Goal: Task Accomplishment & Management: Complete application form

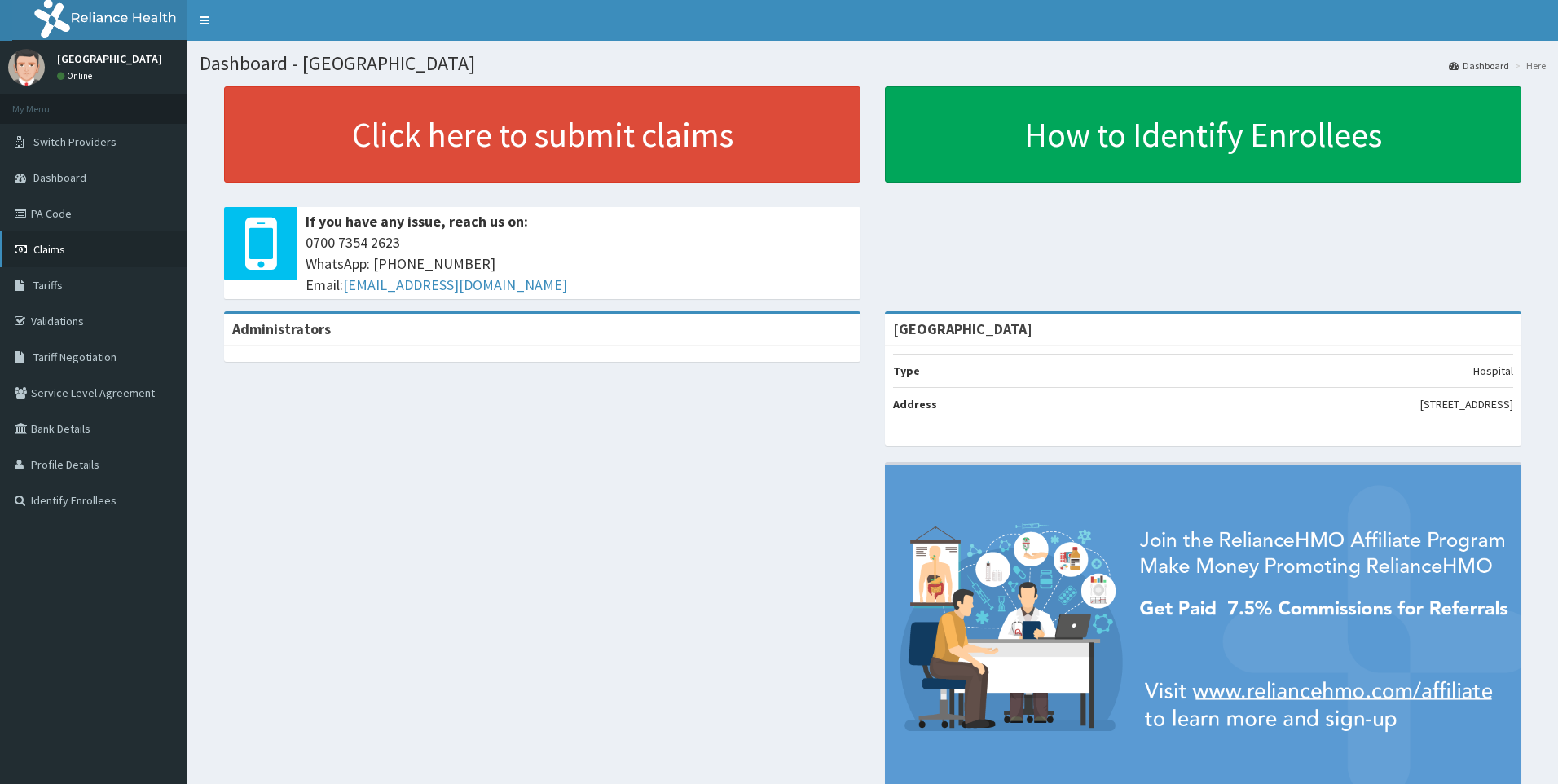
click at [50, 252] on span "Claims" at bounding box center [49, 248] width 31 height 14
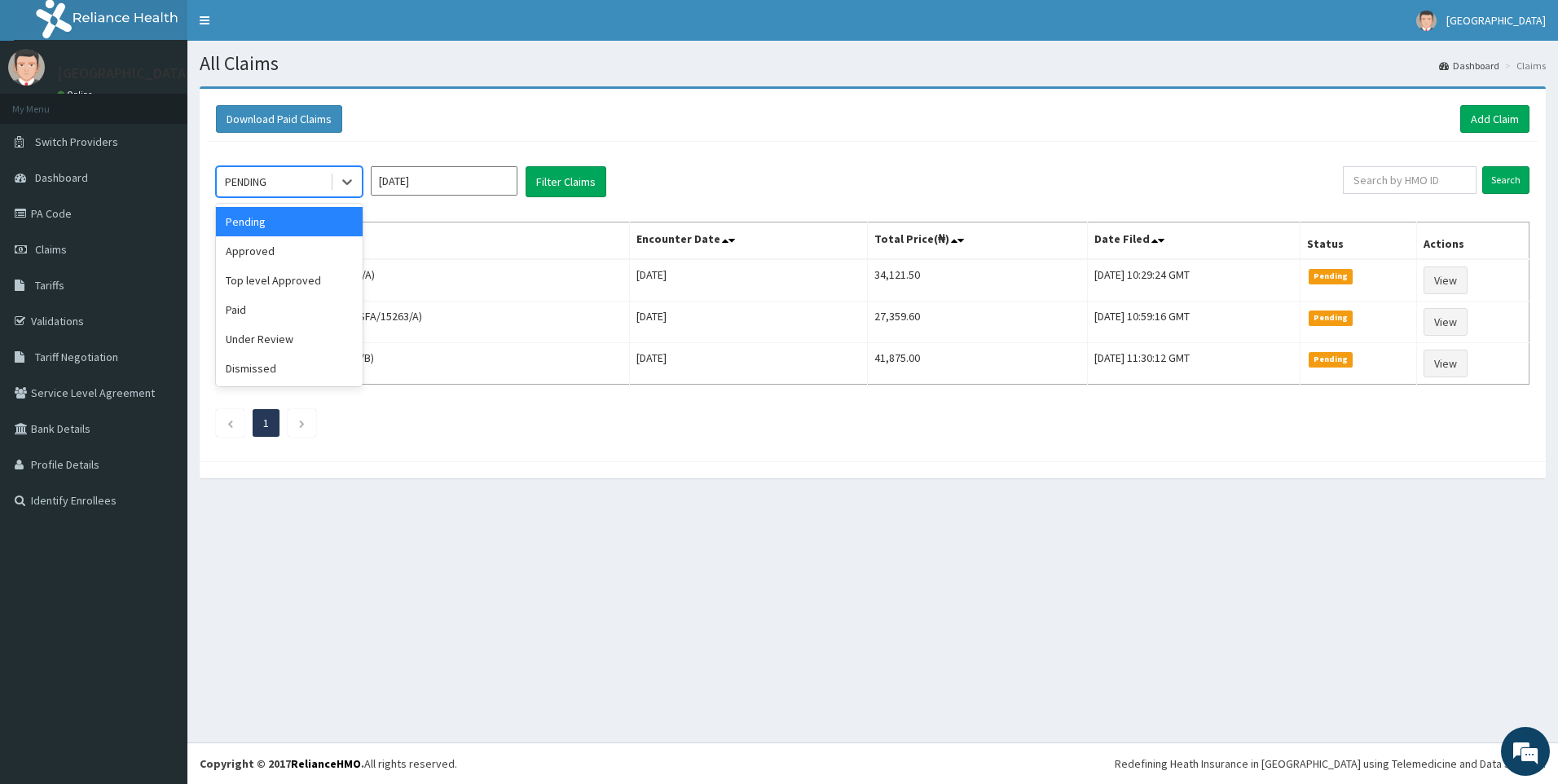
click at [306, 185] on div "PENDING" at bounding box center [273, 181] width 113 height 26
click at [293, 241] on div "Approved" at bounding box center [289, 250] width 147 height 29
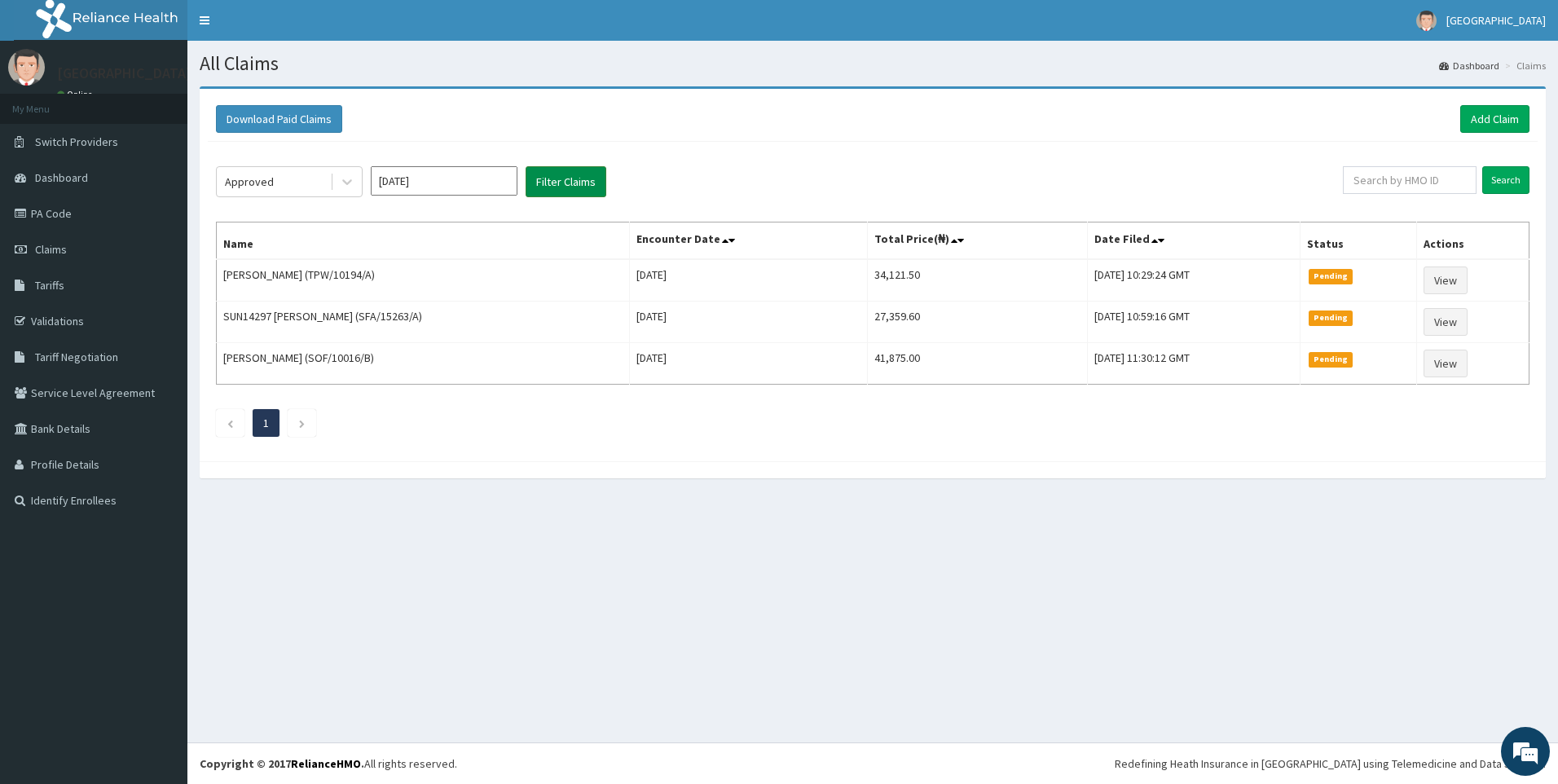
click at [550, 185] on button "Filter Claims" at bounding box center [565, 182] width 81 height 31
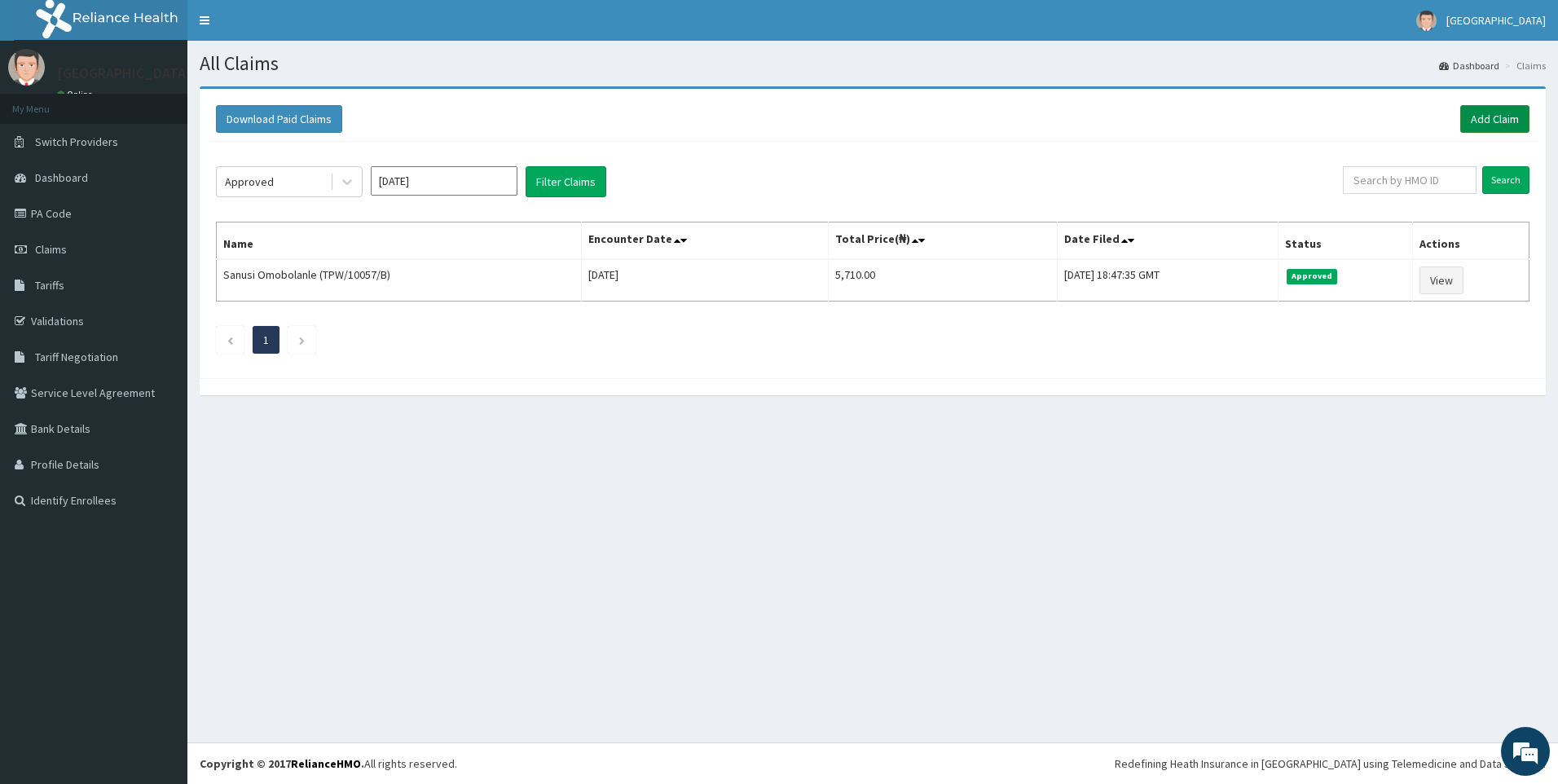
click at [1485, 121] on link "Add Claim" at bounding box center [1494, 118] width 69 height 28
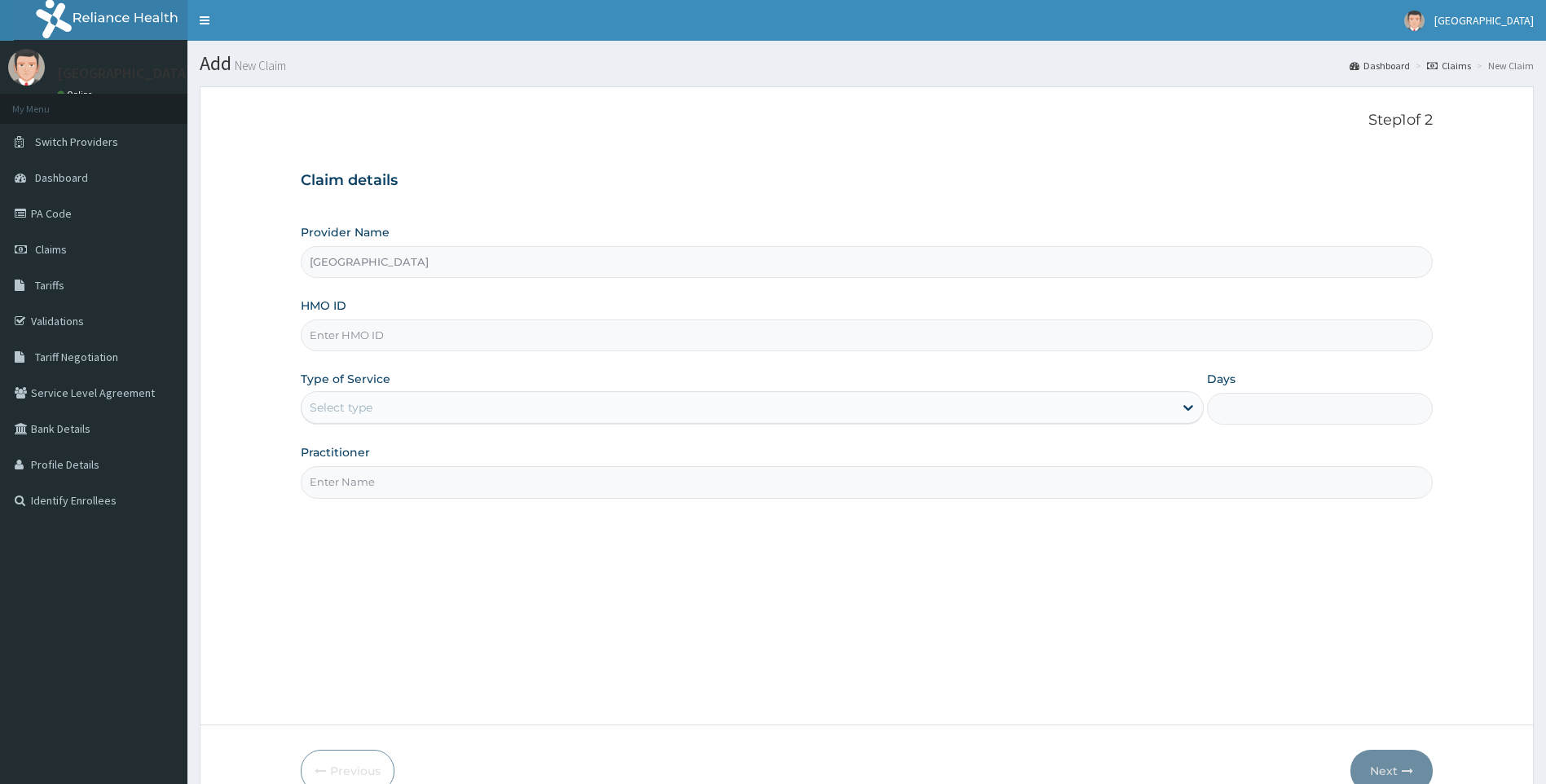
paste input "RMD/10044/B"
type input "RMD/10044/B"
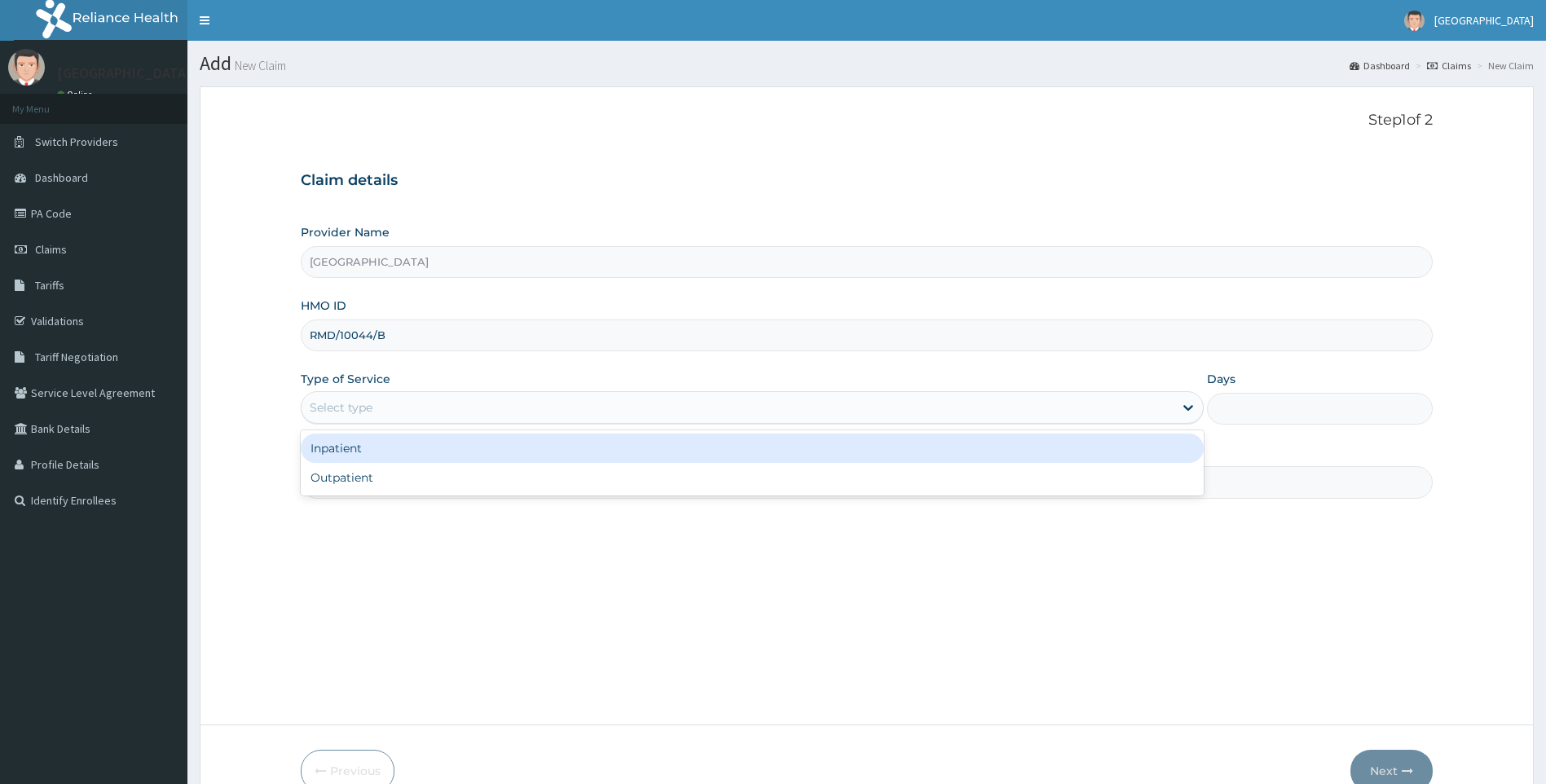
click at [450, 417] on div "Select type" at bounding box center [738, 406] width 873 height 26
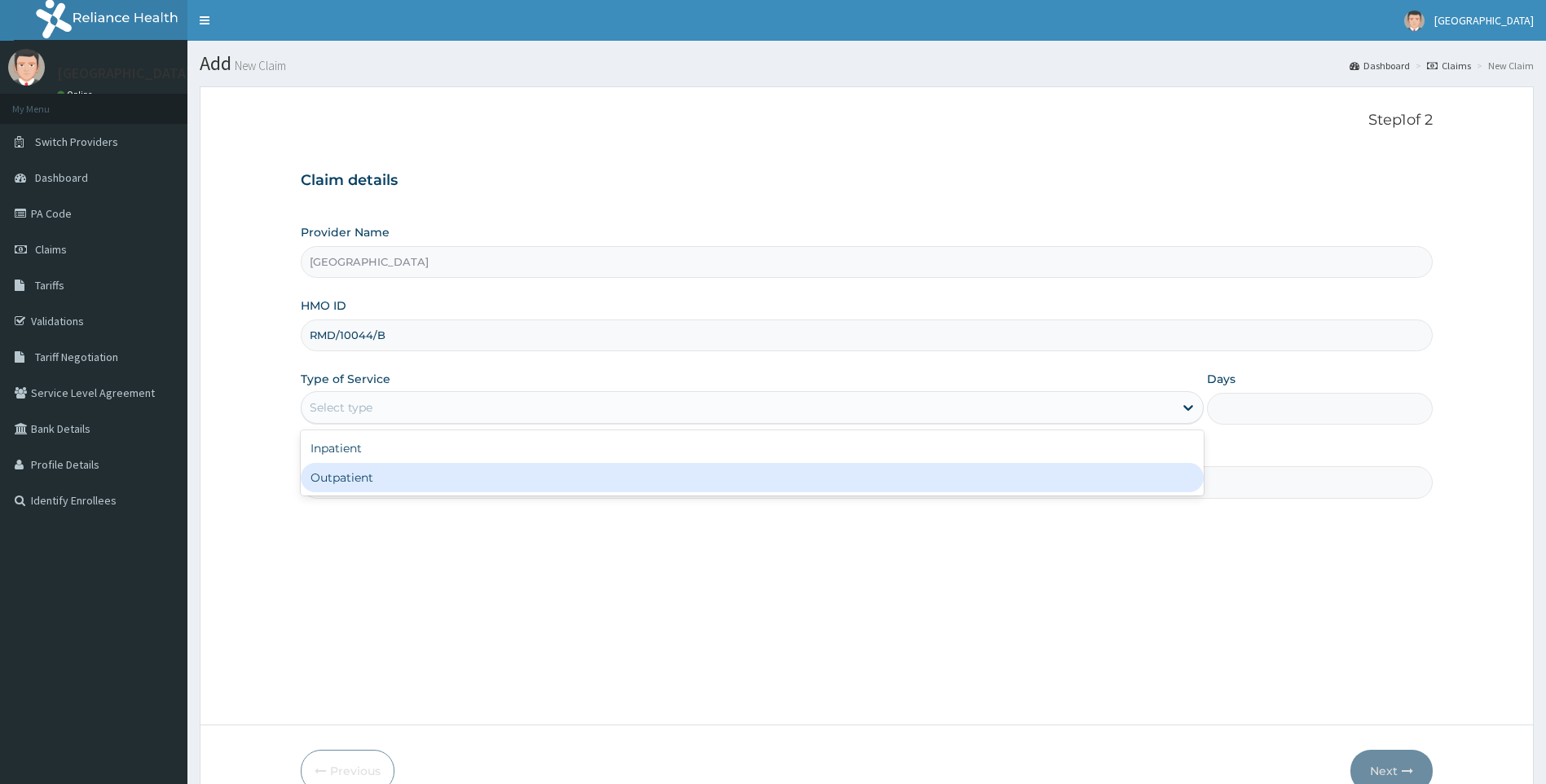
click at [450, 463] on div "Outpatient" at bounding box center [753, 477] width 904 height 29
type input "1"
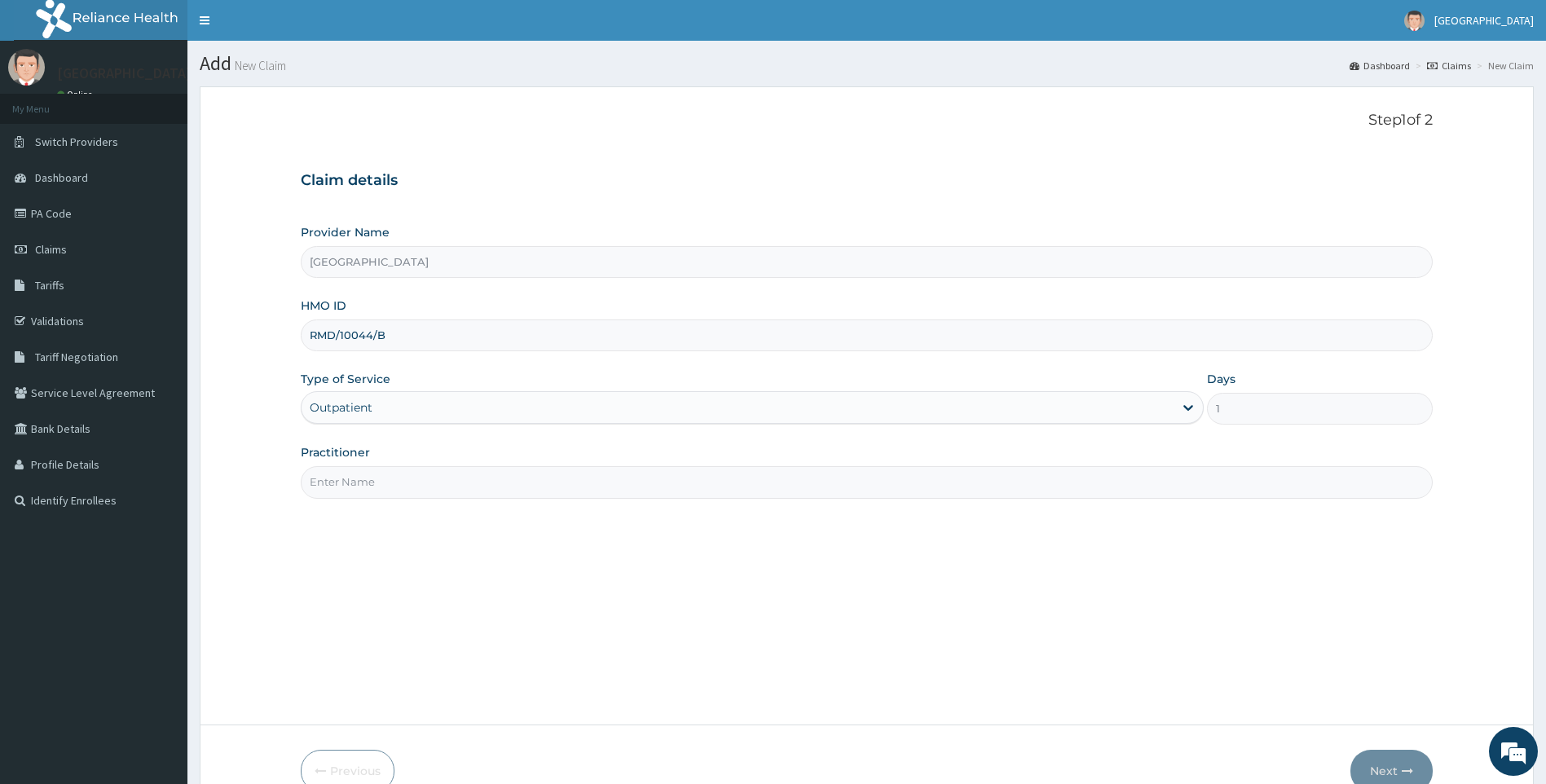
click at [450, 471] on input "Practitioner" at bounding box center [867, 481] width 1133 height 31
type input "DR ONASELU"
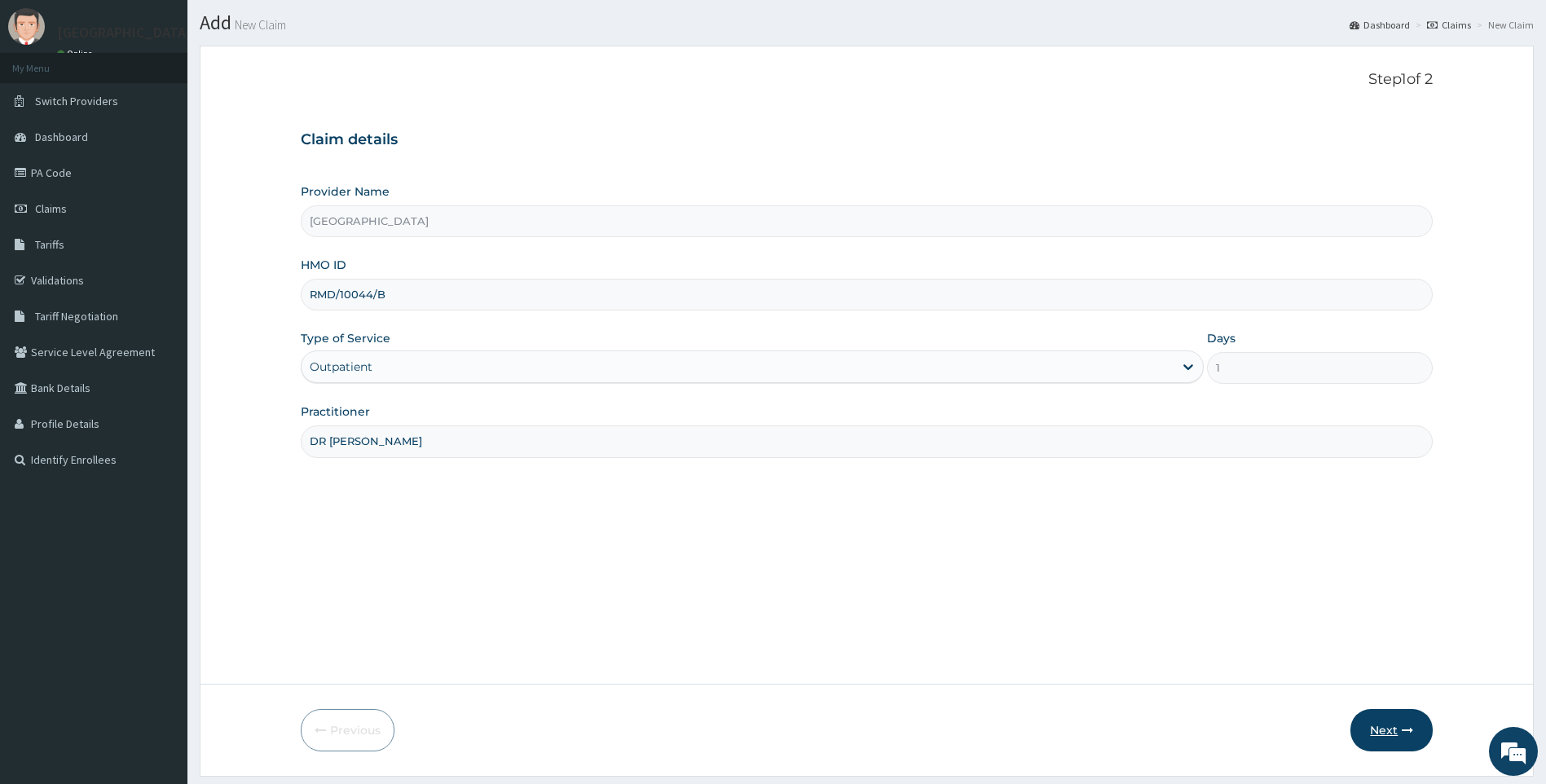
scroll to position [88, 0]
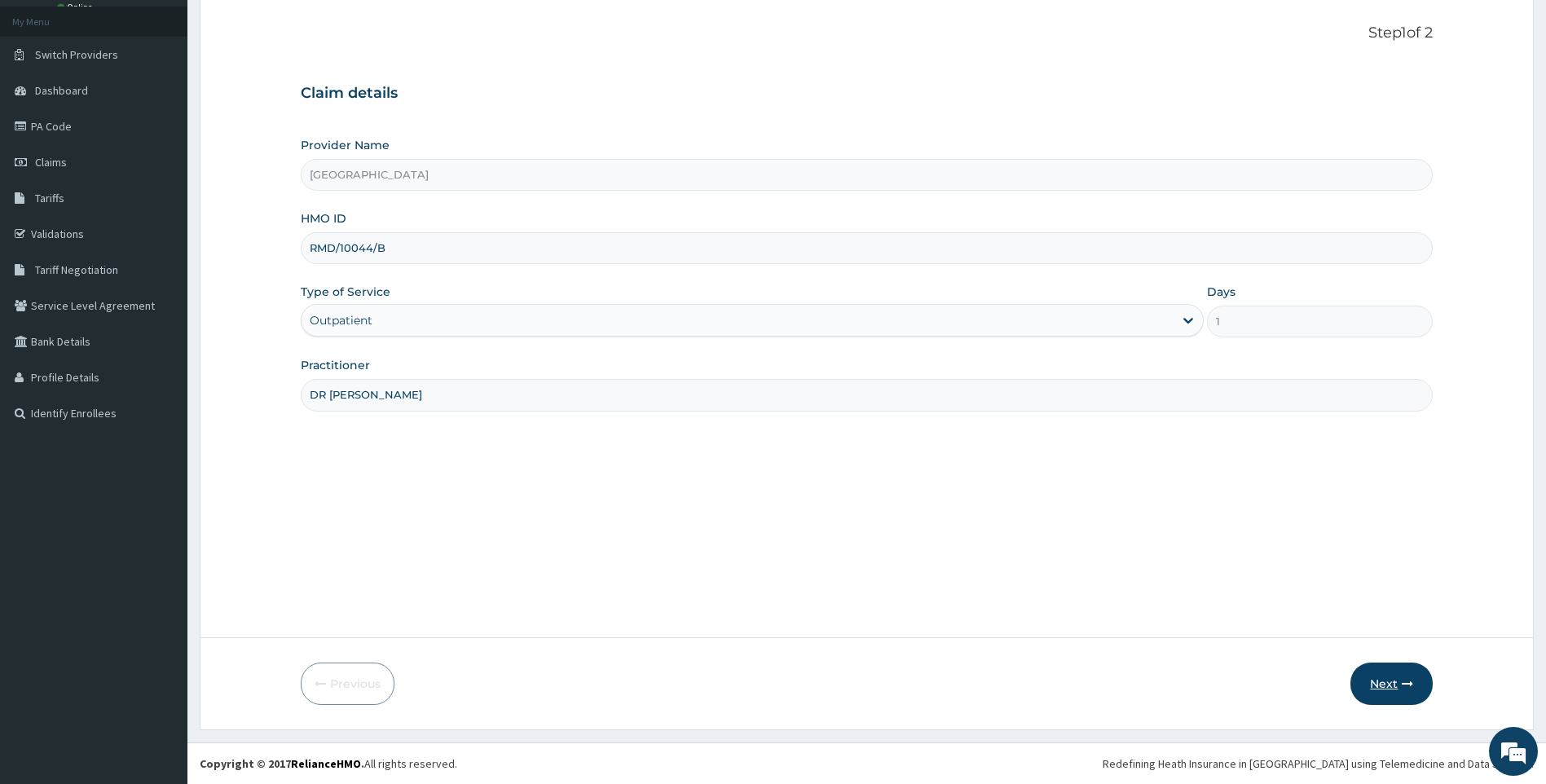
click at [1409, 681] on icon "button" at bounding box center [1408, 683] width 11 height 11
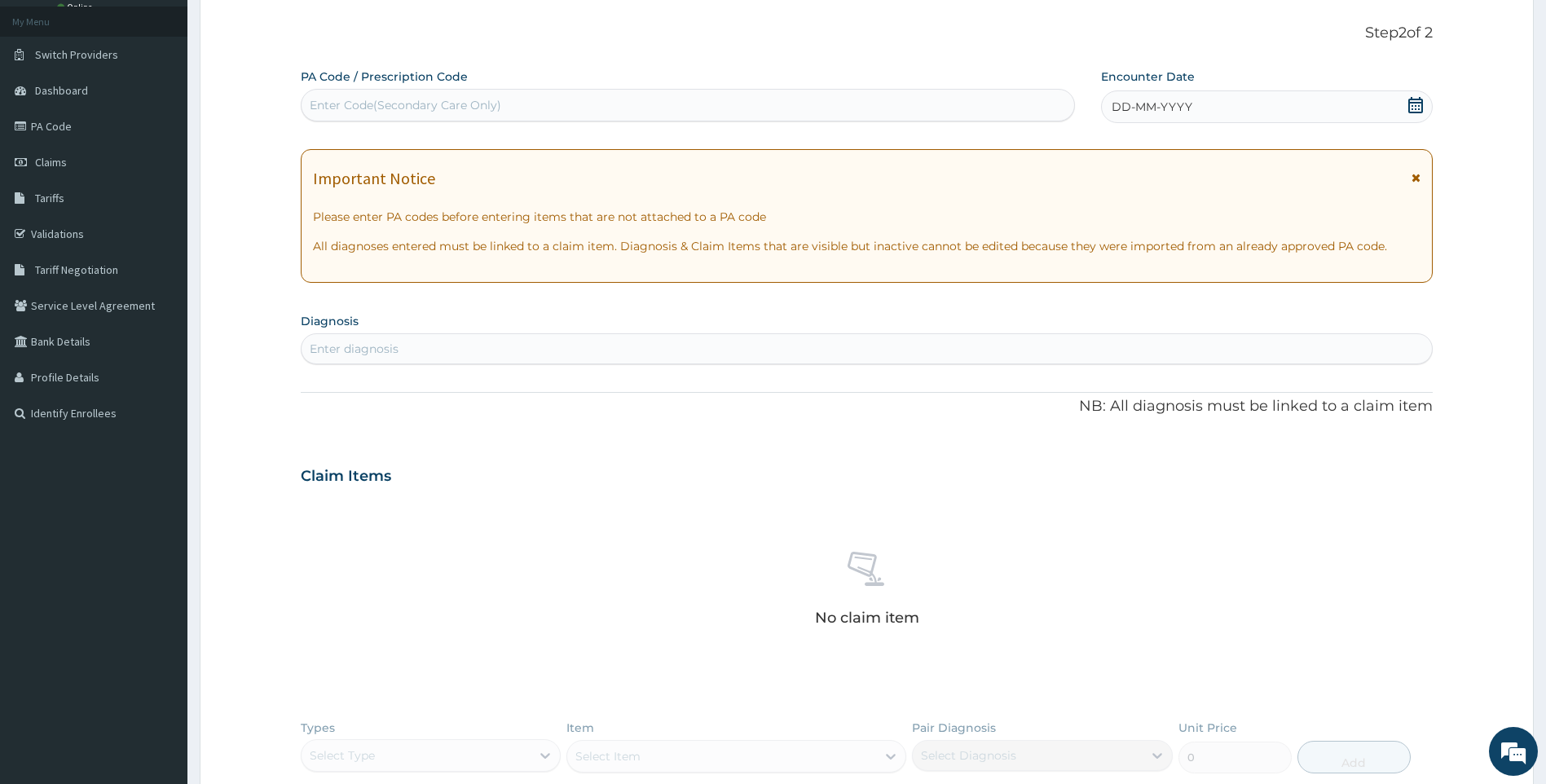
click at [1415, 108] on icon at bounding box center [1416, 105] width 16 height 16
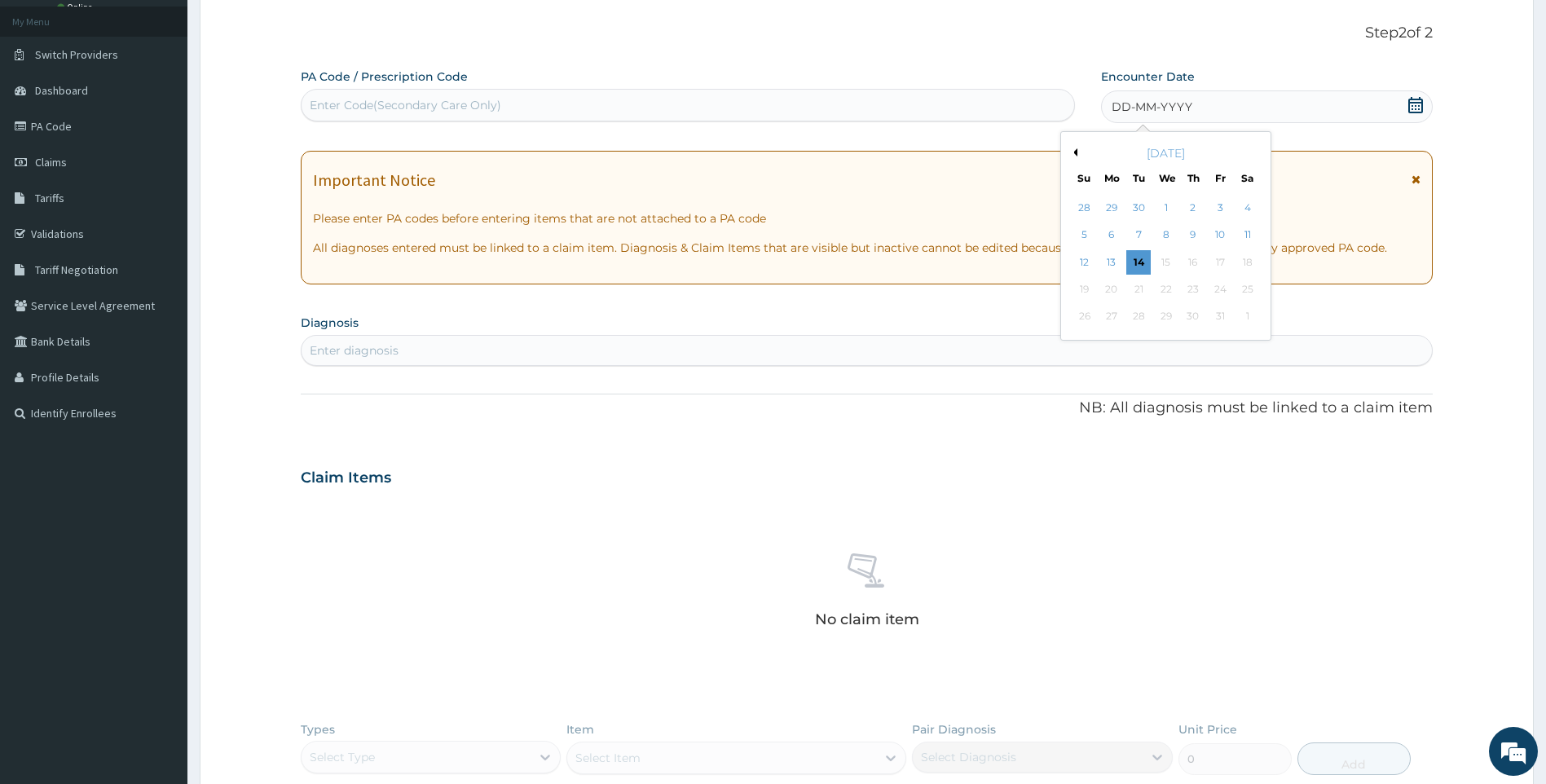
scroll to position [0, 0]
click at [1250, 235] on div "11" at bounding box center [1248, 236] width 25 height 25
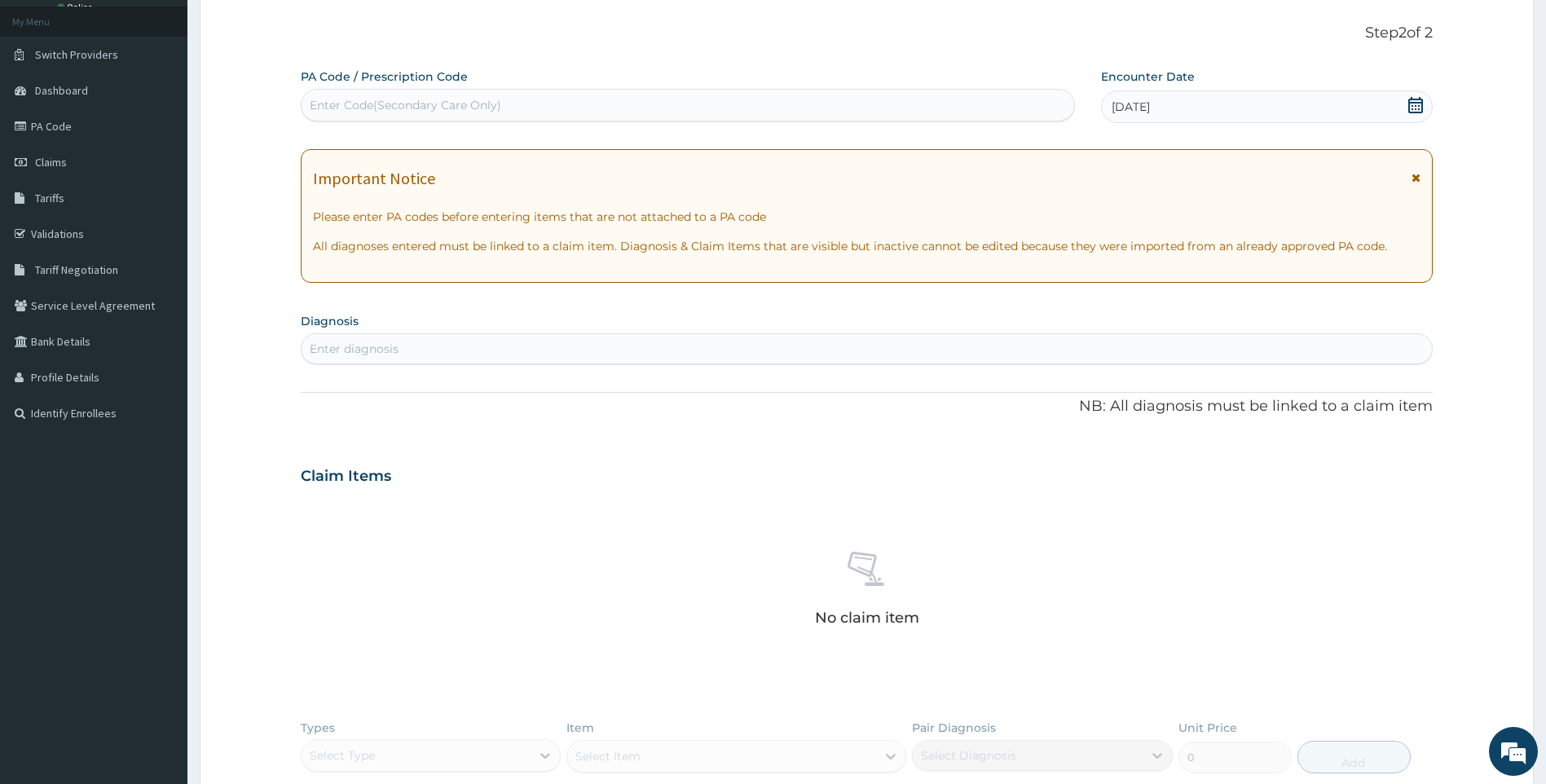
click at [476, 352] on div "Enter diagnosis" at bounding box center [867, 348] width 1131 height 26
drag, startPoint x: 489, startPoint y: 350, endPoint x: 0, endPoint y: 104, distance: 547.4
click at [486, 351] on div "Enter diagnosis" at bounding box center [867, 348] width 1131 height 26
click at [584, 346] on div "Enter diagnosis" at bounding box center [867, 348] width 1131 height 26
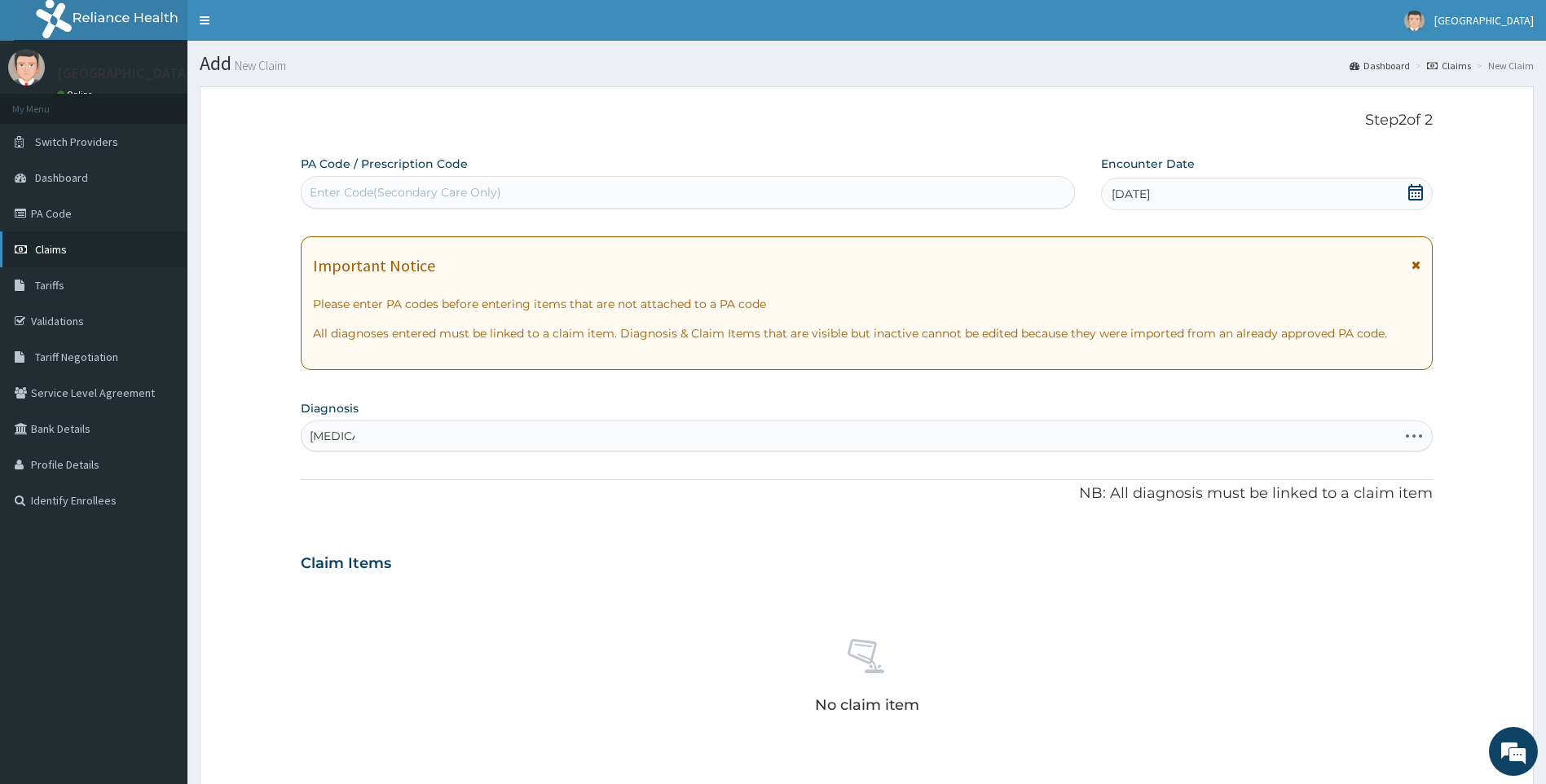
type input "malaria"
click at [63, 250] on span "Claims" at bounding box center [50, 248] width 31 height 14
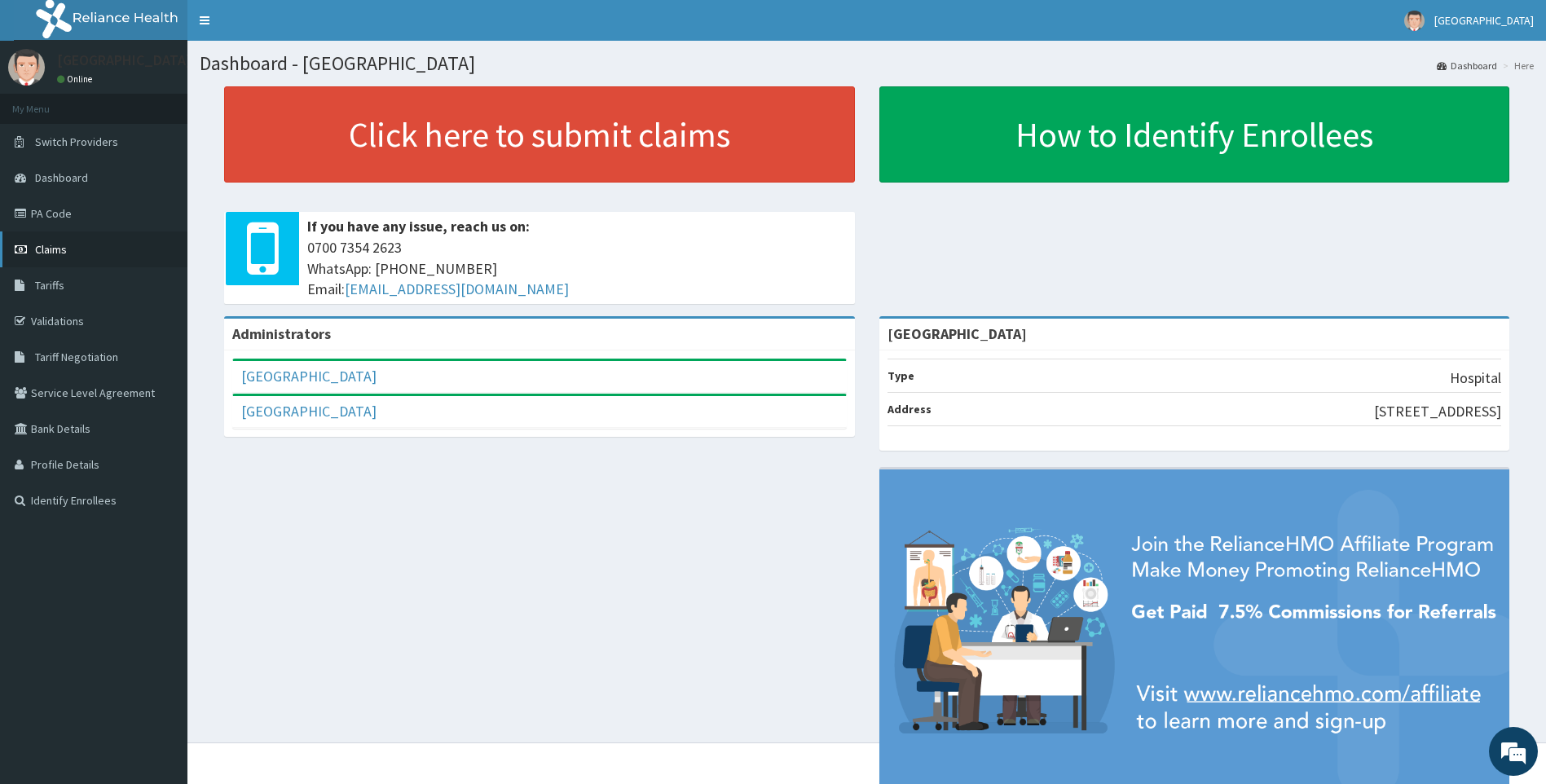
click at [57, 243] on span "Claims" at bounding box center [50, 248] width 31 height 14
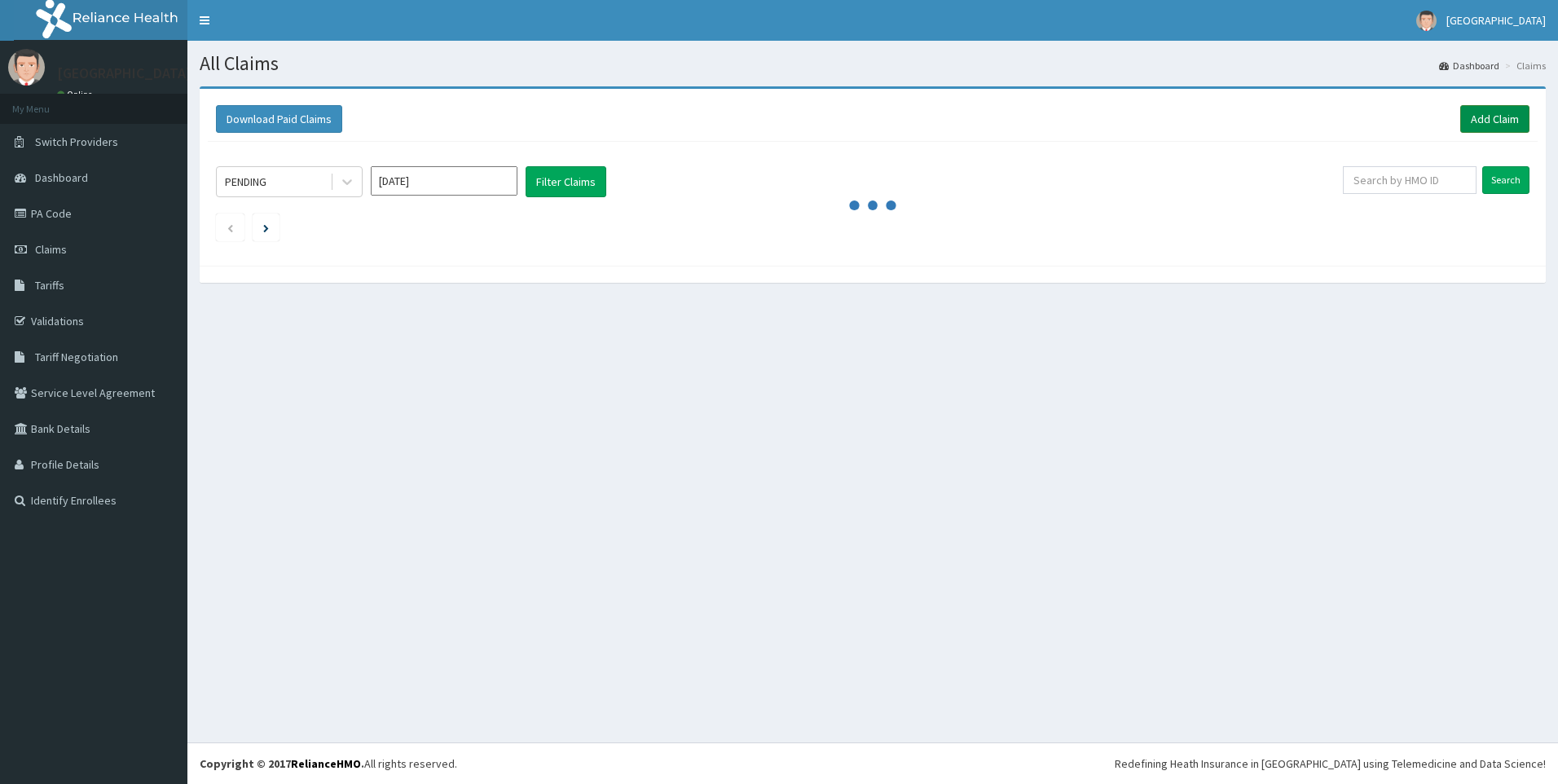
click at [1507, 115] on link "Add Claim" at bounding box center [1494, 118] width 69 height 28
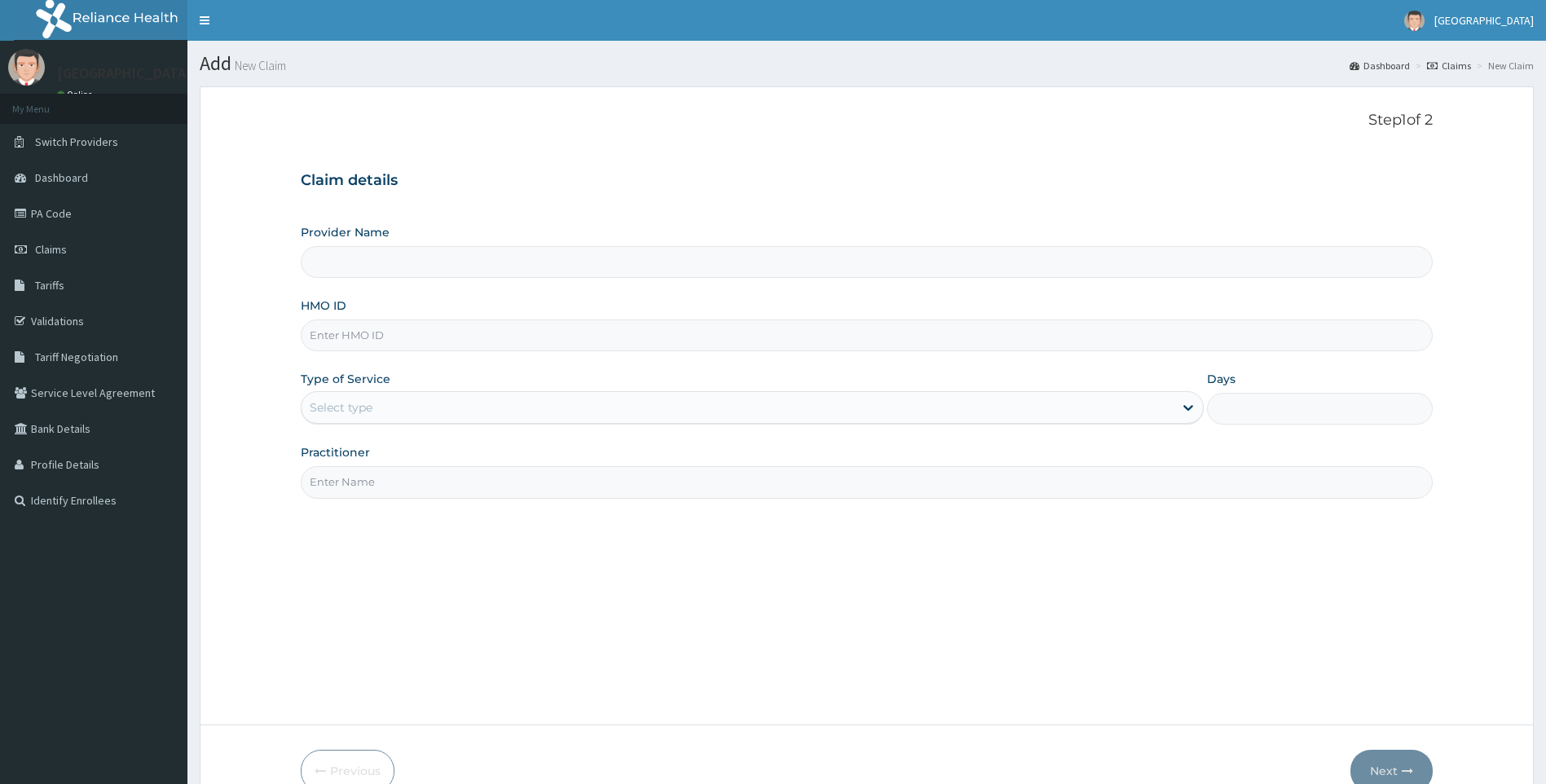
type input "[GEOGRAPHIC_DATA]"
paste input "RMD/10044/B"
type input "RMD/10044/B"
drag, startPoint x: 430, startPoint y: 413, endPoint x: 428, endPoint y: 440, distance: 27.1
click at [430, 421] on div "Select type" at bounding box center [753, 407] width 904 height 32
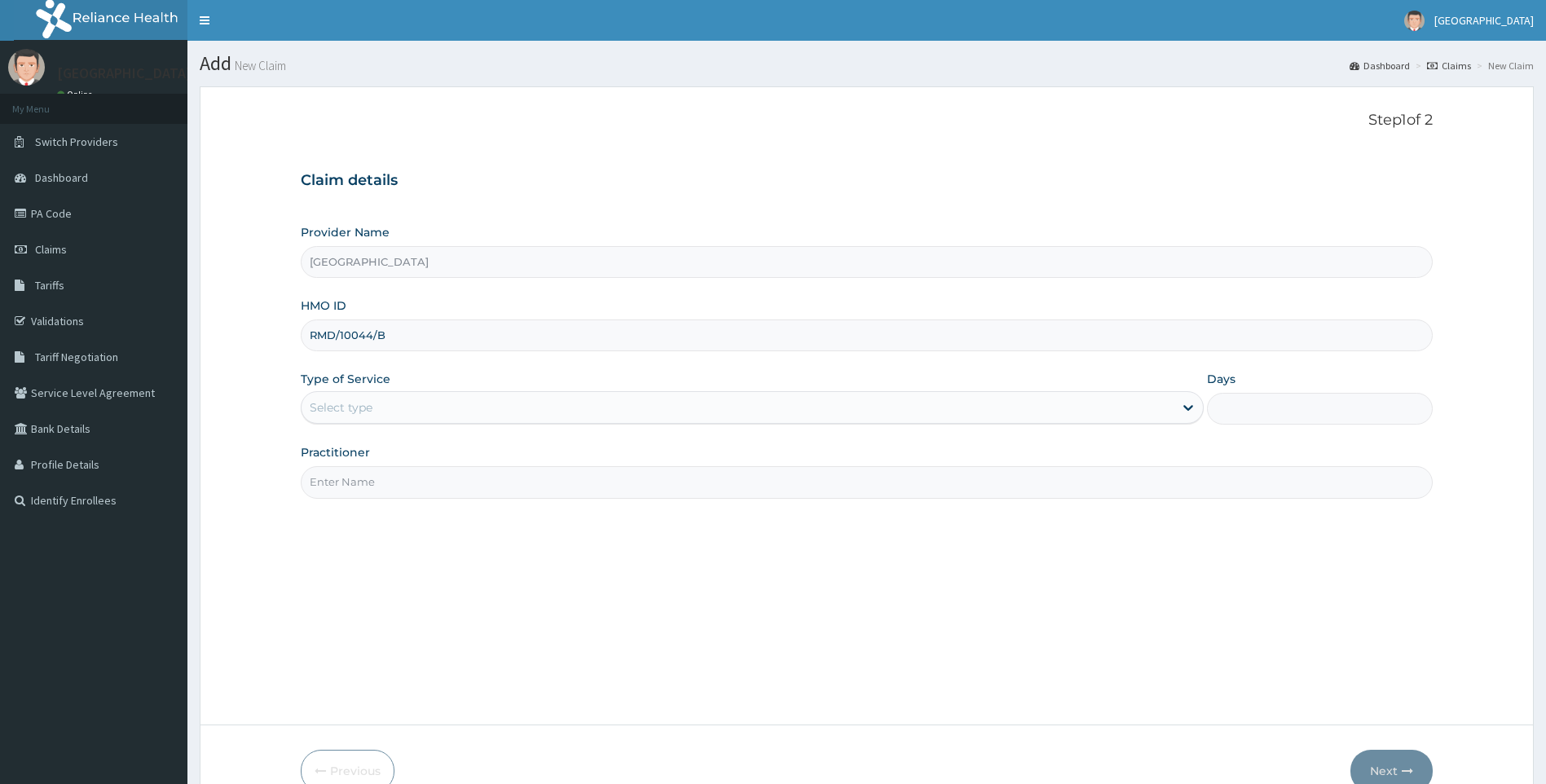
click at [436, 403] on div "Select type" at bounding box center [738, 406] width 873 height 26
click at [456, 404] on div "Select type" at bounding box center [738, 406] width 873 height 26
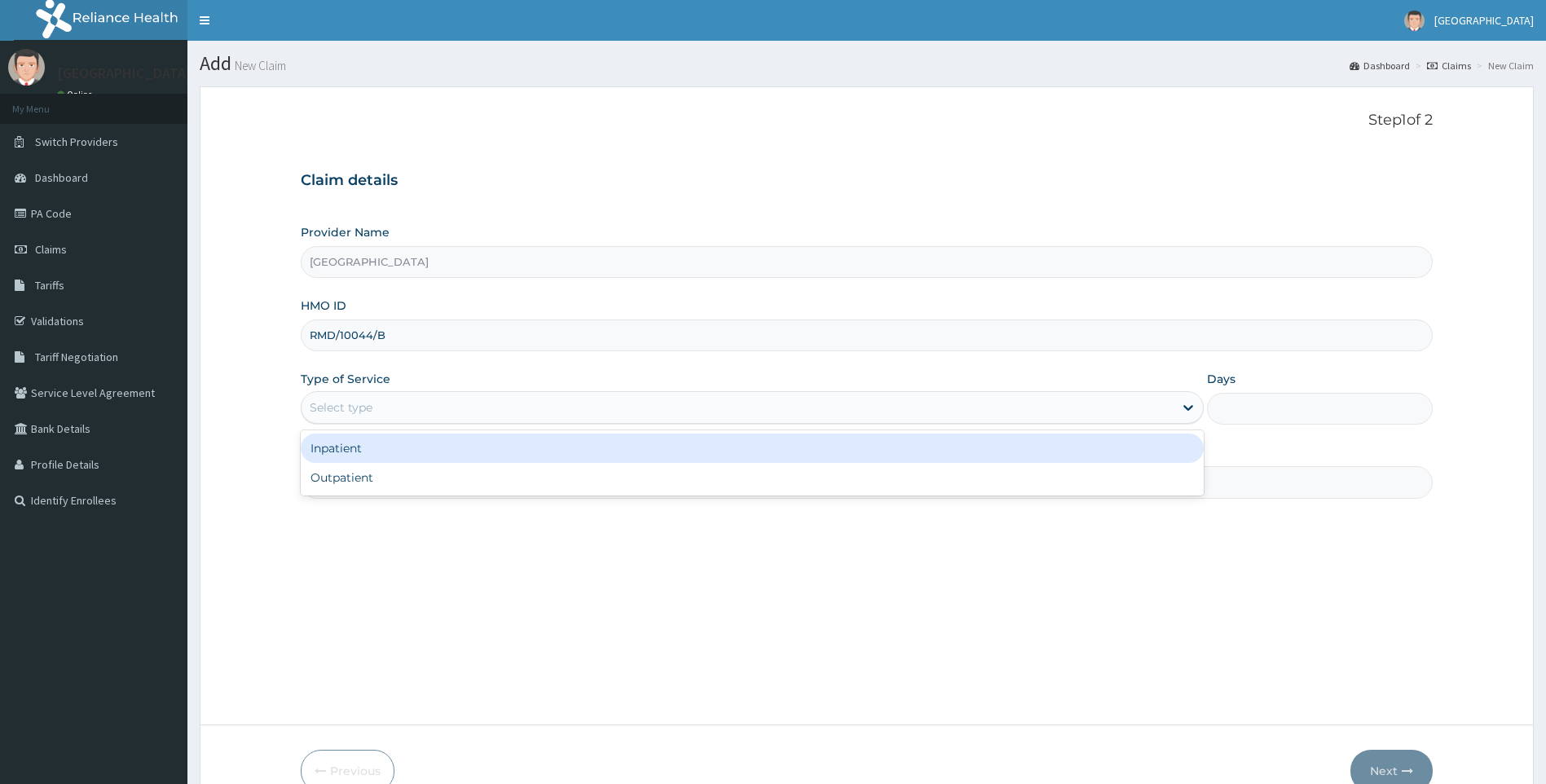
click at [456, 409] on div "Select type" at bounding box center [738, 406] width 873 height 26
click at [456, 411] on div "Select type" at bounding box center [738, 406] width 873 height 26
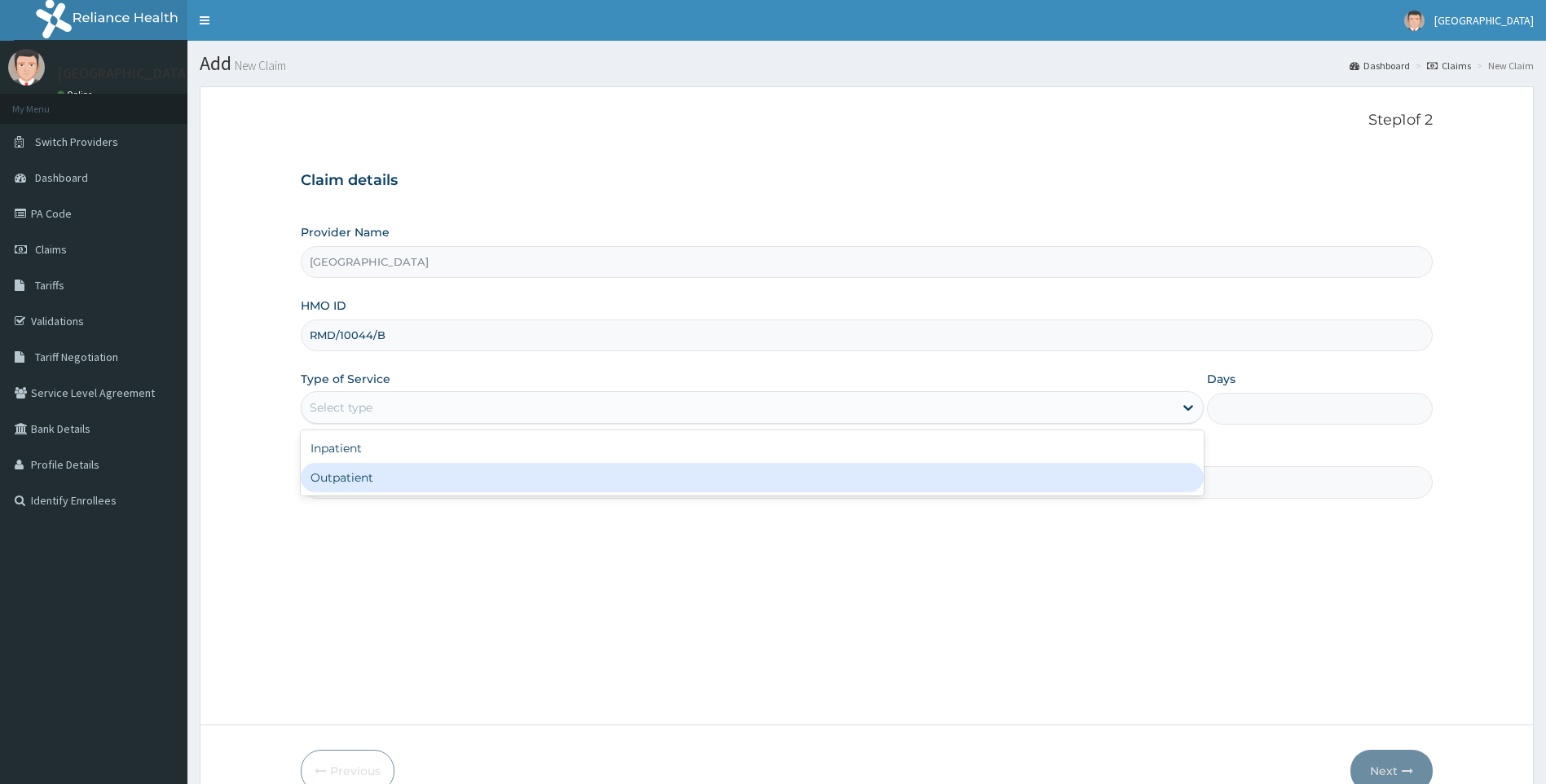
click at [394, 475] on div "Outpatient" at bounding box center [753, 477] width 904 height 29
type input "1"
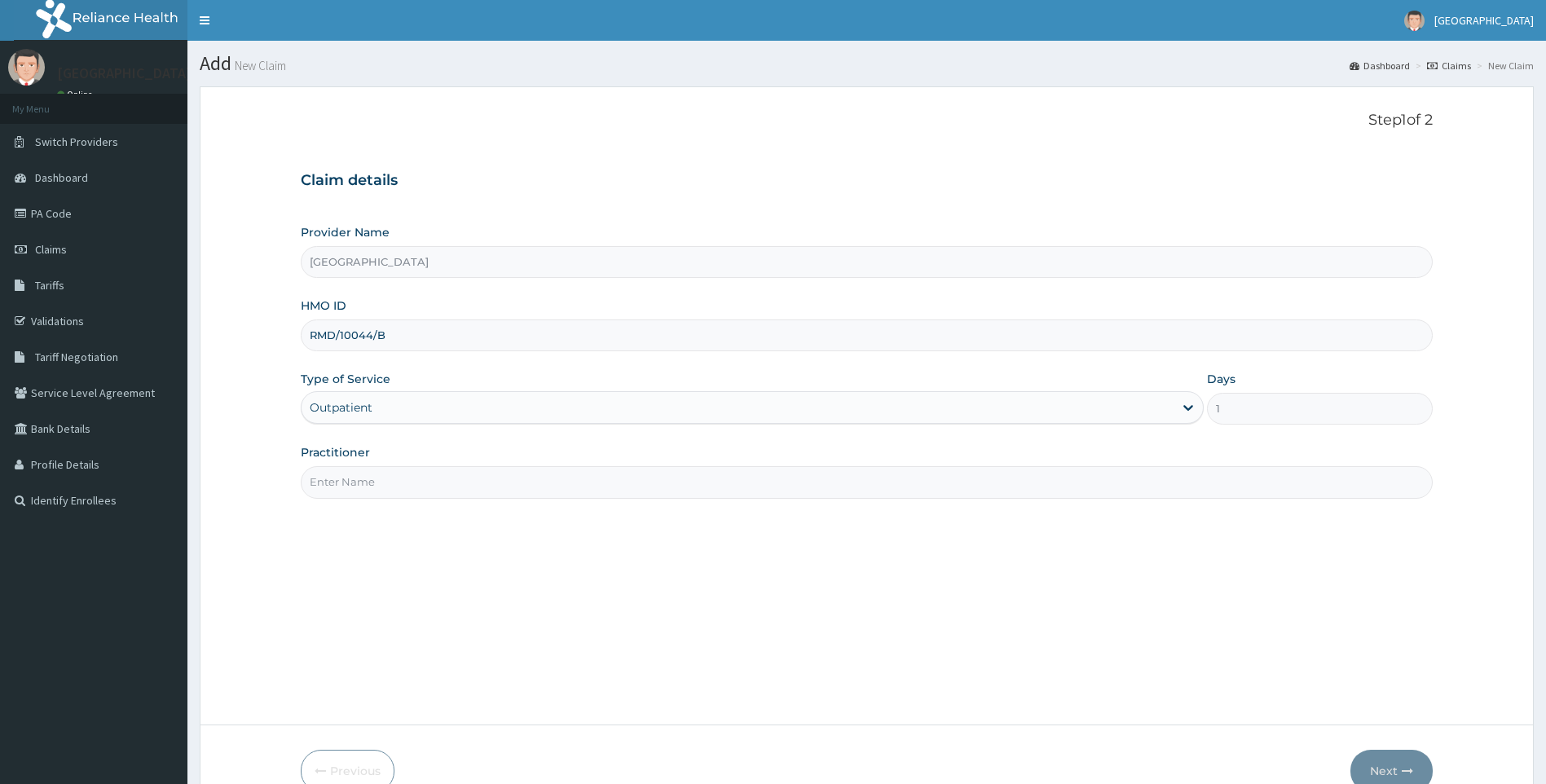
click at [394, 476] on input "Practitioner" at bounding box center [867, 481] width 1133 height 31
type input "DR TADE"
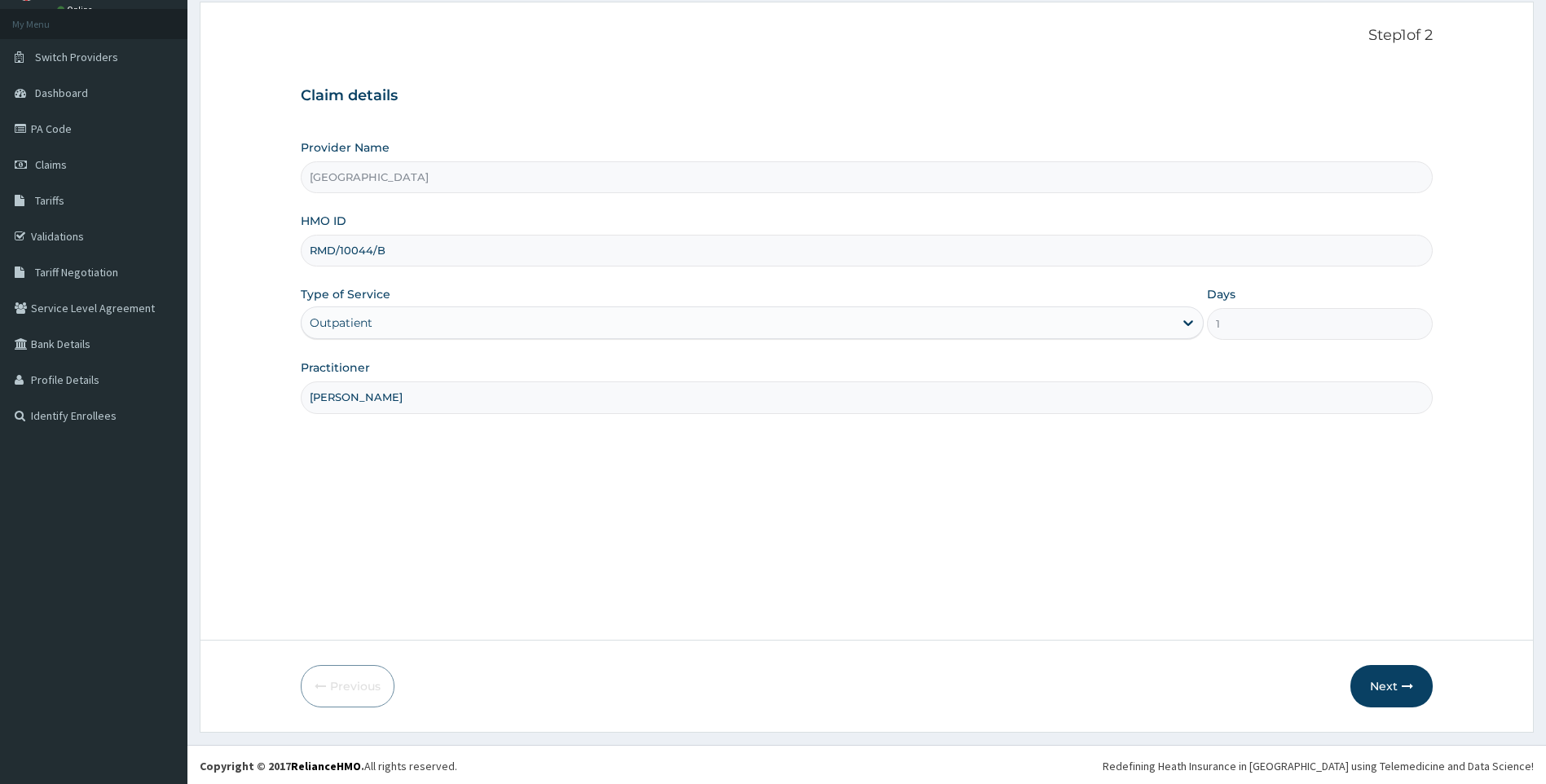
scroll to position [88, 0]
click at [1402, 684] on icon "button" at bounding box center [1408, 683] width 11 height 11
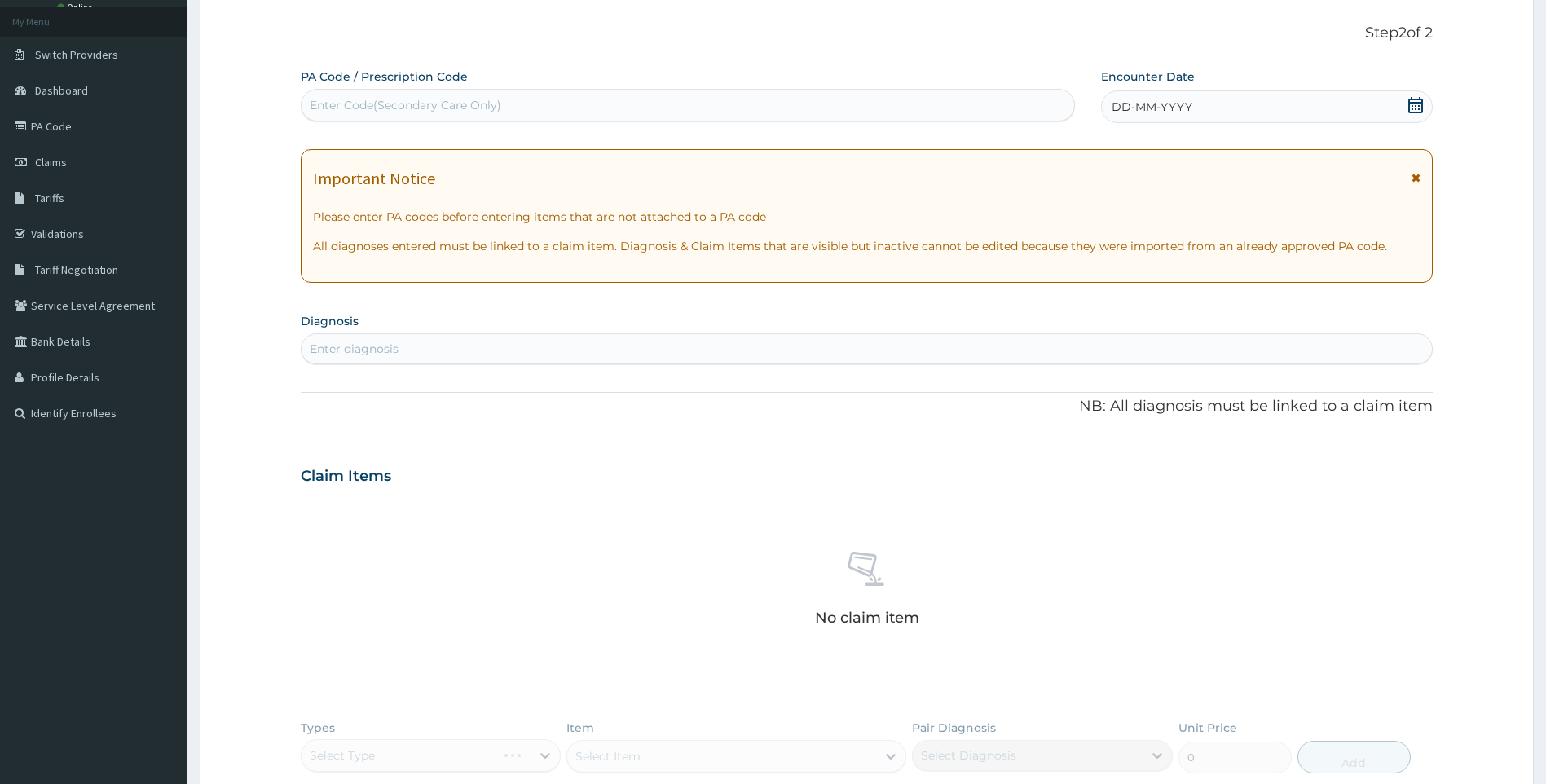
click at [1417, 104] on icon at bounding box center [1416, 105] width 16 height 16
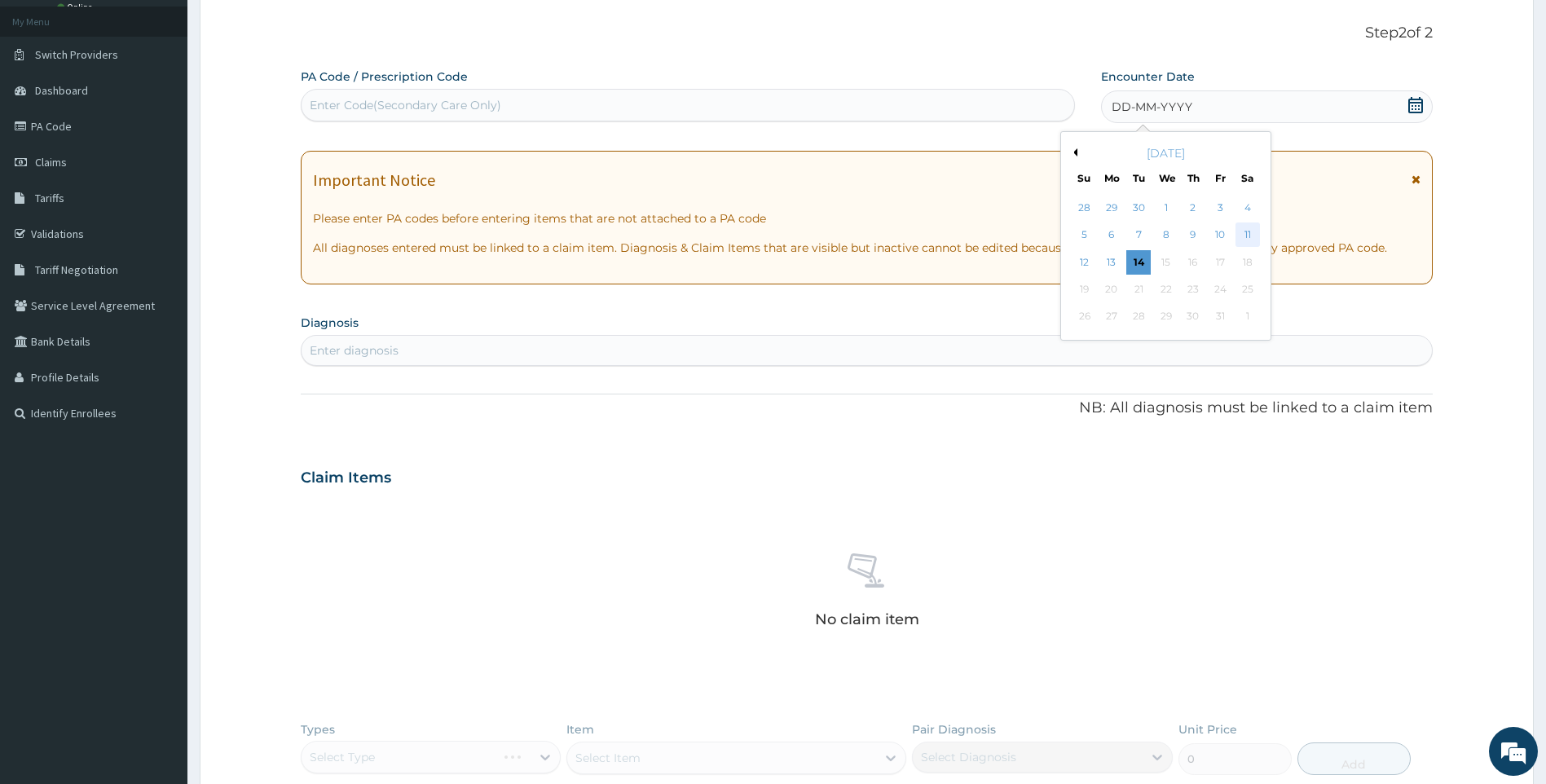
click at [1245, 235] on div "11" at bounding box center [1248, 236] width 25 height 25
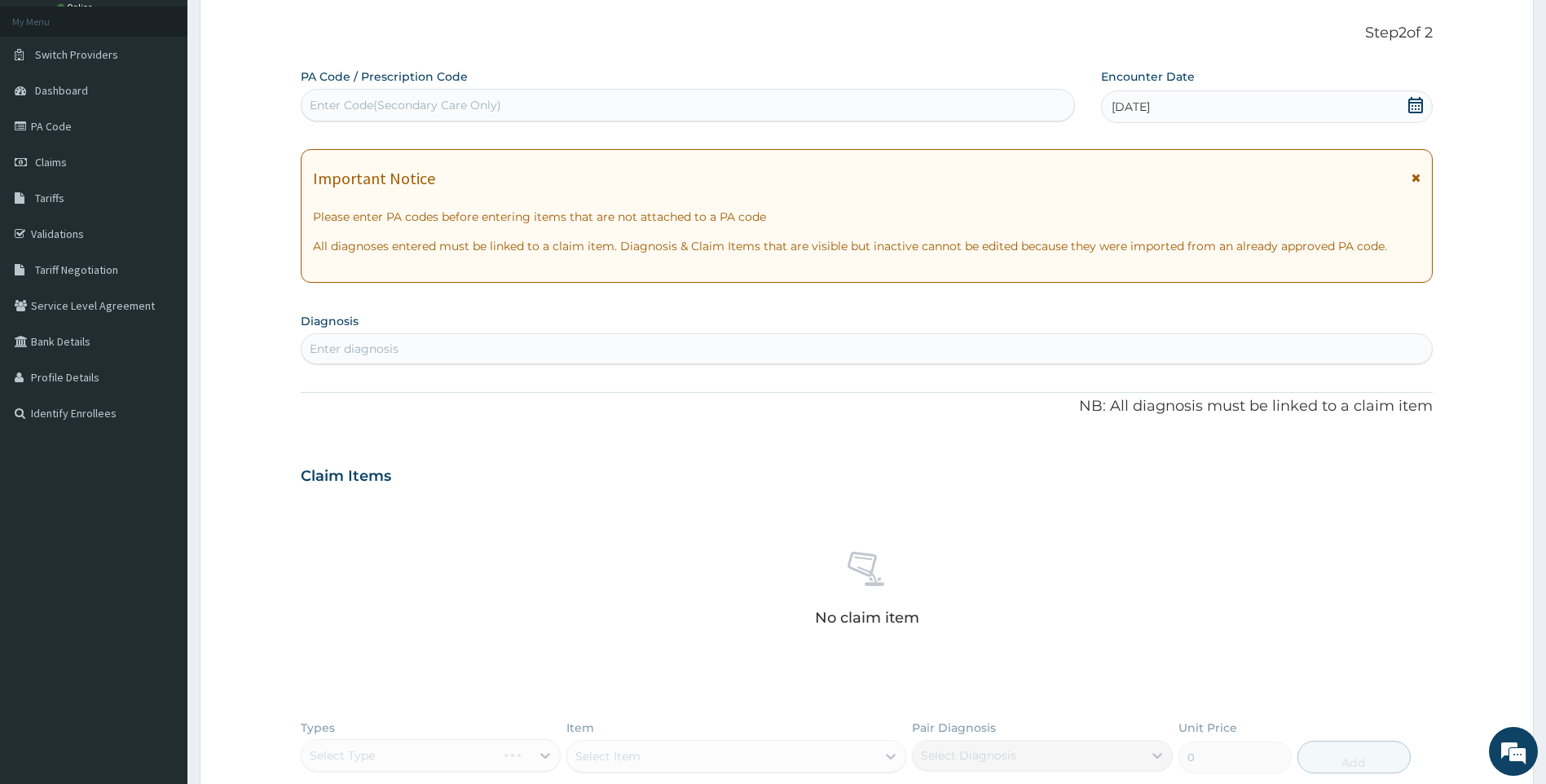
click at [605, 356] on div "Enter diagnosis" at bounding box center [867, 348] width 1131 height 26
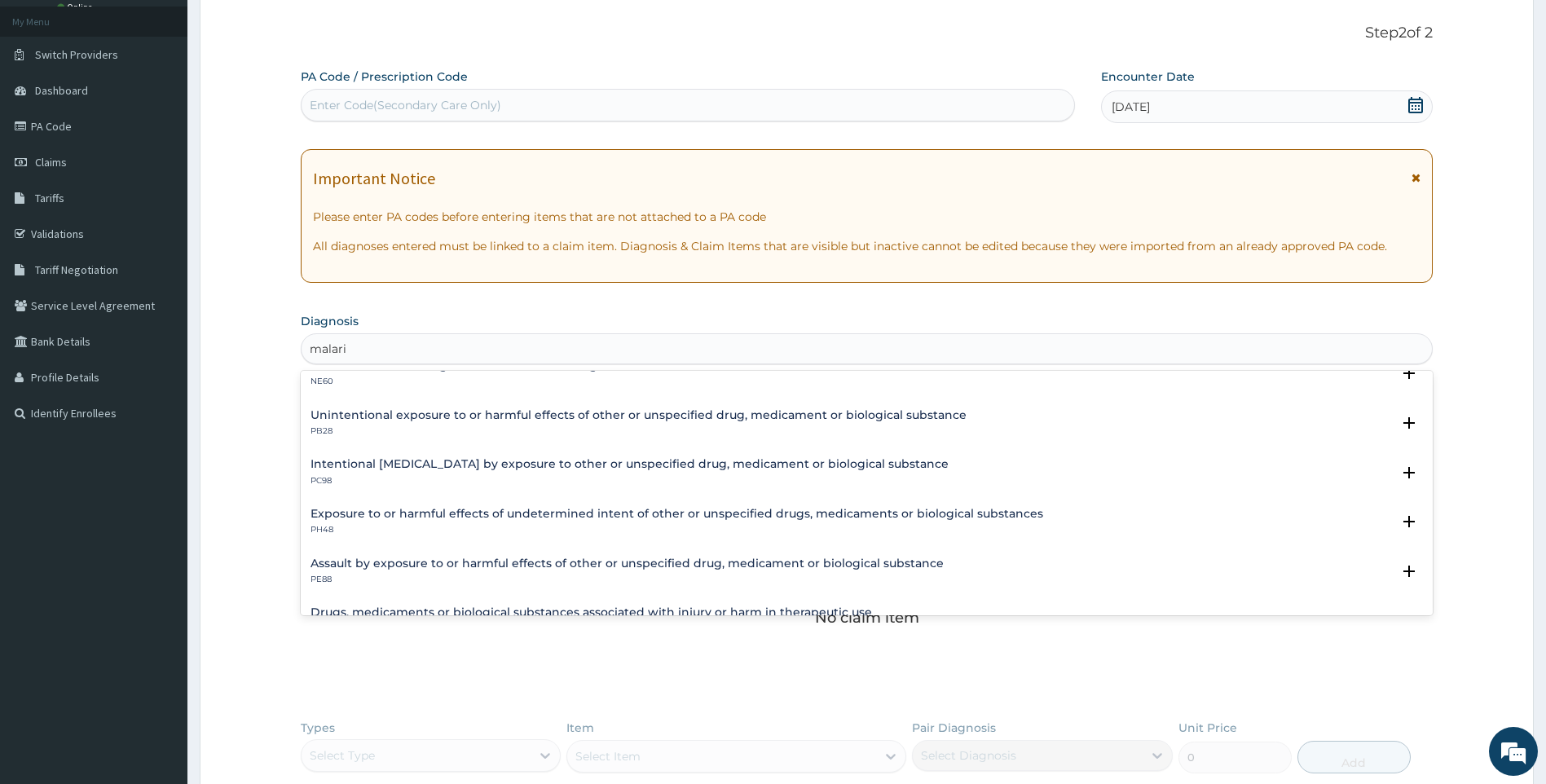
scroll to position [0, 0]
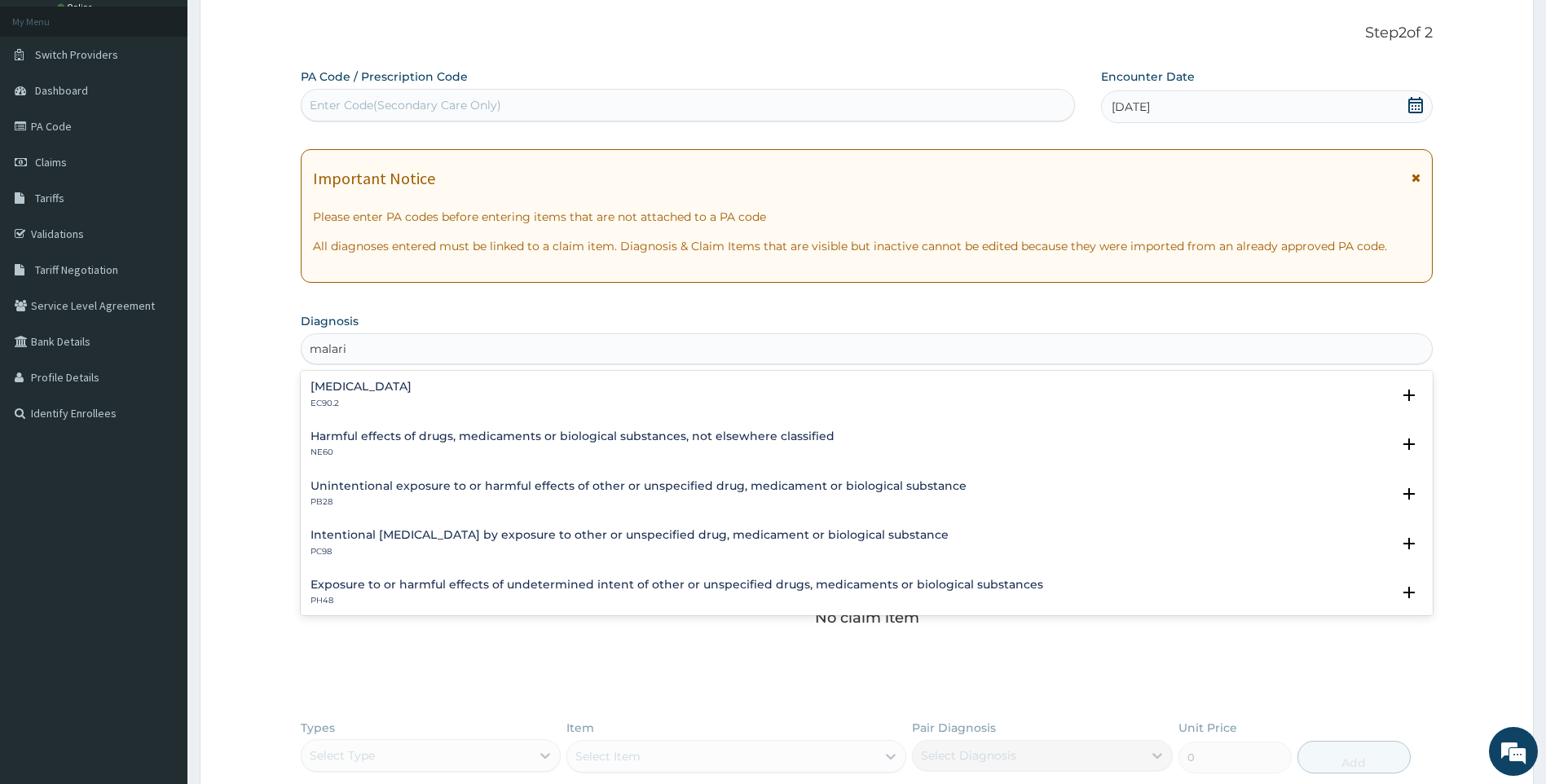
type input "malaria"
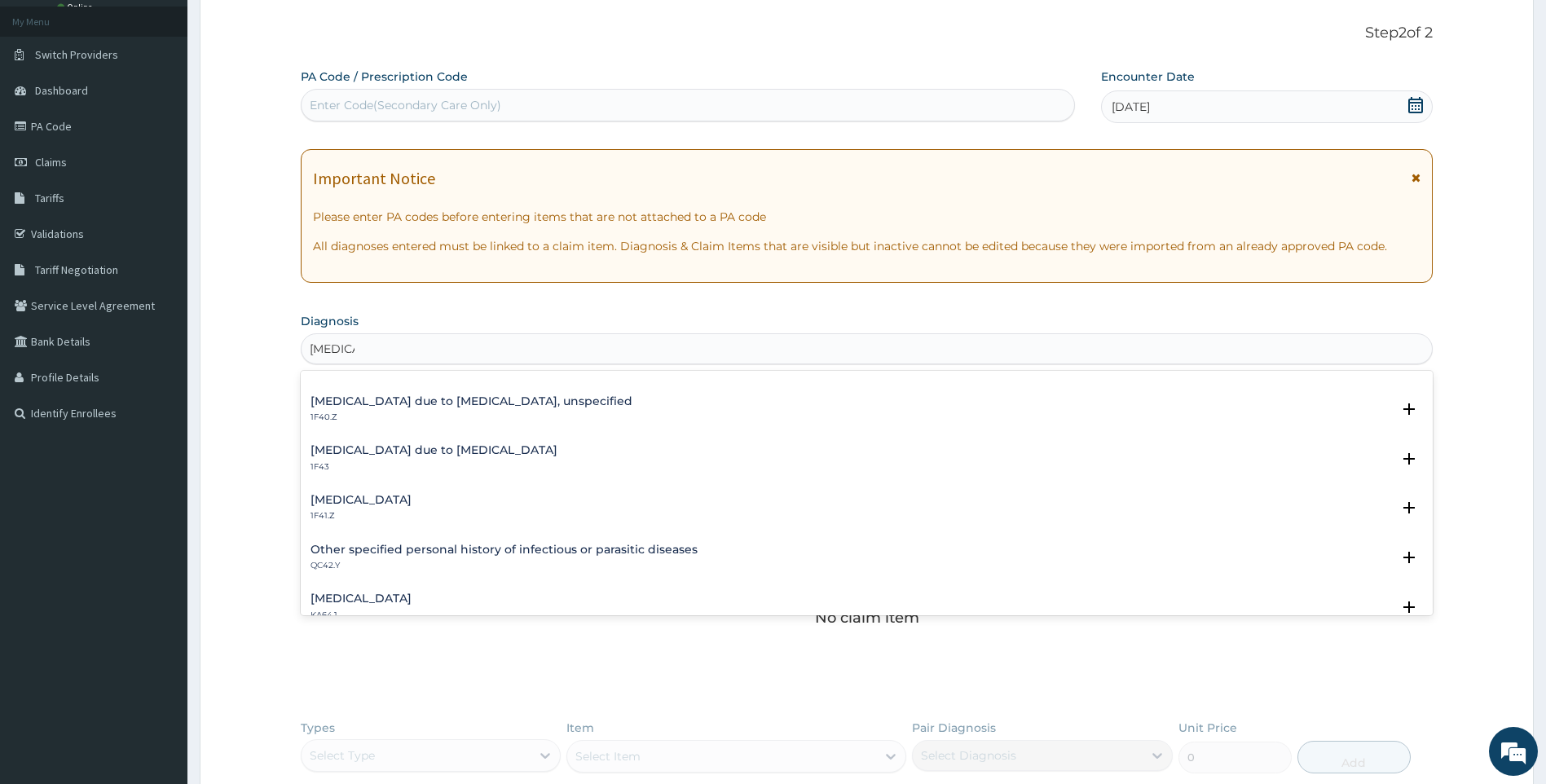
scroll to position [245, 0]
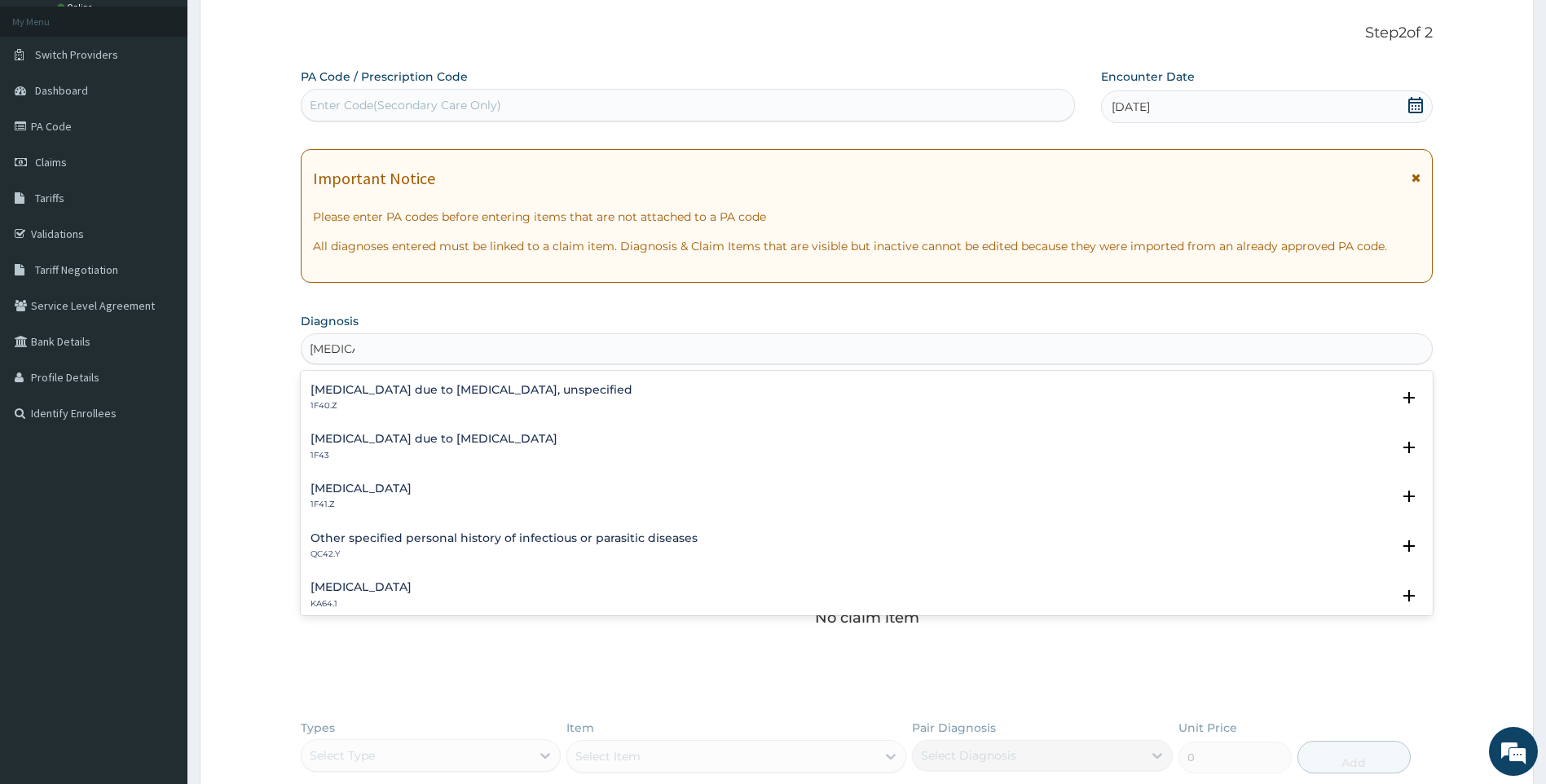
click at [479, 392] on h4 "Malaria due to Plasmodium falciparum, unspecified" at bounding box center [471, 389] width 322 height 12
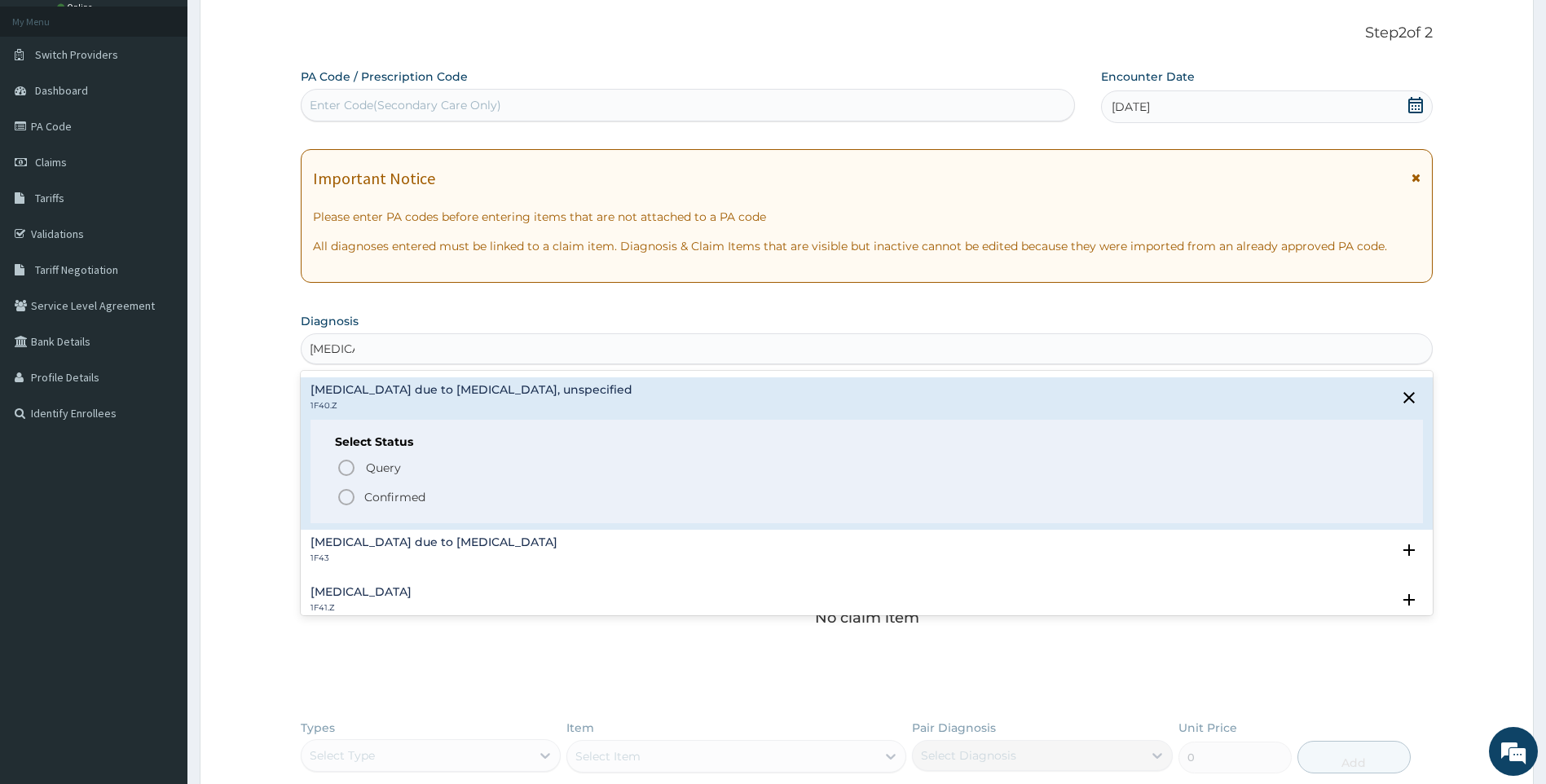
click at [390, 489] on p "Confirmed" at bounding box center [395, 497] width 61 height 16
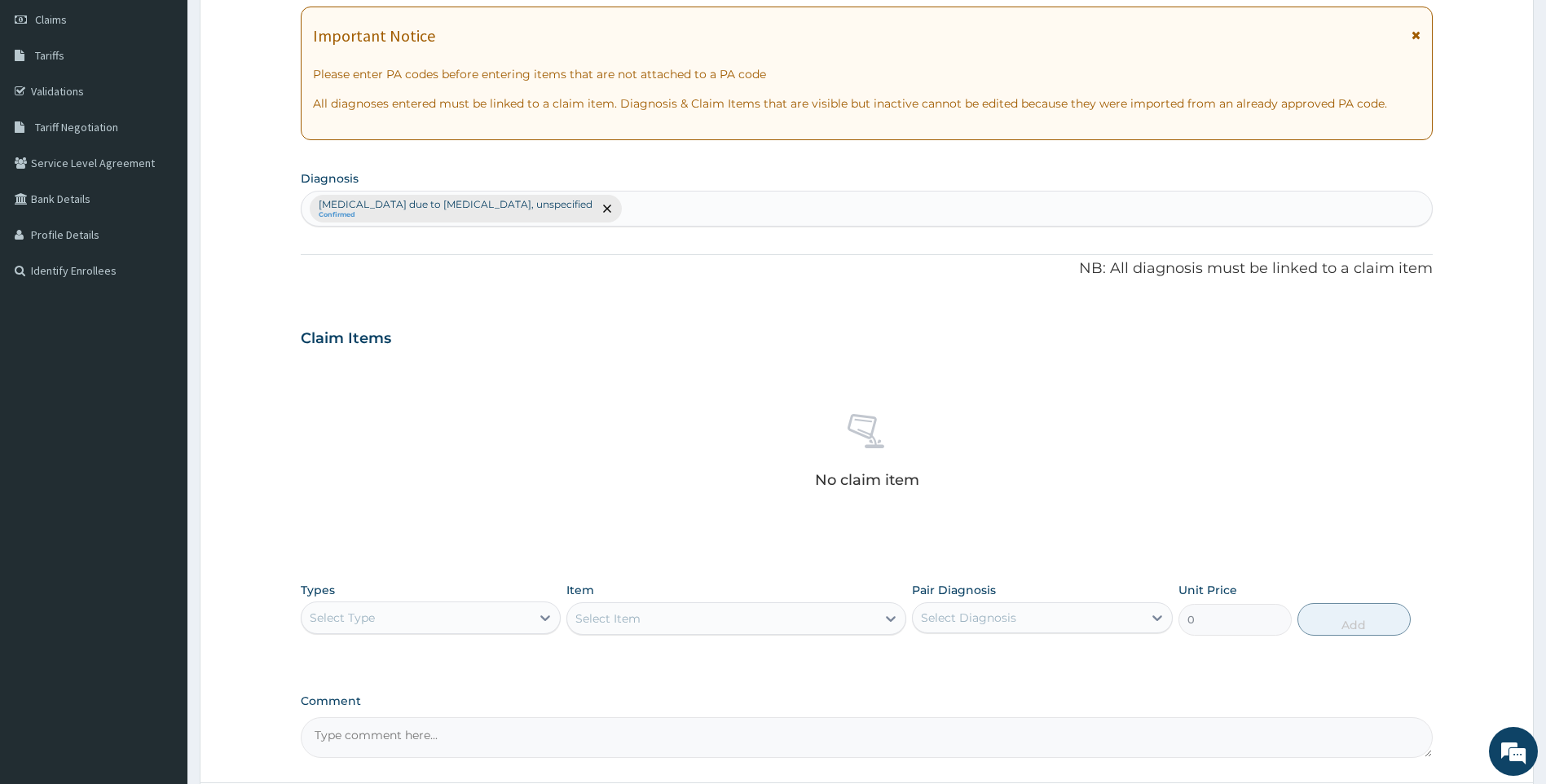
scroll to position [331, 0]
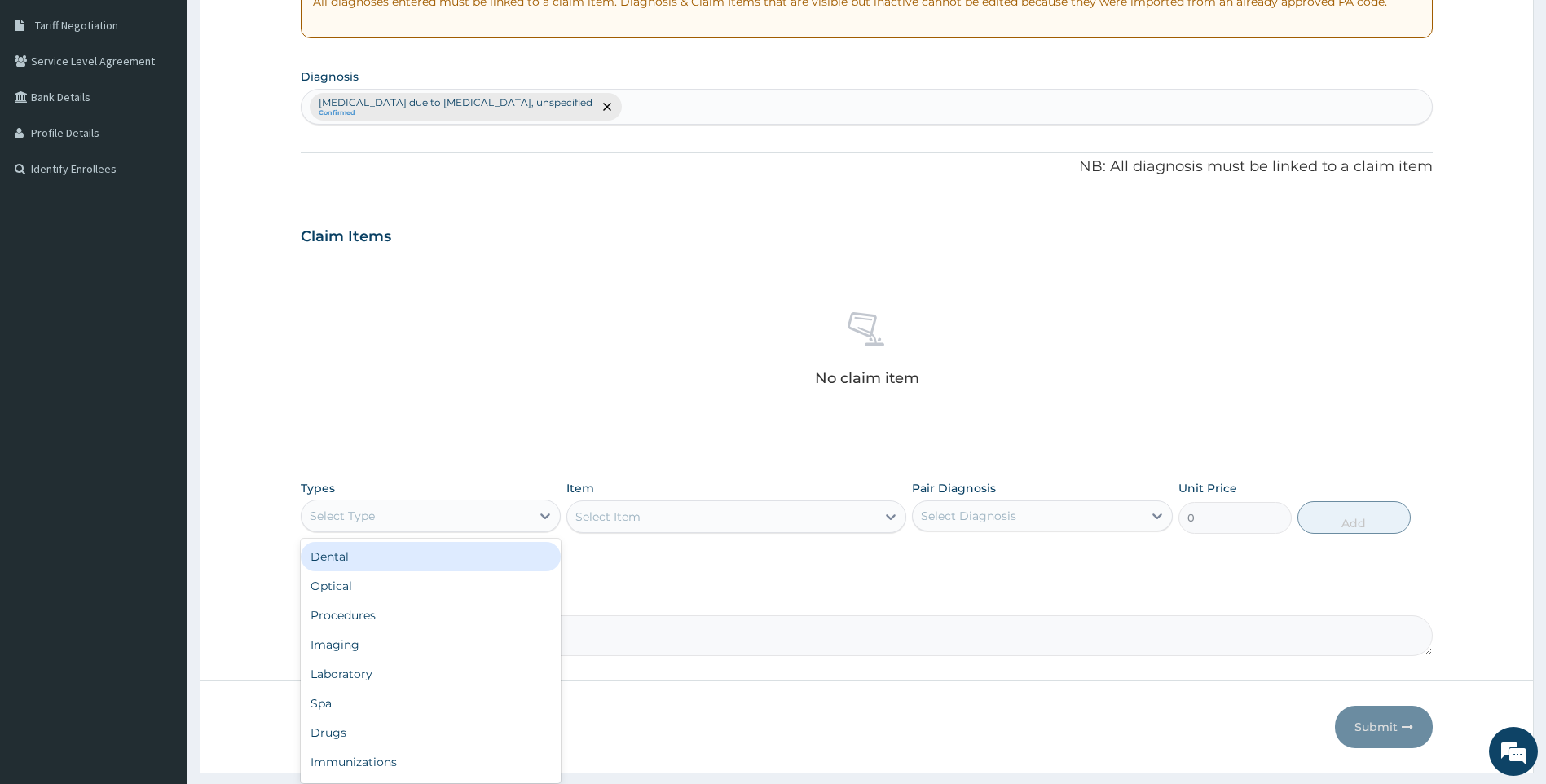
drag, startPoint x: 449, startPoint y: 519, endPoint x: 446, endPoint y: 666, distance: 147.0
click at [447, 521] on div "Select Type" at bounding box center [416, 515] width 229 height 26
click at [369, 733] on div "Drugs" at bounding box center [431, 732] width 261 height 29
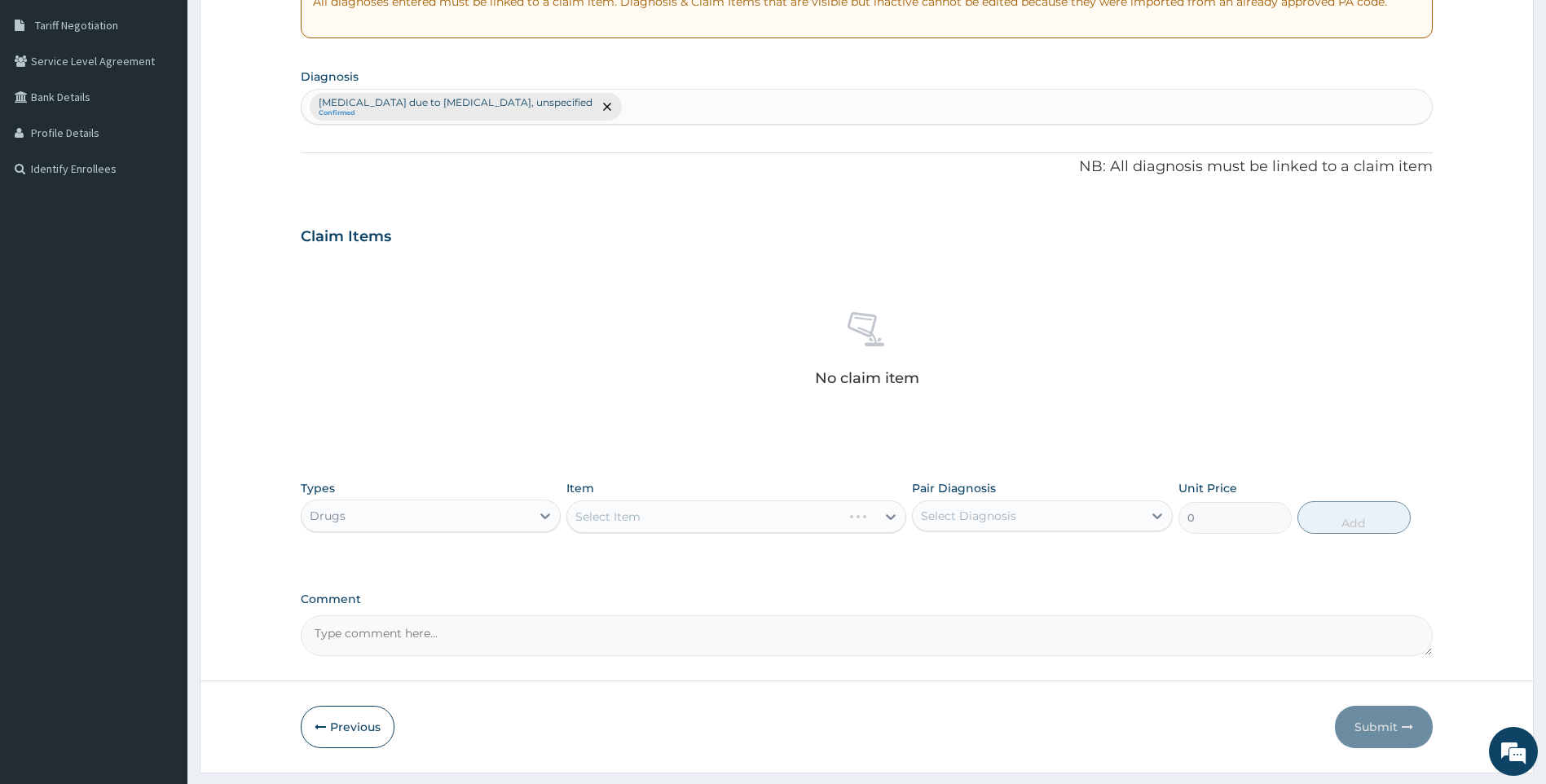
click at [838, 524] on div "Select Item" at bounding box center [736, 517] width 340 height 32
click at [683, 513] on div "Select Item" at bounding box center [736, 517] width 340 height 32
click at [811, 525] on div "Select Item" at bounding box center [736, 517] width 340 height 32
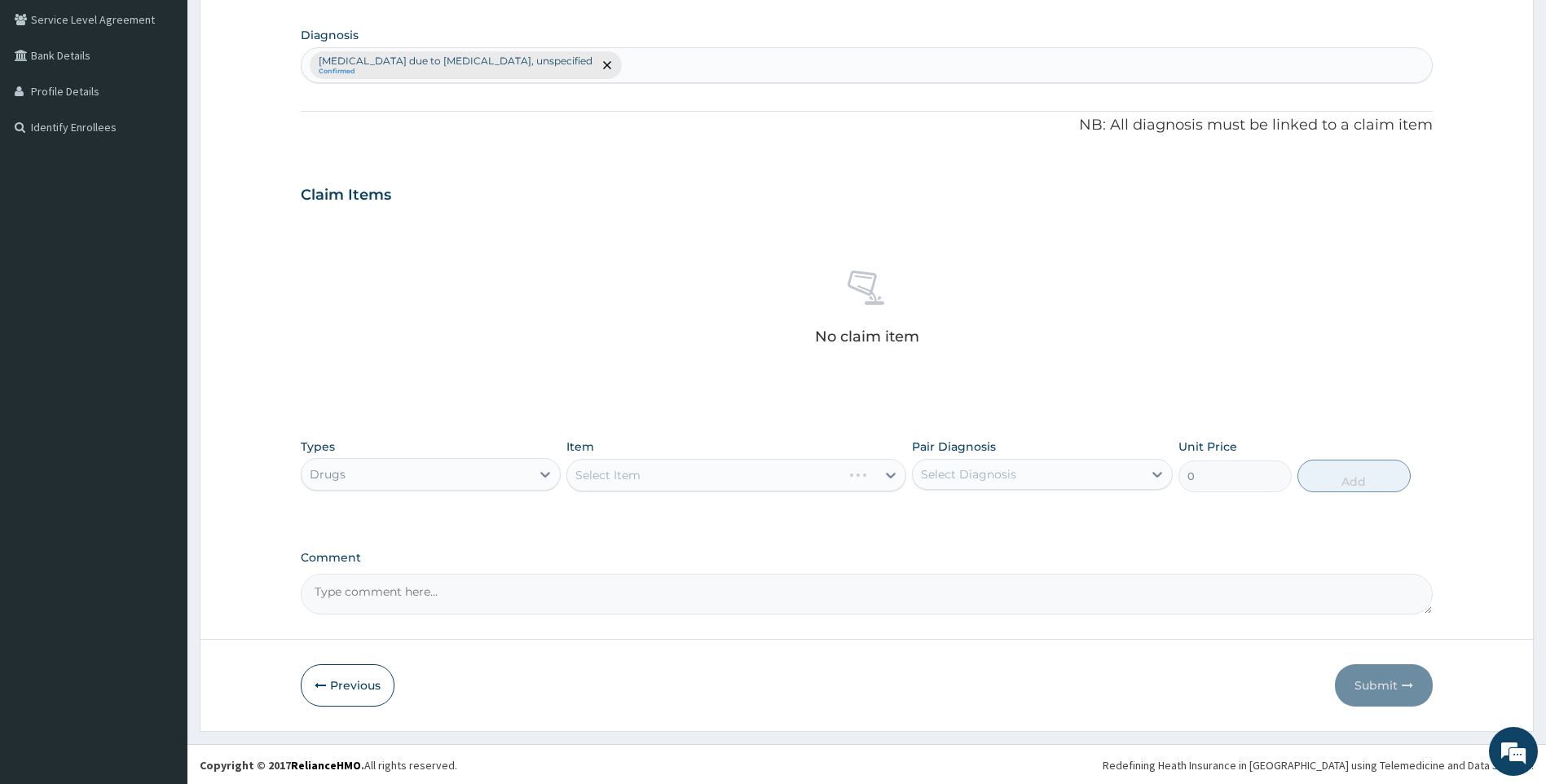
scroll to position [375, 0]
click at [600, 64] on span "remove selection option" at bounding box center [606, 63] width 14 height 14
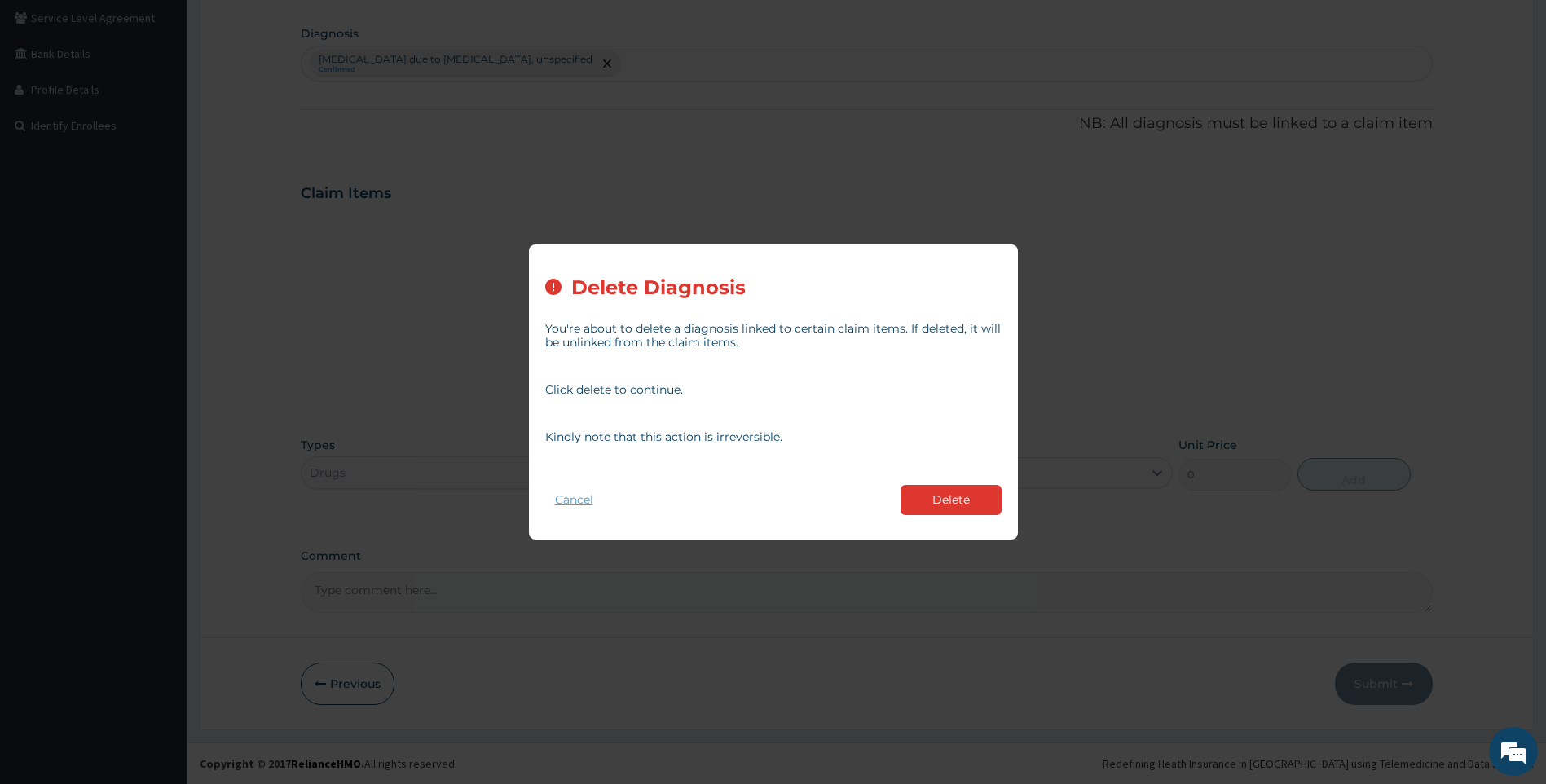
click at [578, 505] on button "Cancel" at bounding box center [574, 500] width 58 height 24
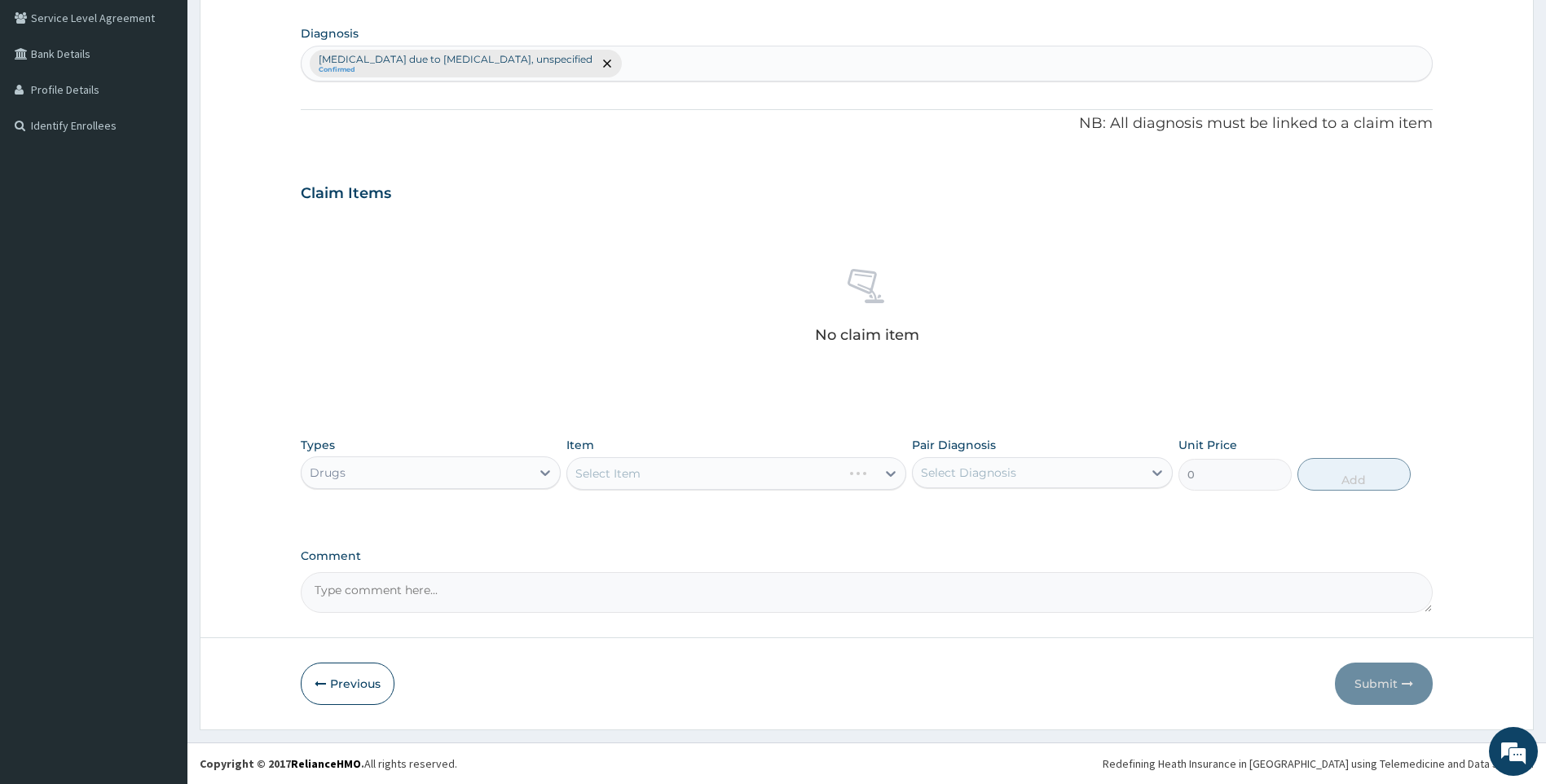
click at [690, 53] on div "Malaria due to Plasmodium falciparum, unspecified Confirmed" at bounding box center [867, 64] width 1131 height 34
type input "sepsis"
click at [803, 480] on div "Select Item" at bounding box center [736, 473] width 340 height 32
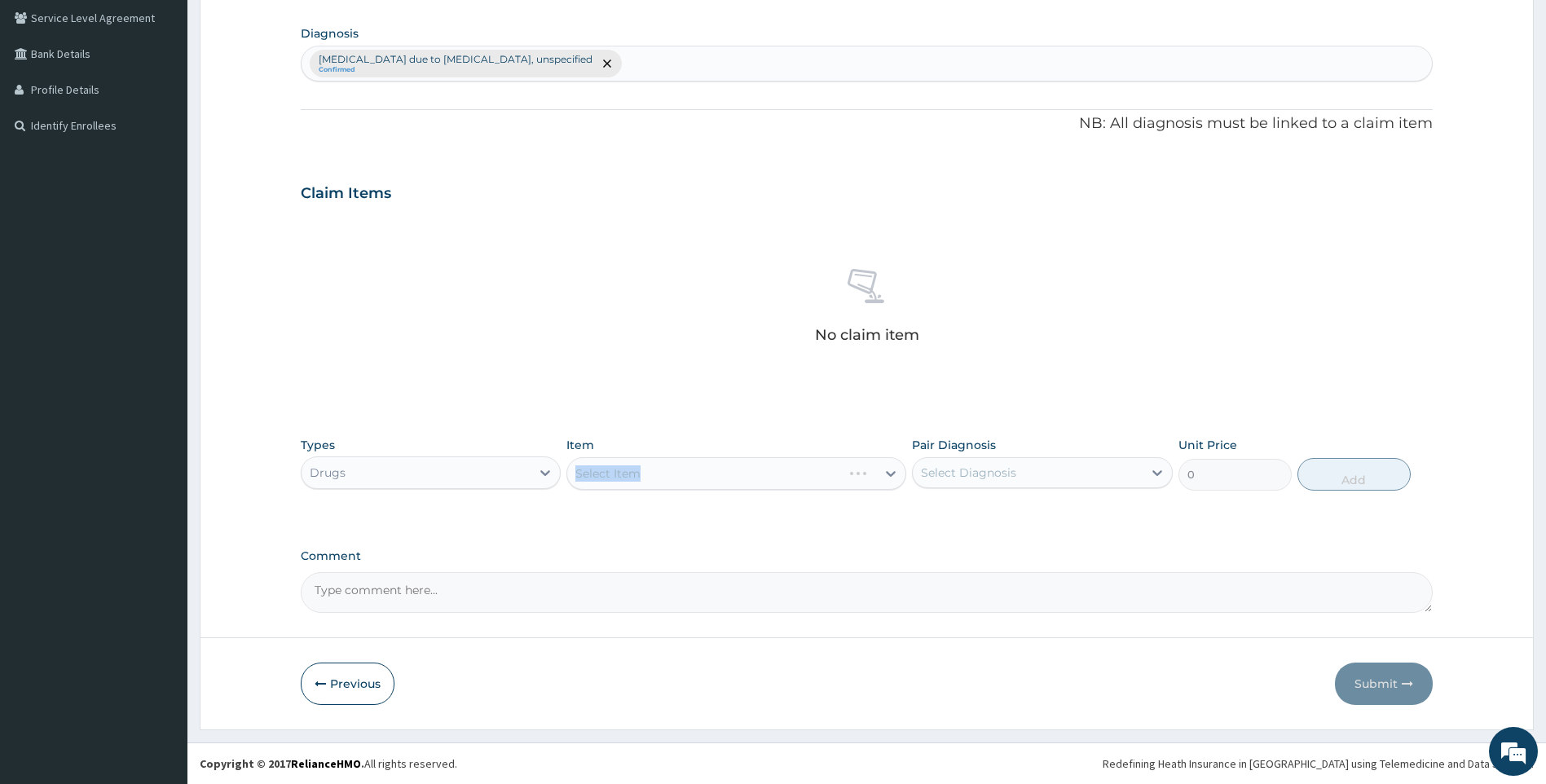
drag, startPoint x: 803, startPoint y: 480, endPoint x: 843, endPoint y: 469, distance: 41.5
click at [843, 469] on div "Select Item" at bounding box center [736, 473] width 340 height 32
click at [856, 480] on div "Select Item" at bounding box center [736, 473] width 340 height 32
click at [883, 479] on div "Select Item" at bounding box center [736, 473] width 340 height 32
click at [675, 473] on div "Select Item" at bounding box center [722, 473] width 309 height 26
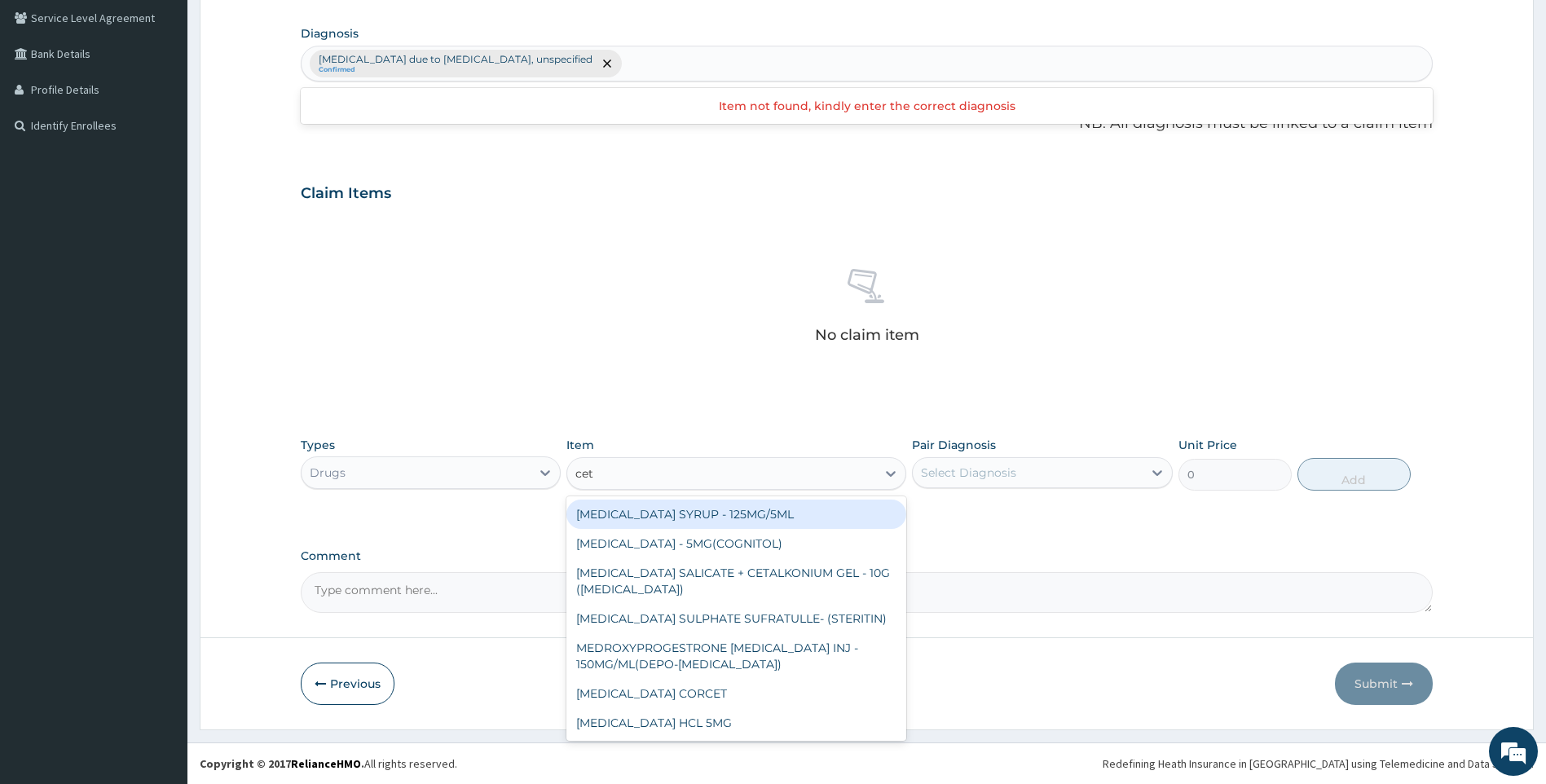
type input "cet"
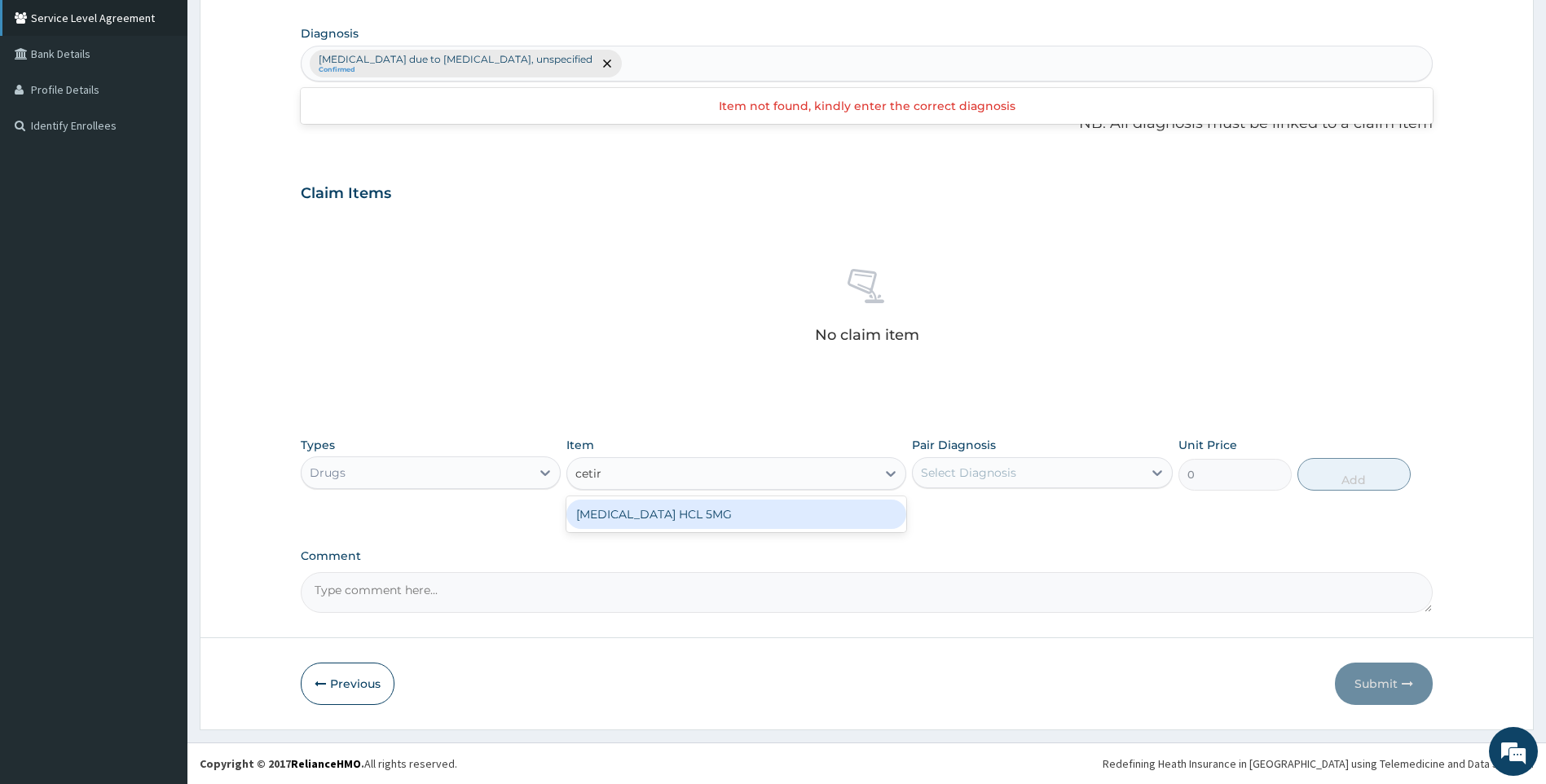
type input "cetir"
type input "ceti"
type input "cetiri"
click at [655, 504] on div "LEVOCETIRIZINE HCL 5MG" at bounding box center [736, 514] width 340 height 29
type input "81.19999999999999"
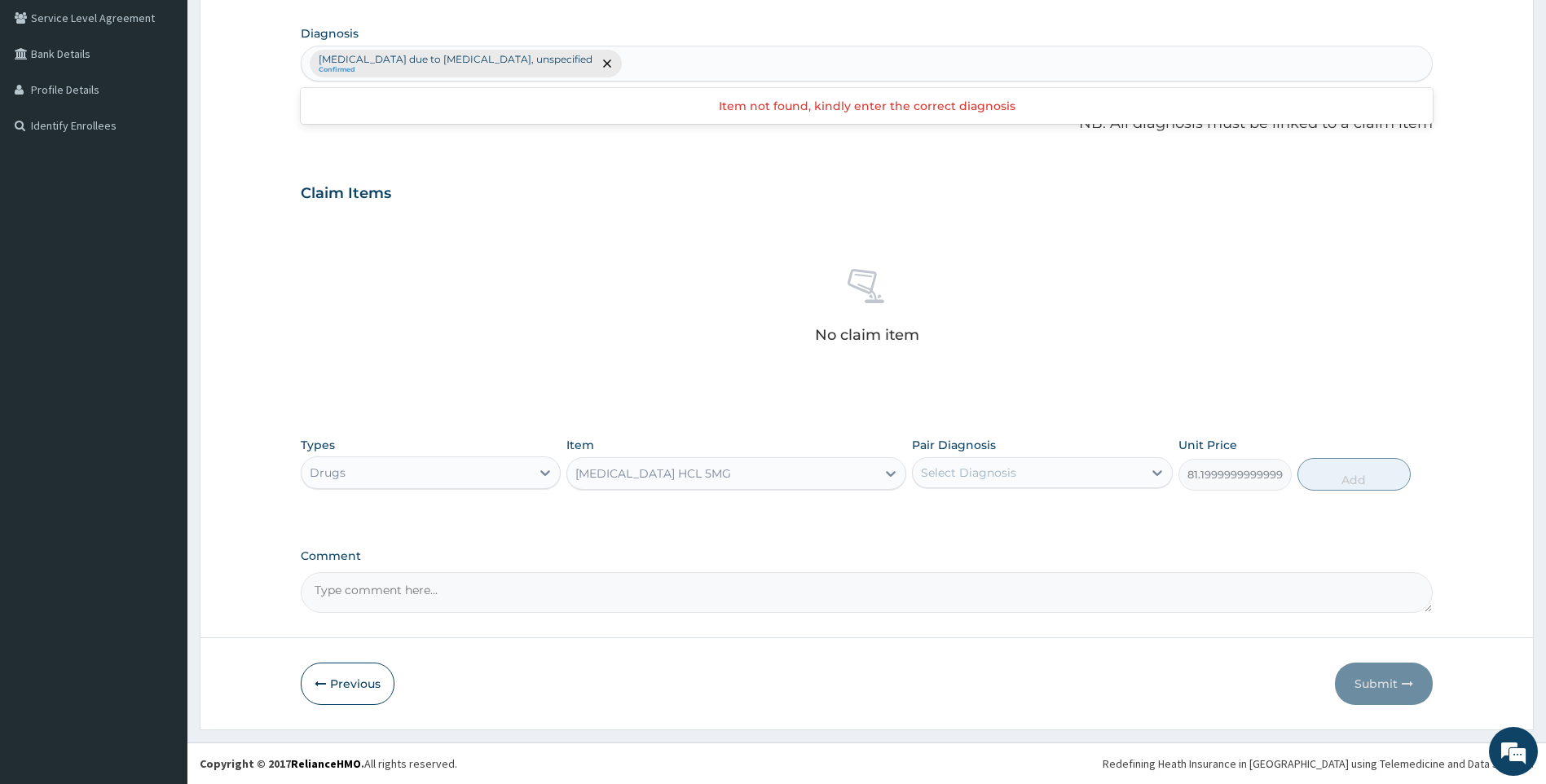
click at [1045, 476] on div "Select Diagnosis" at bounding box center [1027, 472] width 229 height 26
click at [1025, 523] on label "Malaria due to Plasmodium falciparum, unspecified" at bounding box center [1050, 520] width 224 height 32
click at [1023, 516] on label "Malaria due to Plasmodium falciparum, unspecified" at bounding box center [1050, 520] width 224 height 32
checkbox input "false"
click at [614, 76] on div "Malaria due to Plasmodium falciparum, unspecified Confirmed" at bounding box center [867, 64] width 1131 height 34
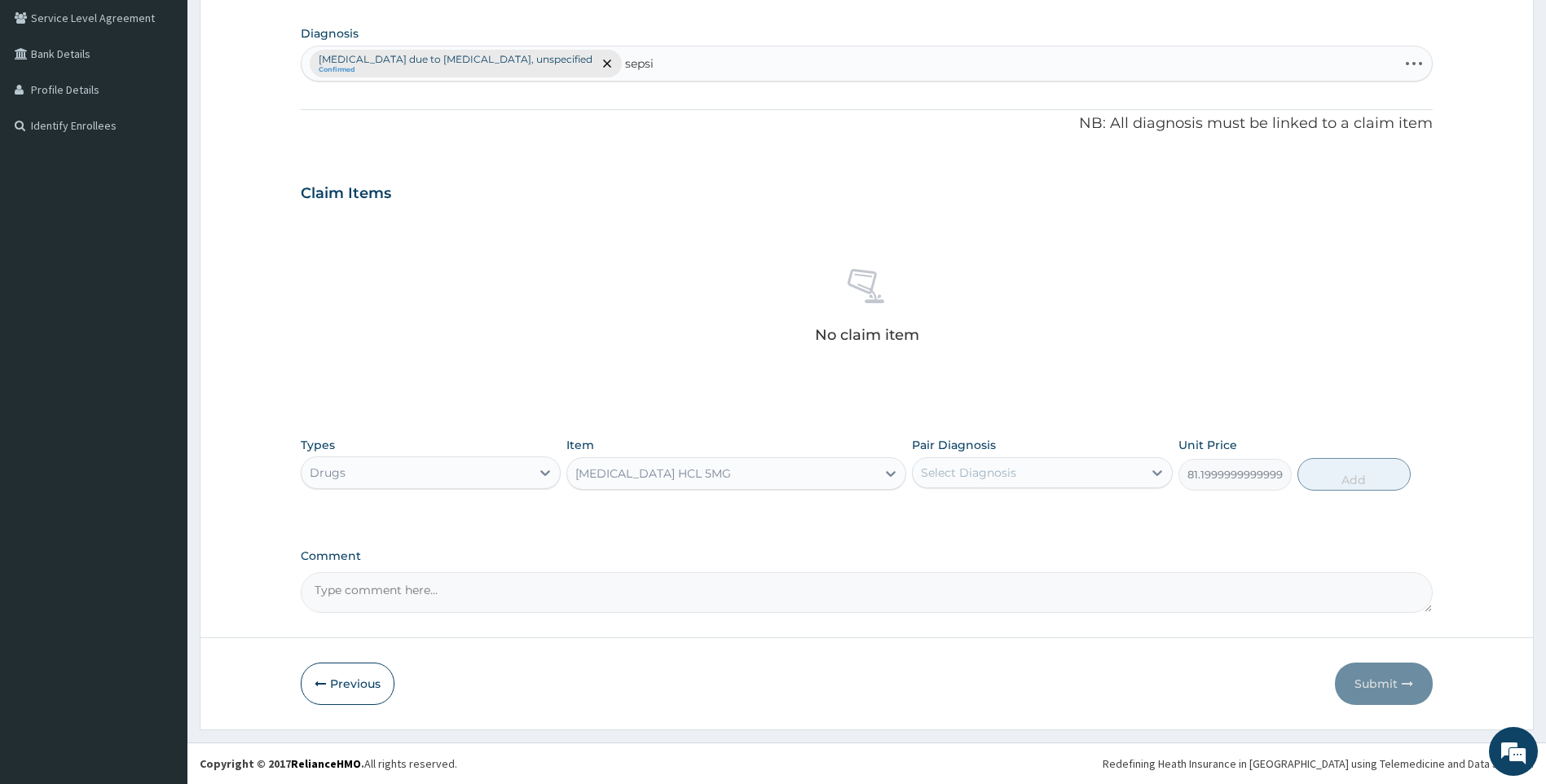
type input "sepsis"
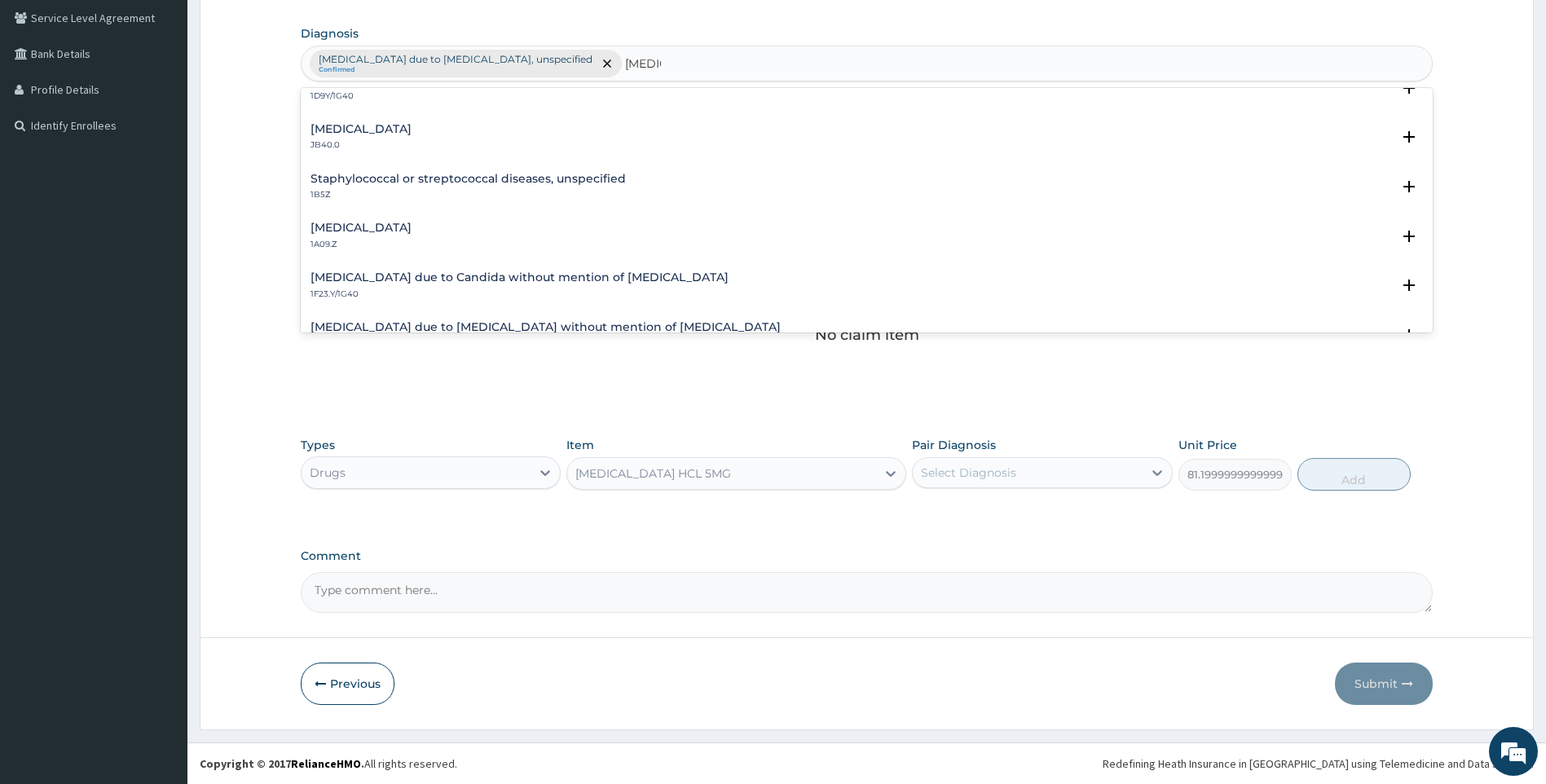
scroll to position [163, 0]
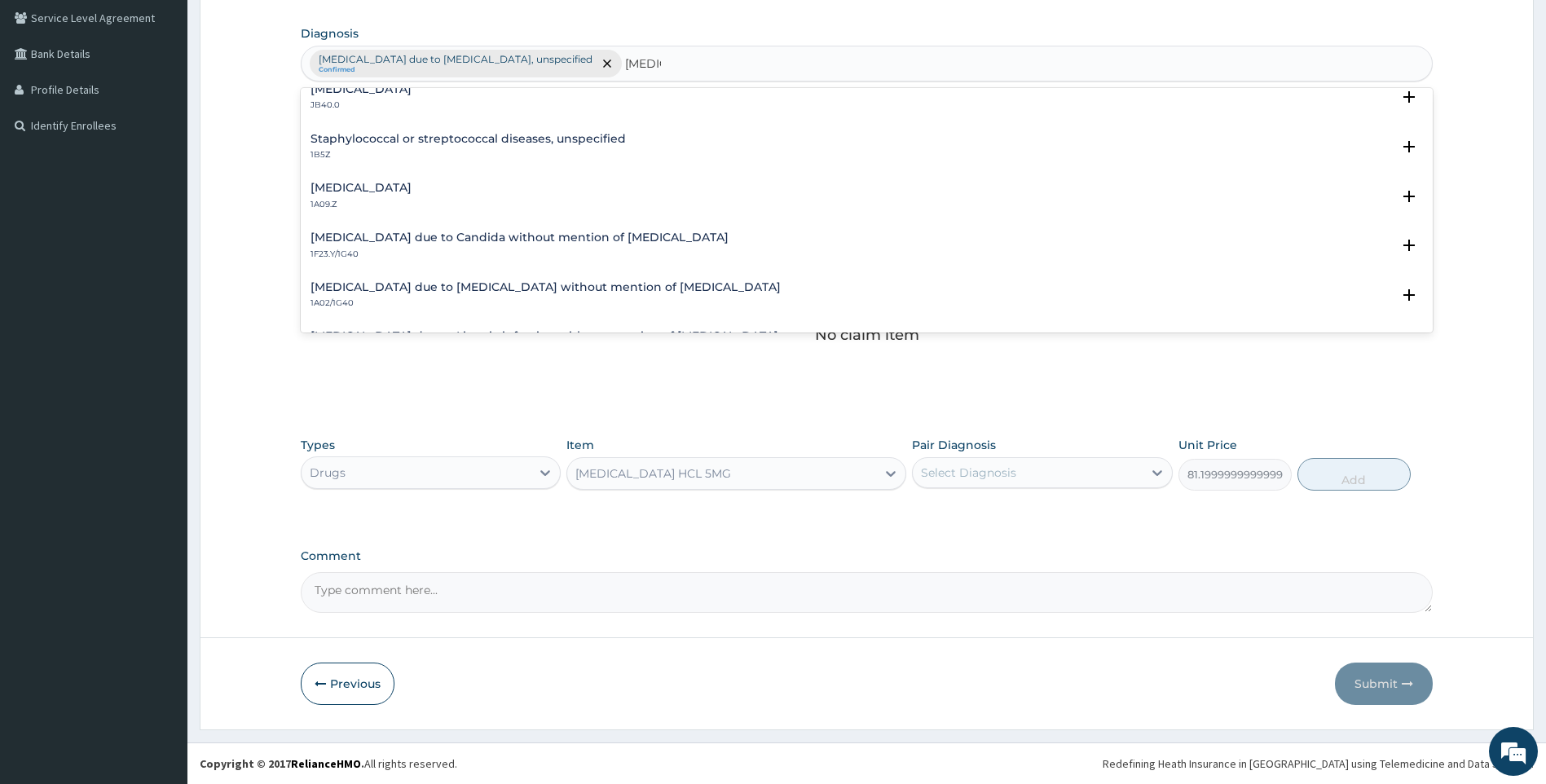
click at [411, 195] on div "Salmonella infection, unspecified 1A09.Z" at bounding box center [361, 196] width 101 height 29
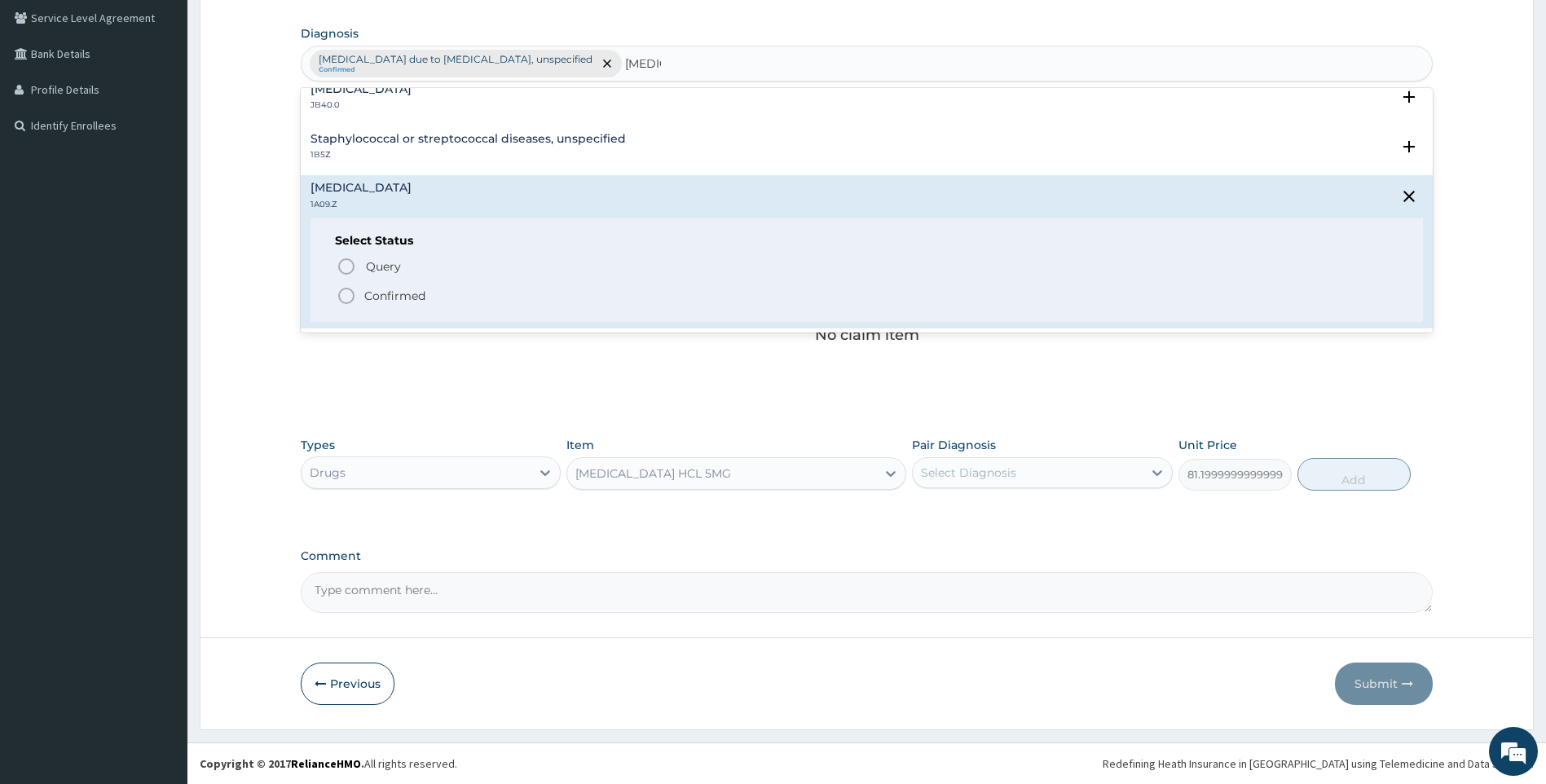
click at [396, 298] on p "Confirmed" at bounding box center [395, 295] width 61 height 16
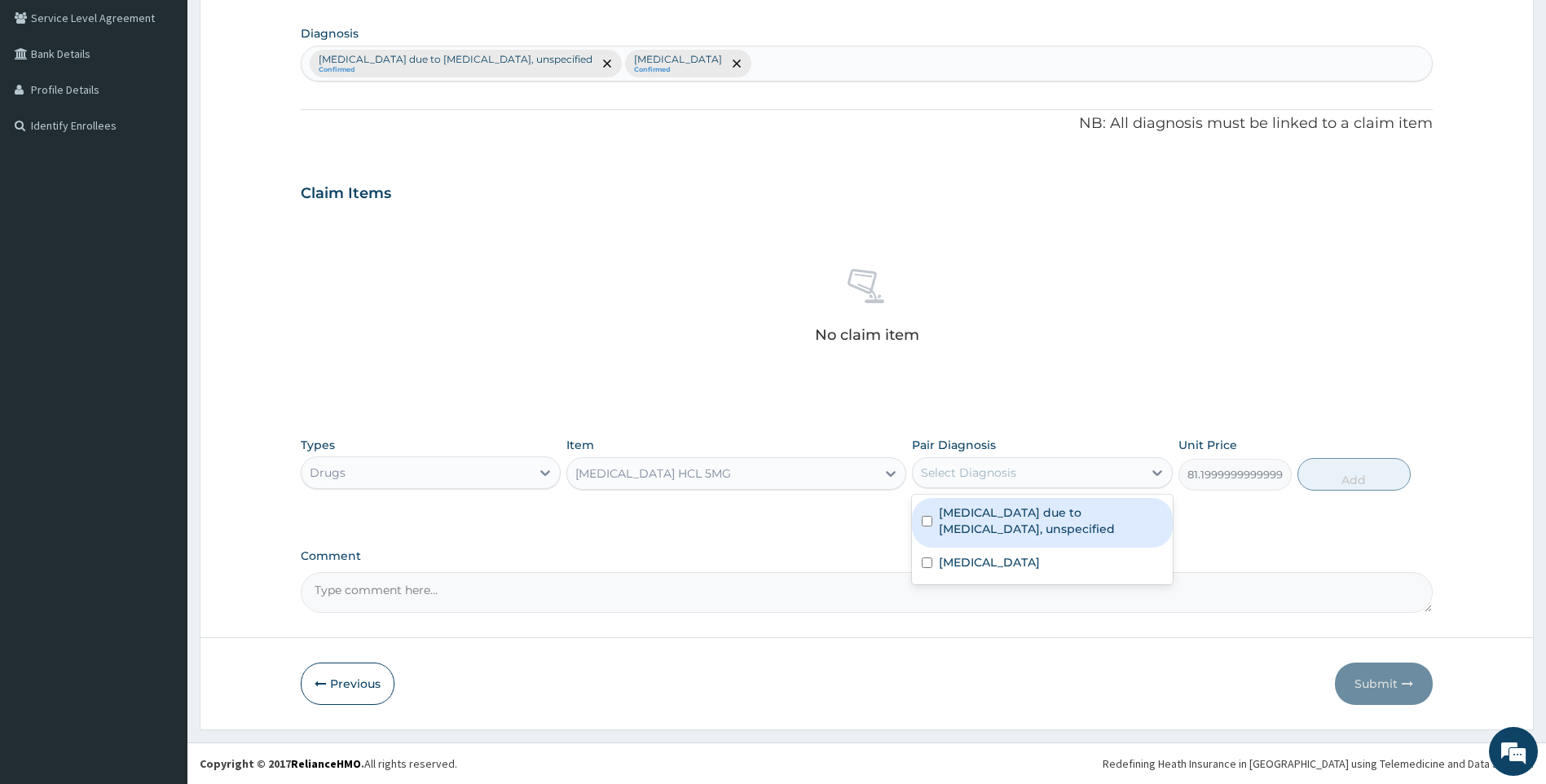
click at [1021, 473] on div "Select Diagnosis" at bounding box center [1027, 472] width 229 height 26
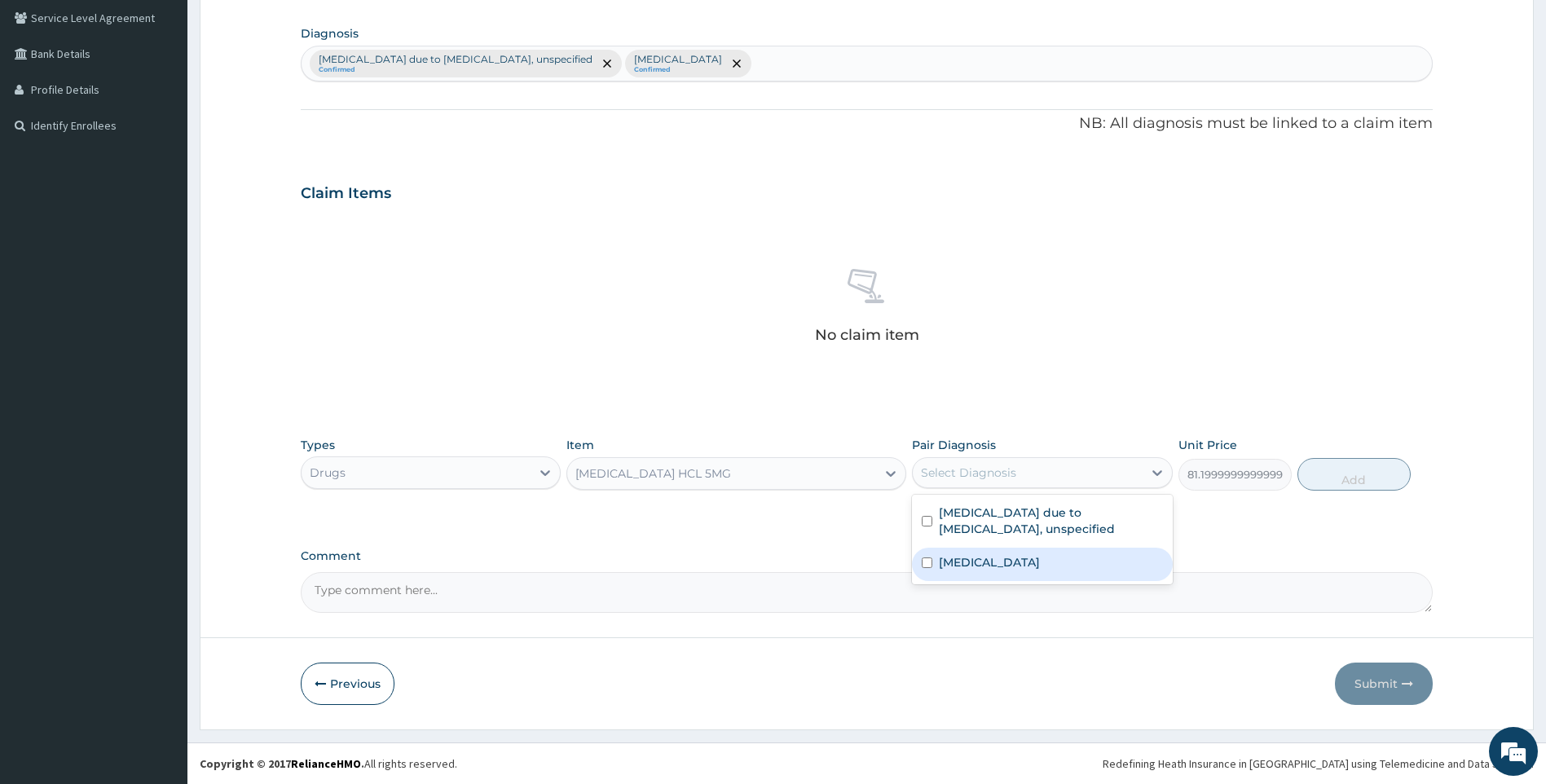
drag, startPoint x: 1011, startPoint y: 557, endPoint x: 1171, endPoint y: 522, distance: 163.8
click at [1012, 557] on label "Salmonella infection, unspecified" at bounding box center [989, 561] width 101 height 16
checkbox input "true"
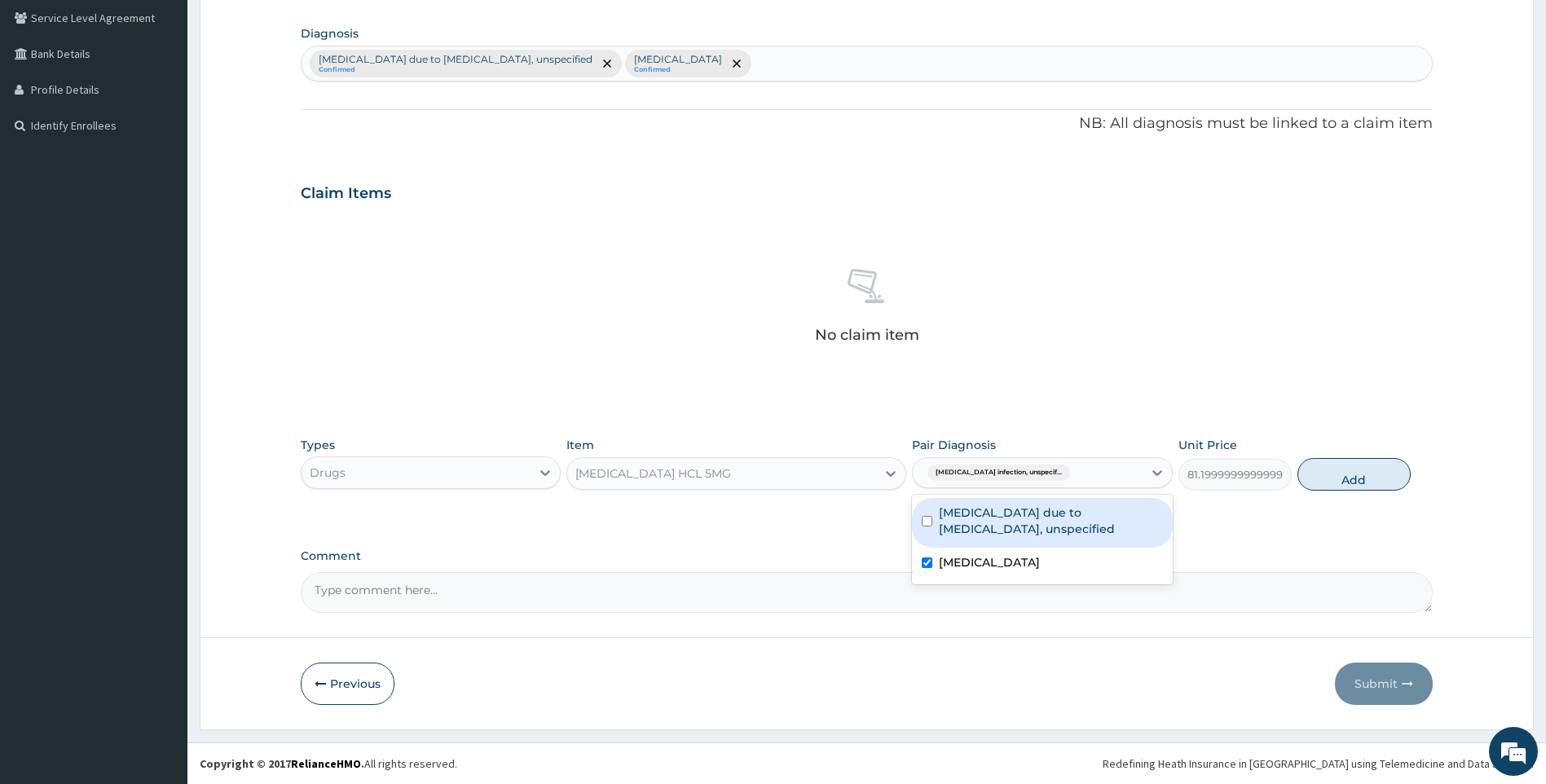
drag, startPoint x: 1341, startPoint y: 470, endPoint x: 1341, endPoint y: 493, distance: 23.0
click at [1341, 481] on button "Add" at bounding box center [1354, 474] width 113 height 32
type input "0"
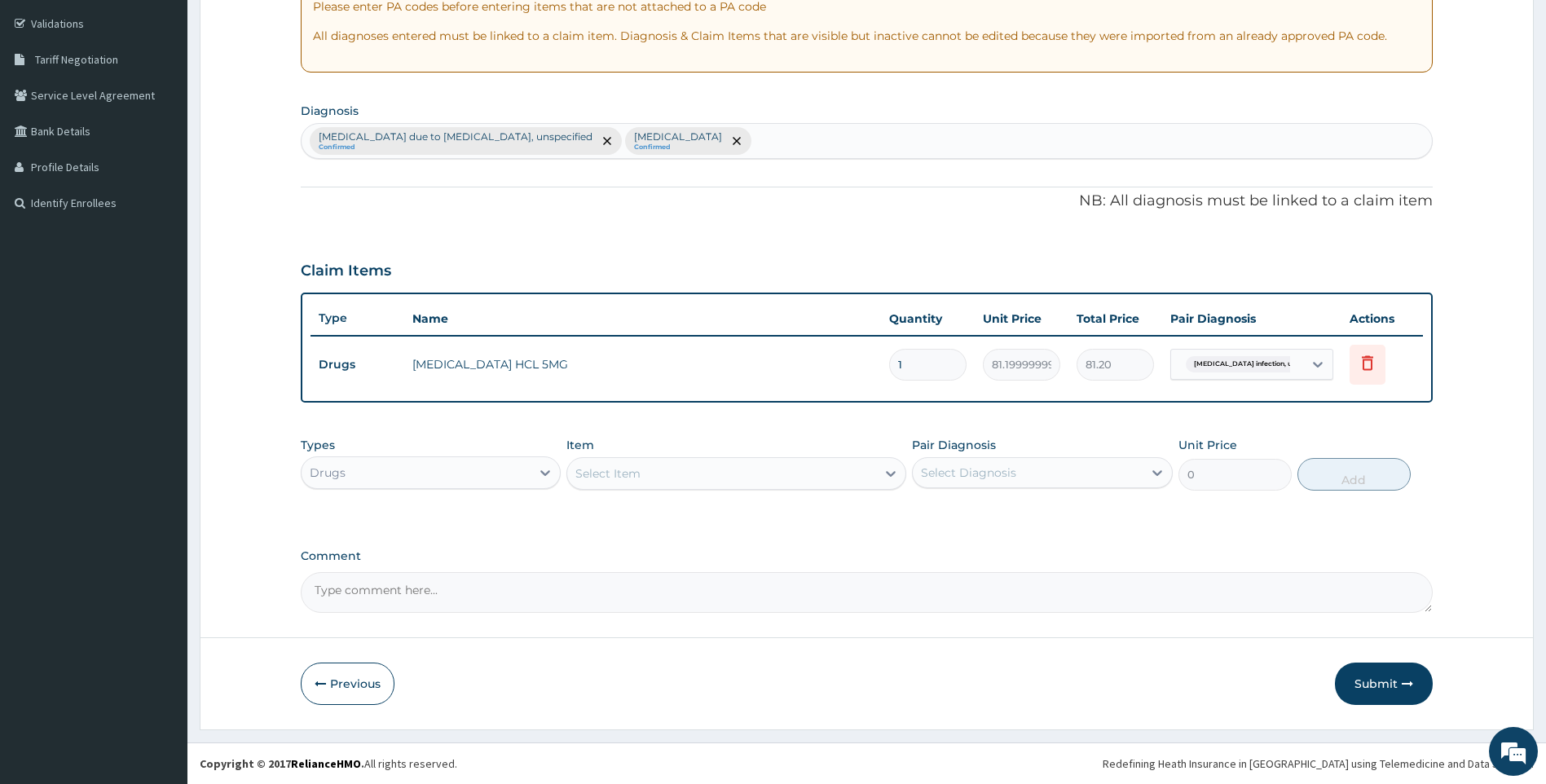
scroll to position [298, 0]
drag, startPoint x: 887, startPoint y: 366, endPoint x: 819, endPoint y: 370, distance: 68.1
click at [819, 370] on tr "Drugs LEVOCETIRIZINE HCL 5MG 1 81.19999999999999 81.20 Salmonella infection, un…" at bounding box center [867, 364] width 1114 height 56
type input "7"
type input "568.40"
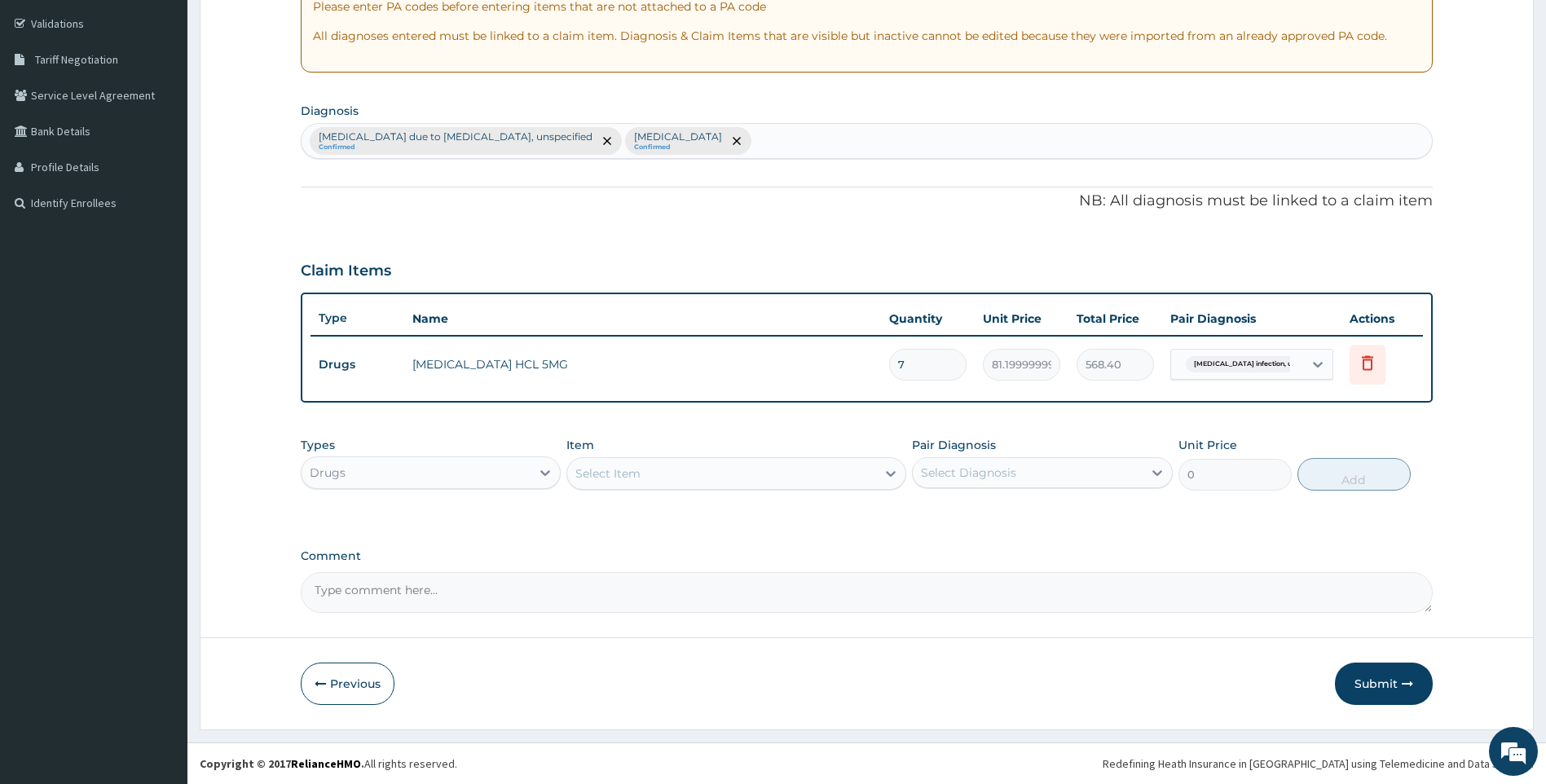
type input "7"
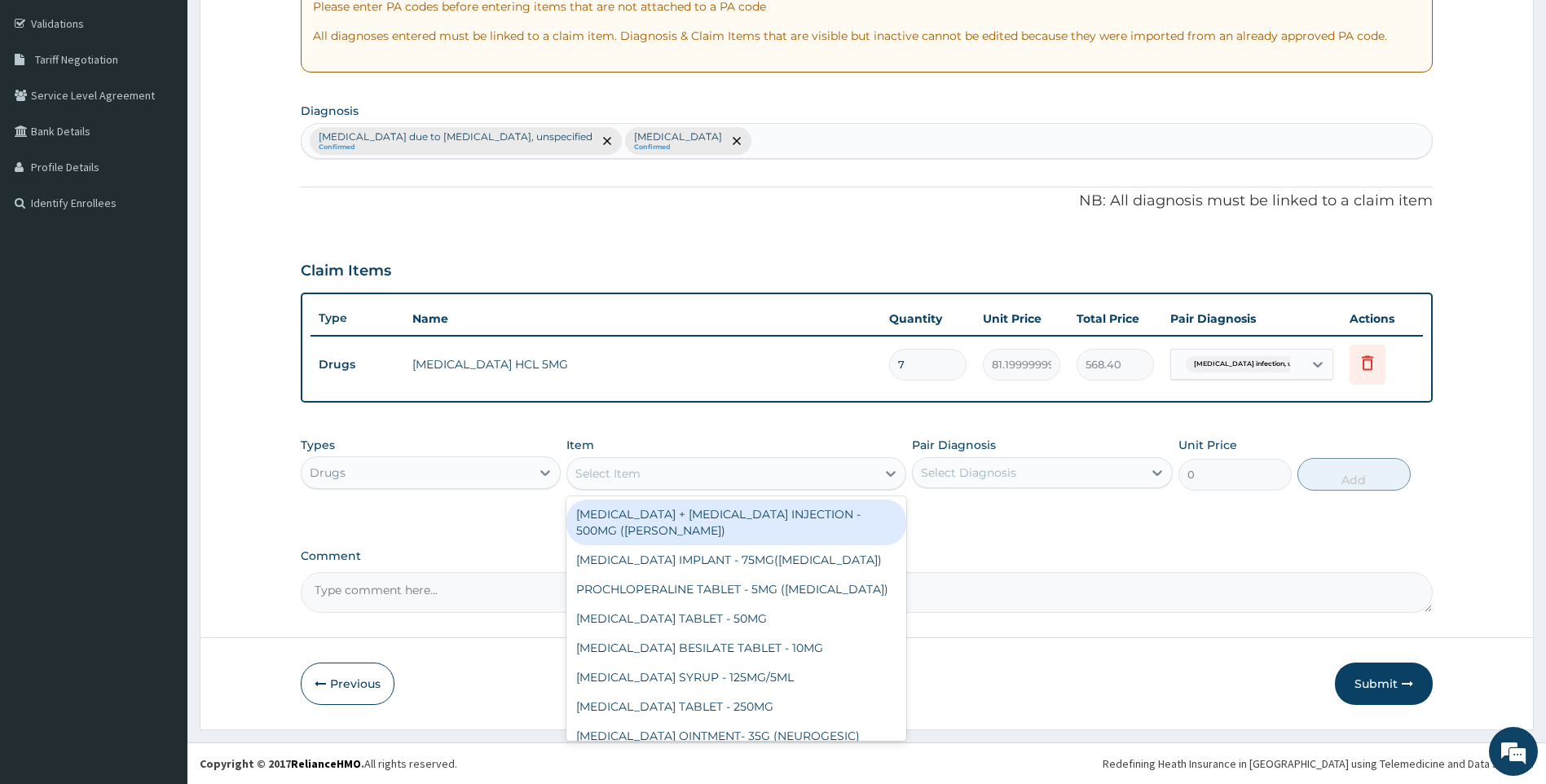
click at [720, 481] on div "Select Item" at bounding box center [722, 473] width 309 height 26
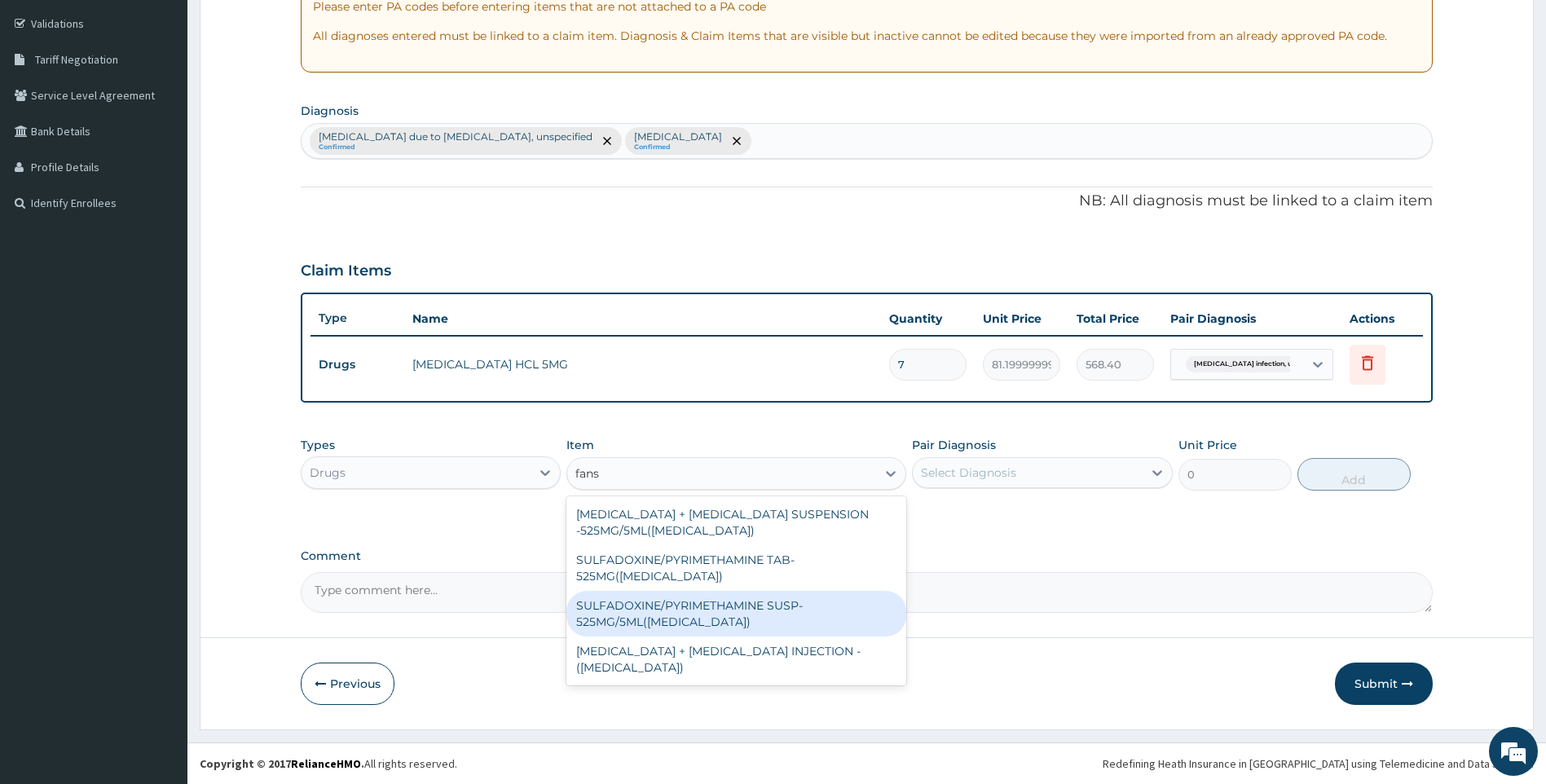
click at [608, 592] on div "SULFADOXINE + PYRIMETHAMINE SUSPENSION -525MG/5ML(FANSIDAR) SULFADOXINE/PYRIMET…" at bounding box center [736, 590] width 340 height 189
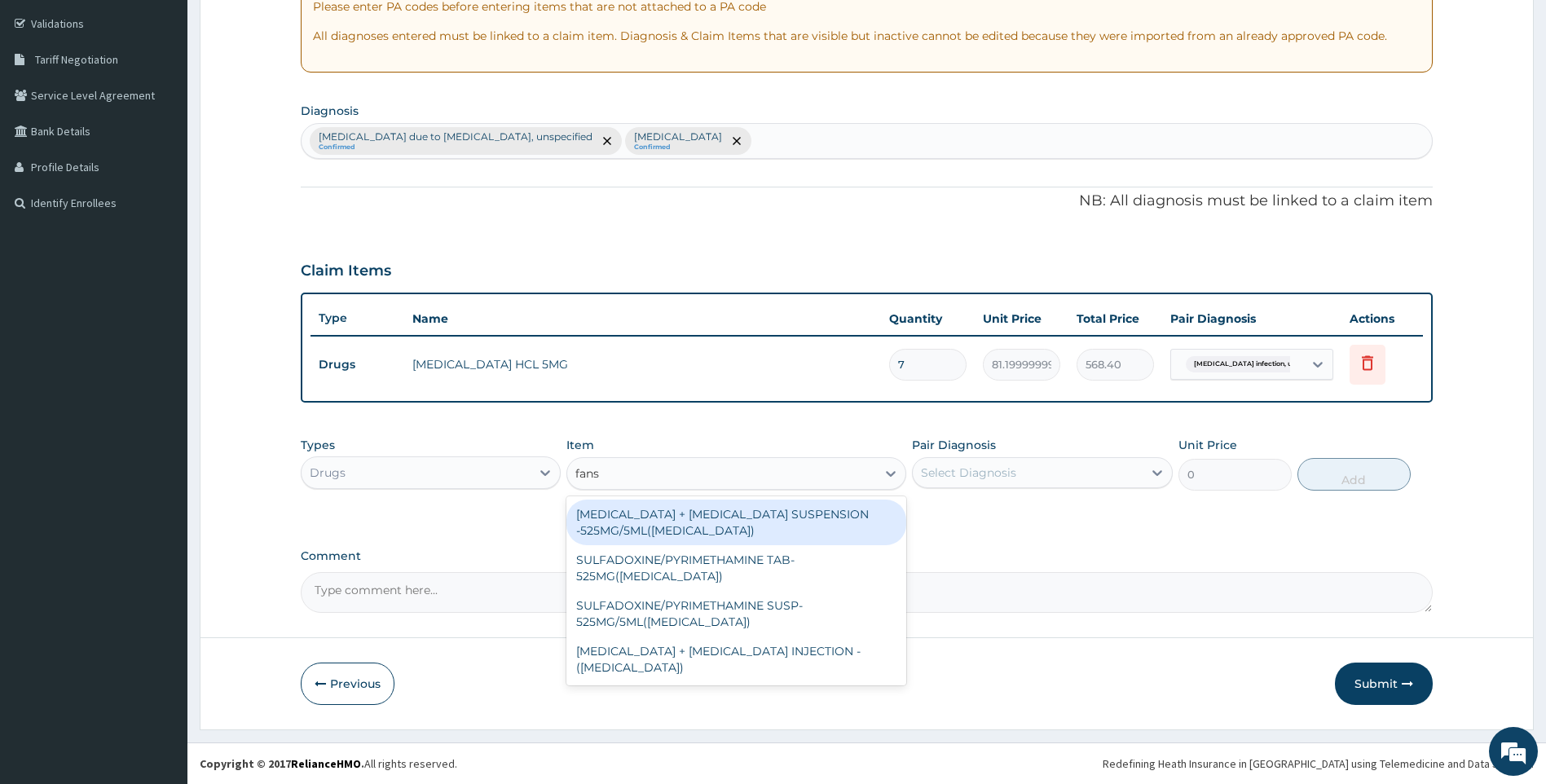
type input "fans"
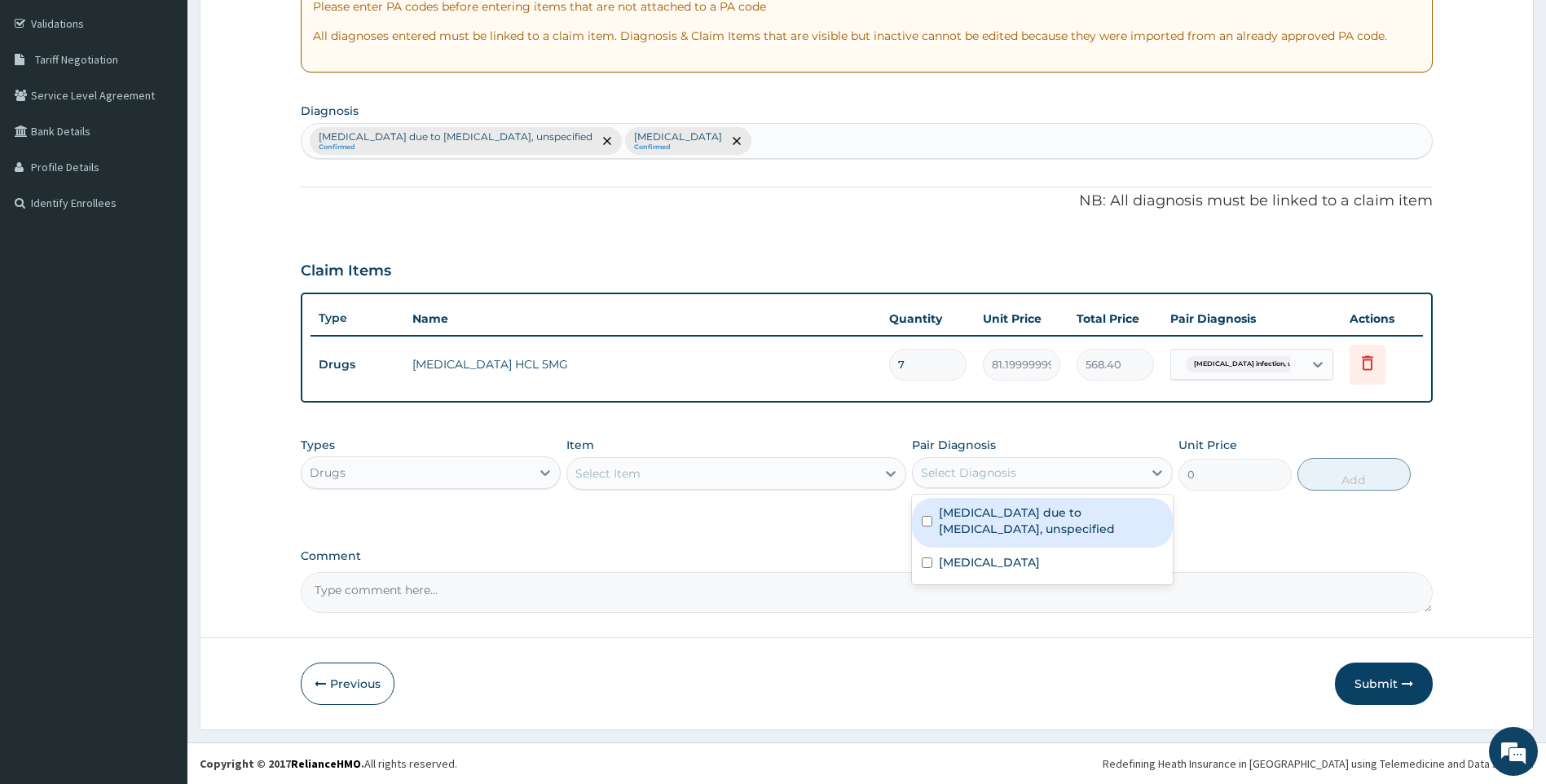
click at [955, 473] on div "Select Diagnosis" at bounding box center [969, 472] width 95 height 16
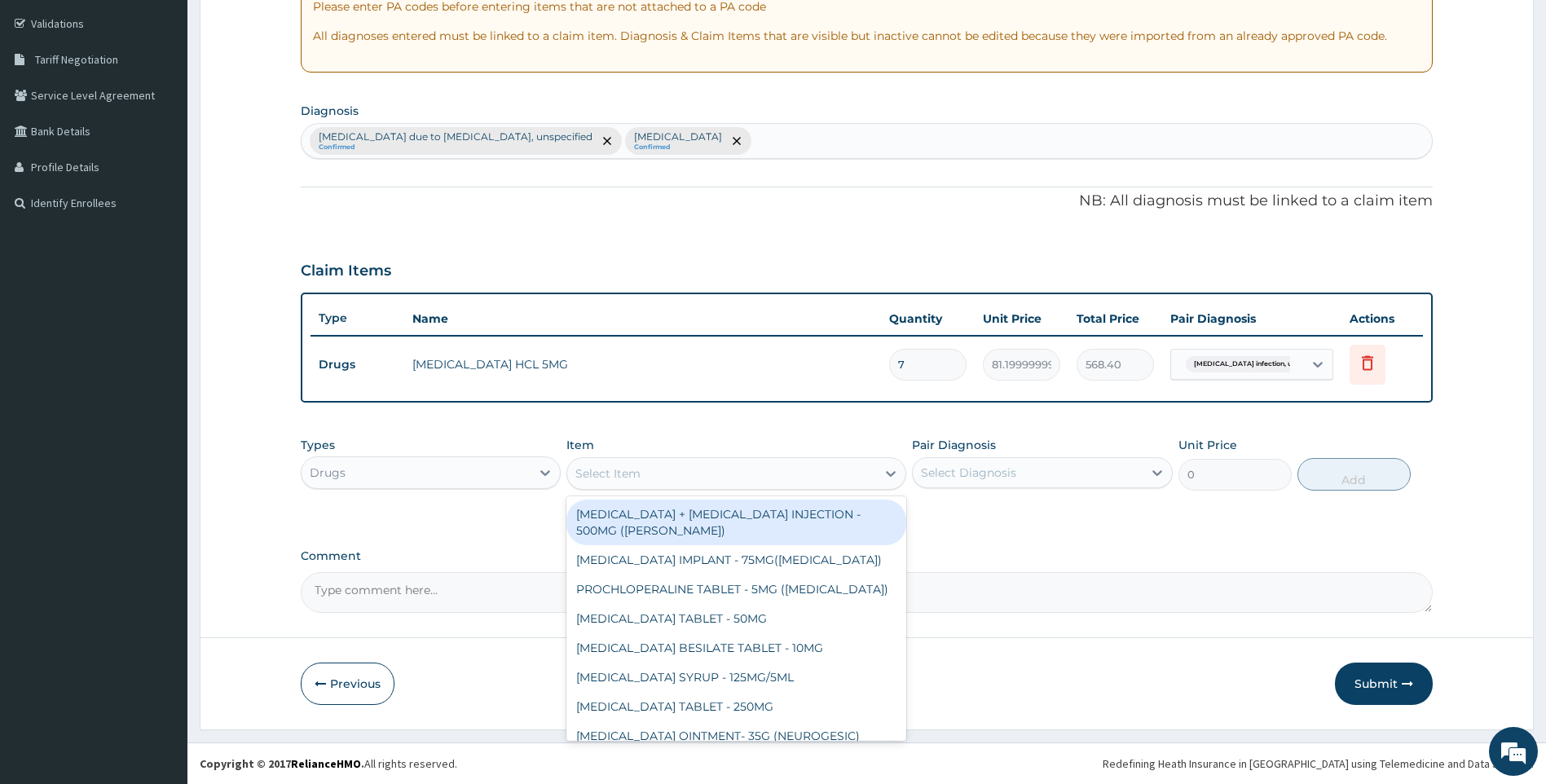
click at [740, 472] on div "Select Item" at bounding box center [722, 473] width 309 height 26
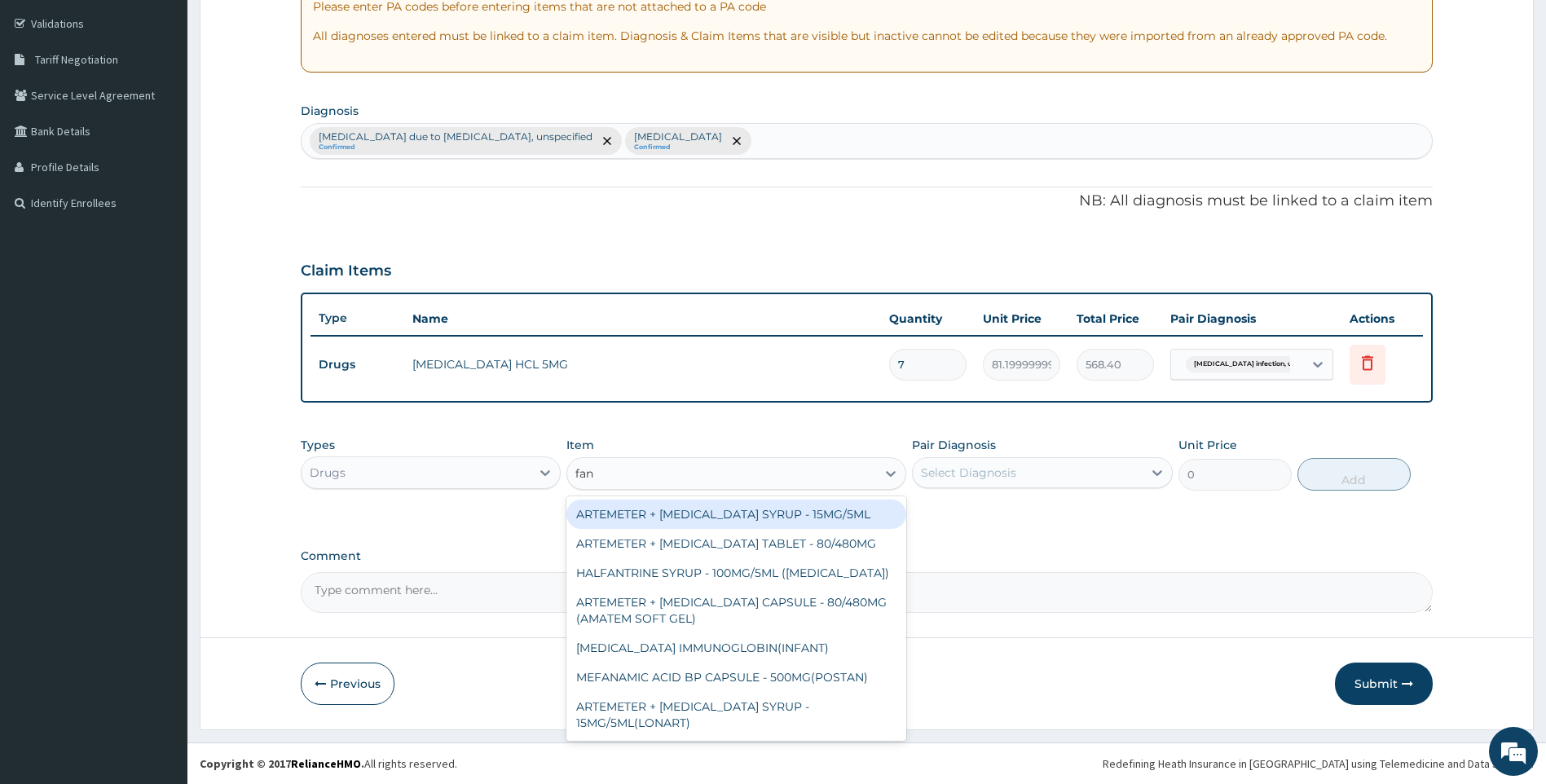
type input "fans"
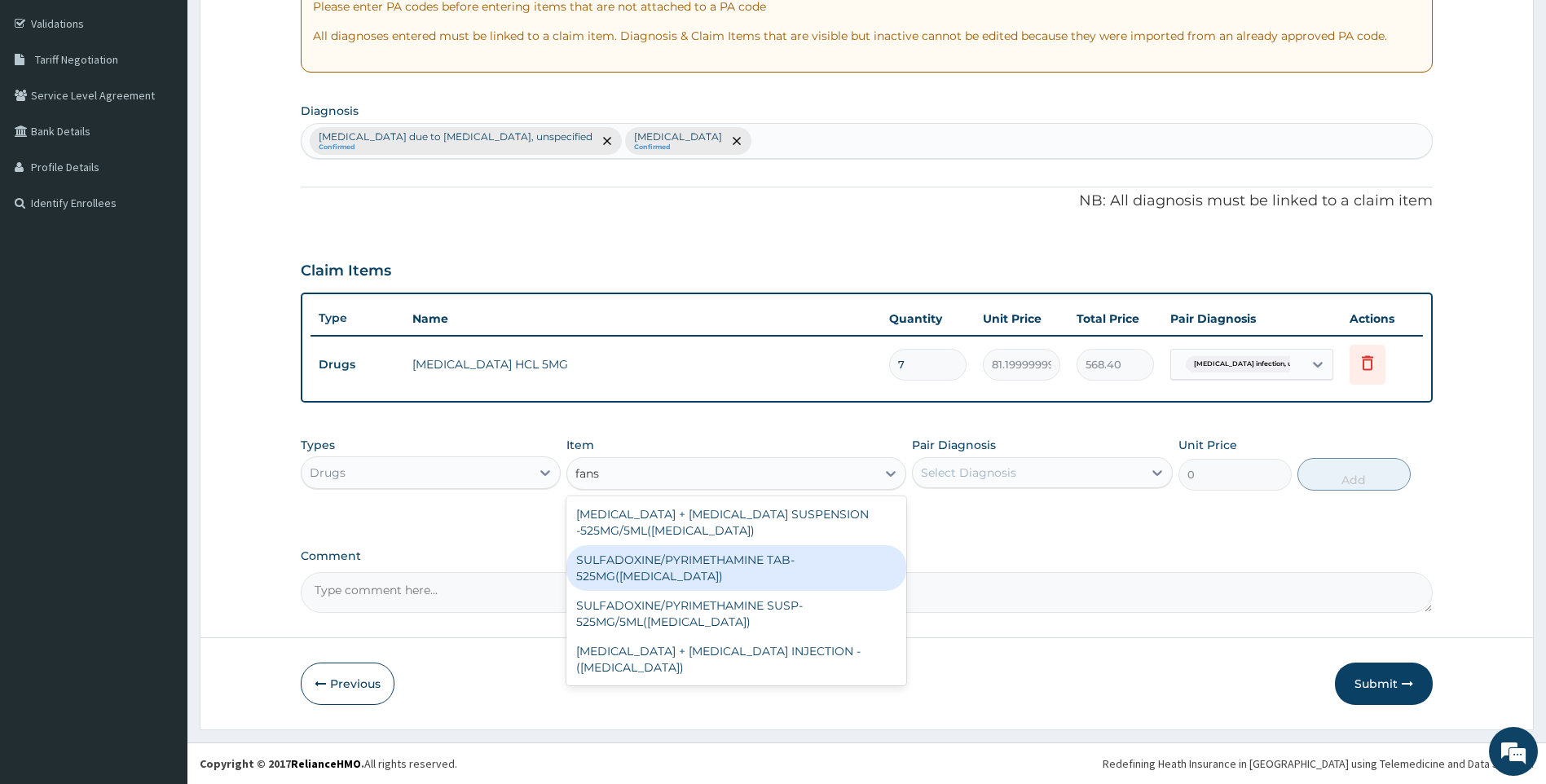
drag, startPoint x: 756, startPoint y: 562, endPoint x: 819, endPoint y: 529, distance: 71.1
click at [753, 562] on div "SULFADOXINE/PYRIMETHAMINE TAB- 525MG(FANSIDAR)" at bounding box center [736, 568] width 340 height 46
type input "210"
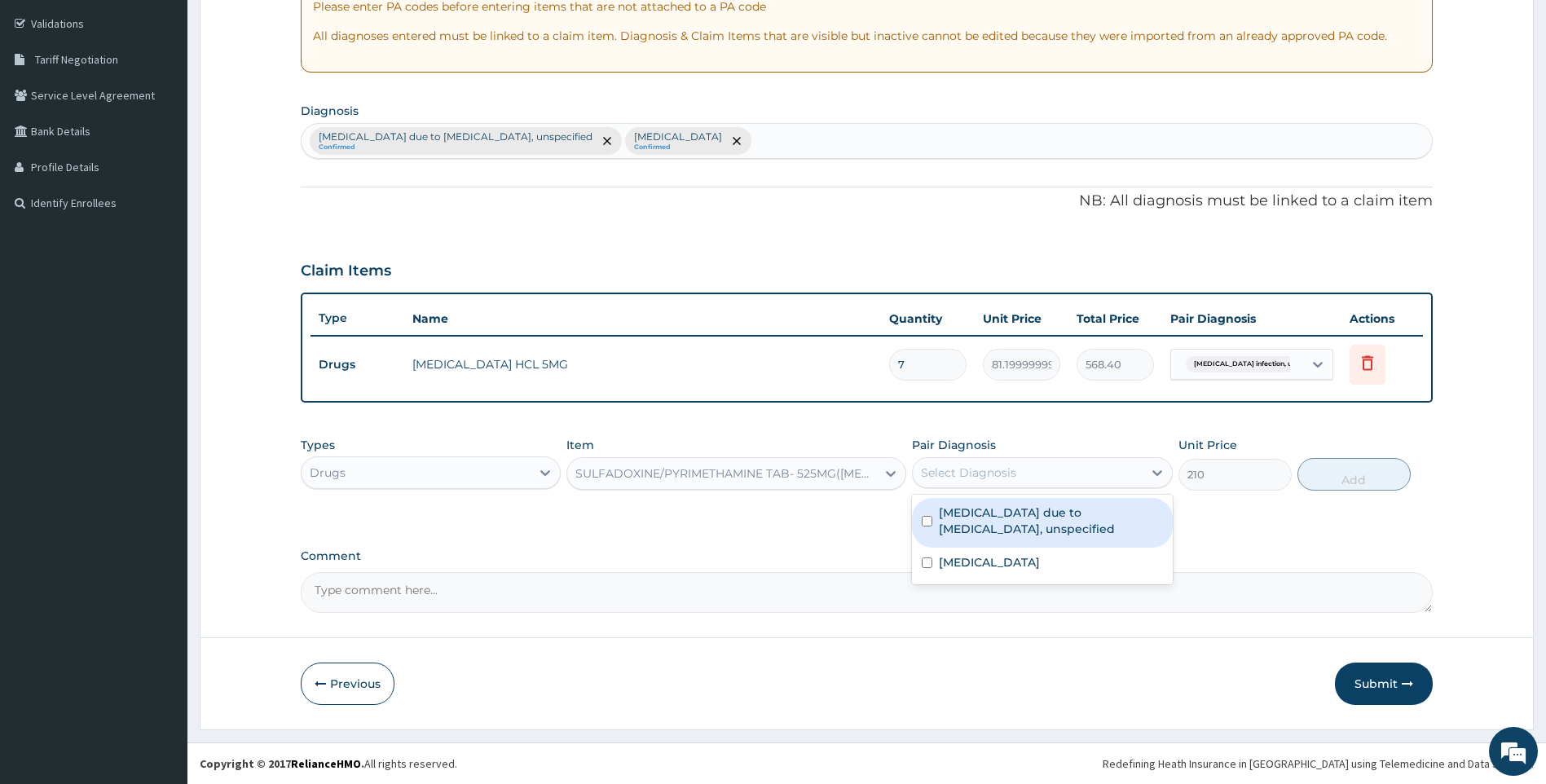
click at [958, 479] on div "Select Diagnosis" at bounding box center [969, 472] width 95 height 16
drag, startPoint x: 963, startPoint y: 530, endPoint x: 1166, endPoint y: 504, distance: 204.7
click at [965, 530] on label "Malaria due to Plasmodium falciparum, unspecified" at bounding box center [1050, 520] width 224 height 32
checkbox input "true"
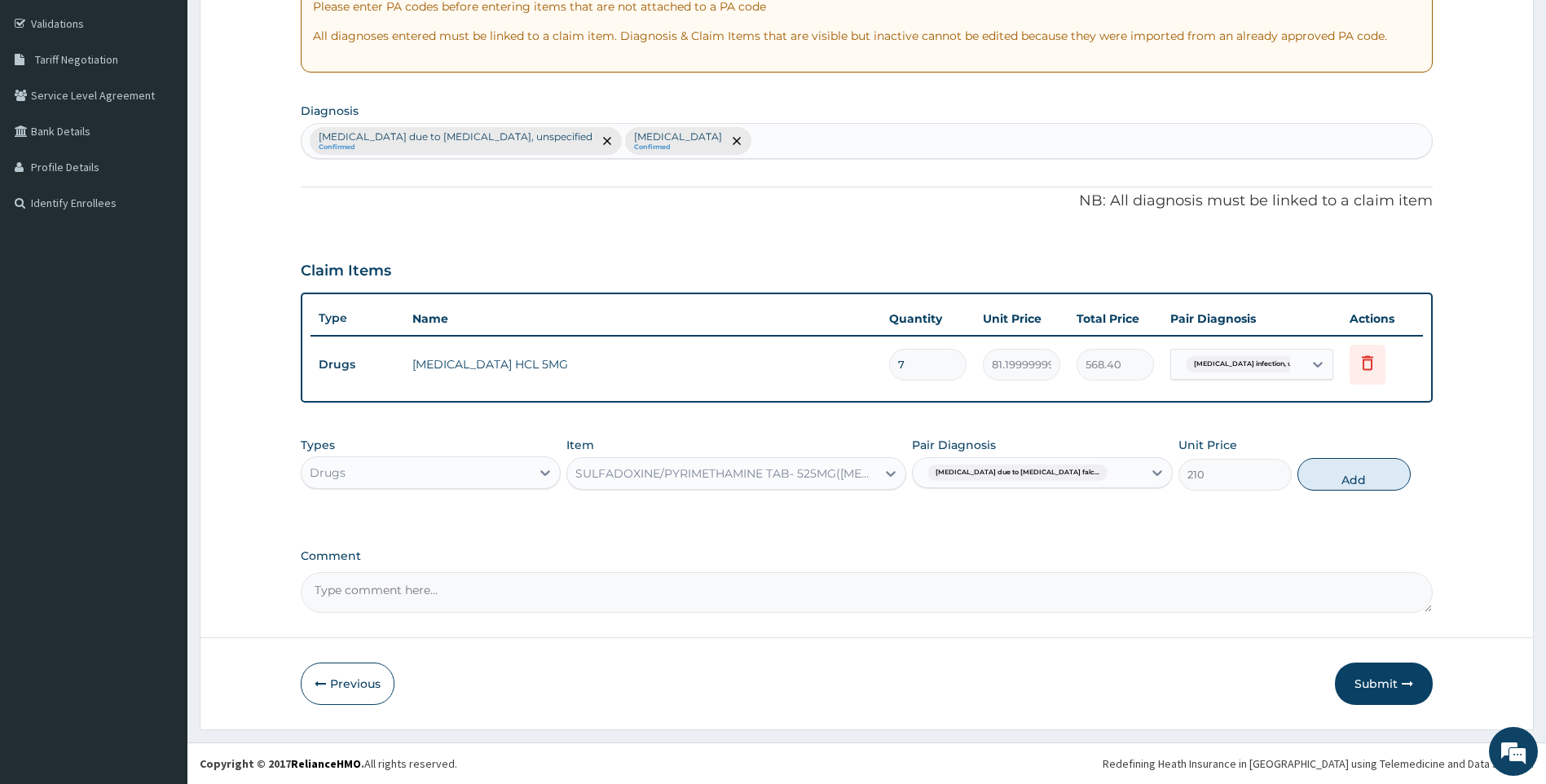
drag, startPoint x: 1403, startPoint y: 478, endPoint x: 1357, endPoint y: 482, distance: 46.2
click at [1397, 480] on button "Add" at bounding box center [1354, 474] width 113 height 32
type input "0"
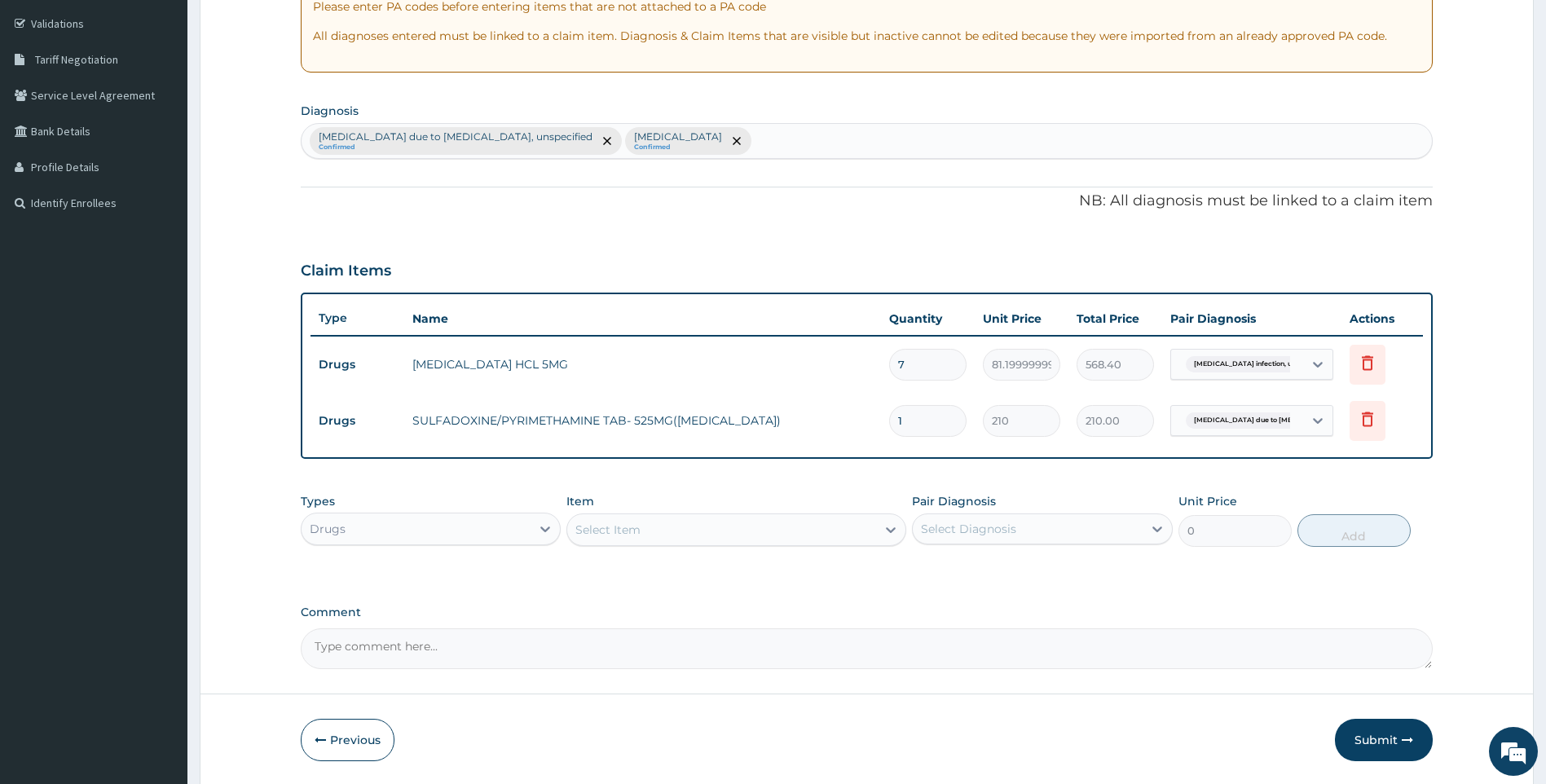
drag, startPoint x: 939, startPoint y: 419, endPoint x: 368, endPoint y: 375, distance: 572.7
click at [369, 380] on tbody "Drugs LEVOCETIRIZINE HCL 5MG 7 81.19999999999999 568.40 Salmonella infection, u…" at bounding box center [867, 392] width 1114 height 113
type input "3"
type input "630.00"
type input "3"
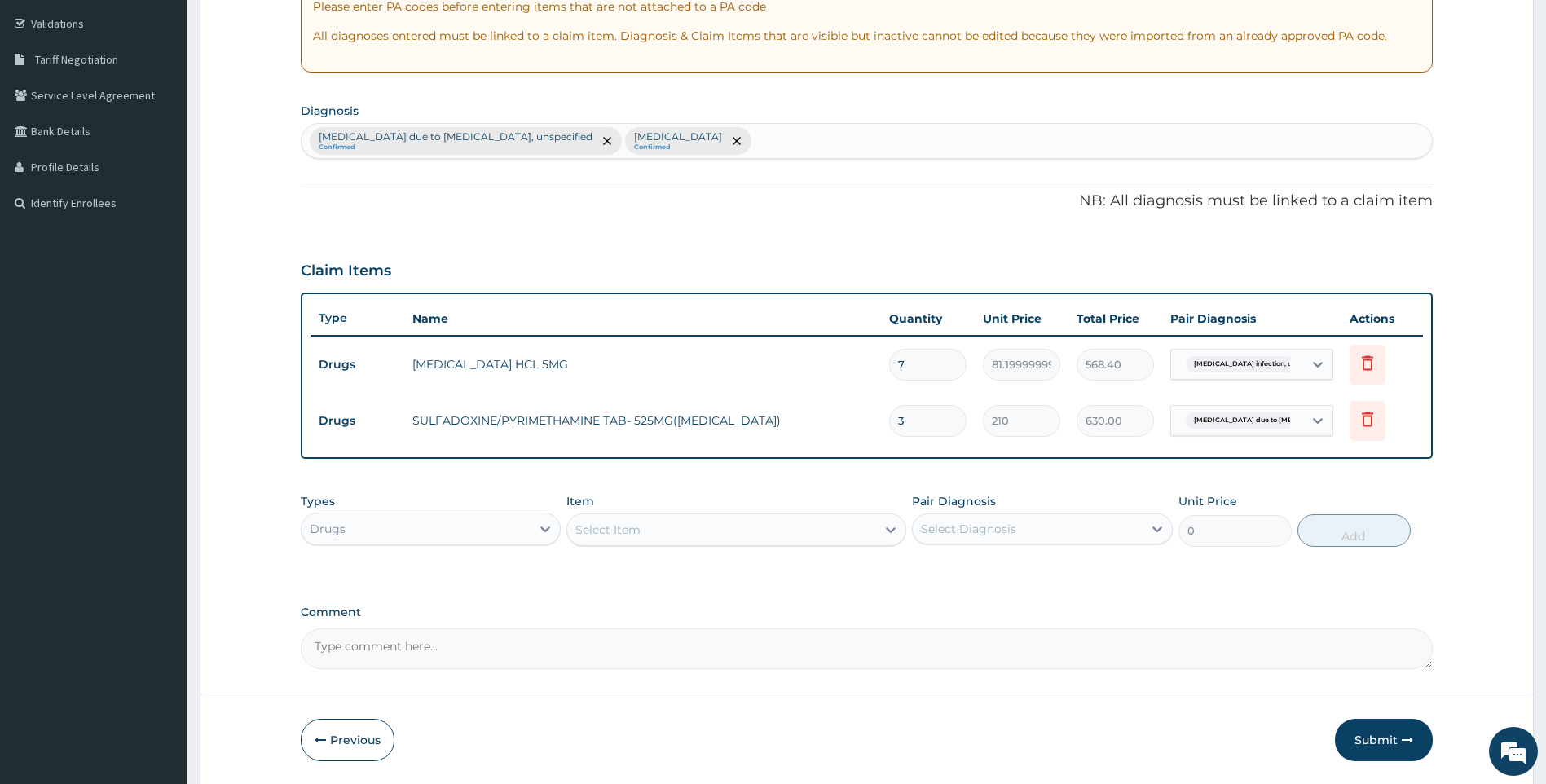
click at [740, 540] on div "Select Item" at bounding box center [722, 529] width 309 height 26
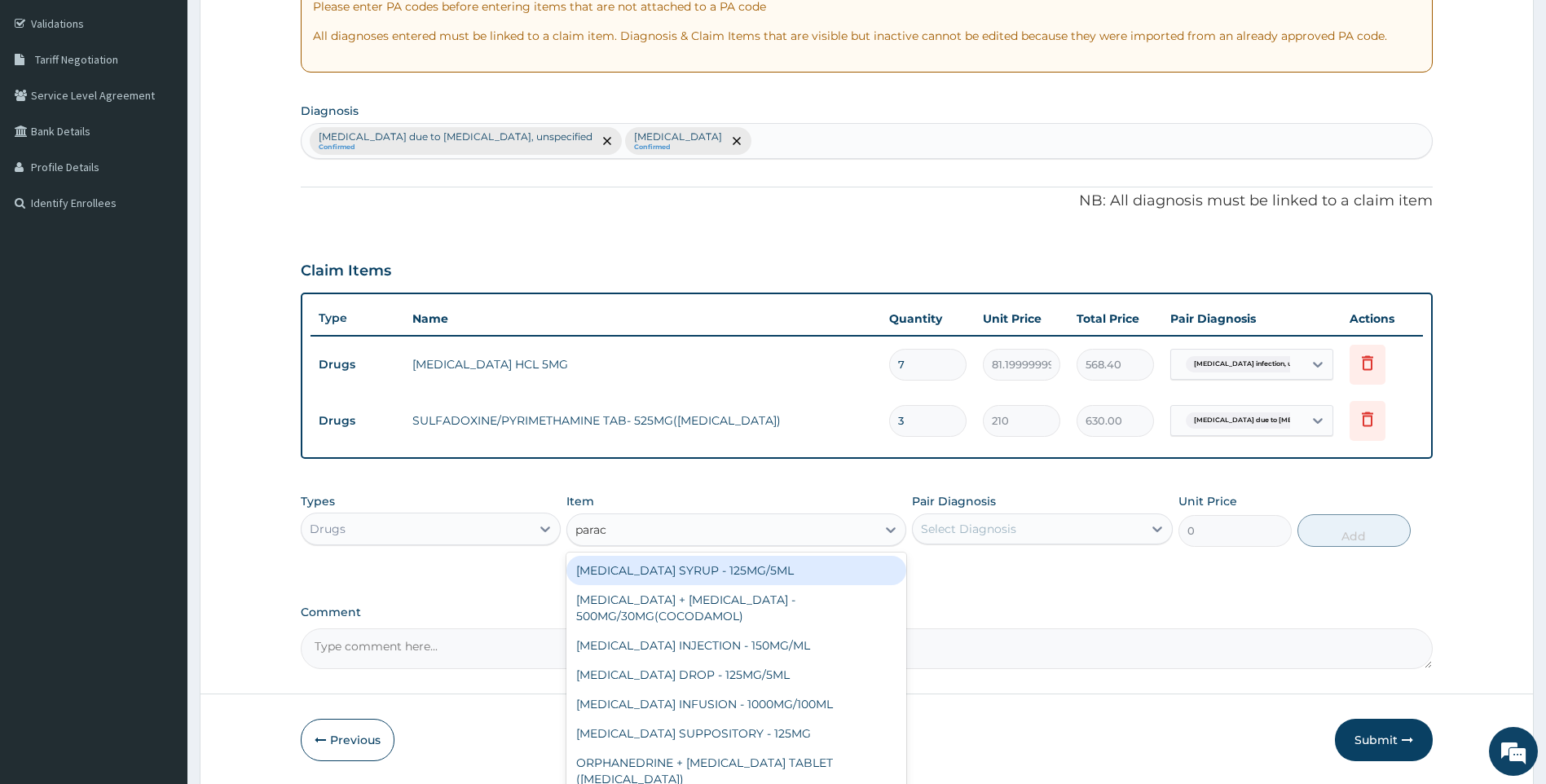
type input "parace"
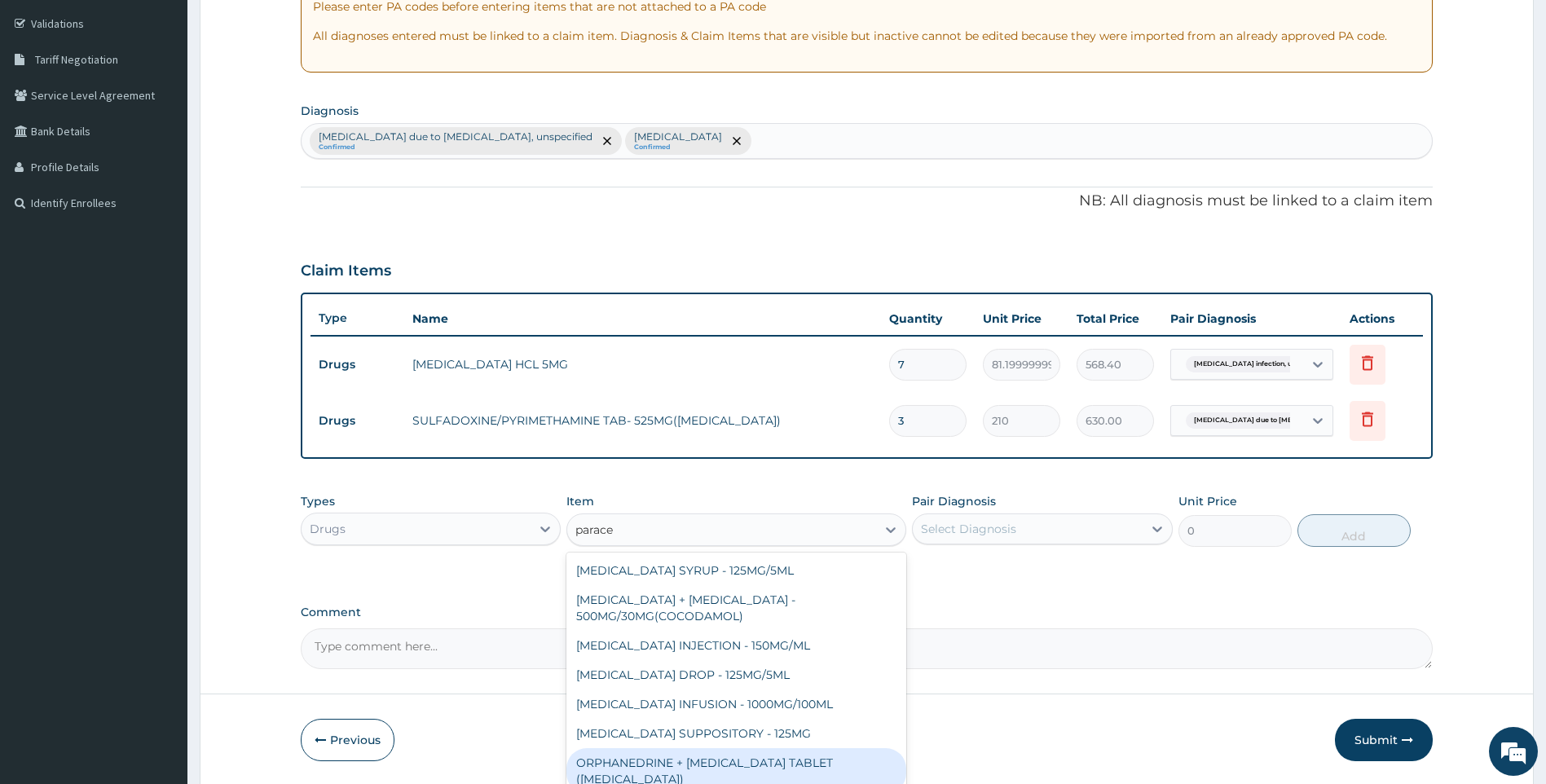
scroll to position [59, 0]
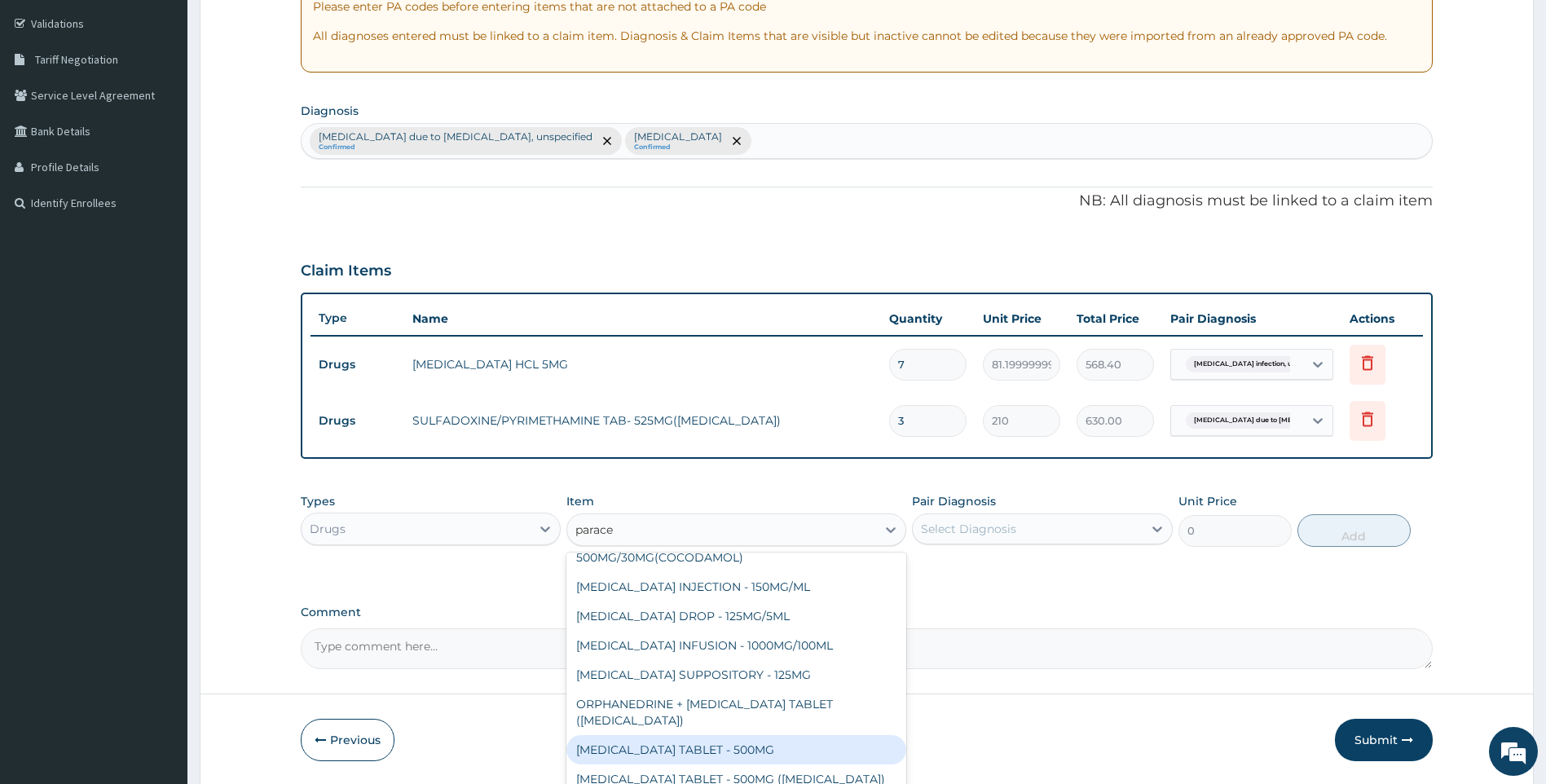
click at [751, 755] on div "[MEDICAL_DATA] TABLET - 500MG" at bounding box center [736, 749] width 340 height 29
type input "33.599999999999994"
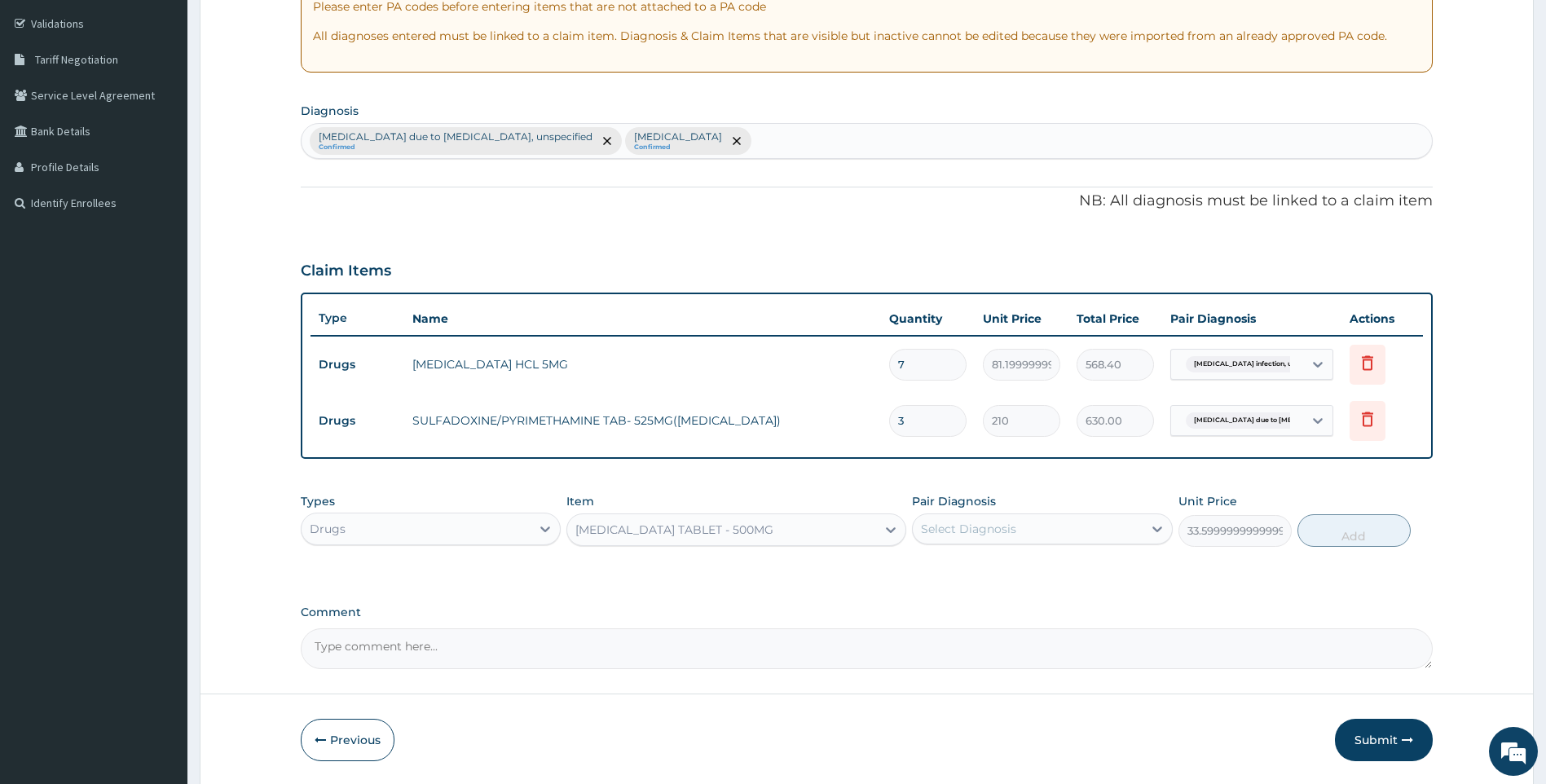
click at [1039, 531] on div "Select Diagnosis" at bounding box center [1027, 528] width 229 height 26
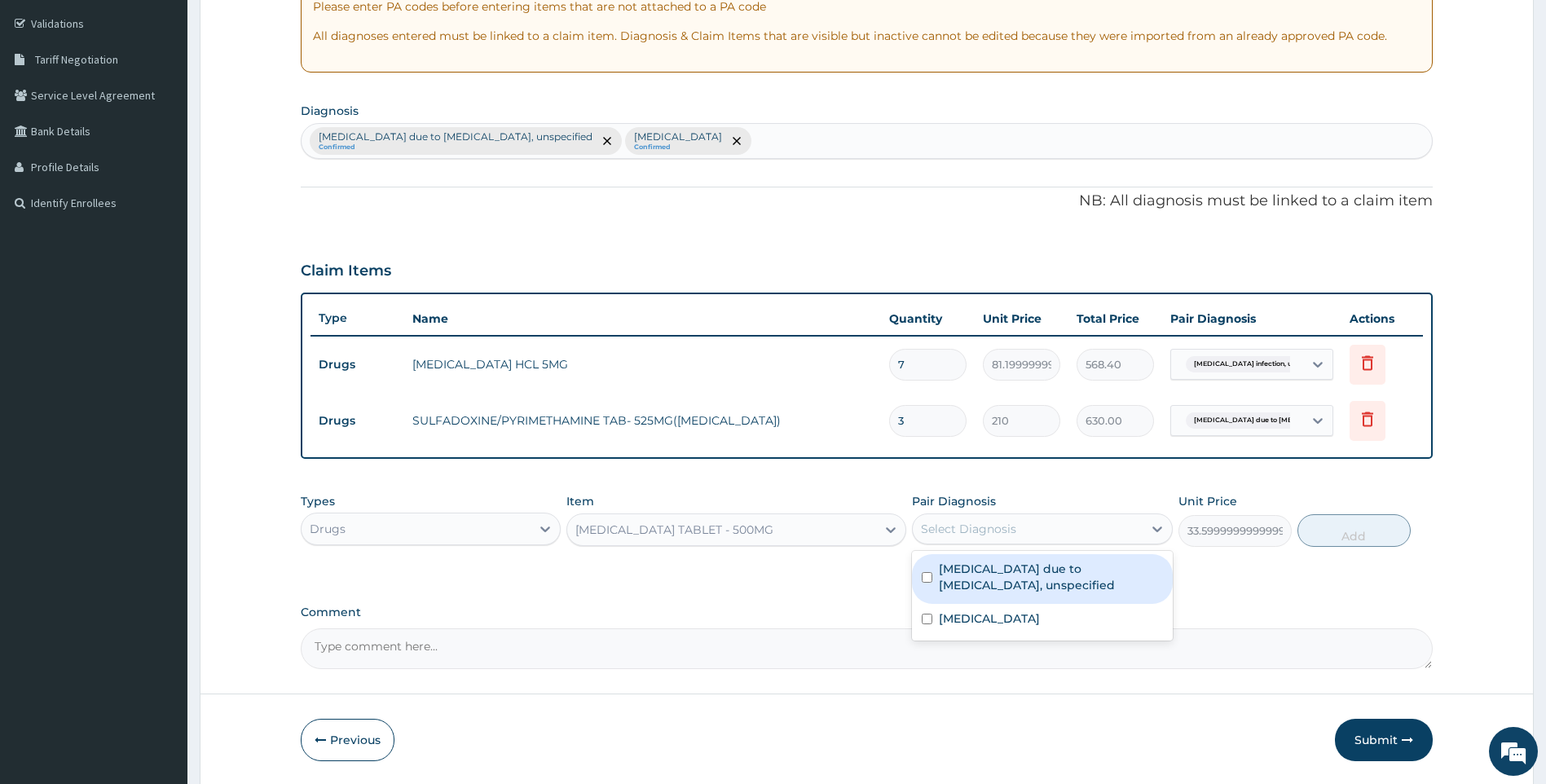
click at [1019, 581] on label "[MEDICAL_DATA] due to [MEDICAL_DATA], unspecified" at bounding box center [1050, 577] width 224 height 32
checkbox input "true"
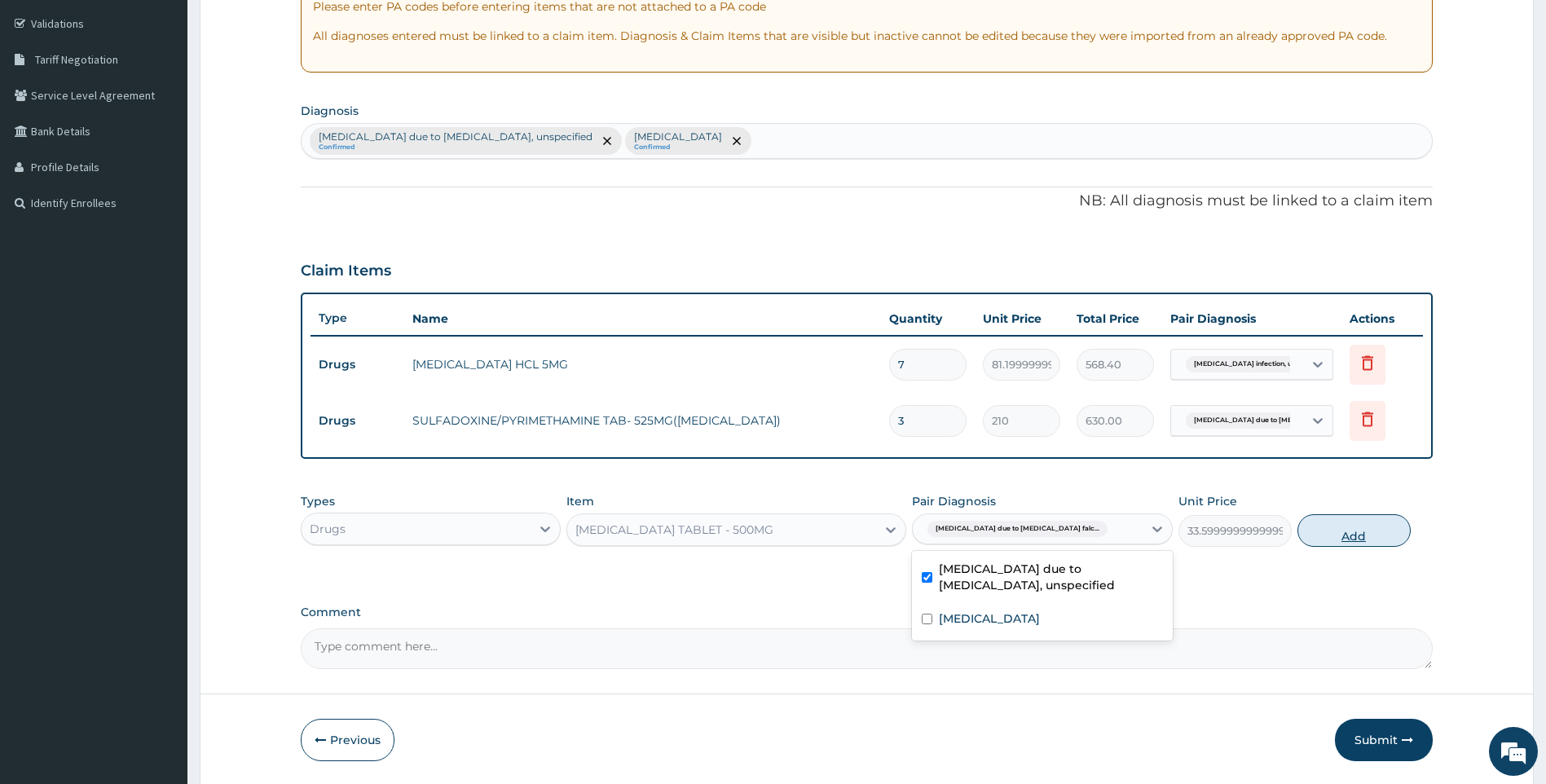
drag, startPoint x: 1361, startPoint y: 540, endPoint x: 1298, endPoint y: 540, distance: 63.0
click at [1359, 541] on button "Add" at bounding box center [1354, 530] width 113 height 32
type input "0"
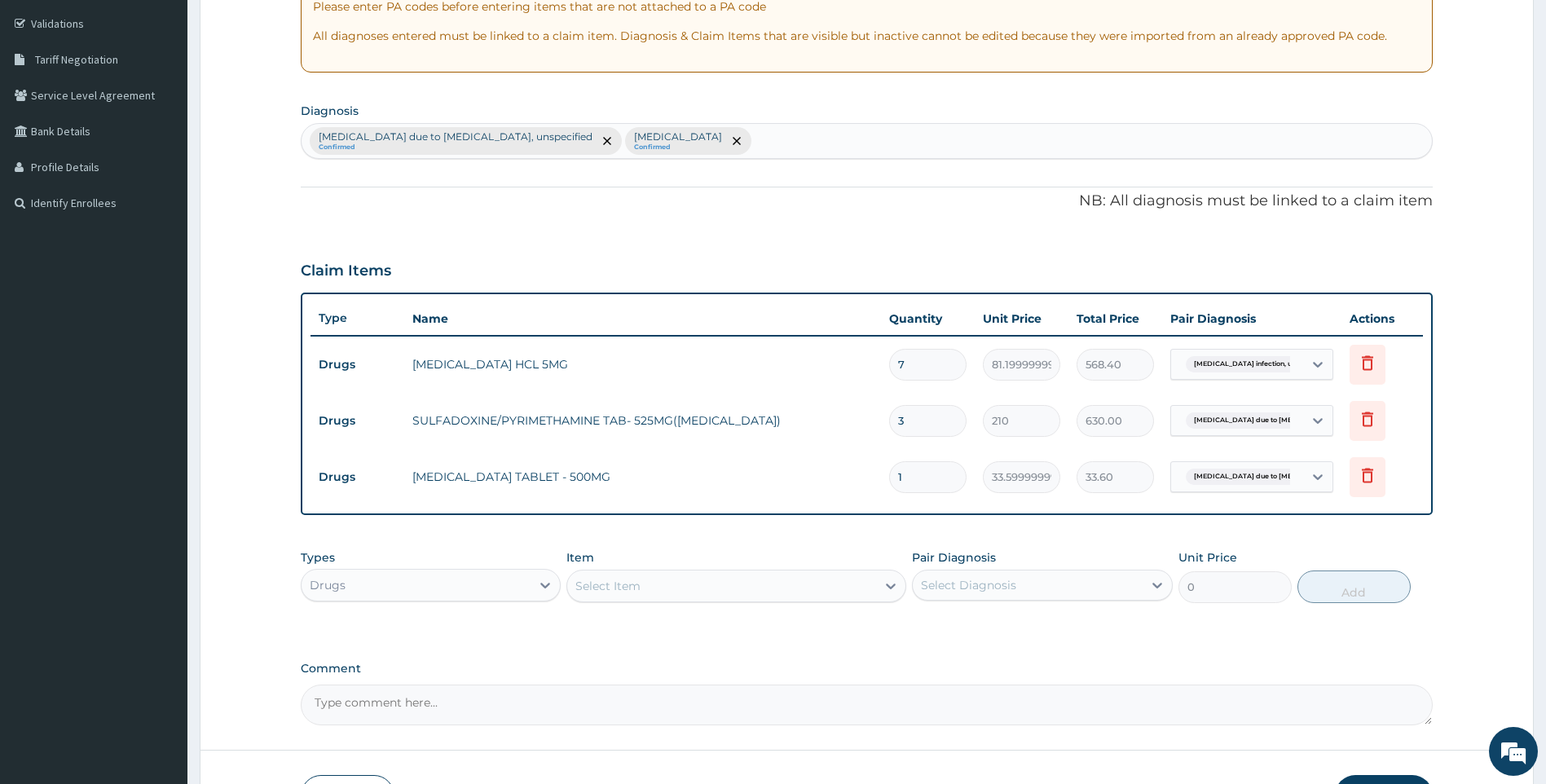
click at [745, 592] on div "Select Item" at bounding box center [722, 585] width 309 height 26
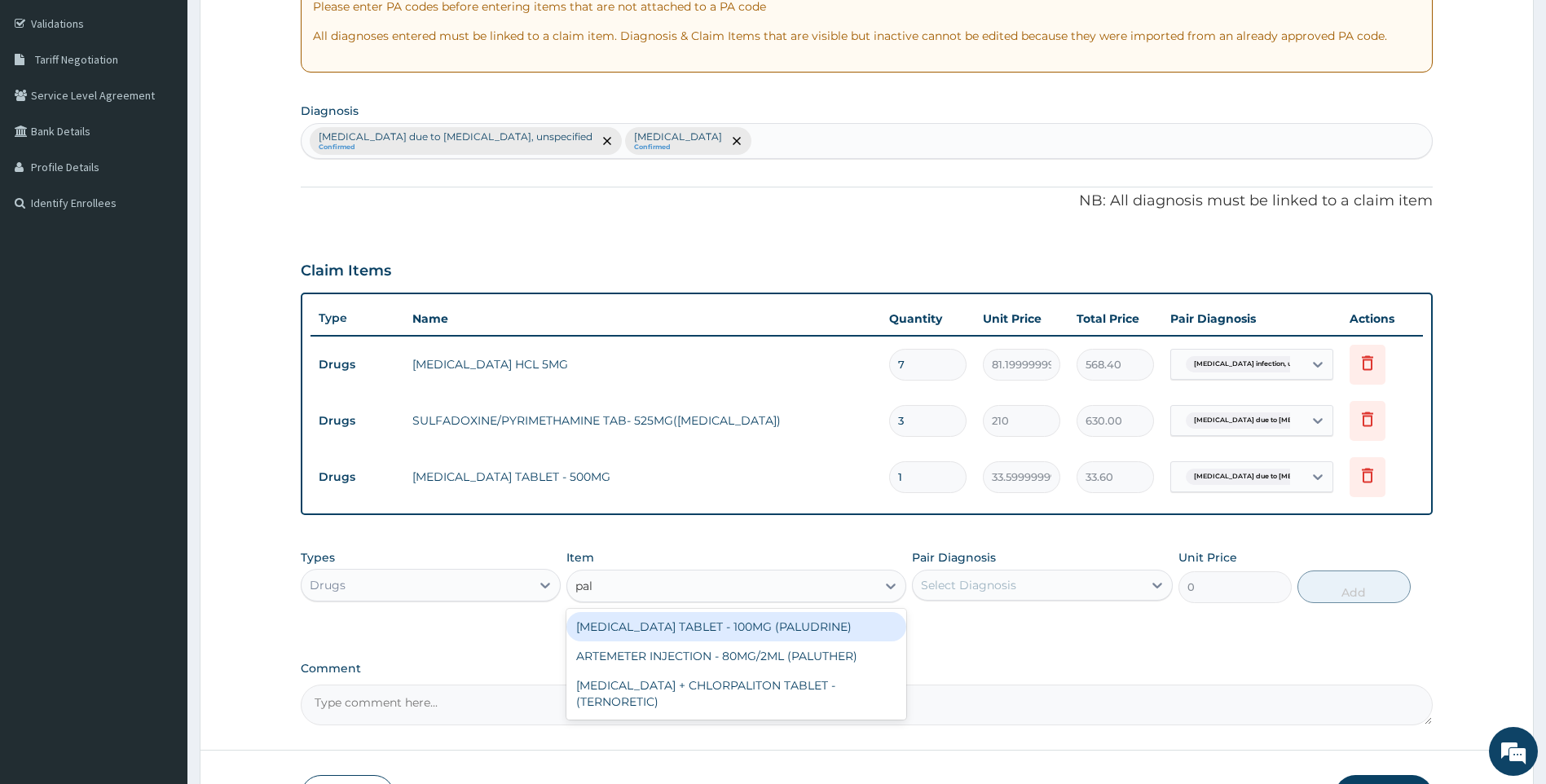
type input "palu"
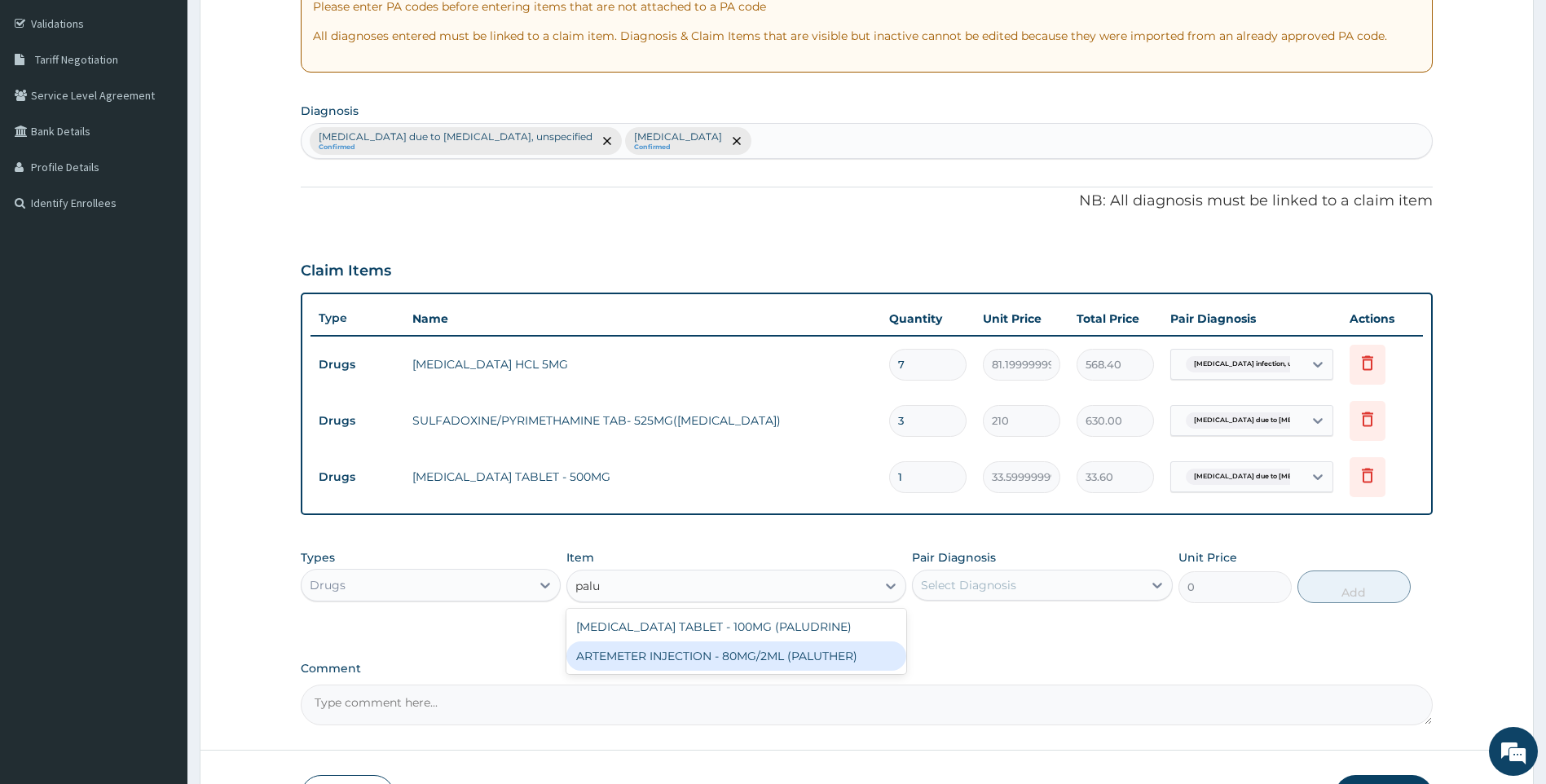
click at [719, 661] on div "ARTEMETER INJECTION - 80MG/2ML (PALUTHER)" at bounding box center [736, 656] width 340 height 29
type input "700"
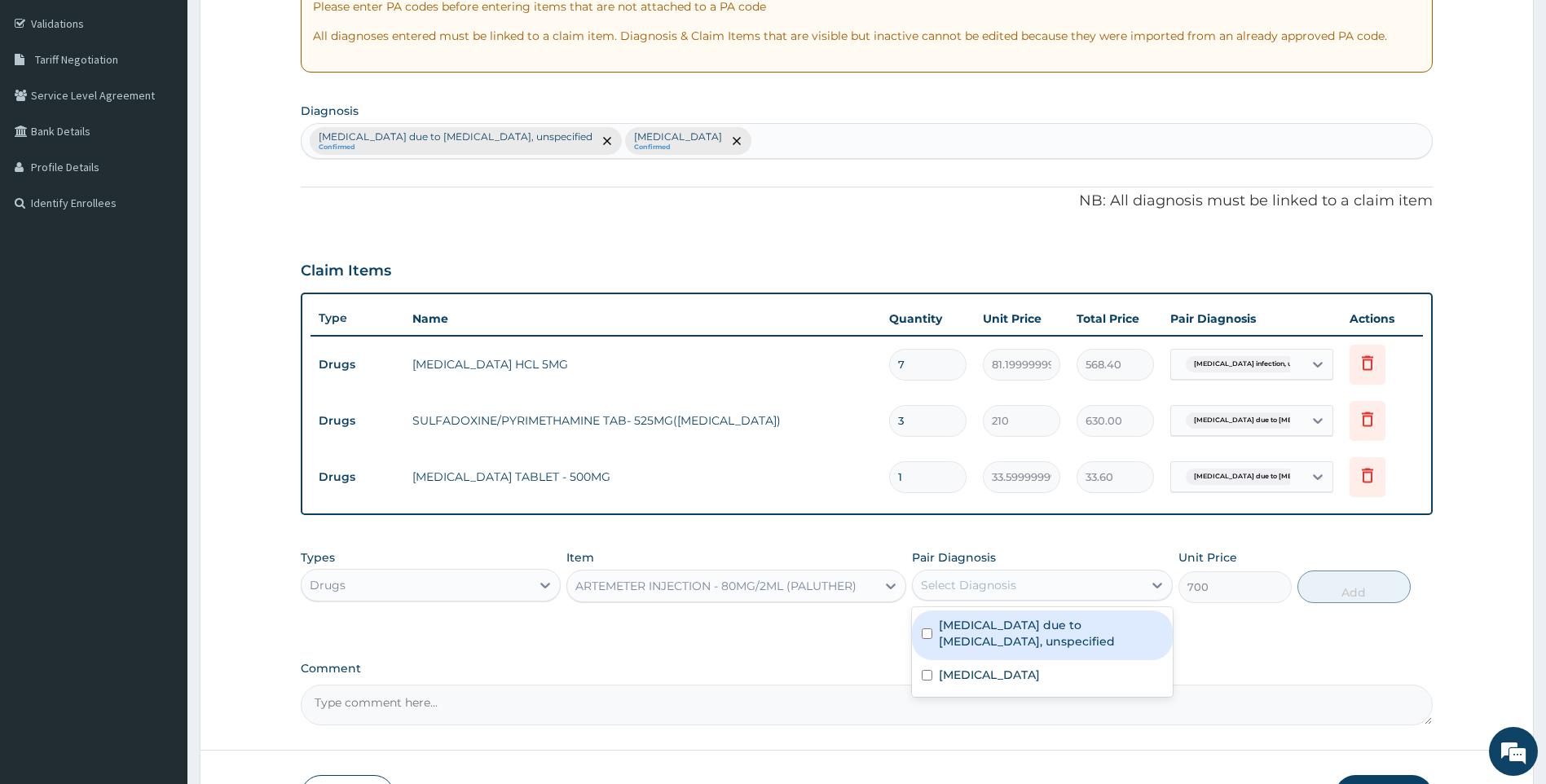
click at [1065, 598] on div "Select Diagnosis" at bounding box center [1042, 585] width 261 height 31
click at [1041, 640] on label "[MEDICAL_DATA] due to [MEDICAL_DATA], unspecified" at bounding box center [1050, 633] width 224 height 32
checkbox input "true"
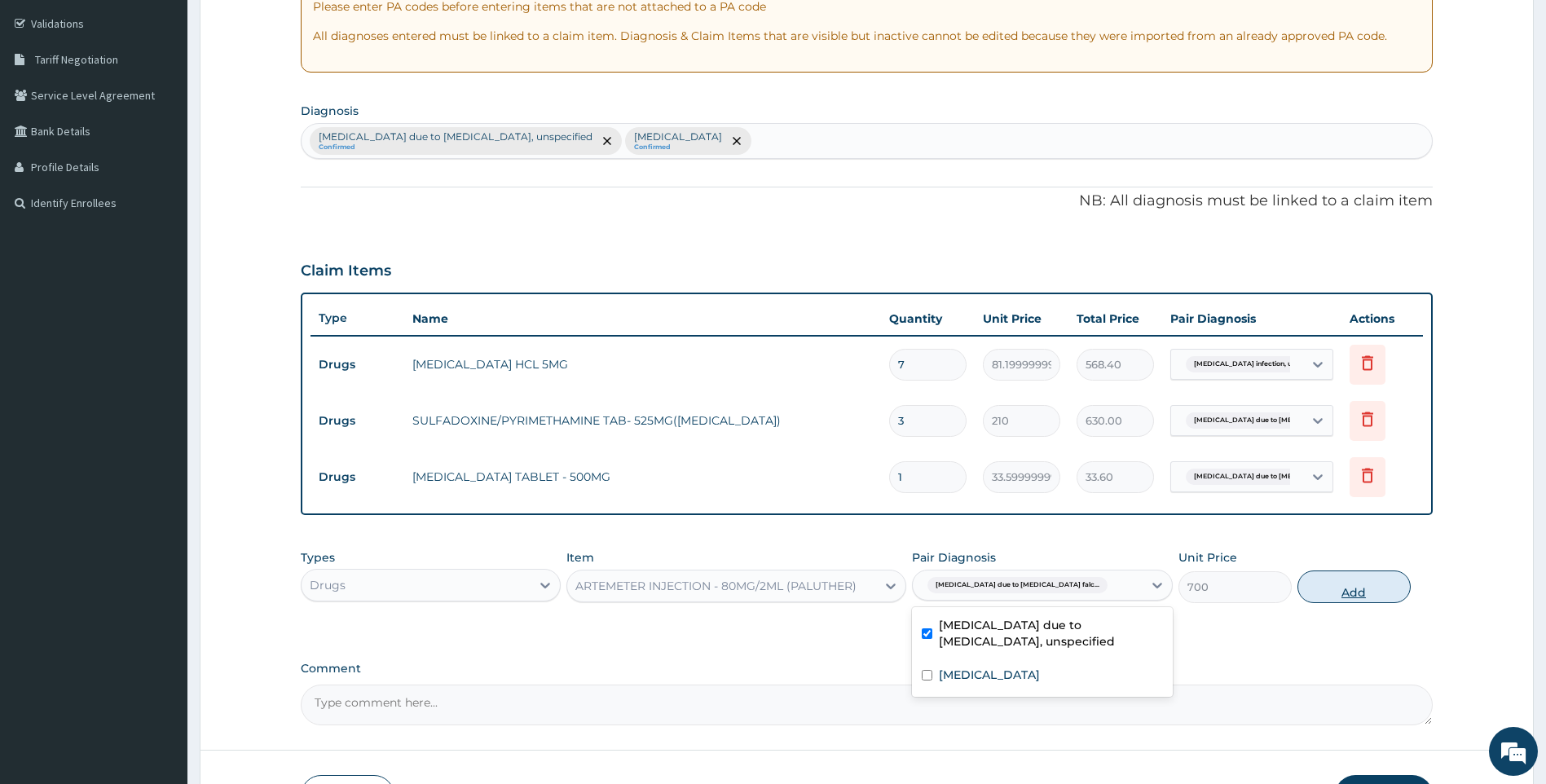
click at [1332, 584] on button "Add" at bounding box center [1354, 586] width 113 height 32
type input "0"
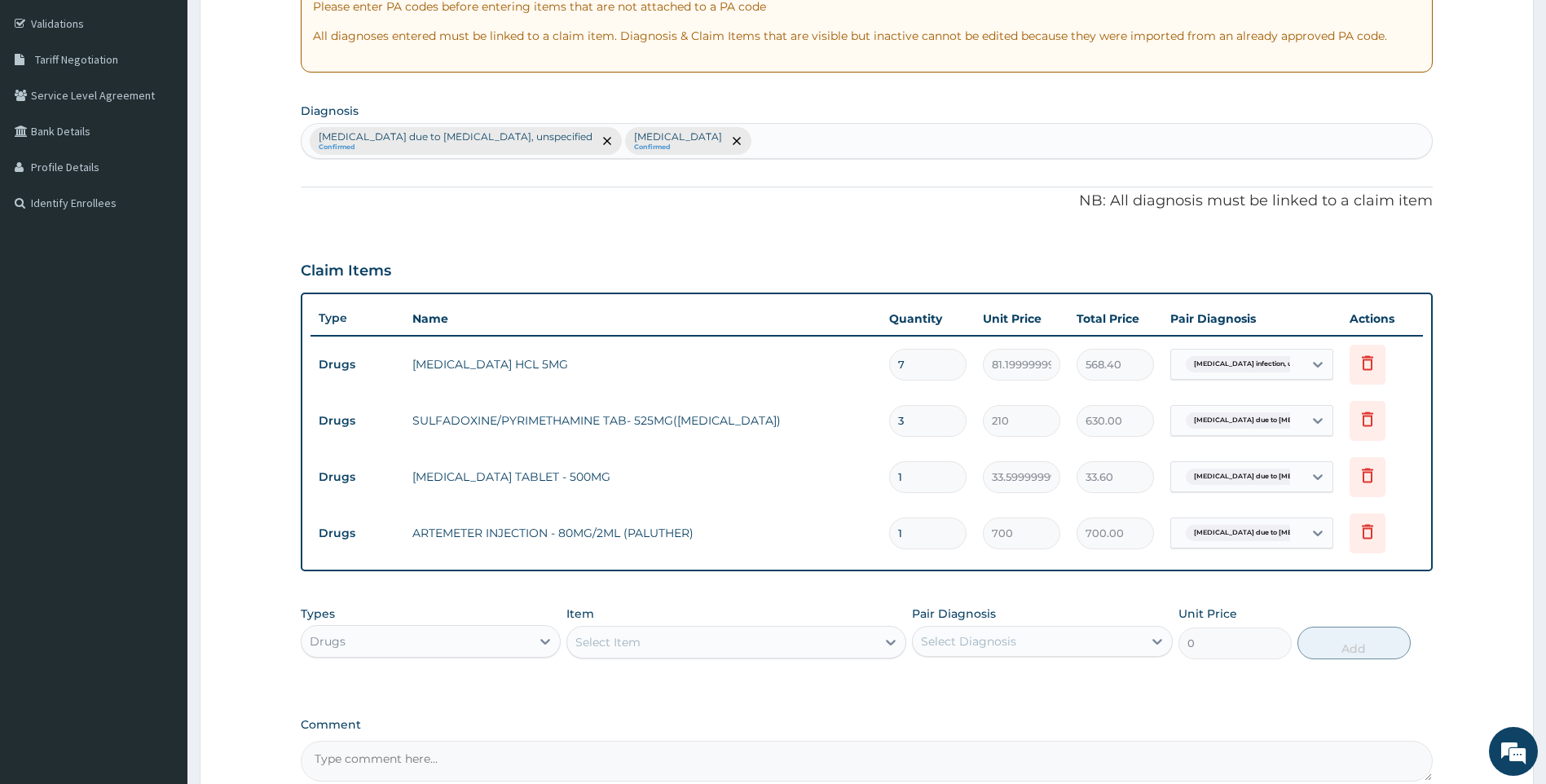
click at [679, 642] on div "Select Item" at bounding box center [722, 641] width 309 height 26
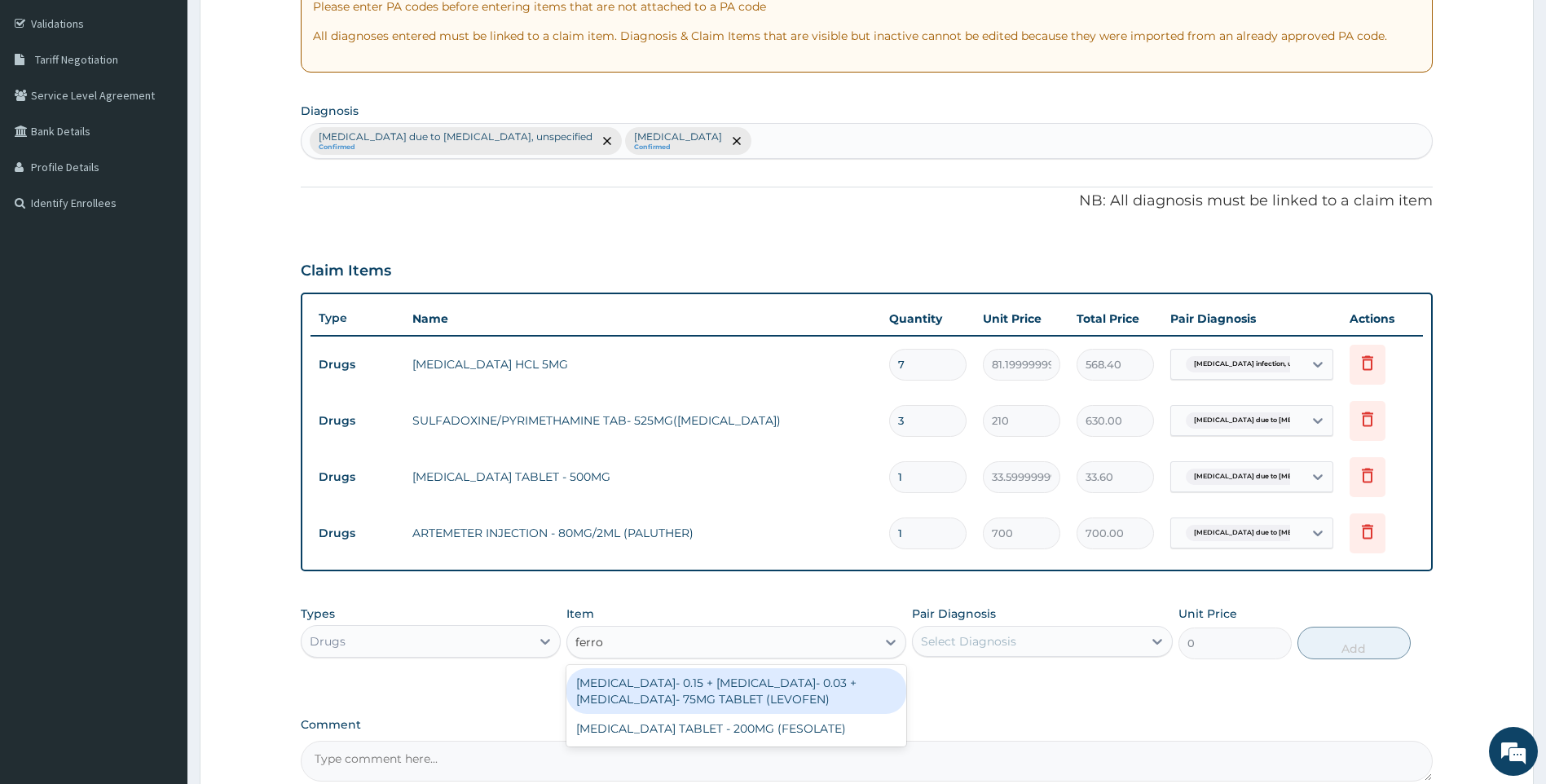
type input "ferrou"
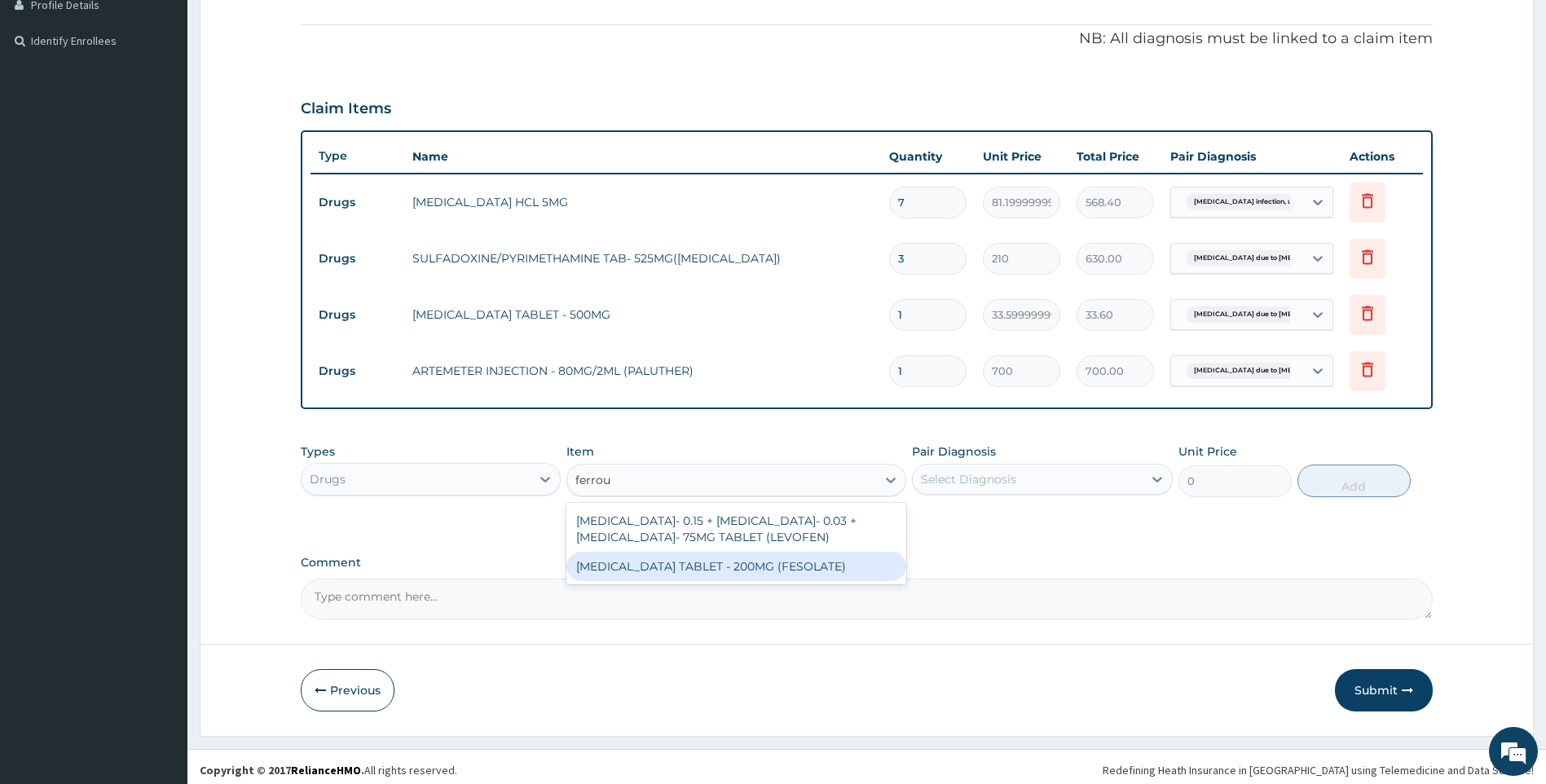
scroll to position [461, 0]
click at [760, 561] on div "[MEDICAL_DATA] TABLET - 200MG (FESOLATE)" at bounding box center [736, 565] width 340 height 29
type input "28"
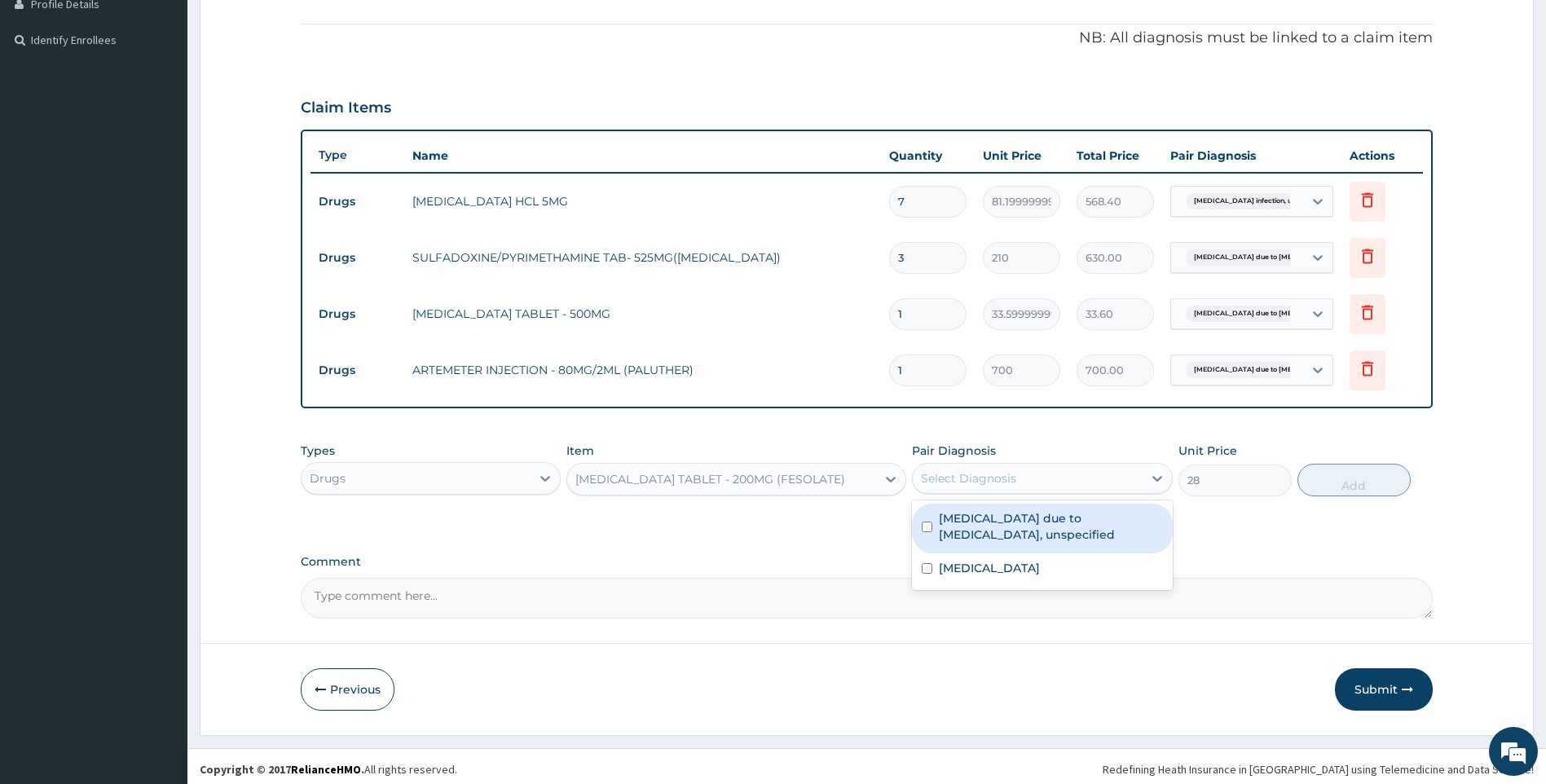
drag, startPoint x: 964, startPoint y: 464, endPoint x: 966, endPoint y: 480, distance: 16.1
click at [964, 469] on div "Select Diagnosis" at bounding box center [1027, 478] width 229 height 26
click at [1005, 536] on label "[MEDICAL_DATA] due to [MEDICAL_DATA], unspecified" at bounding box center [1050, 526] width 224 height 32
checkbox input "true"
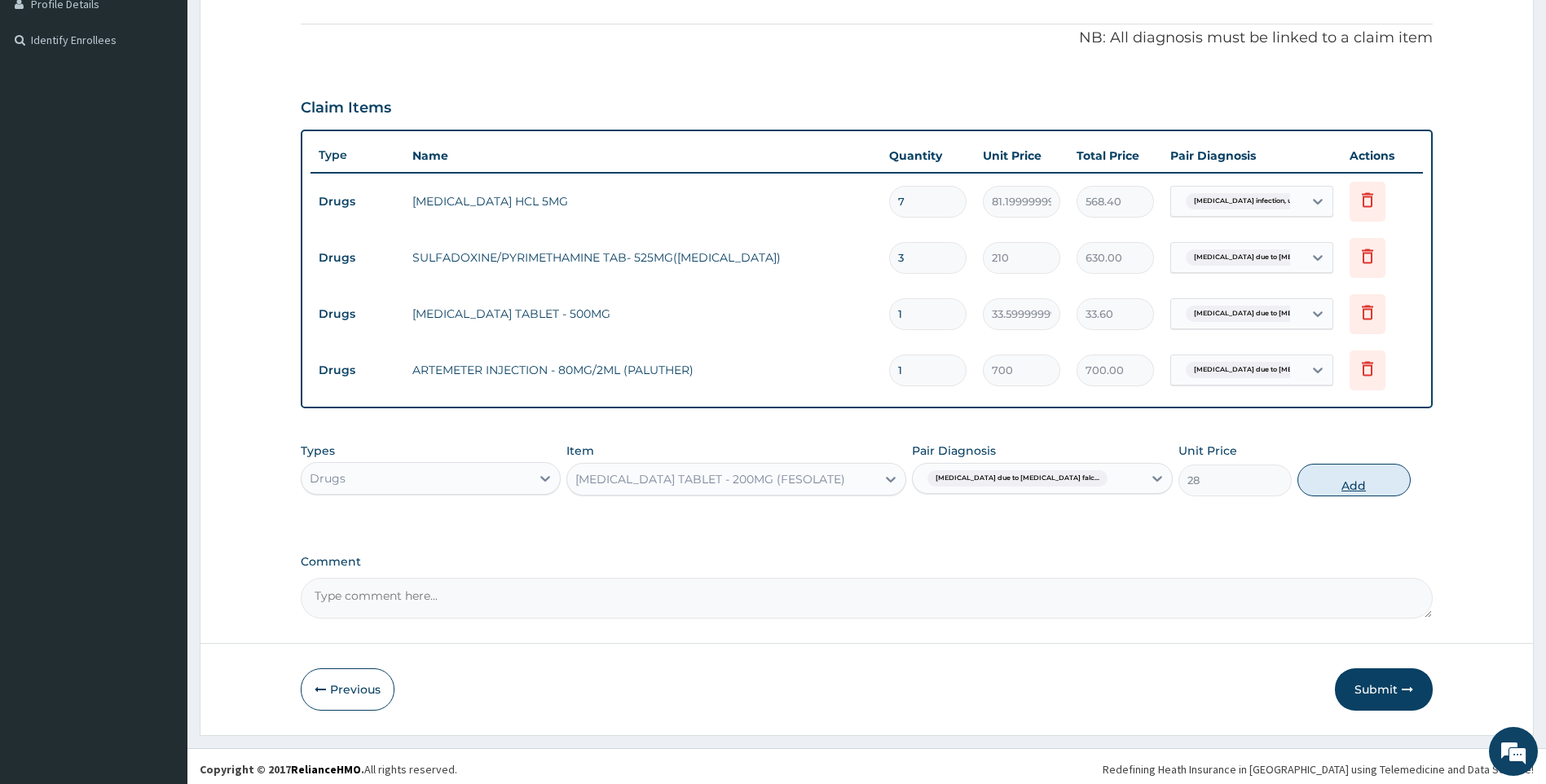
click at [1367, 486] on button "Add" at bounding box center [1354, 480] width 113 height 32
type input "0"
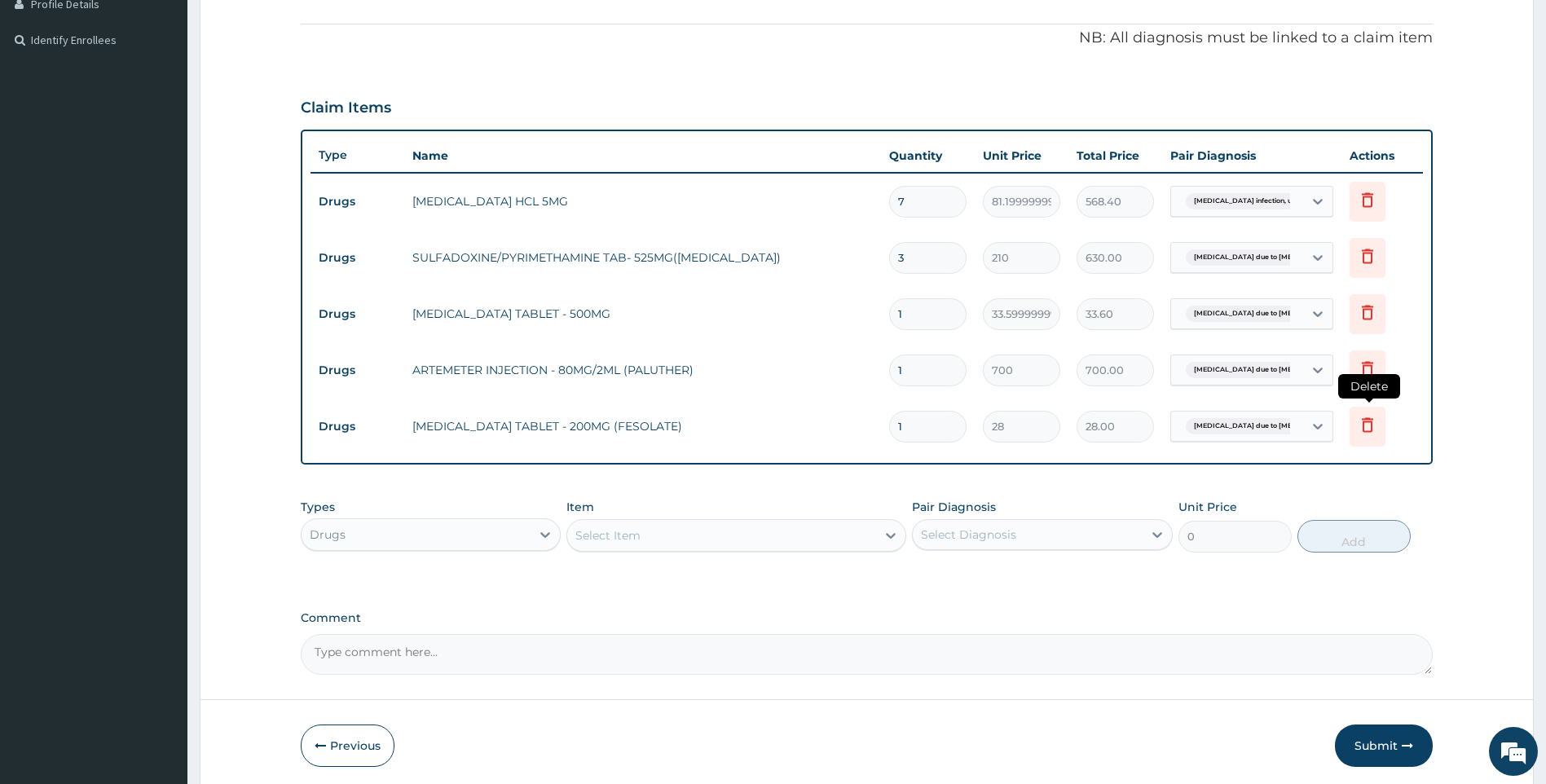
click at [1371, 423] on icon at bounding box center [1367, 424] width 20 height 20
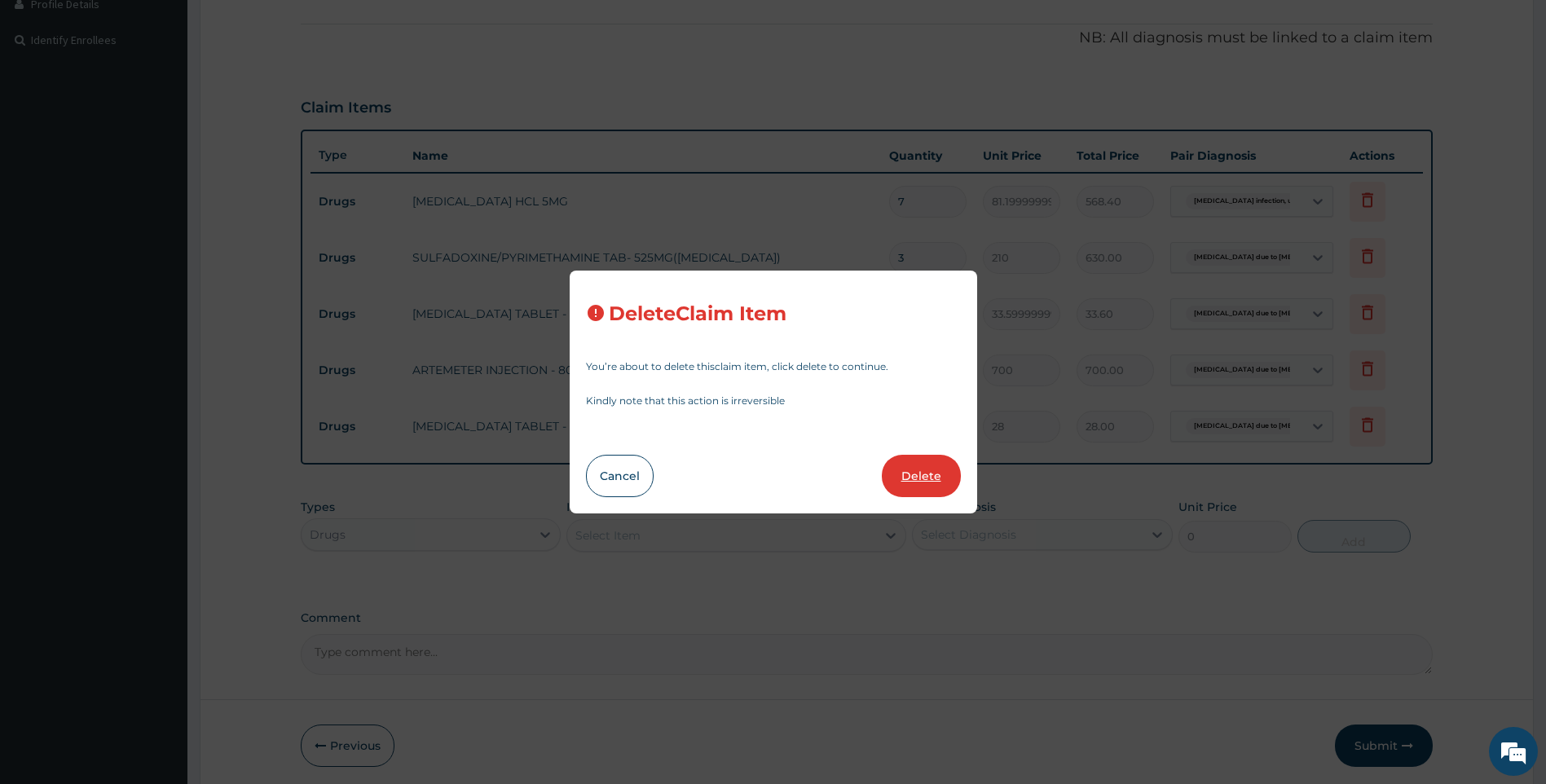
click at [906, 473] on button "Delete" at bounding box center [921, 476] width 79 height 43
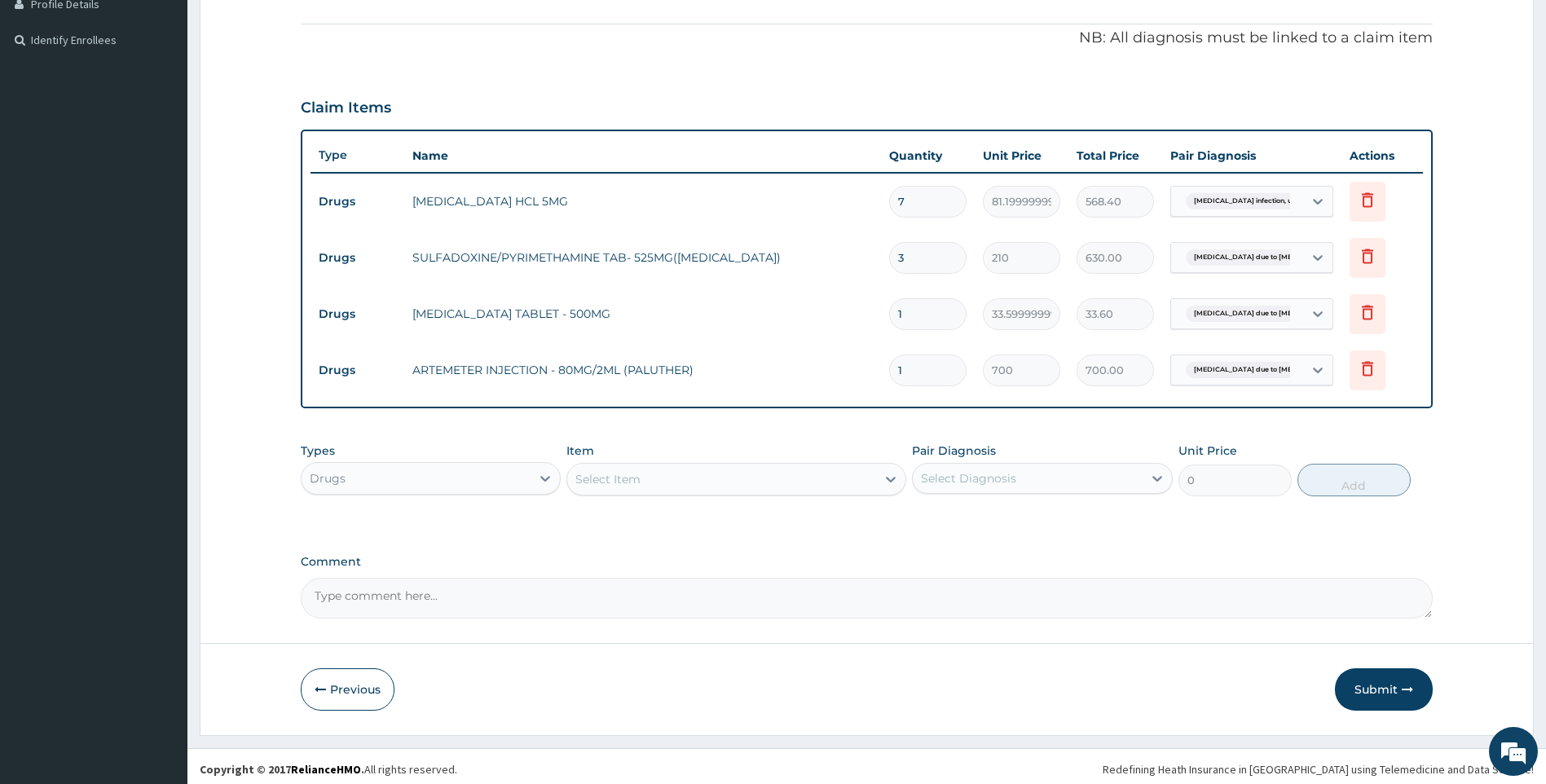
drag, startPoint x: 909, startPoint y: 374, endPoint x: 866, endPoint y: 381, distance: 43.6
click at [889, 378] on div "1" at bounding box center [927, 369] width 77 height 31
type input "6"
type input "4200.00"
type input "6"
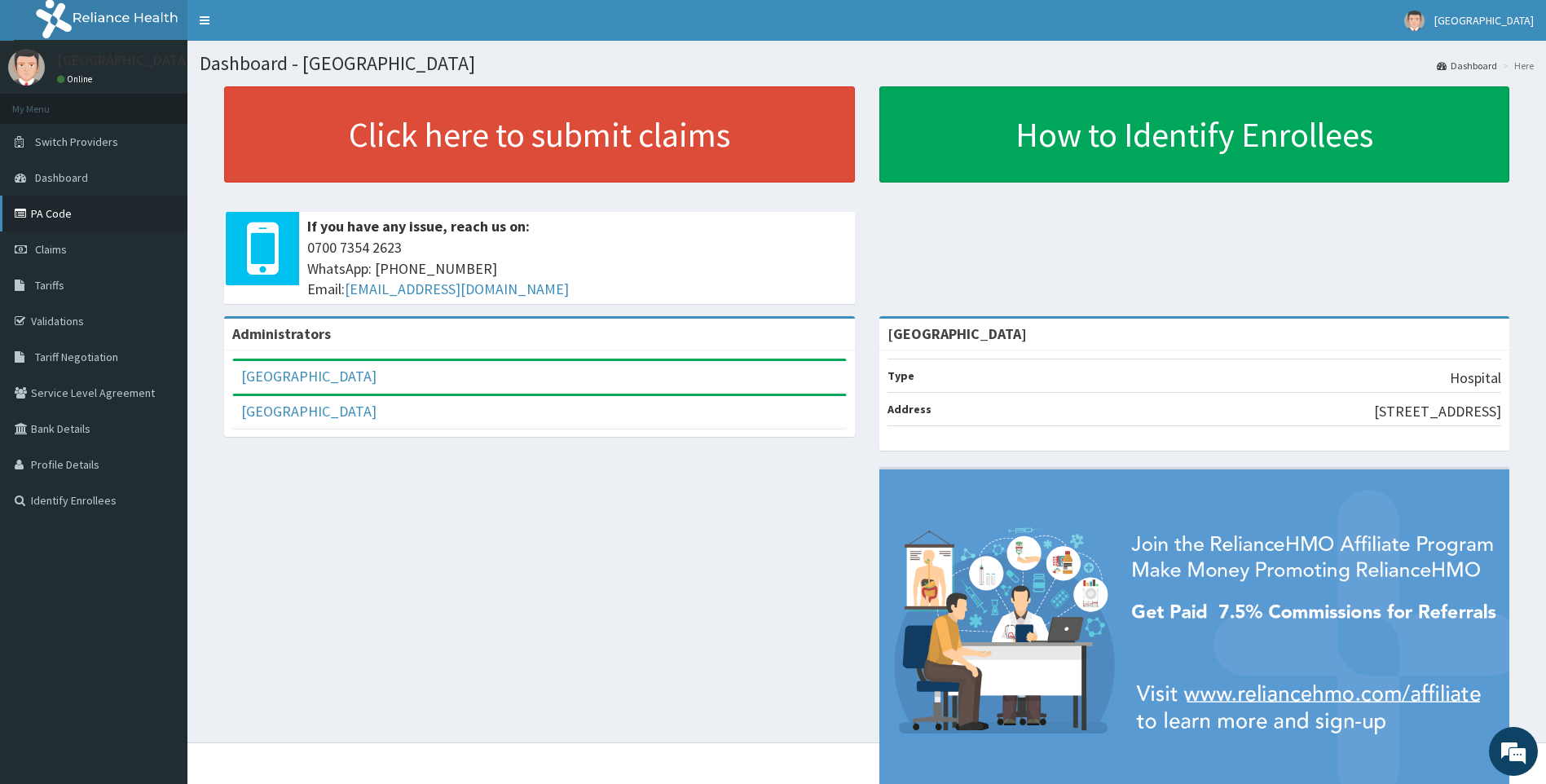
drag, startPoint x: 57, startPoint y: 250, endPoint x: 77, endPoint y: 223, distance: 33.6
click at [57, 248] on span "Claims" at bounding box center [50, 248] width 31 height 14
click at [54, 245] on span "Claims" at bounding box center [50, 248] width 31 height 14
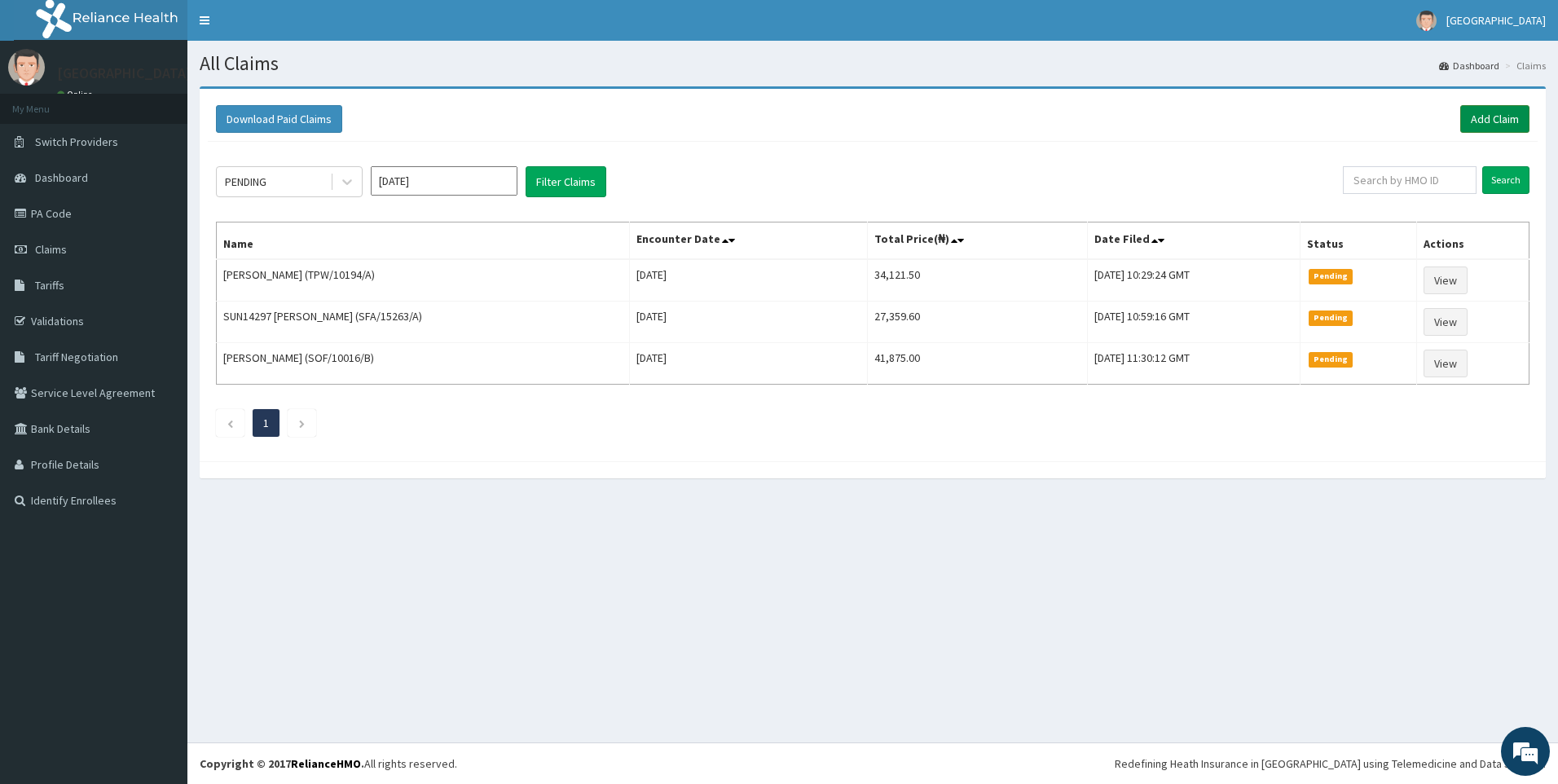
drag, startPoint x: 1499, startPoint y: 121, endPoint x: 1085, endPoint y: 11, distance: 428.4
click at [1498, 122] on link "Add Claim" at bounding box center [1494, 118] width 69 height 28
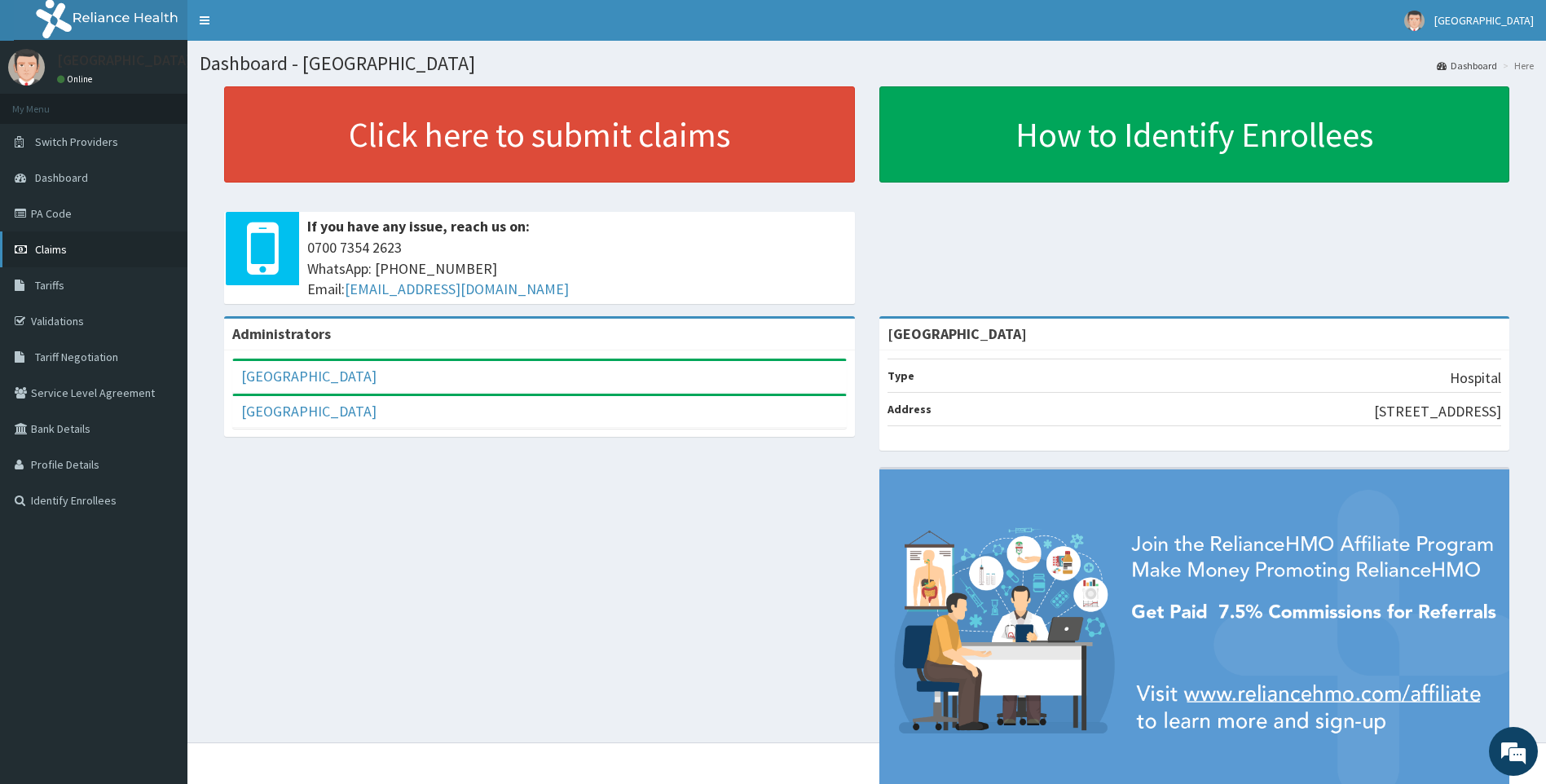
click at [56, 252] on span "Claims" at bounding box center [50, 248] width 31 height 14
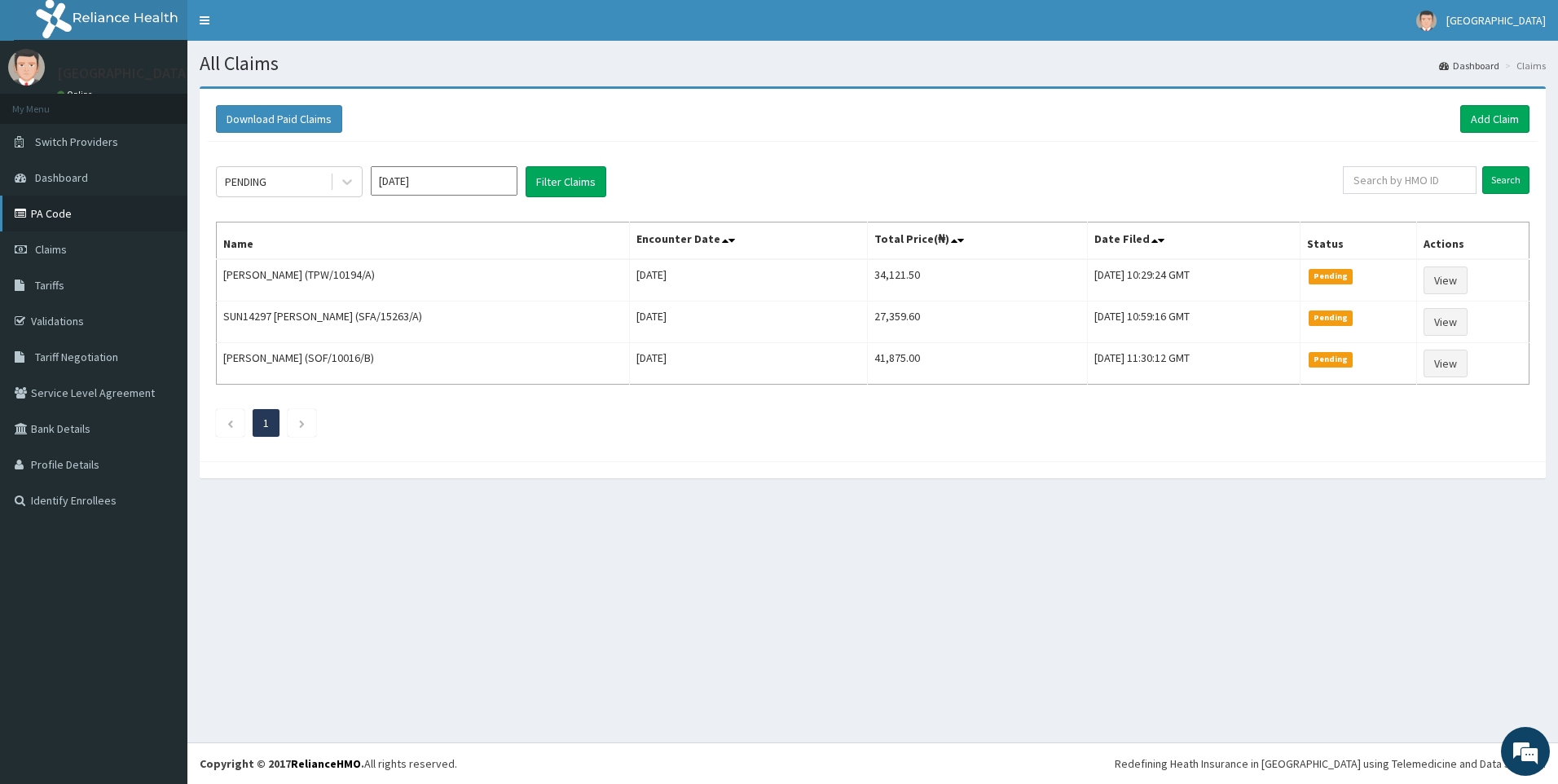
click at [47, 212] on link "PA Code" at bounding box center [93, 213] width 187 height 36
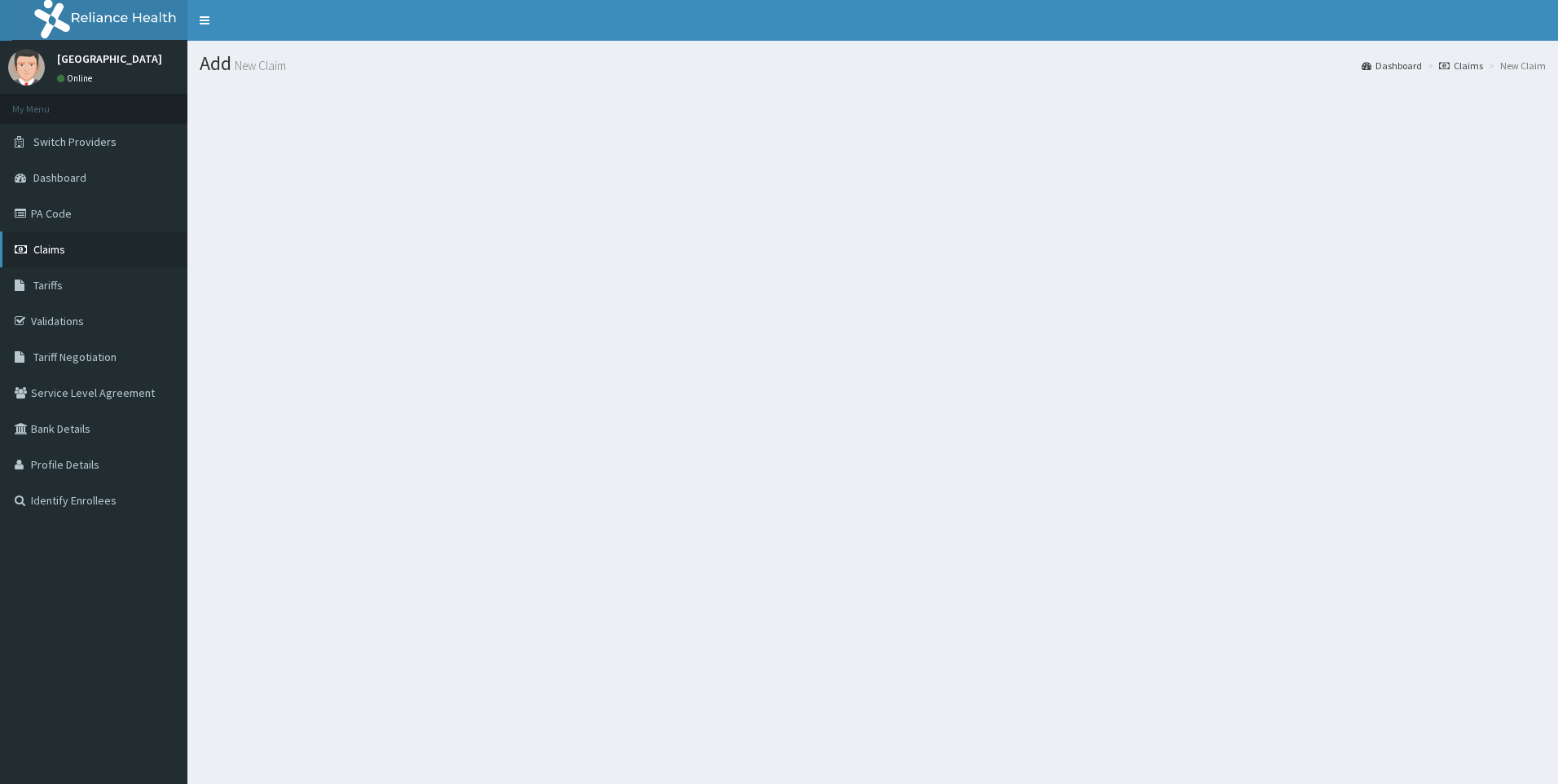
click at [41, 245] on span "Claims" at bounding box center [49, 248] width 31 height 14
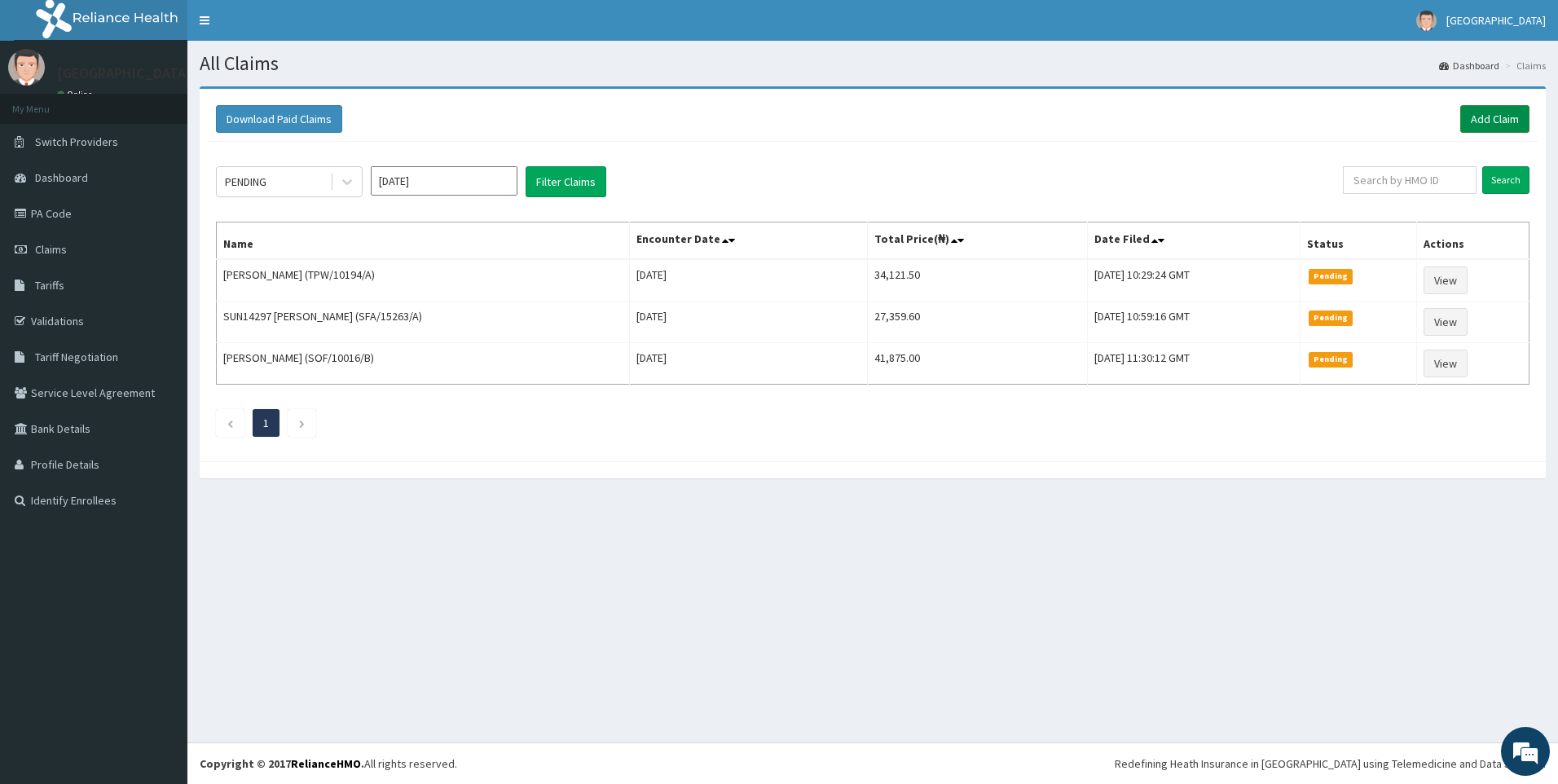
click at [1492, 116] on link "Add Claim" at bounding box center [1494, 118] width 69 height 28
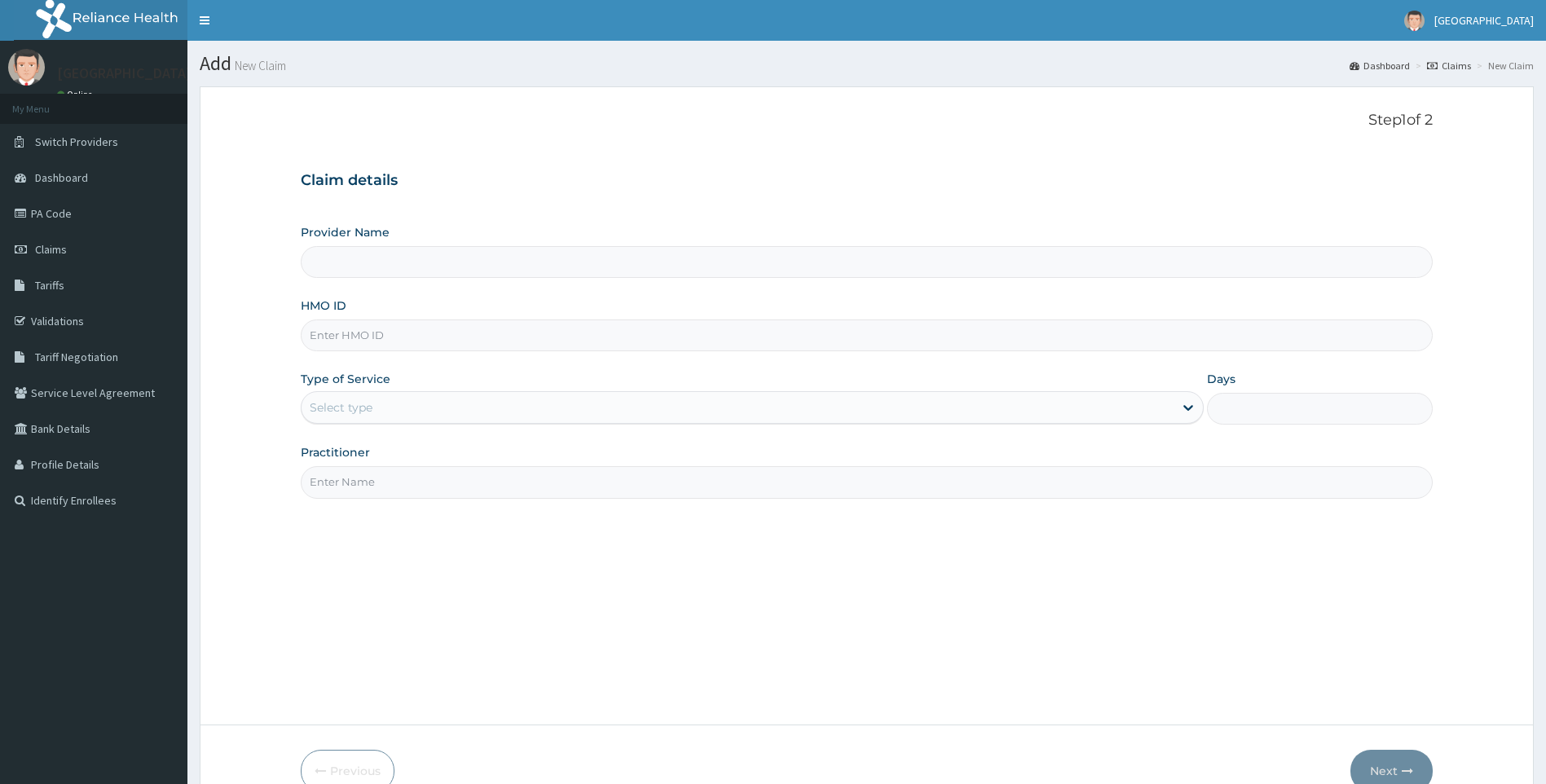
type input "[GEOGRAPHIC_DATA]"
click at [437, 327] on input "HMO ID" at bounding box center [867, 335] width 1133 height 31
paste input "RMD/10044/B"
type input "RMD/10044/B"
click at [413, 404] on div "Select type" at bounding box center [738, 406] width 873 height 26
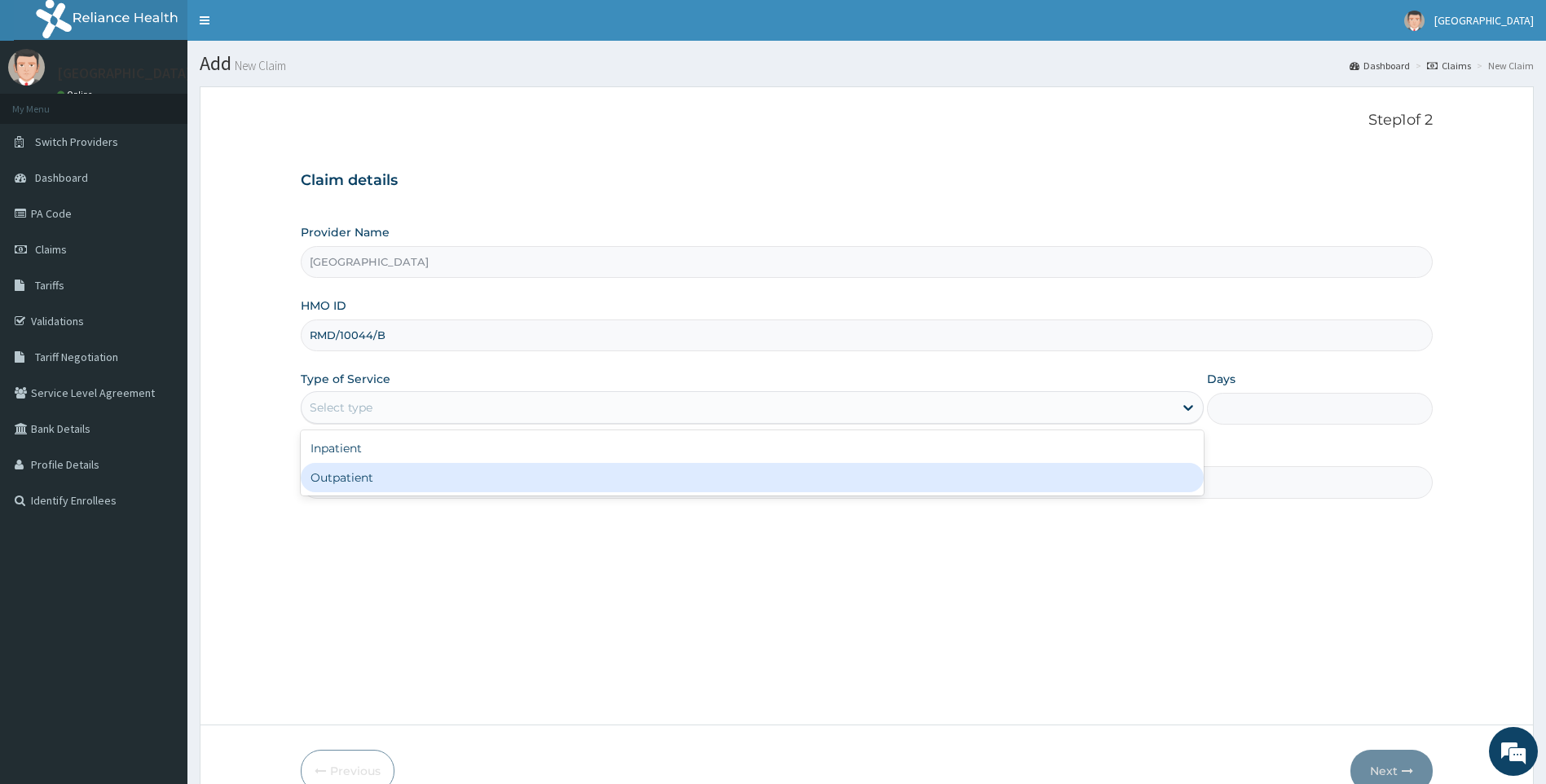
click at [409, 476] on div "Outpatient" at bounding box center [753, 477] width 904 height 29
type input "1"
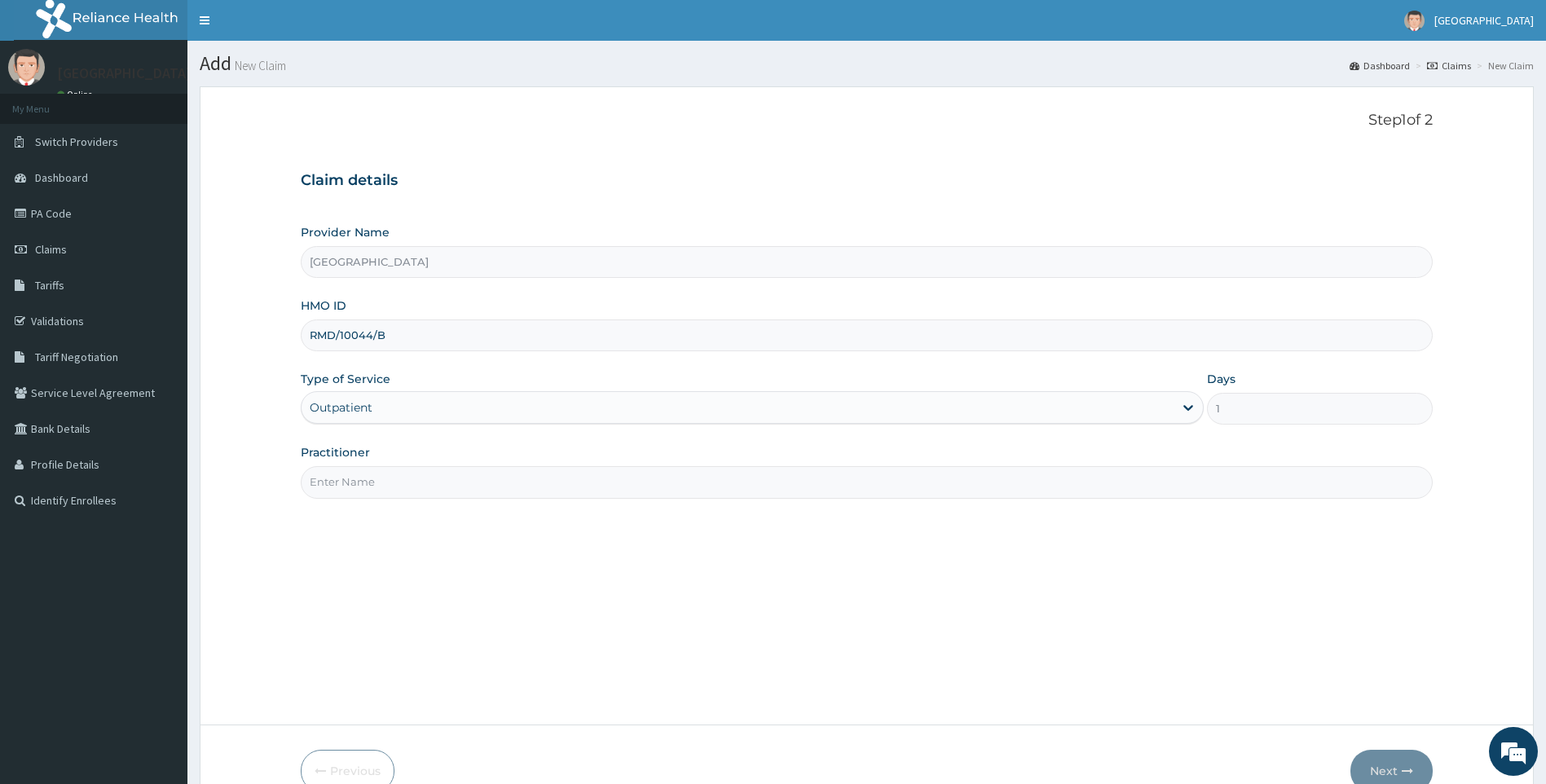
click at [412, 496] on input "Practitioner" at bounding box center [867, 481] width 1133 height 31
type input "[PERSON_NAME]"
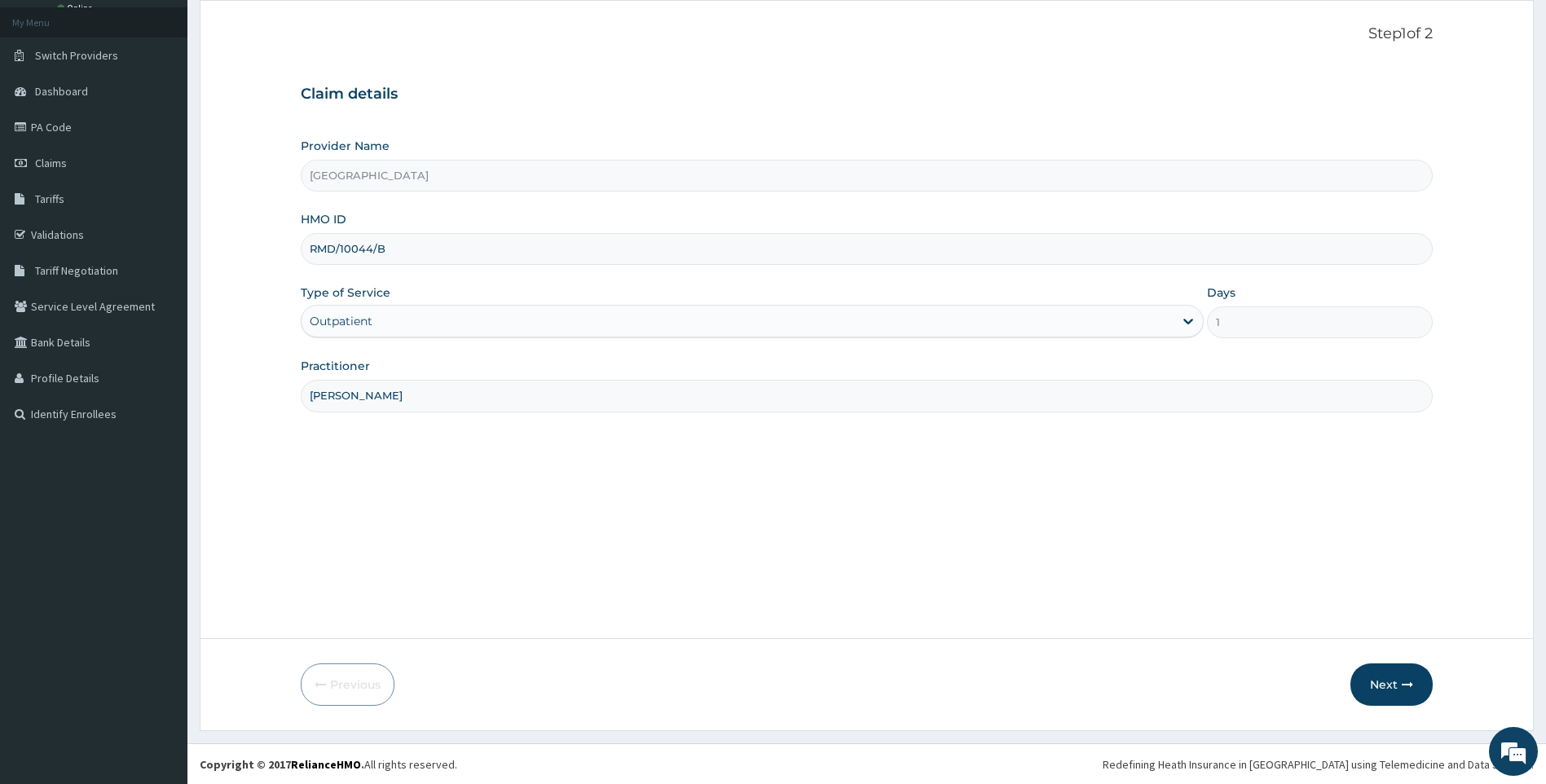
scroll to position [88, 0]
click at [1375, 682] on button "Next" at bounding box center [1392, 683] width 82 height 43
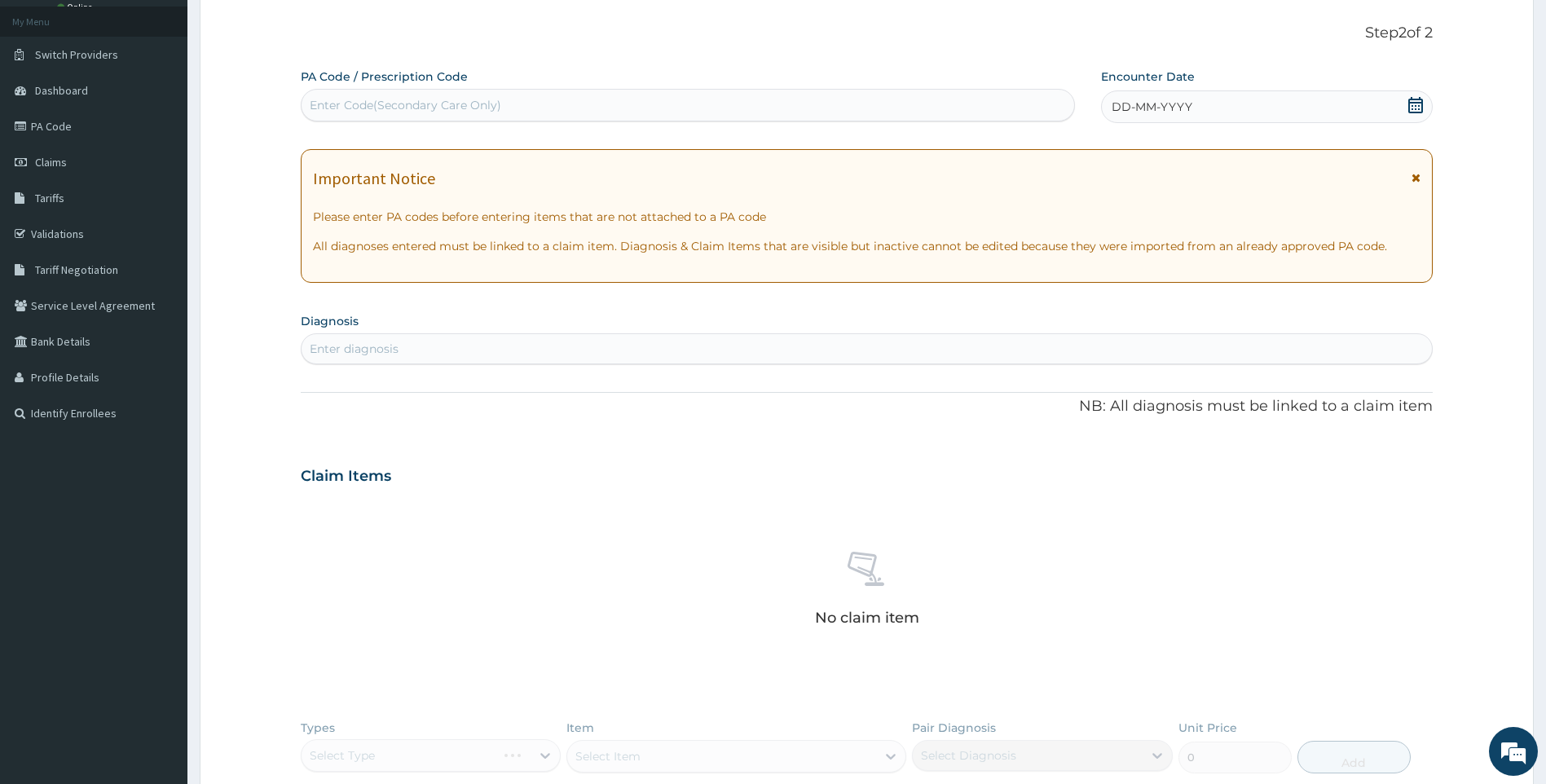
drag, startPoint x: 1422, startPoint y: 98, endPoint x: 1394, endPoint y: 117, distance: 33.8
click at [1422, 99] on icon at bounding box center [1416, 105] width 16 height 16
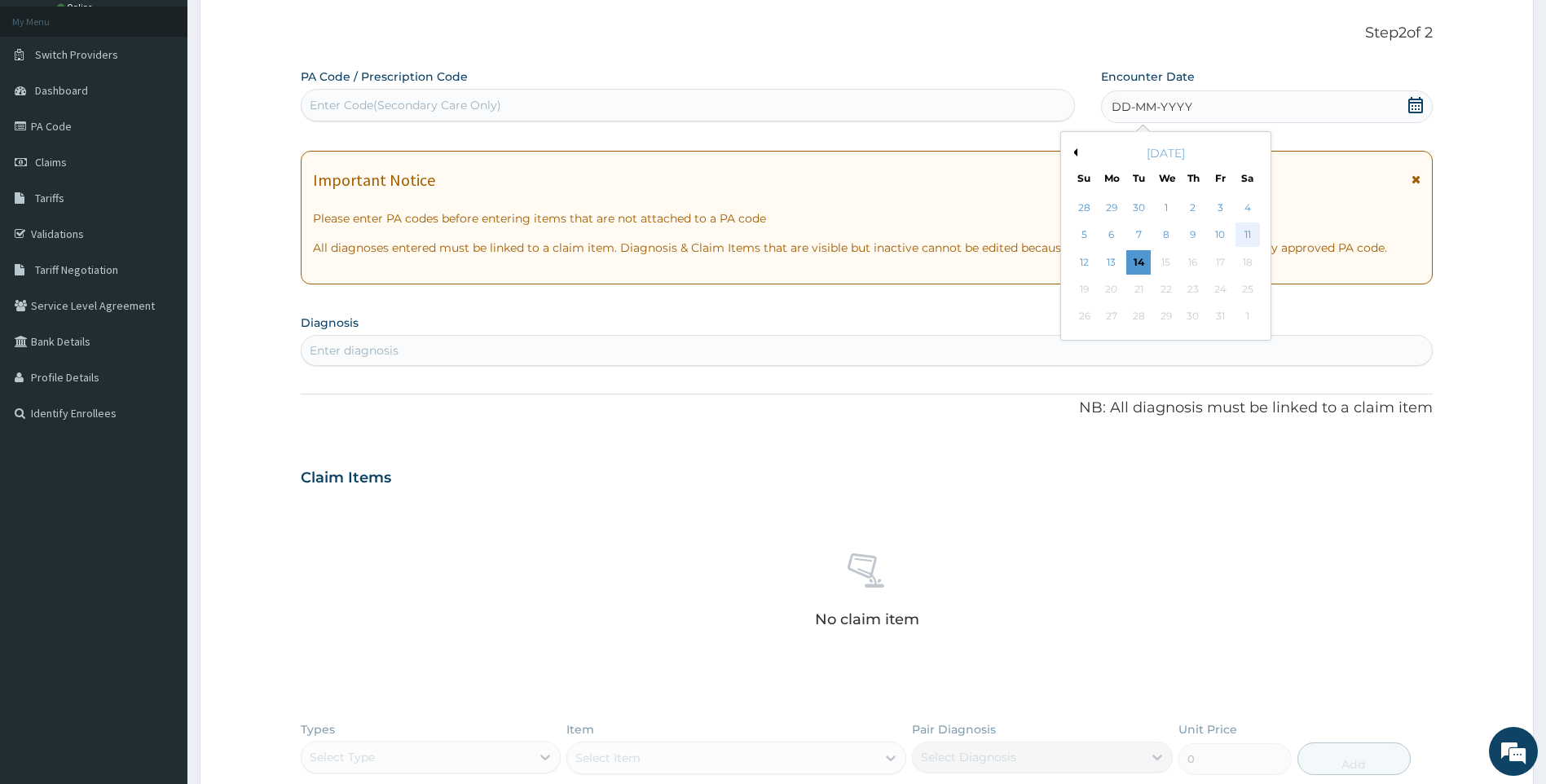
click at [1248, 234] on div "11" at bounding box center [1248, 236] width 25 height 25
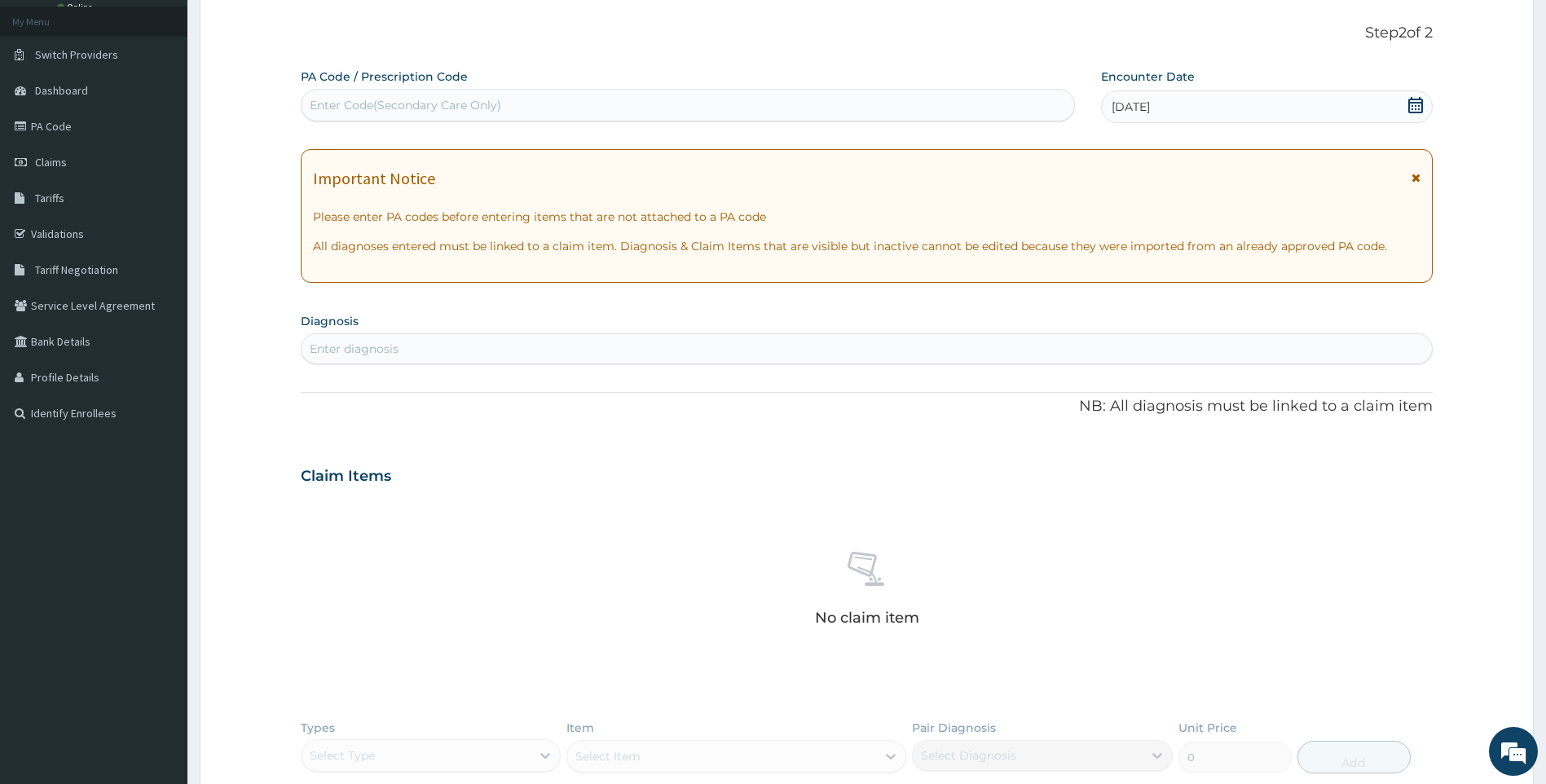
click at [464, 353] on div "Enter diagnosis" at bounding box center [867, 348] width 1131 height 26
type input "malaria"
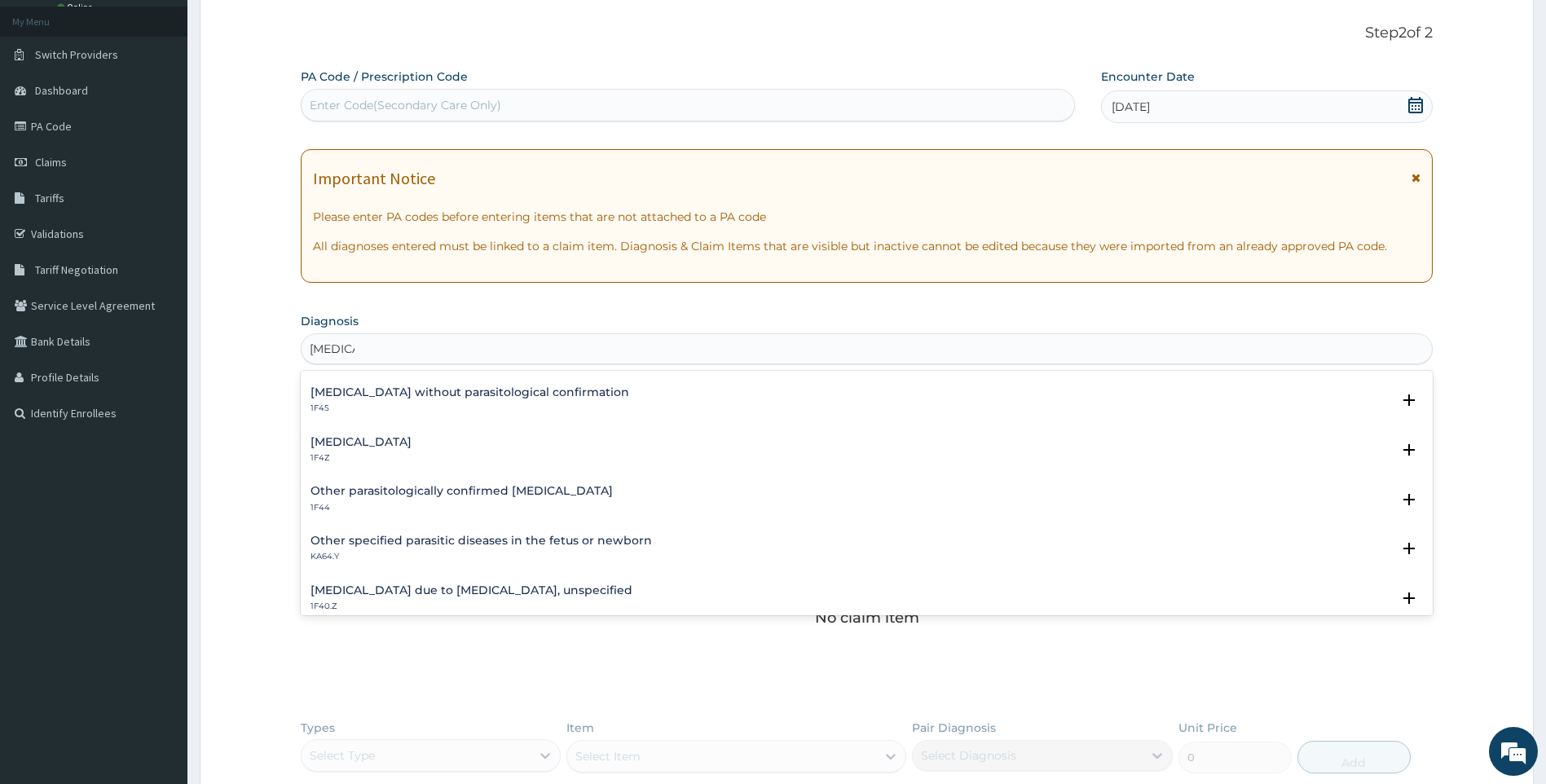
scroll to position [163, 0]
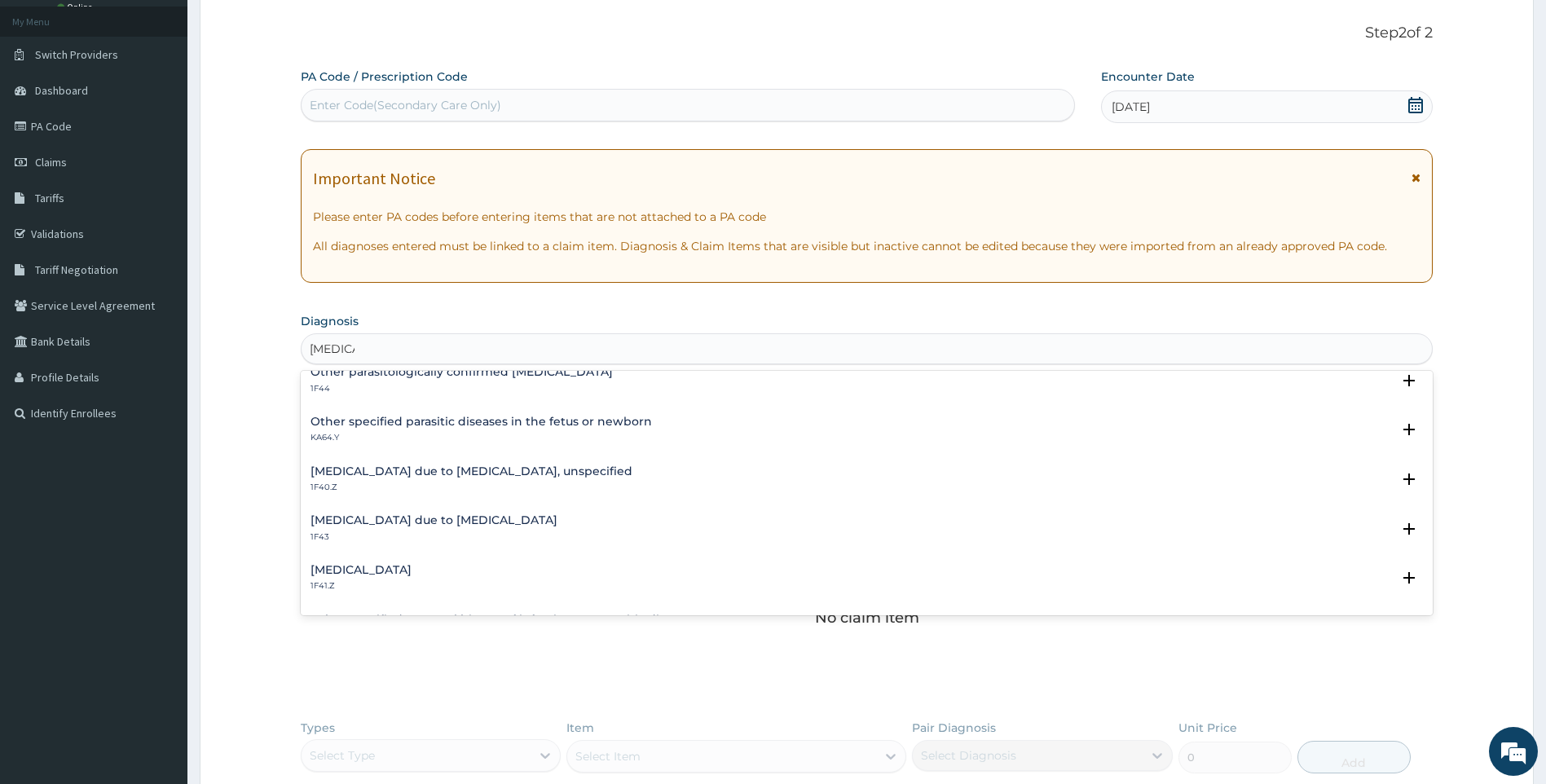
click at [457, 473] on h4 "Malaria due to Plasmodium falciparum, unspecified" at bounding box center [471, 471] width 322 height 12
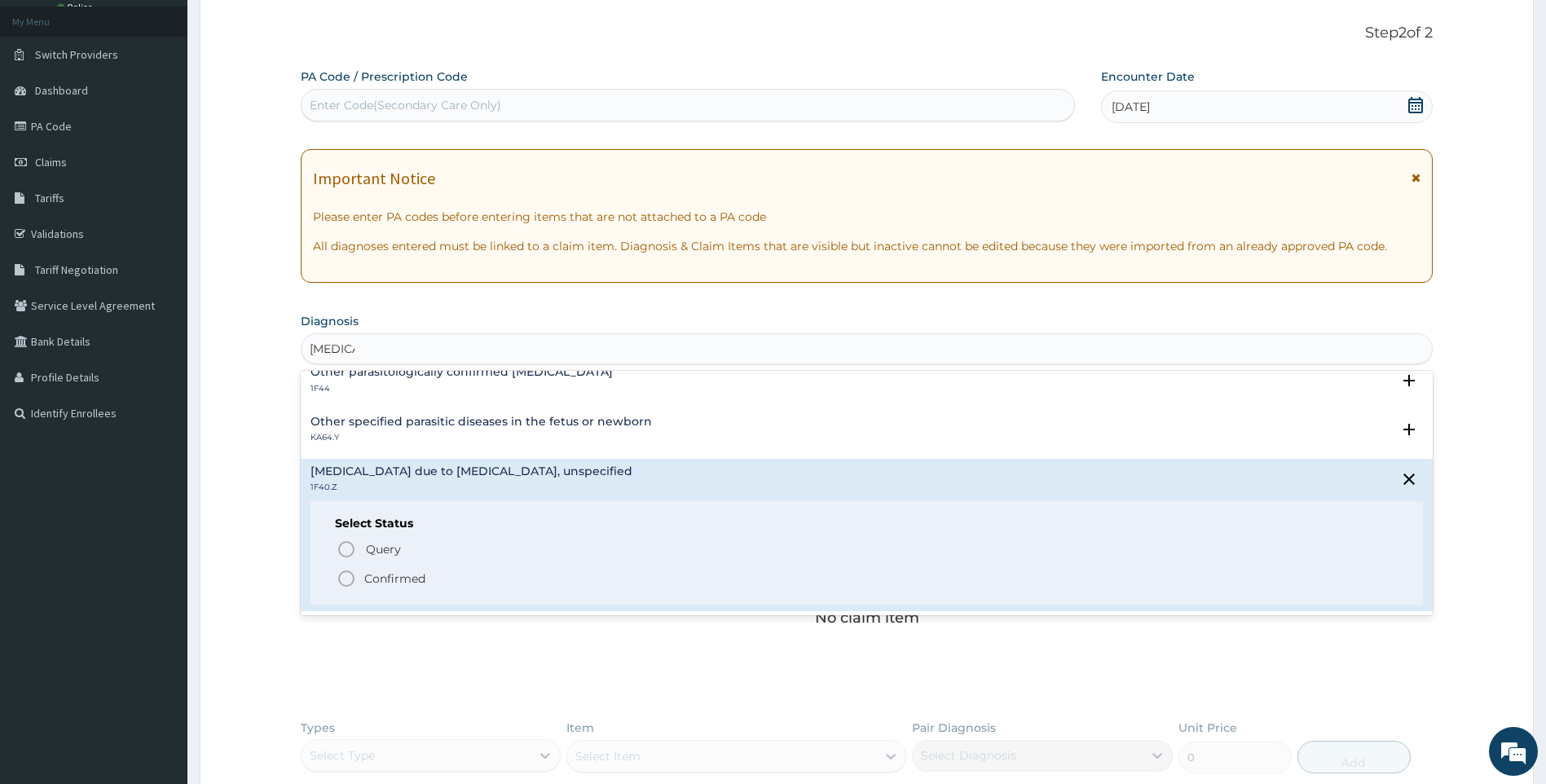
click at [379, 577] on p "Confirmed" at bounding box center [395, 578] width 61 height 16
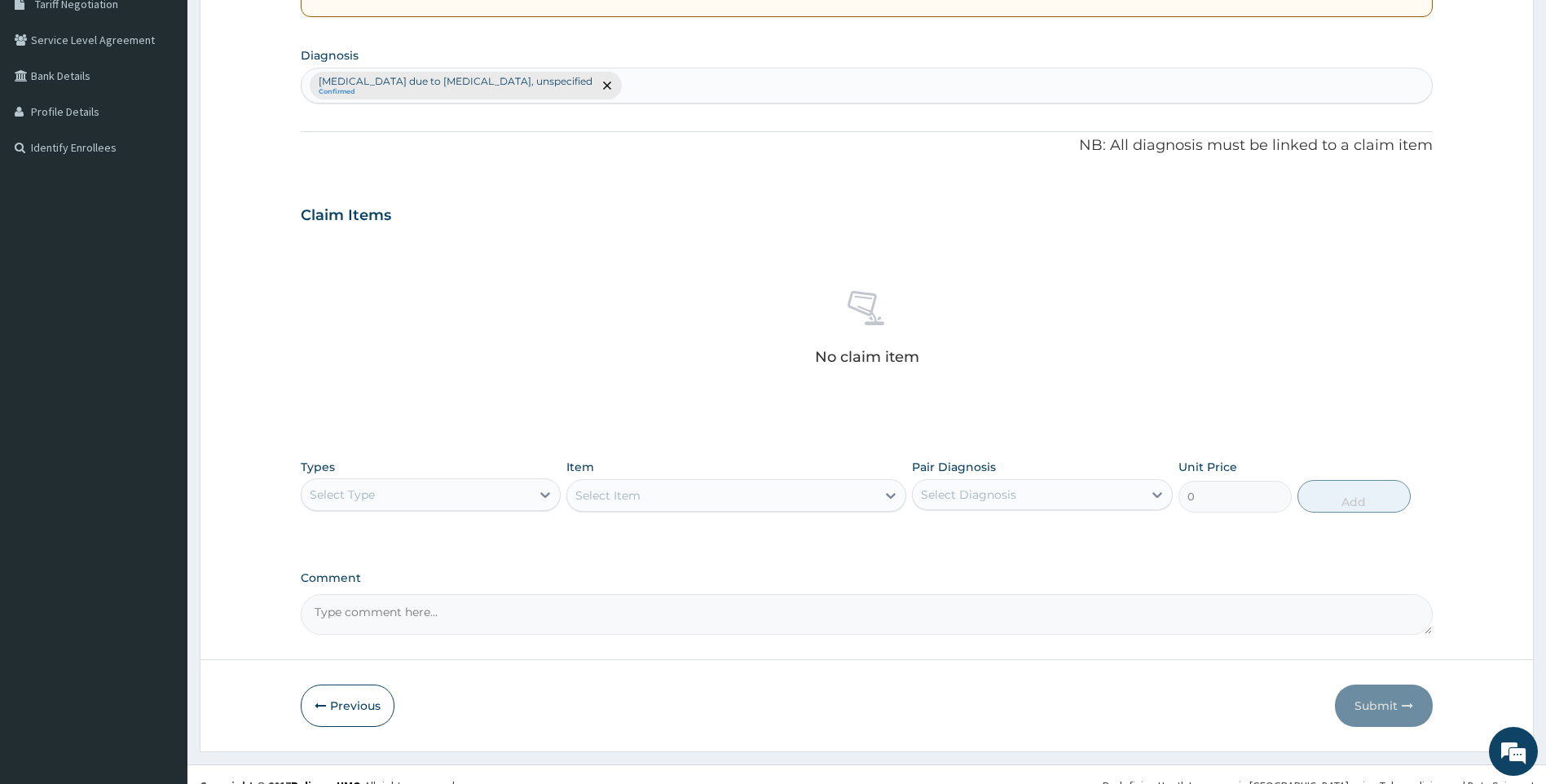
scroll to position [375, 0]
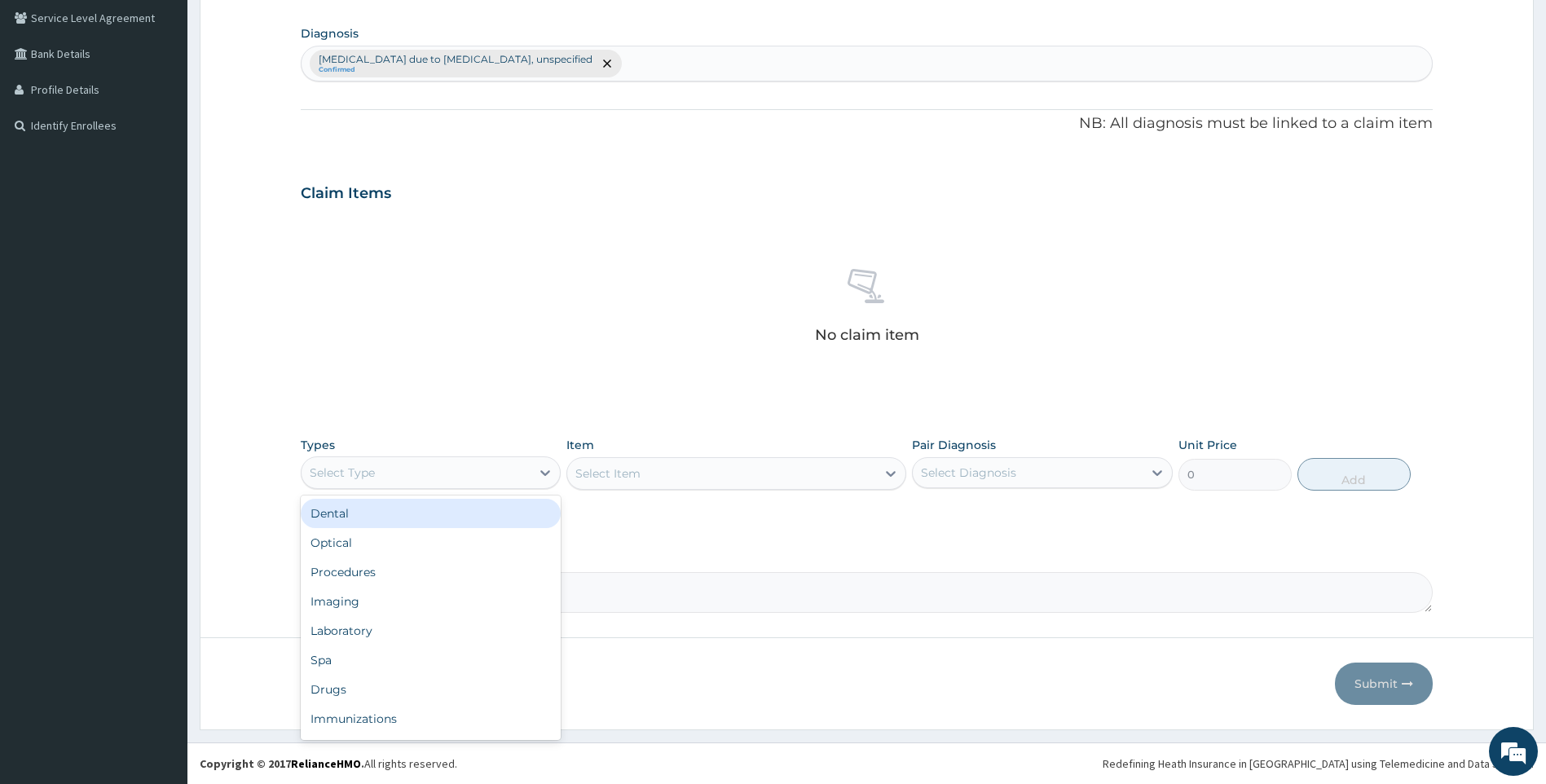
click at [445, 480] on div "Select Type" at bounding box center [416, 472] width 229 height 26
click at [351, 688] on div "Drugs" at bounding box center [431, 689] width 261 height 29
click at [625, 469] on div "Select Item" at bounding box center [736, 473] width 340 height 32
click at [677, 480] on div "Select Item" at bounding box center [736, 473] width 340 height 32
click at [678, 480] on div "Select Item" at bounding box center [736, 473] width 340 height 32
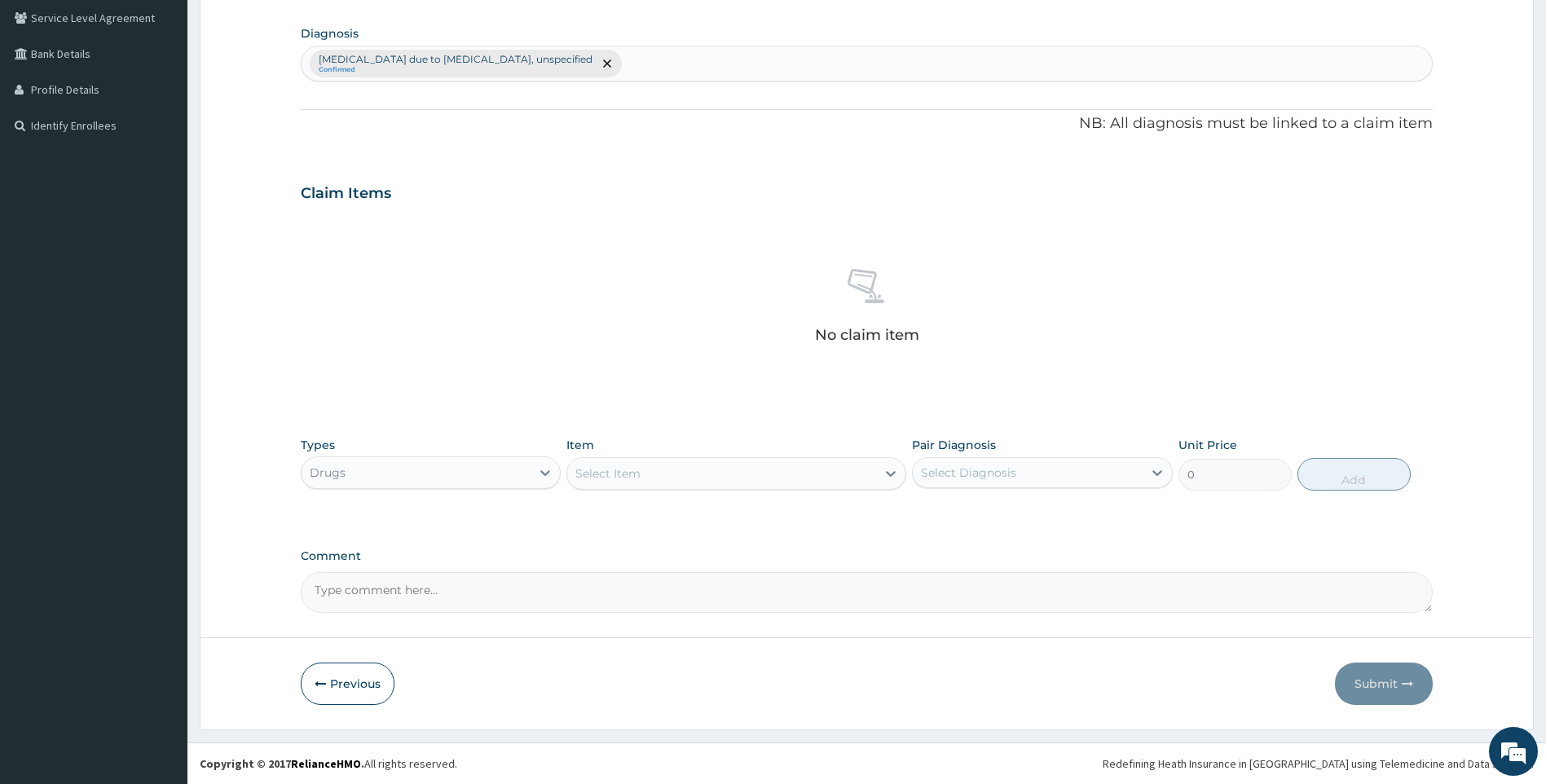
click at [652, 474] on div "Select Item" at bounding box center [722, 473] width 309 height 26
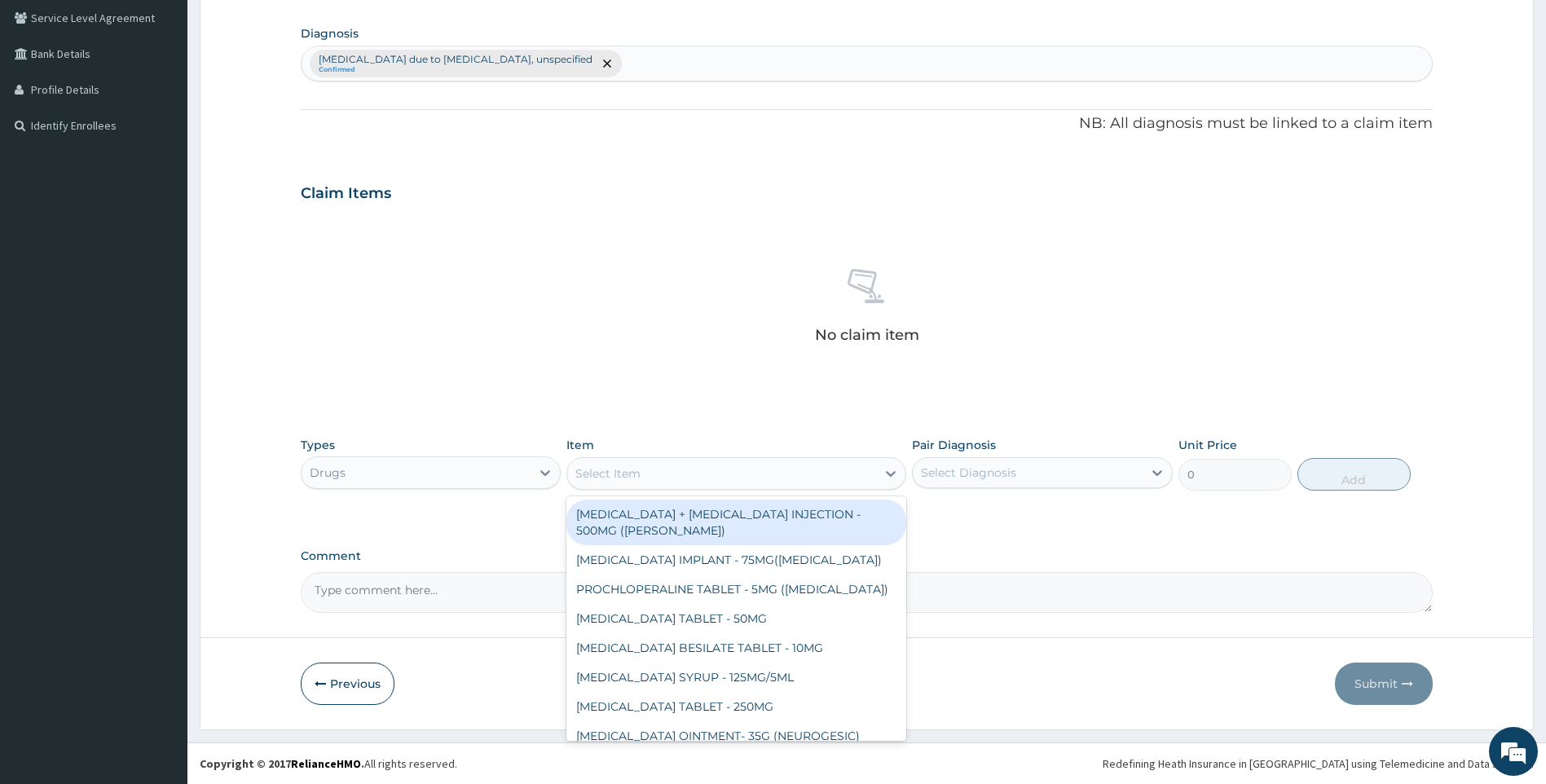
click at [652, 474] on div "Select Item" at bounding box center [722, 473] width 309 height 26
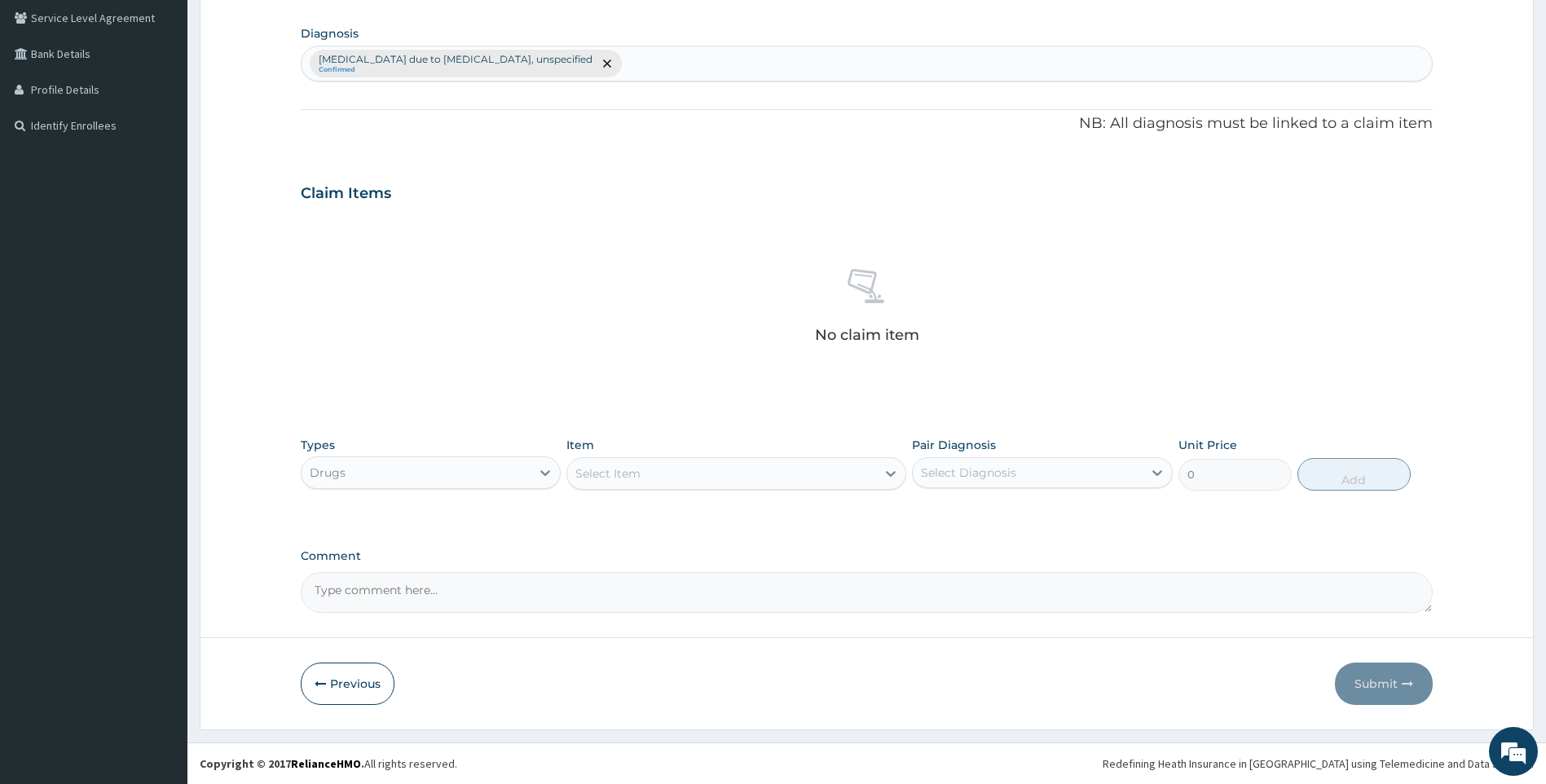
click at [652, 474] on div "Select Item" at bounding box center [722, 473] width 309 height 26
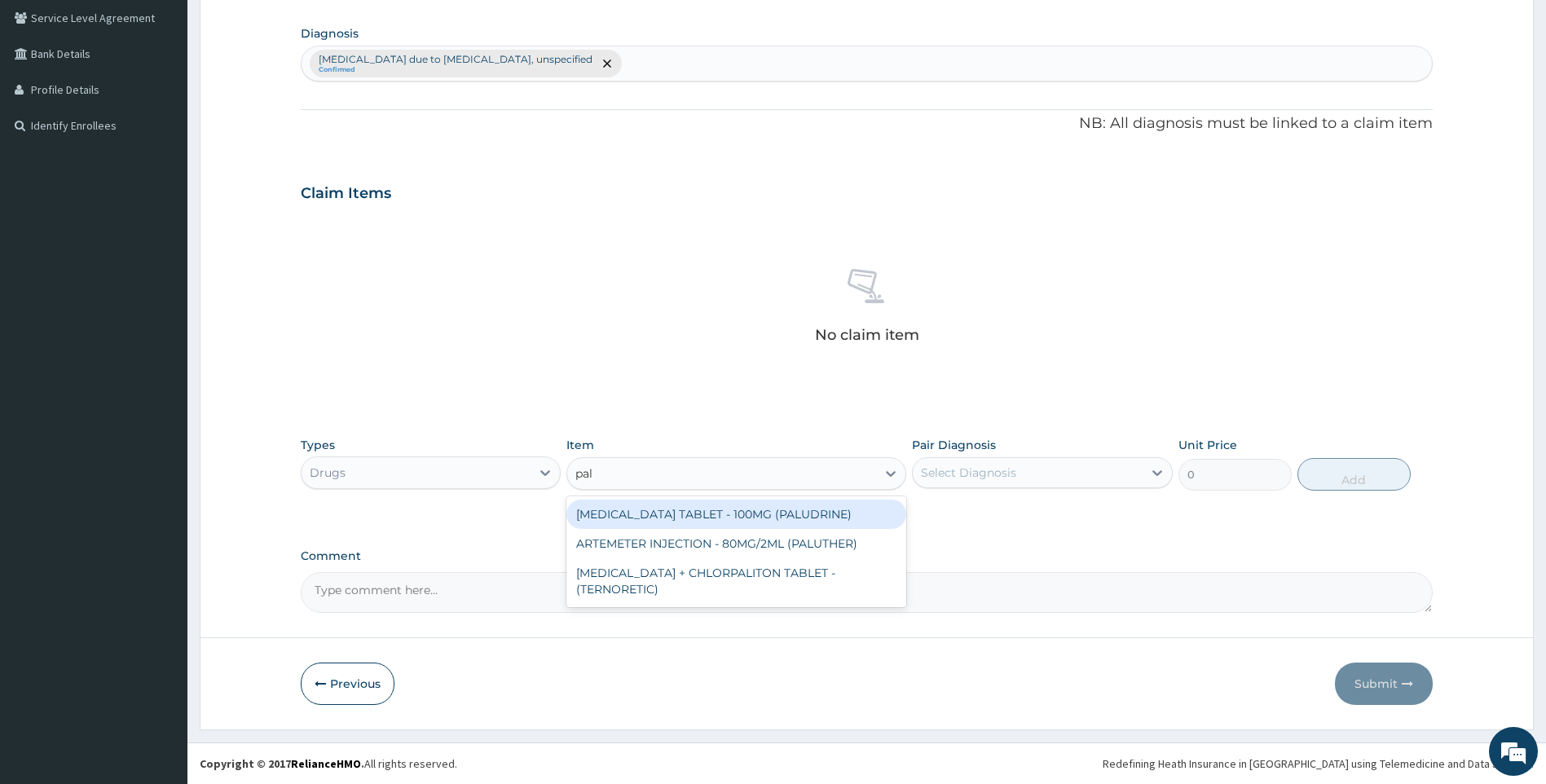
type input "palu"
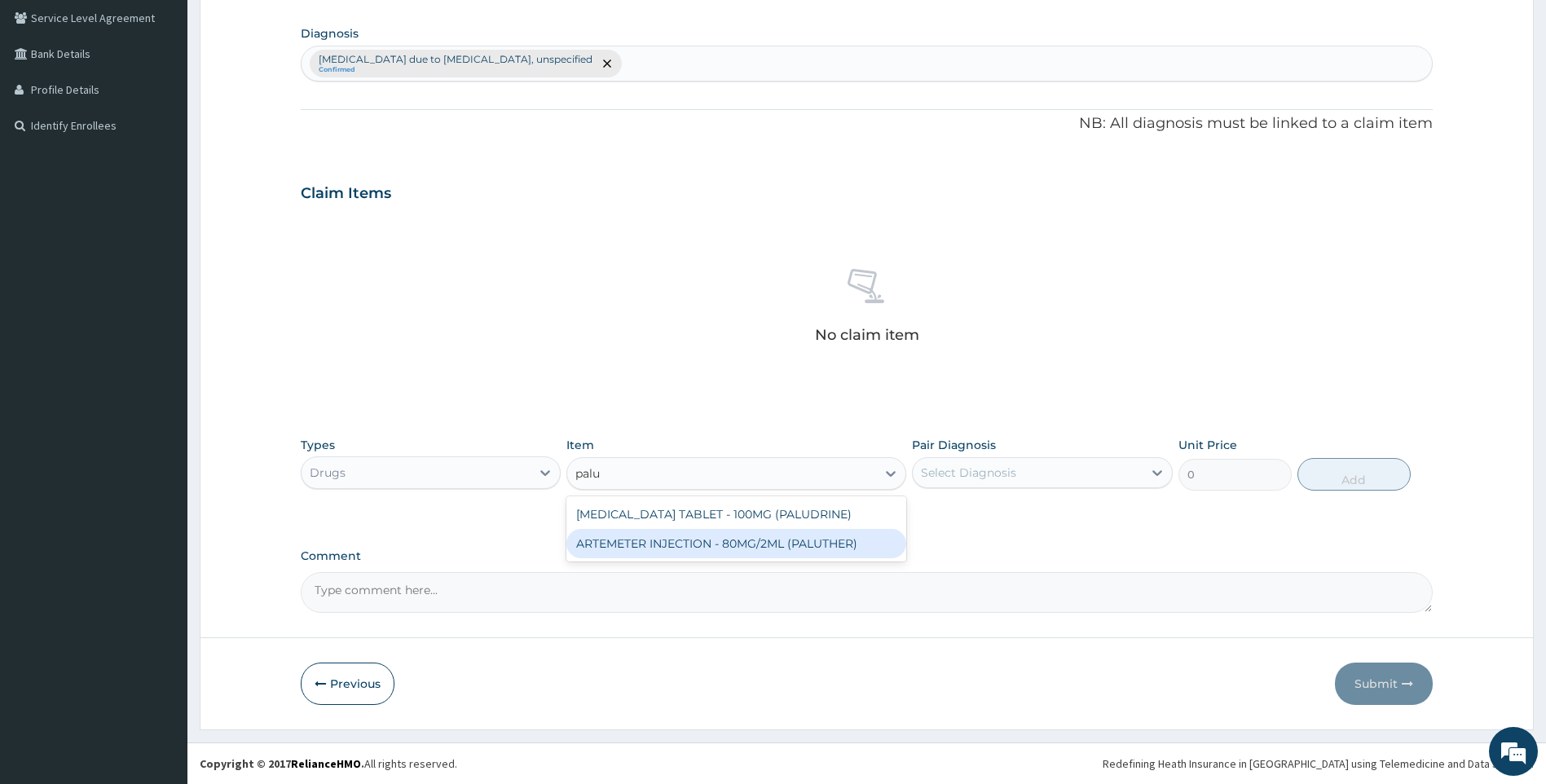
drag, startPoint x: 773, startPoint y: 539, endPoint x: 812, endPoint y: 538, distance: 39.0
click at [773, 539] on div "ARTEMETER INJECTION - 80MG/2ML (PALUTHER)" at bounding box center [736, 543] width 340 height 29
type input "700"
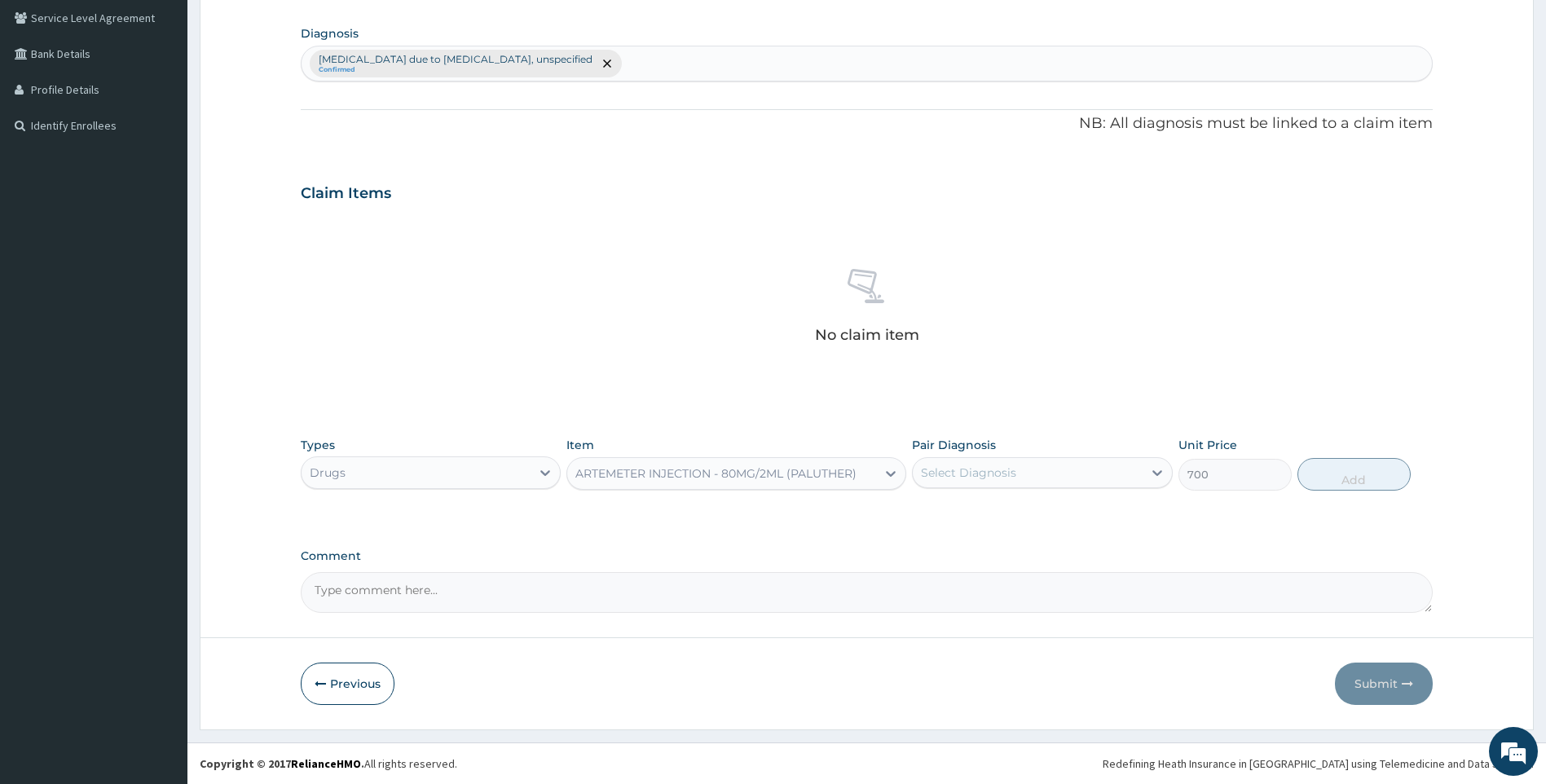
click at [1012, 484] on div "Select Diagnosis" at bounding box center [1027, 472] width 229 height 26
drag, startPoint x: 989, startPoint y: 511, endPoint x: 1008, endPoint y: 507, distance: 19.4
click at [989, 513] on label "Malaria due to Plasmodium falciparum, unspecified" at bounding box center [1050, 520] width 224 height 32
checkbox input "true"
click at [1335, 479] on button "Add" at bounding box center [1354, 474] width 113 height 32
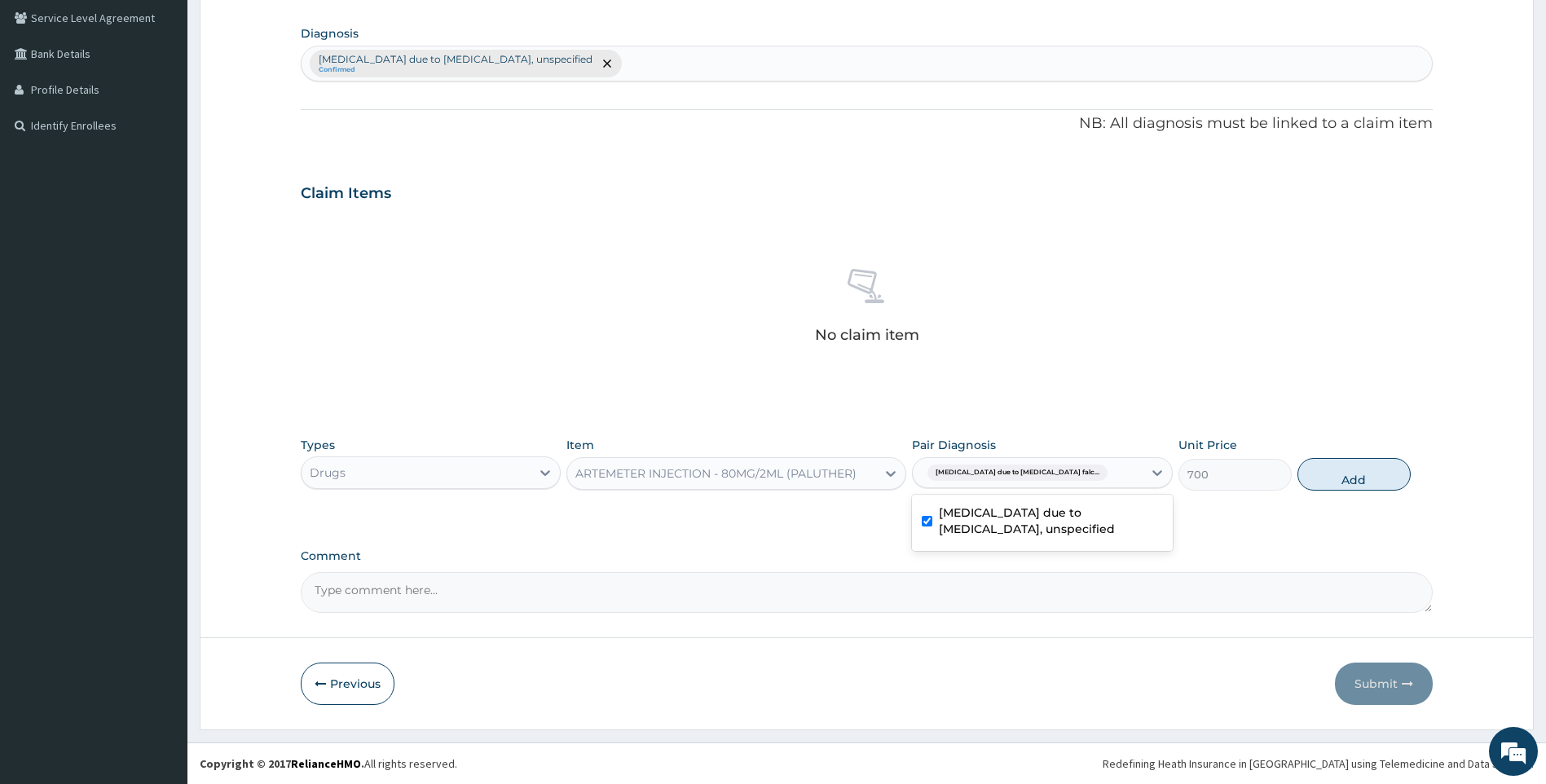
type input "0"
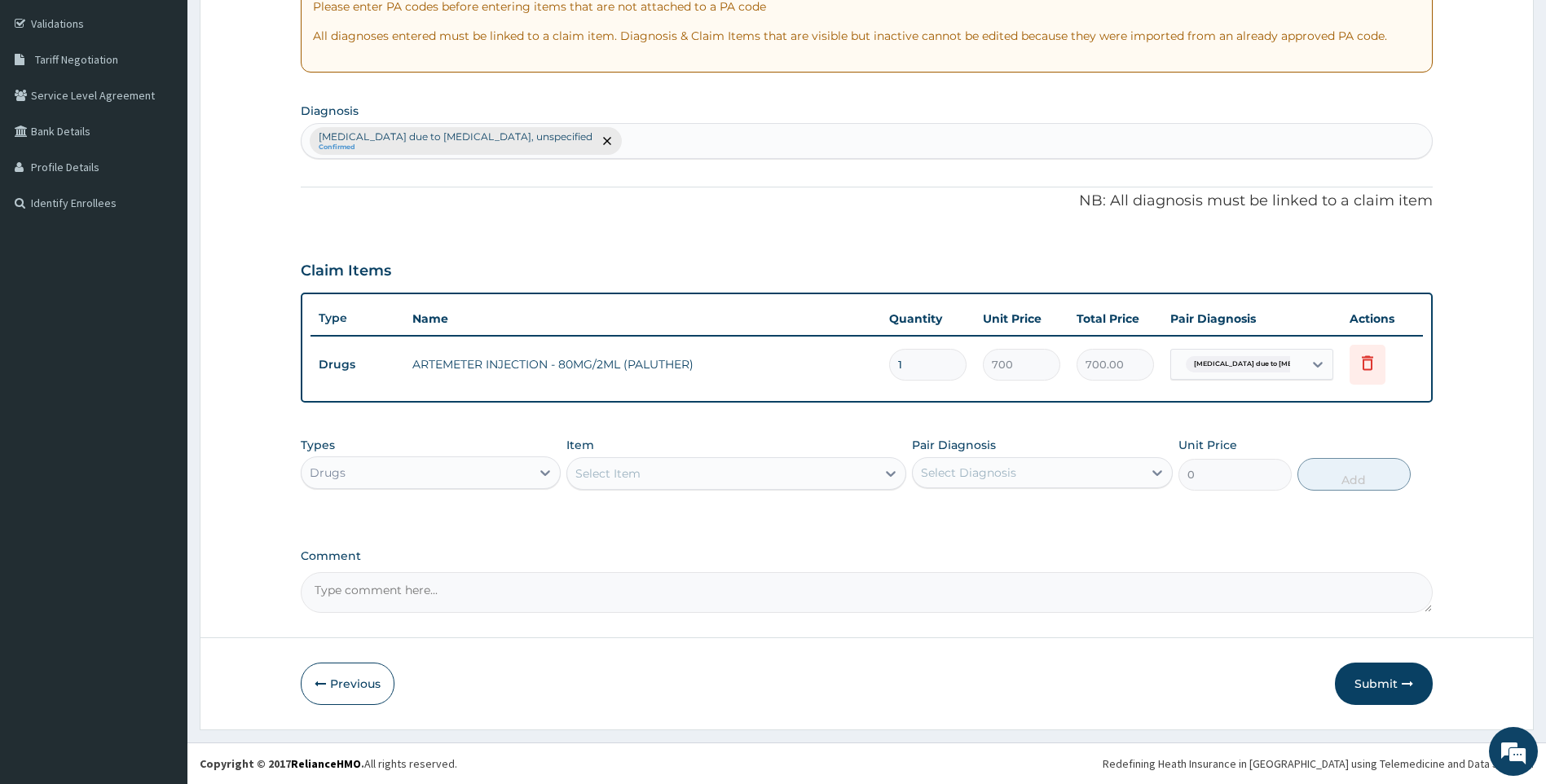
scroll to position [298, 0]
click at [637, 479] on div "Select Item" at bounding box center [608, 473] width 65 height 16
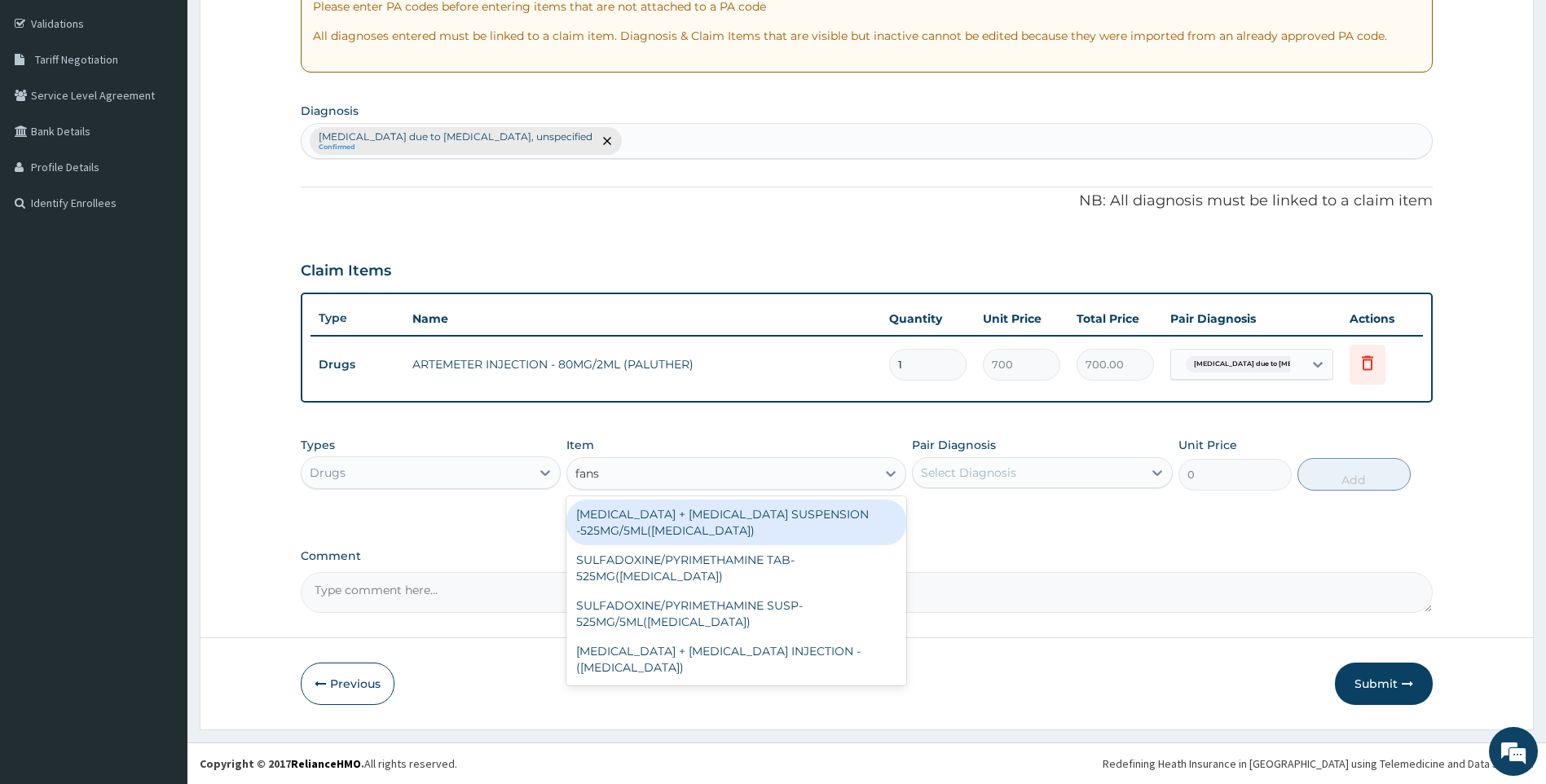
type input "fansi"
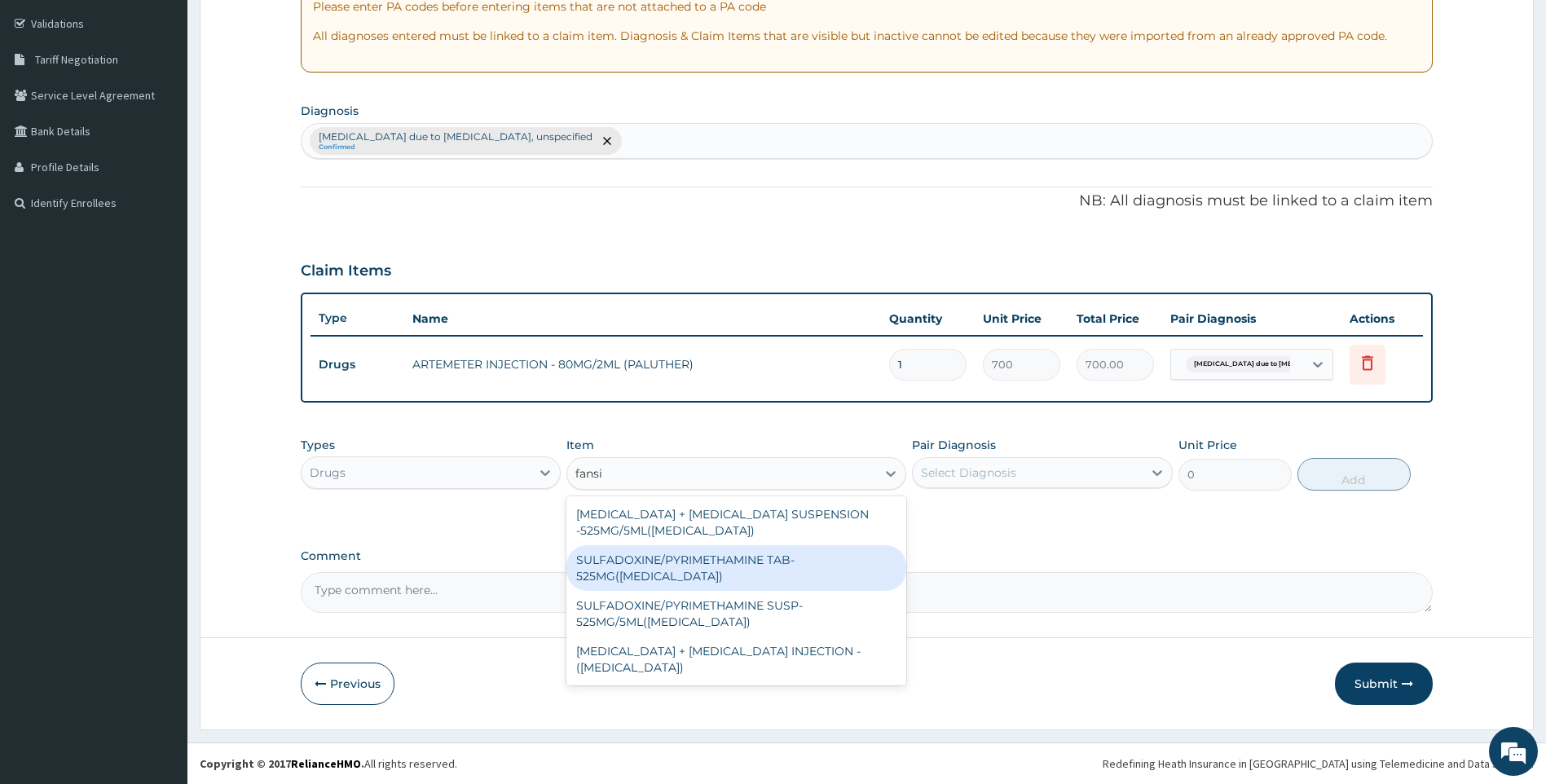
click at [692, 556] on div "SULFADOXINE/PYRIMETHAMINE TAB- 525MG(FANSIDAR)" at bounding box center [736, 568] width 340 height 46
type input "210"
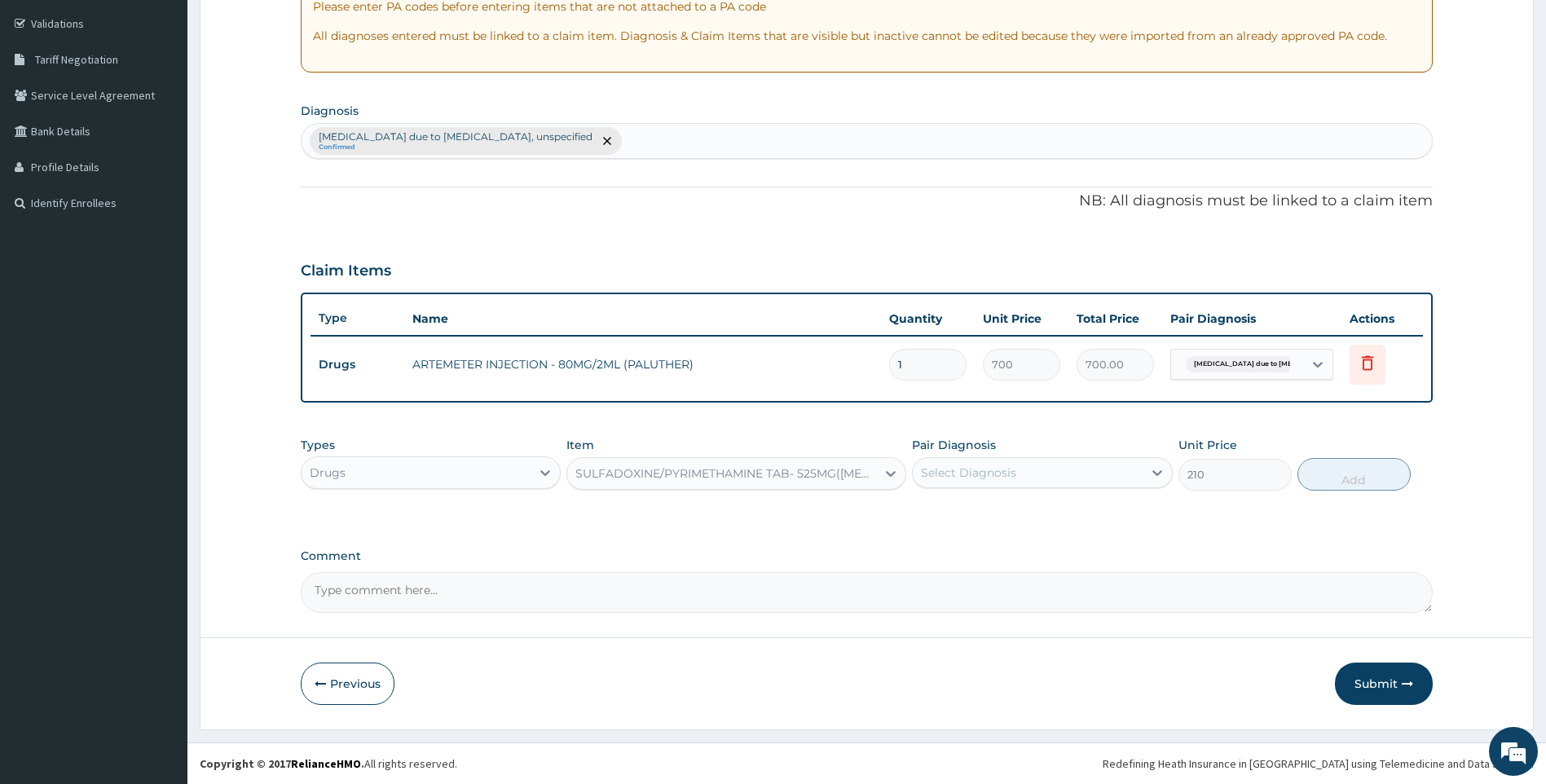
click at [1003, 450] on div "Pair Diagnosis Select Diagnosis" at bounding box center [1042, 463] width 261 height 54
click at [1015, 471] on div "Select Diagnosis" at bounding box center [969, 472] width 95 height 16
drag, startPoint x: 1018, startPoint y: 513, endPoint x: 1276, endPoint y: 480, distance: 260.1
click at [1032, 512] on label "Malaria due to Plasmodium falciparum, unspecified" at bounding box center [1050, 520] width 224 height 32
checkbox input "true"
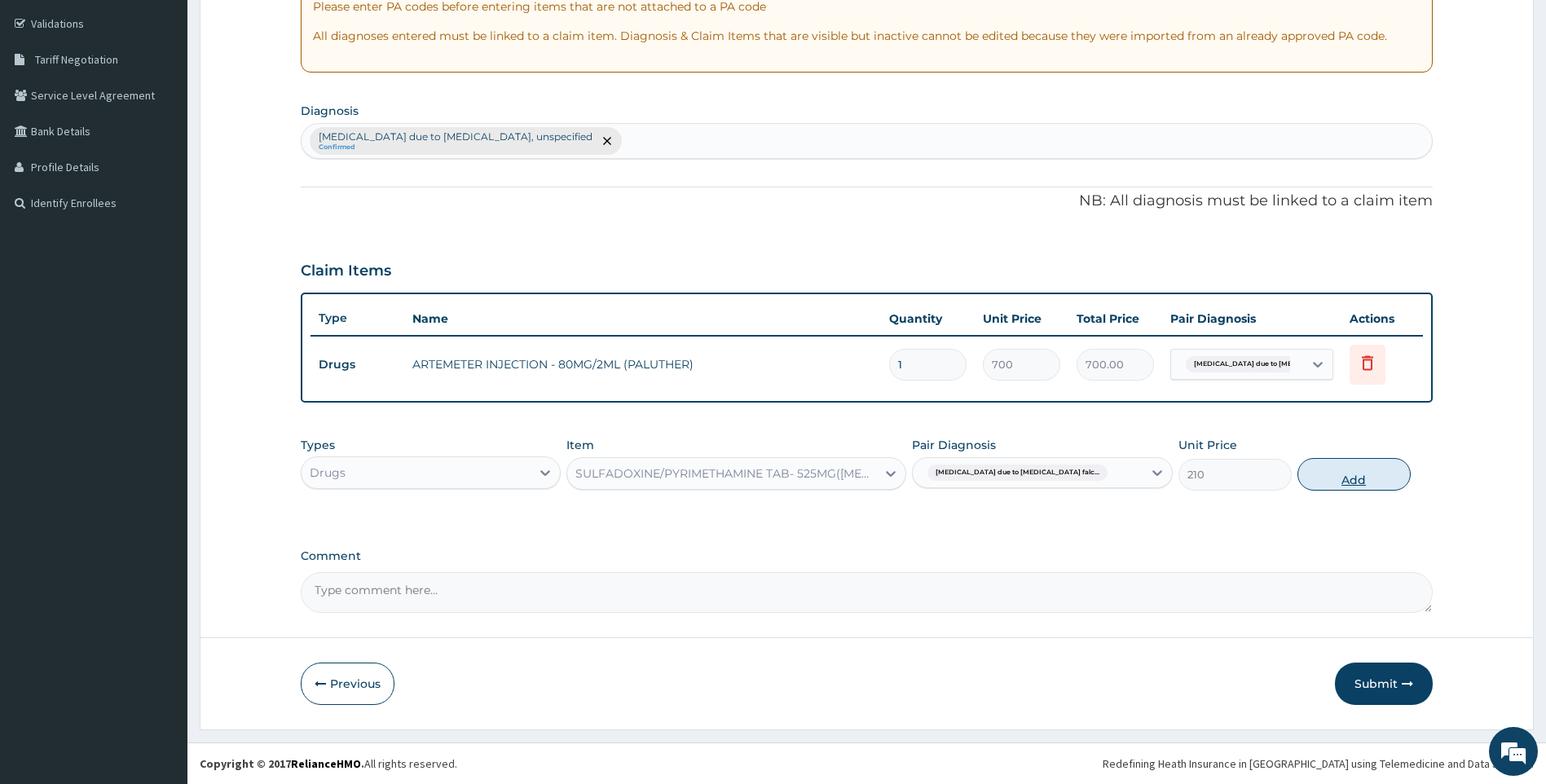
click at [1305, 473] on button "Add" at bounding box center [1354, 474] width 113 height 32
type input "0"
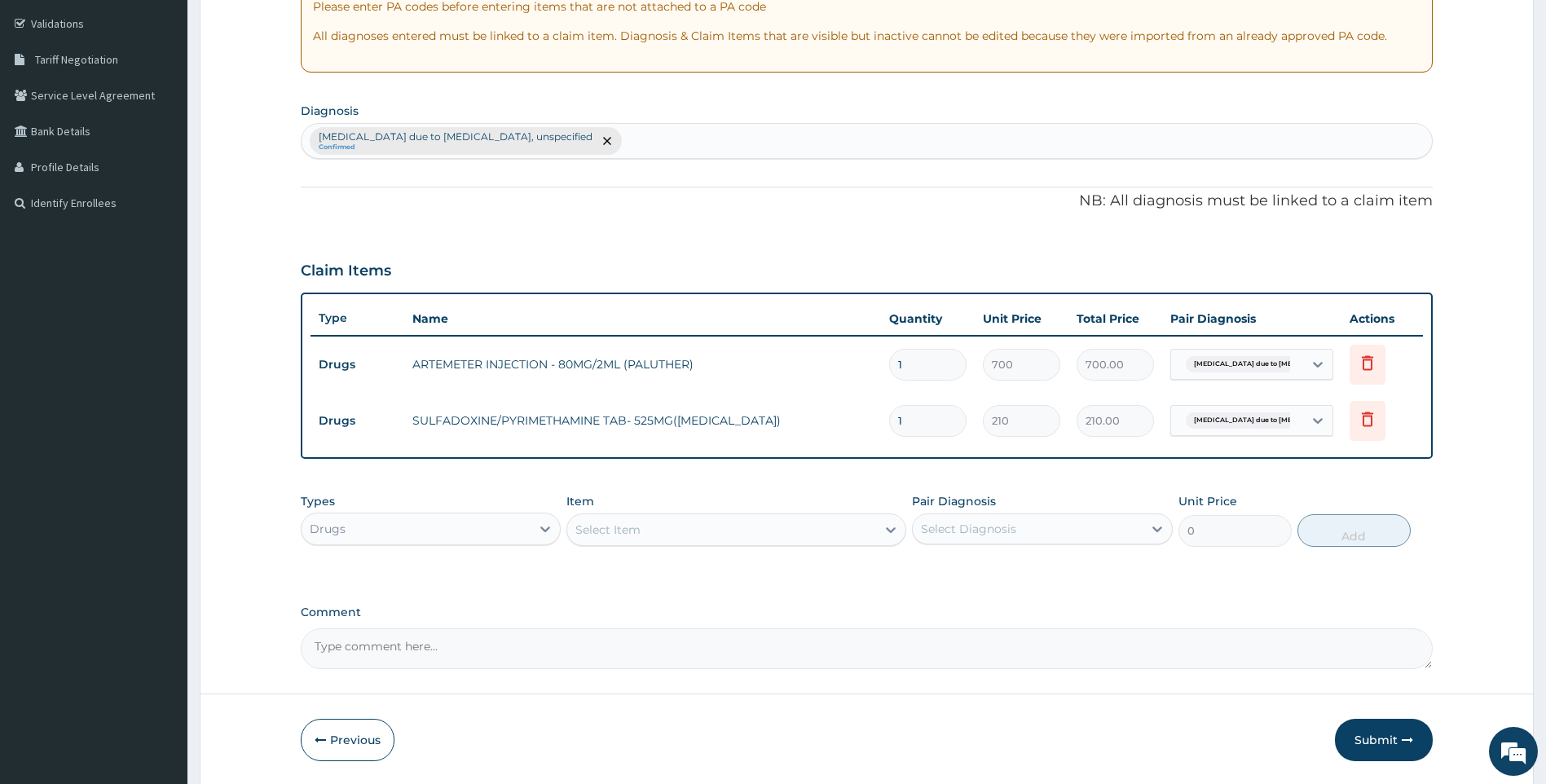
click at [686, 519] on div "Select Item" at bounding box center [722, 529] width 309 height 26
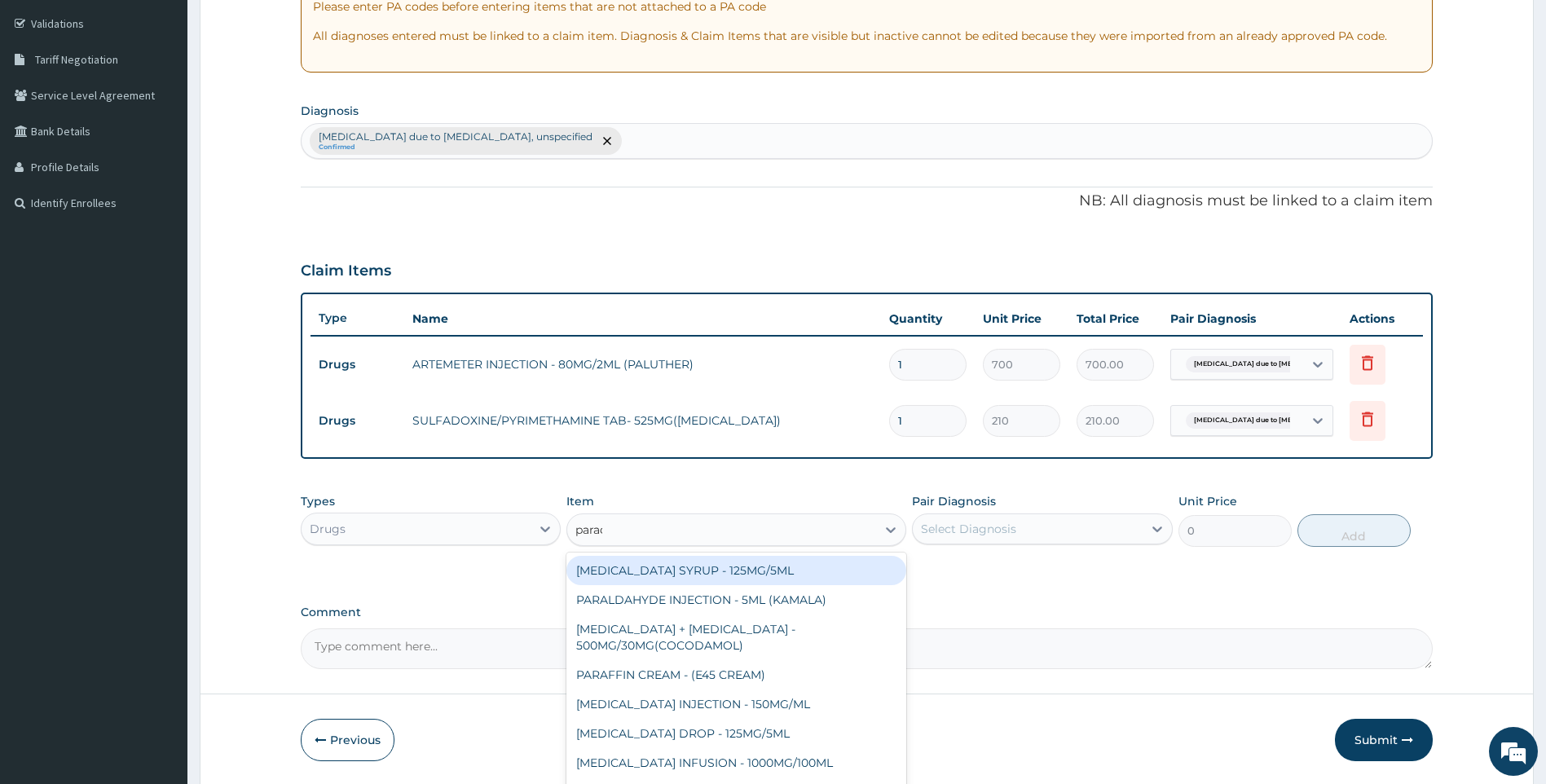
type input "parace"
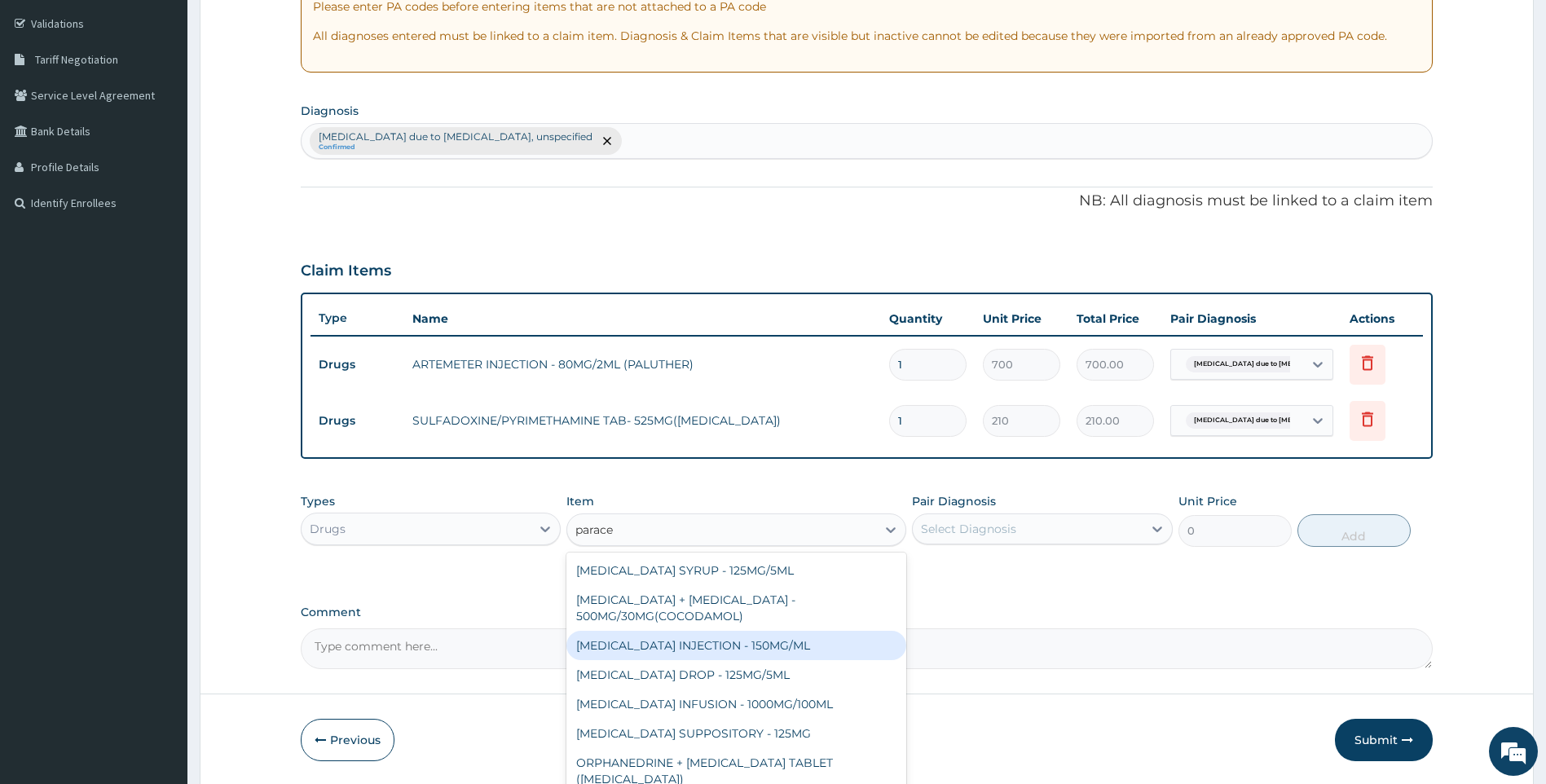
scroll to position [59, 0]
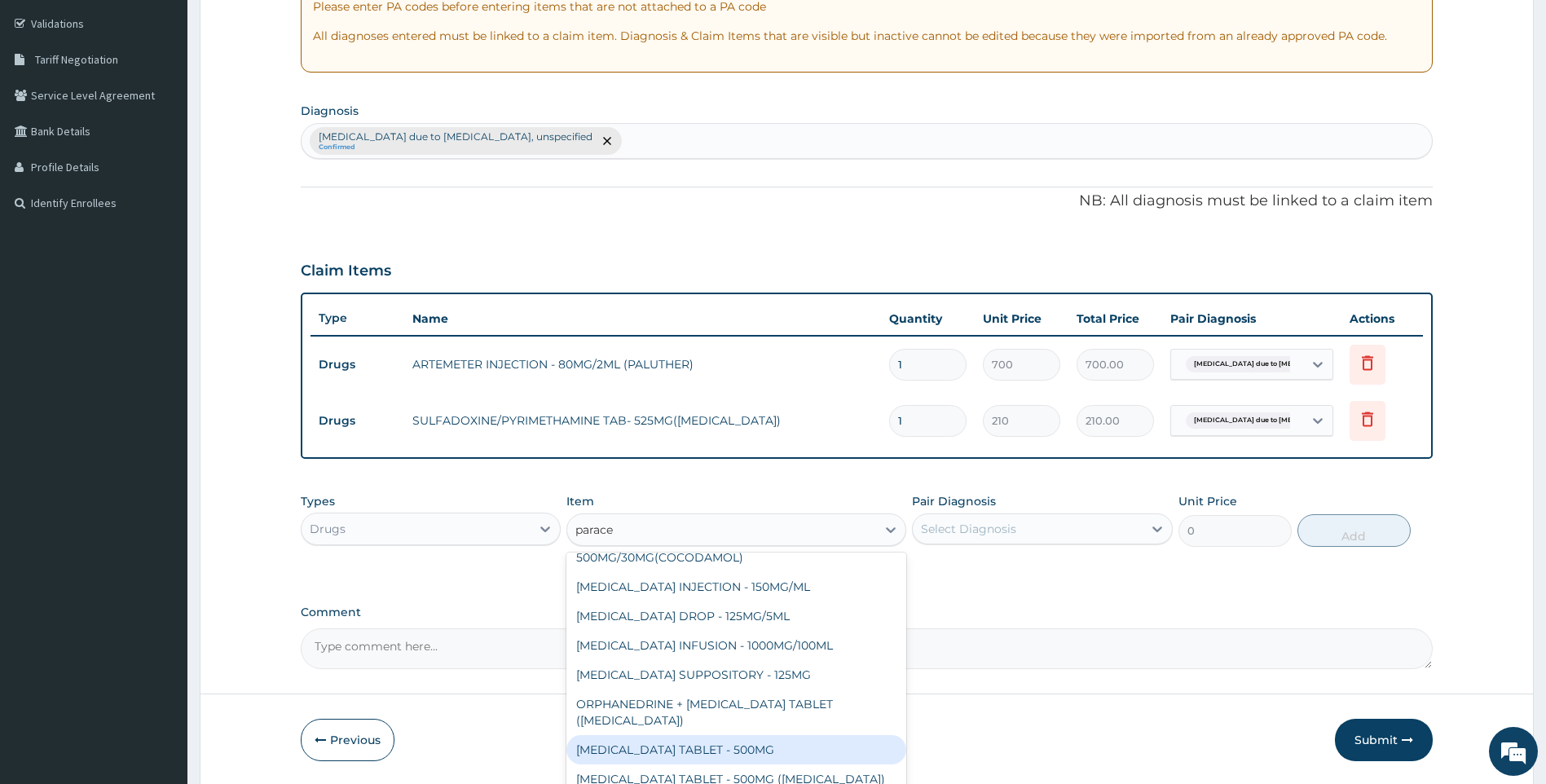
click at [745, 745] on div "PARACETAMOL TABLET - 500MG" at bounding box center [736, 749] width 340 height 29
type input "33.599999999999994"
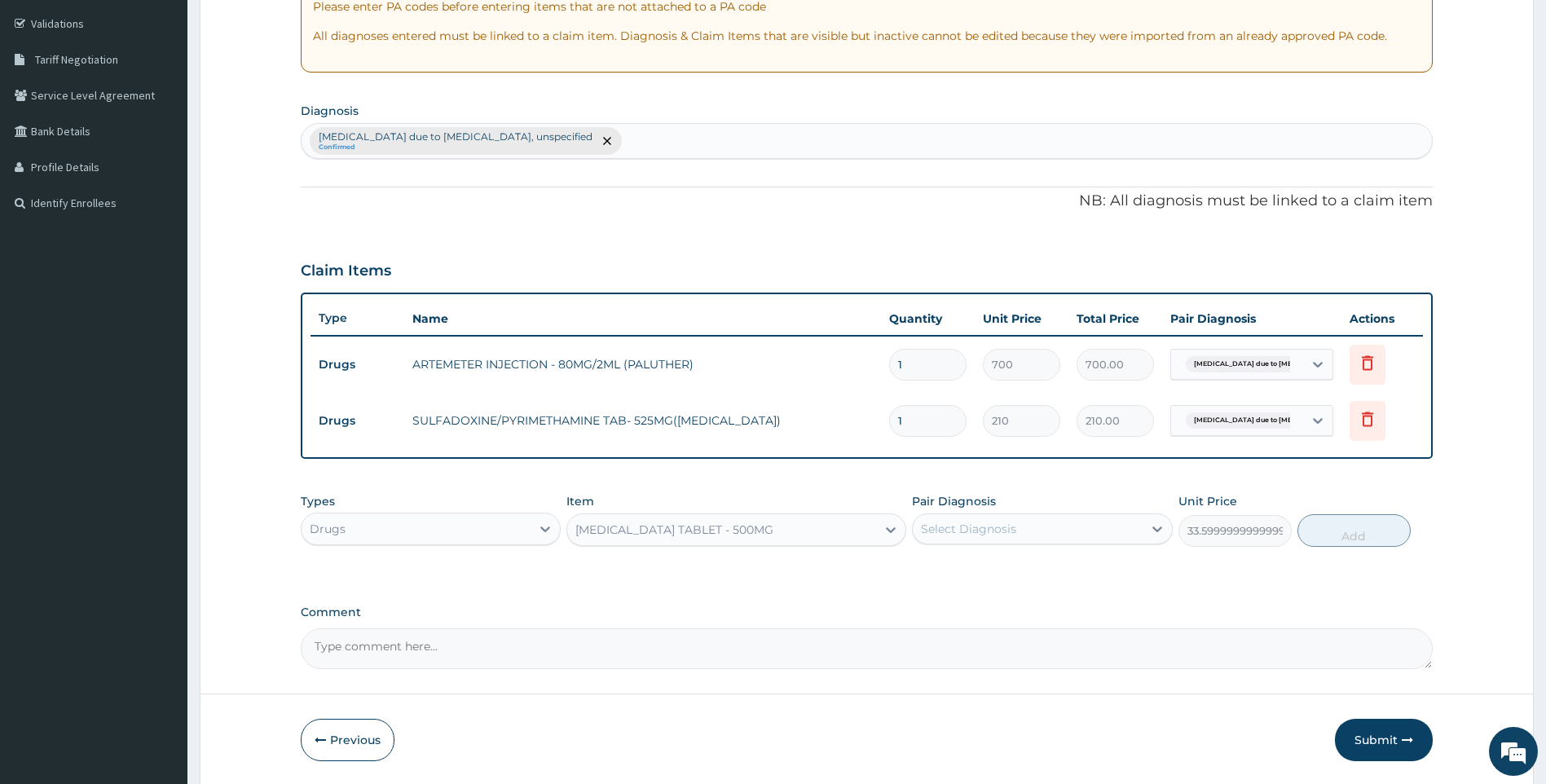
drag, startPoint x: 974, startPoint y: 510, endPoint x: 978, endPoint y: 522, distance: 12.6
click at [976, 518] on div "Pair Diagnosis Select Diagnosis" at bounding box center [1042, 519] width 261 height 54
drag, startPoint x: 978, startPoint y: 522, endPoint x: 1035, endPoint y: 537, distance: 58.9
click at [1035, 532] on div "Select Diagnosis" at bounding box center [1027, 528] width 229 height 26
click at [1035, 588] on label "Malaria due to Plasmodium falciparum, unspecified" at bounding box center [1050, 577] width 224 height 32
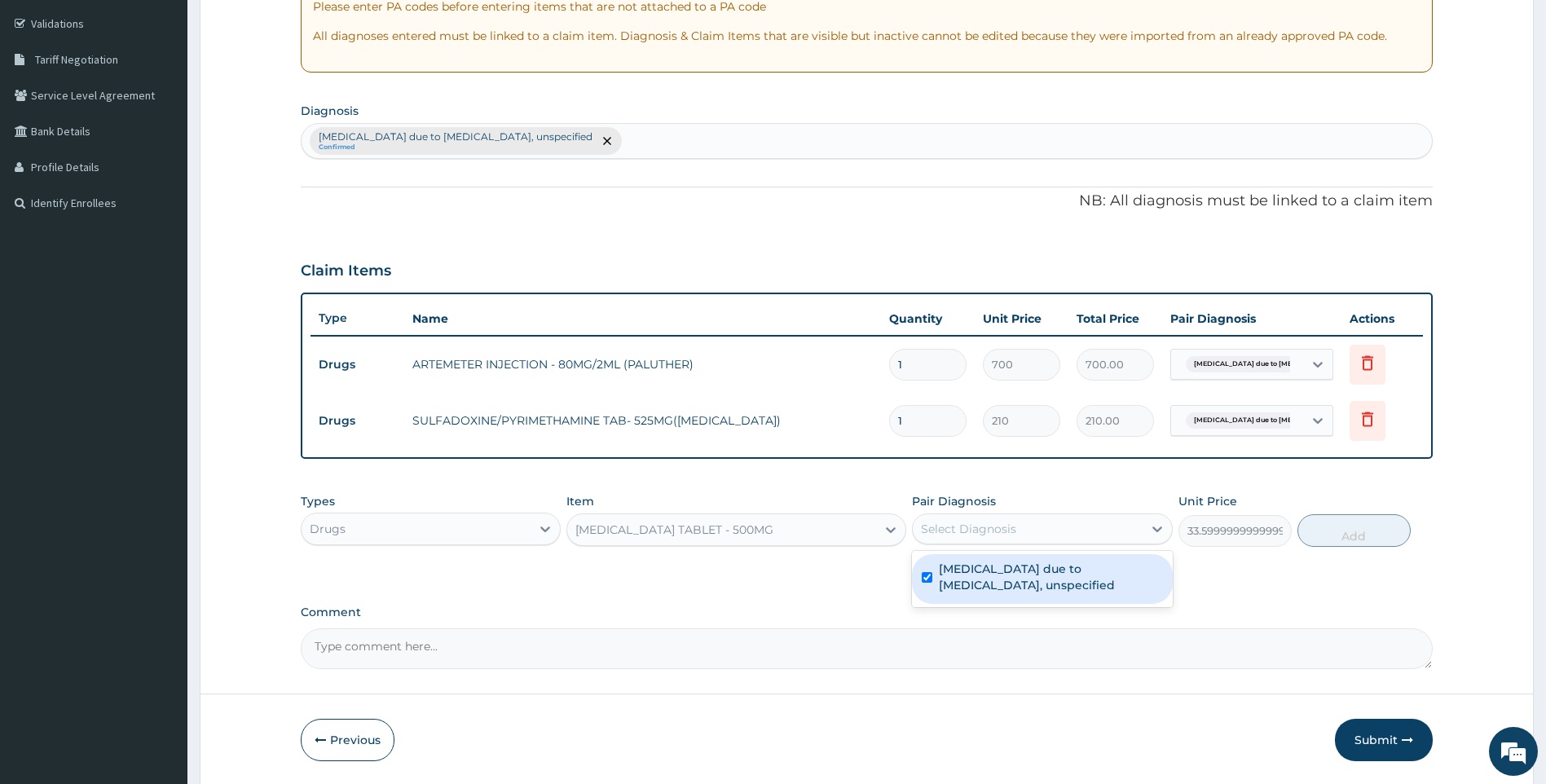
checkbox input "true"
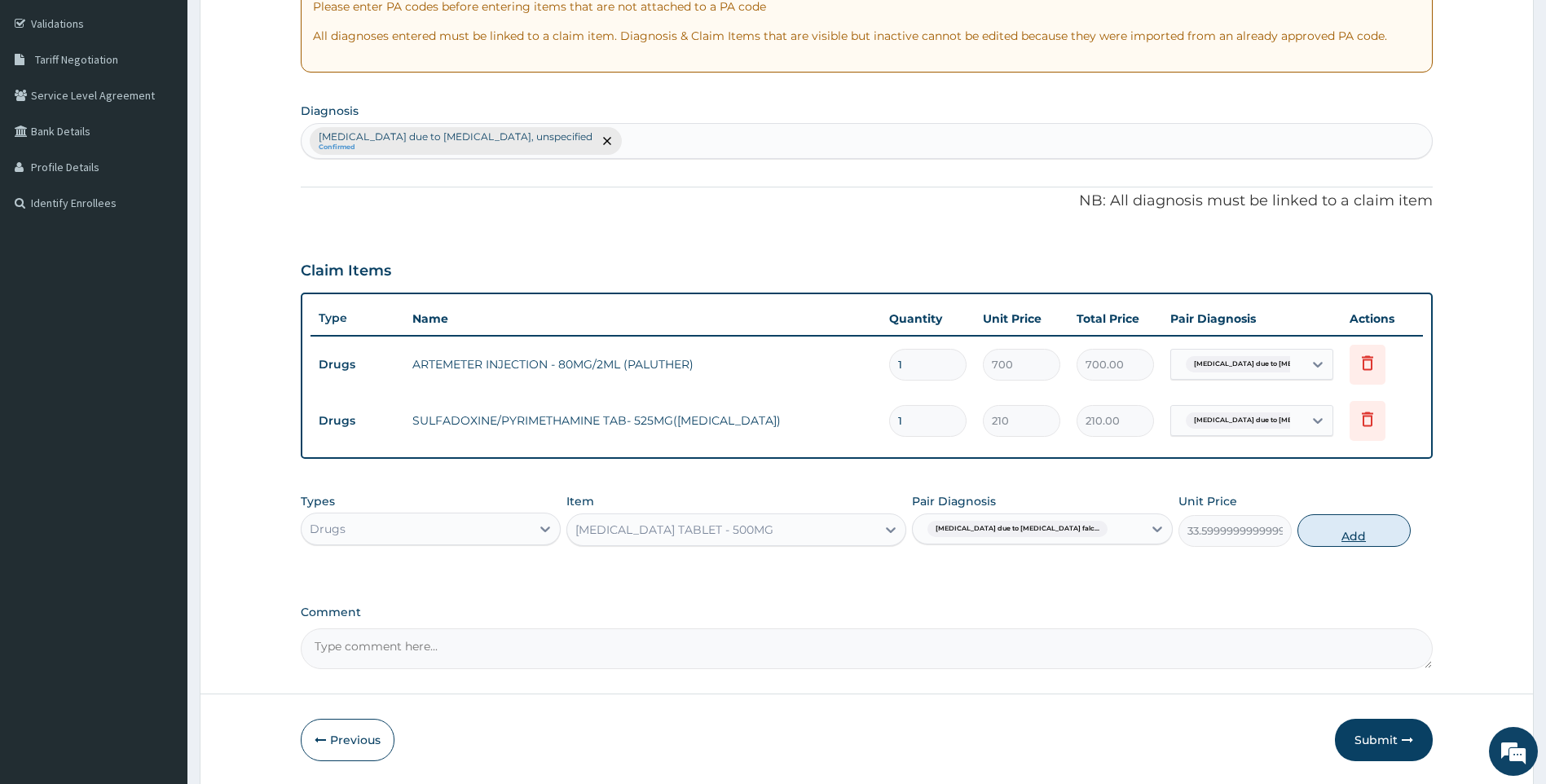
click at [1346, 536] on button "Add" at bounding box center [1354, 530] width 113 height 32
type input "0"
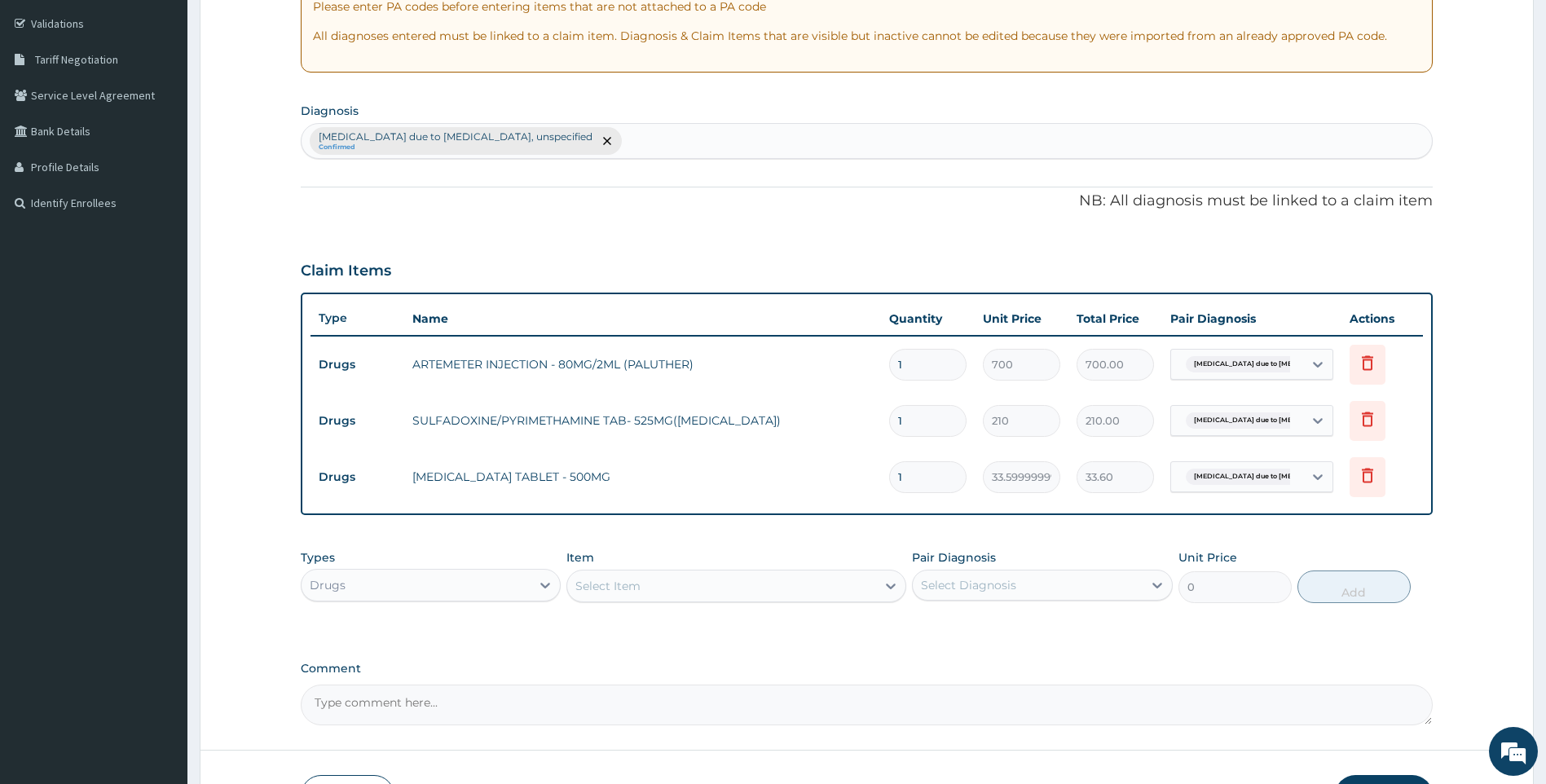
click at [664, 588] on div "Select Item" at bounding box center [722, 585] width 309 height 26
type input "cetiri"
click at [737, 631] on div "LEVOCETIRIZINE HCL 5MG" at bounding box center [736, 626] width 340 height 29
type input "81.19999999999999"
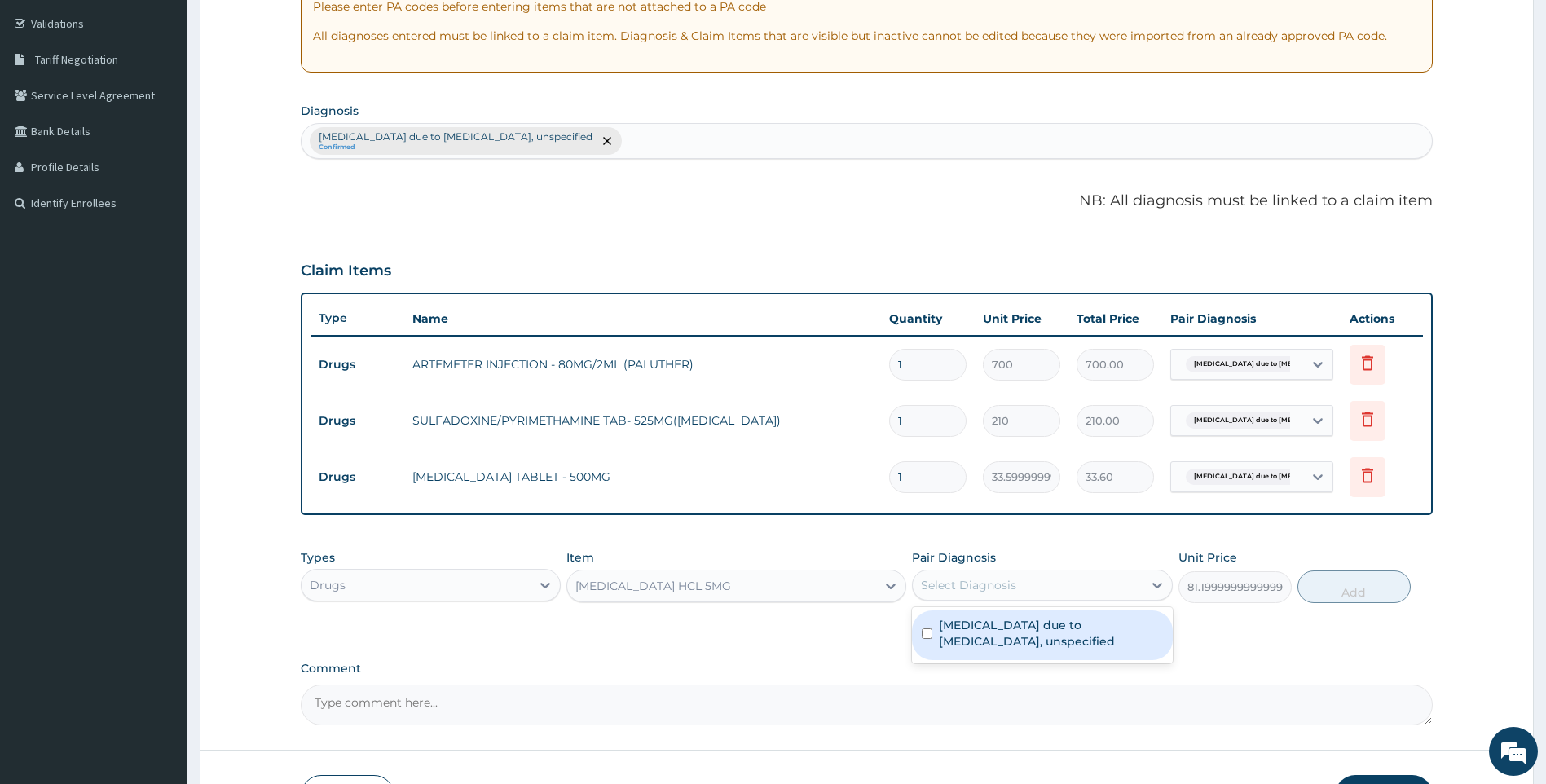
drag, startPoint x: 1003, startPoint y: 580, endPoint x: 1001, endPoint y: 606, distance: 26.1
click at [1003, 582] on div "Select Diagnosis" at bounding box center [969, 584] width 95 height 16
click at [997, 631] on label "Malaria due to Plasmodium falciparum, unspecified" at bounding box center [1050, 633] width 224 height 32
checkbox input "true"
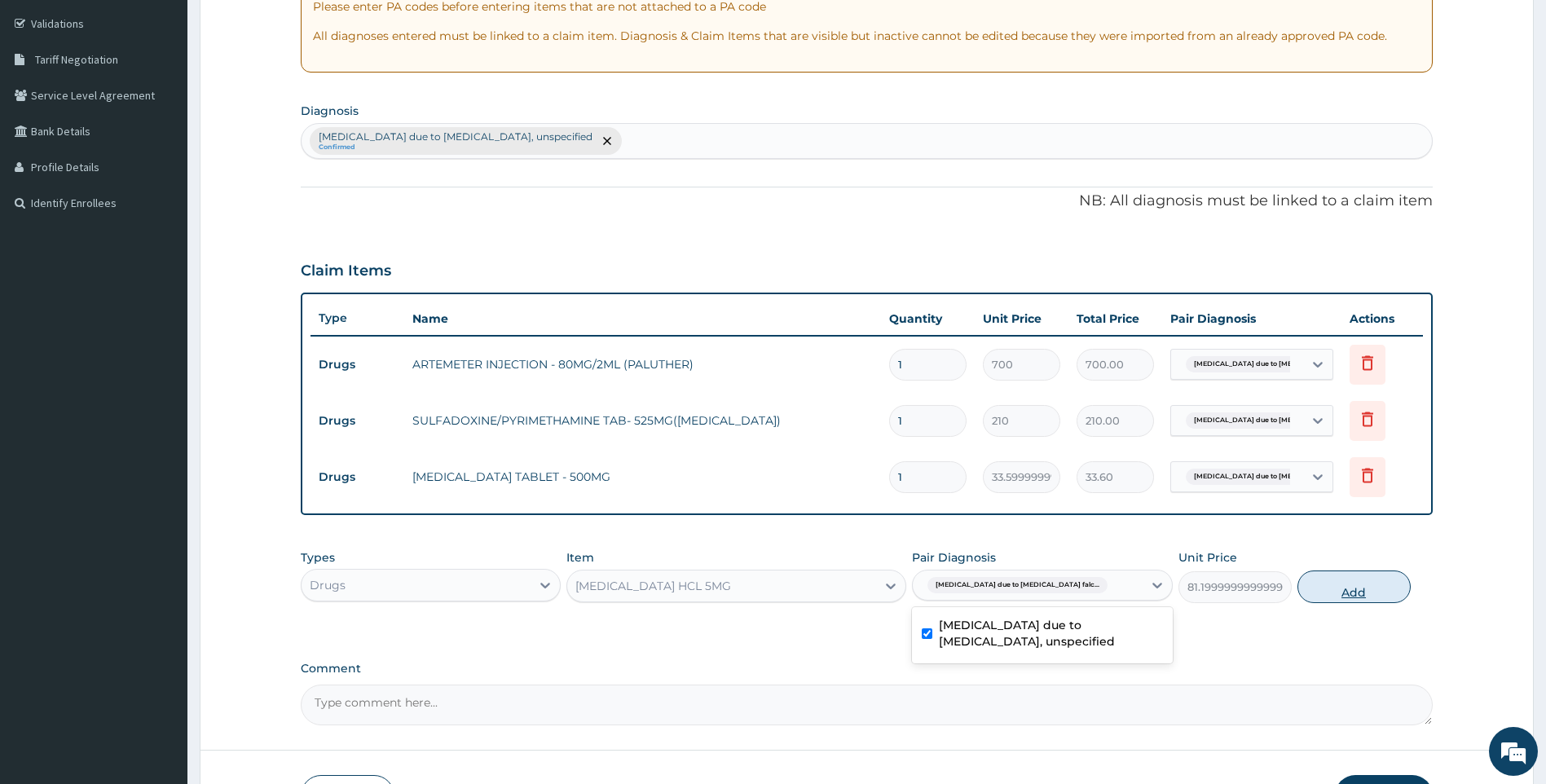
click at [1337, 588] on button "Add" at bounding box center [1354, 586] width 113 height 32
type input "0"
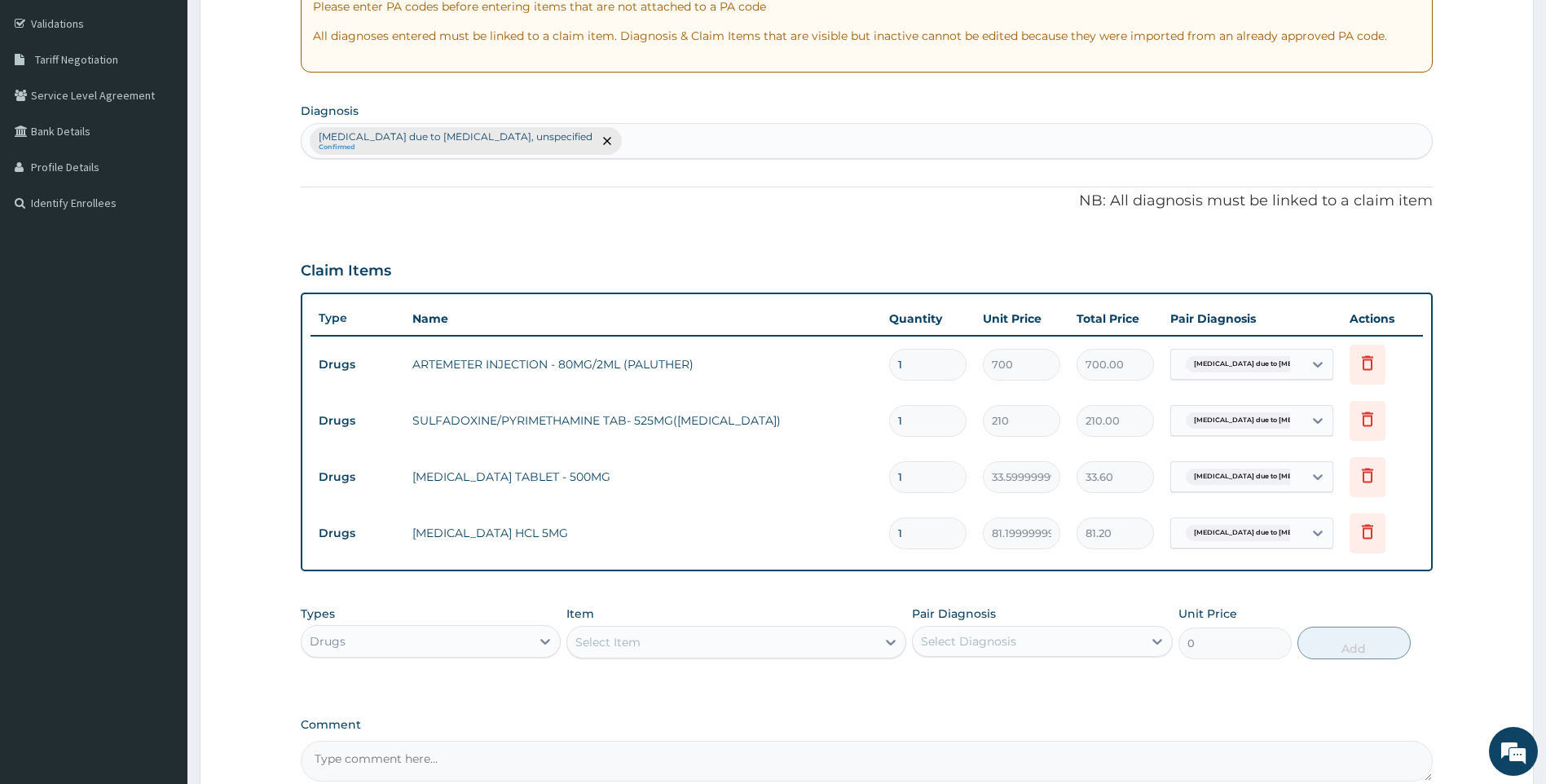
click at [437, 650] on div "Drugs" at bounding box center [416, 640] width 229 height 26
click at [387, 743] on div "Laboratory" at bounding box center [431, 743] width 261 height 29
click at [638, 133] on div "Malaria due to Plasmodium falciparum, unspecified Confirmed" at bounding box center [867, 141] width 1131 height 34
type input "sepsis"
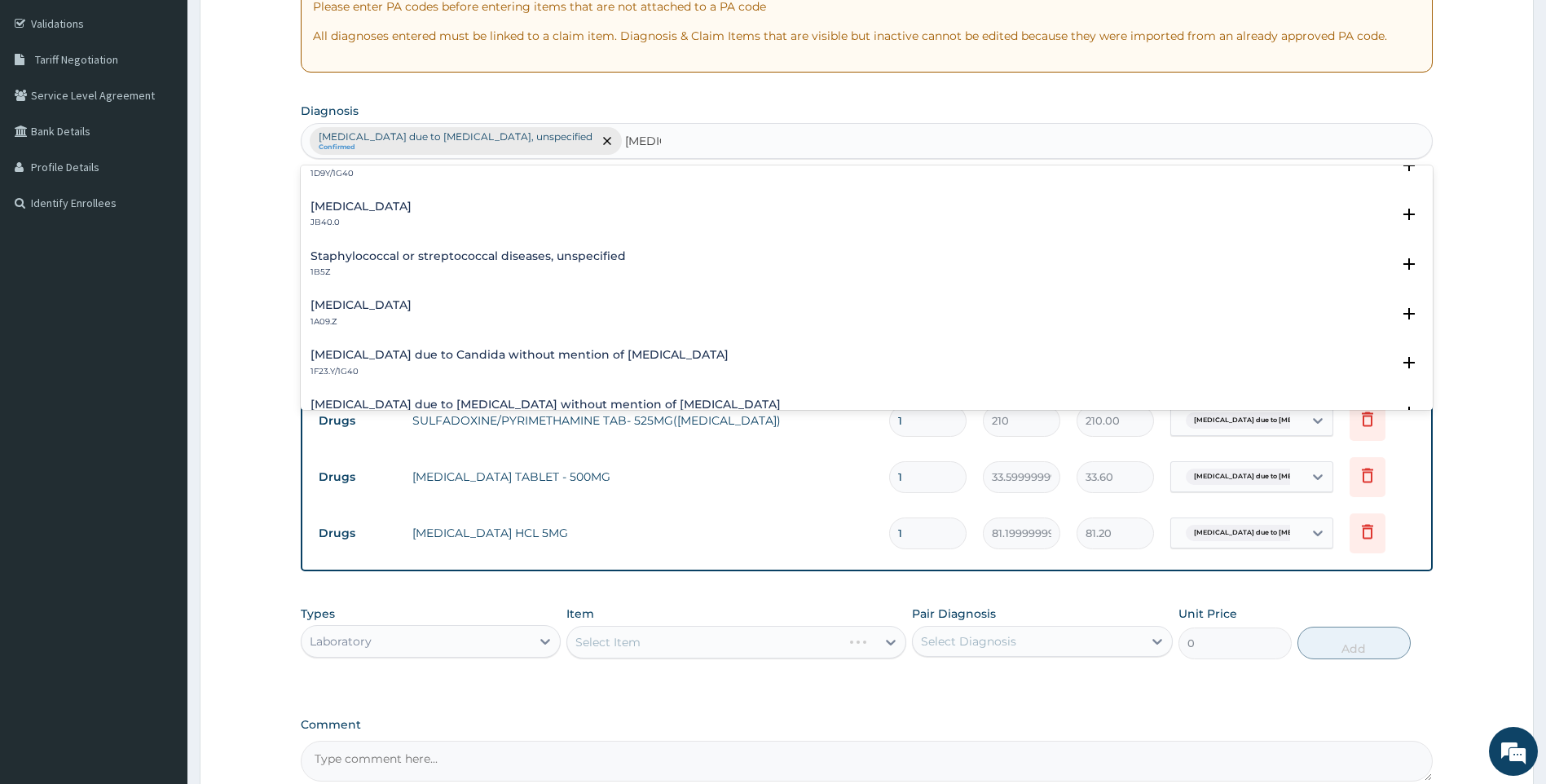
scroll to position [163, 0]
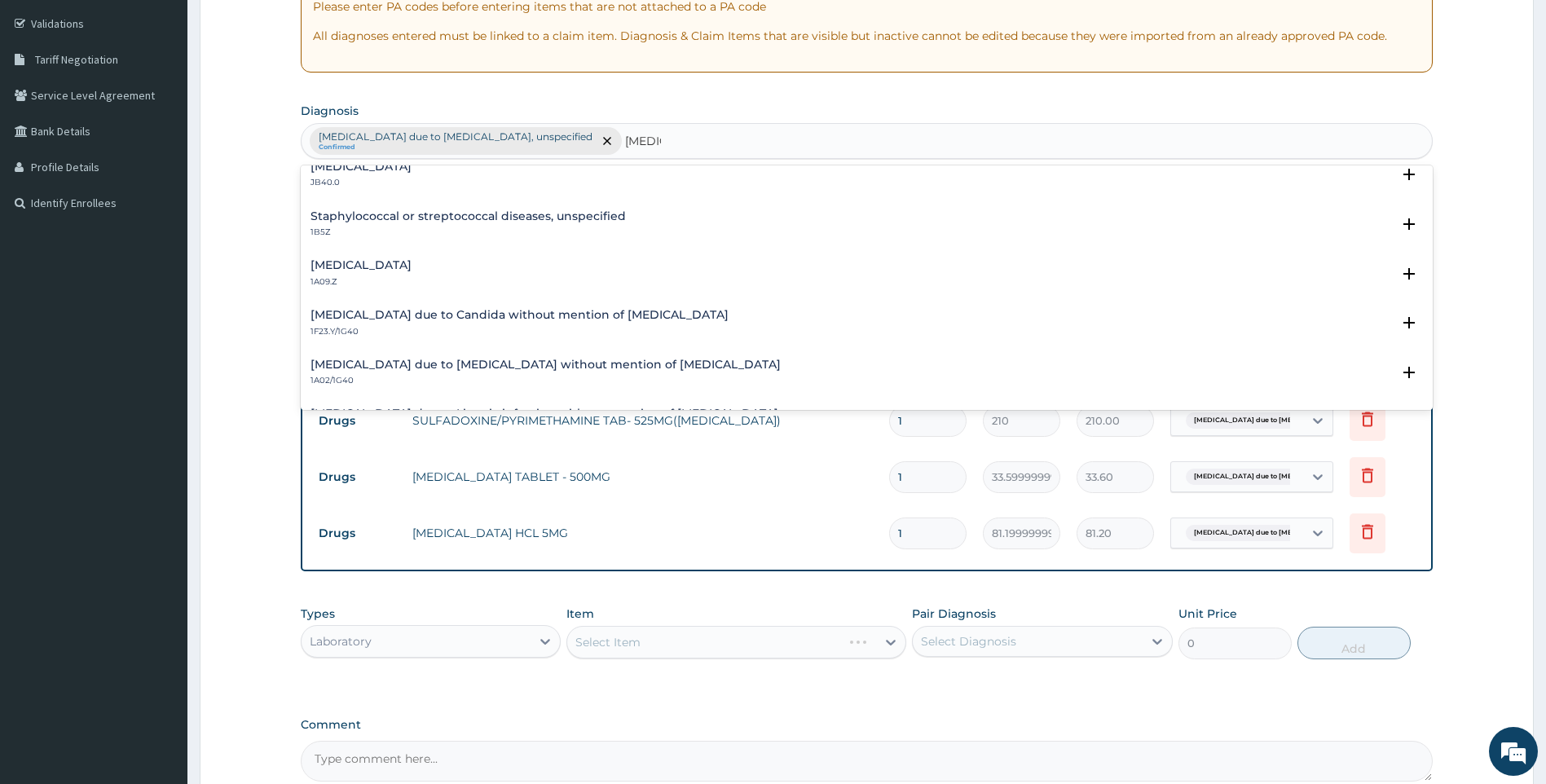
click at [411, 271] on h4 "Salmonella infection, unspecified" at bounding box center [361, 265] width 101 height 12
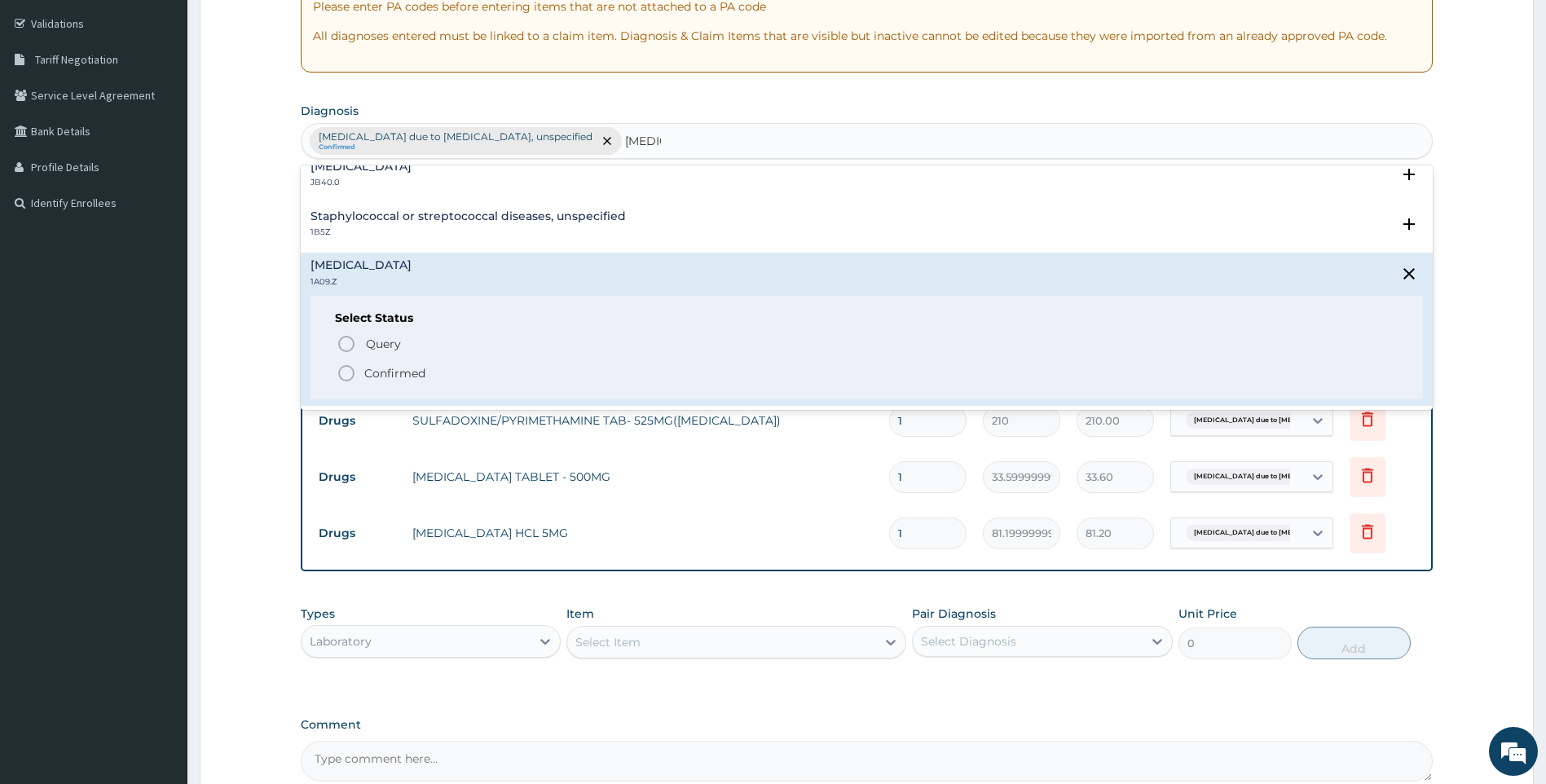
click at [371, 371] on p "Confirmed" at bounding box center [395, 373] width 61 height 16
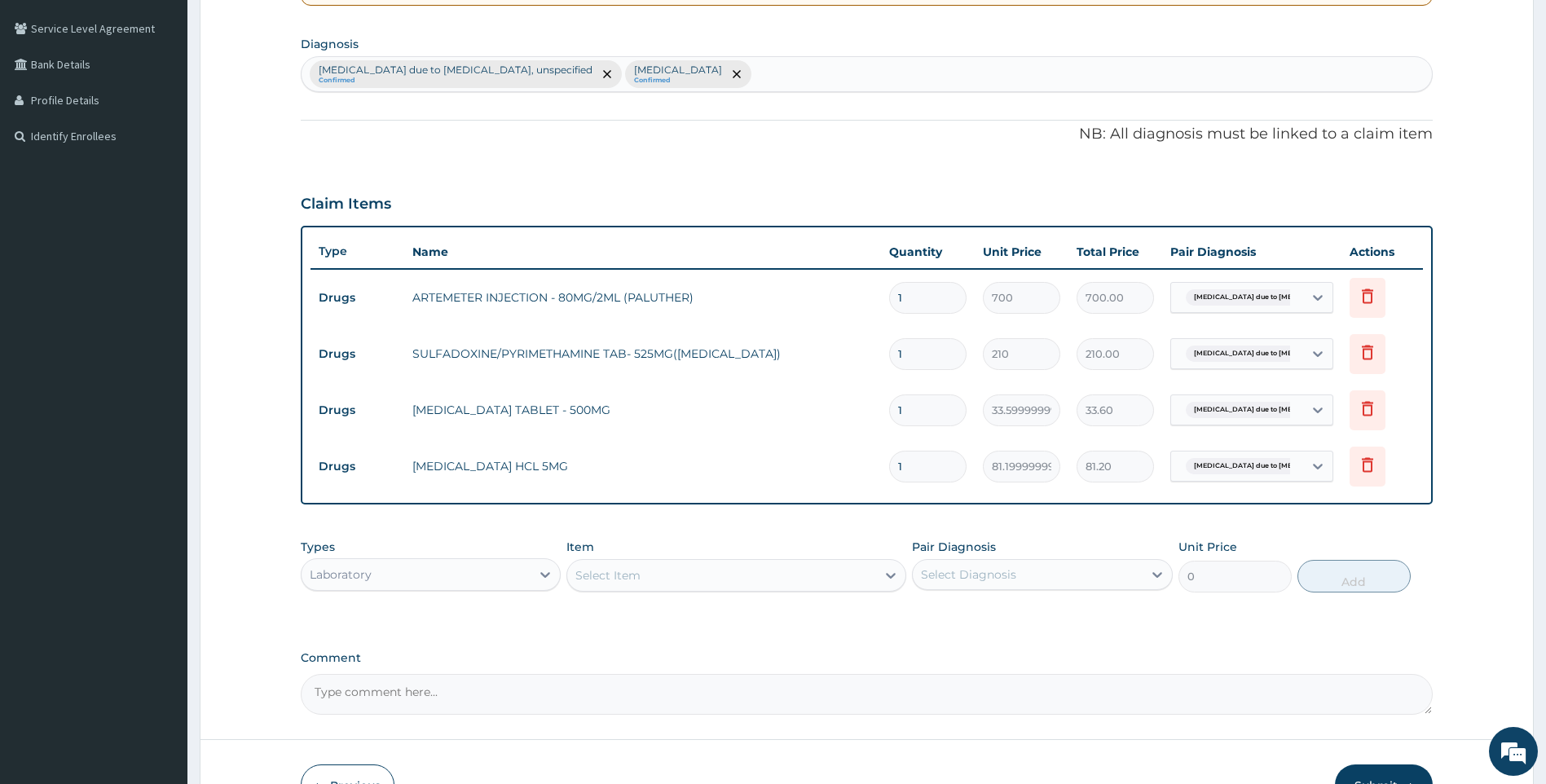
scroll to position [466, 0]
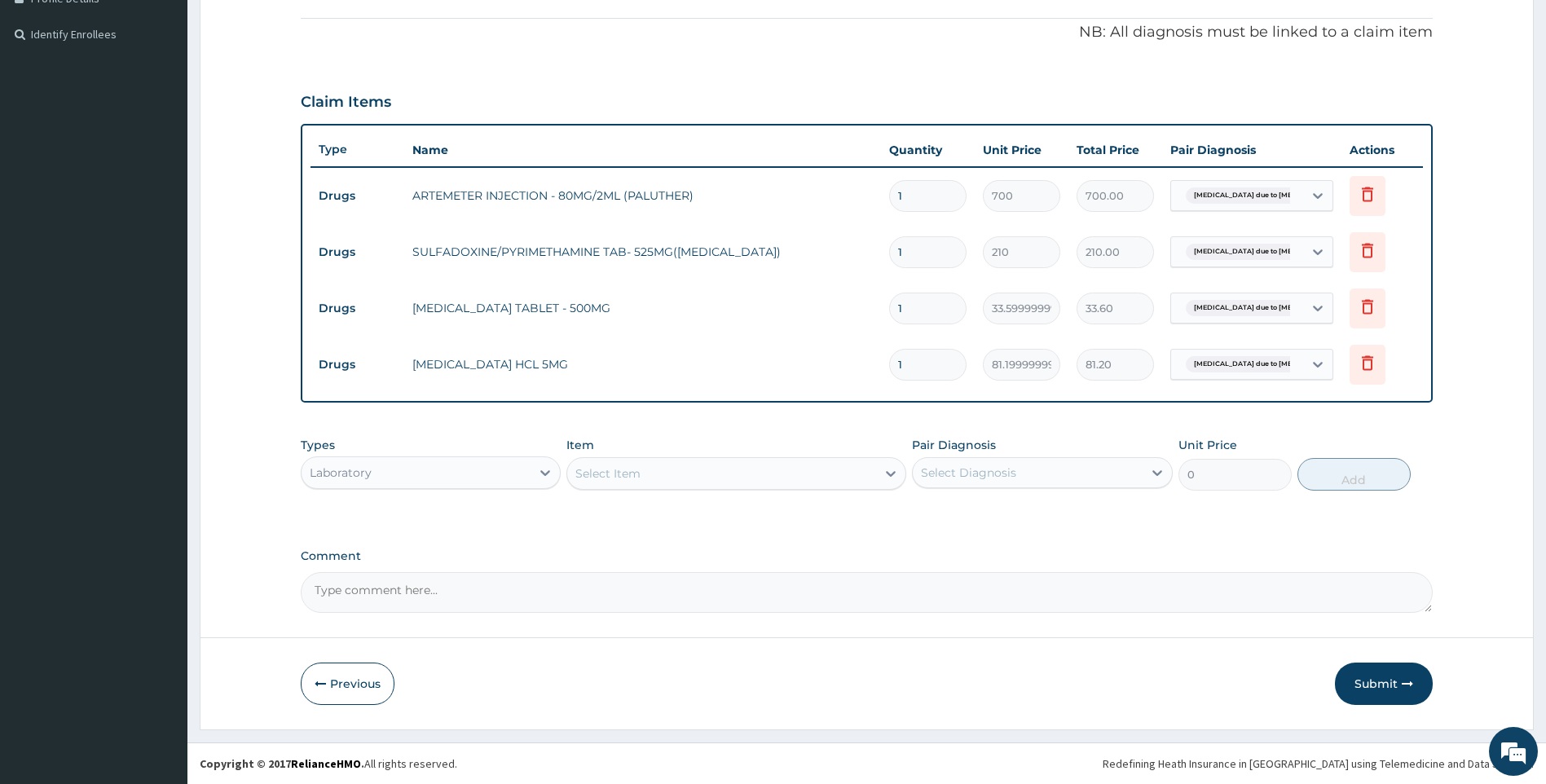
drag, startPoint x: 859, startPoint y: 463, endPoint x: 854, endPoint y: 484, distance: 21.6
click at [859, 466] on div "Select Item" at bounding box center [722, 473] width 309 height 26
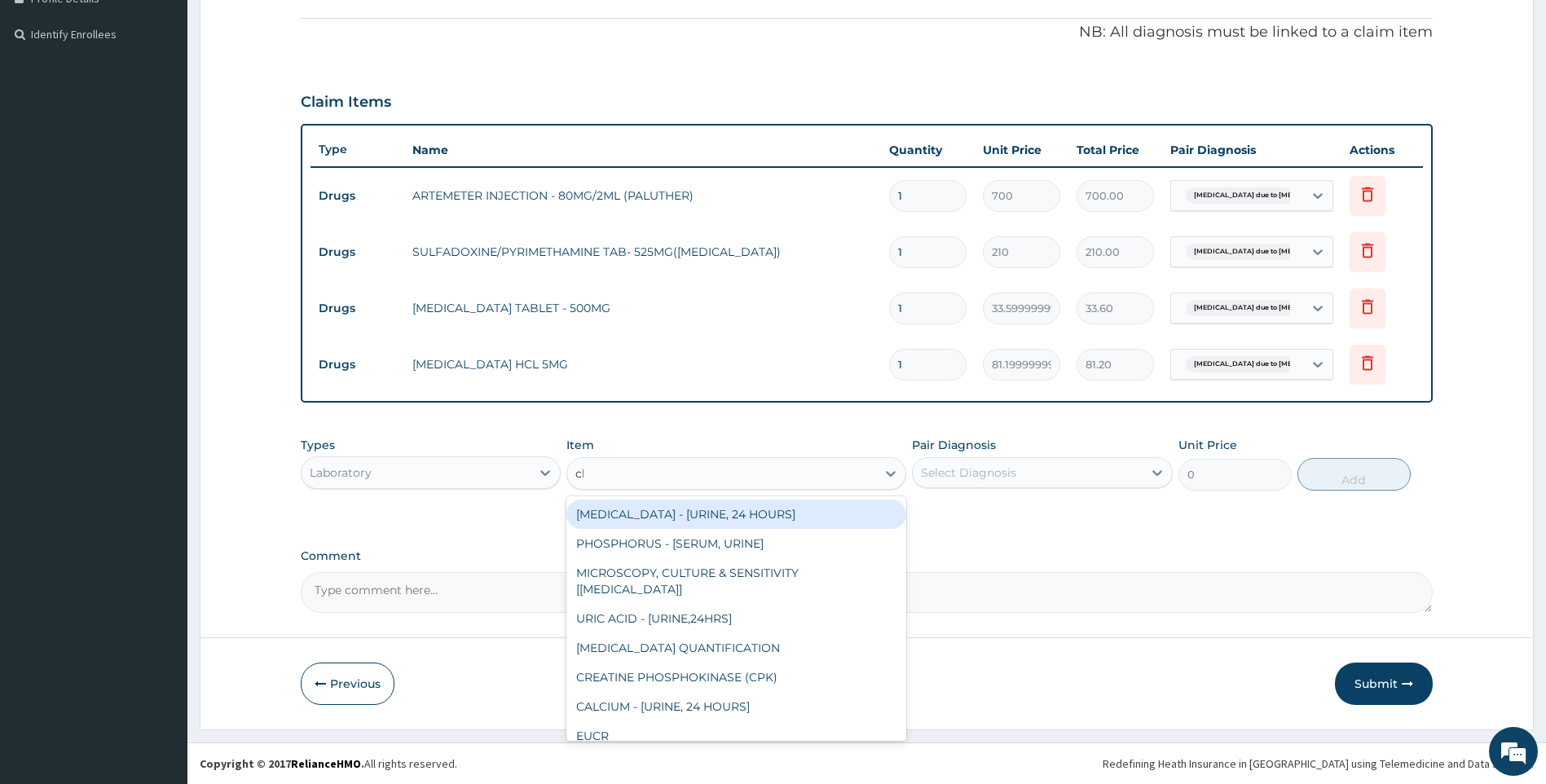
type input "cbc"
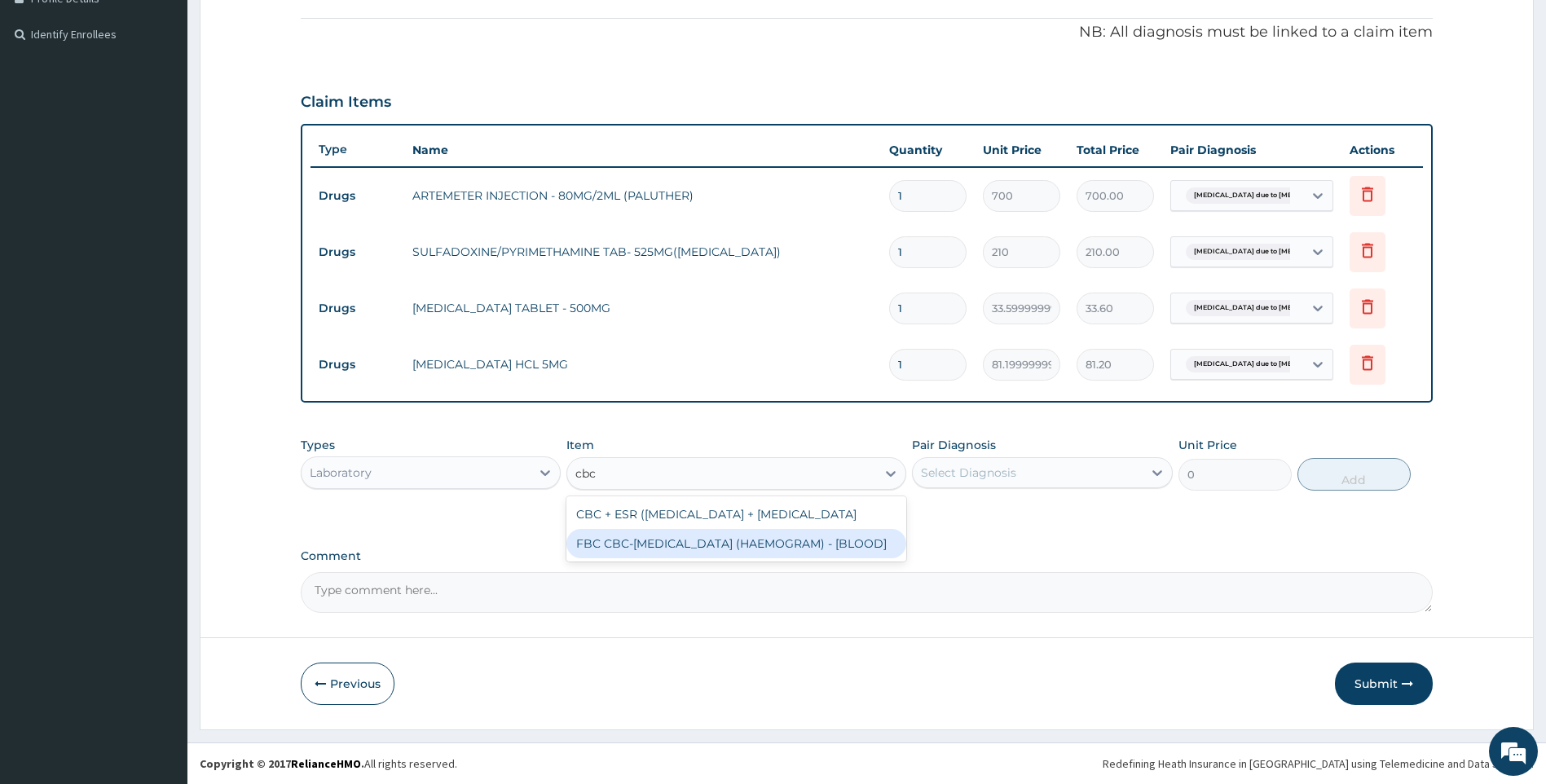
click at [734, 559] on div "FBC CBC-COMPLETE BLOOD COUNT (HAEMOGRAM) - [BLOOD]" at bounding box center [736, 543] width 340 height 29
type input "5000"
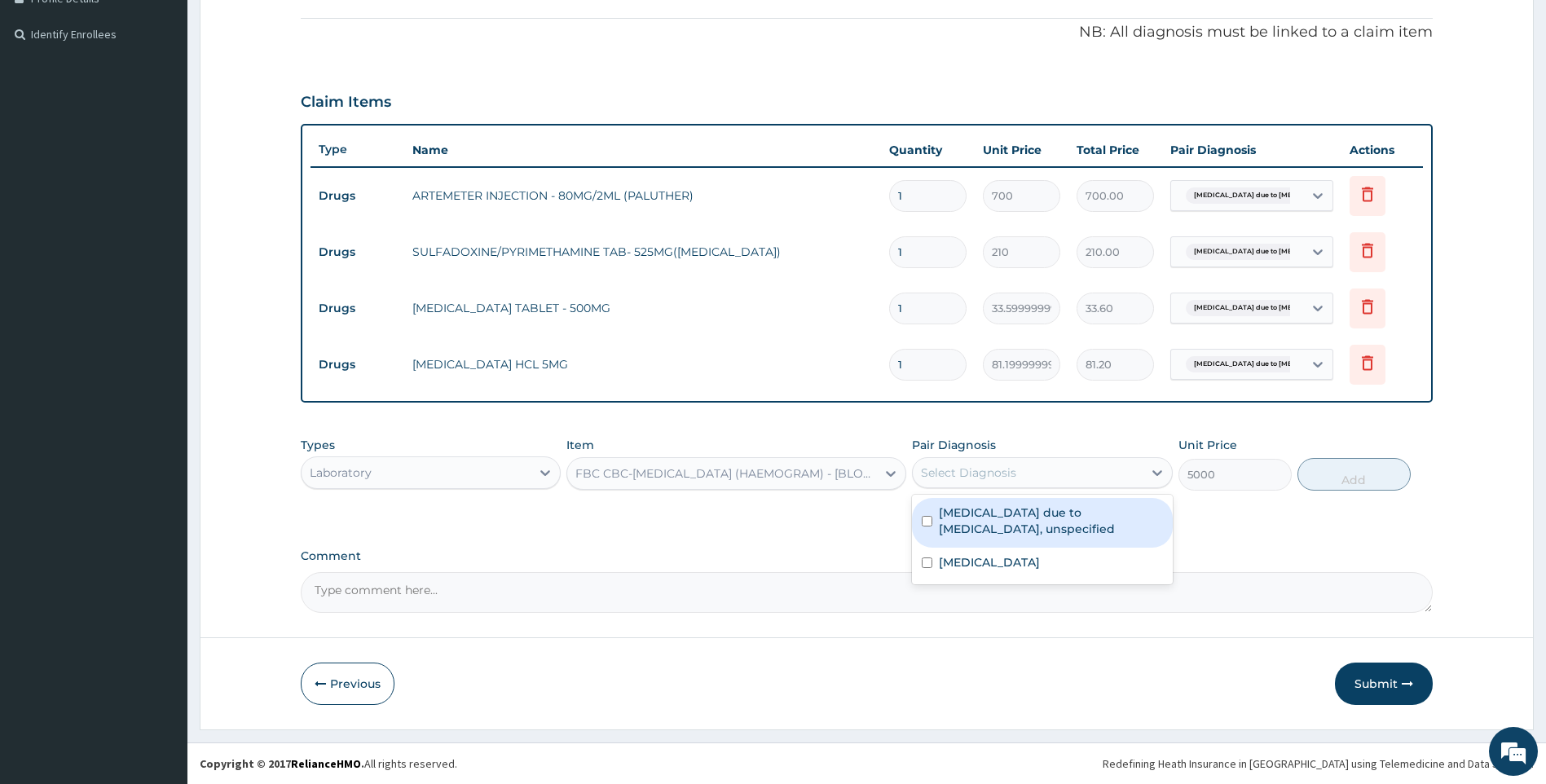
drag, startPoint x: 968, startPoint y: 481, endPoint x: 972, endPoint y: 542, distance: 61.1
click at [968, 484] on div "Select Diagnosis" at bounding box center [1027, 472] width 229 height 26
click at [973, 543] on div "Malaria due to Plasmodium falciparum, unspecified" at bounding box center [1042, 522] width 261 height 49
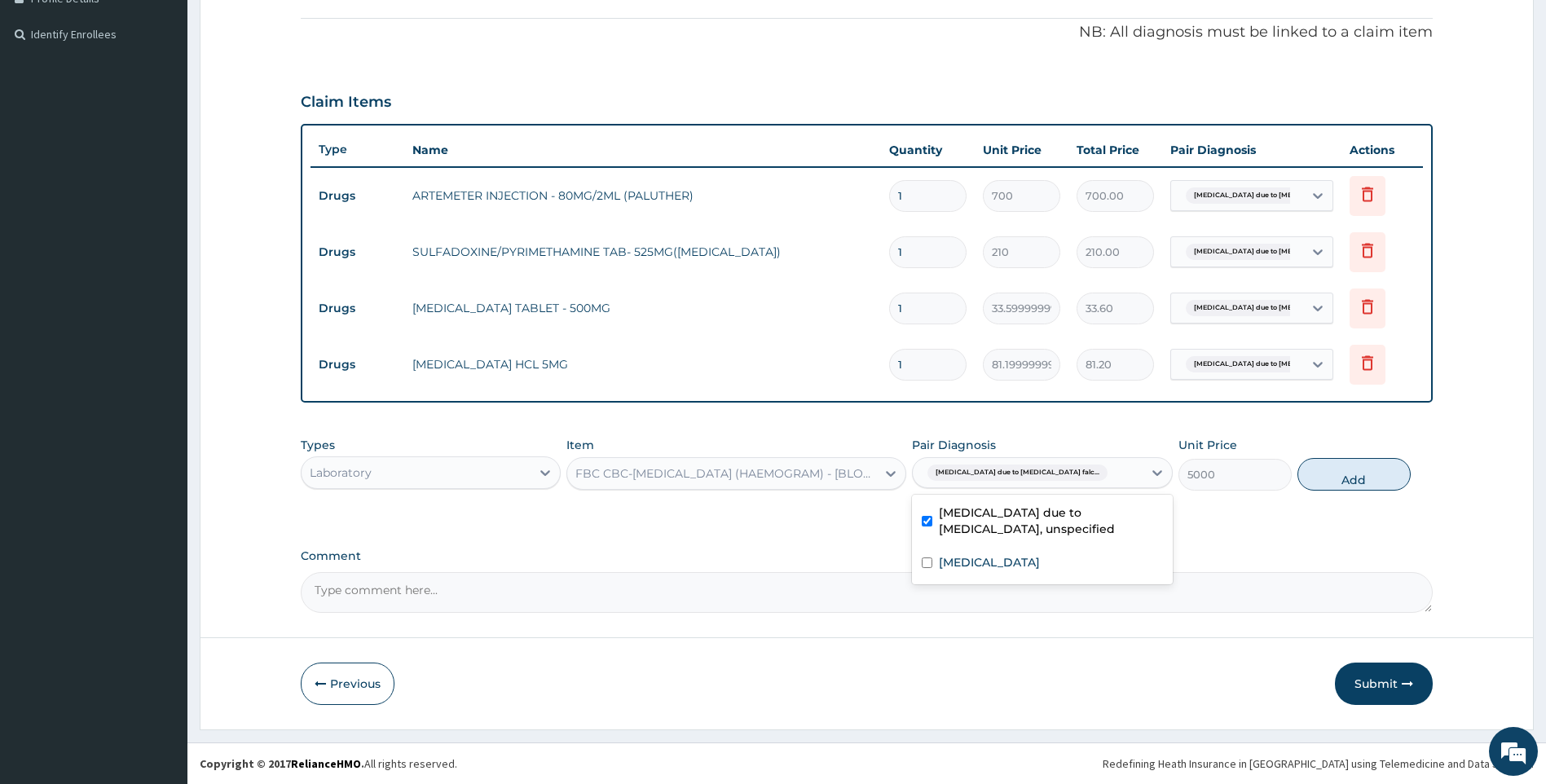
drag, startPoint x: 983, startPoint y: 536, endPoint x: 988, endPoint y: 564, distance: 28.4
click at [983, 540] on div "Malaria due to Plasmodium falciparum, unspecified" at bounding box center [1042, 522] width 261 height 49
checkbox input "false"
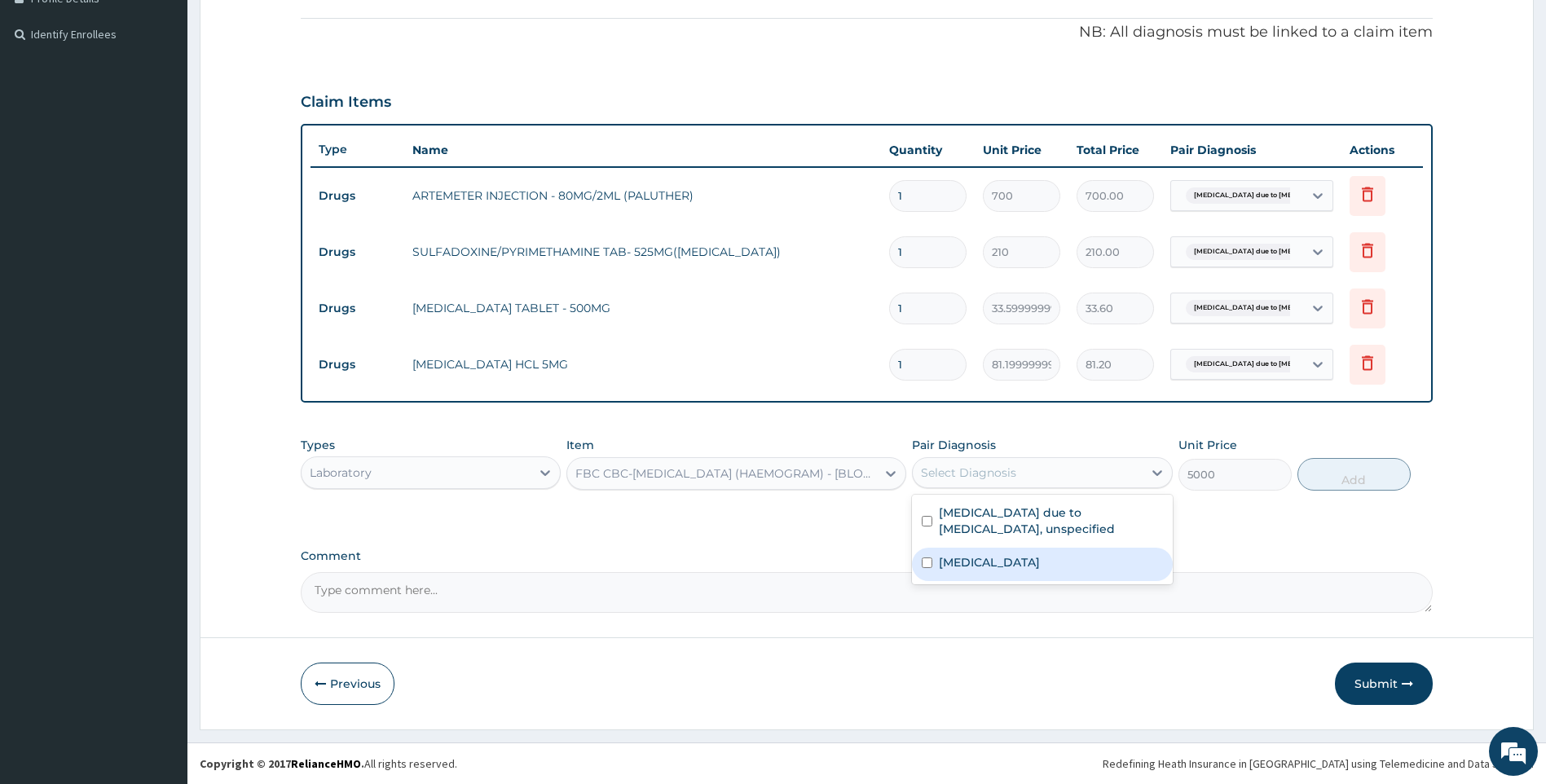
drag, startPoint x: 988, startPoint y: 564, endPoint x: 1055, endPoint y: 559, distance: 67.2
click at [989, 565] on label "Salmonella infection, unspecified" at bounding box center [989, 561] width 101 height 16
checkbox input "true"
drag, startPoint x: 1313, startPoint y: 473, endPoint x: 1063, endPoint y: 510, distance: 252.7
click at [1313, 477] on button "Add" at bounding box center [1354, 474] width 113 height 32
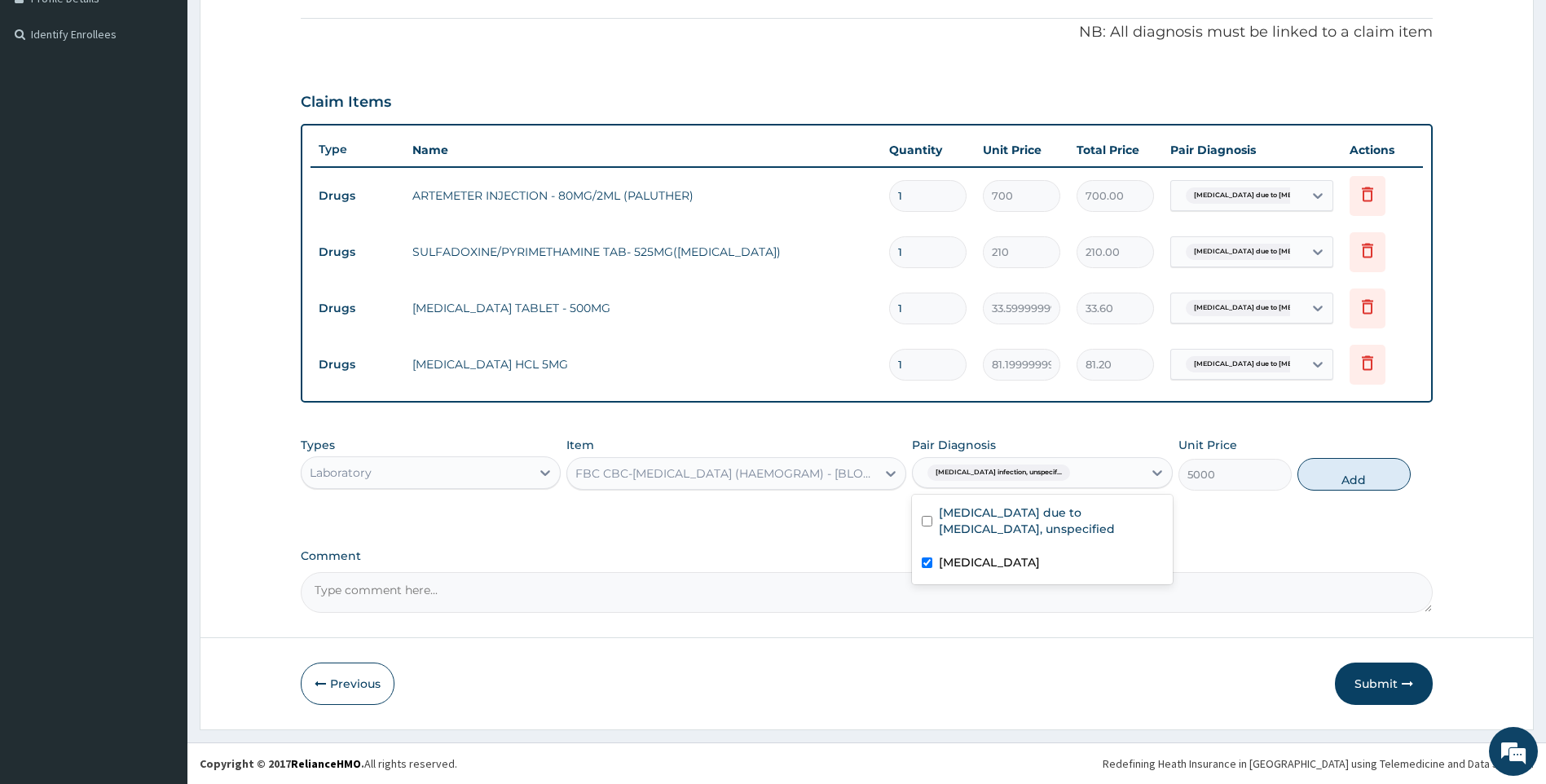
type input "0"
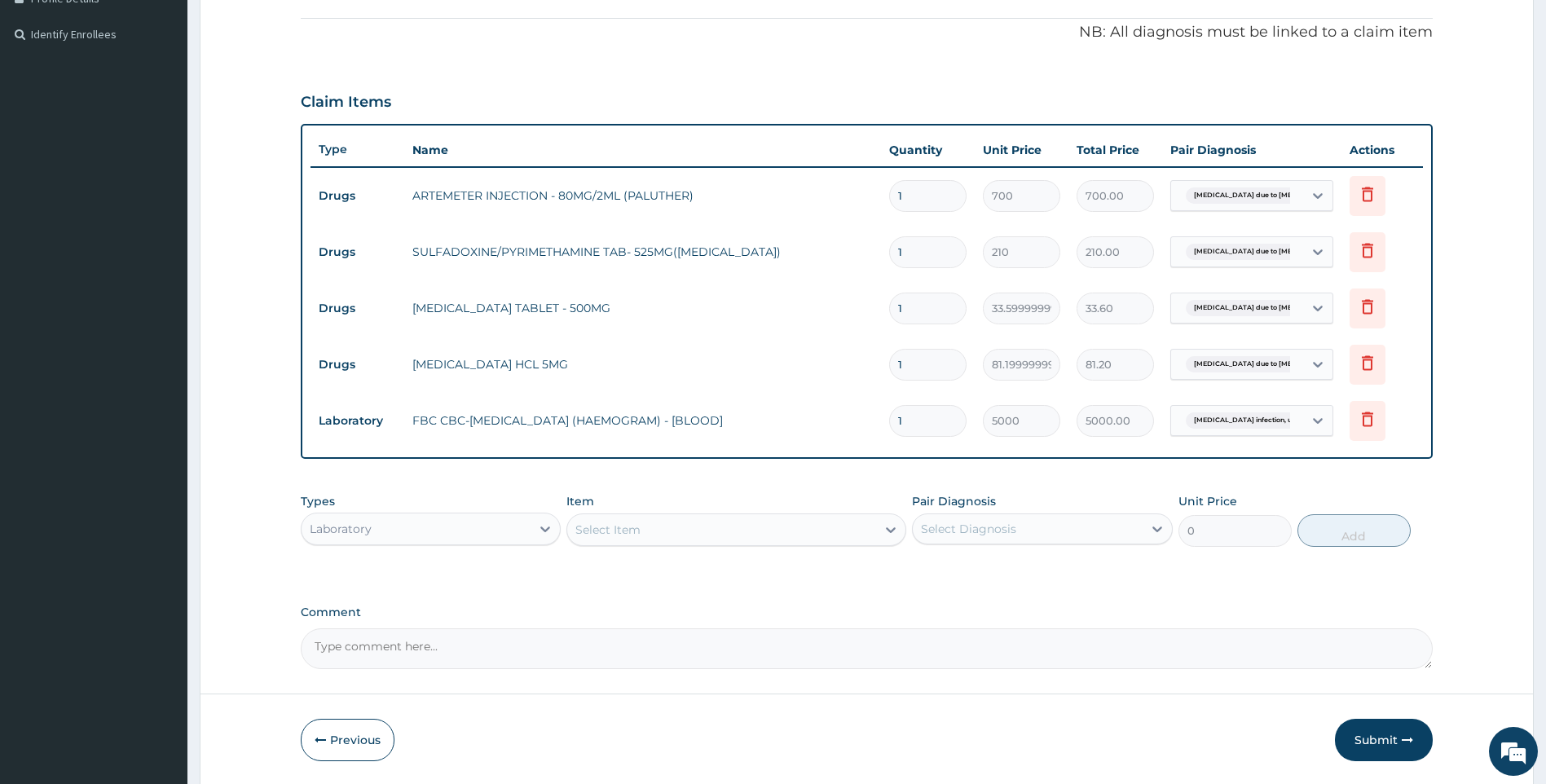
click at [840, 532] on div "Select Item" at bounding box center [722, 529] width 309 height 26
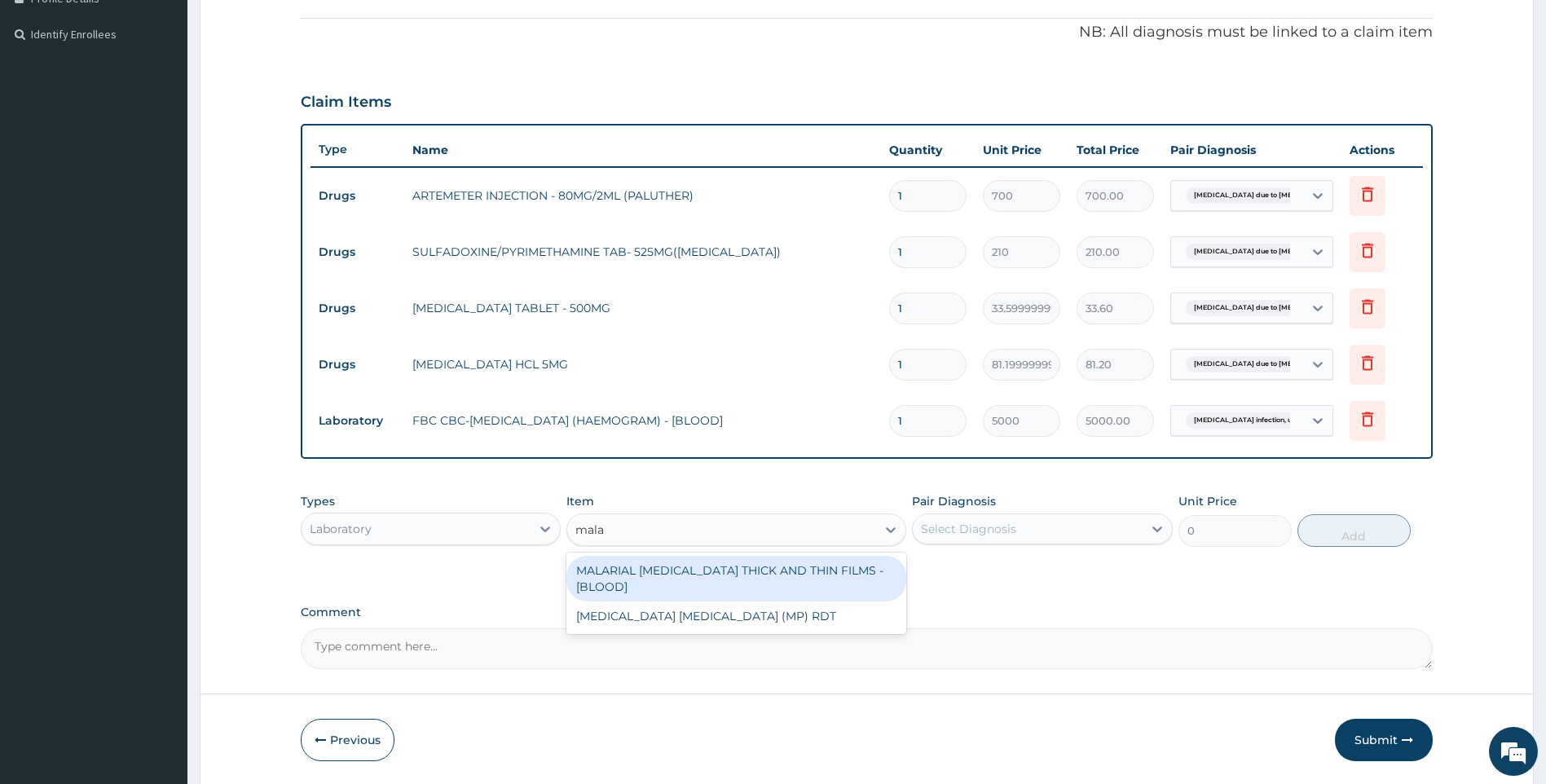
type input "malar"
click at [858, 576] on div "MALARIAL PARASITE THICK AND THIN FILMS - [BLOOD]" at bounding box center [736, 578] width 340 height 46
type input "2187.5"
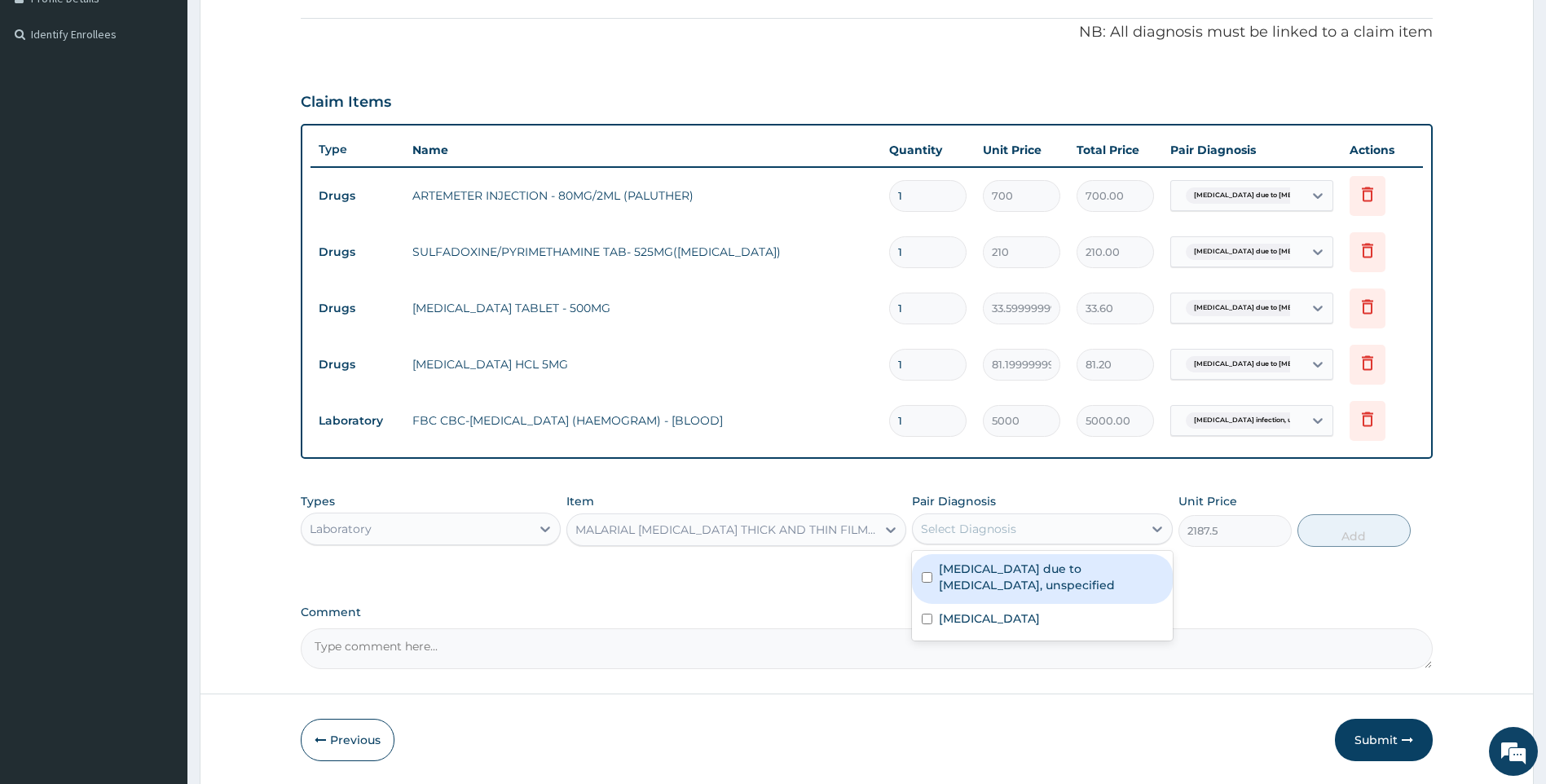
click at [1046, 536] on div "Select Diagnosis" at bounding box center [1027, 528] width 229 height 26
click at [1052, 567] on label "Malaria due to Plasmodium falciparum, unspecified" at bounding box center [1050, 577] width 224 height 32
checkbox input "true"
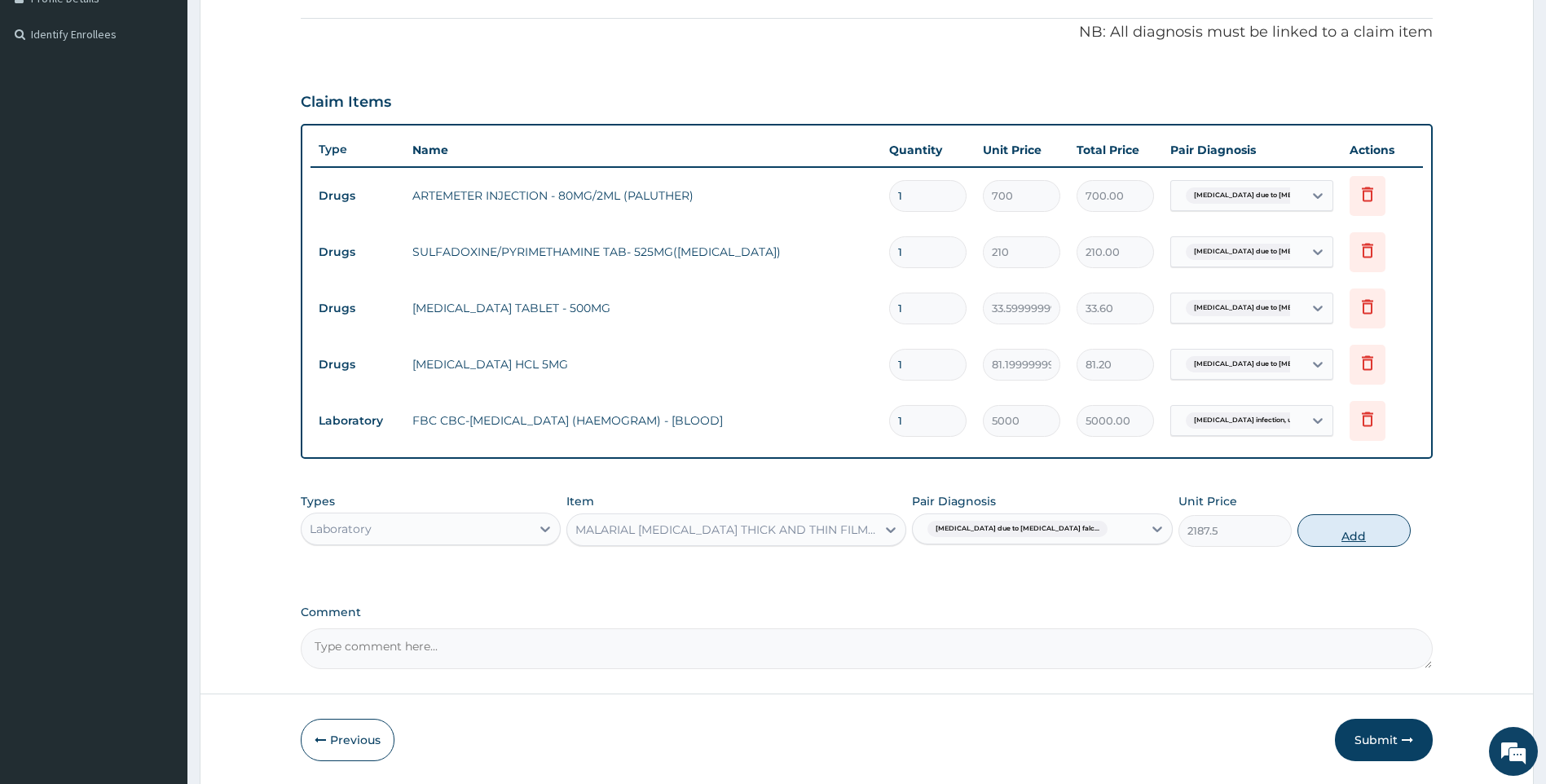
click at [1366, 529] on button "Add" at bounding box center [1354, 530] width 113 height 32
type input "0"
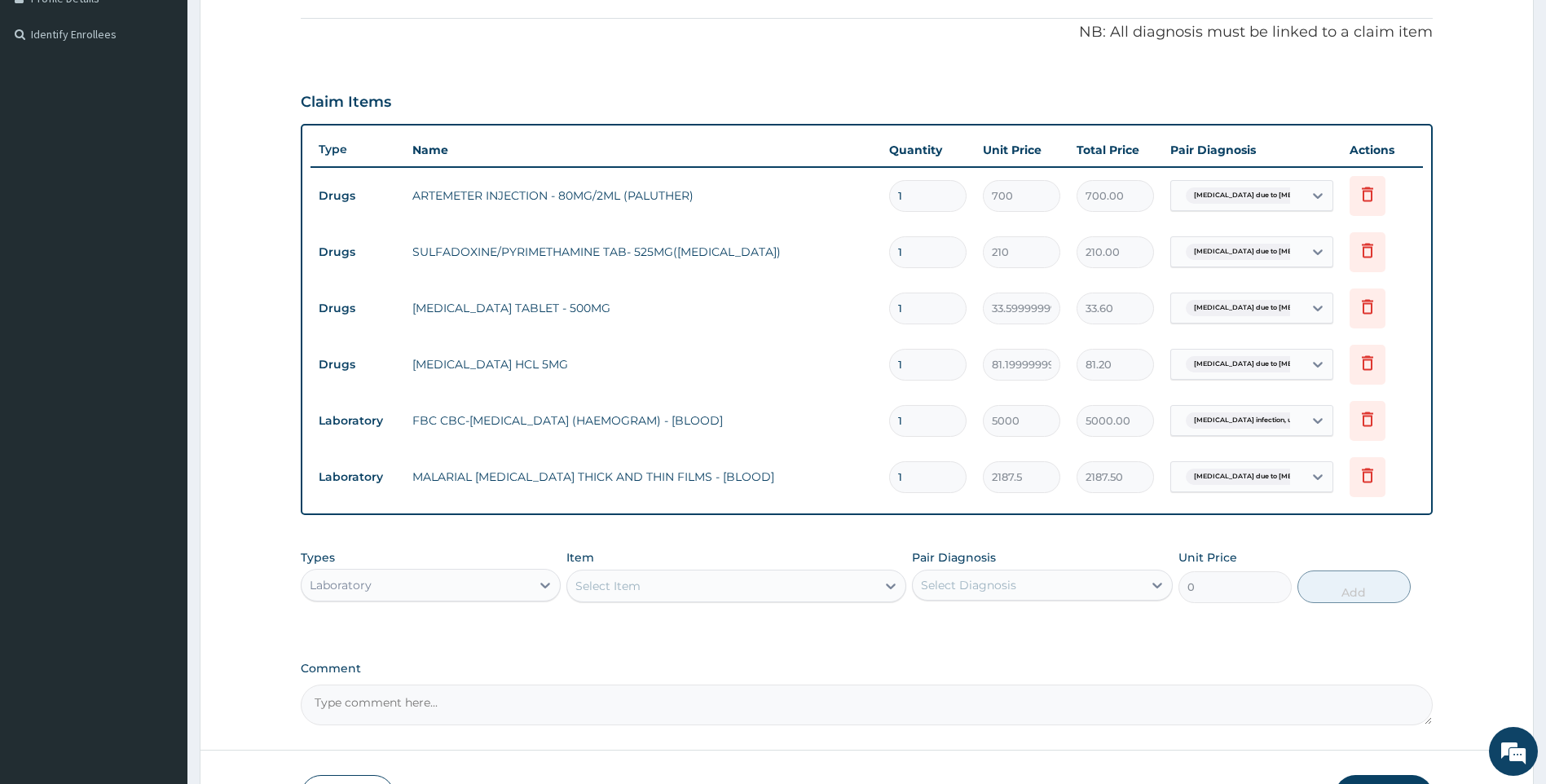
drag, startPoint x: 915, startPoint y: 355, endPoint x: 842, endPoint y: 347, distance: 73.4
click at [842, 347] on tr "Drugs LEVOCETIRIZINE HCL 5MG 1 81.19999999999999 81.20 Malaria due to Plasmodiu…" at bounding box center [867, 364] width 1114 height 56
type input "7"
type input "568.40"
type input "7"
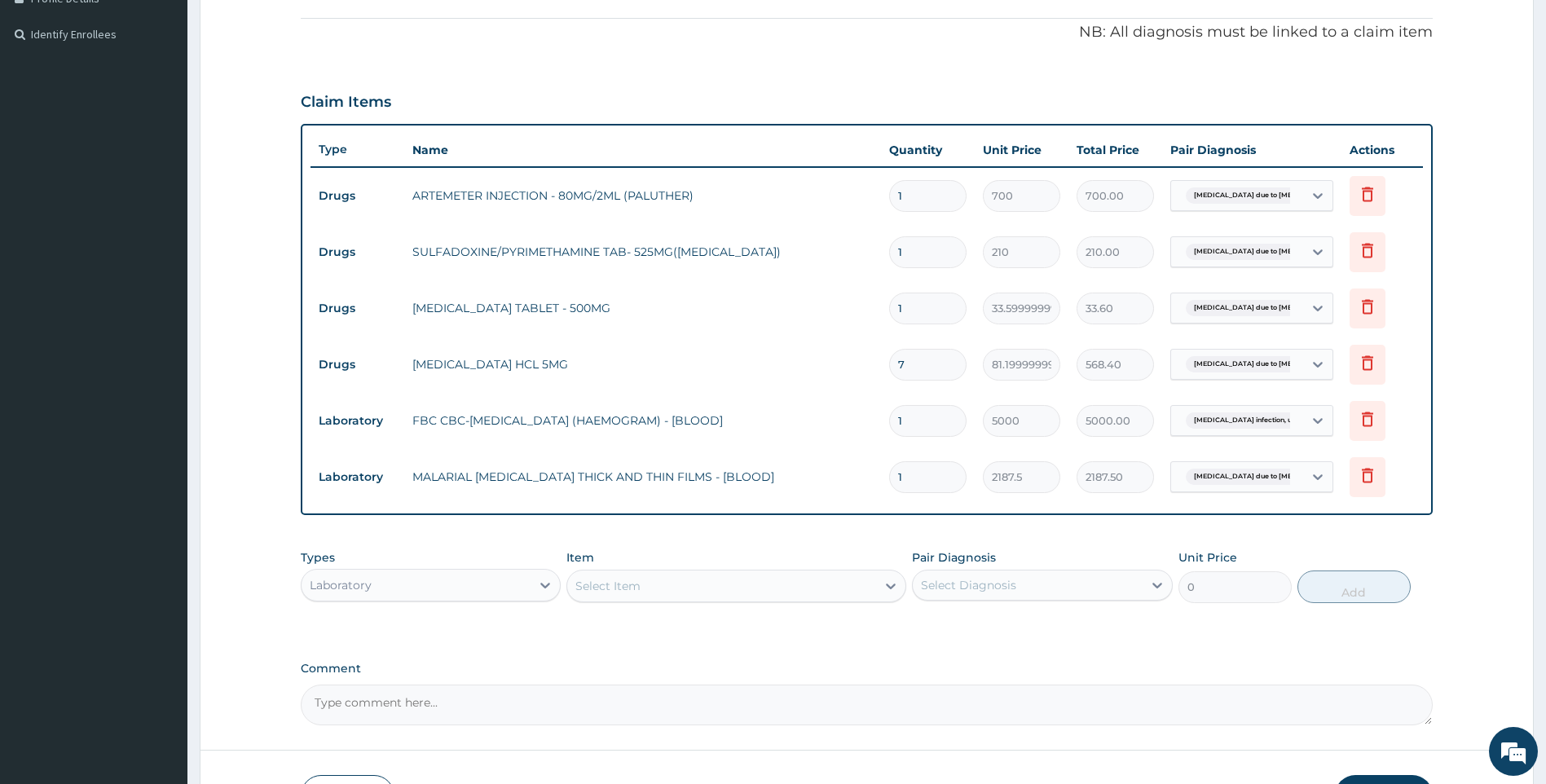
drag, startPoint x: 926, startPoint y: 257, endPoint x: 823, endPoint y: 263, distance: 103.2
click at [823, 263] on tr "Drugs SULFADOXINE/PYRIMETHAMINE TAB- 525MG(FANSIDAR) 1 210 210.00 Malaria due t…" at bounding box center [867, 251] width 1114 height 56
type input "3"
type input "630.00"
type input "3"
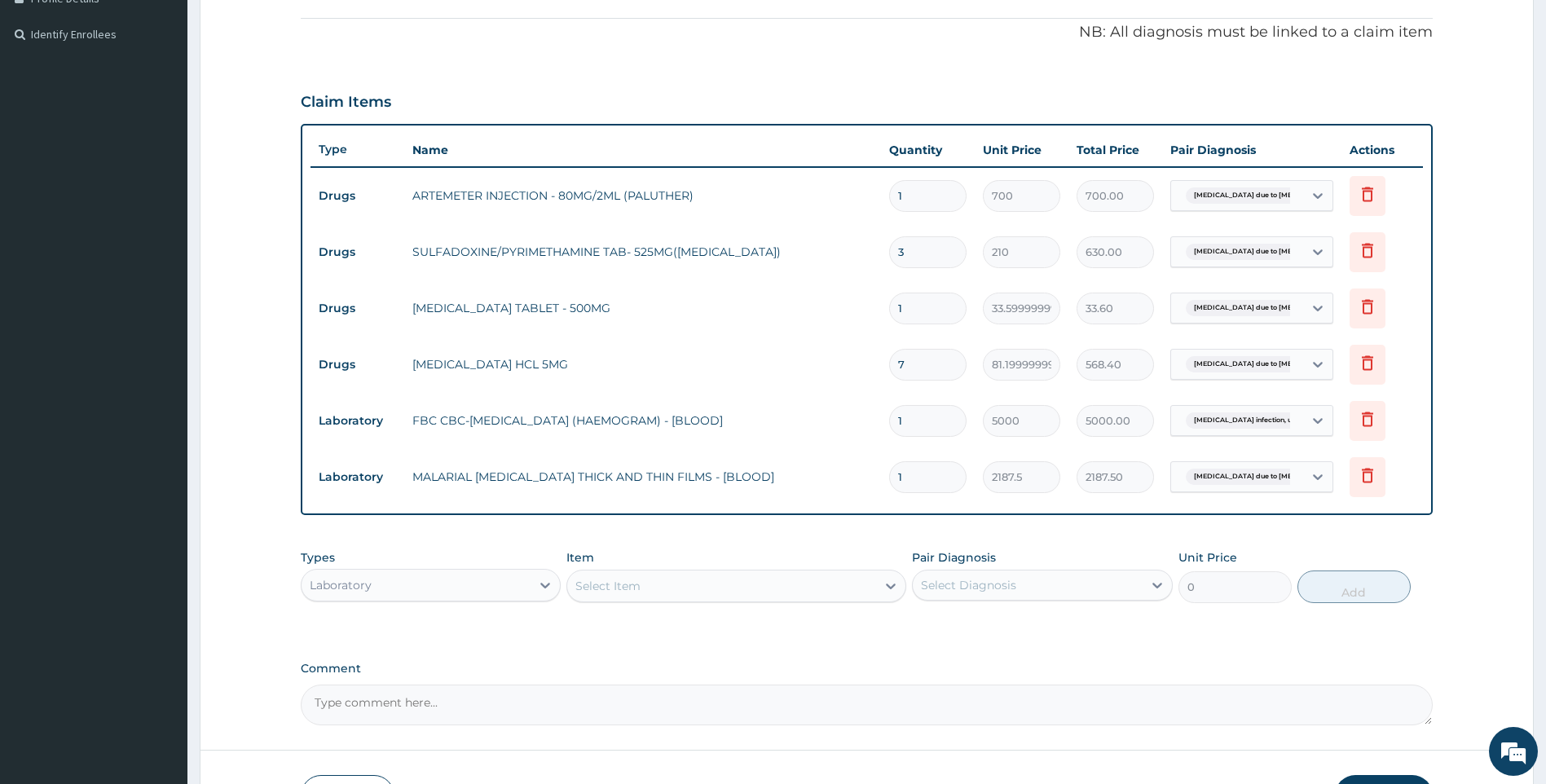
drag, startPoint x: 916, startPoint y: 306, endPoint x: 683, endPoint y: 312, distance: 233.1
click at [683, 312] on tr "Drugs PARACETAMOL TABLET - 500MG 1 33.599999999999994 33.60 Malaria due to Plas…" at bounding box center [867, 308] width 1114 height 56
type input "3"
type input "100.80"
type input "30"
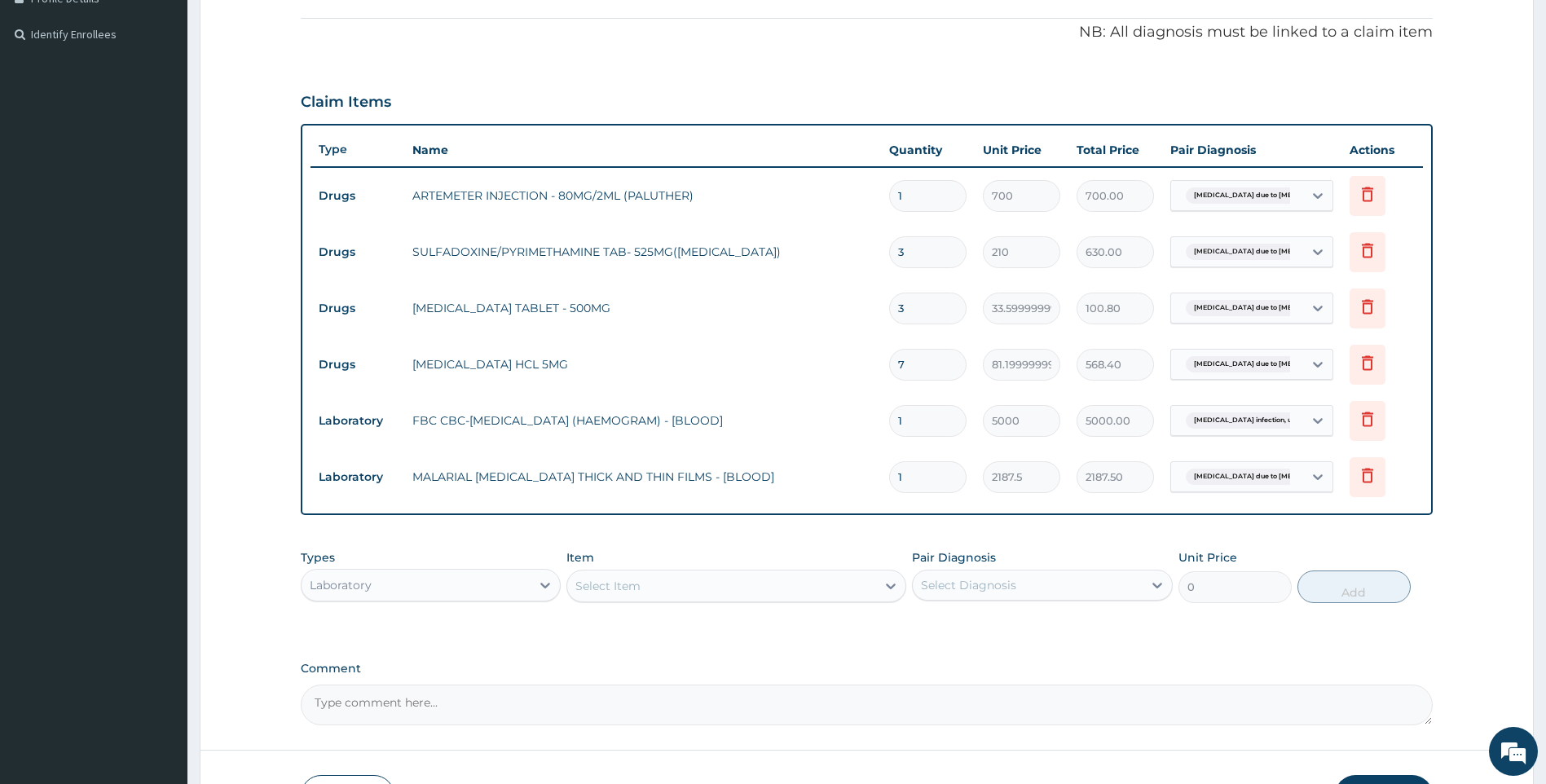
type input "1008.00"
type input "30"
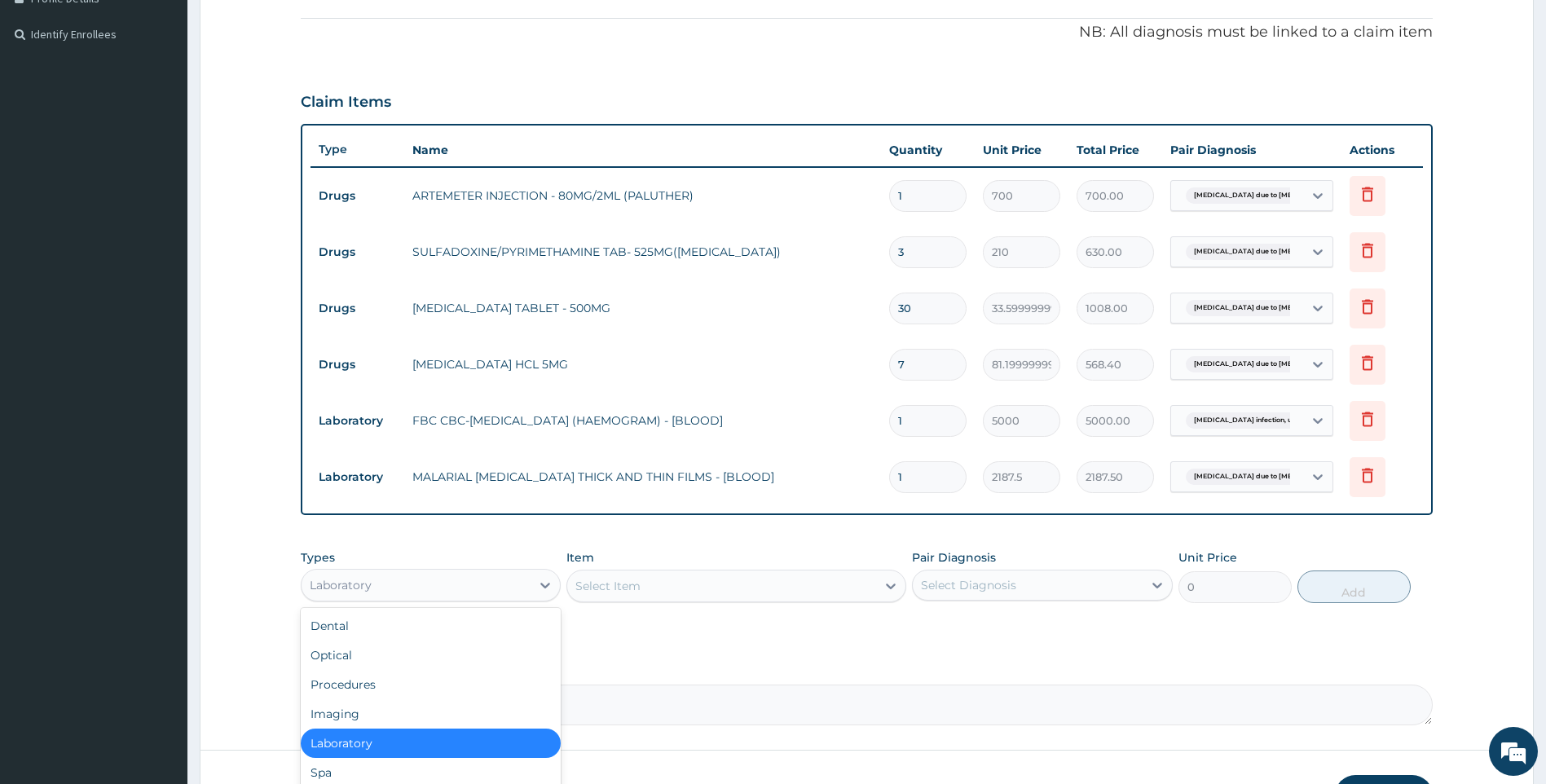
click at [509, 594] on div "Laboratory" at bounding box center [416, 584] width 229 height 26
click at [402, 680] on div "Procedures" at bounding box center [431, 684] width 261 height 29
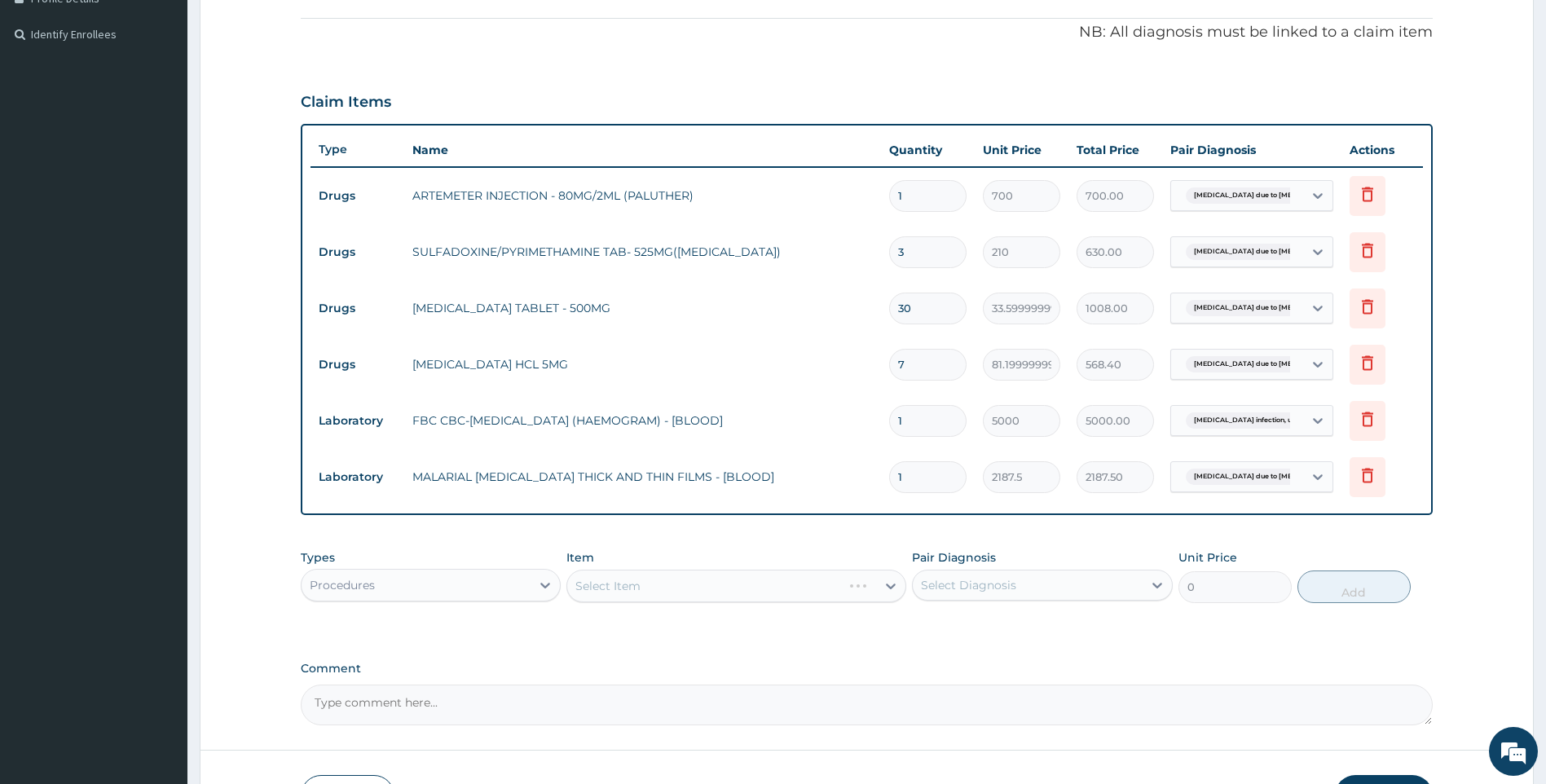
click at [693, 586] on div "Select Item" at bounding box center [736, 586] width 340 height 32
click at [694, 587] on div "Select Item" at bounding box center [736, 586] width 340 height 32
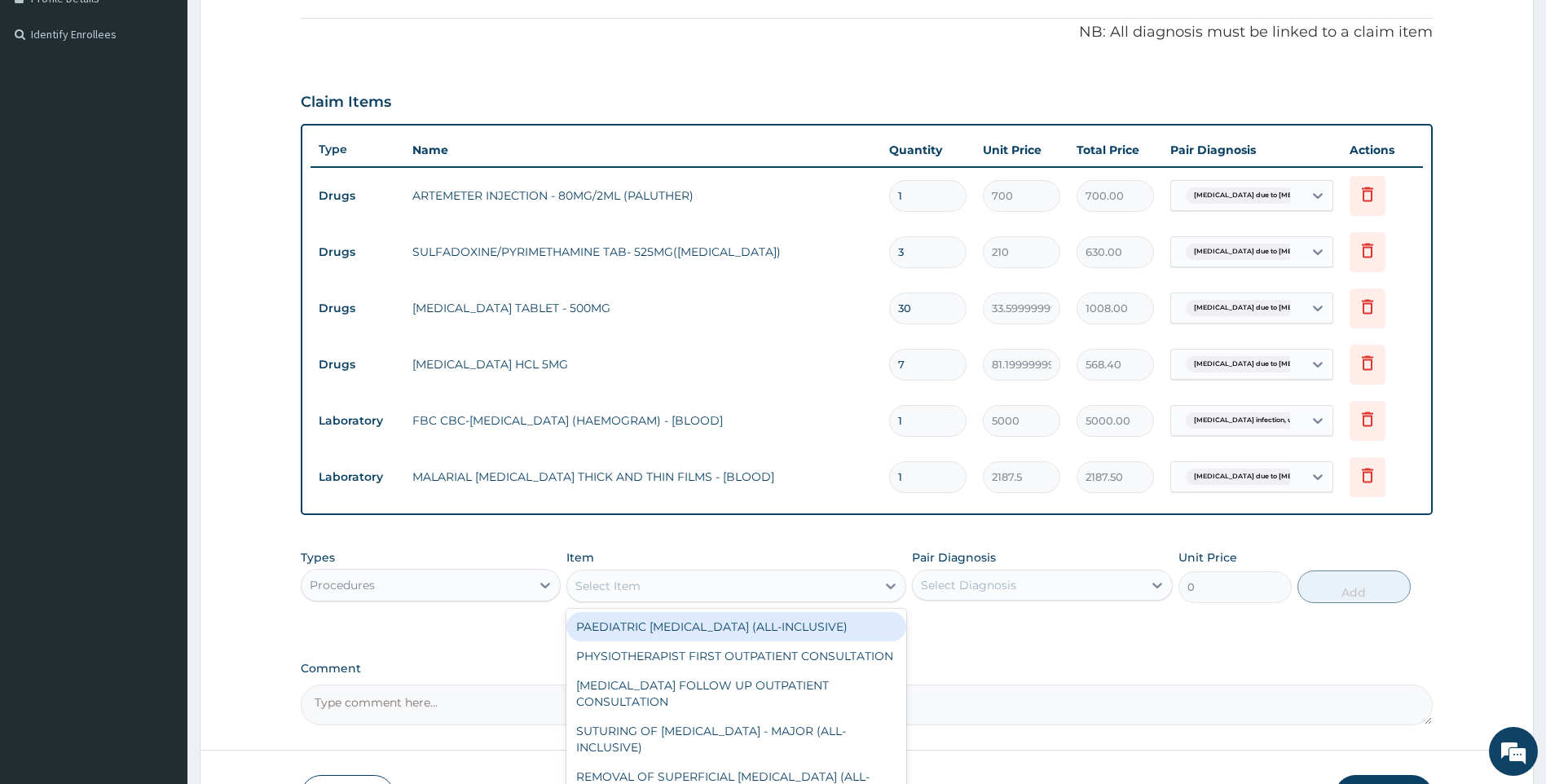
click at [767, 595] on div "Select Item" at bounding box center [722, 585] width 309 height 26
click at [767, 592] on div "Select Item" at bounding box center [722, 585] width 309 height 26
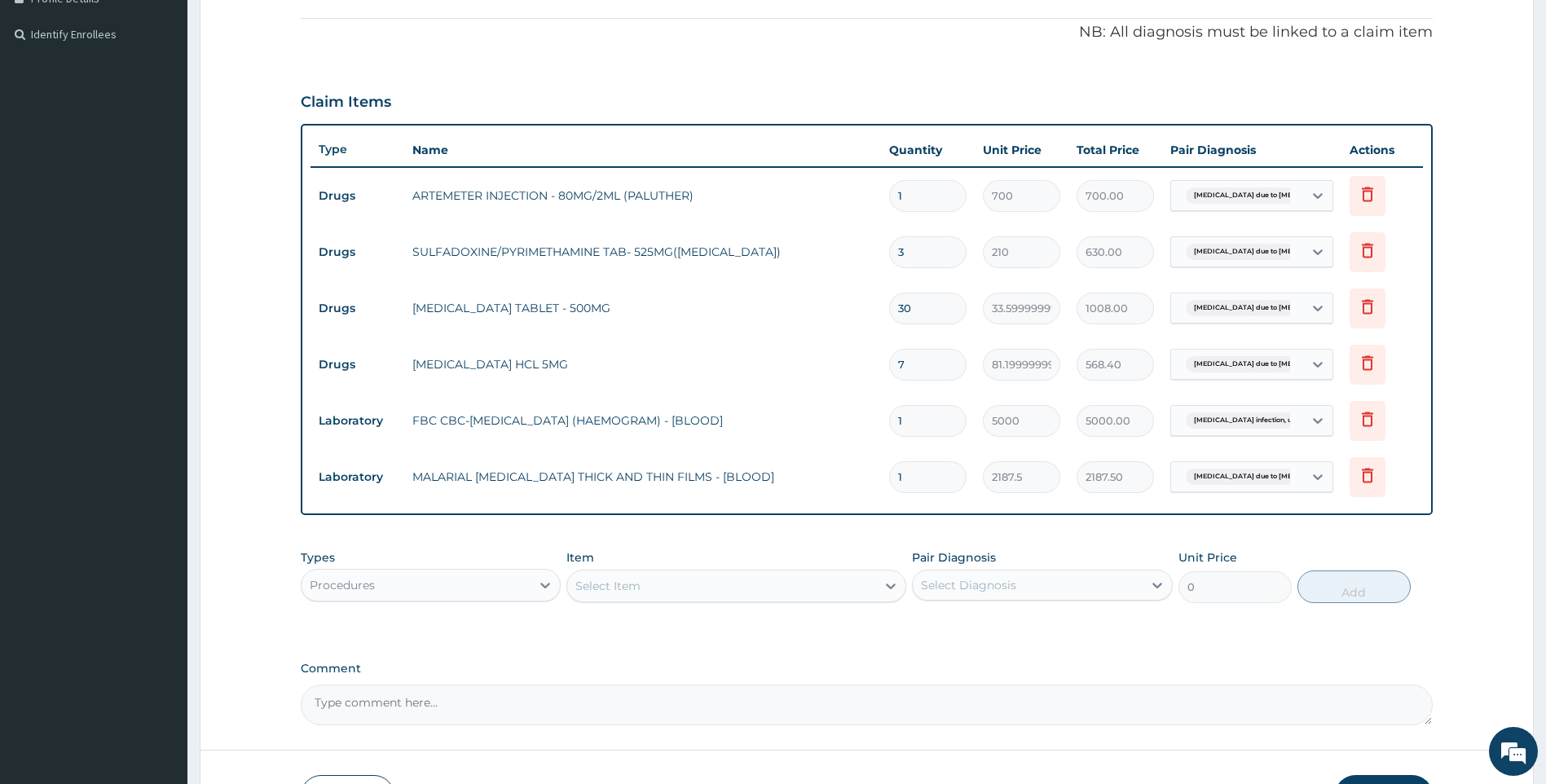
click at [767, 592] on div "Select Item" at bounding box center [722, 585] width 309 height 26
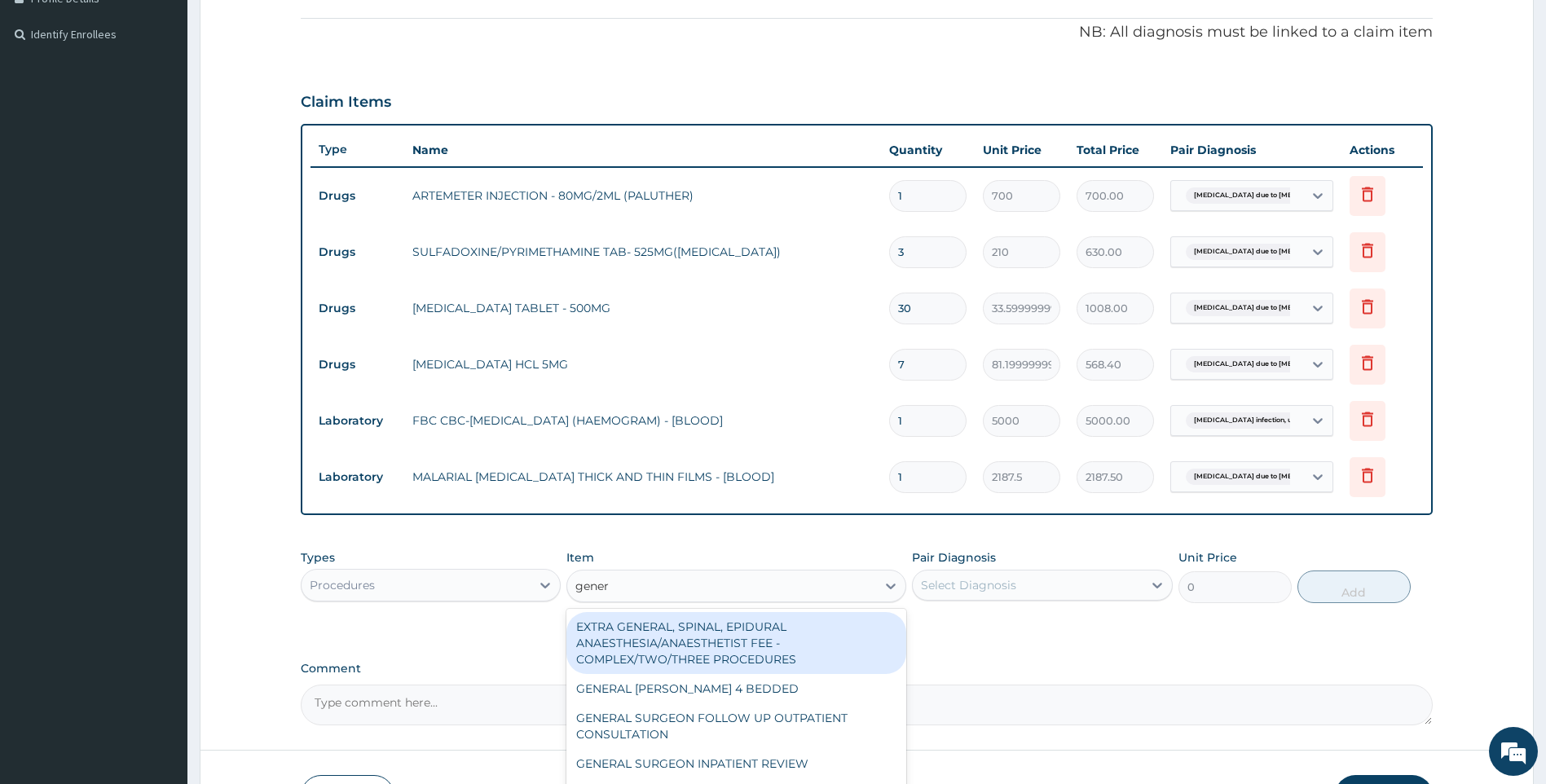
type input "genera"
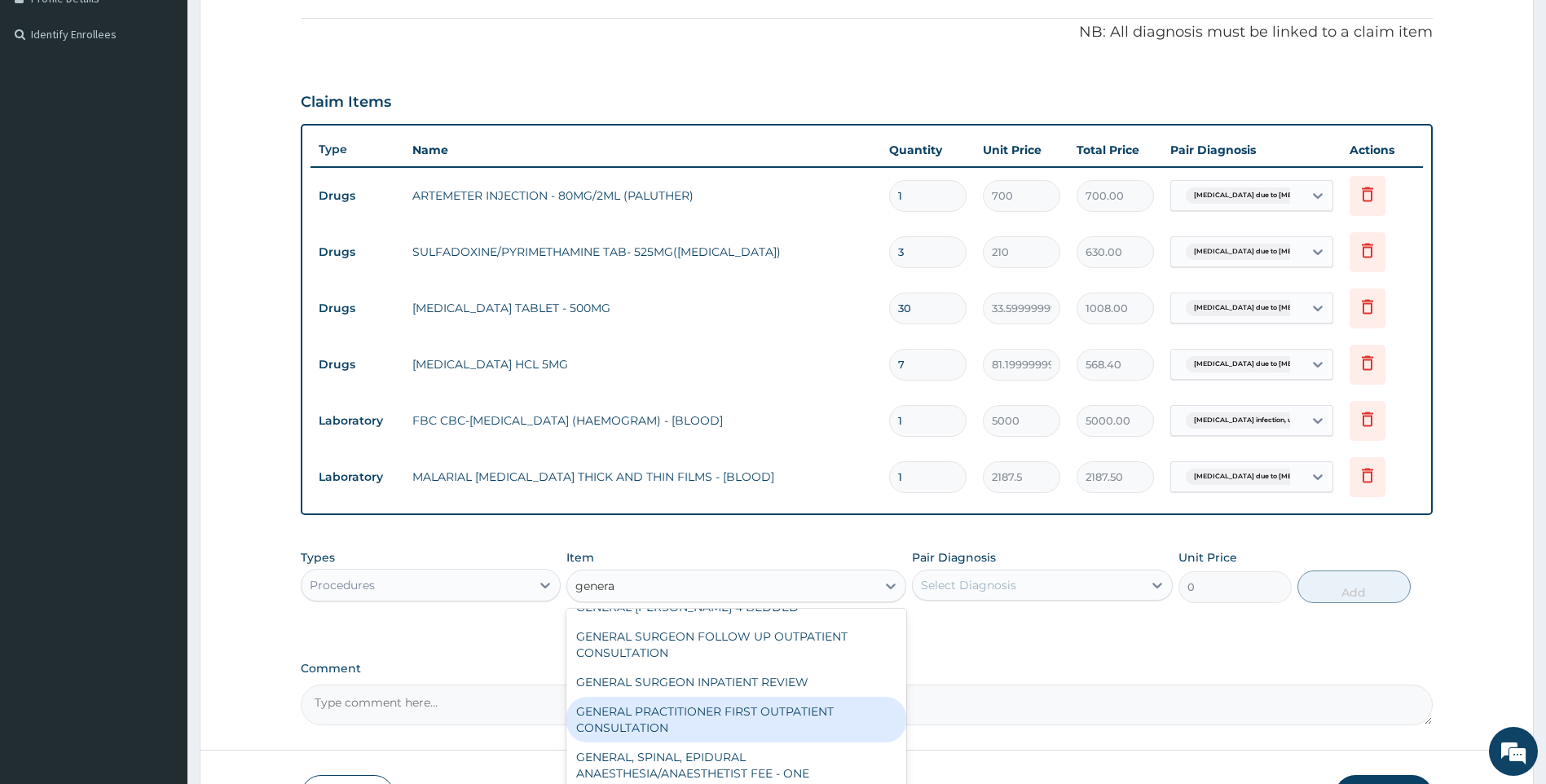
scroll to position [163, 0]
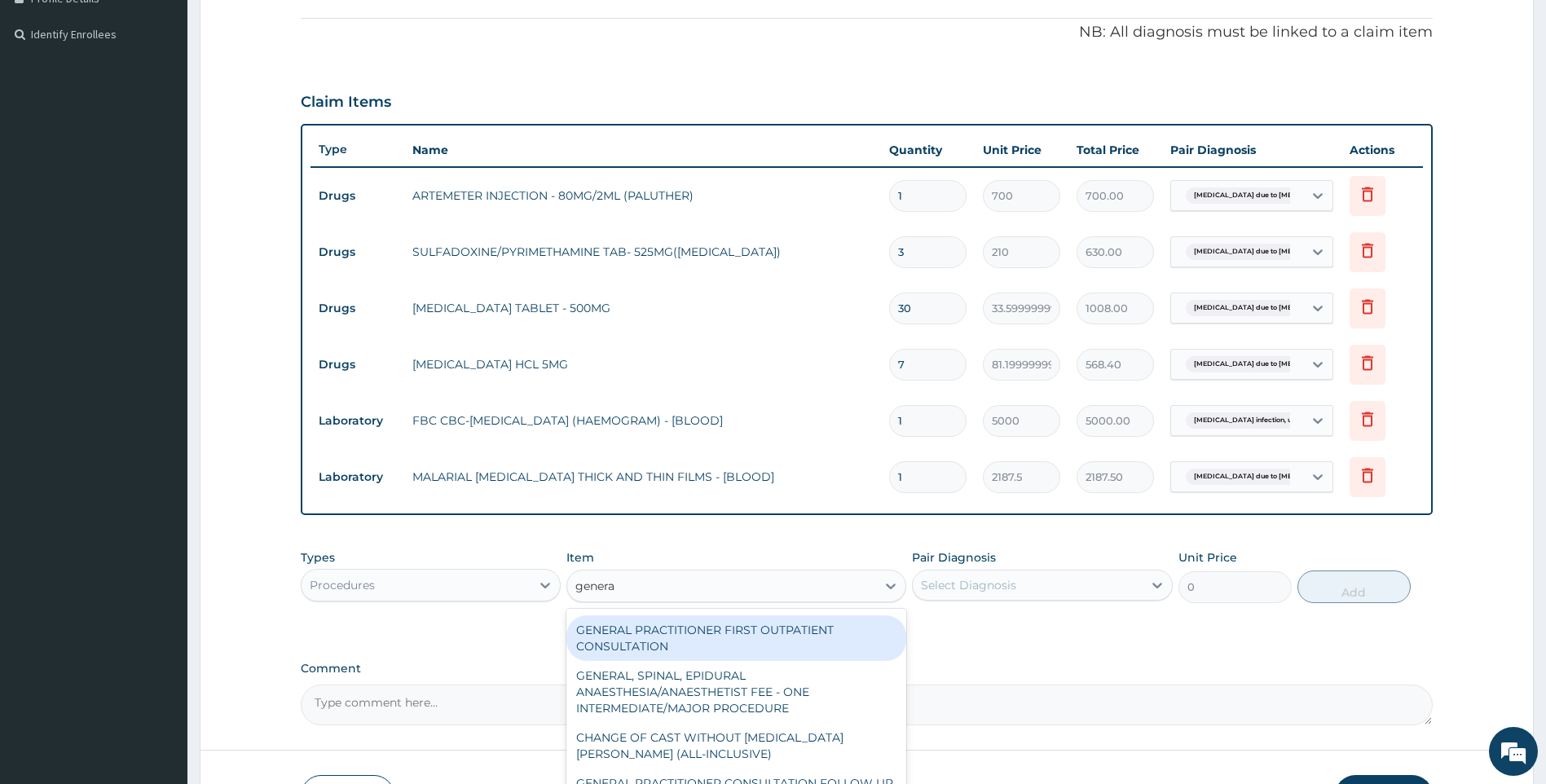
click at [793, 622] on div "GENERAL PRACTITIONER FIRST OUTPATIENT CONSULTATION" at bounding box center [736, 637] width 340 height 46
type input "3750"
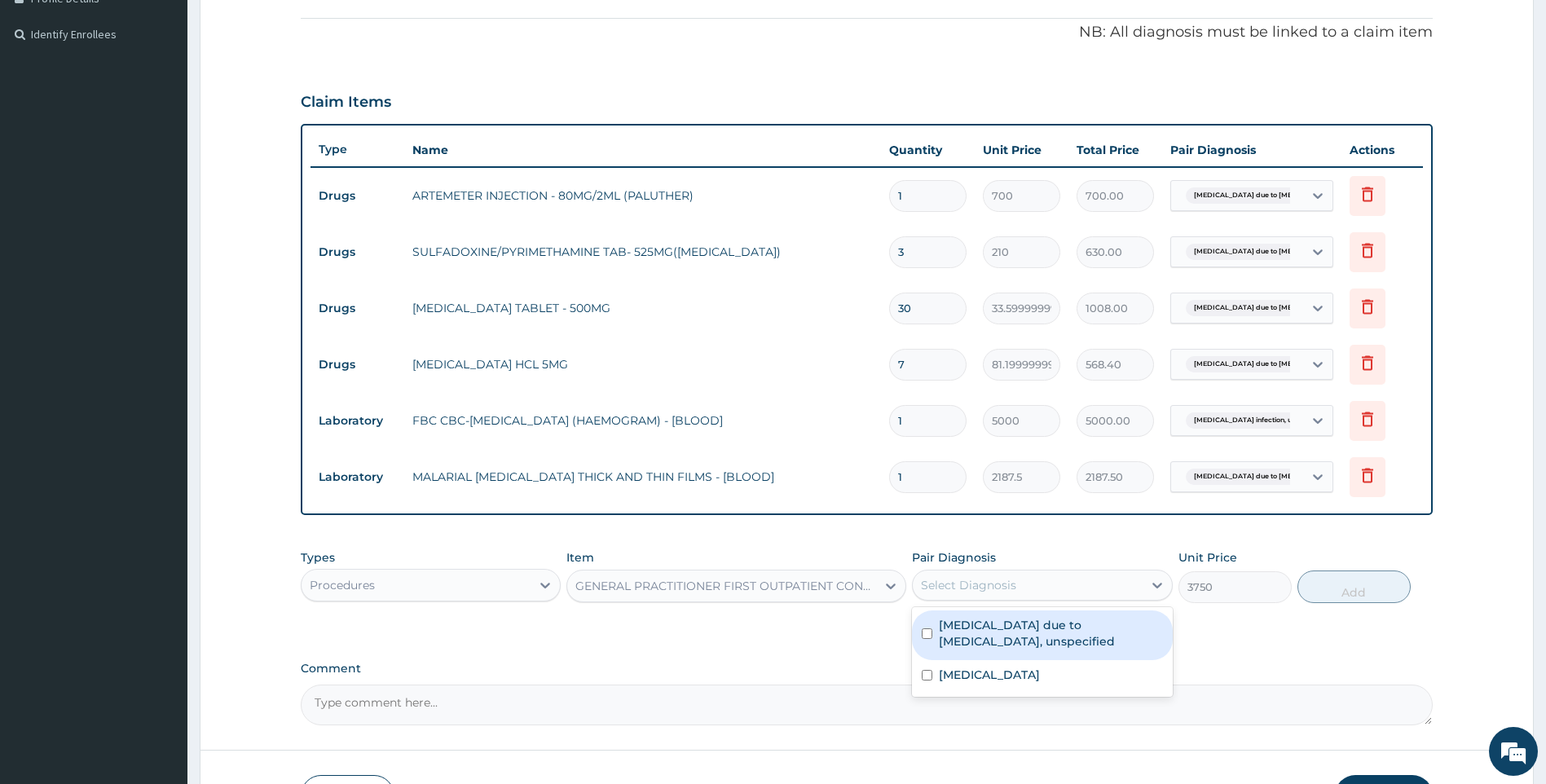
click at [1094, 572] on div "Select Diagnosis" at bounding box center [1027, 584] width 229 height 26
click at [1073, 628] on label "[MEDICAL_DATA] due to [MEDICAL_DATA], unspecified" at bounding box center [1050, 633] width 224 height 32
checkbox input "true"
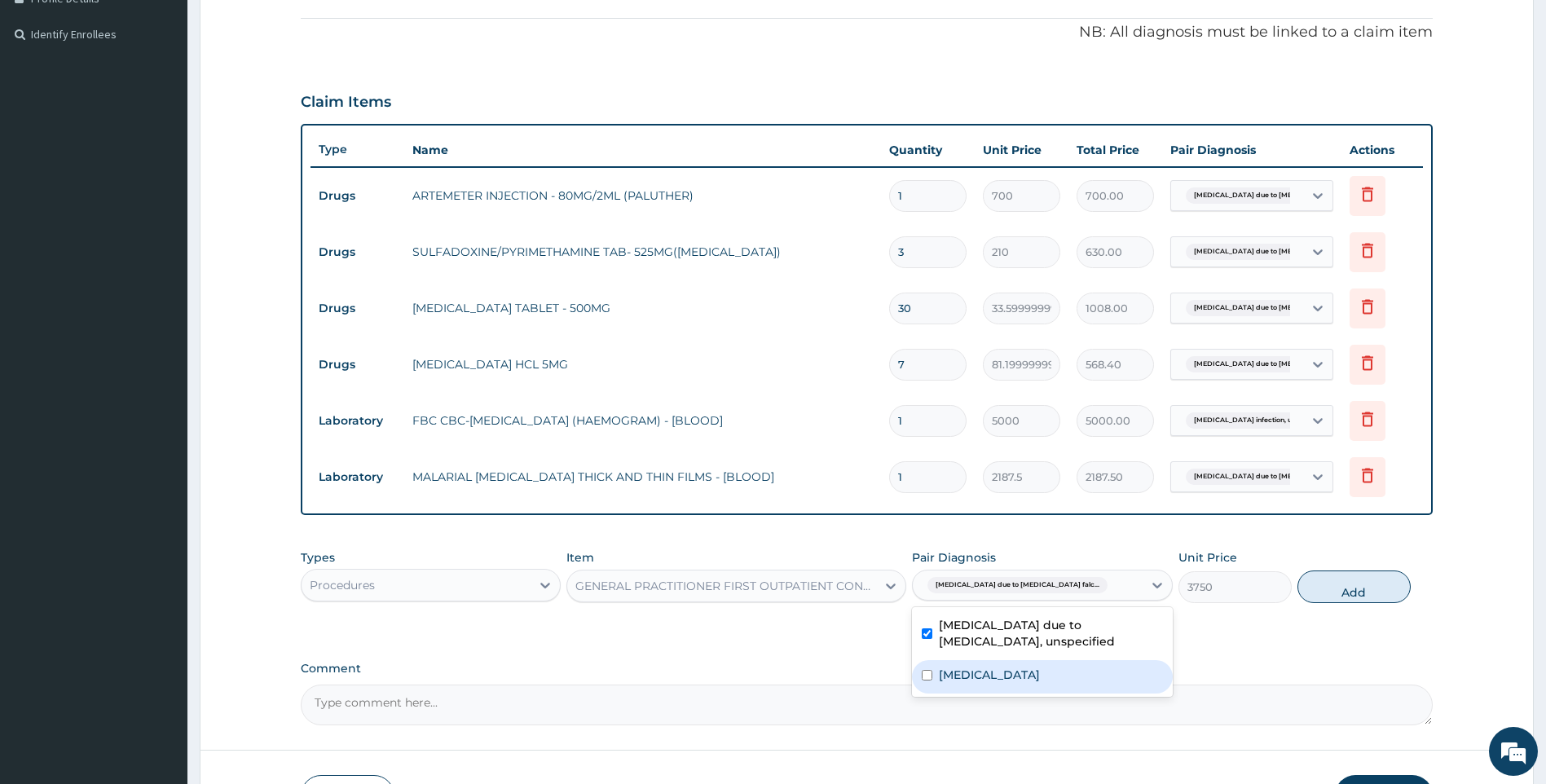
click at [1073, 664] on div "[MEDICAL_DATA]" at bounding box center [1042, 676] width 261 height 33
checkbox input "true"
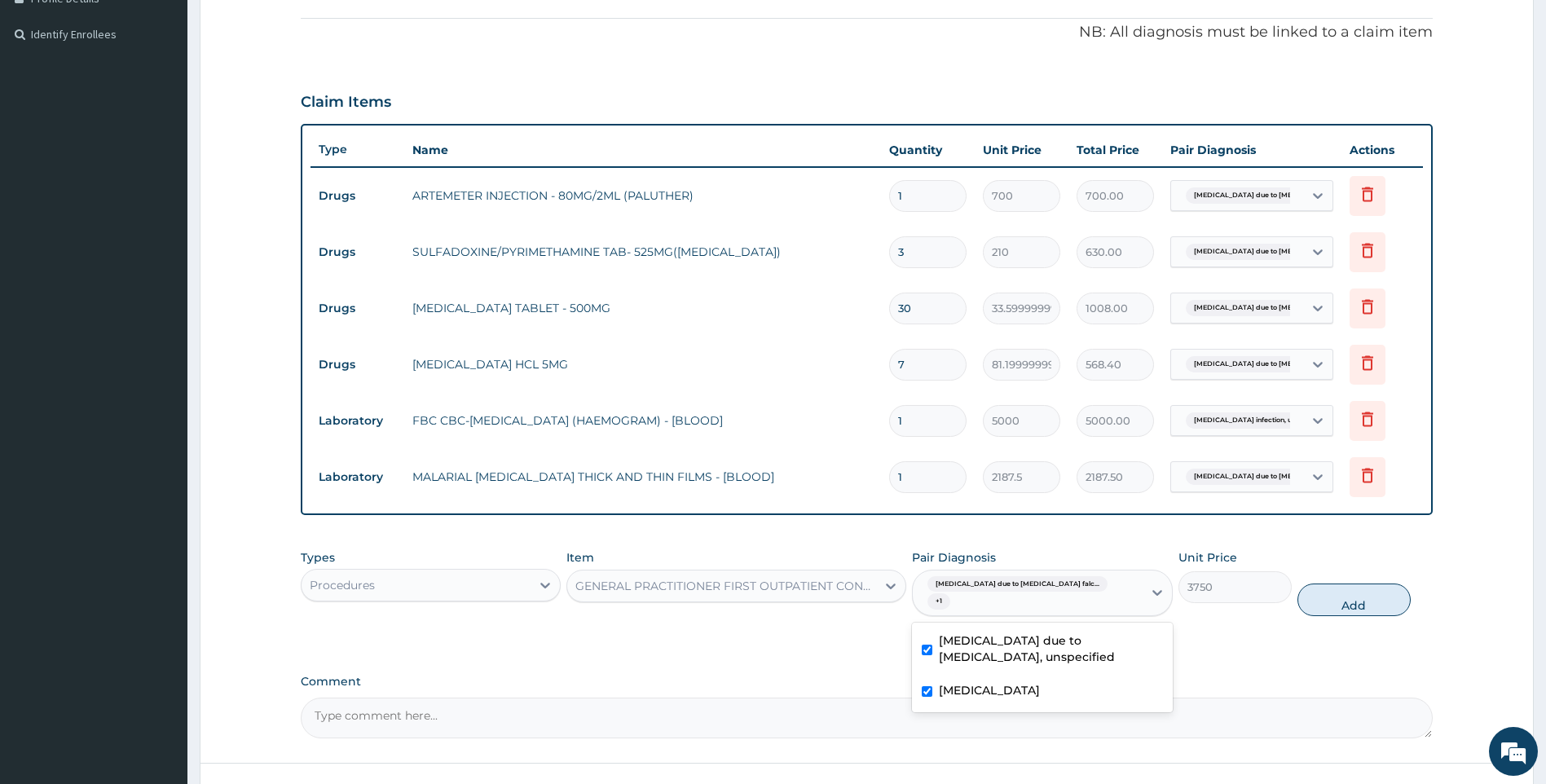
drag, startPoint x: 1377, startPoint y: 572, endPoint x: 1378, endPoint y: 582, distance: 10.0
click at [1378, 583] on button "Add" at bounding box center [1354, 599] width 113 height 32
type input "0"
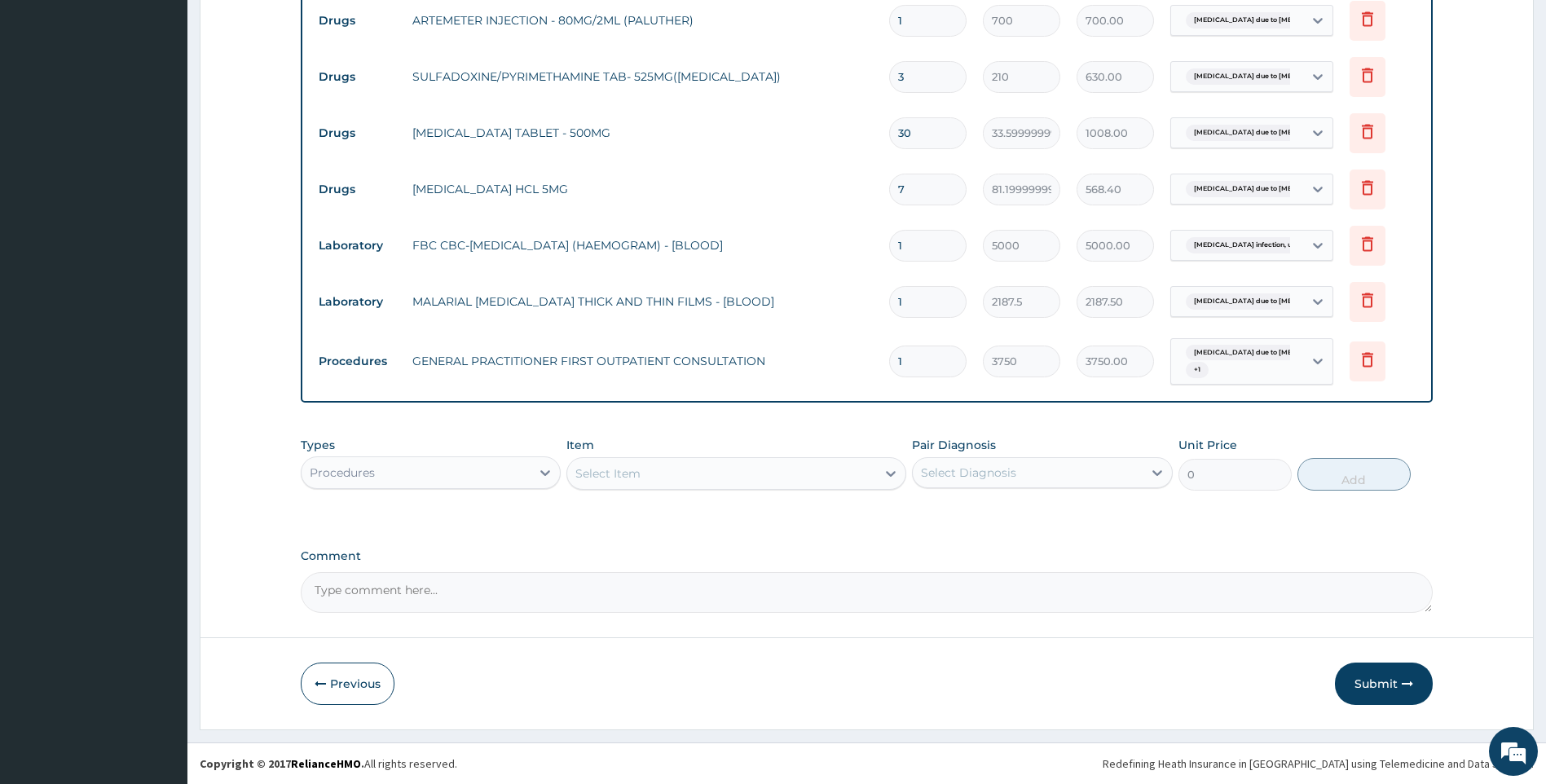
click at [1363, 679] on button "Submit" at bounding box center [1384, 683] width 98 height 43
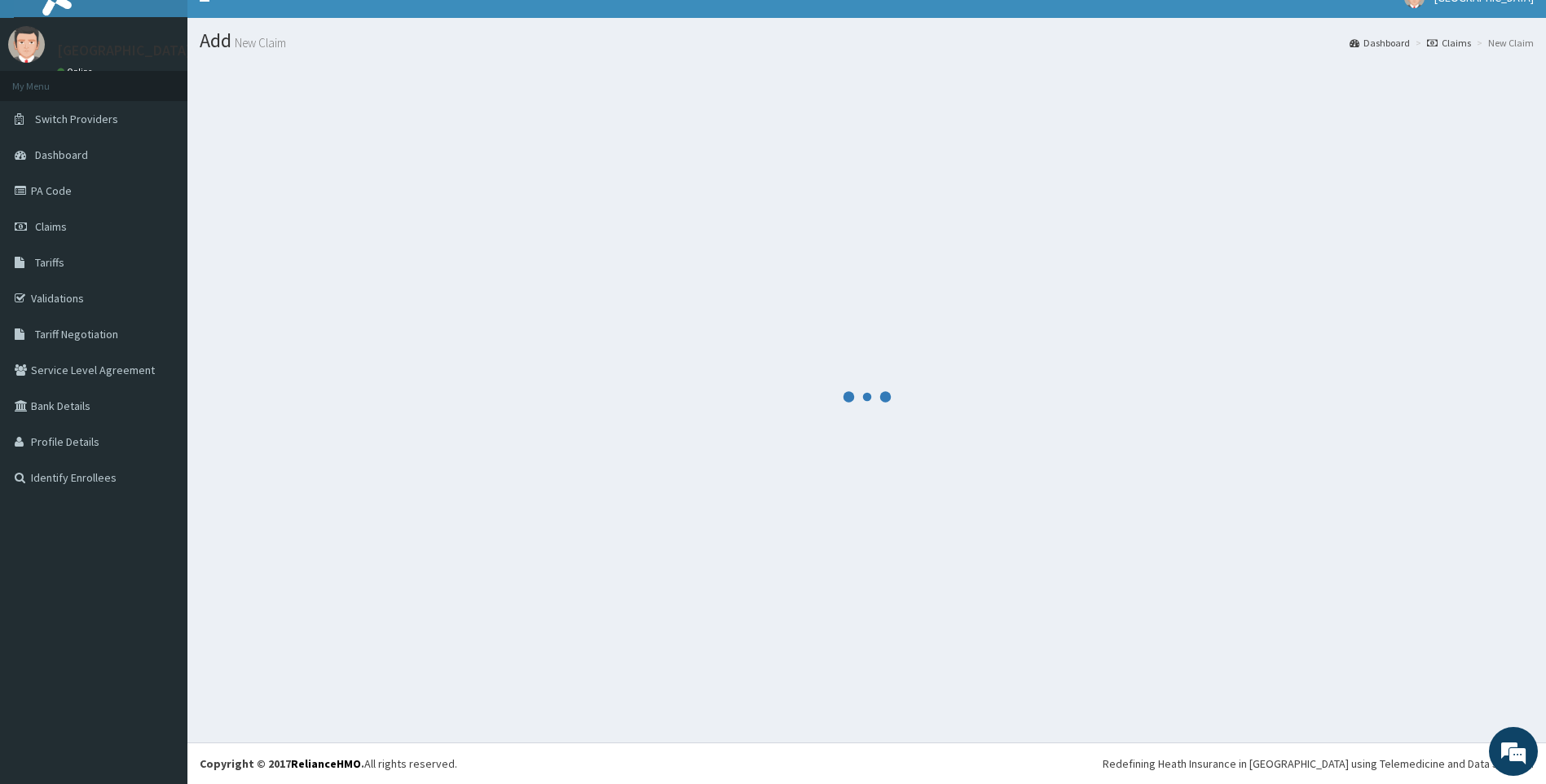
scroll to position [23, 0]
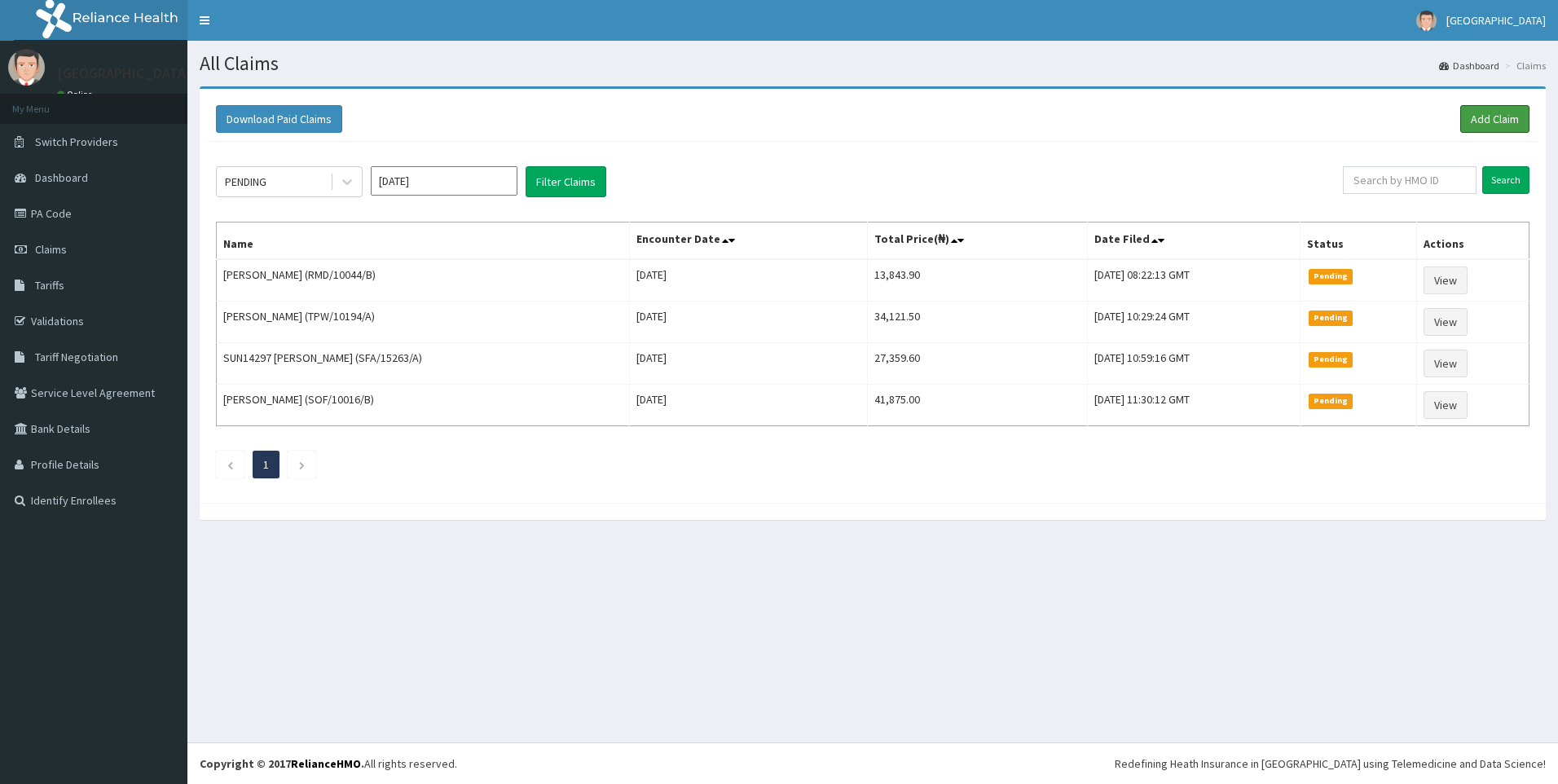
drag, startPoint x: 1492, startPoint y: 110, endPoint x: 1140, endPoint y: 128, distance: 352.5
click at [1491, 110] on link "Add Claim" at bounding box center [1494, 118] width 69 height 28
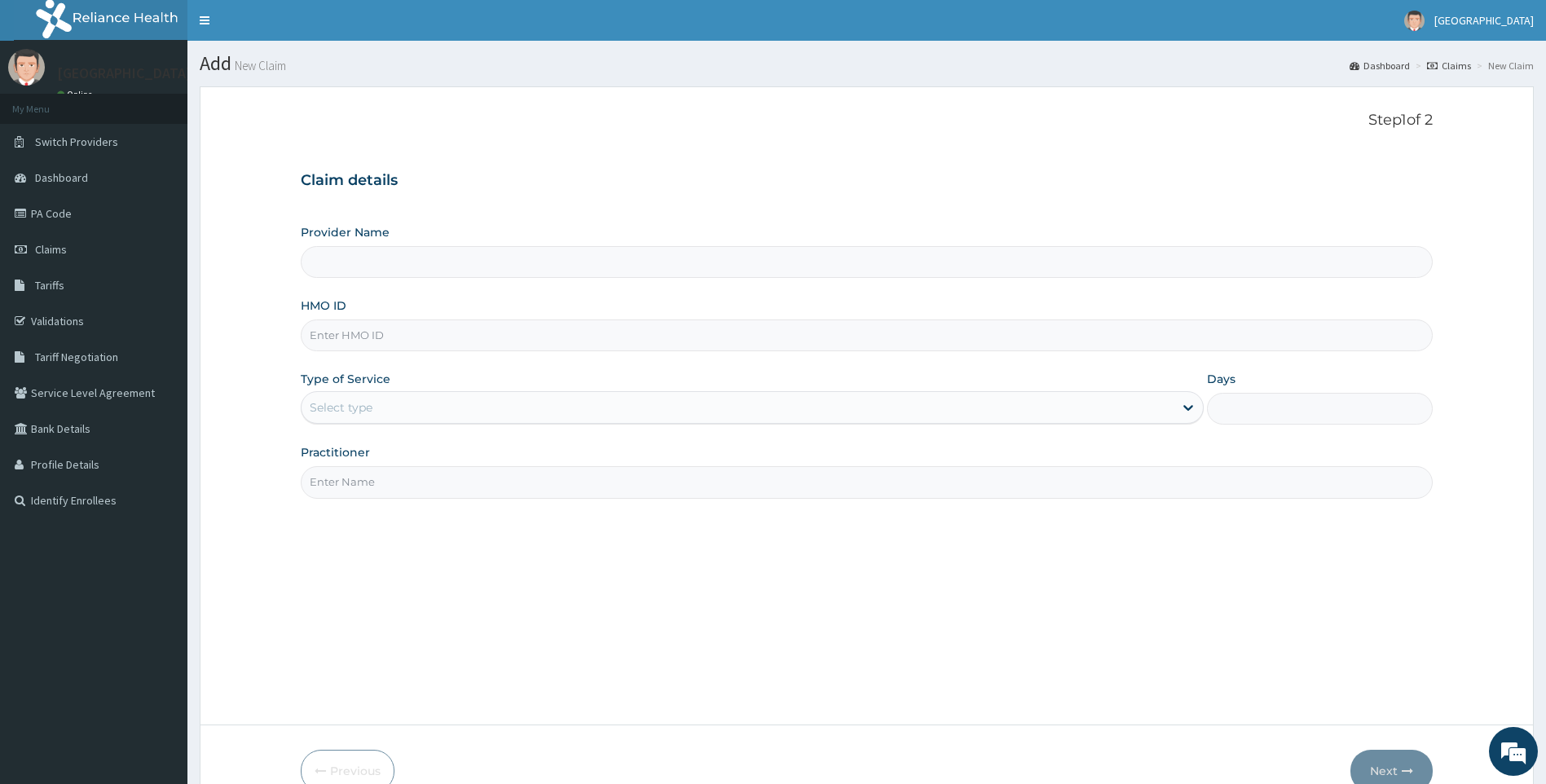
type input "[GEOGRAPHIC_DATA]"
paste input "PRS/10261/D"
type input "PRS/10261/D"
click at [508, 424] on div "Type of Service Select type" at bounding box center [753, 398] width 904 height 54
click at [507, 414] on div "Select type" at bounding box center [738, 406] width 873 height 26
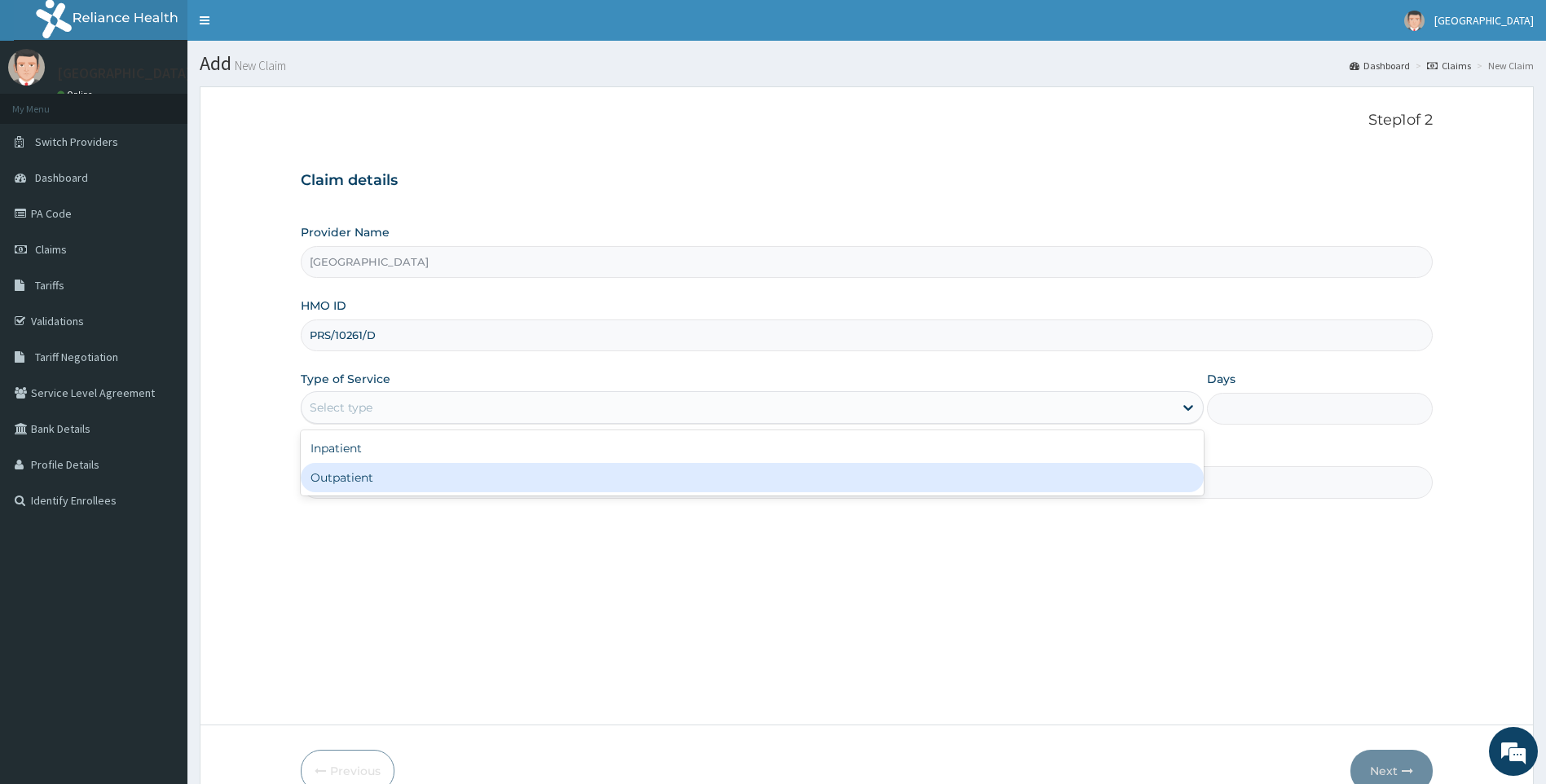
click at [496, 483] on div "Outpatient" at bounding box center [753, 477] width 904 height 29
type input "1"
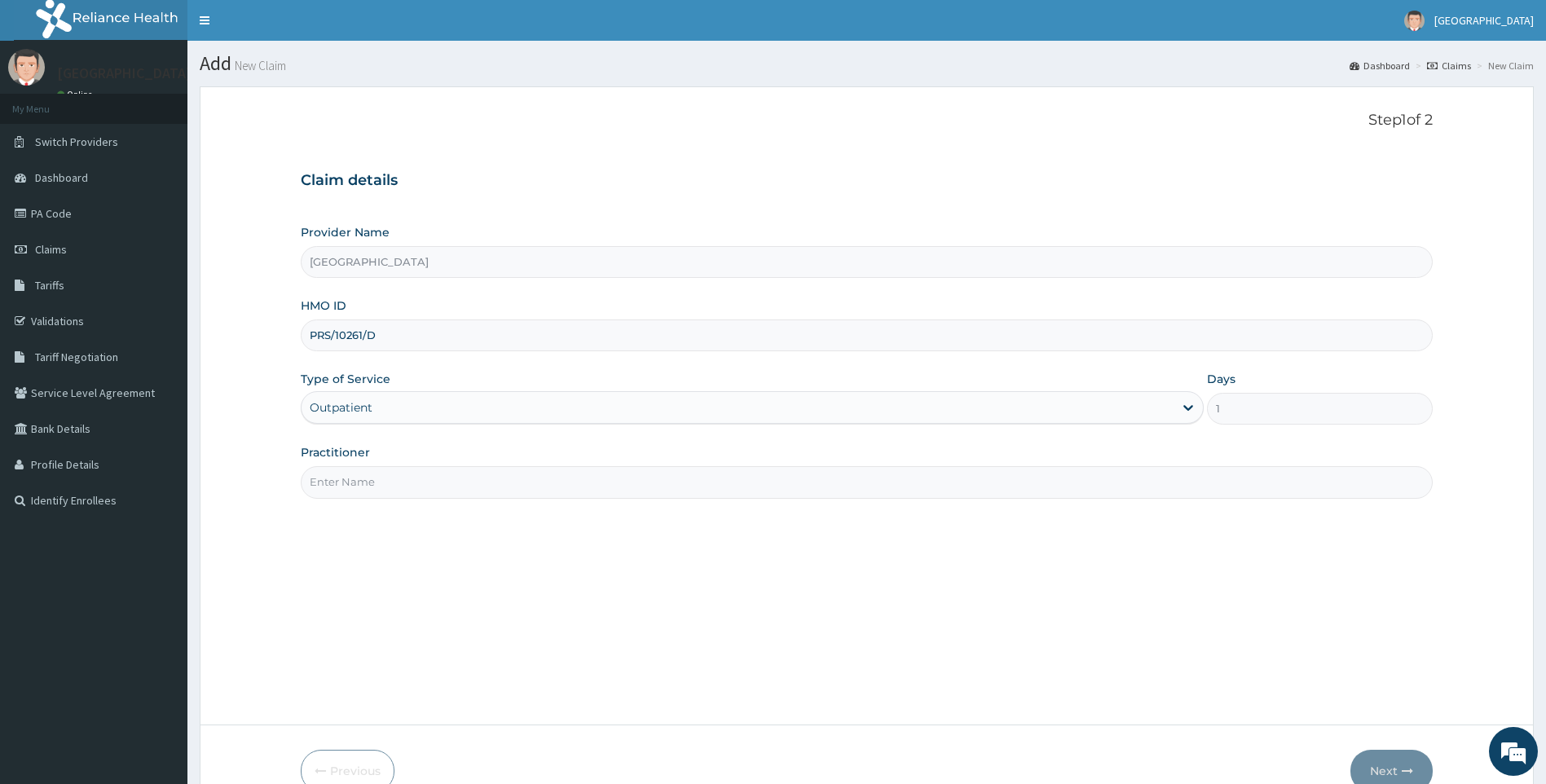
click at [494, 482] on input "Practitioner" at bounding box center [867, 481] width 1133 height 31
drag, startPoint x: 405, startPoint y: 483, endPoint x: 332, endPoint y: 468, distance: 74.5
click at [332, 468] on input "DR ONASELU" at bounding box center [867, 481] width 1133 height 31
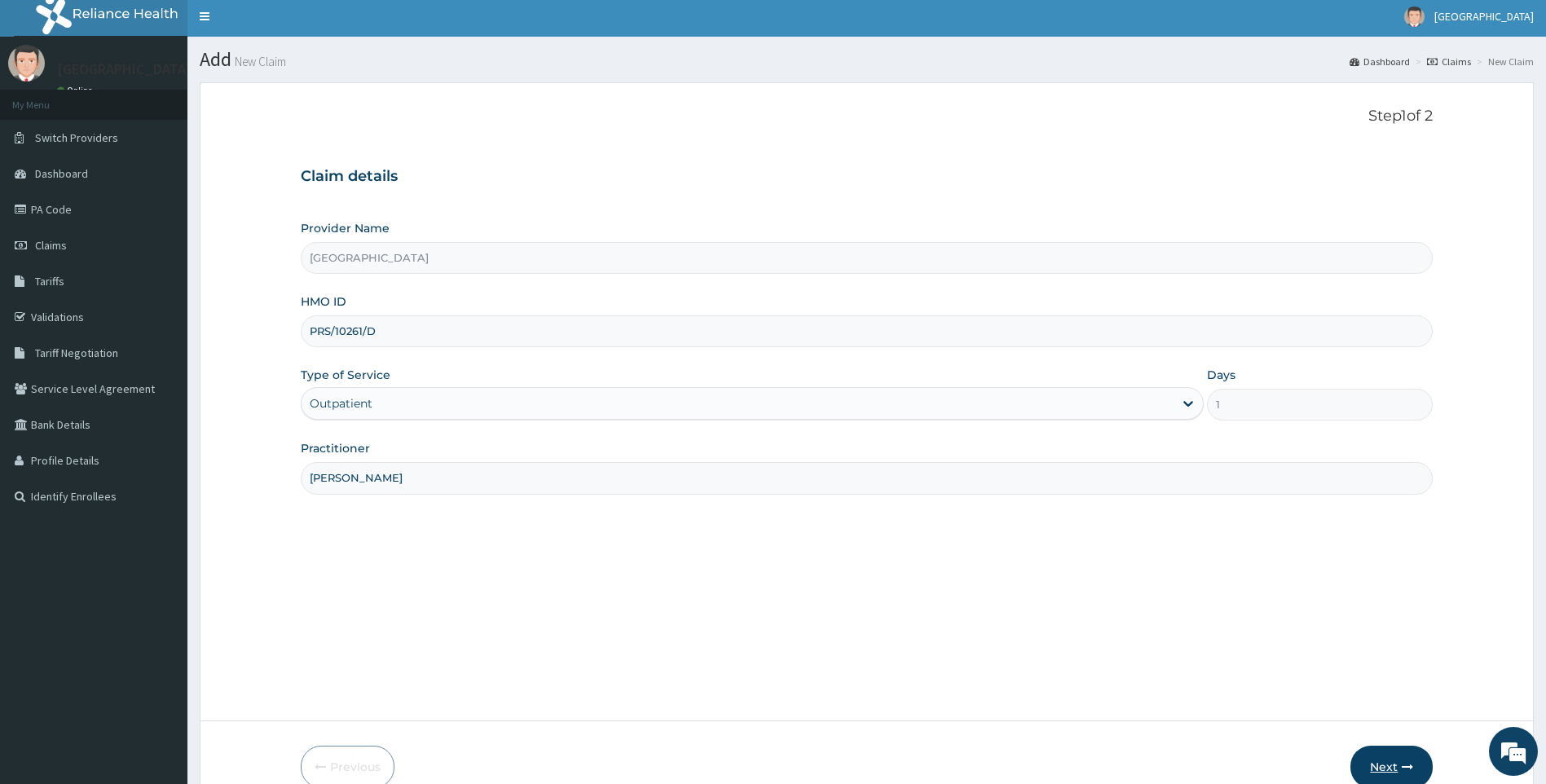
scroll to position [88, 0]
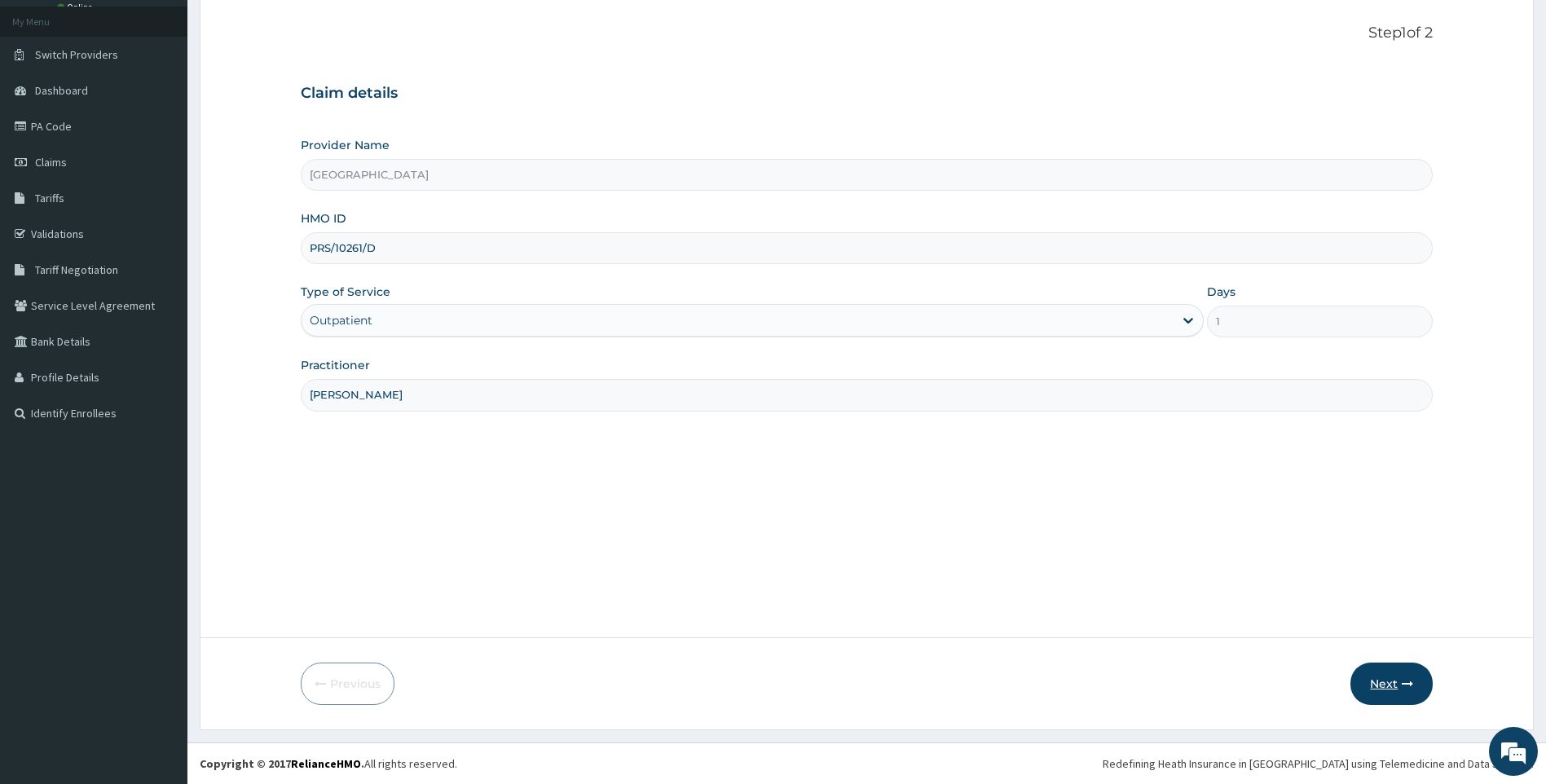
type input "[PERSON_NAME]"
click at [1392, 684] on button "Next" at bounding box center [1392, 683] width 82 height 43
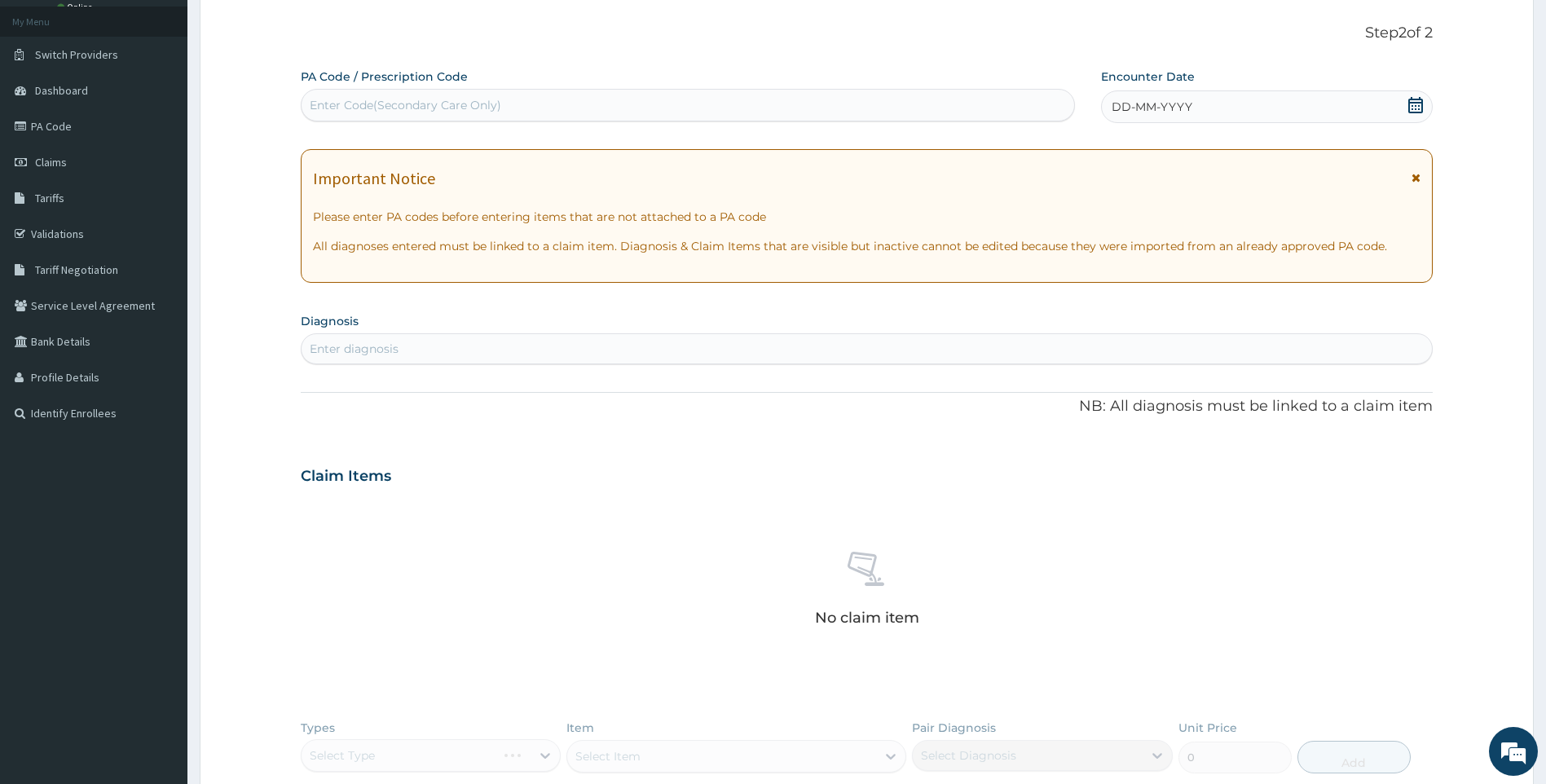
click at [1421, 100] on icon at bounding box center [1416, 105] width 16 height 16
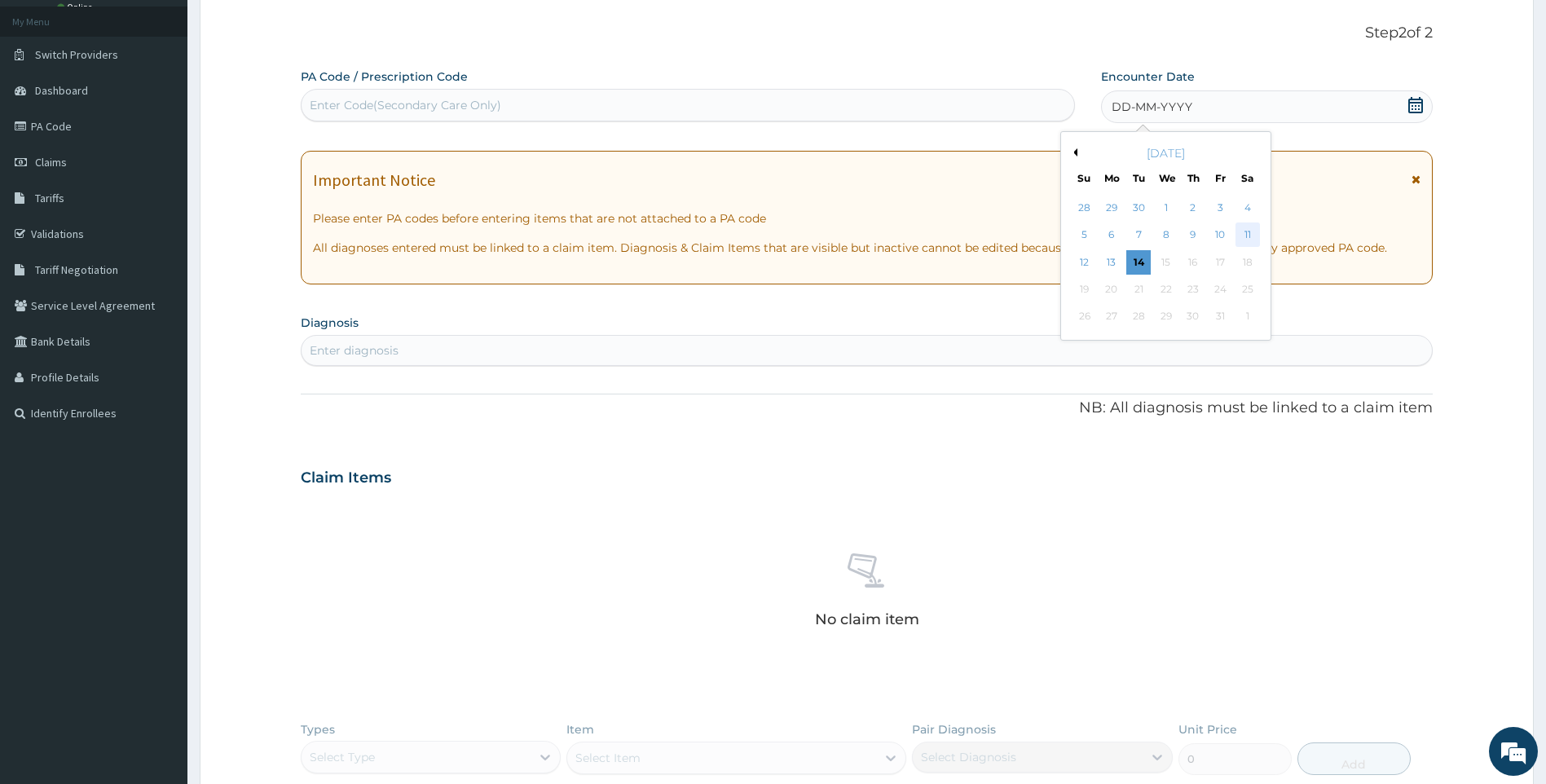
click at [1245, 235] on div "11" at bounding box center [1248, 236] width 25 height 25
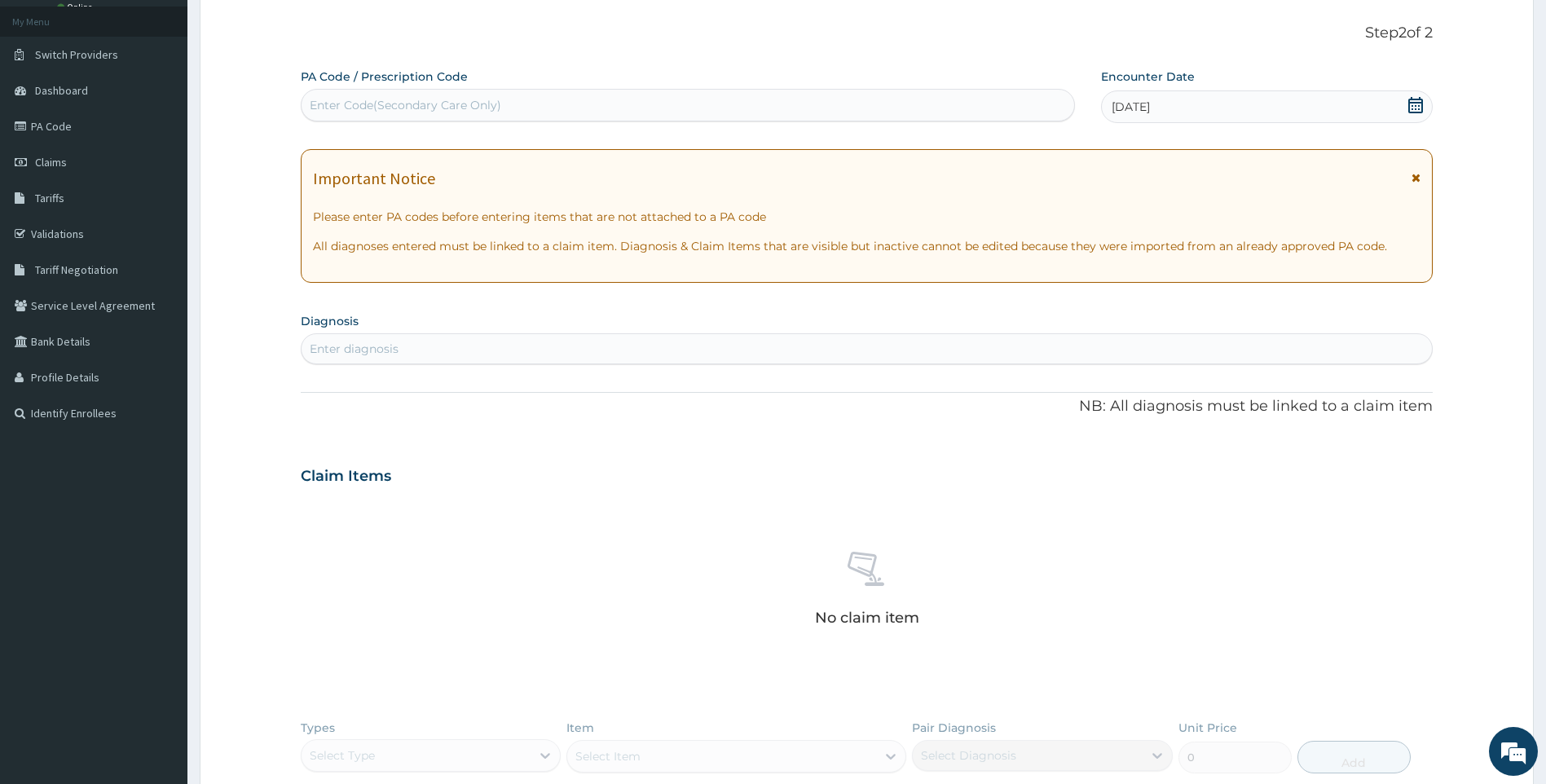
click at [377, 345] on div "Enter diagnosis" at bounding box center [353, 348] width 89 height 16
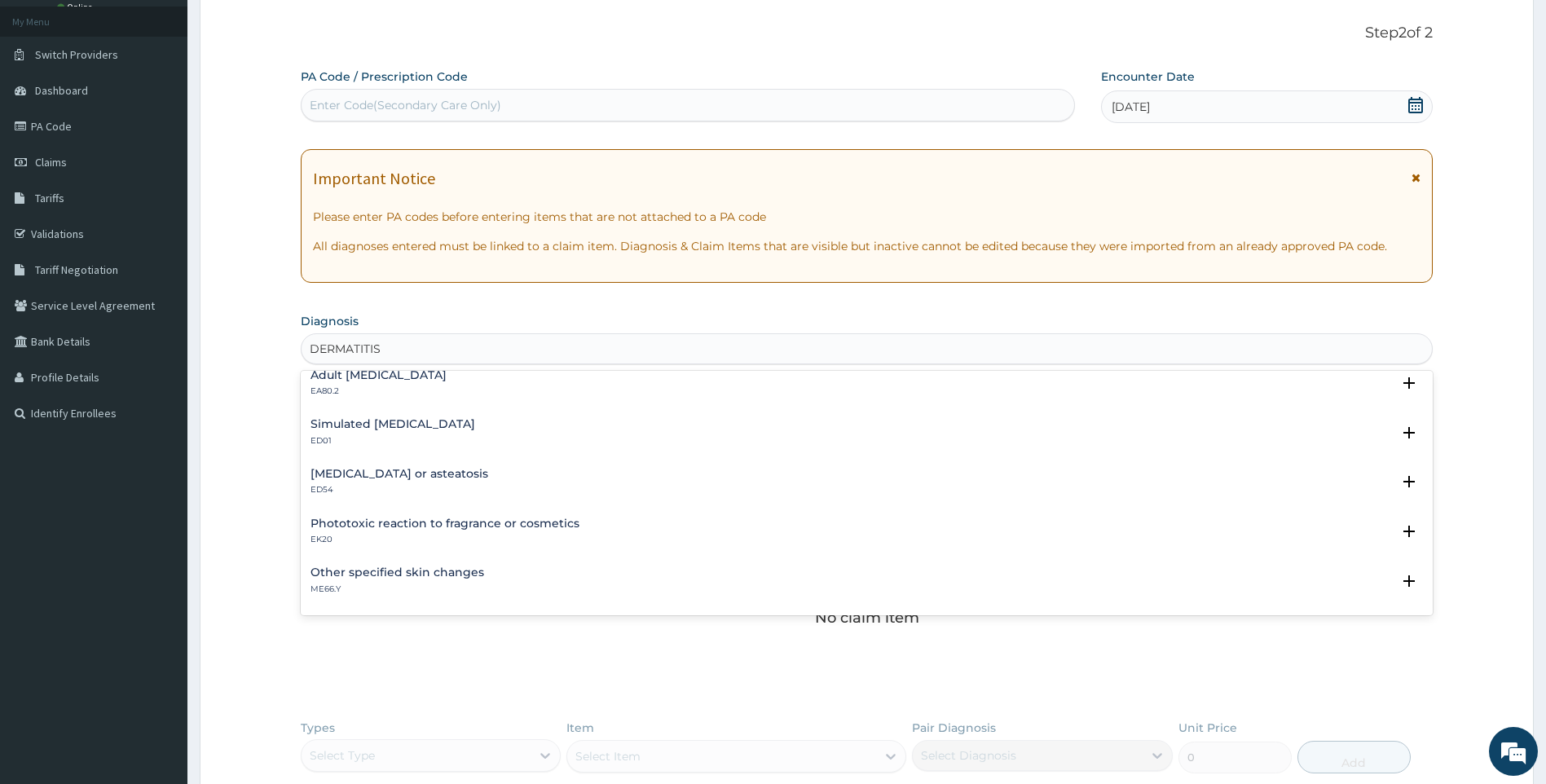
scroll to position [1745, 0]
type input "DERMATITIS"
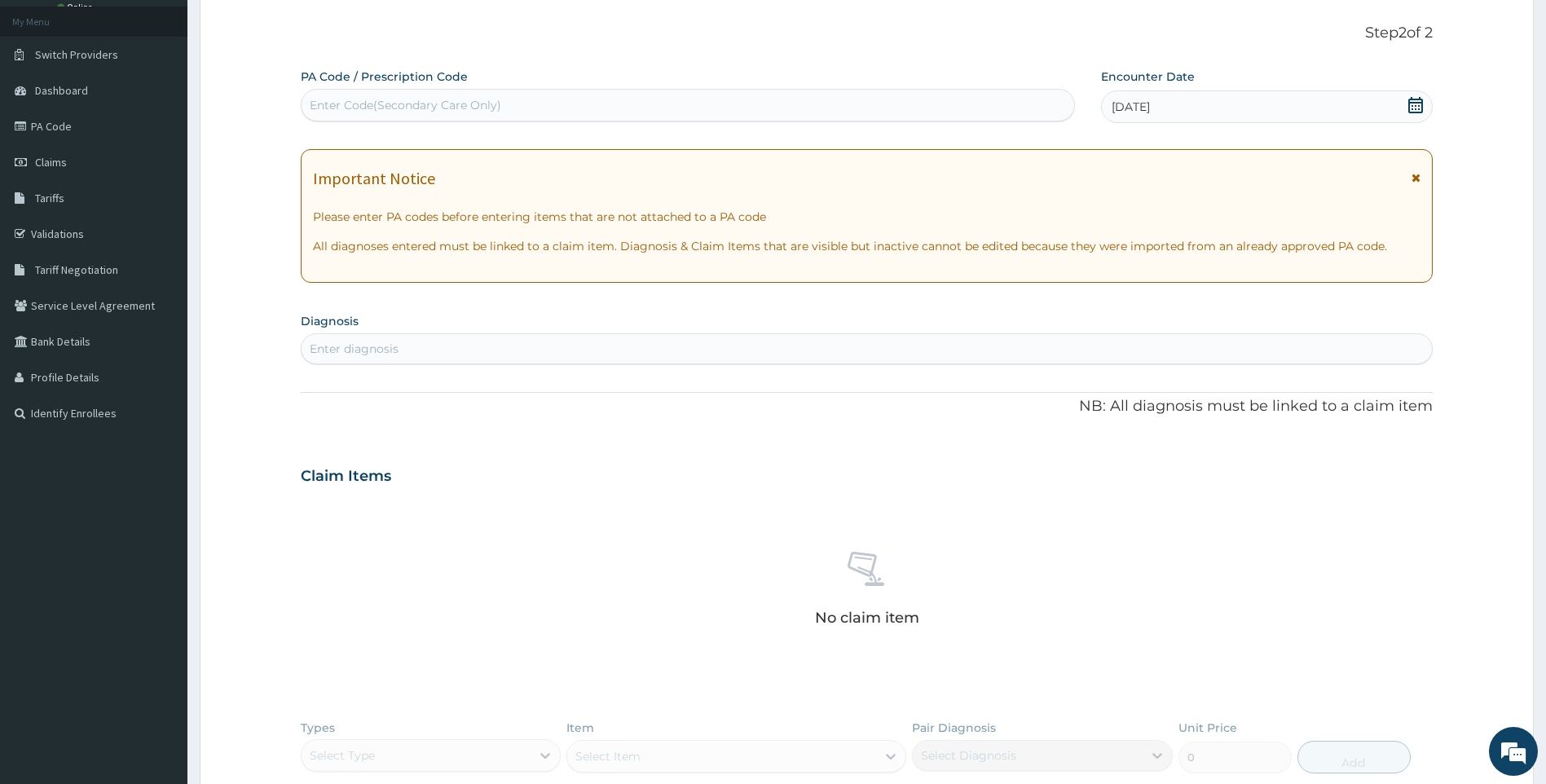
click at [417, 355] on div "Enter diagnosis" at bounding box center [867, 348] width 1131 height 26
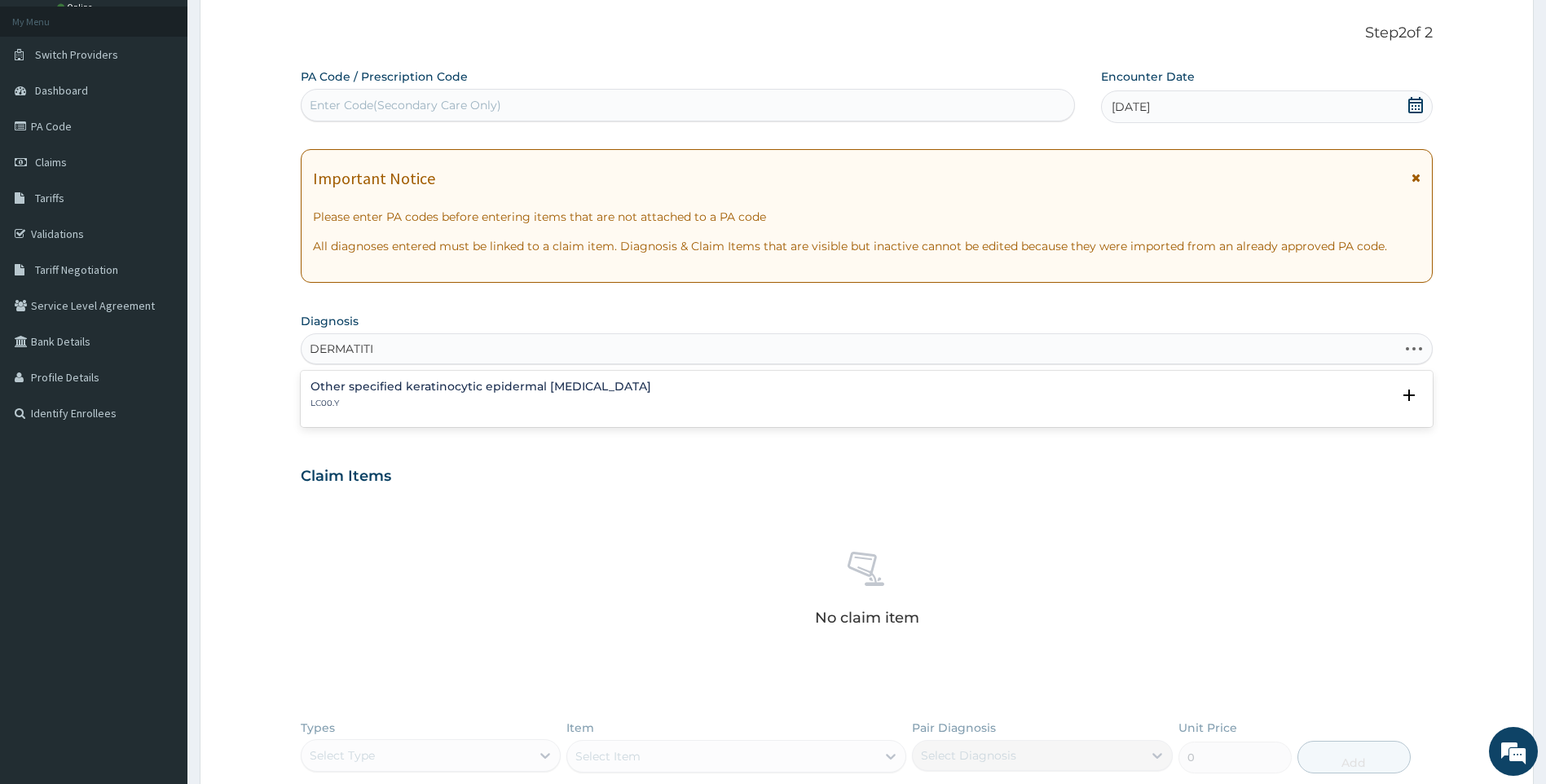
type input "DERMATITIS"
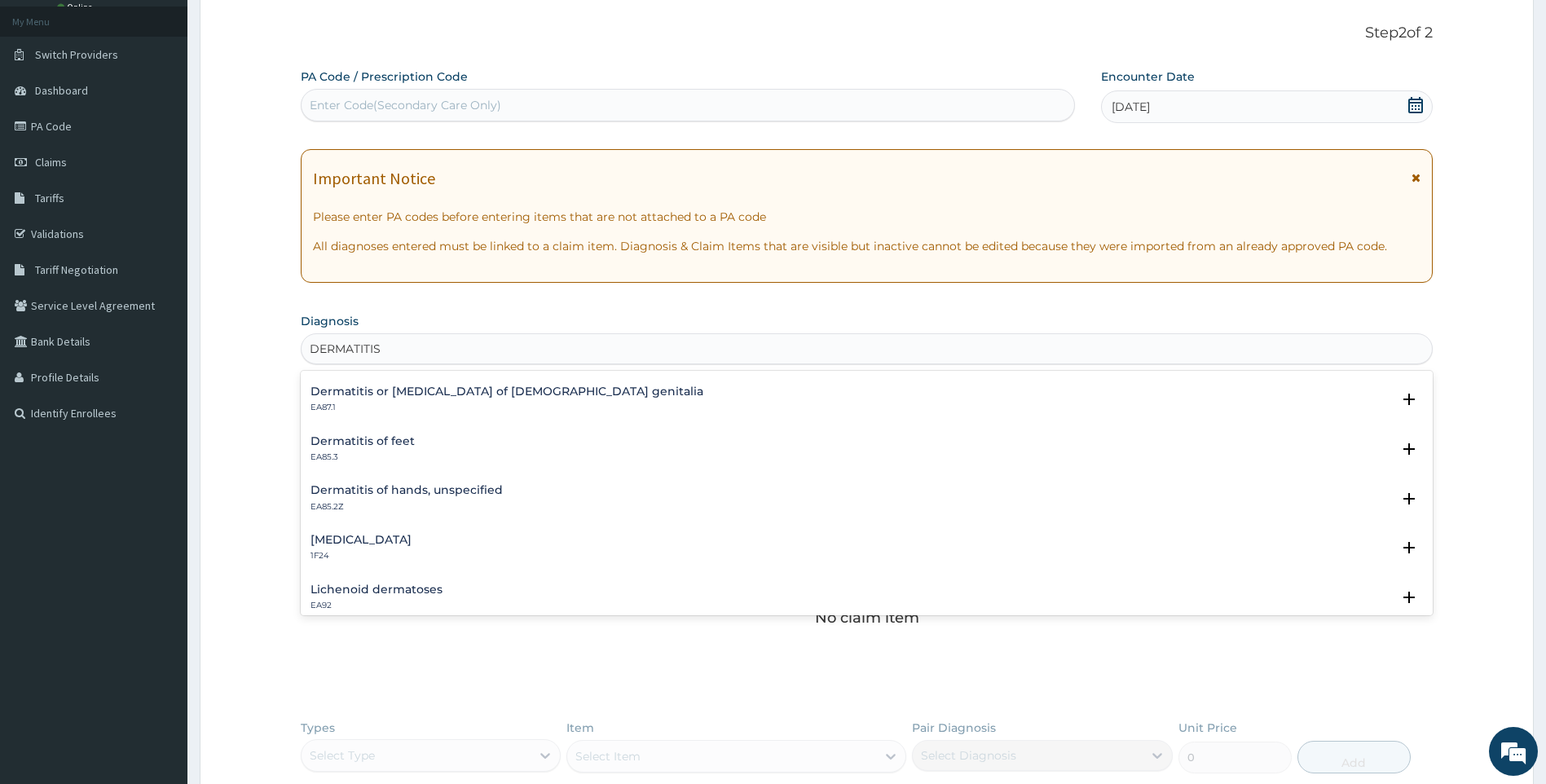
scroll to position [489, 0]
click at [479, 497] on h4 "Dermatitis of hands, unspecified" at bounding box center [406, 490] width 192 height 12
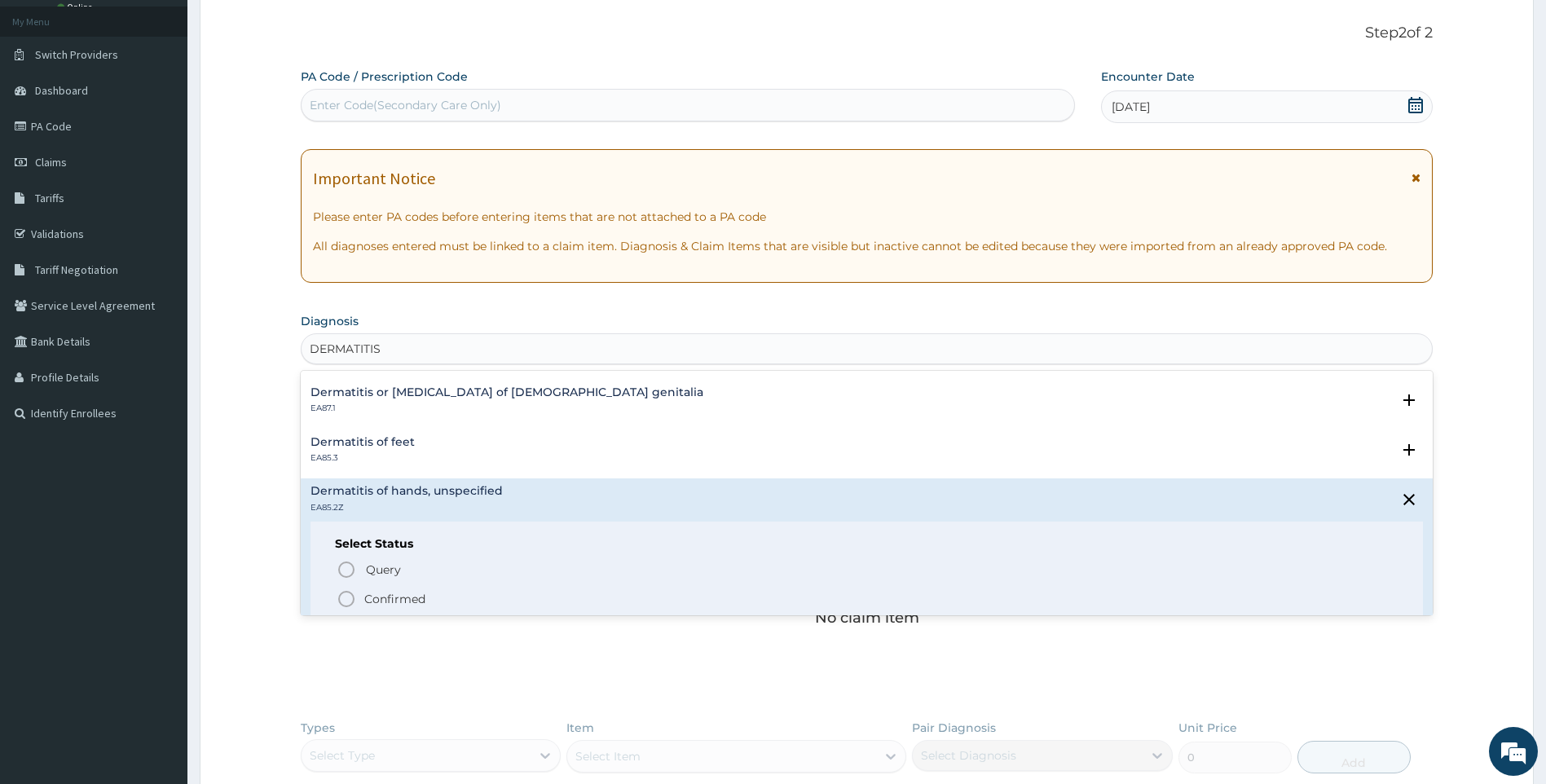
drag, startPoint x: 405, startPoint y: 596, endPoint x: 405, endPoint y: 582, distance: 14.0
click at [405, 597] on p "Confirmed" at bounding box center [395, 598] width 61 height 16
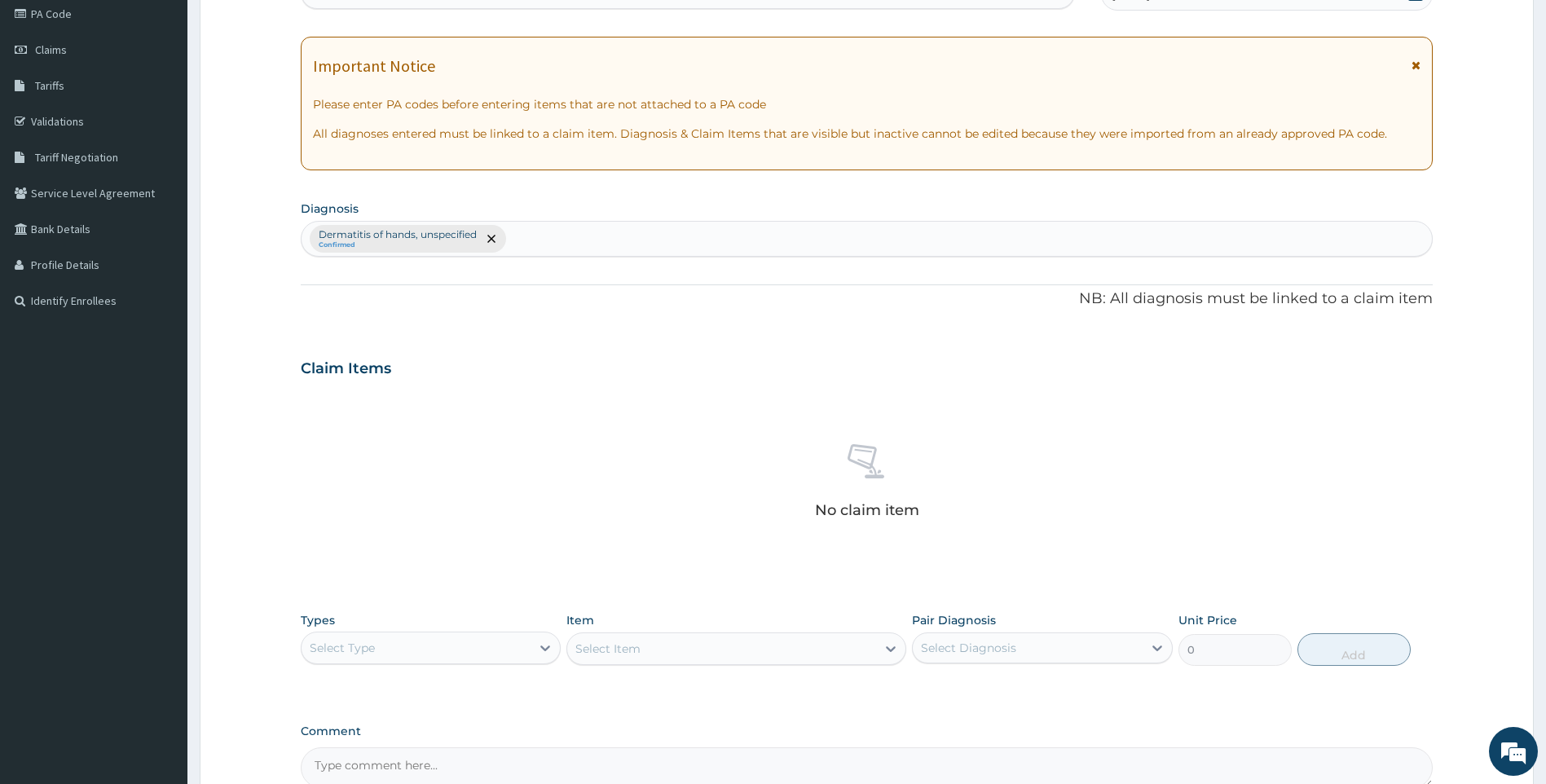
scroll to position [331, 0]
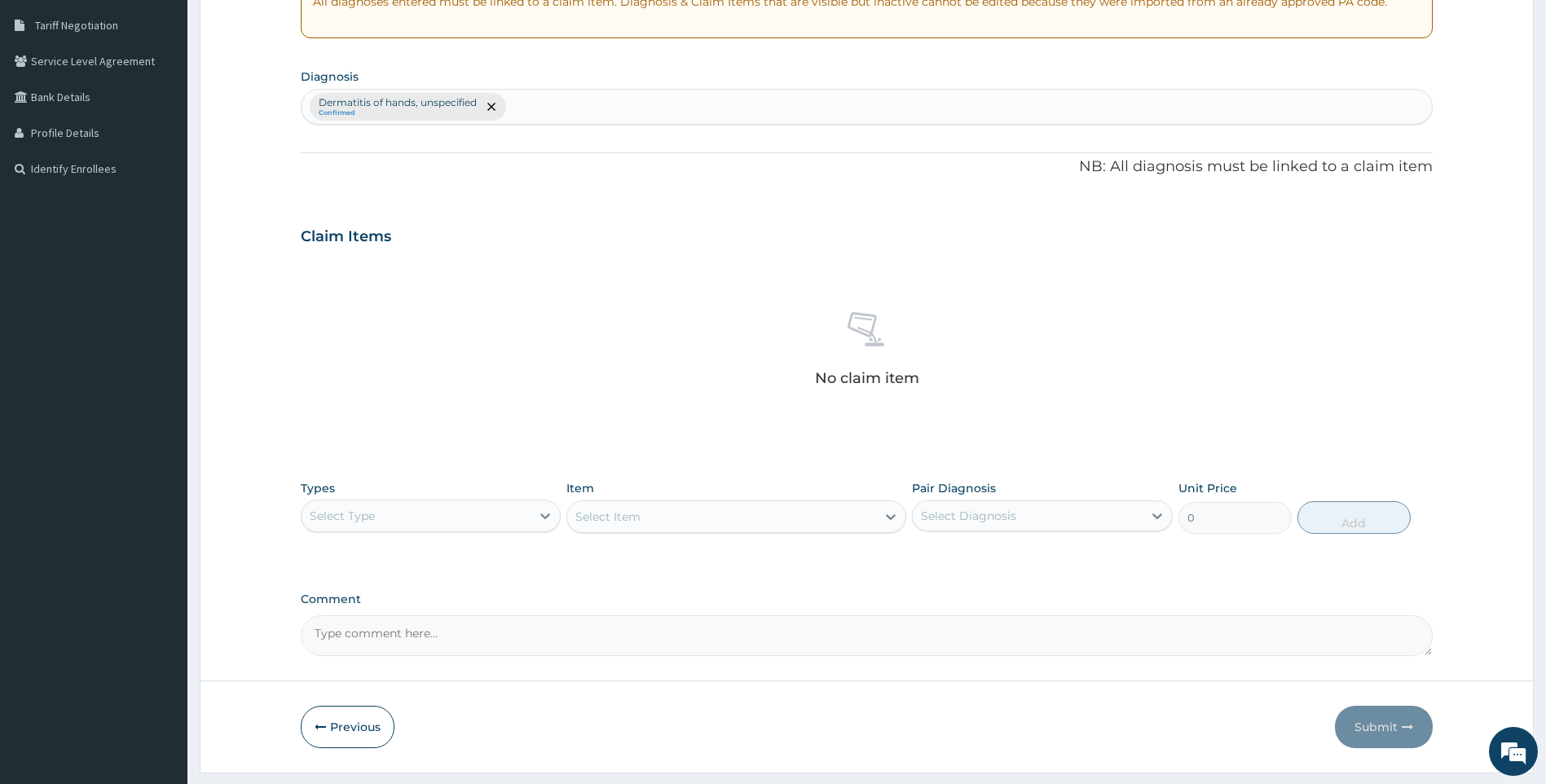
click at [466, 518] on div "Select Type" at bounding box center [416, 515] width 229 height 26
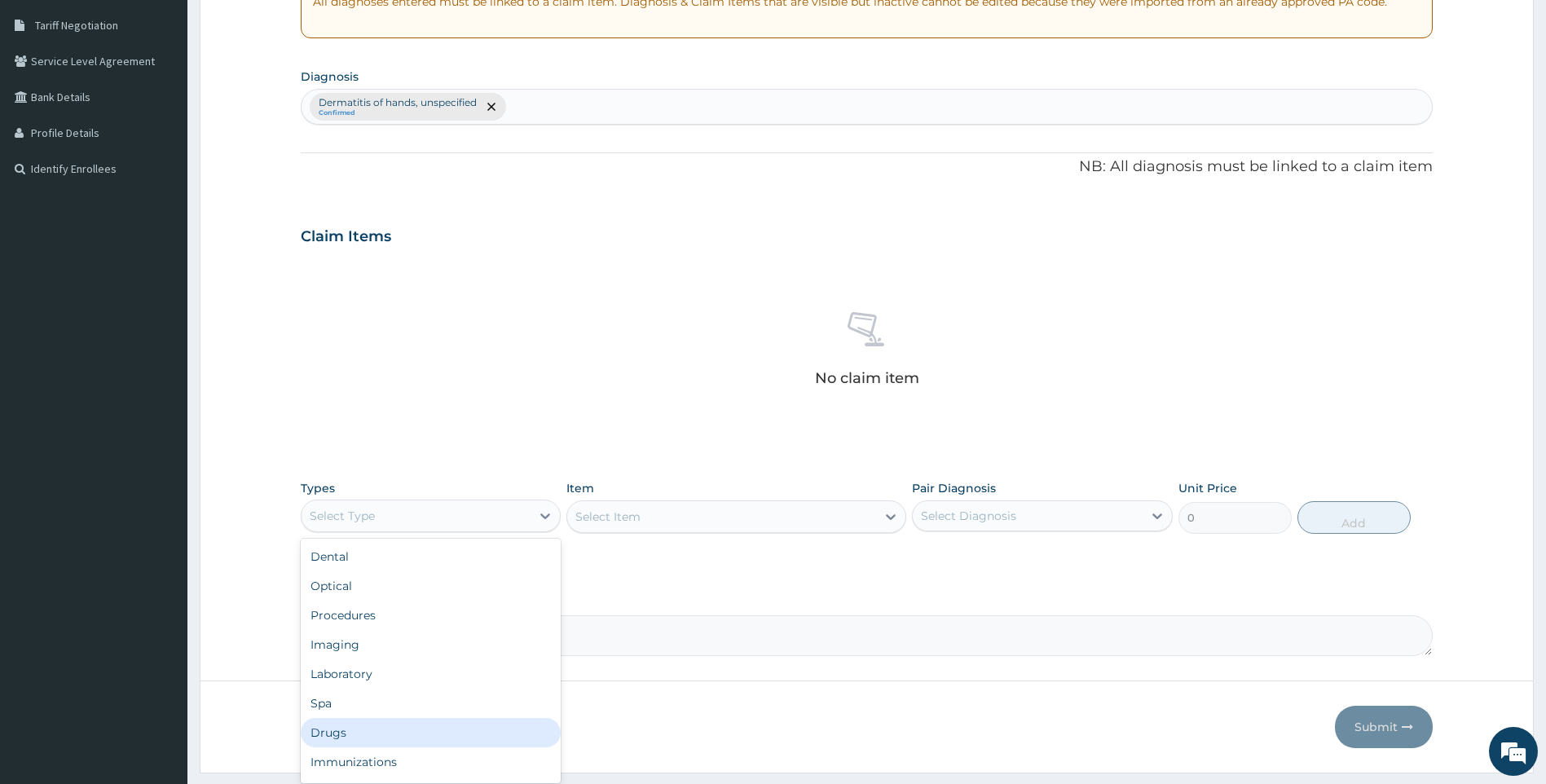
click at [359, 732] on div "Drugs" at bounding box center [431, 732] width 261 height 29
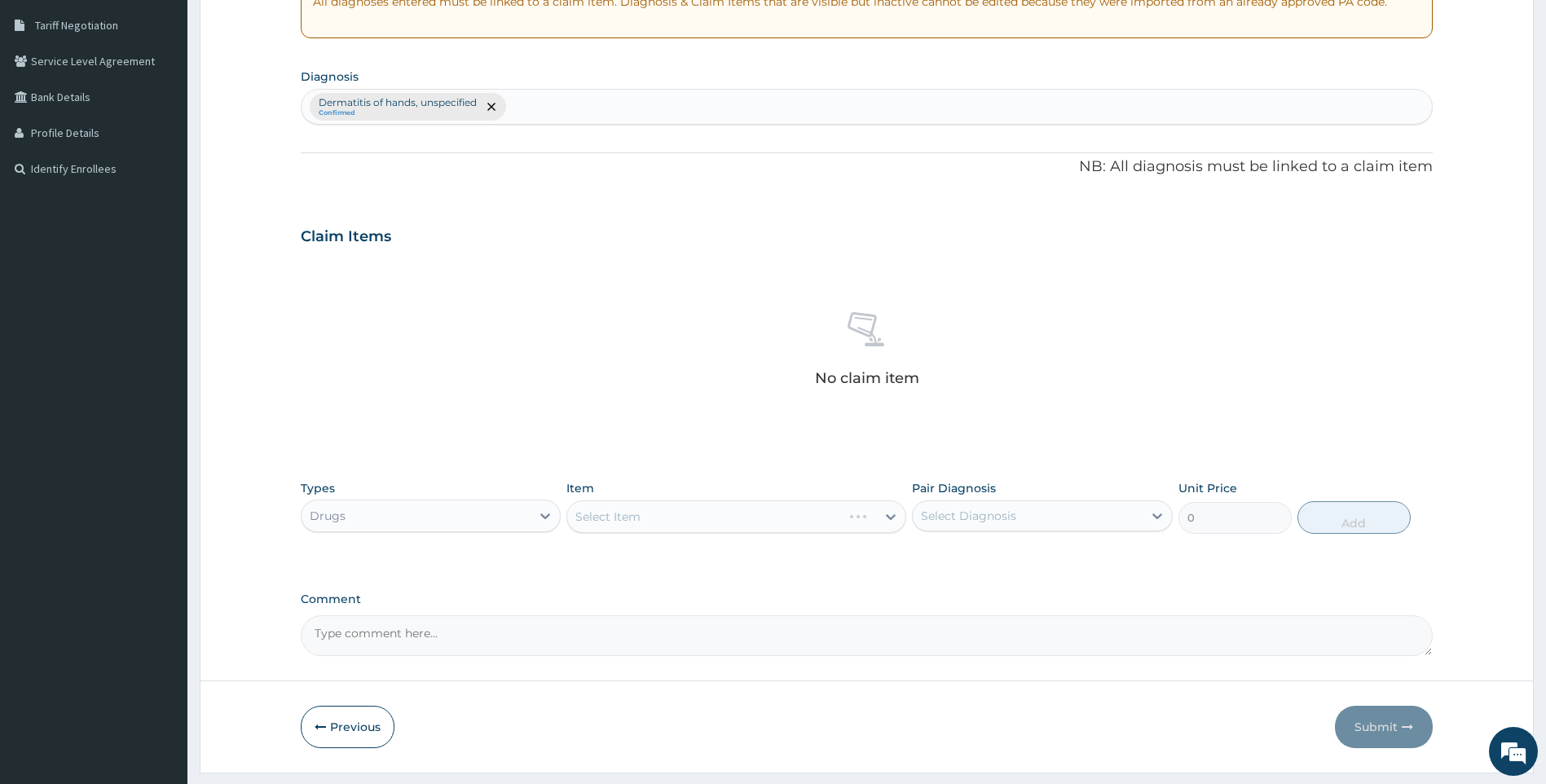
click at [621, 518] on div "Select Item" at bounding box center [736, 517] width 340 height 32
click at [722, 501] on div "Select Item" at bounding box center [736, 517] width 340 height 32
click at [723, 510] on div "Select Item" at bounding box center [736, 517] width 340 height 32
click at [638, 508] on div "Select Item" at bounding box center [608, 516] width 65 height 16
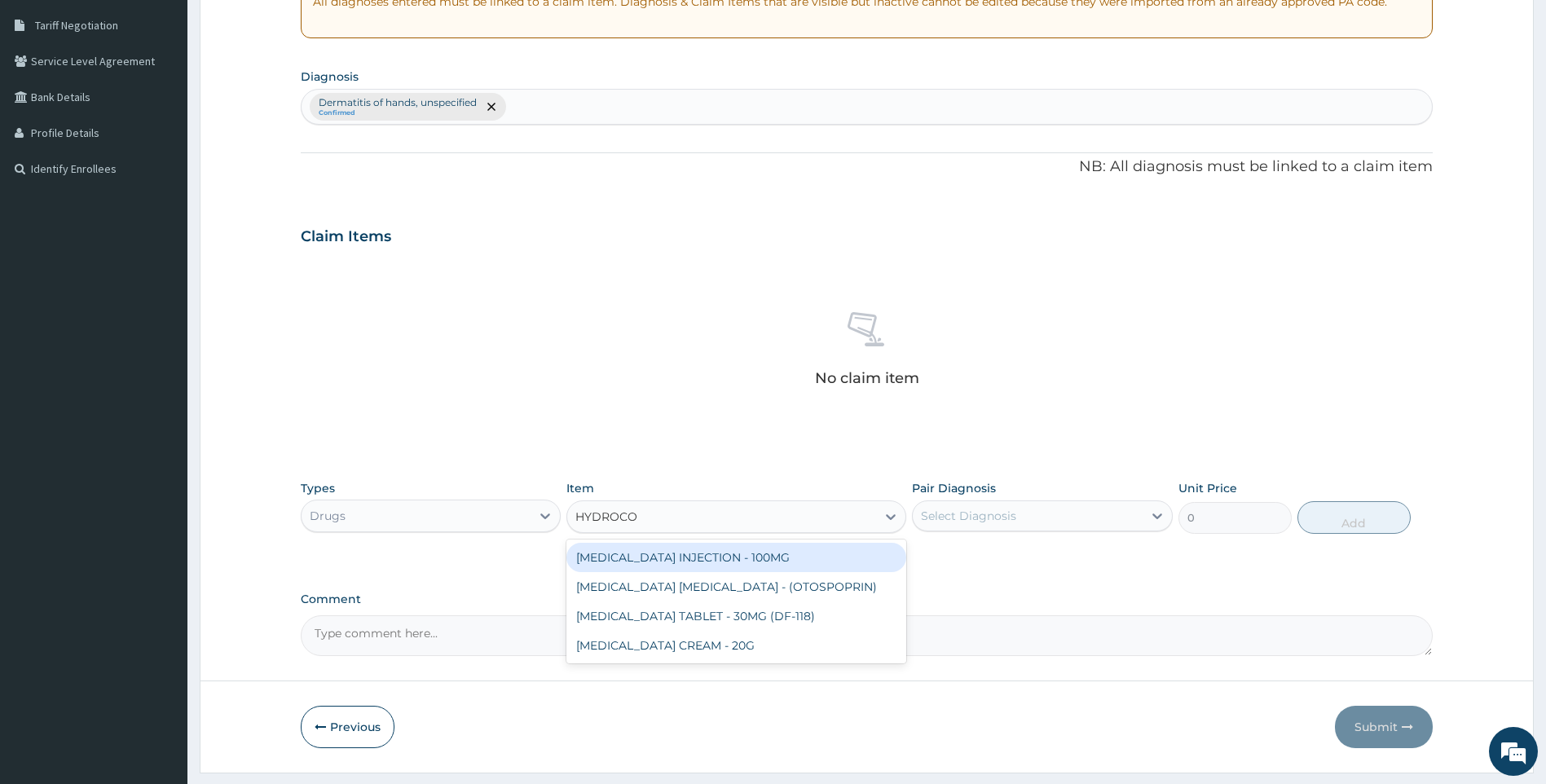
scroll to position [0, 0]
type input "HYDROCORT"
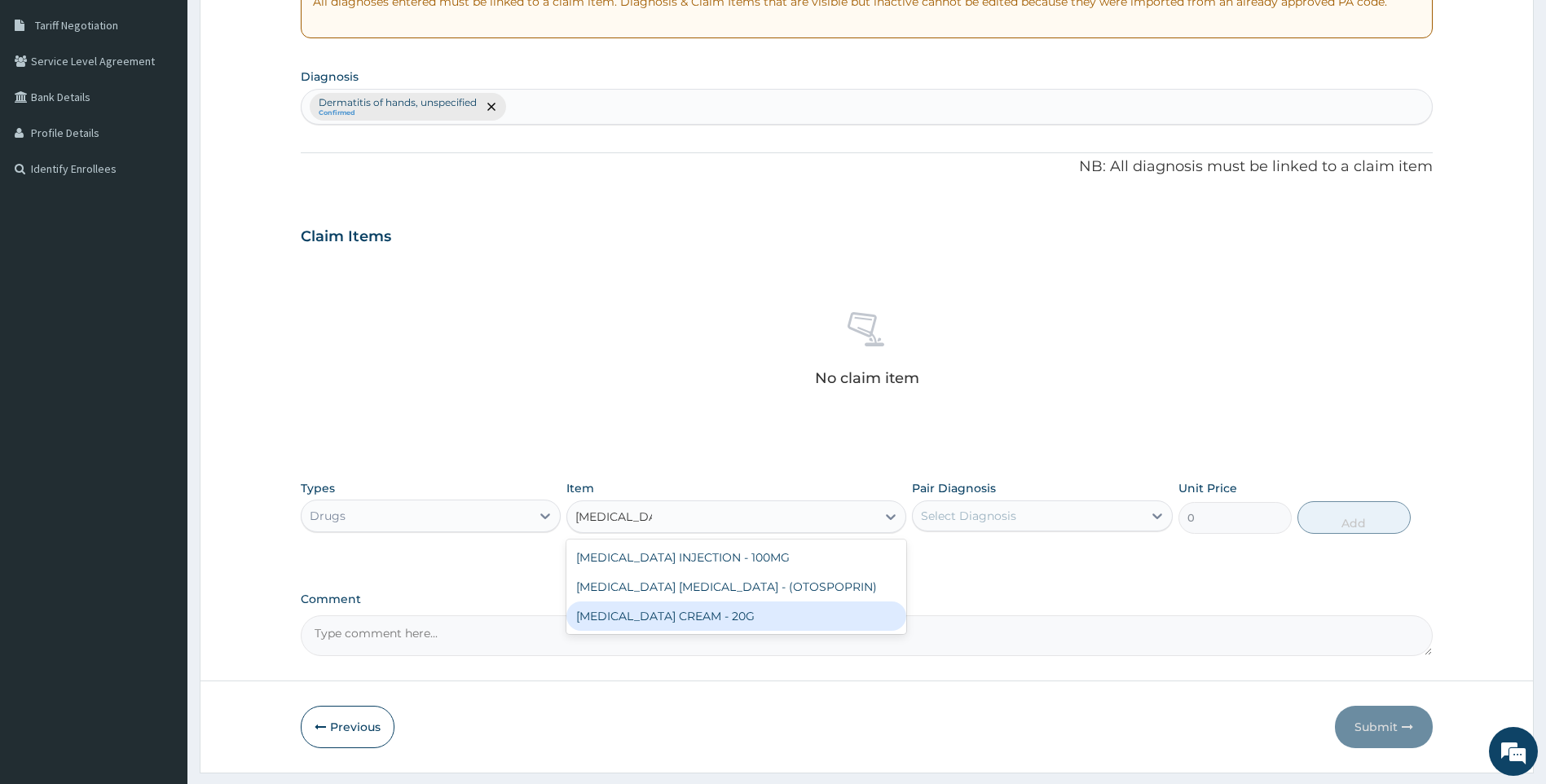
click at [753, 614] on div "[MEDICAL_DATA] CREAM - 20G" at bounding box center [736, 616] width 340 height 29
type input "1680"
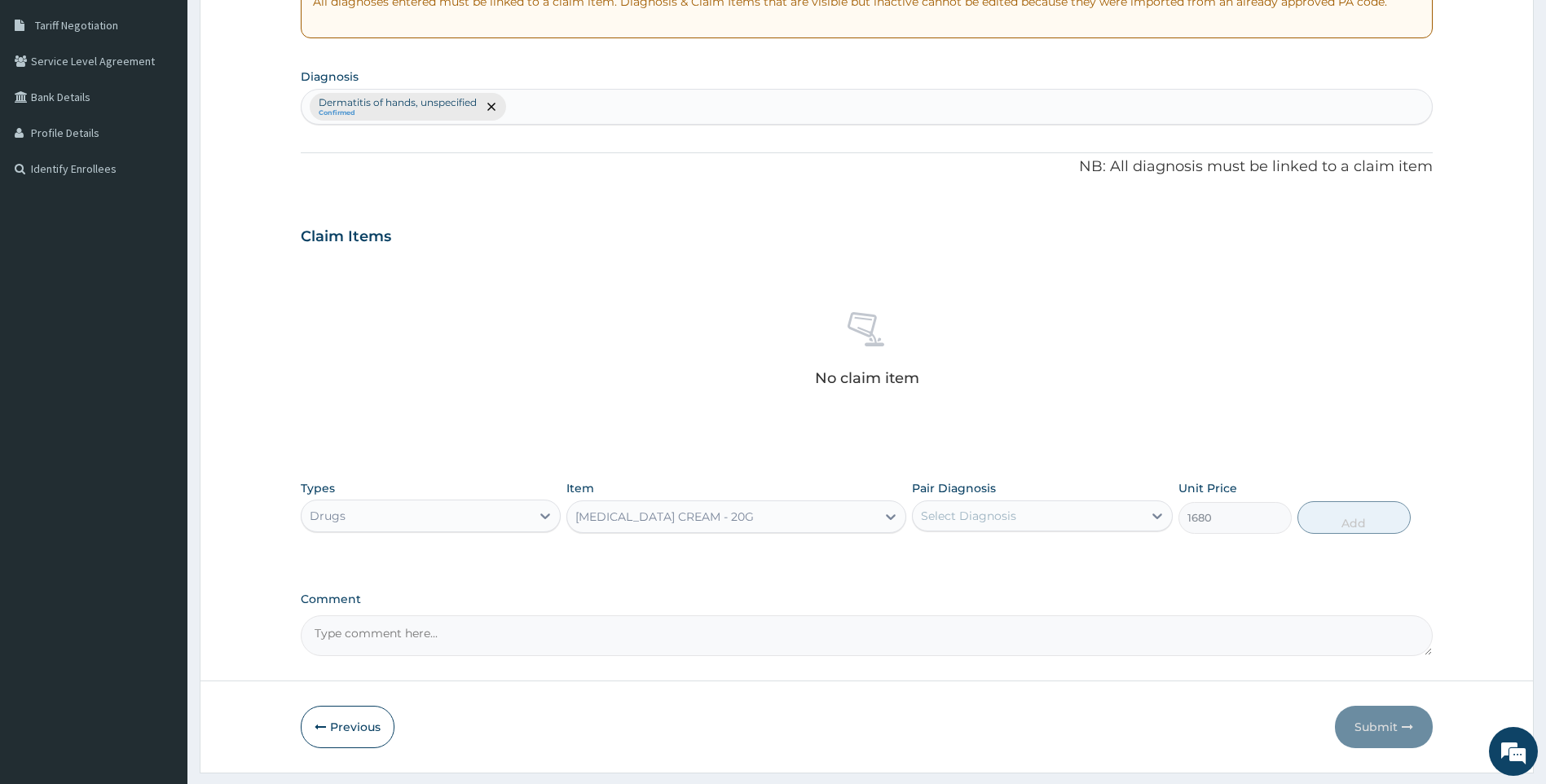
click at [1037, 522] on div "Select Diagnosis" at bounding box center [1027, 515] width 229 height 26
click at [1018, 553] on label "Dermatitis of hands, unspecified" at bounding box center [1035, 555] width 192 height 16
checkbox input "true"
click at [1310, 517] on button "Add" at bounding box center [1354, 518] width 113 height 32
type input "0"
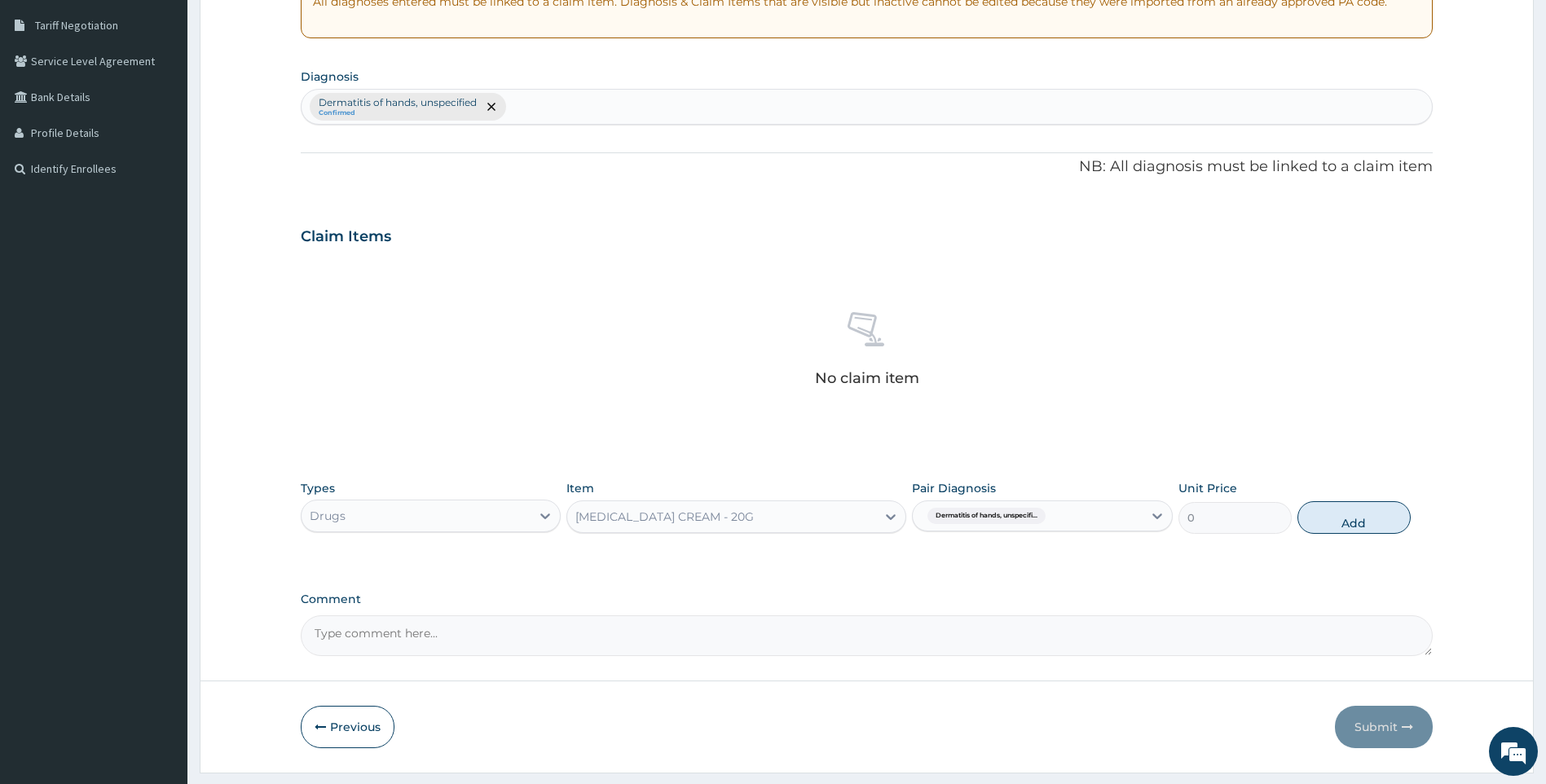
scroll to position [298, 0]
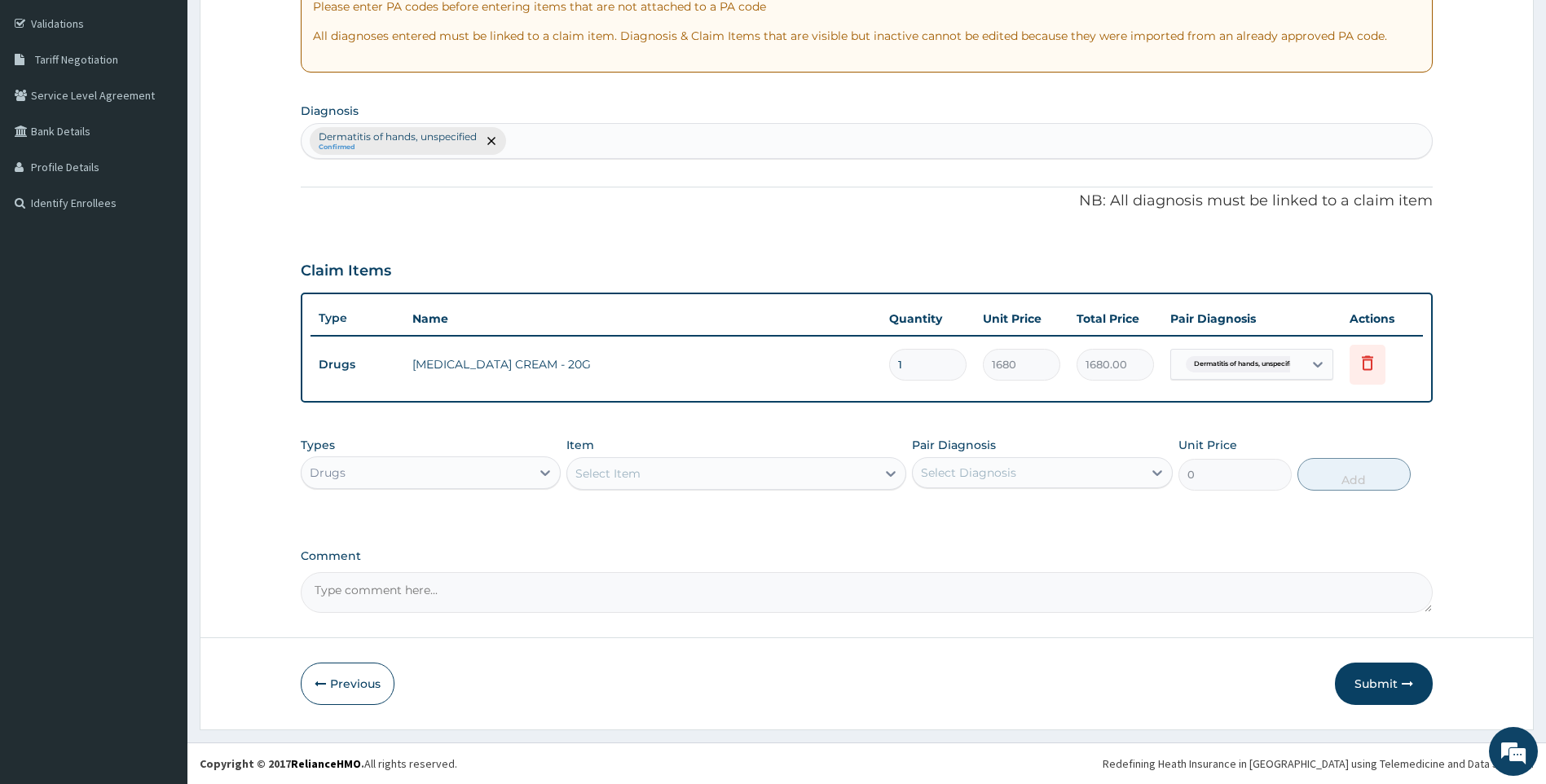
click at [847, 468] on div "Select Item" at bounding box center [722, 473] width 309 height 26
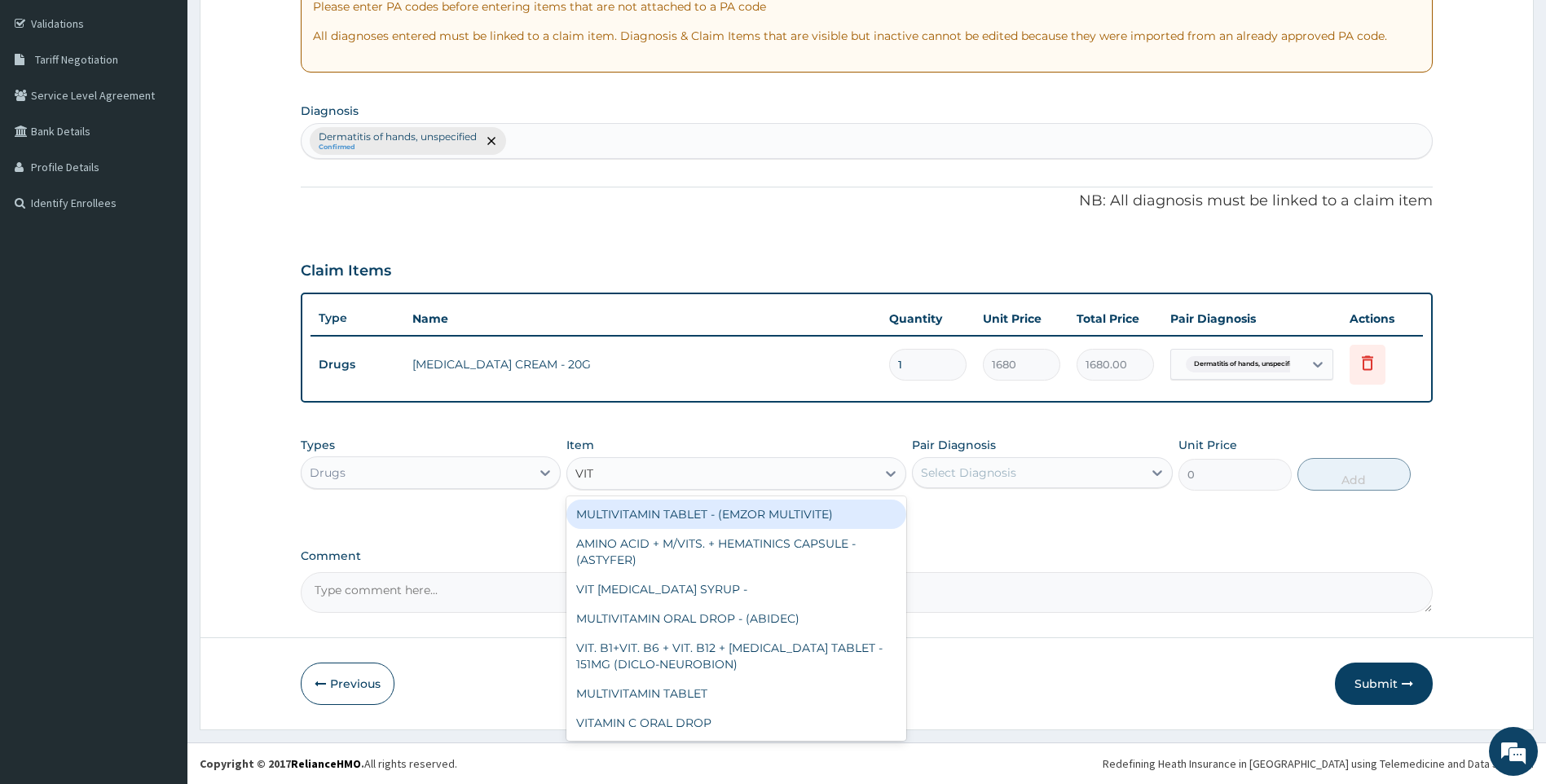
type input "VITA"
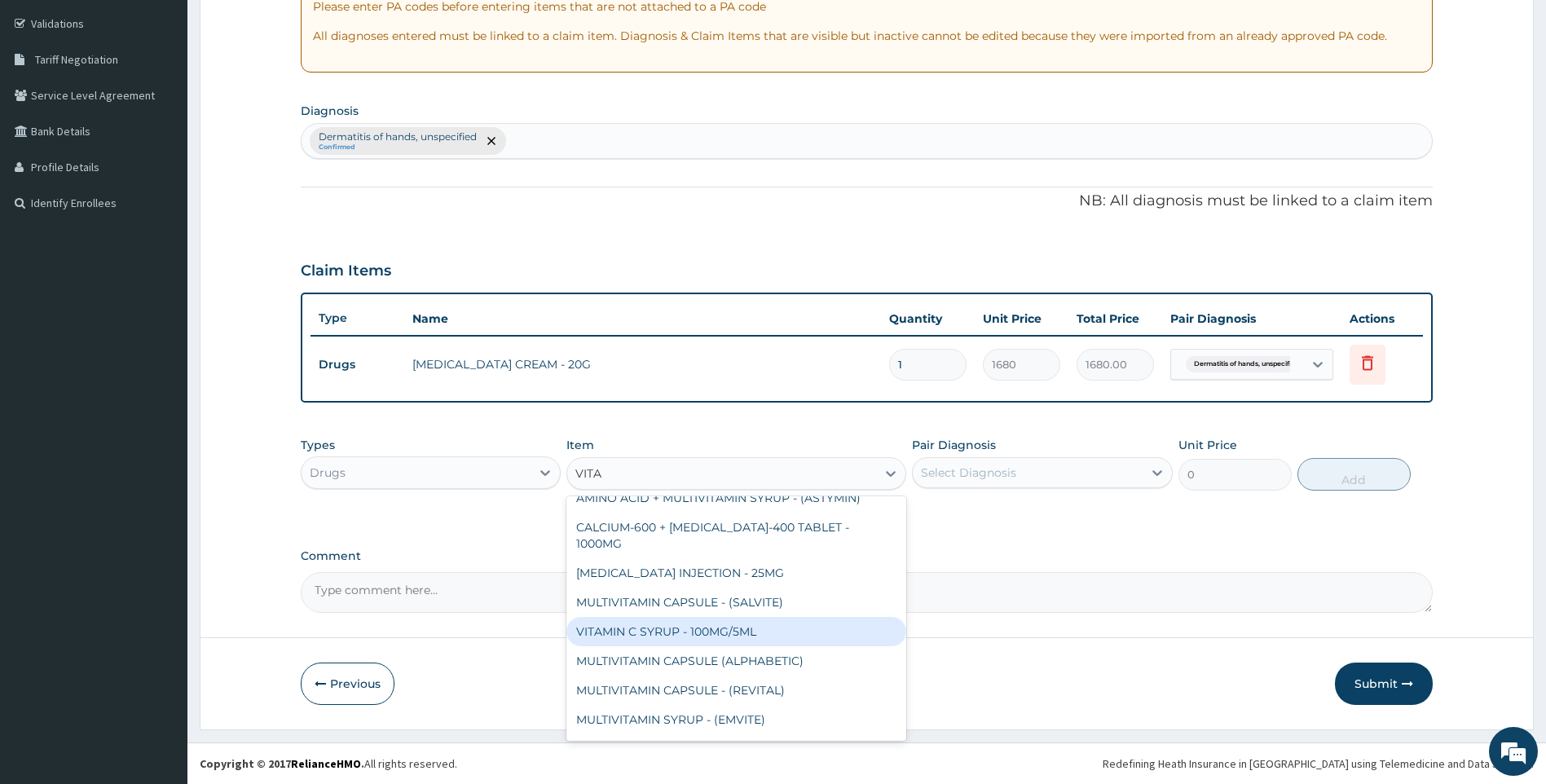
scroll to position [245, 0]
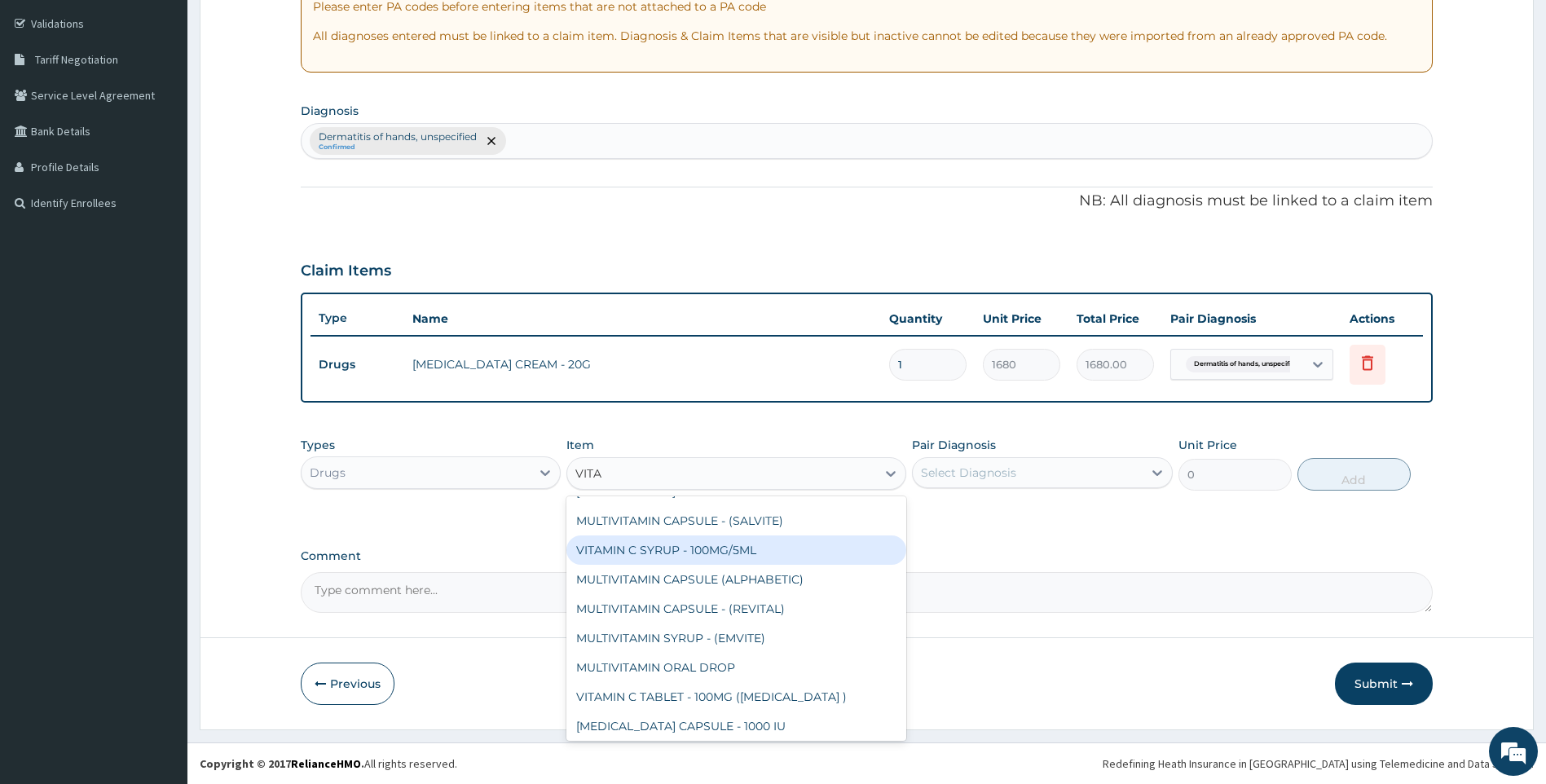
click at [718, 539] on div "VITAMIN C SYRUP - 100MG/5ML" at bounding box center [736, 550] width 340 height 29
type input "672"
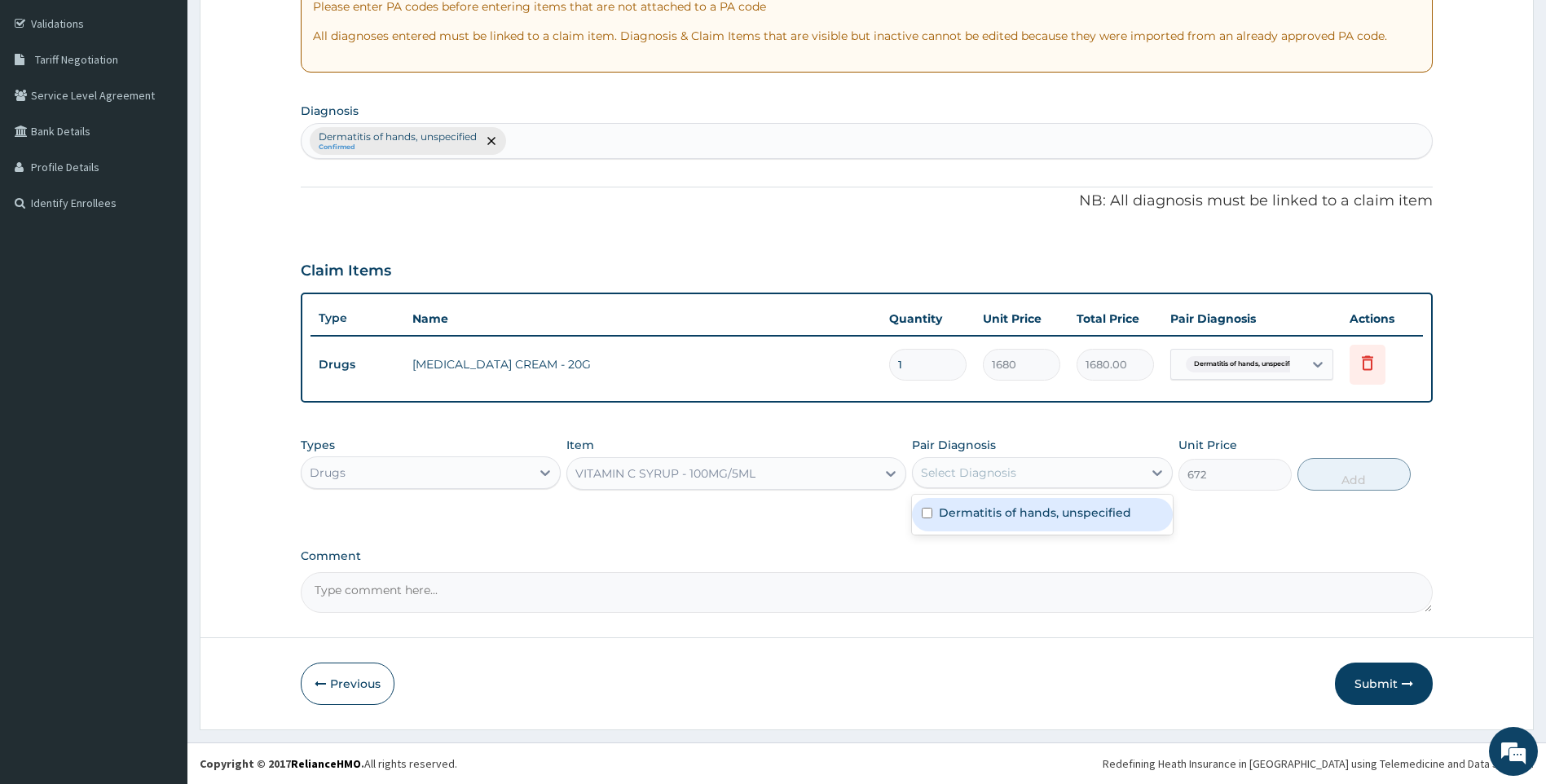
click at [1101, 466] on div "Select Diagnosis" at bounding box center [1027, 472] width 229 height 26
click at [1057, 521] on div "Dermatitis of hands, unspecified" at bounding box center [1042, 514] width 261 height 33
checkbox input "true"
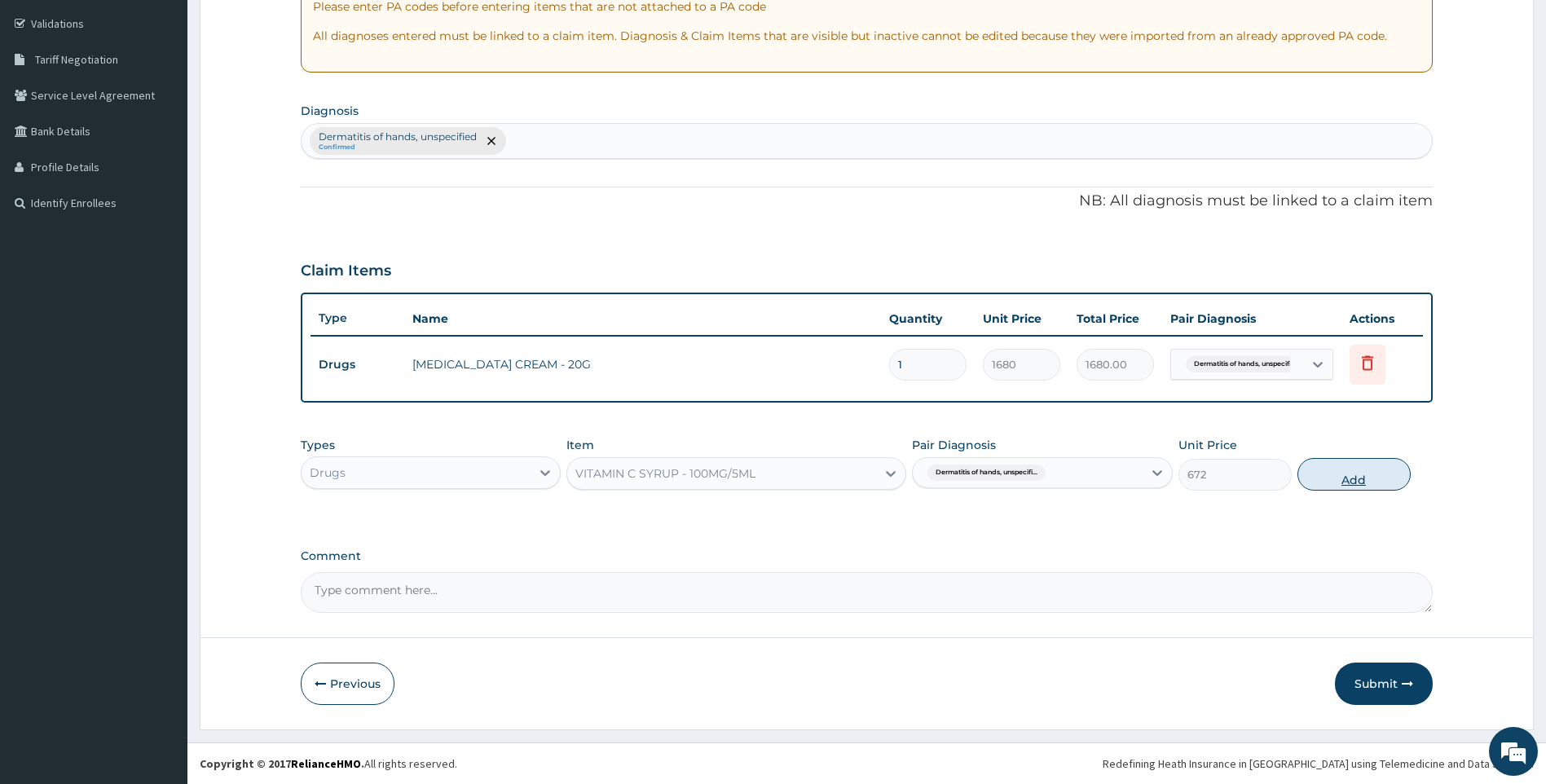
click at [1324, 474] on button "Add" at bounding box center [1354, 474] width 113 height 32
type input "0"
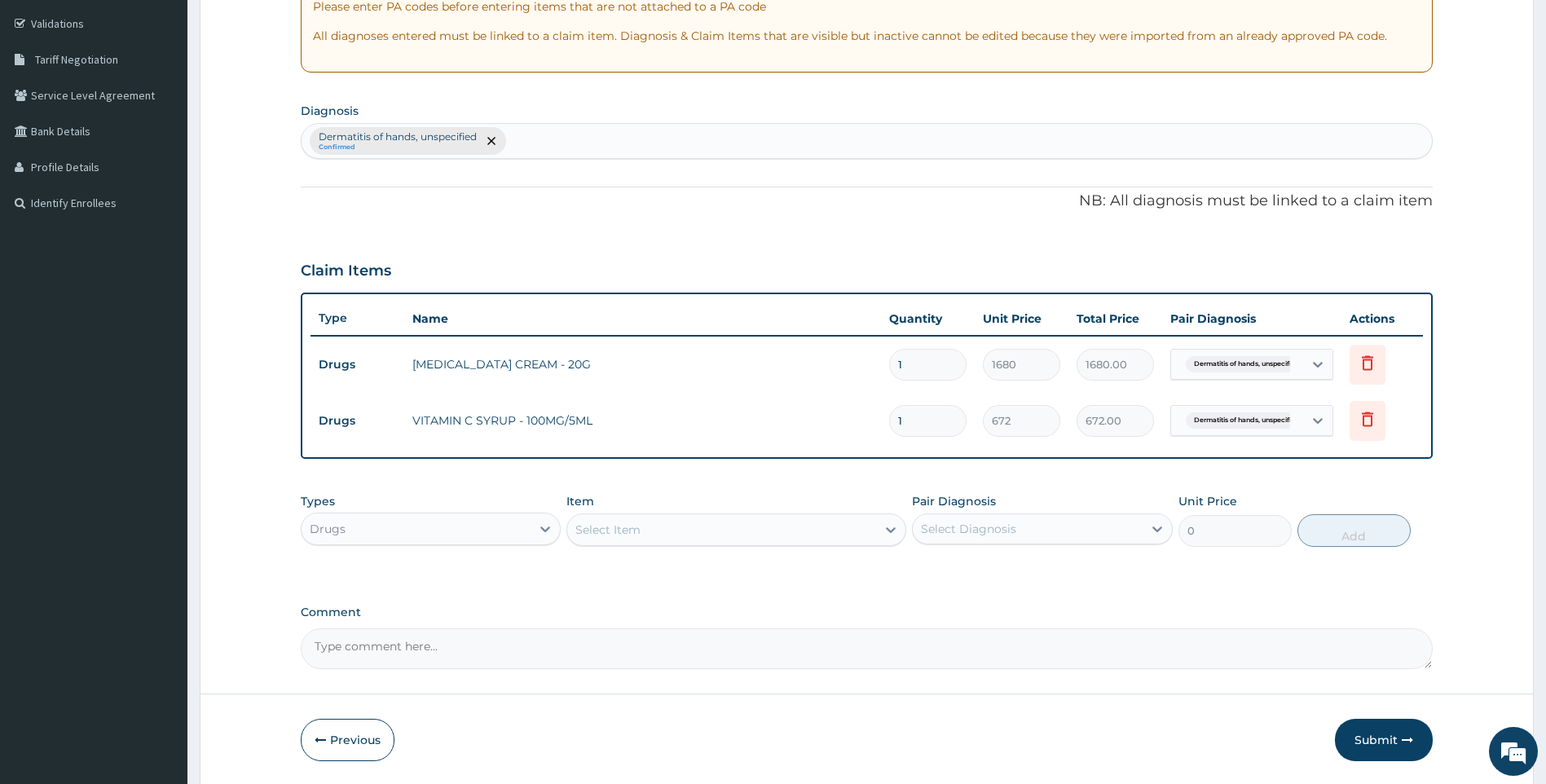
click at [686, 524] on div "Select Item" at bounding box center [722, 529] width 309 height 26
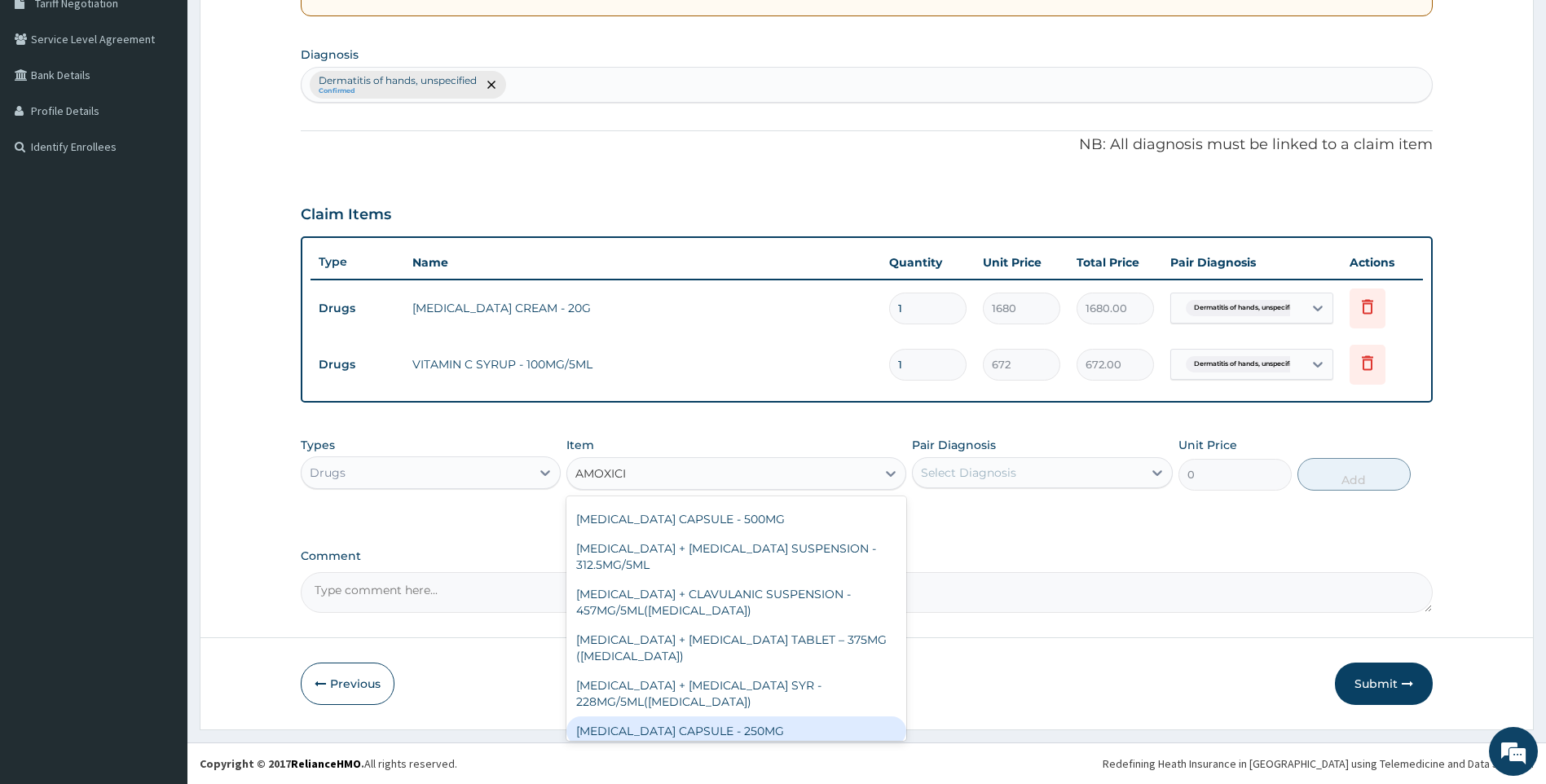
scroll to position [140, 0]
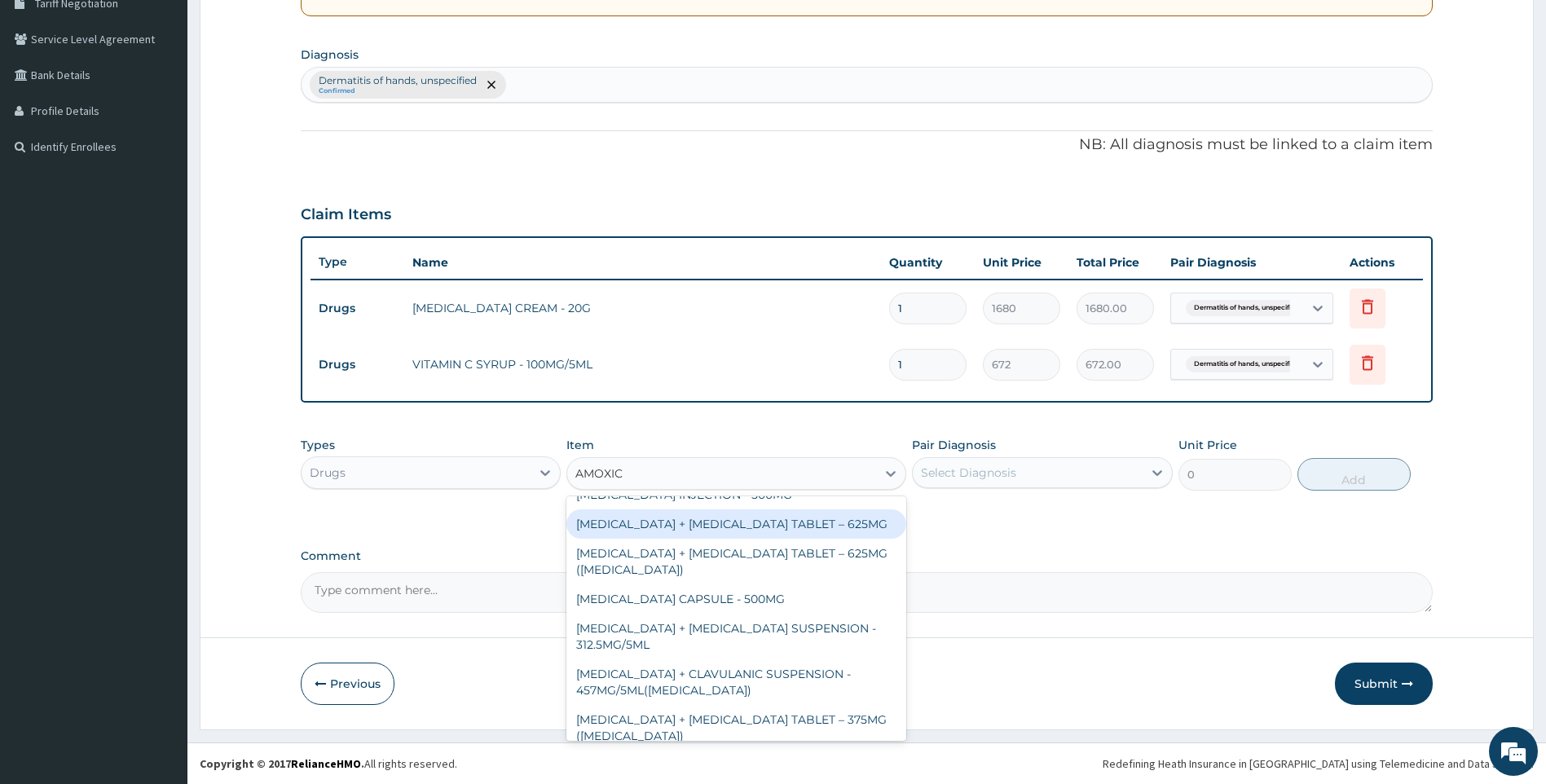
type input "AMOXI"
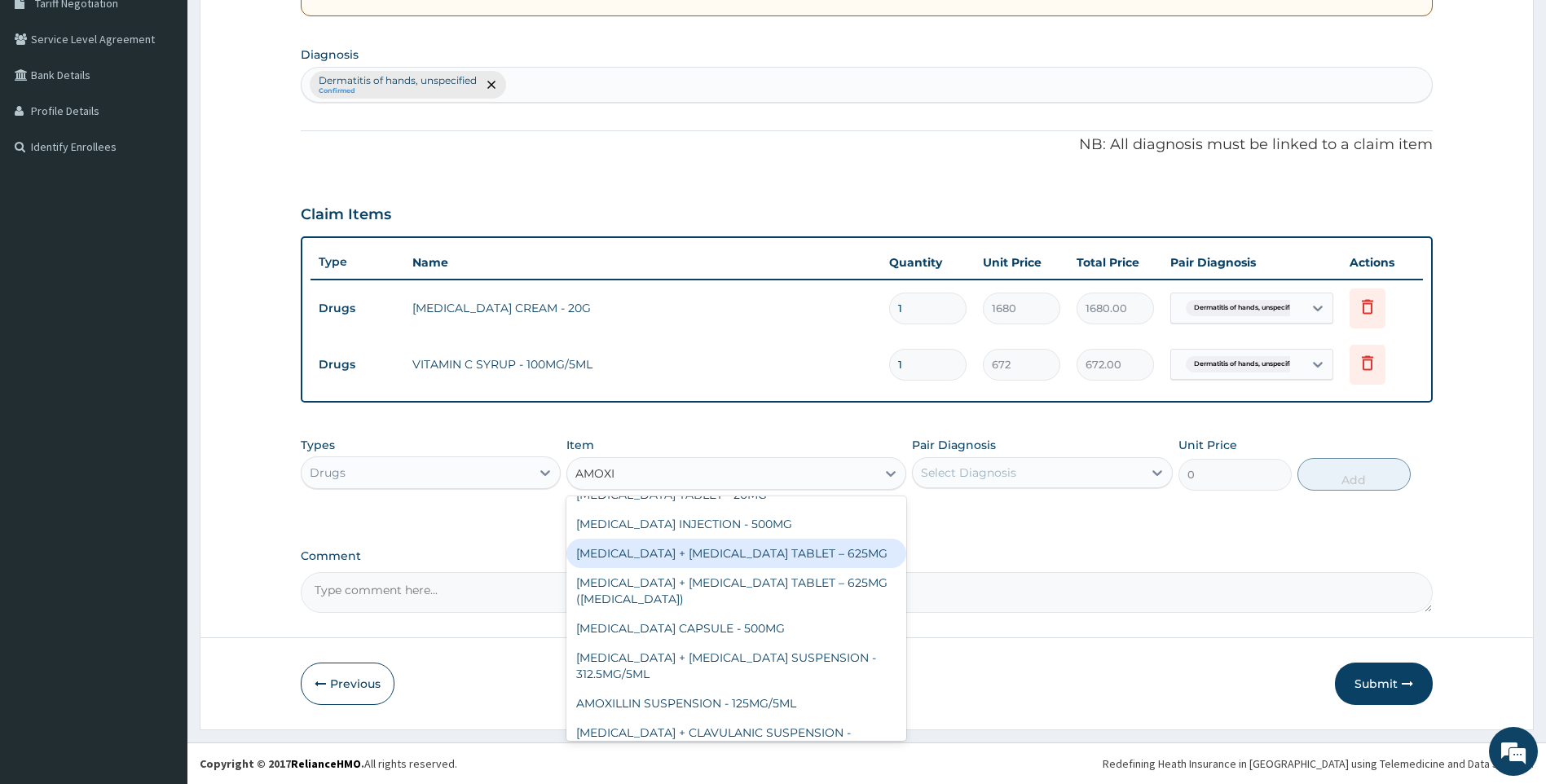
scroll to position [169, 0]
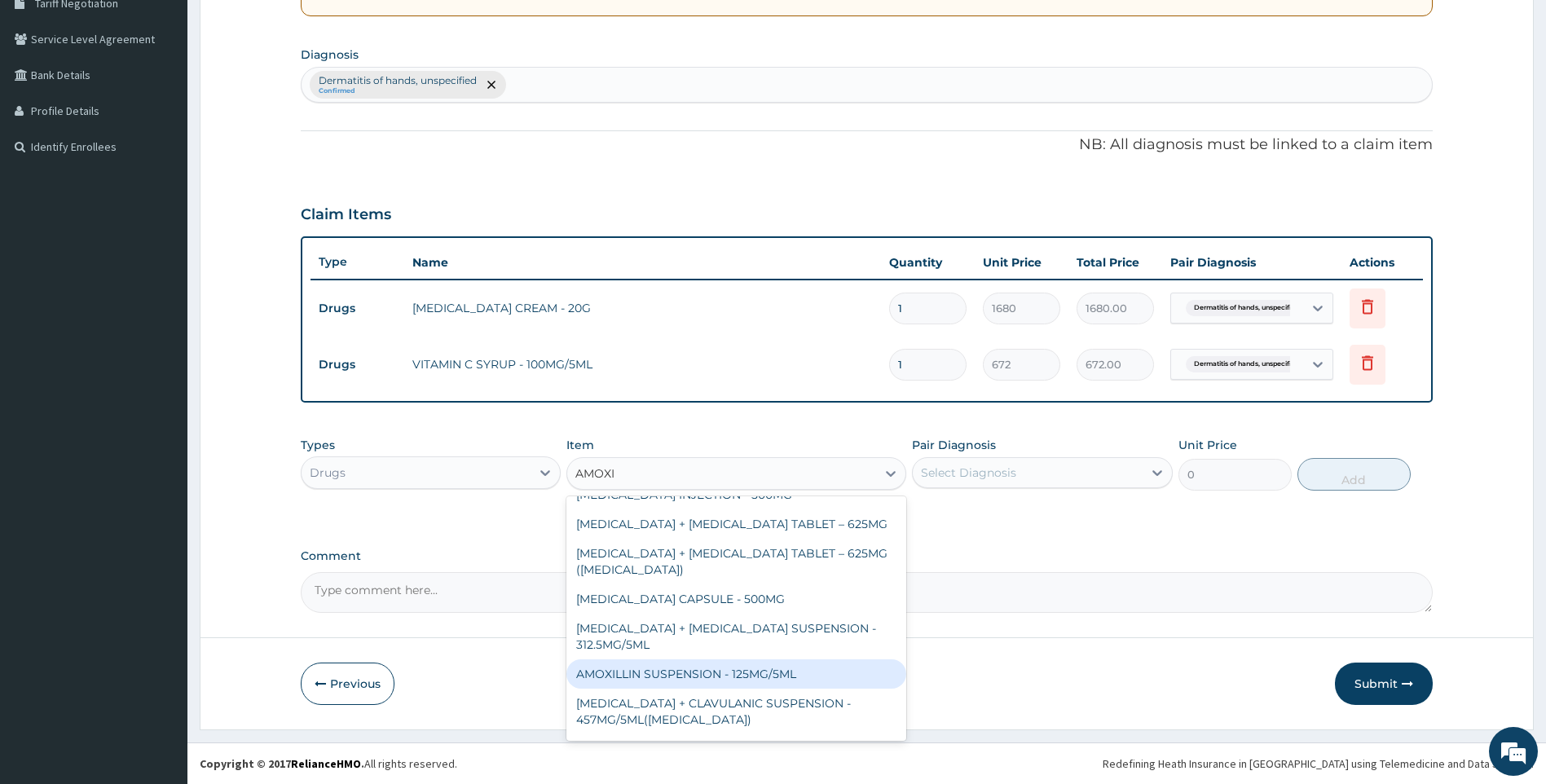
click at [743, 669] on div "AMOXILLIN SUSPENSION - 125MG/5ML" at bounding box center [736, 674] width 340 height 29
type input "840"
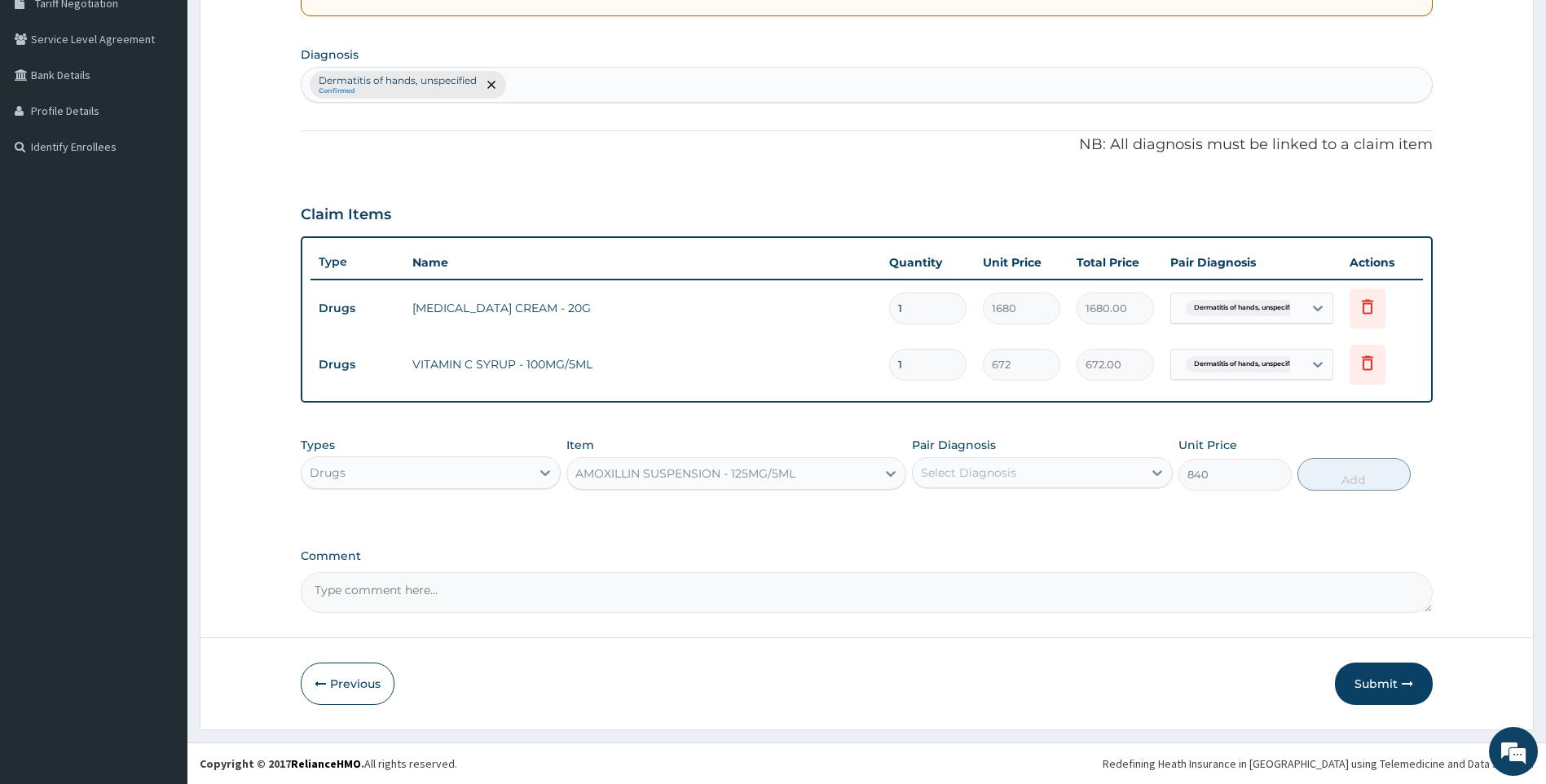
click at [1084, 471] on div "Select Diagnosis" at bounding box center [1027, 472] width 229 height 26
click at [1067, 505] on label "Dermatitis of hands, unspecified" at bounding box center [1035, 512] width 192 height 16
checkbox input "true"
click at [1353, 479] on button "Add" at bounding box center [1354, 474] width 113 height 32
type input "0"
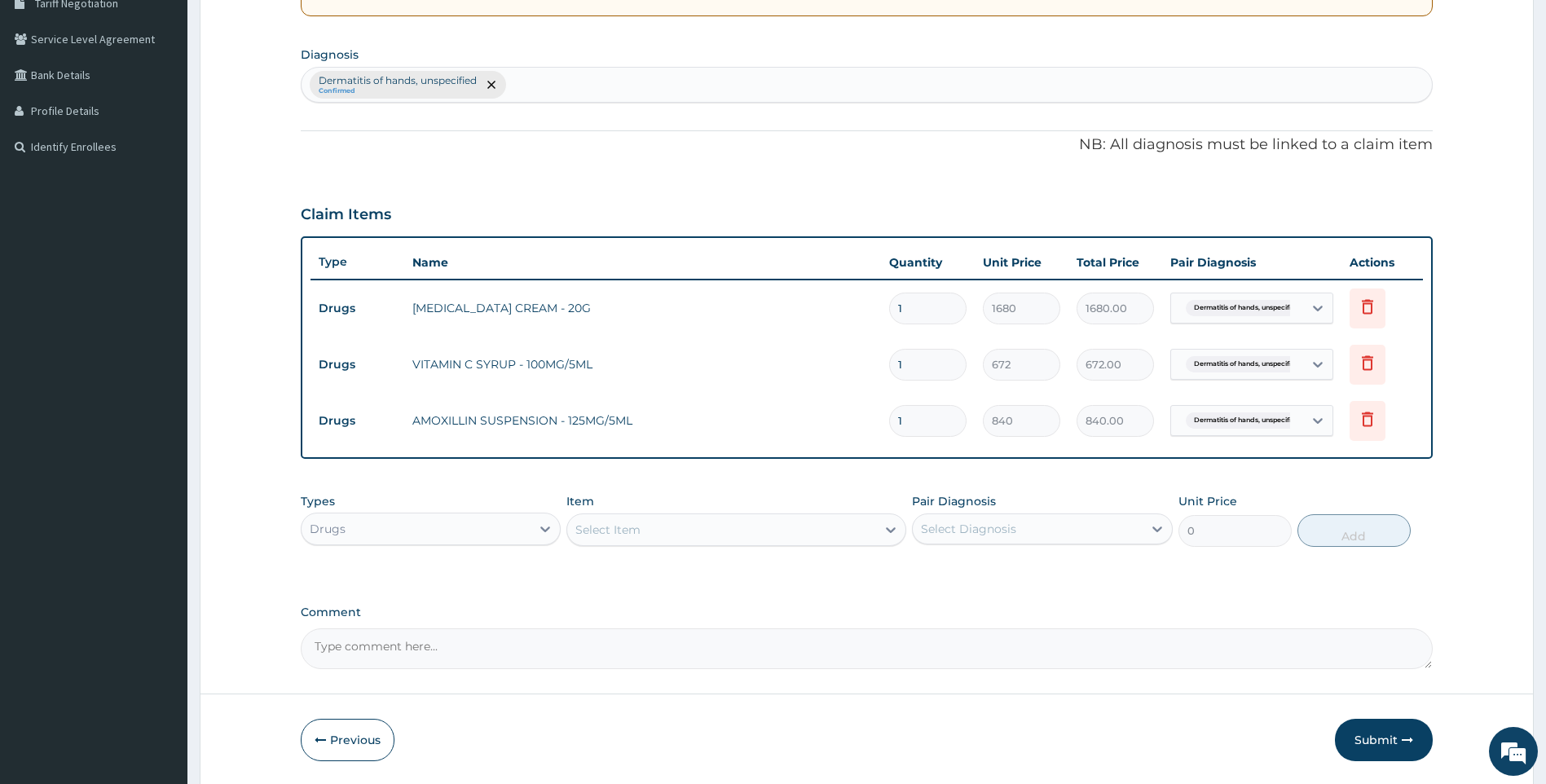
click at [492, 524] on div "Drugs" at bounding box center [416, 528] width 229 height 26
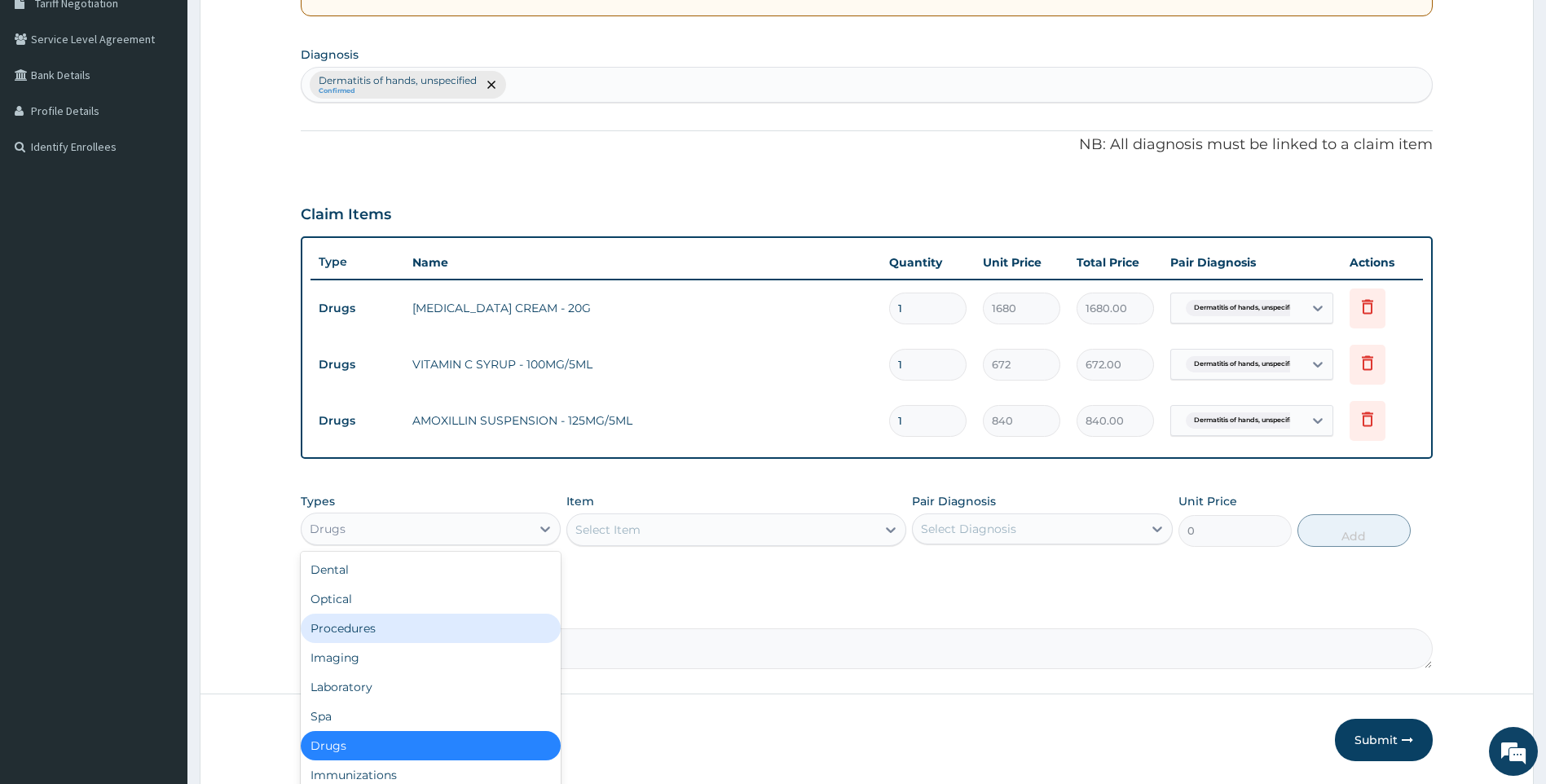
click at [380, 631] on div "Procedures" at bounding box center [431, 628] width 261 height 29
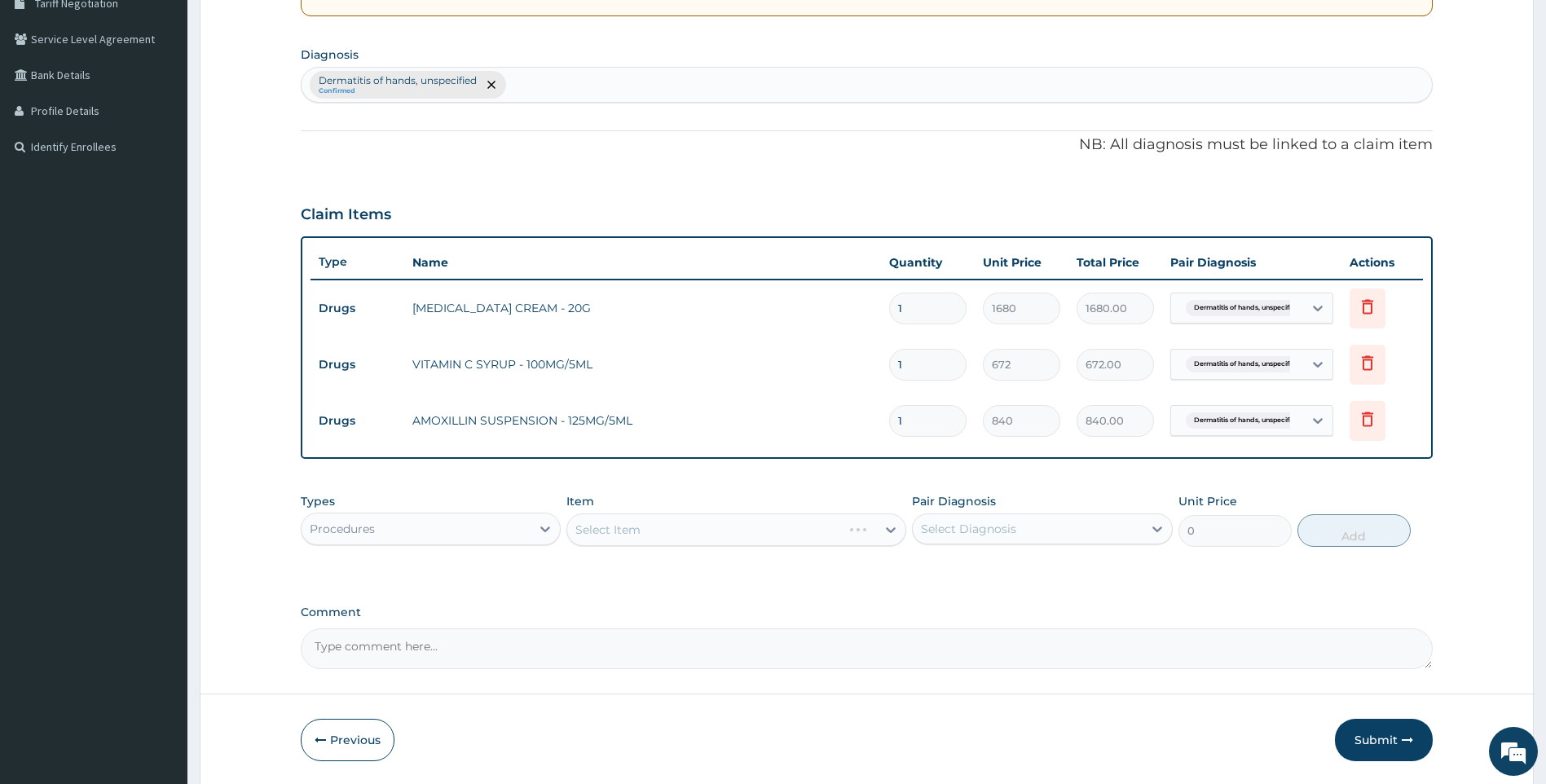
click at [655, 523] on div "Select Item" at bounding box center [736, 529] width 340 height 32
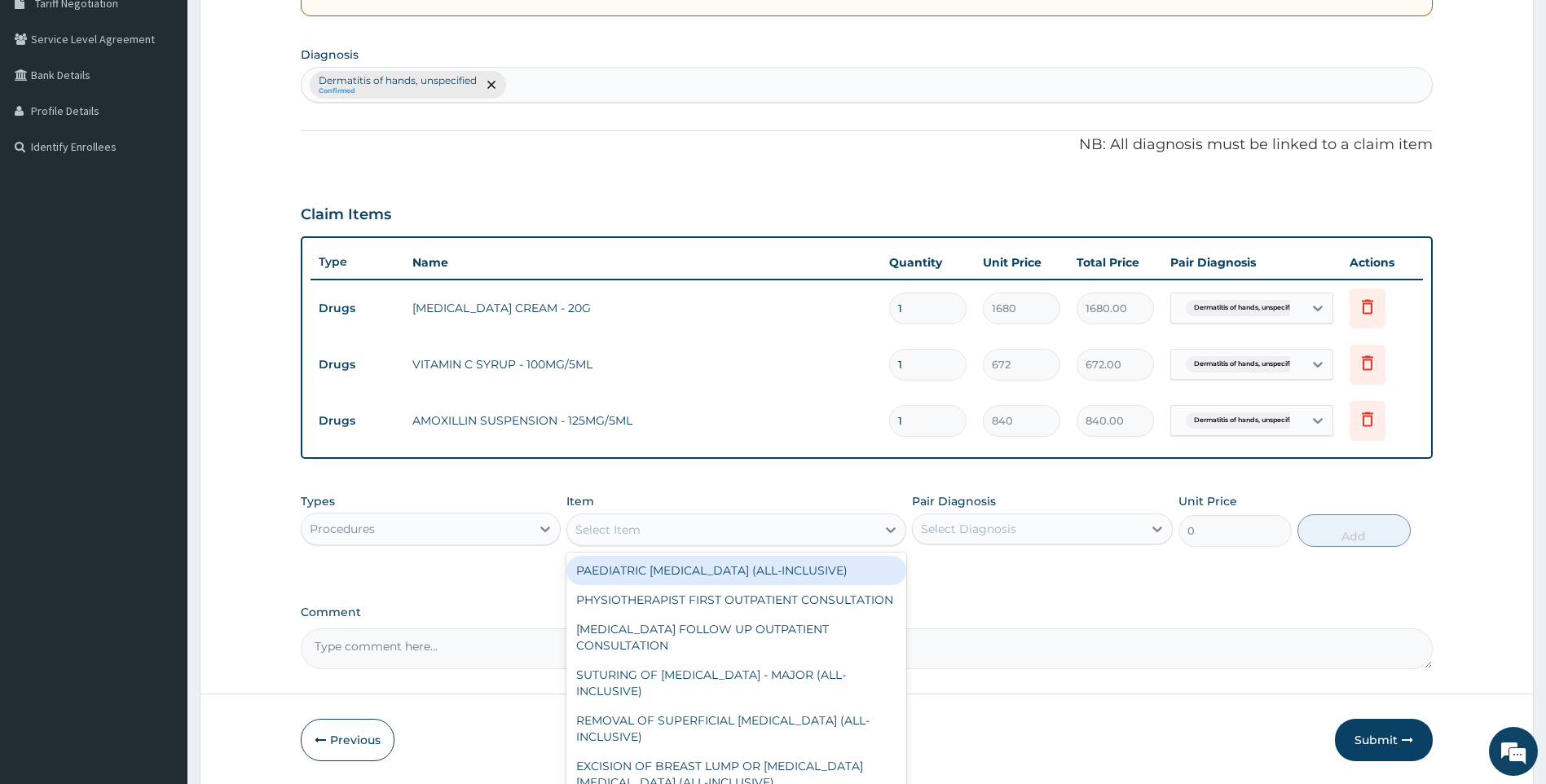
click at [637, 523] on div "Select Item" at bounding box center [608, 529] width 65 height 16
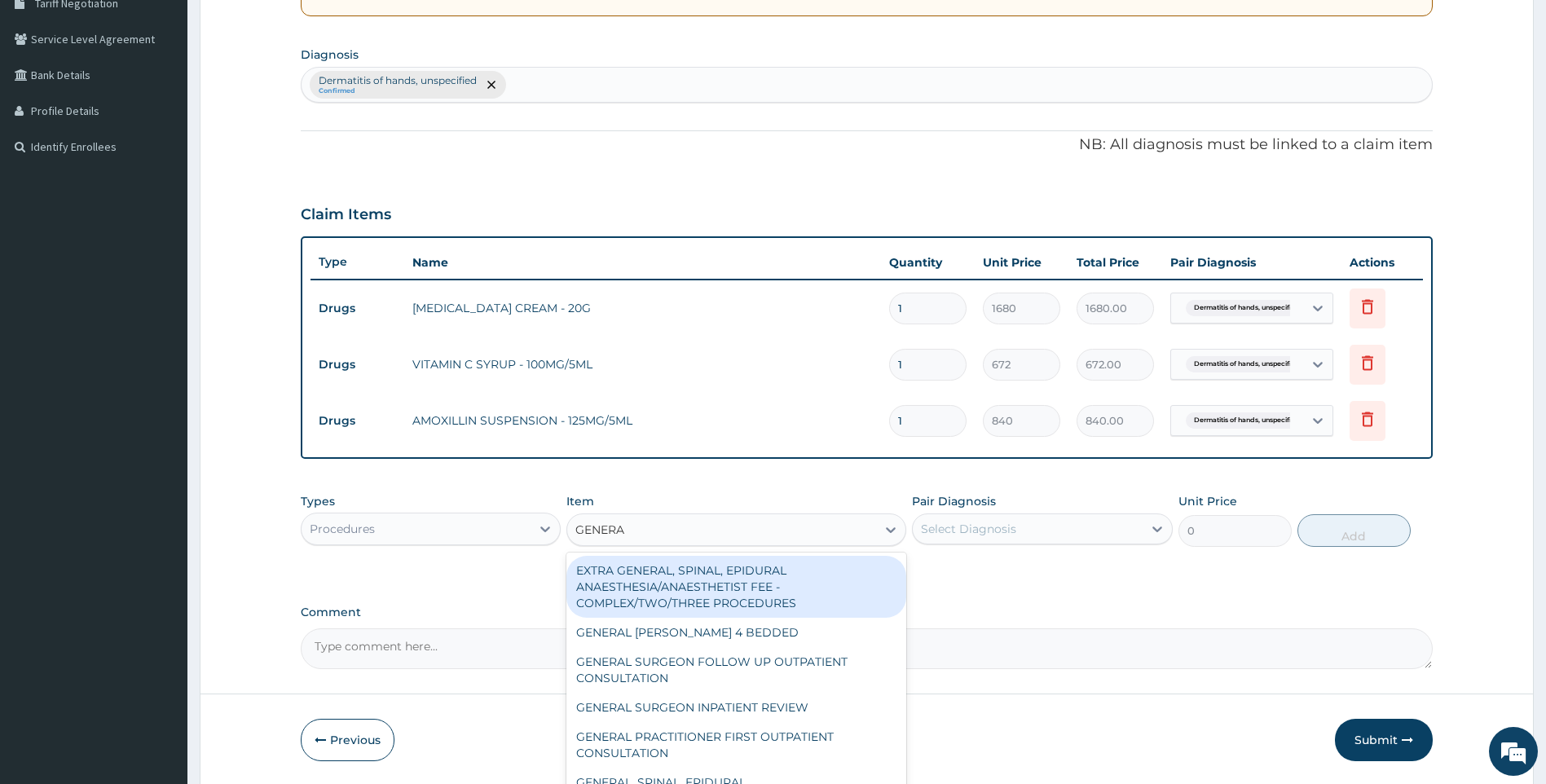
type input "GENERAL"
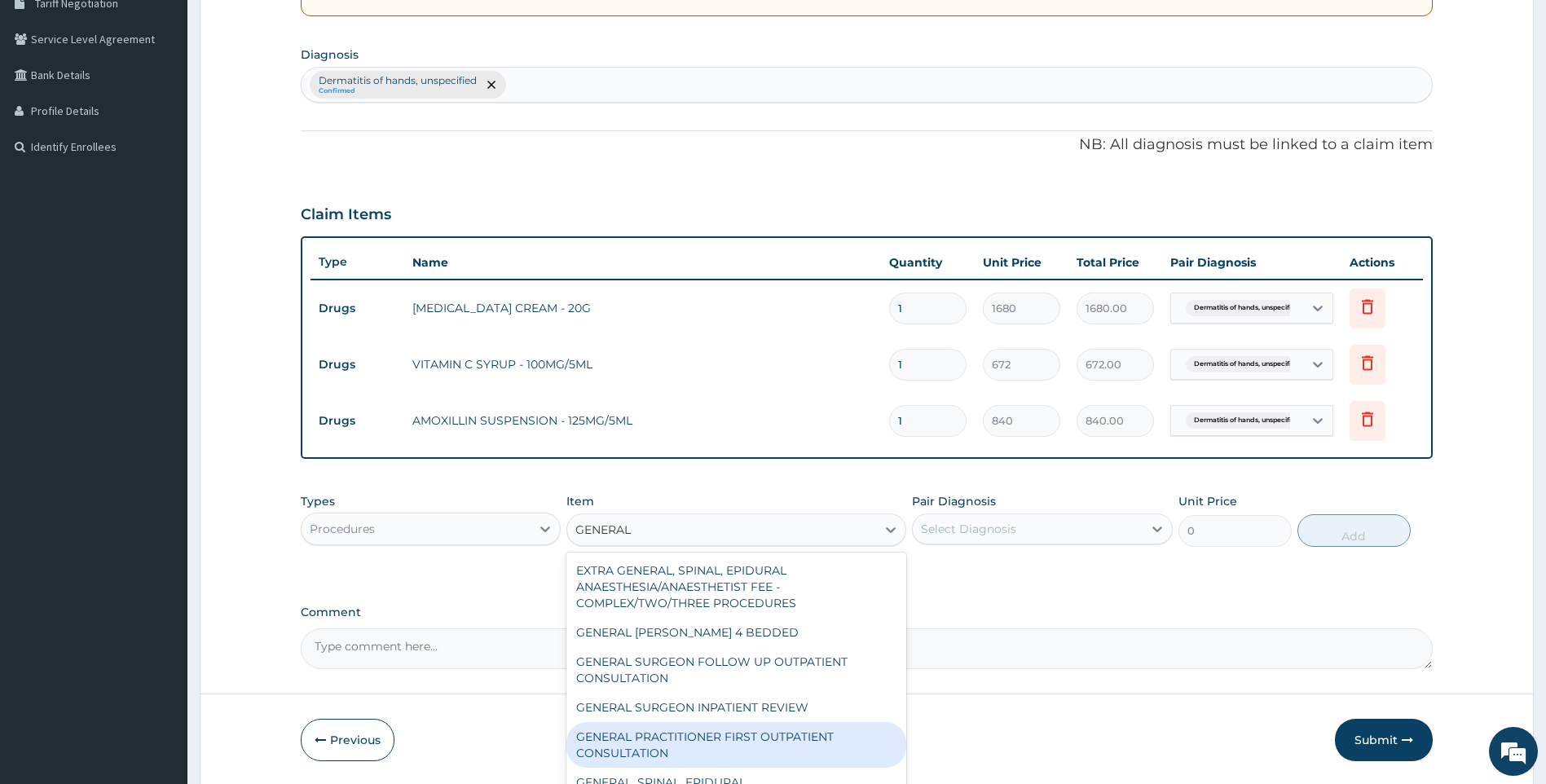
click at [753, 738] on div "GENERAL PRACTITIONER FIRST OUTPATIENT CONSULTATION" at bounding box center [736, 745] width 340 height 46
type input "3750"
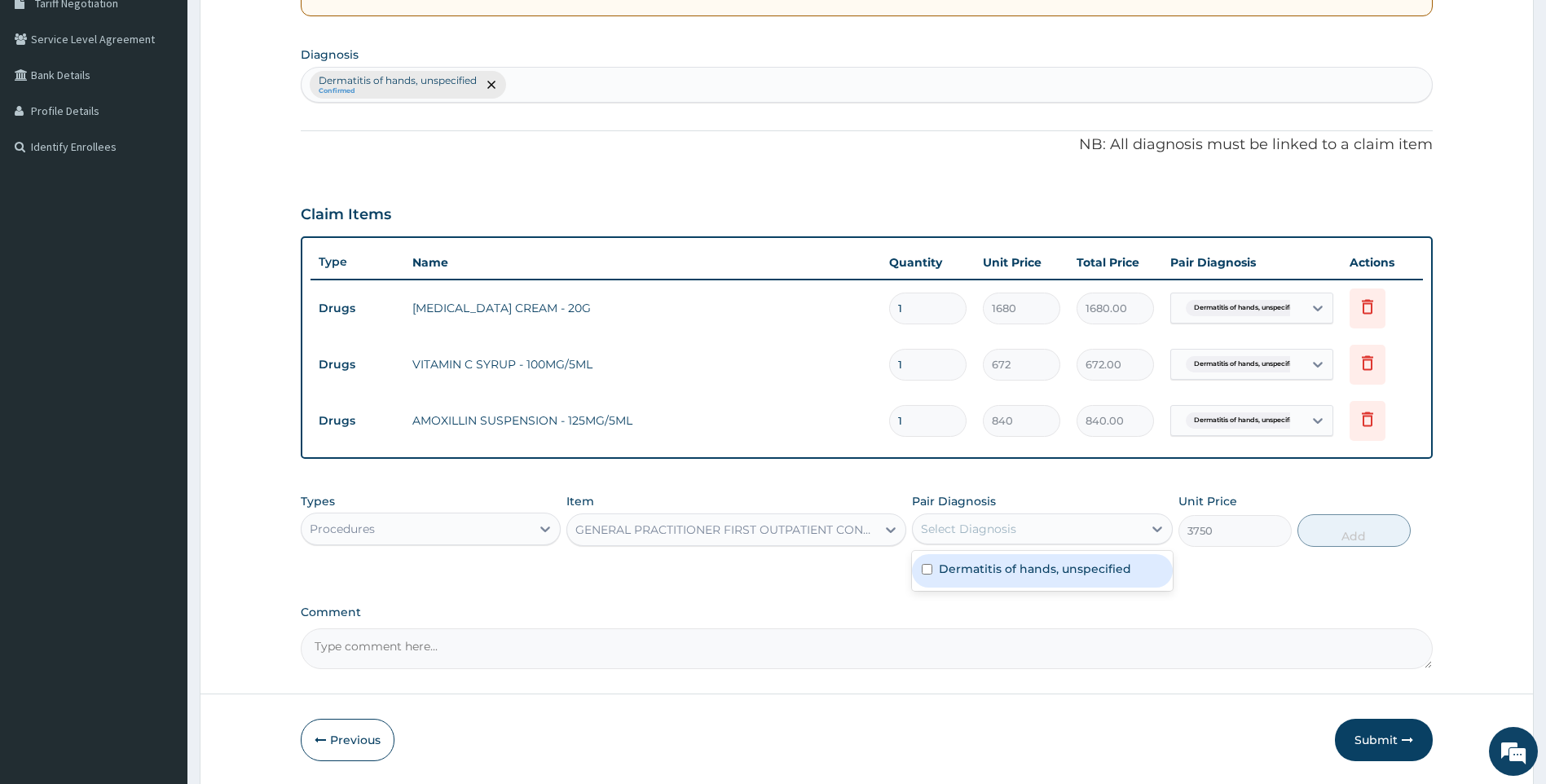
drag, startPoint x: 1110, startPoint y: 521, endPoint x: 1097, endPoint y: 564, distance: 44.9
click at [1110, 523] on div "Select Diagnosis" at bounding box center [1027, 528] width 229 height 26
click at [1113, 569] on label "Dermatitis of hands, unspecified" at bounding box center [1035, 568] width 192 height 16
checkbox input "true"
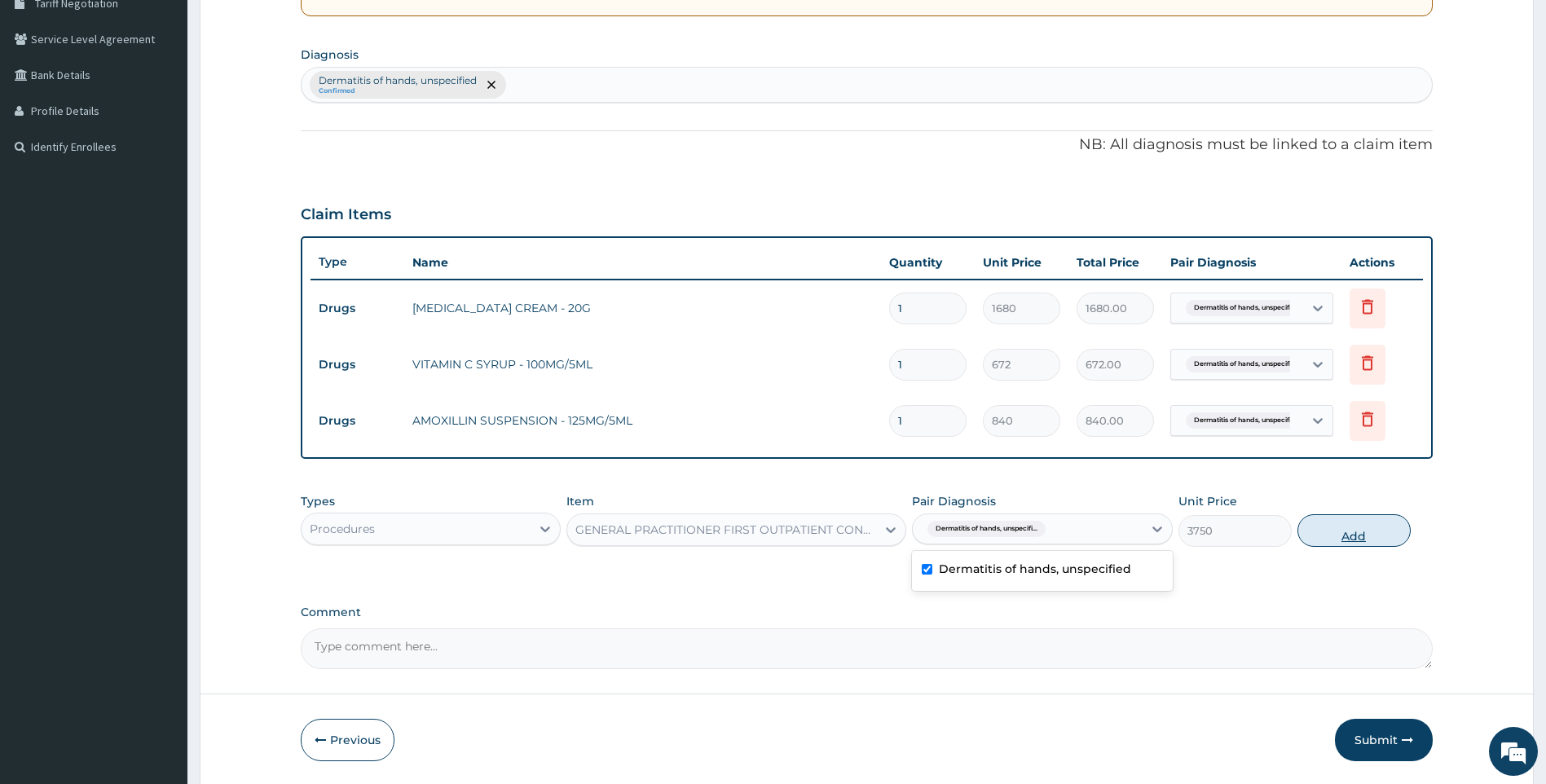
click at [1329, 532] on button "Add" at bounding box center [1354, 530] width 113 height 32
type input "0"
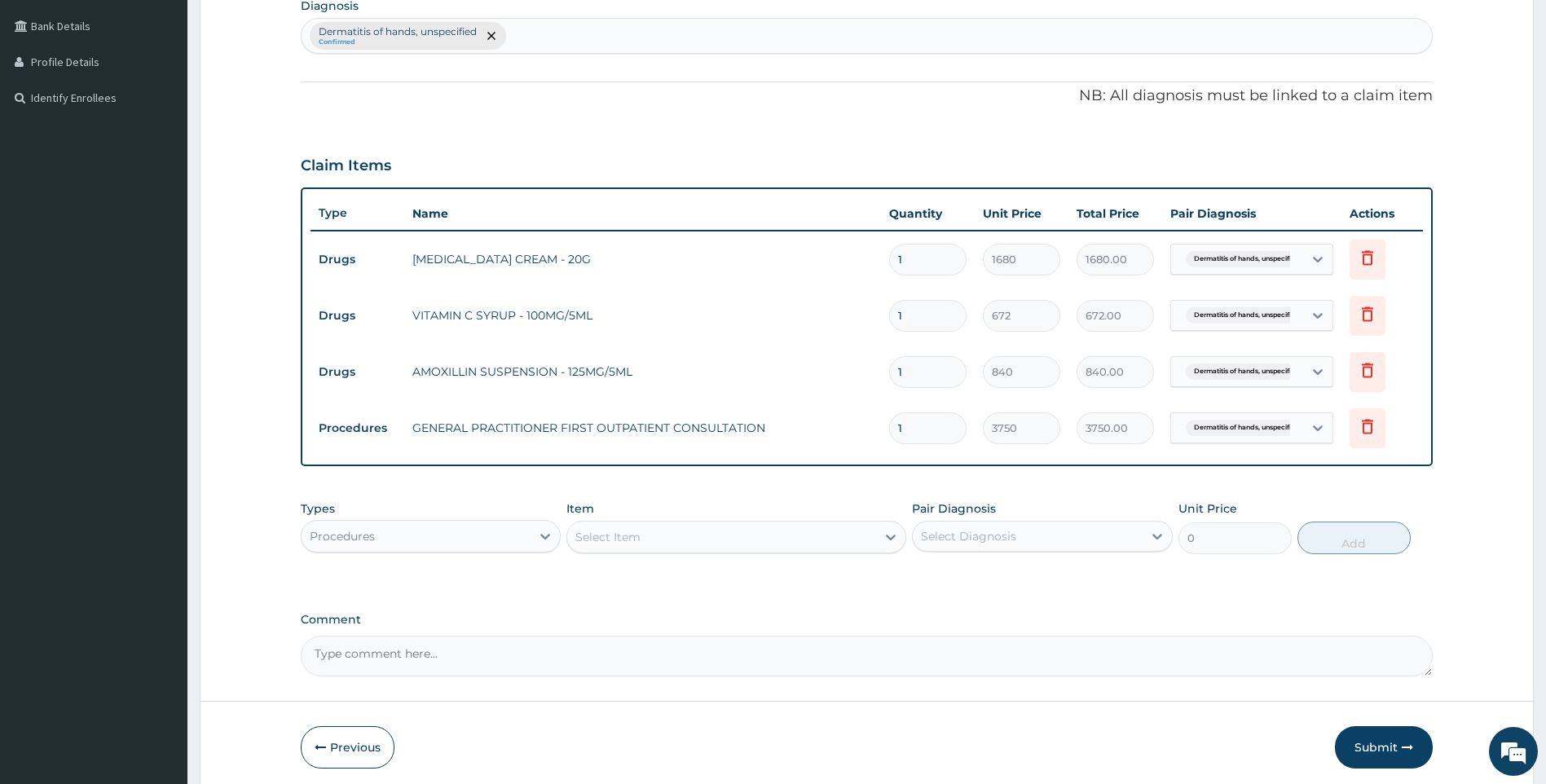
scroll to position [466, 0]
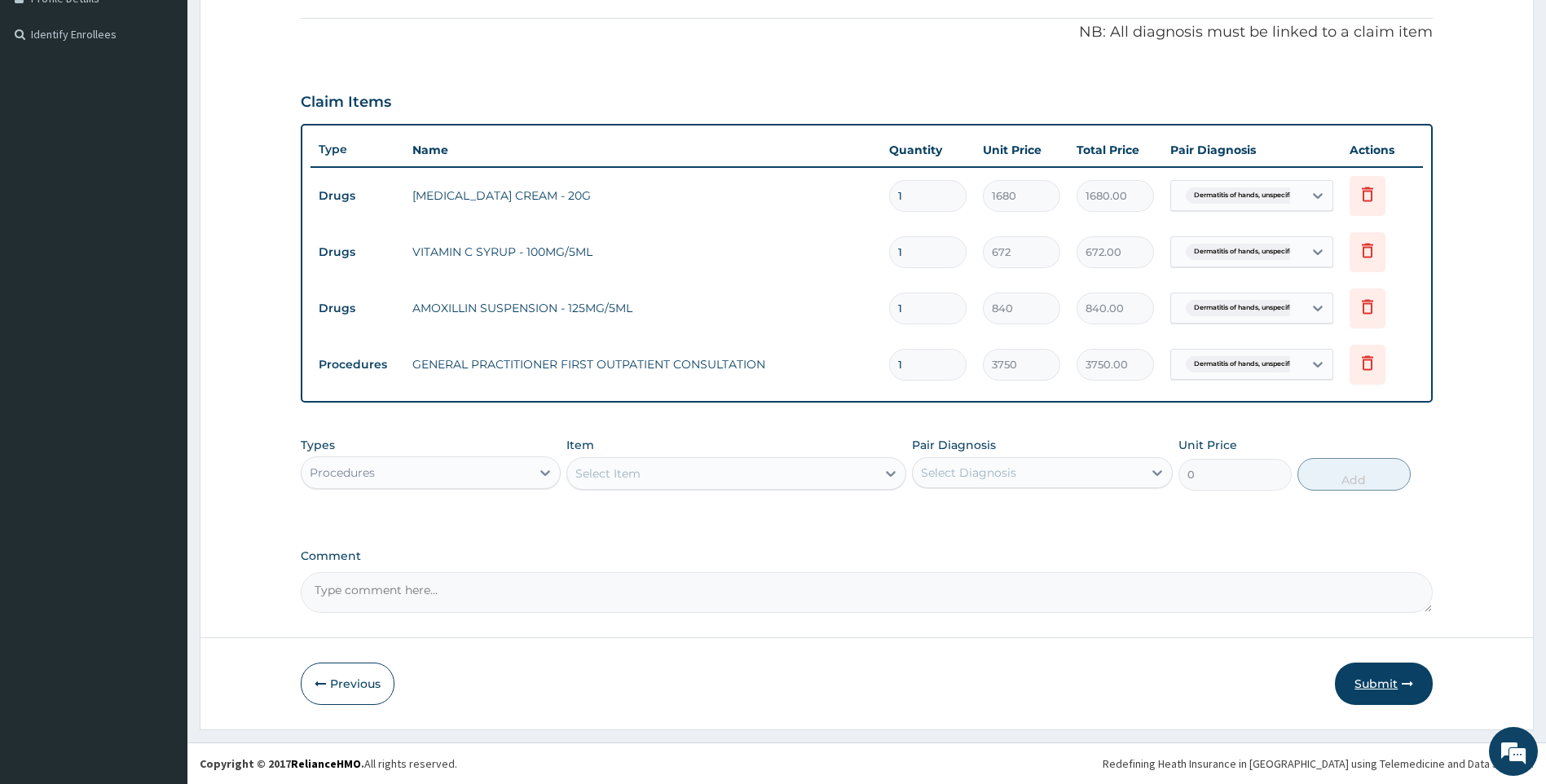
click at [1381, 687] on button "Submit" at bounding box center [1384, 683] width 98 height 43
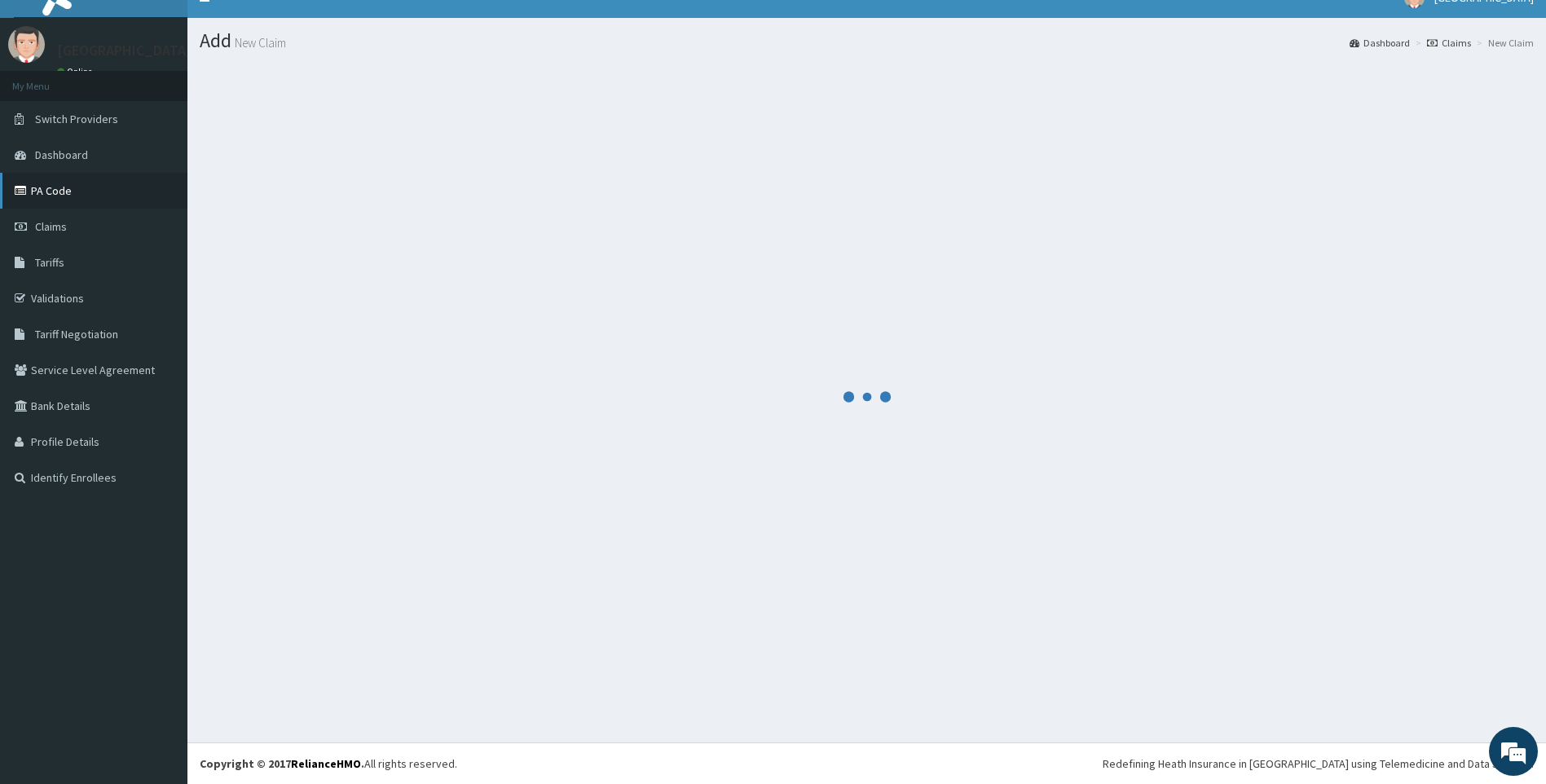
scroll to position [23, 0]
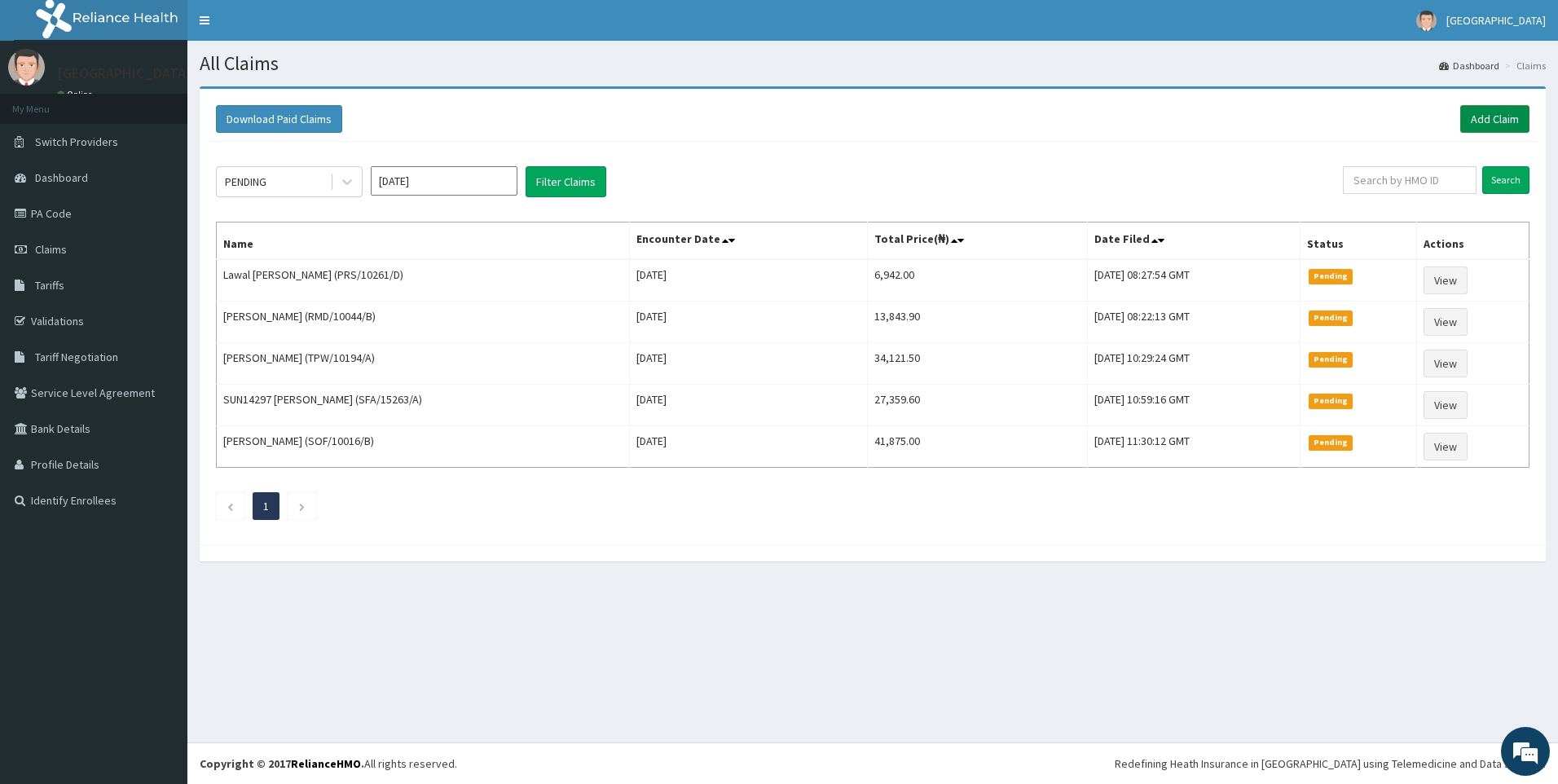
click at [1483, 116] on link "Add Claim" at bounding box center [1494, 118] width 69 height 28
click at [1495, 122] on link "Add Claim" at bounding box center [1494, 118] width 69 height 28
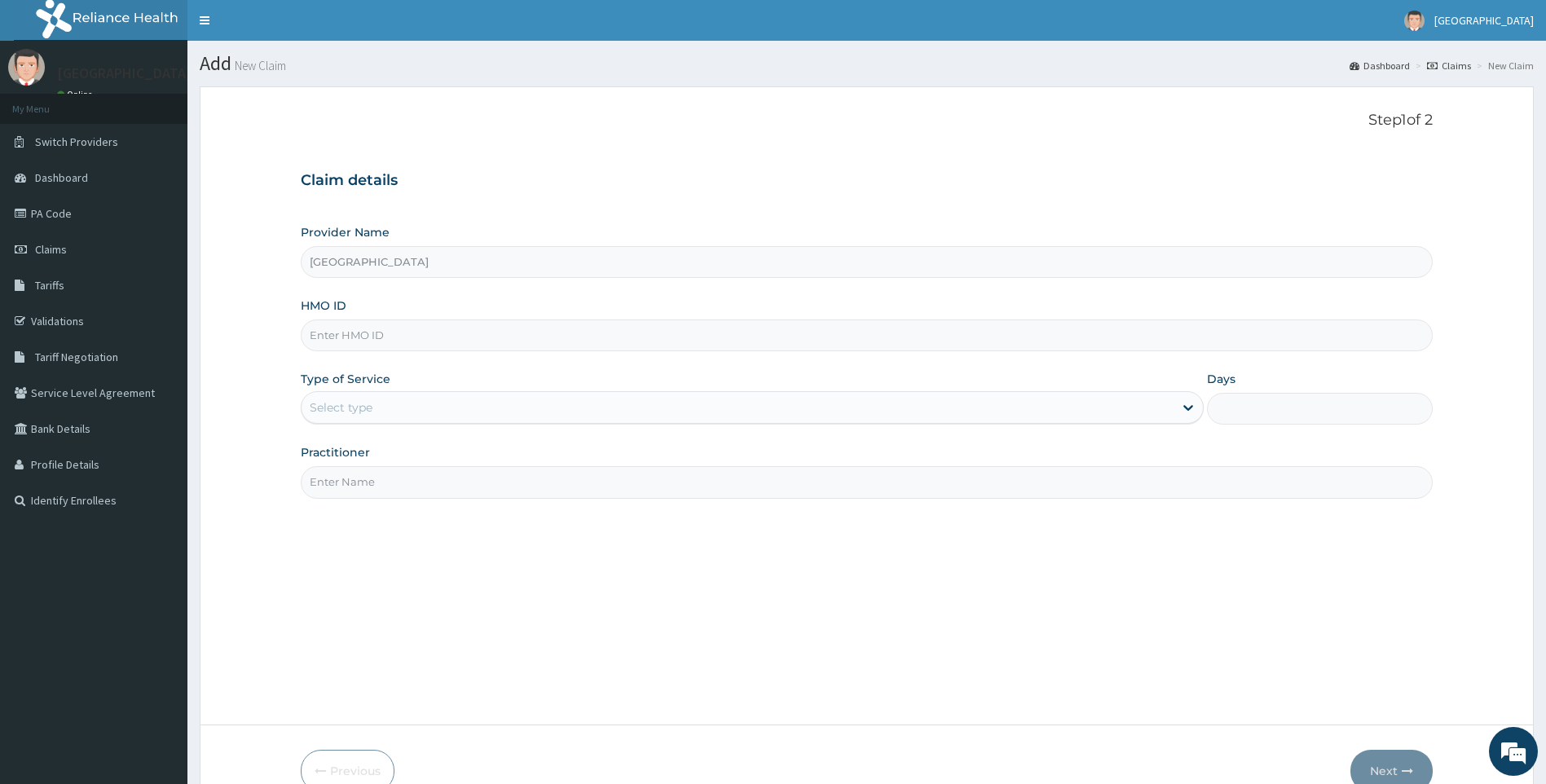
drag, startPoint x: 401, startPoint y: 319, endPoint x: 366, endPoint y: 330, distance: 36.7
paste input "PRS/10261/C"
type input "PRS/10261/C"
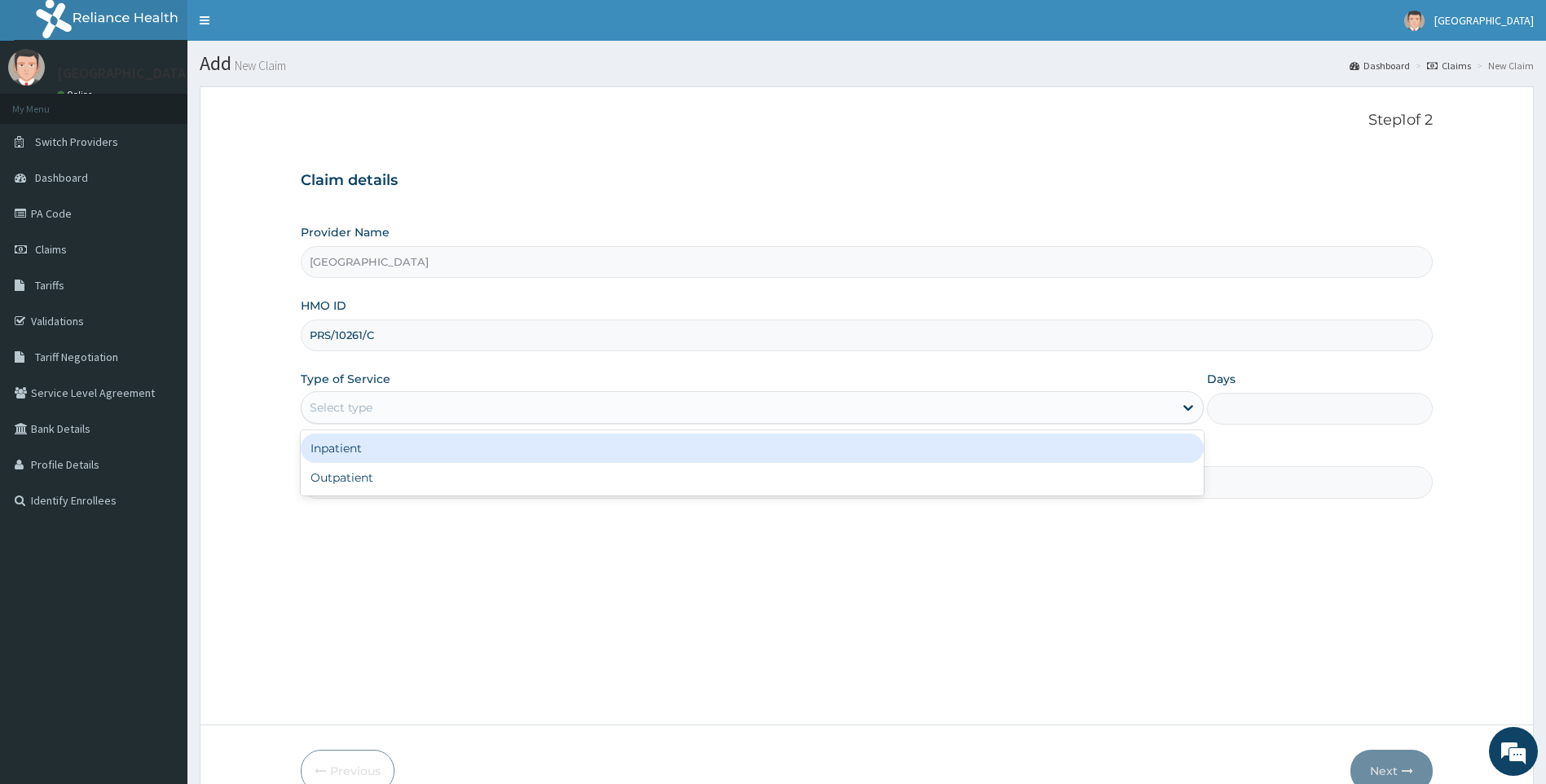
drag, startPoint x: 368, startPoint y: 405, endPoint x: 371, endPoint y: 421, distance: 16.3
click at [368, 411] on div "Select type" at bounding box center [341, 407] width 63 height 16
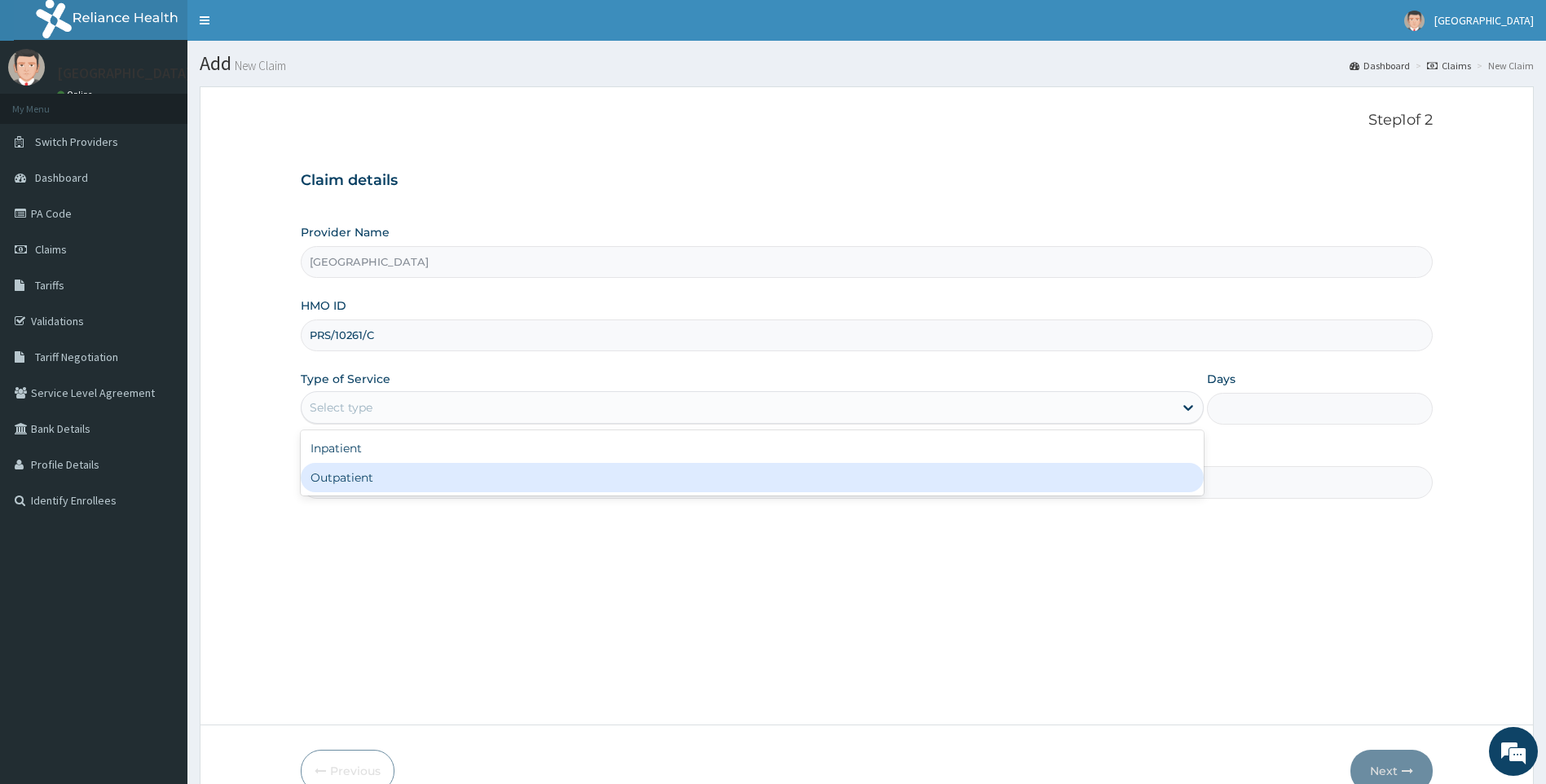
click at [373, 479] on div "Outpatient" at bounding box center [753, 477] width 904 height 29
type input "1"
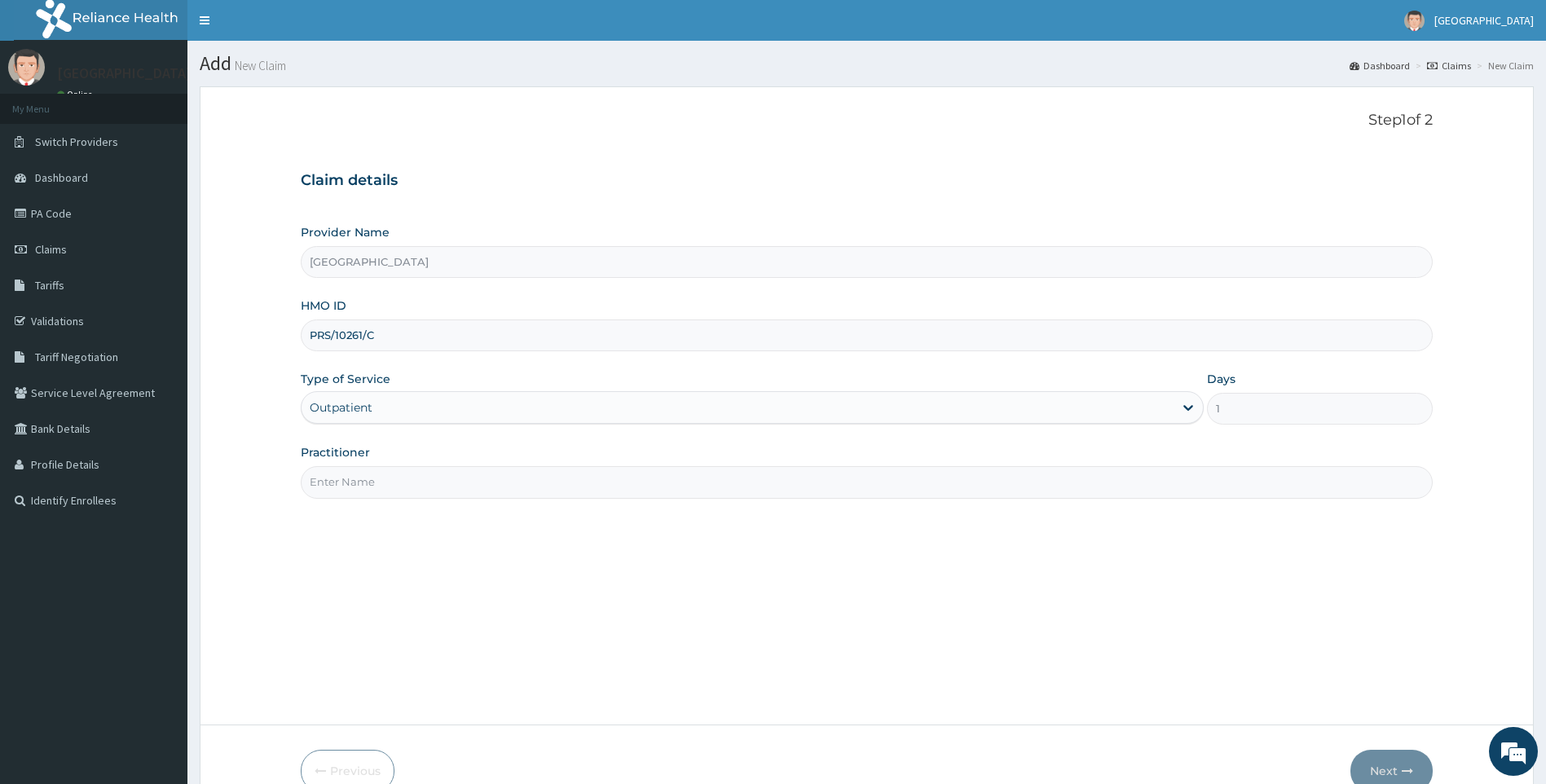
click at [396, 496] on input "Practitioner" at bounding box center [867, 481] width 1133 height 31
click at [424, 461] on div "Practitioner" at bounding box center [867, 471] width 1133 height 54
click at [417, 481] on input "Practitioner" at bounding box center [867, 481] width 1133 height 31
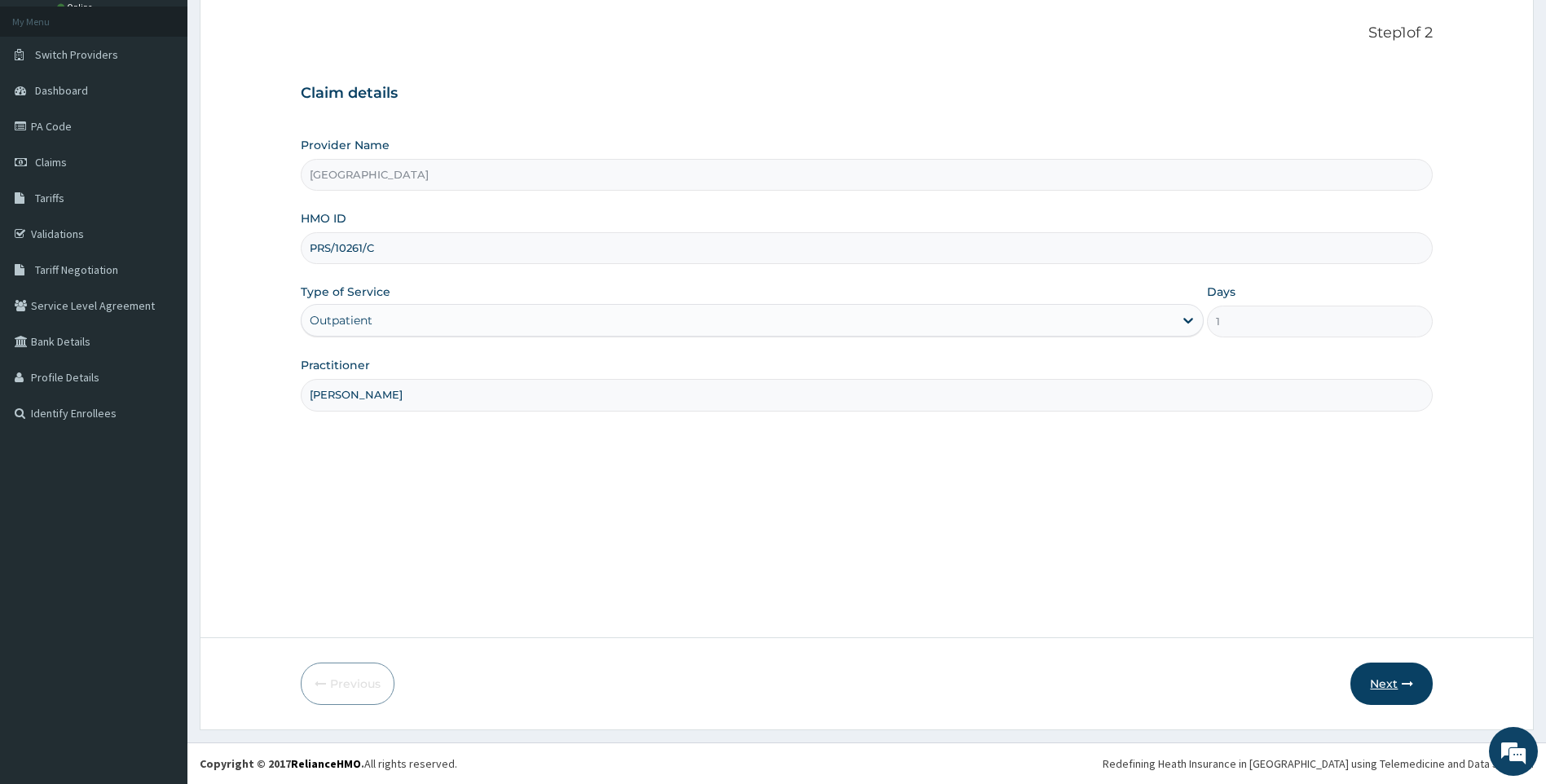
type input "[PERSON_NAME]"
click at [1399, 688] on button "Next" at bounding box center [1392, 683] width 82 height 43
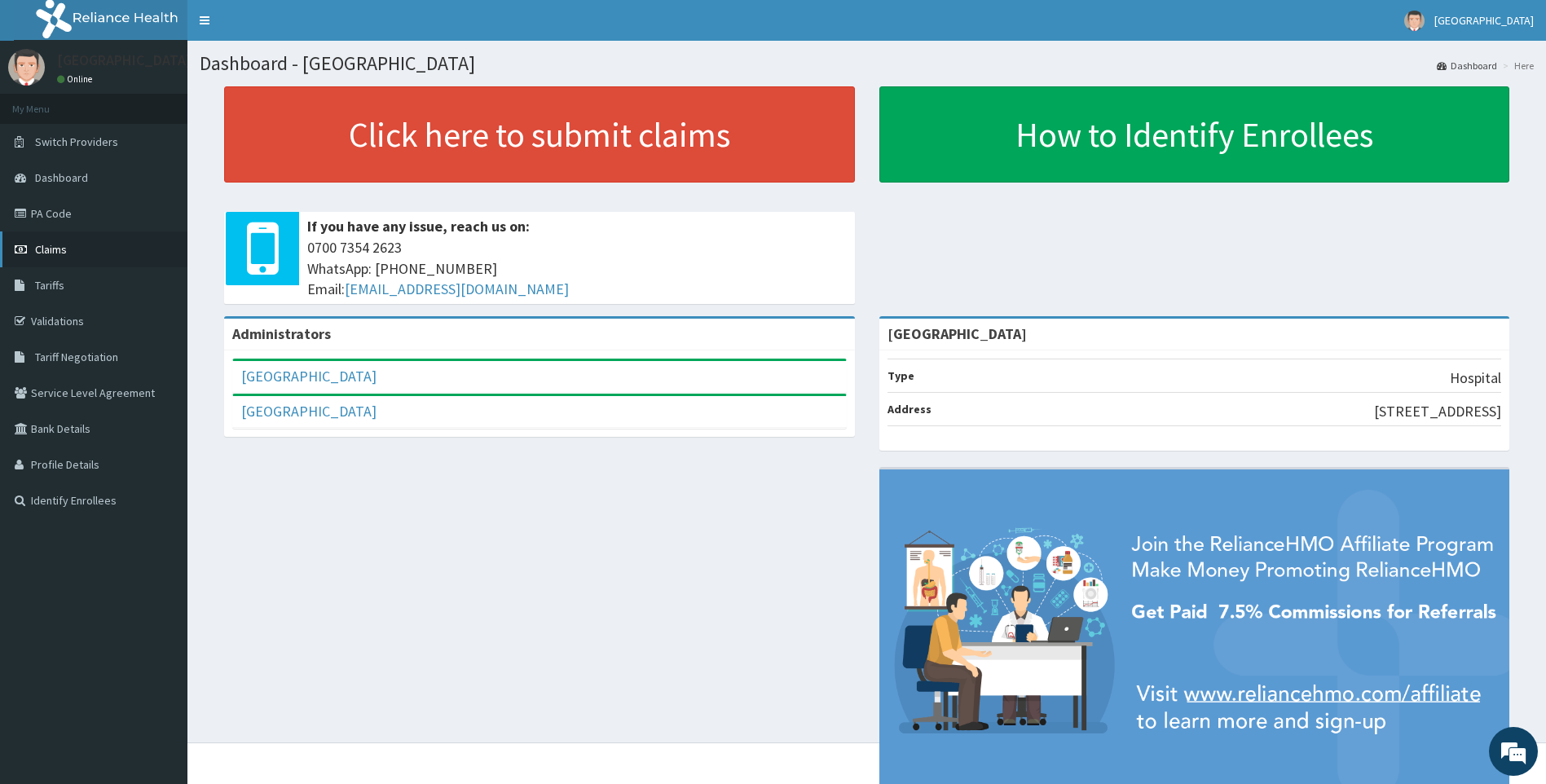
click at [47, 252] on span "Claims" at bounding box center [50, 248] width 31 height 14
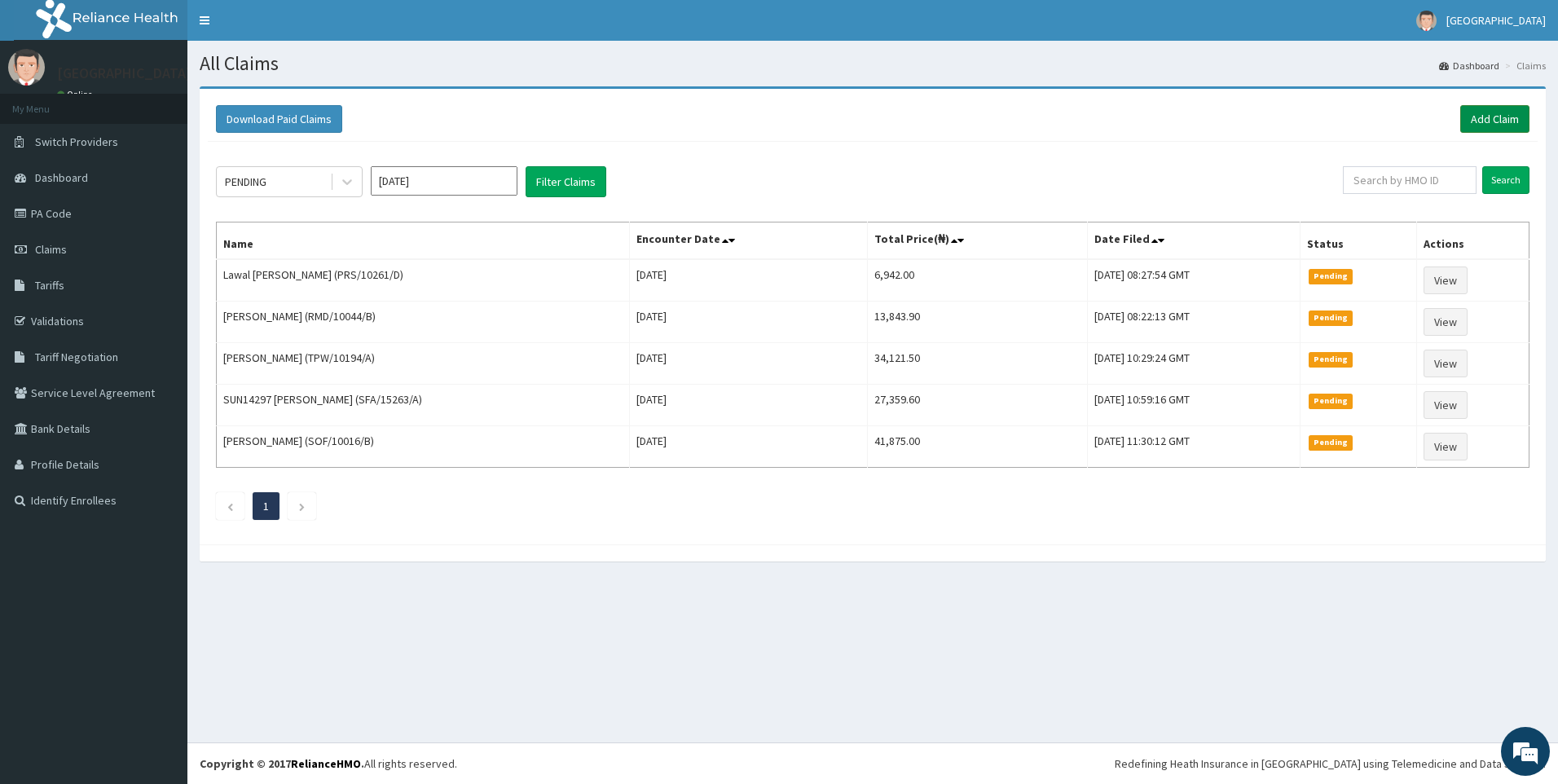
click at [1479, 119] on link "Add Claim" at bounding box center [1494, 118] width 69 height 28
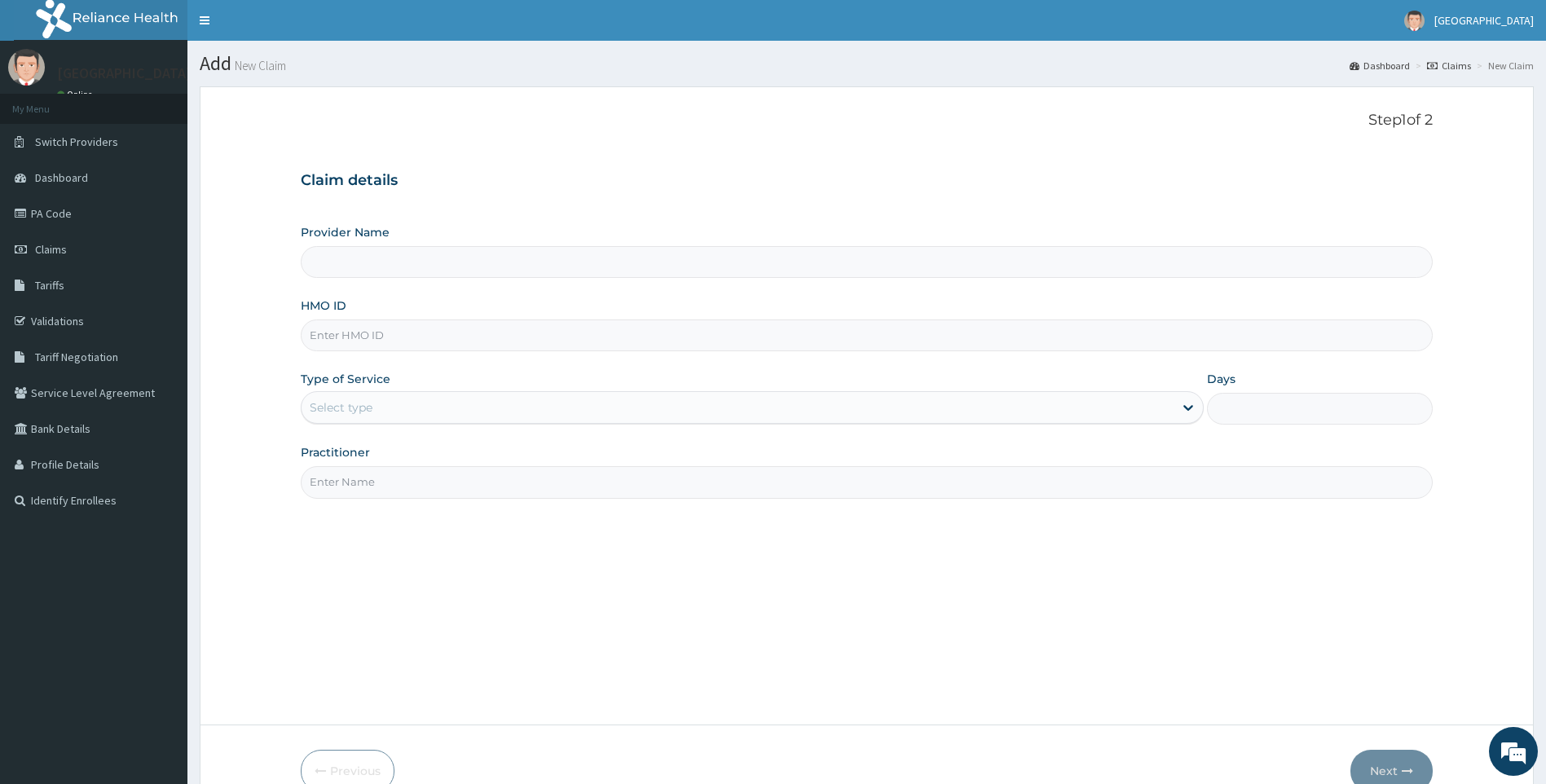
type input "[GEOGRAPHIC_DATA]"
paste input "PRS/10261/C"
type input "PRS/10261/C"
click at [392, 400] on div "Select type" at bounding box center [738, 406] width 873 height 26
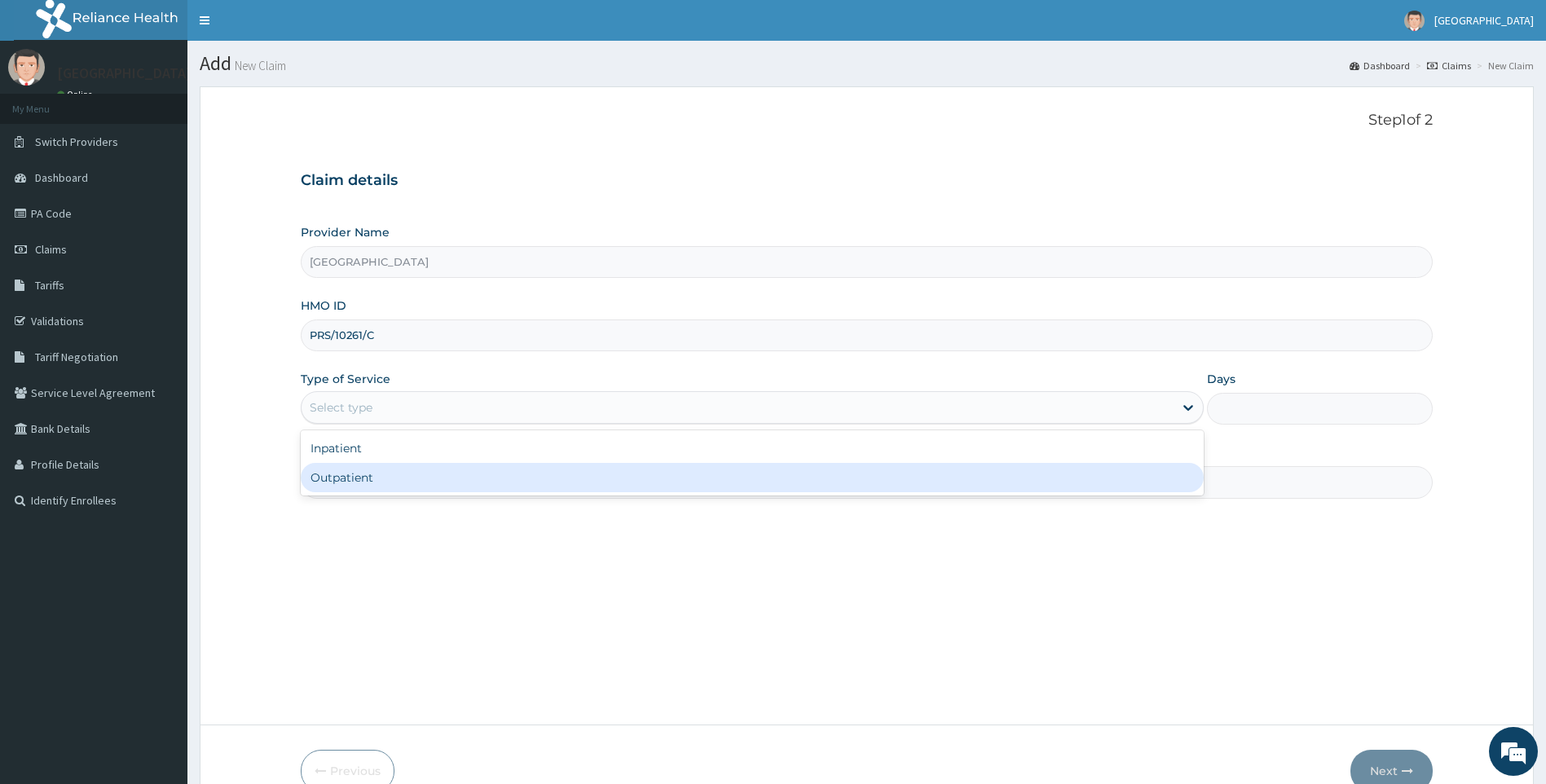
click at [367, 480] on div "Outpatient" at bounding box center [753, 477] width 904 height 29
type input "1"
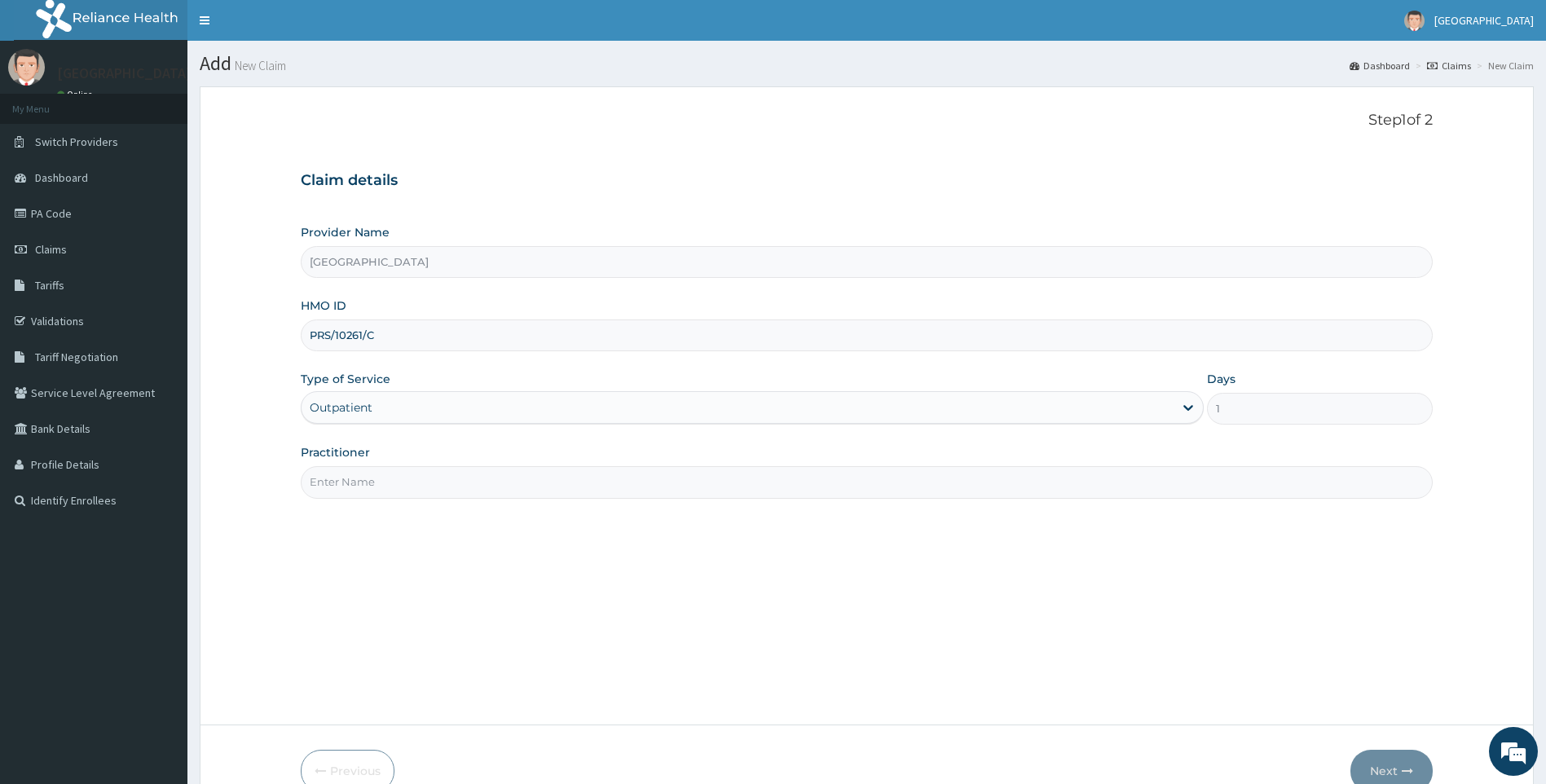
click at [367, 484] on input "Practitioner" at bounding box center [867, 481] width 1133 height 31
type input "[PERSON_NAME]"
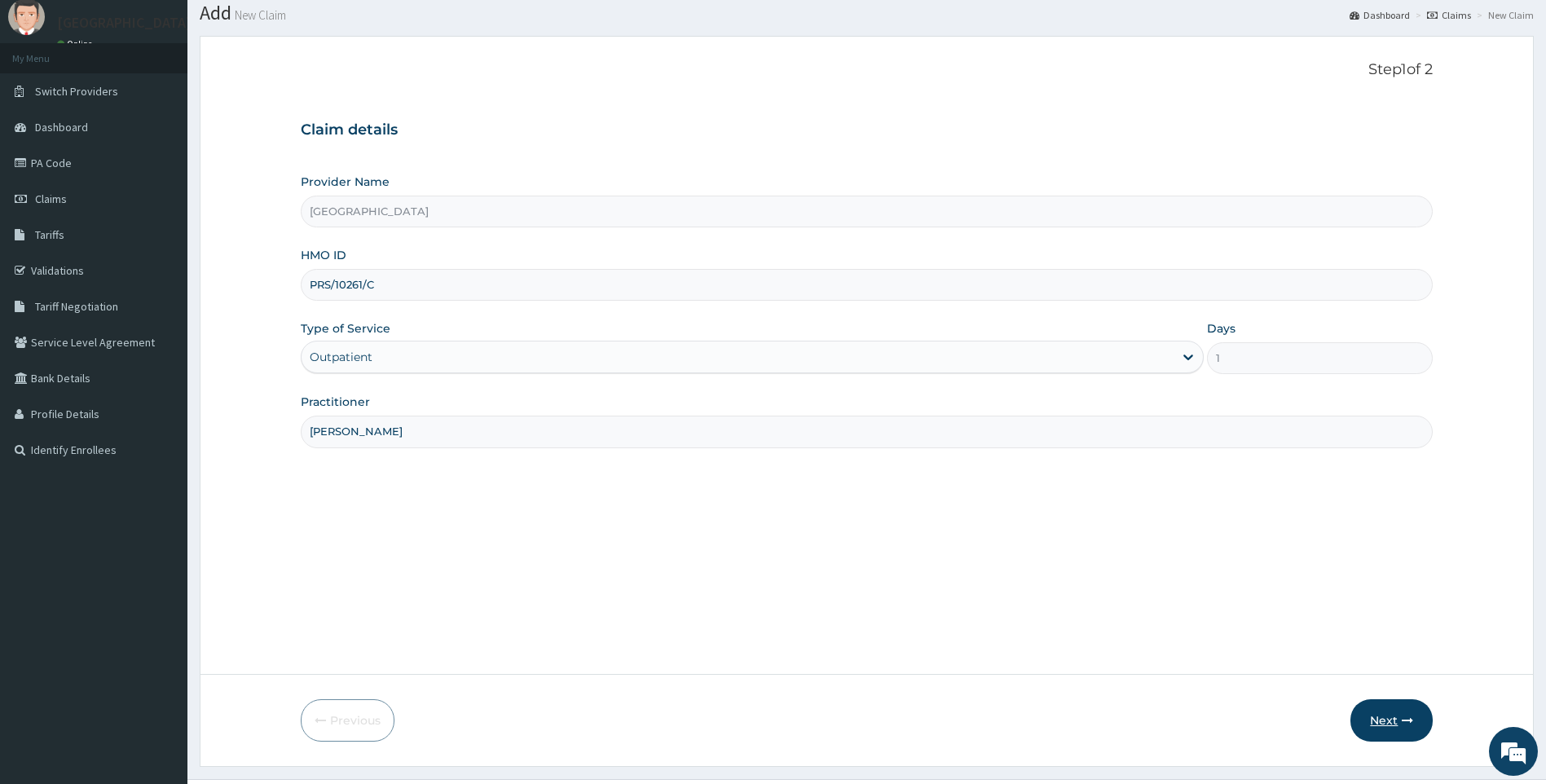
scroll to position [82, 0]
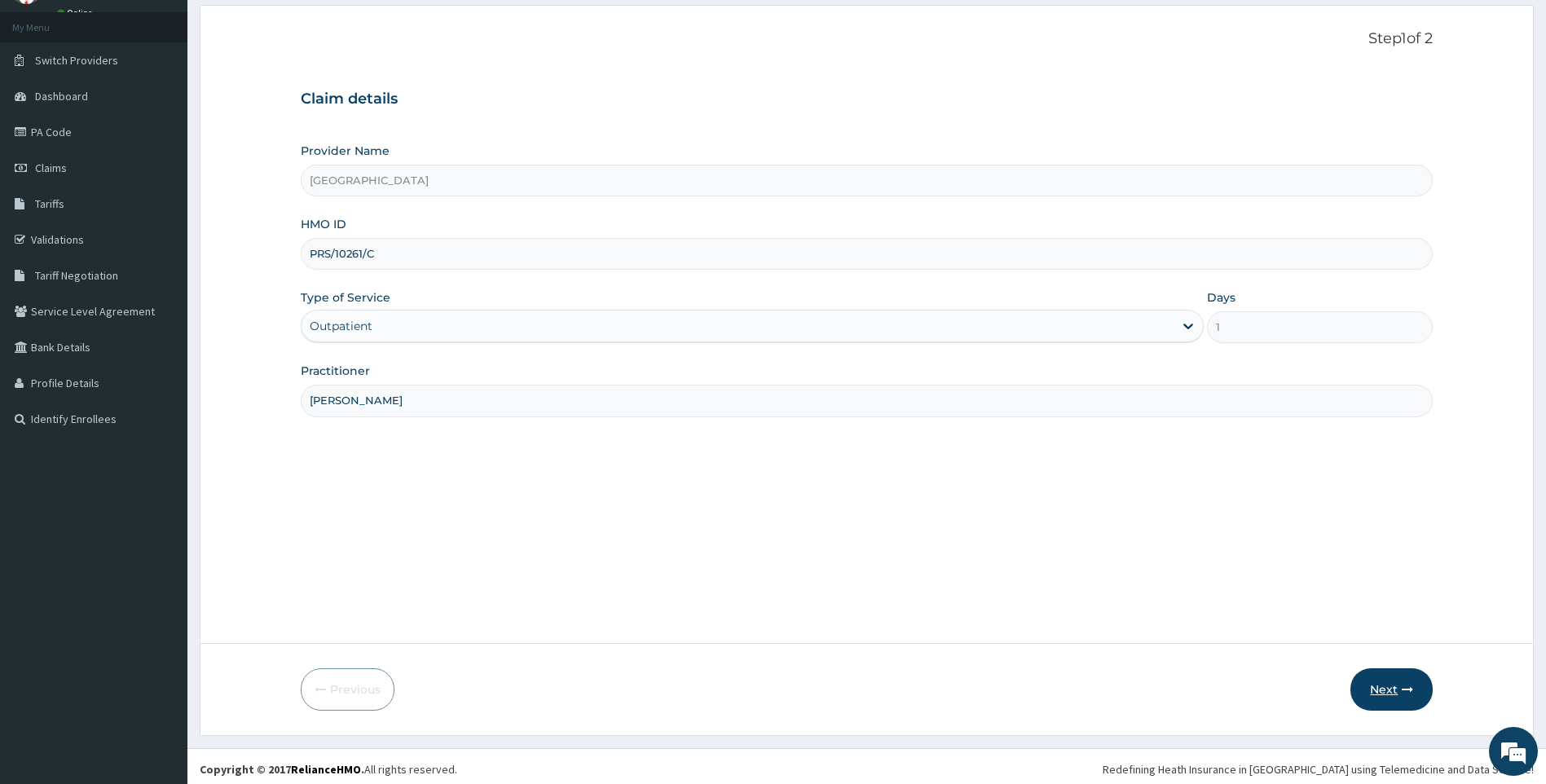
click at [1392, 688] on button "Next" at bounding box center [1392, 689] width 82 height 43
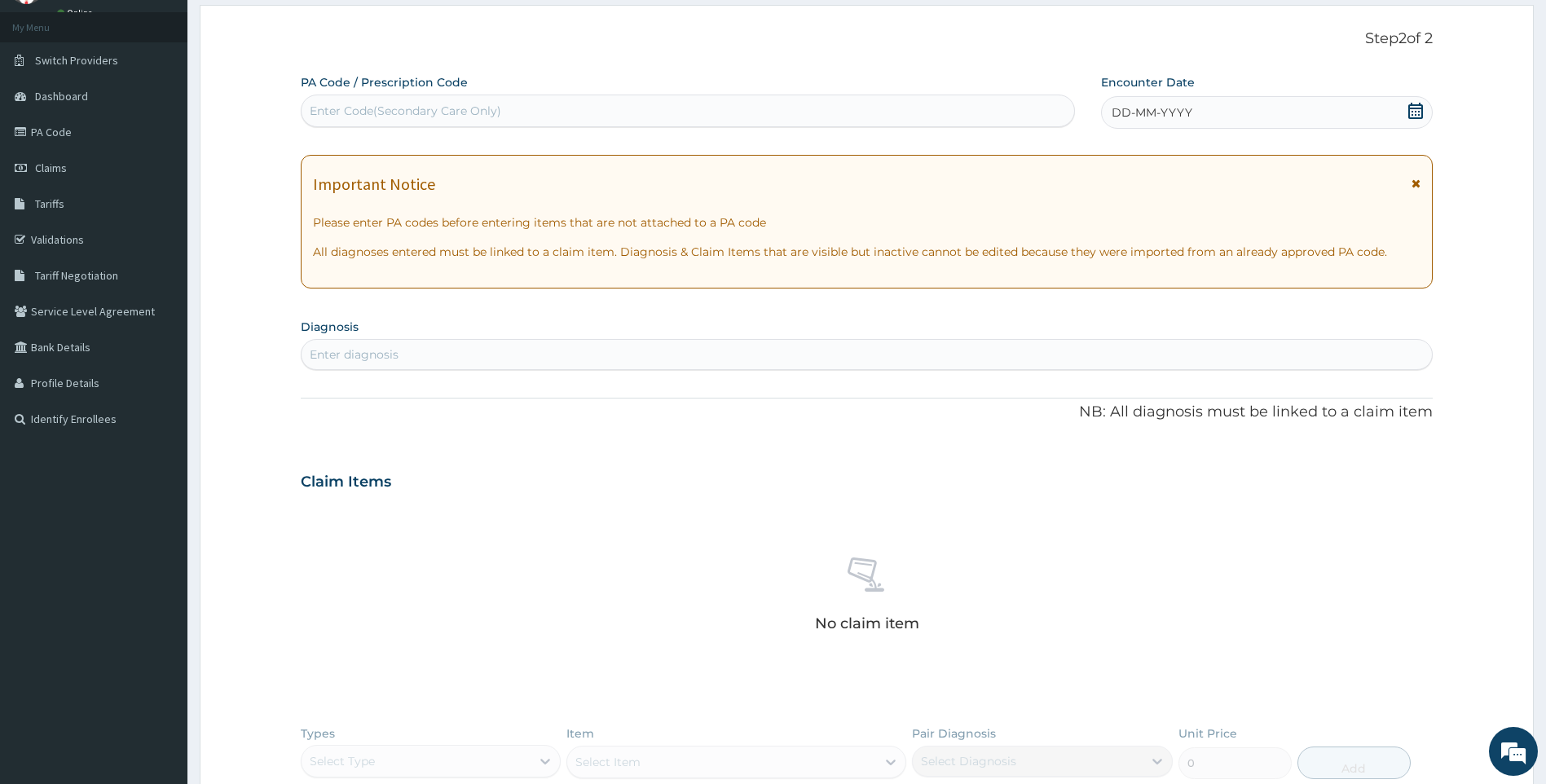
drag, startPoint x: 1417, startPoint y: 120, endPoint x: 1409, endPoint y: 133, distance: 15.3
click at [1416, 124] on div "DD-MM-YYYY" at bounding box center [1267, 112] width 331 height 32
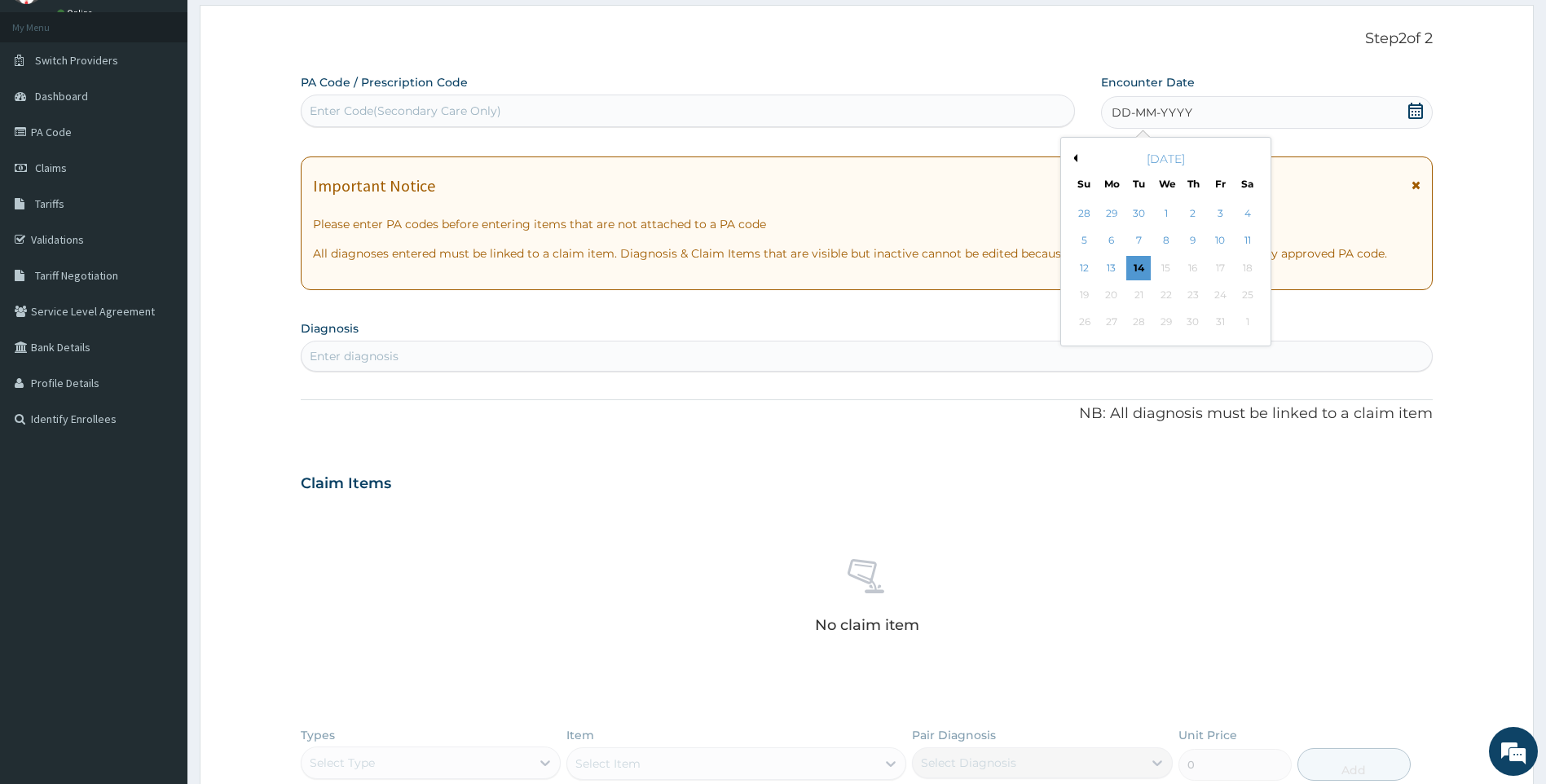
drag, startPoint x: 1253, startPoint y: 238, endPoint x: 803, endPoint y: 238, distance: 450.0
click at [1252, 240] on div "11" at bounding box center [1248, 242] width 25 height 25
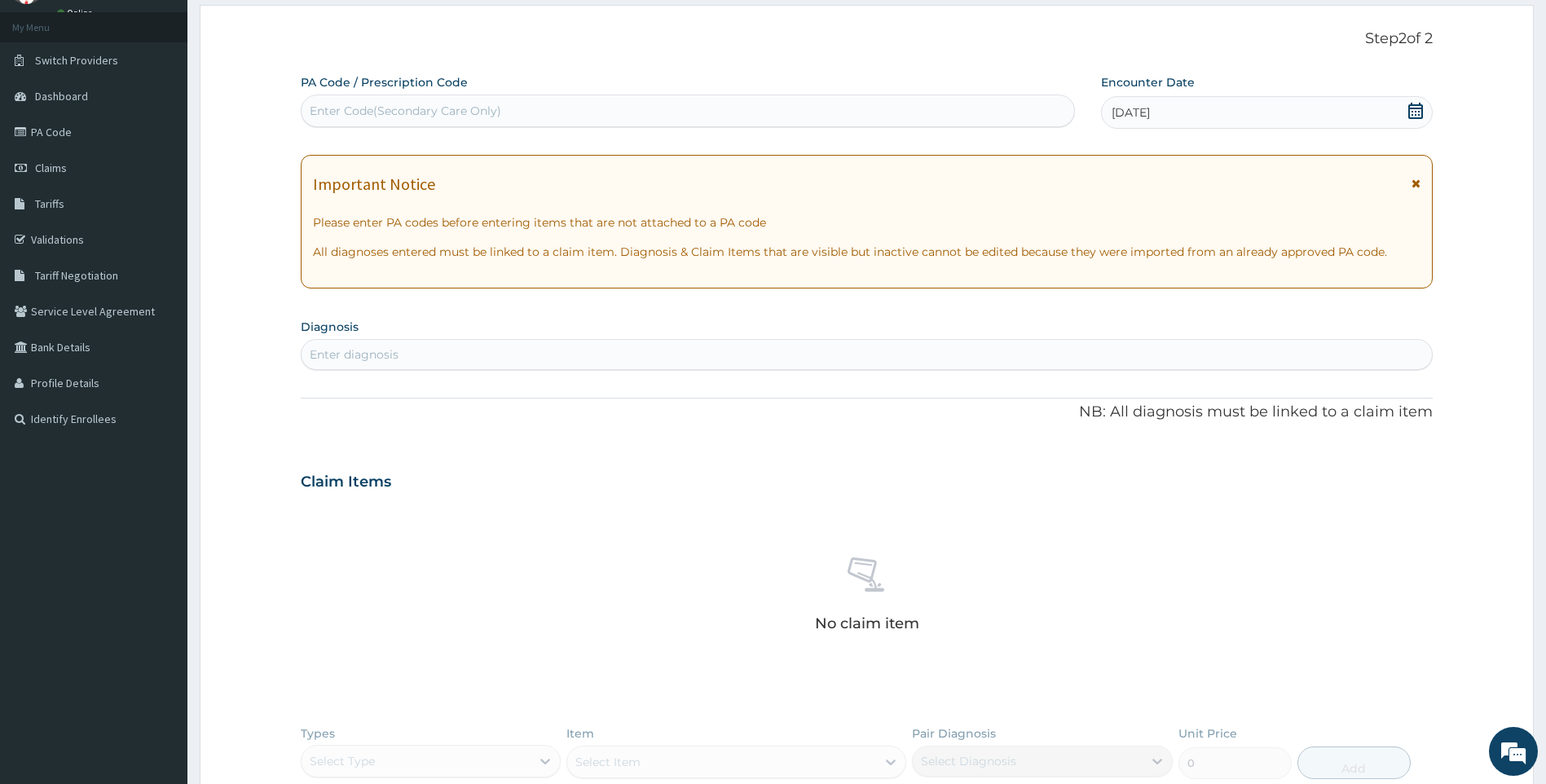
click at [732, 358] on div "Enter diagnosis" at bounding box center [867, 354] width 1131 height 26
click at [541, 340] on div "Enter diagnosis" at bounding box center [867, 354] width 1133 height 31
type input "DERMATITIS"
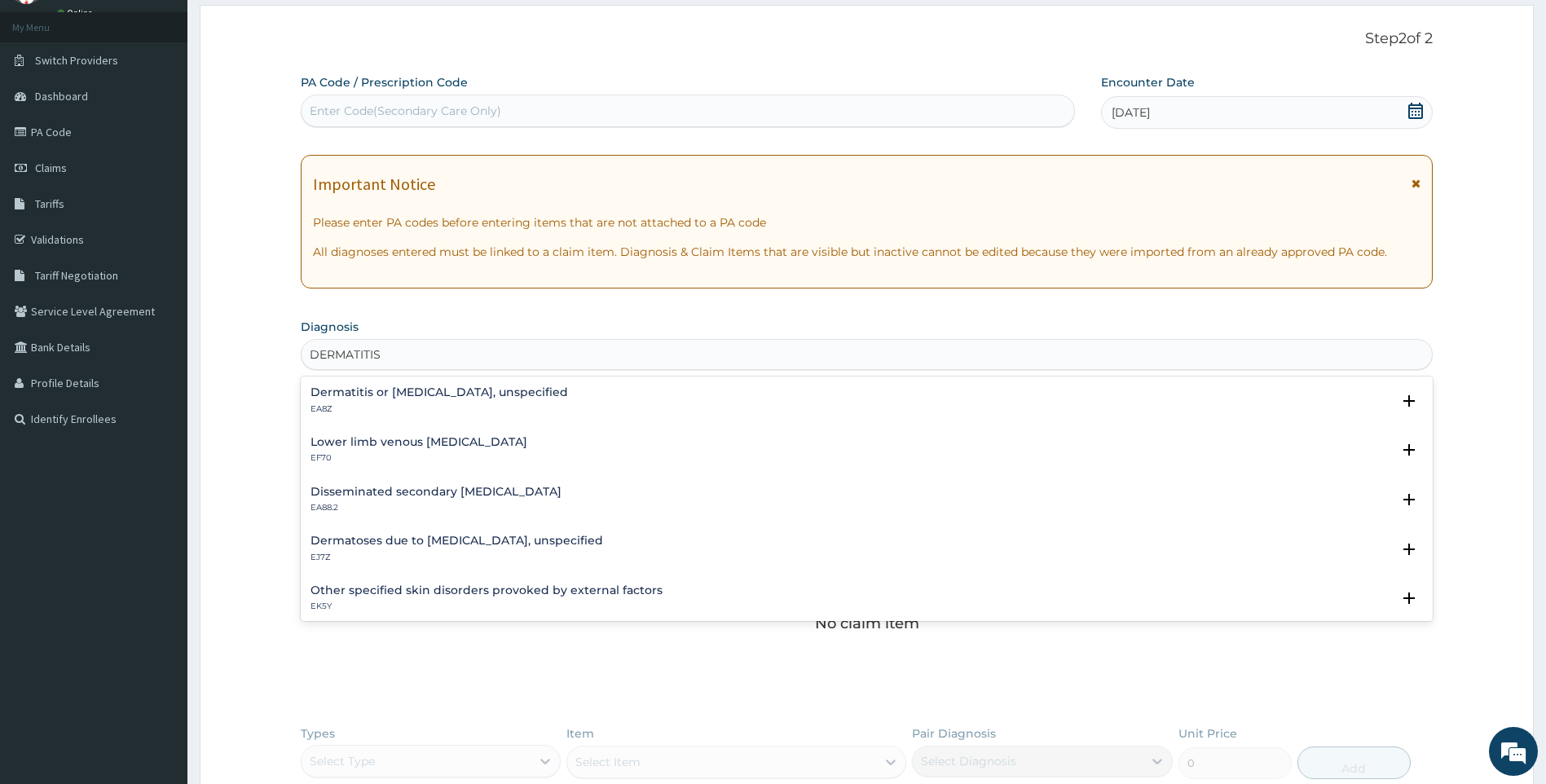
click at [470, 396] on h4 "Dermatitis or eczema, unspecified" at bounding box center [439, 392] width 258 height 12
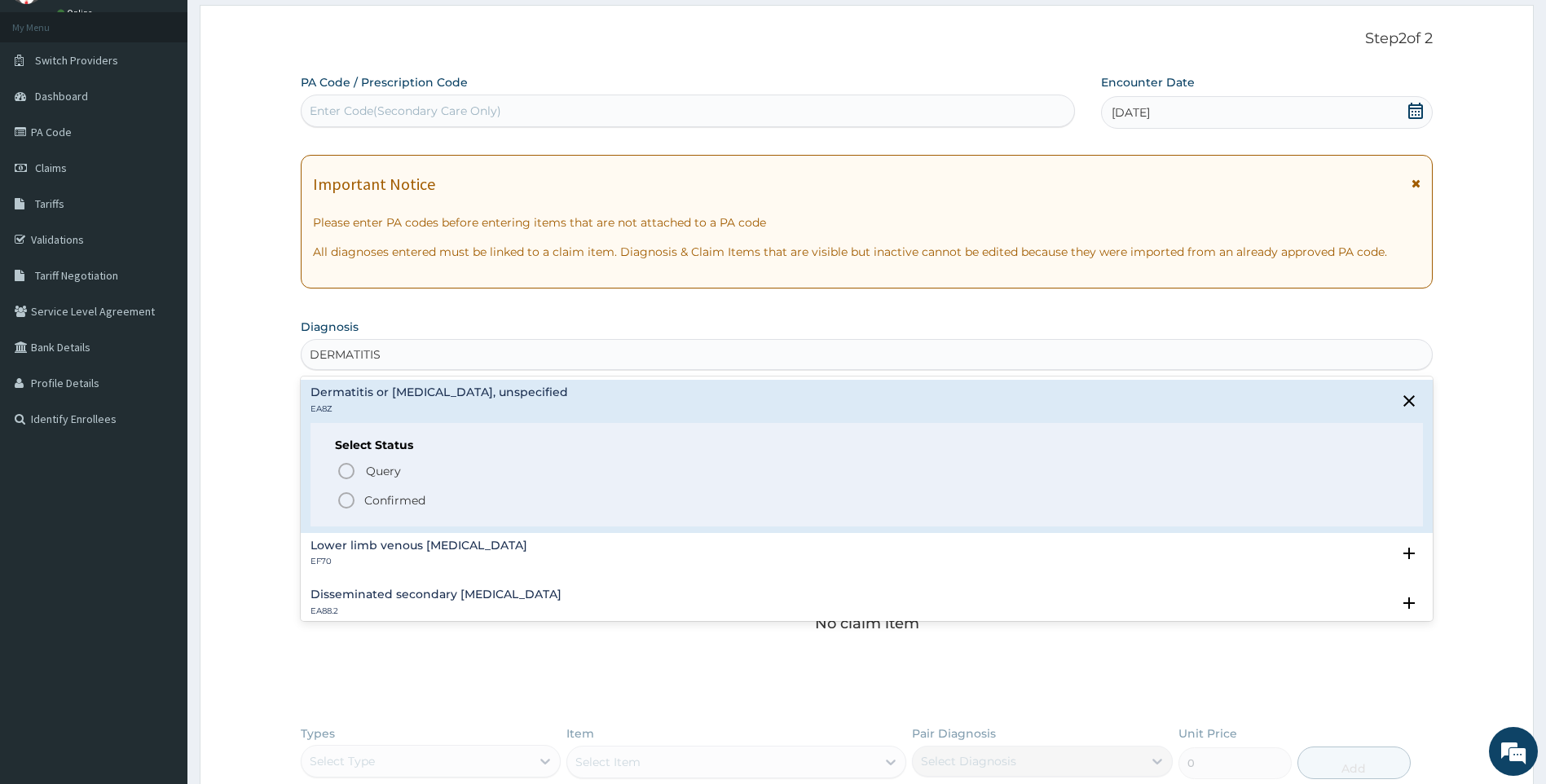
click at [384, 496] on p "Confirmed" at bounding box center [395, 500] width 61 height 16
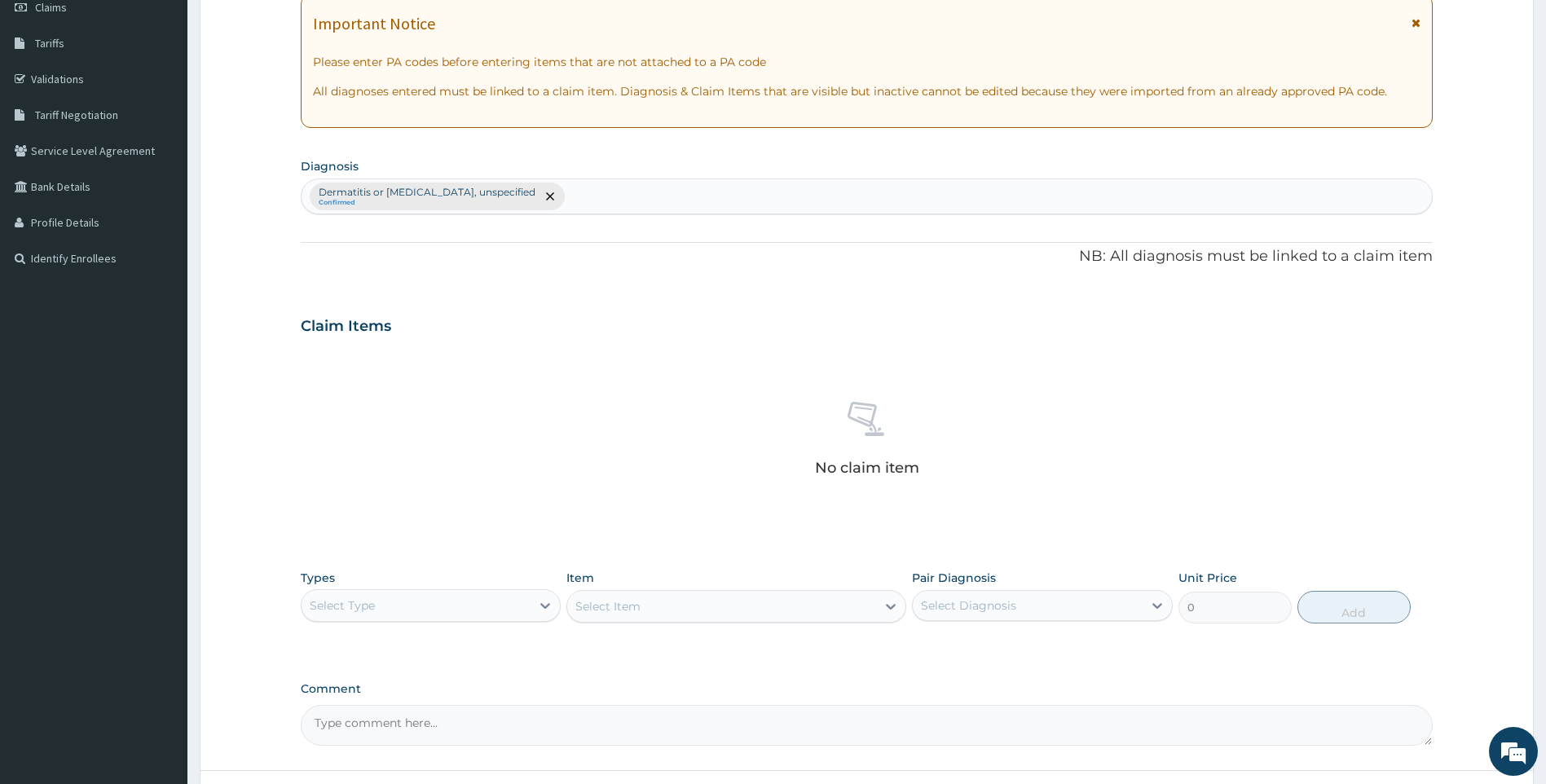
scroll to position [245, 0]
click at [456, 602] on div "Select Type" at bounding box center [416, 602] width 229 height 26
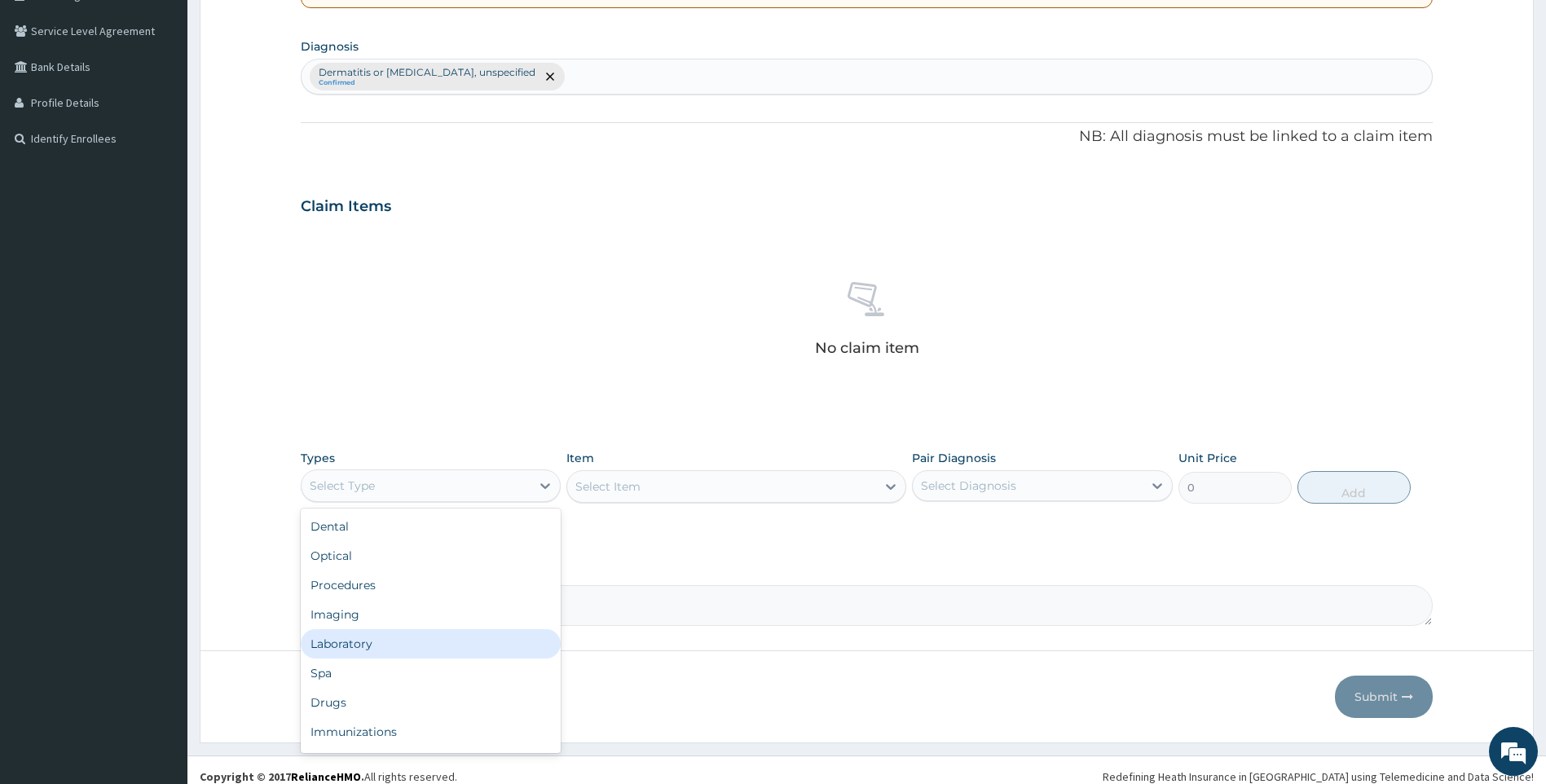
scroll to position [375, 0]
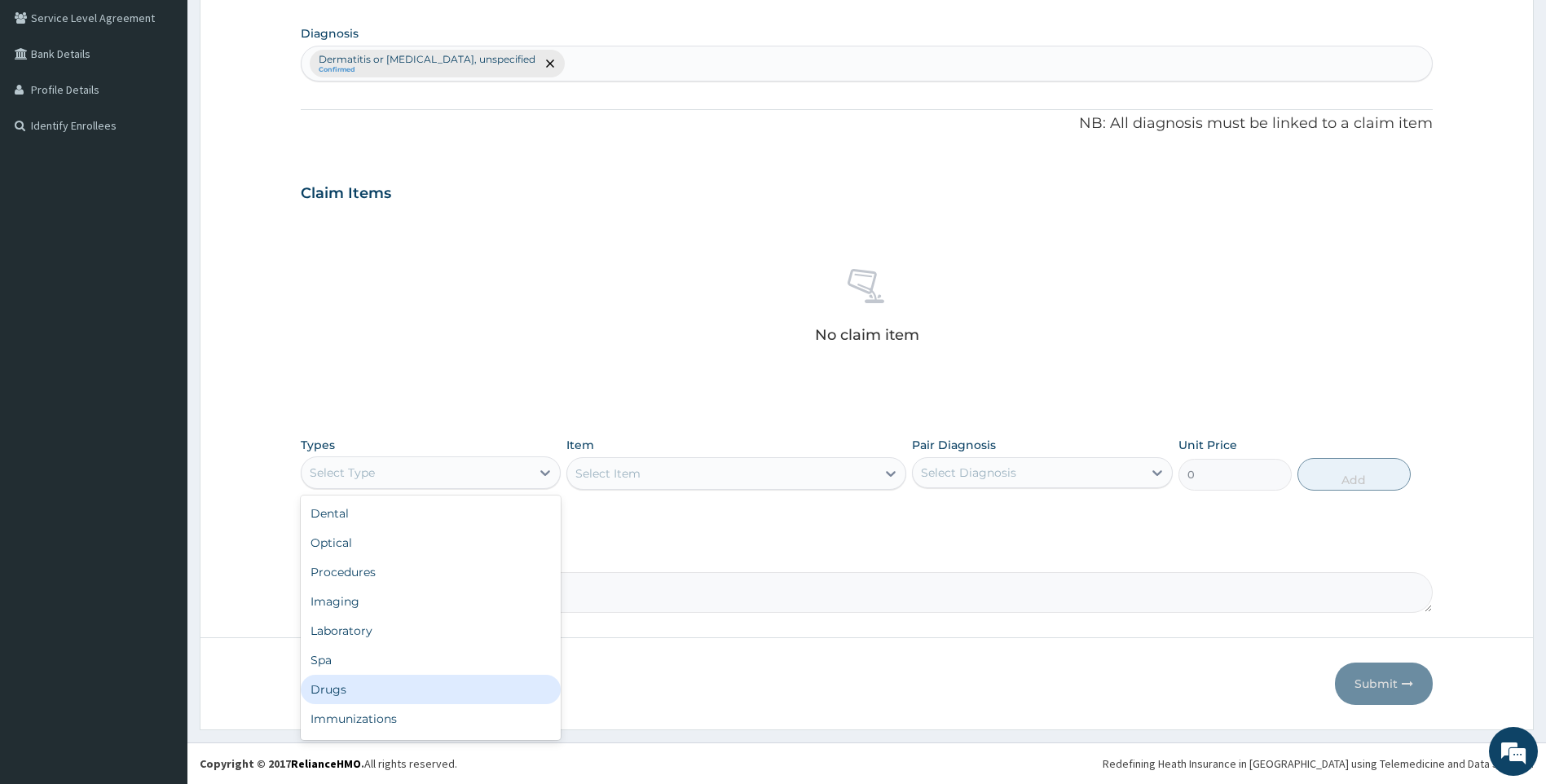
click at [367, 685] on div "Drugs" at bounding box center [431, 689] width 261 height 29
click at [704, 479] on div "Select Item" at bounding box center [736, 473] width 340 height 32
click at [677, 480] on div "Select Item" at bounding box center [736, 473] width 340 height 32
click at [680, 475] on div "Select Item" at bounding box center [736, 473] width 340 height 32
click at [888, 479] on icon at bounding box center [890, 473] width 16 height 16
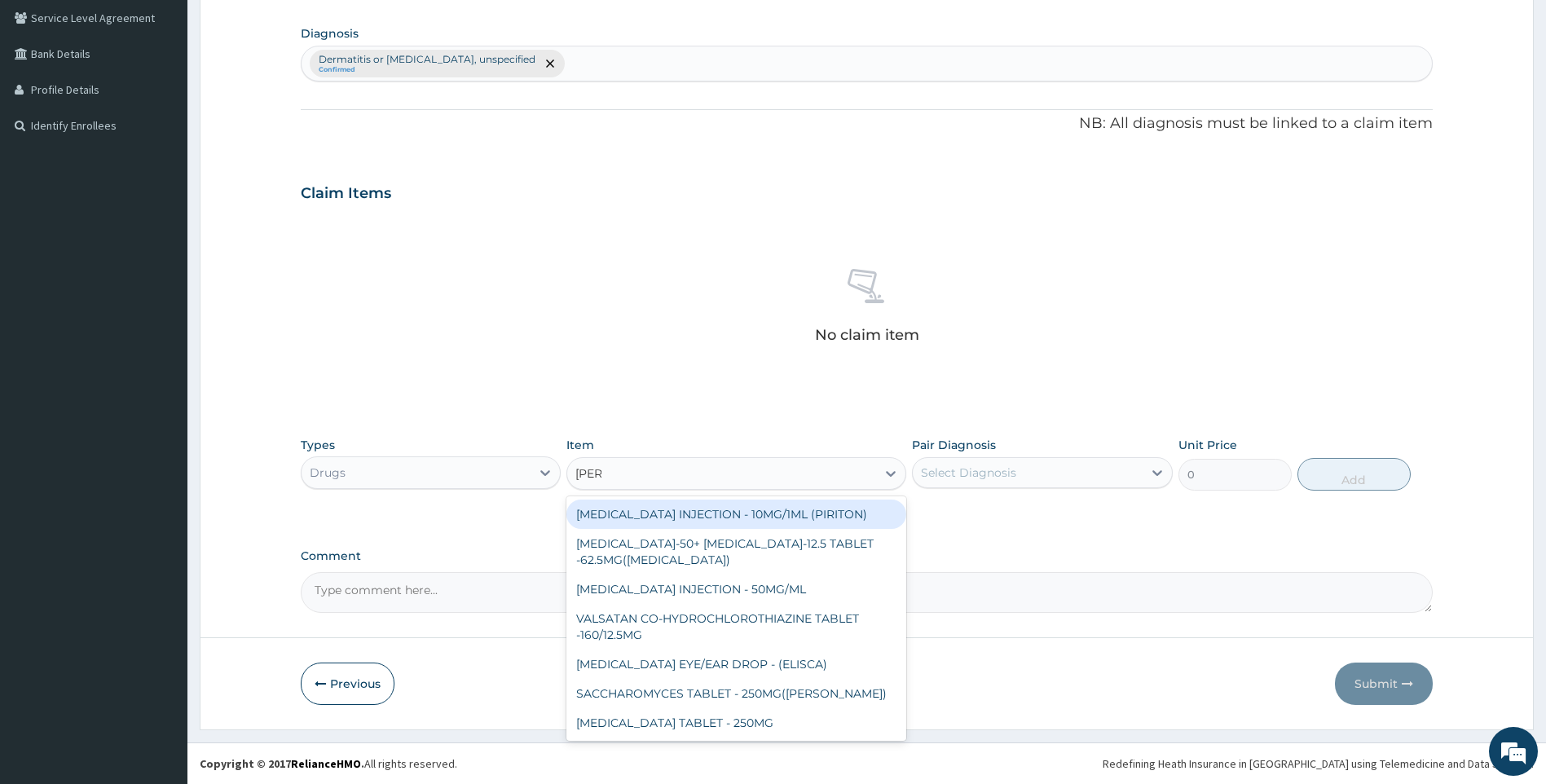
type input "LORAT"
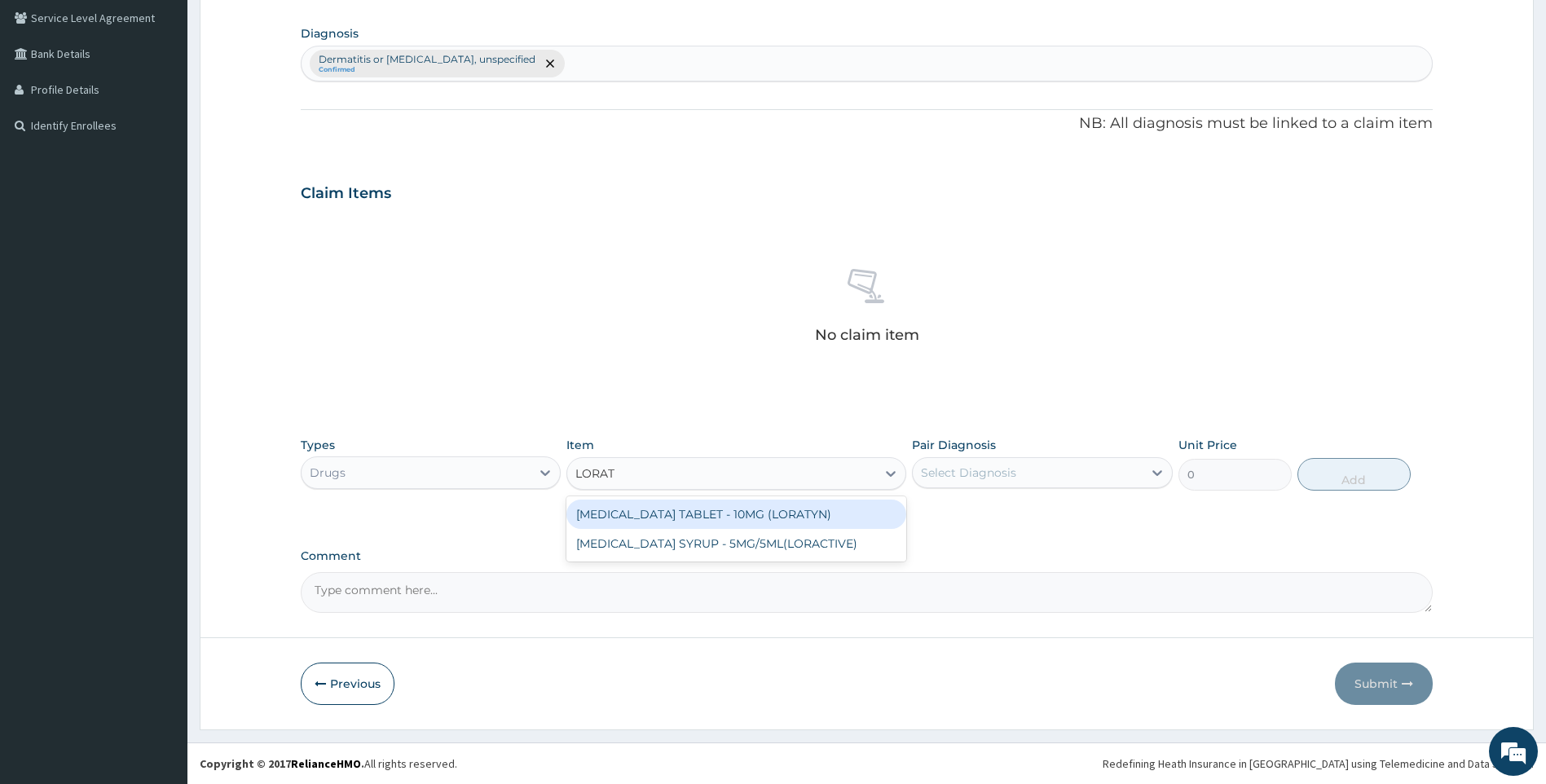
drag, startPoint x: 717, startPoint y: 517, endPoint x: 862, endPoint y: 502, distance: 145.8
click at [717, 516] on div "[MEDICAL_DATA] TABLET - 10MG (LORATYN)" at bounding box center [736, 514] width 340 height 29
type input "98"
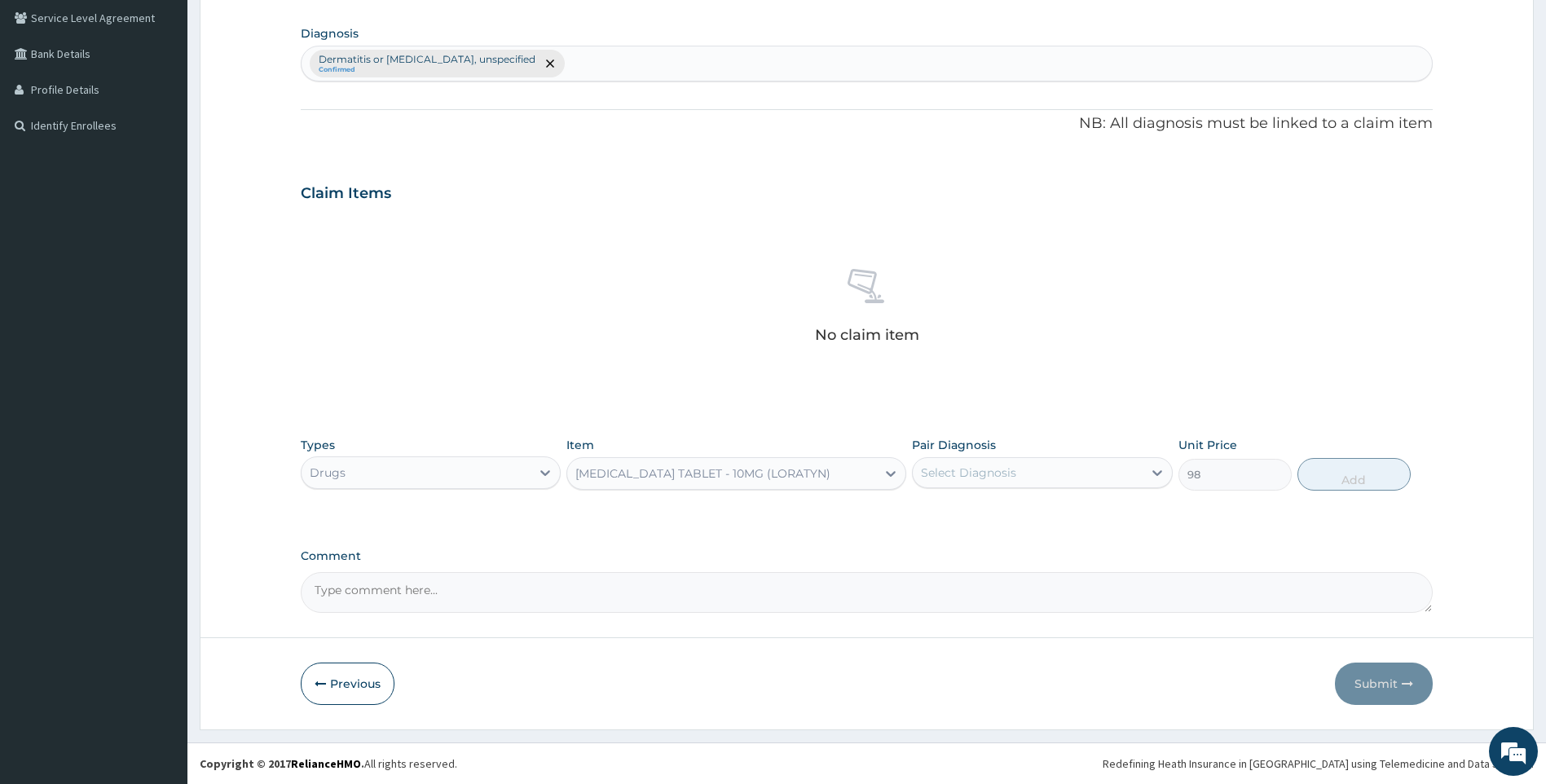
click at [1054, 482] on div "Select Diagnosis" at bounding box center [1027, 472] width 229 height 26
drag, startPoint x: 1047, startPoint y: 513, endPoint x: 1075, endPoint y: 513, distance: 28.0
click at [1052, 513] on label "Dermatitis or eczema, unspecified" at bounding box center [1050, 520] width 224 height 32
checkbox input "true"
click at [1341, 473] on button "Add" at bounding box center [1354, 474] width 113 height 32
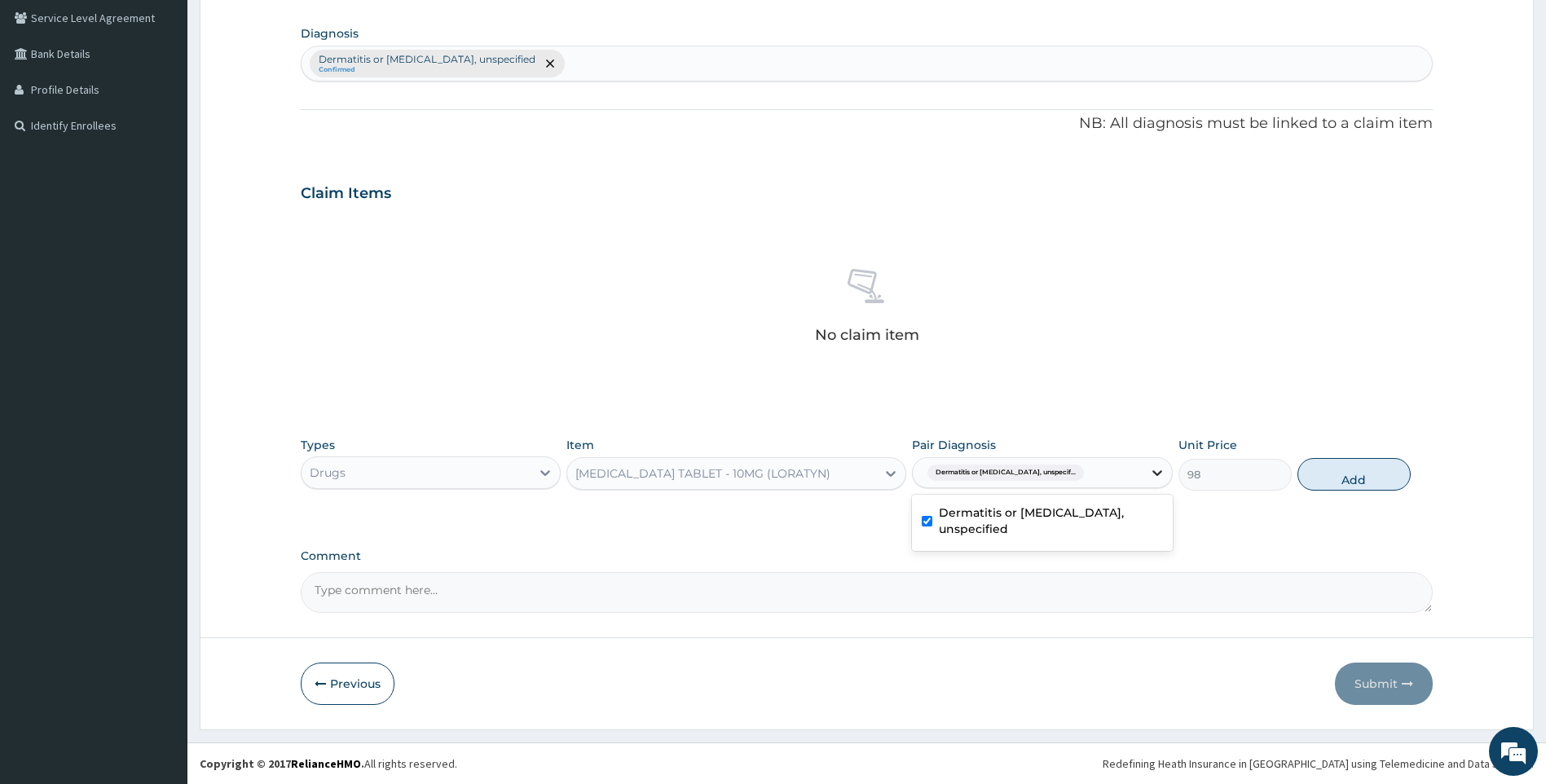
type input "0"
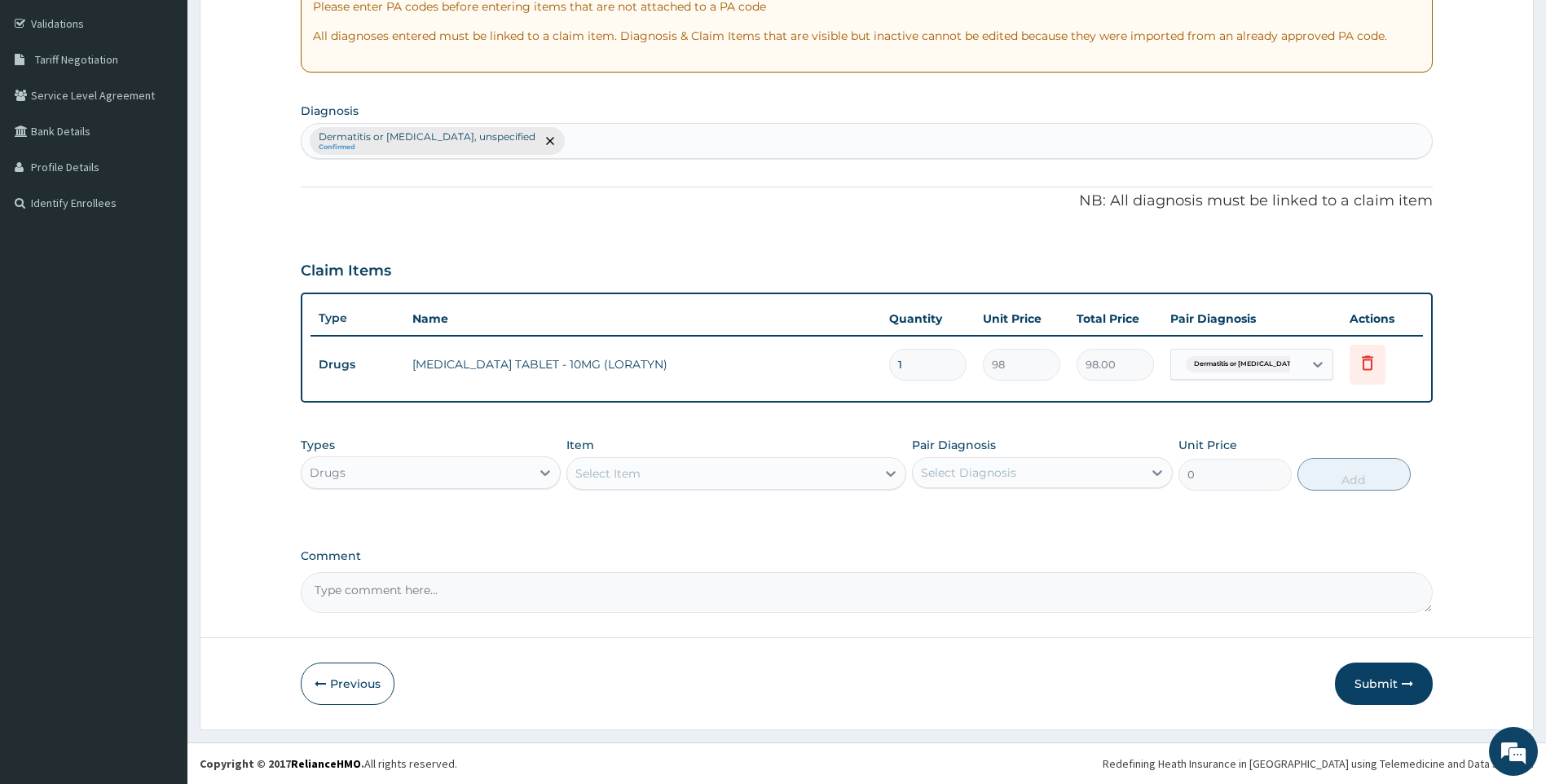
scroll to position [298, 0]
drag, startPoint x: 618, startPoint y: 468, endPoint x: 621, endPoint y: 459, distance: 9.5
click at [621, 468] on div "Select Item" at bounding box center [608, 473] width 65 height 16
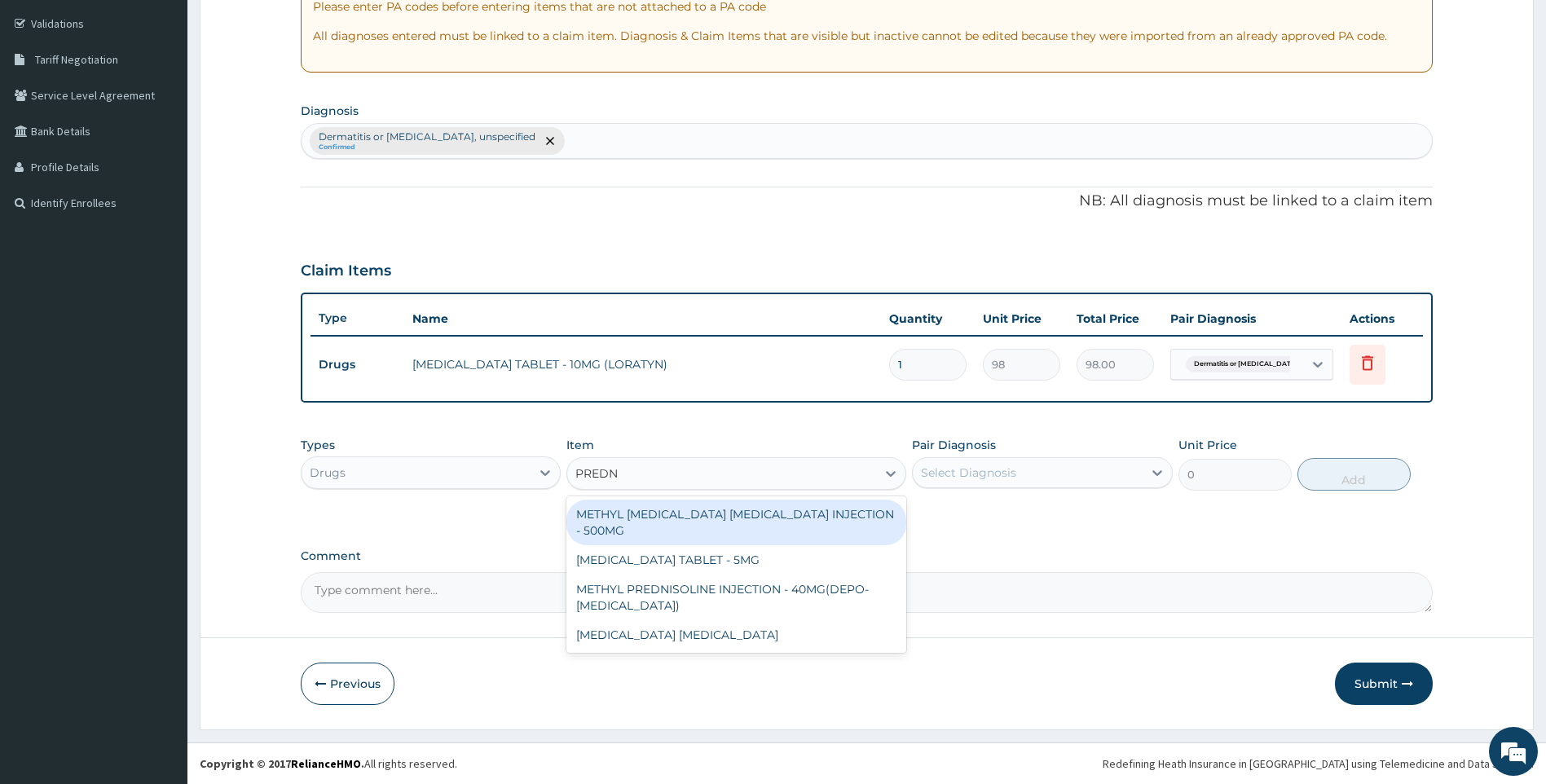
type input "PREDNI"
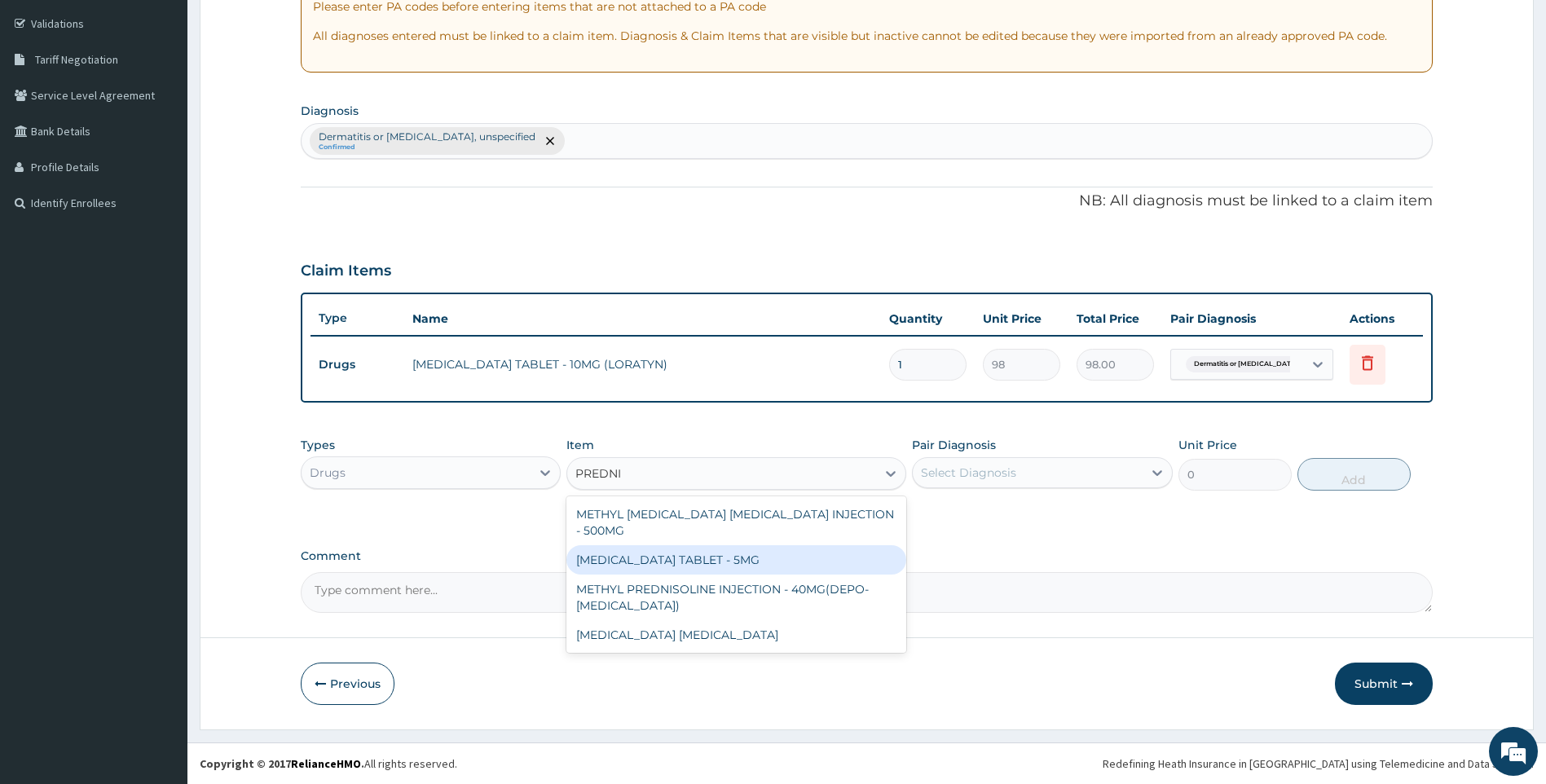
click at [717, 559] on div "PREDNISOLONE TABLET - 5MG" at bounding box center [736, 559] width 340 height 29
type input "42"
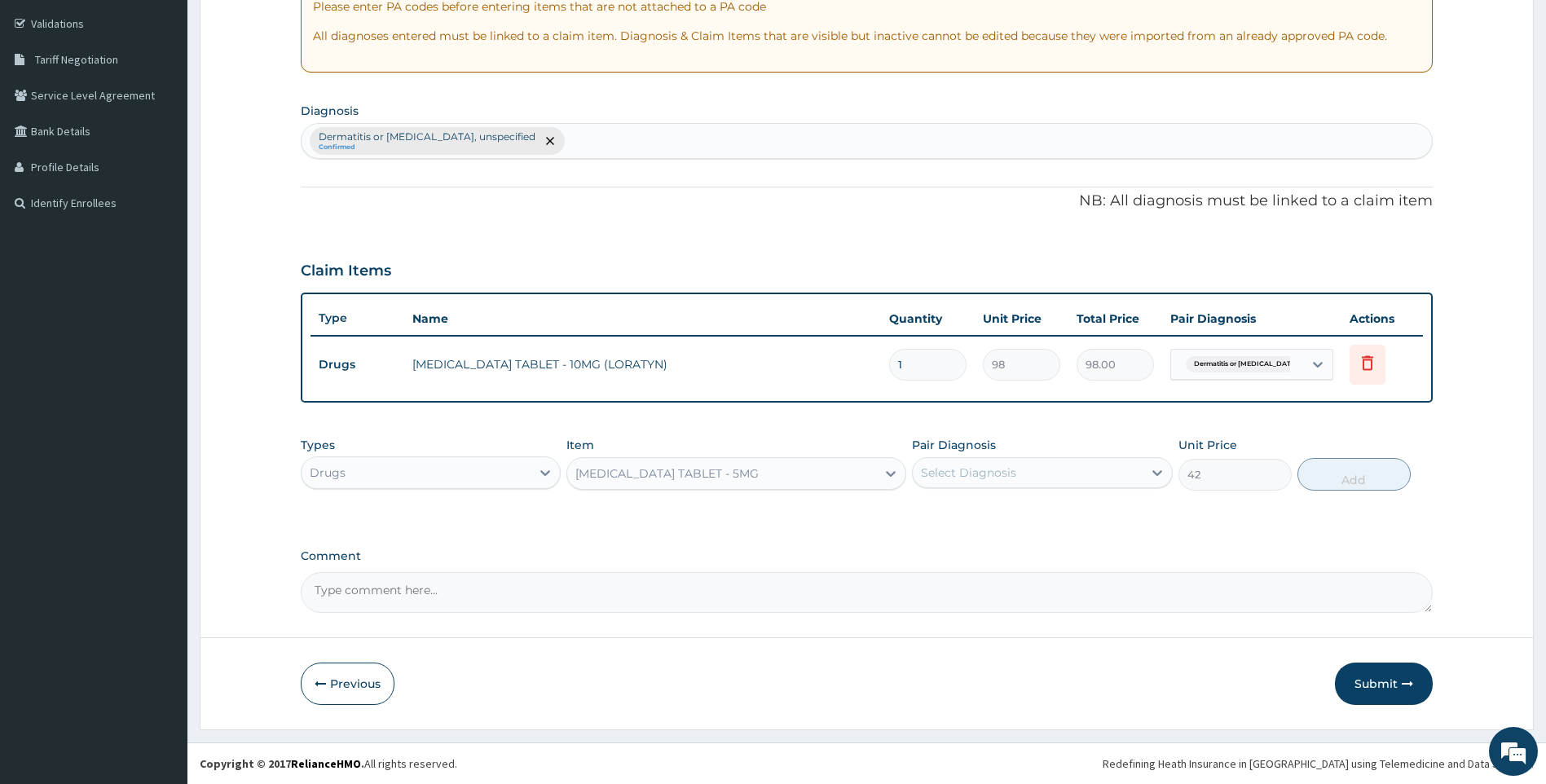
click at [1024, 482] on div "Select Diagnosis" at bounding box center [1027, 472] width 229 height 26
click at [1025, 514] on label "Dermatitis or eczema, unspecified" at bounding box center [1050, 520] width 224 height 32
checkbox input "true"
click at [1390, 479] on button "Add" at bounding box center [1354, 474] width 113 height 32
type input "0"
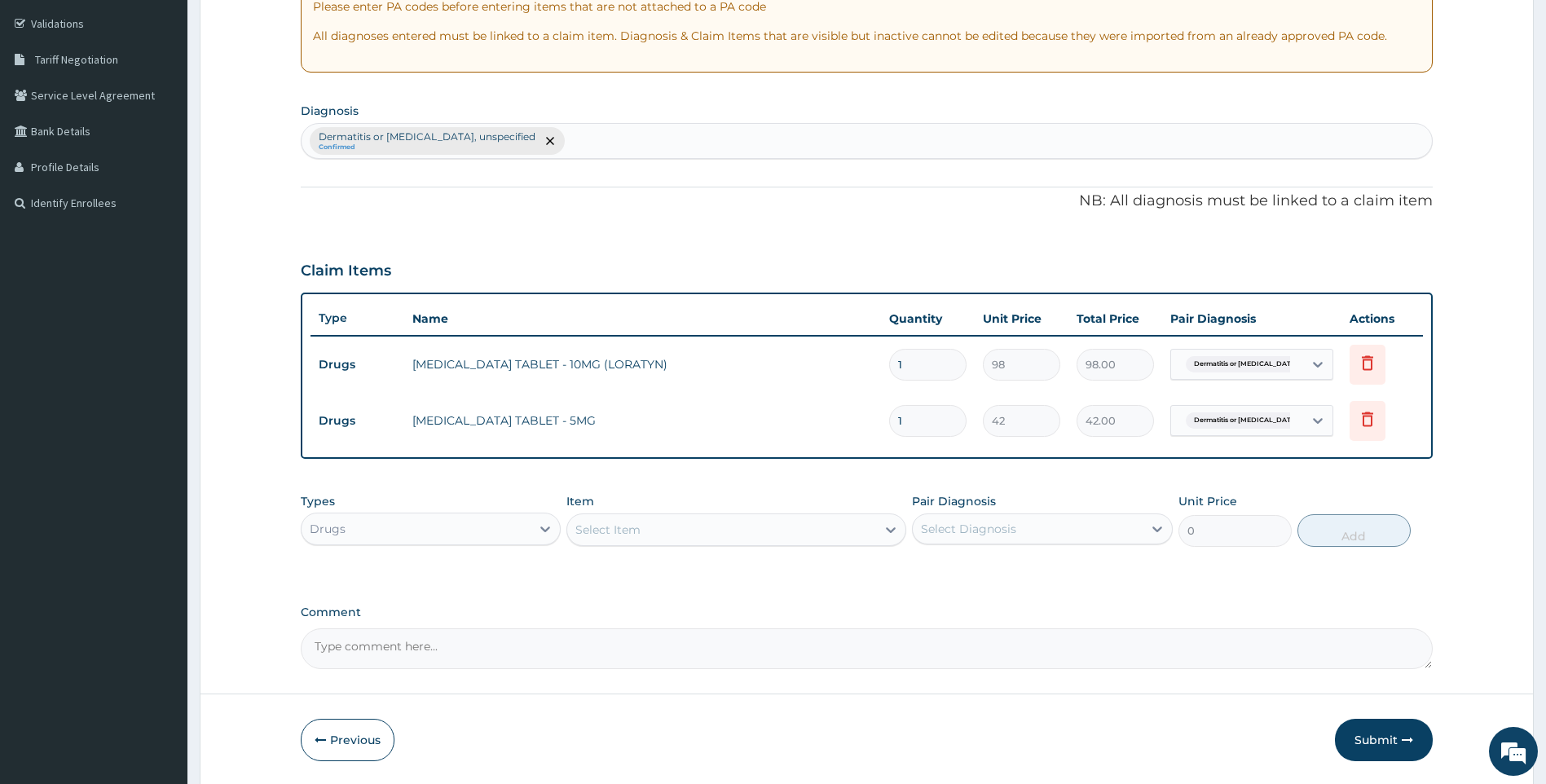
type input "14"
type input "588.00"
type input "14"
drag, startPoint x: 908, startPoint y: 365, endPoint x: 811, endPoint y: 371, distance: 97.2
click at [811, 371] on tr "Drugs LORATADINE TABLET - 10MG (LORATYN) 1 98 98.00 Dermatitis or eczema, unspe…" at bounding box center [867, 364] width 1114 height 56
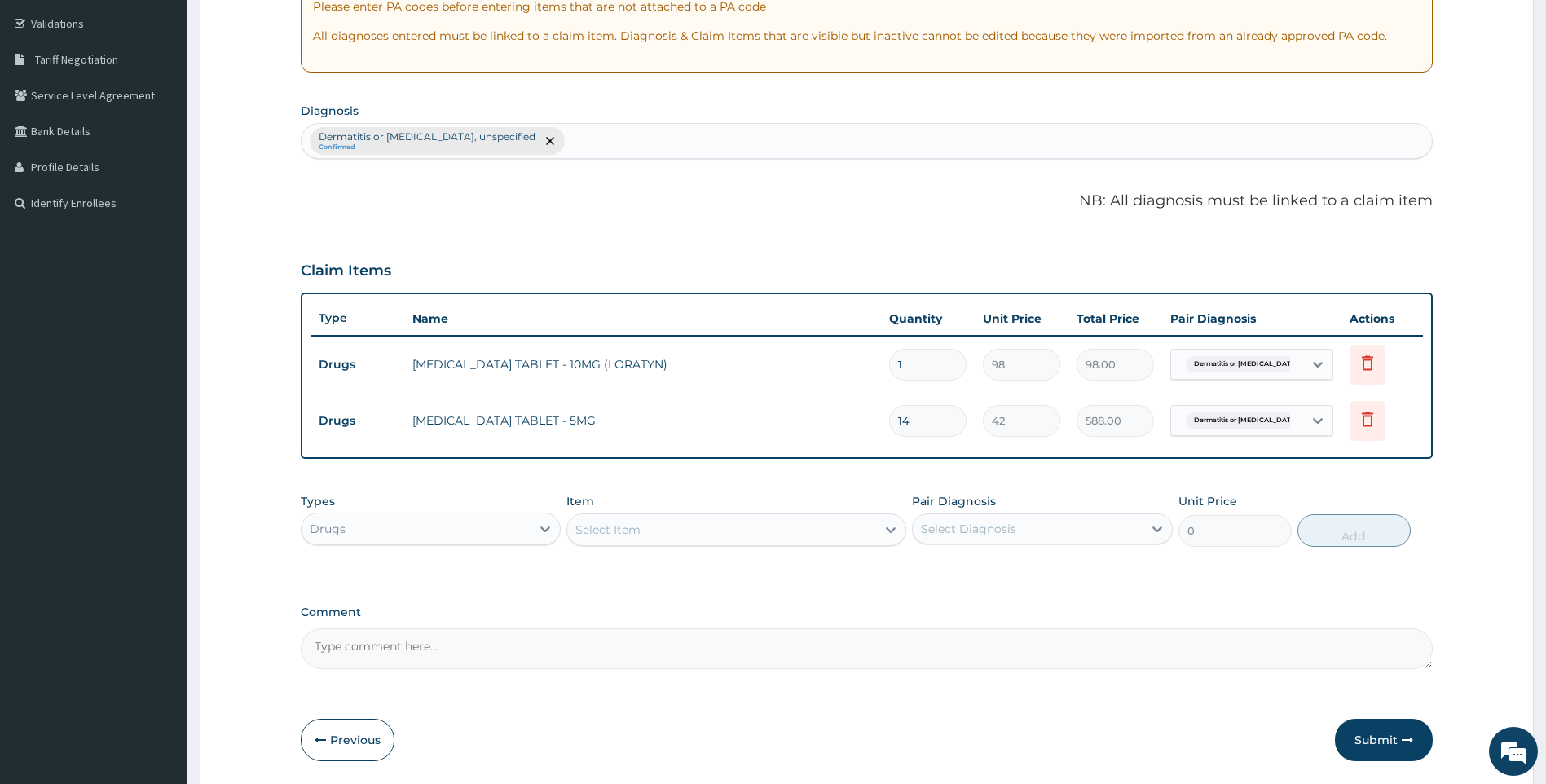
type input "7"
type input "686.00"
type input "7"
click at [469, 533] on div "Drugs" at bounding box center [416, 528] width 229 height 26
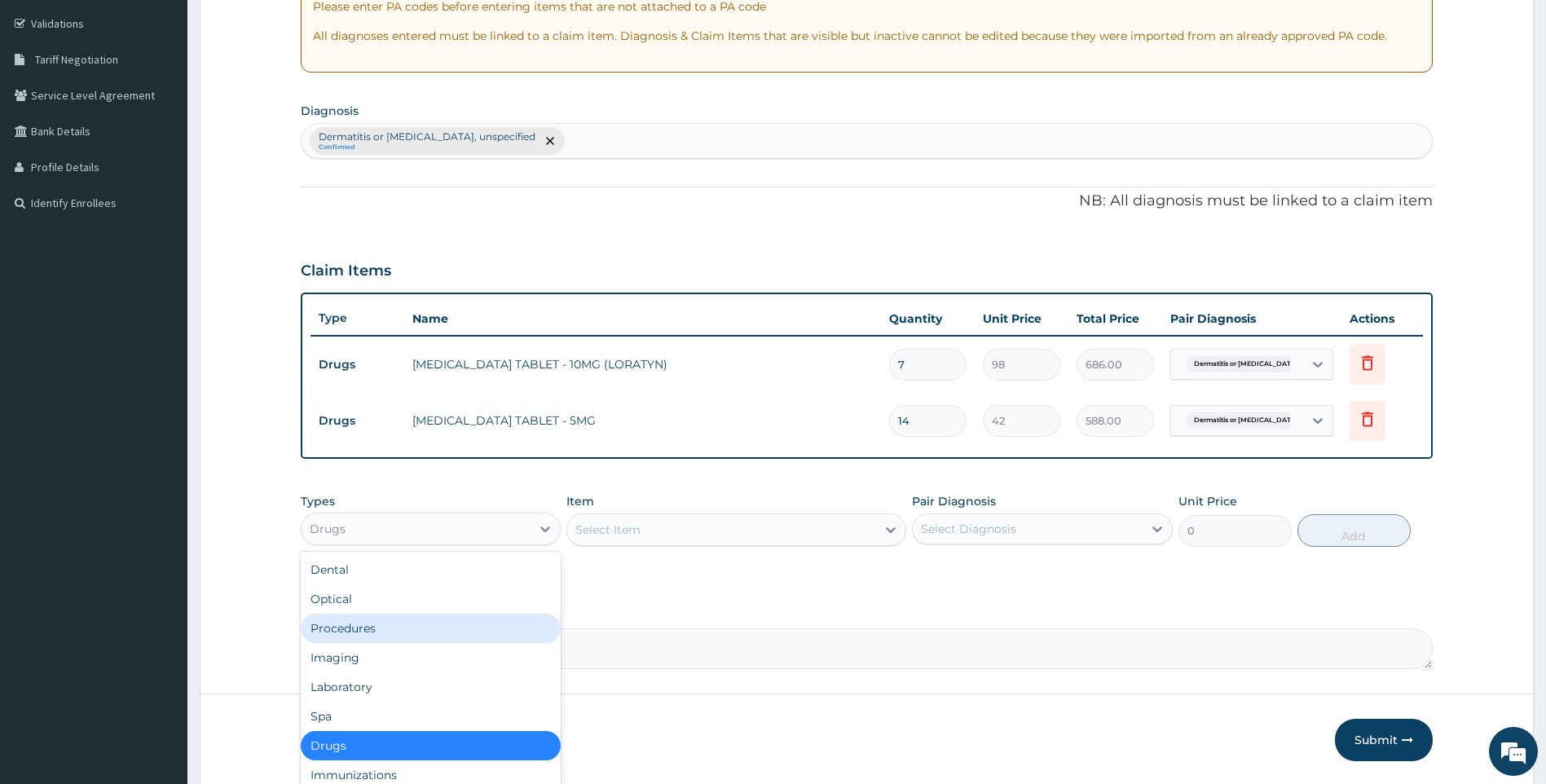
click at [406, 637] on div "Procedures" at bounding box center [431, 628] width 261 height 29
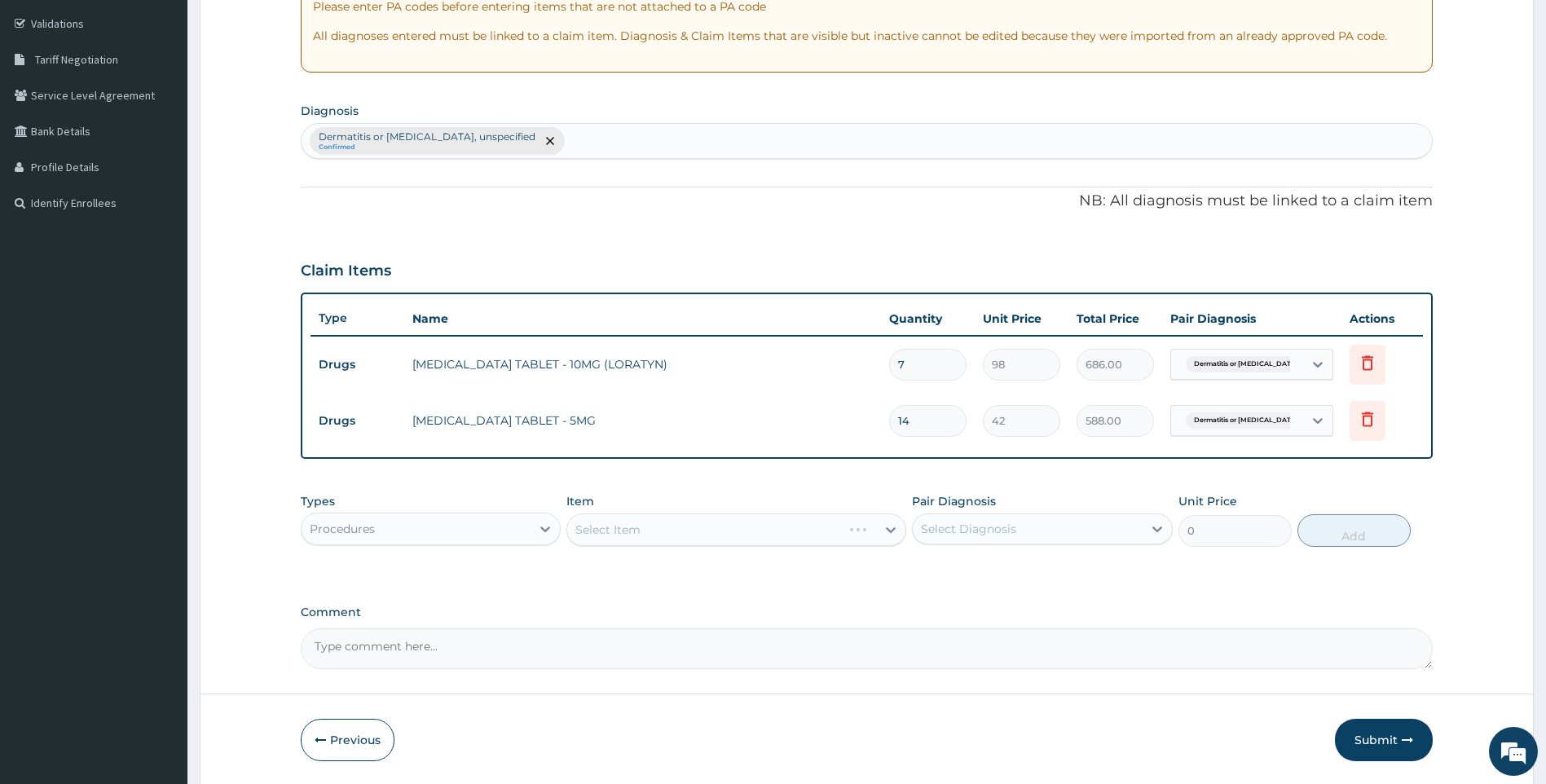
click at [782, 530] on div "Select Item" at bounding box center [736, 529] width 340 height 32
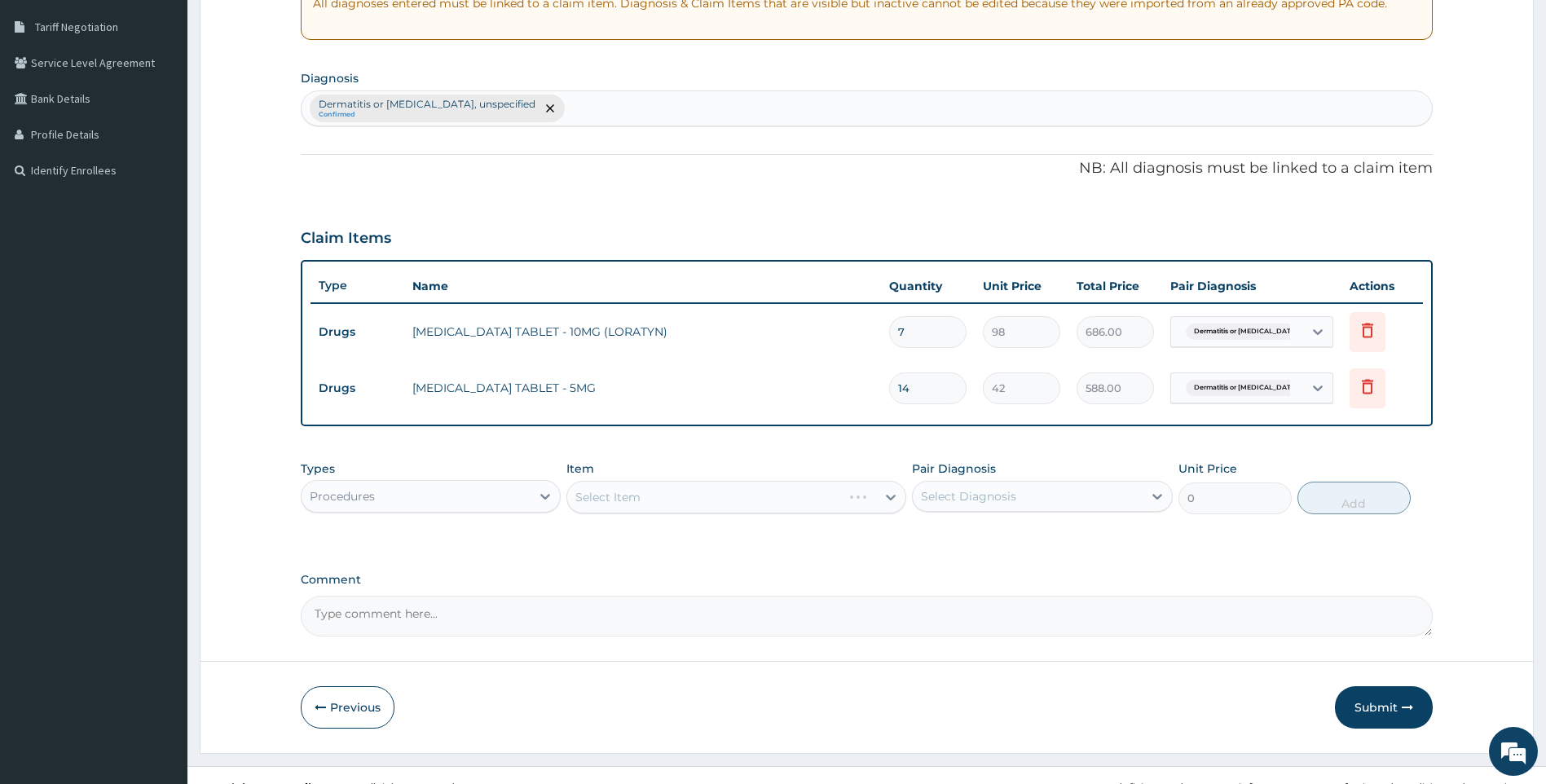
scroll to position [354, 0]
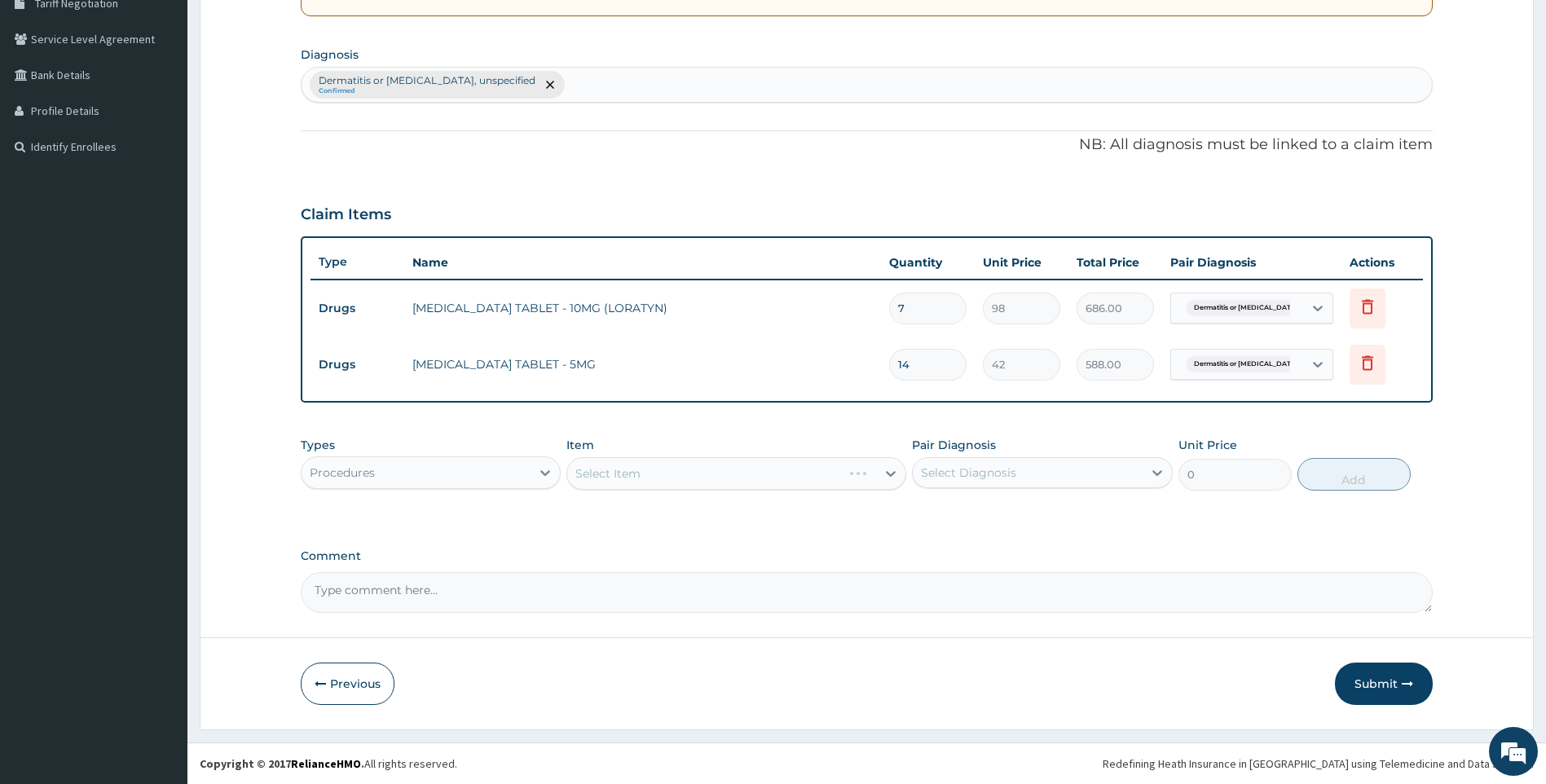
click at [672, 484] on div "Select Item" at bounding box center [736, 473] width 340 height 32
click at [661, 473] on div "Select Item" at bounding box center [722, 473] width 309 height 26
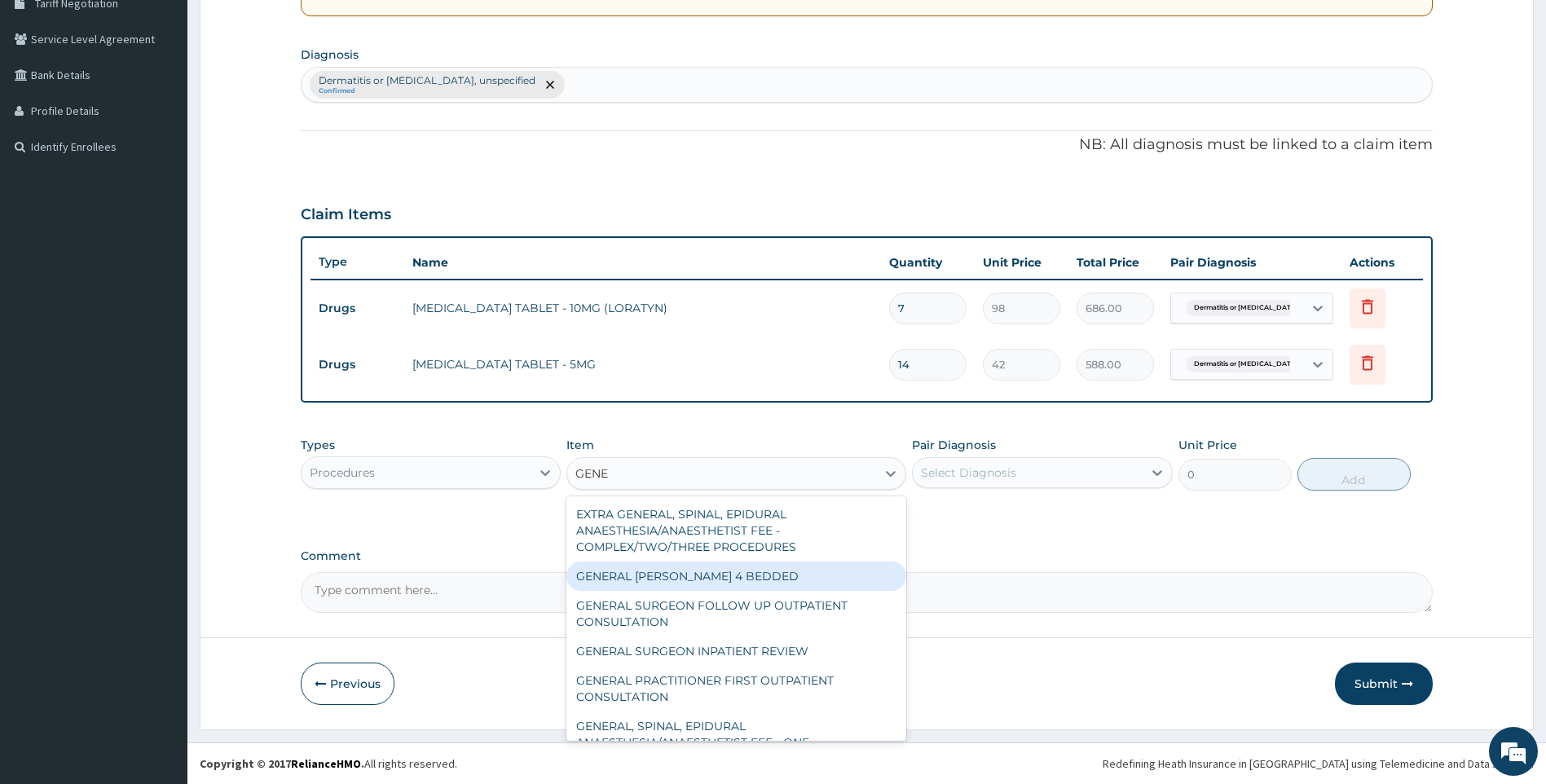
type input "GENER"
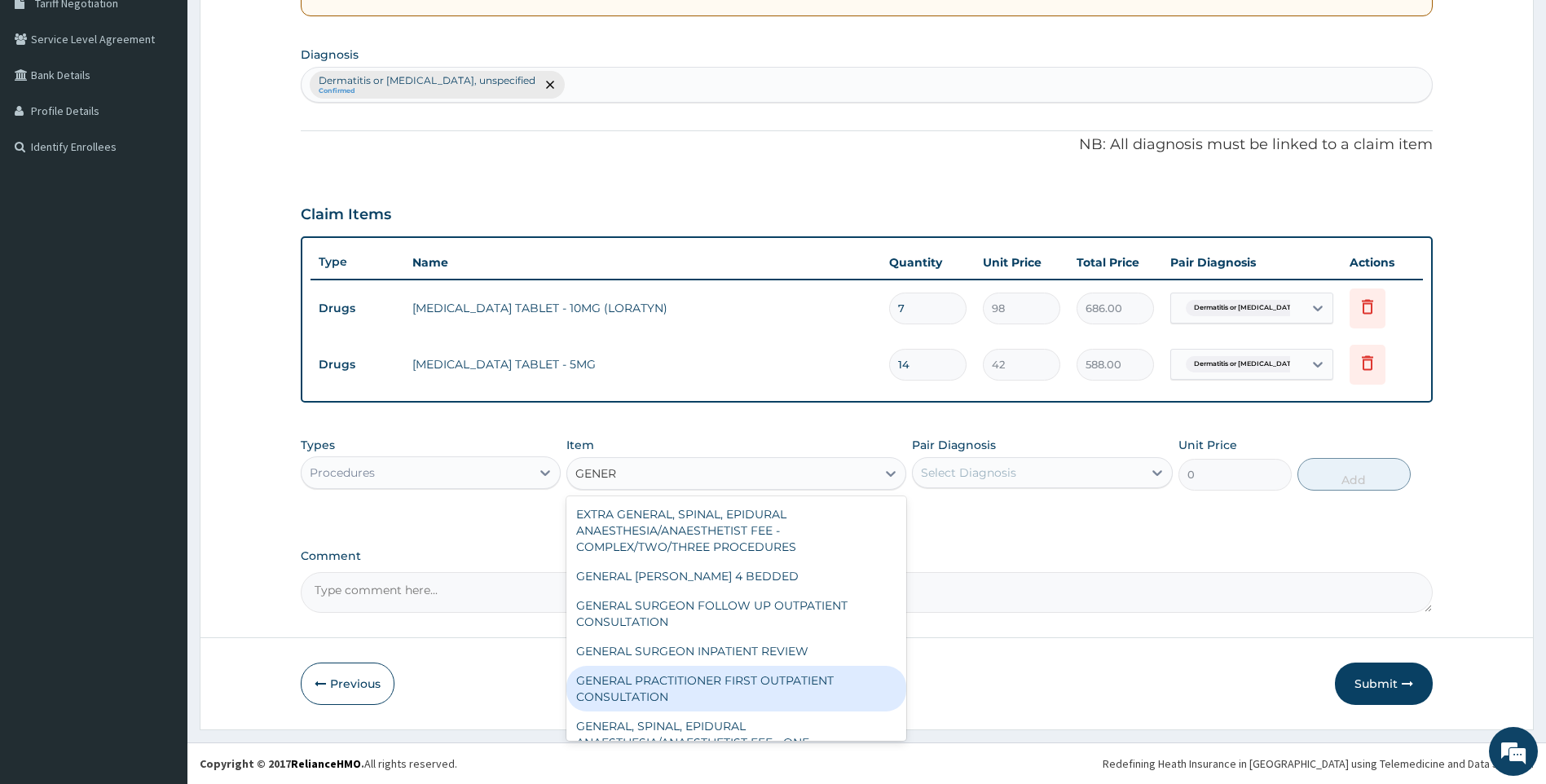
drag, startPoint x: 767, startPoint y: 680, endPoint x: 774, endPoint y: 673, distance: 9.9
click at [768, 677] on div "GENERAL PRACTITIONER FIRST OUTPATIENT CONSULTATION" at bounding box center [736, 689] width 340 height 46
type input "3750"
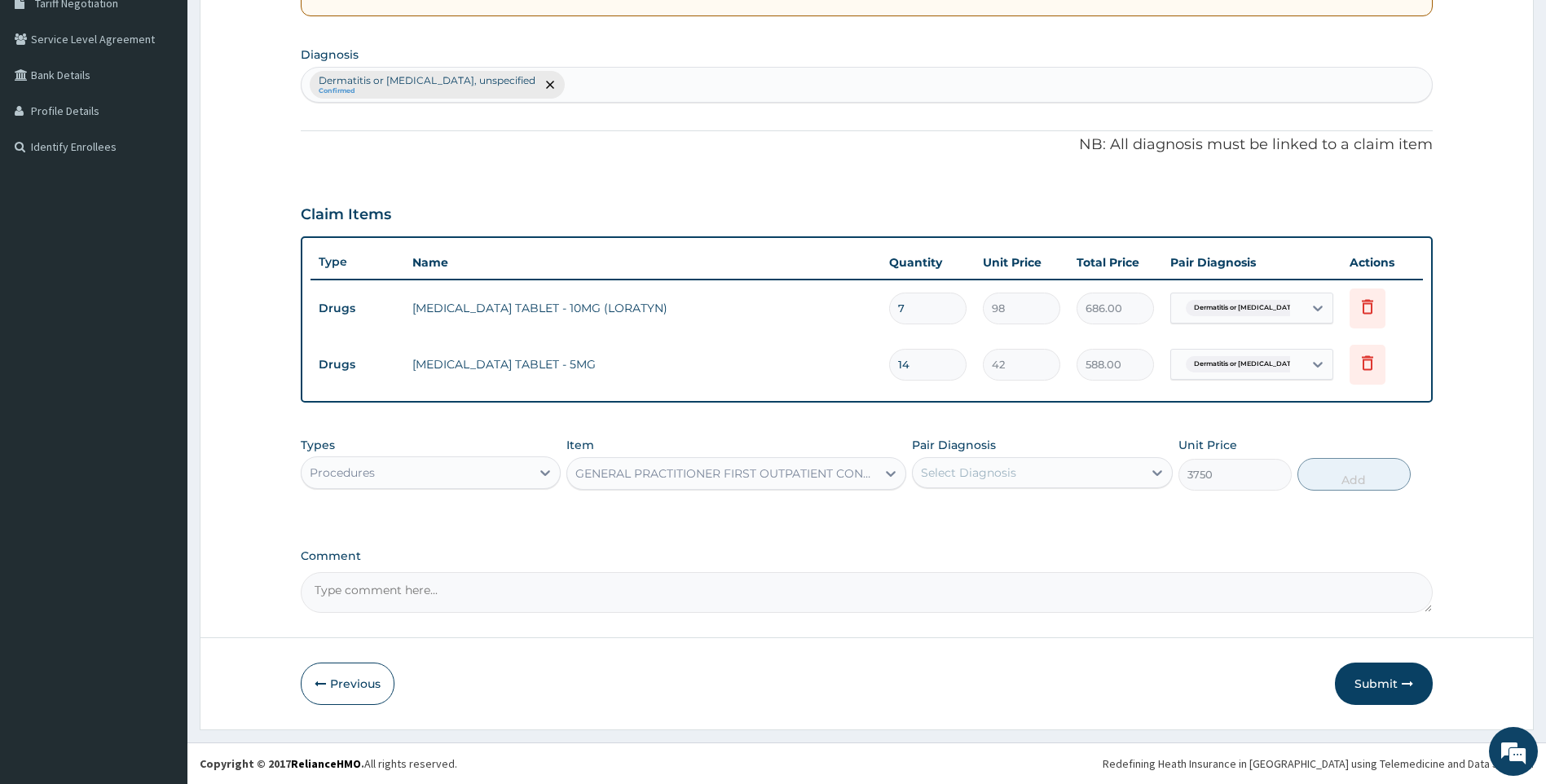
click at [1006, 469] on div "Select Diagnosis" at bounding box center [969, 472] width 95 height 16
click at [1006, 510] on label "Dermatitis or eczema, unspecified" at bounding box center [1050, 520] width 224 height 32
checkbox input "true"
click at [1331, 483] on button "Add" at bounding box center [1354, 474] width 113 height 32
type input "0"
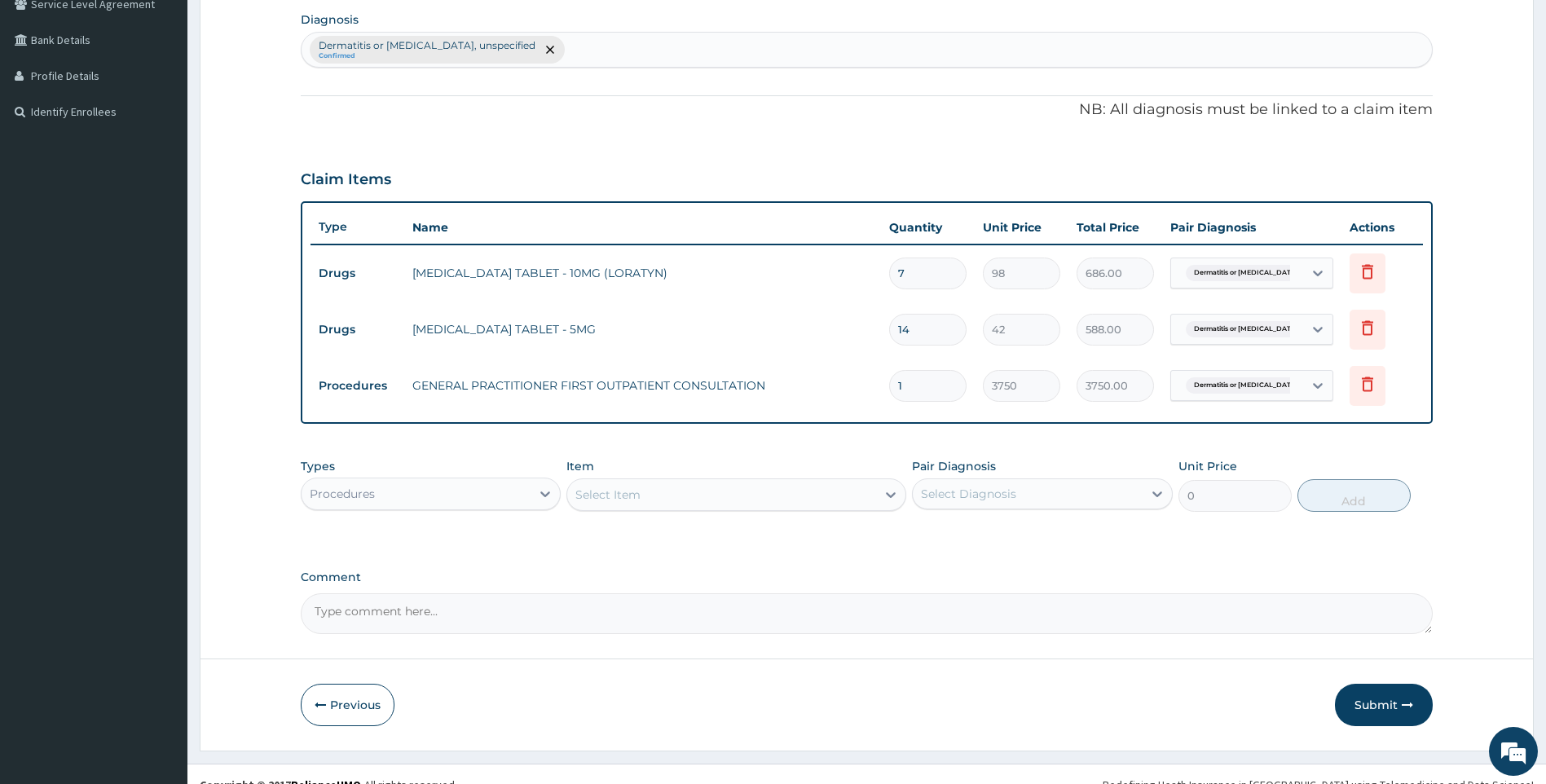
scroll to position [410, 0]
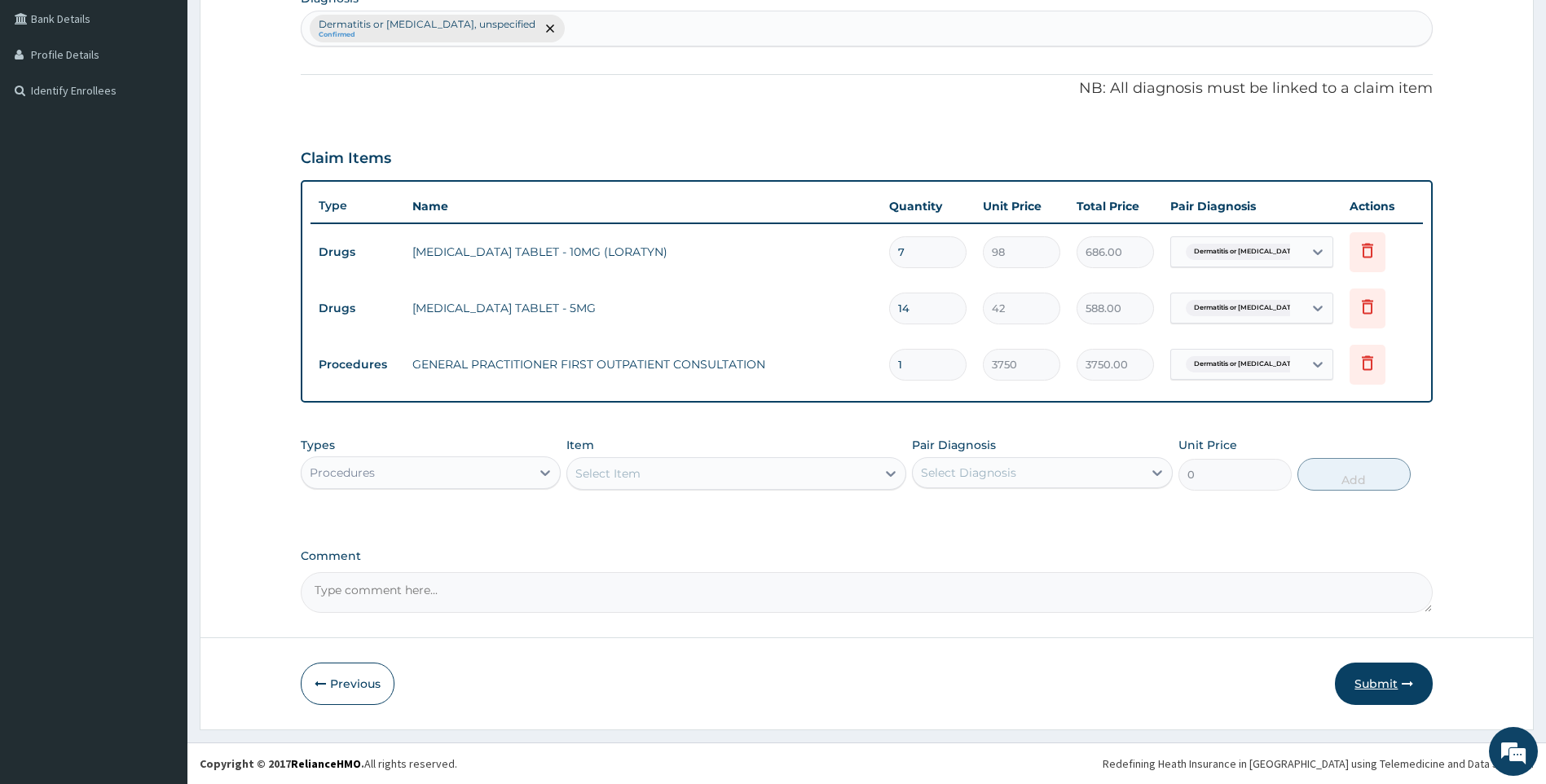
click at [1375, 690] on button "Submit" at bounding box center [1384, 683] width 98 height 43
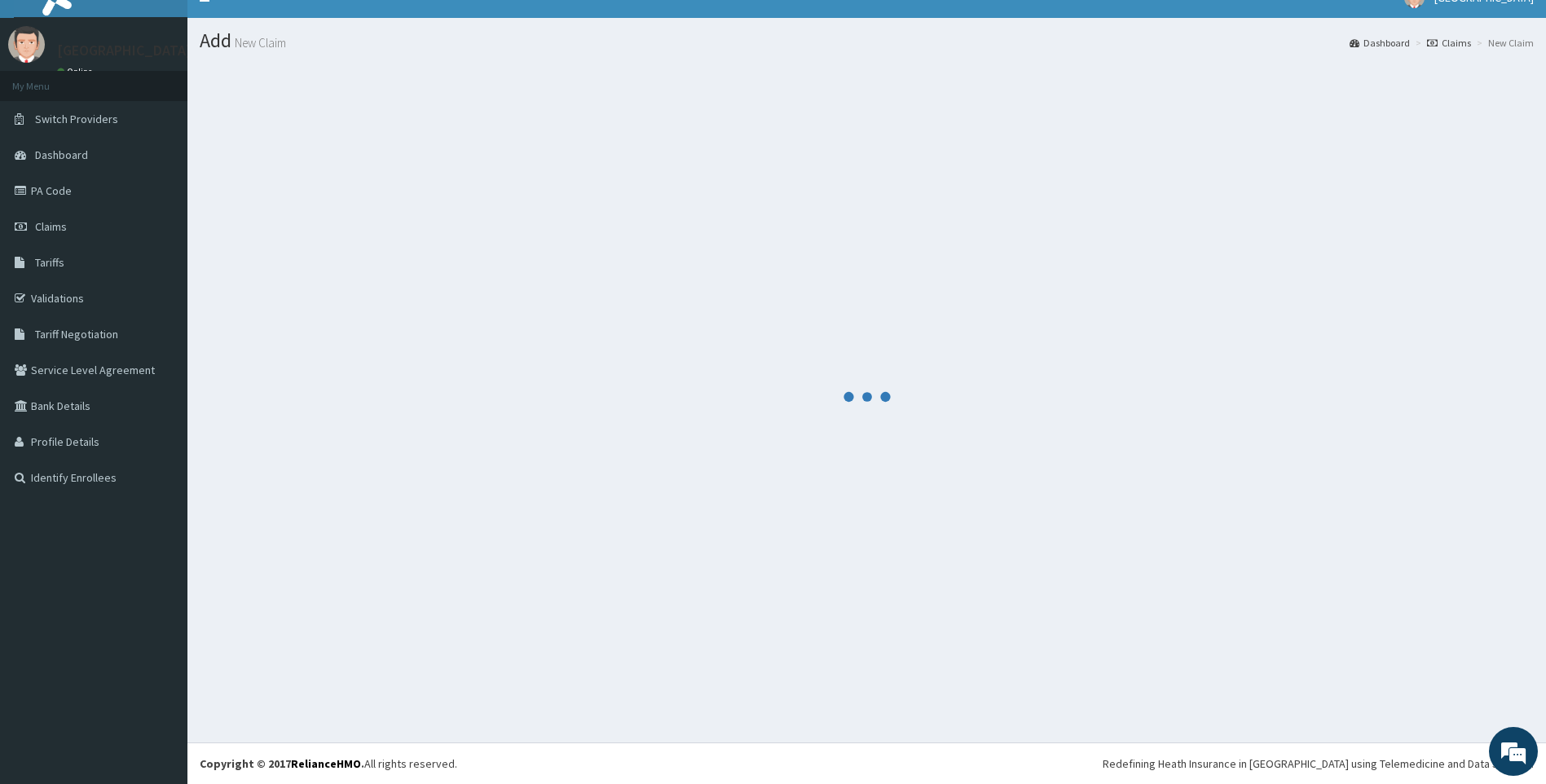
scroll to position [23, 0]
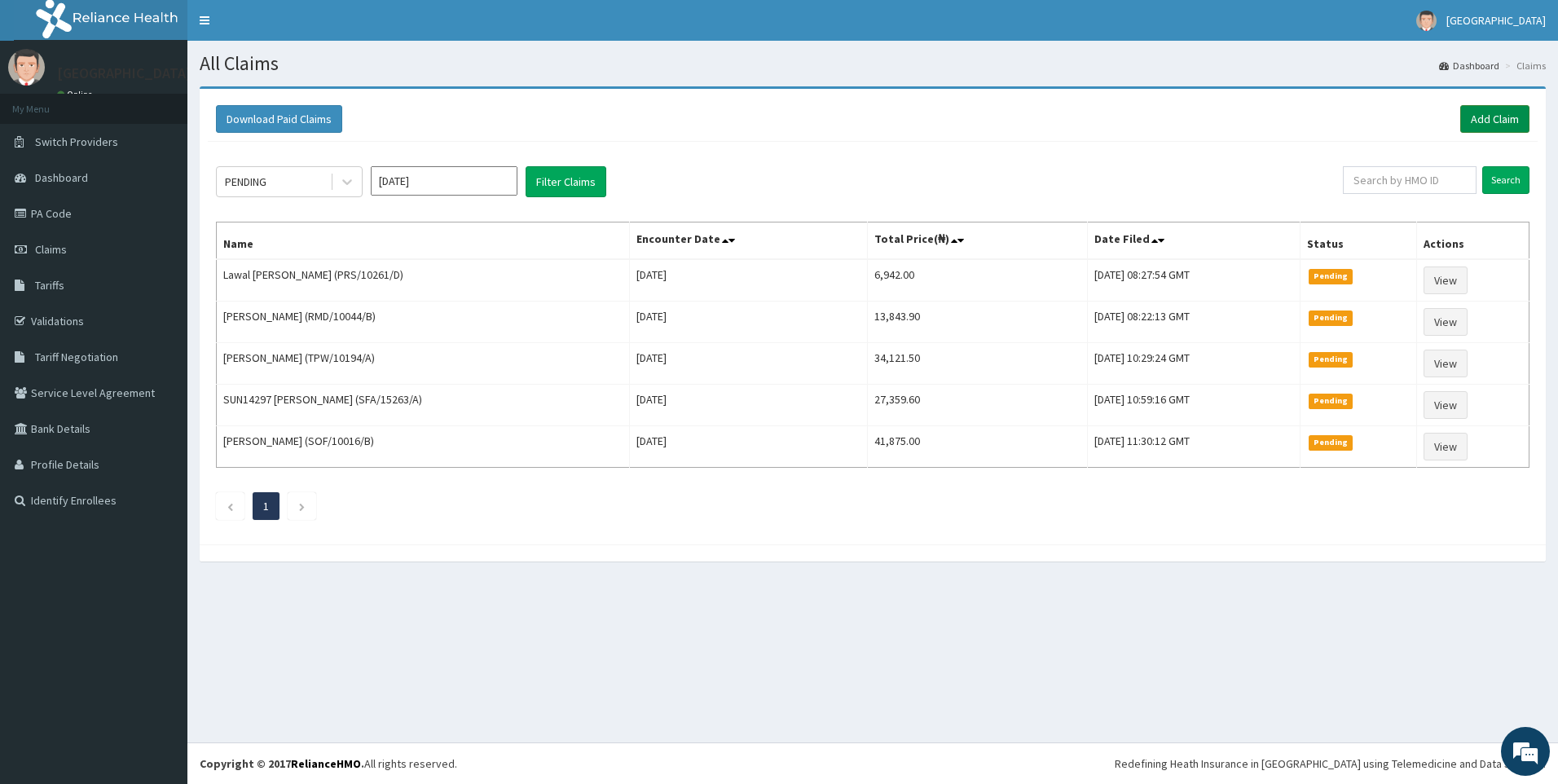
click at [1497, 125] on link "Add Claim" at bounding box center [1494, 118] width 69 height 28
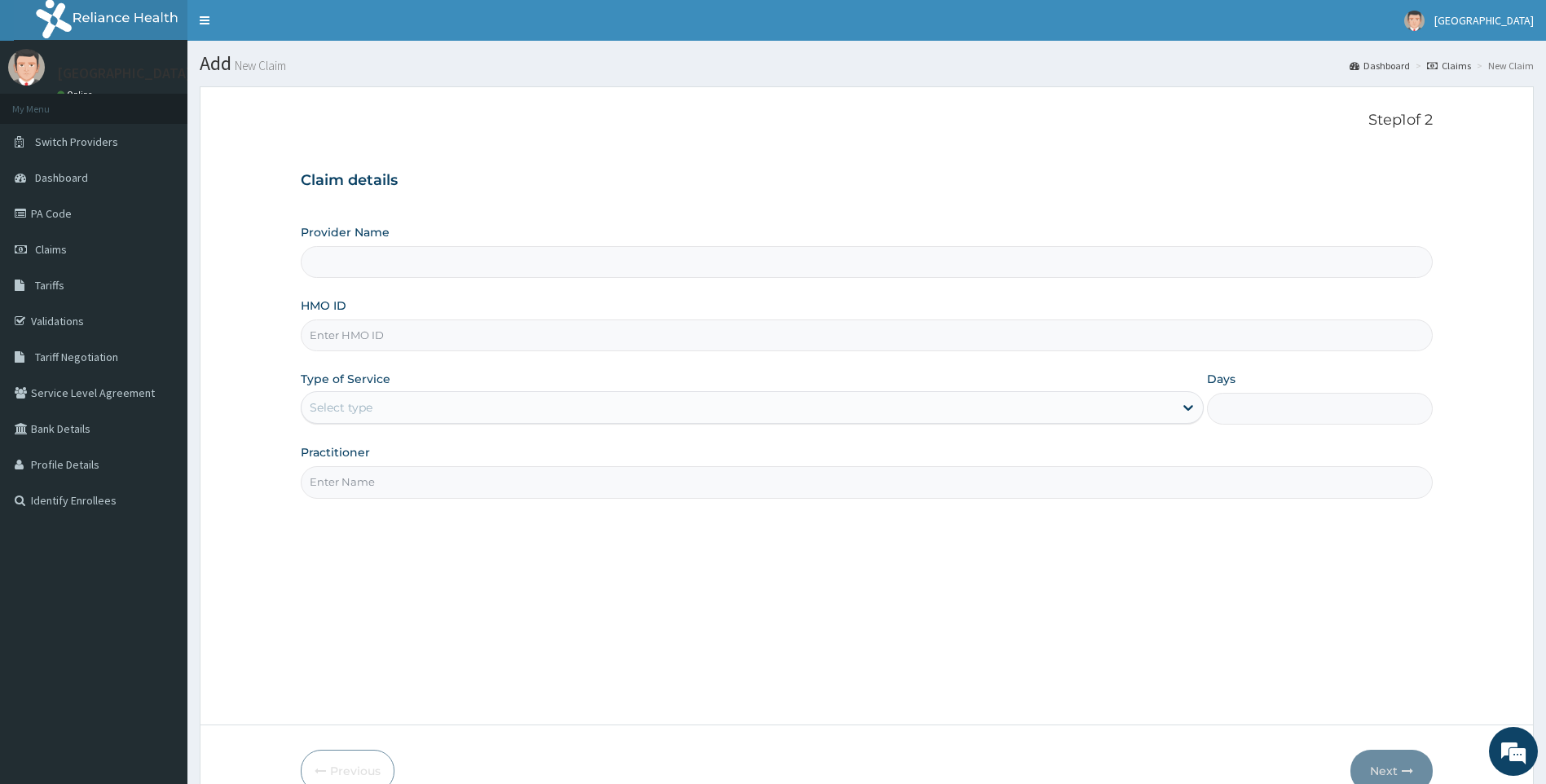
paste input "AIP/10211/A"
type input "AIP/10211/A"
drag, startPoint x: 423, startPoint y: 394, endPoint x: 416, endPoint y: 425, distance: 31.8
click at [422, 399] on div "Select type" at bounding box center [738, 406] width 873 height 26
type input "[GEOGRAPHIC_DATA]"
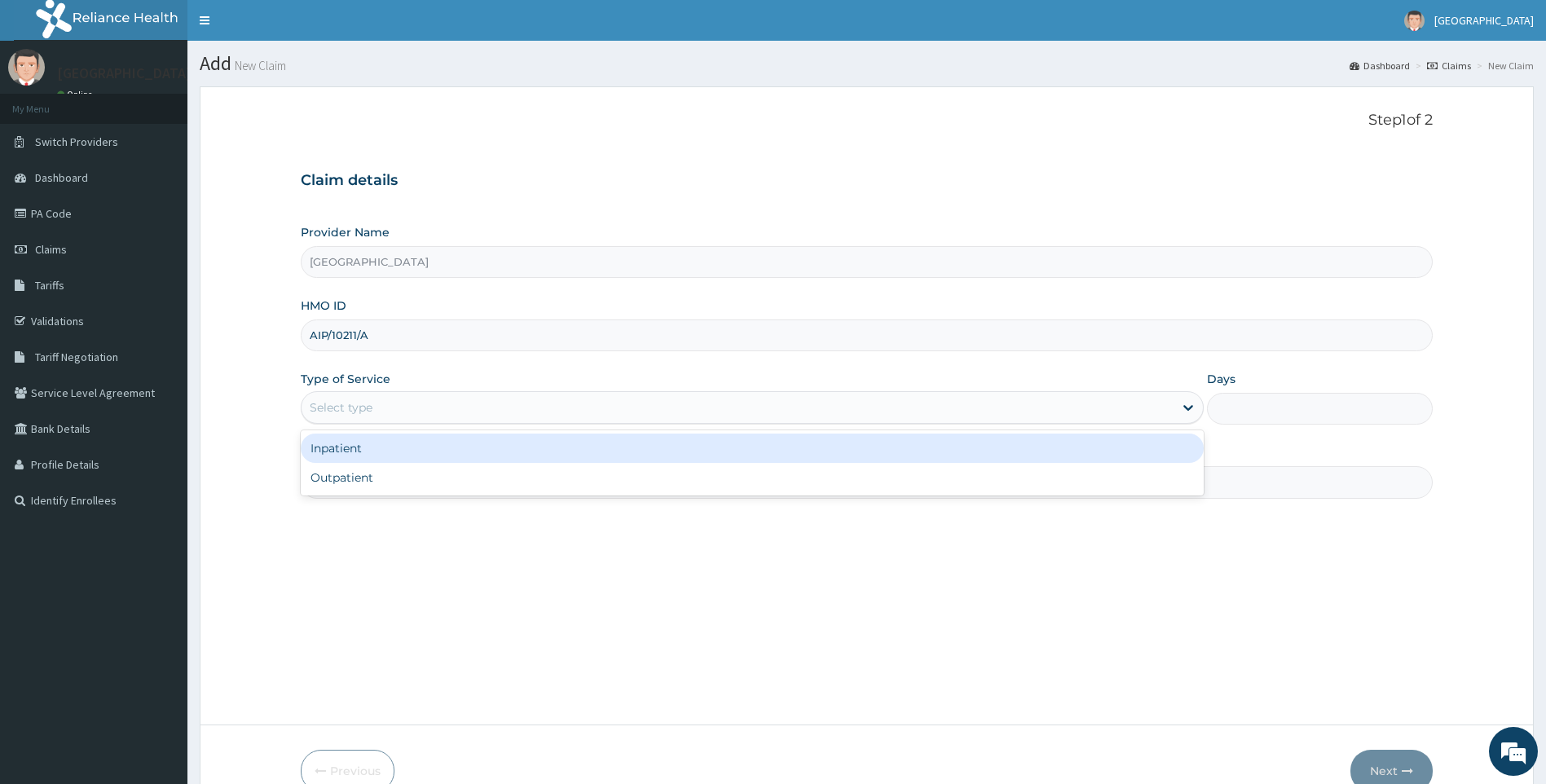
click at [406, 412] on div "Select type" at bounding box center [738, 406] width 873 height 26
click at [394, 399] on div "Select type" at bounding box center [738, 406] width 873 height 26
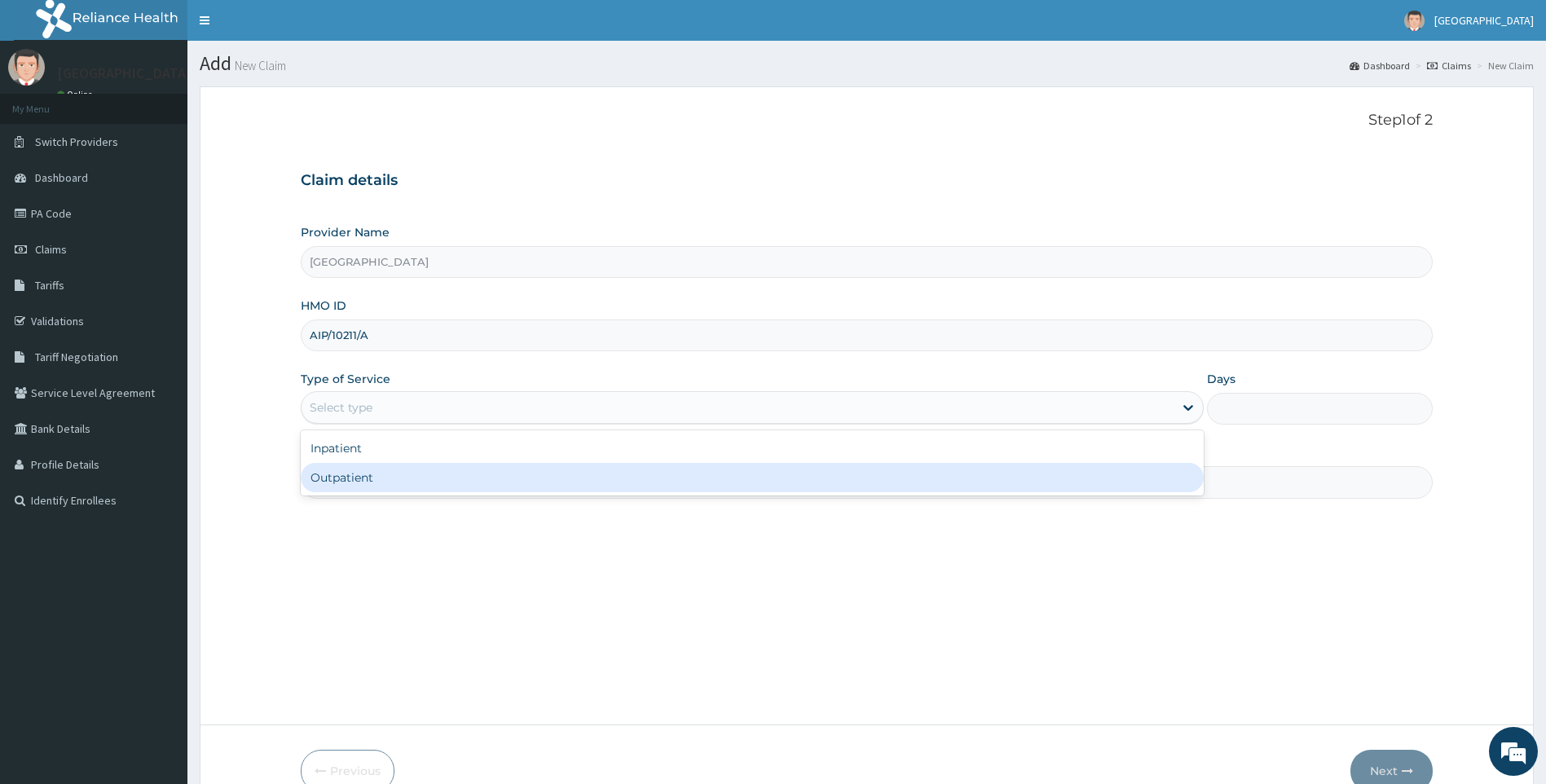
click at [381, 474] on div "Outpatient" at bounding box center [753, 477] width 904 height 29
type input "1"
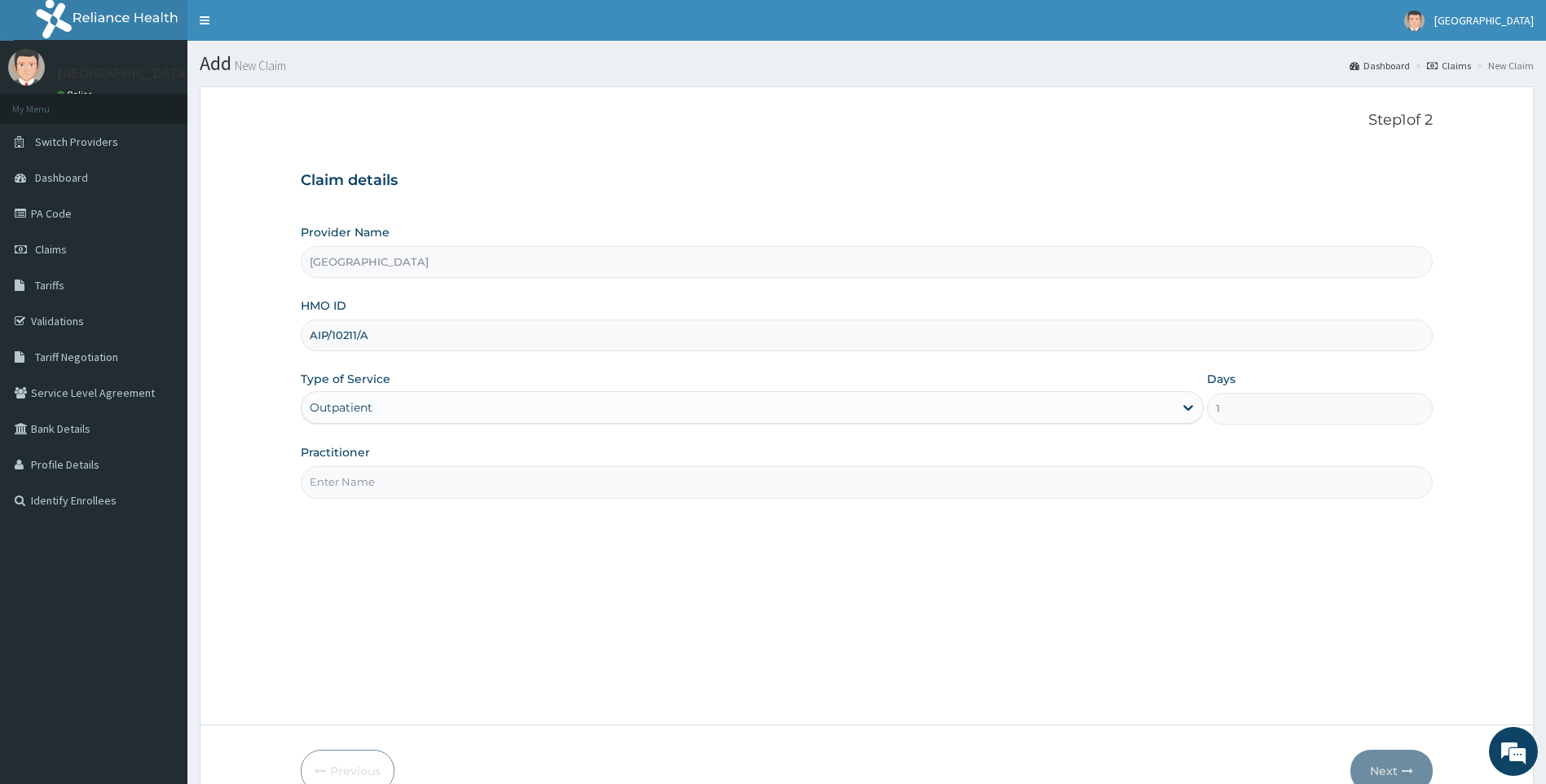
click at [381, 480] on input "Practitioner" at bounding box center [867, 481] width 1133 height 31
type input "[PERSON_NAME]"
click at [1404, 774] on icon "button" at bounding box center [1408, 771] width 11 height 11
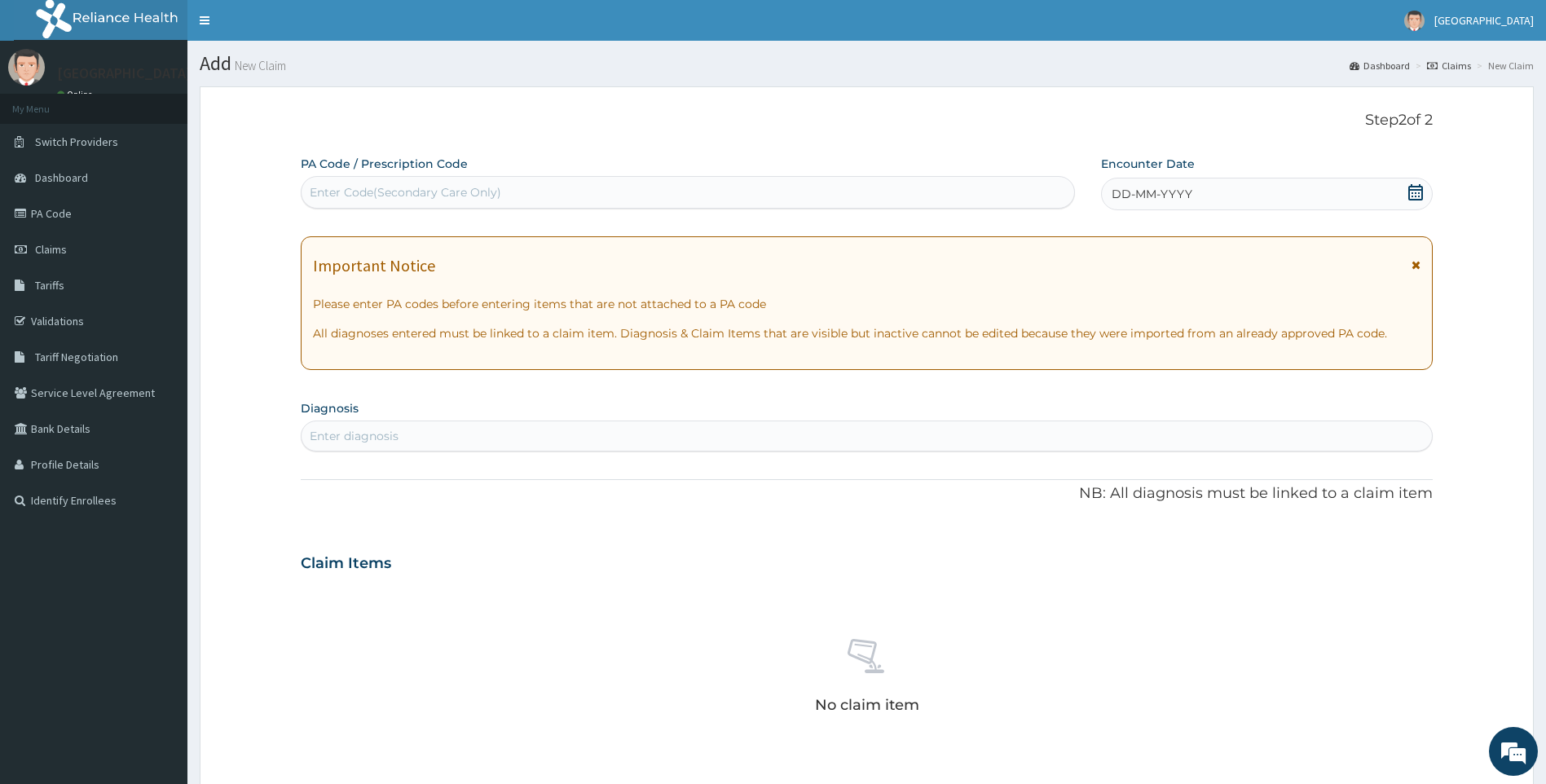
click at [494, 441] on div "Enter diagnosis" at bounding box center [867, 435] width 1131 height 26
type input "[MEDICAL_DATA]"
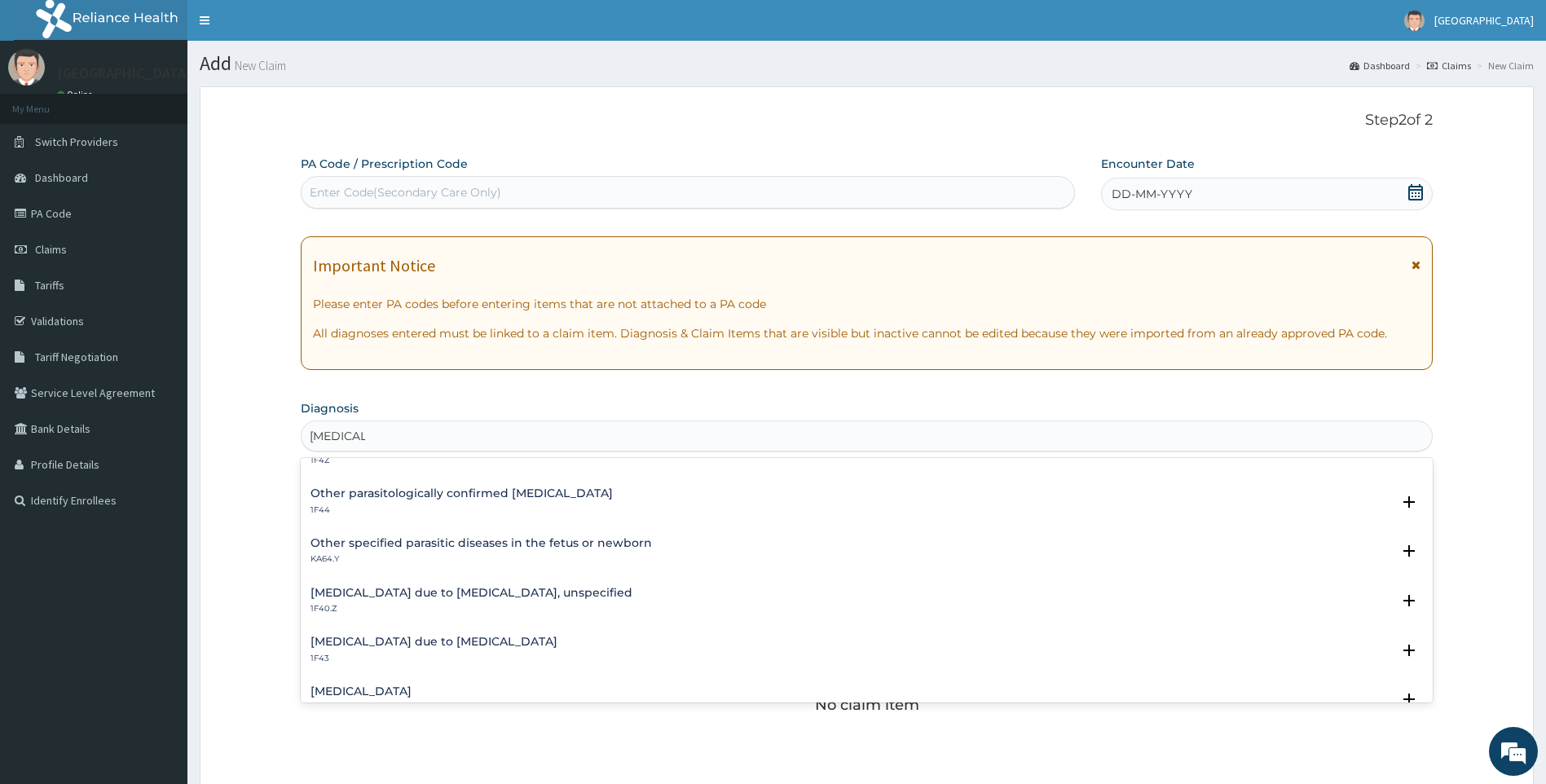
scroll to position [163, 0]
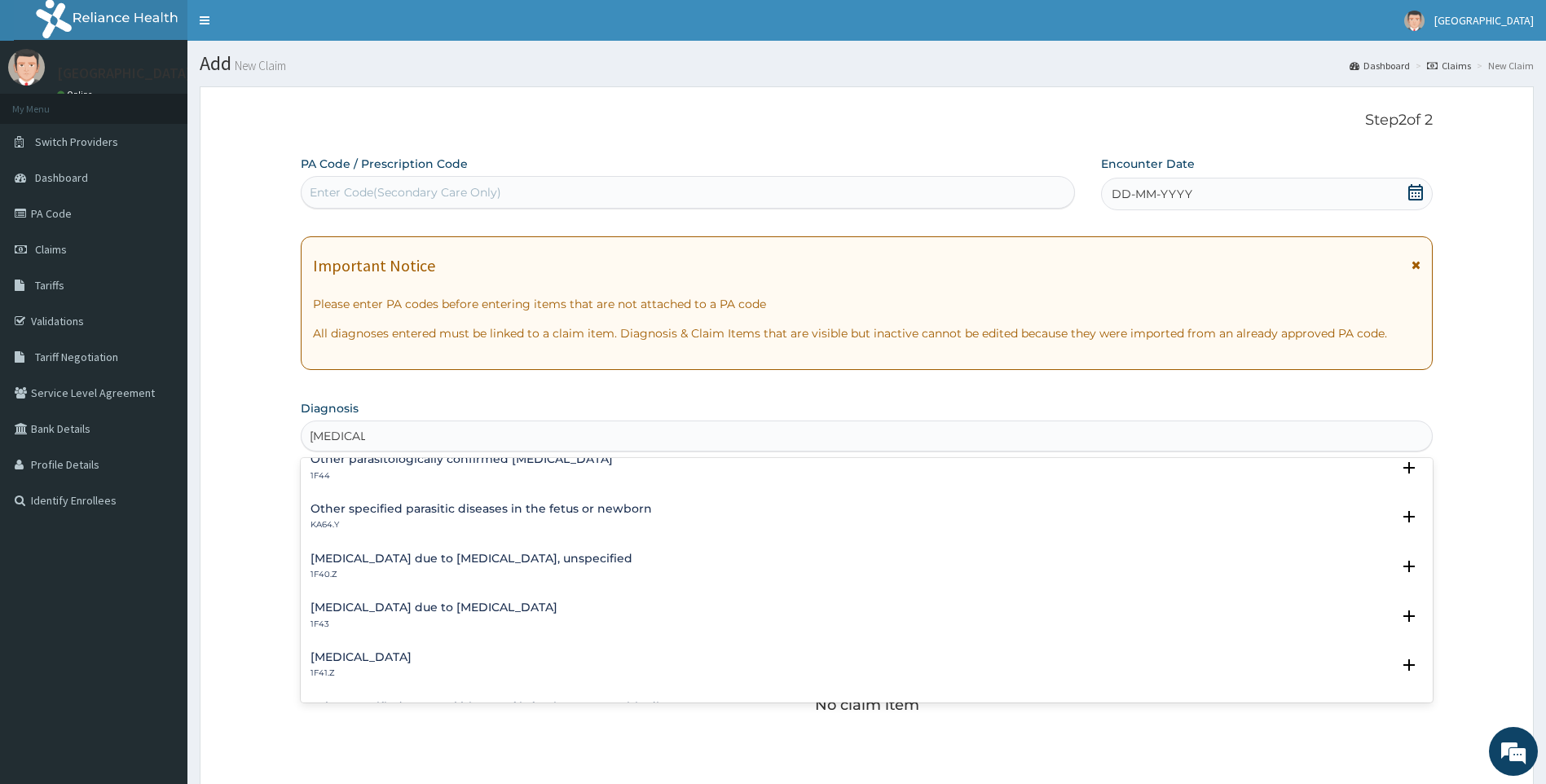
click at [480, 564] on h4 "[MEDICAL_DATA] due to [MEDICAL_DATA], unspecified" at bounding box center [471, 559] width 322 height 12
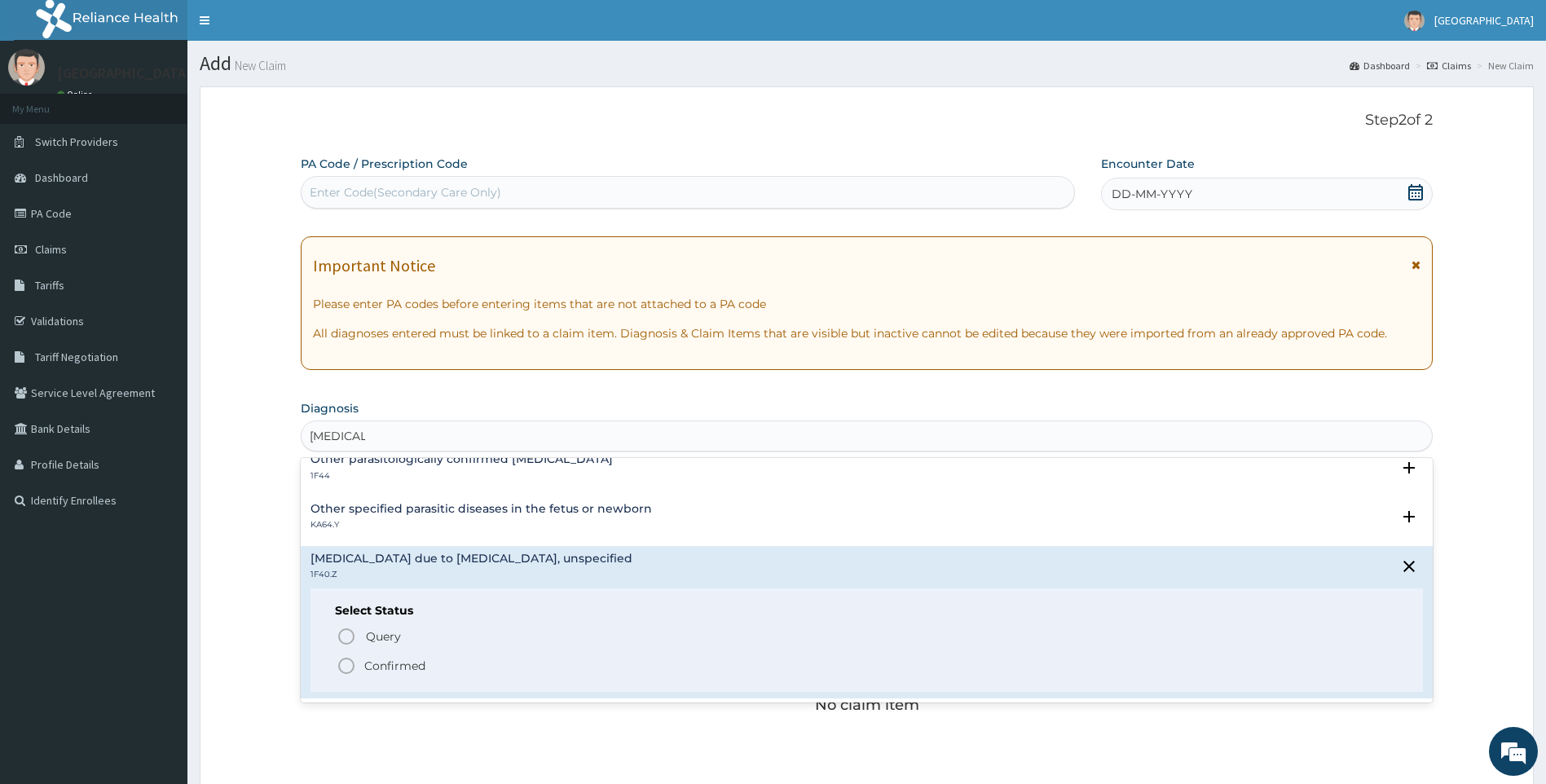
click at [392, 678] on div "Select Status Query Query covers suspected (?), Keep in view (kiv), Ruled out (…" at bounding box center [867, 639] width 1114 height 104
click at [393, 663] on p "Confirmed" at bounding box center [395, 665] width 61 height 16
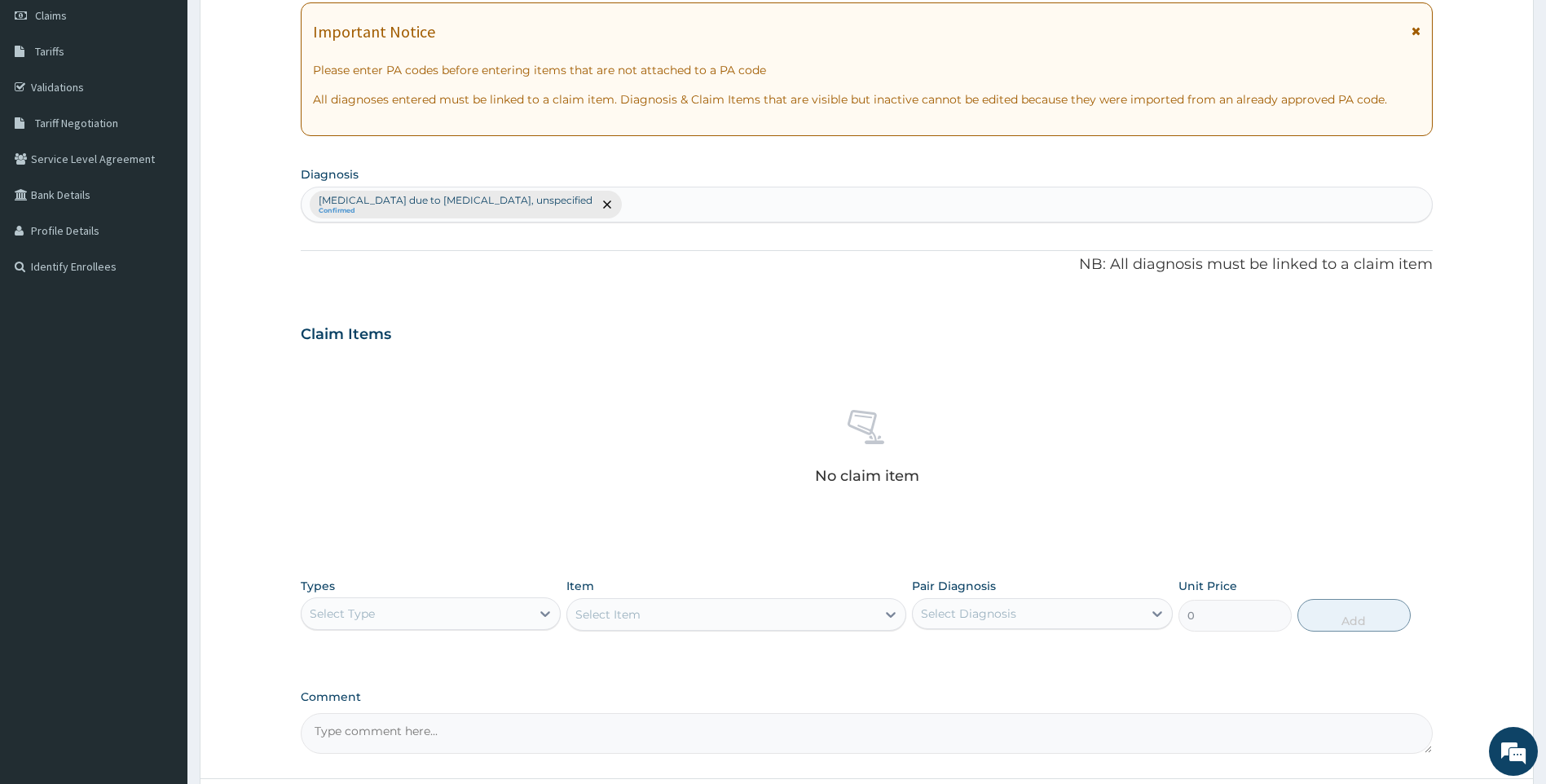
scroll to position [245, 0]
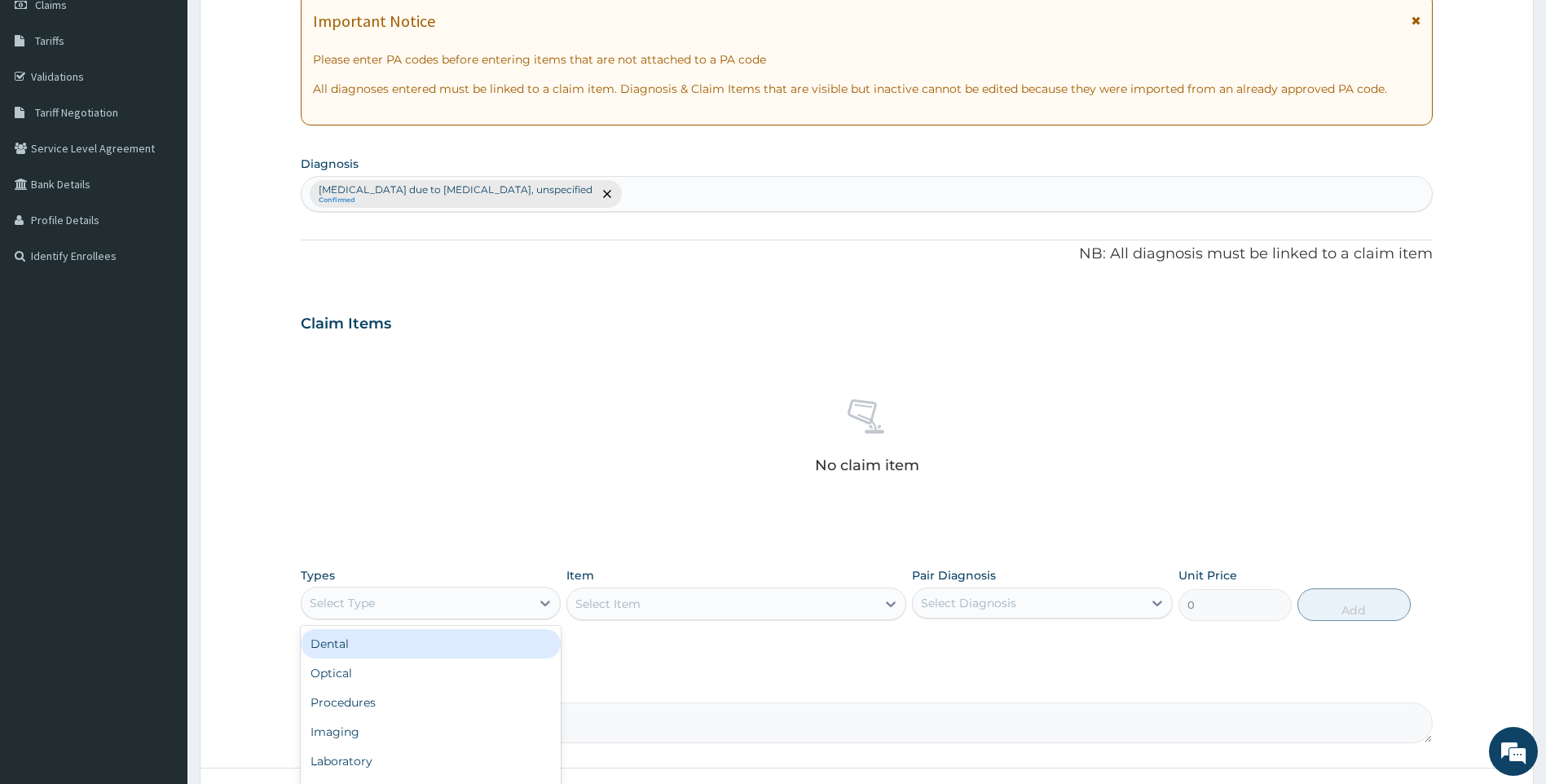
click at [456, 588] on div "Select Type" at bounding box center [431, 602] width 261 height 32
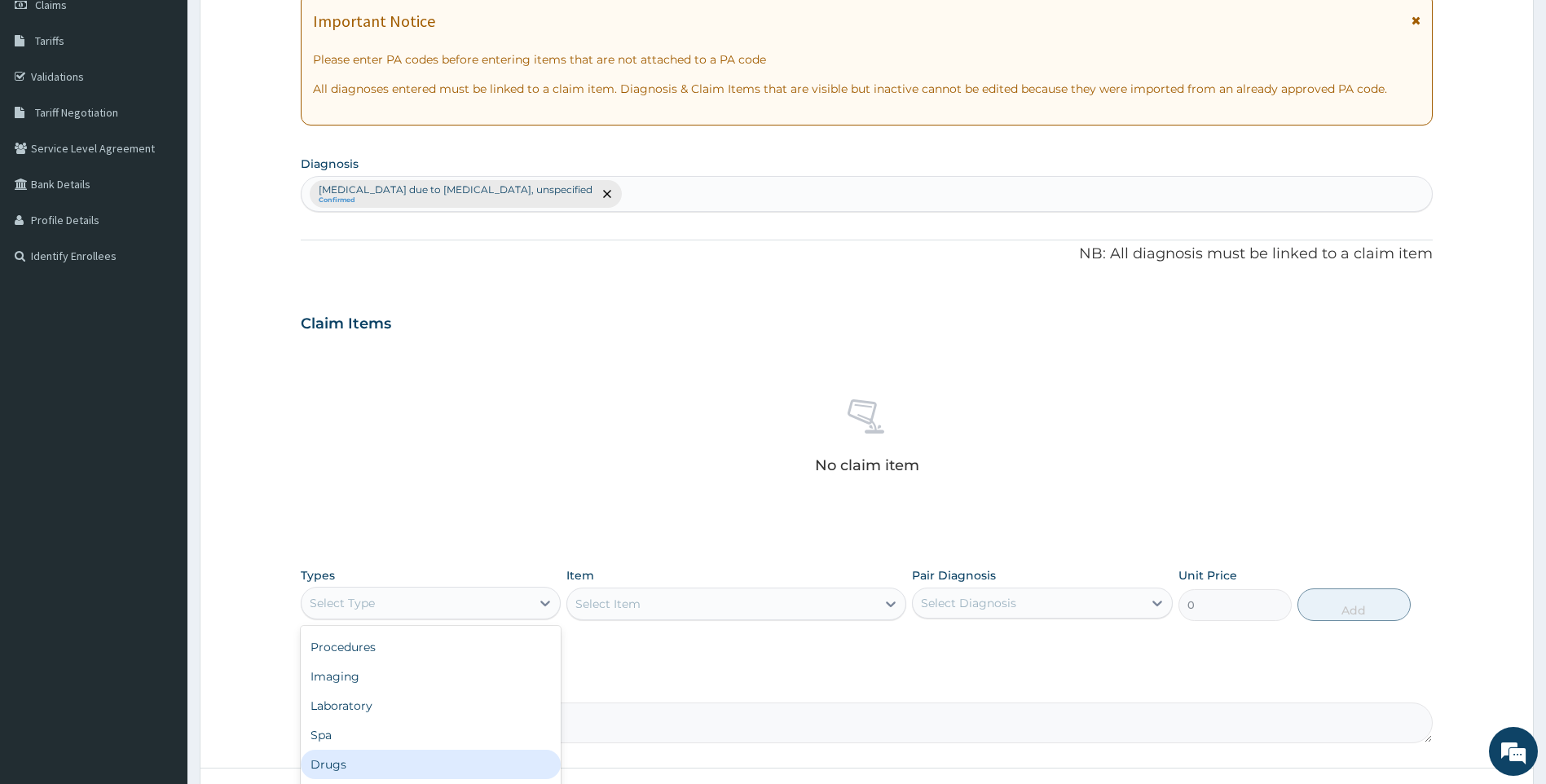
click at [367, 761] on div "Drugs" at bounding box center [431, 764] width 261 height 29
click at [740, 610] on div "Select Item" at bounding box center [736, 603] width 340 height 32
click at [855, 609] on div "Select Item" at bounding box center [736, 603] width 340 height 32
click at [672, 609] on div "Select Item" at bounding box center [736, 603] width 340 height 32
click at [667, 609] on div "Select Item" at bounding box center [736, 603] width 340 height 32
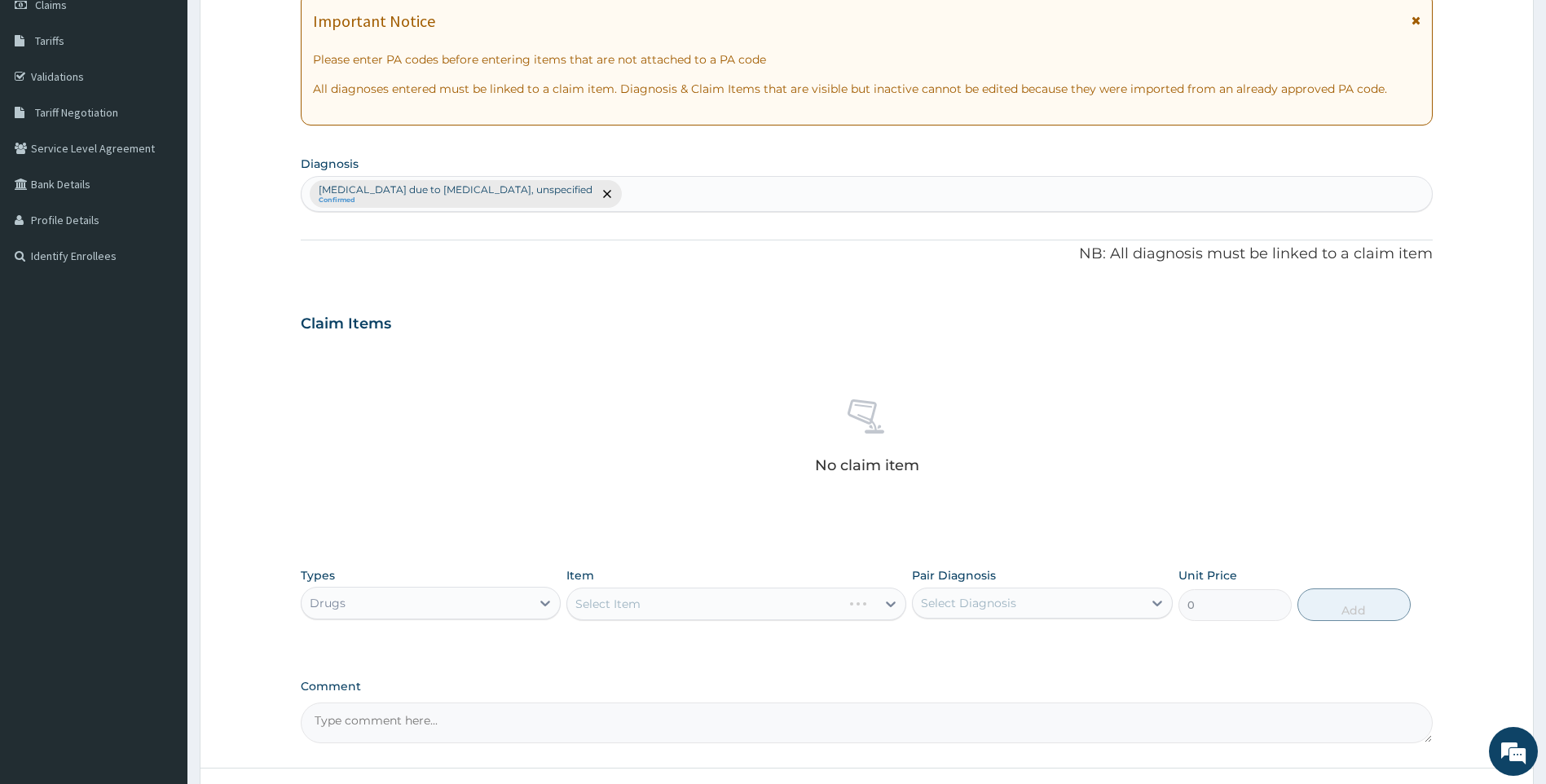
click at [667, 609] on div "Select Item" at bounding box center [736, 603] width 340 height 32
click at [662, 598] on div "Select Item" at bounding box center [736, 603] width 340 height 32
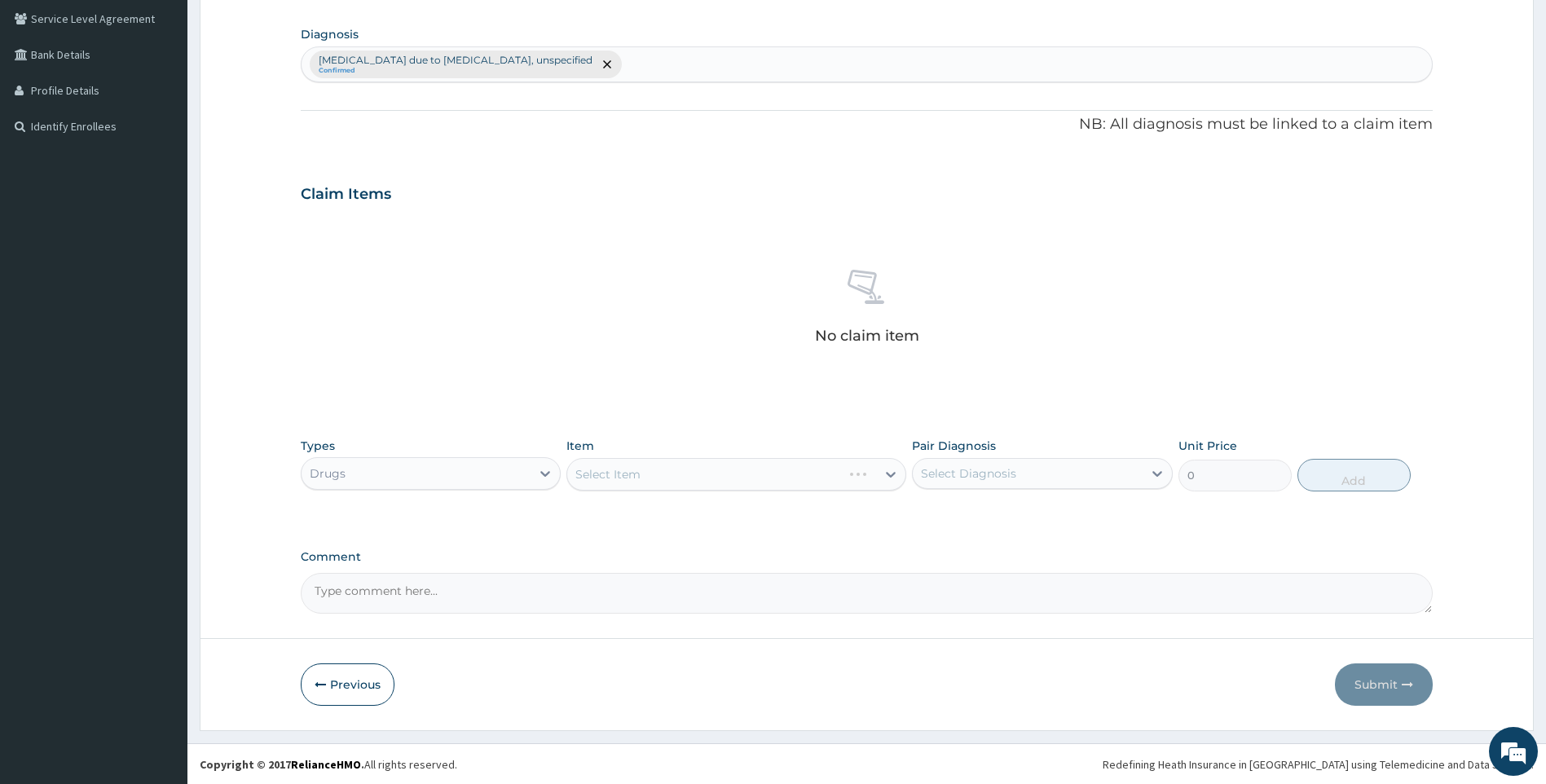
scroll to position [375, 0]
click at [720, 470] on div "Select Item" at bounding box center [722, 473] width 309 height 26
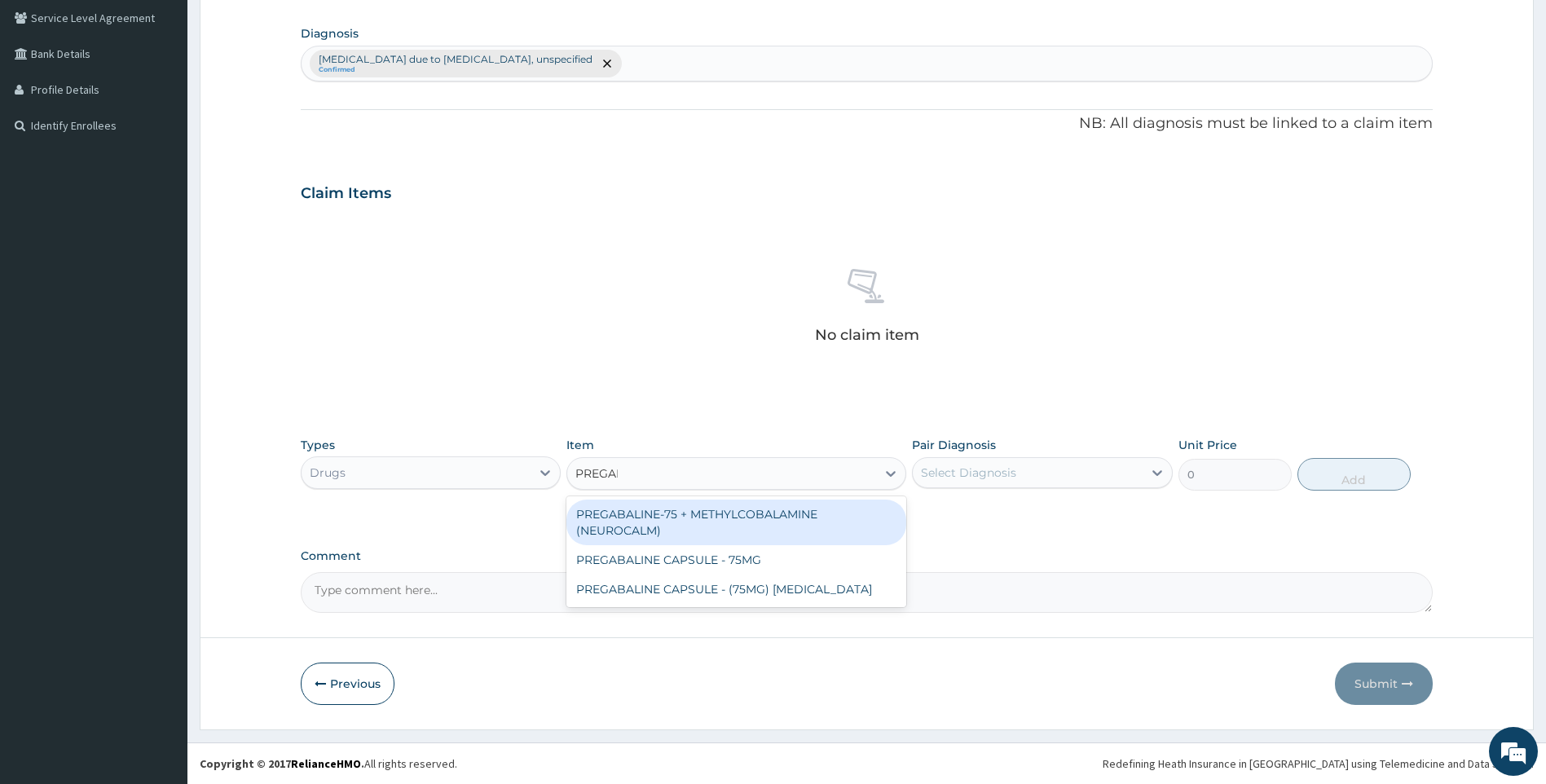
type input "PREGABA"
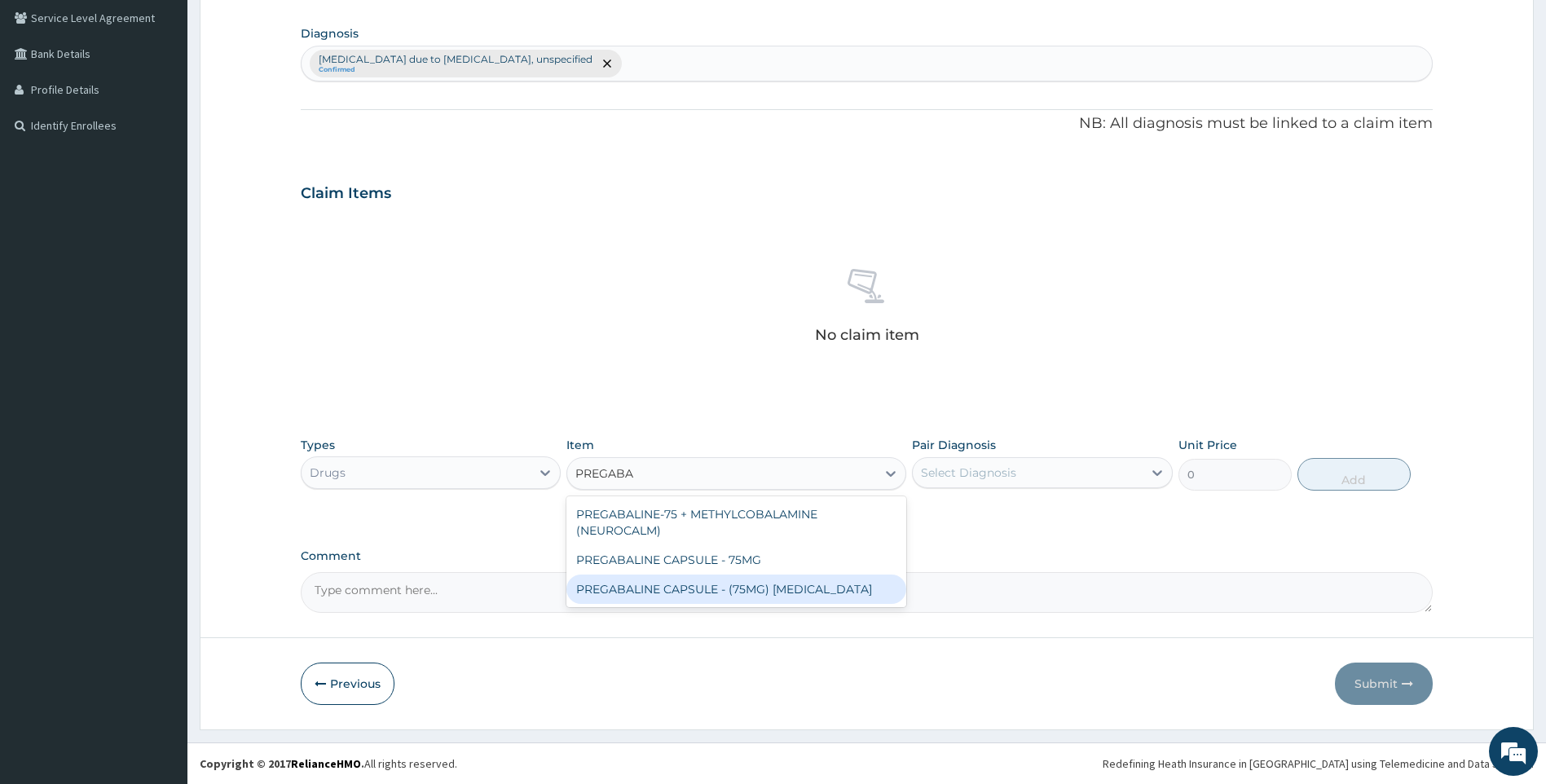
click at [746, 575] on div "PREGABALINE CAPSULE - (75MG) LYRICA" at bounding box center [736, 589] width 340 height 29
type input "232.39999999999998"
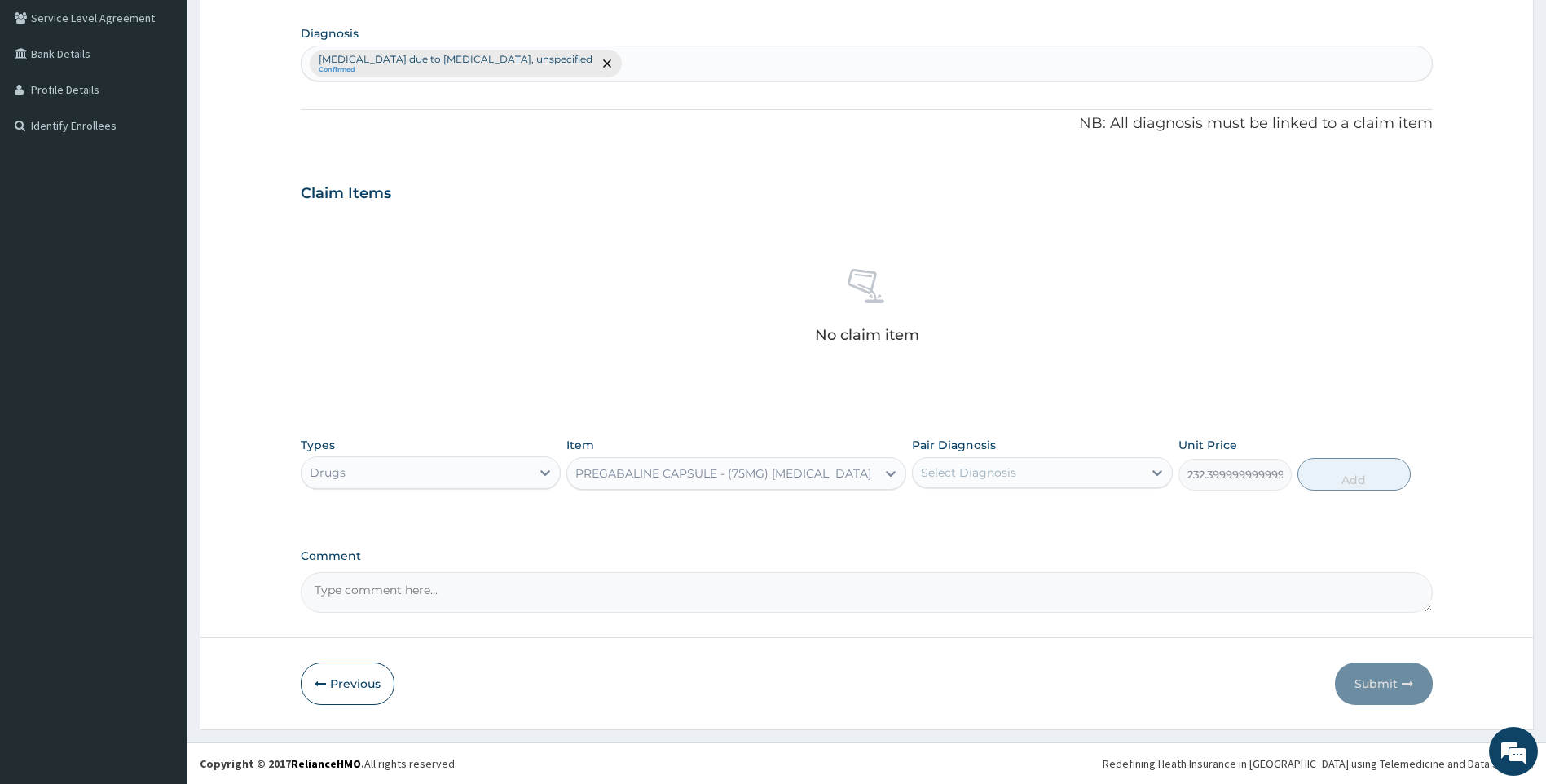
click at [959, 461] on div "Pair Diagnosis Select Diagnosis" at bounding box center [1042, 463] width 261 height 54
drag, startPoint x: 960, startPoint y: 462, endPoint x: 963, endPoint y: 472, distance: 10.4
click at [963, 472] on div "Select Diagnosis" at bounding box center [969, 472] width 95 height 16
click at [539, 162] on div "PA Code / Prescription Code Enter Code(Secondary Care Only) Encounter Date DD-M…" at bounding box center [867, 197] width 1133 height 832
click at [660, 65] on div "Malaria due to Plasmodium falciparum, unspecified Confirmed" at bounding box center [867, 64] width 1131 height 34
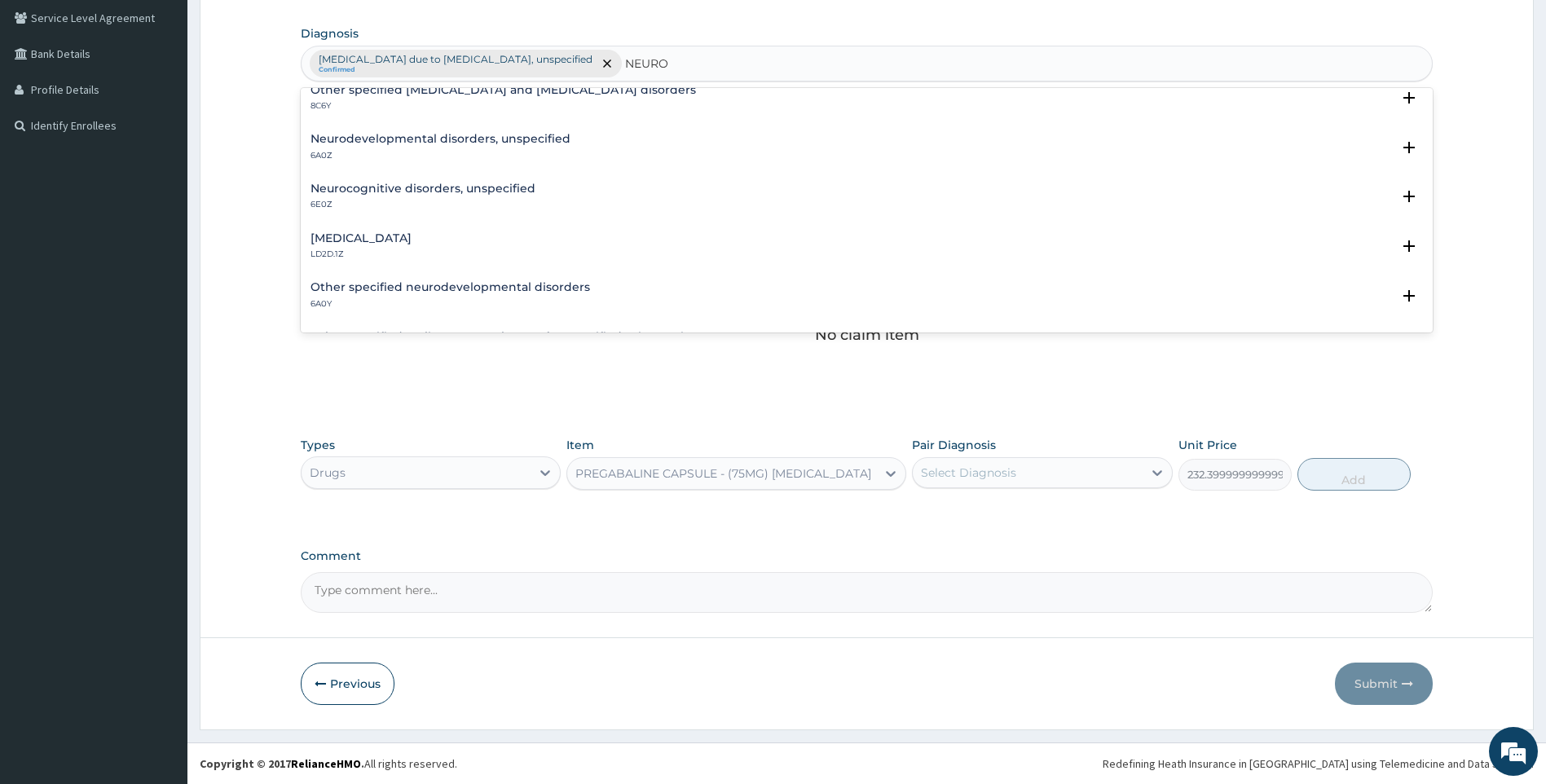
scroll to position [0, 0]
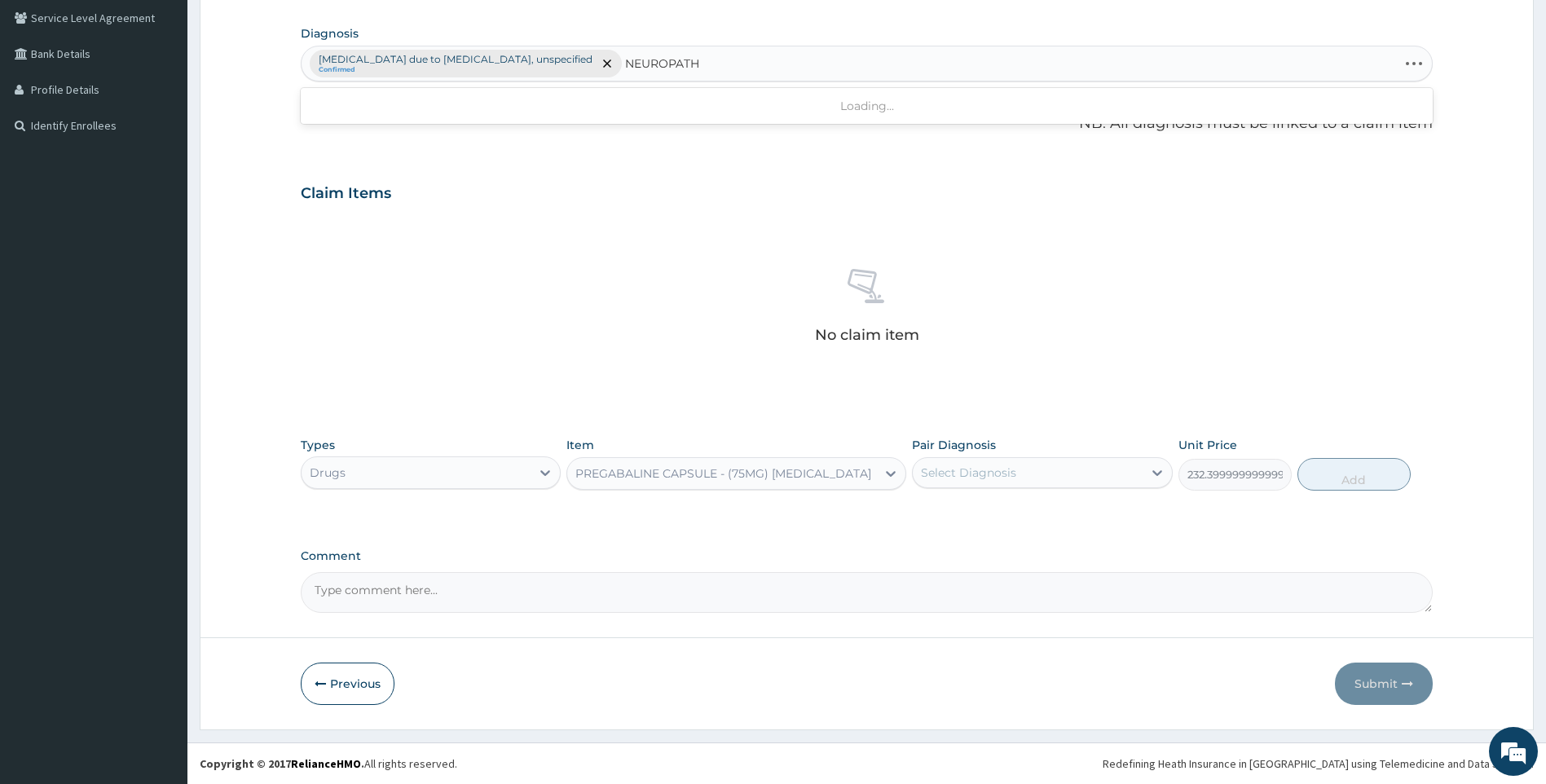
type input "NEUROPATHY"
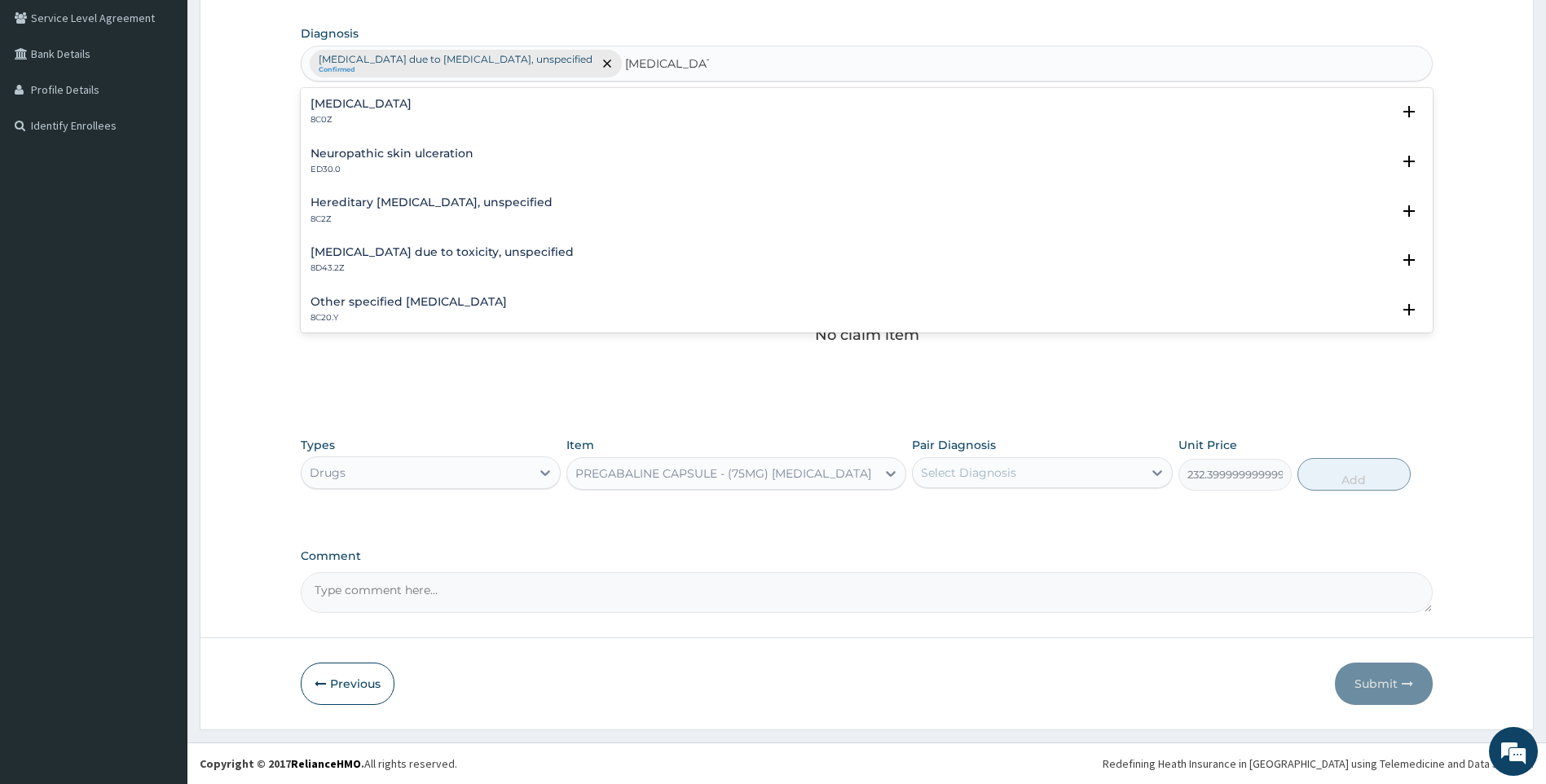
click at [387, 108] on h4 "Polyneuropathy, unspecified" at bounding box center [361, 104] width 101 height 12
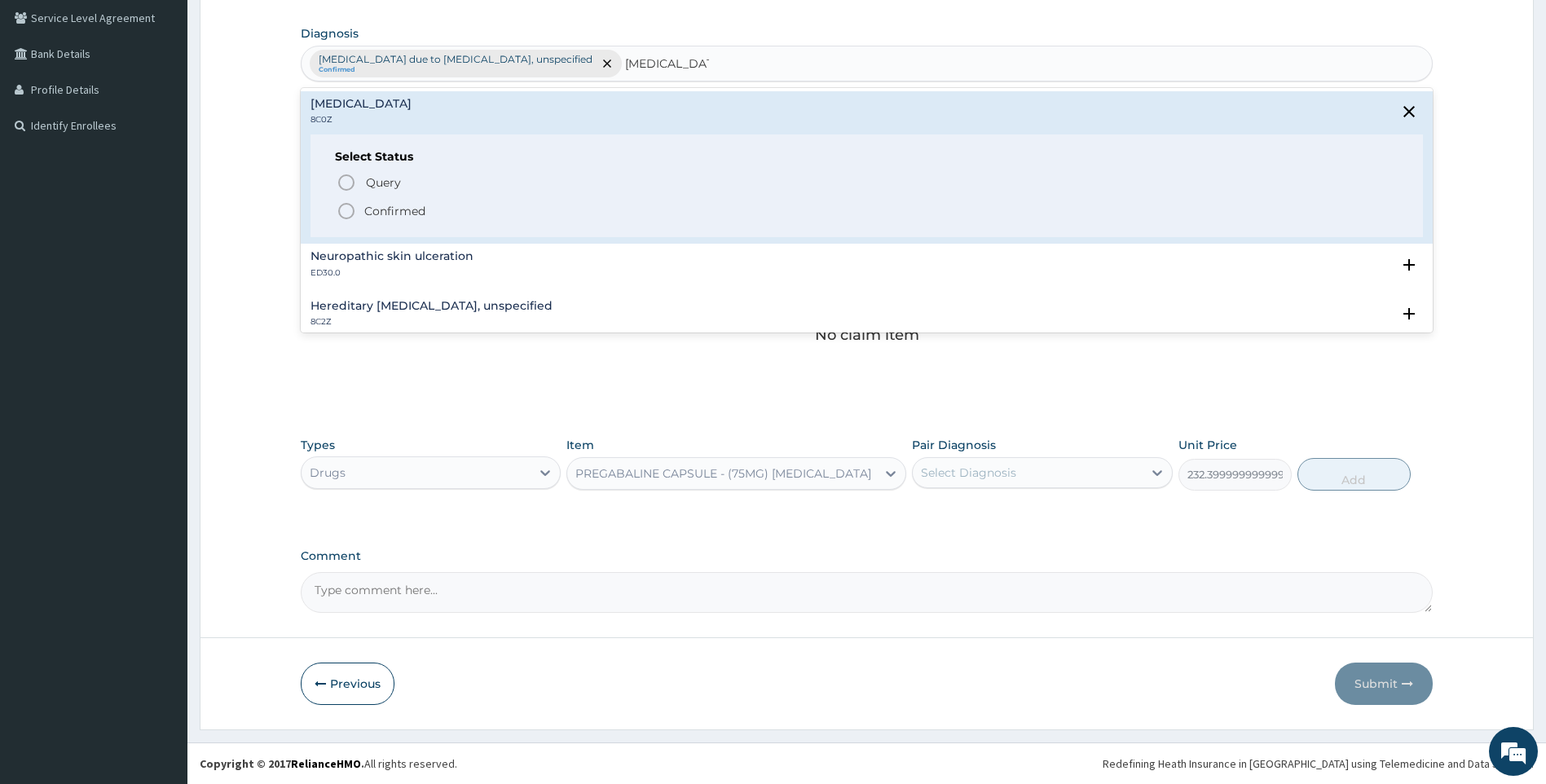
click at [389, 216] on p "Confirmed" at bounding box center [395, 210] width 61 height 16
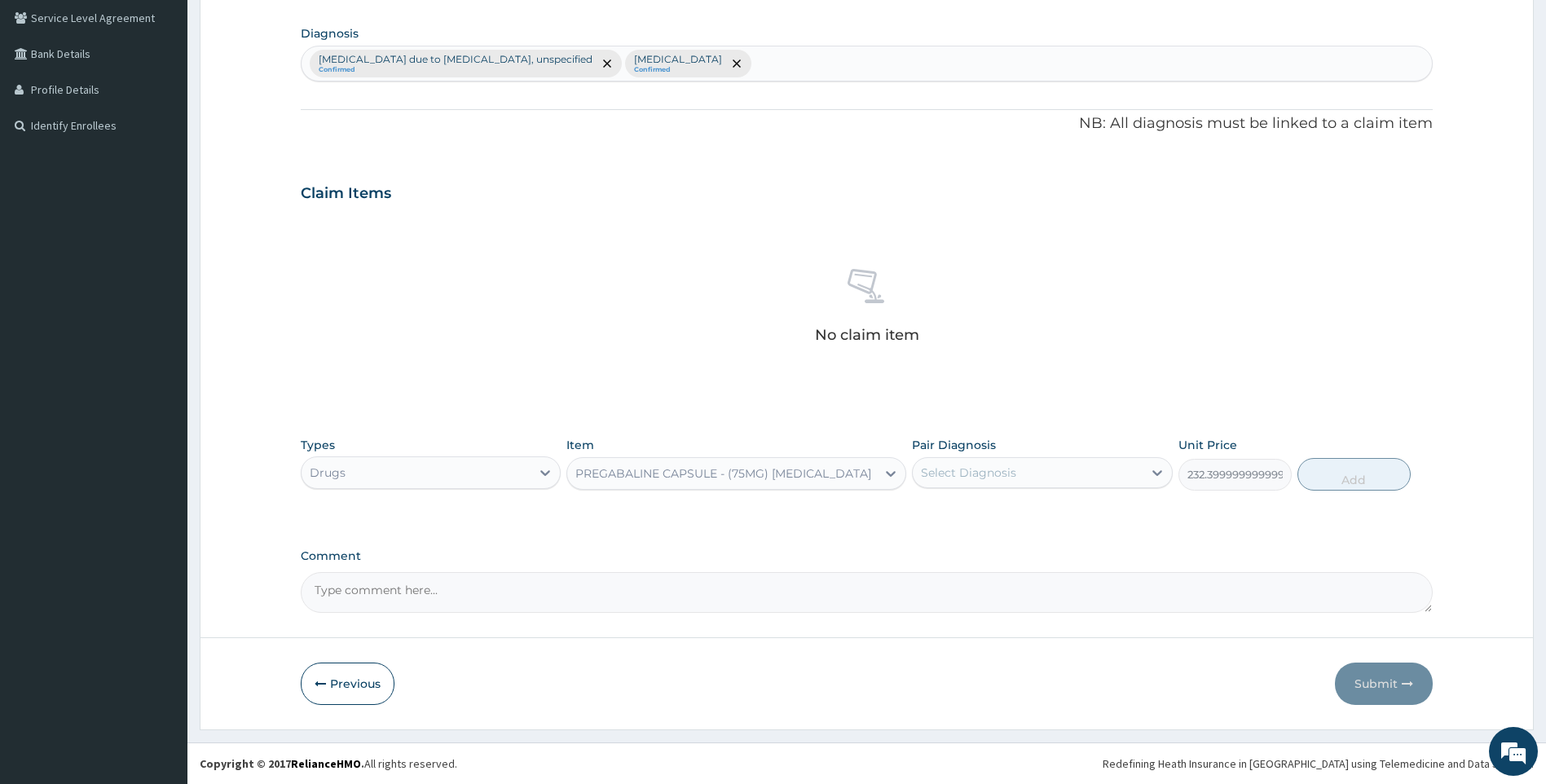
drag, startPoint x: 1023, startPoint y: 473, endPoint x: 1019, endPoint y: 487, distance: 14.6
click at [1023, 477] on div "Select Diagnosis" at bounding box center [1027, 472] width 229 height 26
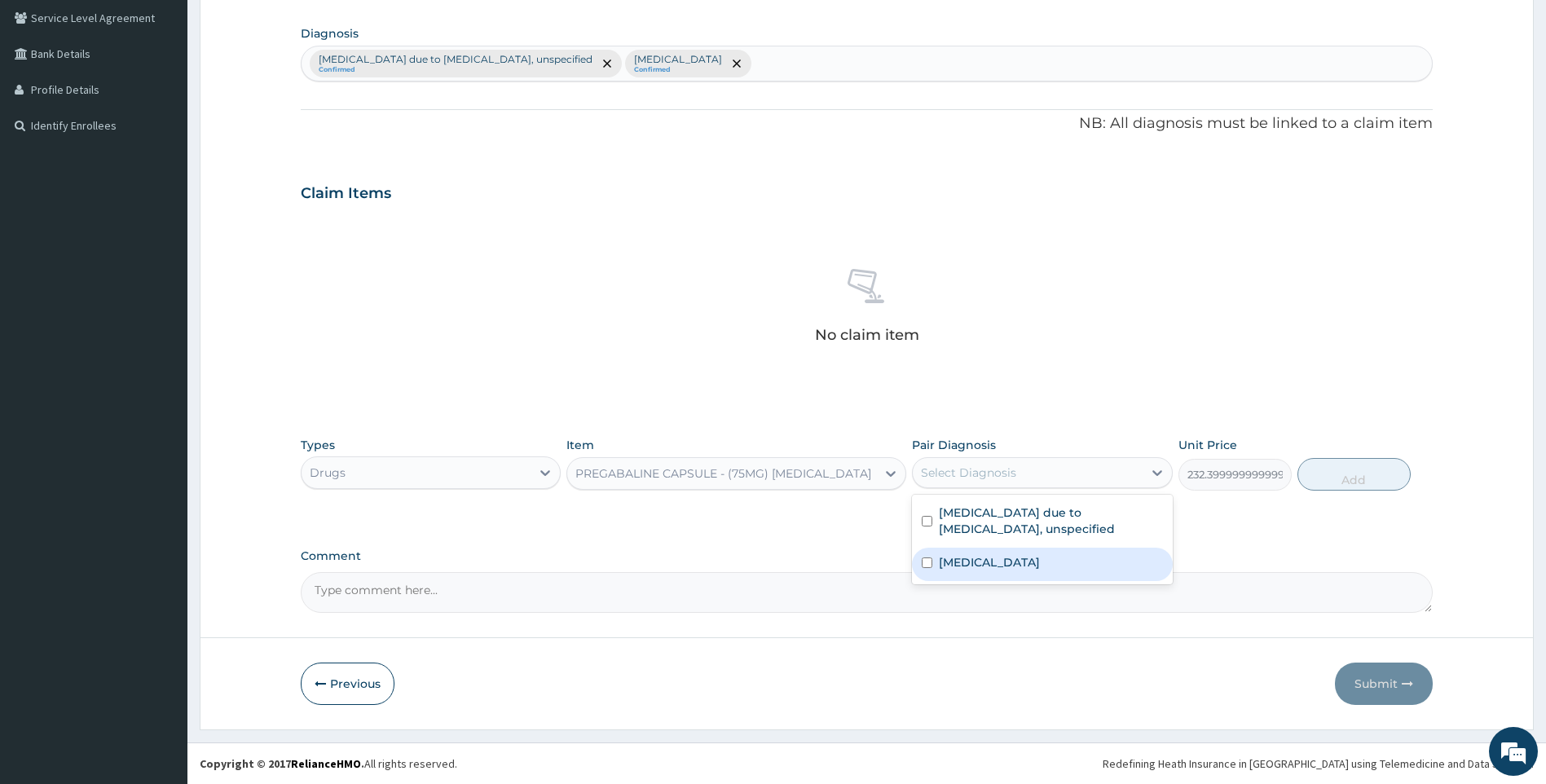
click at [995, 554] on label "Polyneuropathy, unspecified" at bounding box center [989, 561] width 101 height 16
checkbox input "true"
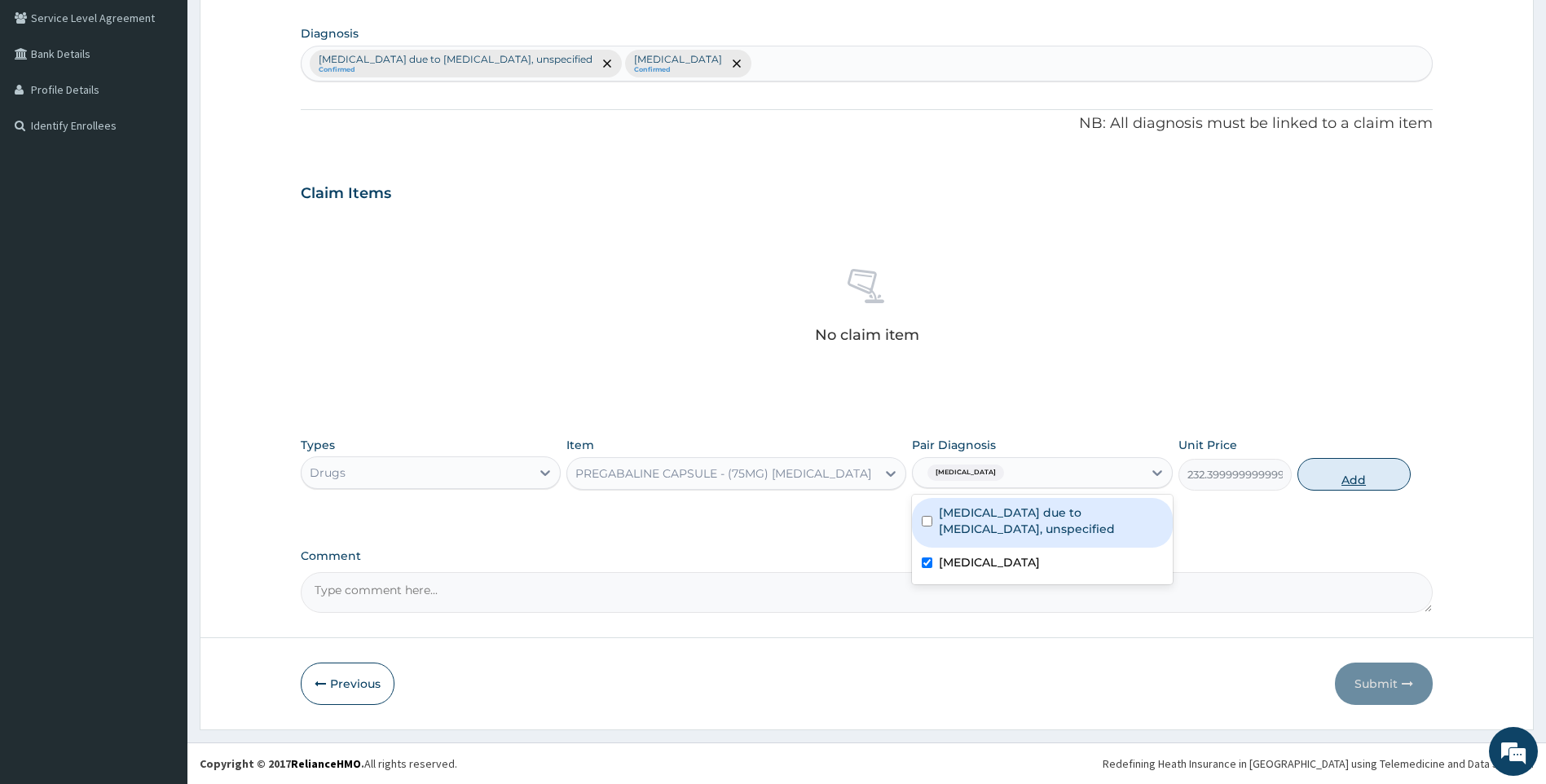
click at [1339, 476] on button "Add" at bounding box center [1354, 474] width 113 height 32
type input "0"
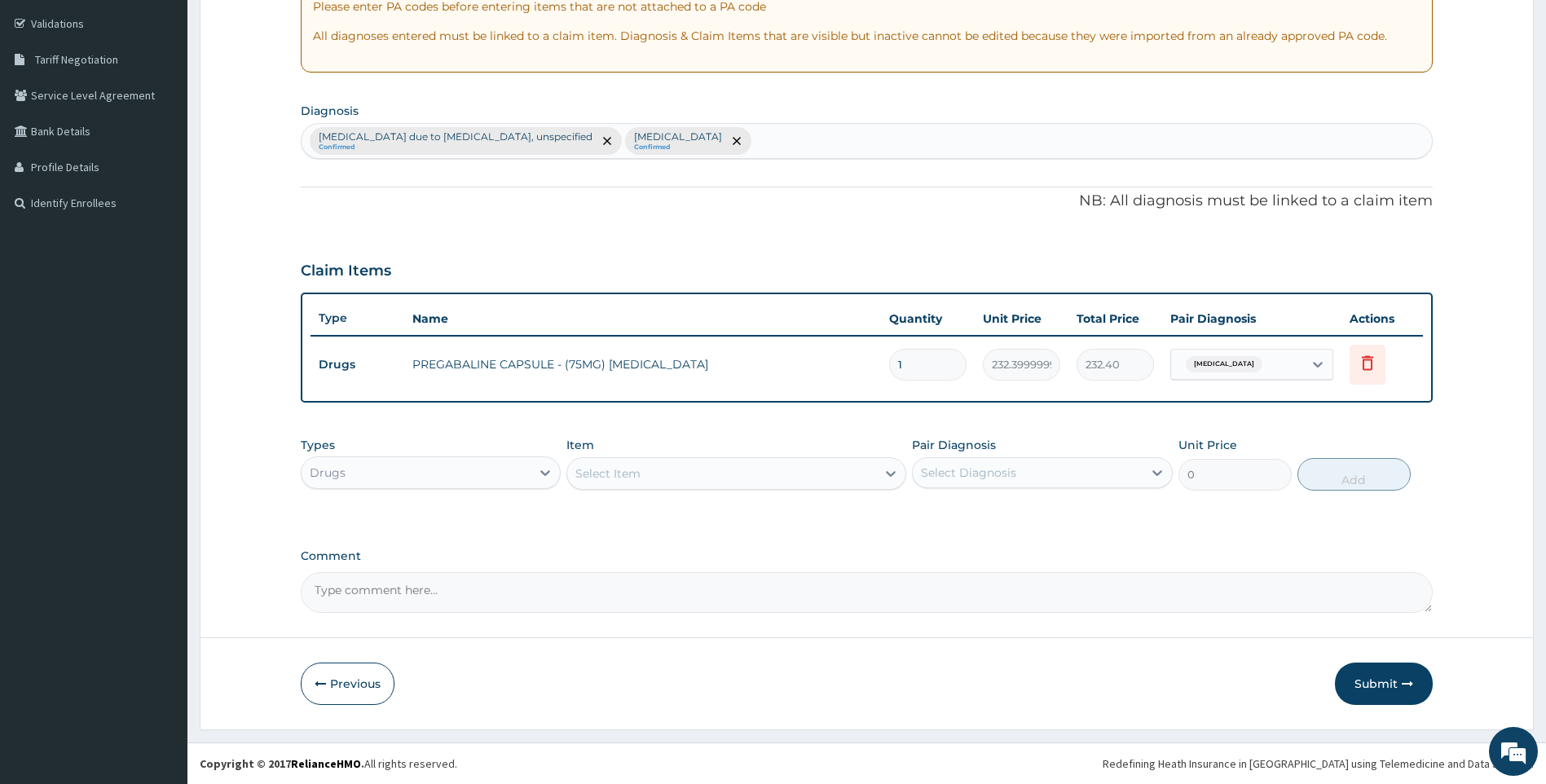
scroll to position [298, 0]
type input "14"
type input "3253.60"
type input "14"
click at [710, 460] on div "Select Item" at bounding box center [736, 473] width 340 height 32
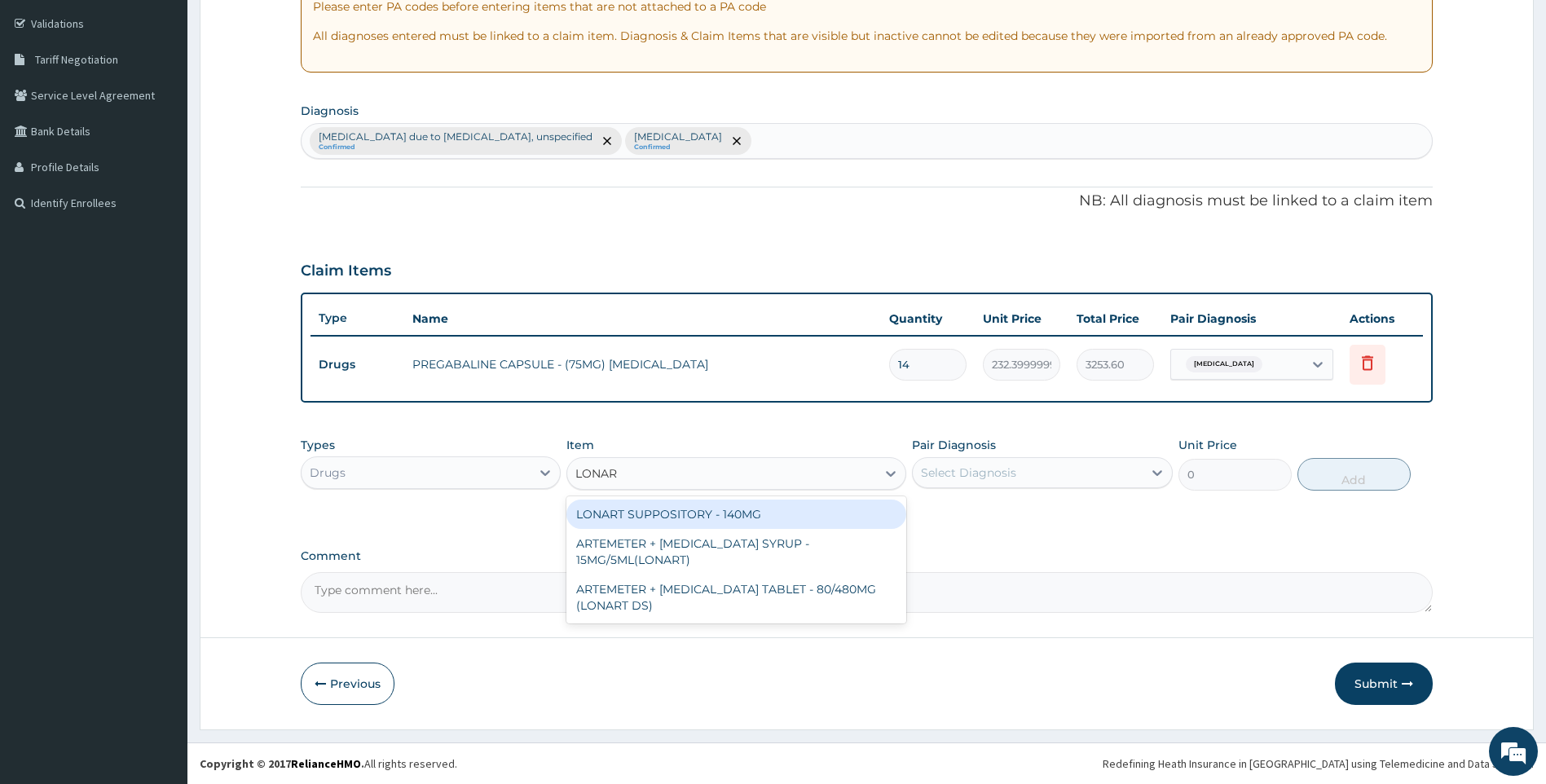
type input "LONART"
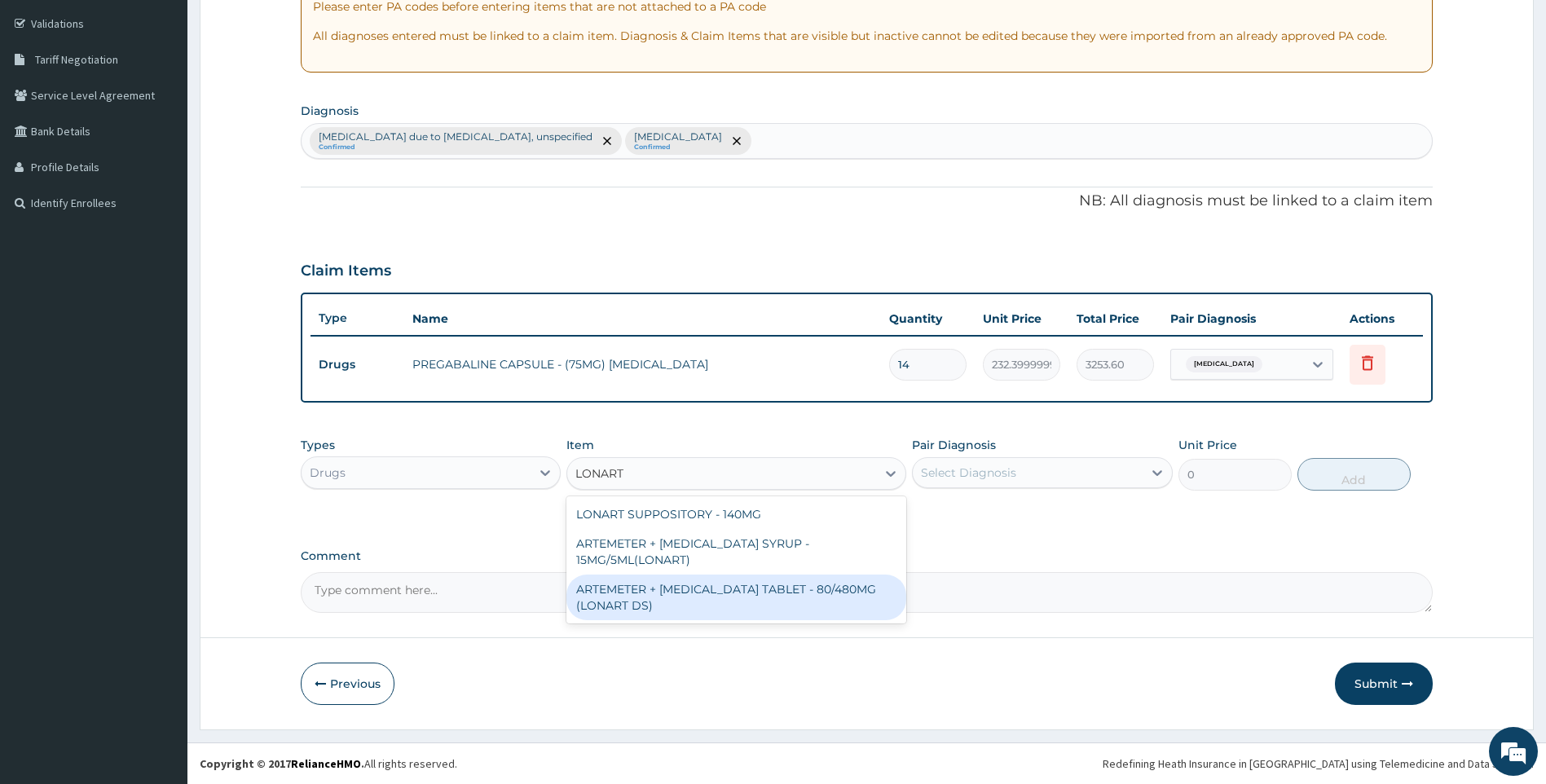
click at [836, 586] on div "ARTEMETER + [MEDICAL_DATA] TABLET - 80/480MG (LONART DS)" at bounding box center [736, 598] width 340 height 46
type input "588"
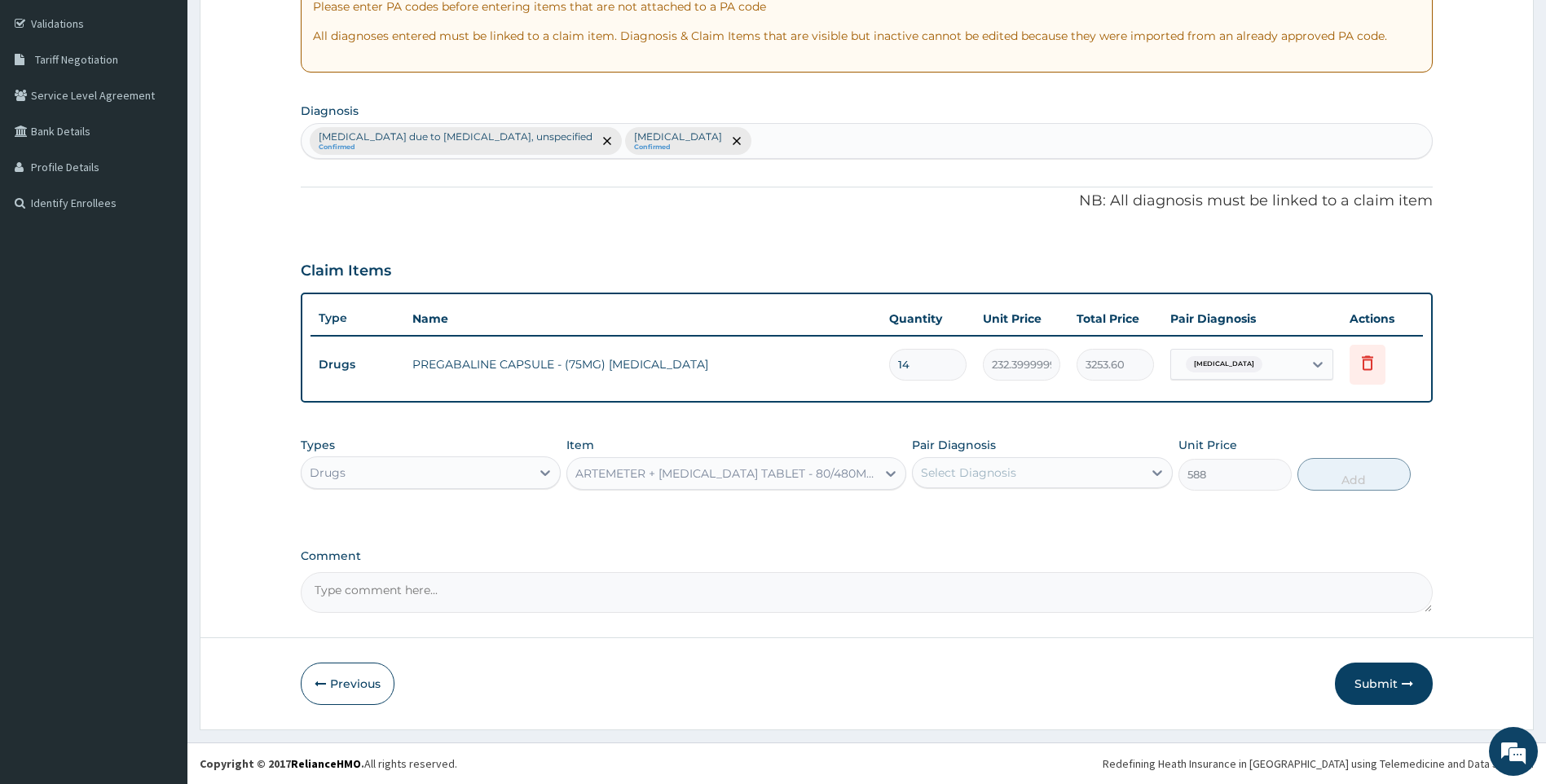
click at [1036, 475] on div "Select Diagnosis" at bounding box center [1027, 472] width 229 height 26
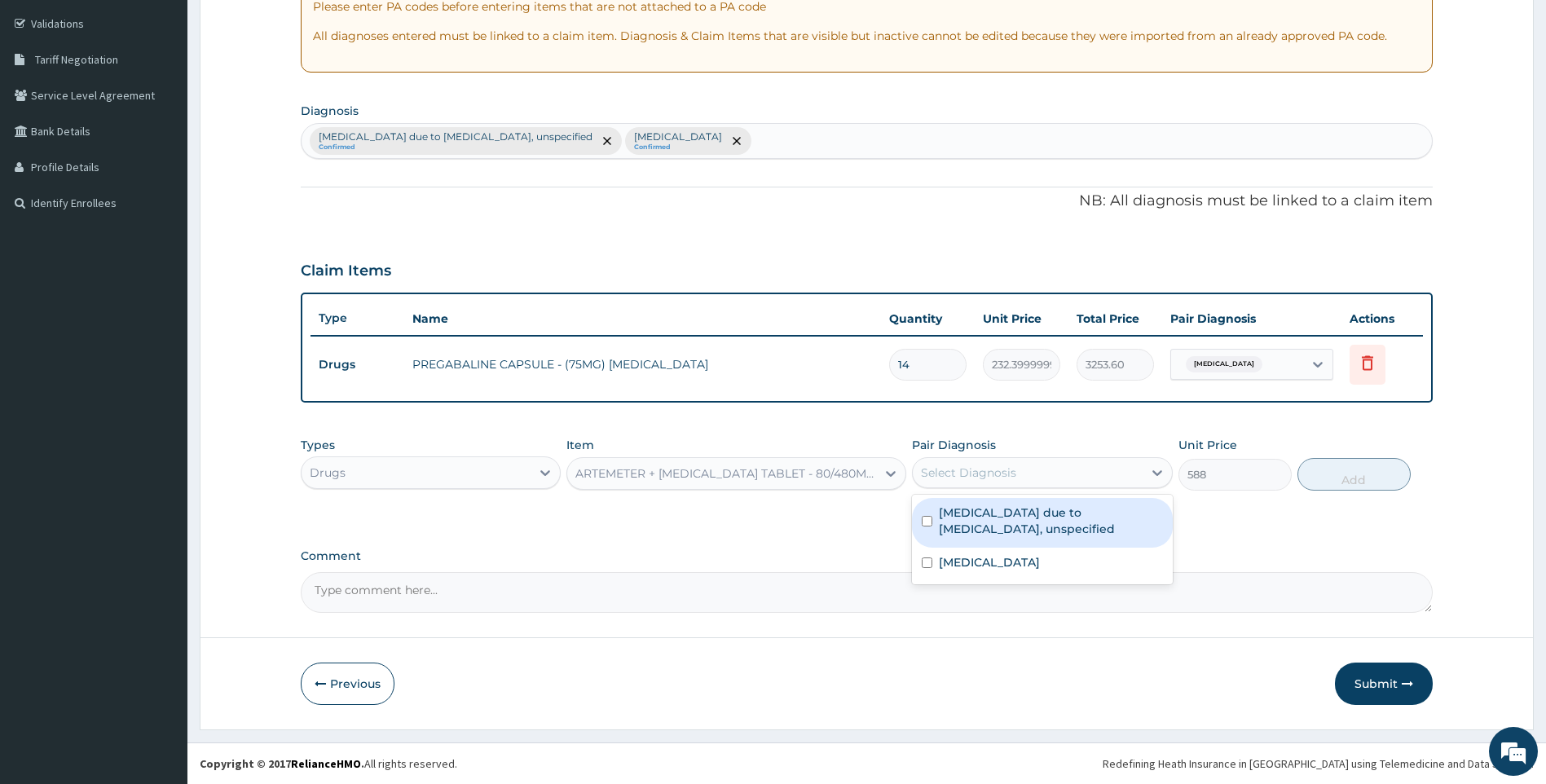
drag, startPoint x: 1041, startPoint y: 530, endPoint x: 1116, endPoint y: 515, distance: 76.5
click at [1042, 530] on label "Malaria due to Plasmodium falciparum, unspecified" at bounding box center [1050, 520] width 224 height 32
checkbox input "true"
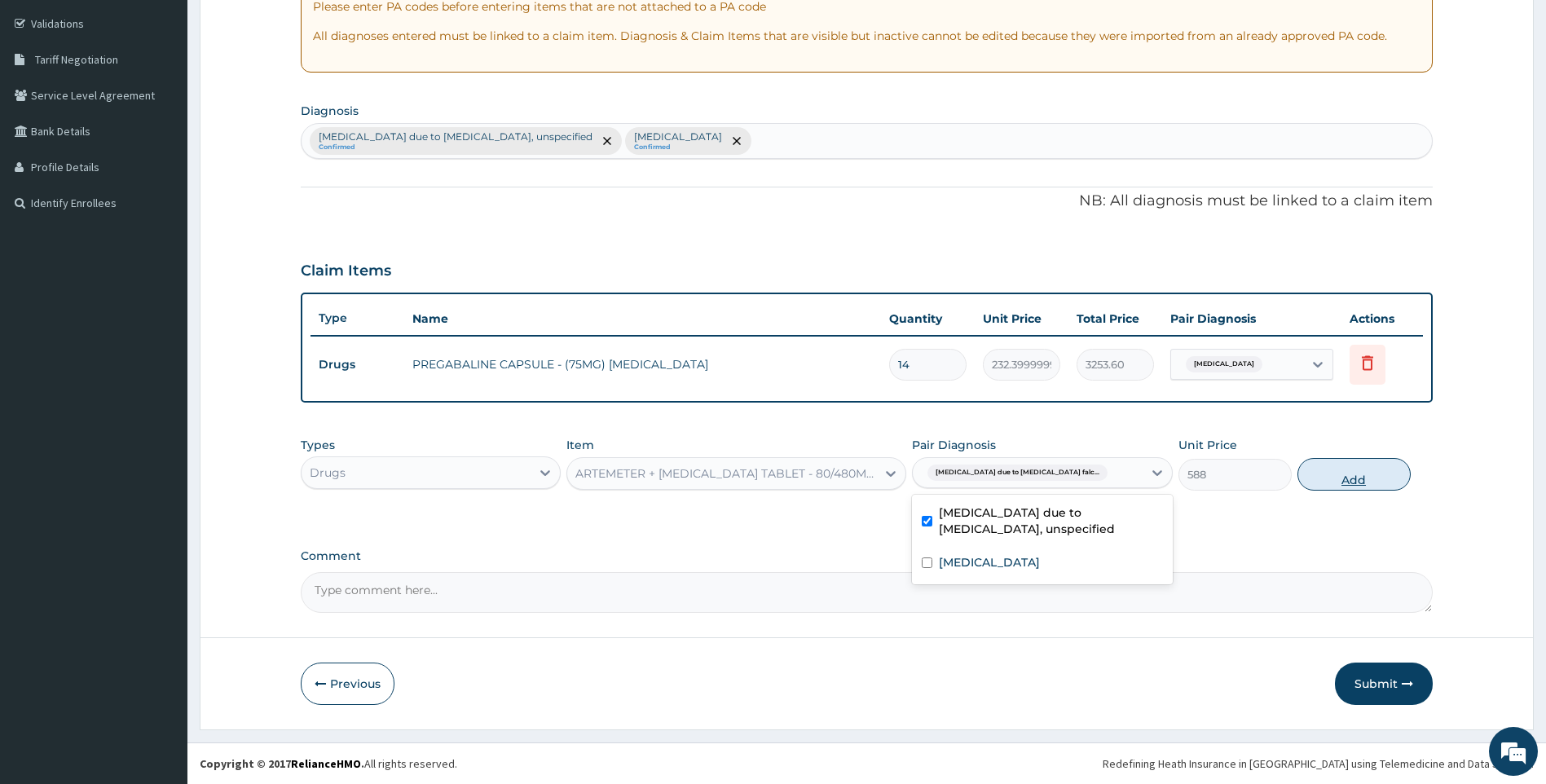
click at [1330, 473] on button "Add" at bounding box center [1354, 474] width 113 height 32
type input "0"
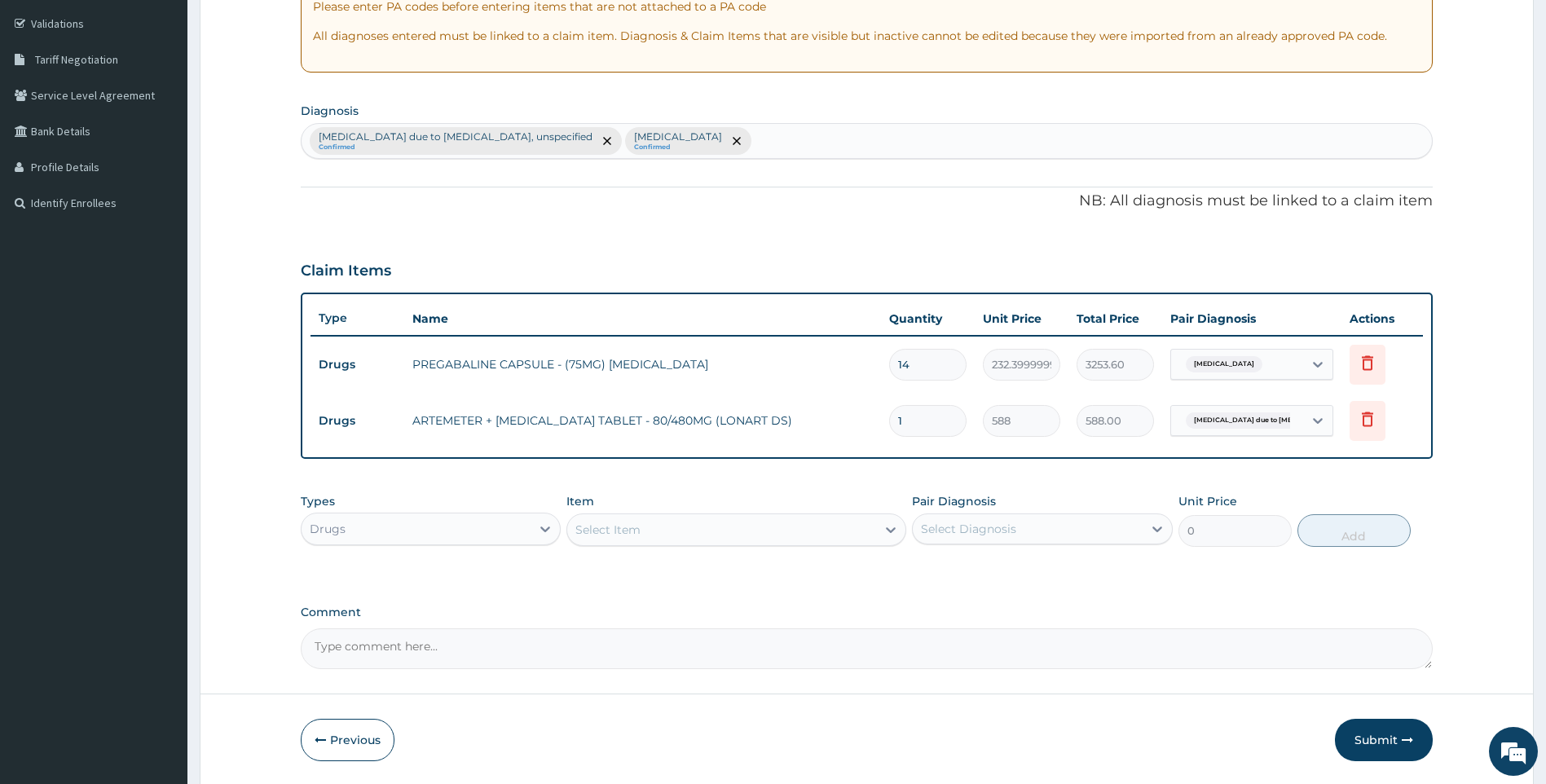
click at [720, 541] on div "Select Item" at bounding box center [722, 529] width 309 height 26
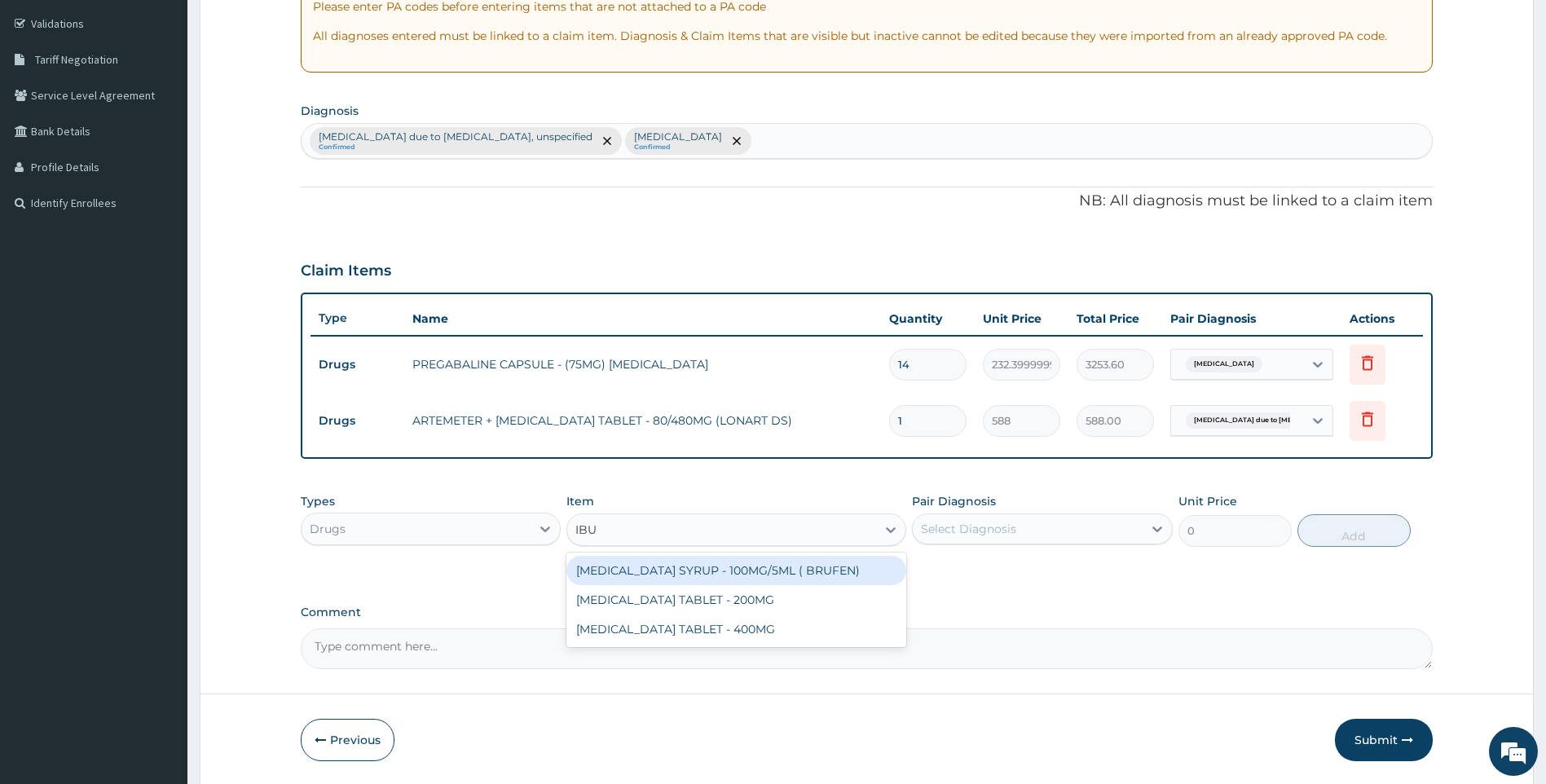
type input "IBUP"
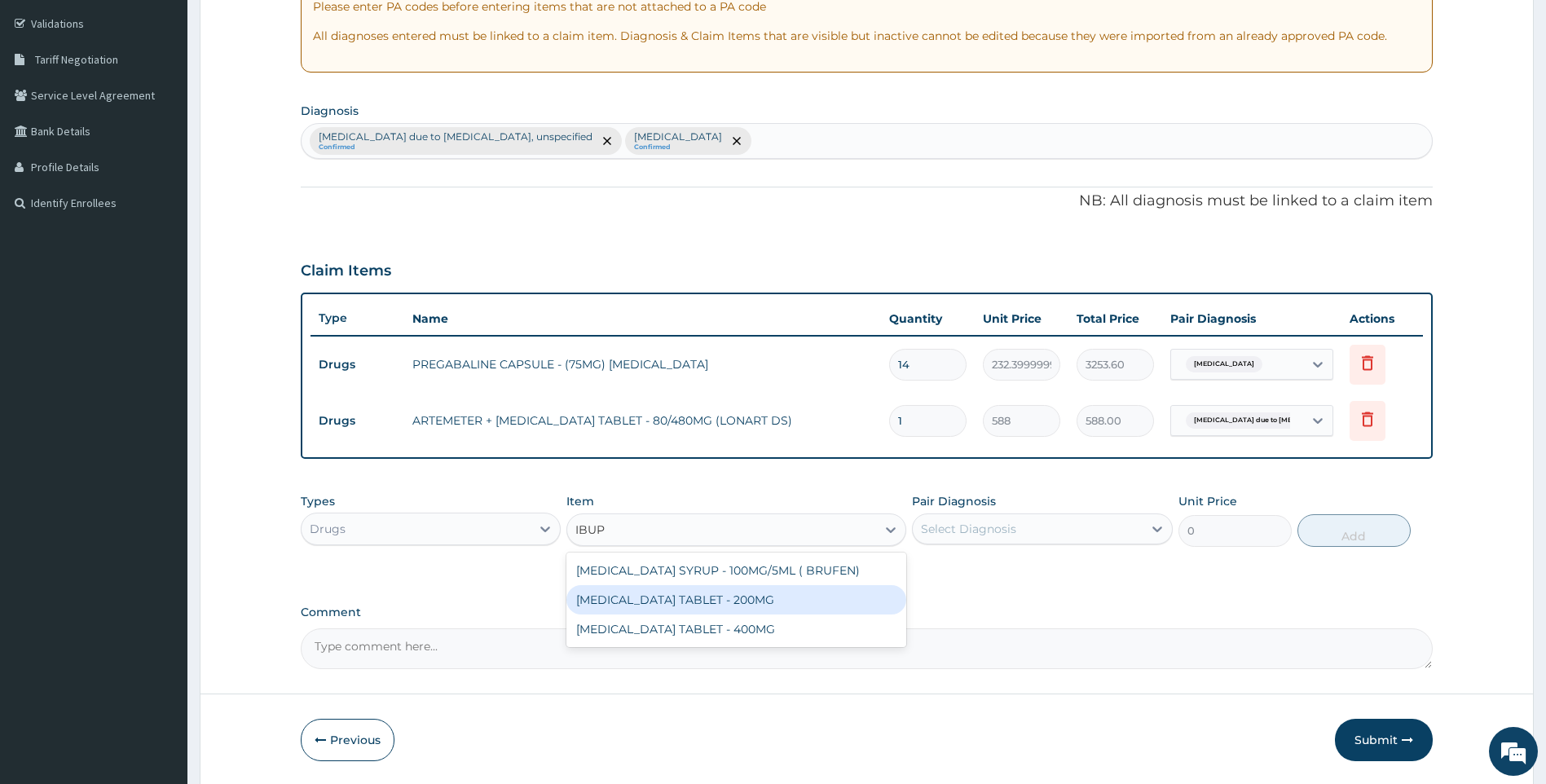
click at [725, 598] on div "[MEDICAL_DATA] TABLET - 200MG" at bounding box center [736, 599] width 340 height 29
type input "672"
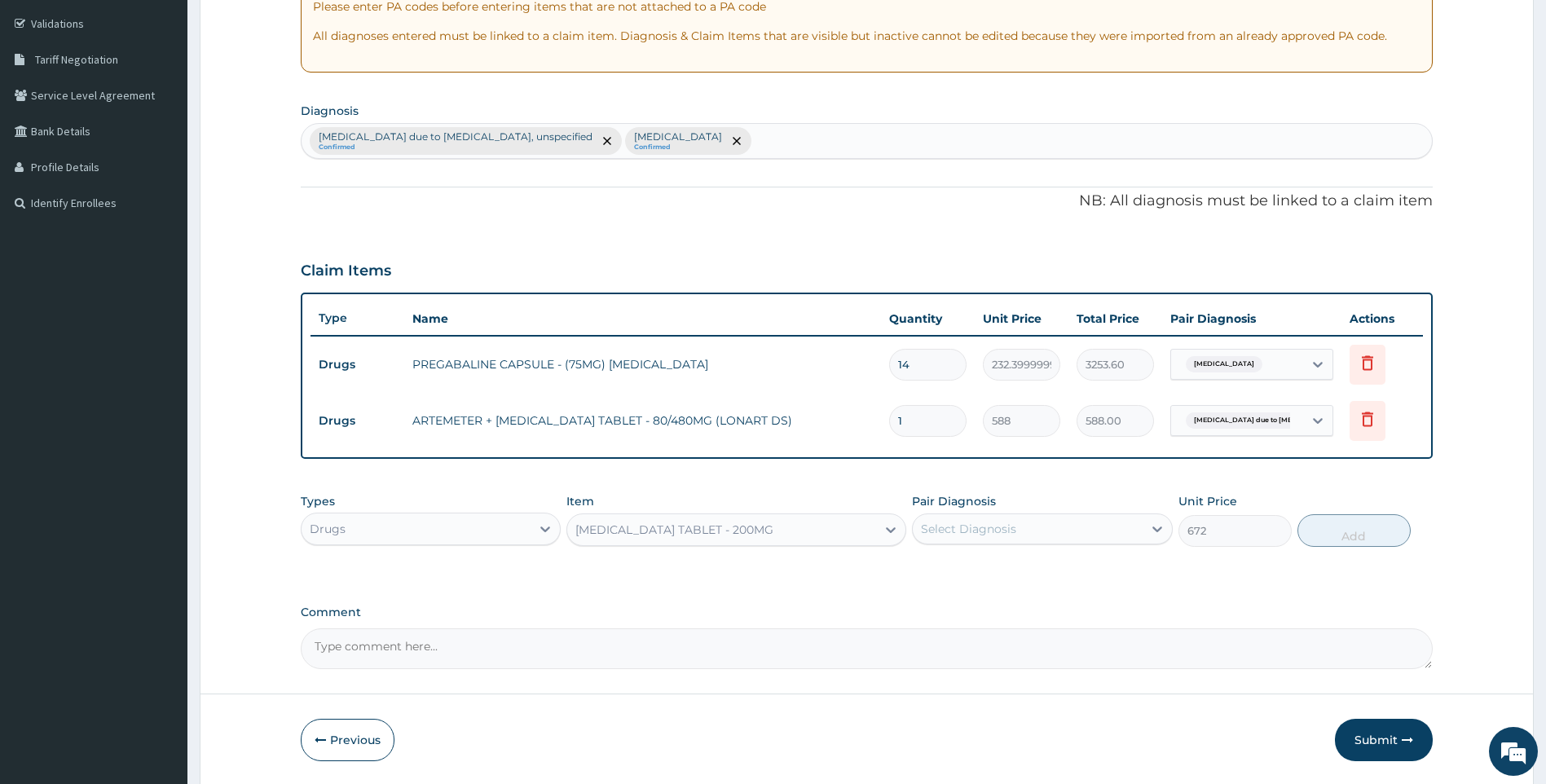
drag, startPoint x: 988, startPoint y: 501, endPoint x: 990, endPoint y: 516, distance: 15.1
click at [988, 504] on label "Pair Diagnosis" at bounding box center [954, 500] width 84 height 16
drag, startPoint x: 993, startPoint y: 524, endPoint x: 999, endPoint y: 548, distance: 24.7
click at [994, 524] on div "Select Diagnosis" at bounding box center [969, 528] width 95 height 16
click at [1041, 621] on label "Polyneuropathy, unspecified" at bounding box center [989, 617] width 101 height 16
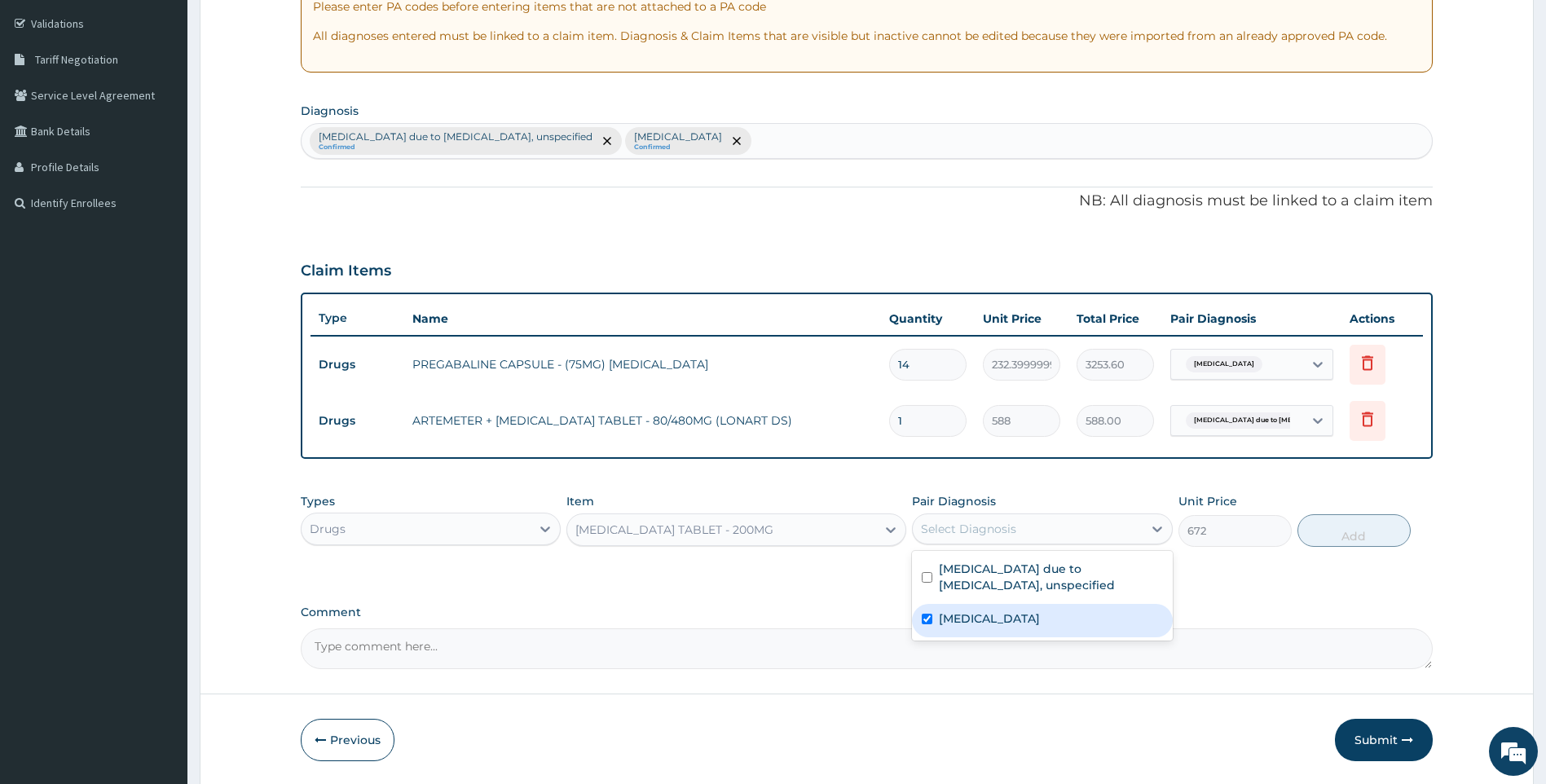
checkbox input "true"
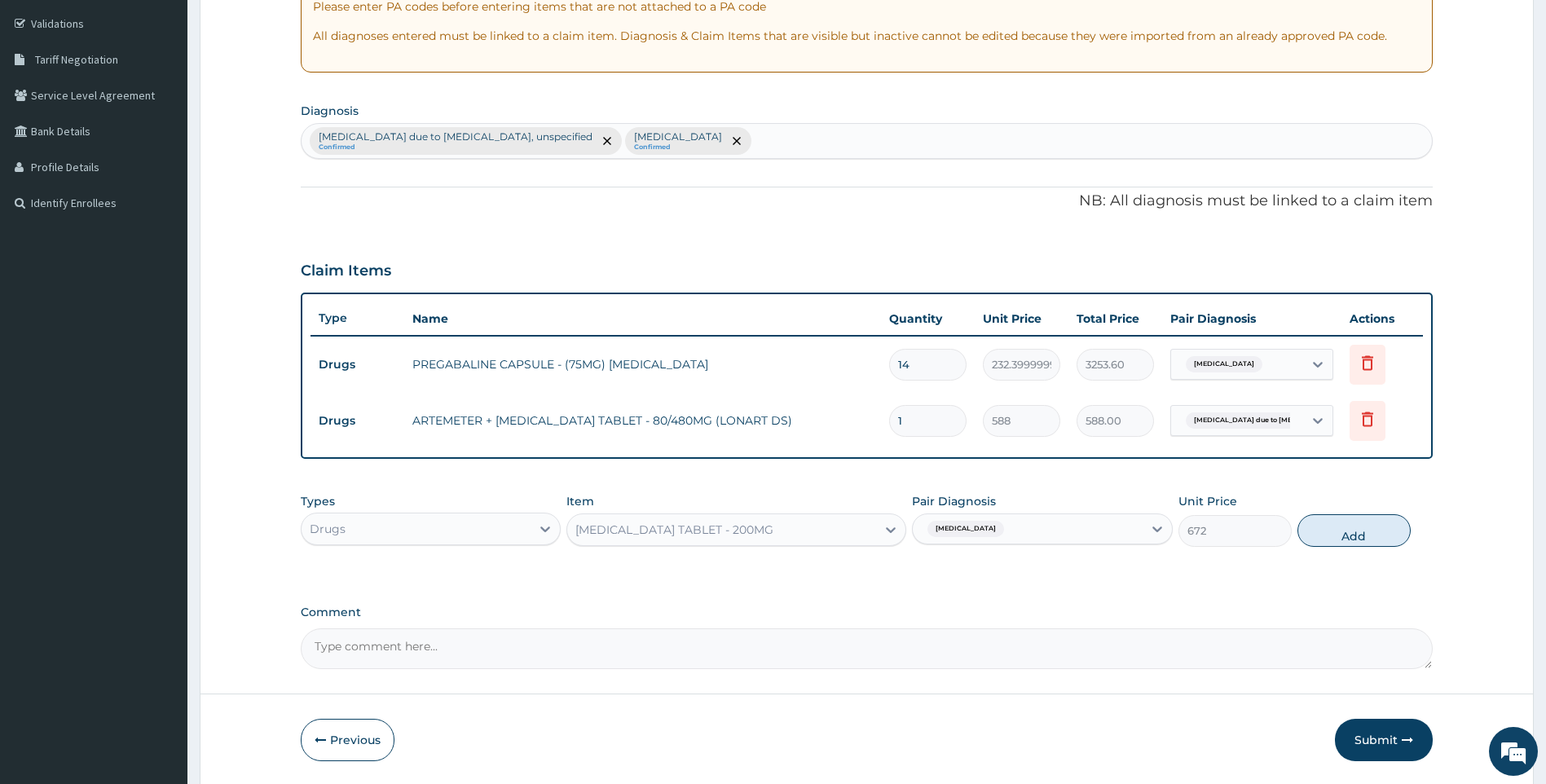
click at [807, 123] on section "Diagnosis Malaria due to Plasmodium falciparum, unspecified Confirmed Polyneuro…" at bounding box center [867, 128] width 1133 height 60
drag, startPoint x: 807, startPoint y: 126, endPoint x: 819, endPoint y: 147, distance: 24.2
click at [819, 147] on div "Malaria due to Plasmodium falciparum, unspecified Confirmed Polyneuropathy, uns…" at bounding box center [867, 141] width 1131 height 34
type input "MUSCULO"
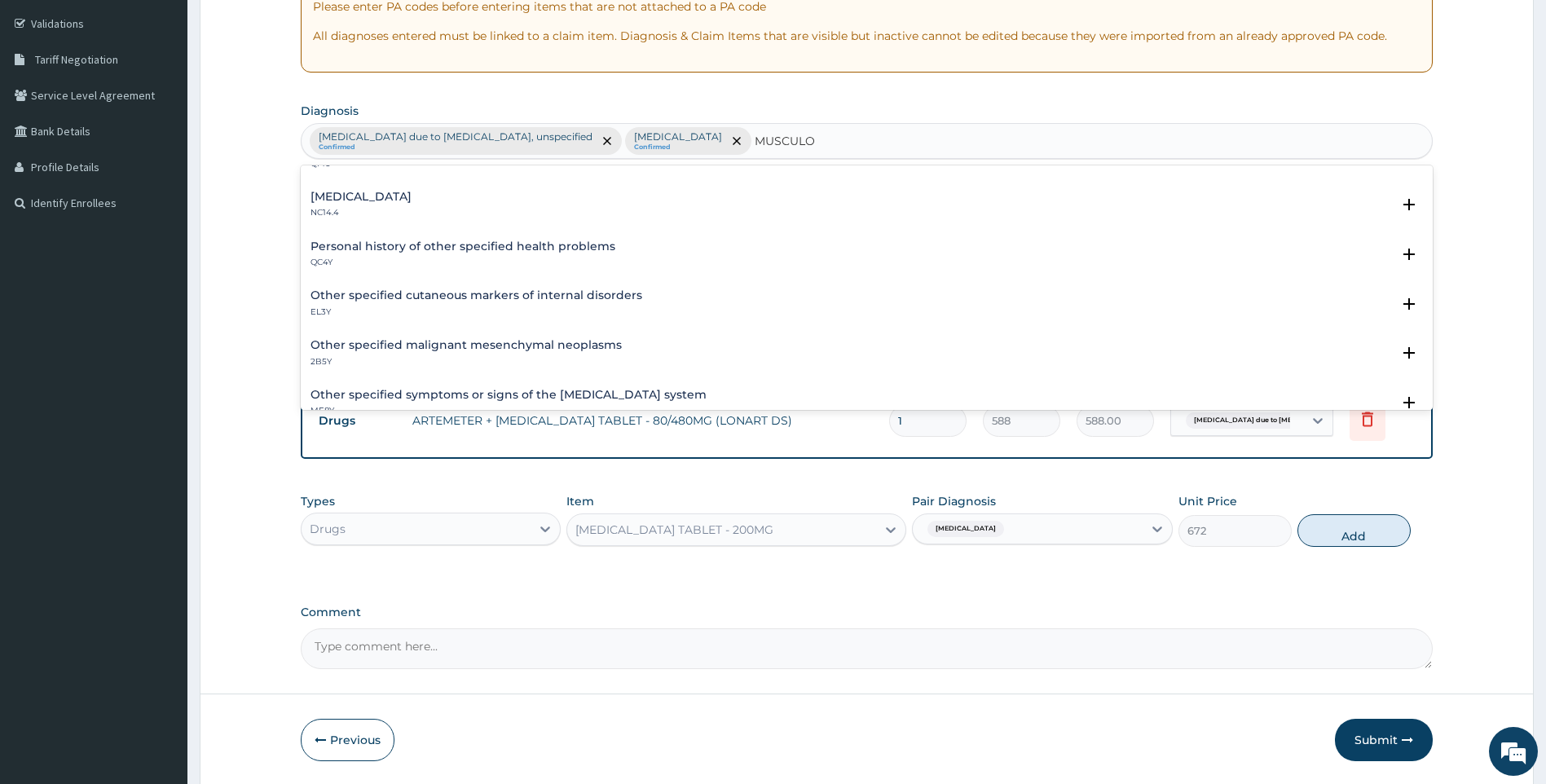
scroll to position [163, 0]
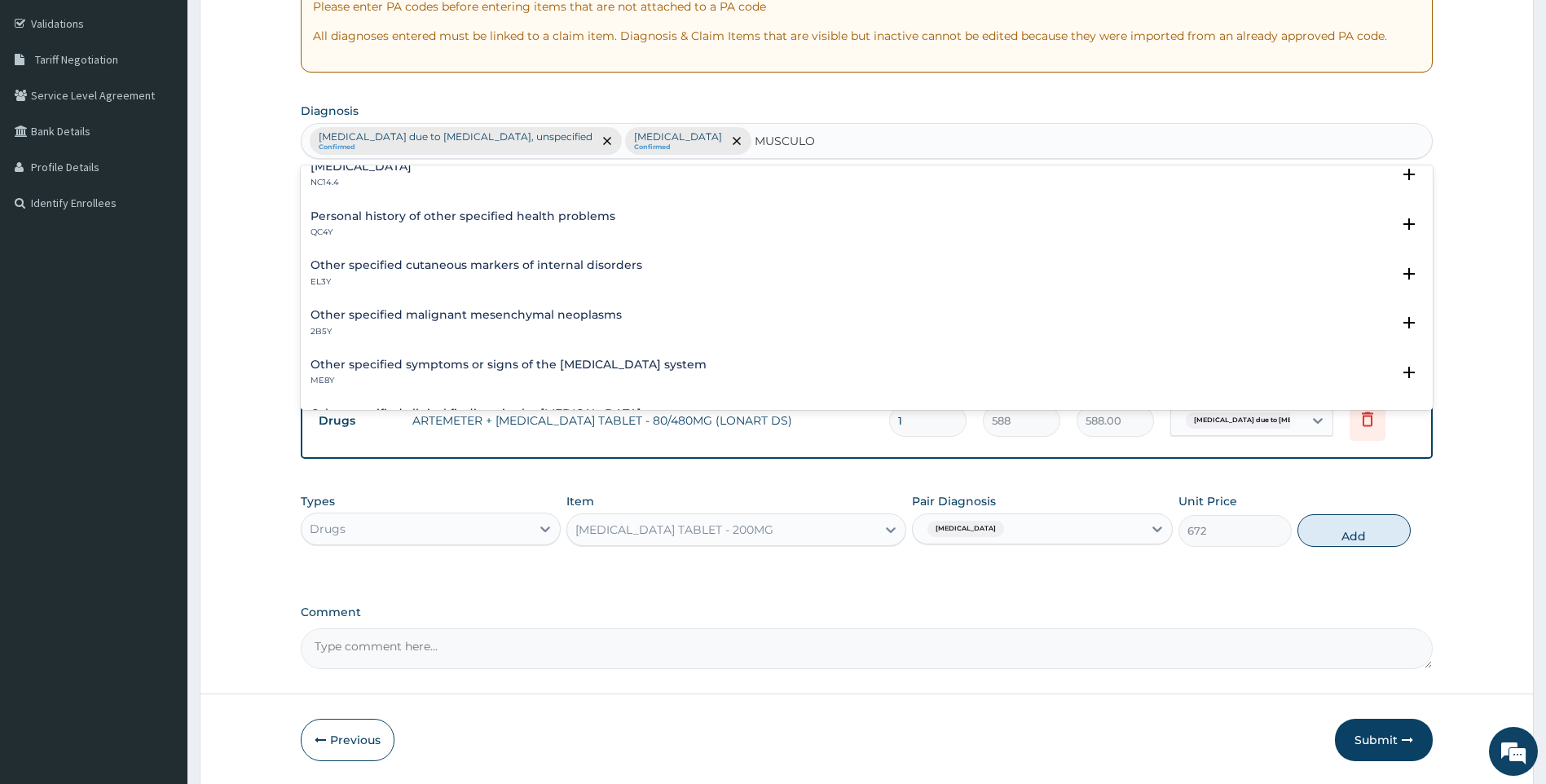
click at [584, 369] on h4 "Other specified symptoms or signs of the musculoskeletal system" at bounding box center [508, 364] width 396 height 12
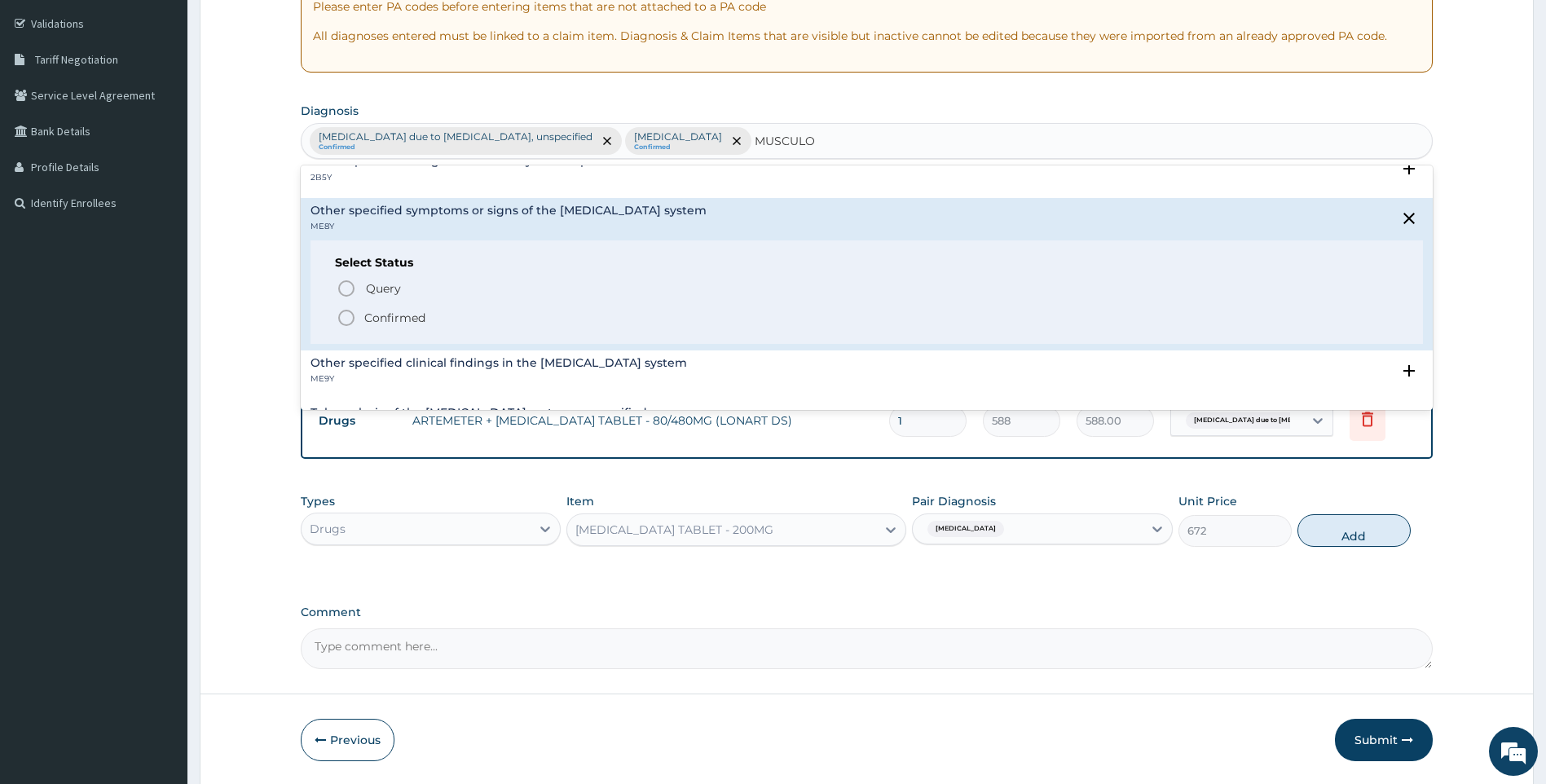
scroll to position [325, 0]
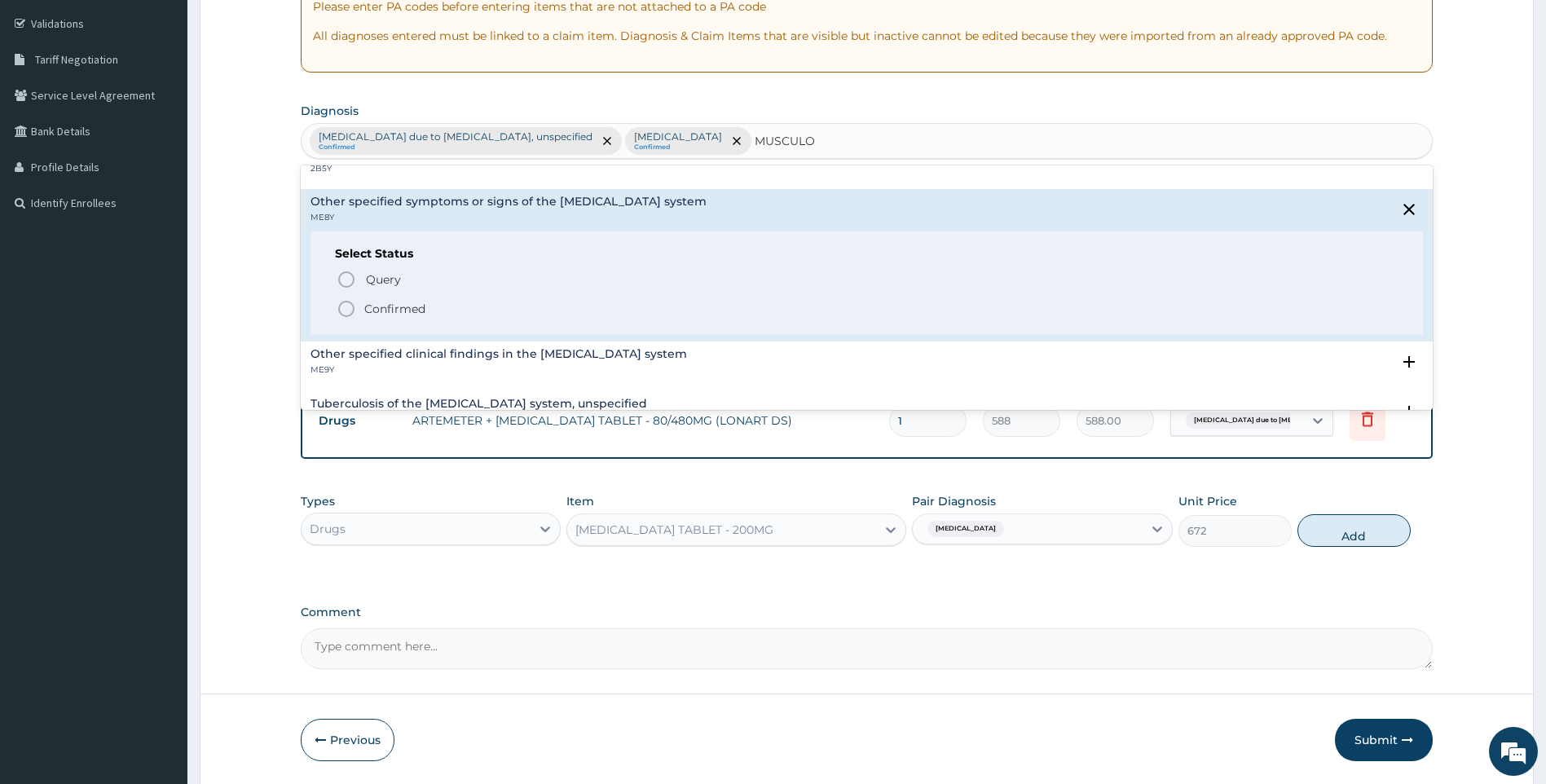
click at [416, 302] on p "Confirmed" at bounding box center [395, 308] width 61 height 16
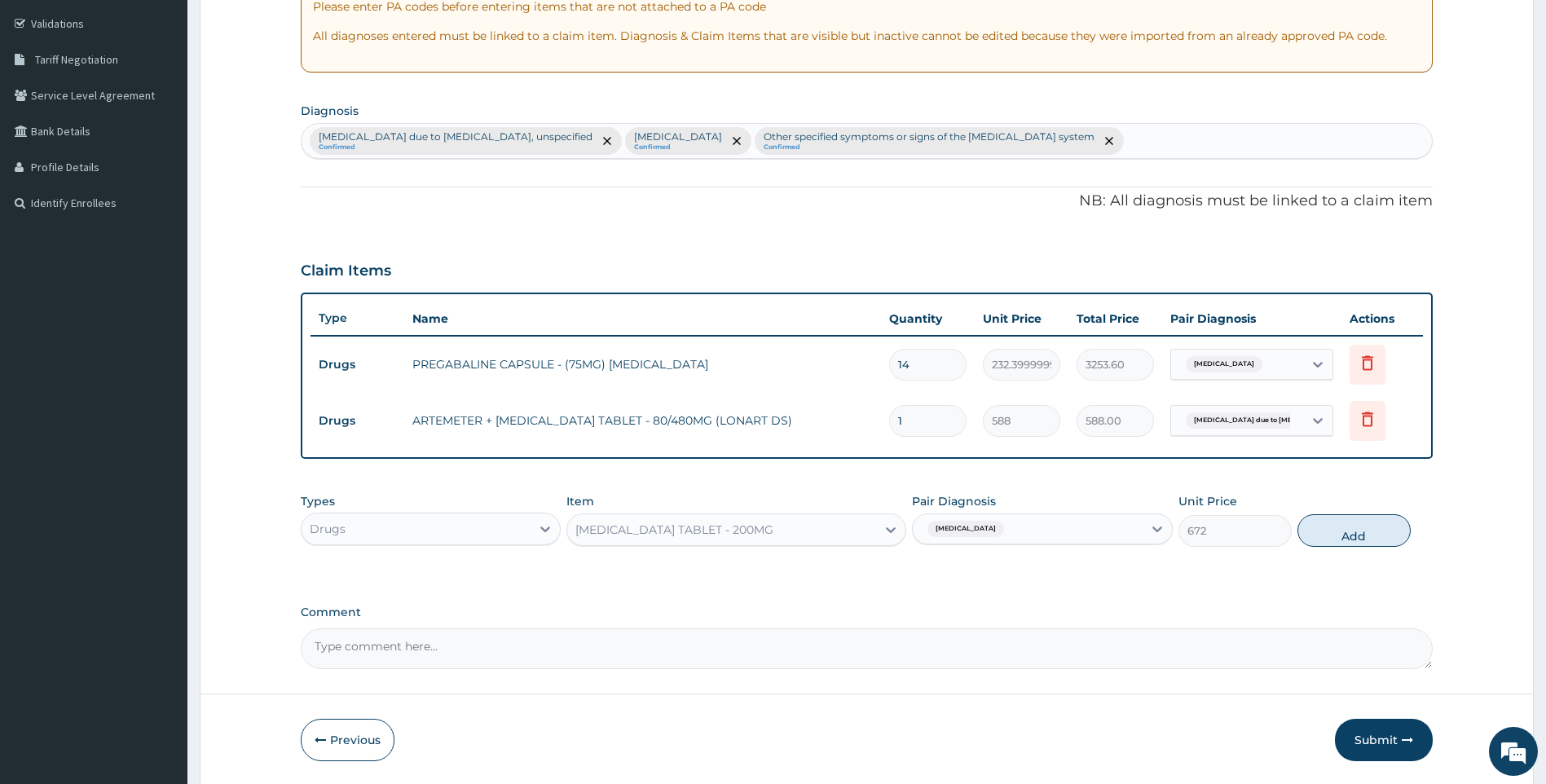
click at [1109, 541] on div "Polyneuropathy, unspecified" at bounding box center [1027, 528] width 229 height 28
click at [1025, 622] on label "Polyneuropathy, unspecified" at bounding box center [989, 617] width 101 height 16
checkbox input "false"
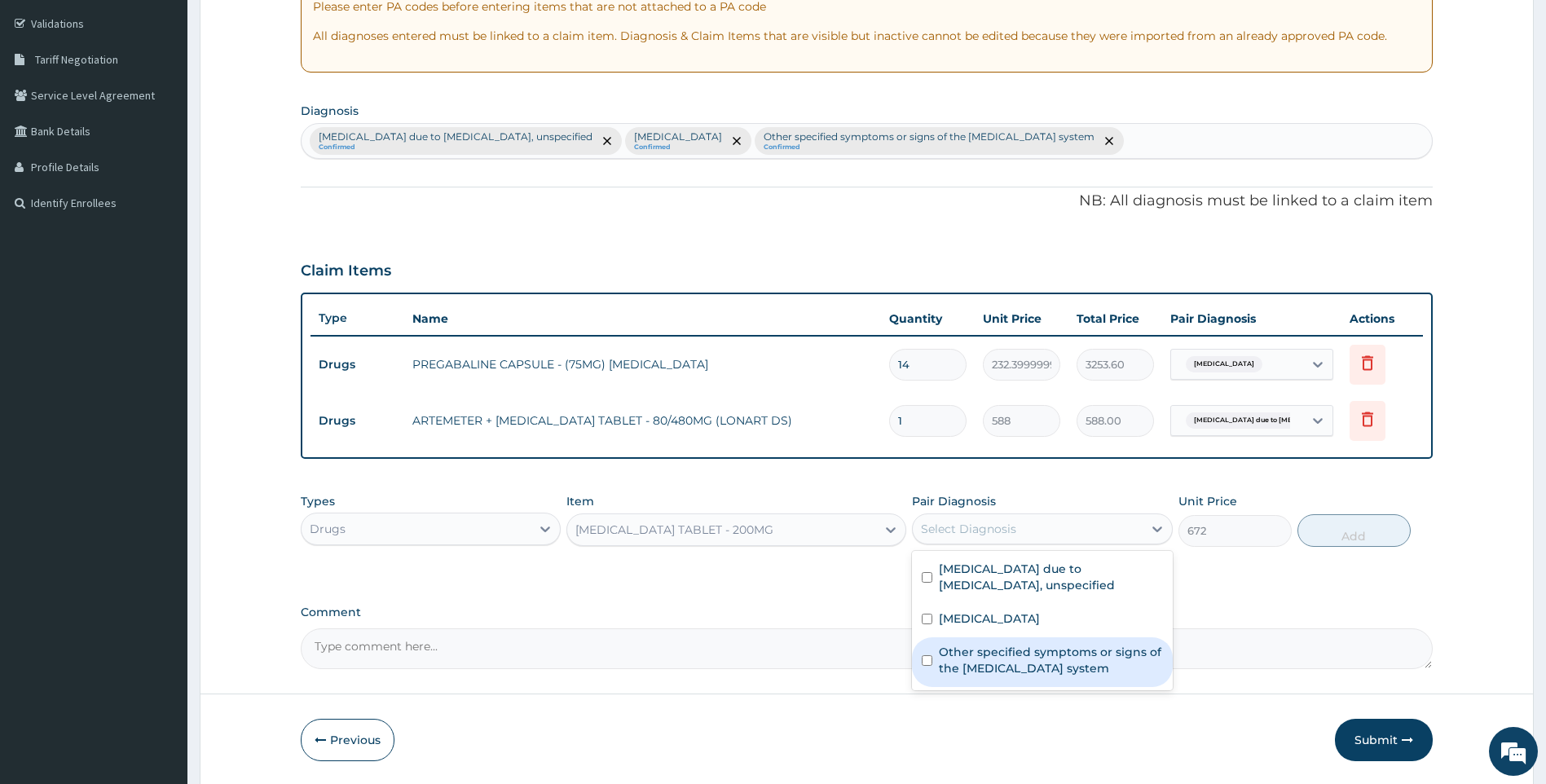
drag, startPoint x: 1021, startPoint y: 655, endPoint x: 1348, endPoint y: 570, distance: 337.9
click at [1022, 655] on label "Other specified symptoms or signs of the musculoskeletal system" at bounding box center [1050, 659] width 224 height 32
checkbox input "true"
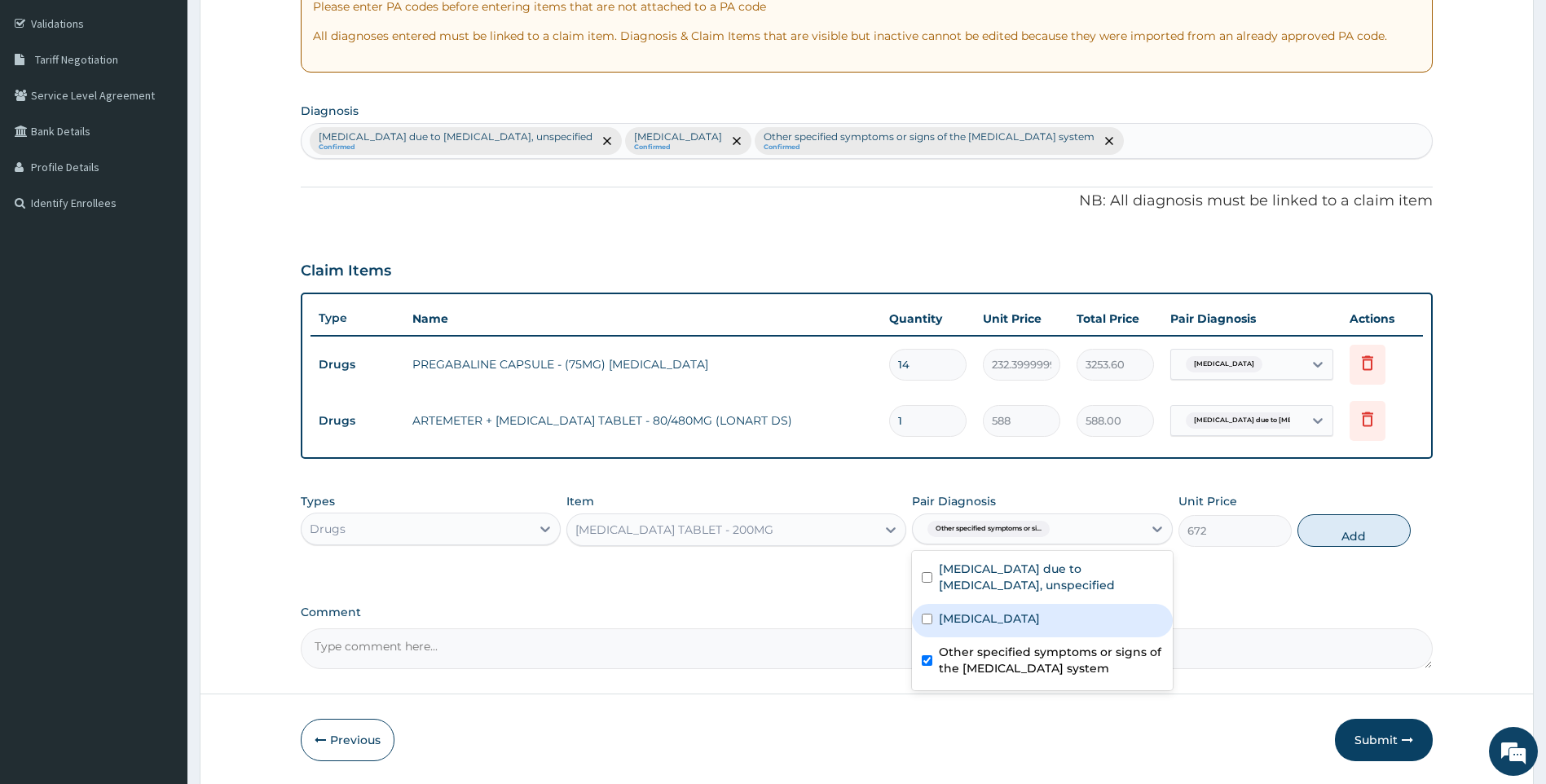
drag, startPoint x: 1373, startPoint y: 533, endPoint x: 1336, endPoint y: 535, distance: 37.1
click at [1365, 535] on button "Add" at bounding box center [1354, 530] width 113 height 32
type input "0"
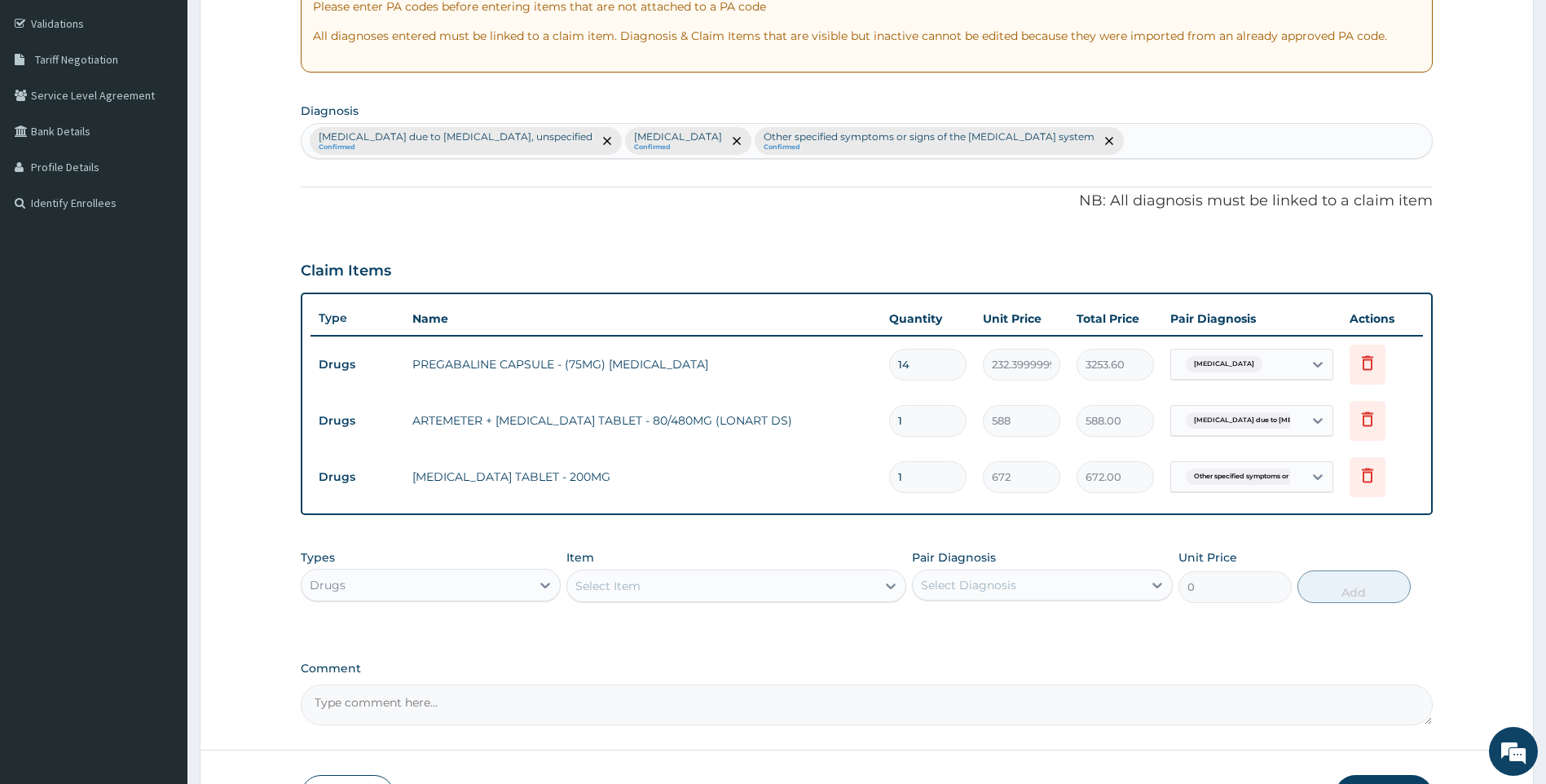
drag, startPoint x: 925, startPoint y: 481, endPoint x: 783, endPoint y: 477, distance: 142.1
click at [783, 477] on tr "Drugs IBUPROFEN TABLET - 200MG 1 672 672.00 Other specified symptoms or si... D…" at bounding box center [867, 477] width 1114 height 56
type input "2"
type input "1344.00"
type input "20"
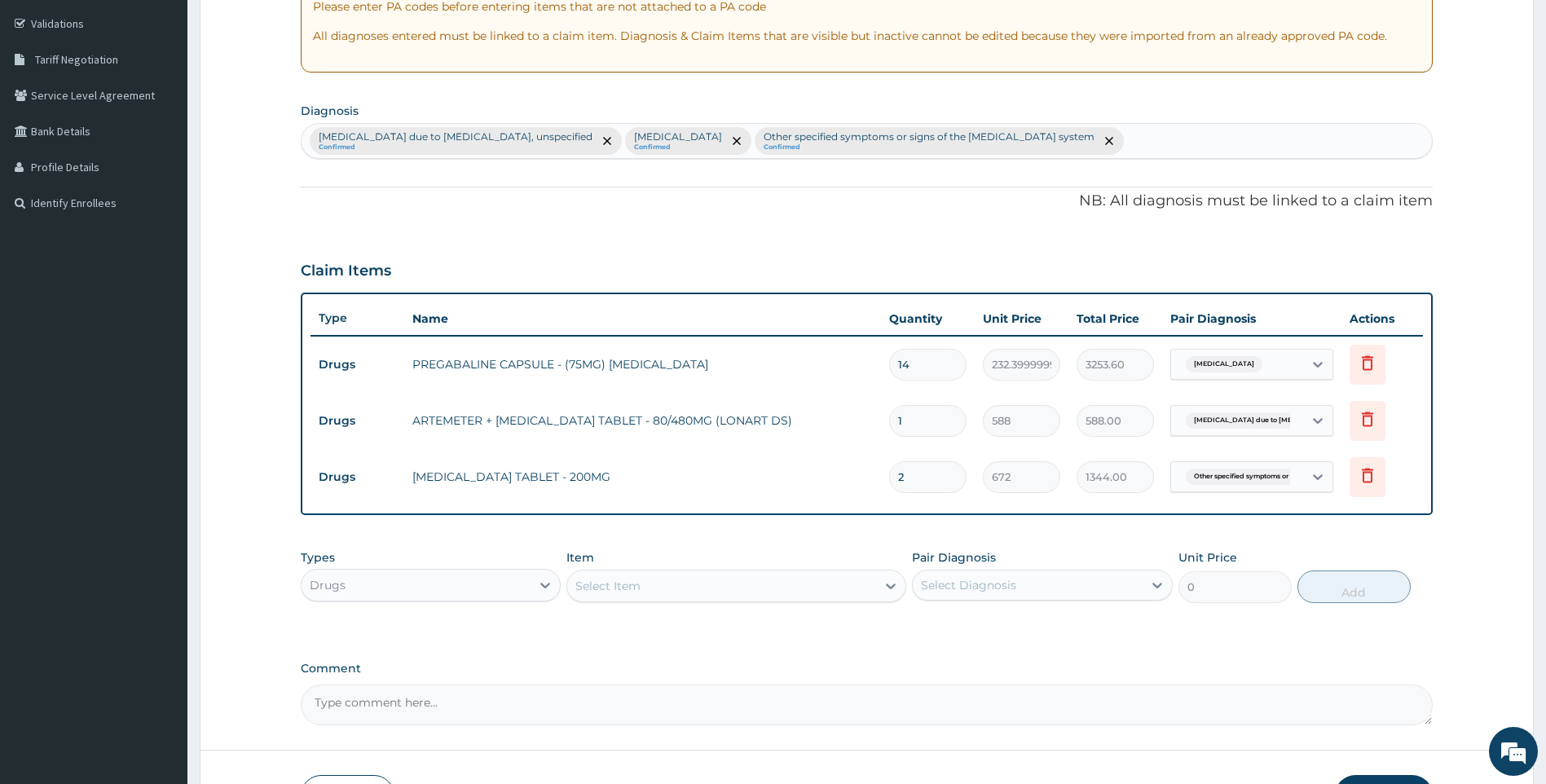
type input "13440.00"
type input "20"
click at [701, 598] on div "Select Item" at bounding box center [736, 586] width 340 height 32
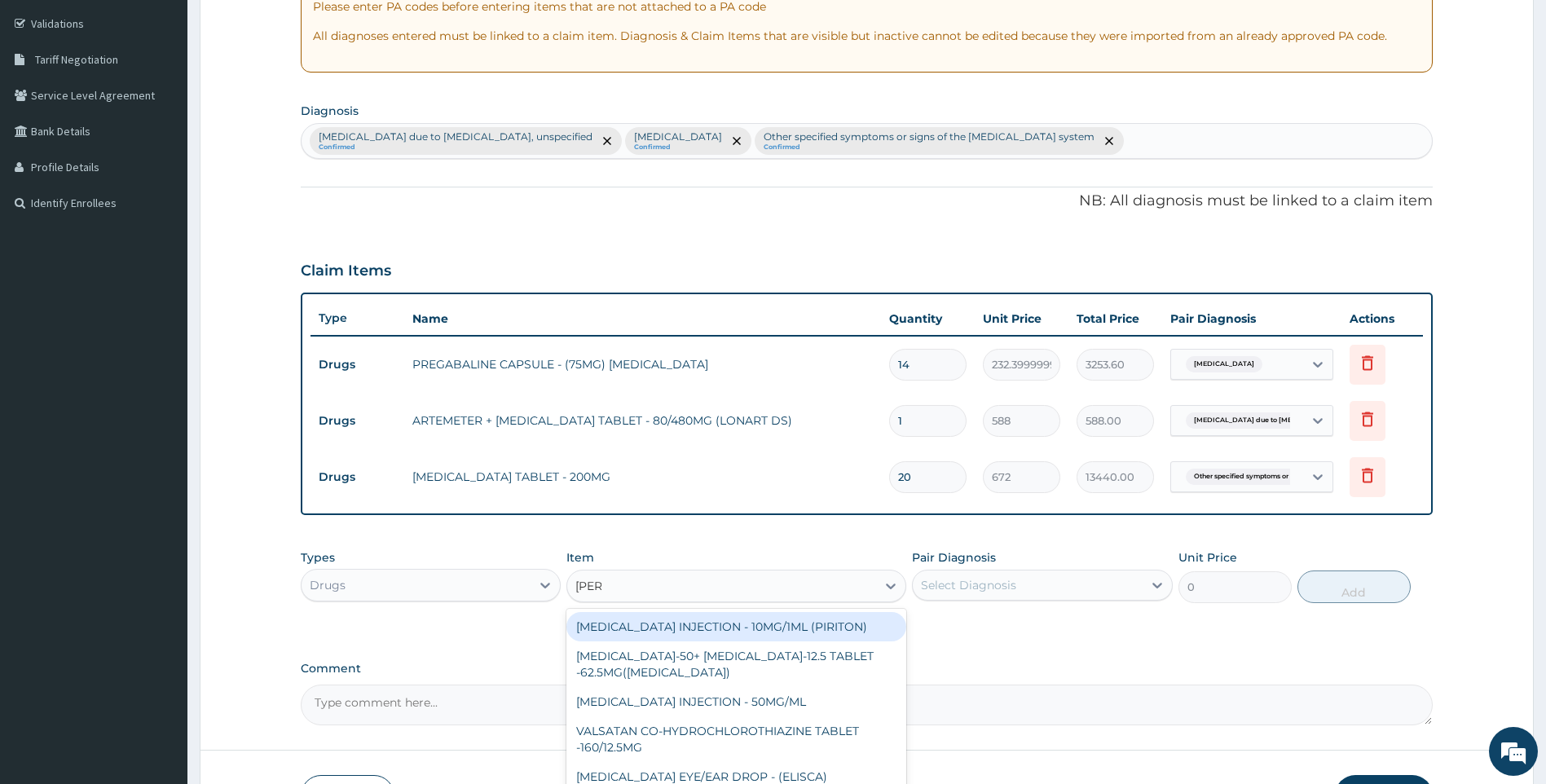
type input "LORAT"
click at [695, 620] on div "[MEDICAL_DATA] TABLET - 10MG (LORATYN)" at bounding box center [736, 626] width 340 height 29
type input "98"
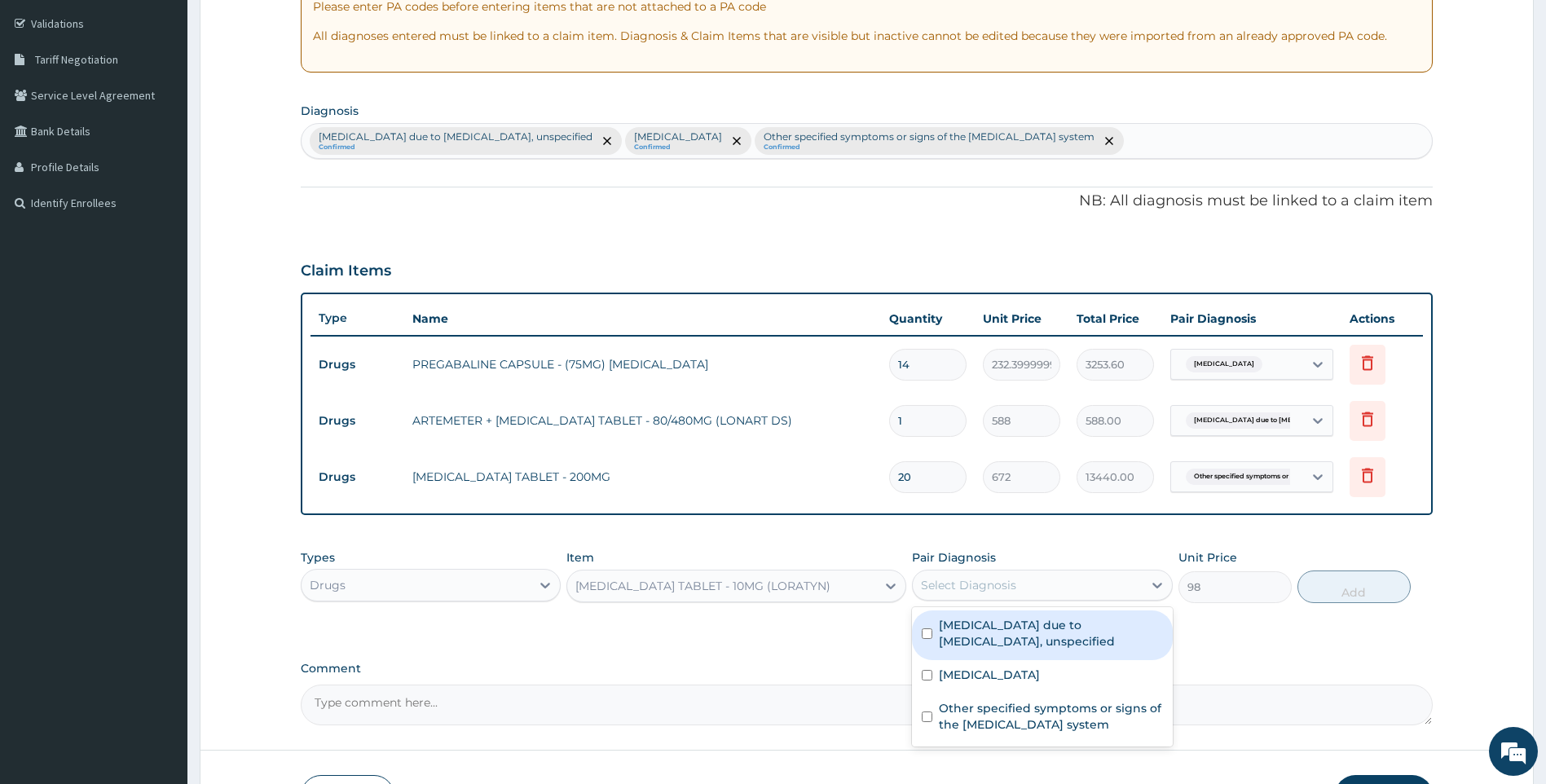
click at [988, 582] on div "Select Diagnosis" at bounding box center [969, 584] width 95 height 16
click at [1215, 136] on div "Malaria due to Plasmodium falciparum, unspecified Confirmed Polyneuropathy, uns…" at bounding box center [867, 141] width 1131 height 34
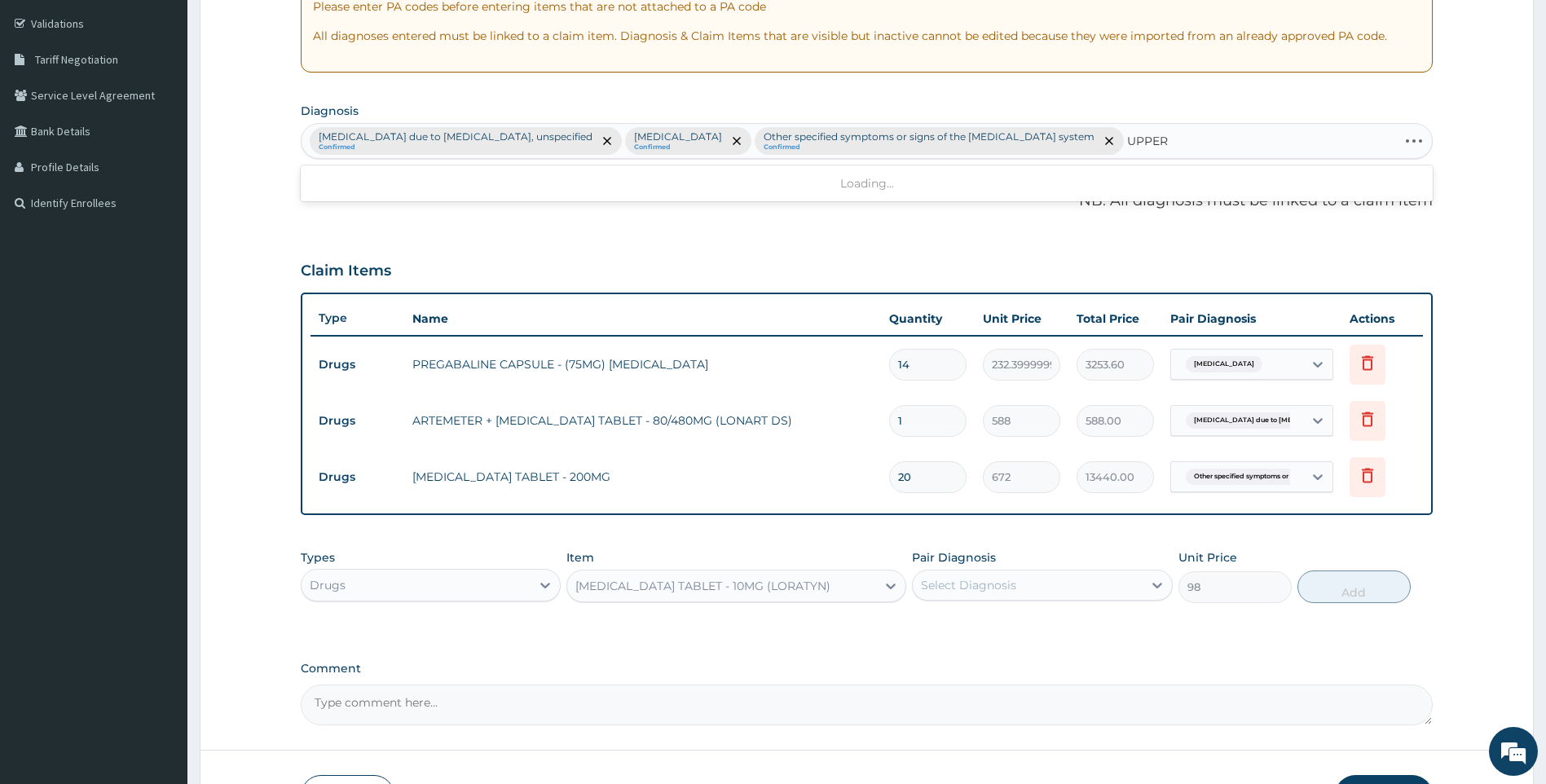
type input "UPPER"
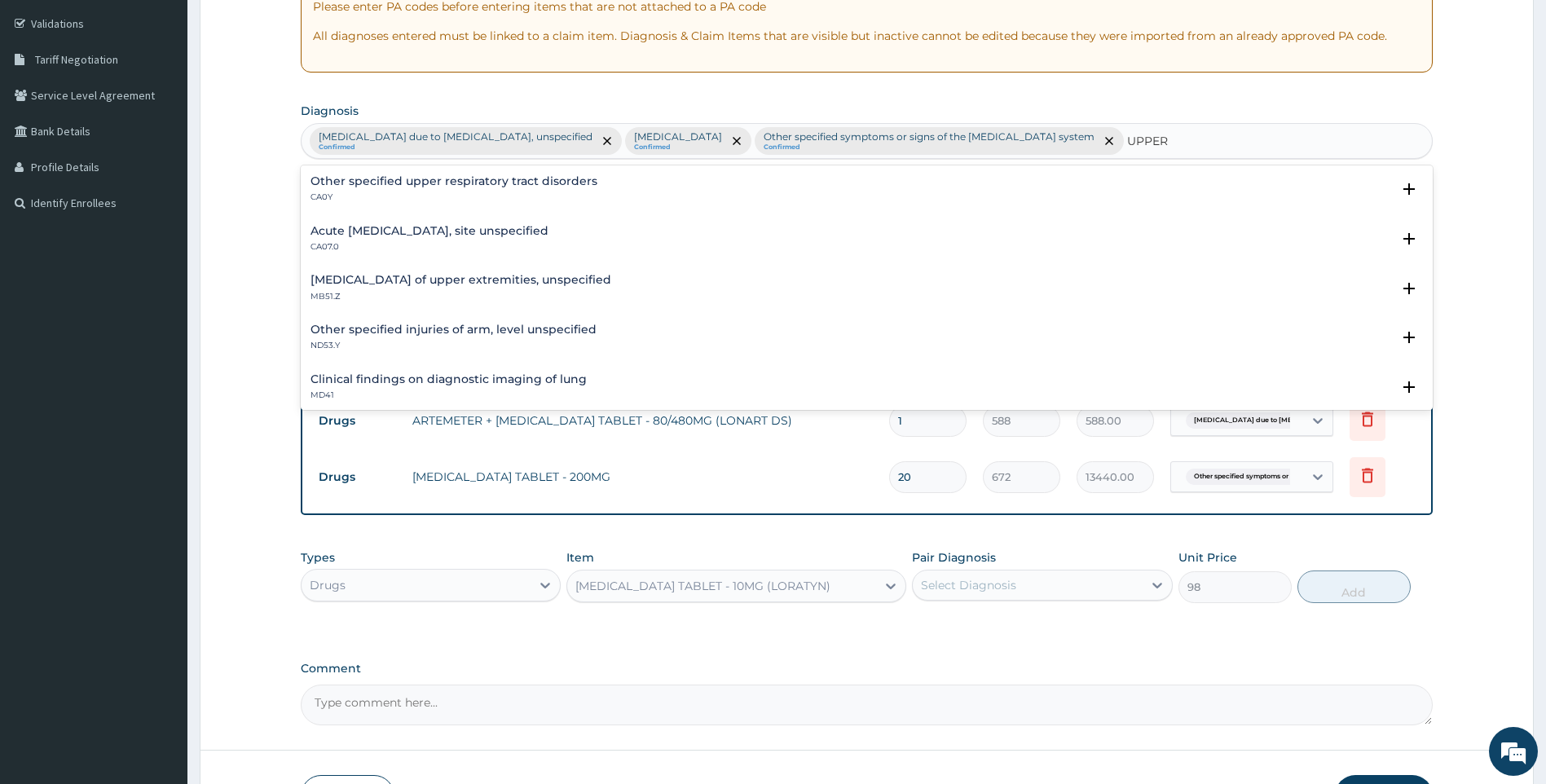
drag, startPoint x: 519, startPoint y: 220, endPoint x: 518, endPoint y: 228, distance: 8.1
click at [518, 221] on div "Acute upper respiratory infection, site unspecified CA07.0 Select Status Query …" at bounding box center [867, 243] width 1133 height 49
click at [495, 229] on h4 "Acute upper respiratory infection, site unspecified" at bounding box center [429, 230] width 238 height 12
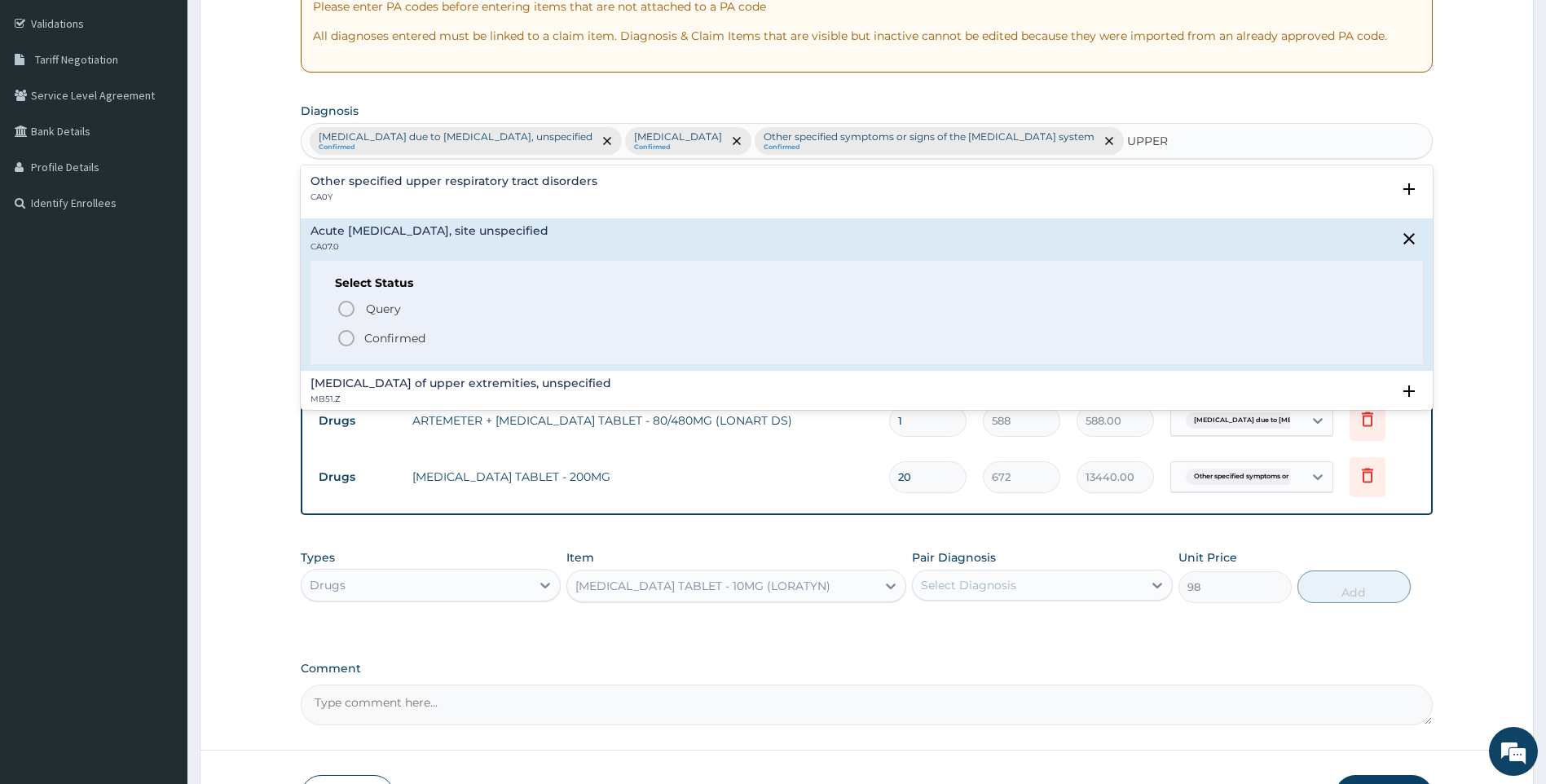
click at [383, 343] on p "Confirmed" at bounding box center [395, 338] width 61 height 16
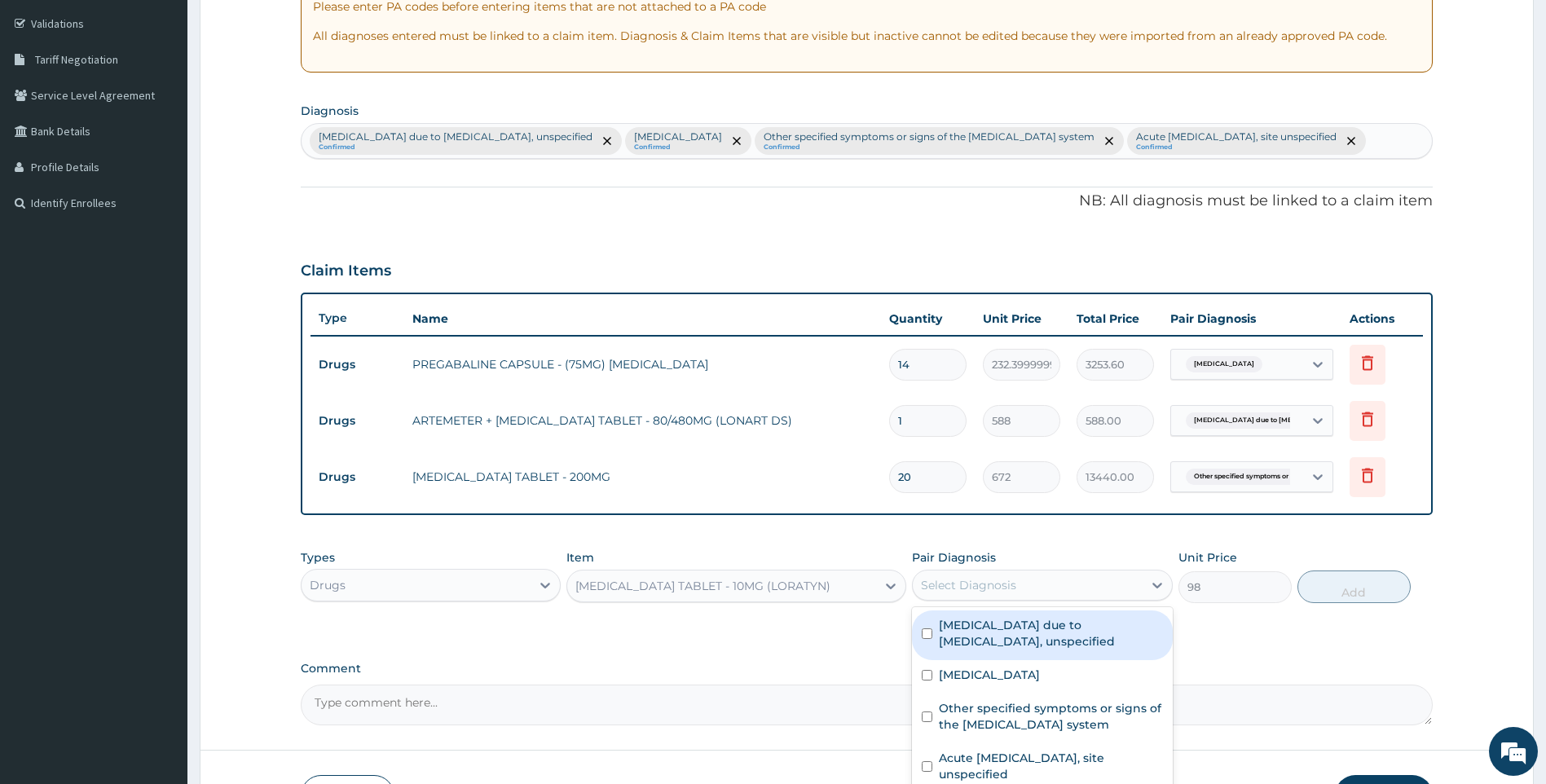
click at [1019, 598] on div "Select Diagnosis" at bounding box center [1027, 584] width 229 height 26
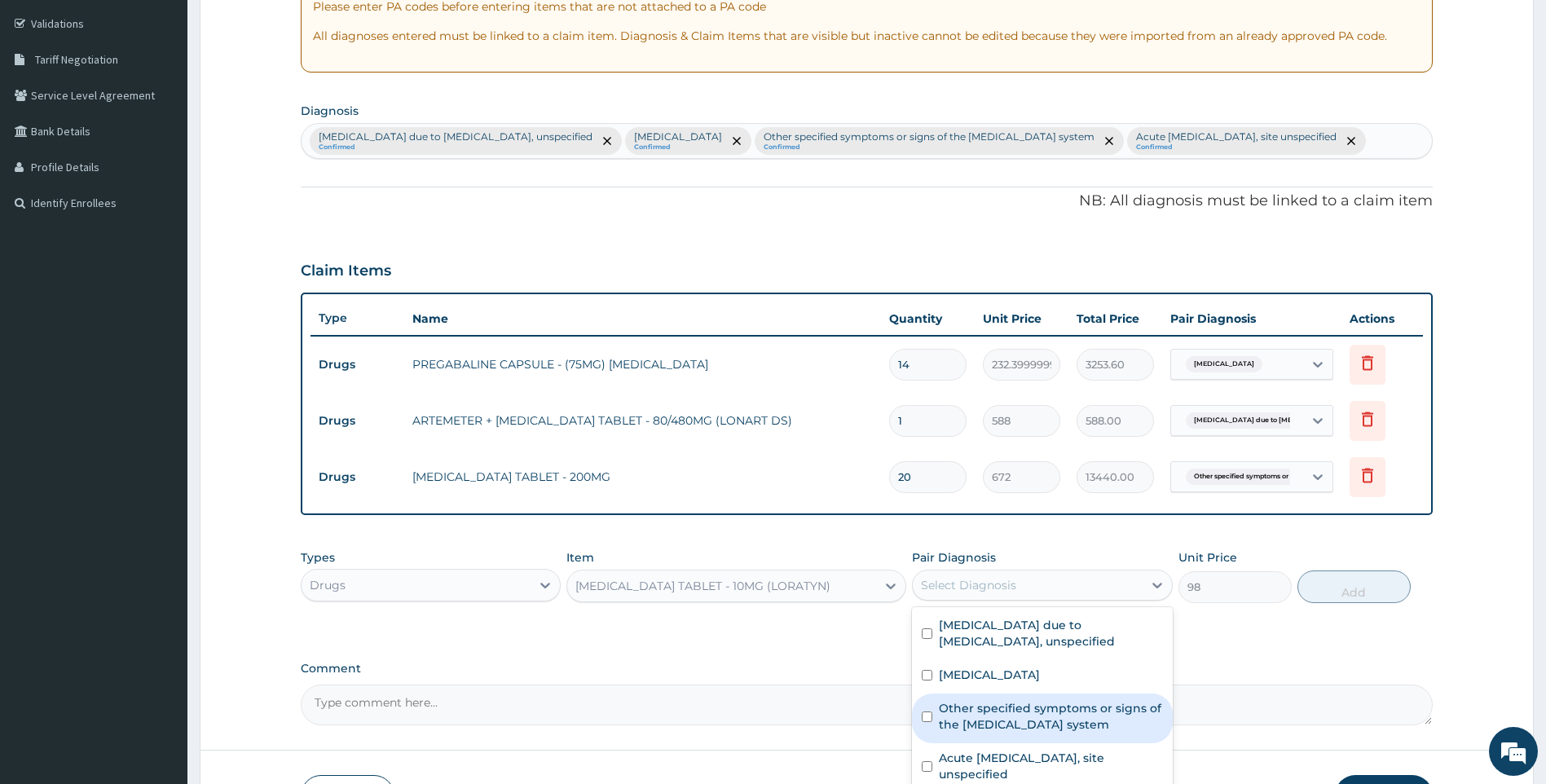
drag, startPoint x: 972, startPoint y: 745, endPoint x: 1003, endPoint y: 722, distance: 38.6
click at [973, 733] on label "Other specified symptoms or signs of the musculoskeletal system" at bounding box center [1050, 716] width 224 height 32
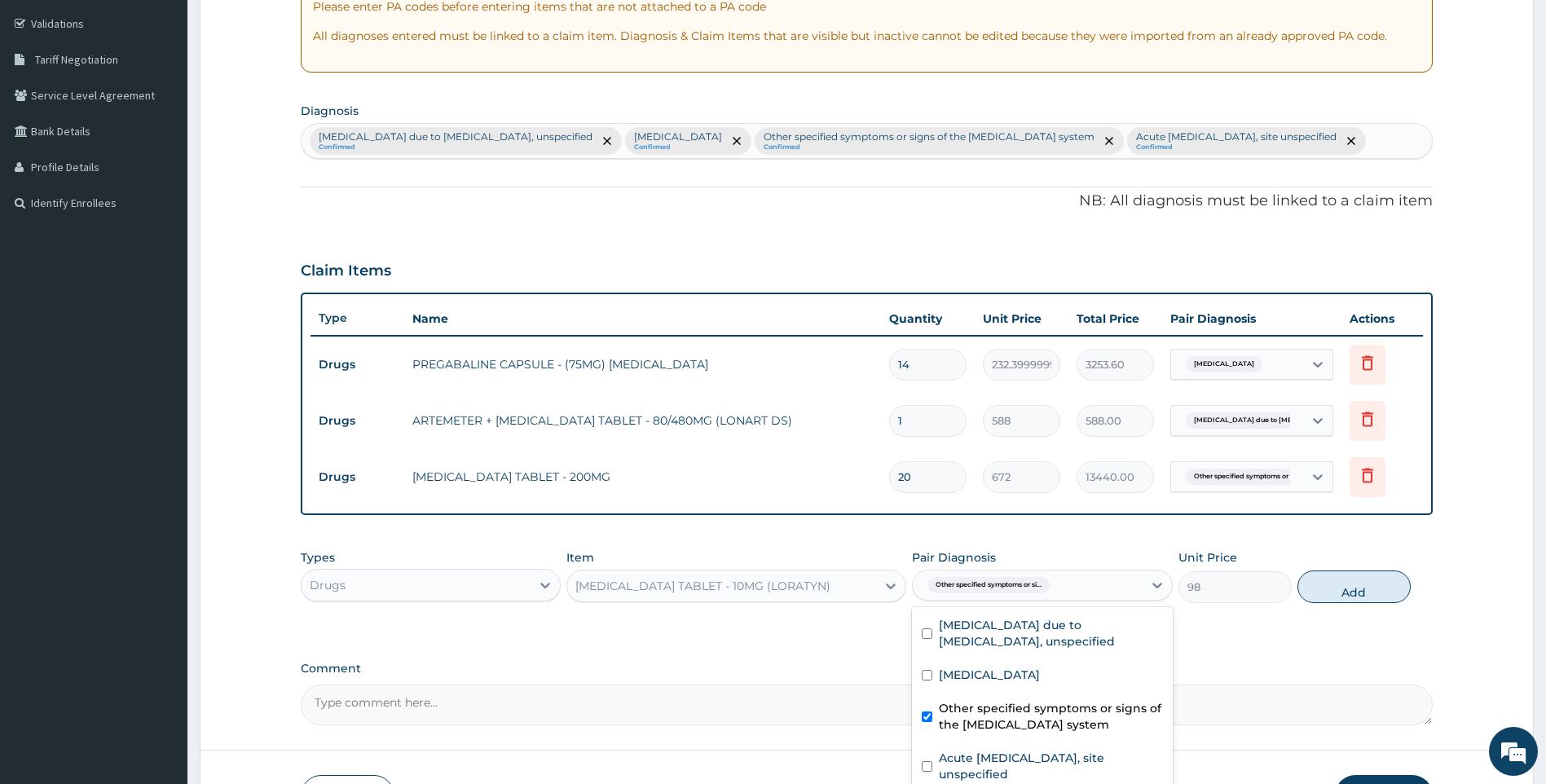
click at [972, 733] on label "Other specified symptoms or signs of the musculoskeletal system" at bounding box center [1050, 716] width 224 height 32
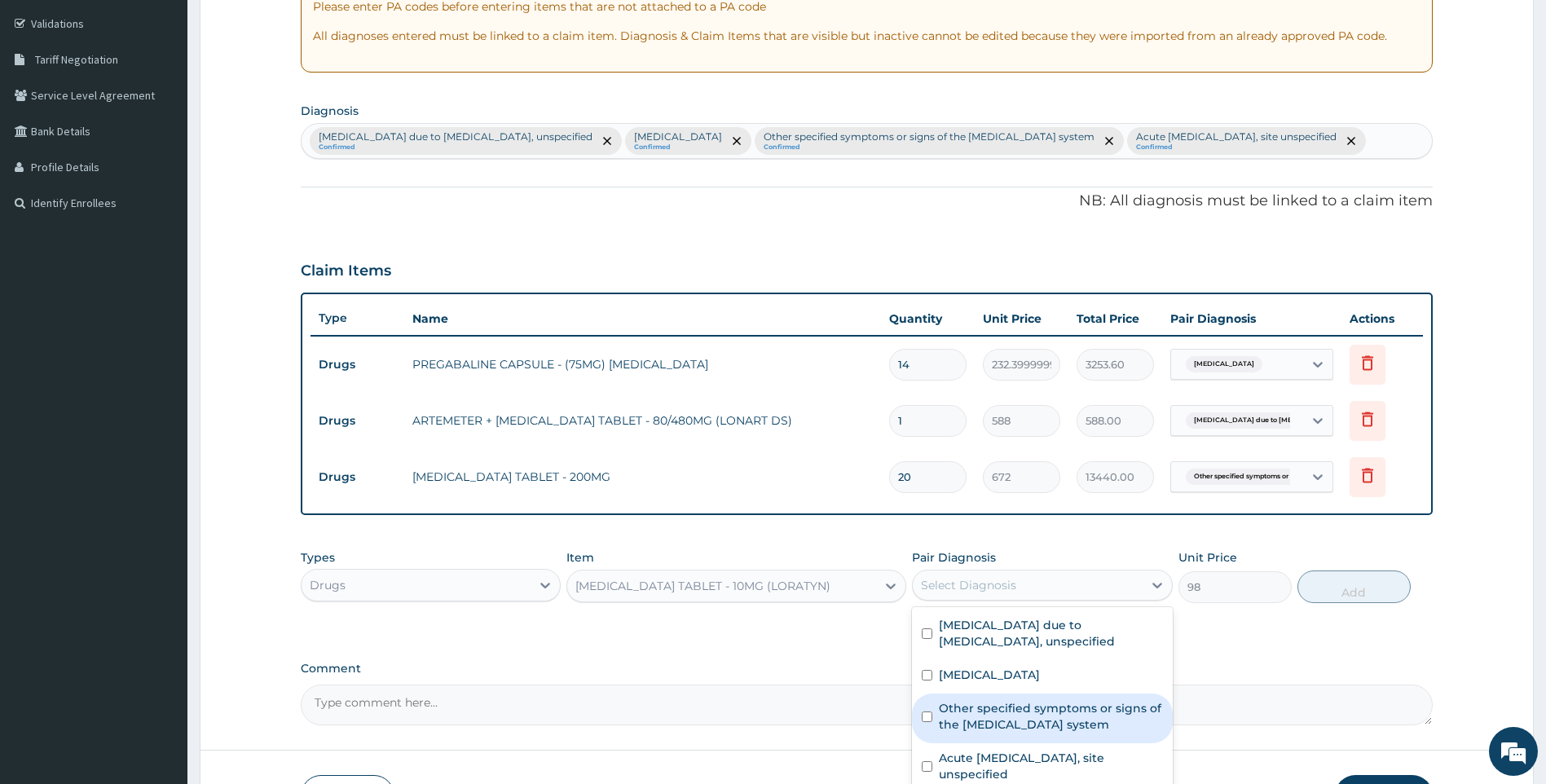
checkbox input "false"
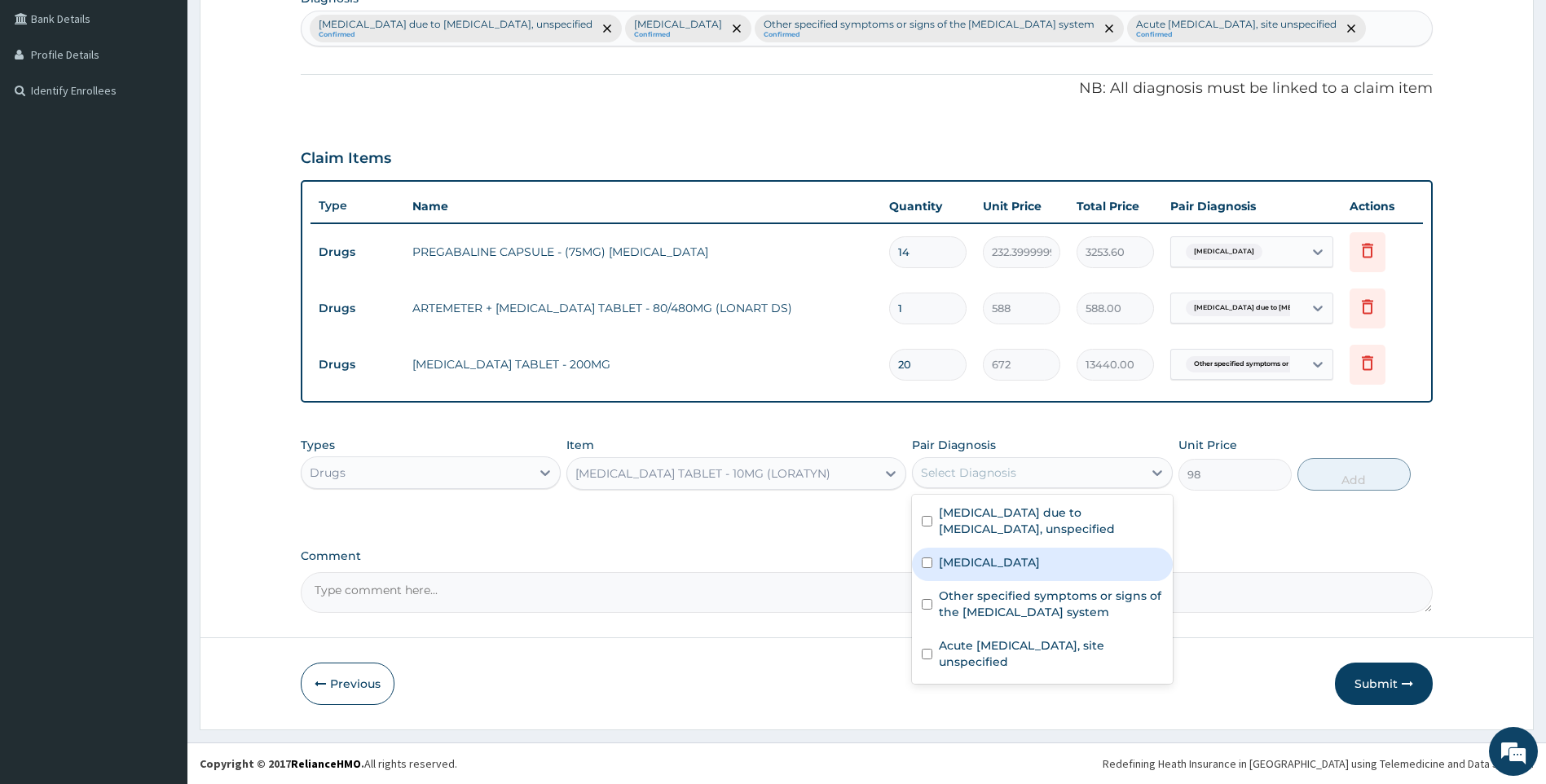
scroll to position [441, 0]
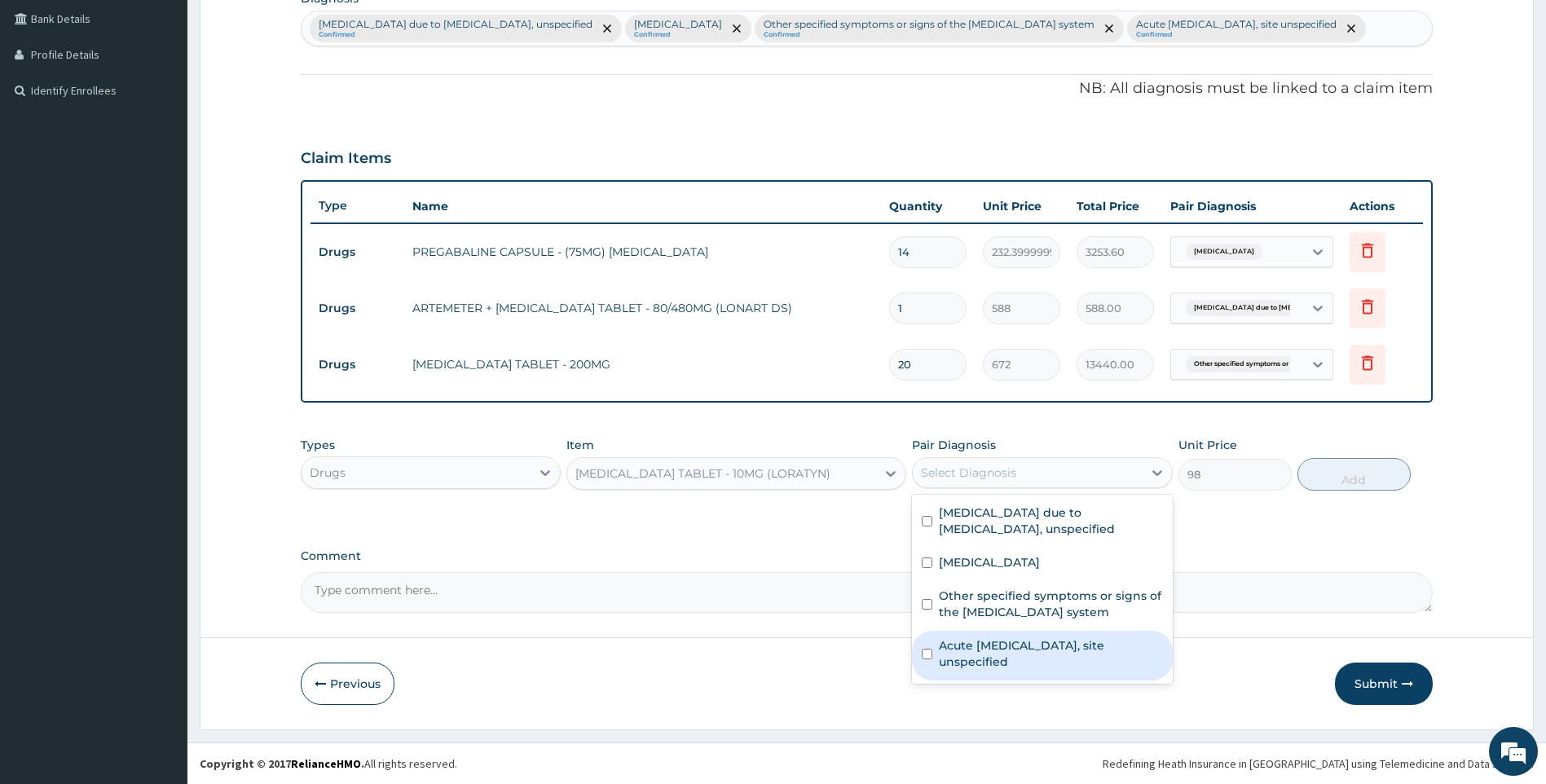
click at [1030, 662] on label "Acute upper respiratory infection, site unspecified" at bounding box center [1050, 654] width 224 height 32
checkbox input "true"
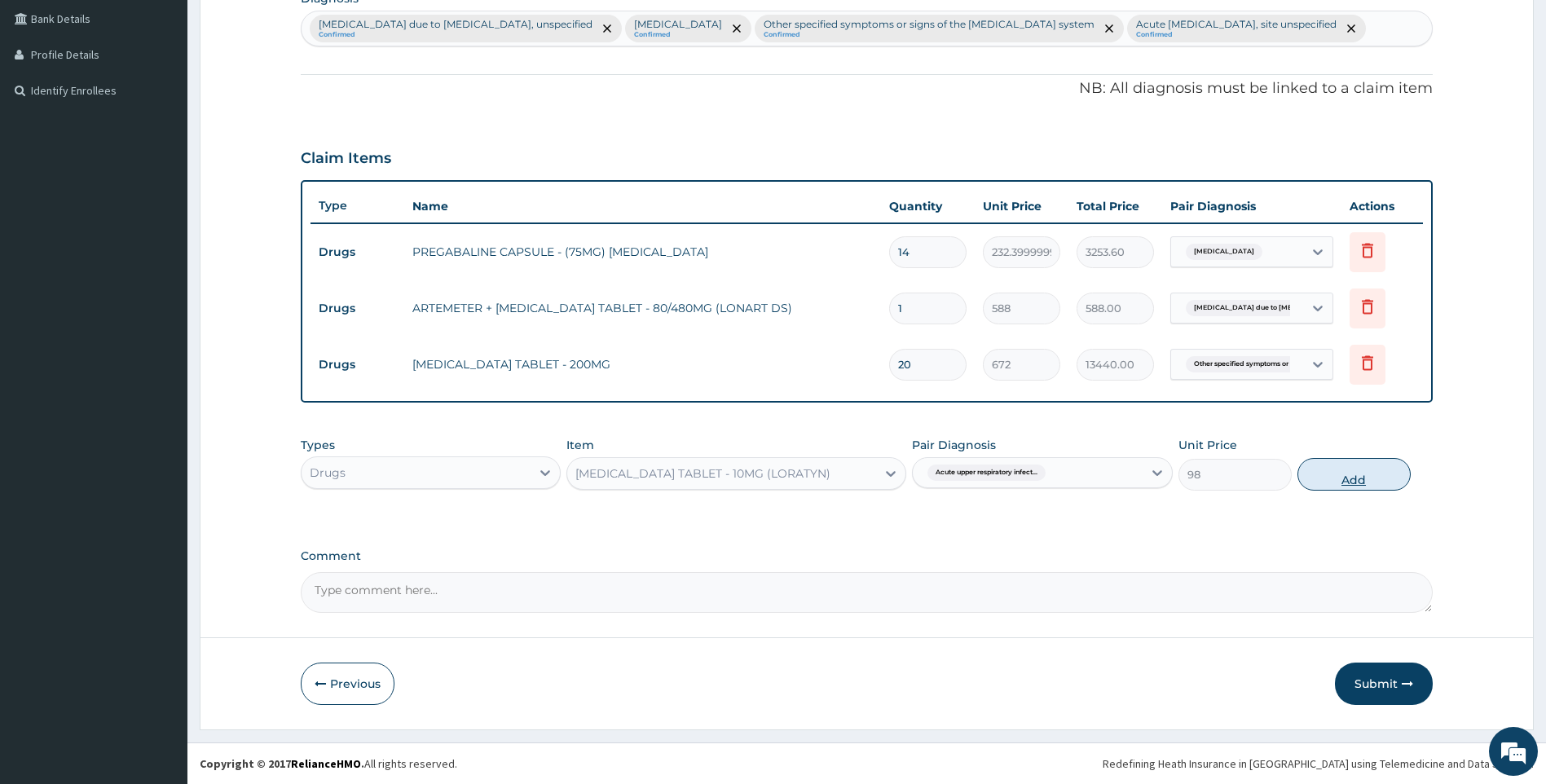
click at [1329, 473] on button "Add" at bounding box center [1354, 474] width 113 height 32
type input "0"
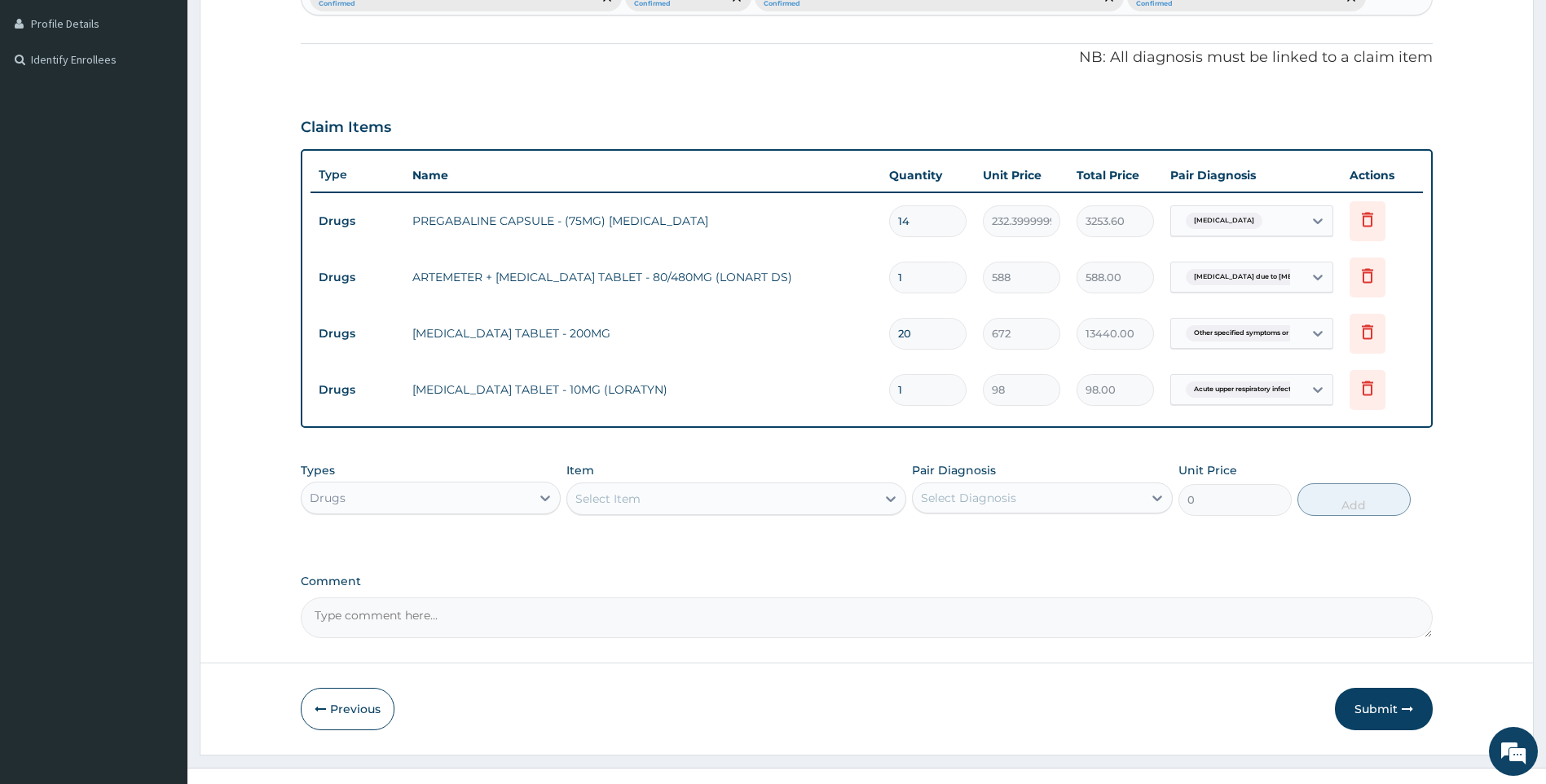
click at [678, 512] on div "Select Item" at bounding box center [722, 498] width 309 height 26
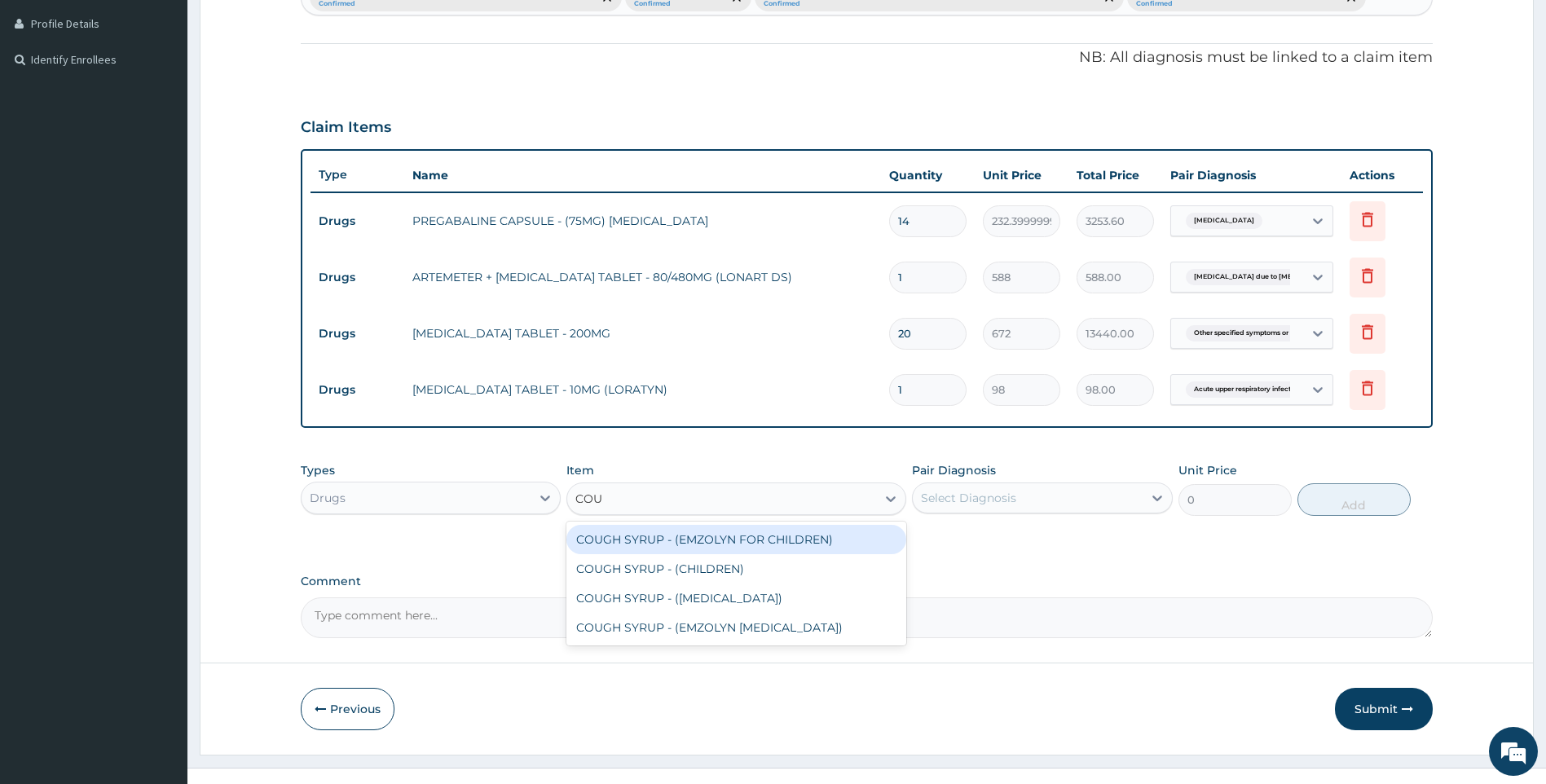
type input "COUG"
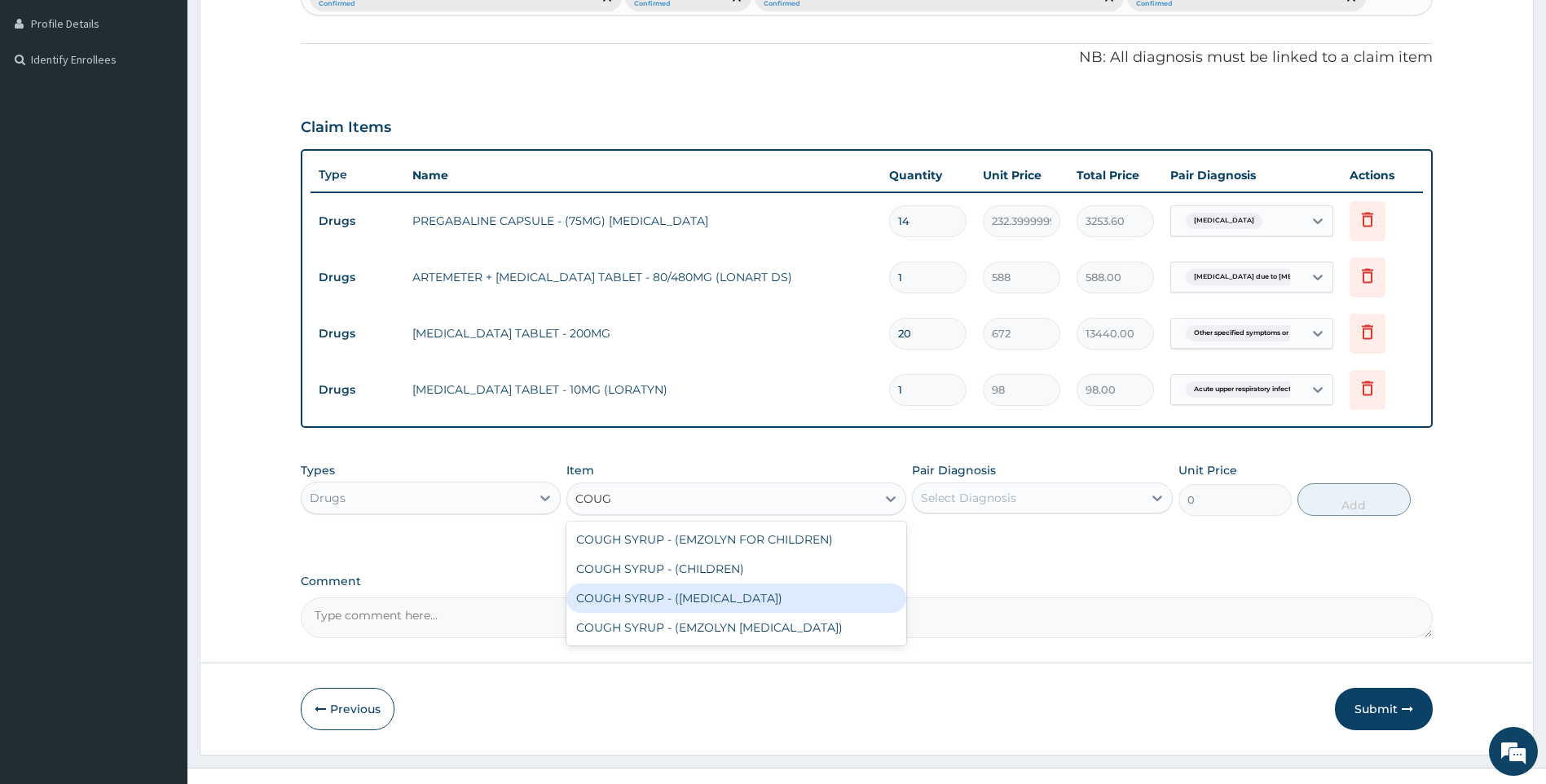
click at [699, 613] on div "COUGH SYRUP - ([MEDICAL_DATA])" at bounding box center [736, 598] width 340 height 29
type input "1120"
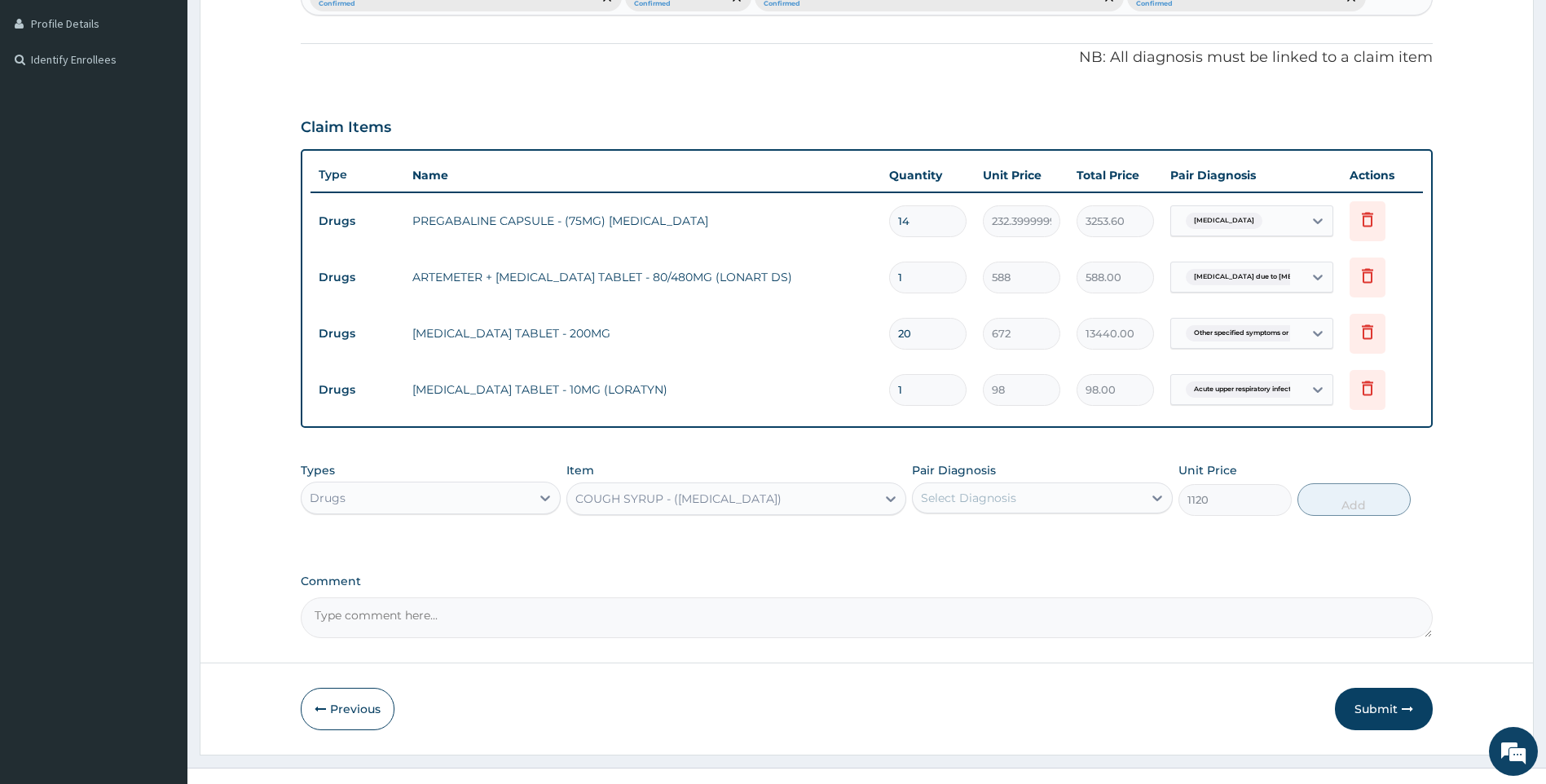
click at [1058, 511] on div "Select Diagnosis" at bounding box center [1027, 497] width 229 height 26
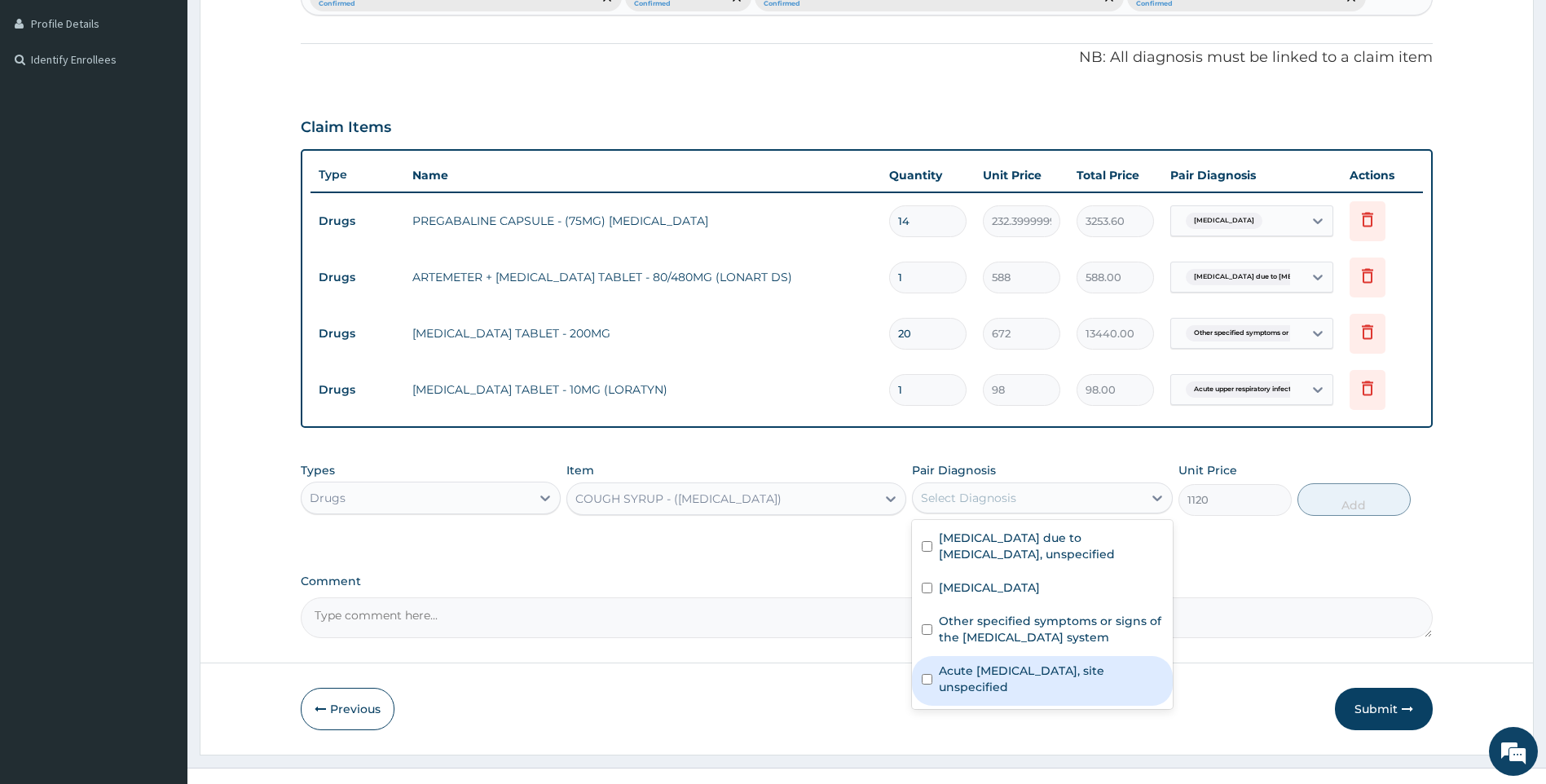
click at [1054, 695] on label "Acute upper respiratory infection, site unspecified" at bounding box center [1050, 678] width 224 height 32
checkbox input "true"
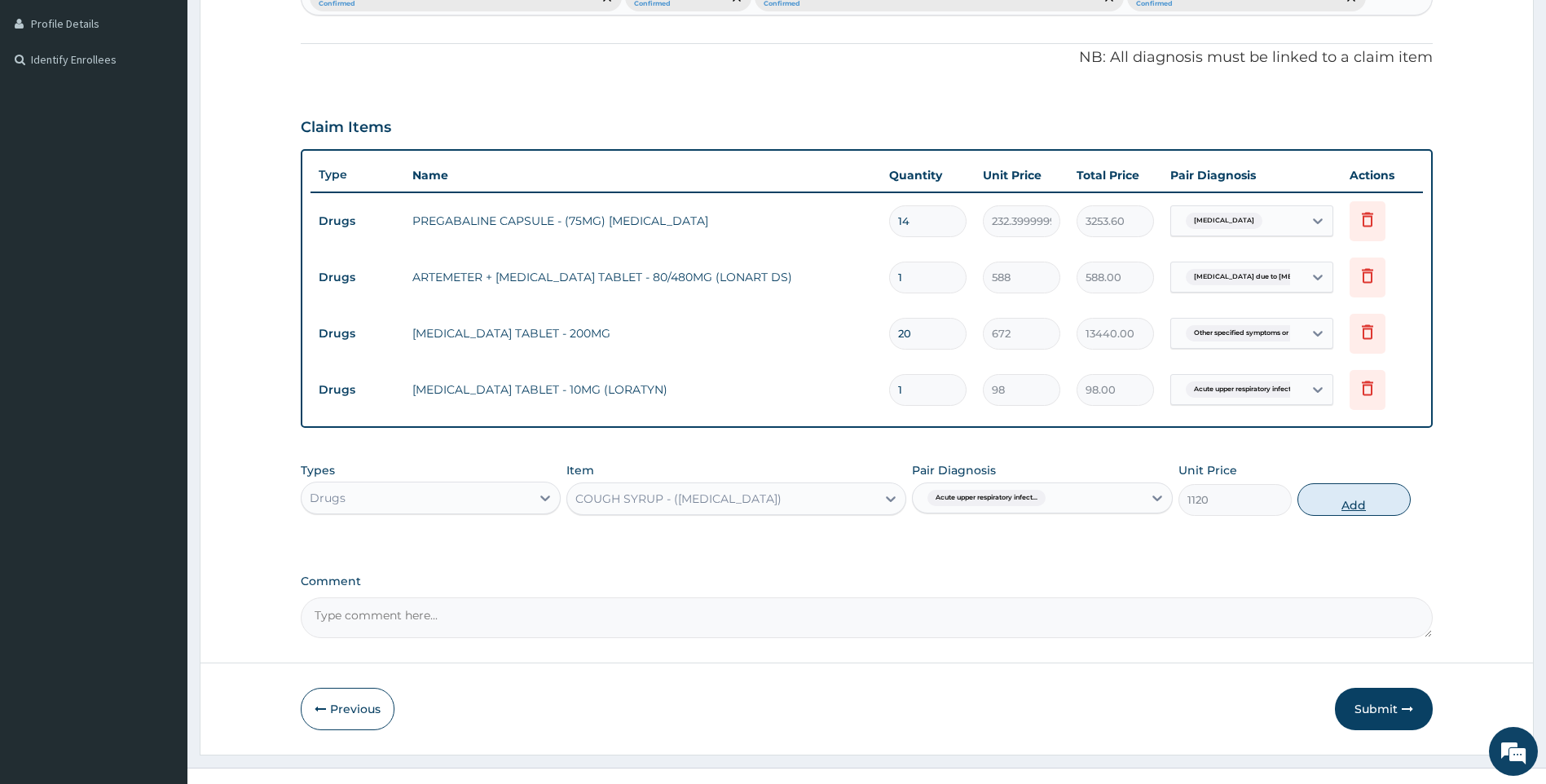
click at [1340, 516] on button "Add" at bounding box center [1354, 500] width 113 height 32
type input "0"
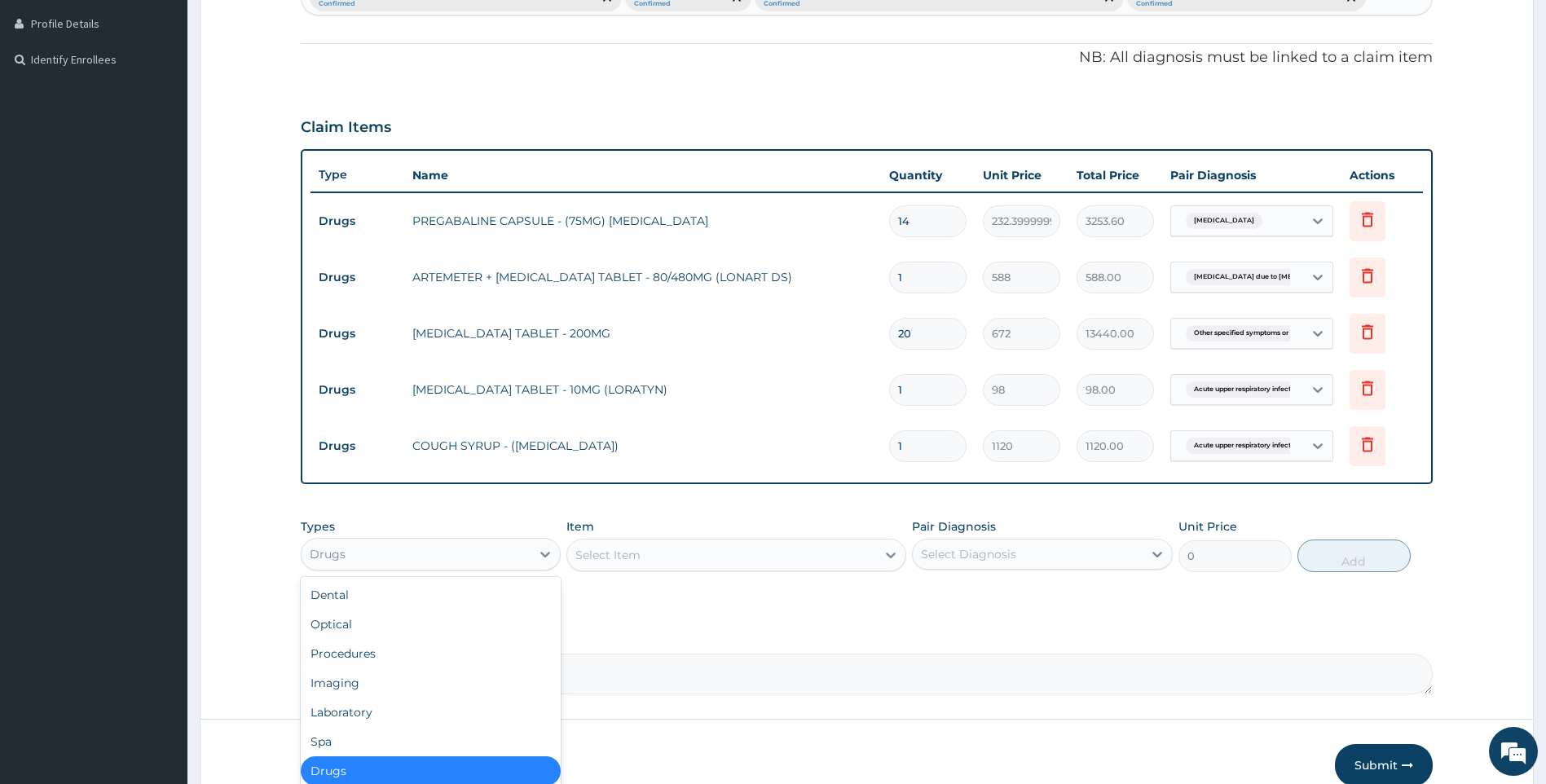
drag, startPoint x: 358, startPoint y: 578, endPoint x: 351, endPoint y: 683, distance: 105.2
click at [358, 567] on div "Drugs" at bounding box center [416, 554] width 229 height 26
click at [368, 727] on div "Laboratory" at bounding box center [431, 712] width 261 height 29
click at [941, 405] on input "1" at bounding box center [927, 389] width 77 height 31
type input "10"
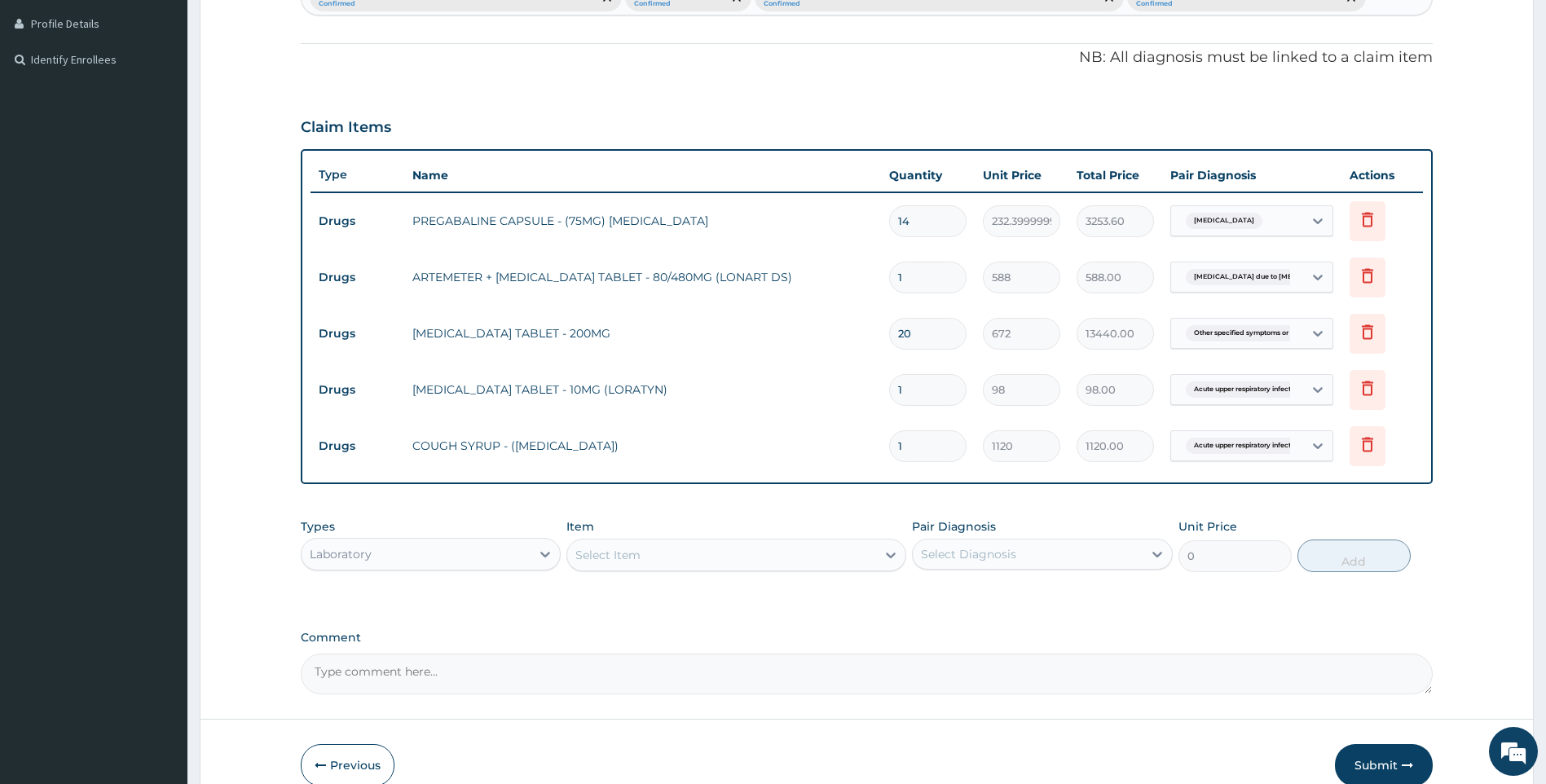
type input "980.00"
type input "10"
drag, startPoint x: 934, startPoint y: 323, endPoint x: 804, endPoint y: 330, distance: 130.2
click at [804, 305] on tr "Drugs ARTEMETER + LUMEFANTRINE TABLET - 80/480MG (LONART DS) 1 588 588.00 Malar…" at bounding box center [867, 277] width 1114 height 56
type input "6"
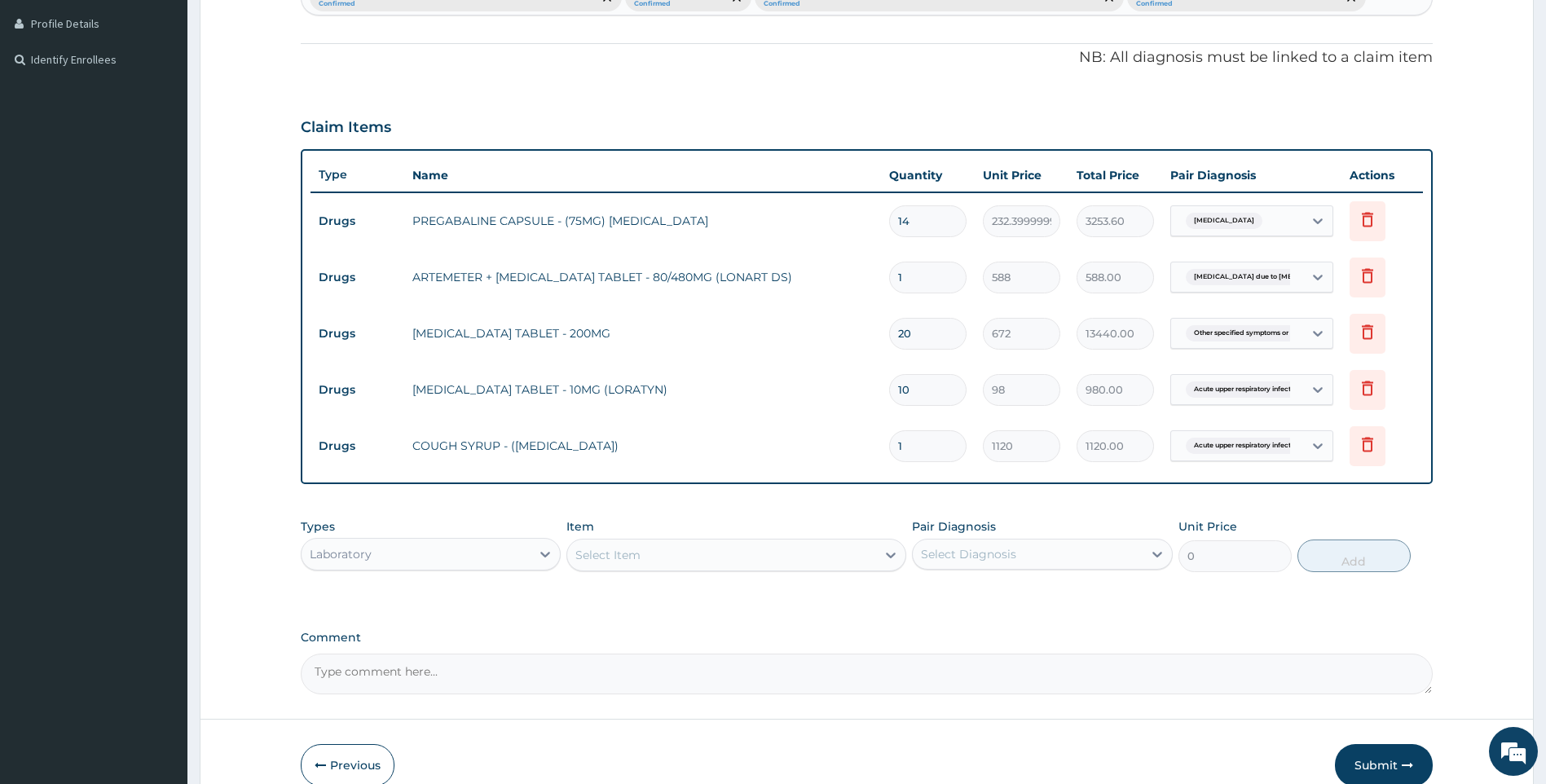
type input "3528.00"
type input "6"
click at [649, 568] on div "Select Item" at bounding box center [722, 554] width 309 height 26
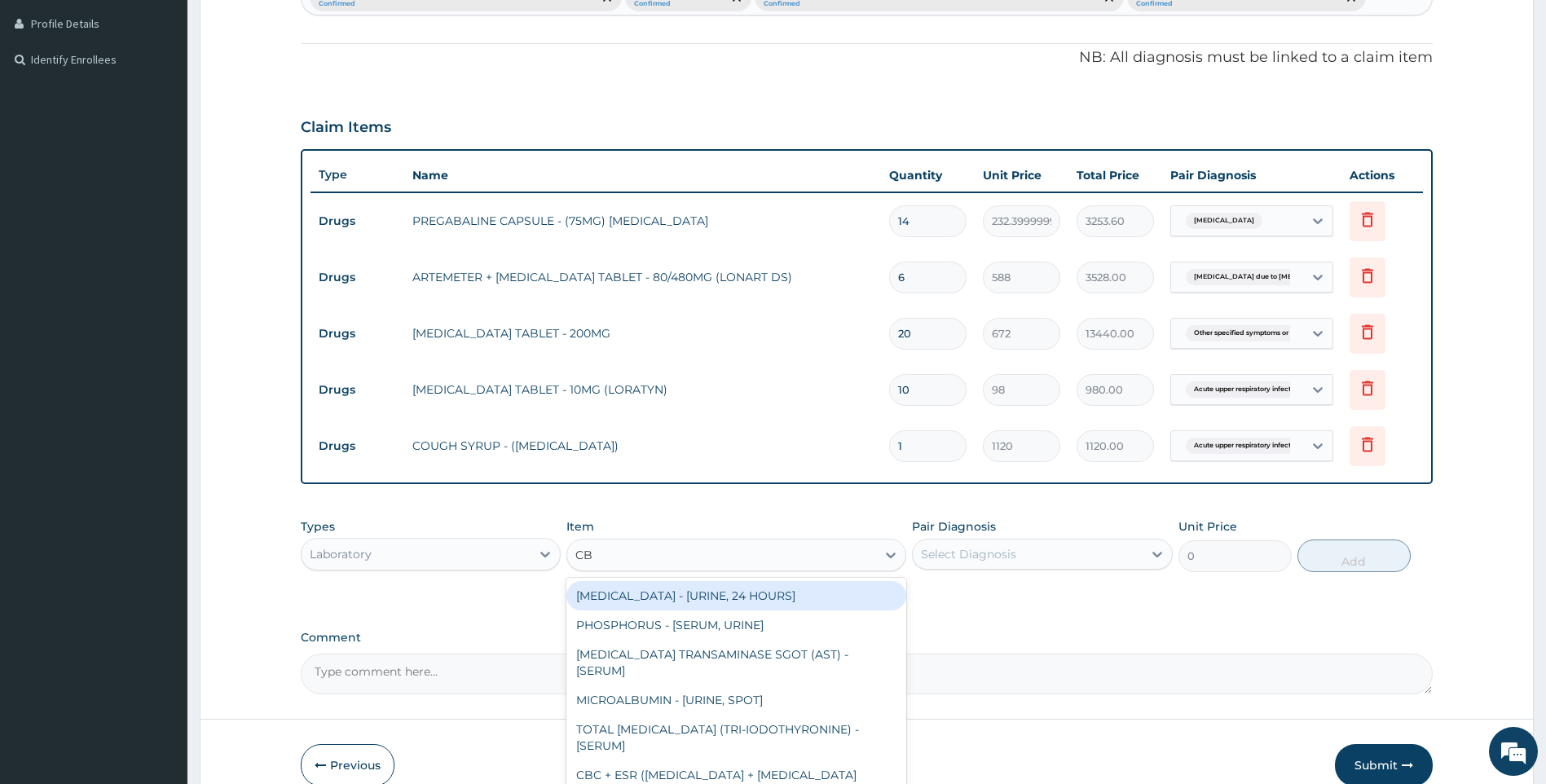
type input "CBC"
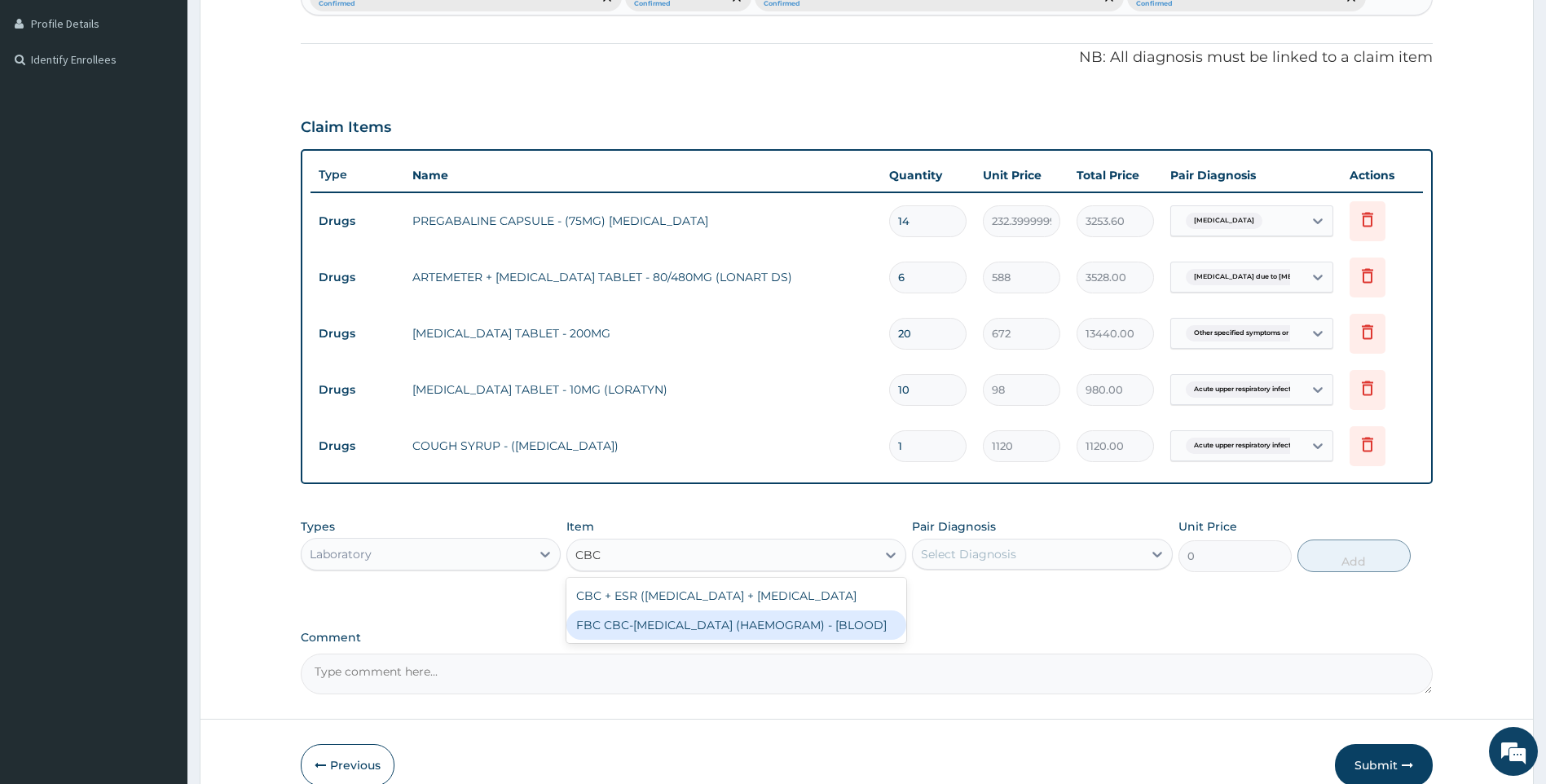
click at [755, 639] on div "FBC CBC-COMPLETE BLOOD COUNT (HAEMOGRAM) - [BLOOD]" at bounding box center [736, 624] width 340 height 29
type input "5000"
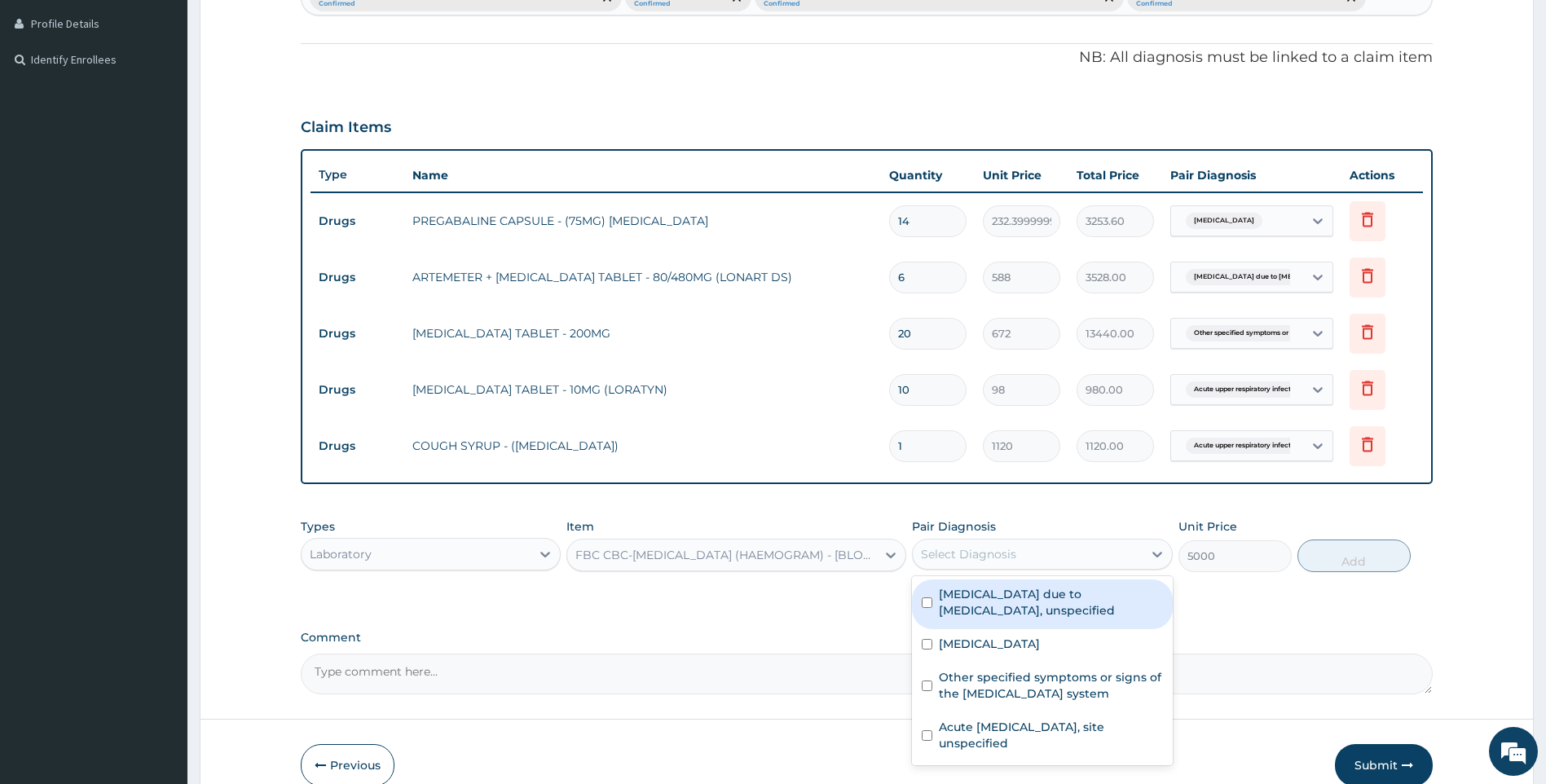
click at [1097, 567] on div "Select Diagnosis" at bounding box center [1027, 554] width 229 height 26
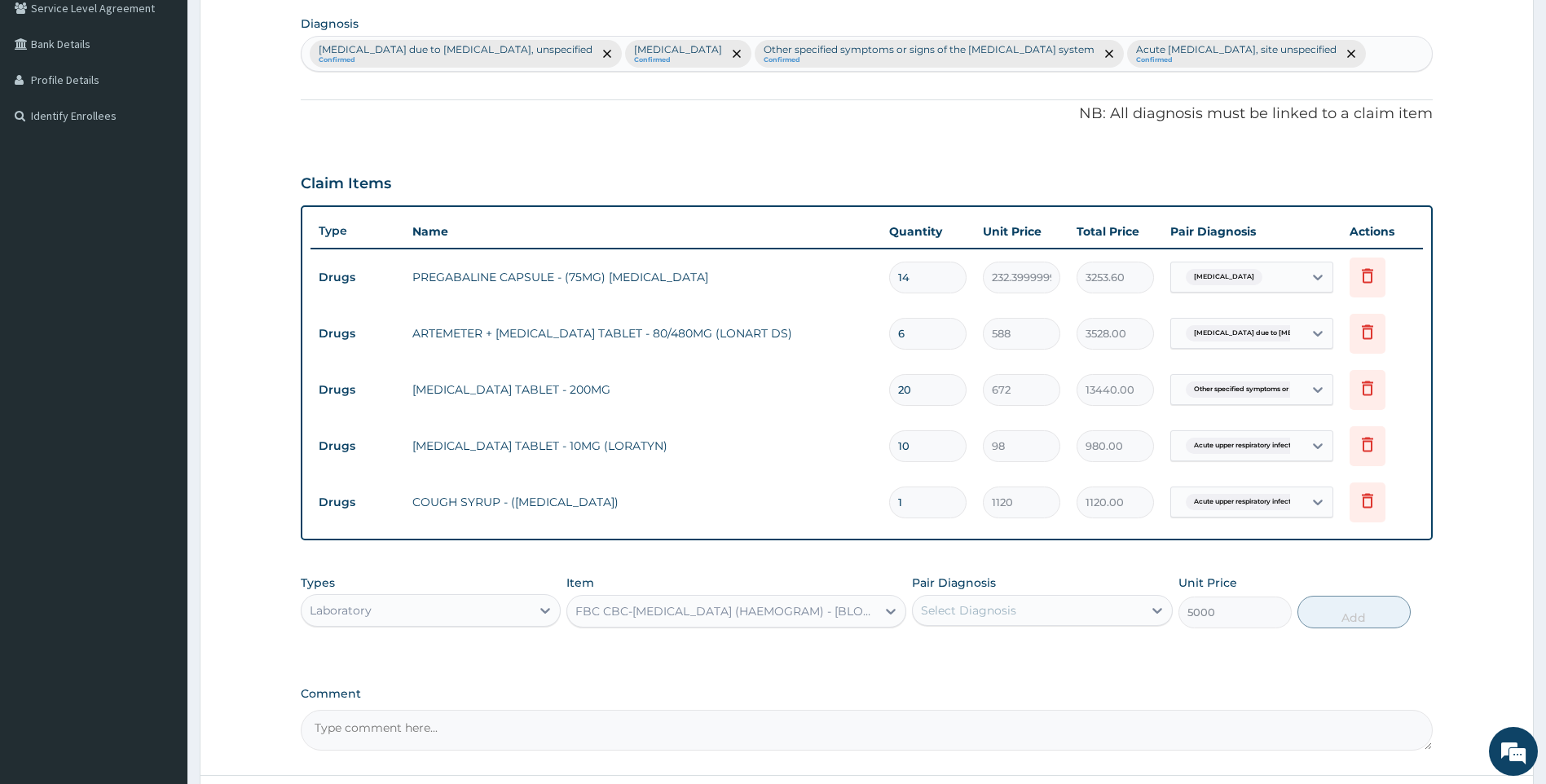
scroll to position [278, 0]
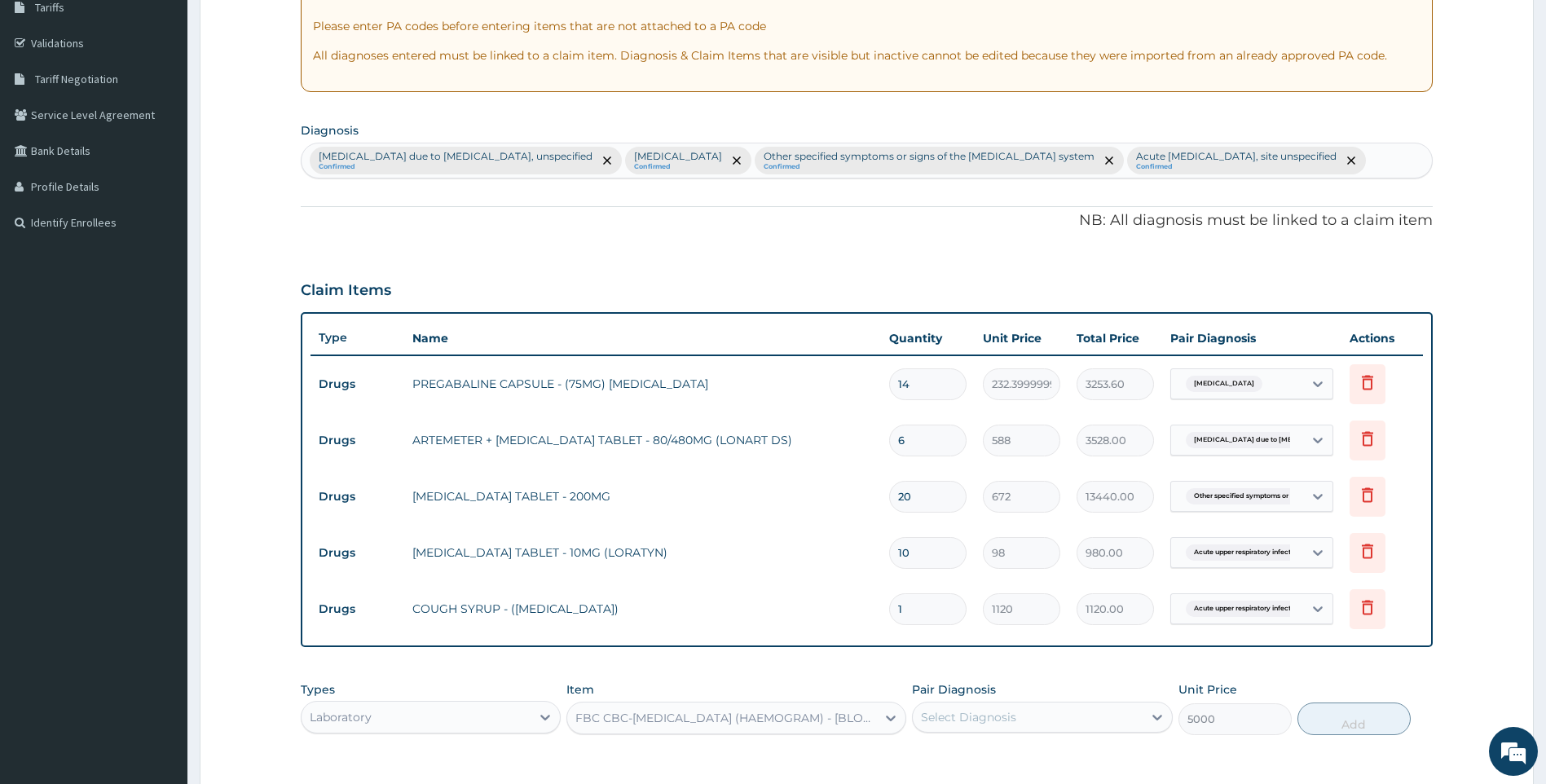
click at [604, 178] on div "Malaria due to Plasmodium falciparum, unspecified Confirmed Polyneuropathy, uns…" at bounding box center [867, 161] width 1131 height 34
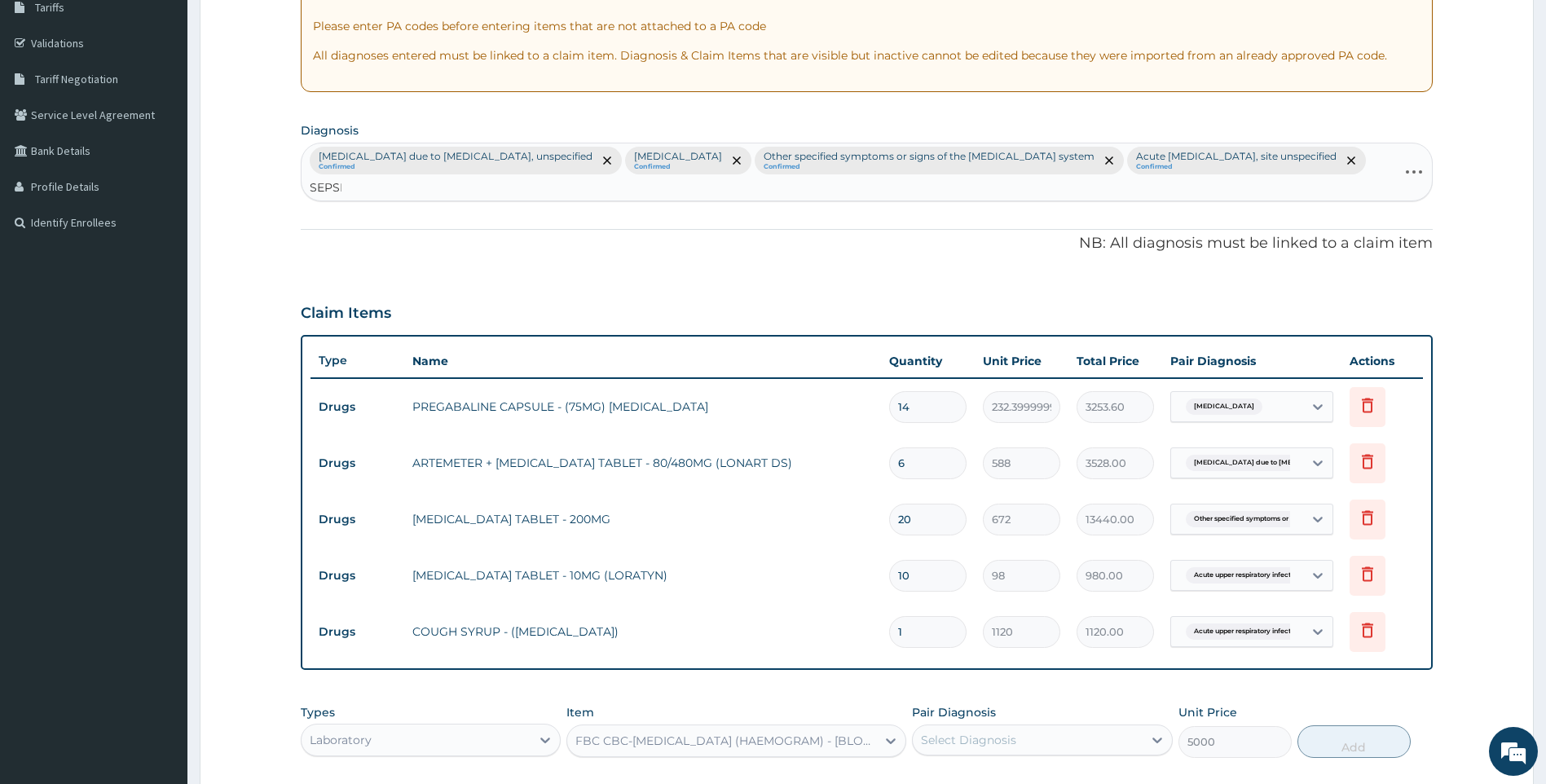
type input "SEPSIS"
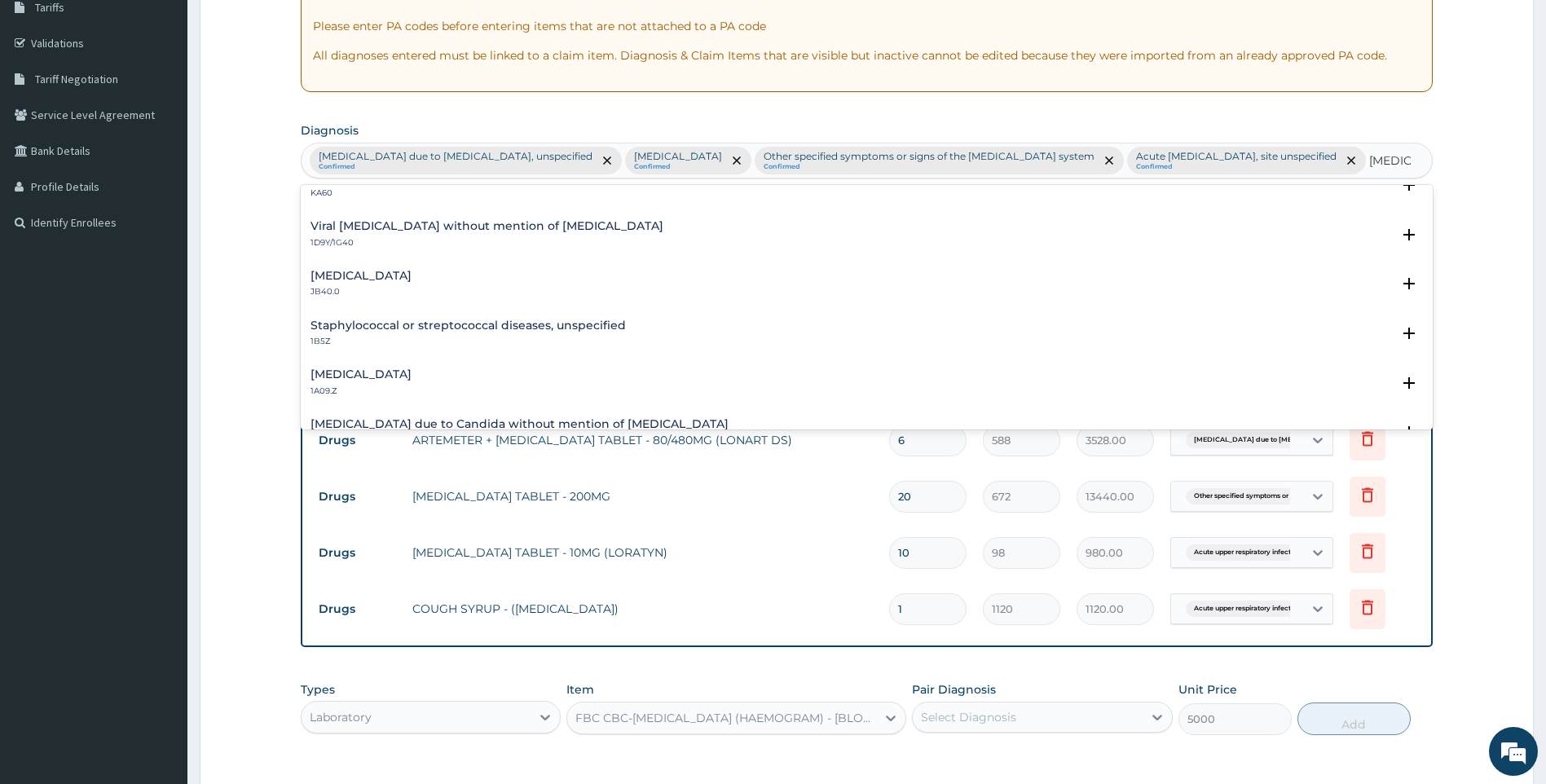
scroll to position [82, 0]
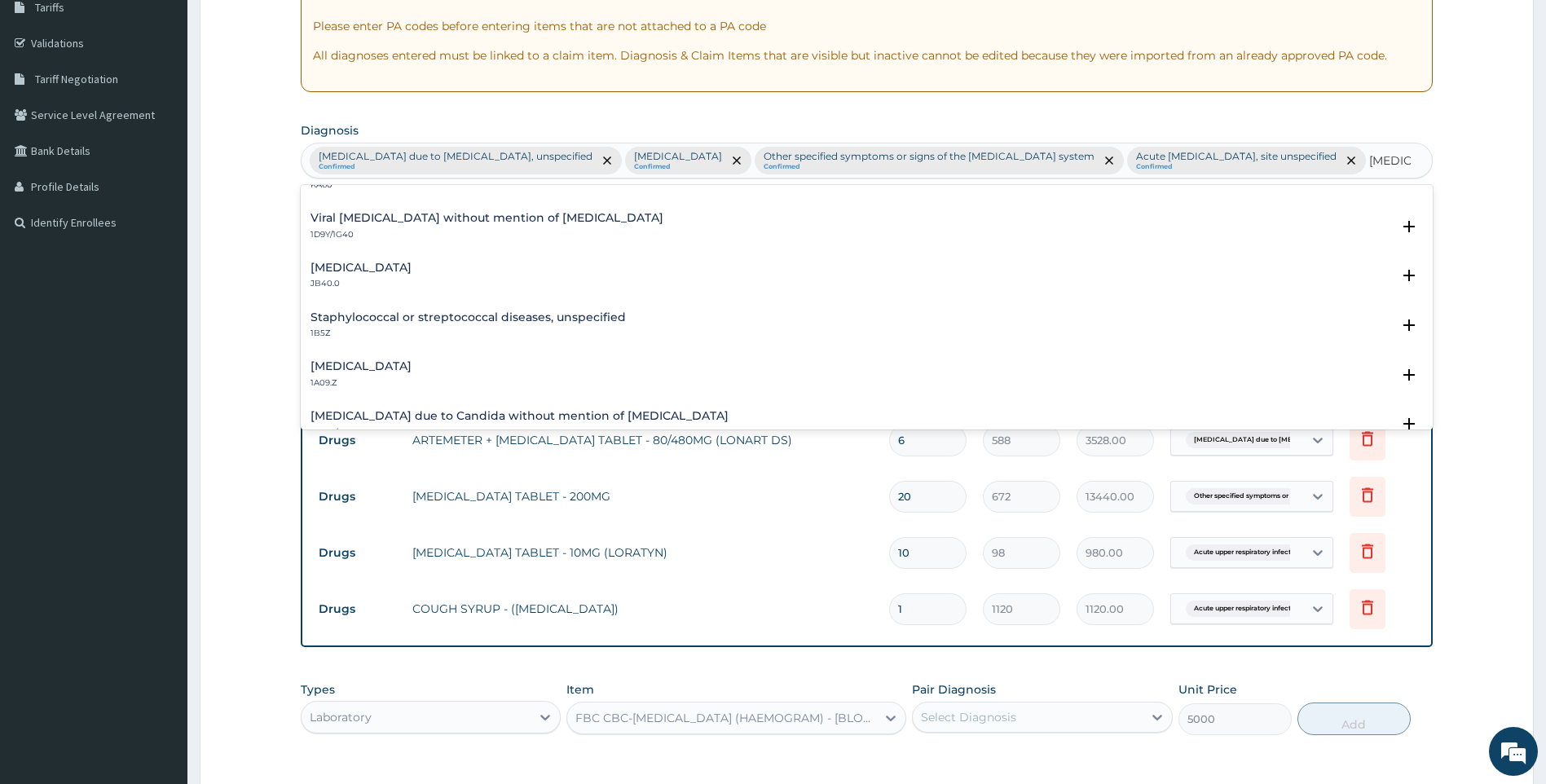
click at [406, 372] on h4 "Salmonella infection, unspecified" at bounding box center [361, 365] width 101 height 12
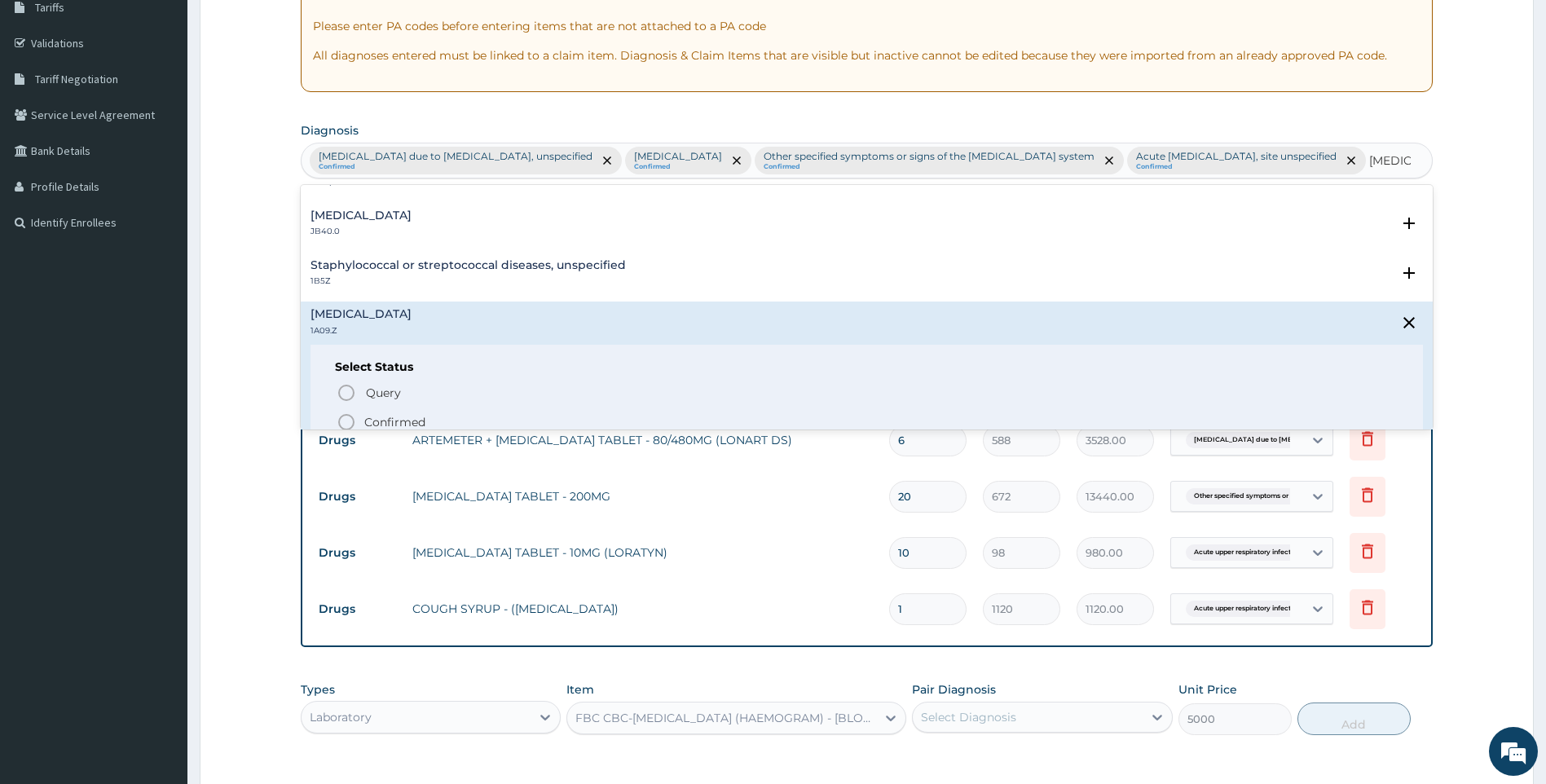
scroll to position [163, 0]
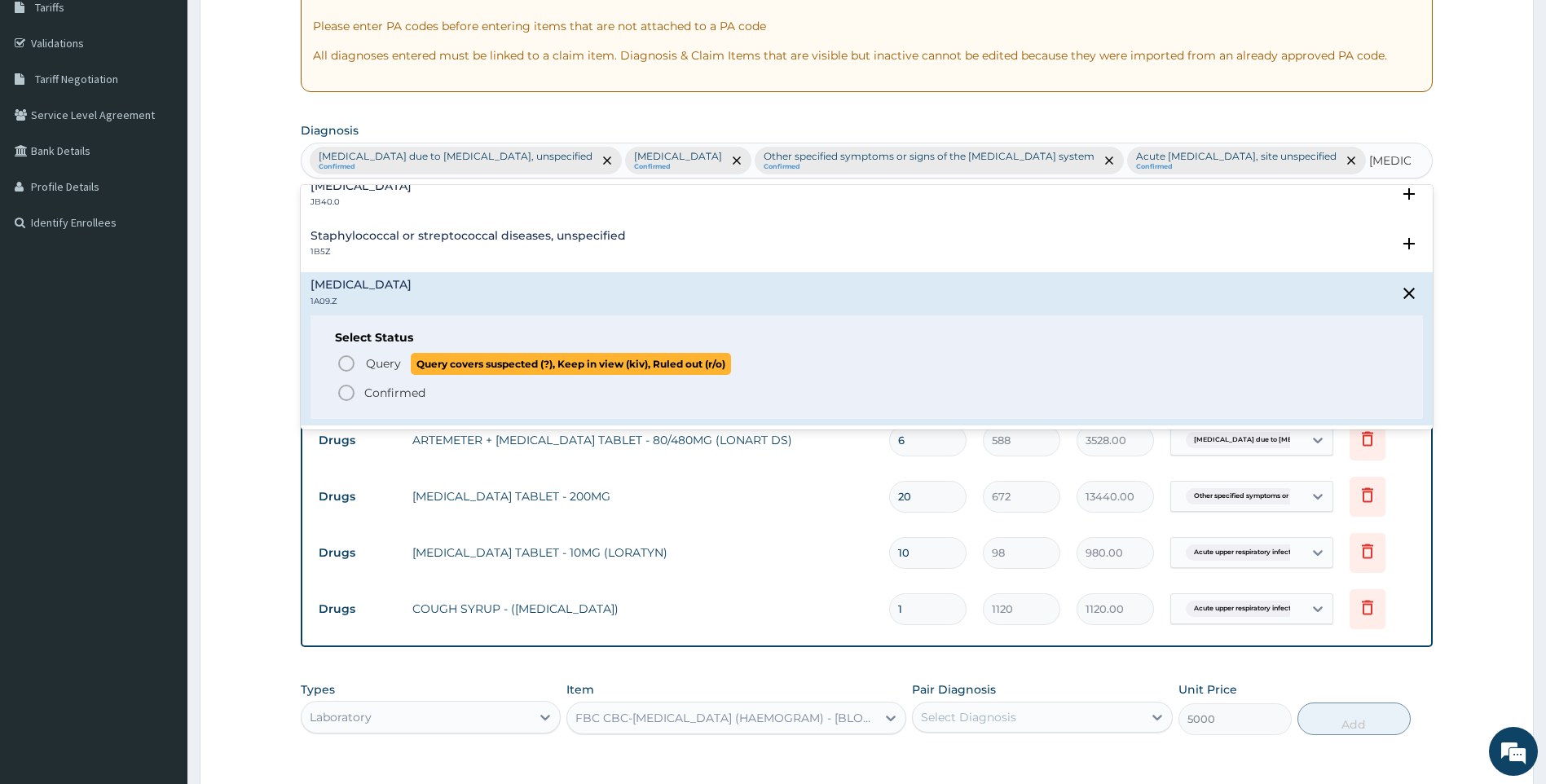
drag, startPoint x: 374, startPoint y: 383, endPoint x: 693, endPoint y: 486, distance: 335.2
click at [374, 375] on p "Query Query covers suspected (?), Keep in view (kiv), Ruled out (r/o)" at bounding box center [547, 363] width 367 height 22
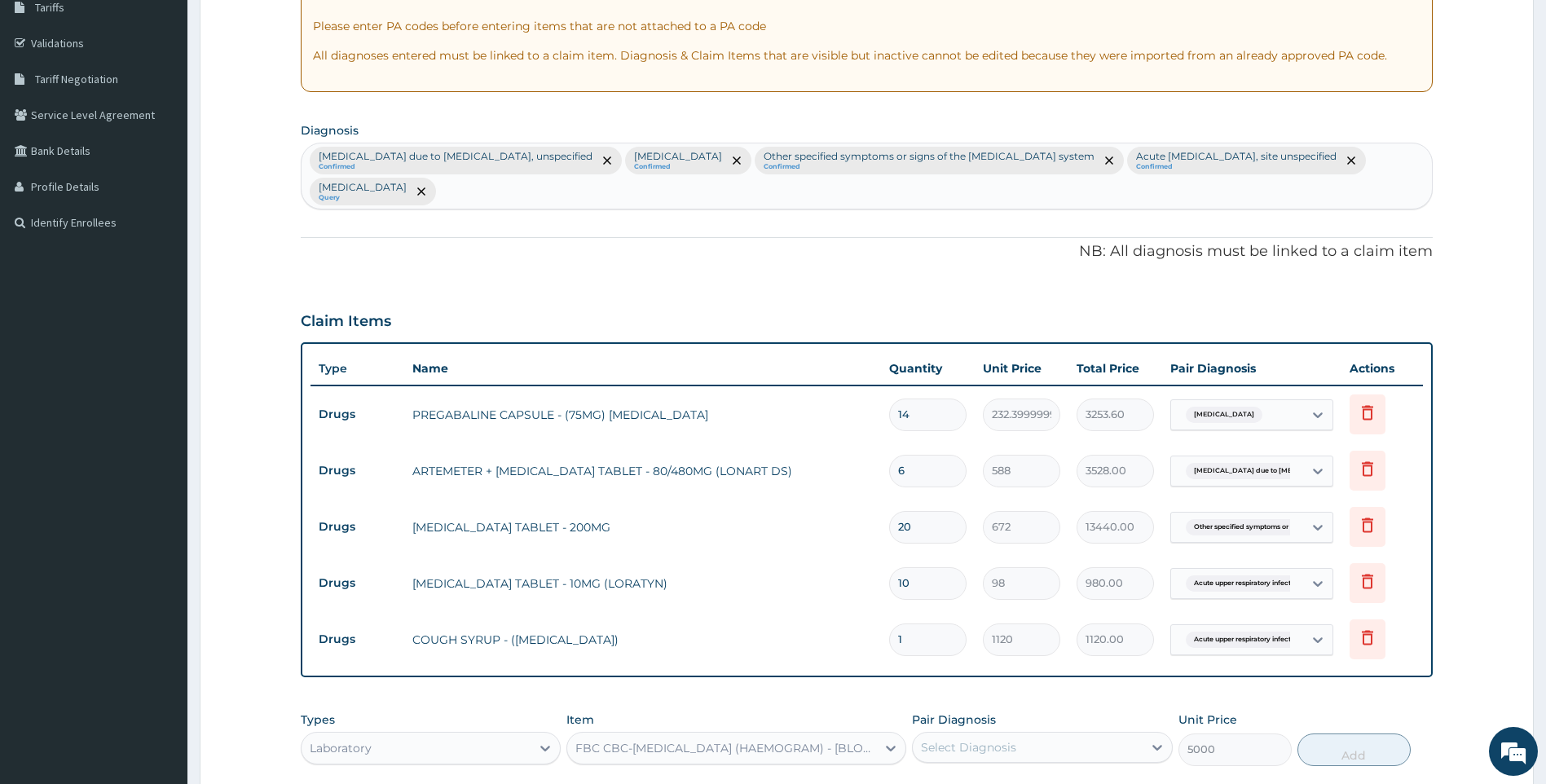
click at [1020, 746] on div "Select Diagnosis" at bounding box center [1027, 746] width 229 height 26
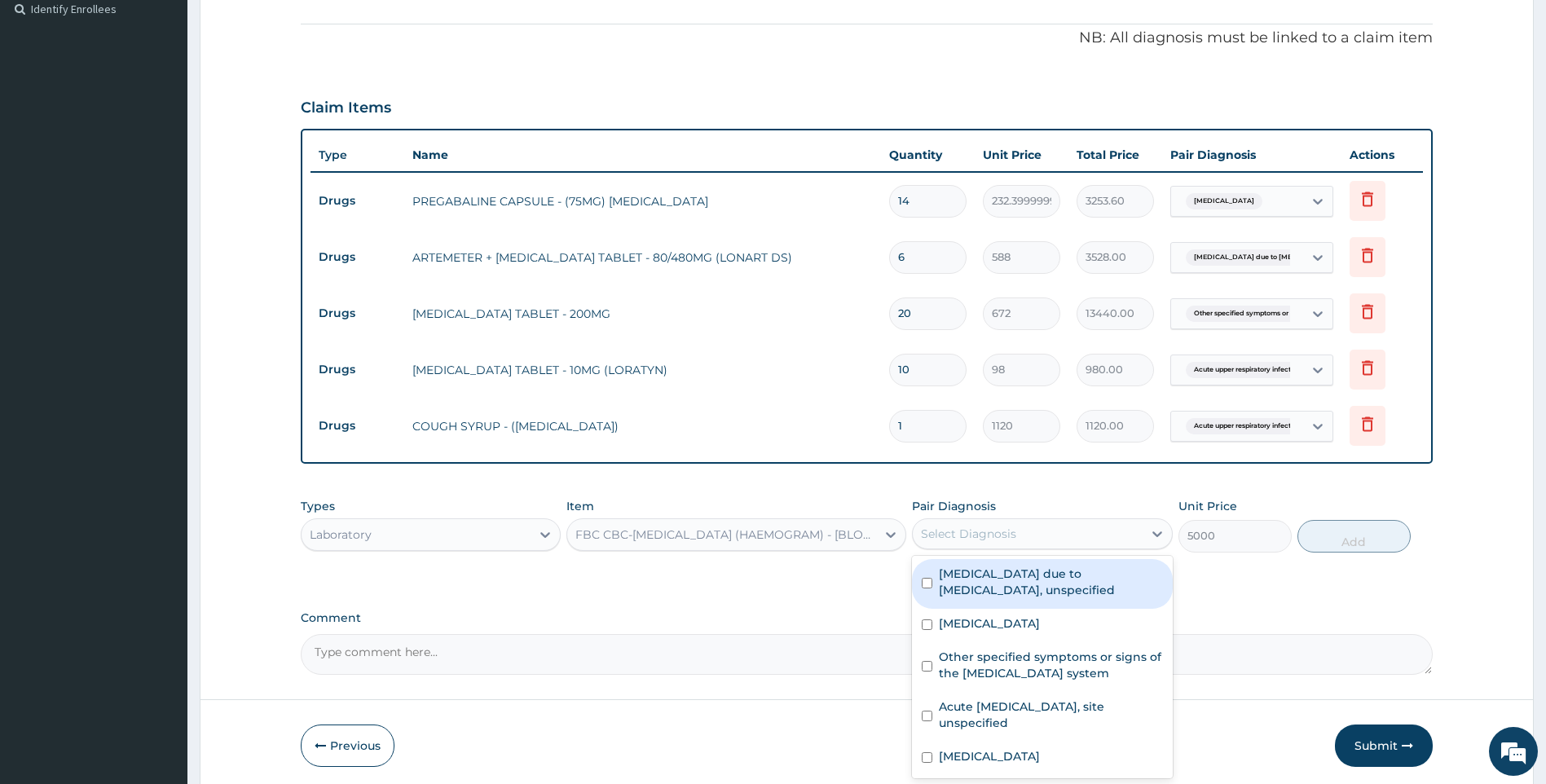
scroll to position [522, 0]
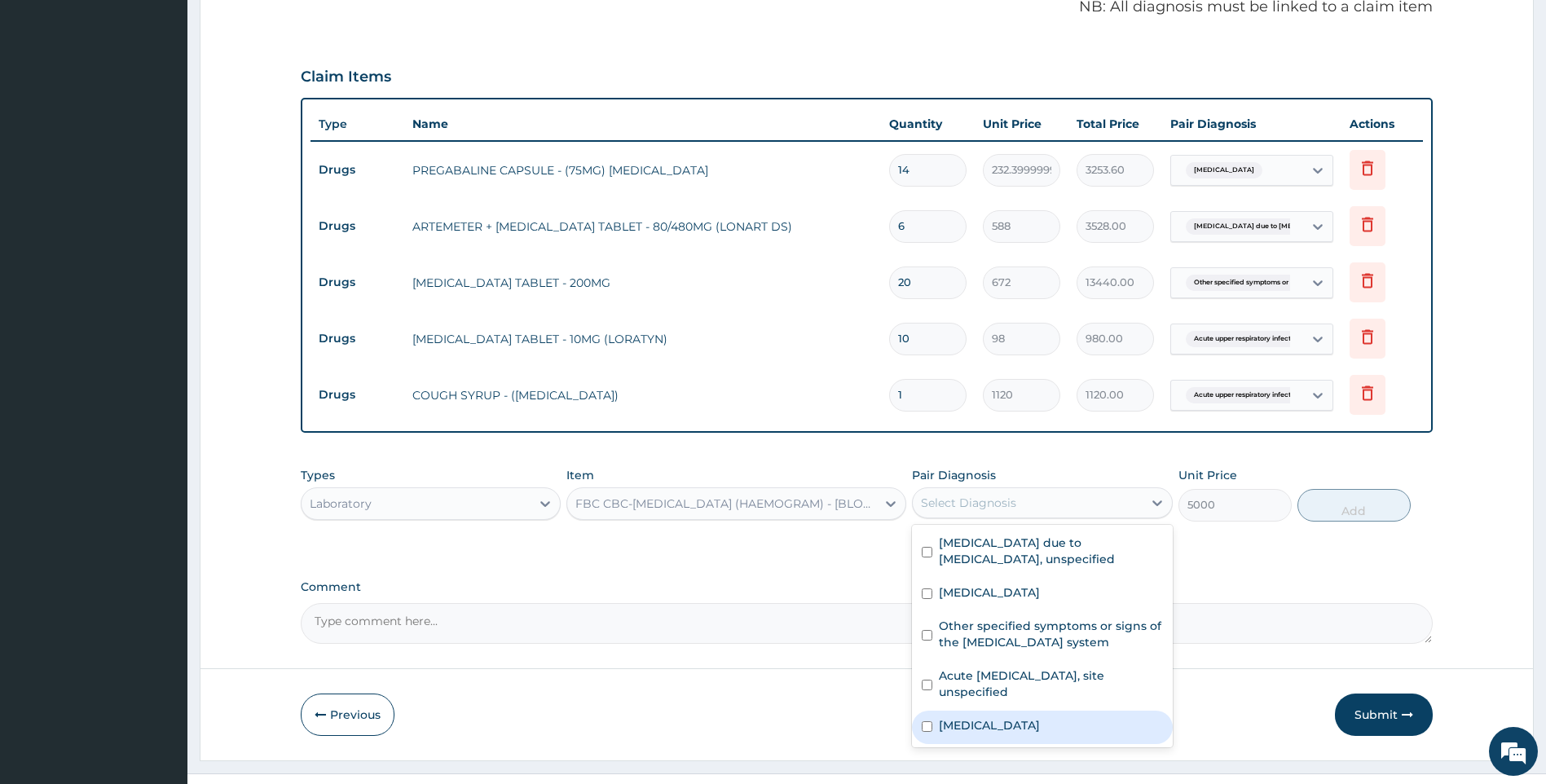
click at [1026, 733] on label "Salmonella infection, unspecified" at bounding box center [989, 724] width 101 height 16
checkbox input "true"
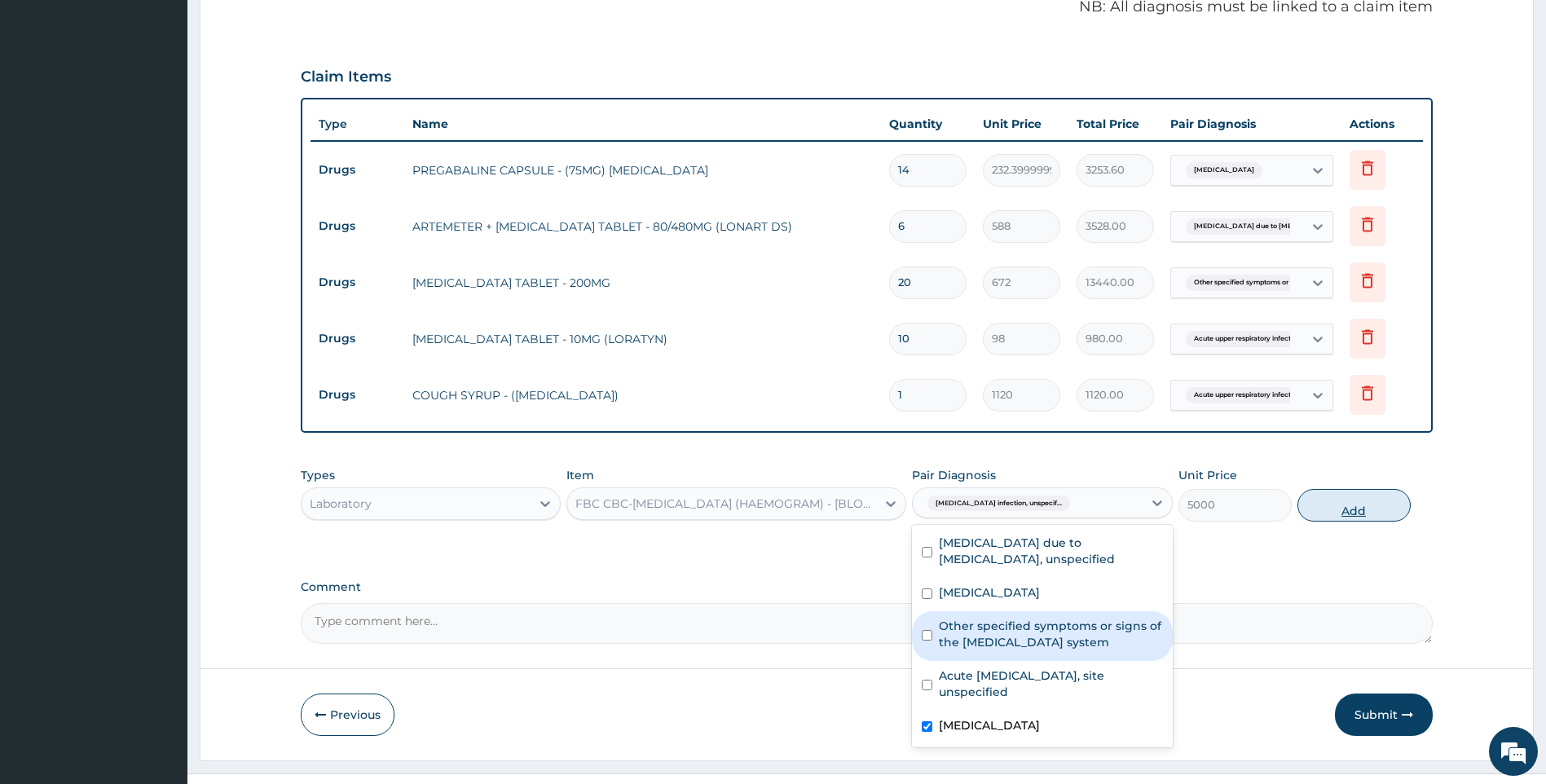
click at [1375, 511] on button "Add" at bounding box center [1354, 505] width 113 height 32
type input "0"
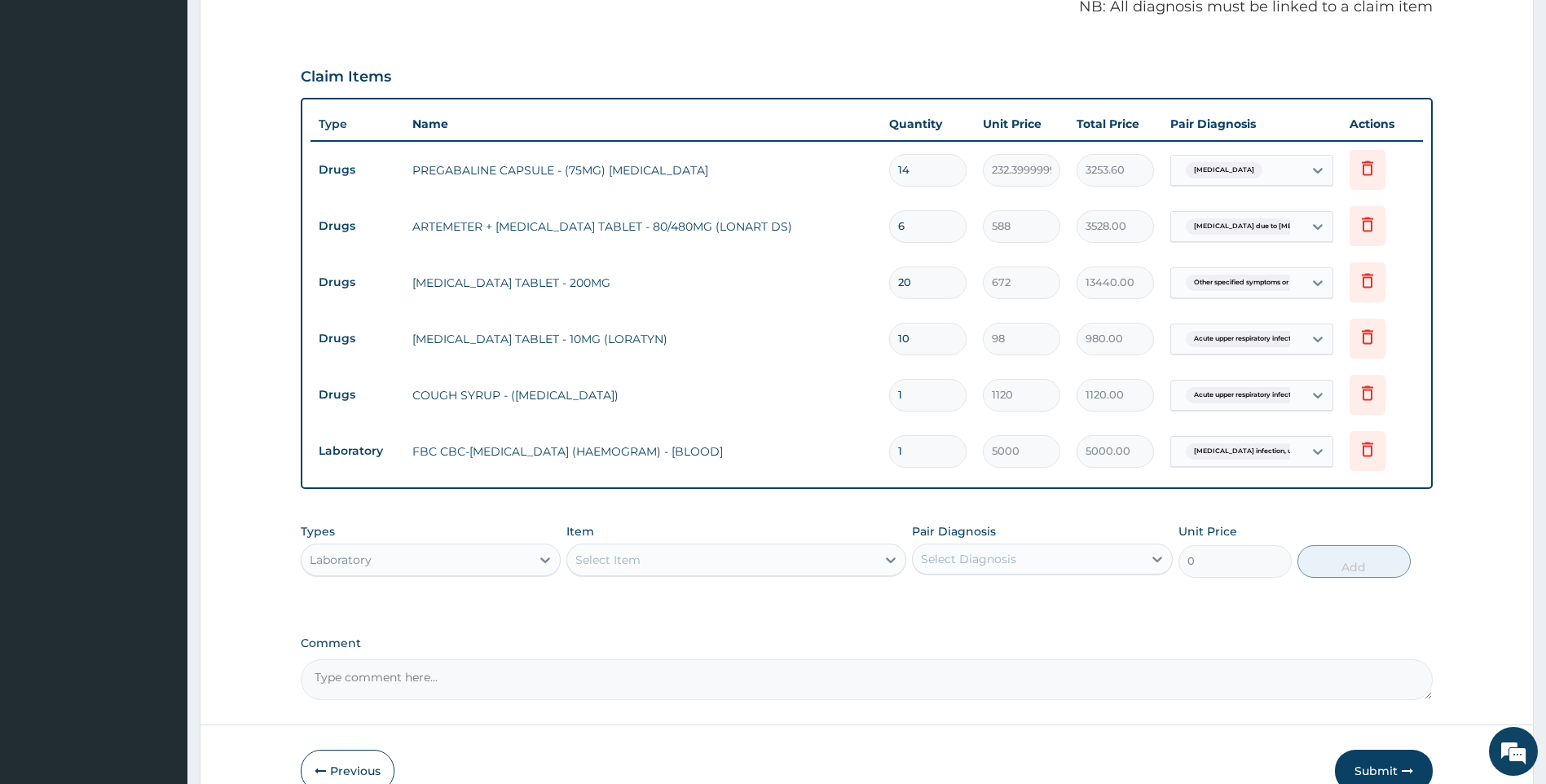
click at [726, 547] on div "Select Item" at bounding box center [722, 559] width 309 height 26
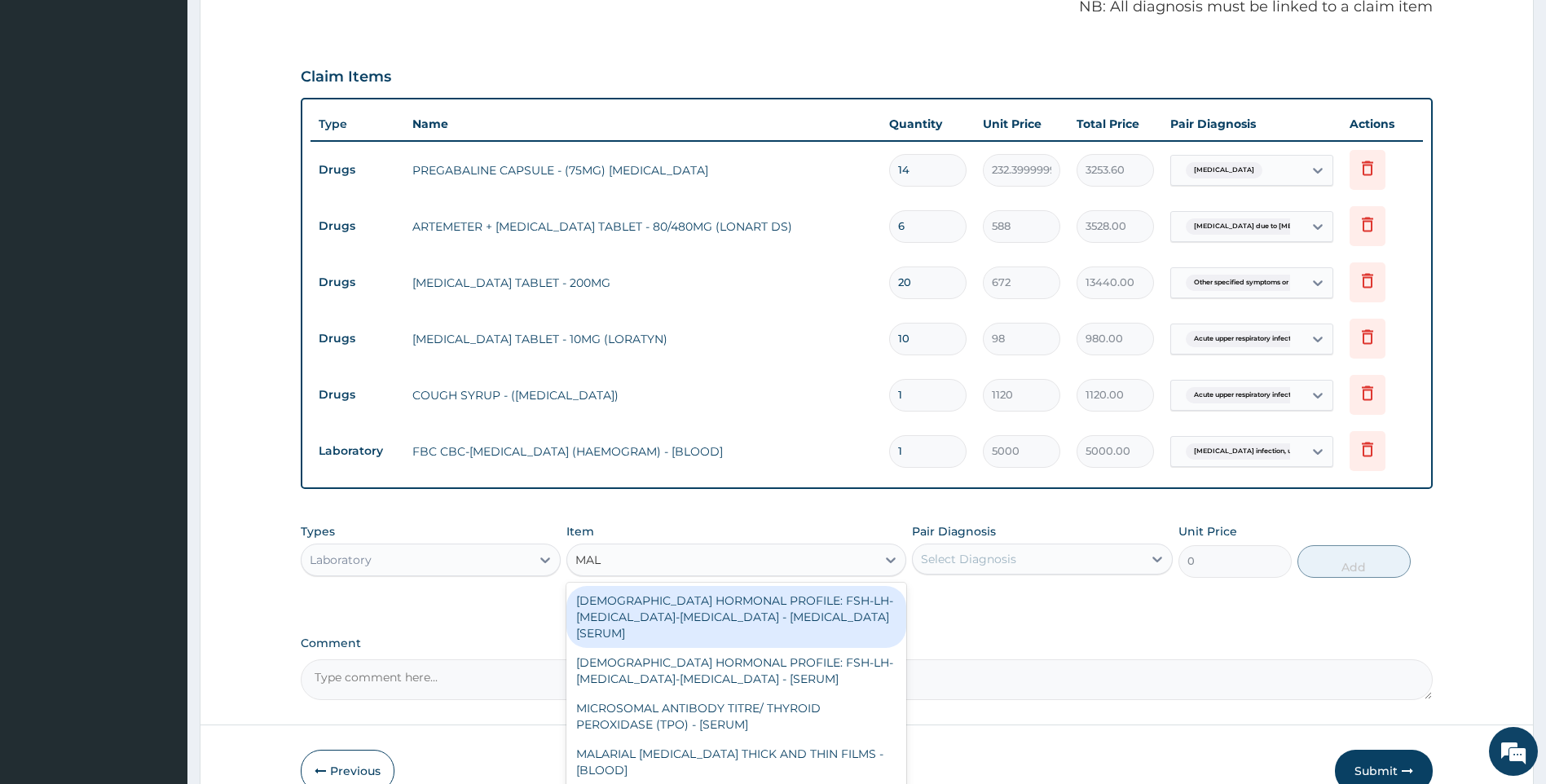
type input "MALA"
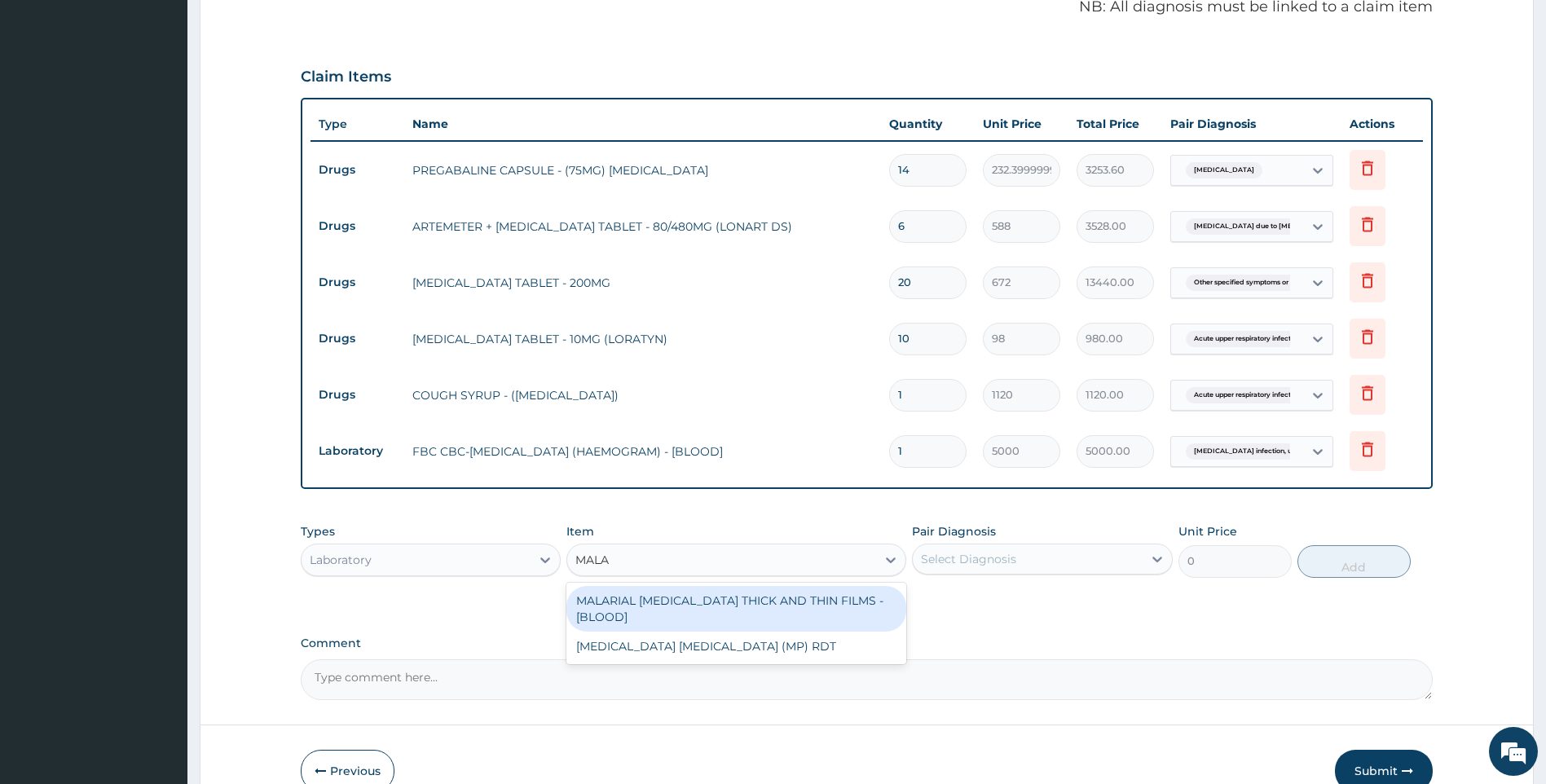
click at [799, 597] on div "MALARIAL [MEDICAL_DATA] THICK AND THIN FILMS - [BLOOD]" at bounding box center [736, 609] width 340 height 46
type input "2187.5"
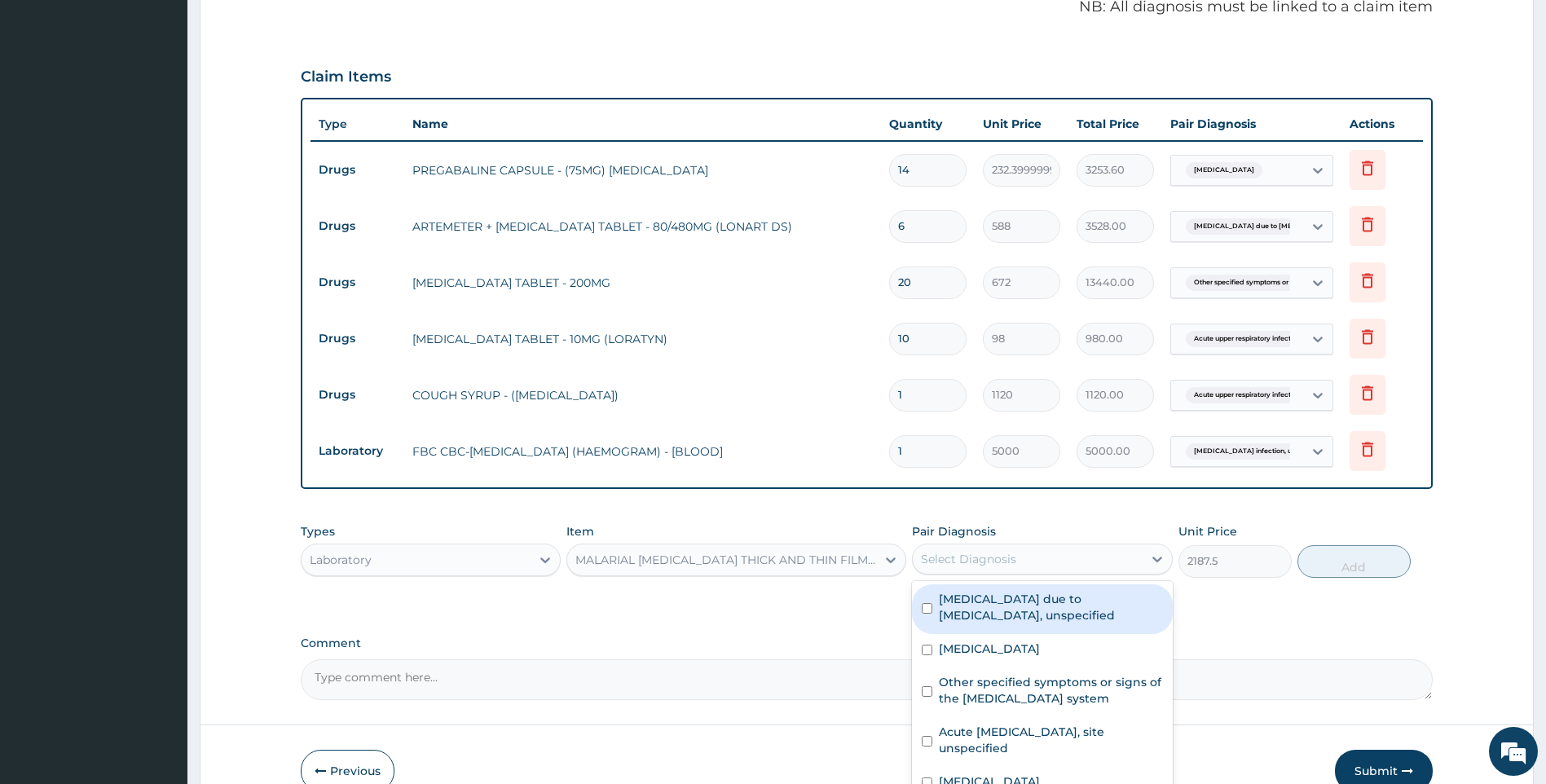
click at [1046, 564] on div "Select Diagnosis" at bounding box center [1027, 559] width 229 height 26
click at [1037, 600] on label "[MEDICAL_DATA] due to [MEDICAL_DATA], unspecified" at bounding box center [1050, 607] width 224 height 32
checkbox input "true"
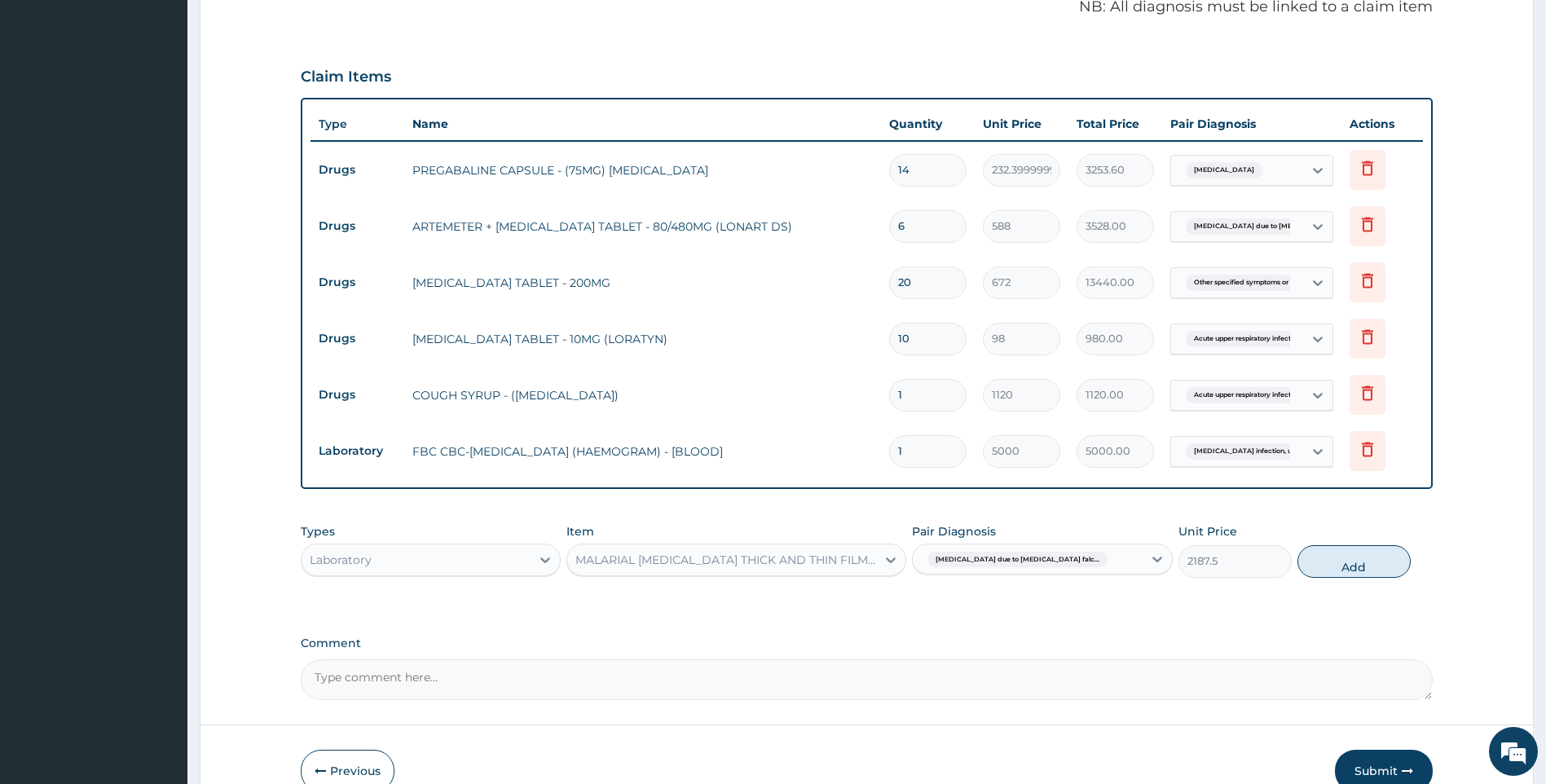
drag, startPoint x: 1358, startPoint y: 564, endPoint x: 604, endPoint y: 541, distance: 754.4
click at [1355, 564] on button "Add" at bounding box center [1354, 561] width 113 height 32
type input "0"
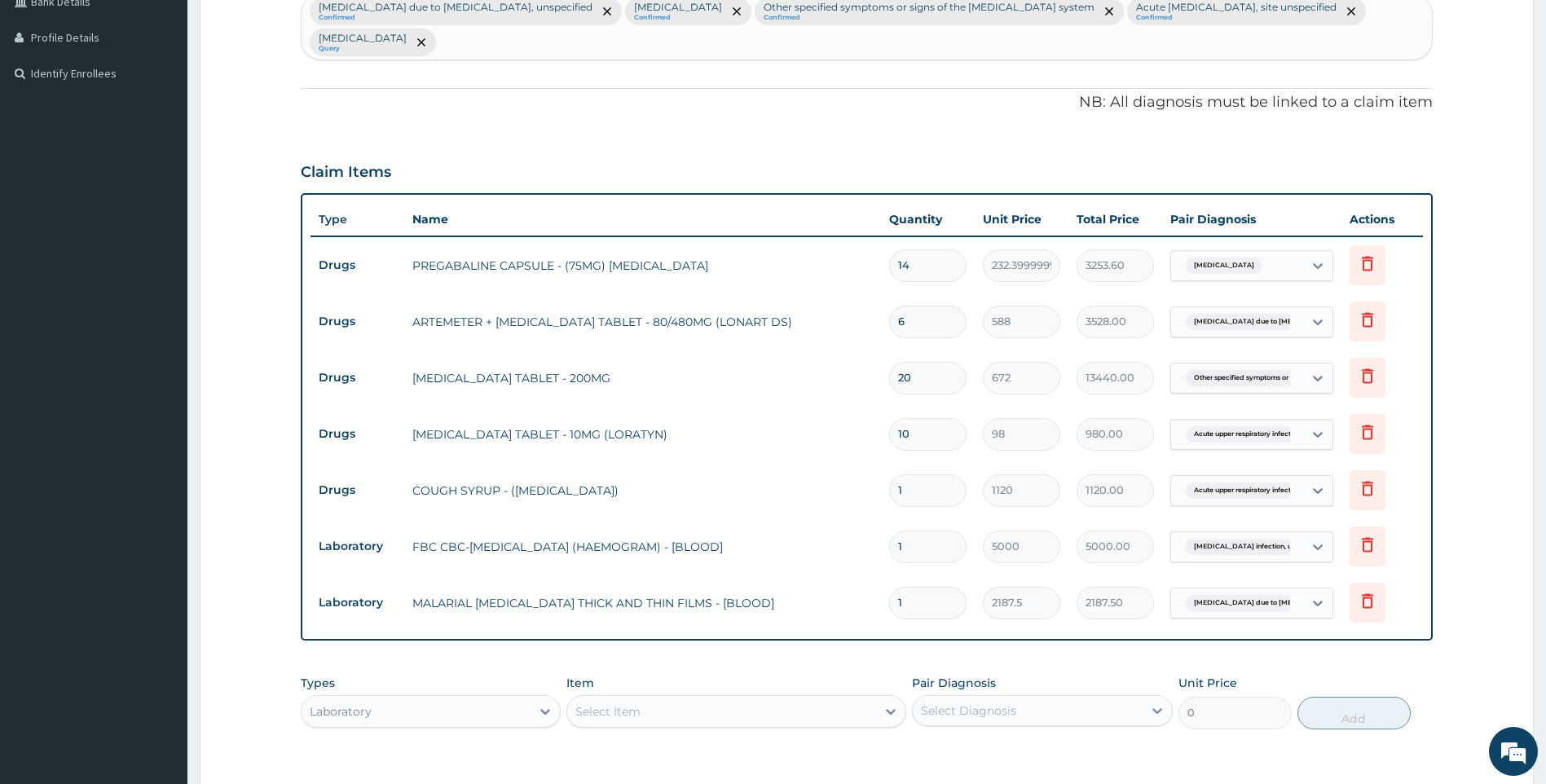
scroll to position [360, 0]
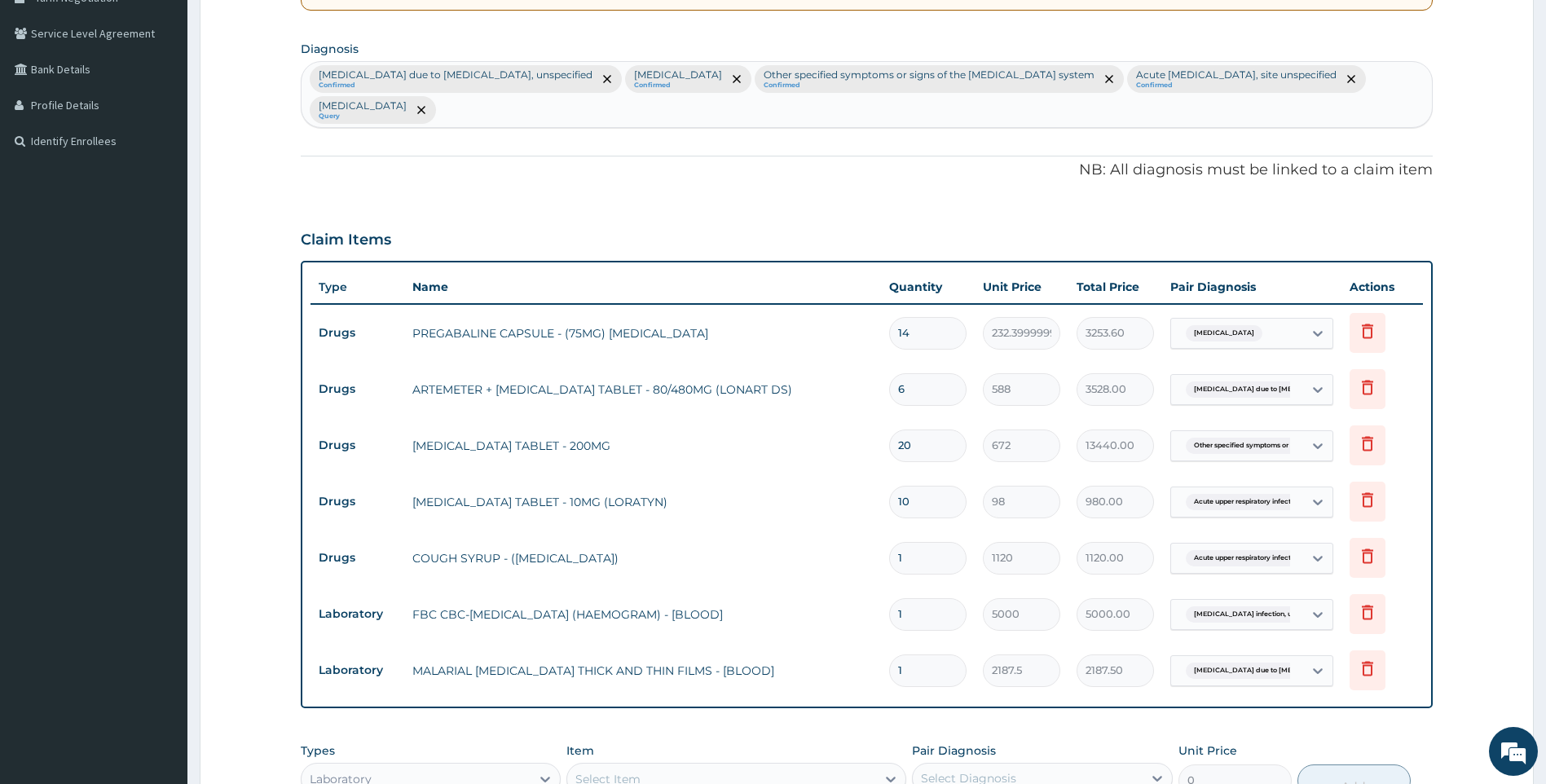
click at [821, 120] on div "Malaria due to Plasmodium falciparum, unspecified Confirmed Polyneuropathy, uns…" at bounding box center [867, 94] width 1131 height 65
type input "FILARIA"
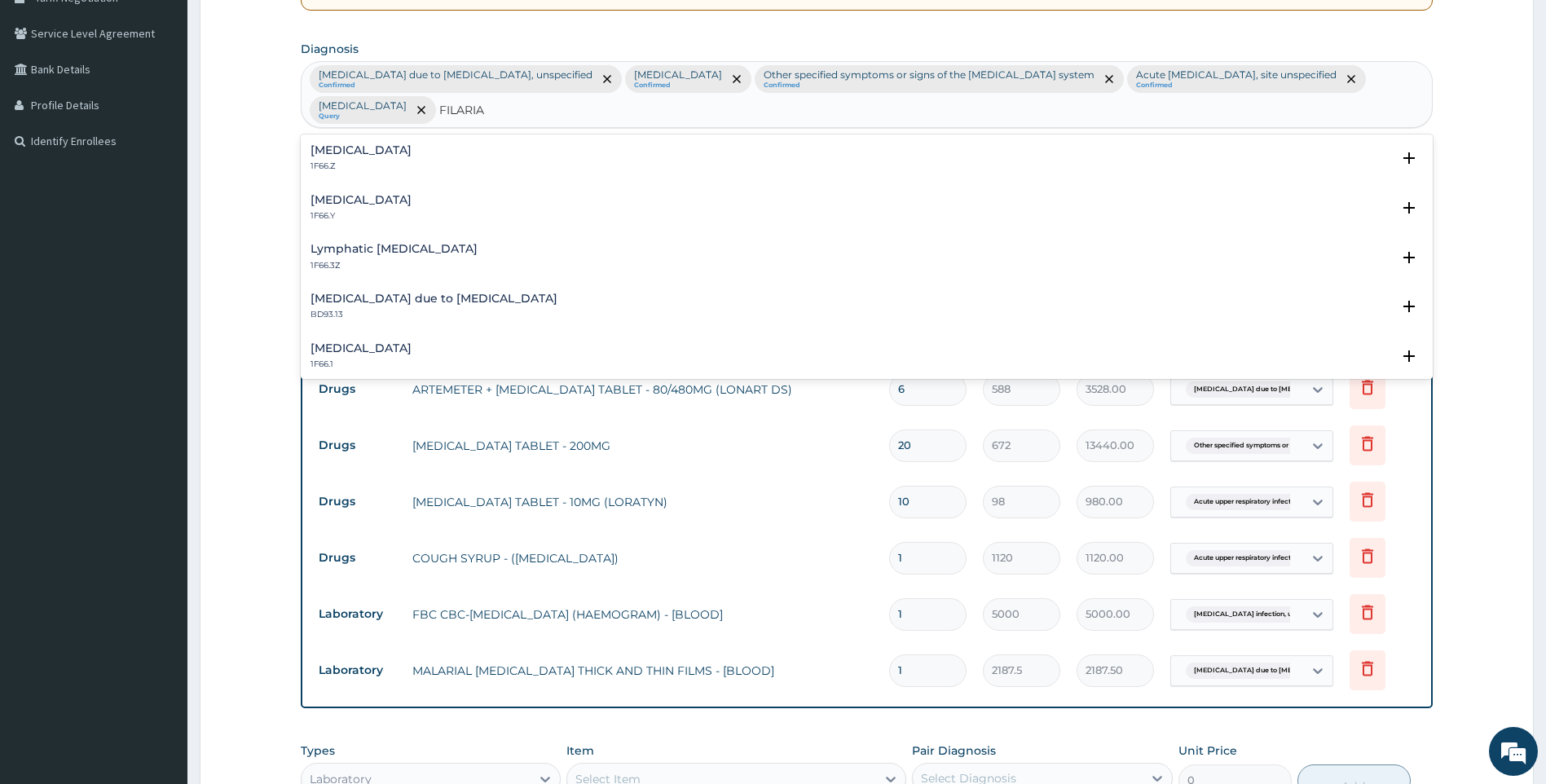
click at [457, 155] on div "Filariasis, unspecified 1F66.Z" at bounding box center [867, 159] width 1114 height 29
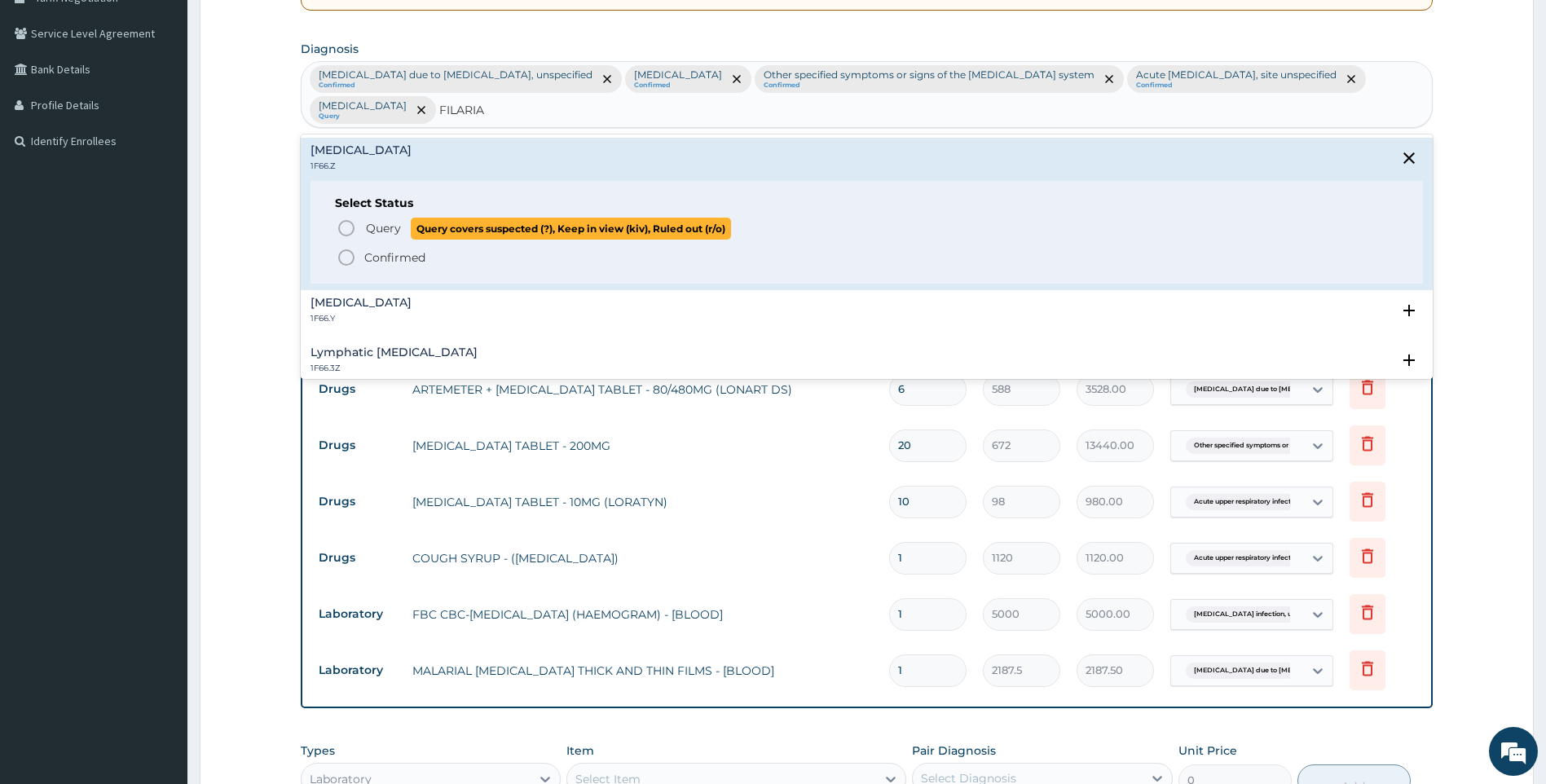
click at [388, 226] on span "Query" at bounding box center [383, 227] width 35 height 16
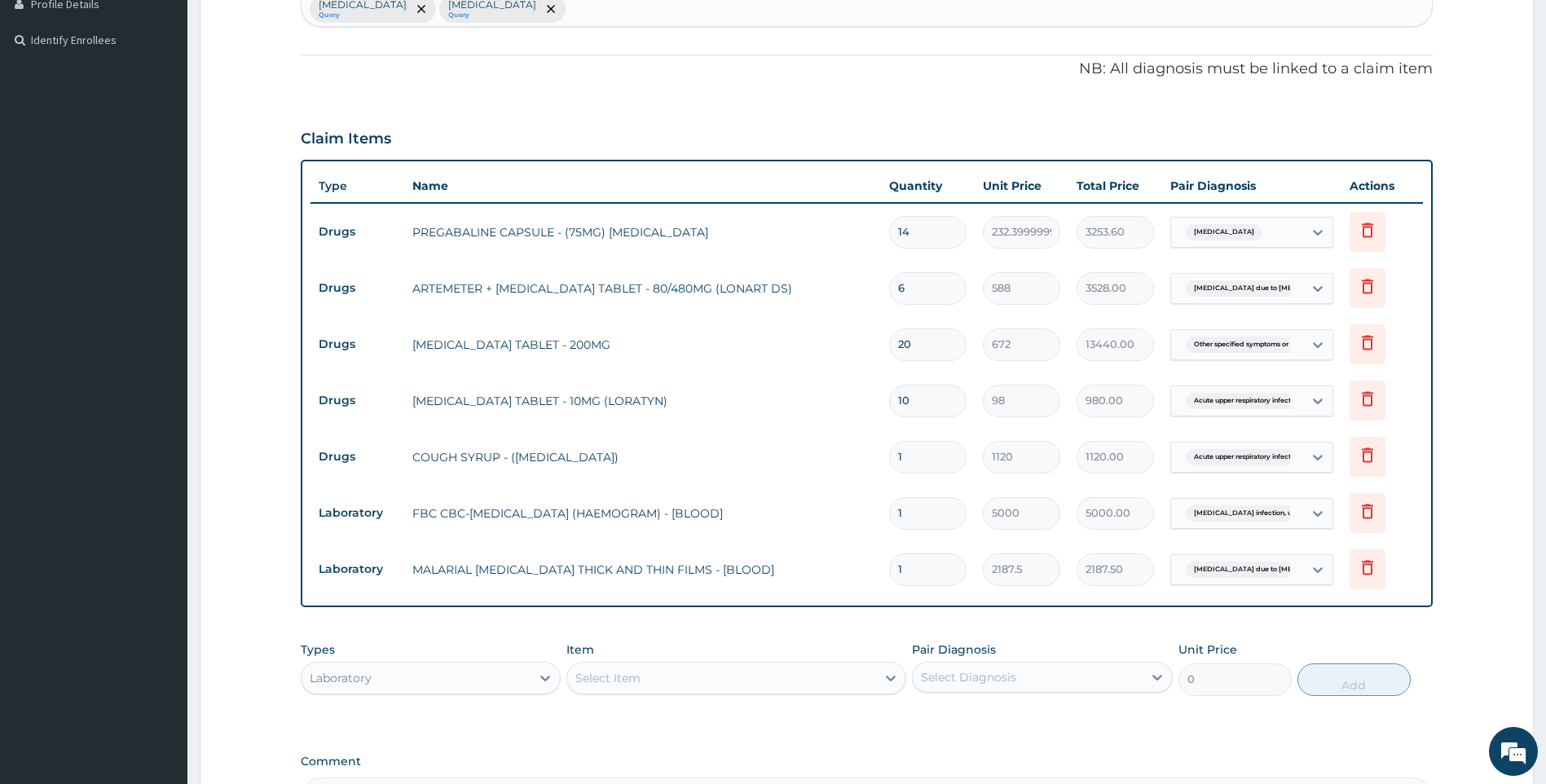
scroll to position [603, 0]
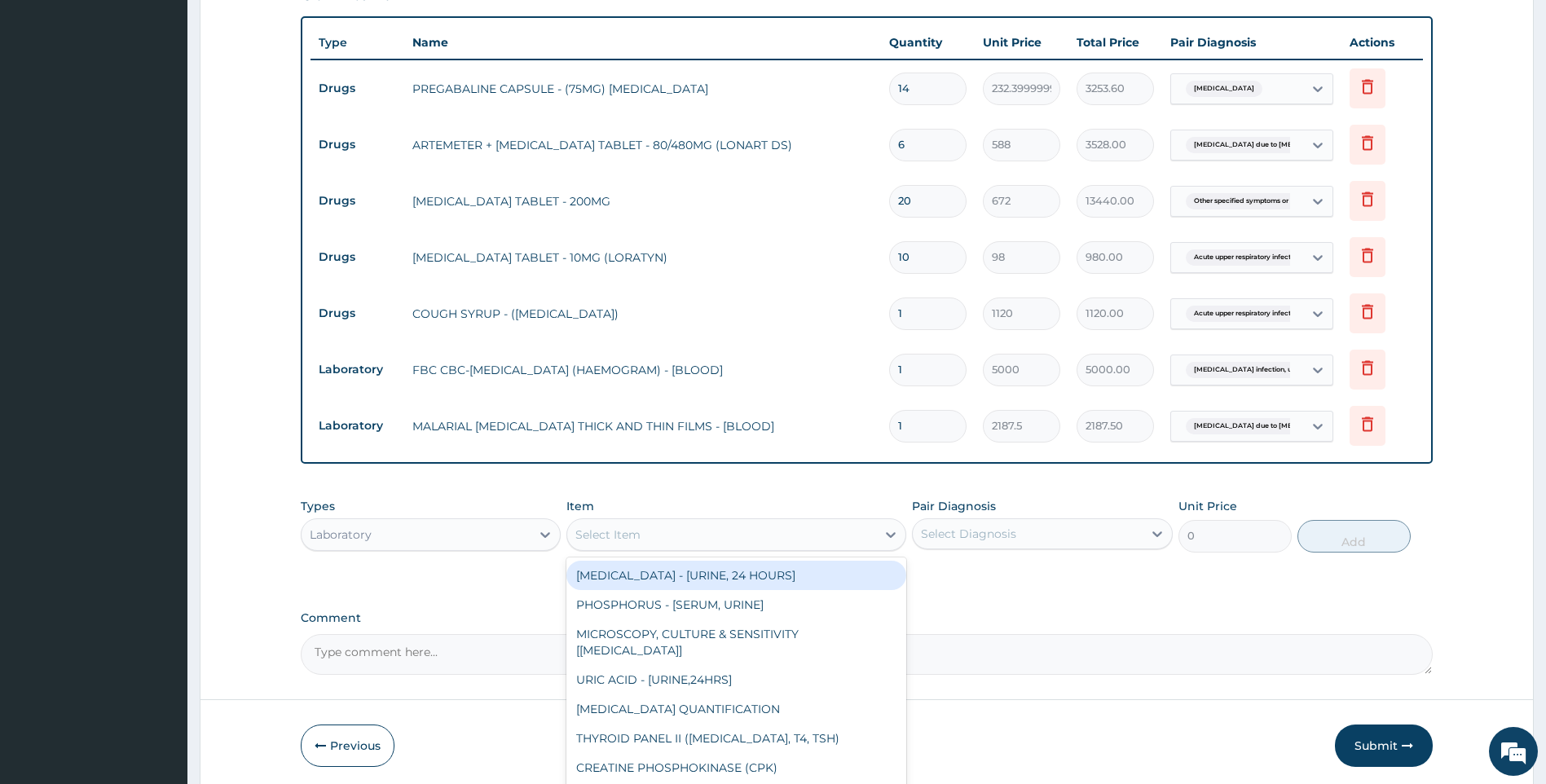
click at [790, 546] on div "Select Item" at bounding box center [722, 534] width 309 height 26
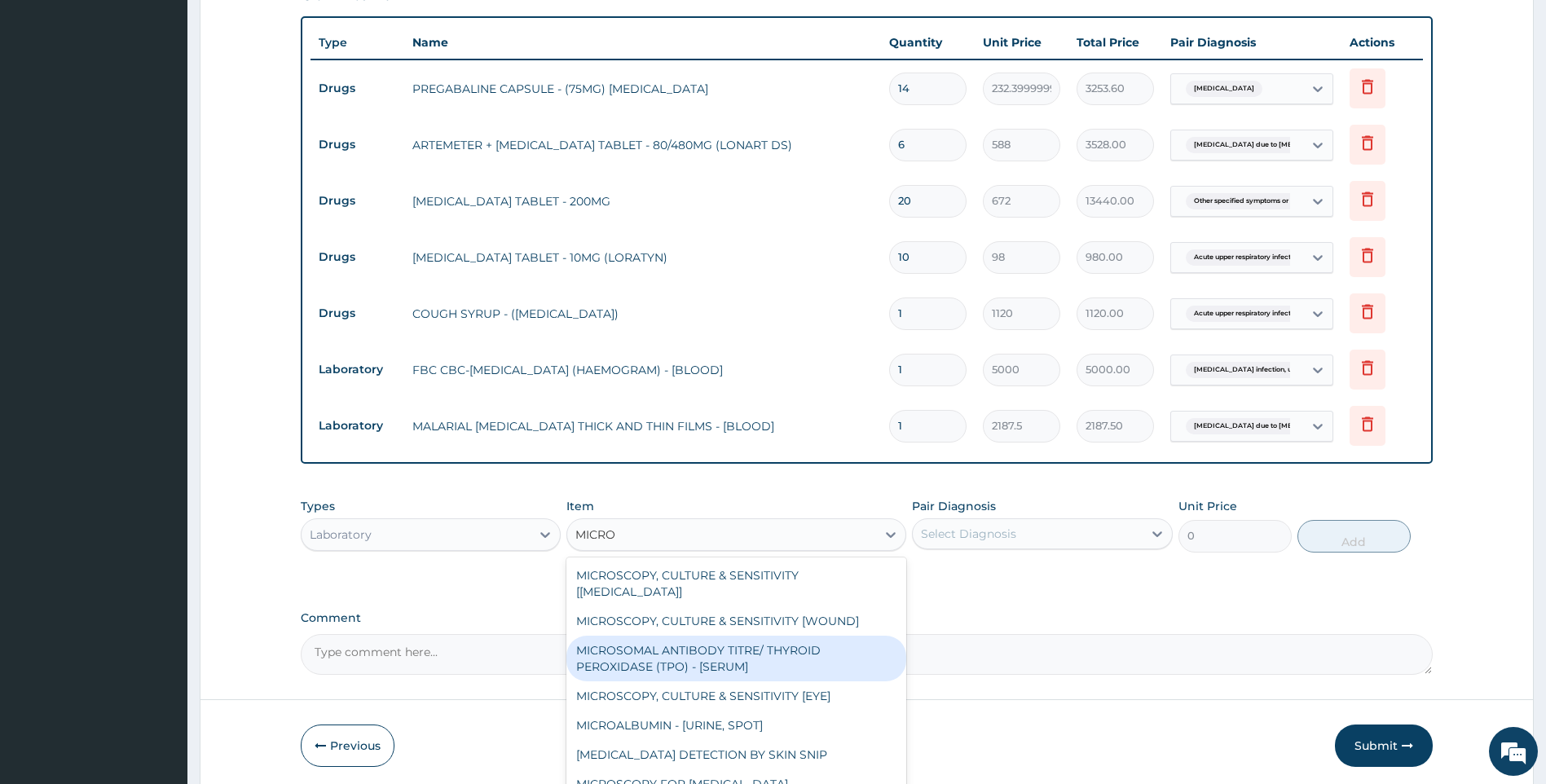
type input "MICROF"
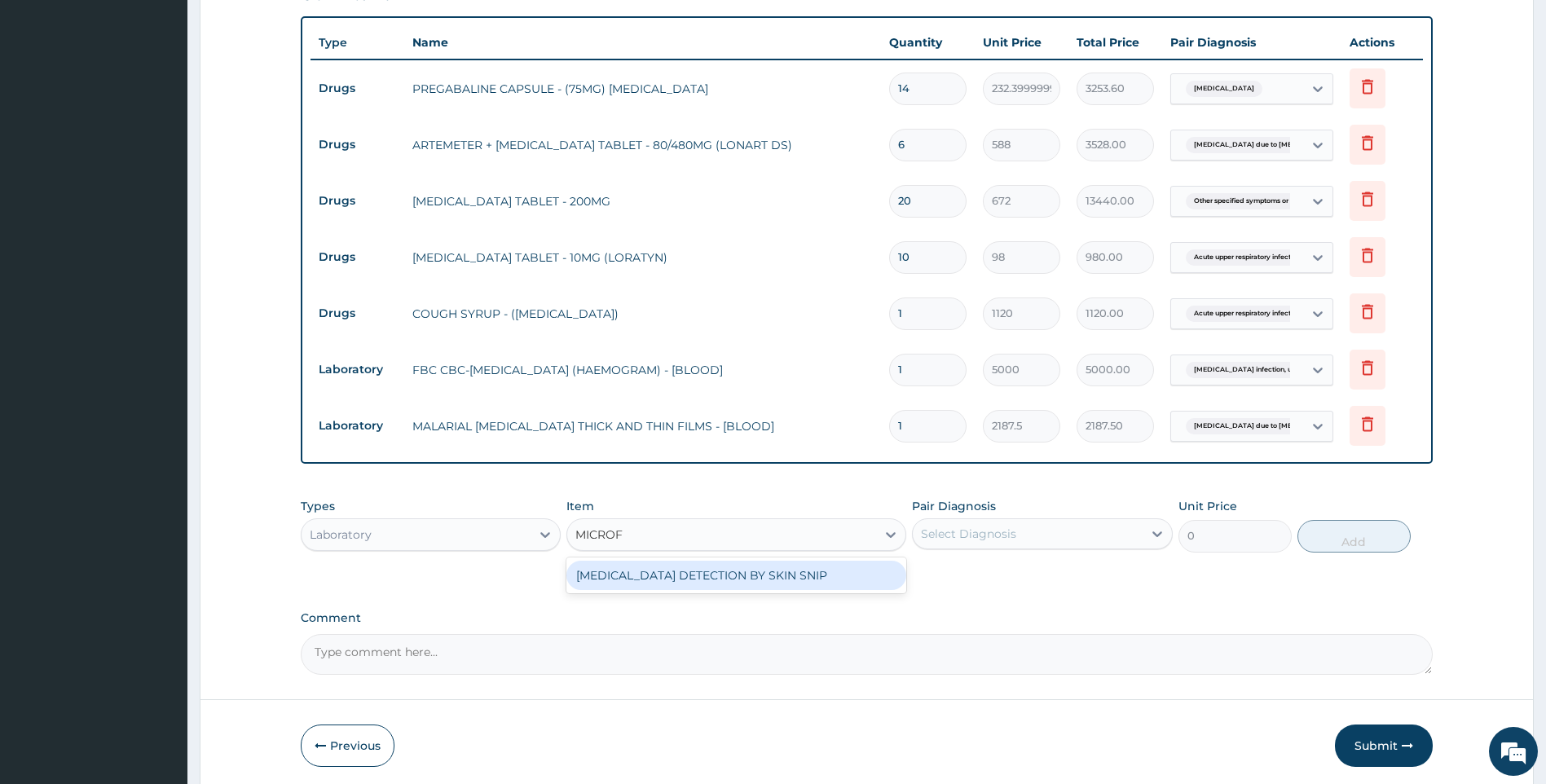
click at [755, 574] on div "[MEDICAL_DATA] DETECTION BY SKIN SNIP" at bounding box center [736, 575] width 340 height 29
type input "2500"
click at [1119, 519] on div "Pair Diagnosis Select Diagnosis" at bounding box center [1042, 524] width 261 height 54
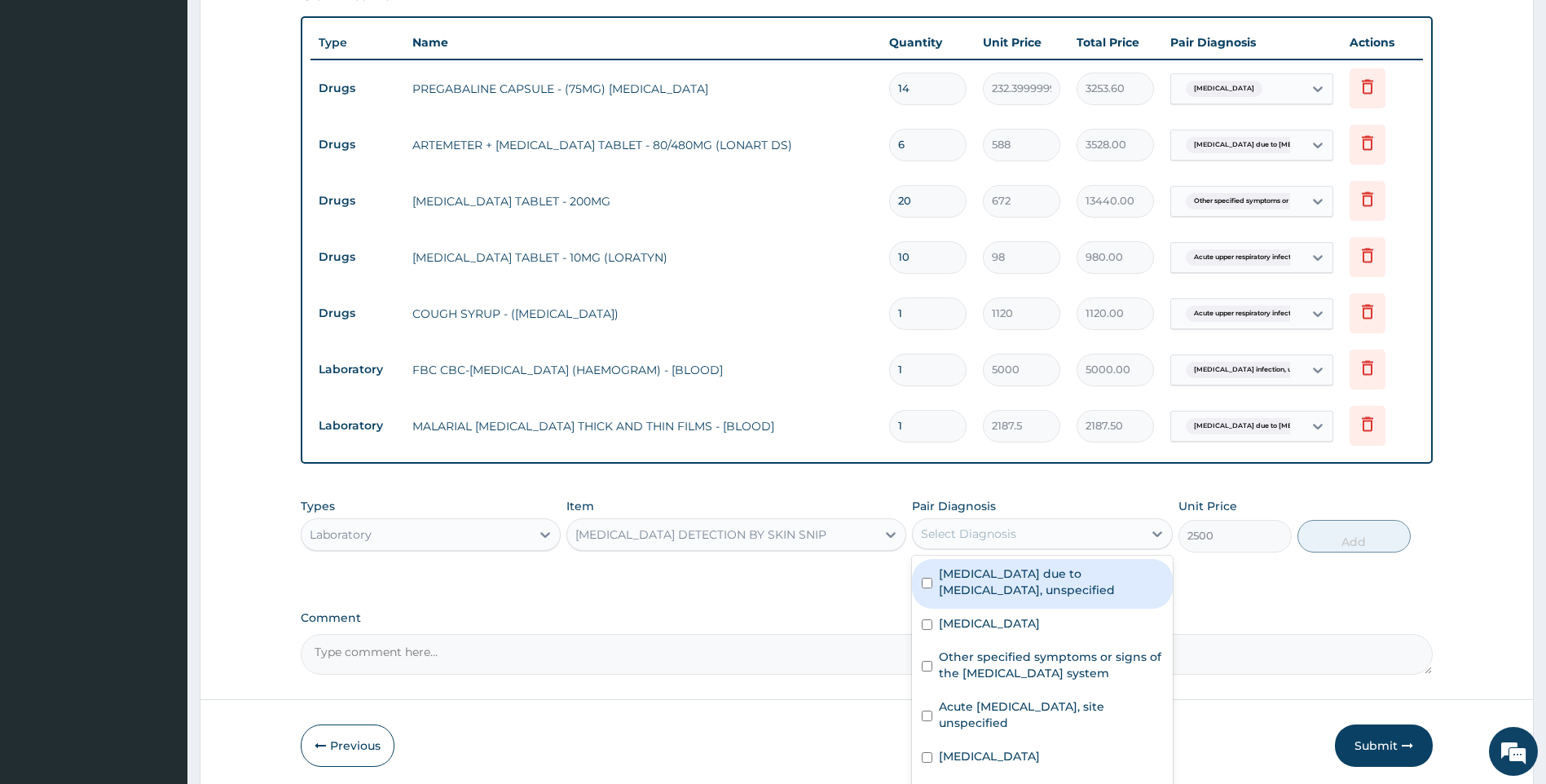
drag, startPoint x: 1119, startPoint y: 521, endPoint x: 1106, endPoint y: 530, distance: 15.8
click at [1106, 530] on div "Select Diagnosis" at bounding box center [1027, 533] width 229 height 26
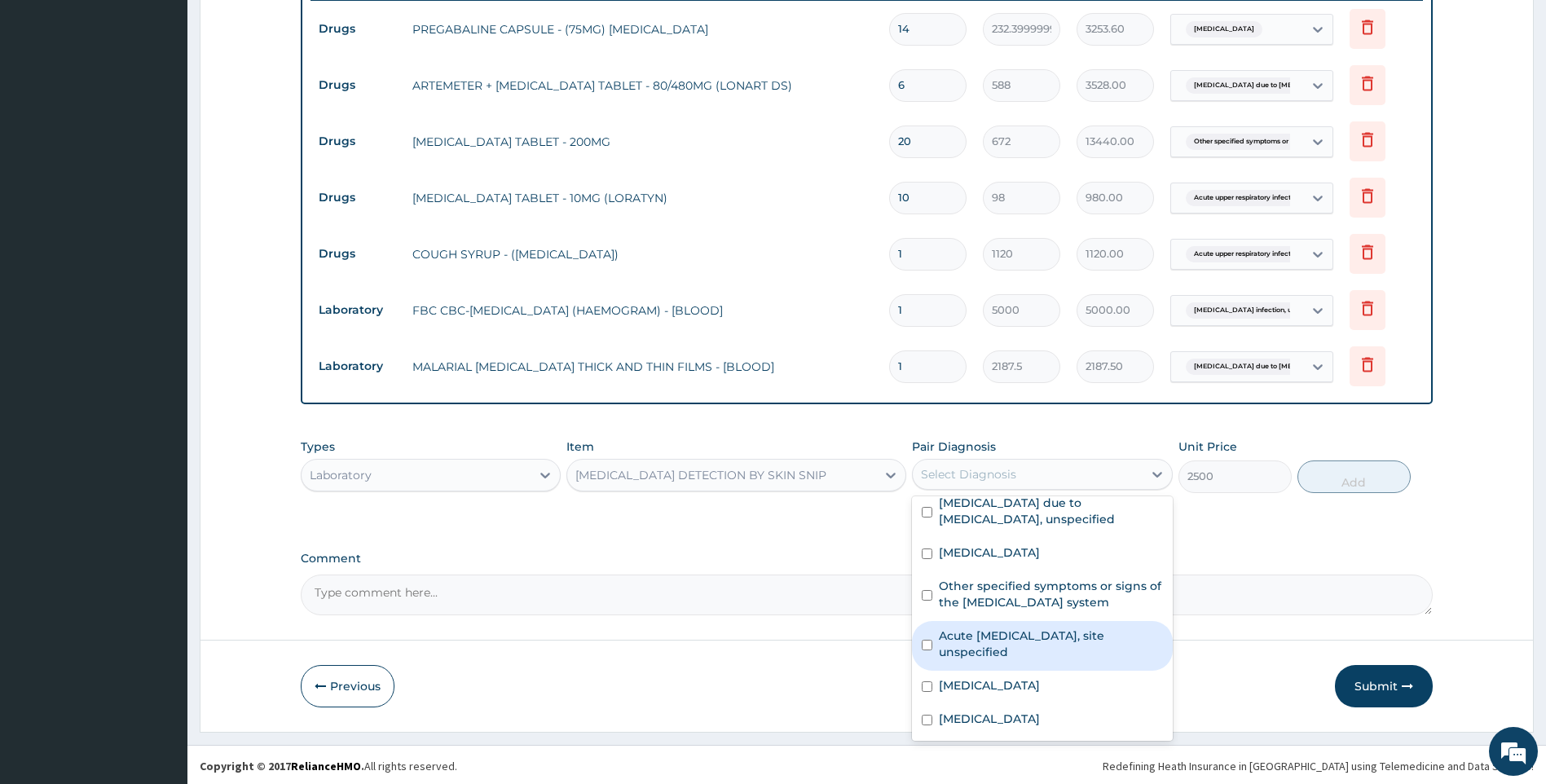
scroll to position [666, 0]
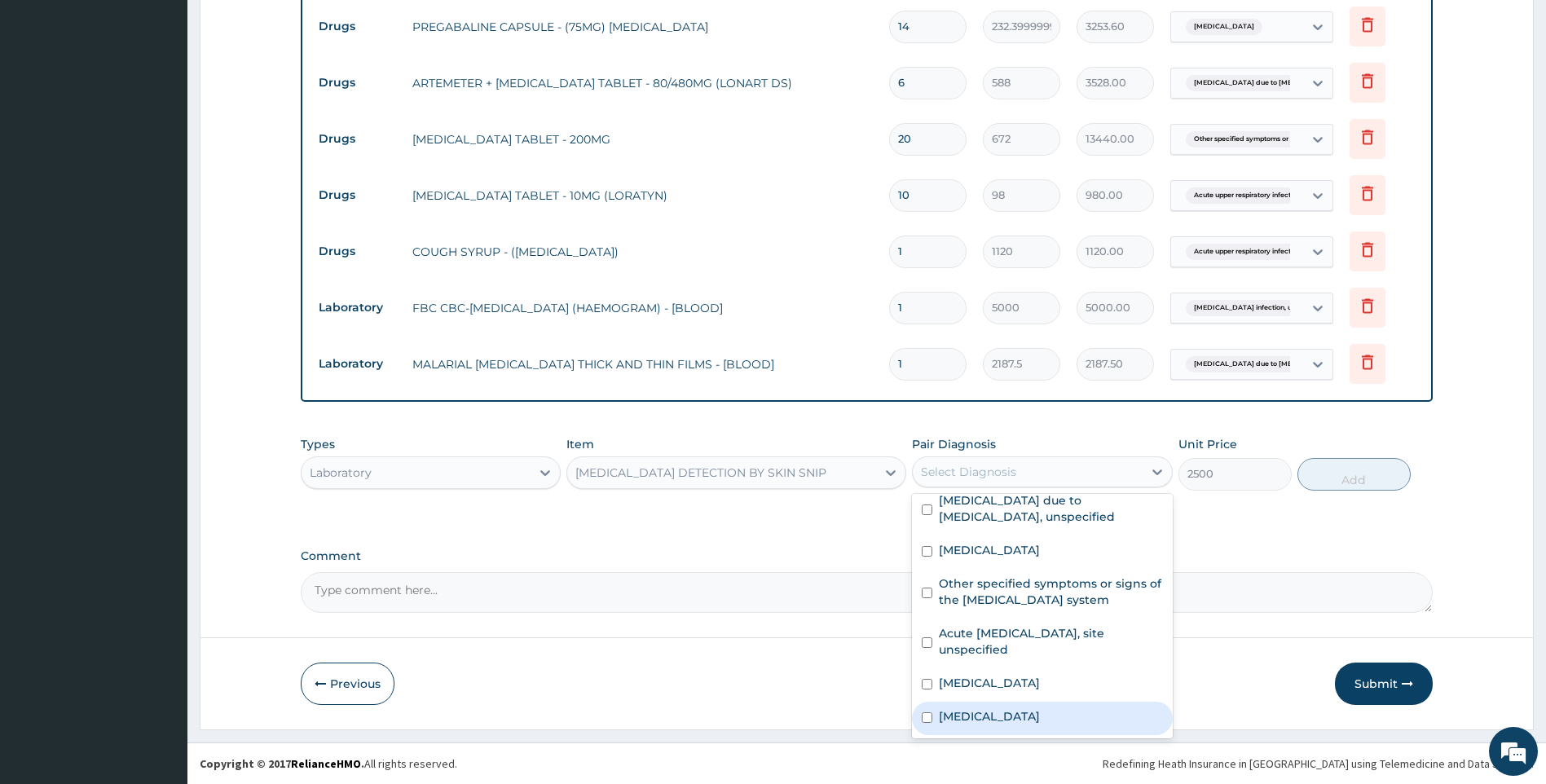
click at [1032, 716] on label "Filariasis, unspecified" at bounding box center [989, 715] width 101 height 16
checkbox input "true"
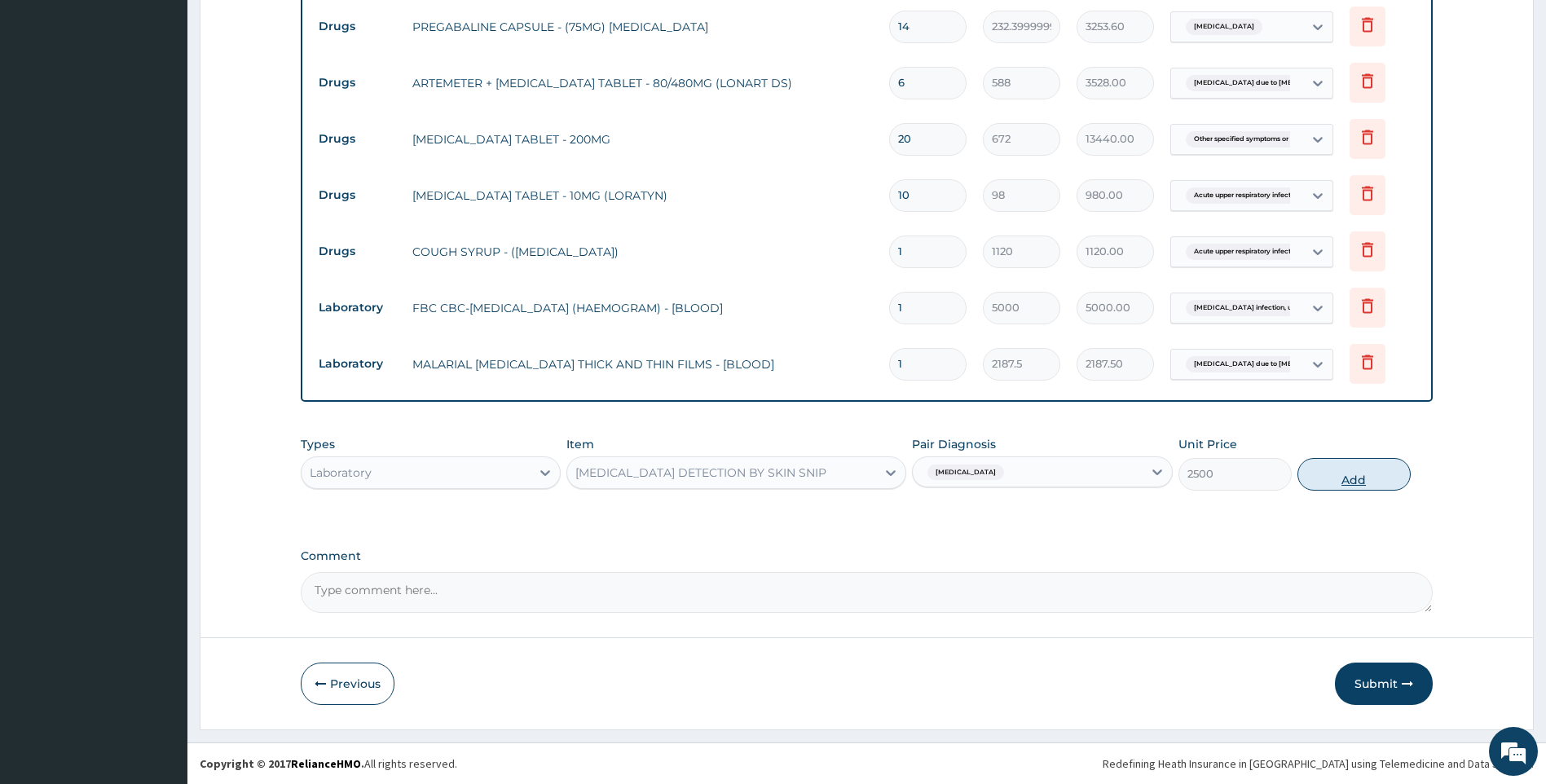
click at [1358, 479] on button "Add" at bounding box center [1354, 474] width 113 height 32
type input "0"
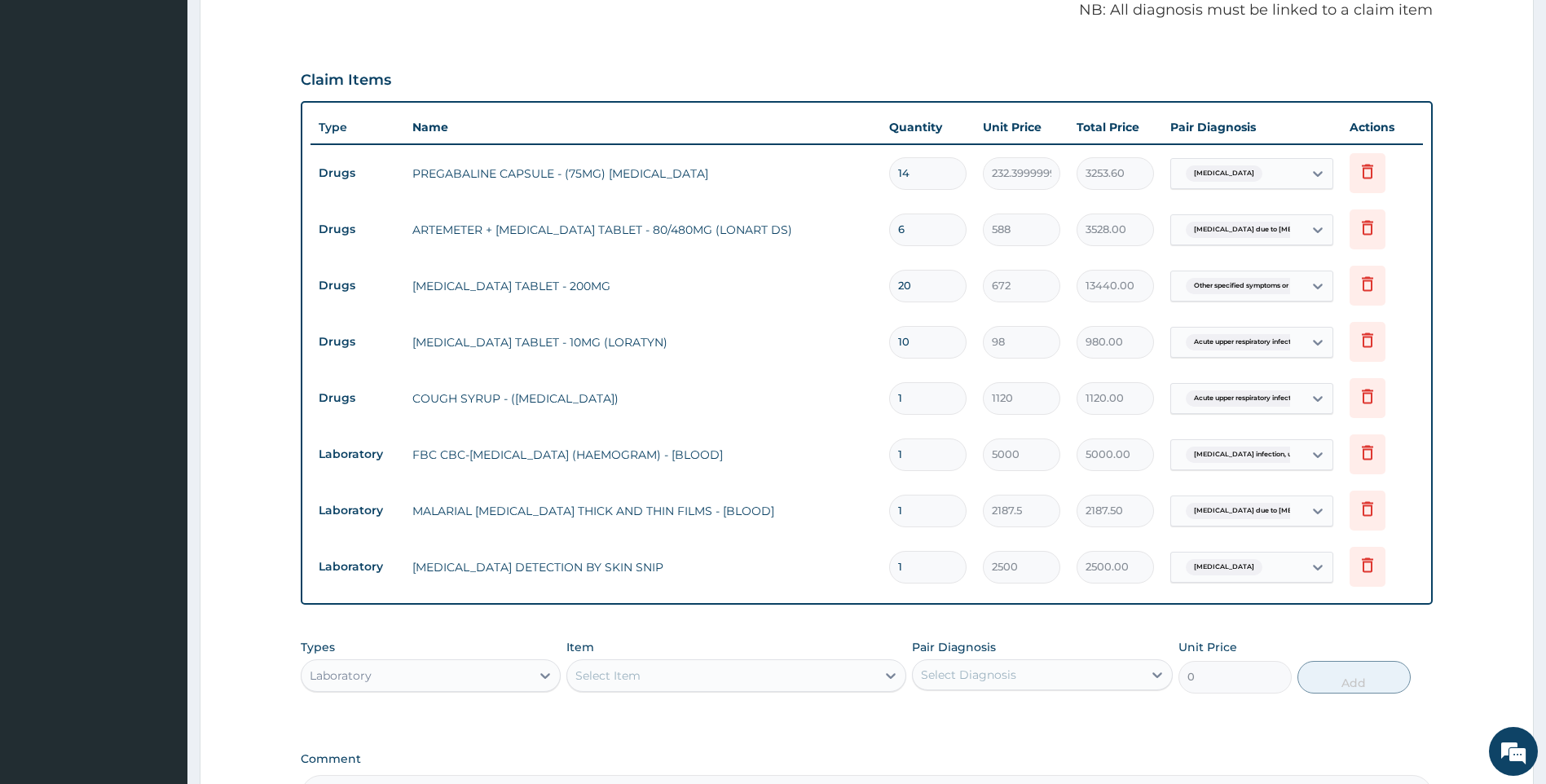
scroll to position [421, 0]
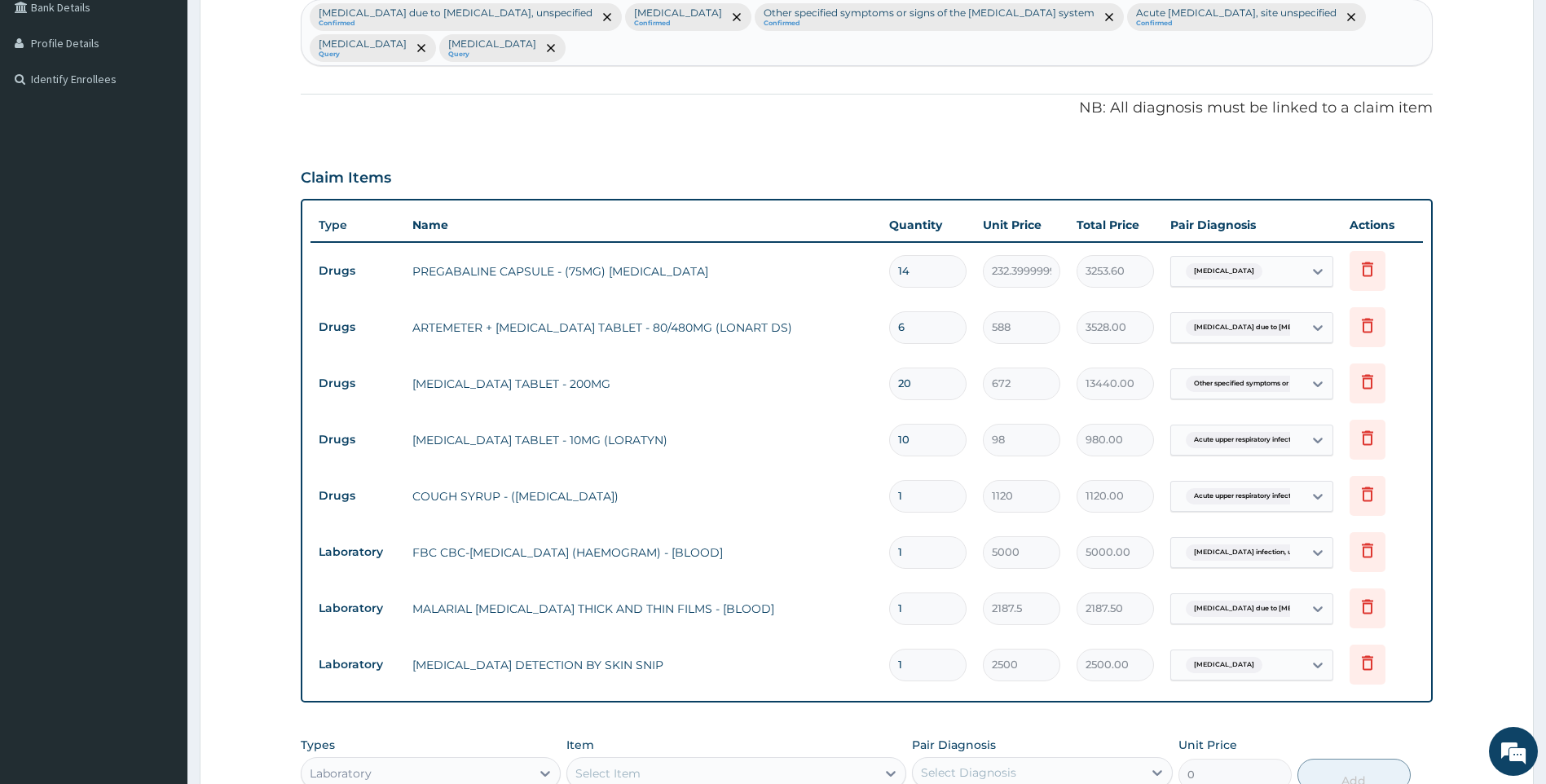
click at [957, 39] on div "Malaria due to Plasmodium falciparum, unspecified Confirmed Polyneuropathy, uns…" at bounding box center [867, 32] width 1131 height 65
type input "DIABETES"
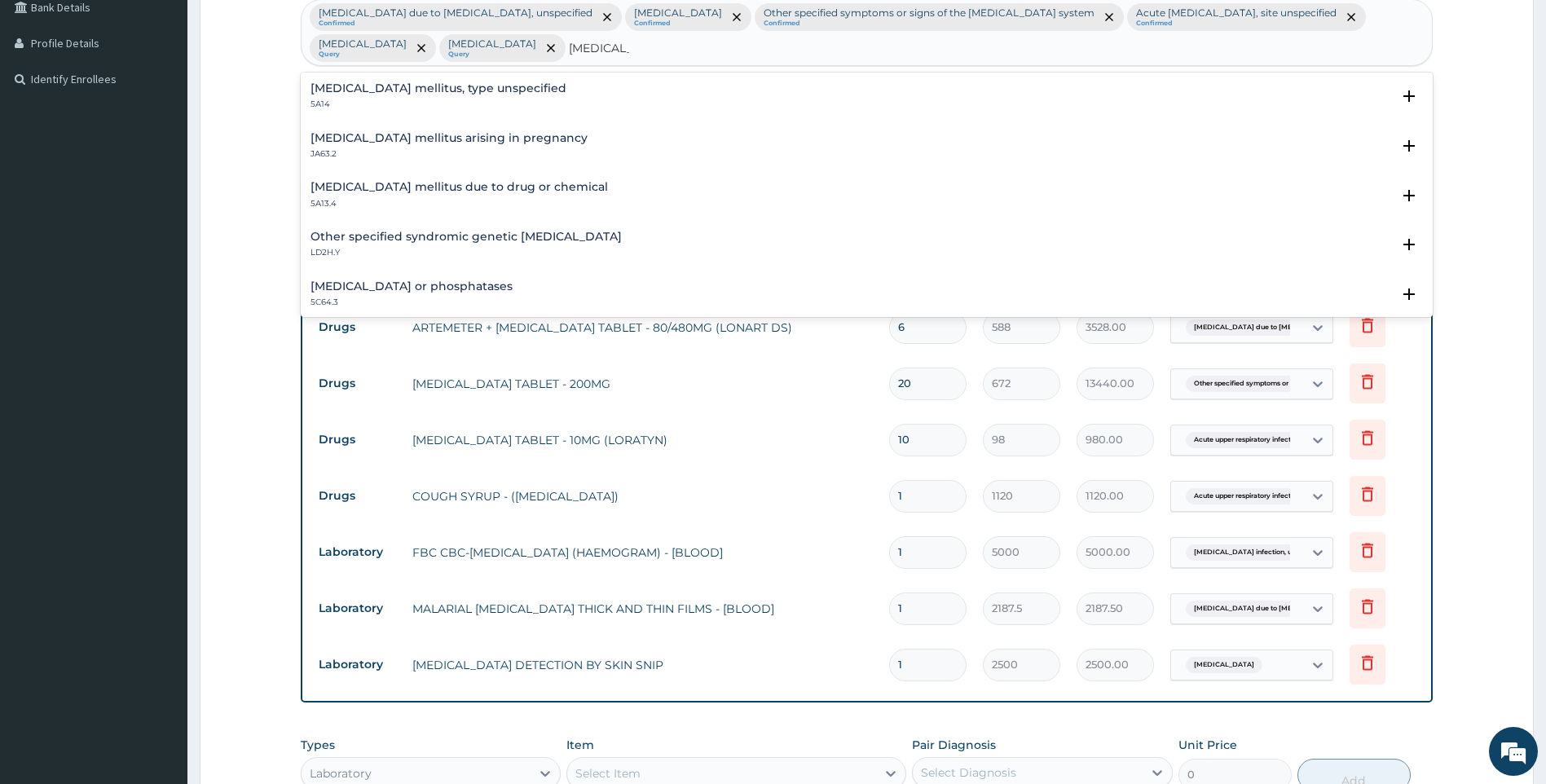
click at [406, 90] on h4 "Diabetes mellitus, type unspecified" at bounding box center [438, 88] width 256 height 12
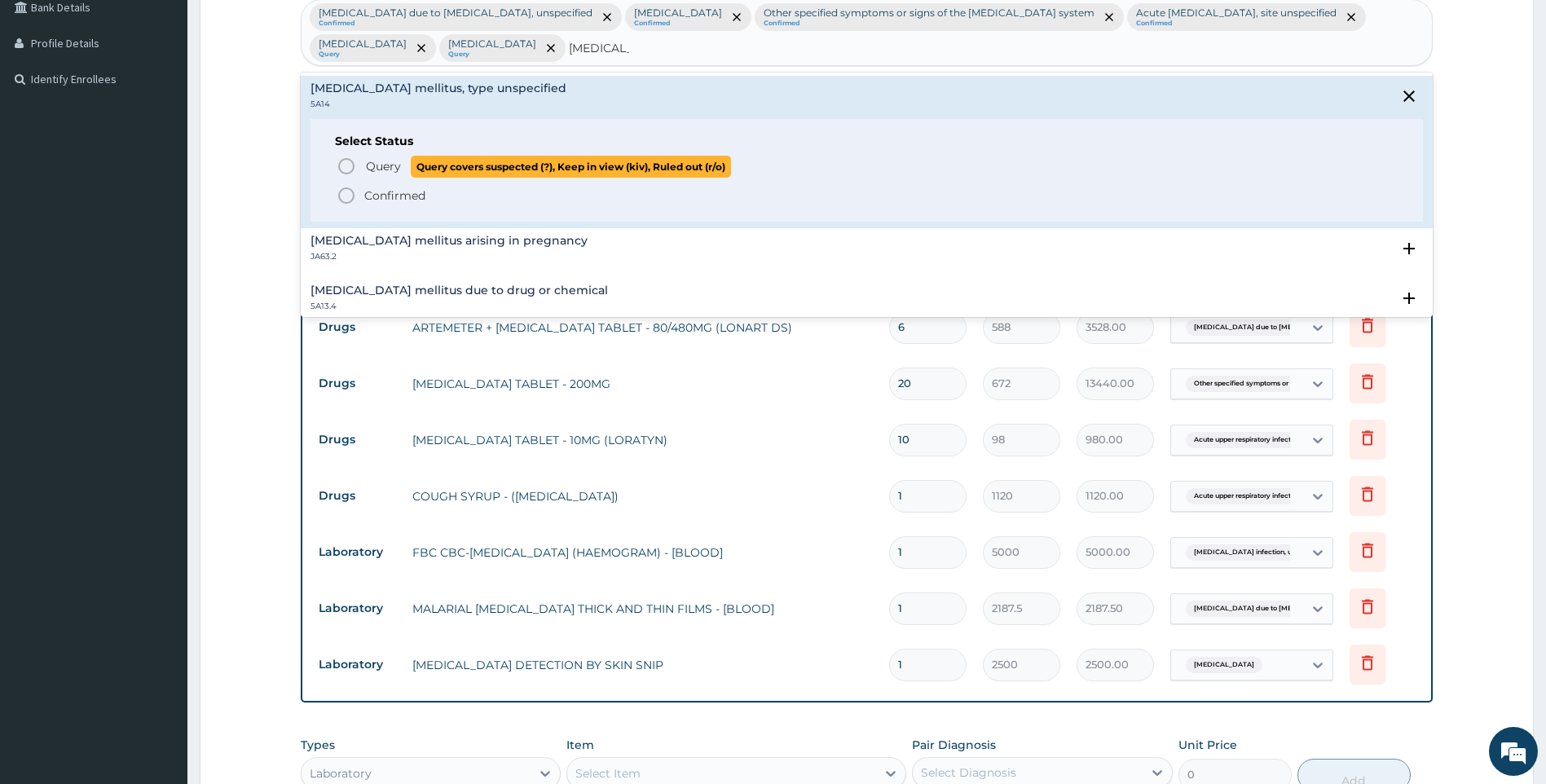
click at [381, 161] on span "Query" at bounding box center [383, 166] width 35 height 16
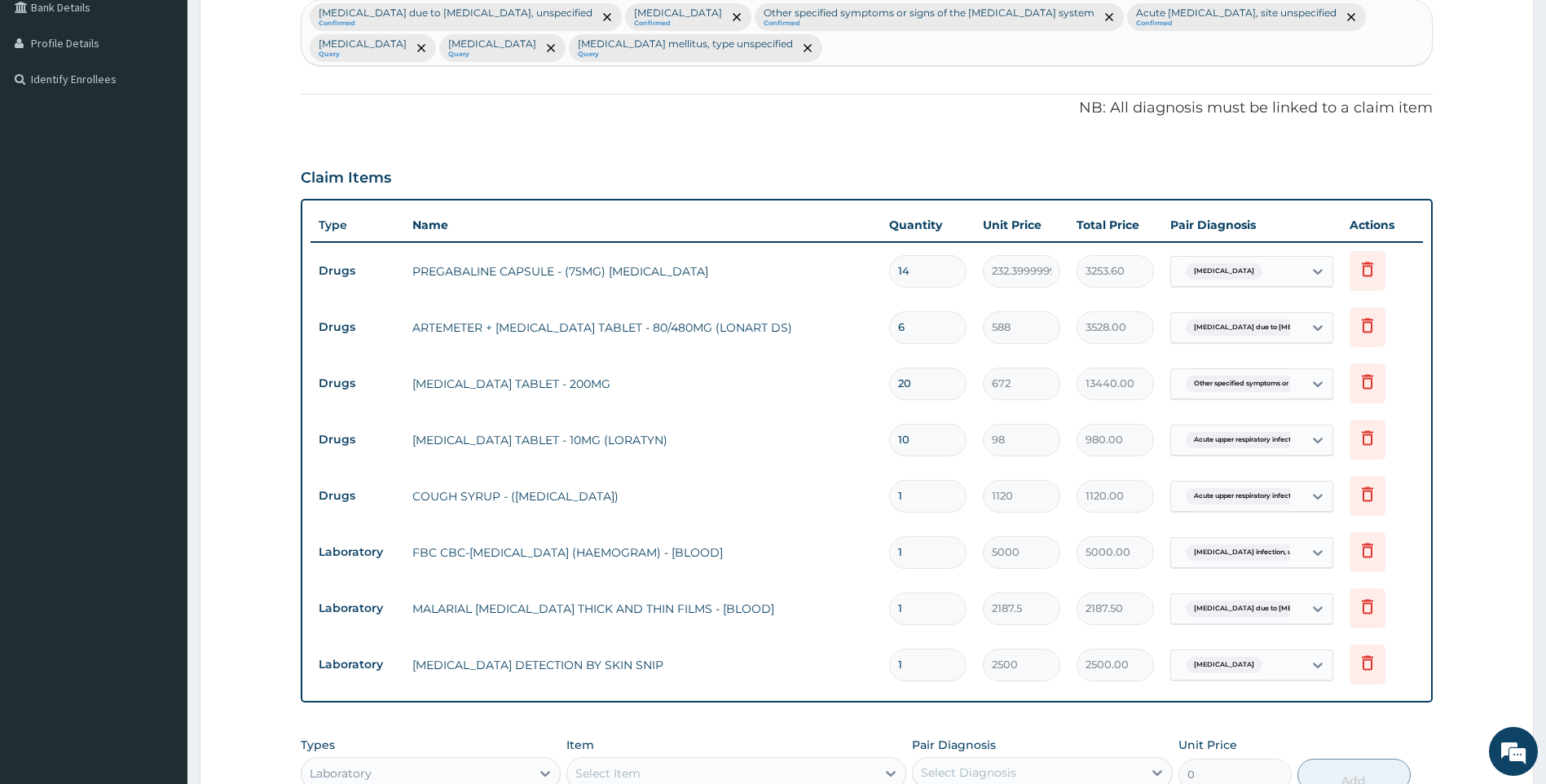
scroll to position [722, 0]
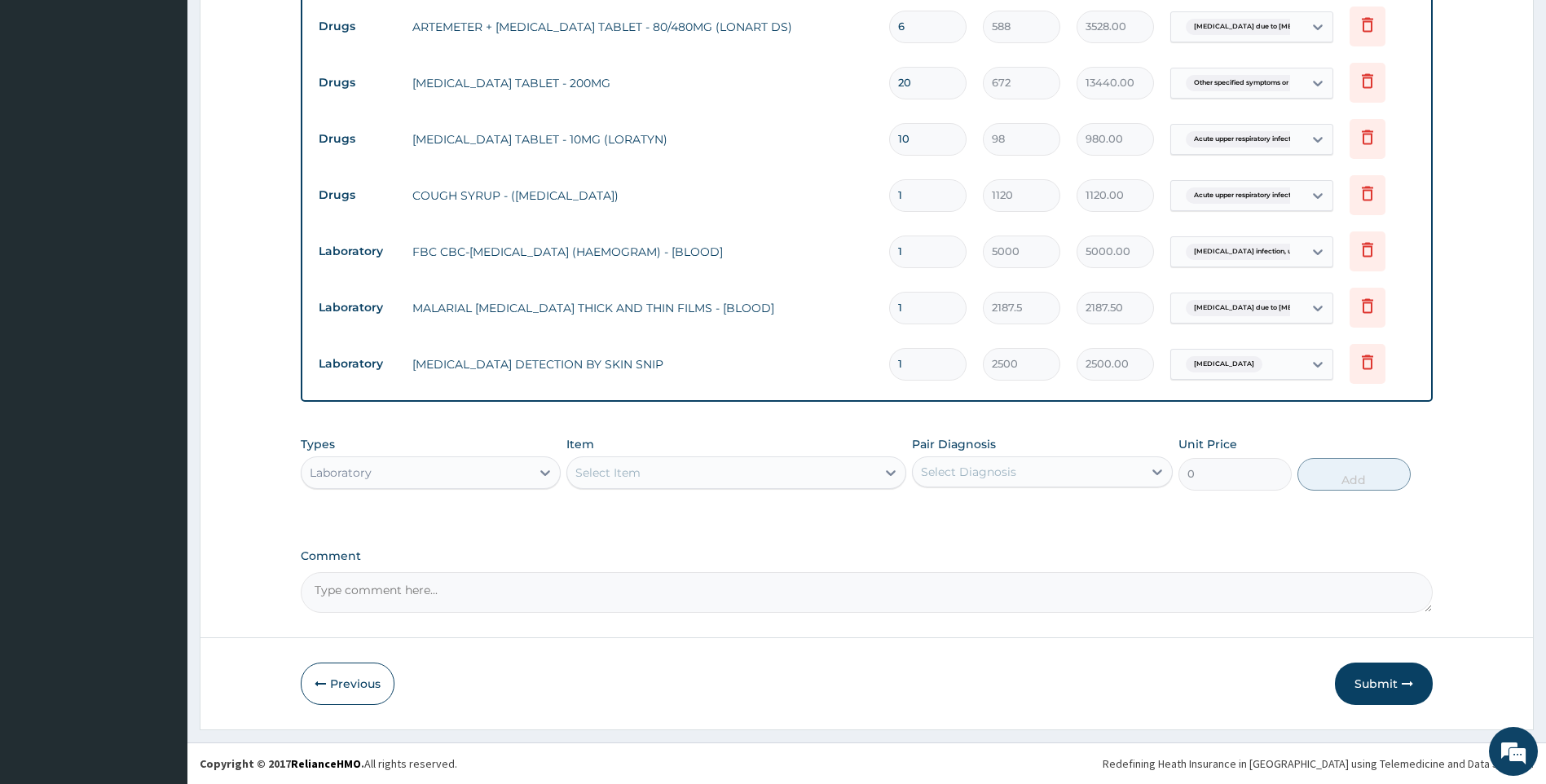
click at [791, 484] on div "Select Item" at bounding box center [722, 472] width 309 height 26
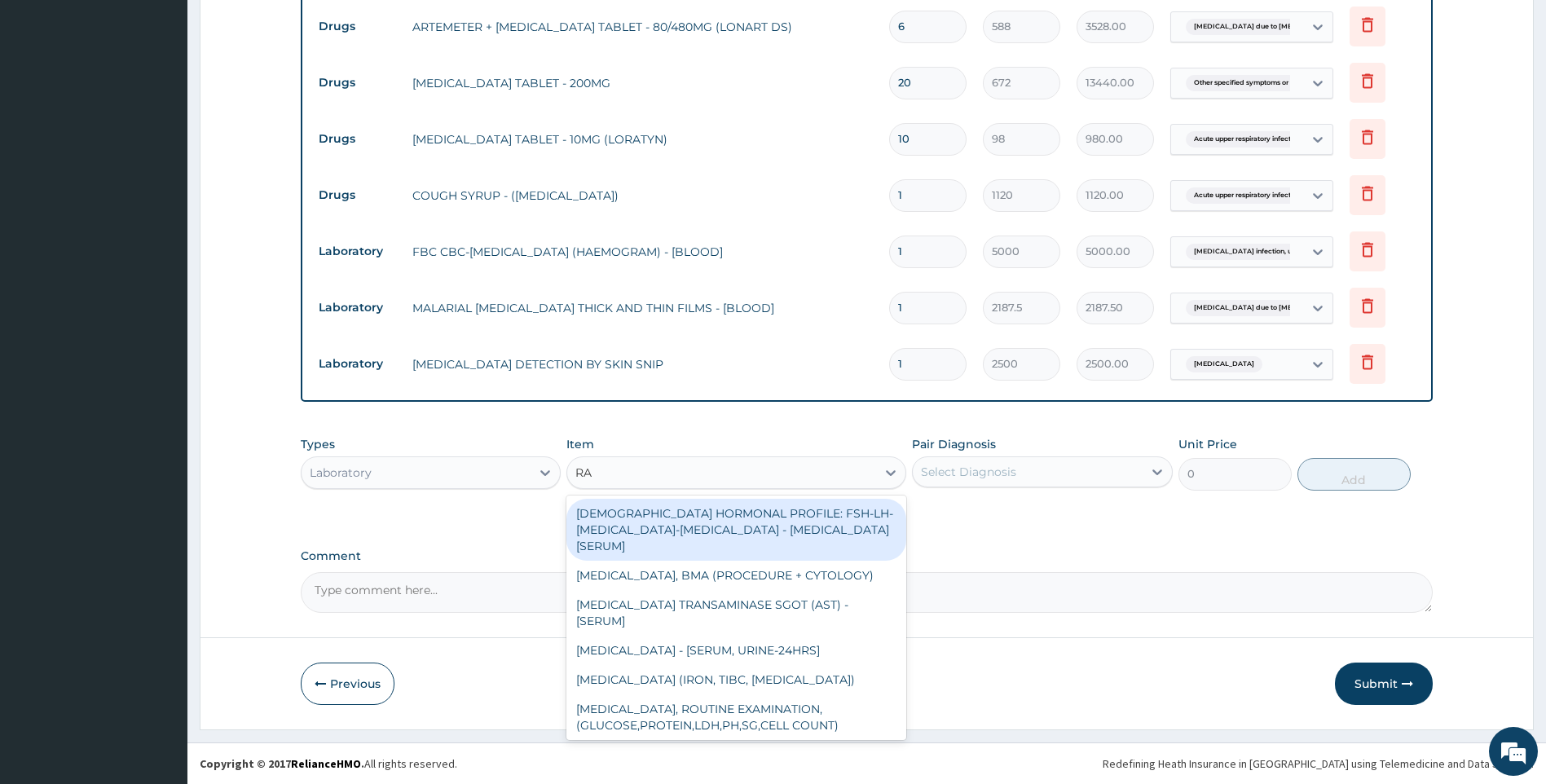
type input "RA"
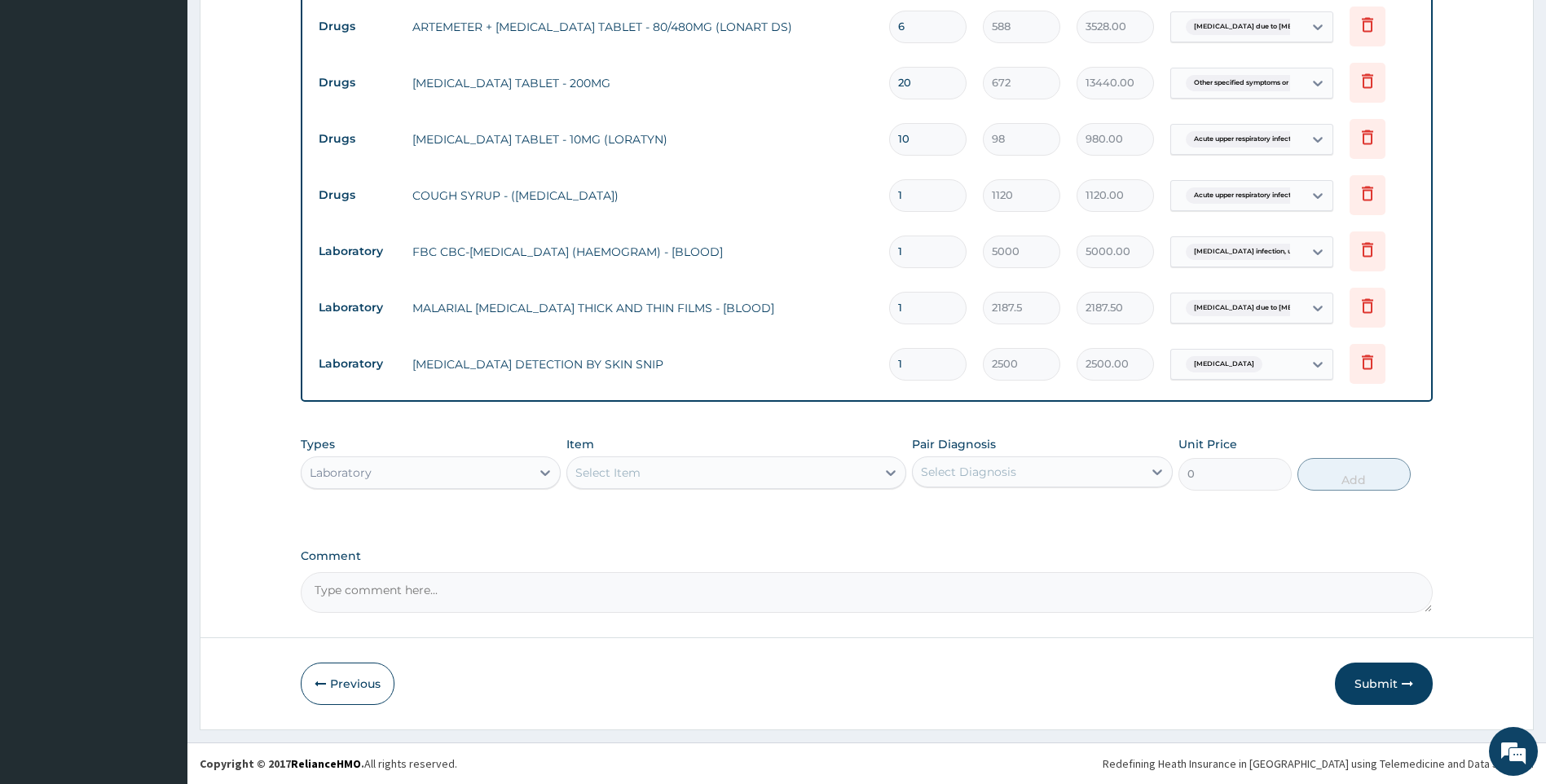
click at [766, 467] on div "Select Item" at bounding box center [722, 472] width 309 height 26
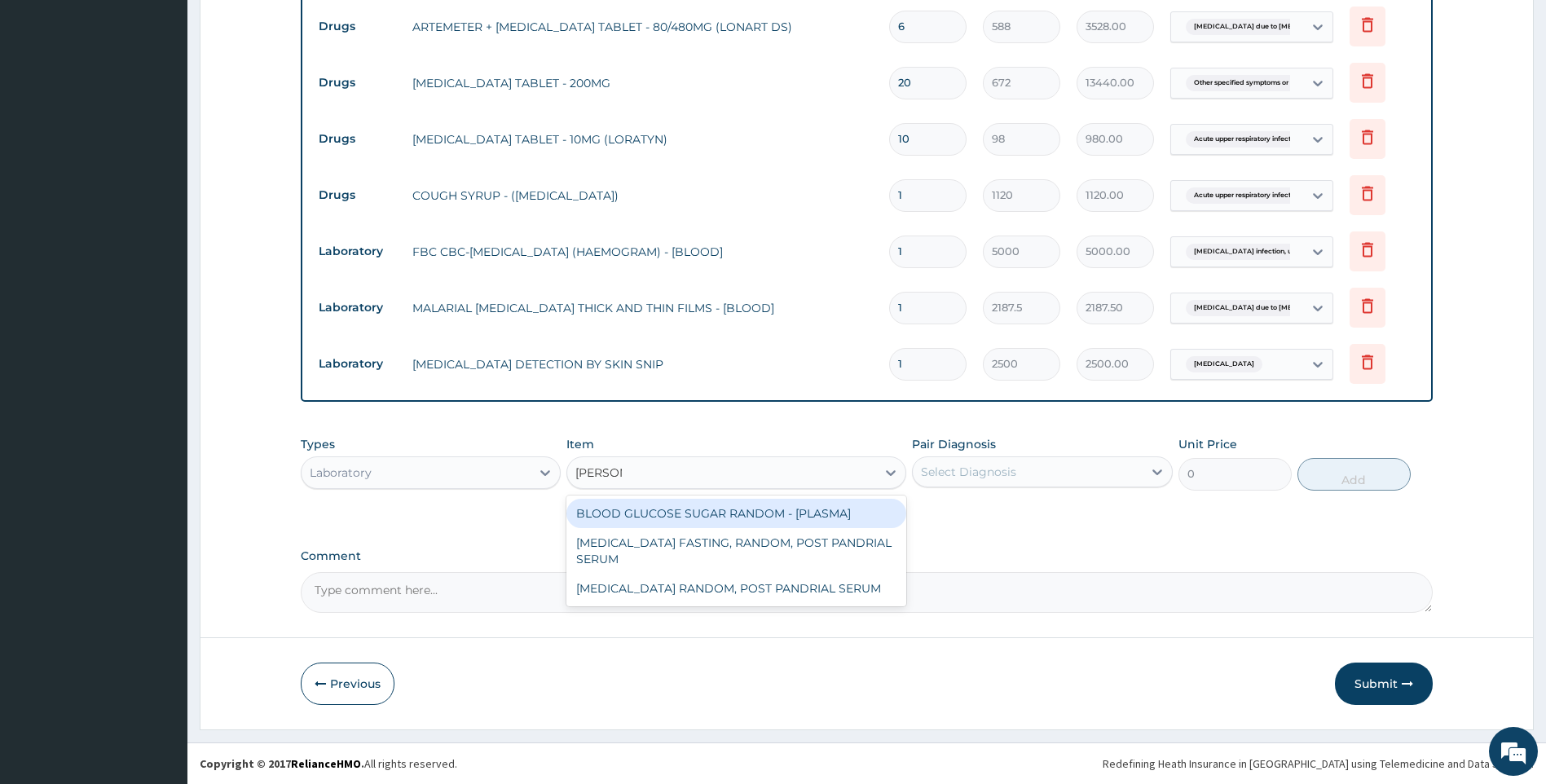
type input "RANDOM"
click at [796, 523] on div "BLOOD GLUCOSE SUGAR RANDOM - [PLASMA]" at bounding box center [736, 513] width 340 height 29
type input "1875"
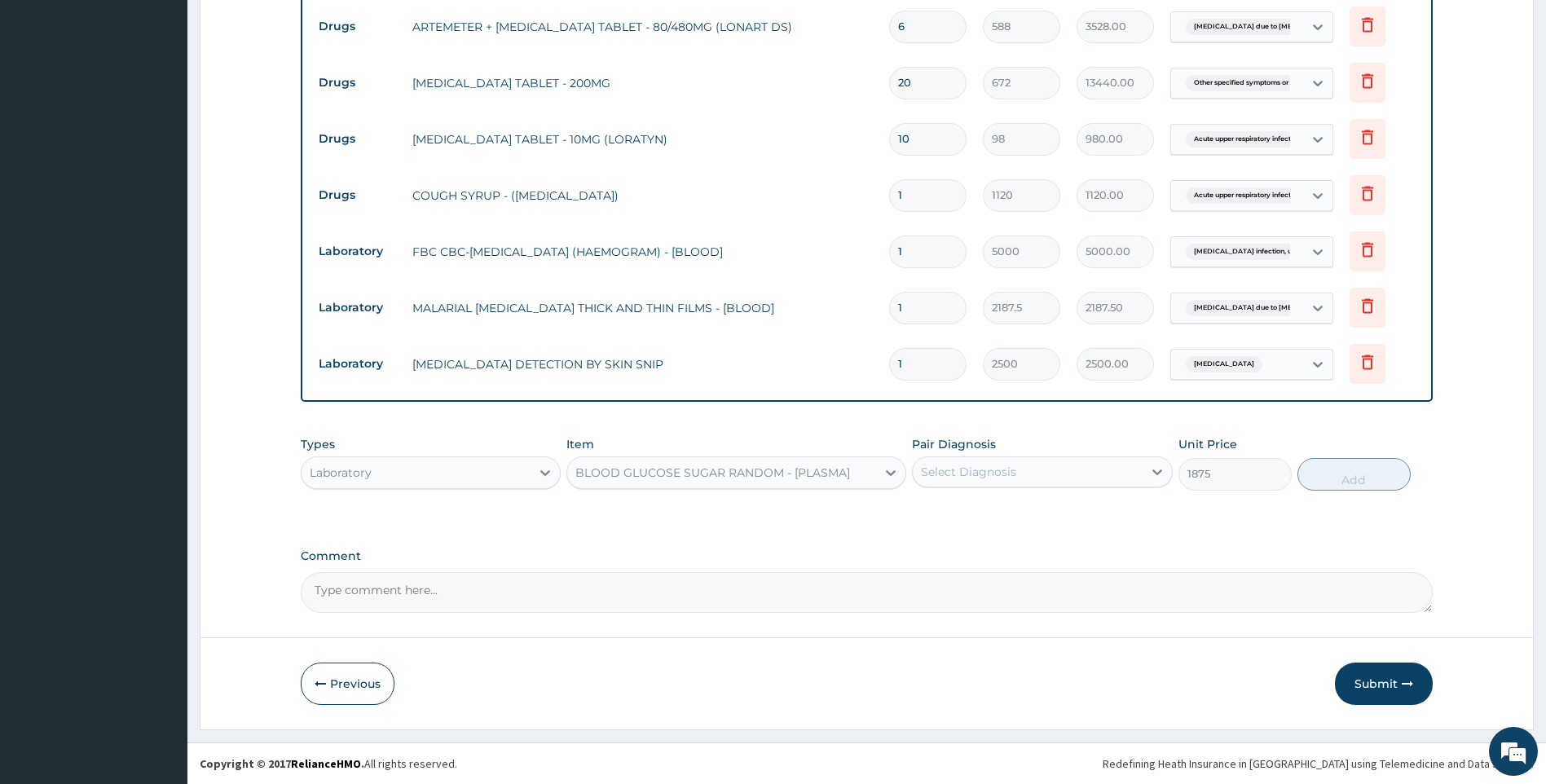
click at [1029, 474] on div "Select Diagnosis" at bounding box center [1027, 471] width 229 height 26
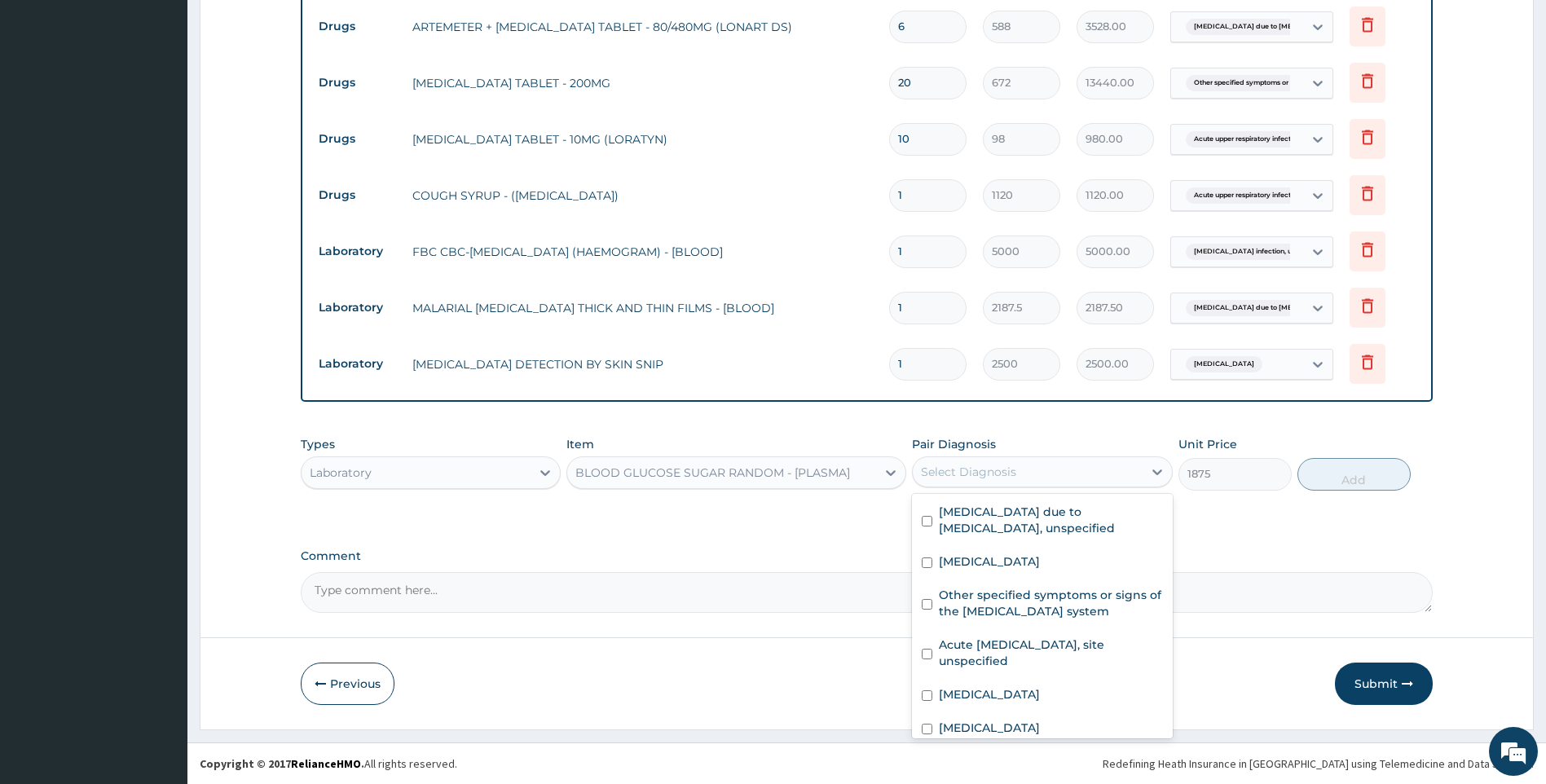
scroll to position [45, 0]
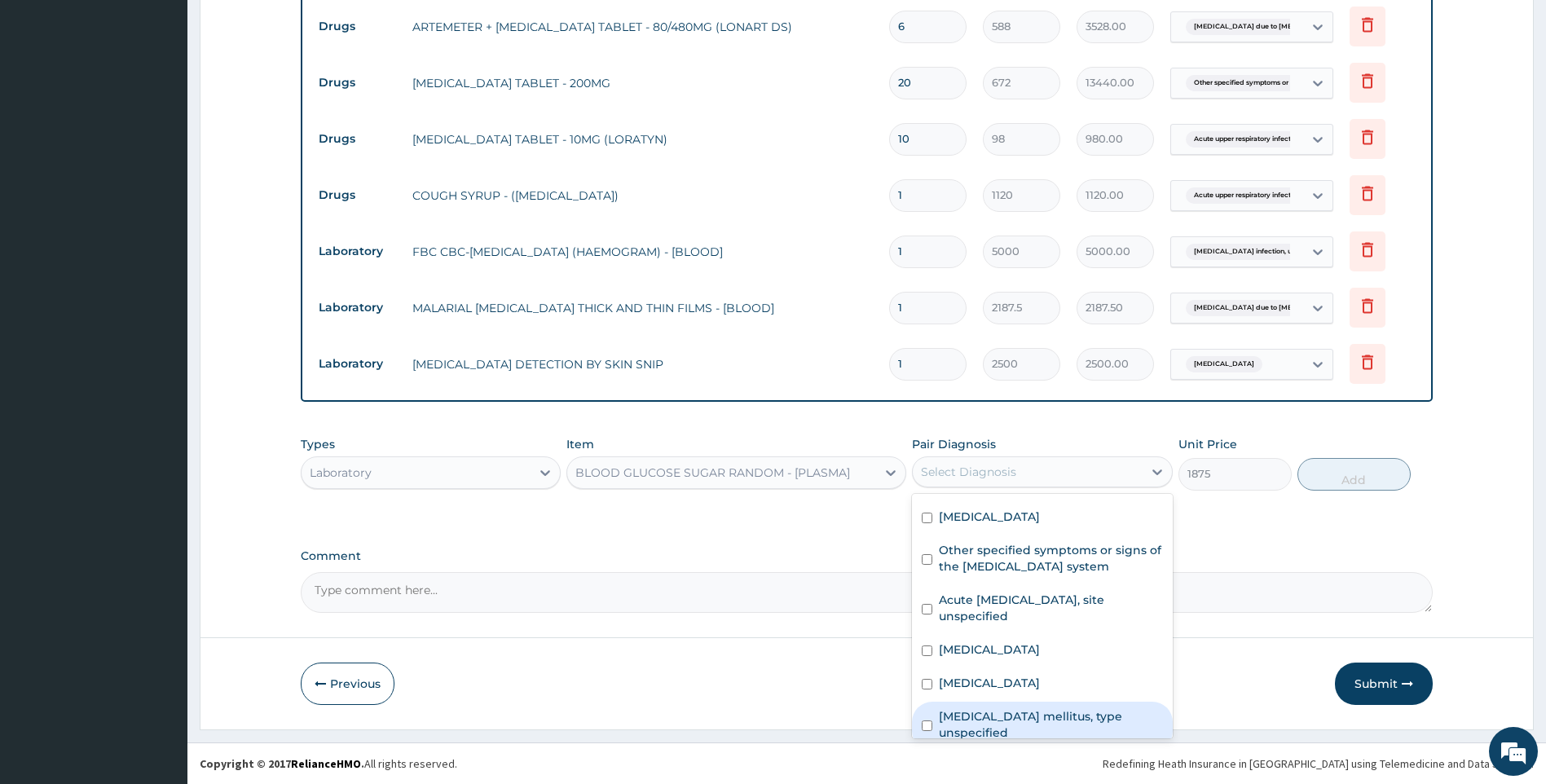
click at [1038, 713] on label "Diabetes mellitus, type unspecified" at bounding box center [1050, 724] width 224 height 32
checkbox input "true"
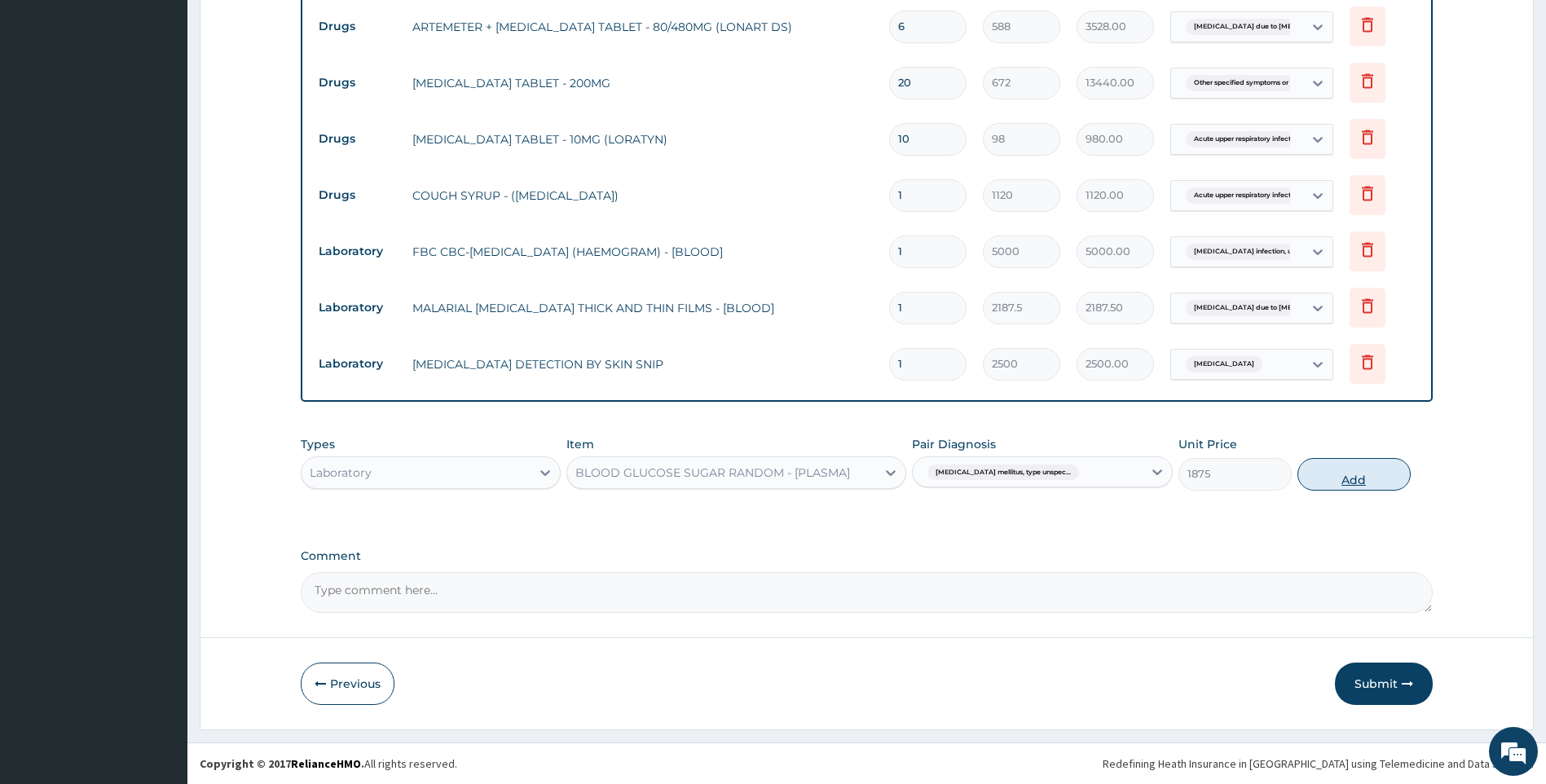
click at [1385, 485] on button "Add" at bounding box center [1354, 474] width 113 height 32
type input "0"
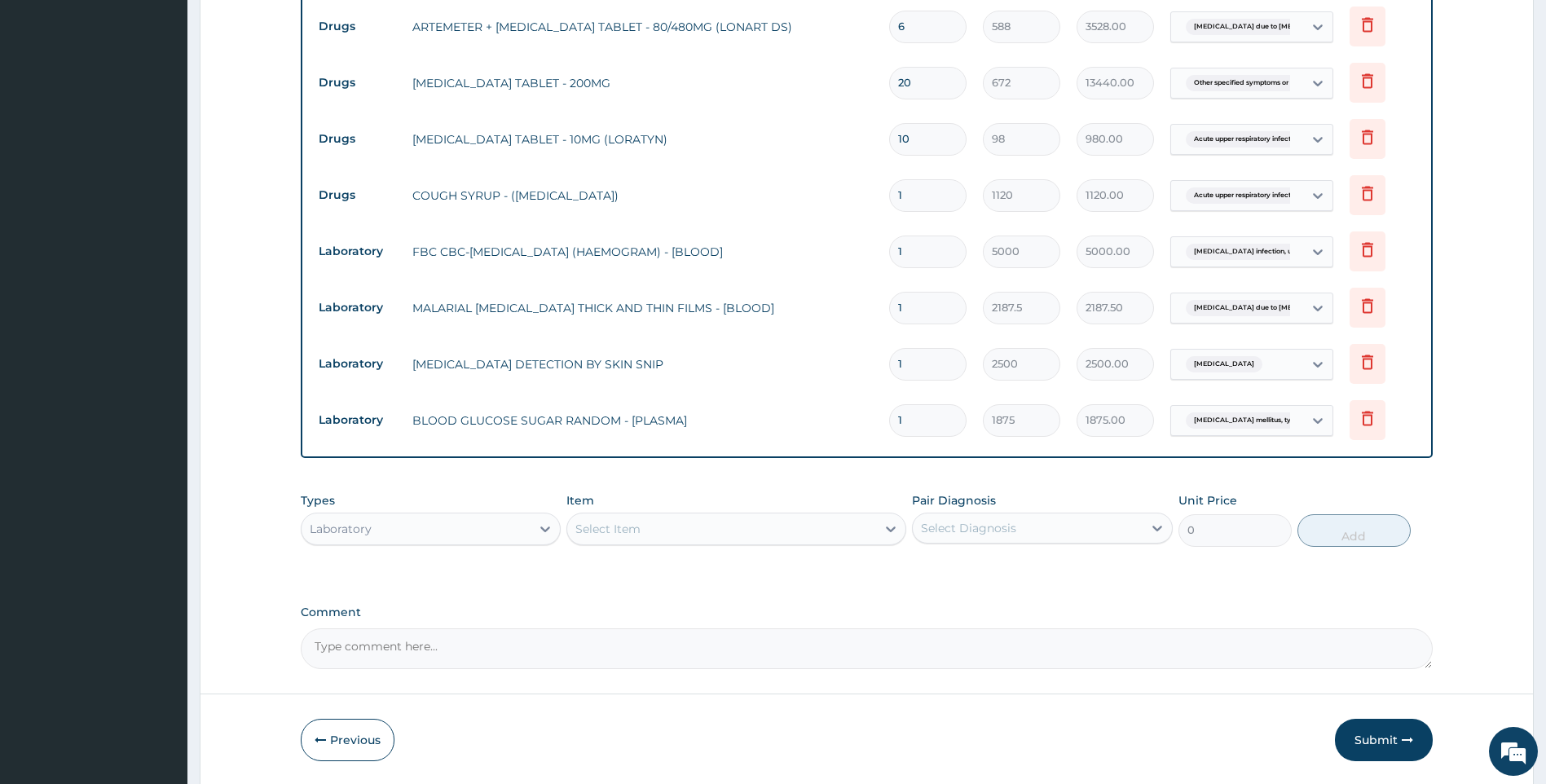
drag, startPoint x: 453, startPoint y: 526, endPoint x: 451, endPoint y: 544, distance: 18.1
click at [453, 532] on div "Laboratory" at bounding box center [416, 528] width 229 height 26
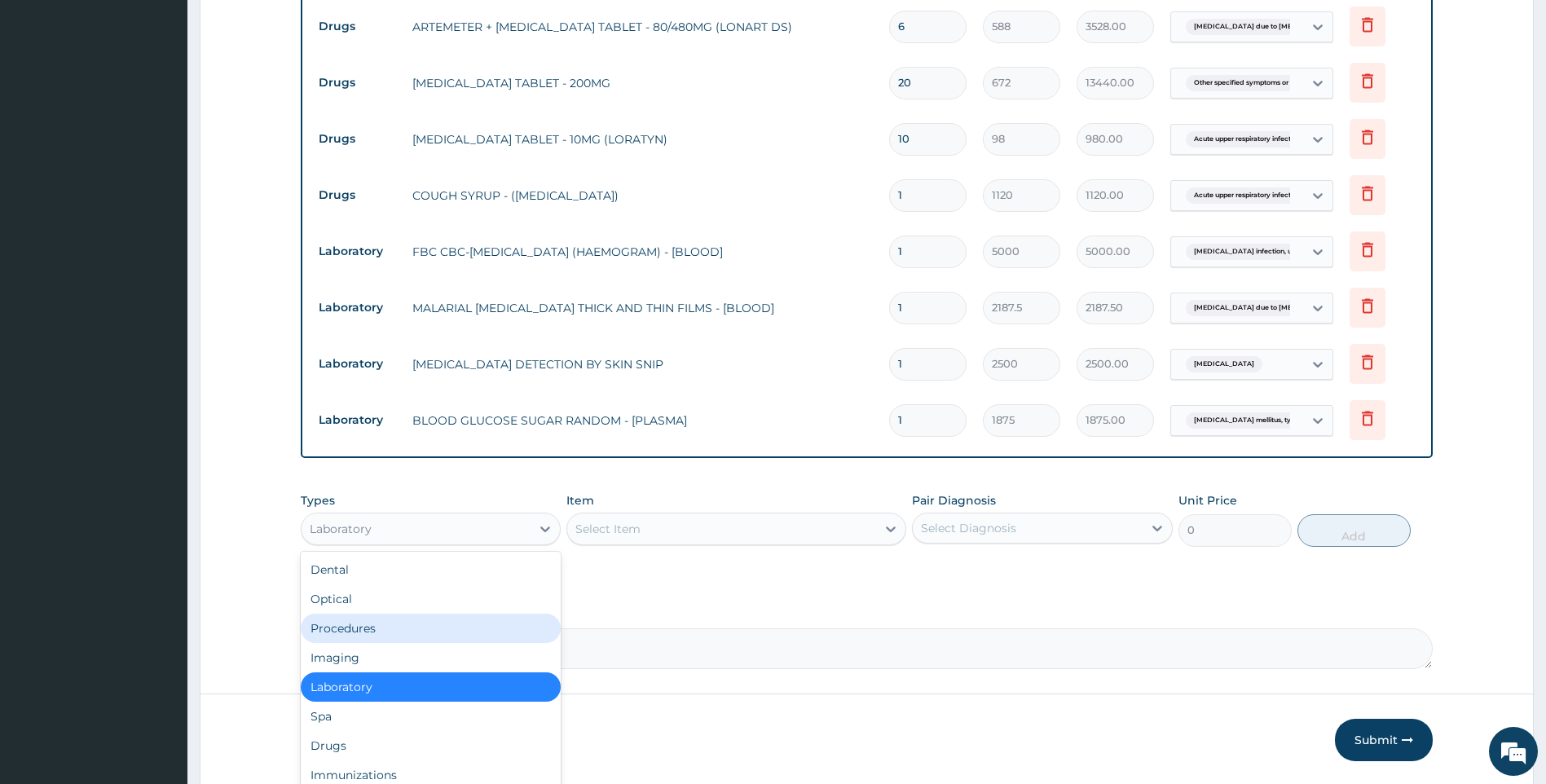
click at [385, 630] on div "Procedures" at bounding box center [431, 628] width 261 height 29
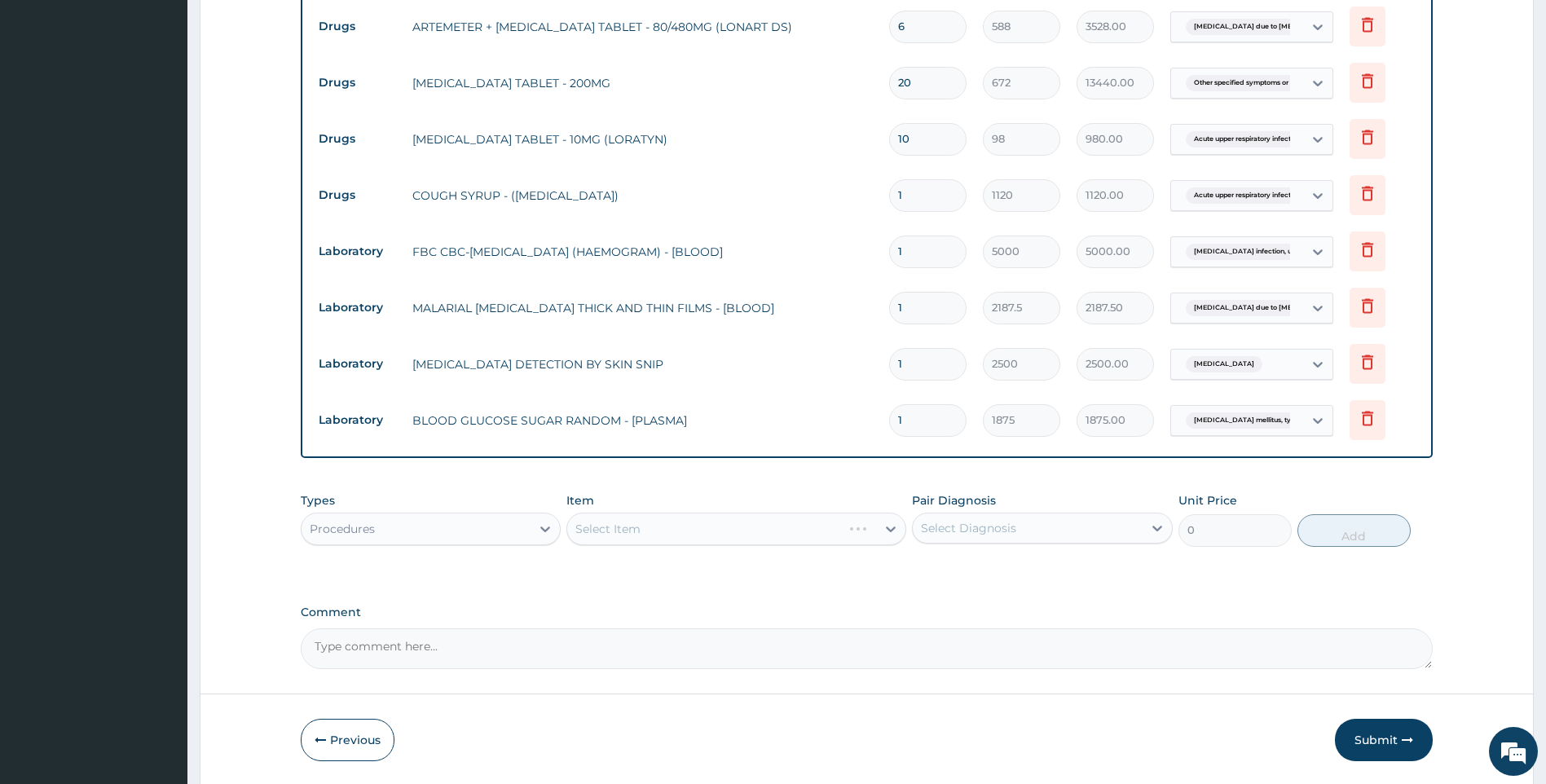
click at [692, 524] on div "Select Item" at bounding box center [736, 529] width 340 height 32
click at [666, 540] on div "Select Item" at bounding box center [736, 529] width 340 height 32
click at [675, 504] on div "Item Select Item" at bounding box center [736, 519] width 340 height 54
click at [675, 535] on div "Select Item" at bounding box center [736, 529] width 340 height 32
click at [820, 540] on div "Select Item" at bounding box center [722, 528] width 309 height 26
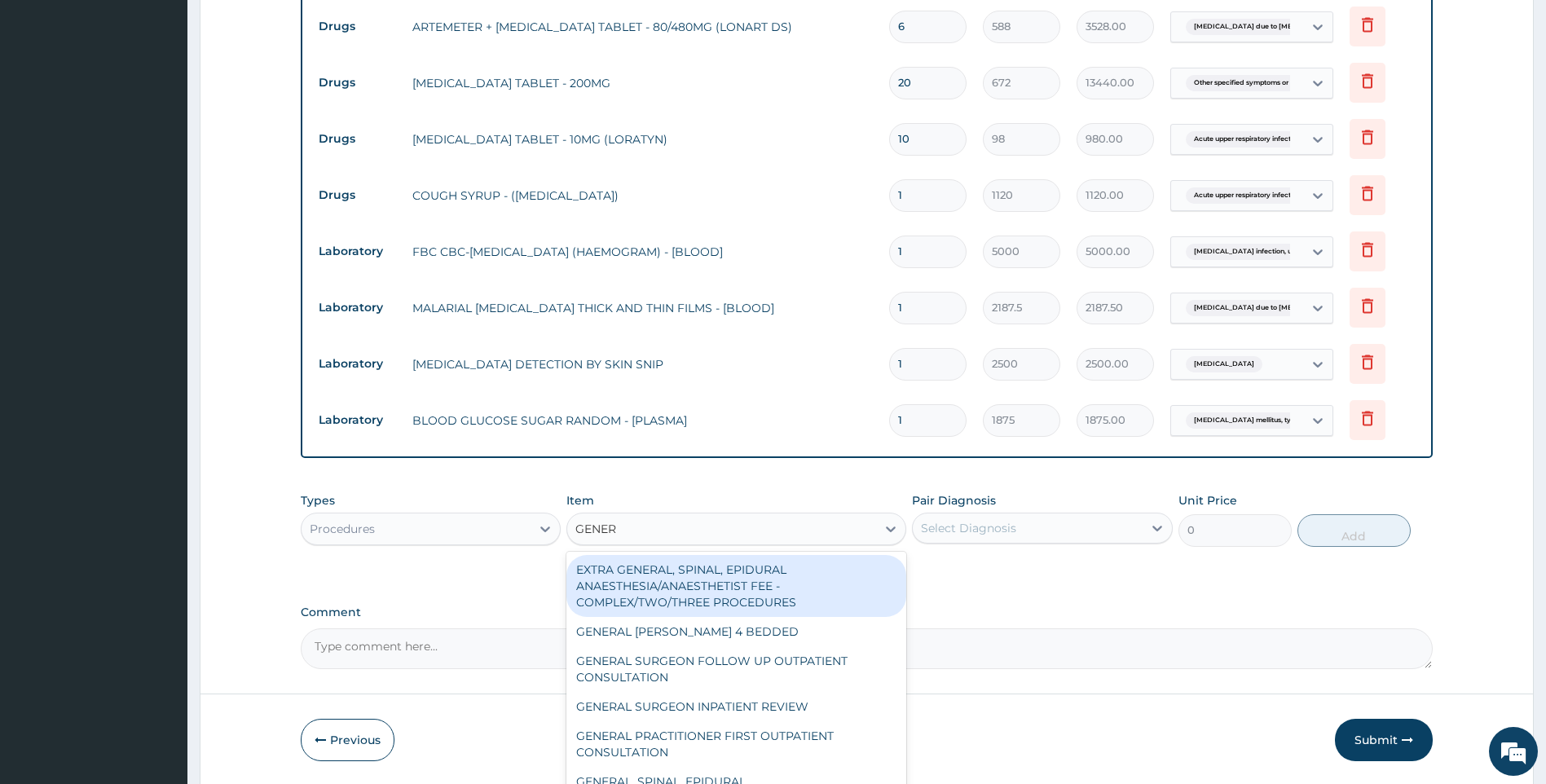
type input "GENERA"
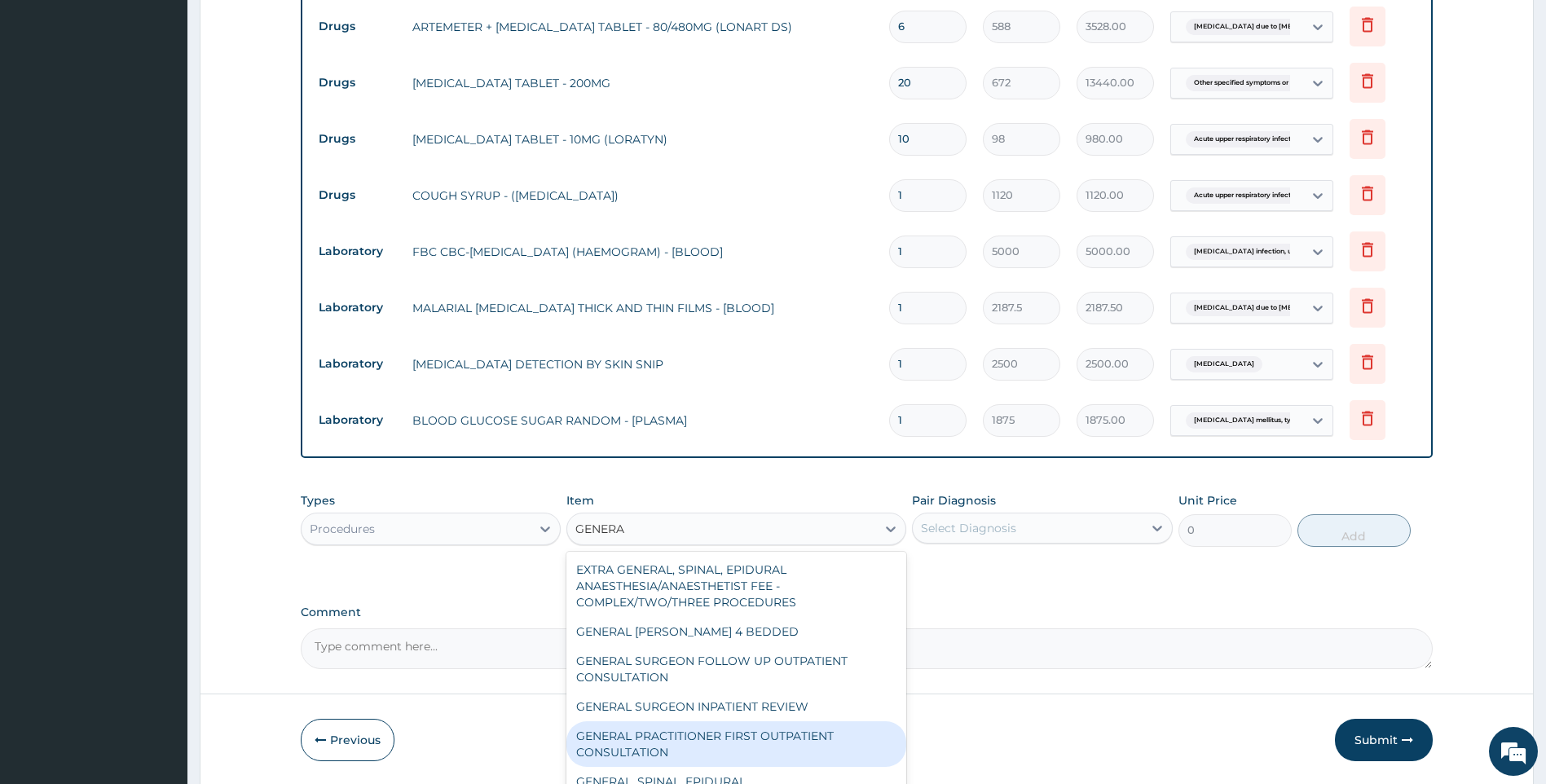
drag, startPoint x: 772, startPoint y: 734, endPoint x: 989, endPoint y: 572, distance: 270.8
click at [773, 735] on div "GENERAL PRACTITIONER FIRST OUTPATIENT CONSULTATION" at bounding box center [736, 744] width 340 height 46
type input "3750"
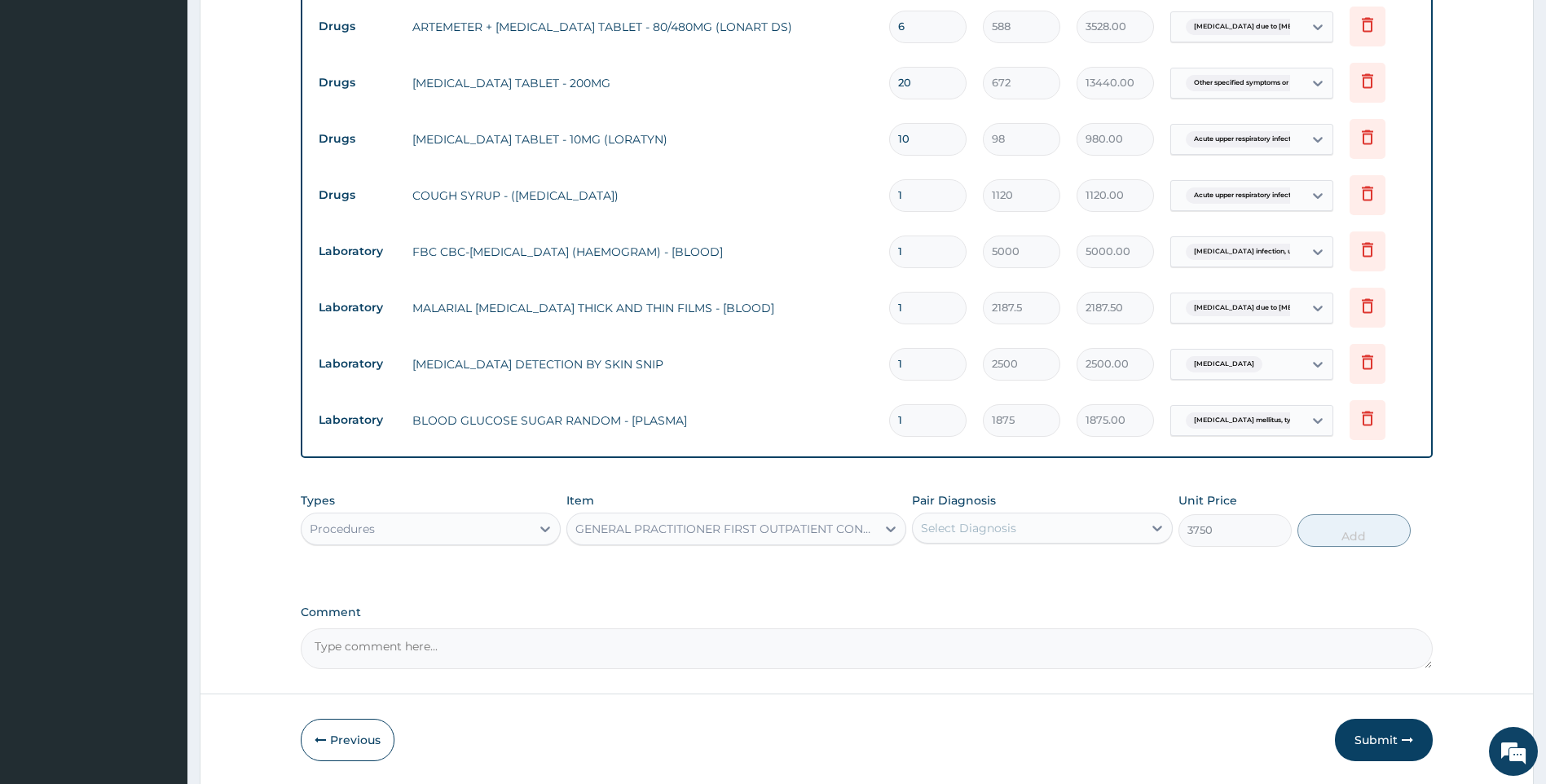
click at [1028, 529] on div "Select Diagnosis" at bounding box center [1027, 527] width 229 height 26
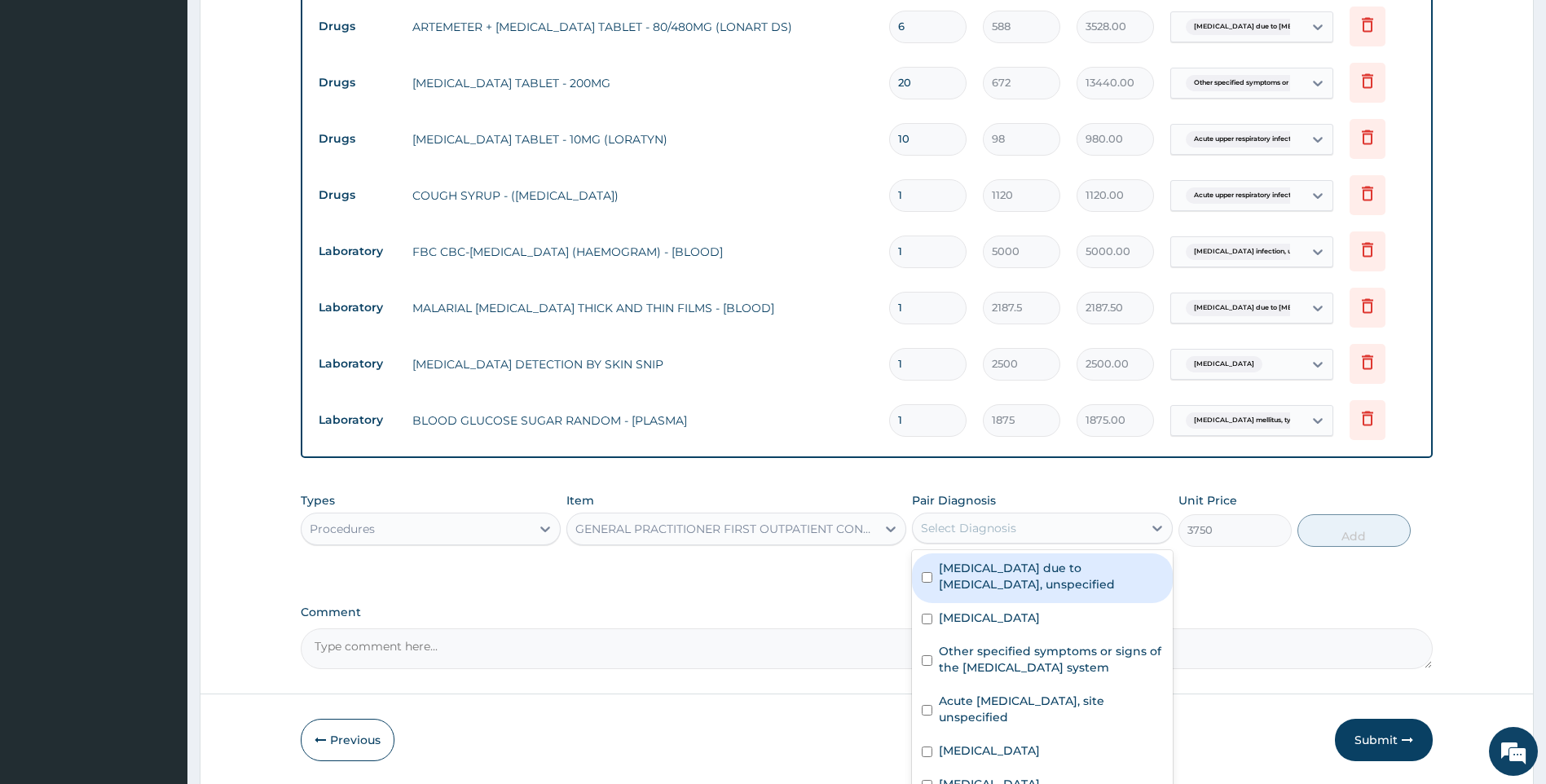
click at [1018, 585] on label "[MEDICAL_DATA] due to [MEDICAL_DATA], unspecified" at bounding box center [1050, 576] width 224 height 32
checkbox input "true"
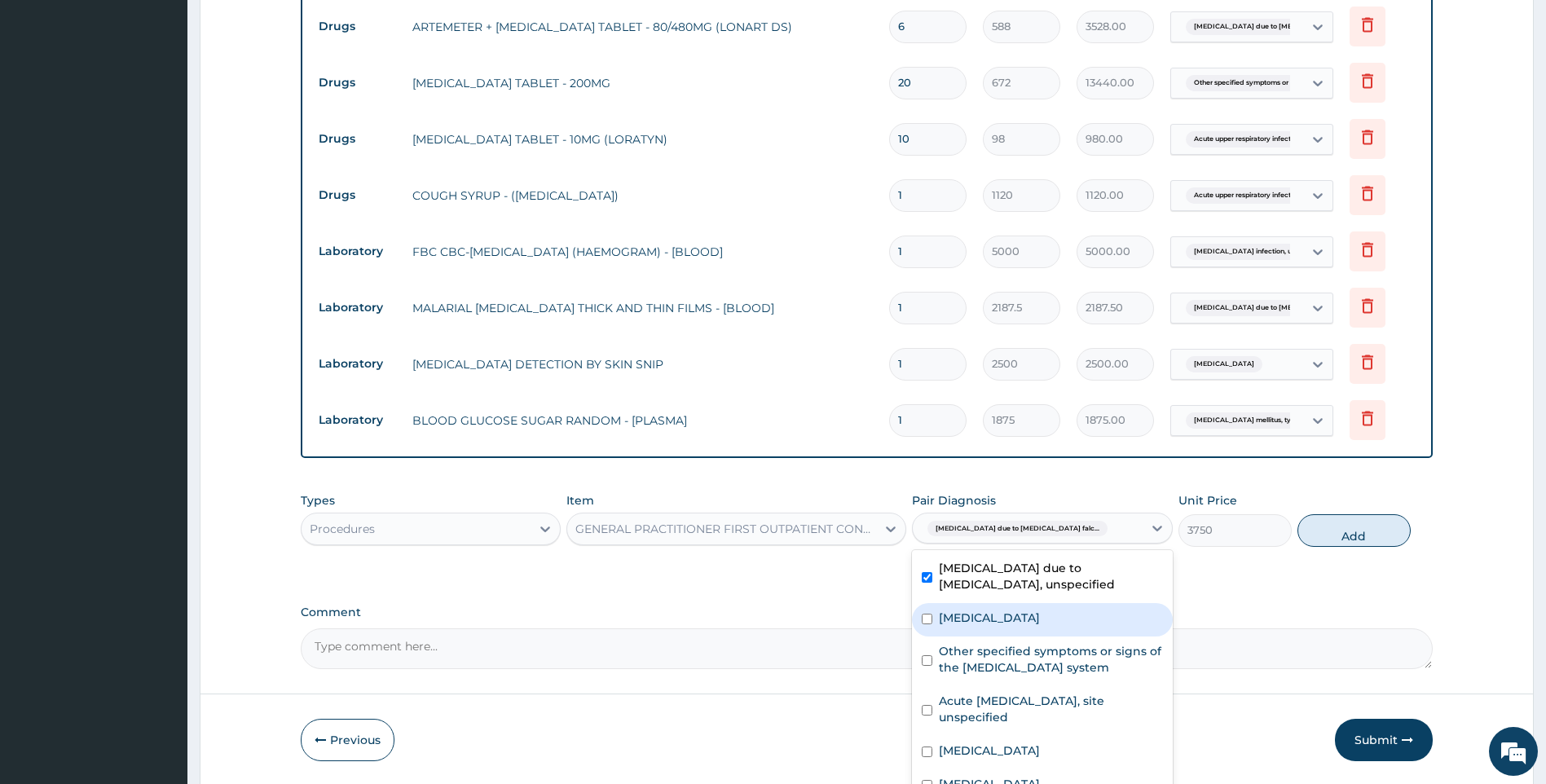
click at [1024, 622] on label "Polyneuropathy, unspecified" at bounding box center [989, 617] width 101 height 16
checkbox input "true"
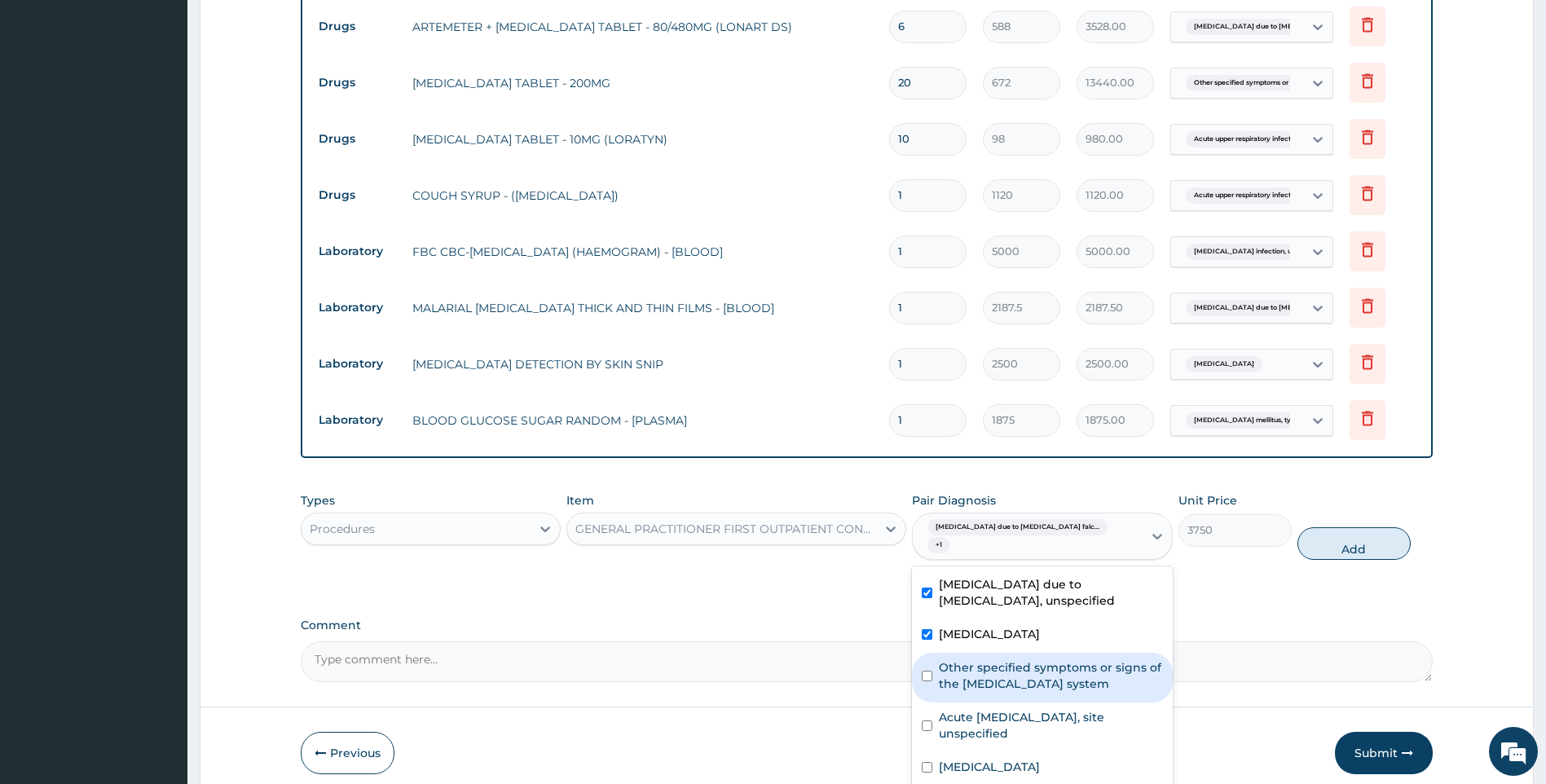
click at [1029, 659] on label "Other specified symptoms or signs of the musculoskeletal system" at bounding box center [1050, 676] width 224 height 32
checkbox input "true"
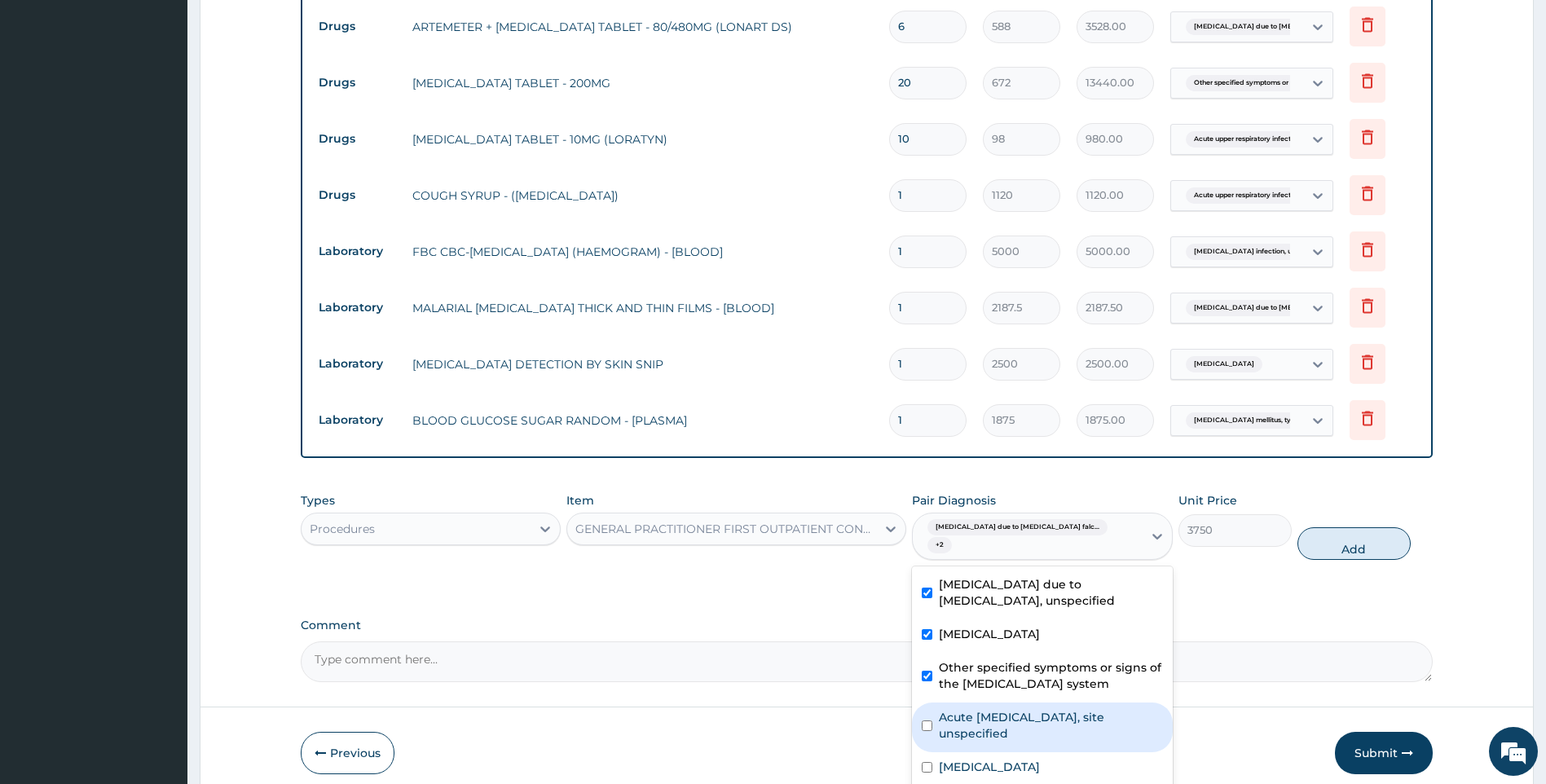
click at [1035, 709] on label "Acute upper respiratory infection, site unspecified" at bounding box center [1050, 725] width 224 height 32
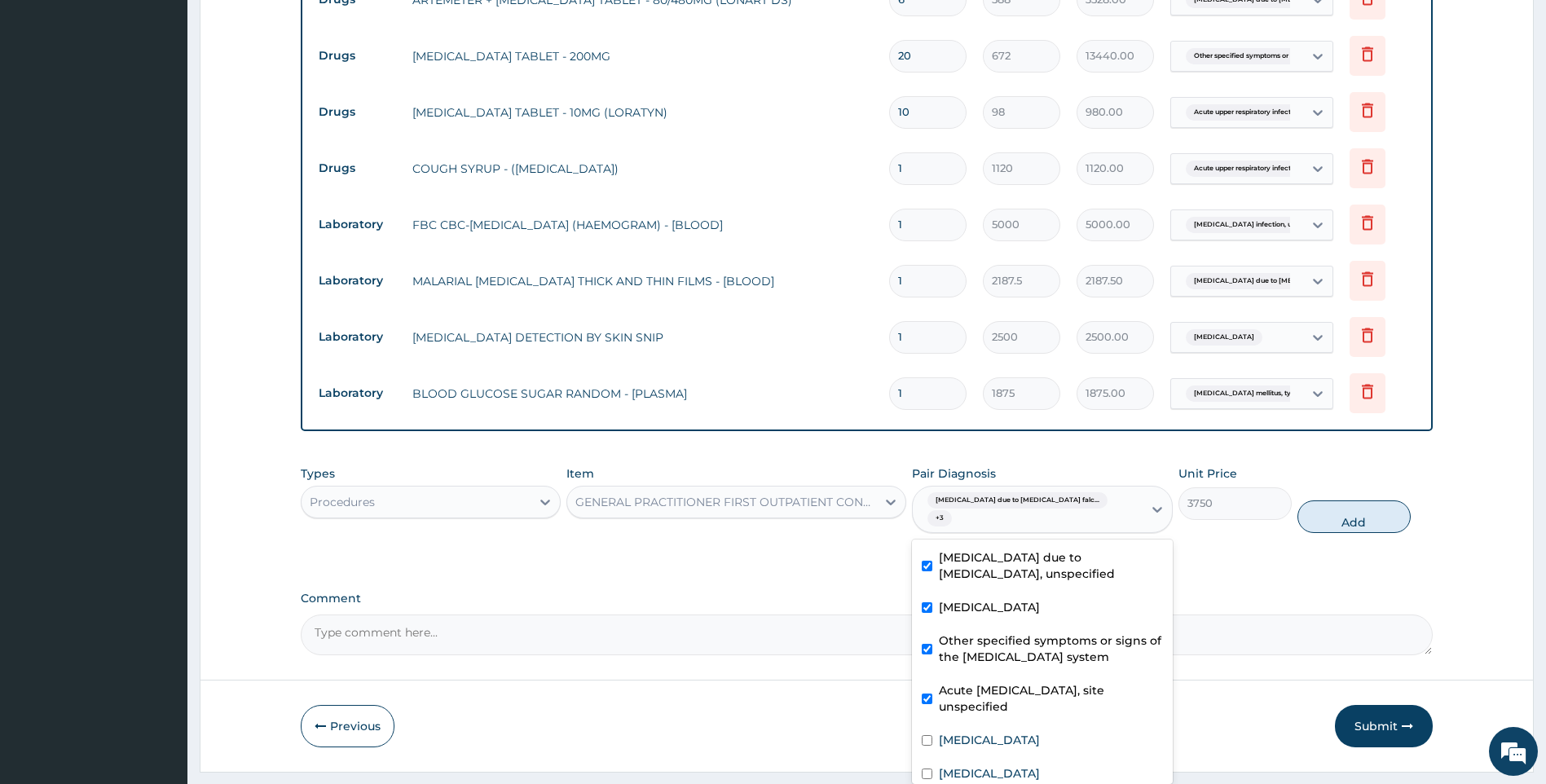
scroll to position [778, 0]
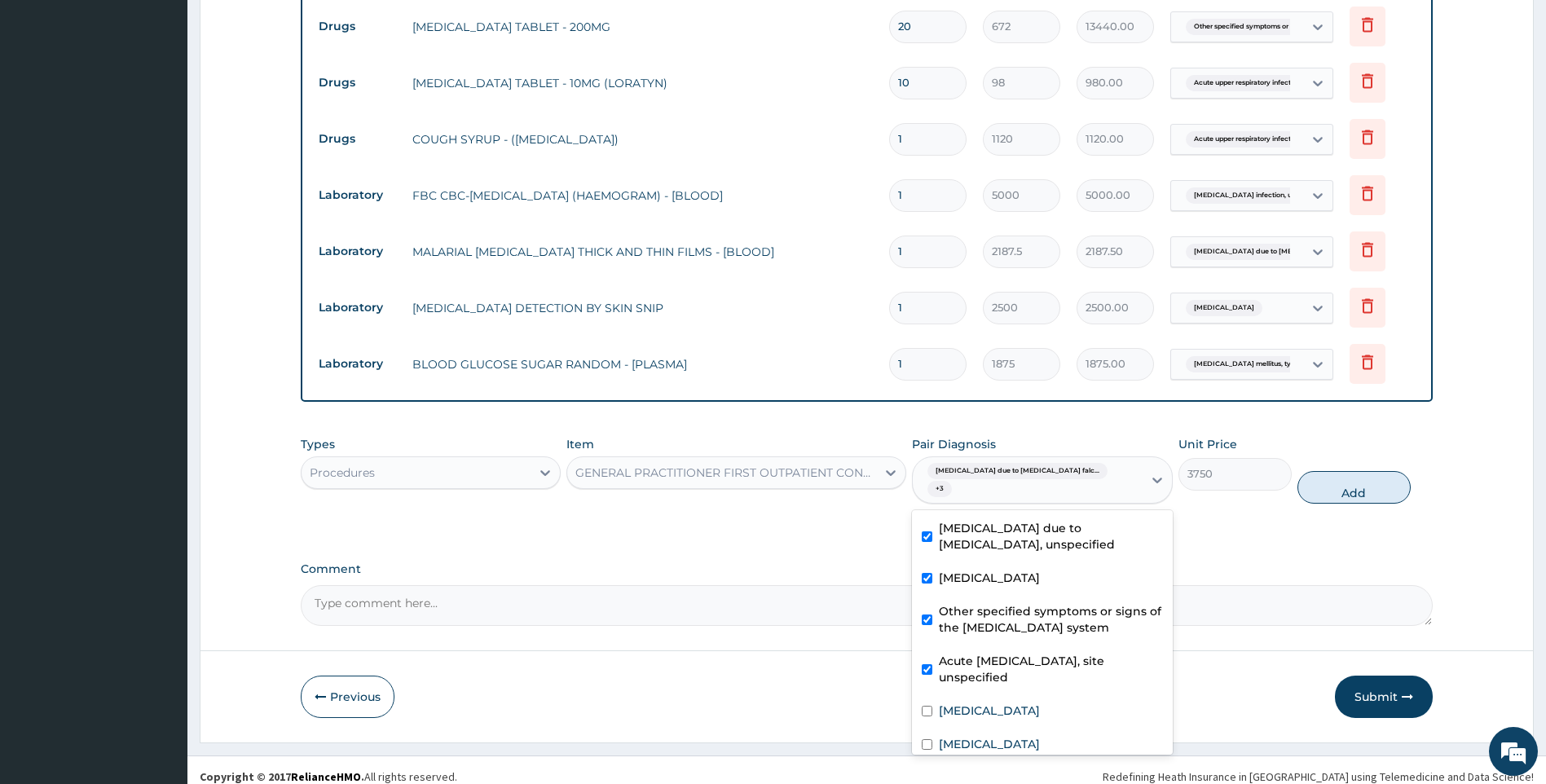
click at [1045, 657] on label "Acute upper respiratory infection, site unspecified" at bounding box center [1050, 669] width 224 height 32
click at [1051, 675] on div "Acute upper respiratory infection, site unspecified" at bounding box center [1042, 671] width 261 height 49
checkbox input "true"
click at [1041, 702] on label "[MEDICAL_DATA]" at bounding box center [989, 710] width 101 height 16
checkbox input "true"
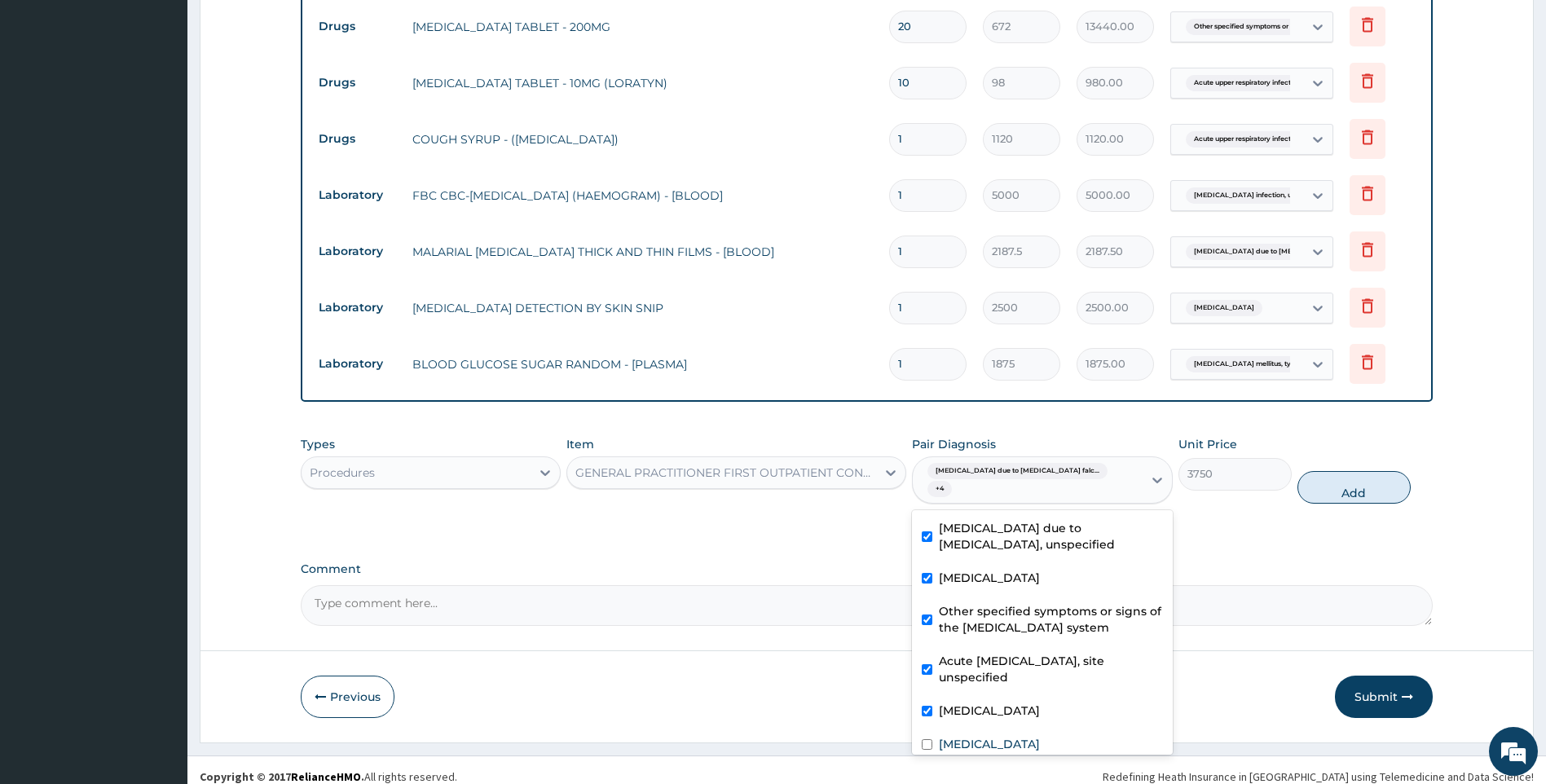
scroll to position [45, 0]
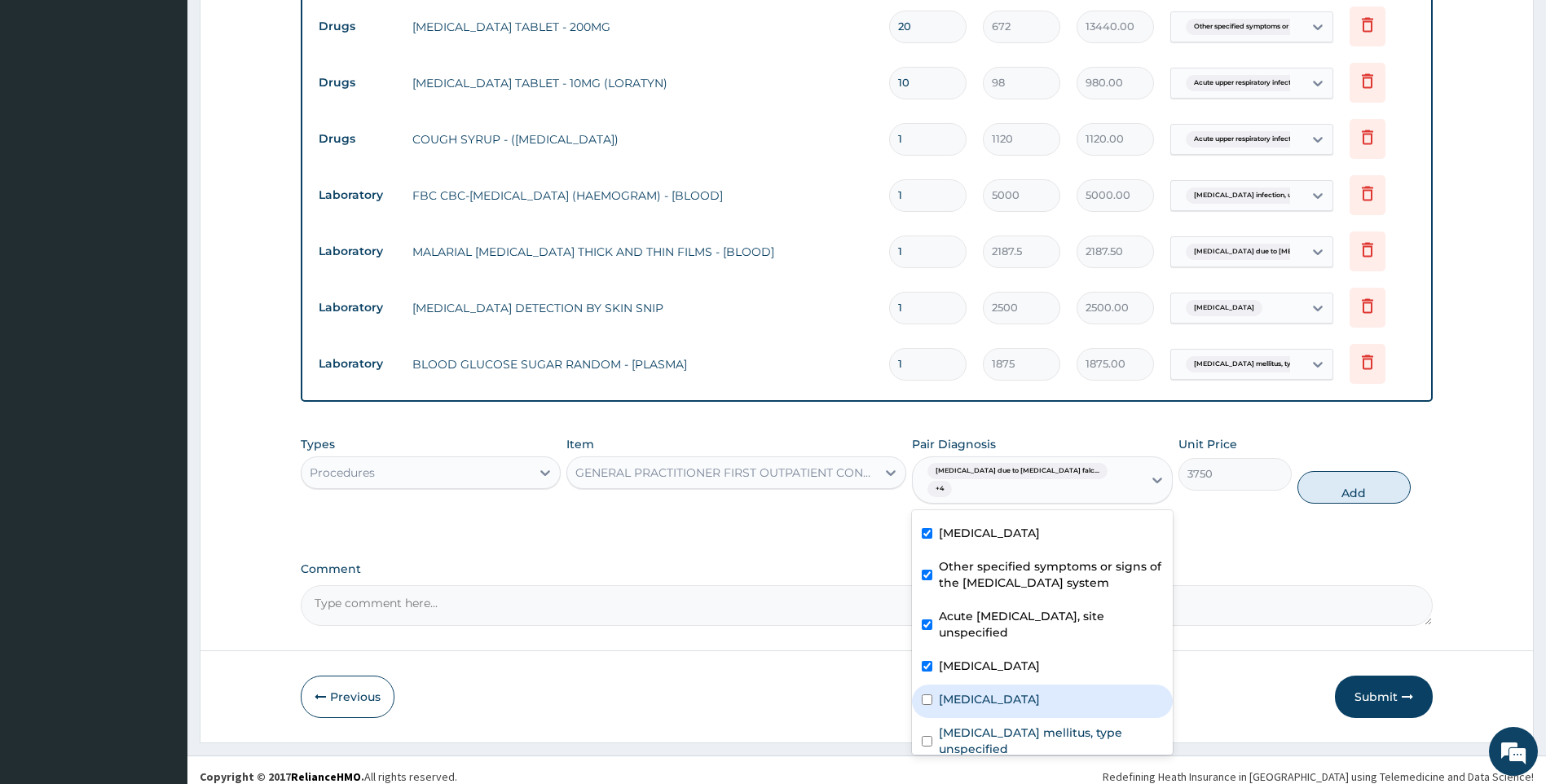
click at [1028, 691] on label "Filariasis, unspecified" at bounding box center [989, 698] width 101 height 16
checkbox input "true"
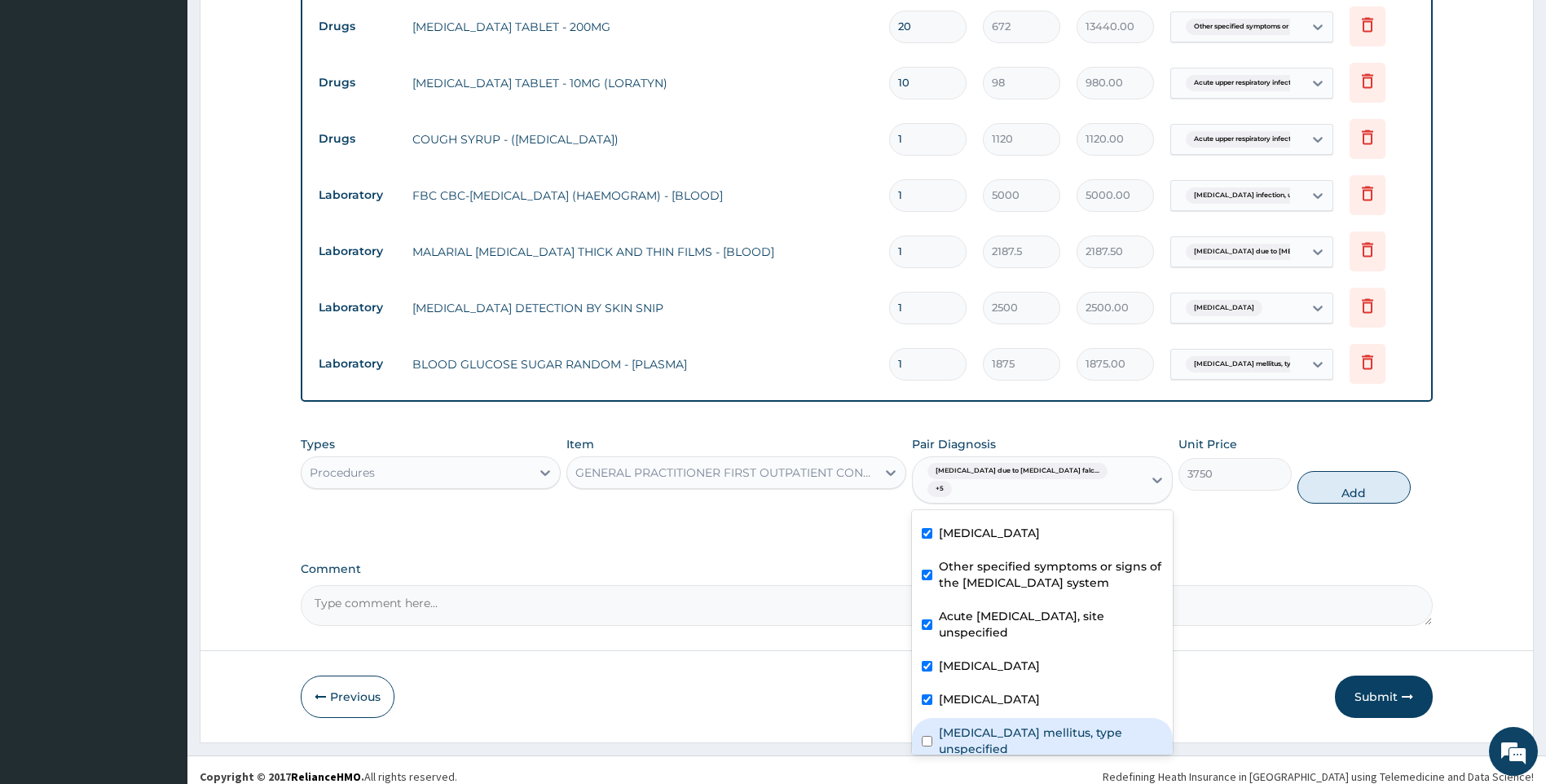
click at [1029, 703] on div "Malaria due to Plasmodium falciparum, unspecified Polyneuropathy, unspecified O…" at bounding box center [1042, 632] width 261 height 245
drag, startPoint x: 1029, startPoint y: 712, endPoint x: 1213, endPoint y: 640, distance: 197.6
click at [1030, 724] on label "Diabetes mellitus, type unspecified" at bounding box center [1050, 740] width 224 height 32
checkbox input "true"
click at [1346, 480] on button "Add" at bounding box center [1354, 487] width 113 height 32
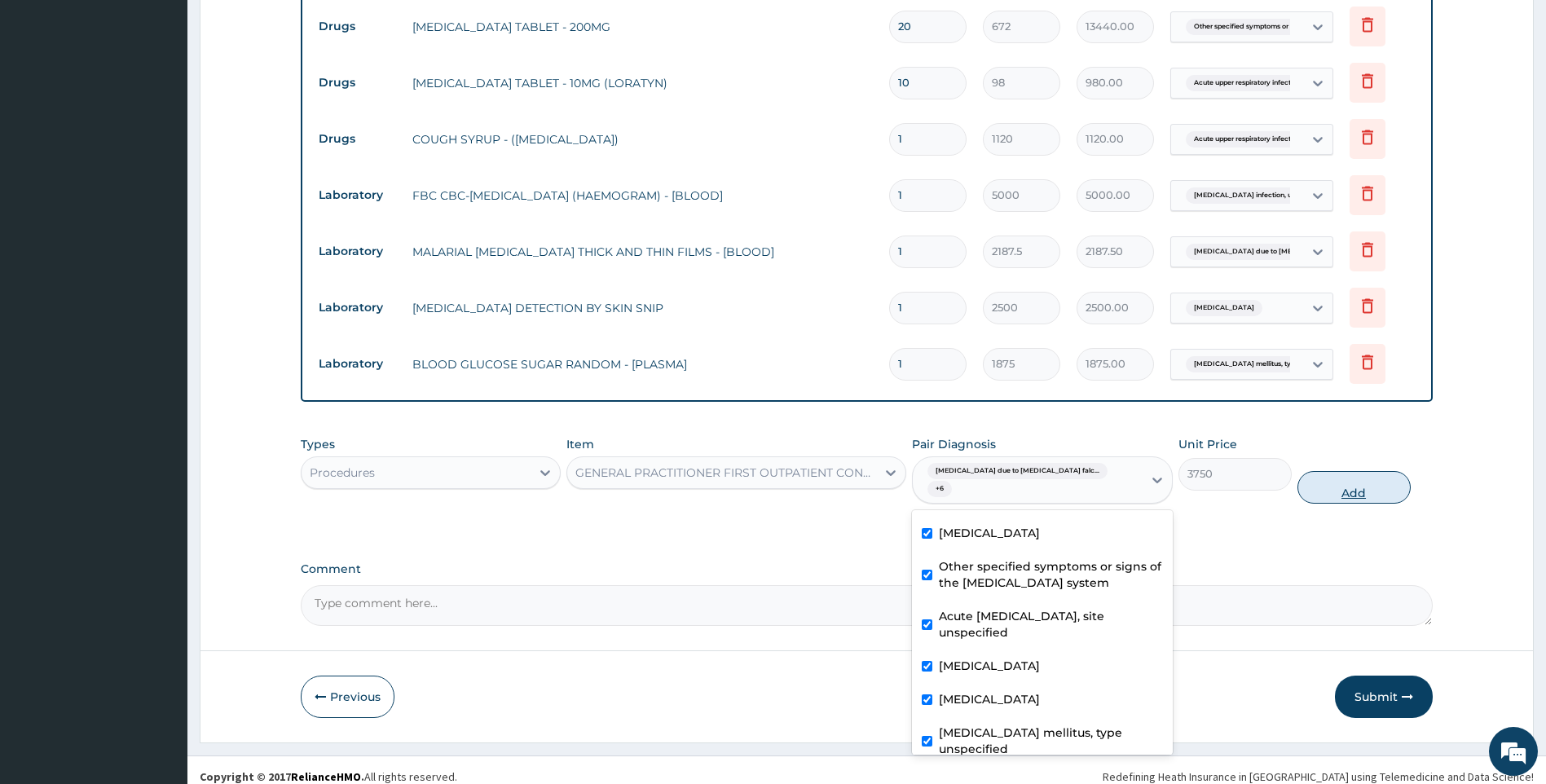
type input "0"
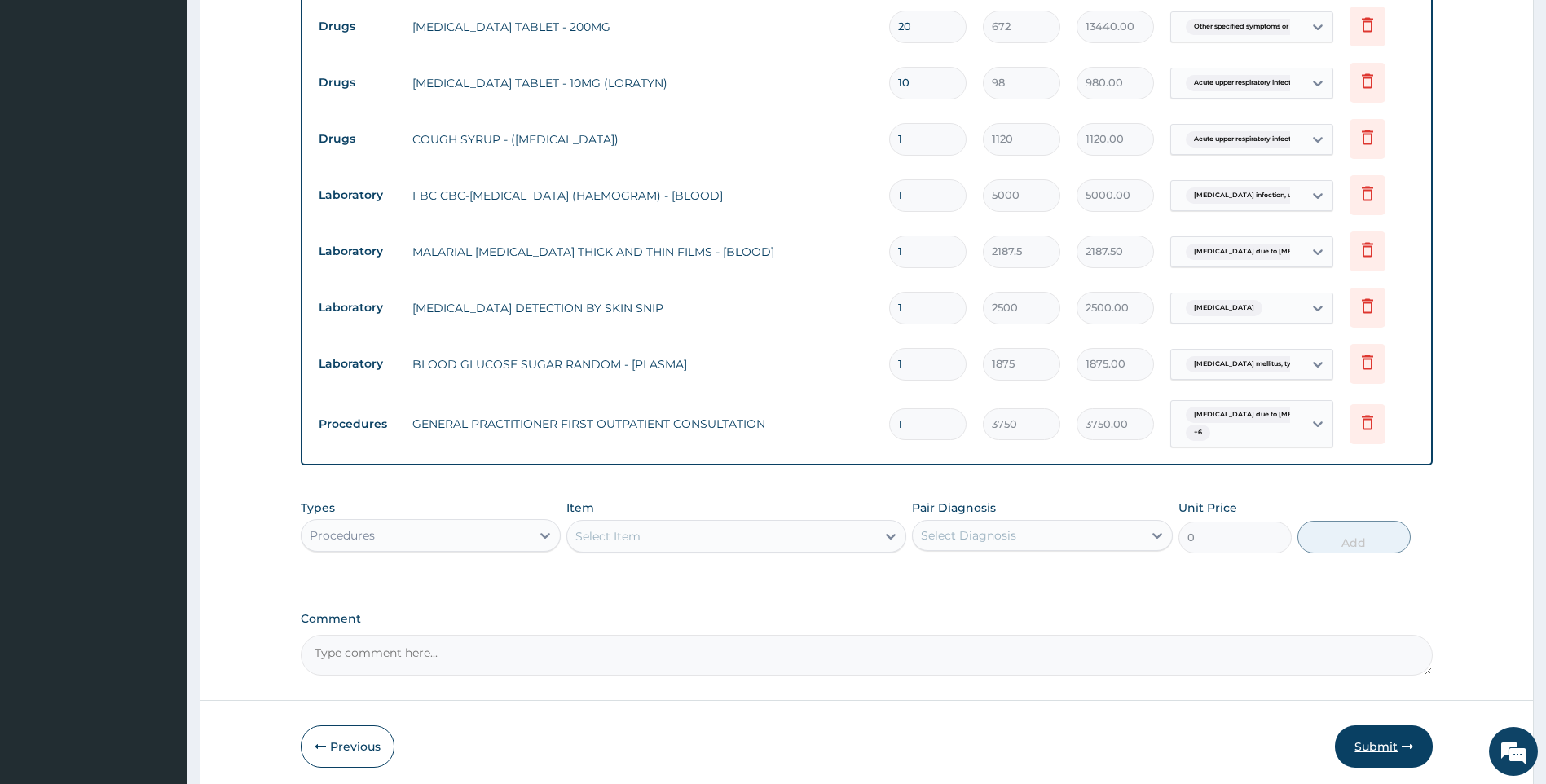
click at [1391, 744] on button "Submit" at bounding box center [1384, 746] width 98 height 43
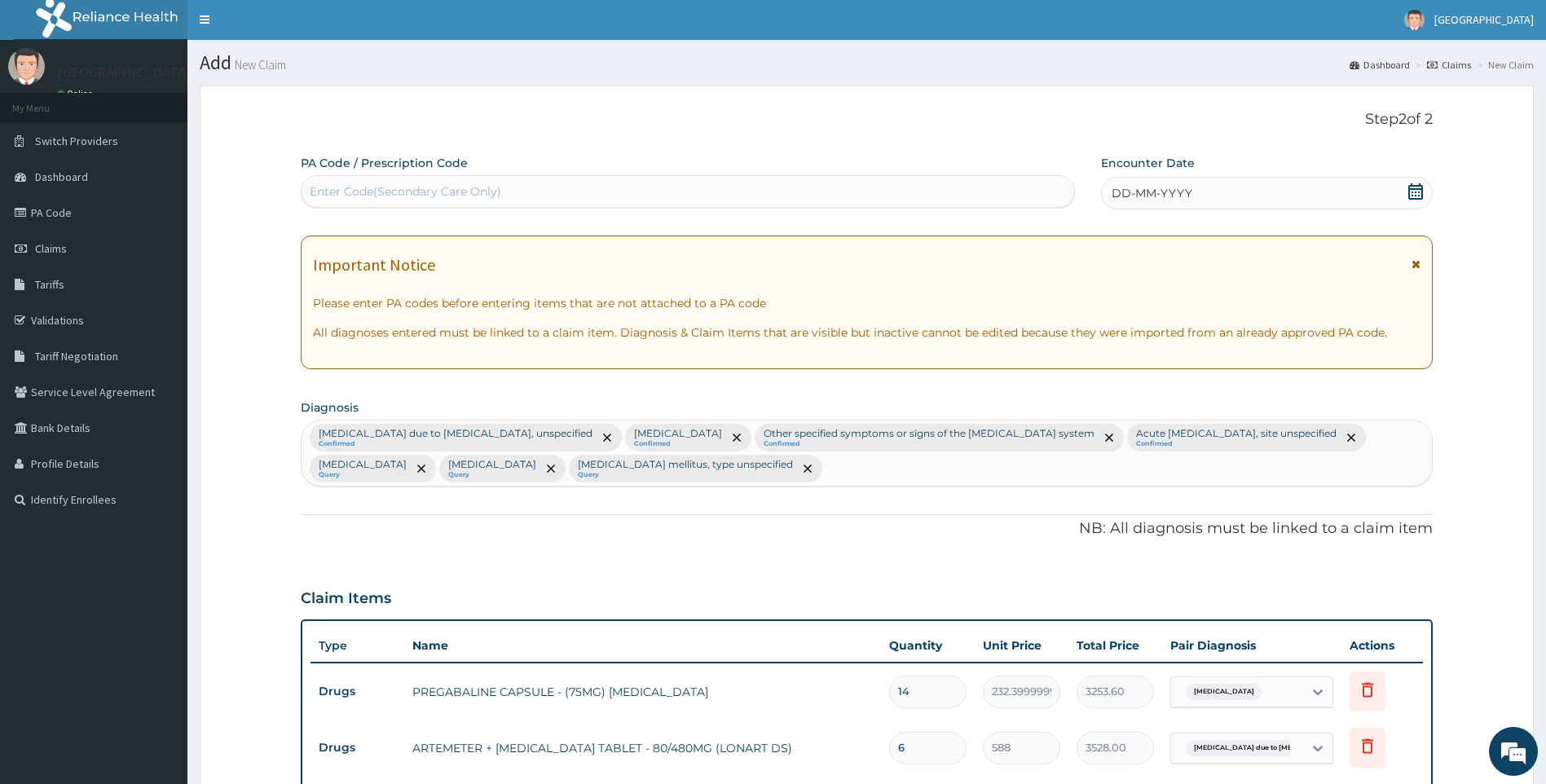
scroll to position [0, 0]
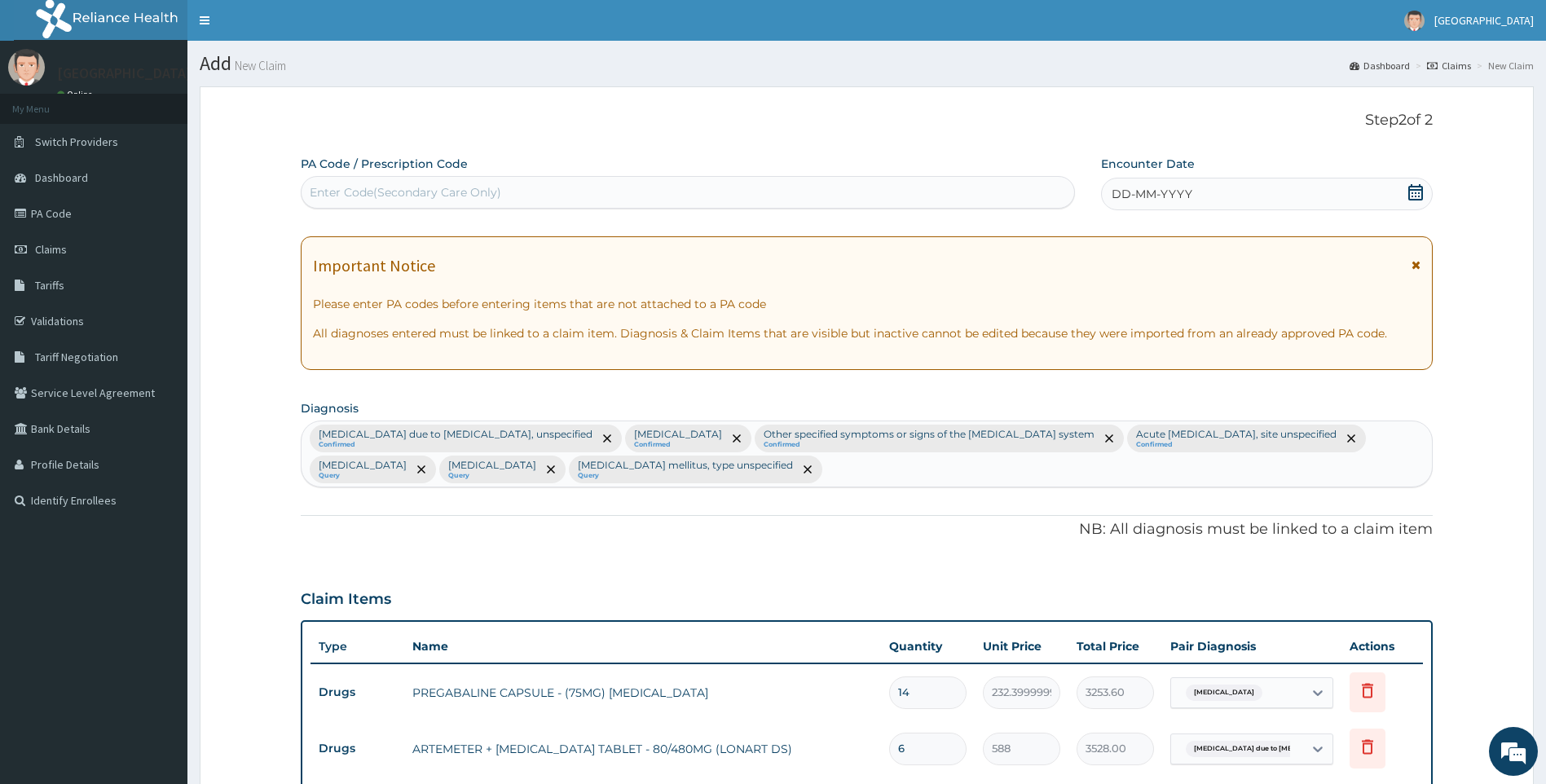
click at [1413, 187] on icon at bounding box center [1416, 192] width 16 height 16
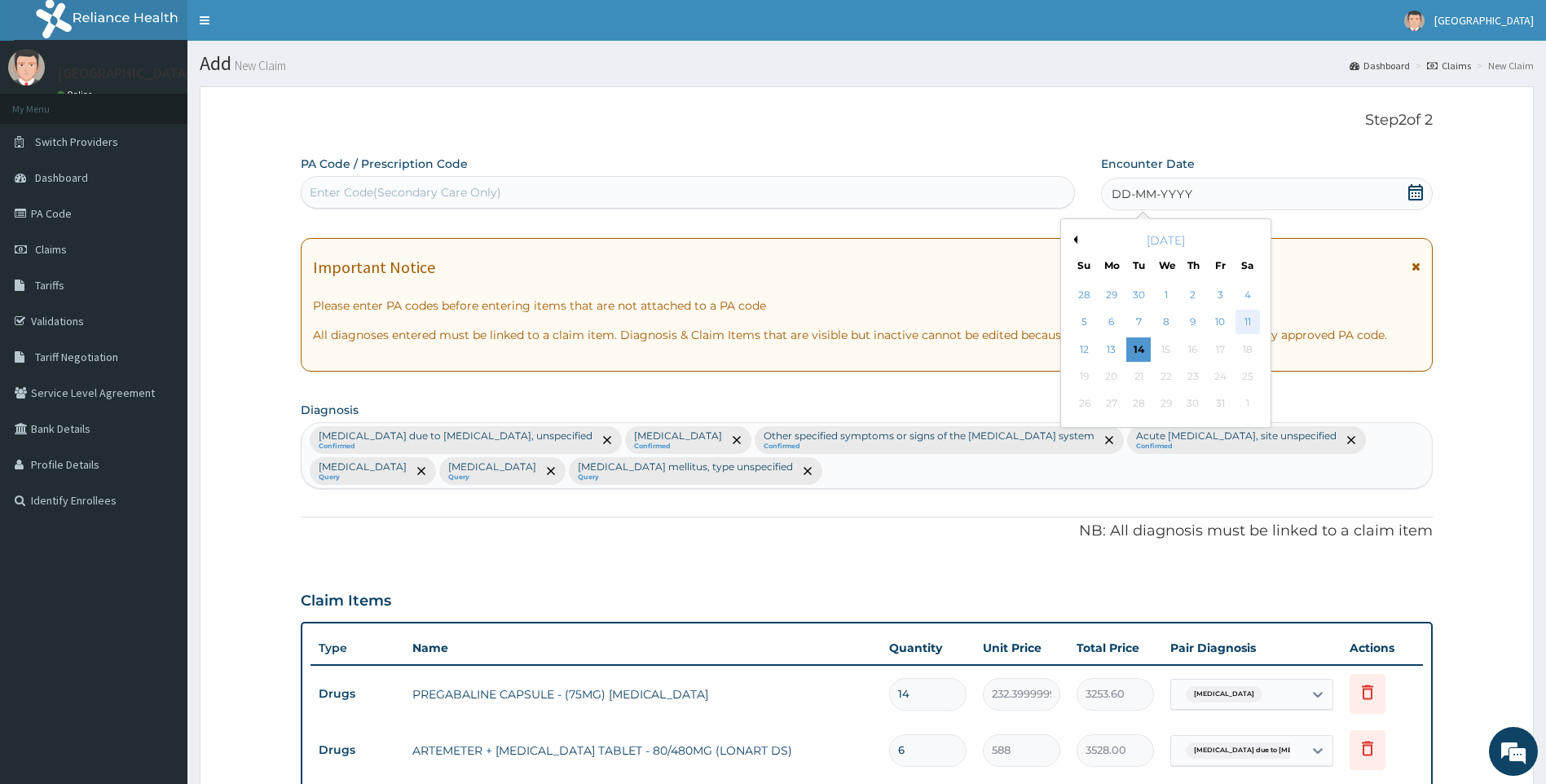
click at [1250, 325] on div "11" at bounding box center [1248, 323] width 25 height 25
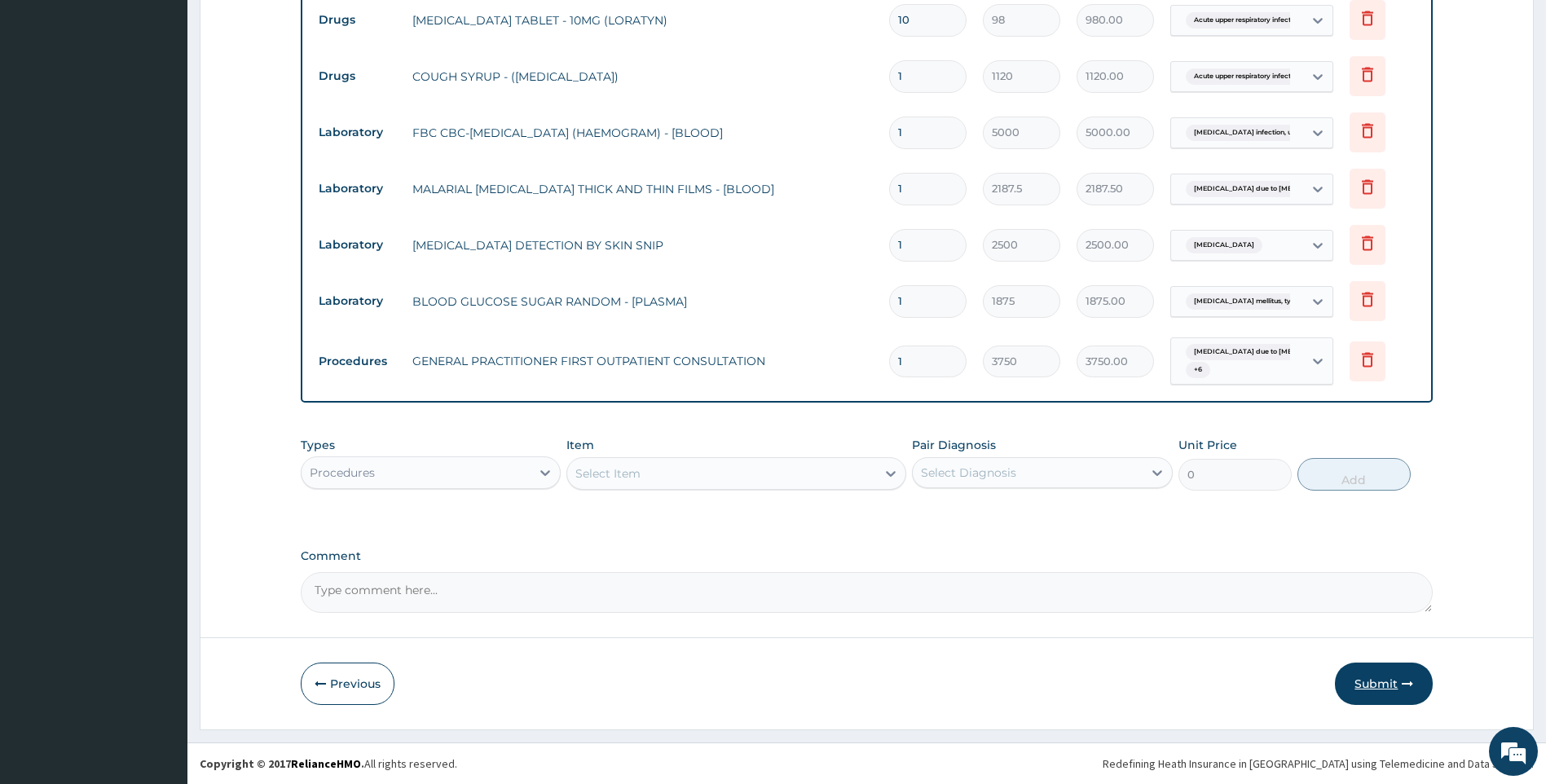
click at [1397, 683] on button "Submit" at bounding box center [1384, 683] width 98 height 43
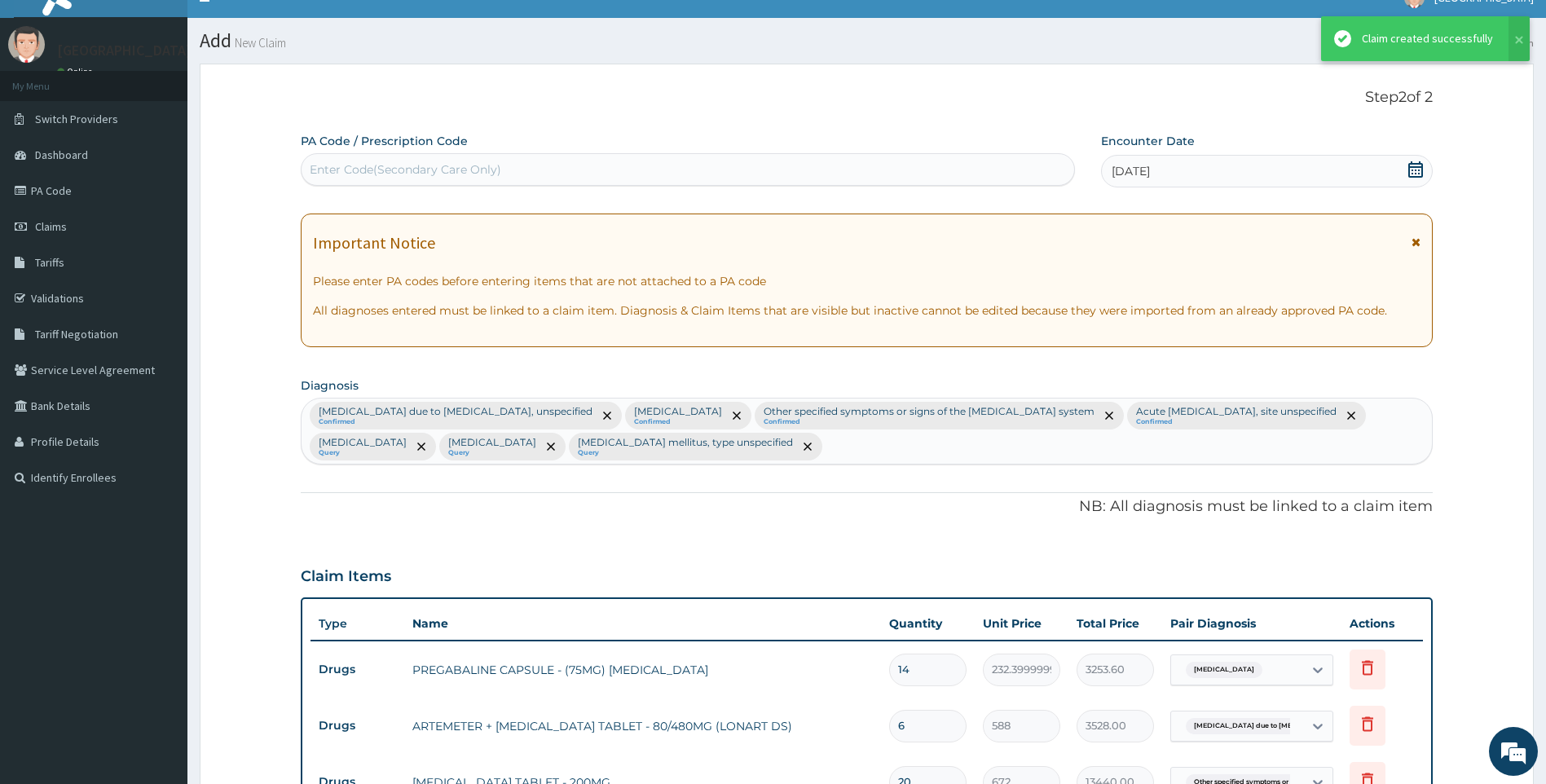
scroll to position [841, 0]
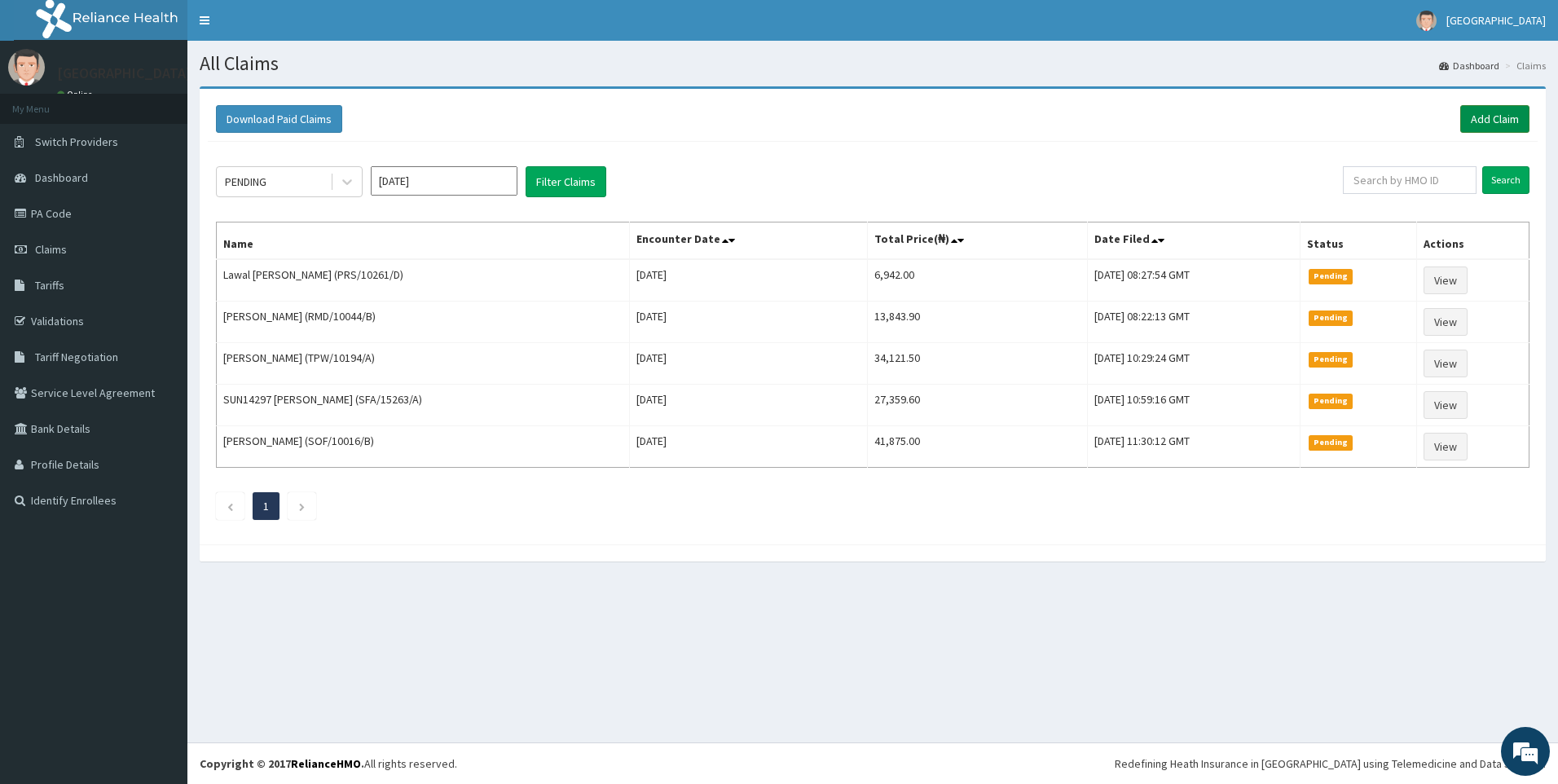
click at [1496, 117] on link "Add Claim" at bounding box center [1494, 118] width 69 height 28
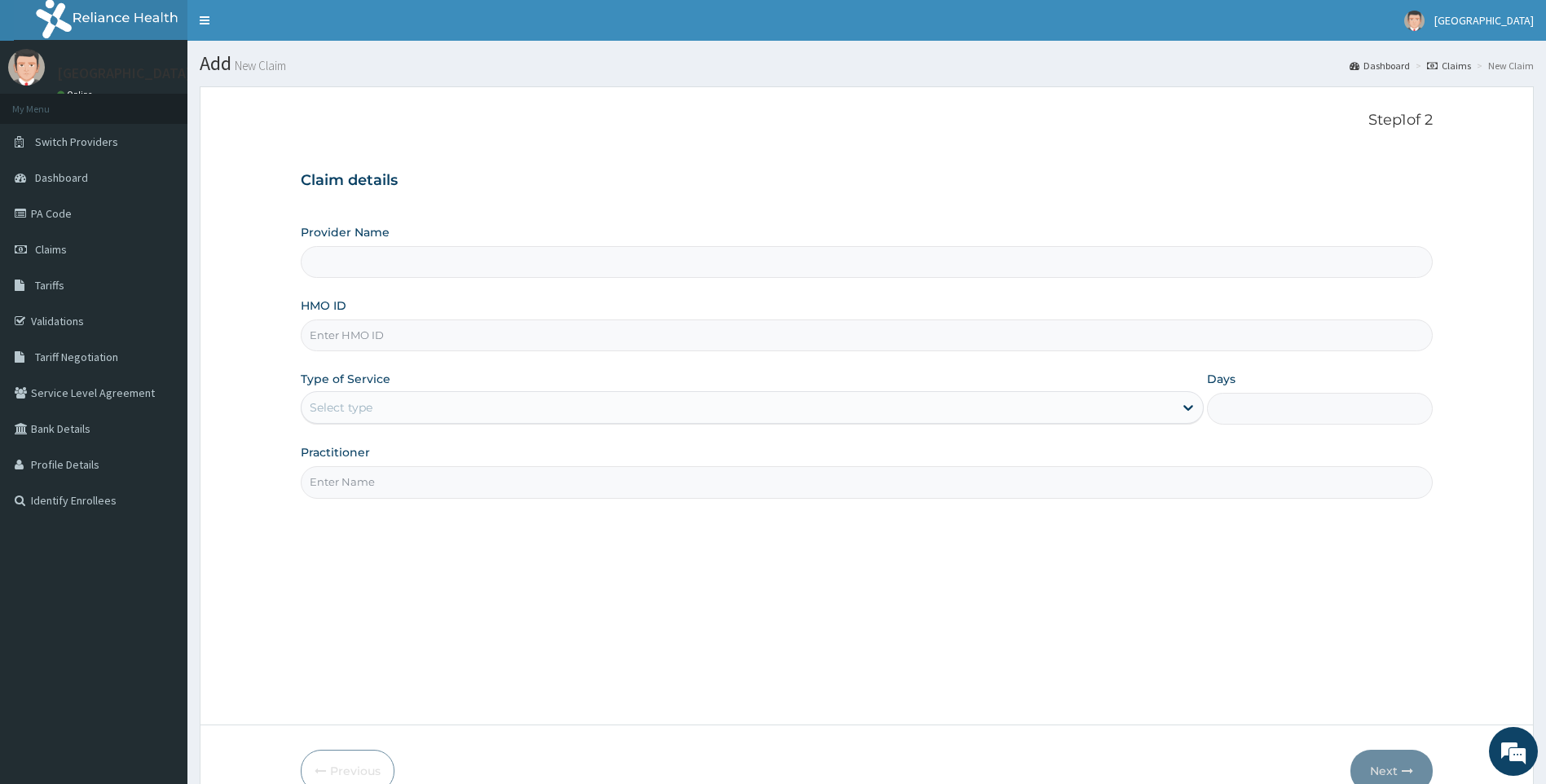
paste input "GTC/10068/B"
type input "GTC/10068/B"
click at [404, 422] on div "Select type" at bounding box center [753, 407] width 904 height 32
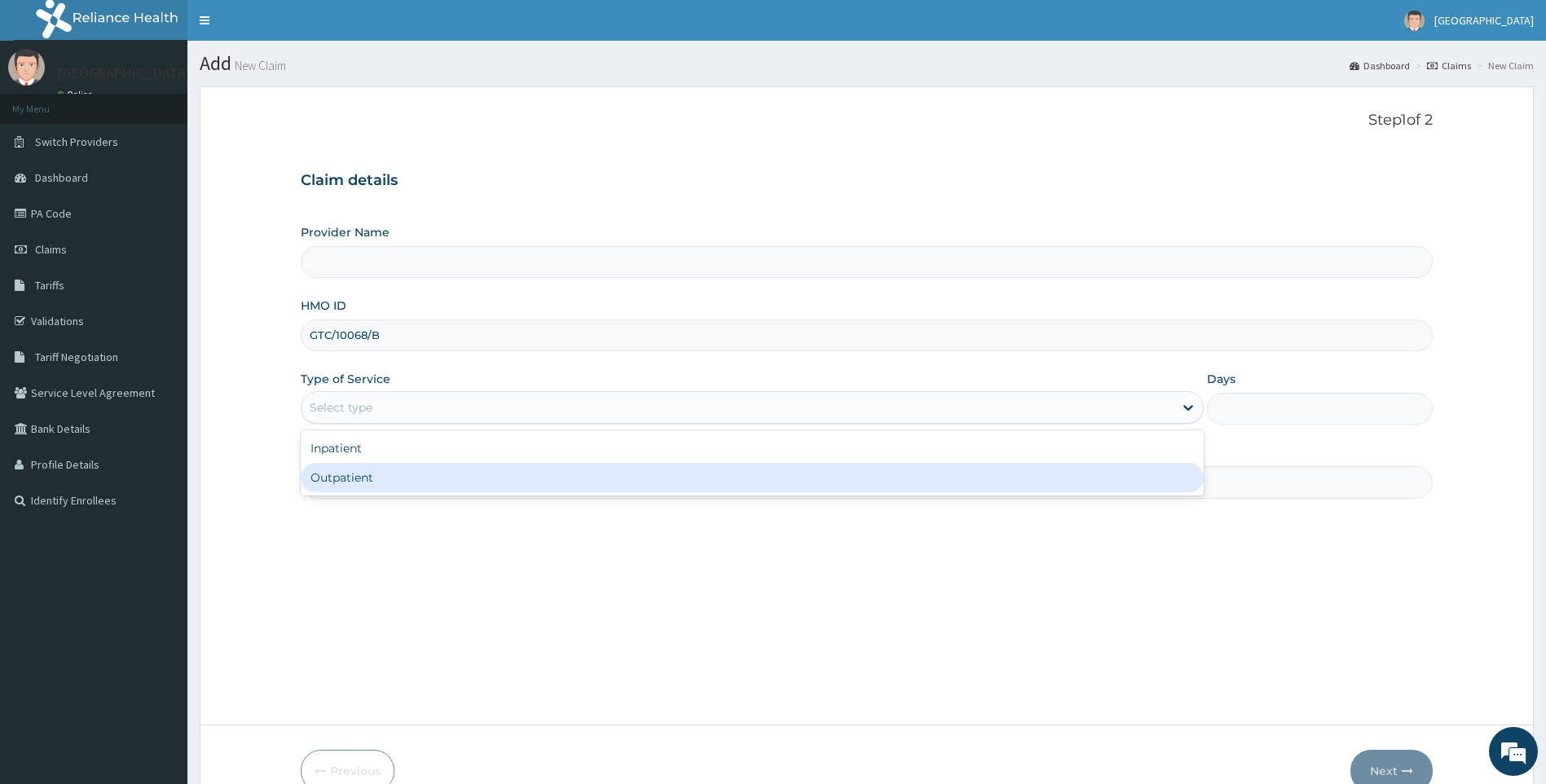
click at [396, 475] on div "Outpatient" at bounding box center [753, 477] width 904 height 29
type input "1"
type input "[GEOGRAPHIC_DATA]"
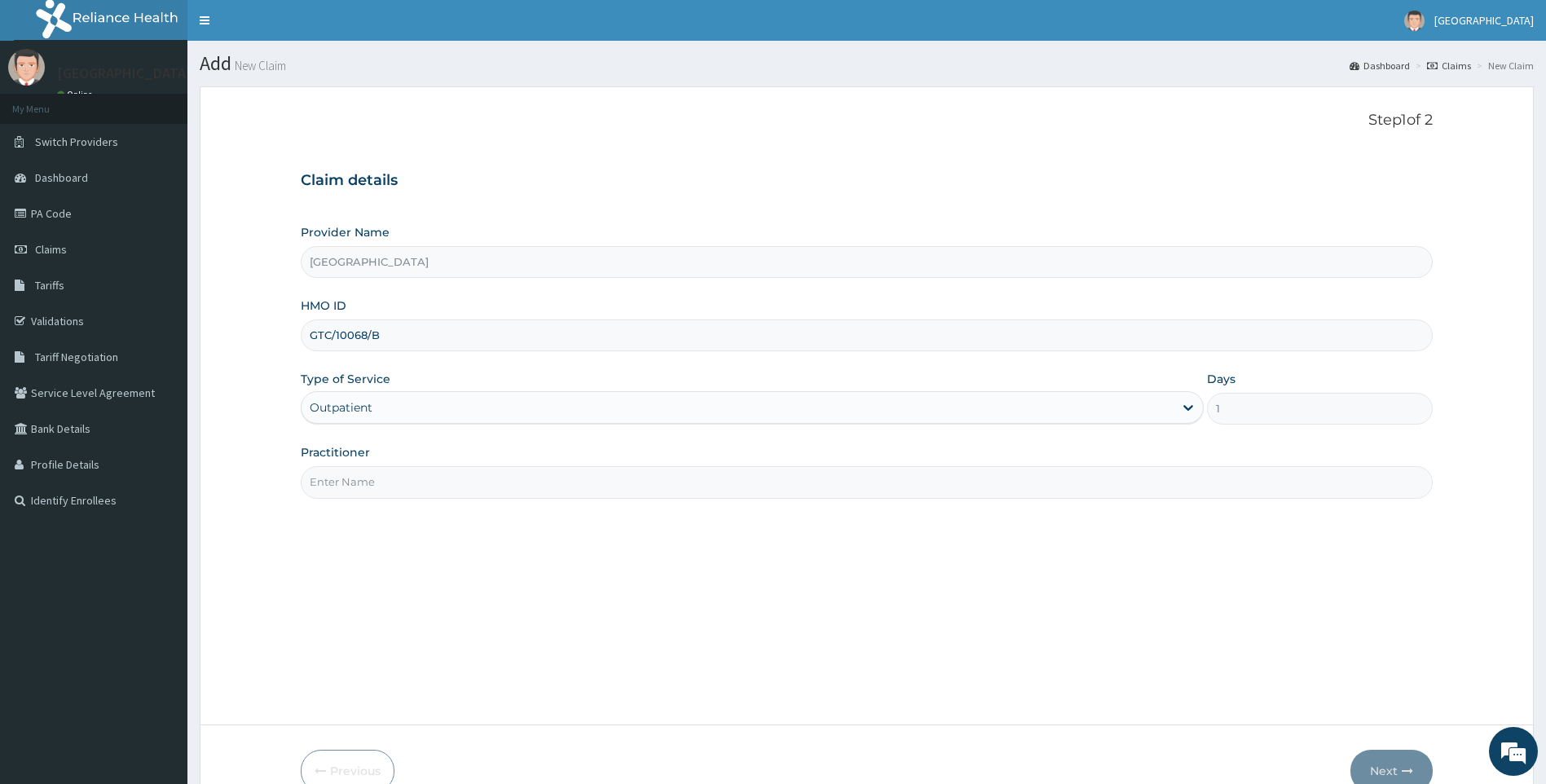
click at [379, 482] on input "Practitioner" at bounding box center [867, 481] width 1133 height 31
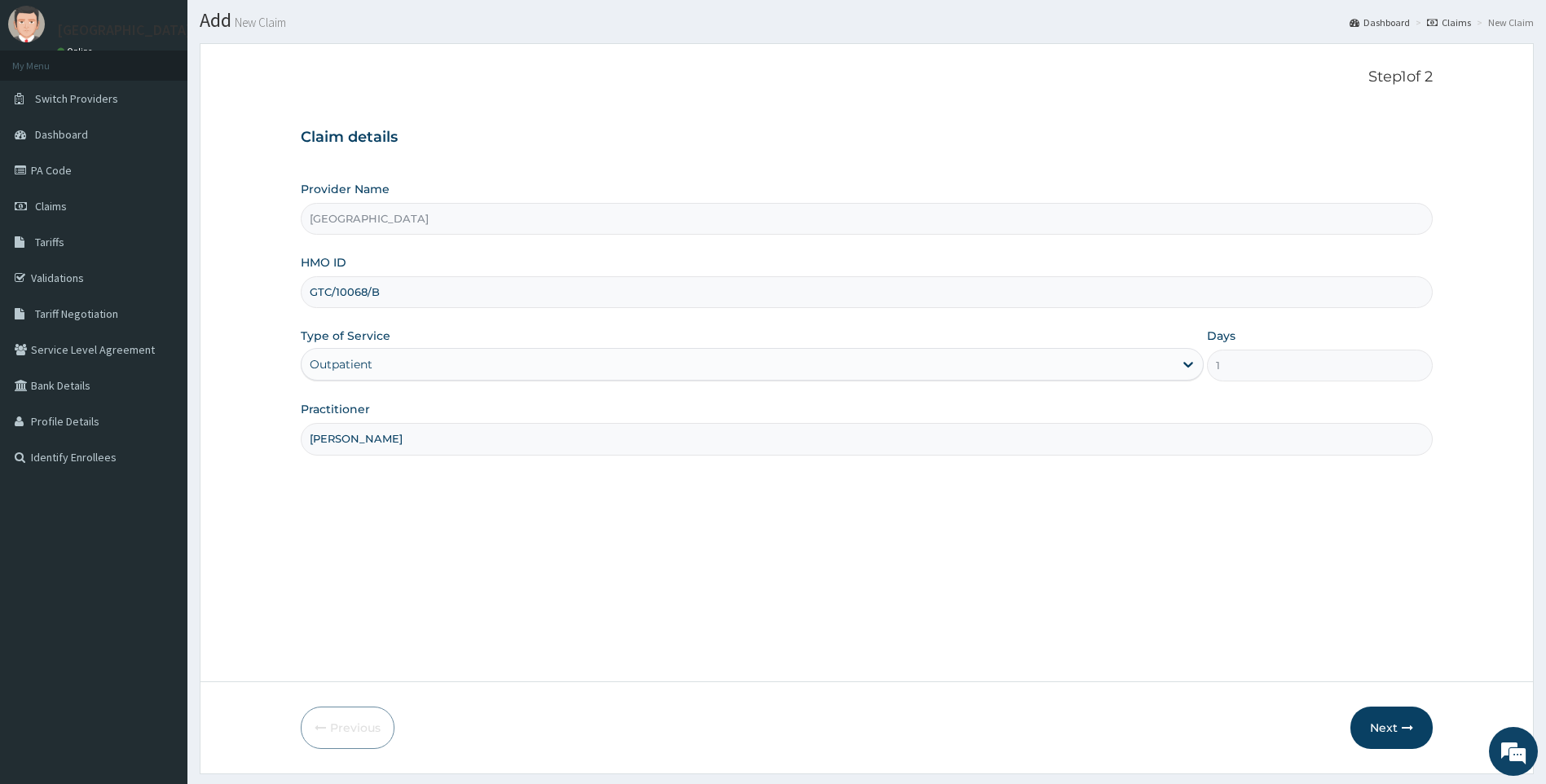
scroll to position [88, 0]
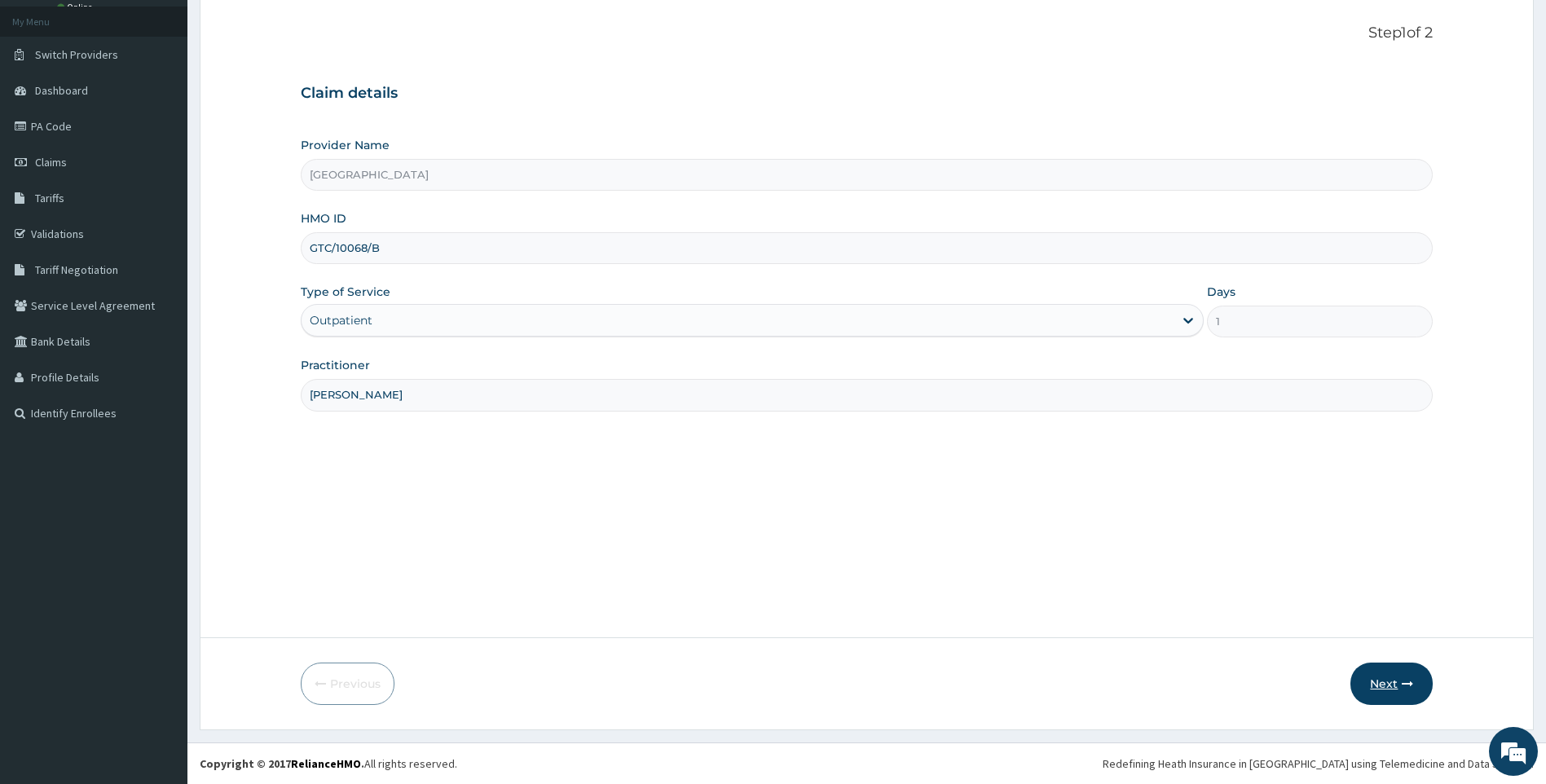
type input "[PERSON_NAME]"
click at [1378, 685] on button "Next" at bounding box center [1392, 683] width 82 height 43
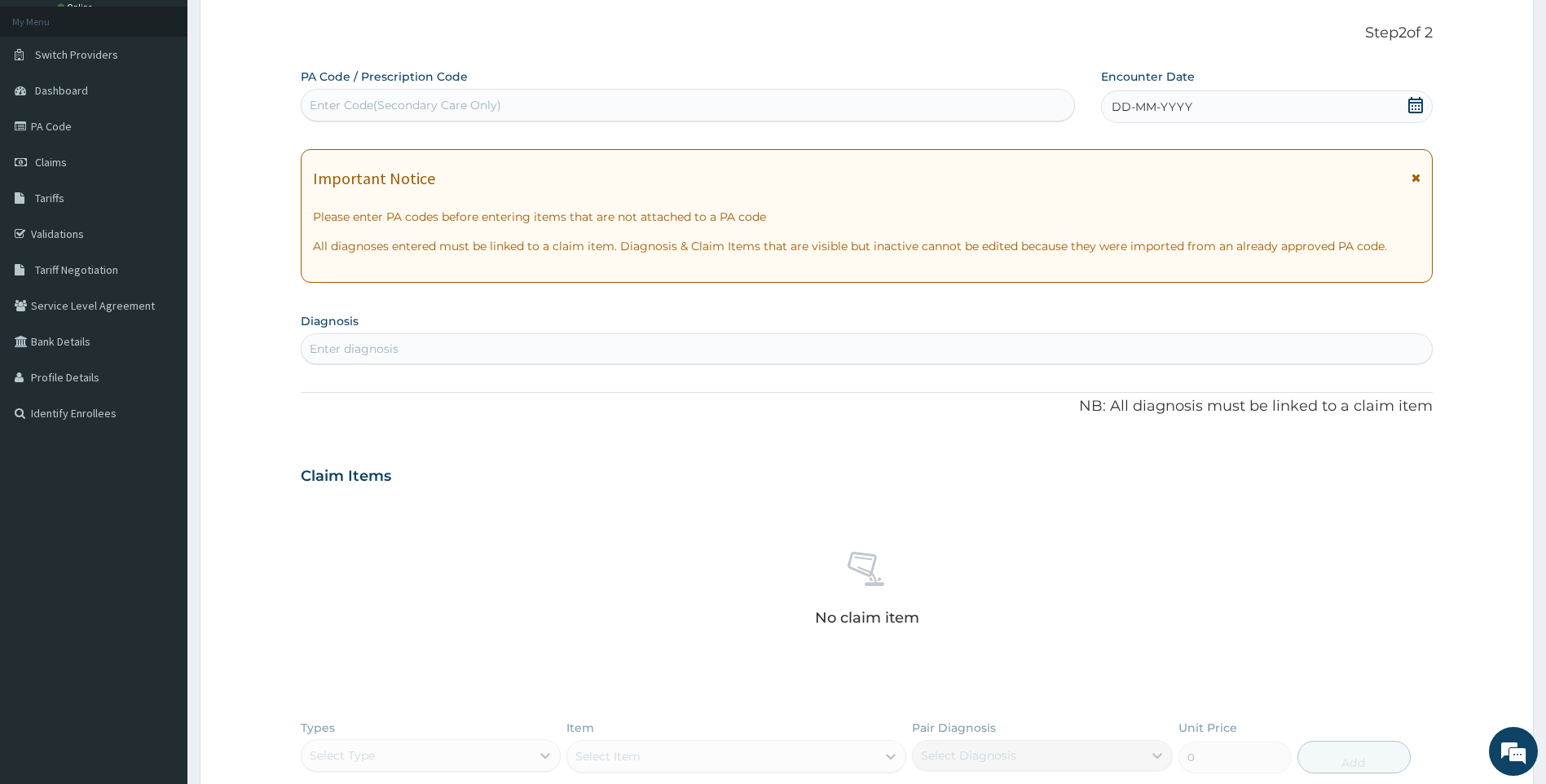
click at [1412, 99] on icon at bounding box center [1416, 105] width 14 height 16
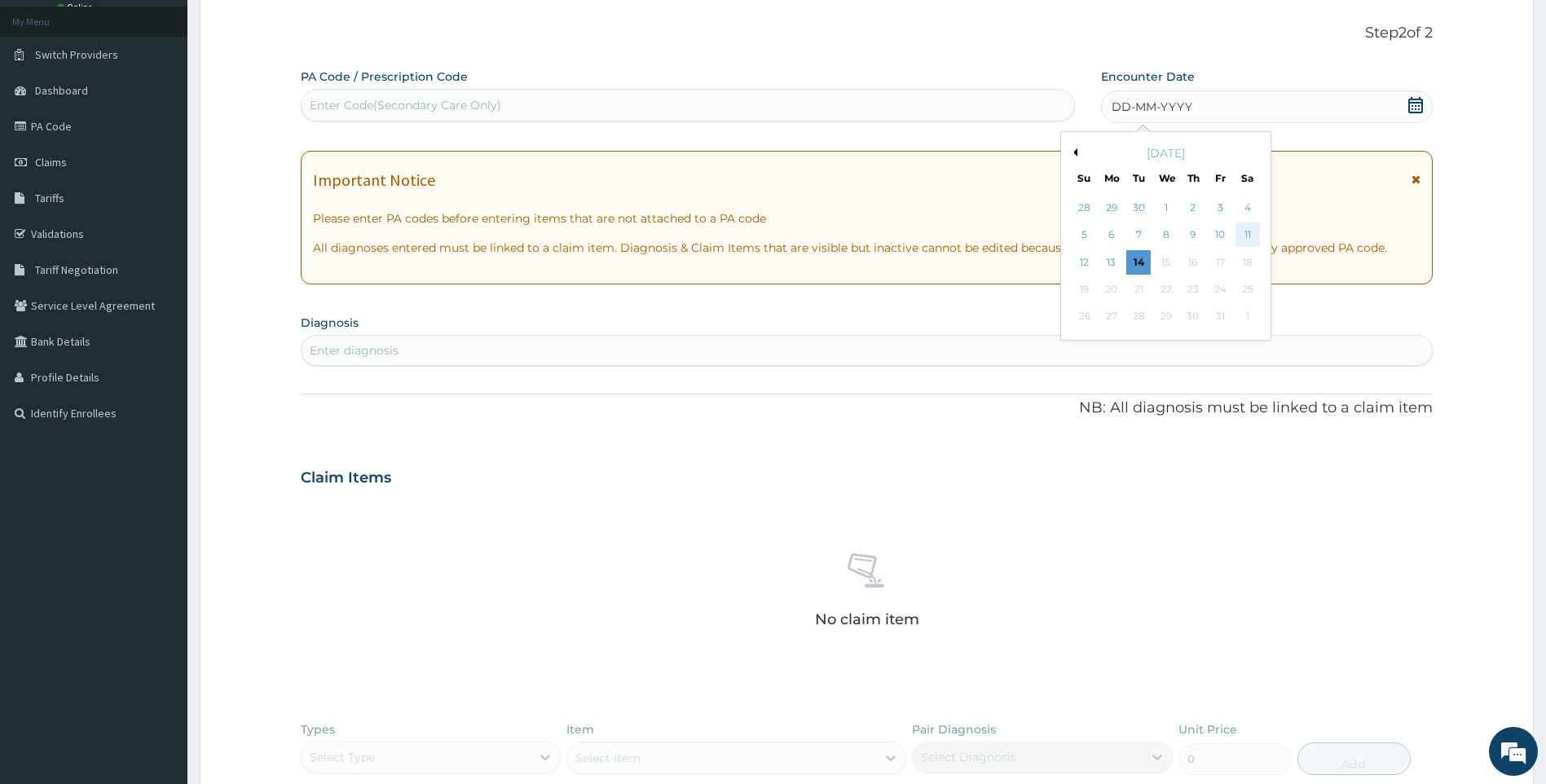
click at [1249, 234] on div "11" at bounding box center [1248, 236] width 25 height 25
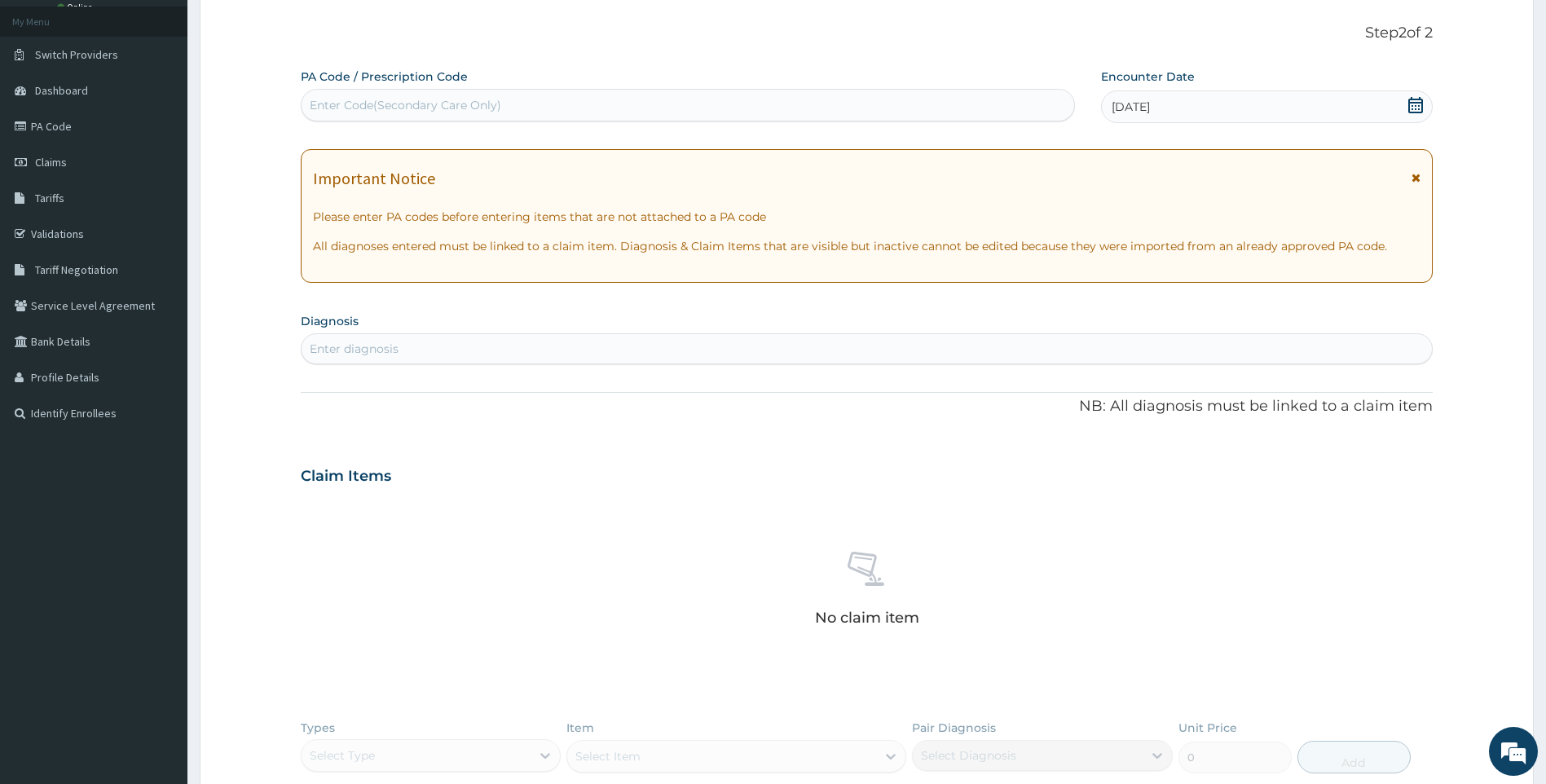
click at [443, 341] on div "Enter diagnosis" at bounding box center [867, 348] width 1131 height 26
type input "PEPTIC"
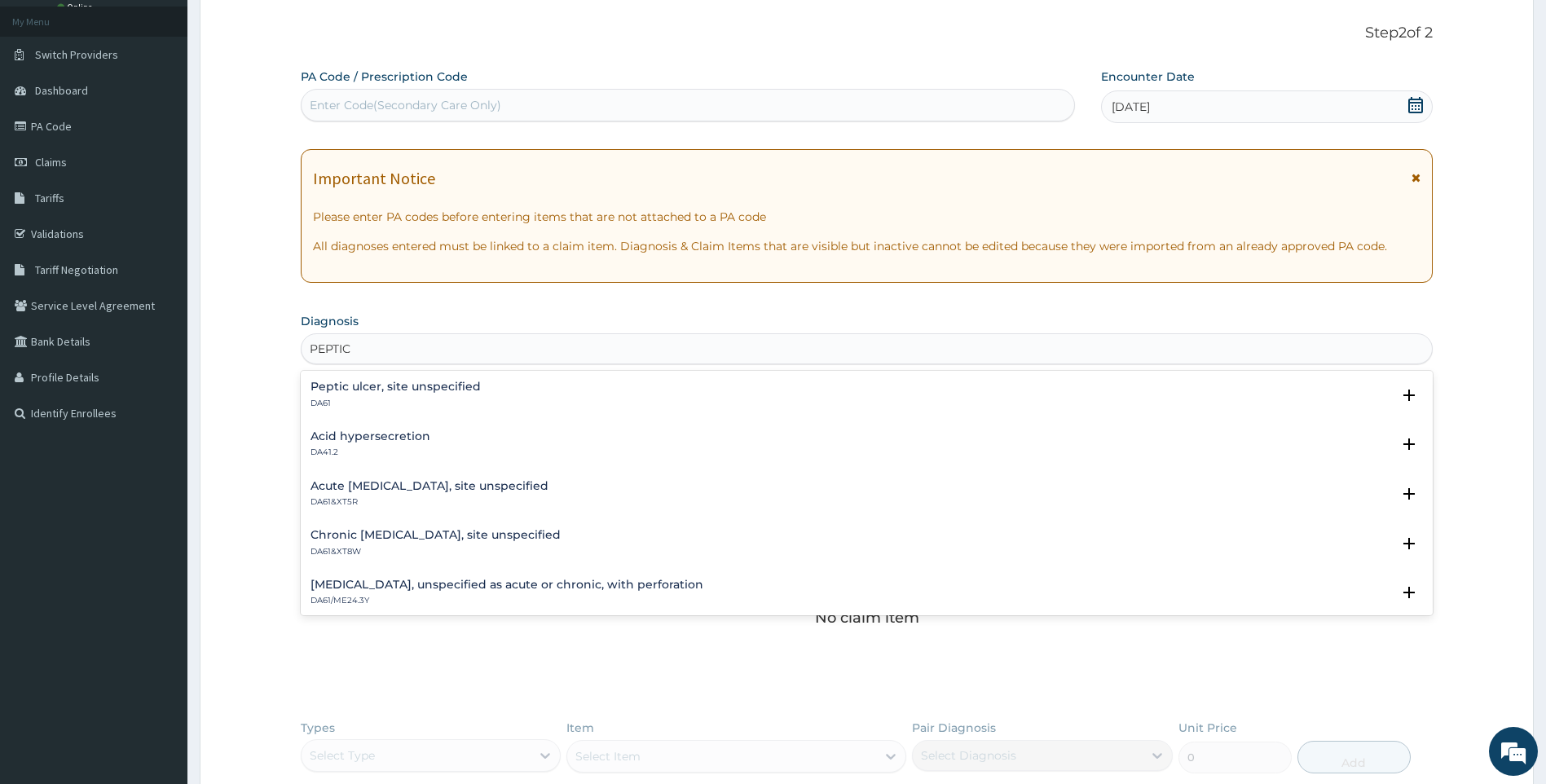
click at [447, 395] on div "[MEDICAL_DATA], site unspecified DA61" at bounding box center [395, 395] width 170 height 29
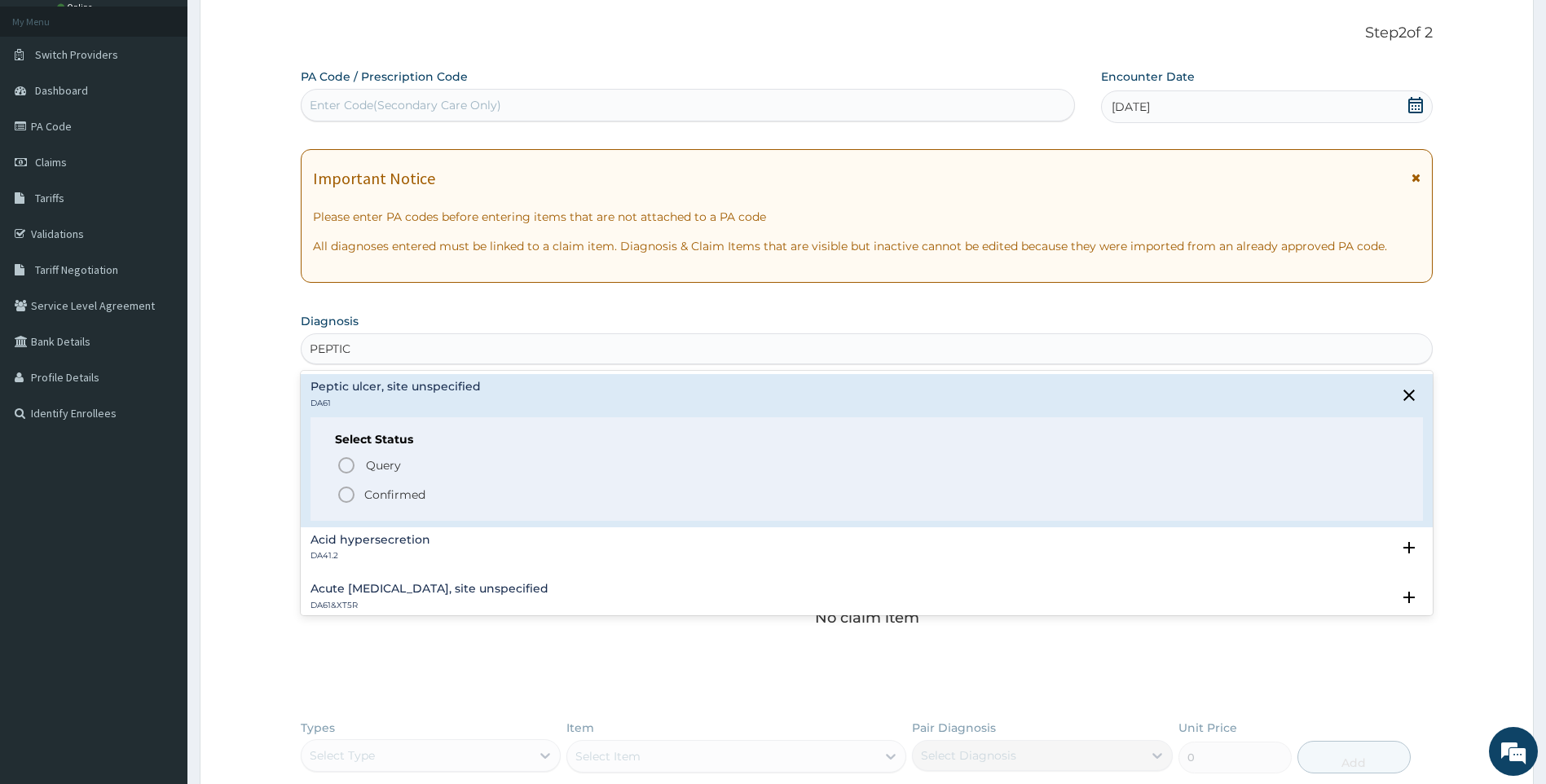
click at [378, 491] on p "Confirmed" at bounding box center [395, 494] width 61 height 16
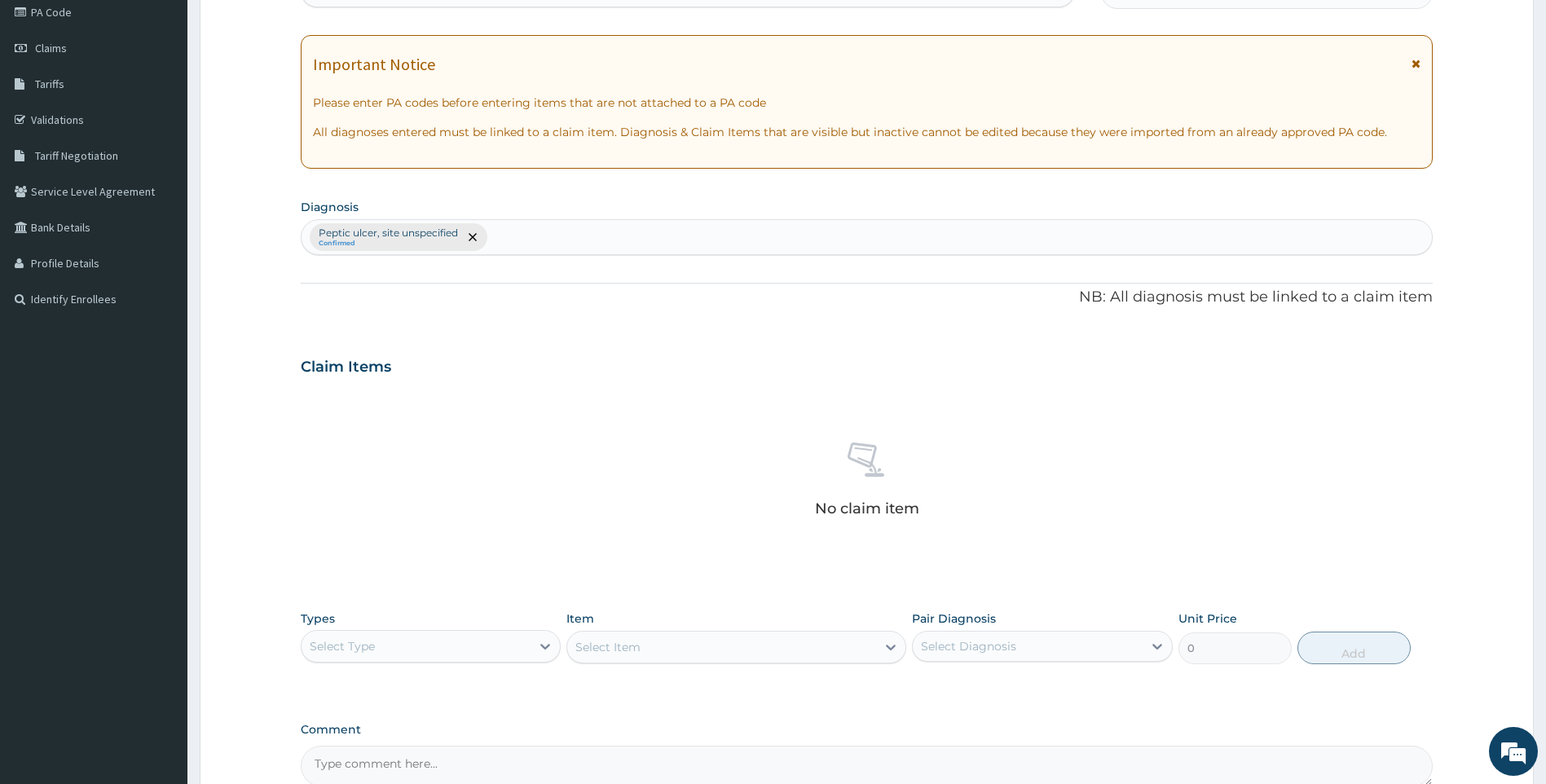
scroll to position [331, 0]
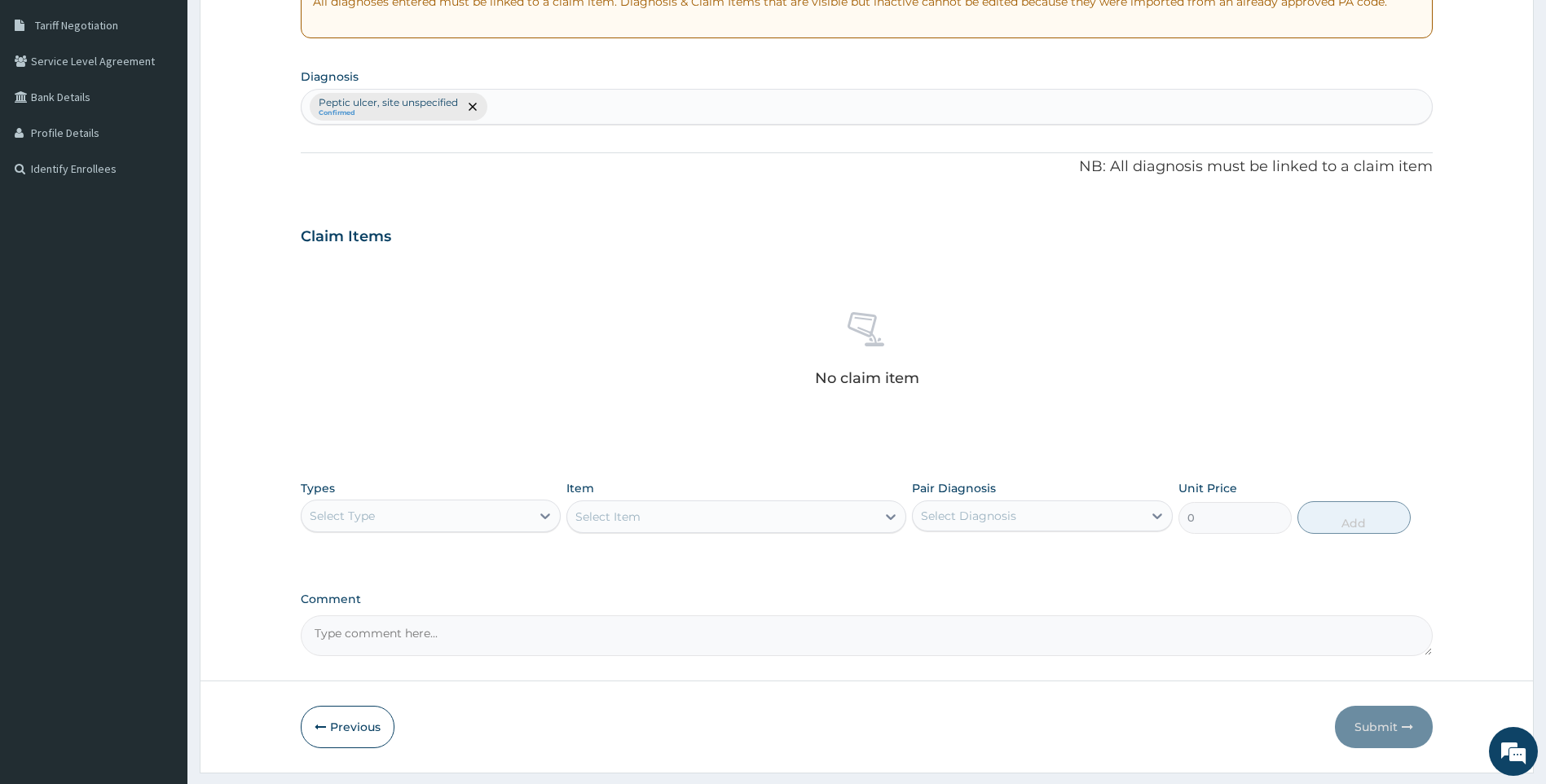
click at [501, 511] on div "Select Type" at bounding box center [416, 515] width 229 height 26
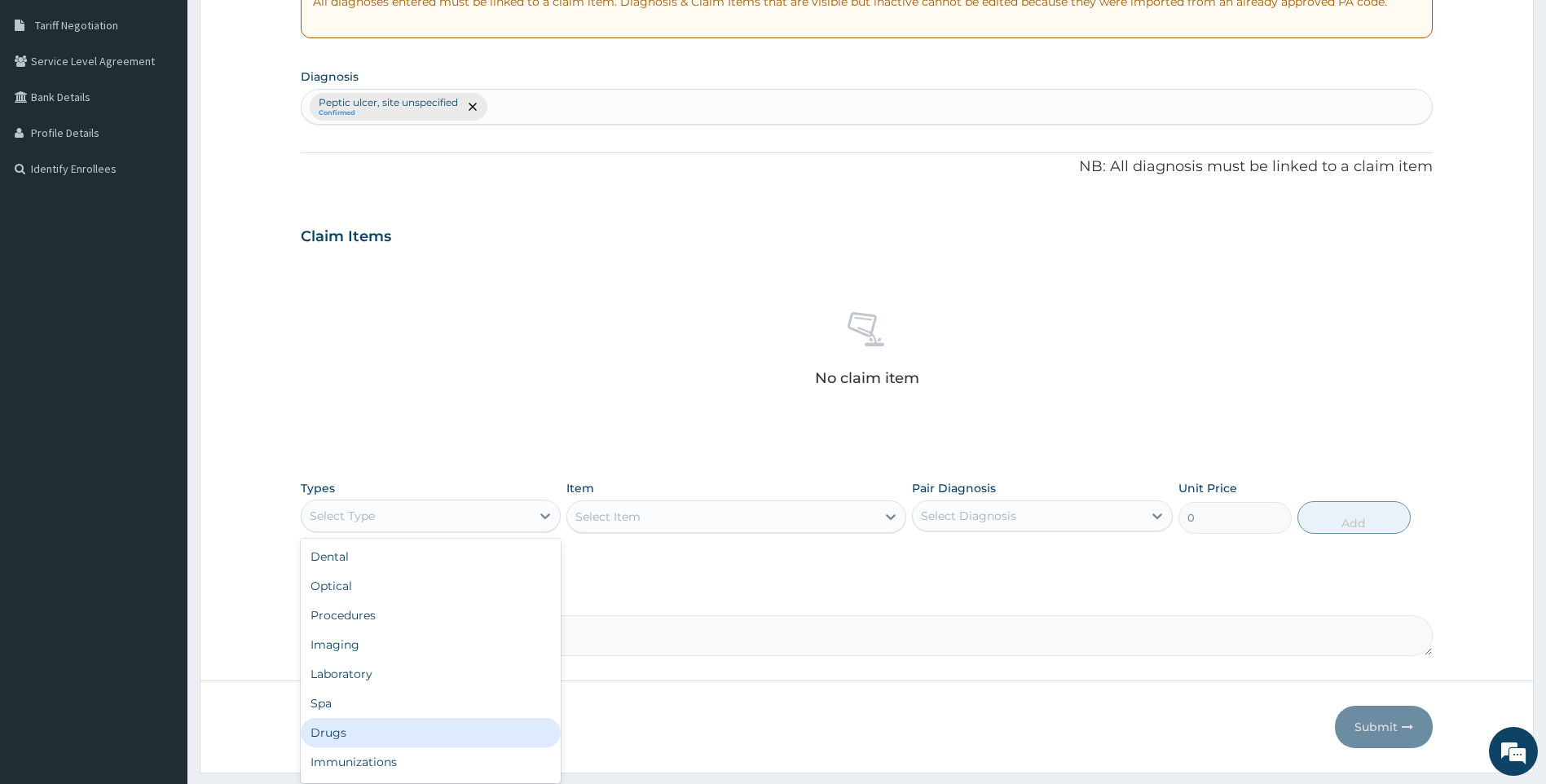
click at [400, 734] on div "Drugs" at bounding box center [431, 732] width 261 height 29
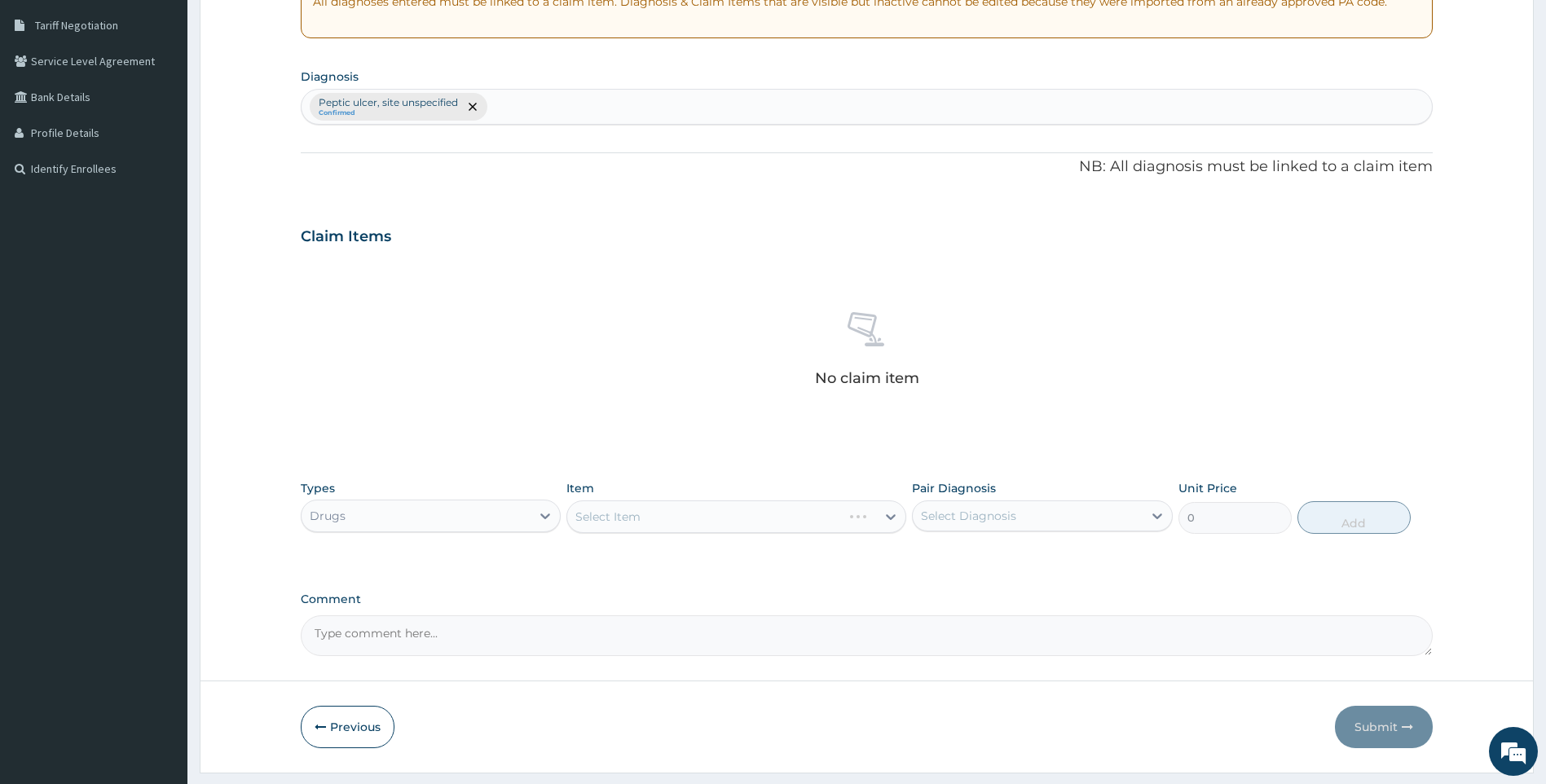
click at [670, 500] on div "Item Select Item" at bounding box center [736, 506] width 340 height 54
drag, startPoint x: 670, startPoint y: 501, endPoint x: 682, endPoint y: 517, distance: 20.0
click at [682, 517] on div "Select Item" at bounding box center [736, 517] width 340 height 32
click at [806, 524] on div "Select Item" at bounding box center [722, 516] width 309 height 26
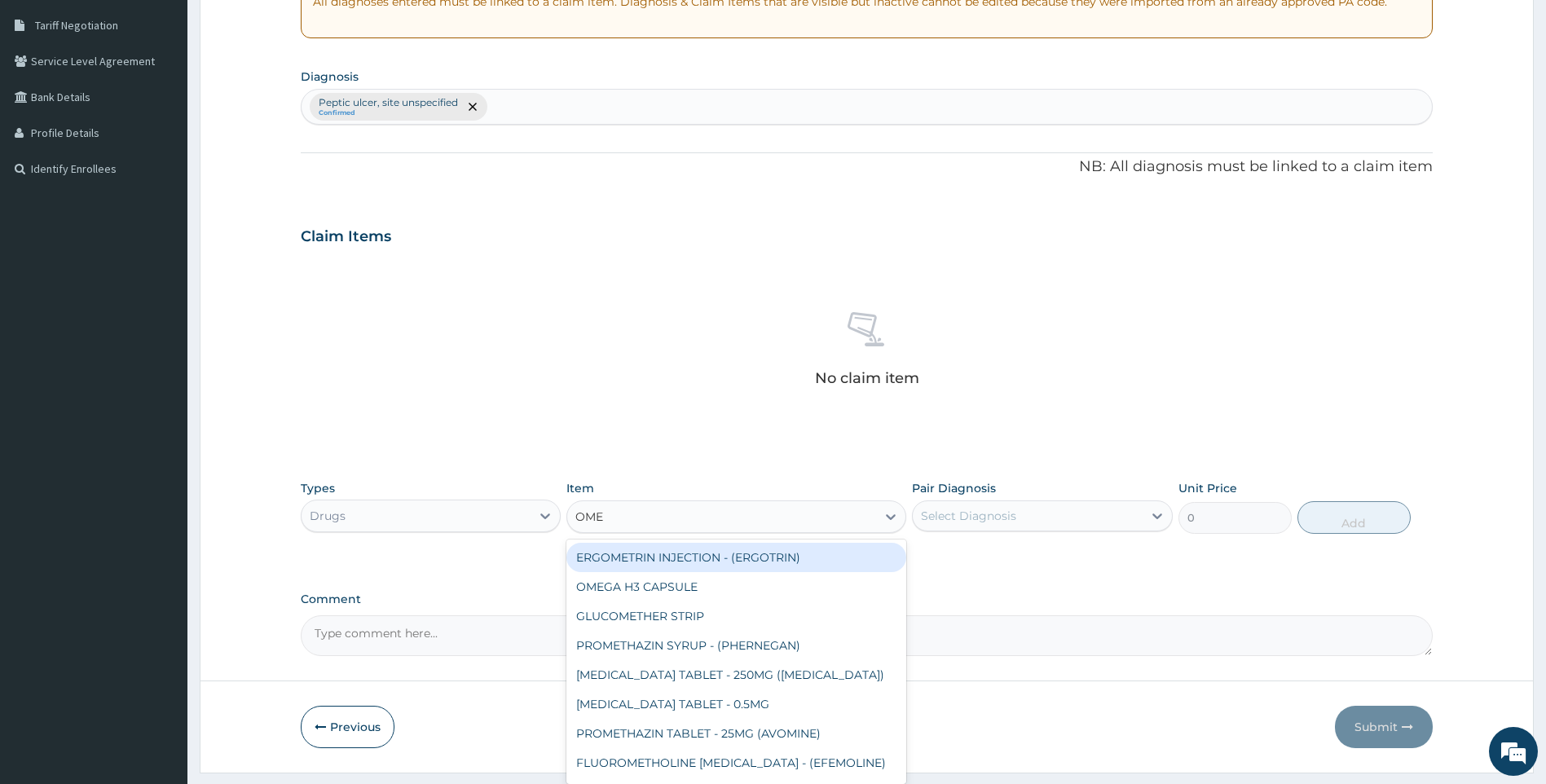
type input "OMEP"
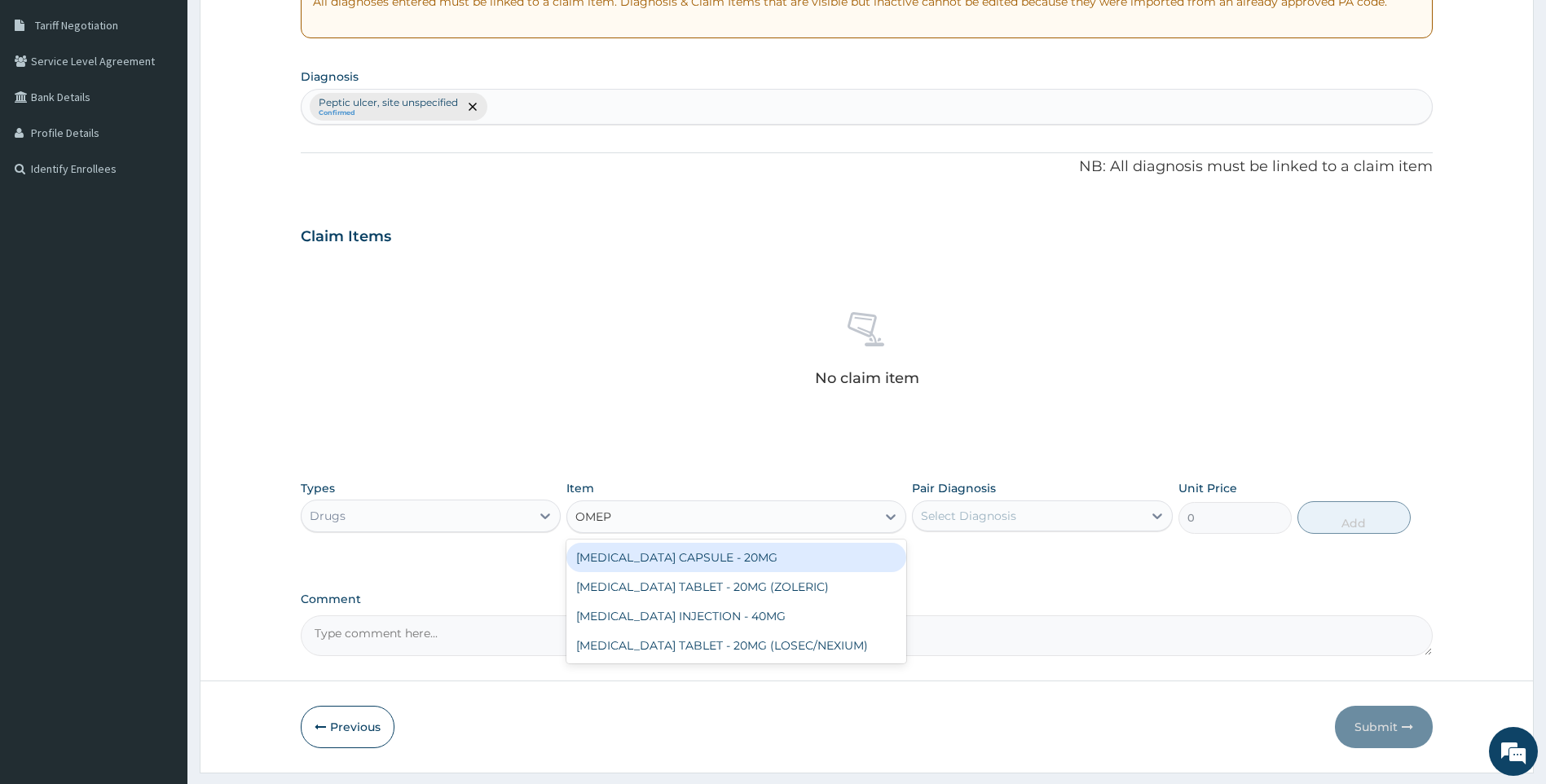
click at [761, 562] on div "OMEPRAZOLE CAPSULE - 20MG" at bounding box center [736, 557] width 340 height 29
type input "140"
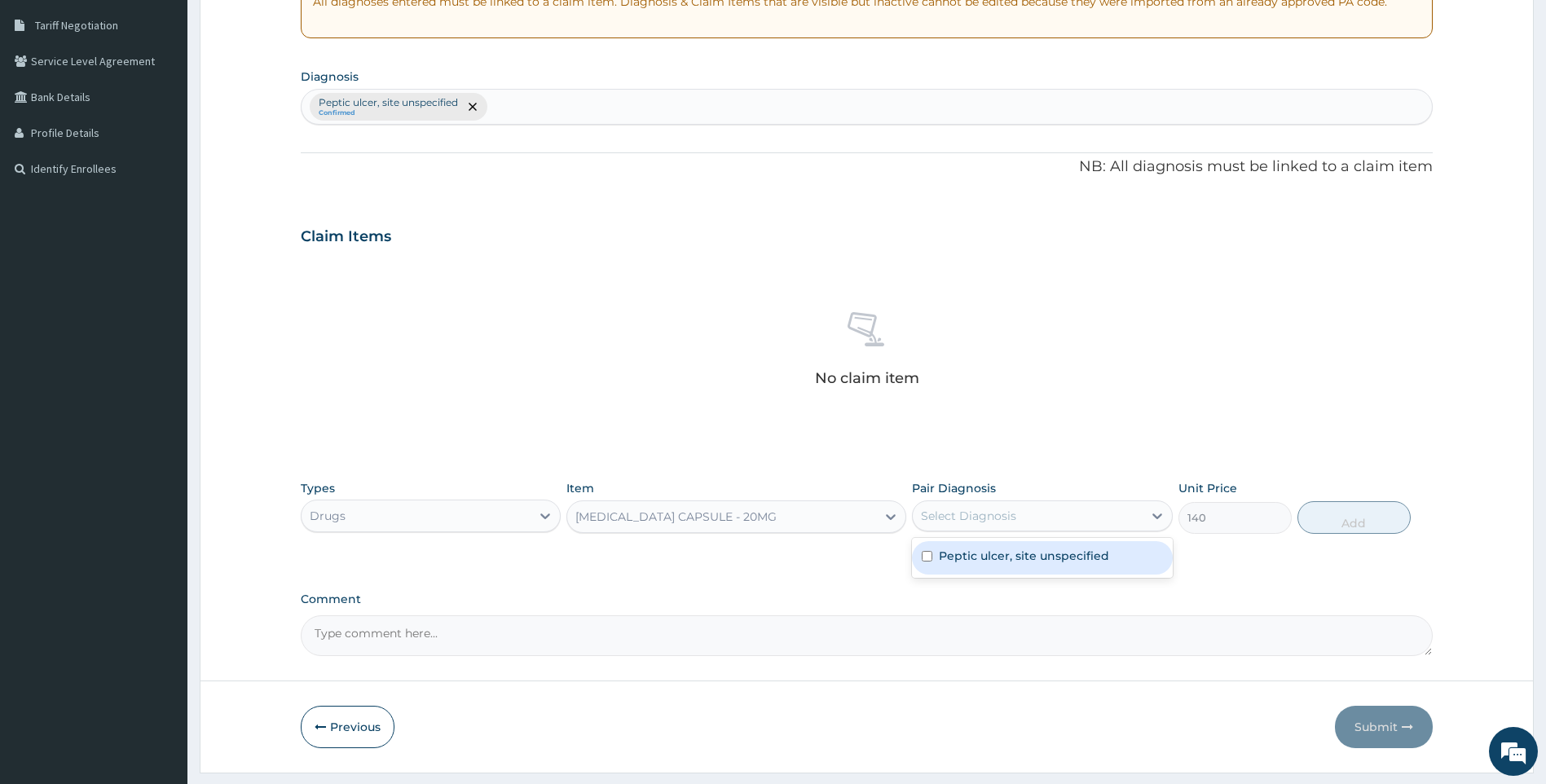
drag, startPoint x: 1012, startPoint y: 519, endPoint x: 988, endPoint y: 577, distance: 62.8
click at [1008, 524] on div "Select Diagnosis" at bounding box center [1027, 515] width 229 height 26
click at [1012, 556] on label "Peptic ulcer, site unspecified" at bounding box center [1023, 555] width 170 height 16
checkbox input "true"
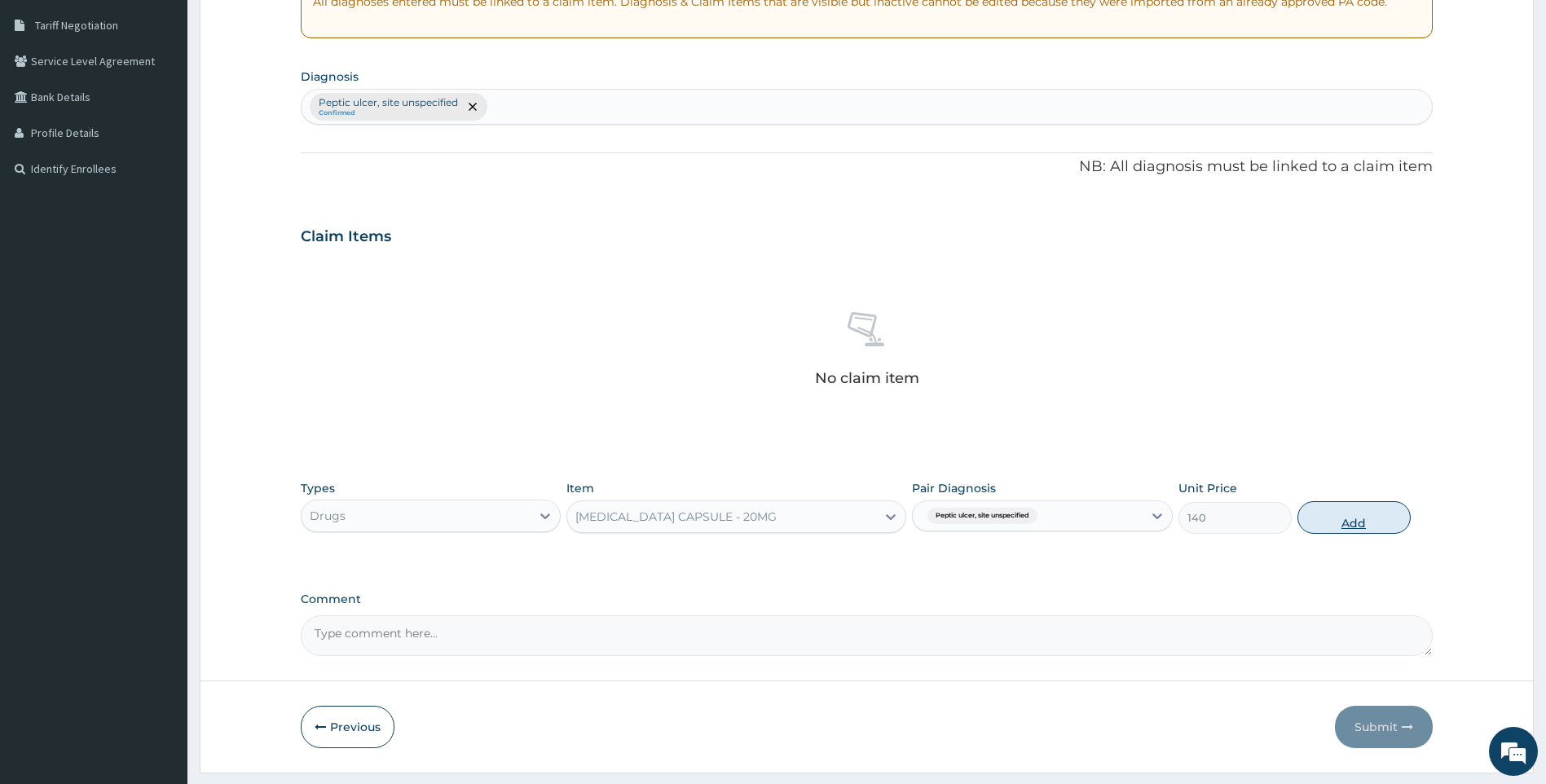
click at [1380, 518] on button "Add" at bounding box center [1354, 518] width 113 height 32
type input "0"
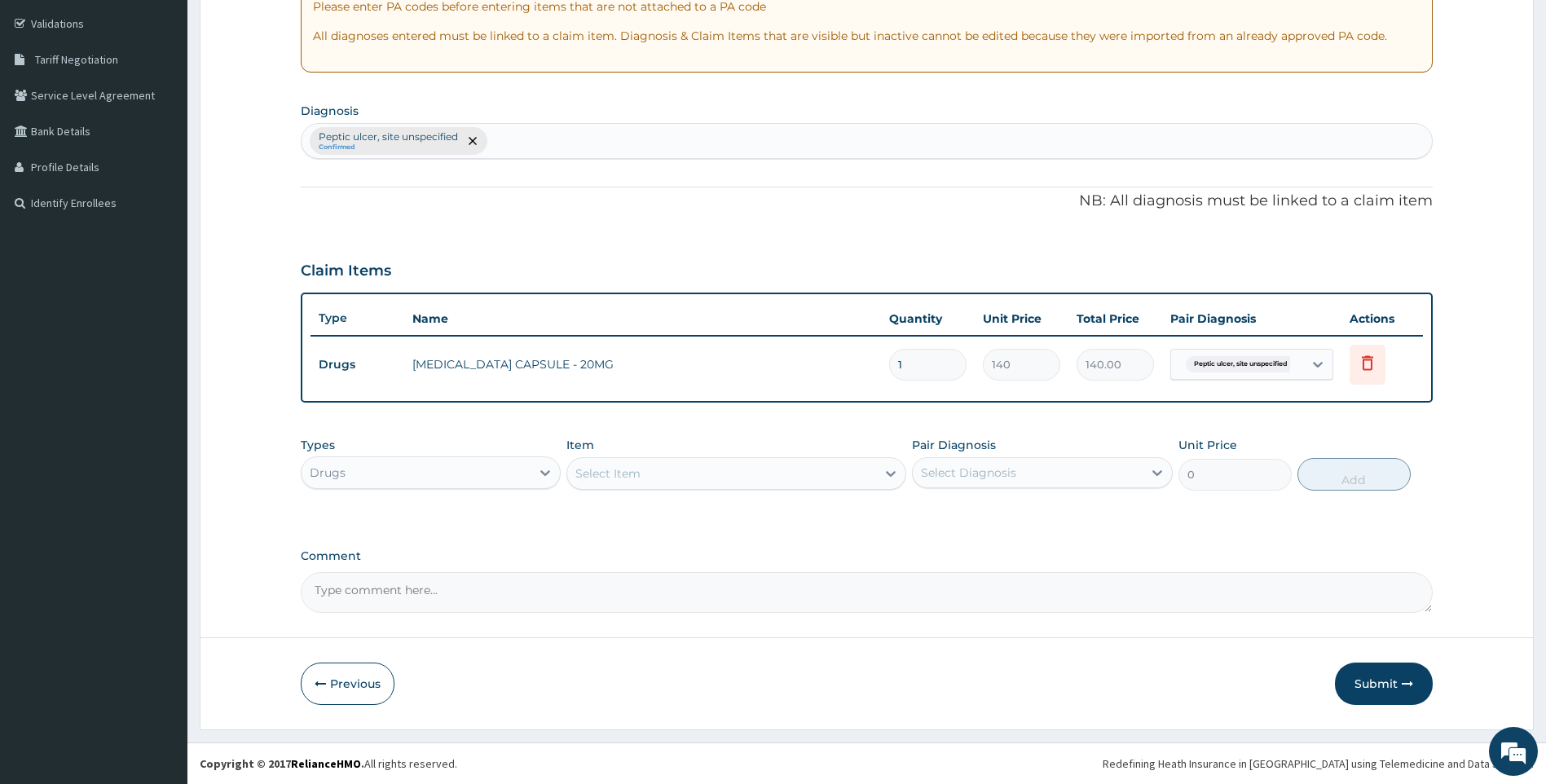
click at [741, 471] on div "Select Item" at bounding box center [722, 473] width 309 height 26
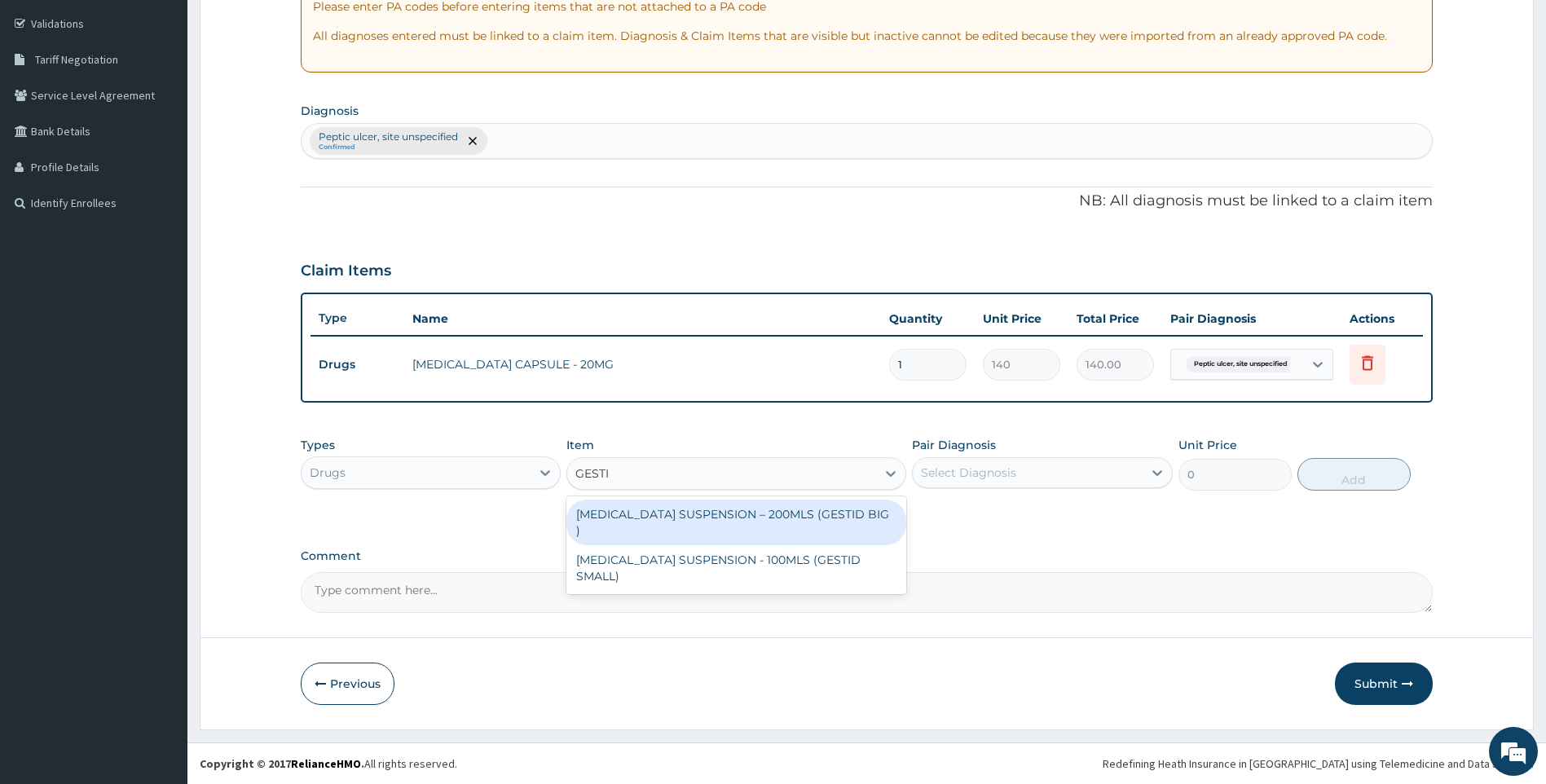
type input "GESTI"
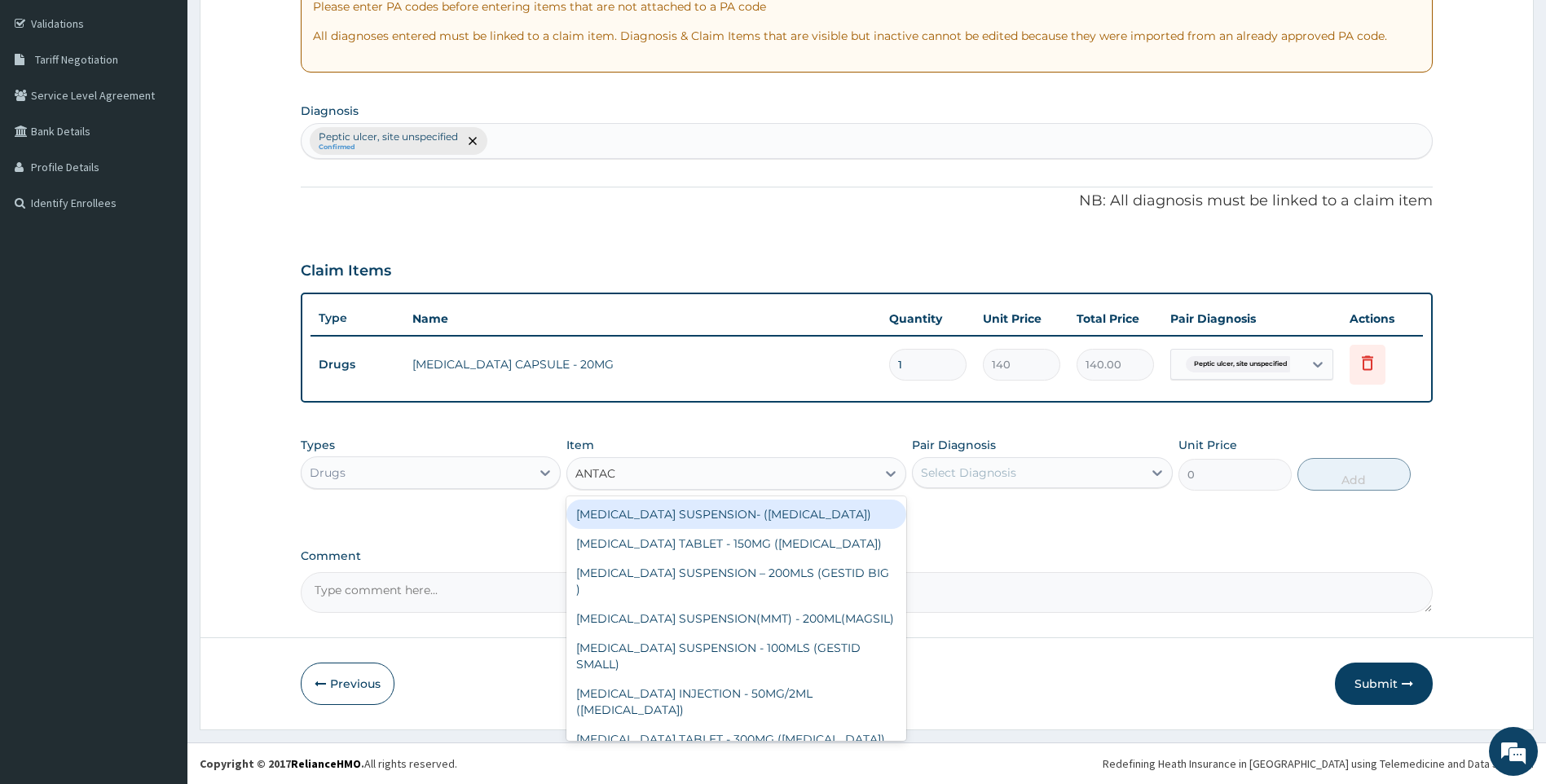
type input "ANTACI"
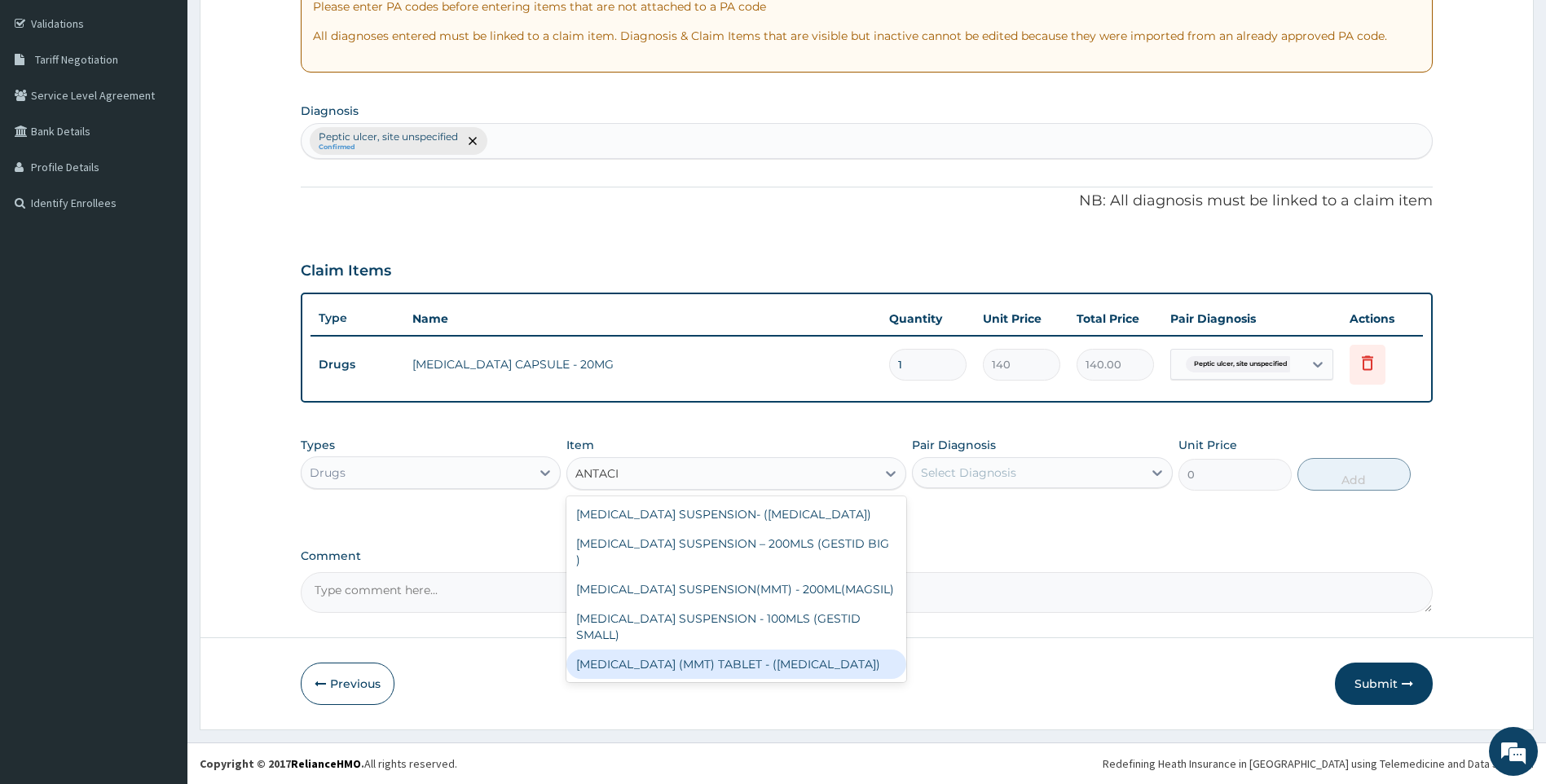
click at [694, 649] on div "[MEDICAL_DATA] (MMT) TABLET - ([MEDICAL_DATA])" at bounding box center [736, 663] width 340 height 29
type input "28"
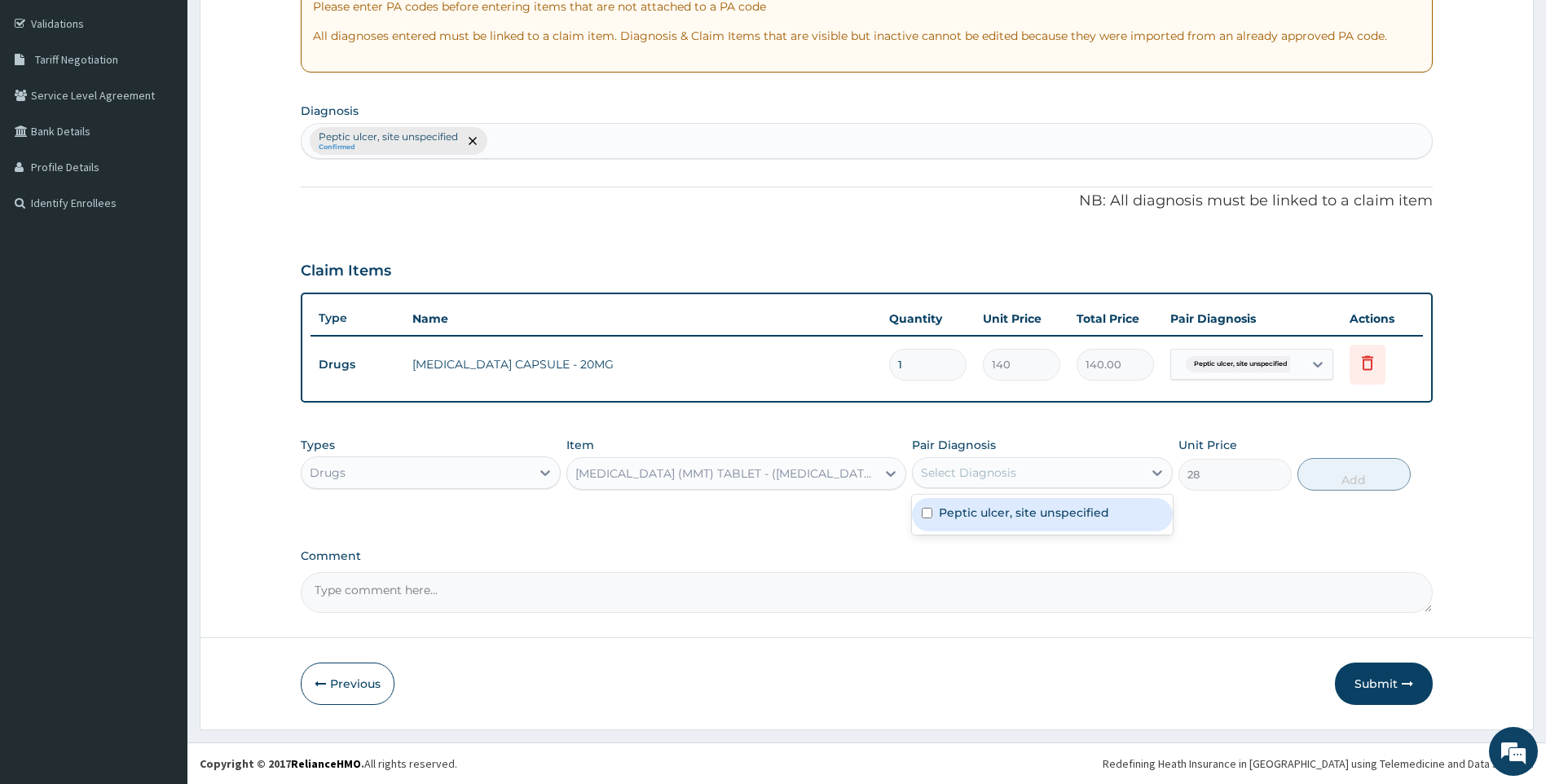
click at [1120, 466] on div "Select Diagnosis" at bounding box center [1027, 472] width 229 height 26
click at [1097, 507] on label "Peptic ulcer, site unspecified" at bounding box center [1023, 512] width 170 height 16
checkbox input "true"
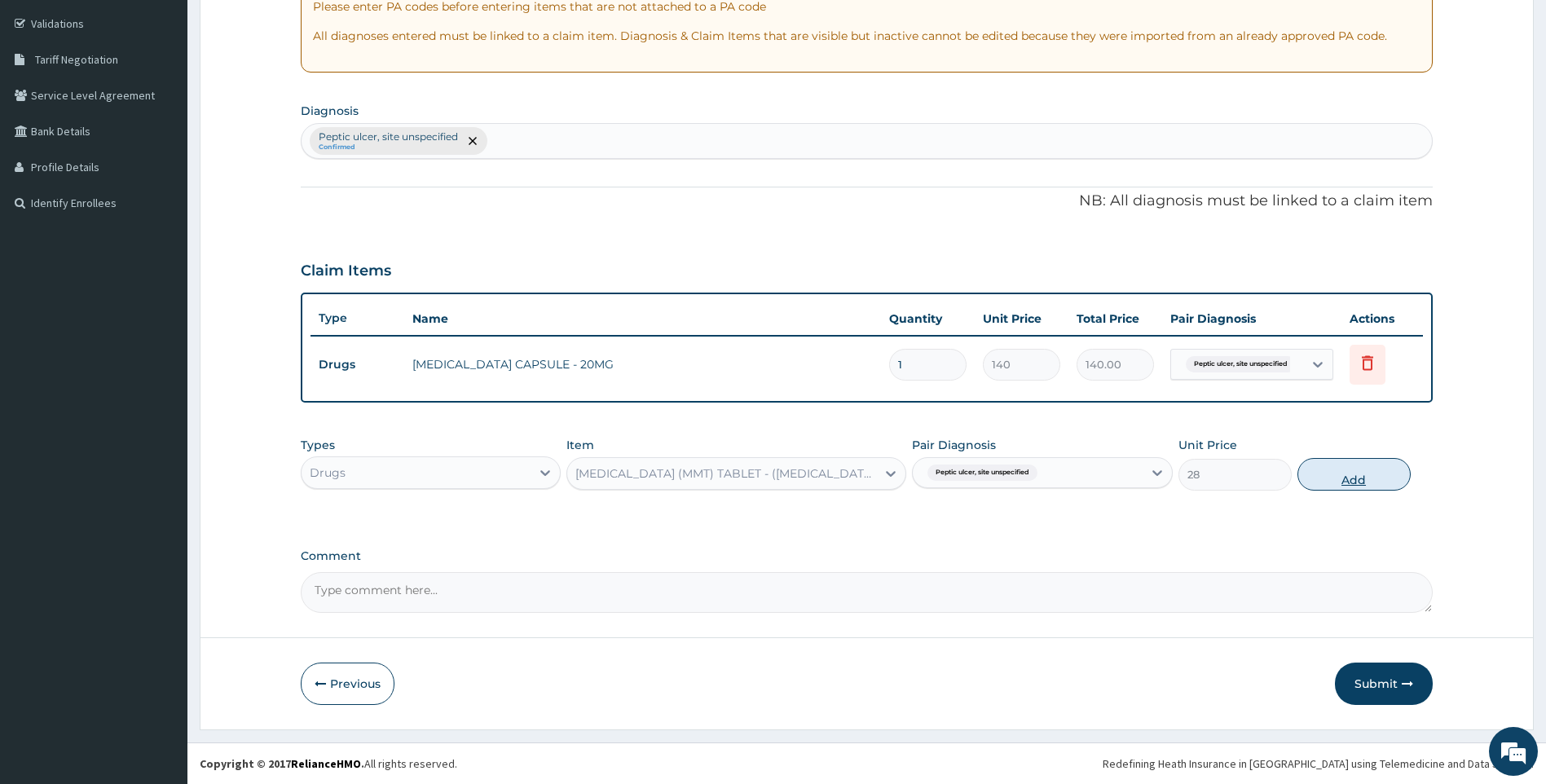
drag, startPoint x: 1362, startPoint y: 480, endPoint x: 304, endPoint y: 178, distance: 1100.3
click at [1361, 480] on button "Add" at bounding box center [1354, 474] width 113 height 32
type input "0"
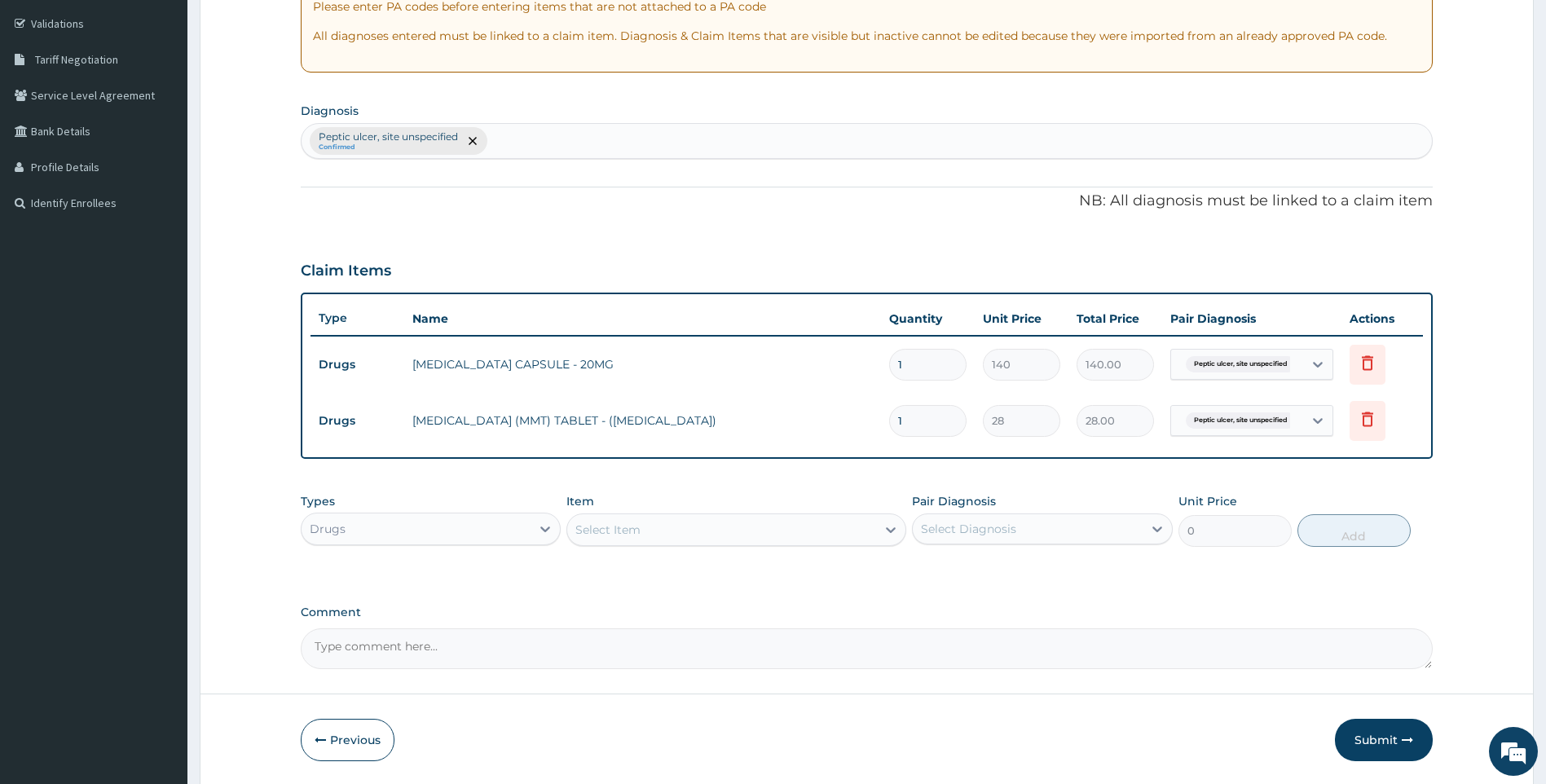
click at [451, 526] on div "Drugs" at bounding box center [416, 528] width 229 height 26
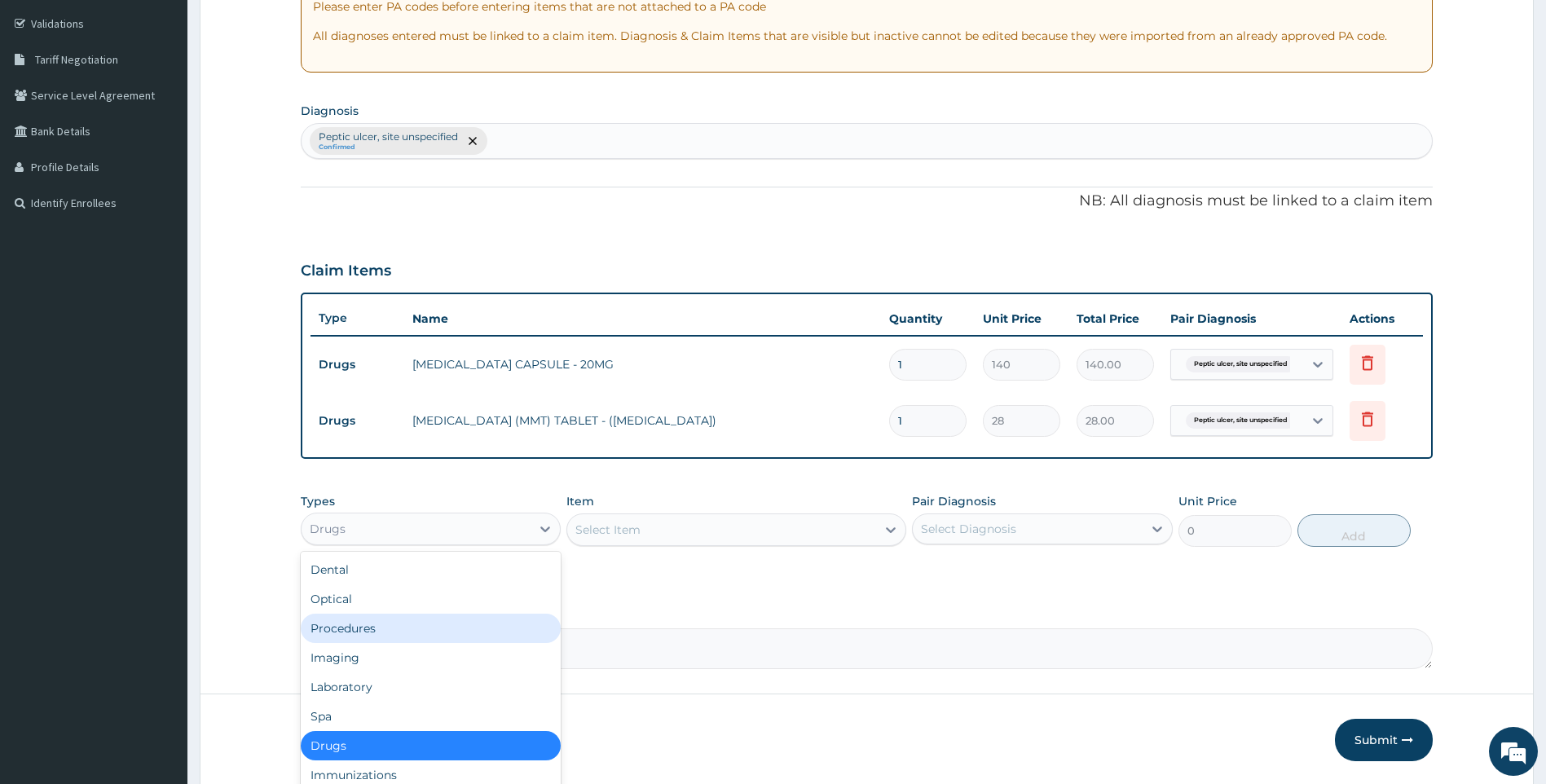
click at [398, 630] on div "Procedures" at bounding box center [431, 628] width 261 height 29
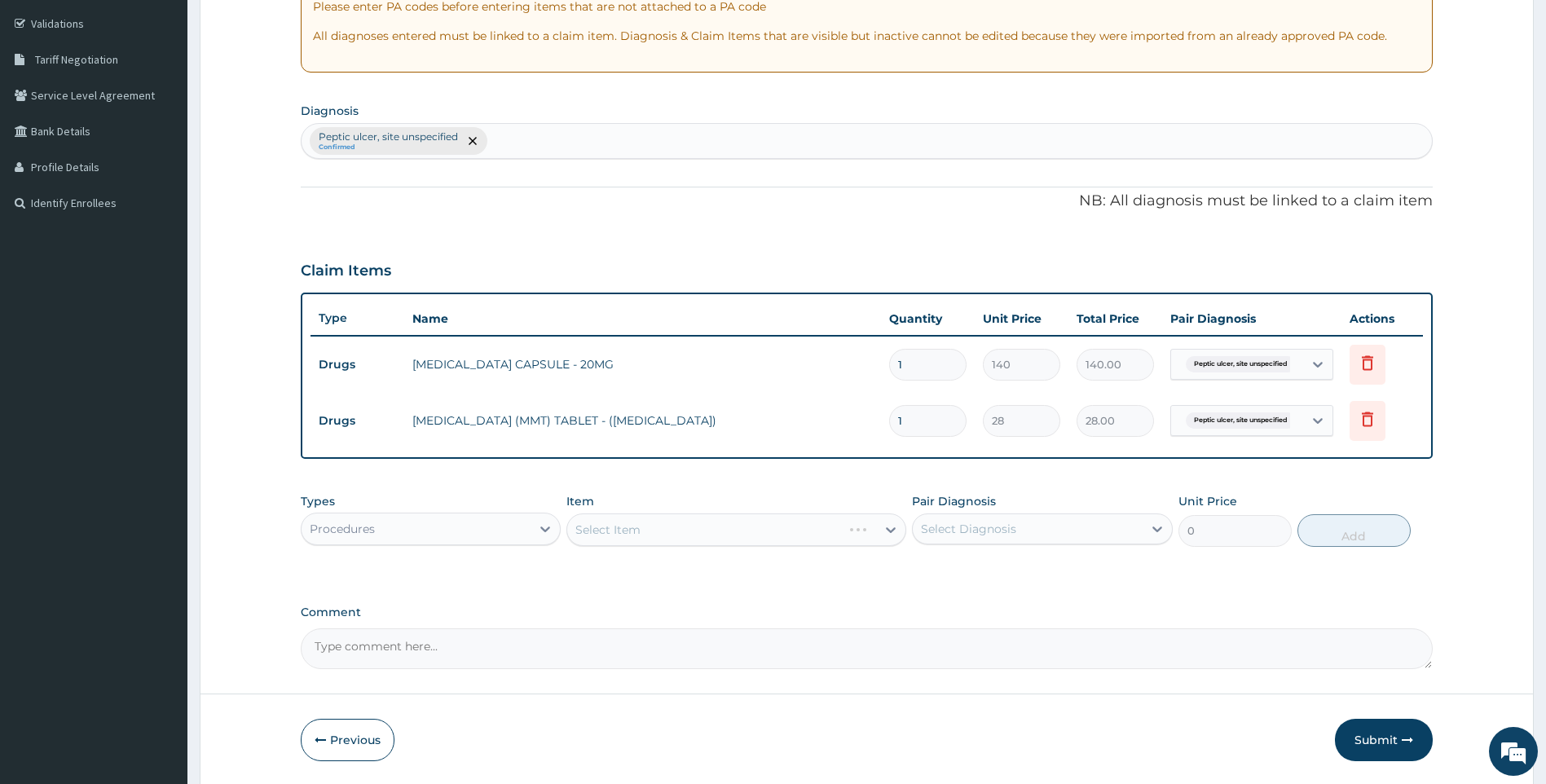
click at [944, 363] on input "1" at bounding box center [927, 363] width 77 height 31
type input "14"
type input "1960.00"
type input "14"
drag, startPoint x: 920, startPoint y: 418, endPoint x: 779, endPoint y: 418, distance: 141.0
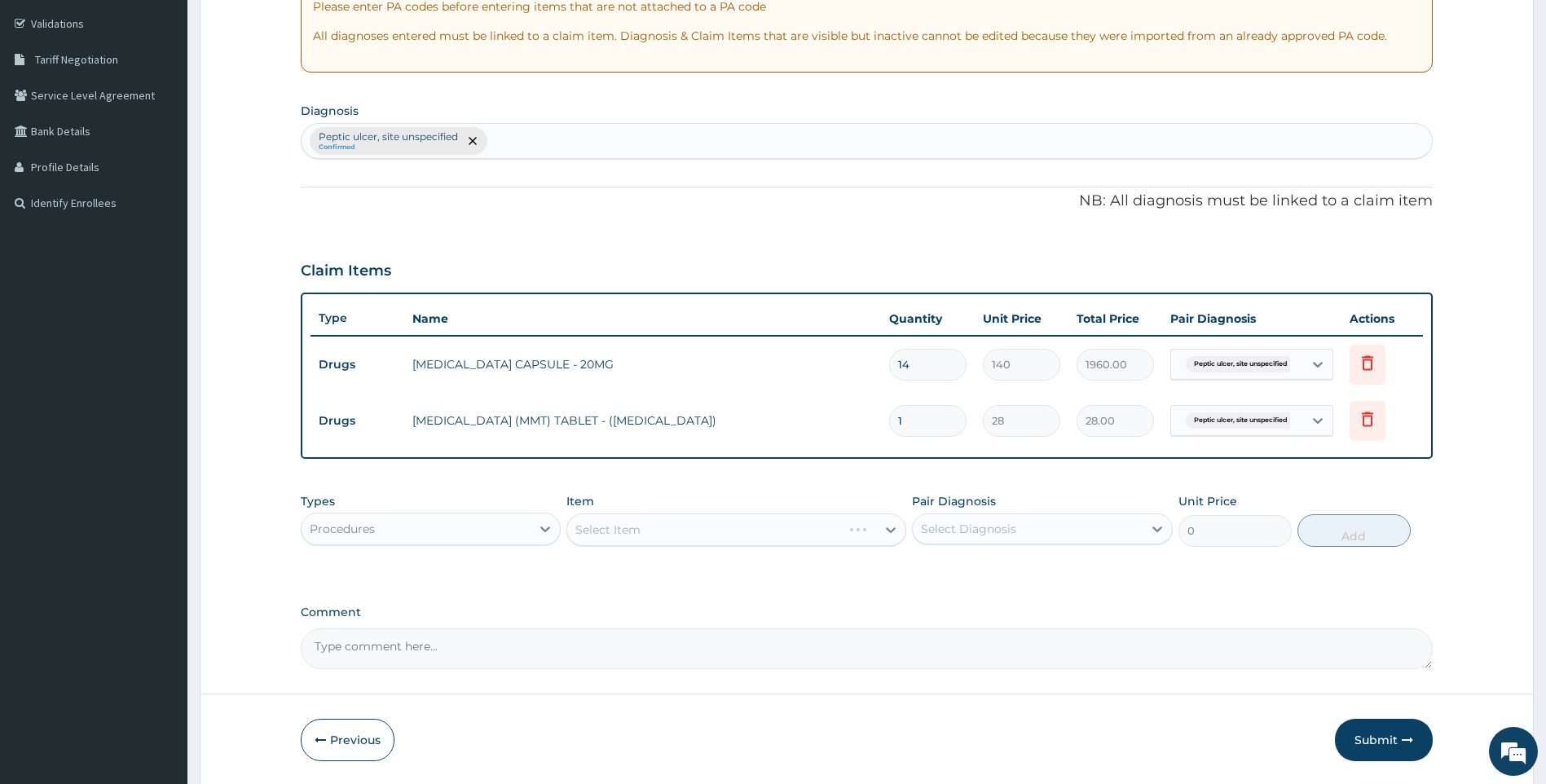
click at [783, 415] on tr "Drugs ANTACID (MMT) TABLET - (GELUSIL) 1 28 28.00 Peptic ulcer, site unspecifie…" at bounding box center [867, 421] width 1114 height 56
type input "2"
type input "56.00"
type input "20"
type input "560.00"
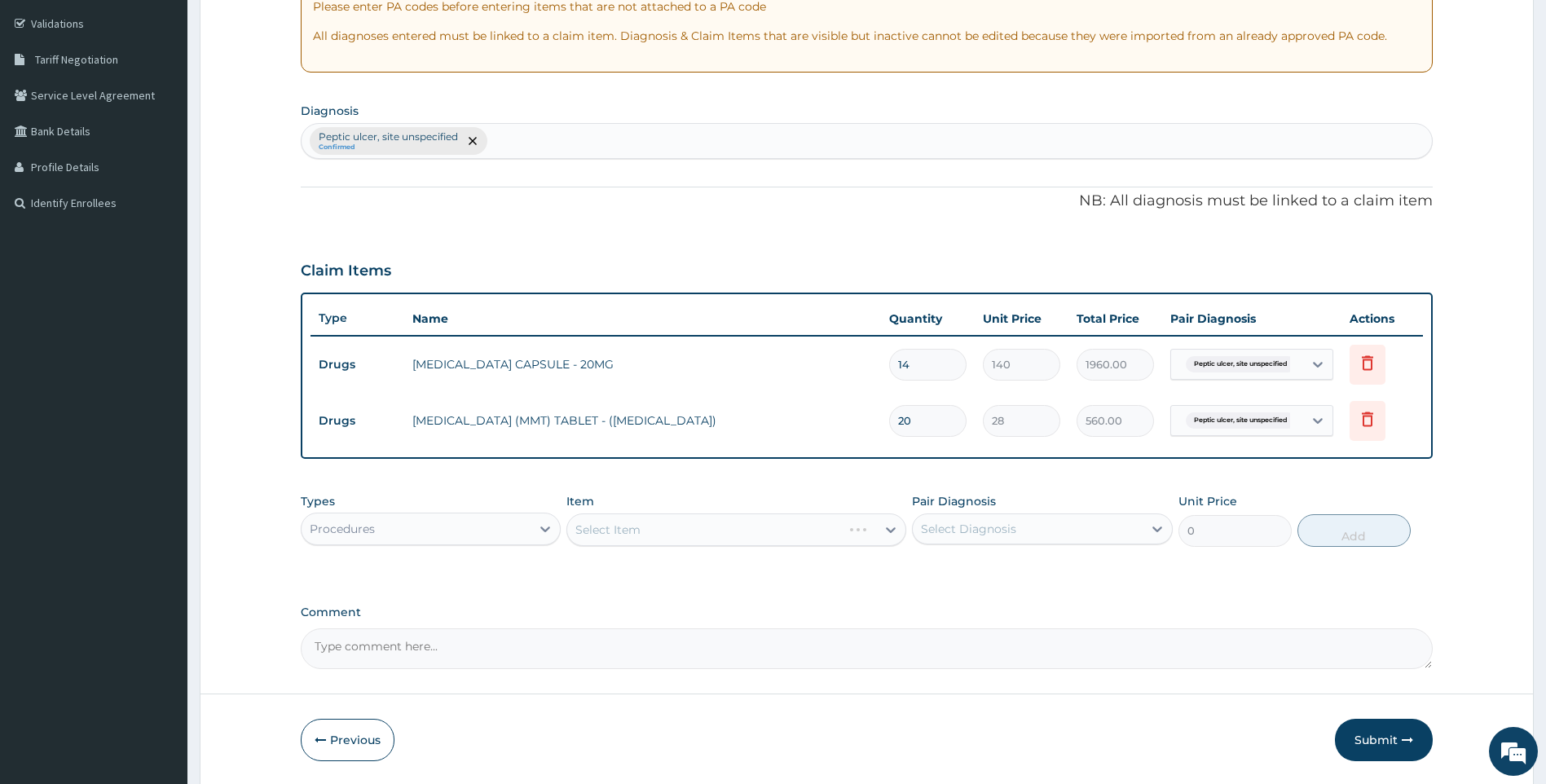
type input "20"
click at [820, 528] on div "Select Item" at bounding box center [736, 529] width 340 height 32
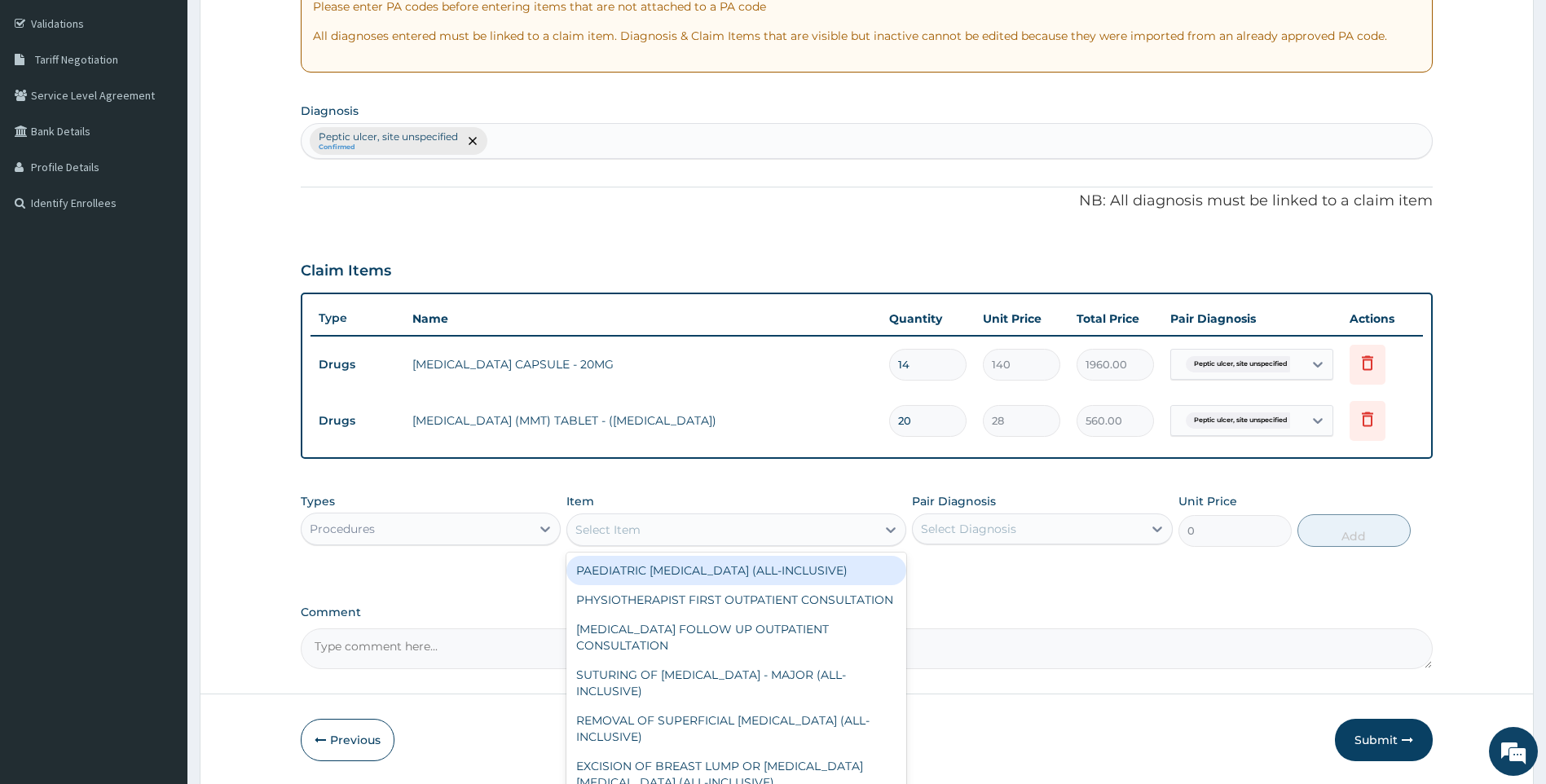
click at [739, 536] on div "Select Item" at bounding box center [722, 529] width 309 height 26
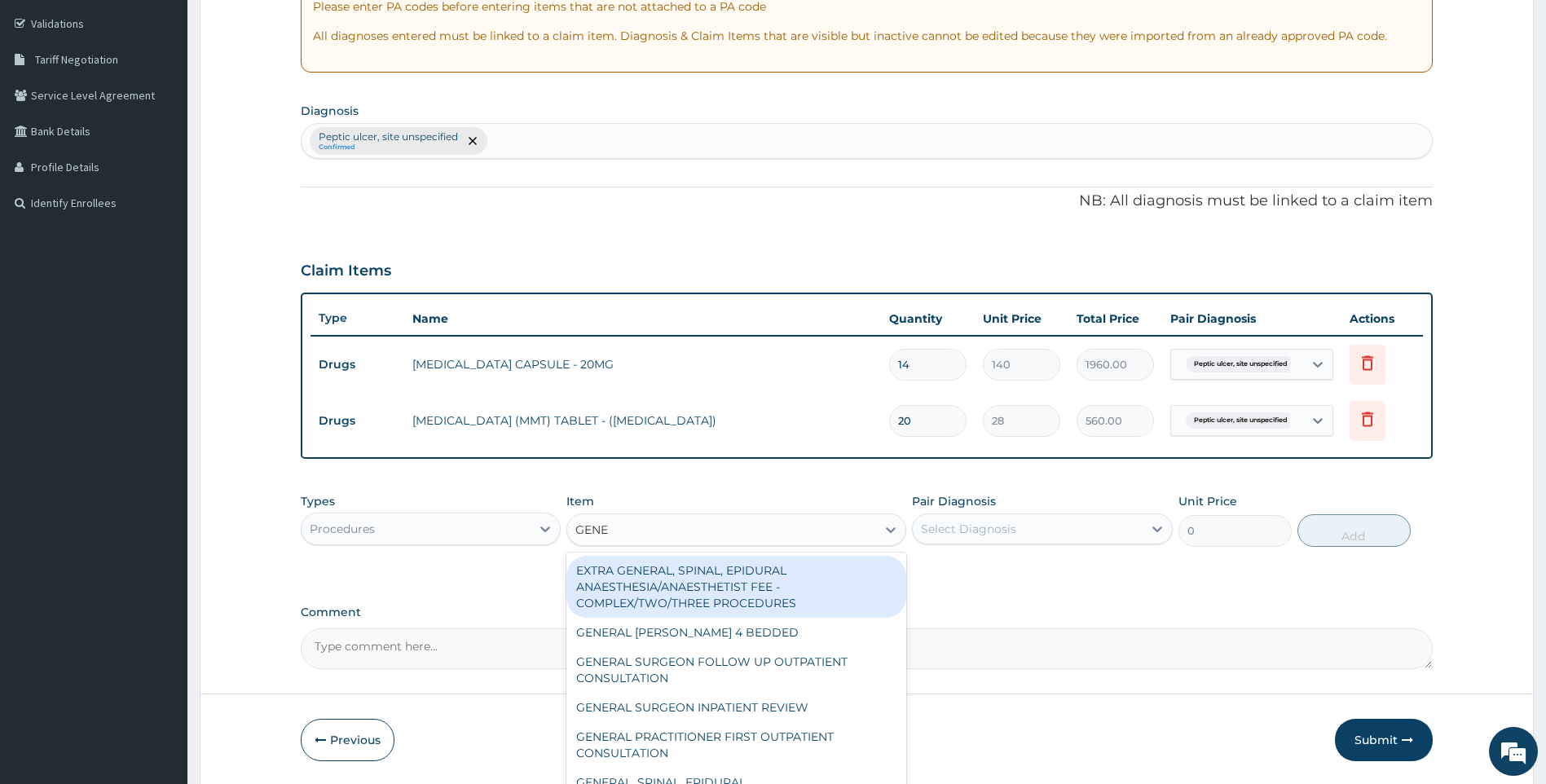
type input "GENER"
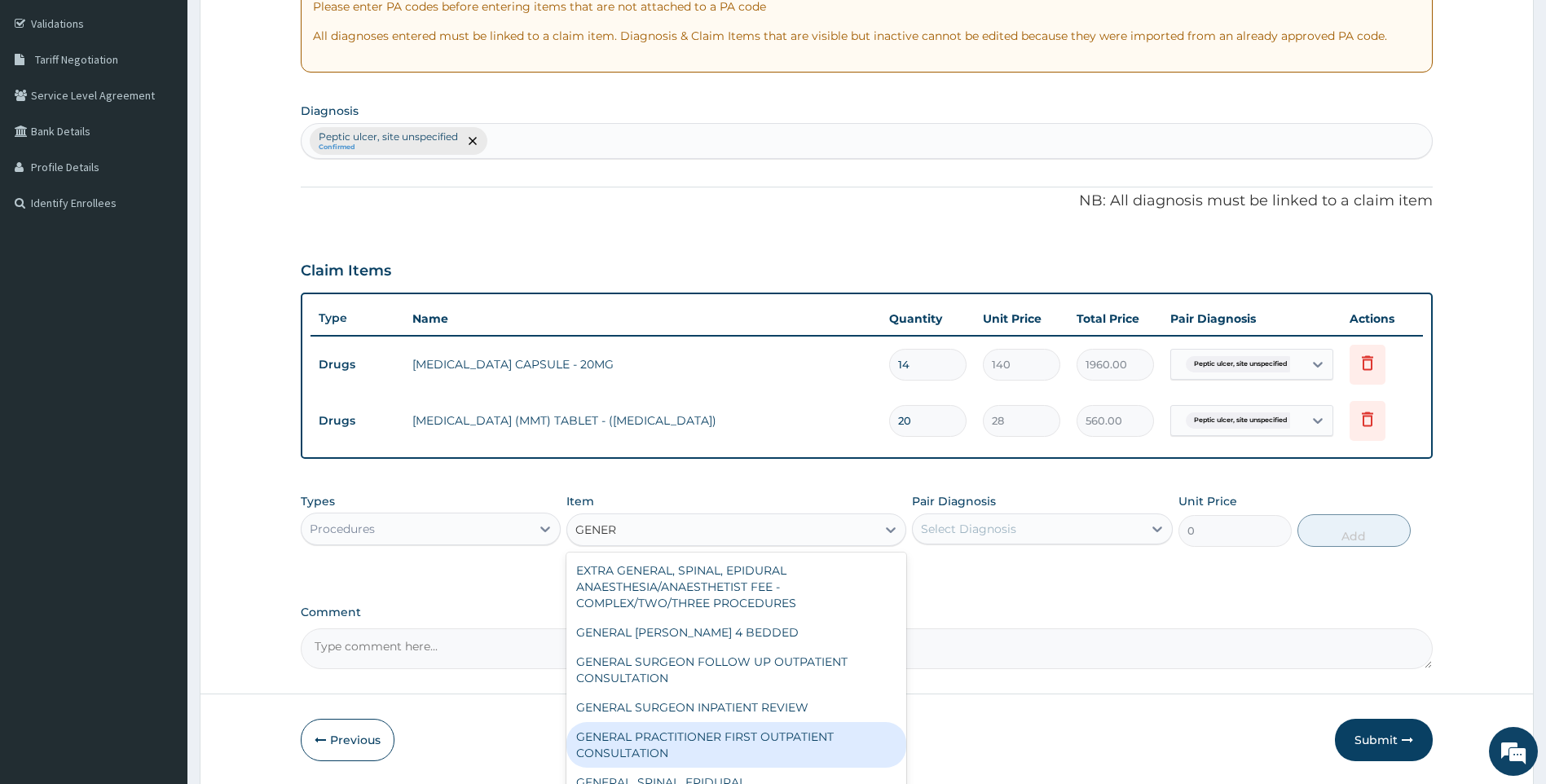
drag, startPoint x: 797, startPoint y: 741, endPoint x: 1035, endPoint y: 576, distance: 289.6
click at [803, 737] on div "GENERAL PRACTITIONER FIRST OUTPATIENT CONSULTATION" at bounding box center [736, 745] width 340 height 46
type input "3750"
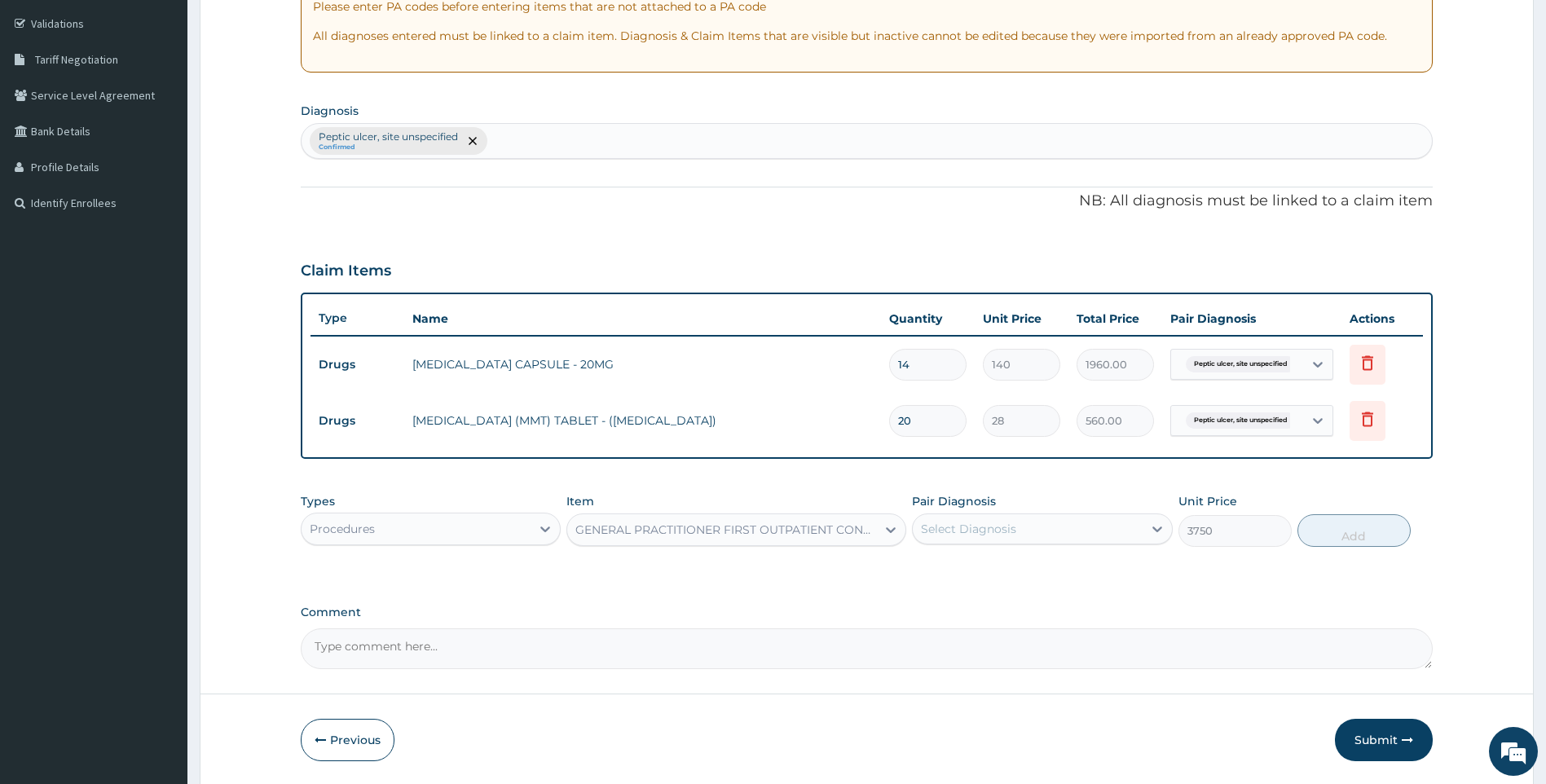
click at [1060, 542] on div "Select Diagnosis" at bounding box center [1042, 528] width 261 height 31
click at [1054, 576] on label "Peptic ulcer, site unspecified" at bounding box center [1023, 568] width 170 height 16
checkbox input "true"
drag, startPoint x: 1320, startPoint y: 532, endPoint x: 1329, endPoint y: 550, distance: 20.1
click at [1323, 536] on button "Add" at bounding box center [1354, 530] width 113 height 32
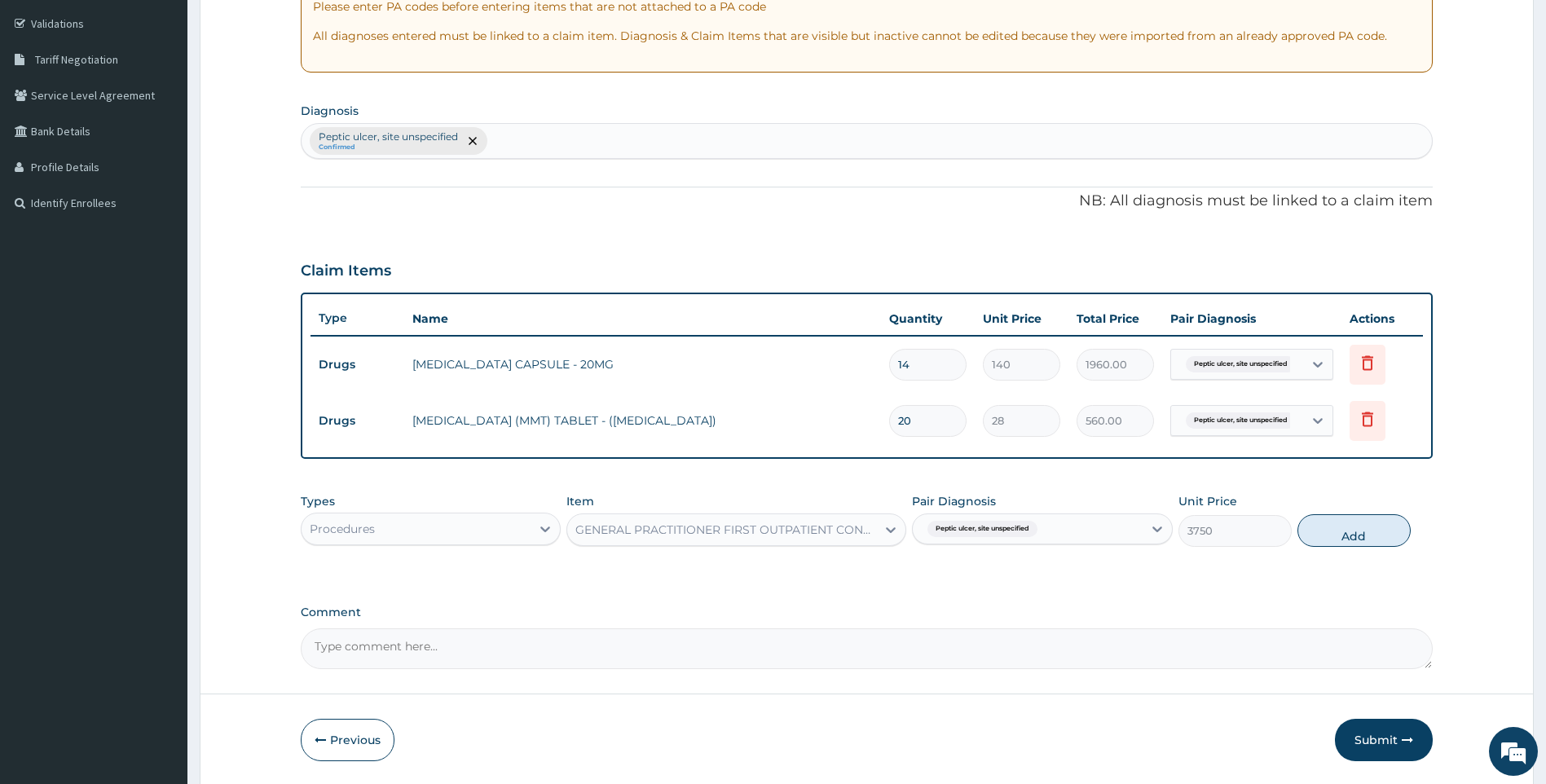
type input "0"
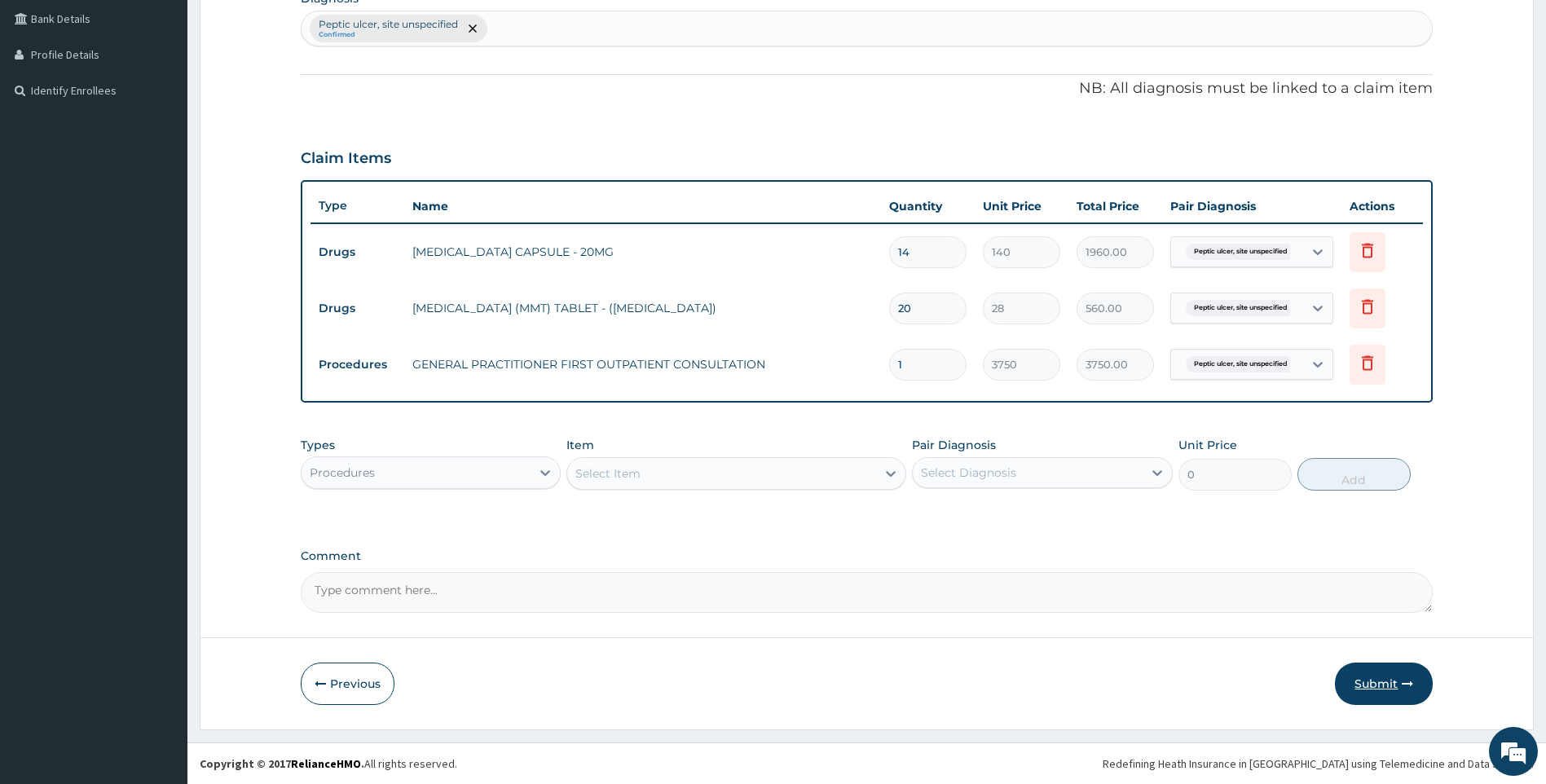
click at [1380, 680] on button "Submit" at bounding box center [1384, 683] width 98 height 43
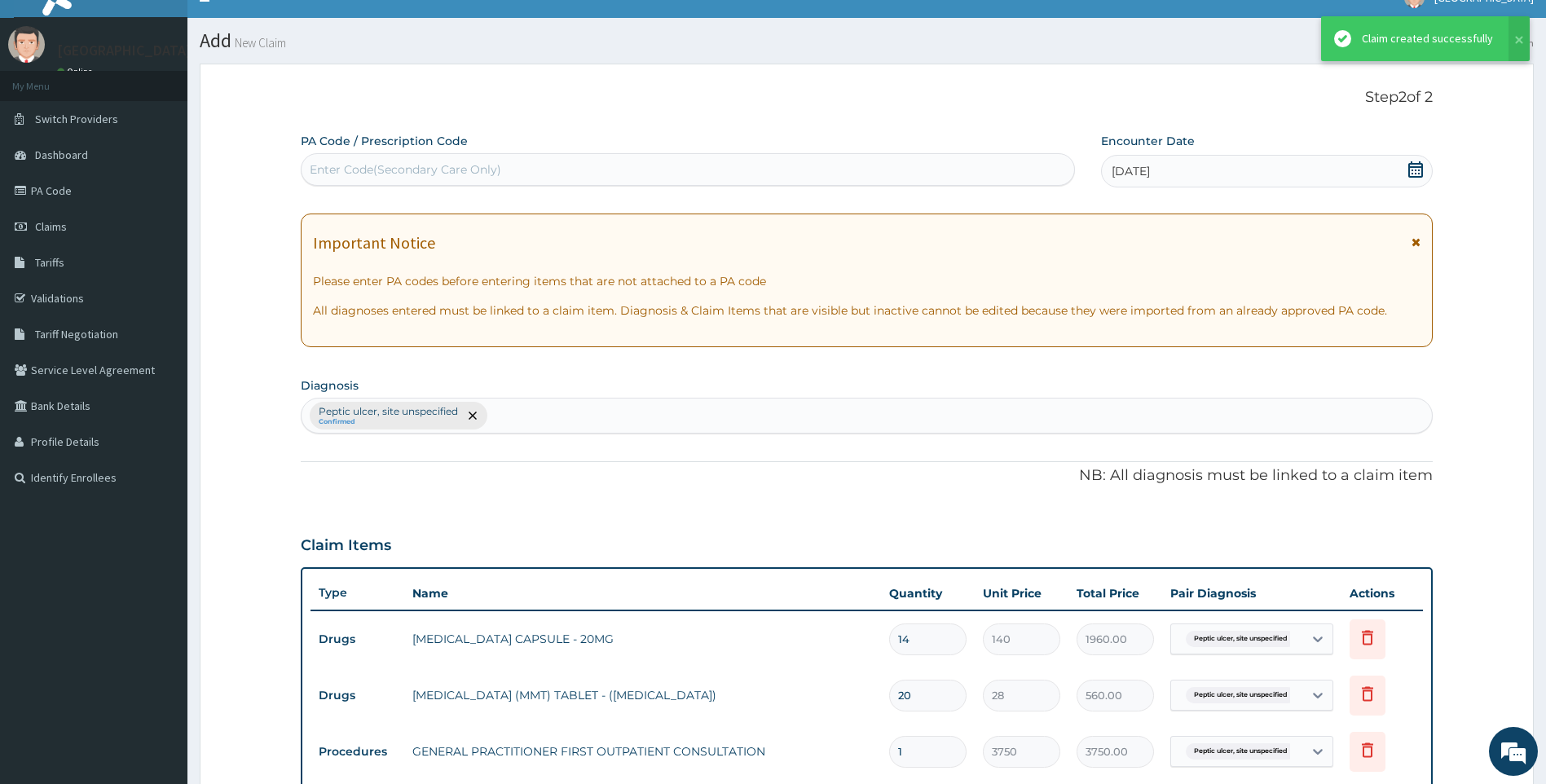
scroll to position [410, 0]
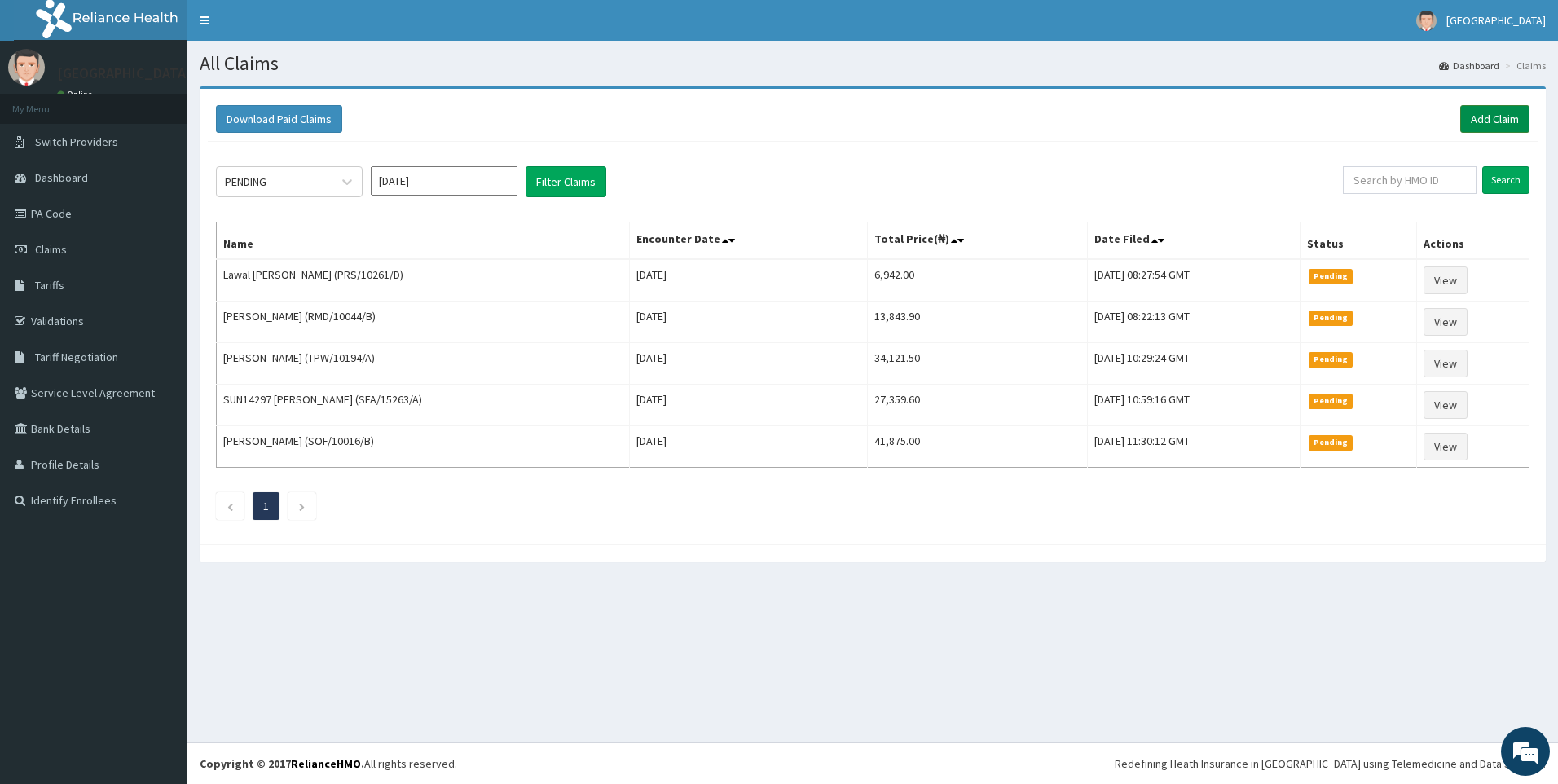
click at [1499, 119] on link "Add Claim" at bounding box center [1494, 118] width 69 height 28
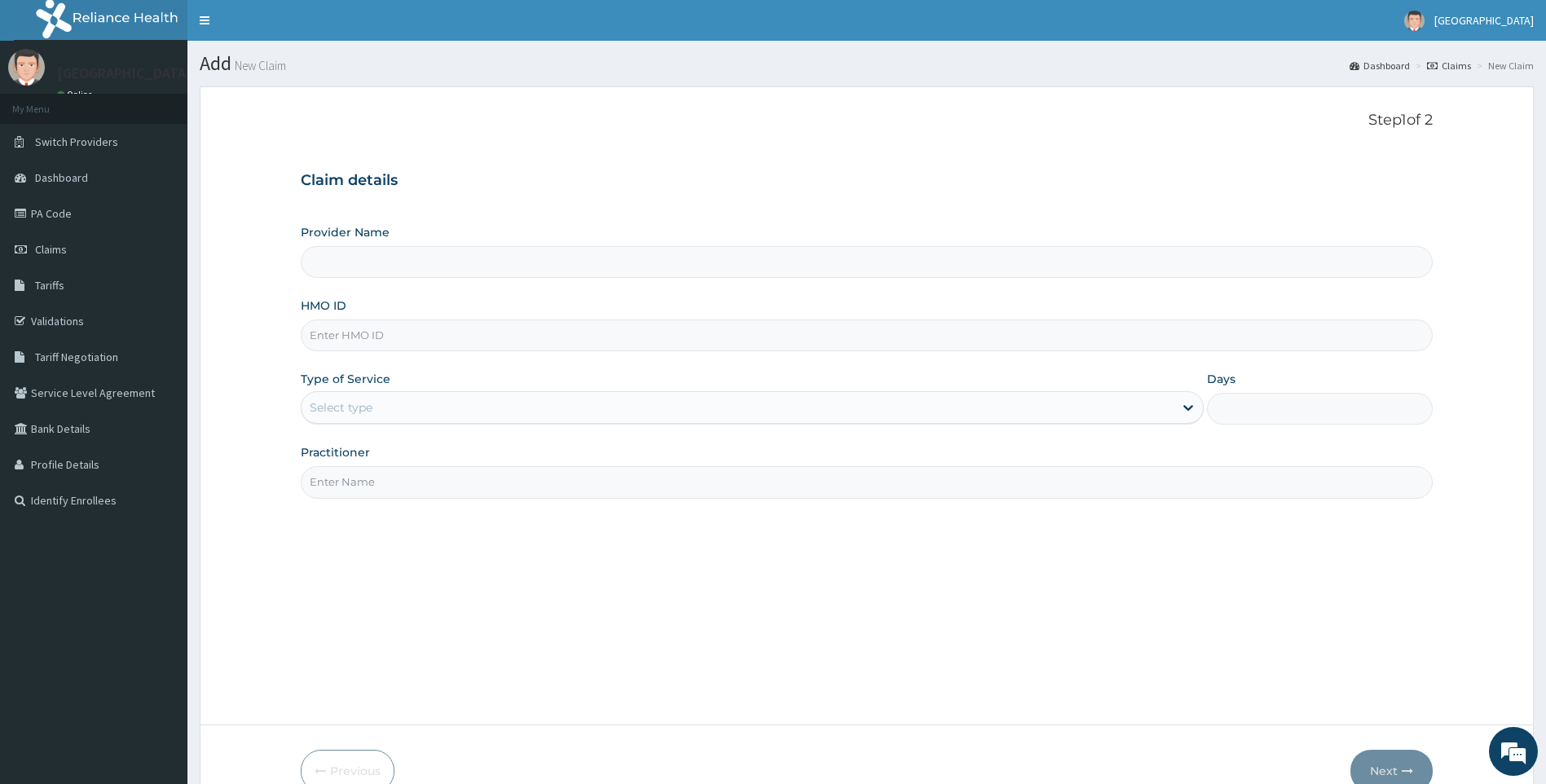
type input "[GEOGRAPHIC_DATA]"
paste input "GTC/10068/E"
type input "GTC/10068/E"
drag, startPoint x: 425, startPoint y: 402, endPoint x: 426, endPoint y: 425, distance: 23.0
click at [426, 409] on div "Select type" at bounding box center [738, 406] width 873 height 26
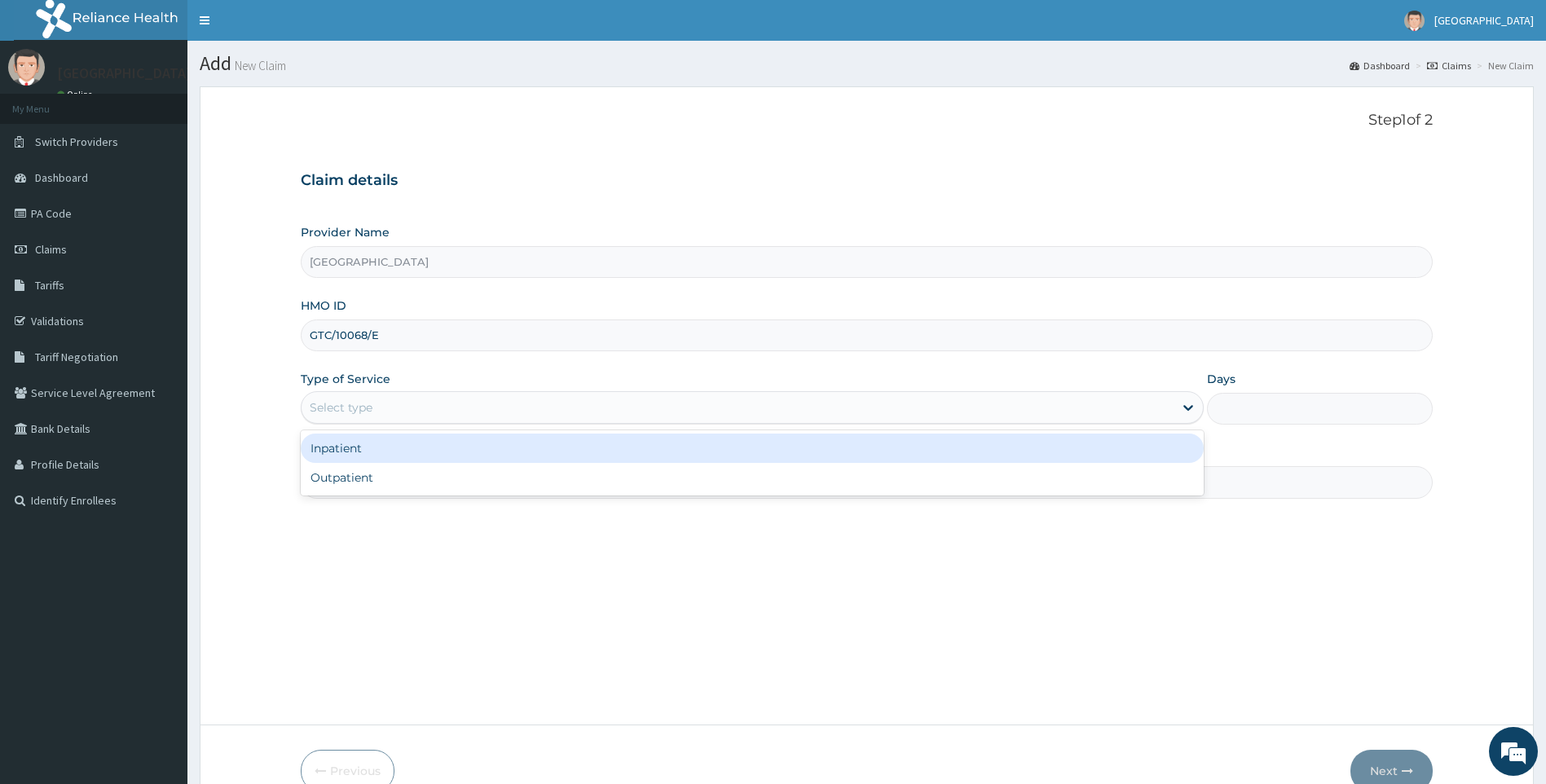
click at [393, 461] on div "Inpatient" at bounding box center [753, 448] width 904 height 29
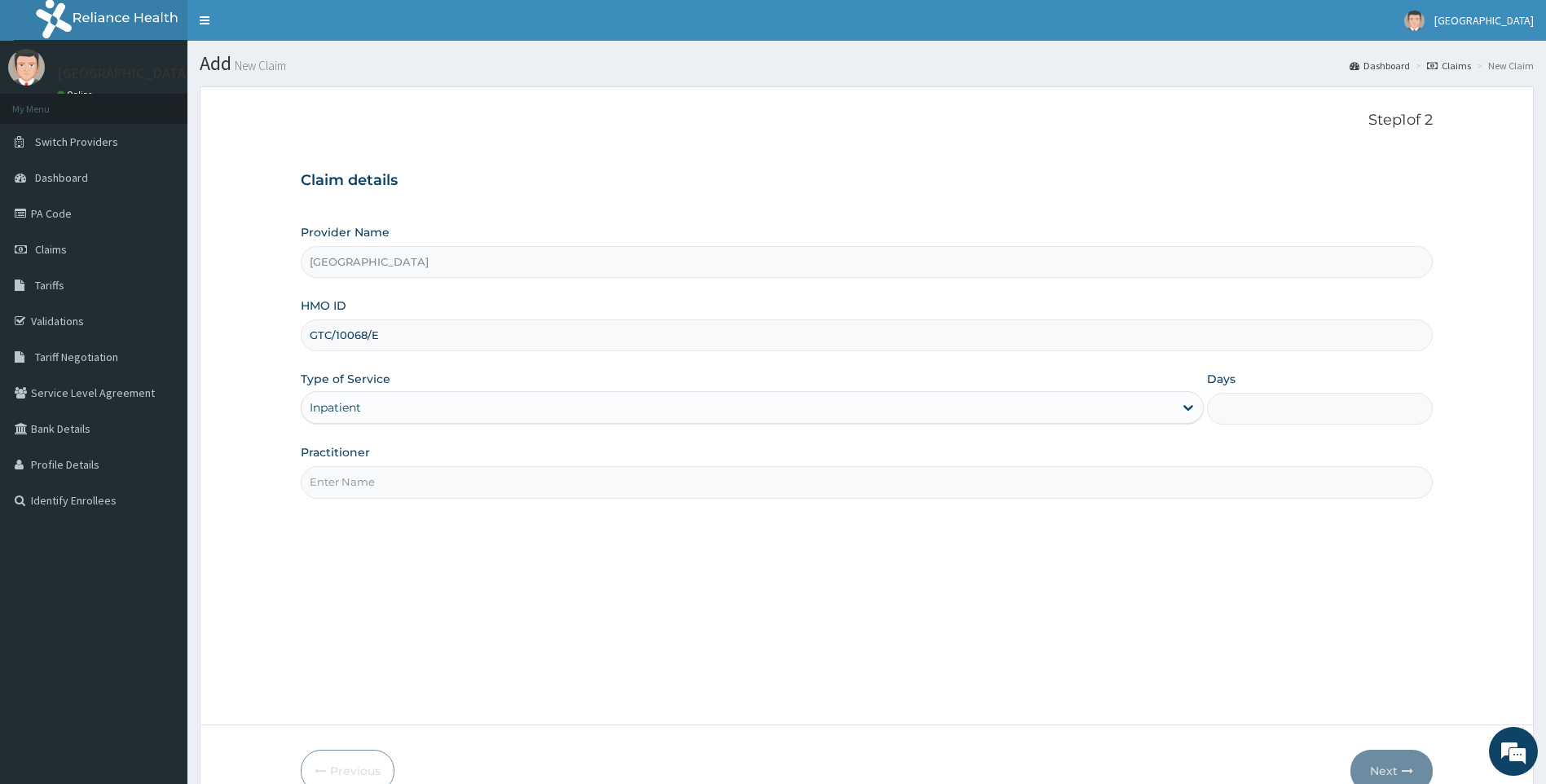
drag, startPoint x: 420, startPoint y: 399, endPoint x: 417, endPoint y: 426, distance: 27.2
click at [420, 400] on div "Inpatient" at bounding box center [738, 406] width 873 height 26
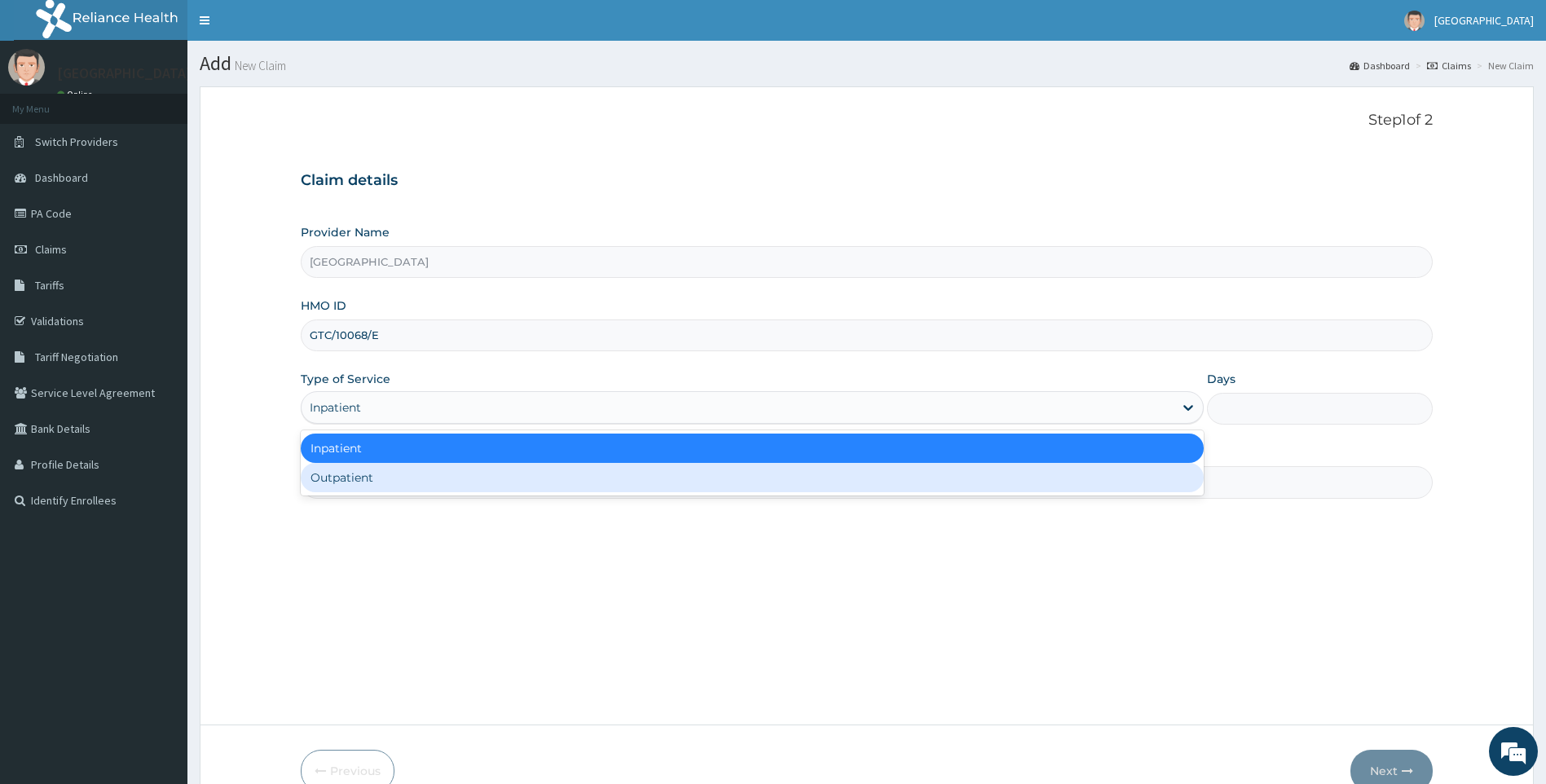
click at [387, 478] on div "Outpatient" at bounding box center [753, 477] width 904 height 29
type input "1"
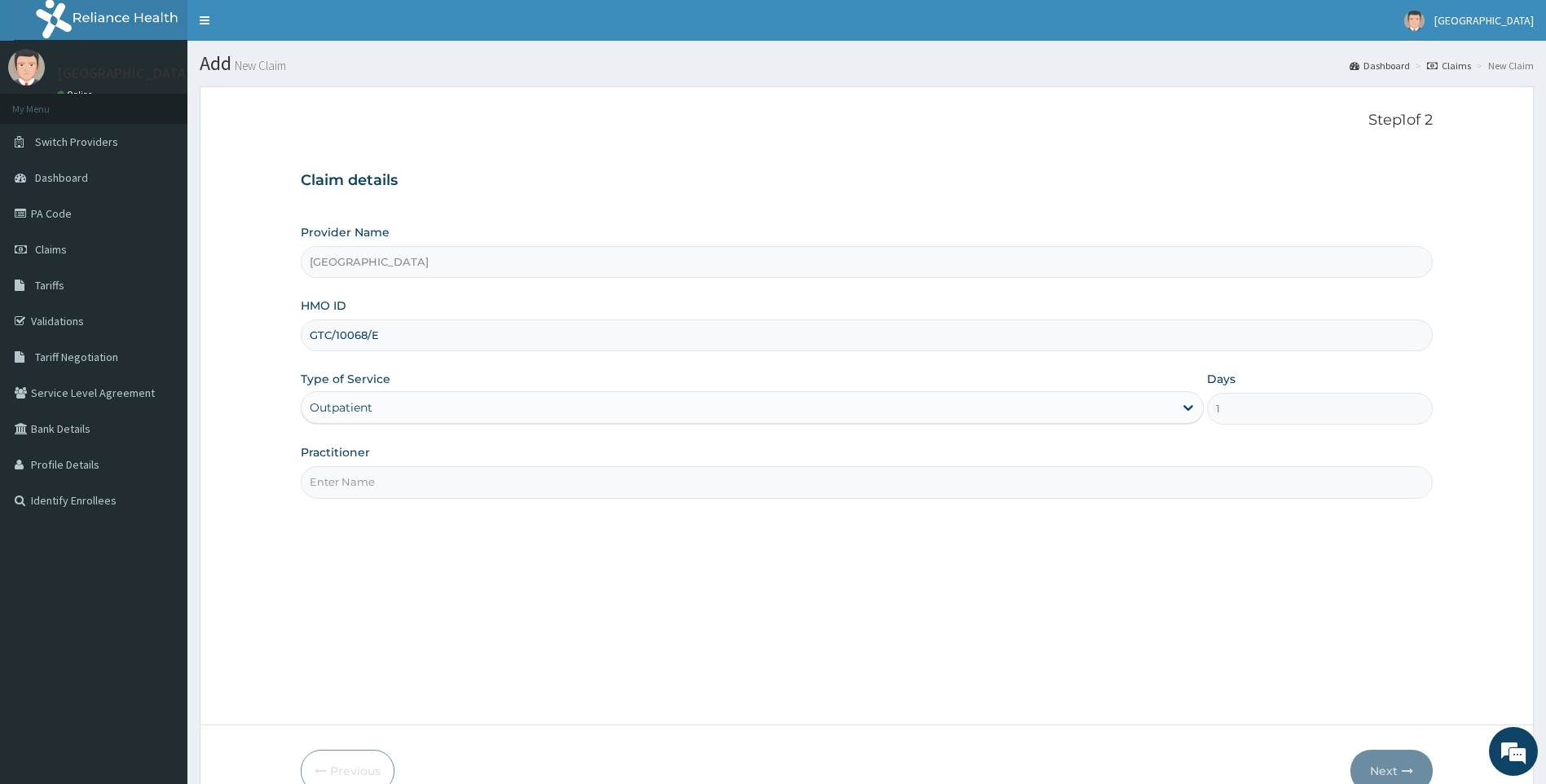
click at [380, 491] on input "Practitioner" at bounding box center [867, 481] width 1133 height 31
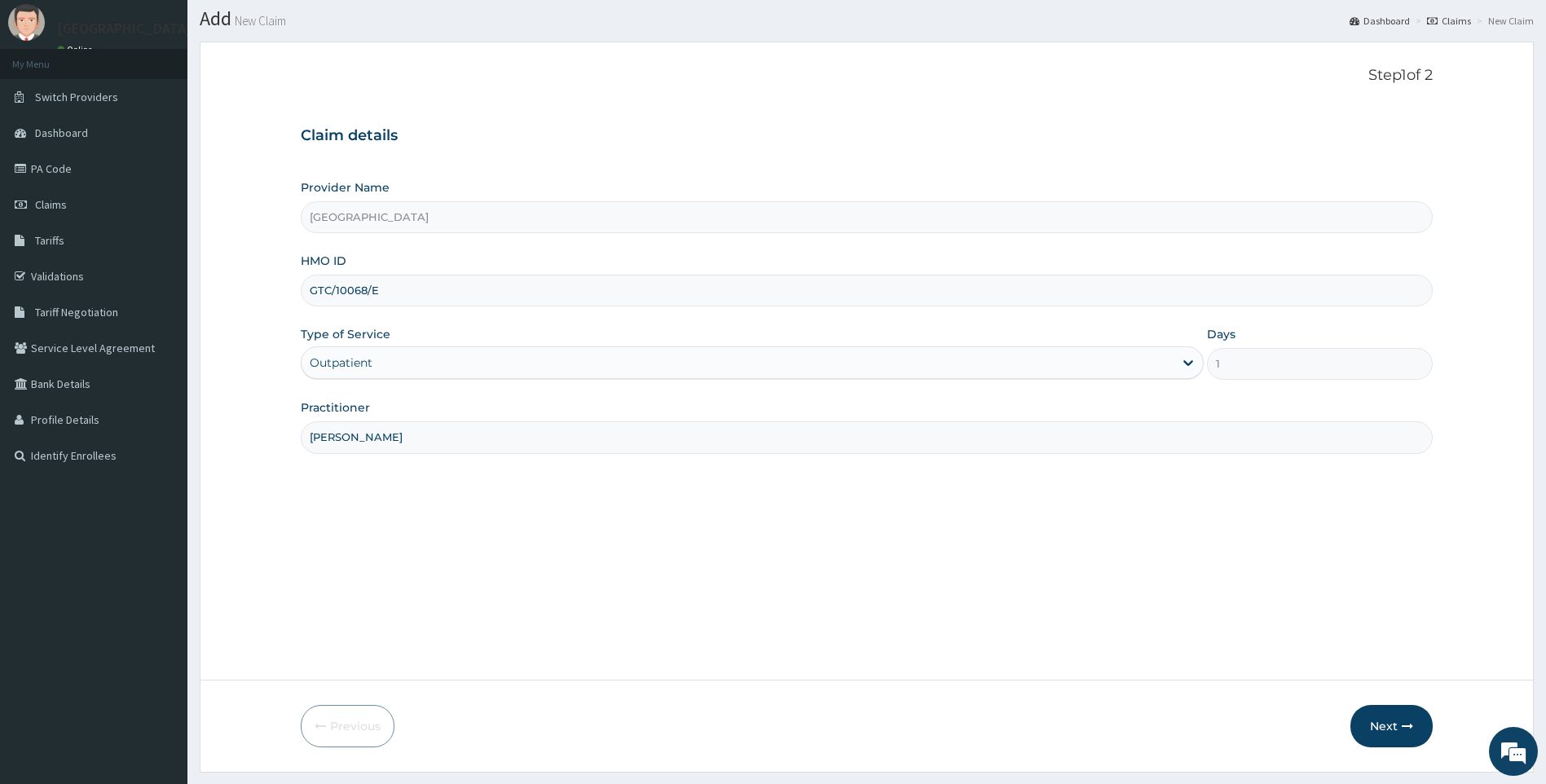
scroll to position [88, 0]
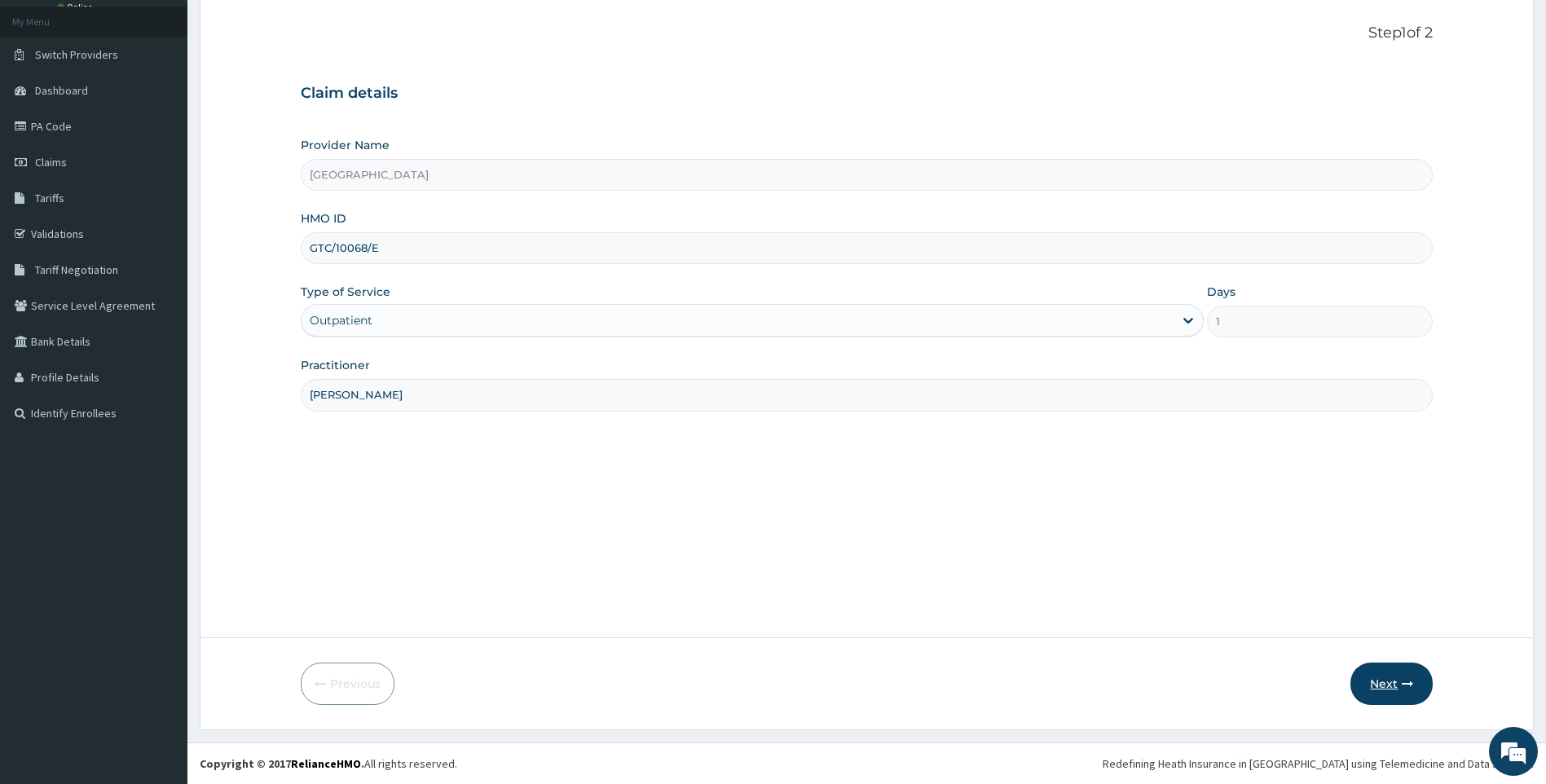
type input "[PERSON_NAME]"
click at [1407, 683] on icon "button" at bounding box center [1408, 683] width 11 height 11
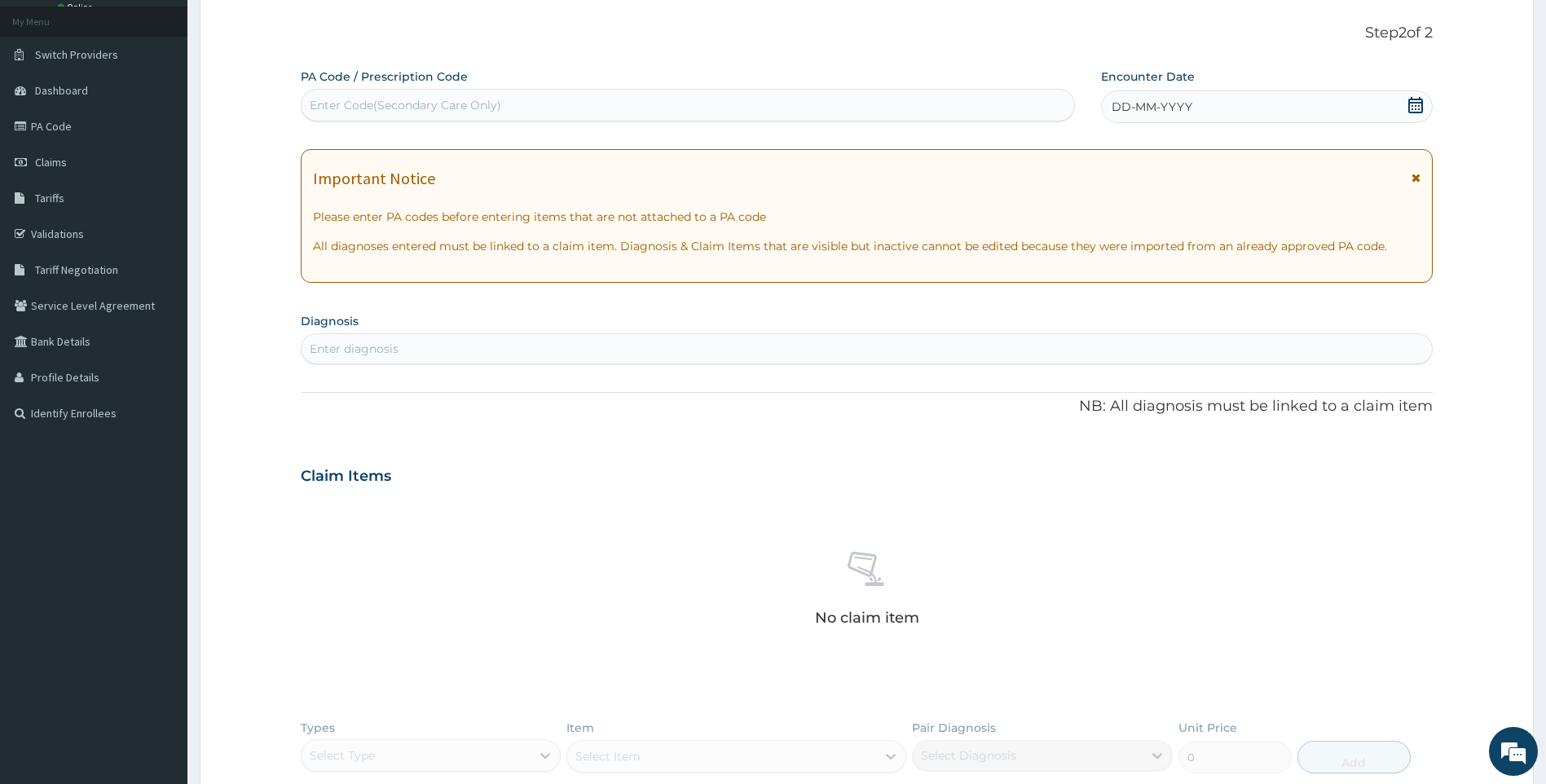
click at [1418, 104] on icon at bounding box center [1416, 105] width 16 height 16
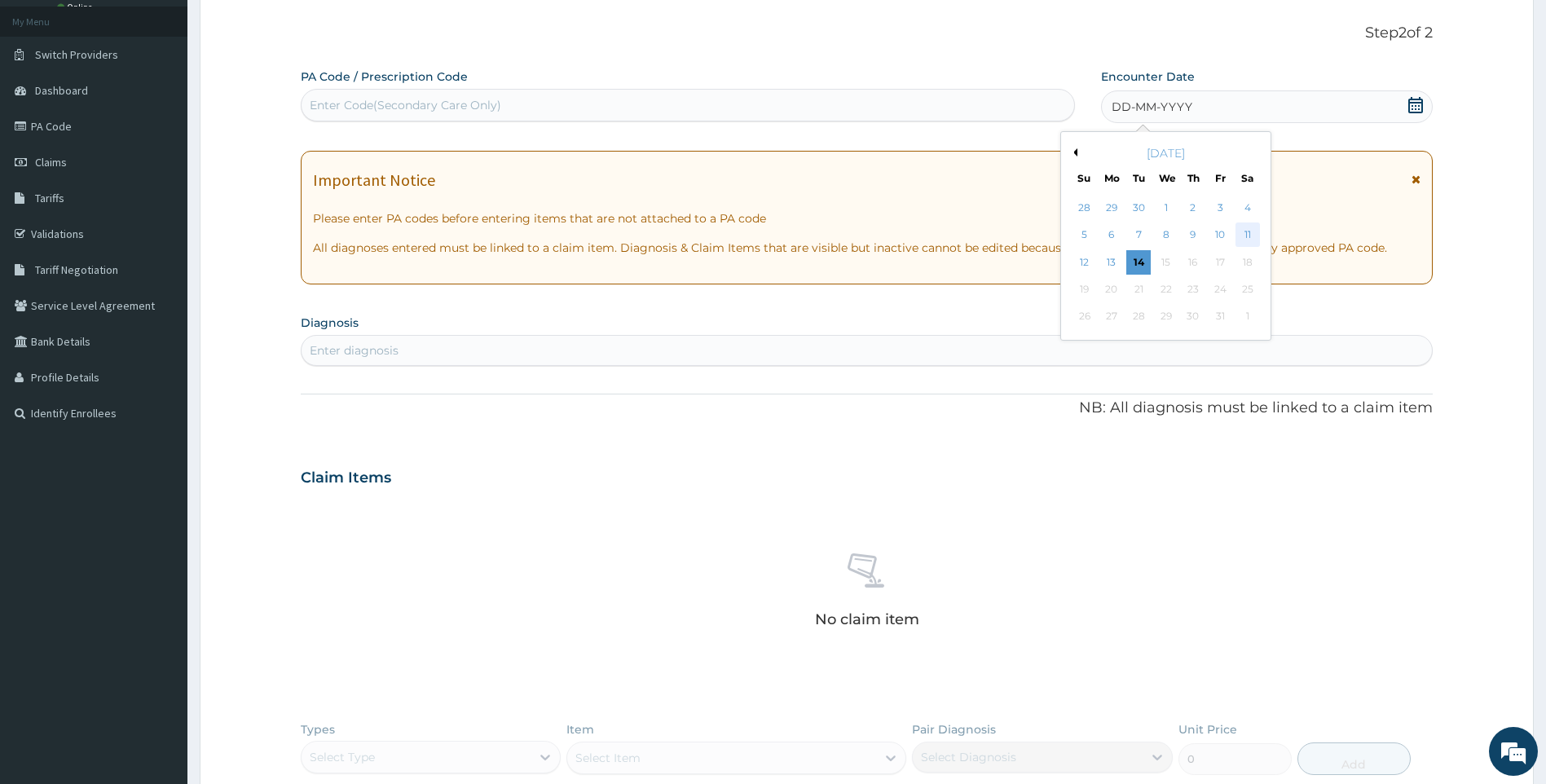
click at [1251, 235] on div "11" at bounding box center [1248, 236] width 25 height 25
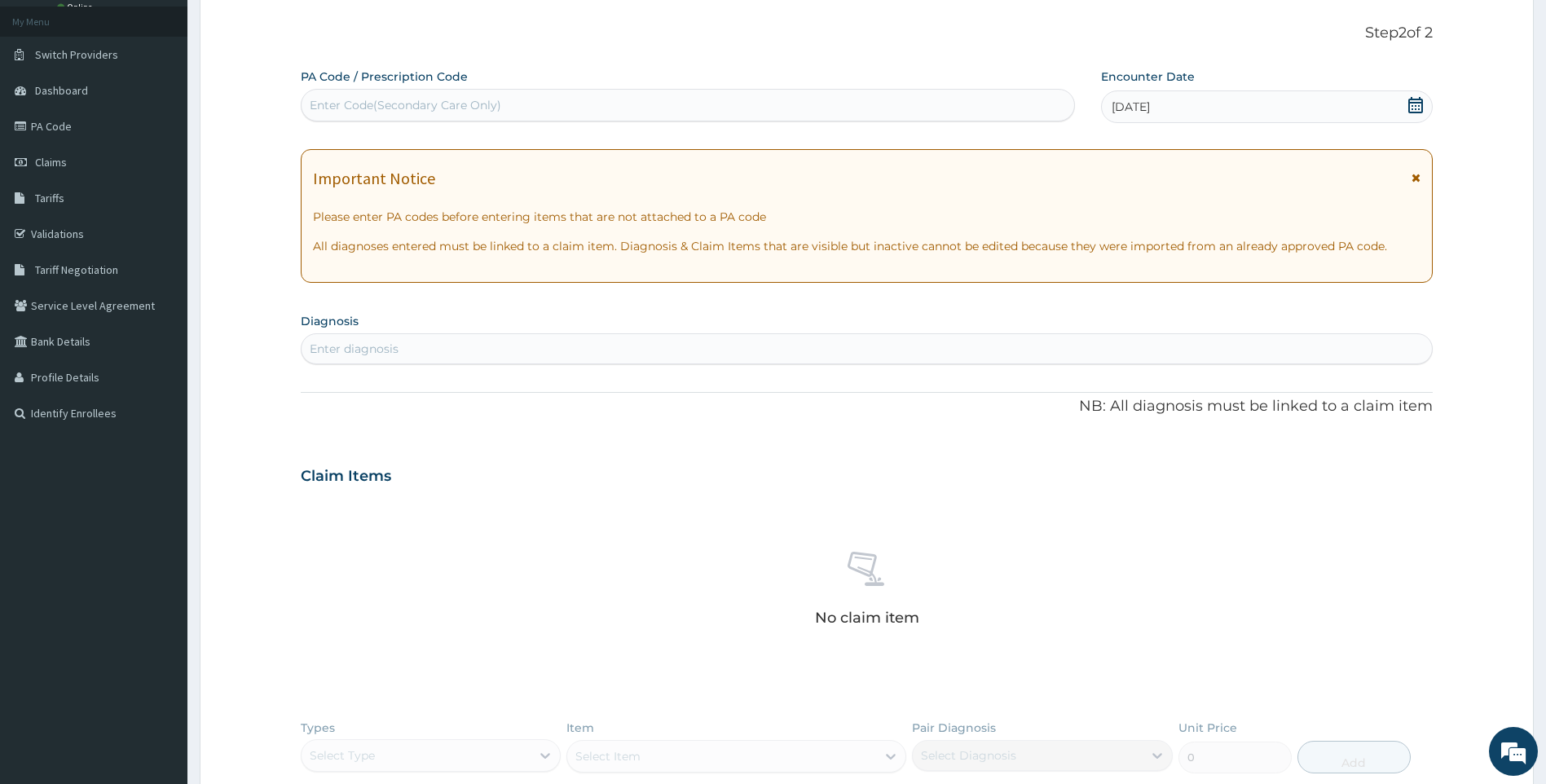
drag, startPoint x: 624, startPoint y: 364, endPoint x: 604, endPoint y: 347, distance: 26.2
click at [612, 354] on div "Enter diagnosis" at bounding box center [867, 348] width 1133 height 31
type input "SEPSIS"
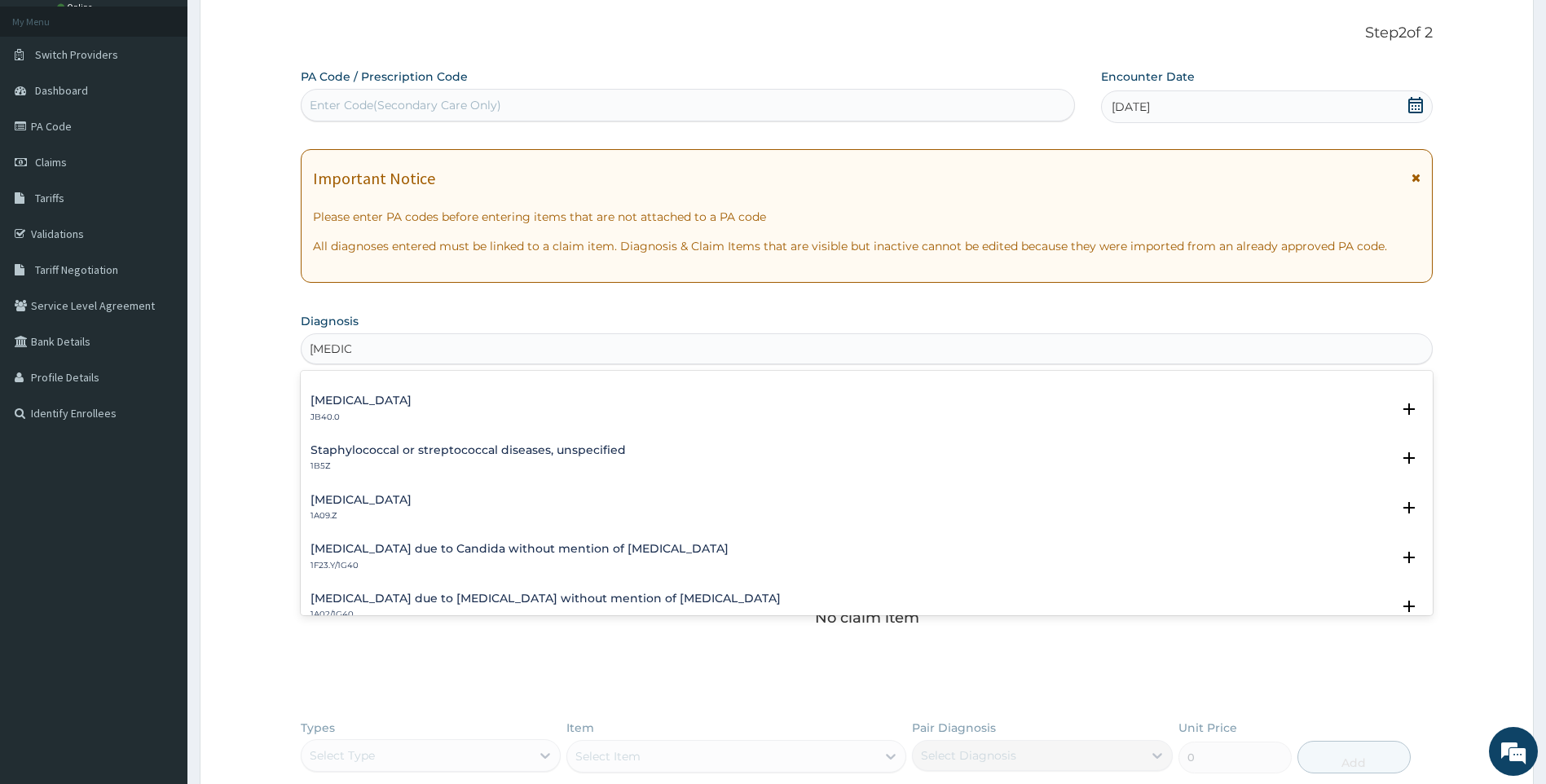
scroll to position [245, 0]
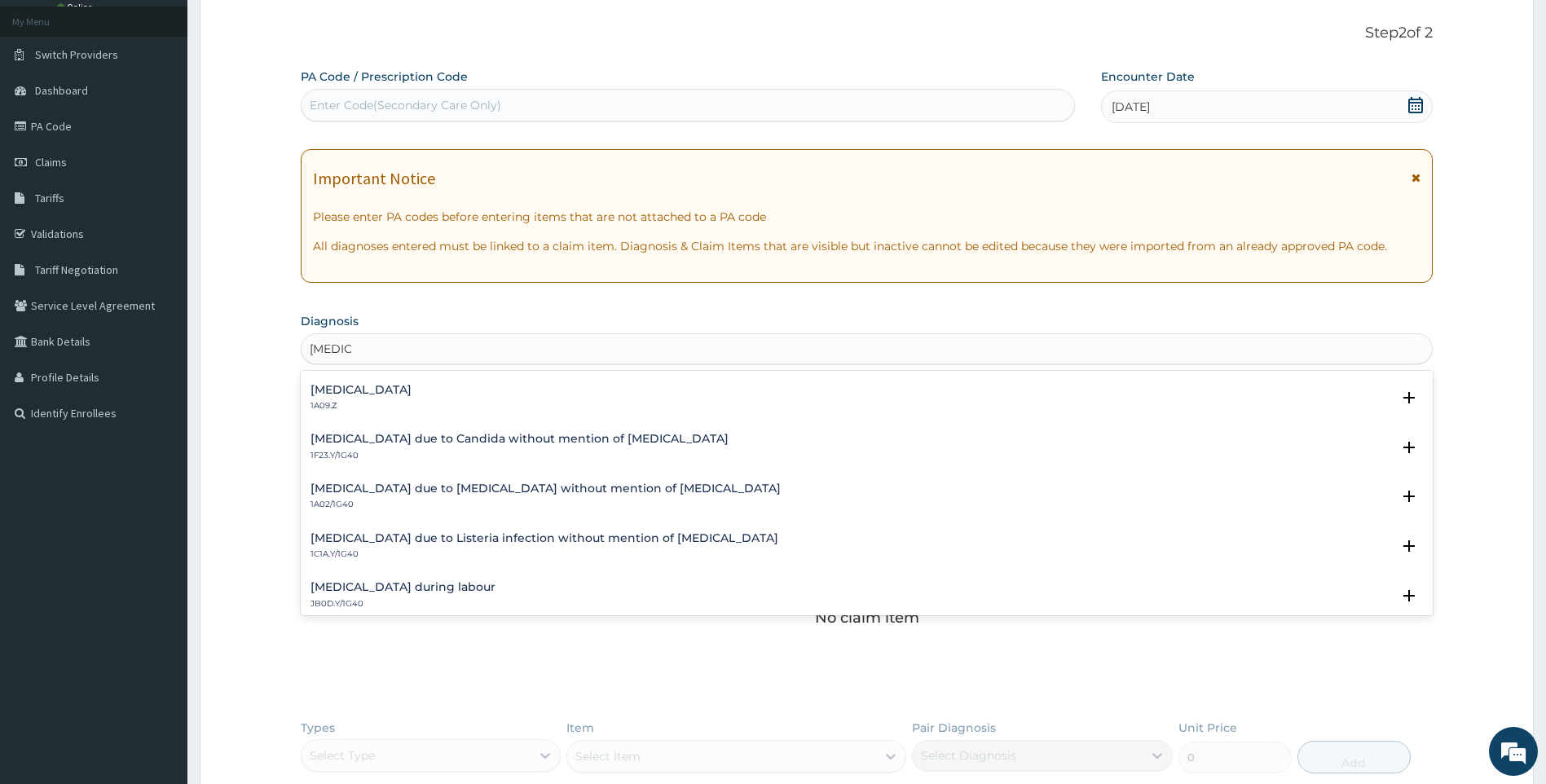
click at [411, 397] on div "Salmonella infection, unspecified 1A09.Z" at bounding box center [361, 398] width 101 height 29
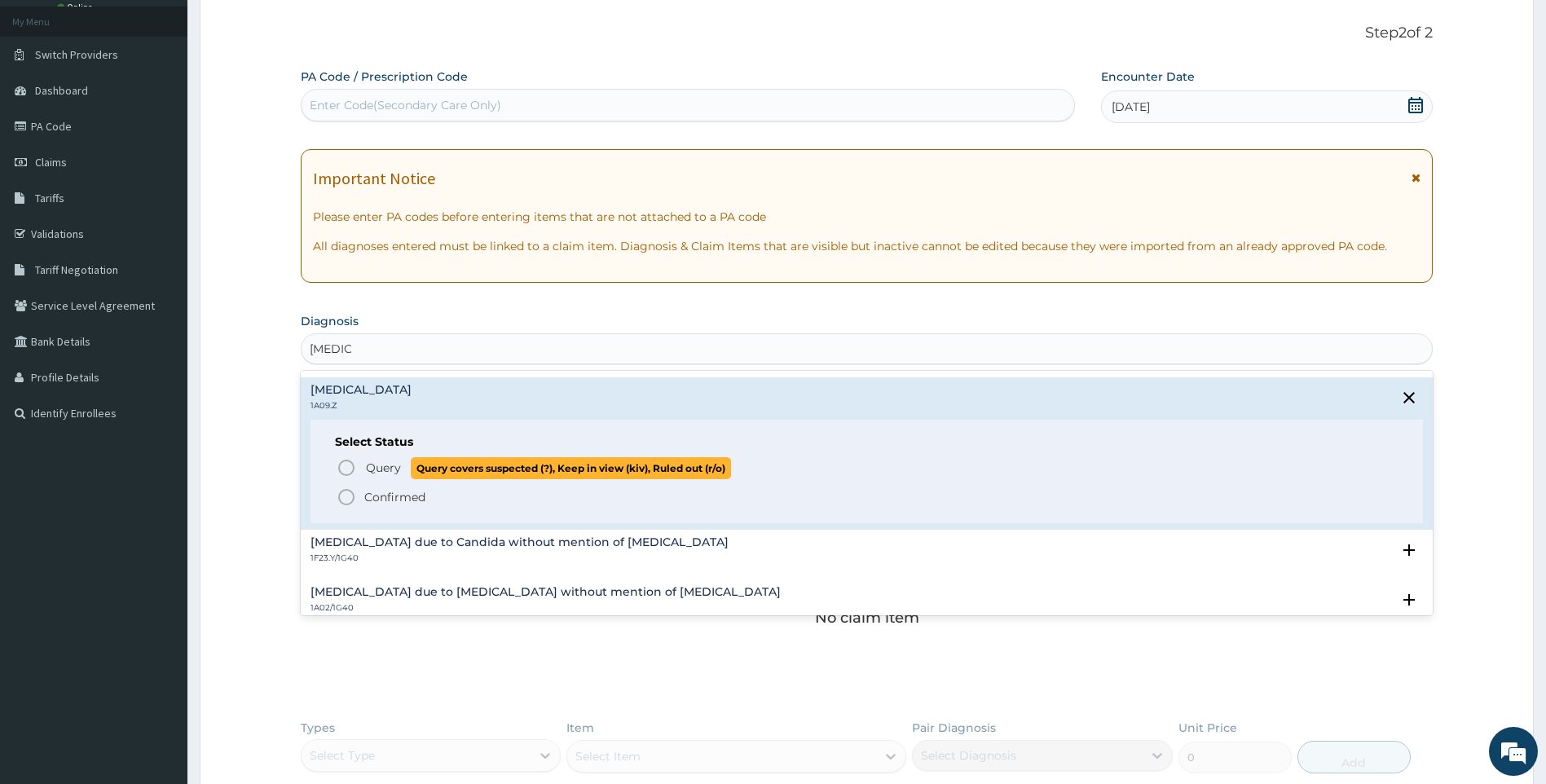
click at [386, 471] on span "Query" at bounding box center [383, 467] width 35 height 16
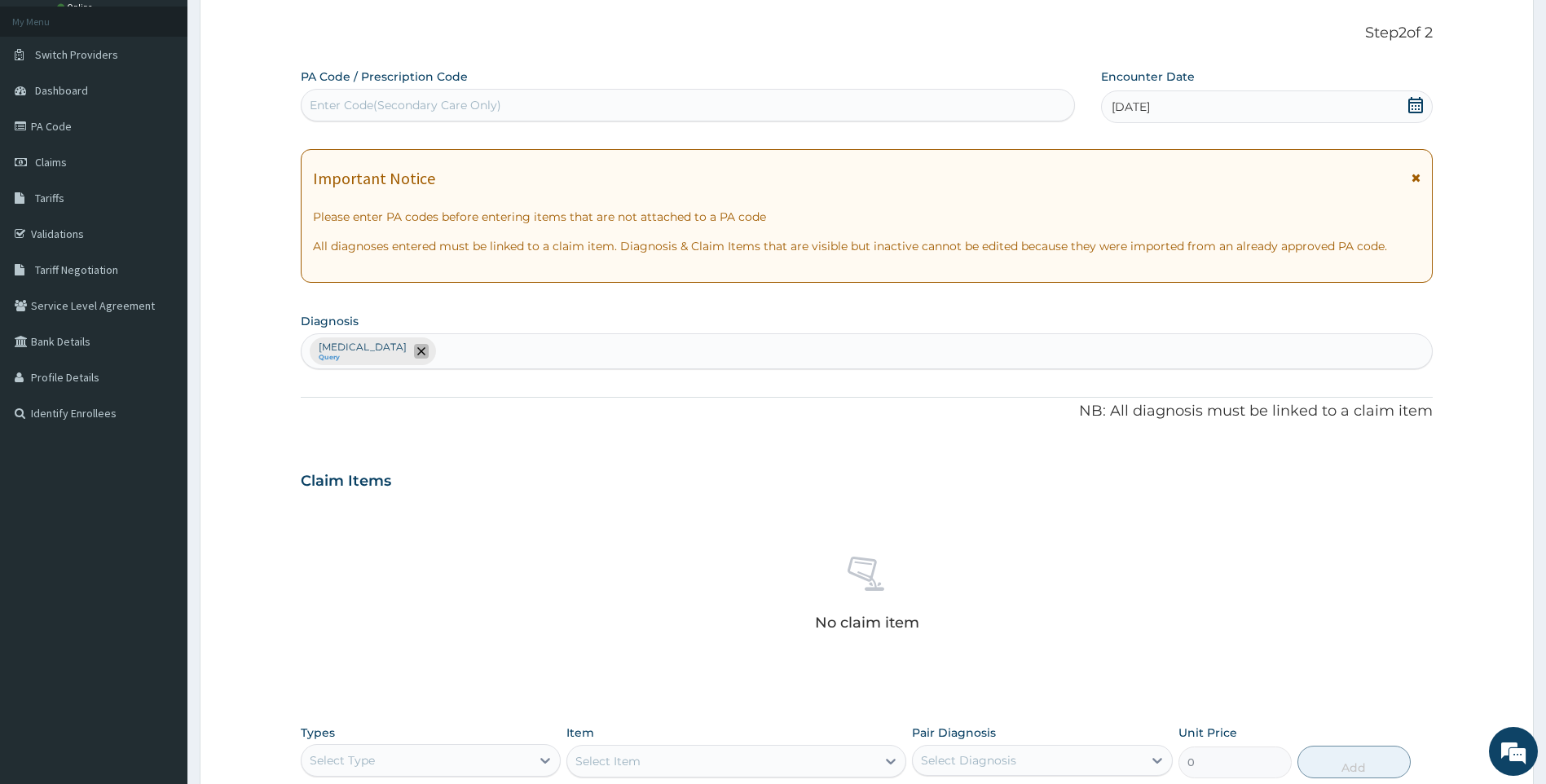
click at [428, 346] on span "remove selection option" at bounding box center [421, 350] width 14 height 14
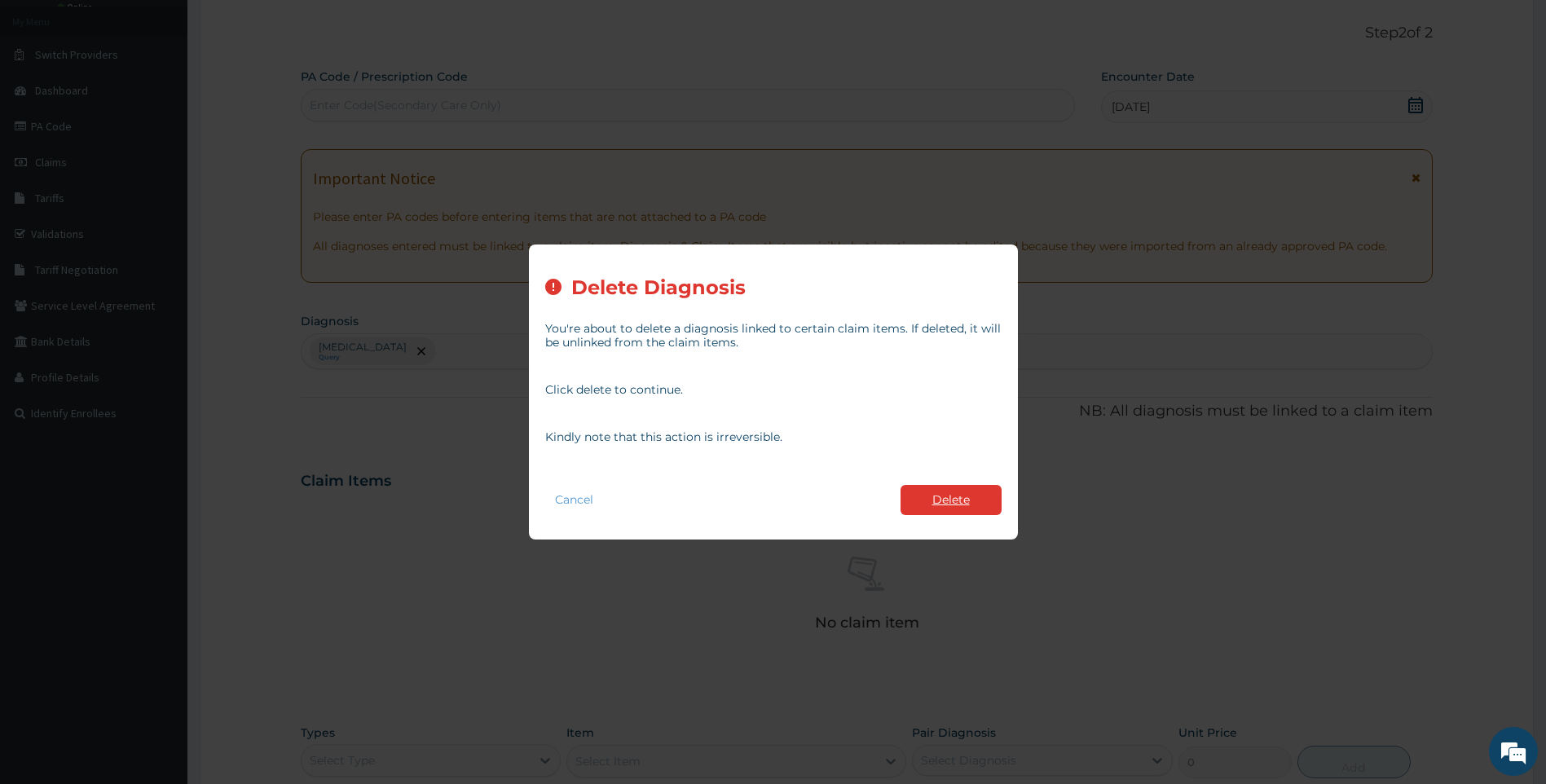
click at [956, 497] on button "Delete" at bounding box center [951, 500] width 101 height 30
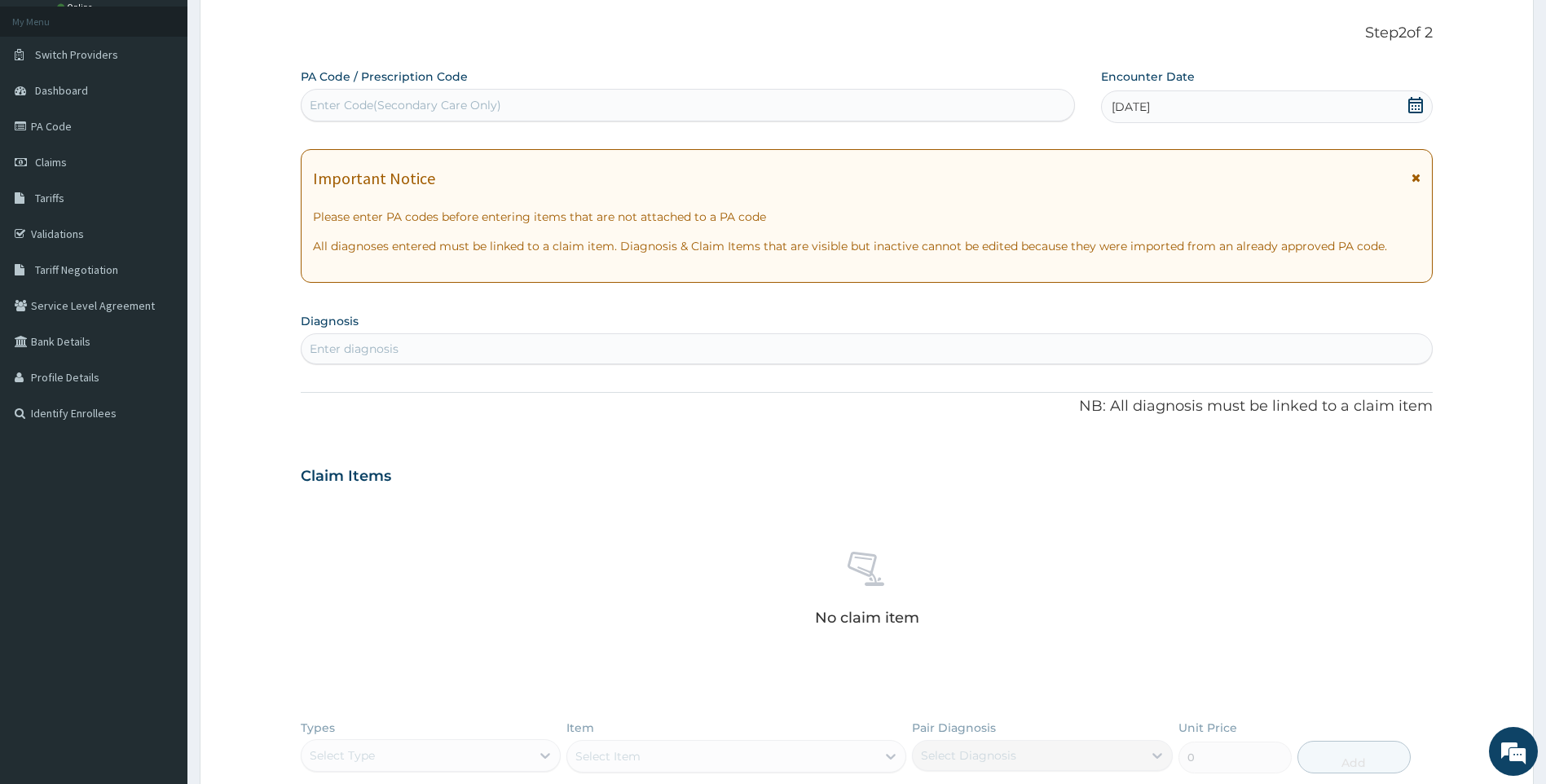
click at [481, 340] on div "Enter diagnosis" at bounding box center [867, 348] width 1131 height 26
type input "SEPSIS"
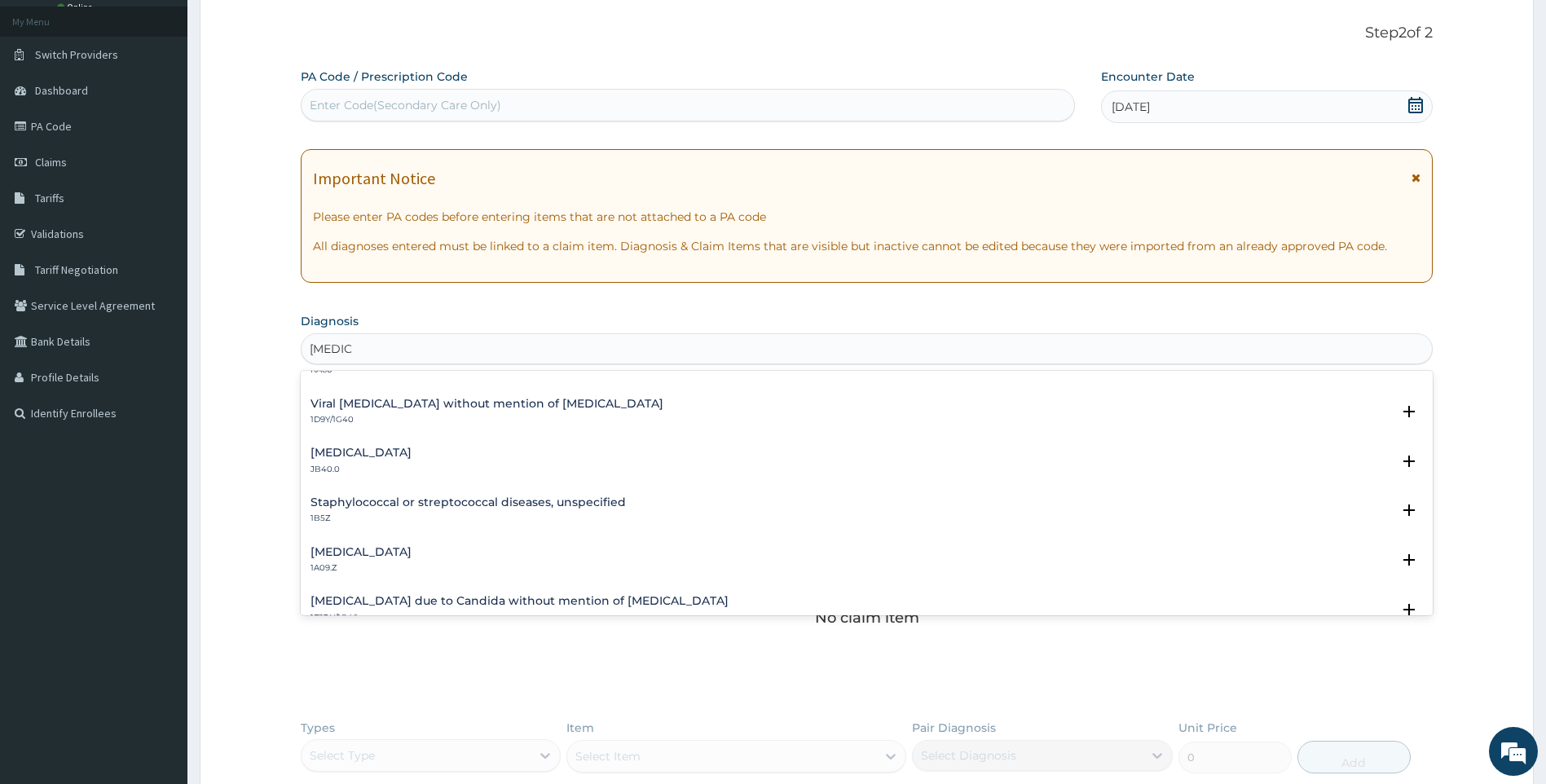
scroll to position [163, 0]
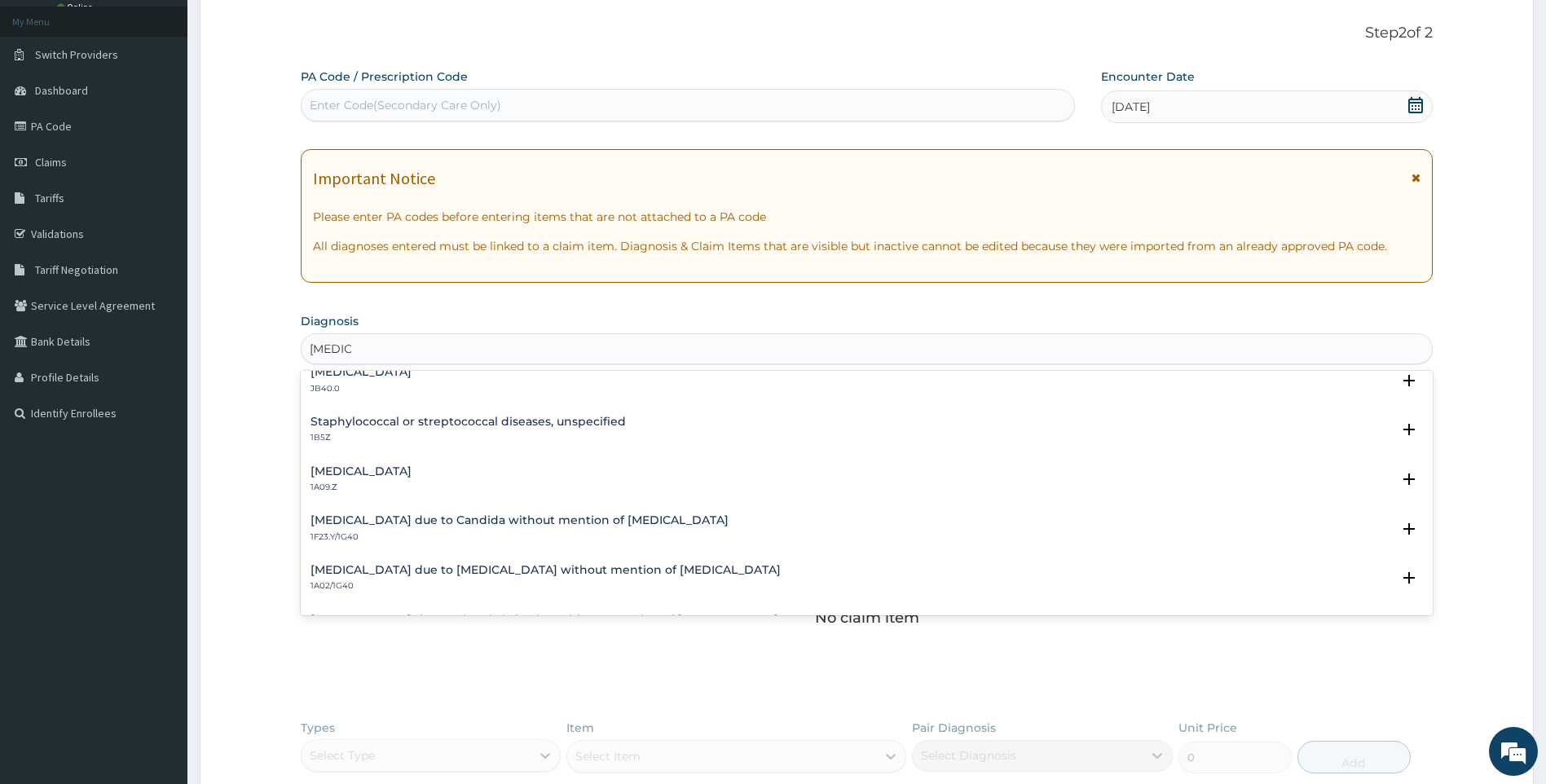
click at [411, 470] on h4 "Salmonella infection, unspecified" at bounding box center [361, 471] width 101 height 12
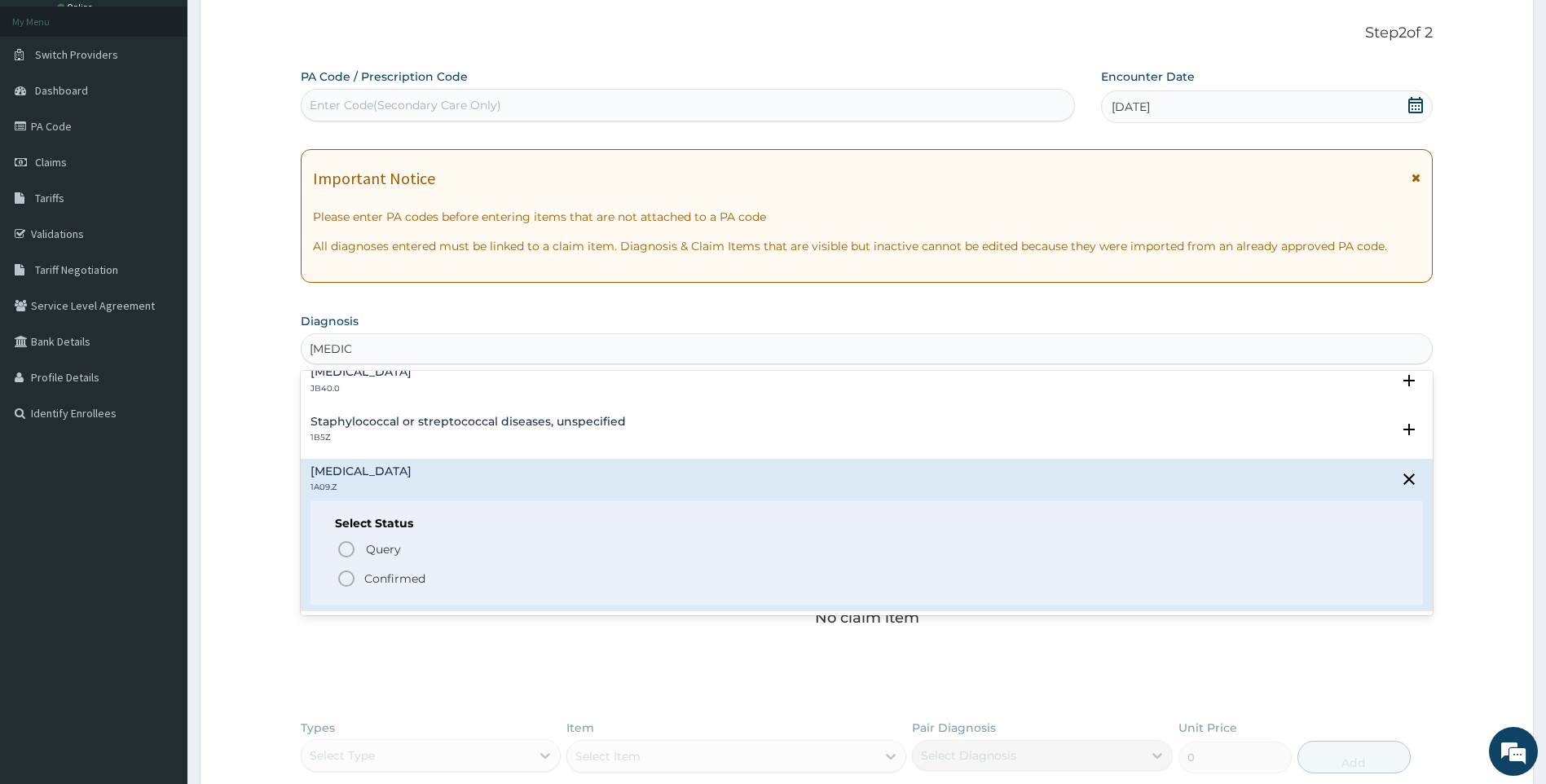
click at [361, 578] on span "Confirmed" at bounding box center [868, 578] width 1063 height 20
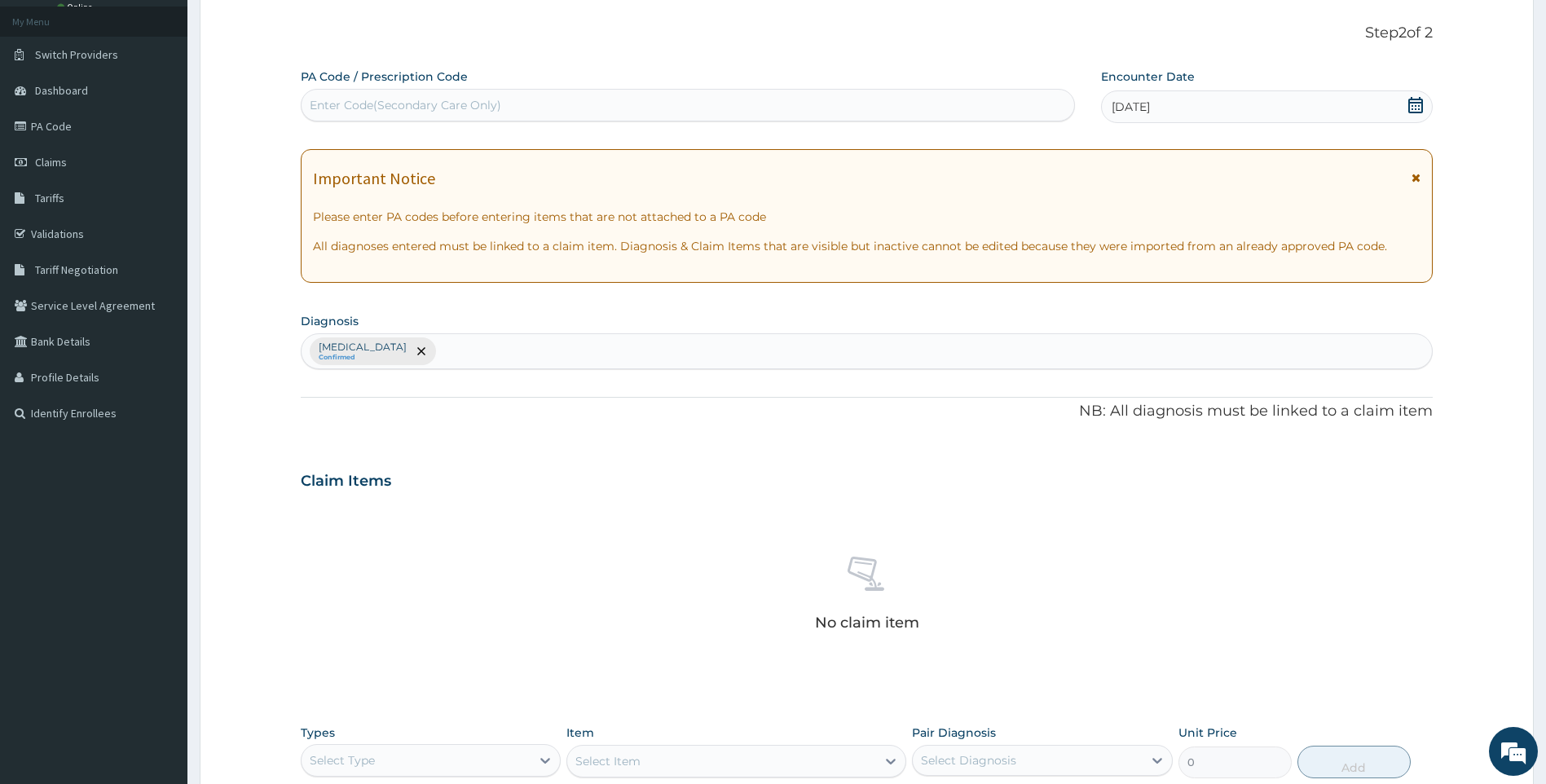
click at [545, 360] on div "Salmonella infection, unspecified Confirmed" at bounding box center [867, 351] width 1131 height 34
type input "MALARIA"
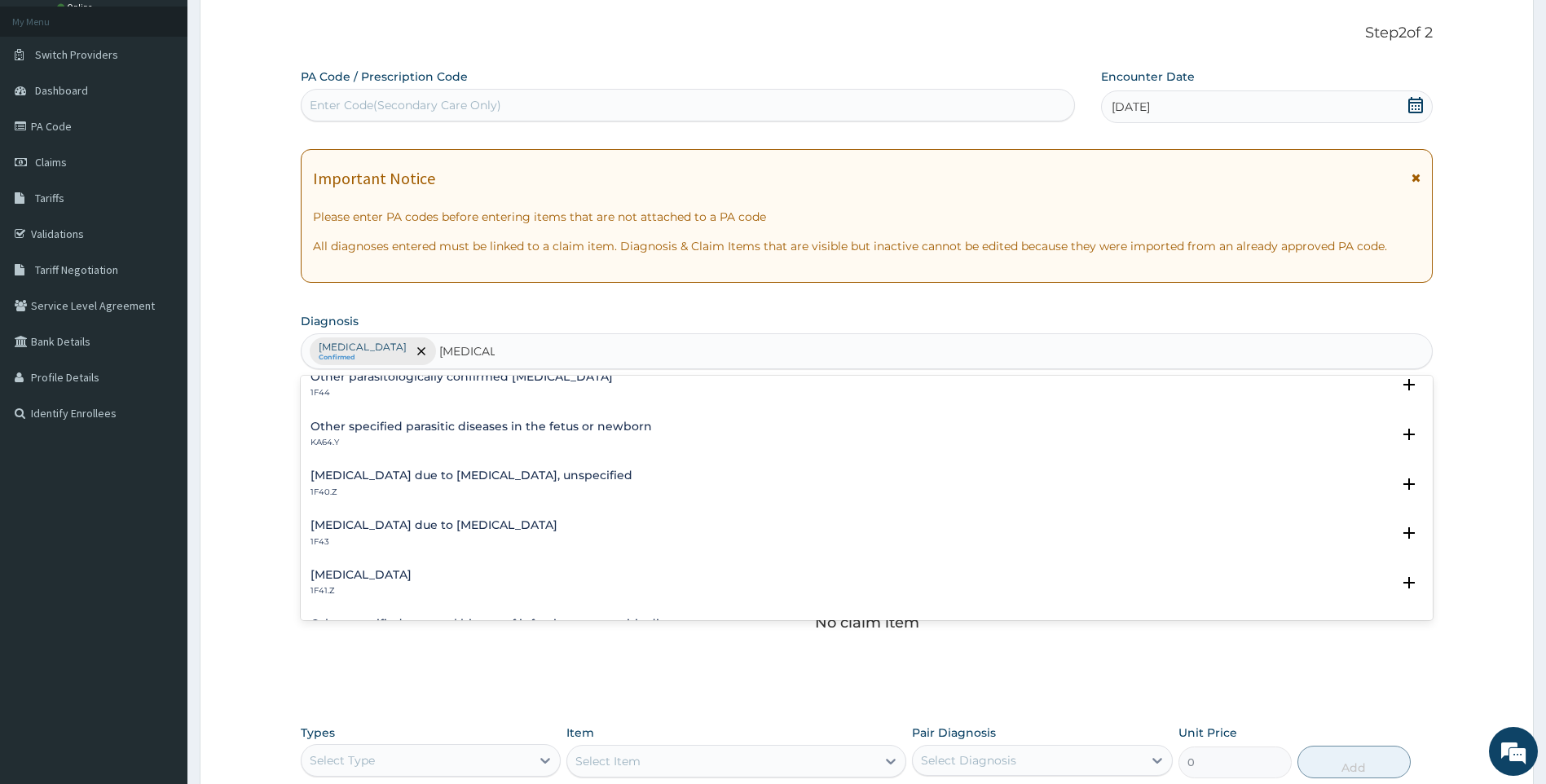
click at [503, 475] on h4 "Malaria due to Plasmodium falciparum, unspecified" at bounding box center [471, 475] width 322 height 12
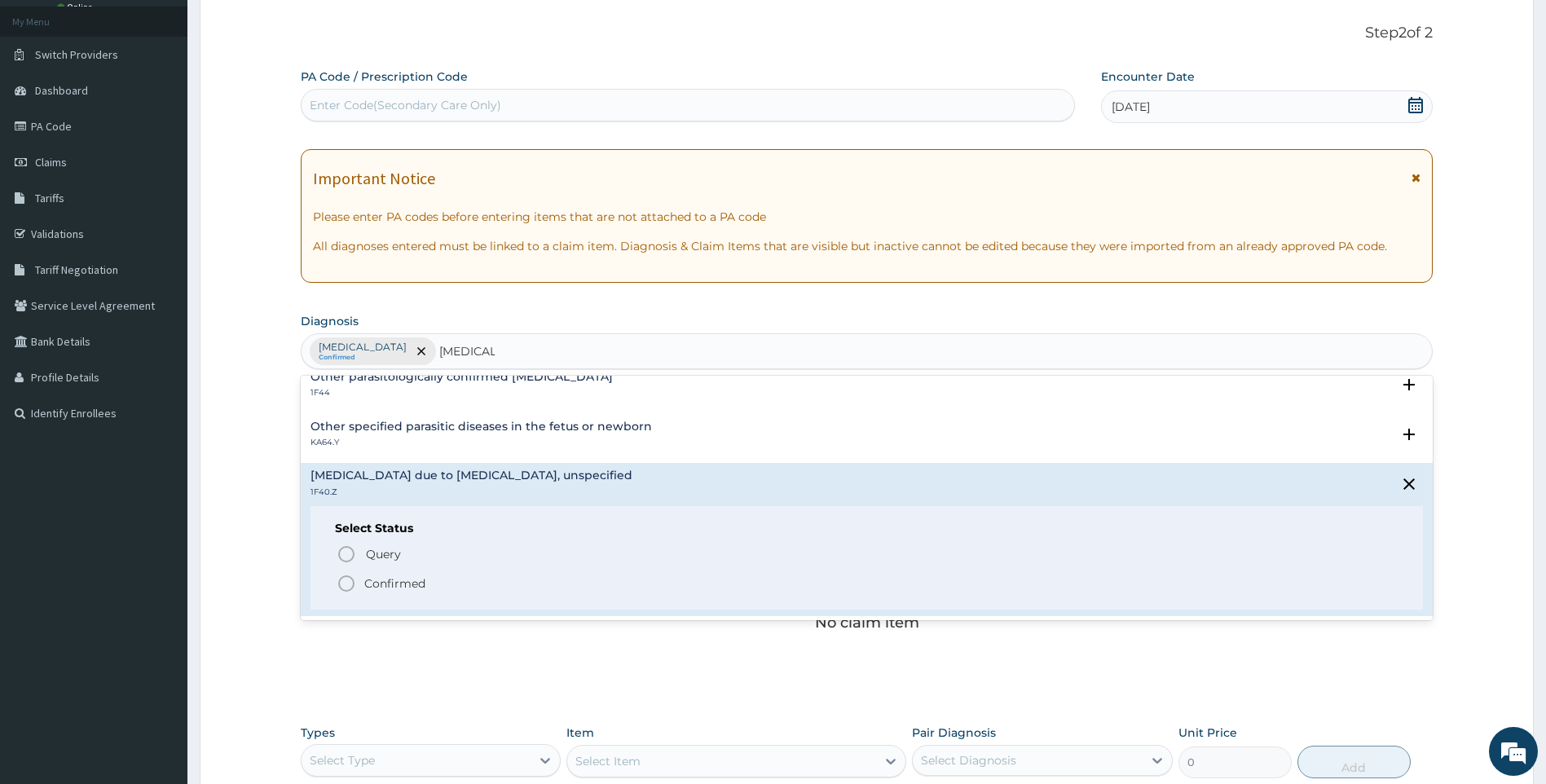
drag, startPoint x: 377, startPoint y: 586, endPoint x: 376, endPoint y: 547, distance: 39.0
click at [376, 581] on p "Confirmed" at bounding box center [395, 583] width 61 height 16
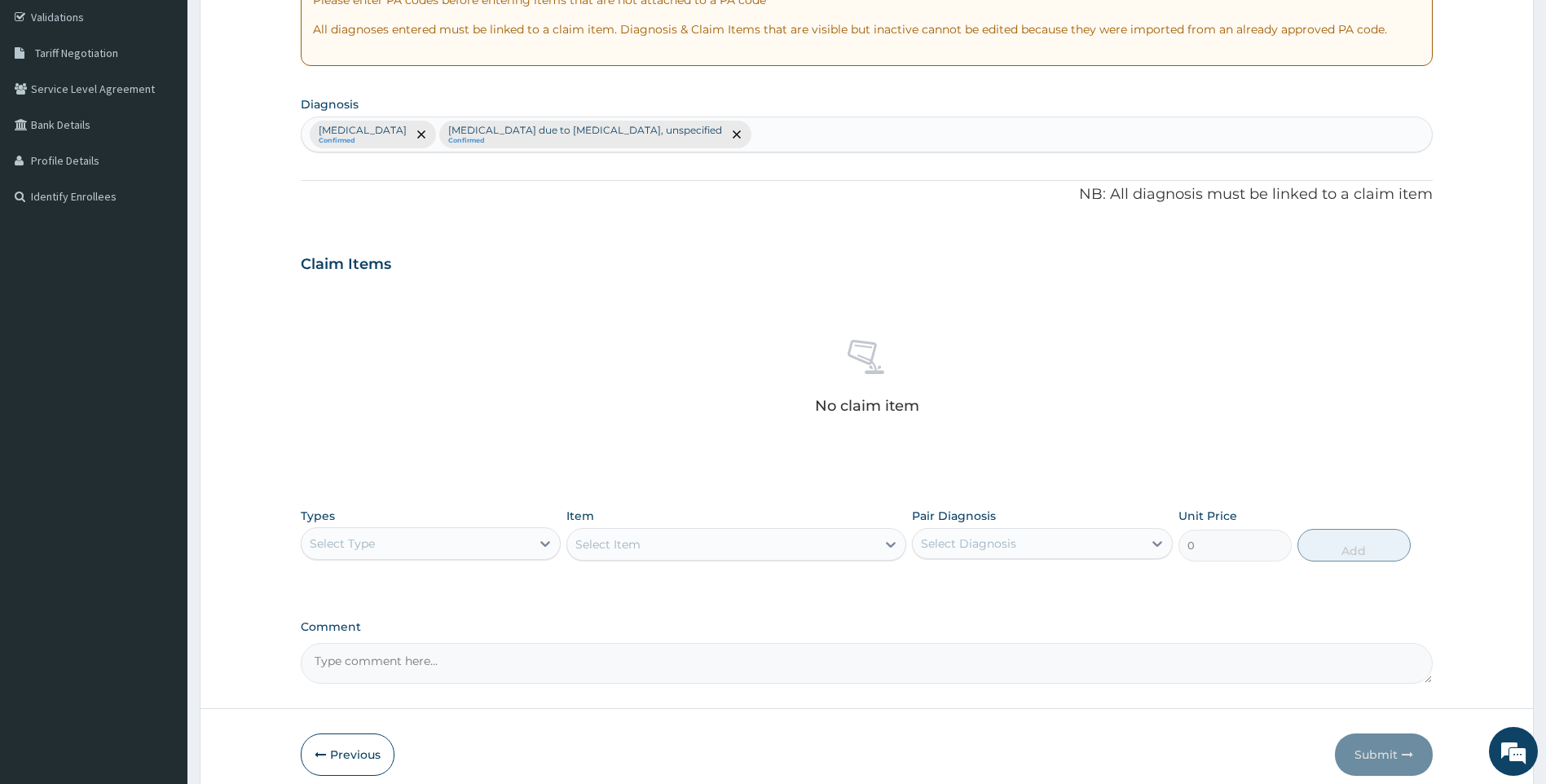
scroll to position [331, 0]
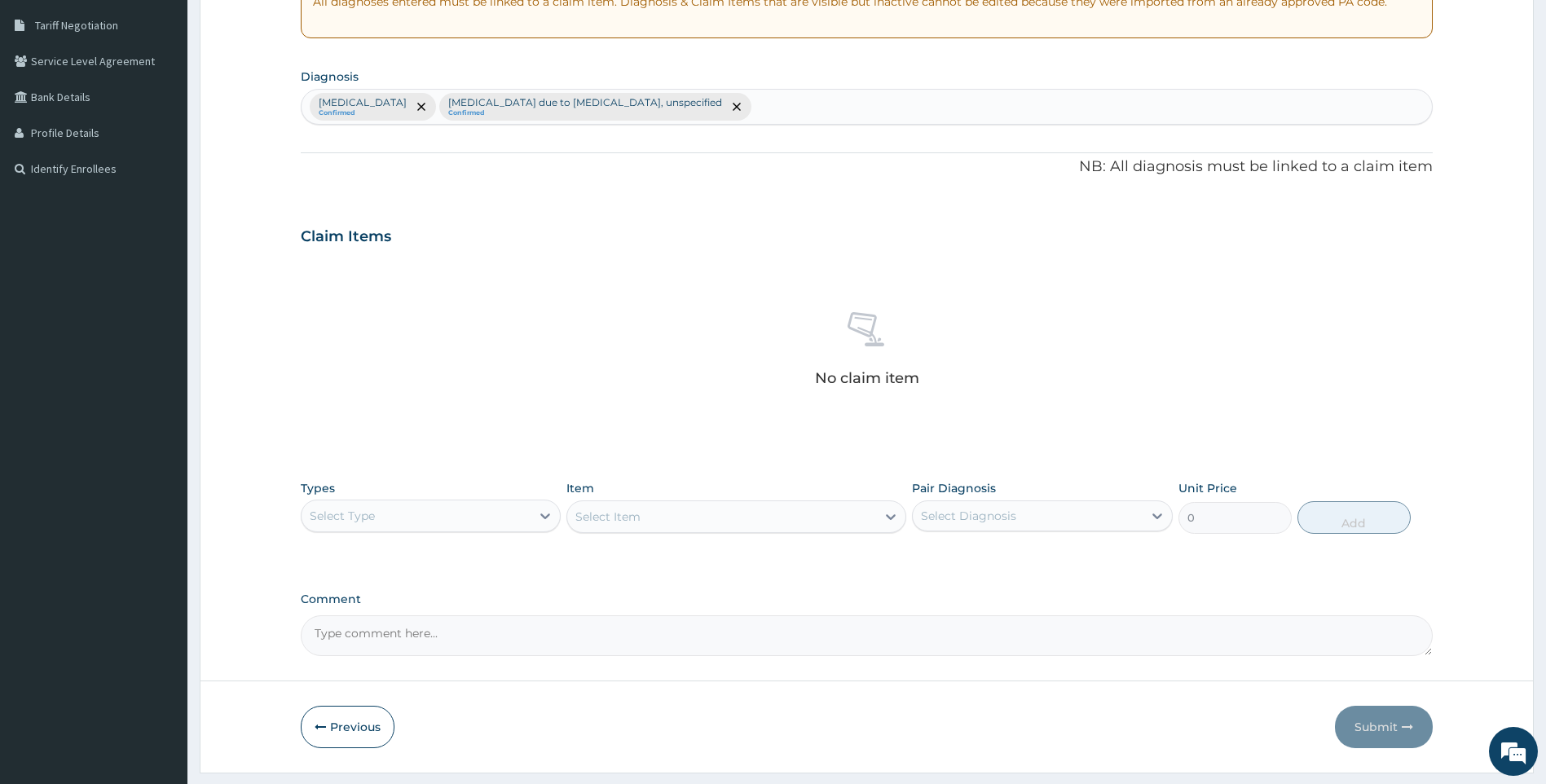
drag, startPoint x: 479, startPoint y: 524, endPoint x: 479, endPoint y: 534, distance: 10.0
click at [479, 534] on div "Types Select Type Item Select Item Pair Diagnosis Select Diagnosis Unit Price 0…" at bounding box center [867, 507] width 1133 height 70
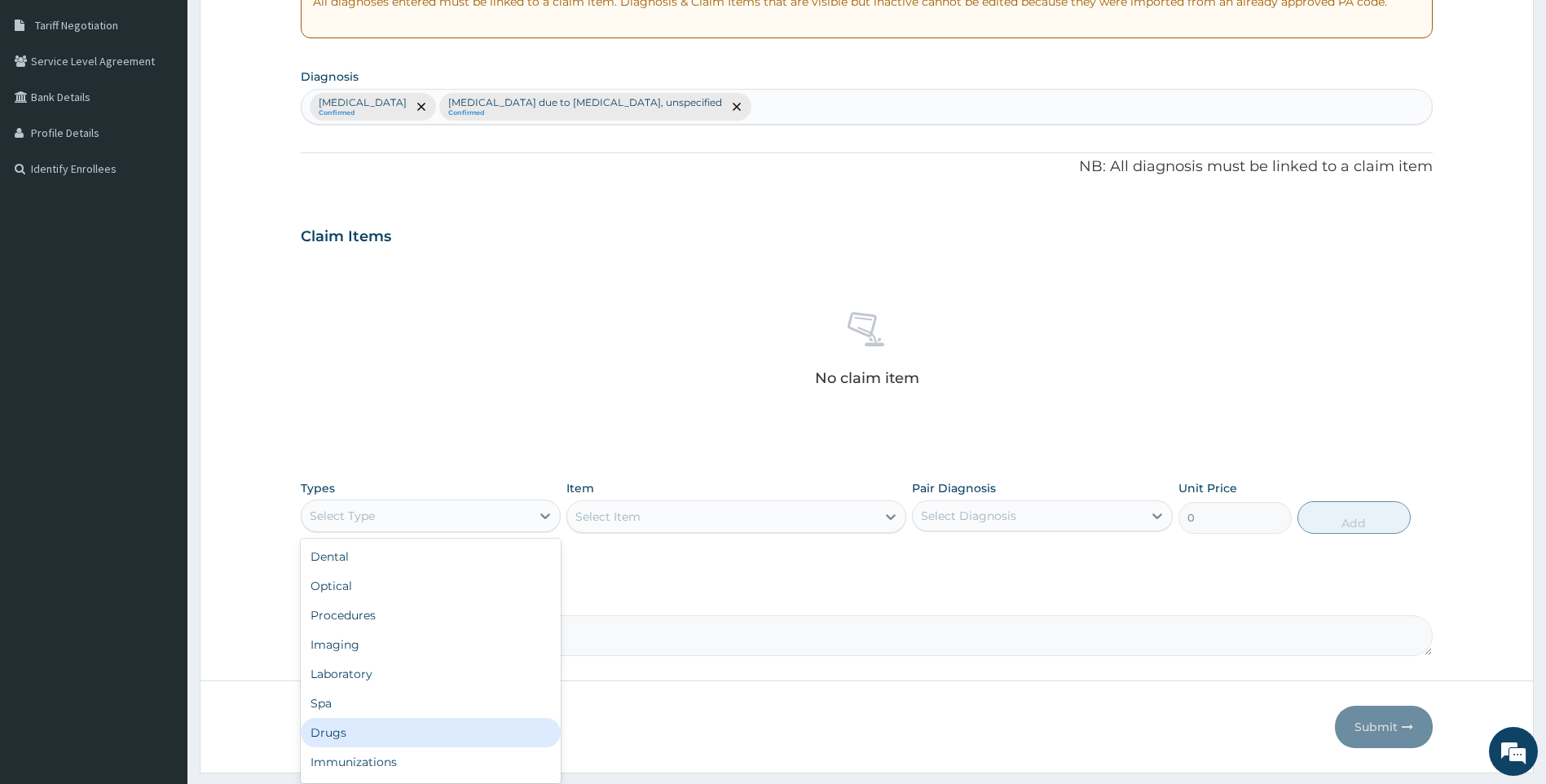
click at [374, 733] on div "Drugs" at bounding box center [431, 732] width 261 height 29
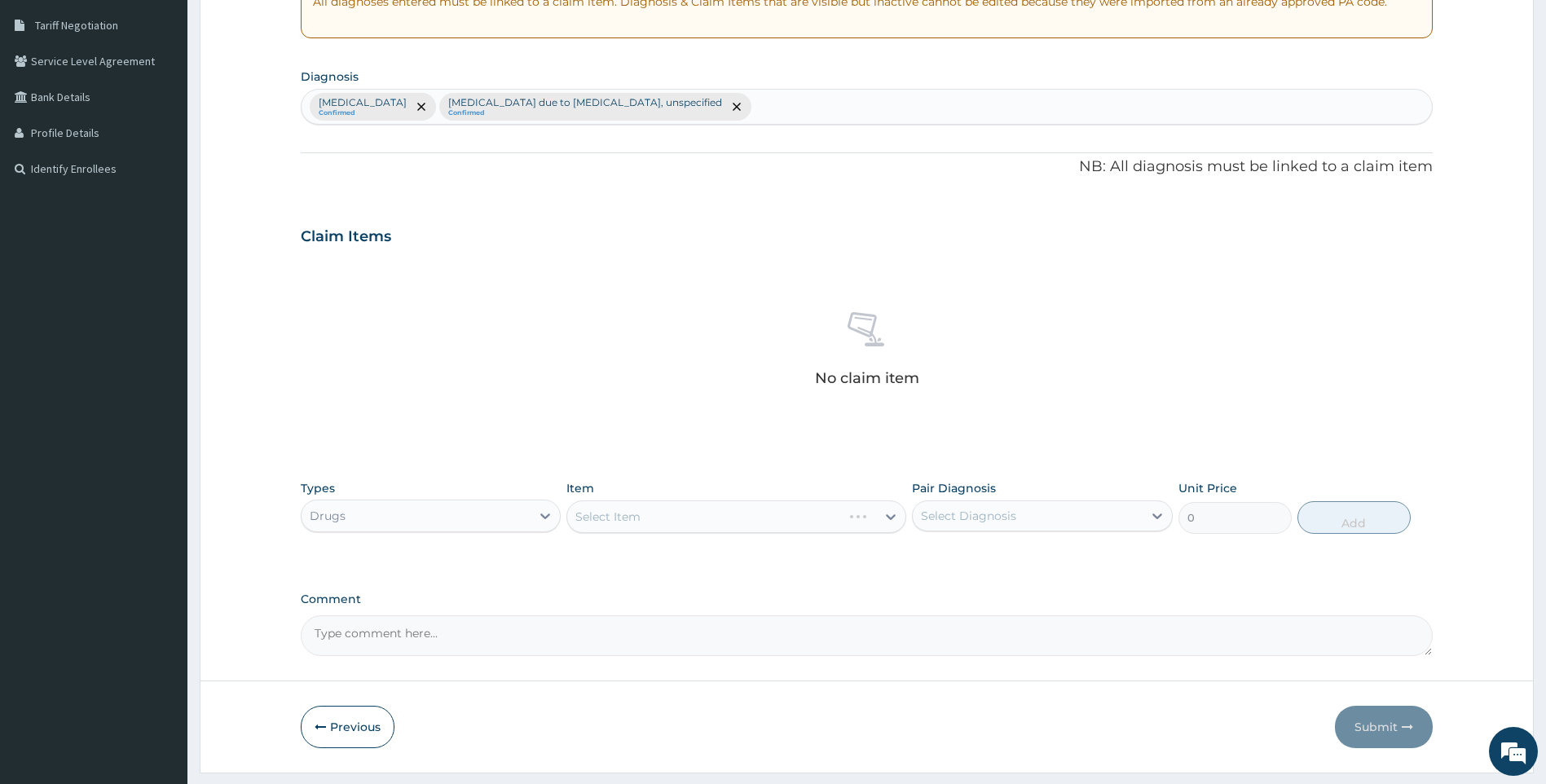
click at [837, 111] on div "Salmonella infection, unspecified Confirmed Malaria due to Plasmodium falciparu…" at bounding box center [867, 107] width 1131 height 34
type input "U"
type input "RHINITIS"
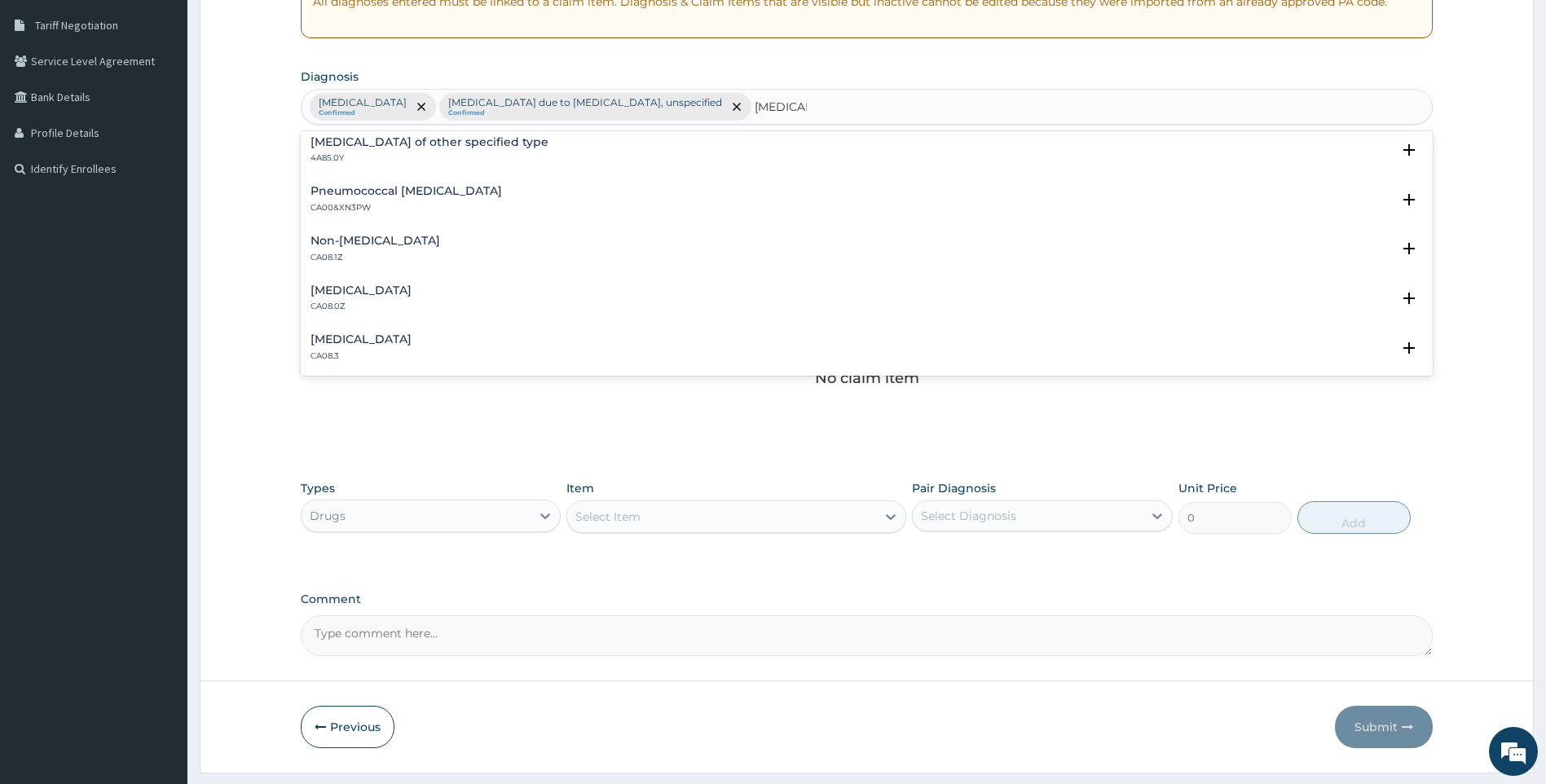
scroll to position [245, 0]
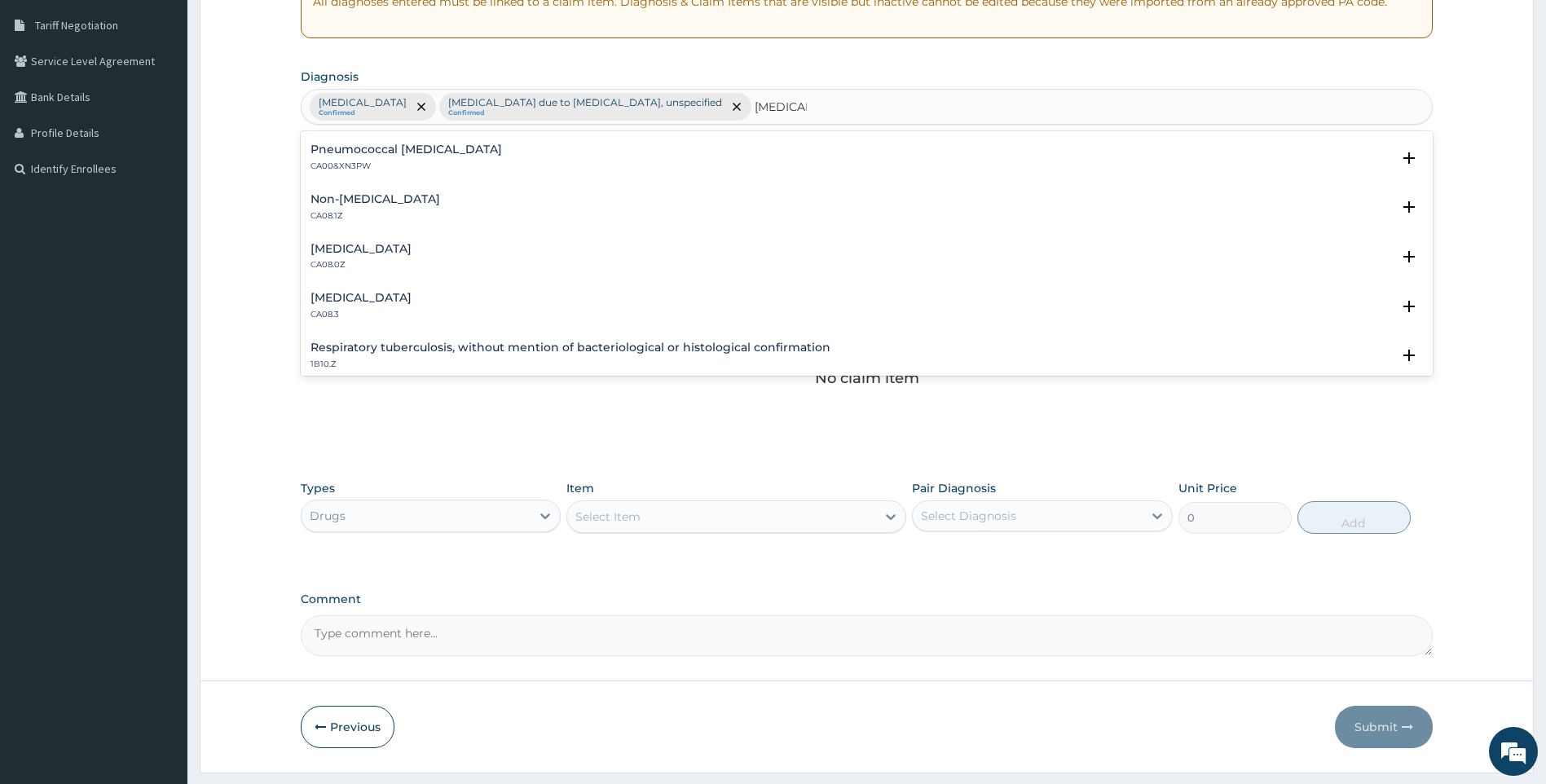
click at [411, 250] on h4 "Allergic rhinitis, unspecified" at bounding box center [361, 248] width 101 height 12
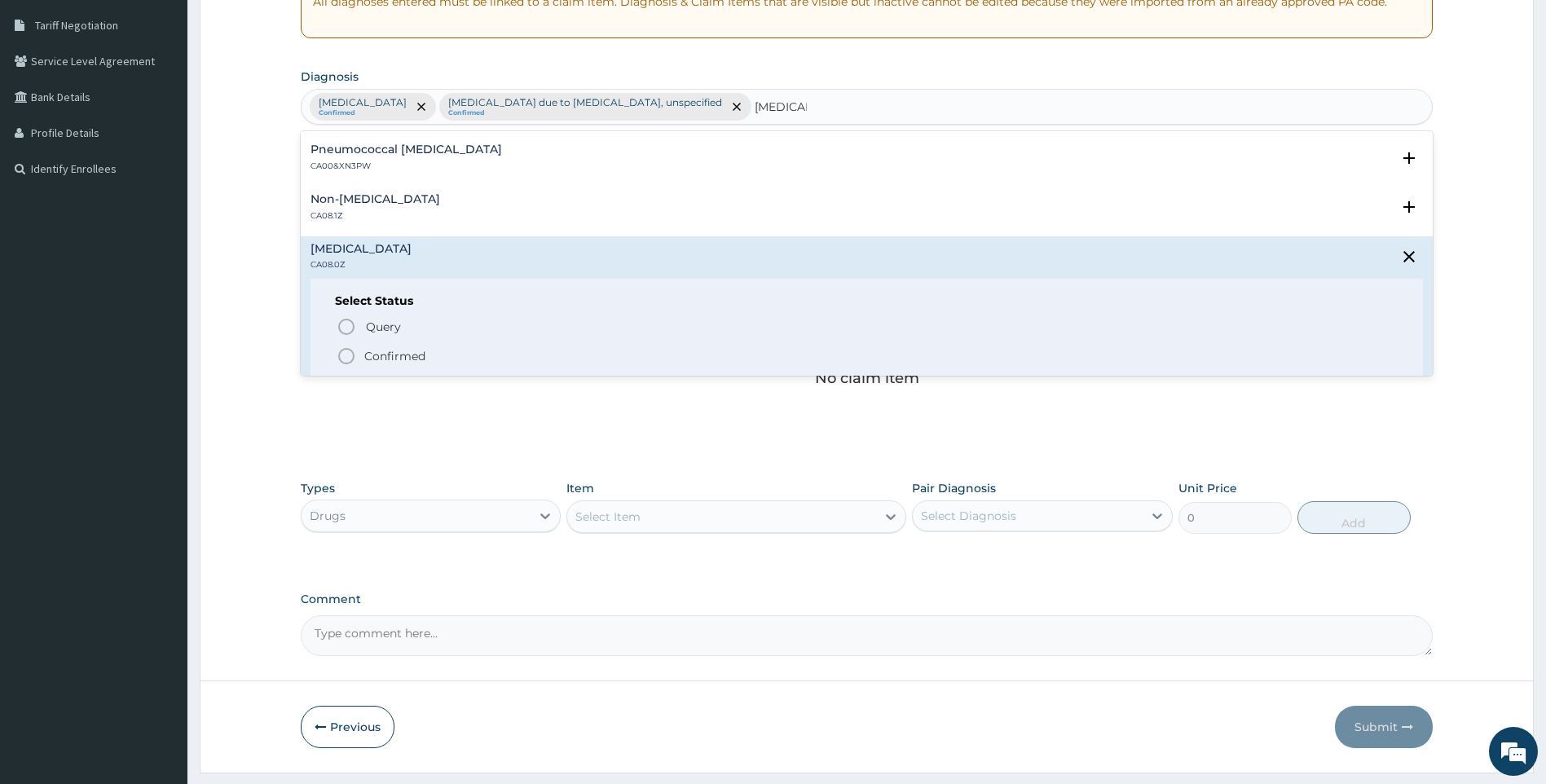
drag, startPoint x: 348, startPoint y: 350, endPoint x: 360, endPoint y: 346, distance: 12.6
click at [350, 351] on icon "status option filled" at bounding box center [347, 356] width 20 height 20
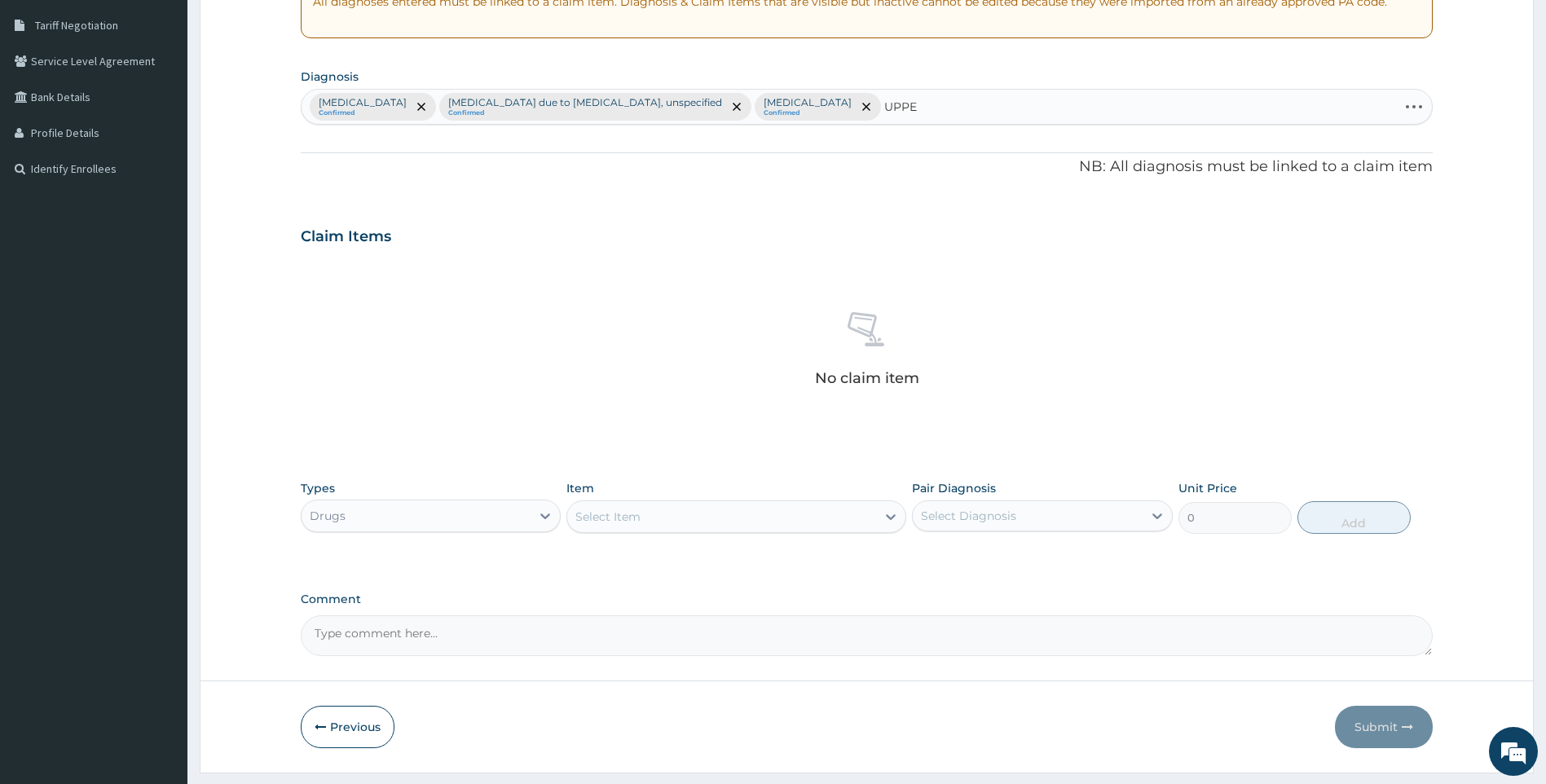
type input "UPPER"
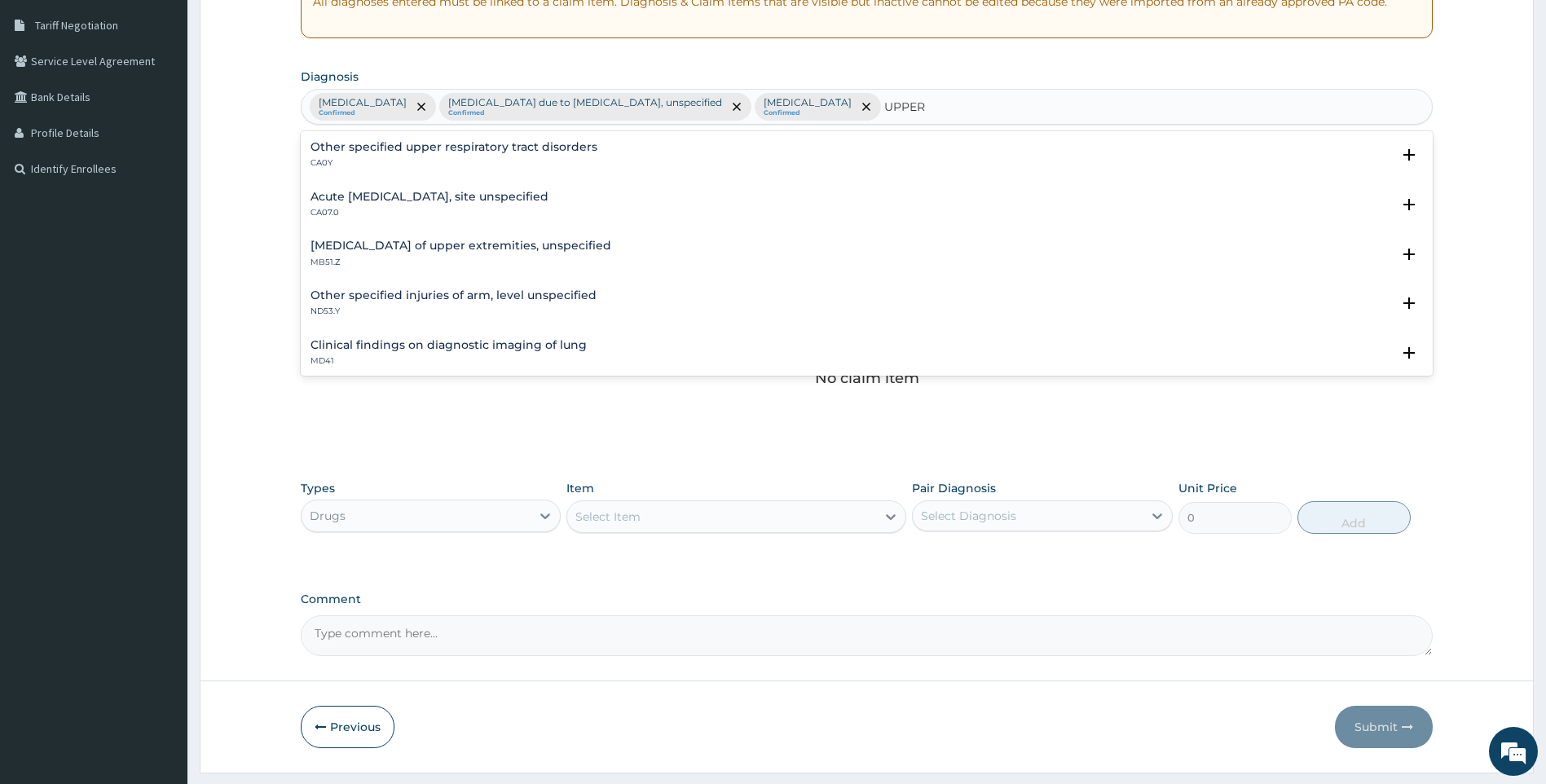
click at [443, 197] on h4 "Acute upper respiratory infection, site unspecified" at bounding box center [429, 196] width 238 height 12
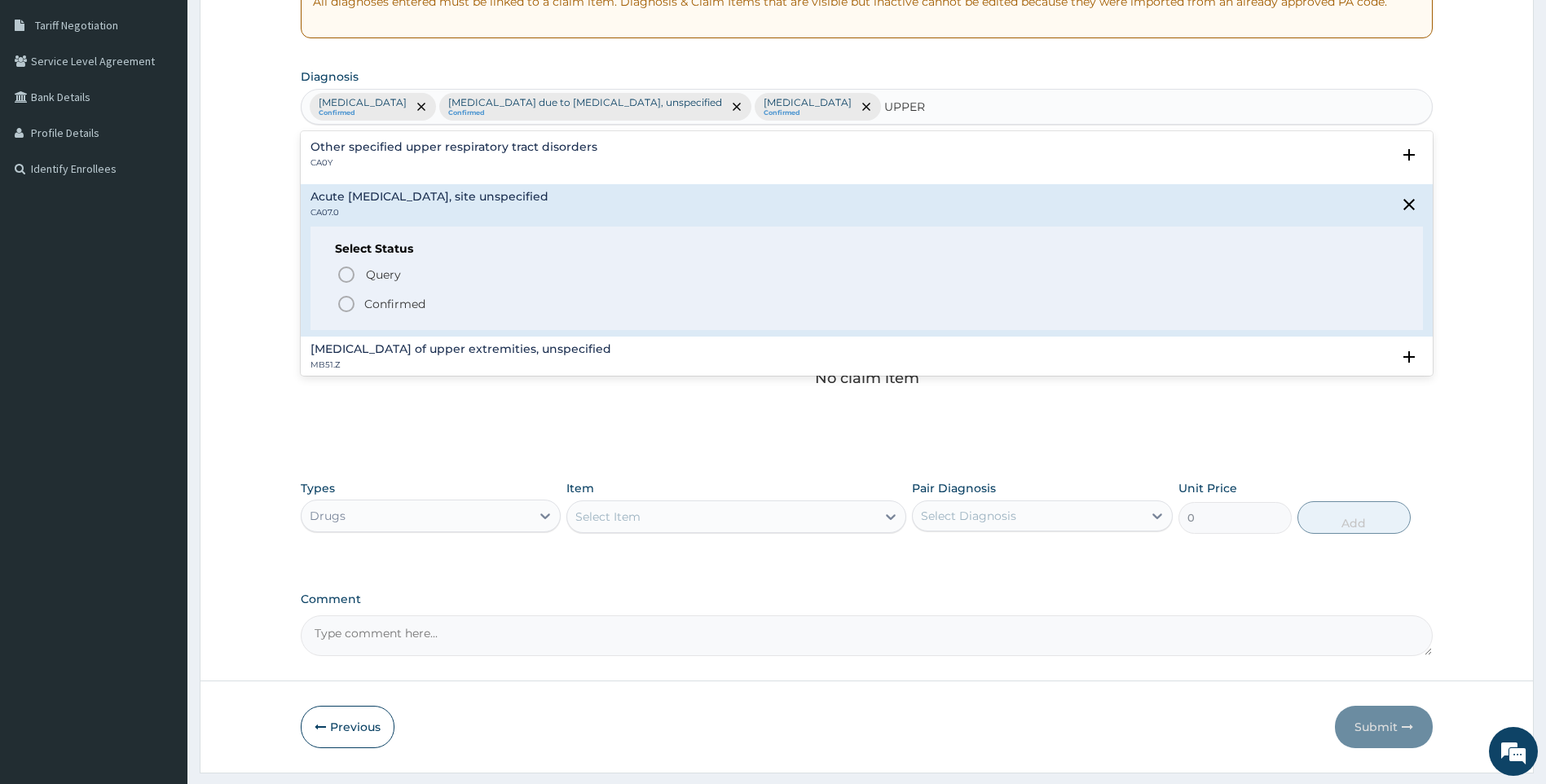
click at [376, 302] on p "Confirmed" at bounding box center [395, 304] width 61 height 16
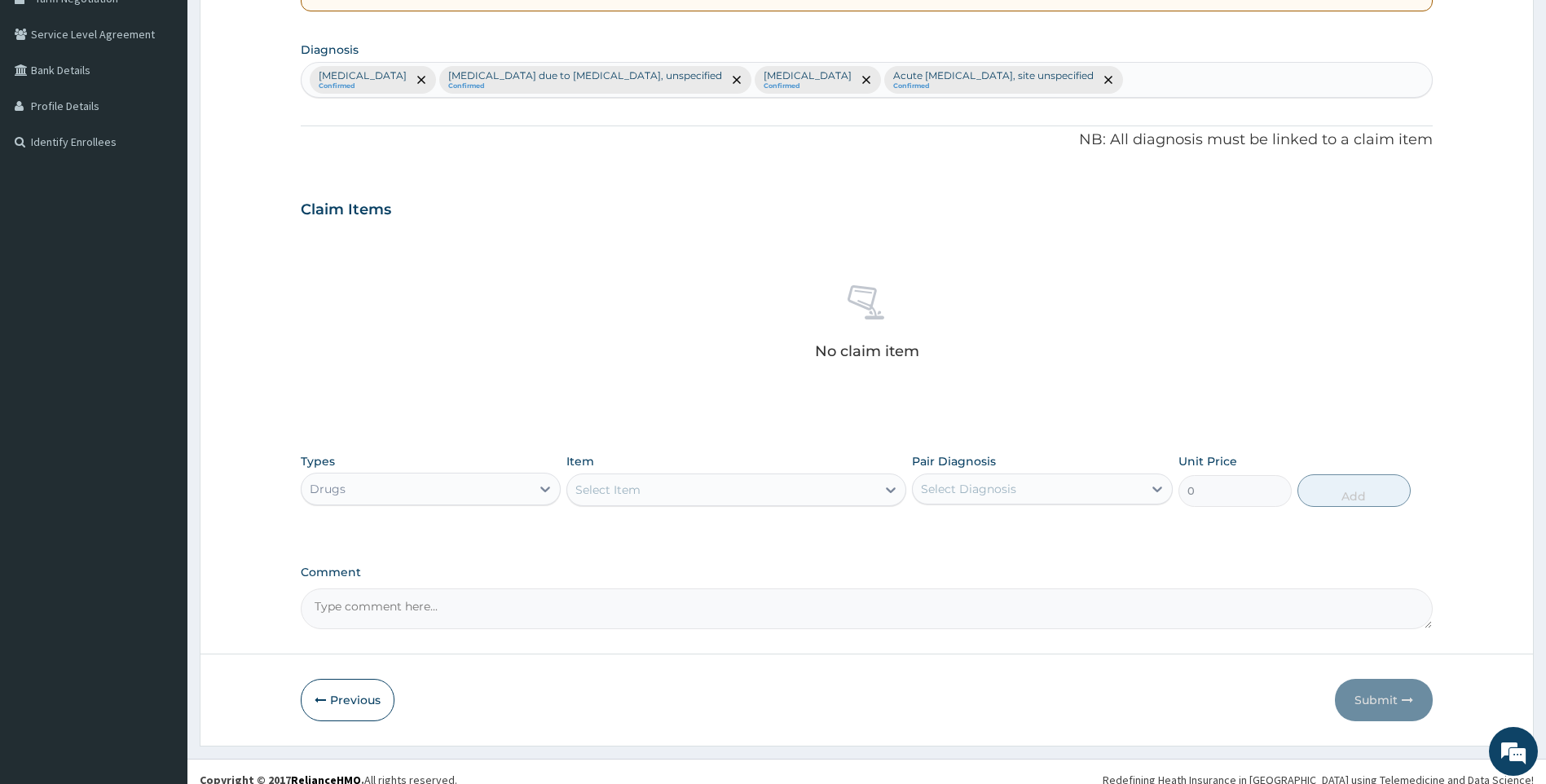
scroll to position [375, 0]
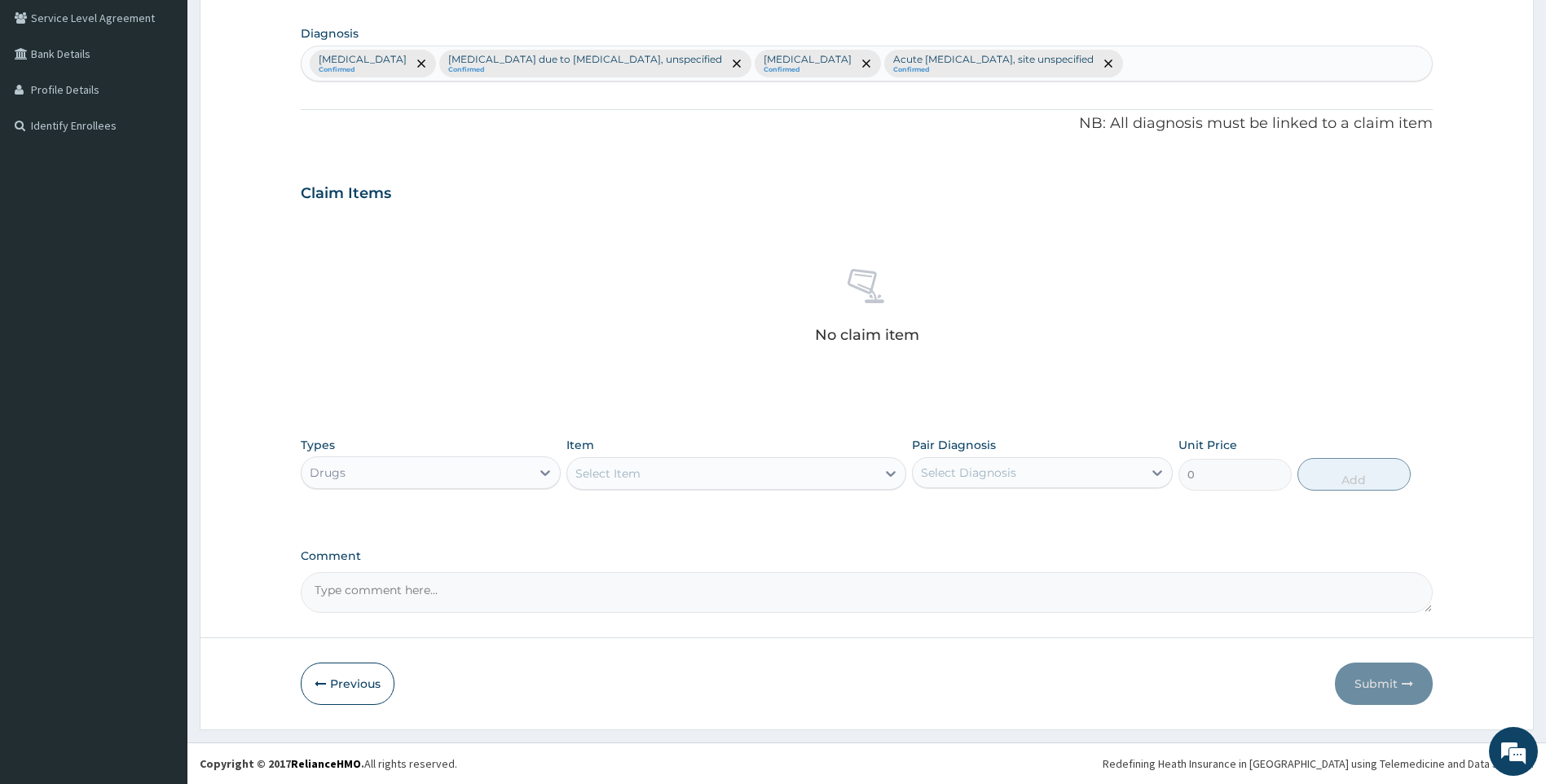
click at [637, 477] on div "Select Item" at bounding box center [608, 473] width 65 height 16
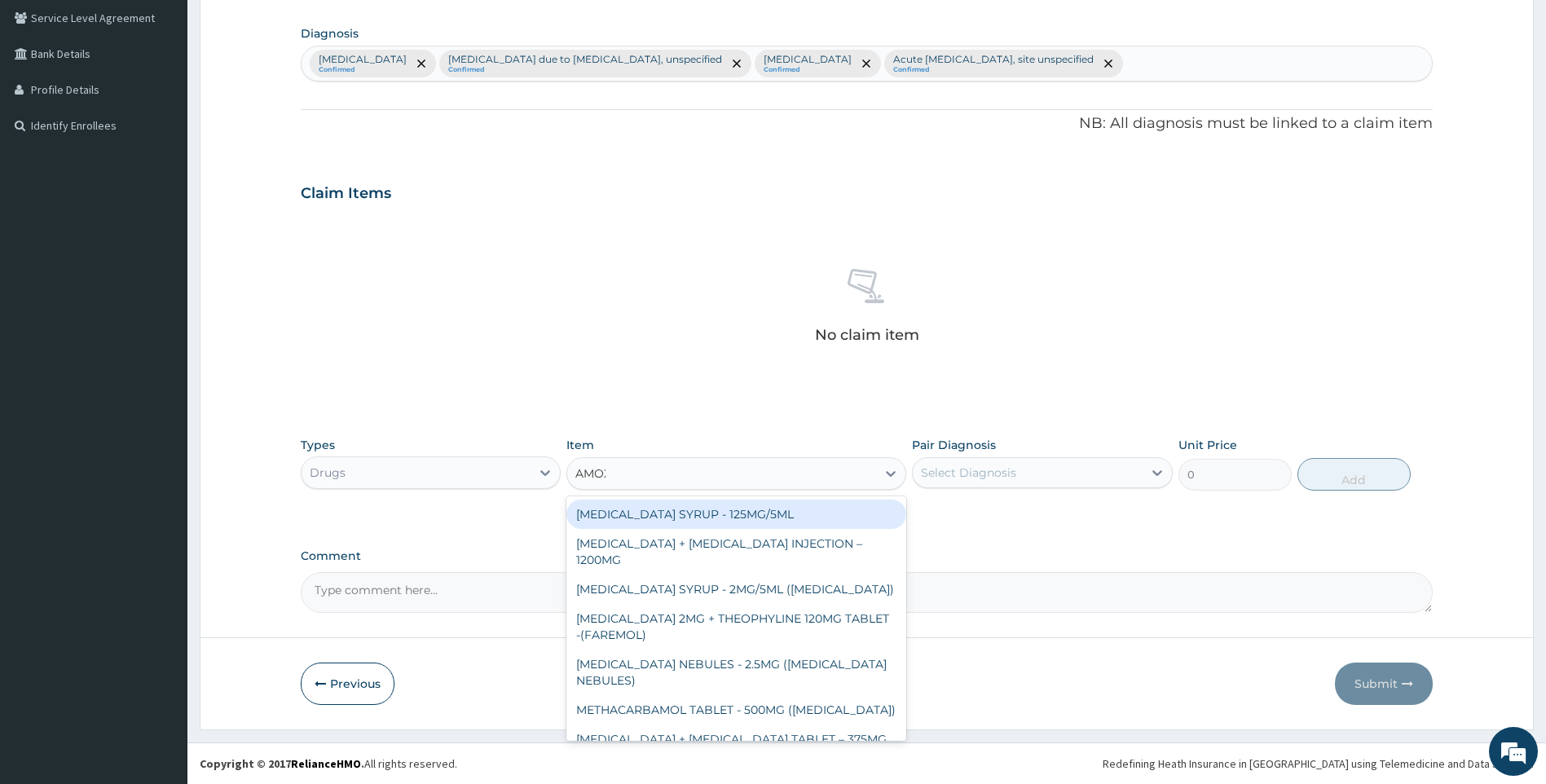
type input "AMOXI"
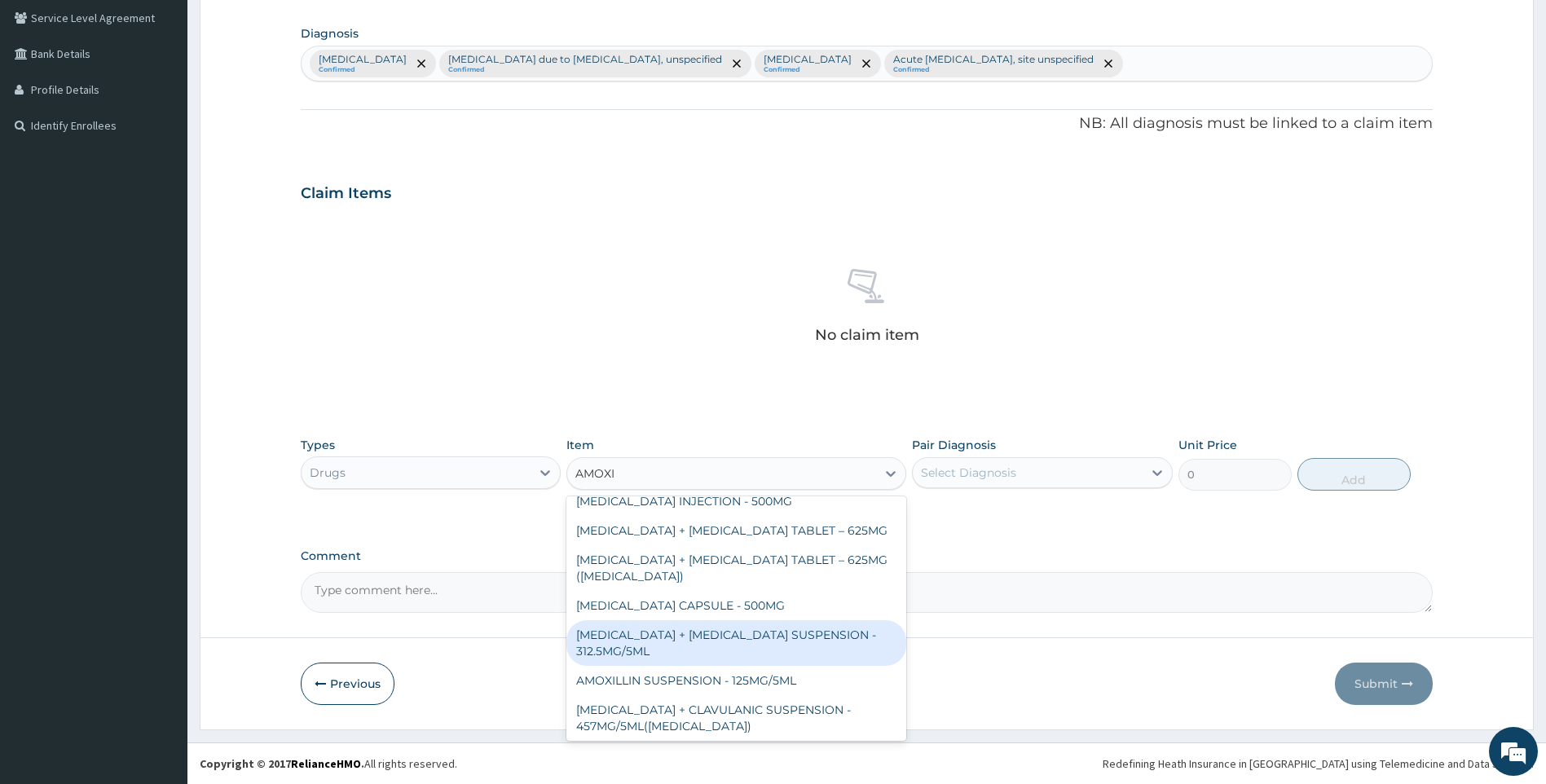
scroll to position [245, 0]
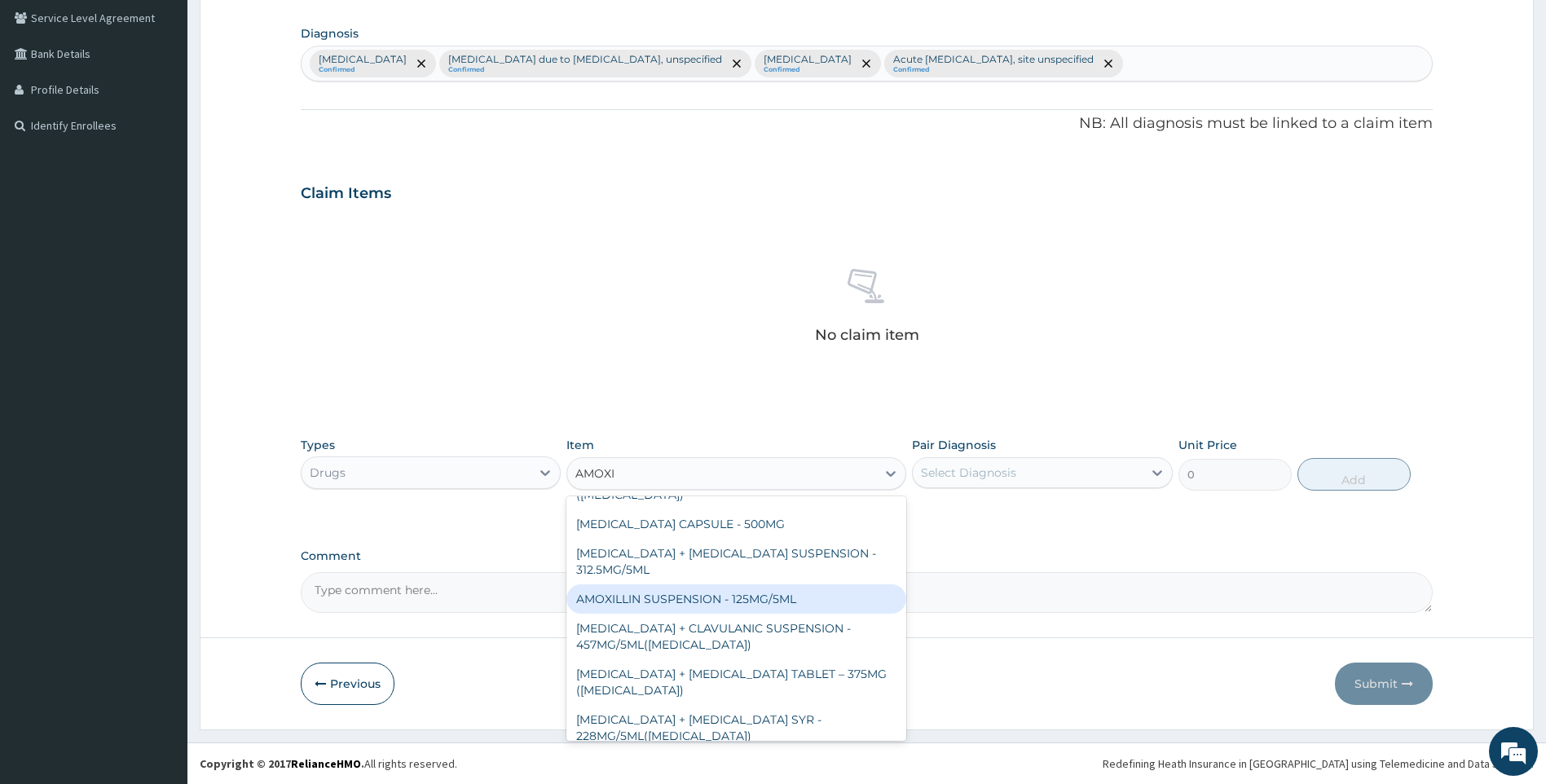
drag, startPoint x: 763, startPoint y: 598, endPoint x: 775, endPoint y: 593, distance: 13.0
click at [763, 598] on div "AMOXILLIN SUSPENSION - 125MG/5ML" at bounding box center [736, 598] width 340 height 29
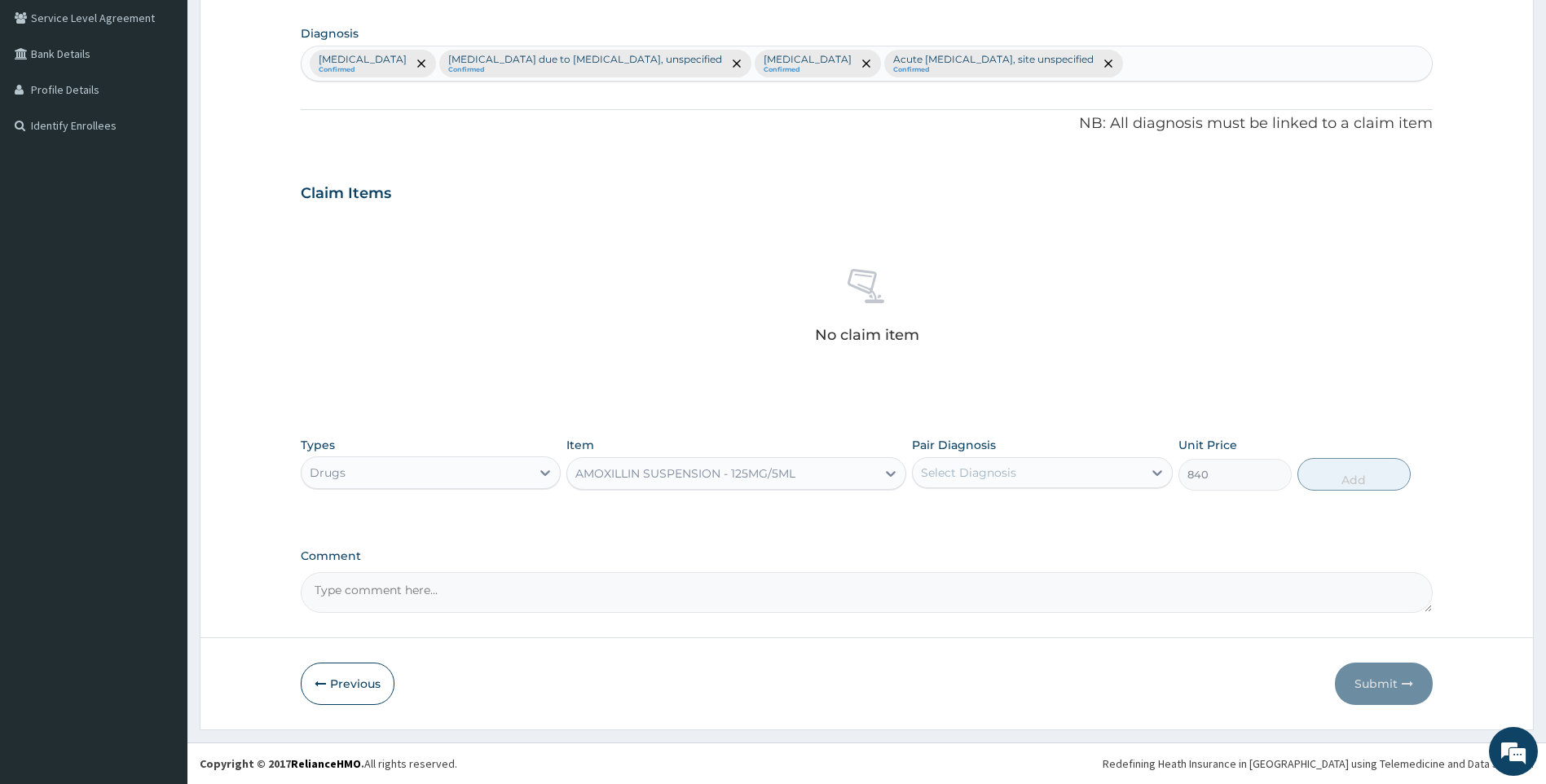
type input "840"
click at [1029, 479] on div "Select Diagnosis" at bounding box center [1027, 472] width 229 height 26
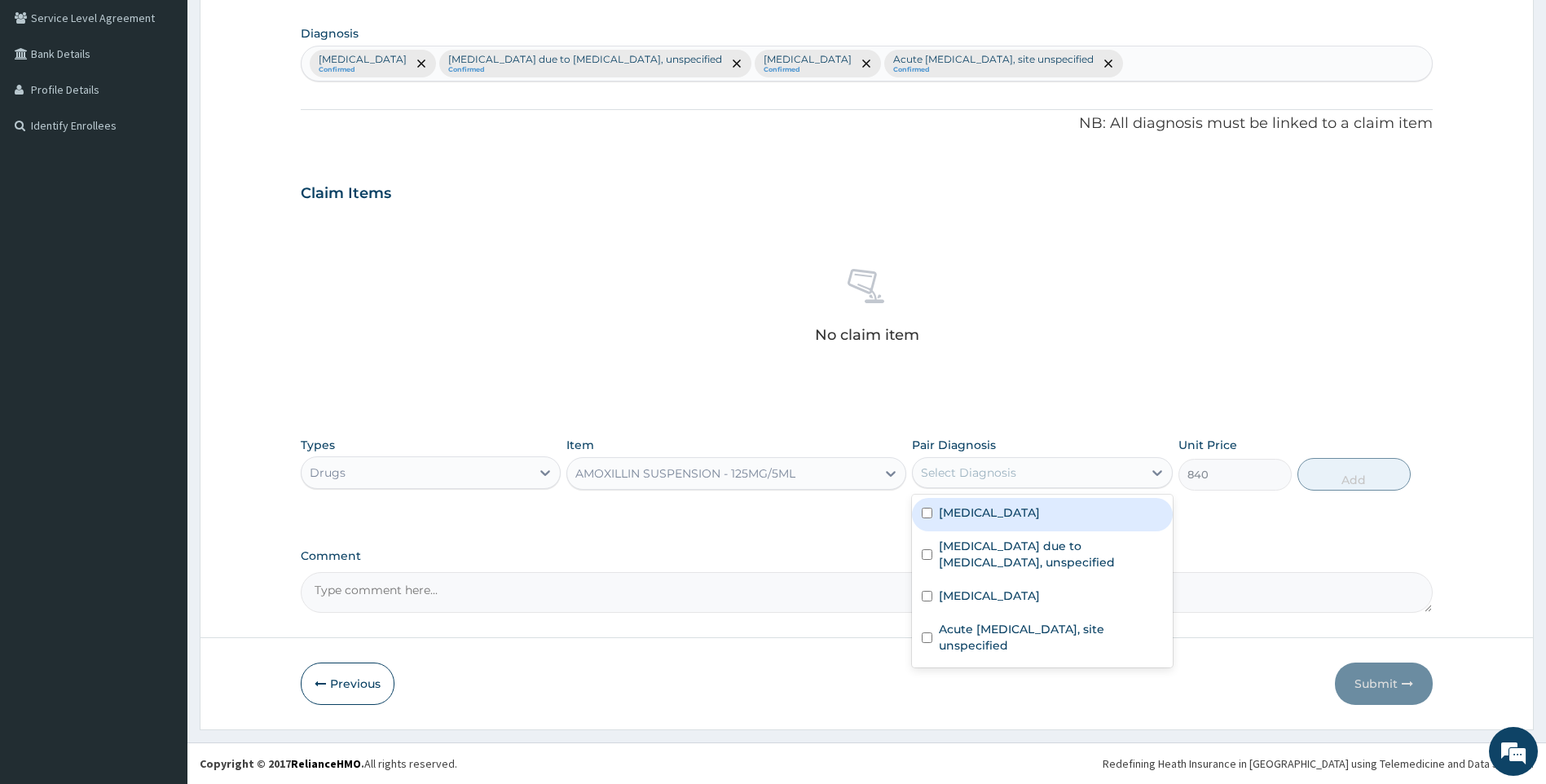
click at [1041, 504] on label "Salmonella infection, unspecified" at bounding box center [989, 512] width 101 height 16
checkbox input "true"
drag, startPoint x: 1327, startPoint y: 477, endPoint x: 930, endPoint y: 504, distance: 397.9
click at [1315, 484] on button "Add" at bounding box center [1354, 474] width 113 height 32
type input "0"
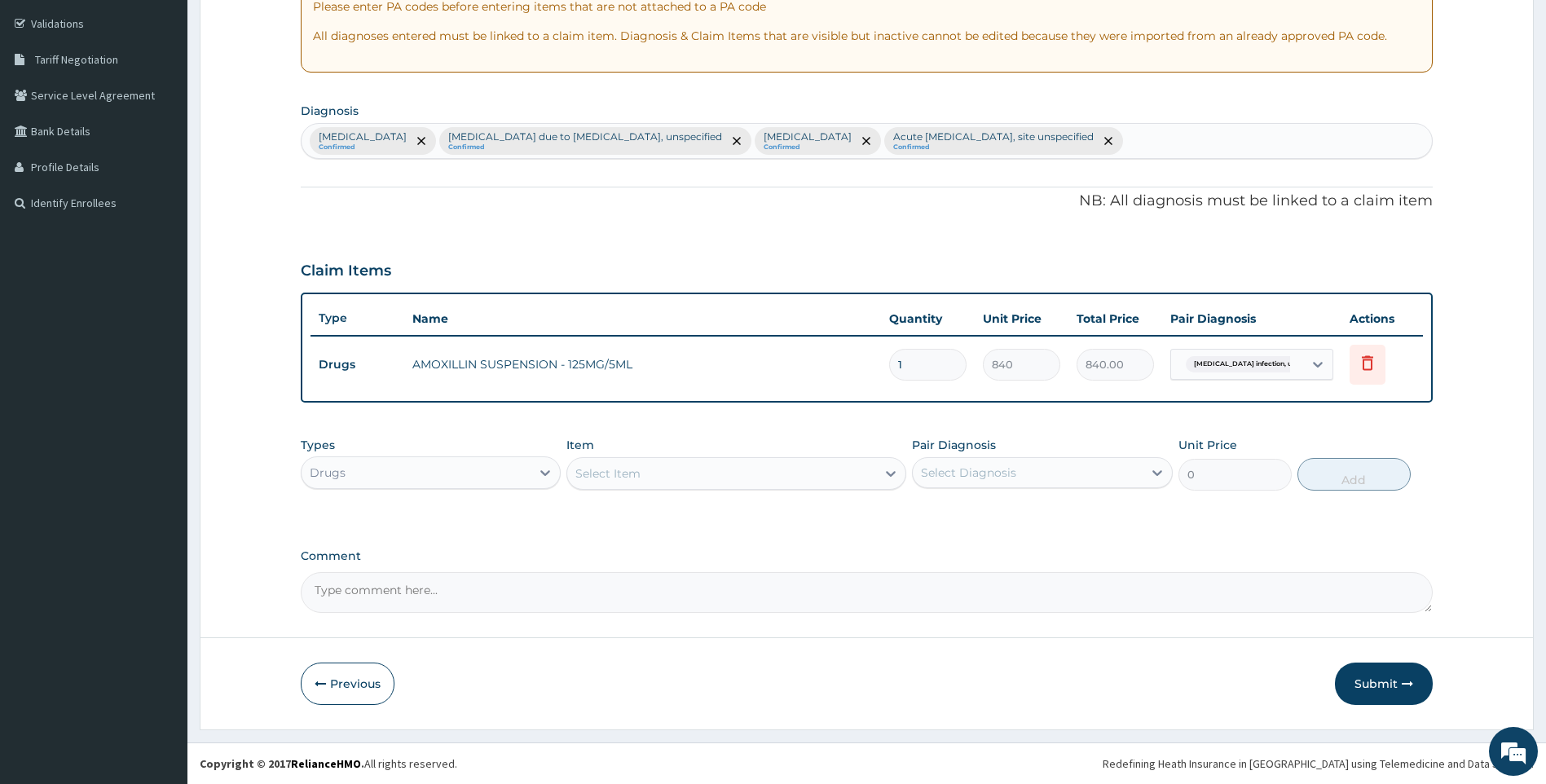
scroll to position [298, 0]
click at [686, 469] on div "Select Item" at bounding box center [722, 473] width 309 height 26
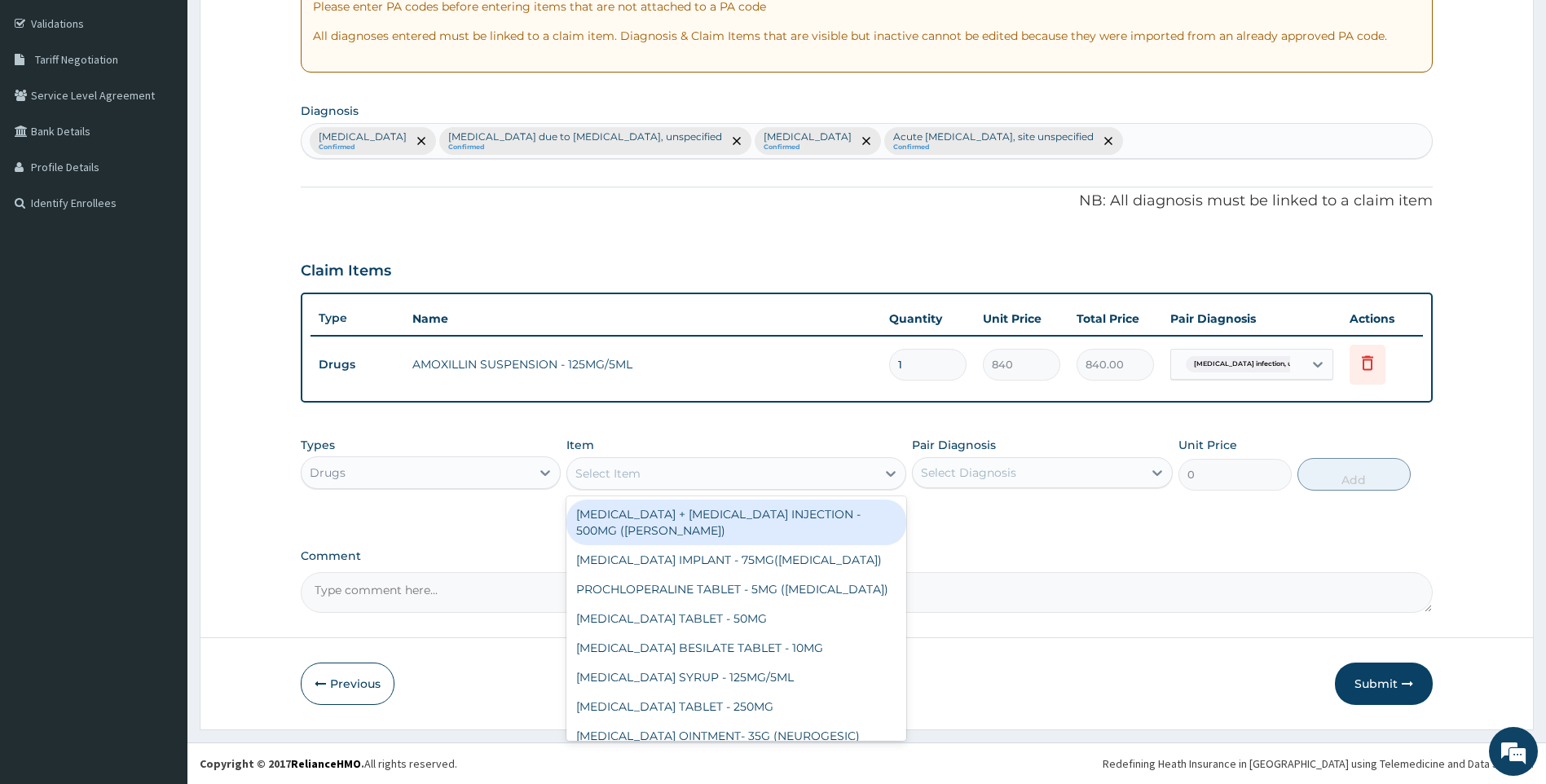
type input "A"
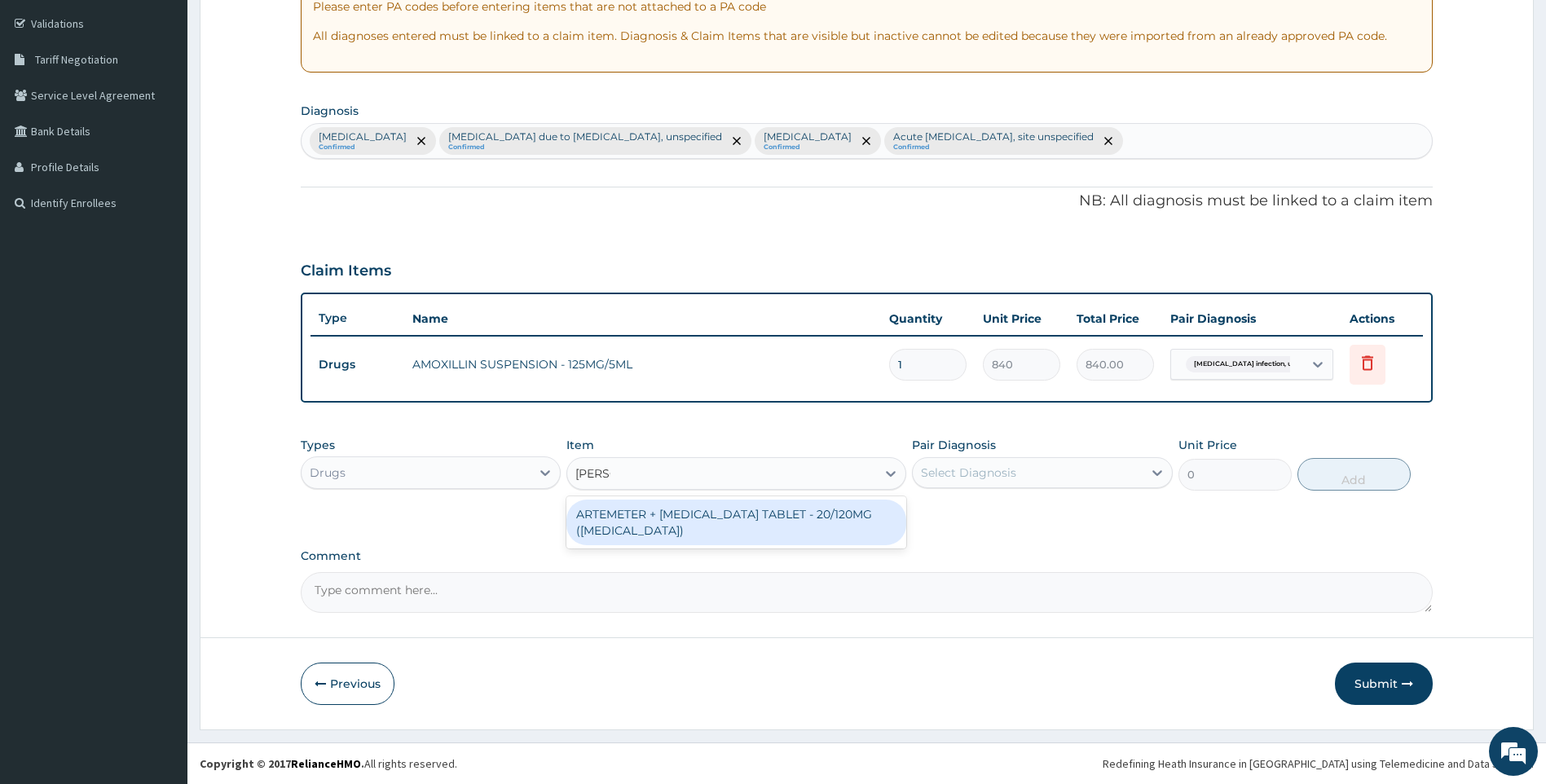
type input "COART"
click at [789, 522] on div "ARTEMETER + LUMEFANTRINE TABLET - 20/120MG (COARTEM)" at bounding box center [736, 522] width 340 height 46
type input "210"
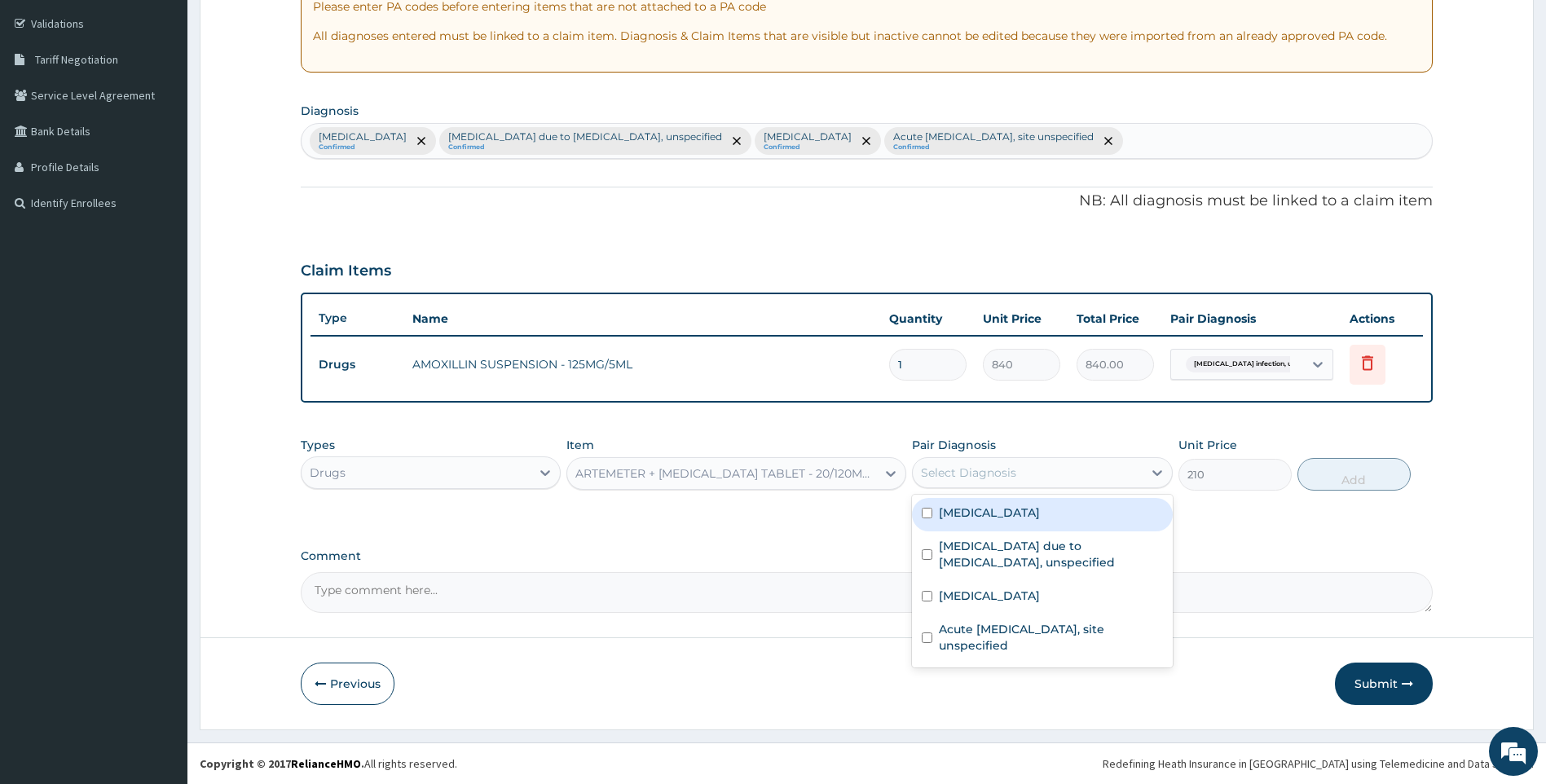
drag, startPoint x: 1060, startPoint y: 461, endPoint x: 1053, endPoint y: 493, distance: 32.8
click at [1060, 464] on div "Select Diagnosis" at bounding box center [1027, 472] width 229 height 26
click at [1041, 509] on label "Salmonella infection, unspecified" at bounding box center [989, 512] width 101 height 16
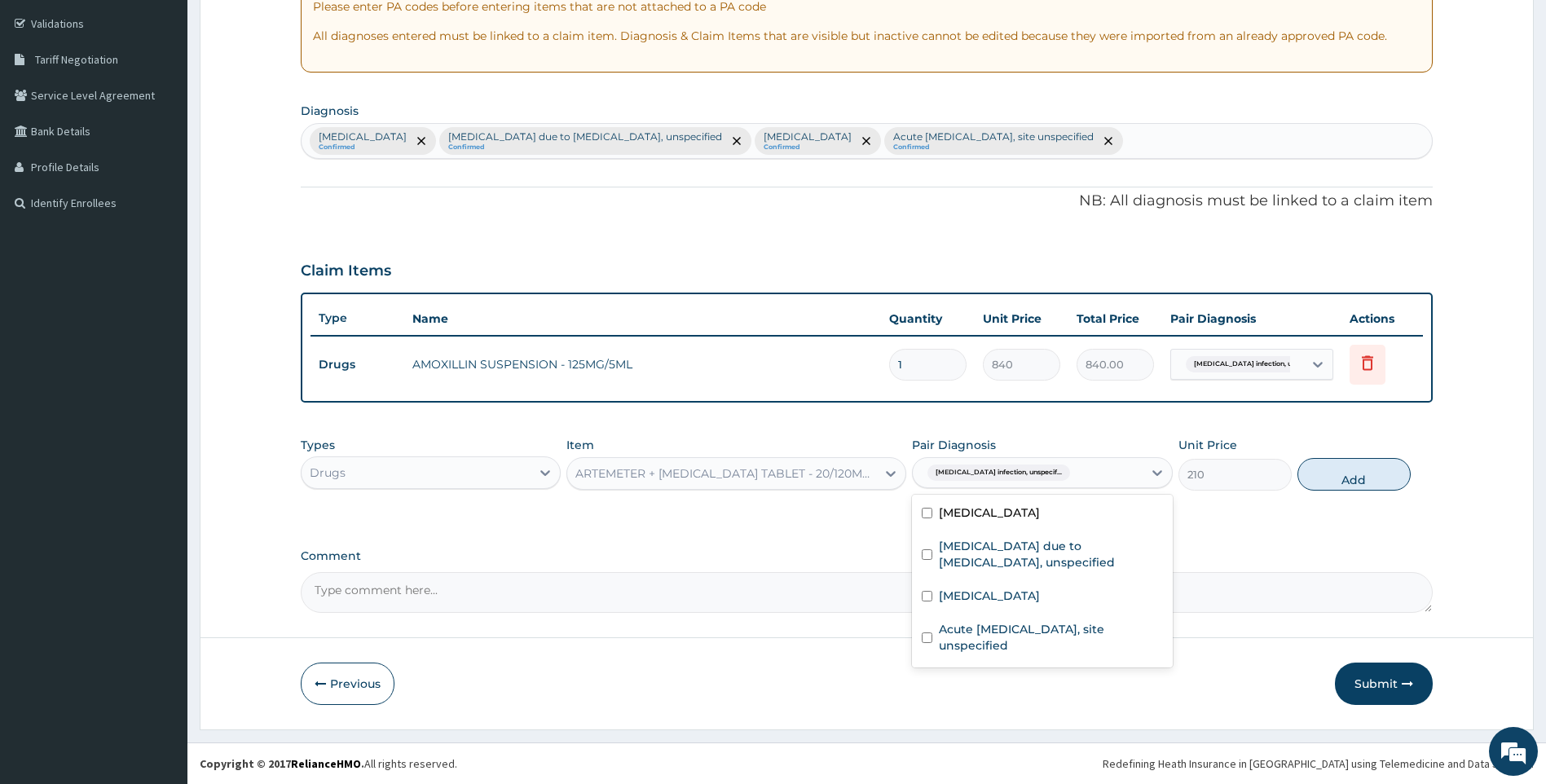
checkbox input "false"
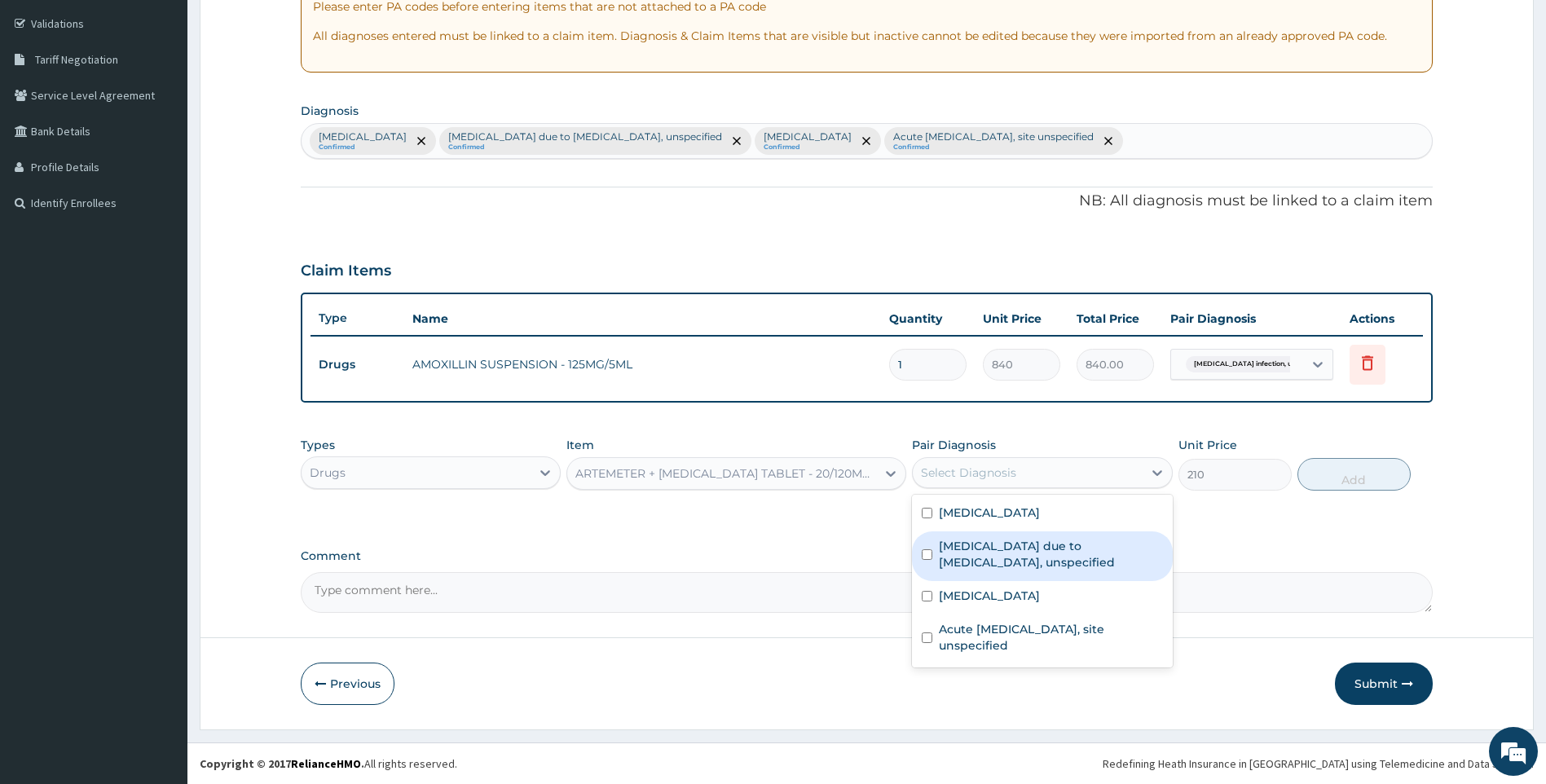
drag, startPoint x: 1037, startPoint y: 553, endPoint x: 1099, endPoint y: 528, distance: 66.9
click at [1039, 553] on label "Malaria due to Plasmodium falciparum, unspecified" at bounding box center [1050, 554] width 224 height 32
checkbox input "true"
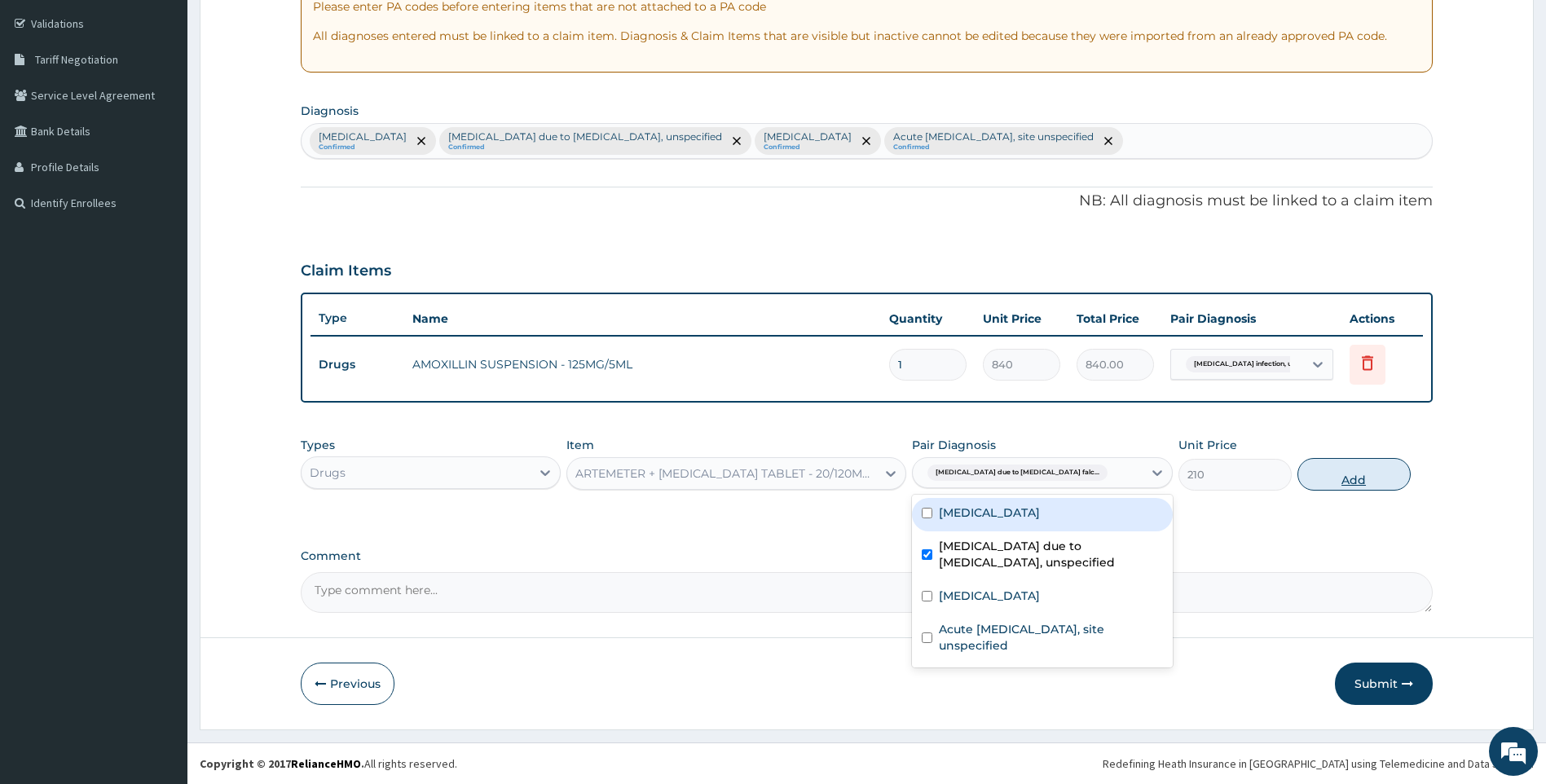
click at [1384, 480] on button "Add" at bounding box center [1354, 474] width 113 height 32
type input "0"
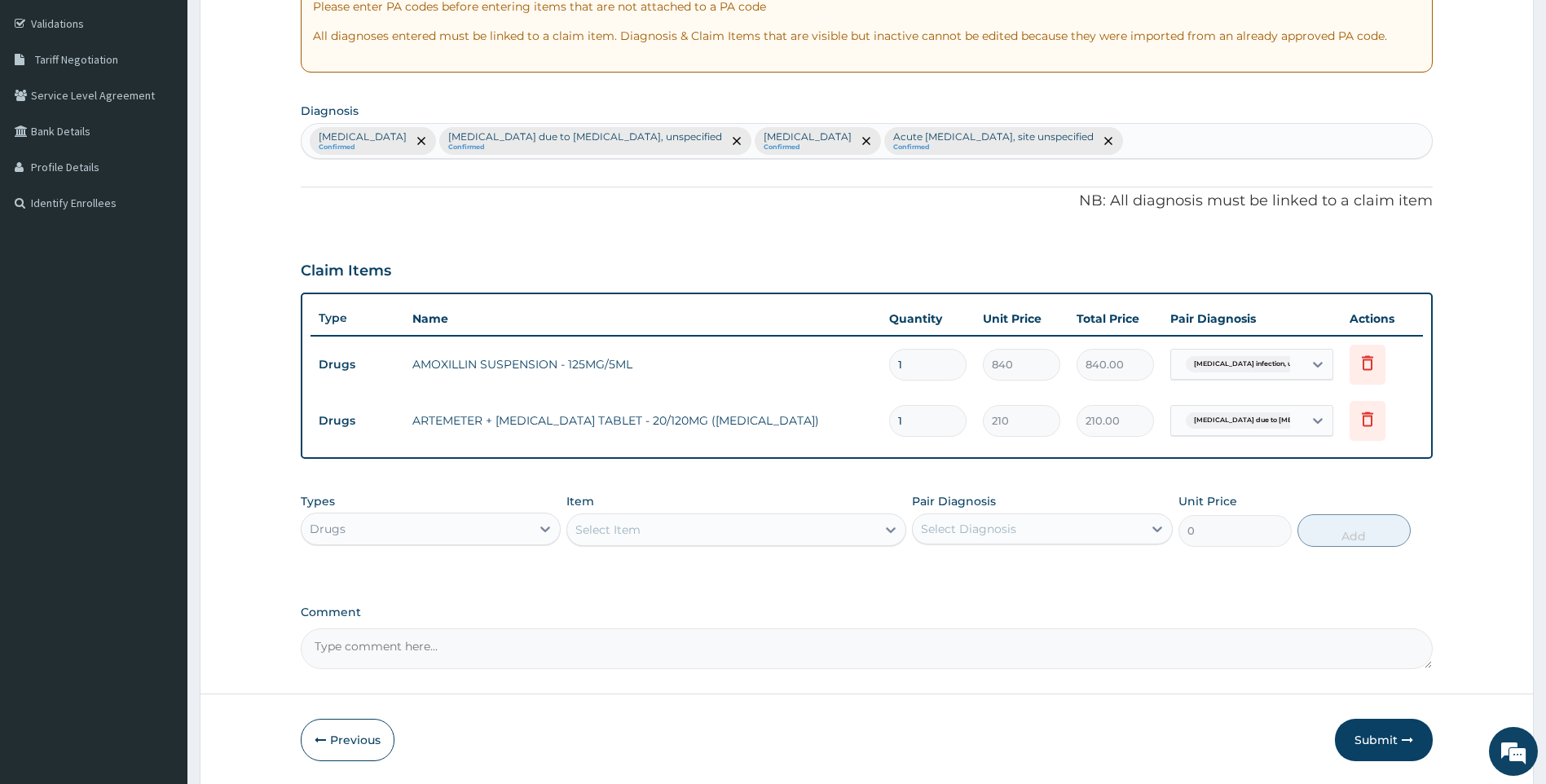
click at [678, 527] on div "Select Item" at bounding box center [722, 529] width 309 height 26
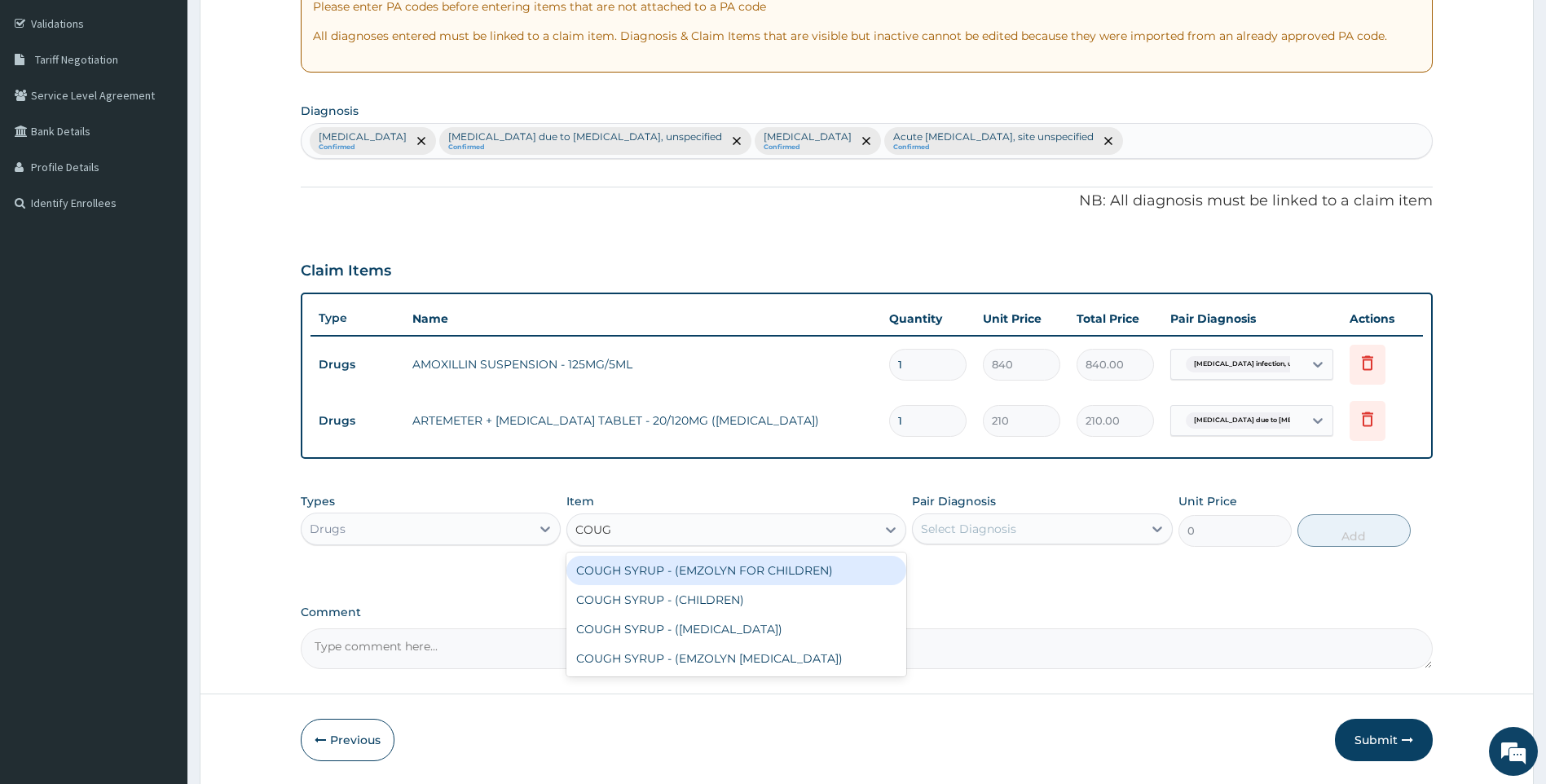
type input "COUGH"
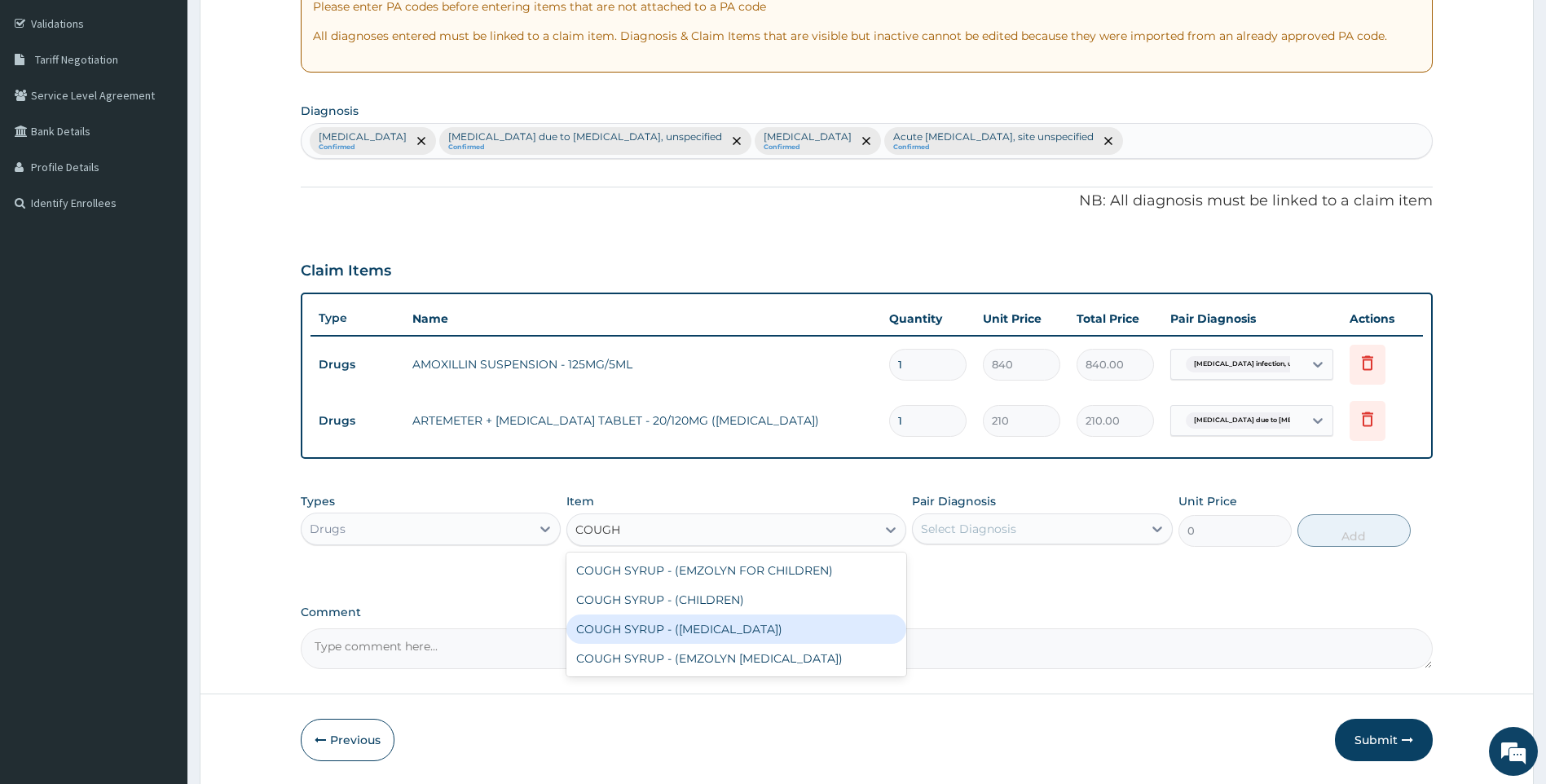
click at [695, 624] on div "COUGH SYRUP - ([MEDICAL_DATA])" at bounding box center [736, 629] width 340 height 29
type input "1120"
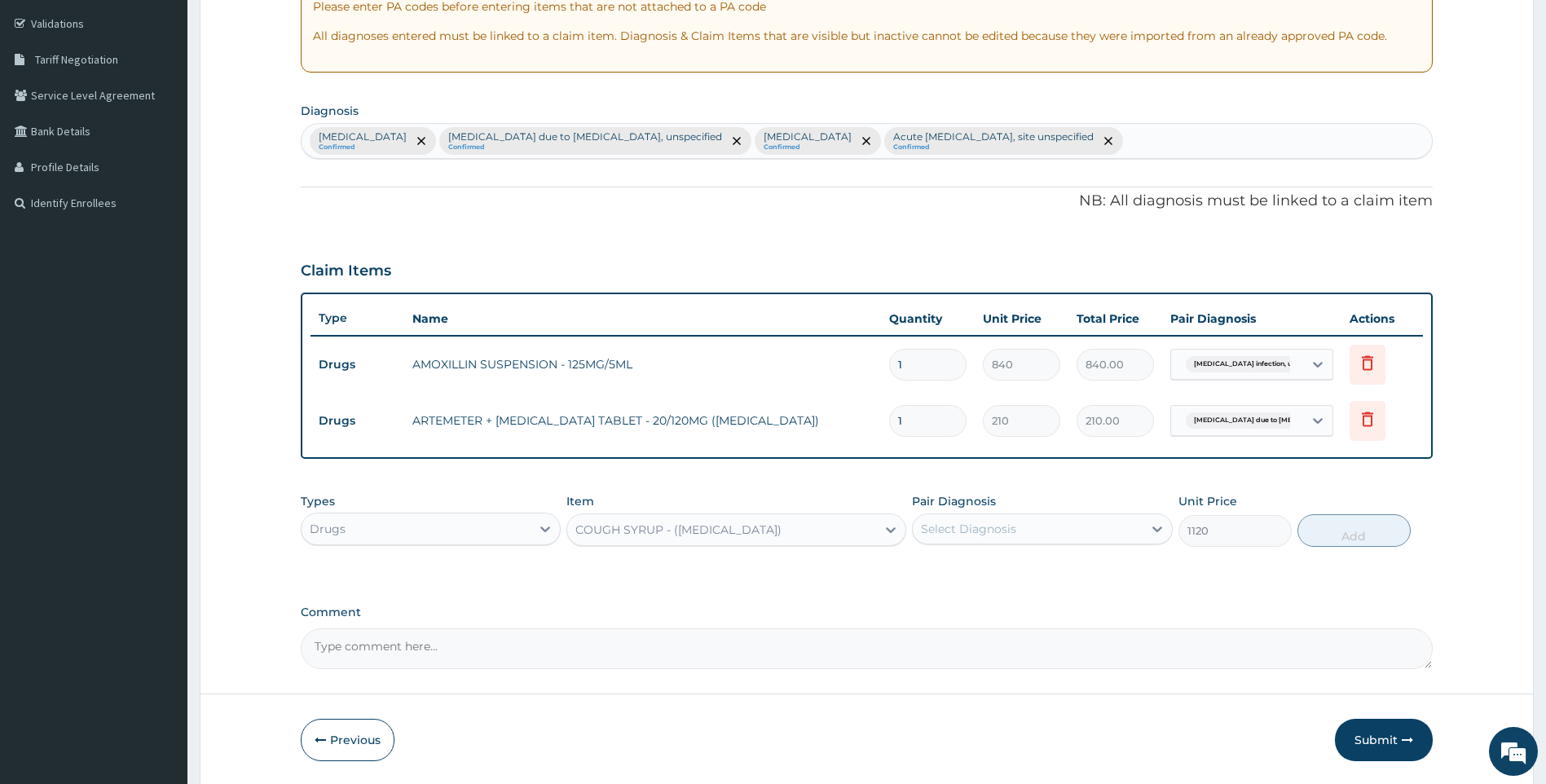
click at [993, 529] on div "Select Diagnosis" at bounding box center [969, 528] width 95 height 16
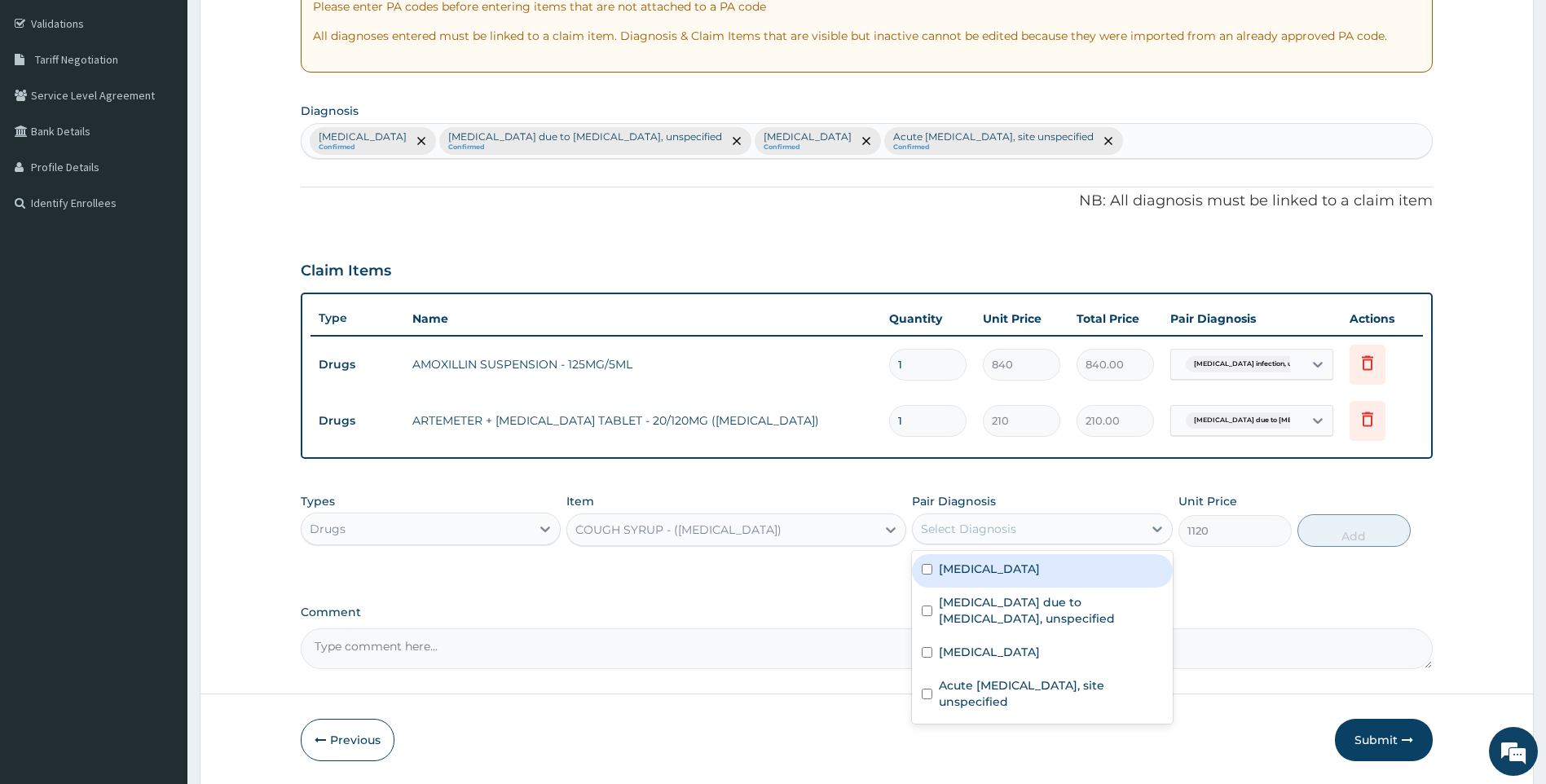
drag, startPoint x: 716, startPoint y: 522, endPoint x: 717, endPoint y: 532, distance: 10.0
click at [717, 528] on div "COUGH SYRUP - ([MEDICAL_DATA])" at bounding box center [679, 529] width 207 height 16
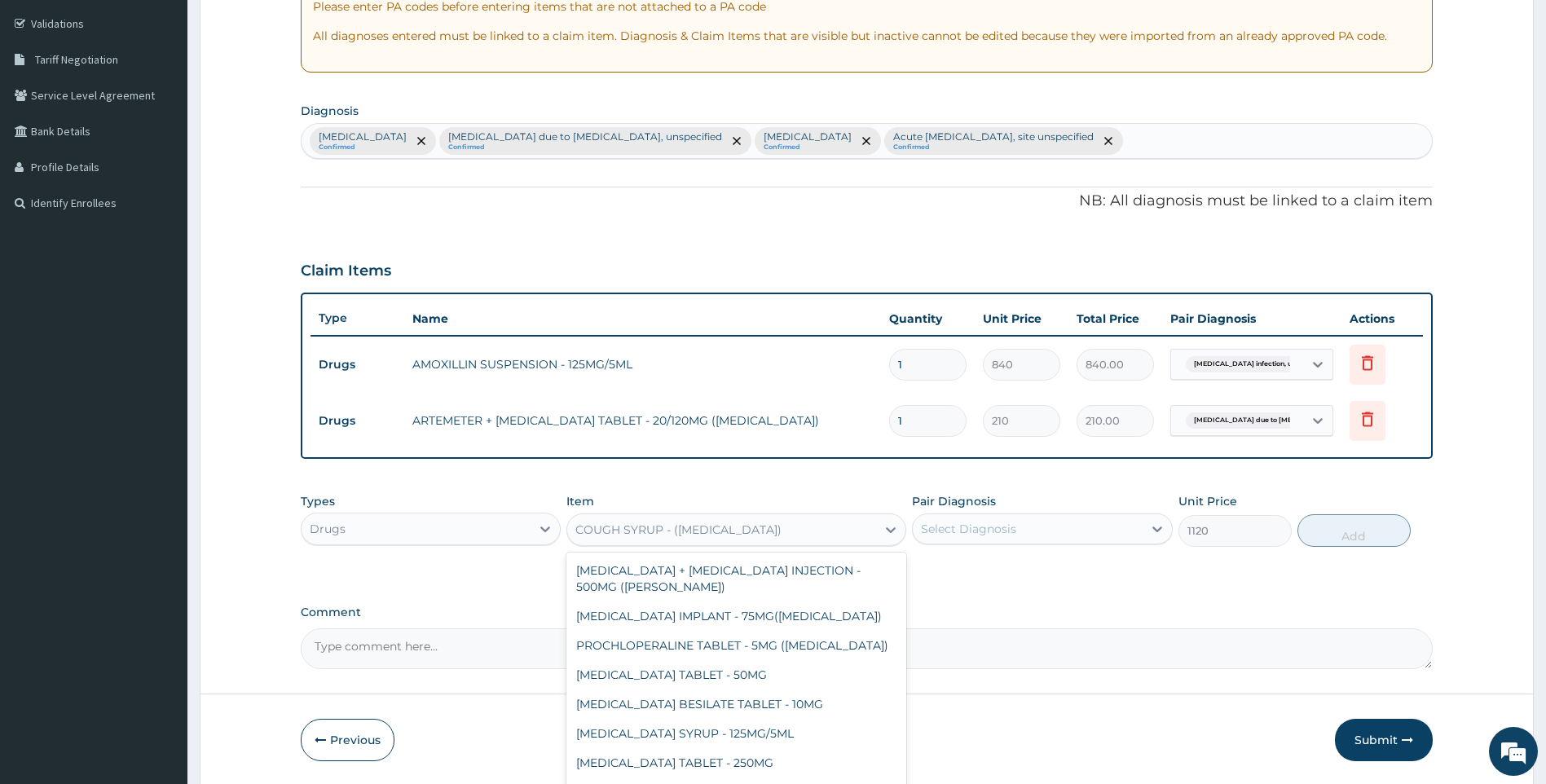
scroll to position [18542, 0]
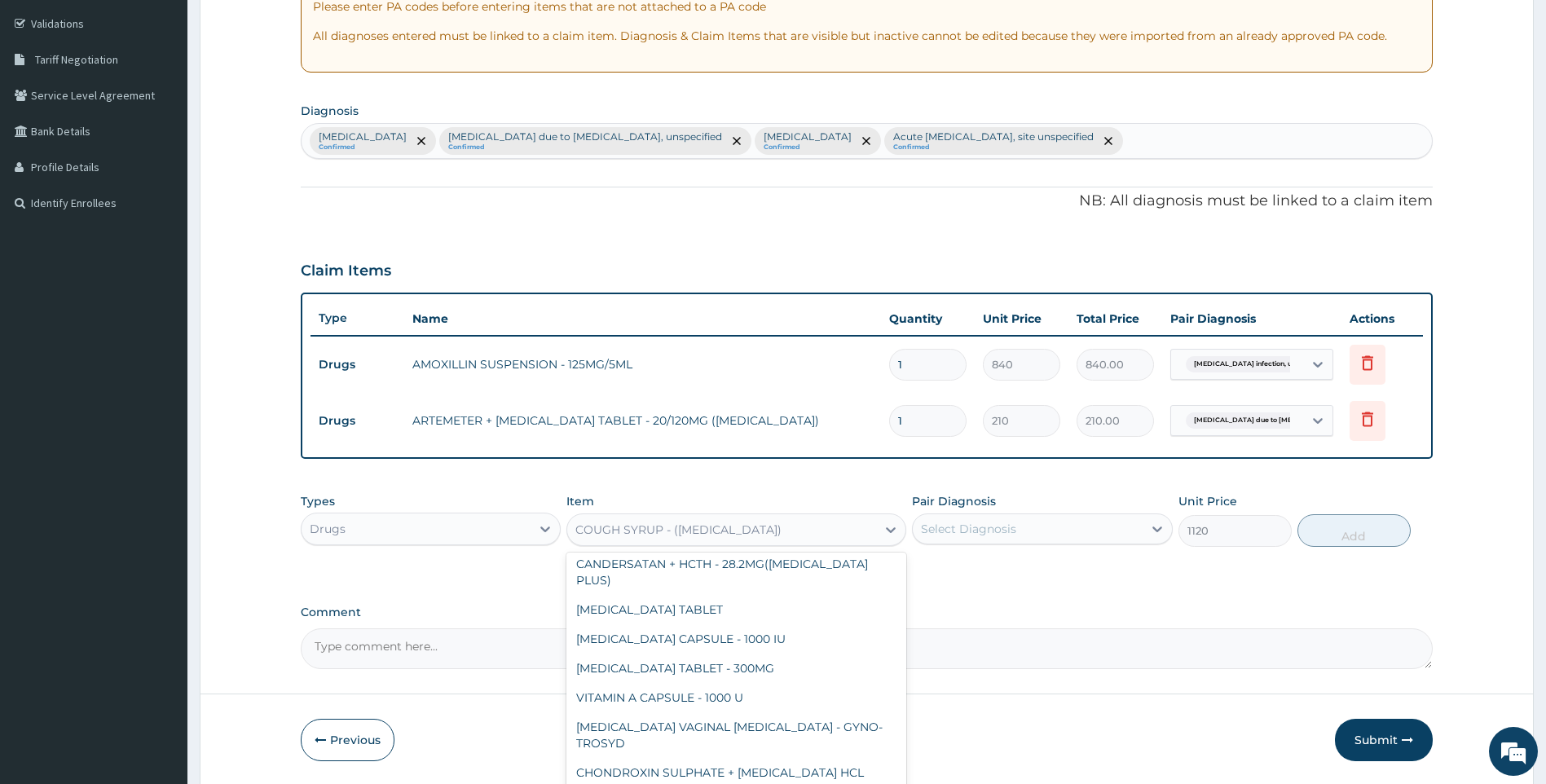
click at [1032, 533] on div "Select Diagnosis" at bounding box center [1027, 528] width 229 height 26
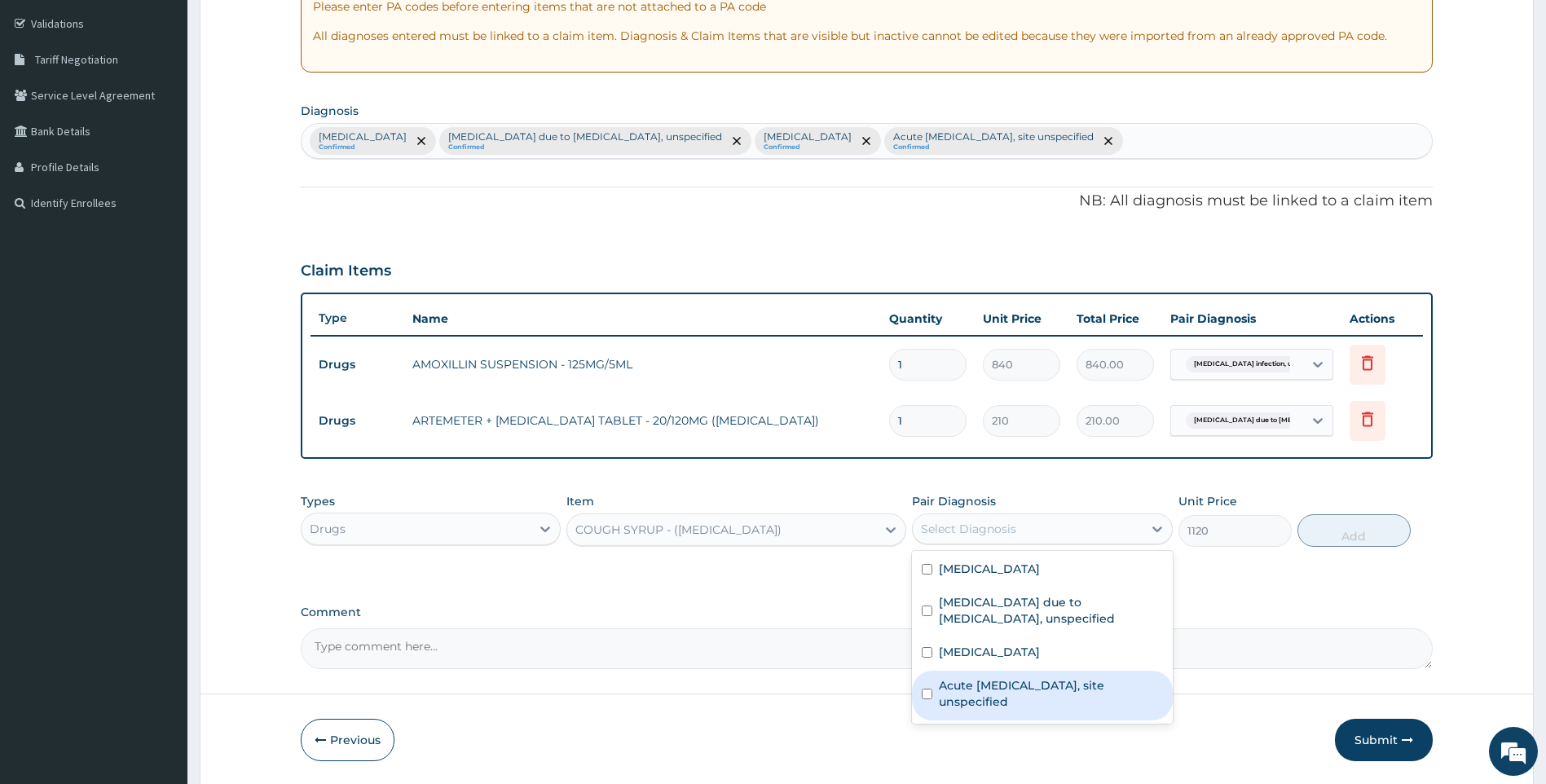
drag, startPoint x: 1054, startPoint y: 689, endPoint x: 1156, endPoint y: 633, distance: 116.4
click at [1054, 690] on label "Acute upper respiratory infection, site unspecified" at bounding box center [1050, 694] width 224 height 32
checkbox input "true"
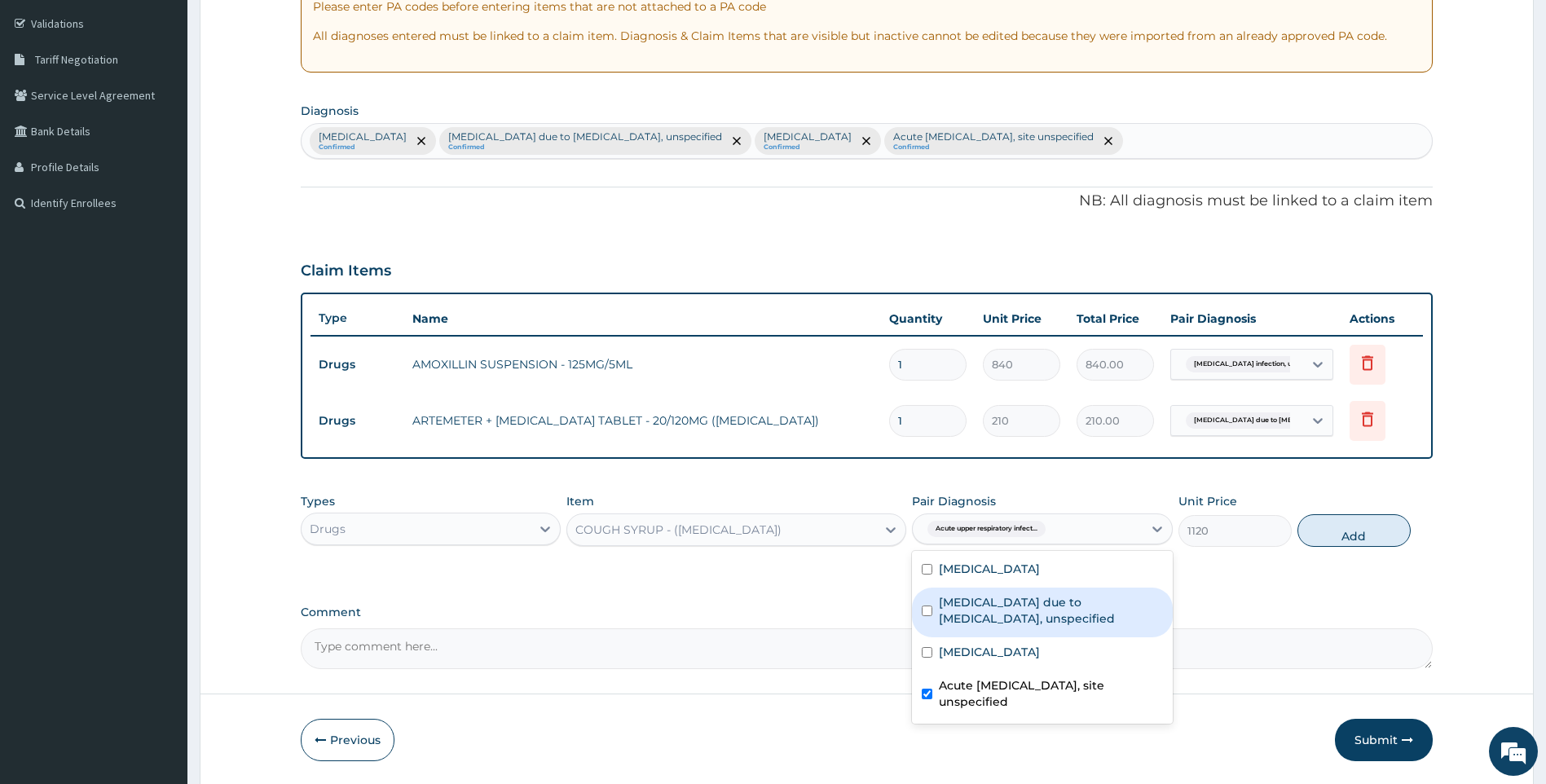
click at [1341, 530] on button "Add" at bounding box center [1354, 530] width 113 height 32
type input "0"
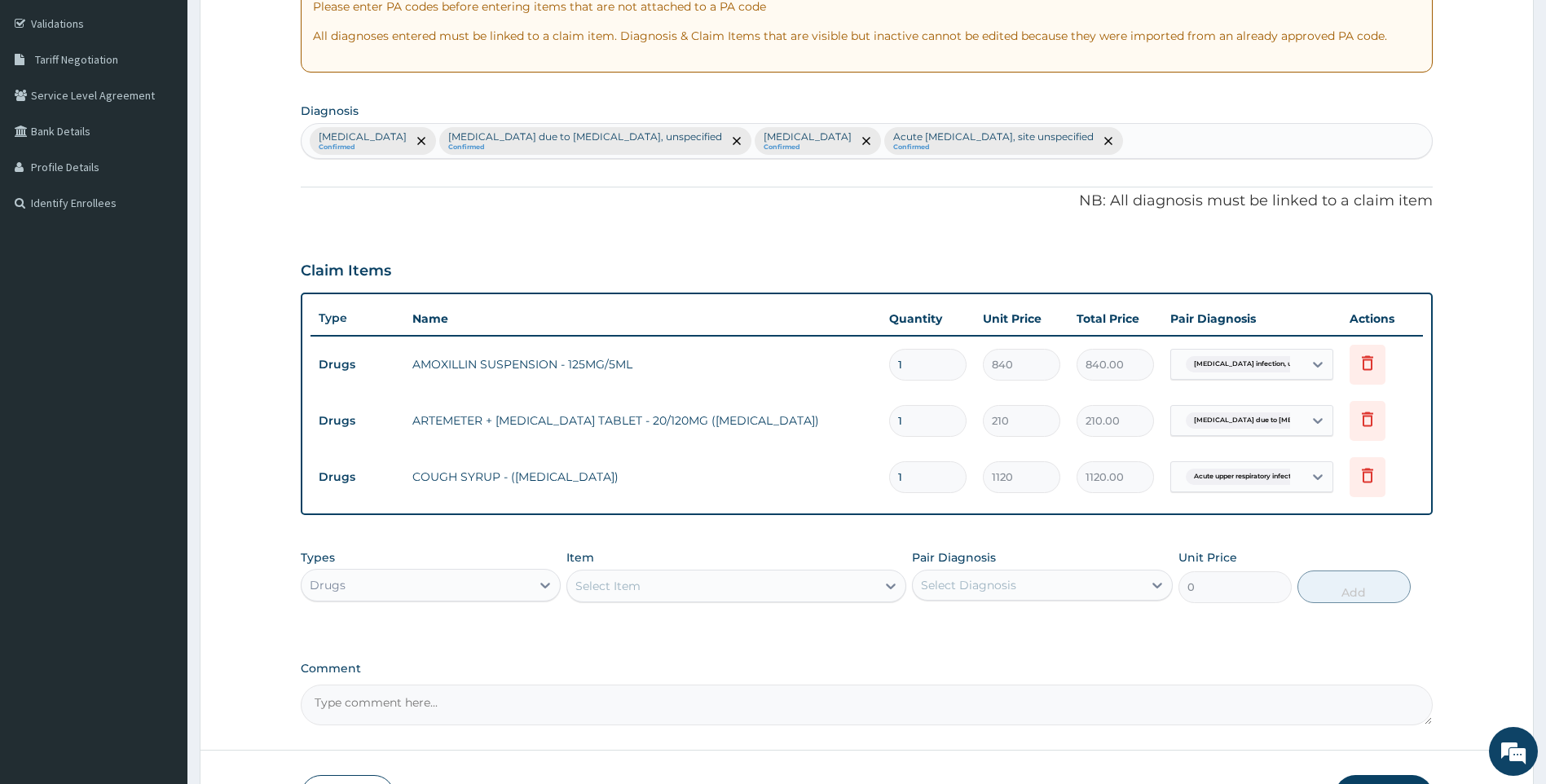
click at [770, 586] on div "Select Item" at bounding box center [722, 585] width 309 height 26
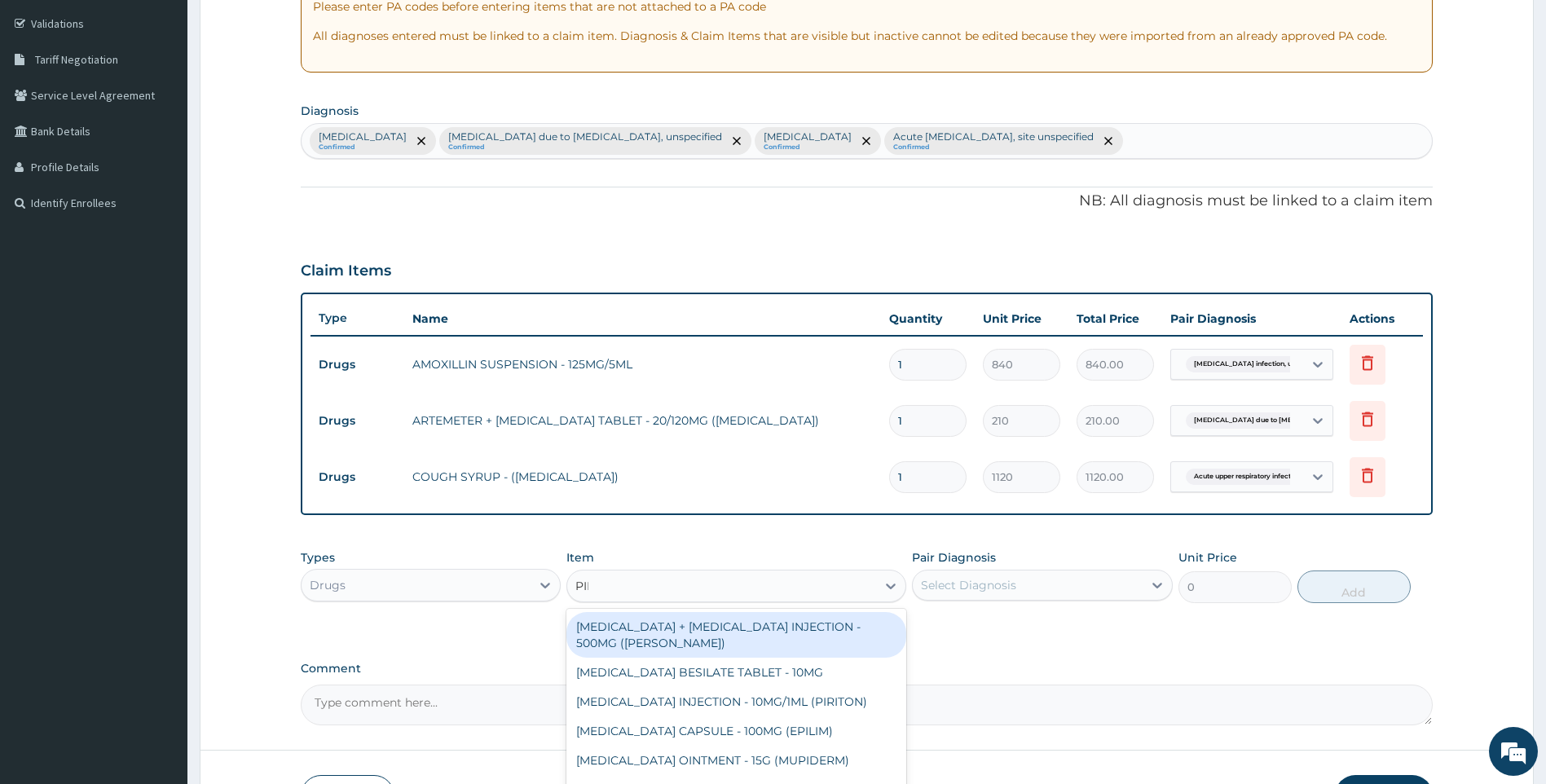
type input "PIRI"
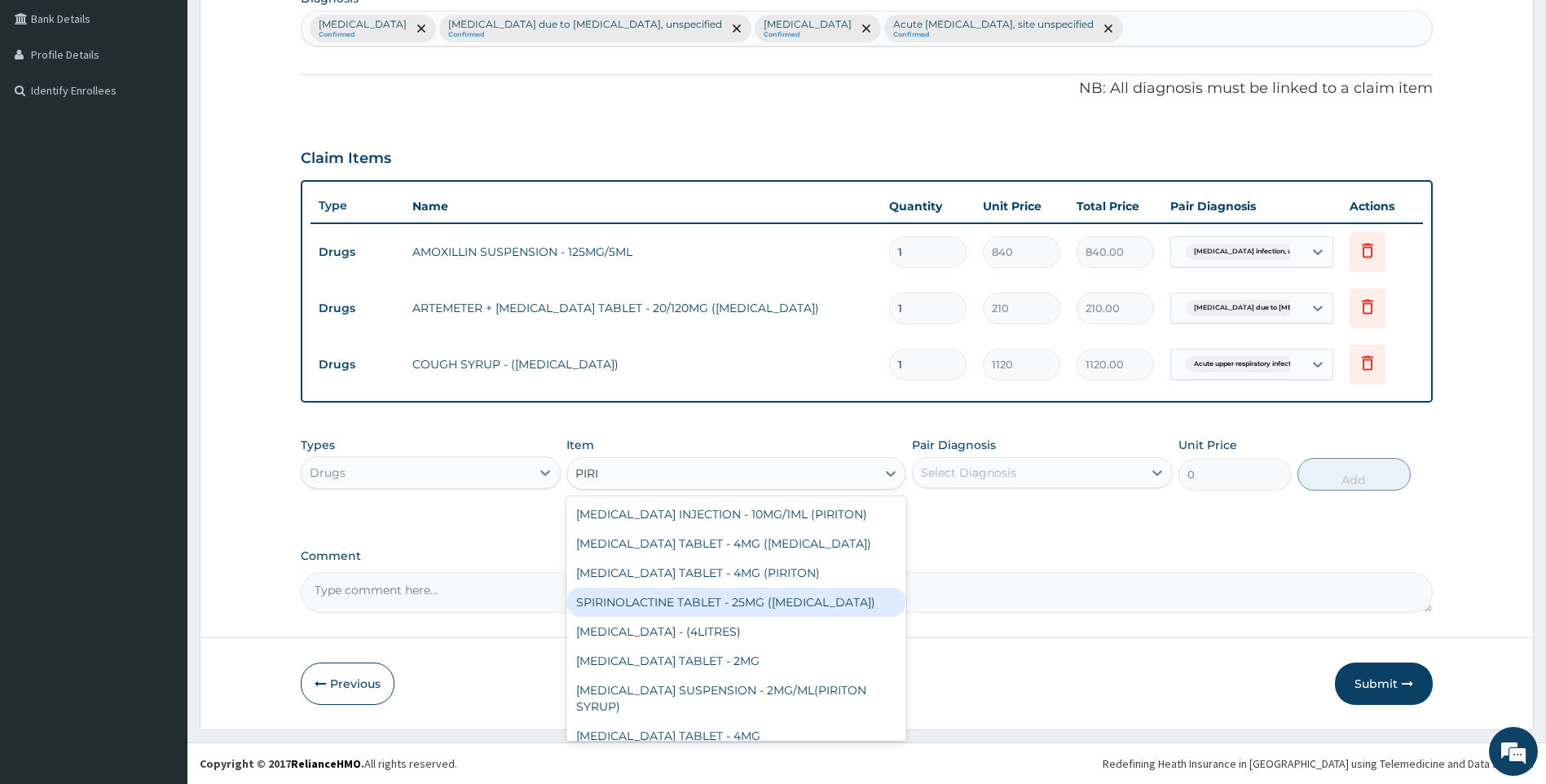
scroll to position [75, 0]
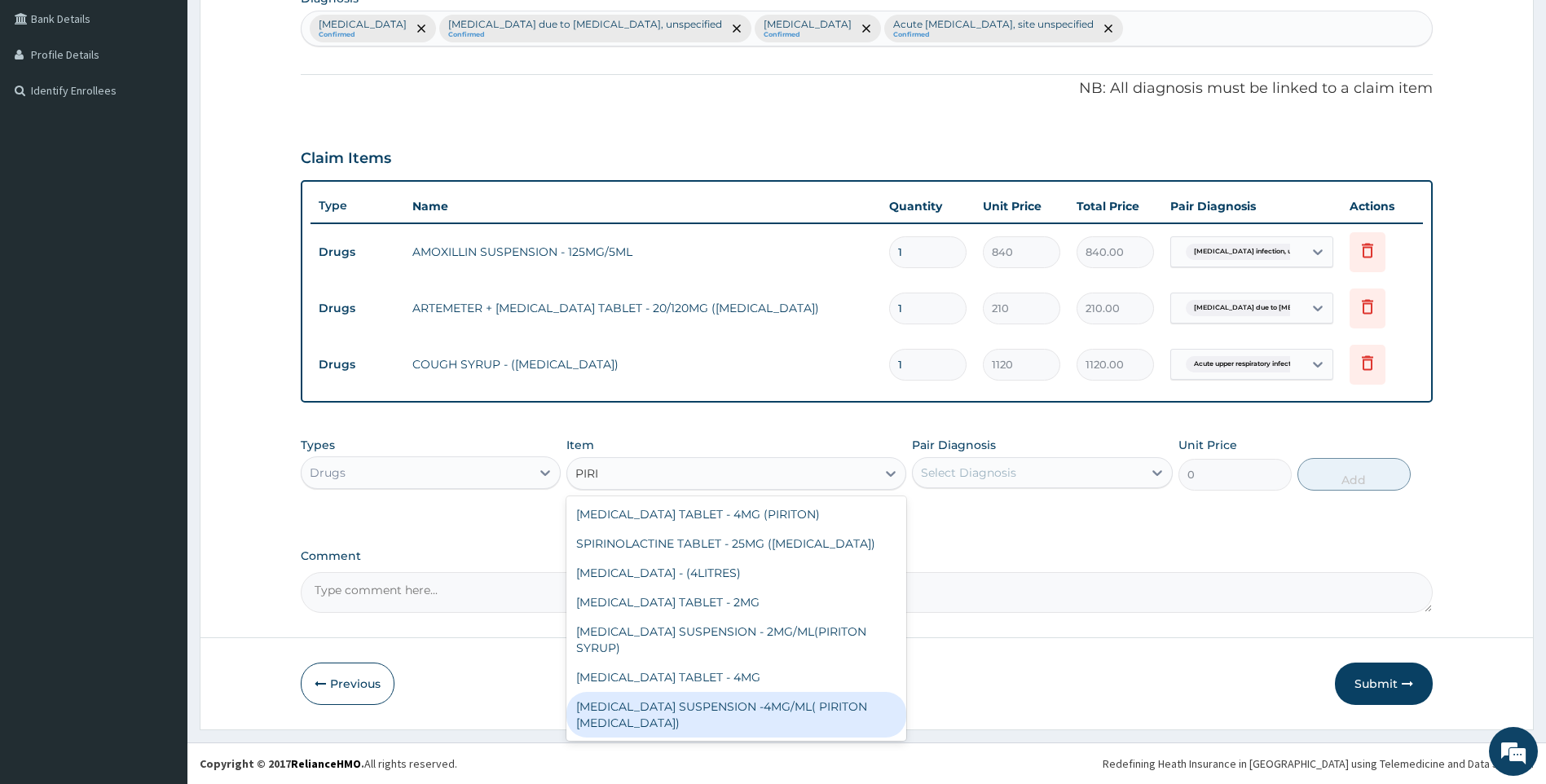
click at [765, 713] on div "[MEDICAL_DATA] SUSPENSION -4MG/ML( PIRITON [MEDICAL_DATA])" at bounding box center [736, 715] width 340 height 46
type input "1372"
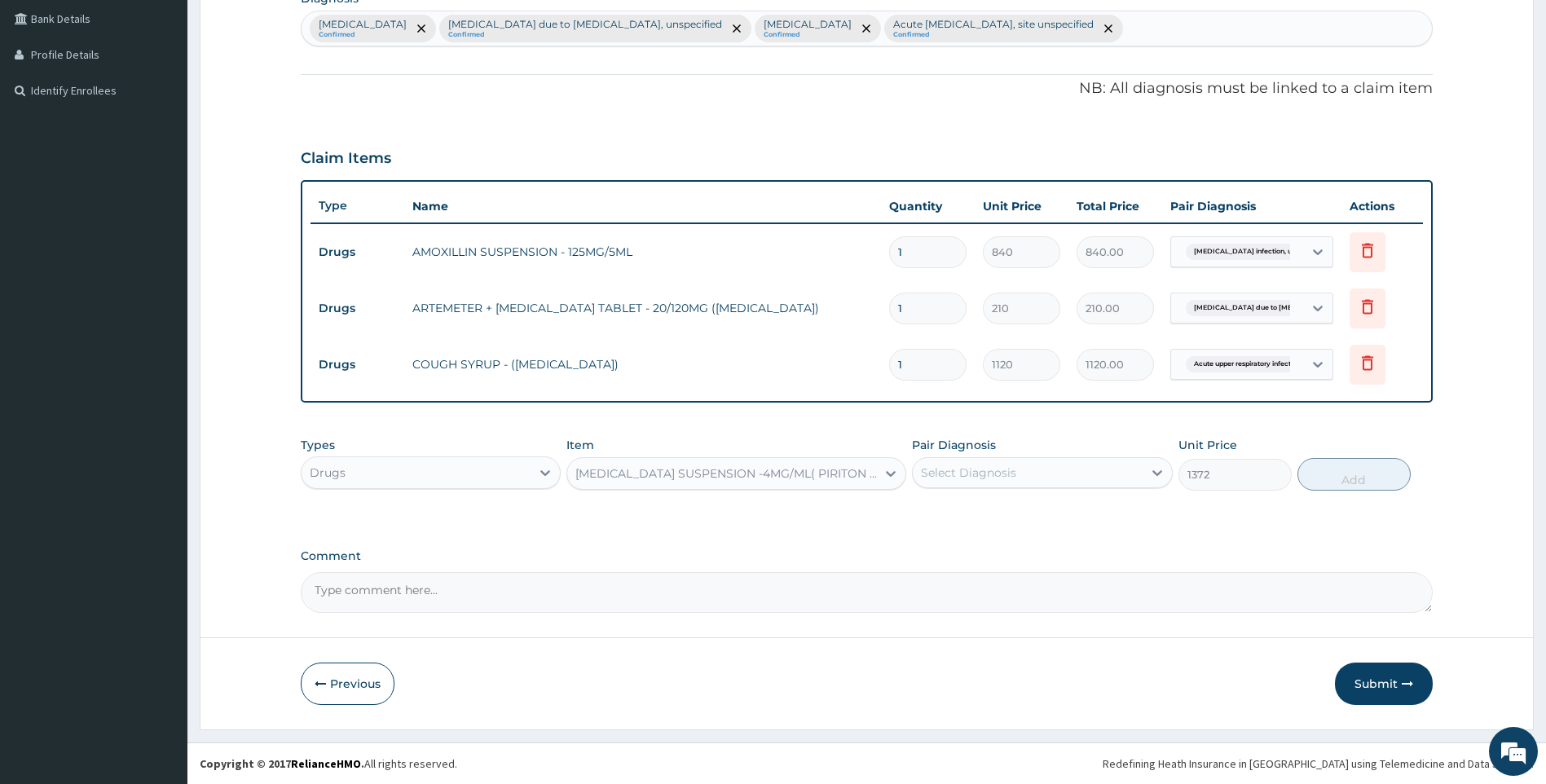
click at [1069, 472] on div "Select Diagnosis" at bounding box center [1027, 472] width 229 height 26
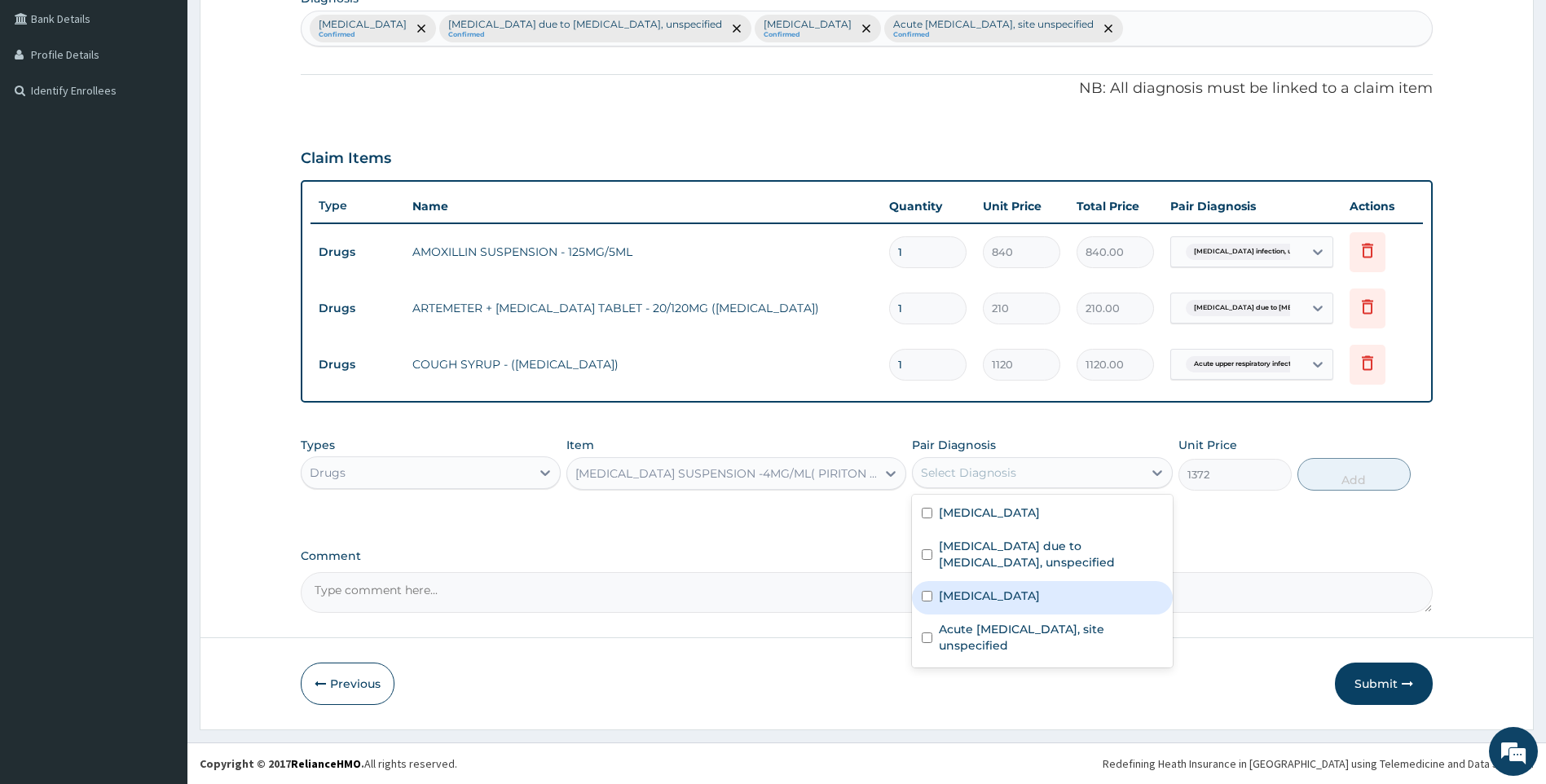
drag, startPoint x: 1033, startPoint y: 597, endPoint x: 1228, endPoint y: 496, distance: 219.6
click at [1037, 595] on label "Allergic rhinitis, unspecified" at bounding box center [989, 595] width 101 height 16
checkbox input "true"
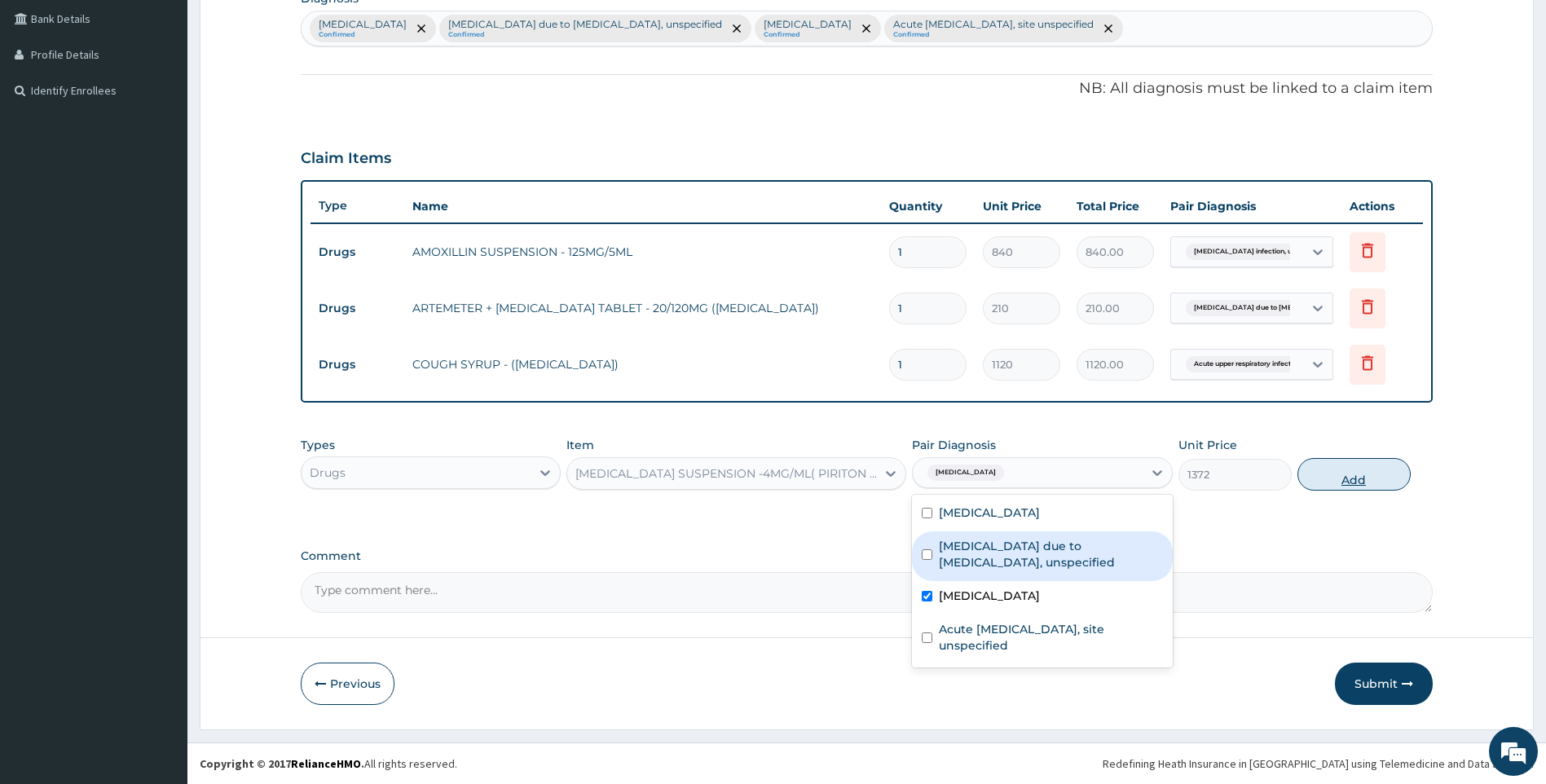
click at [1338, 473] on button "Add" at bounding box center [1354, 474] width 113 height 32
type input "0"
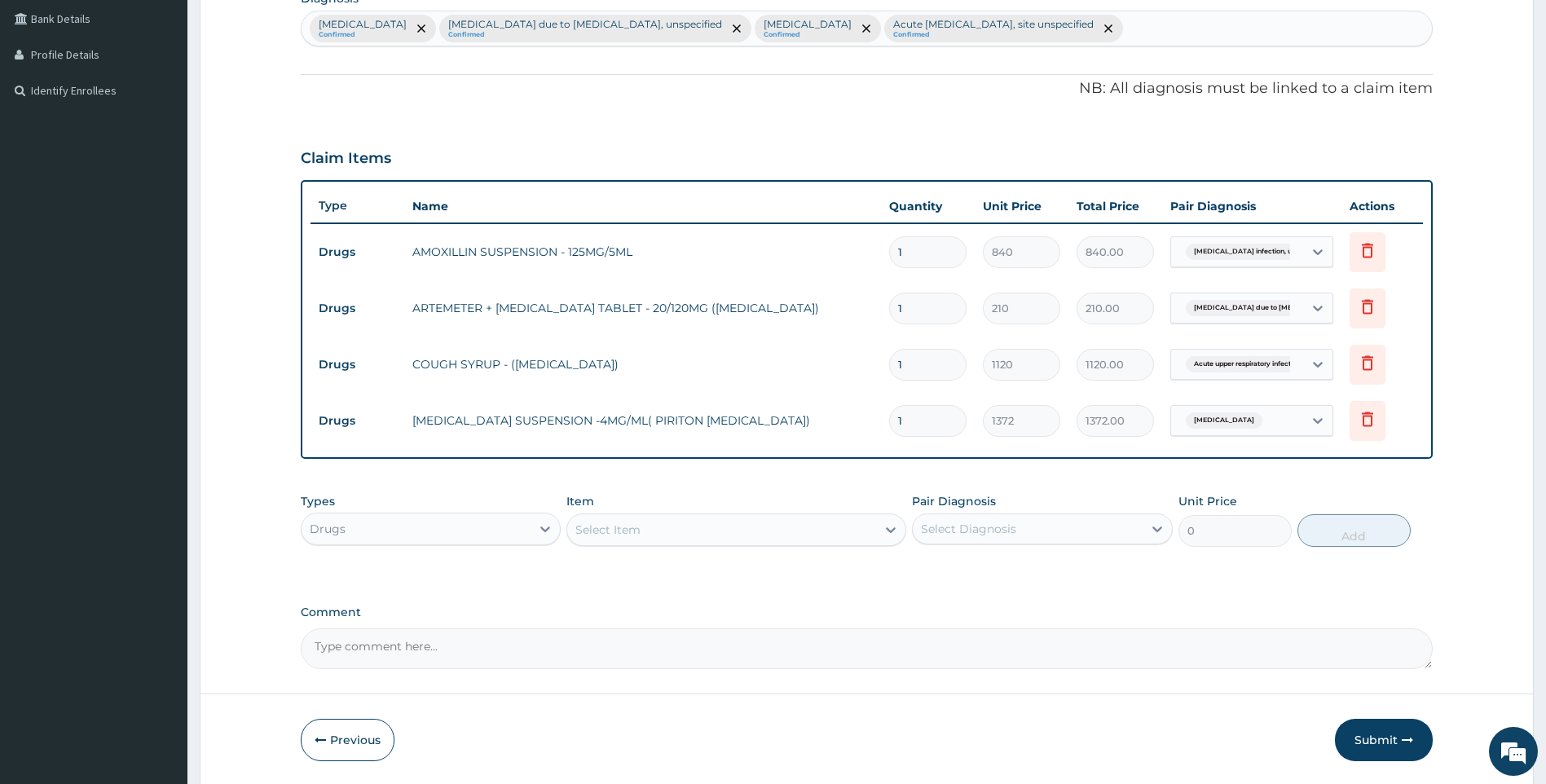
click at [683, 523] on div "Select Item" at bounding box center [722, 529] width 309 height 26
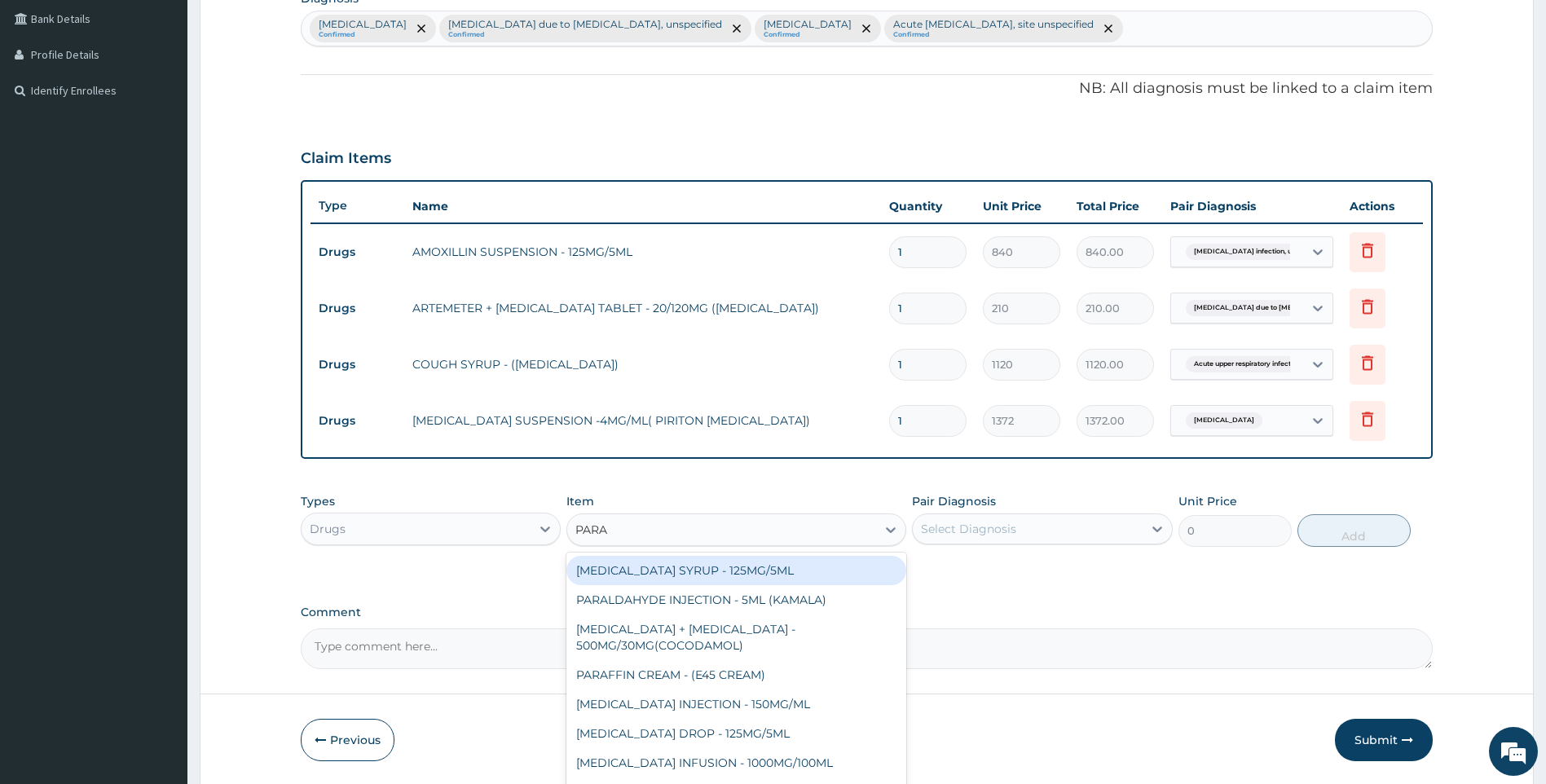
type input "PARAC"
click at [749, 571] on div "PARACETAMOL SYRUP - 125MG/5ML" at bounding box center [736, 570] width 340 height 29
type input "840"
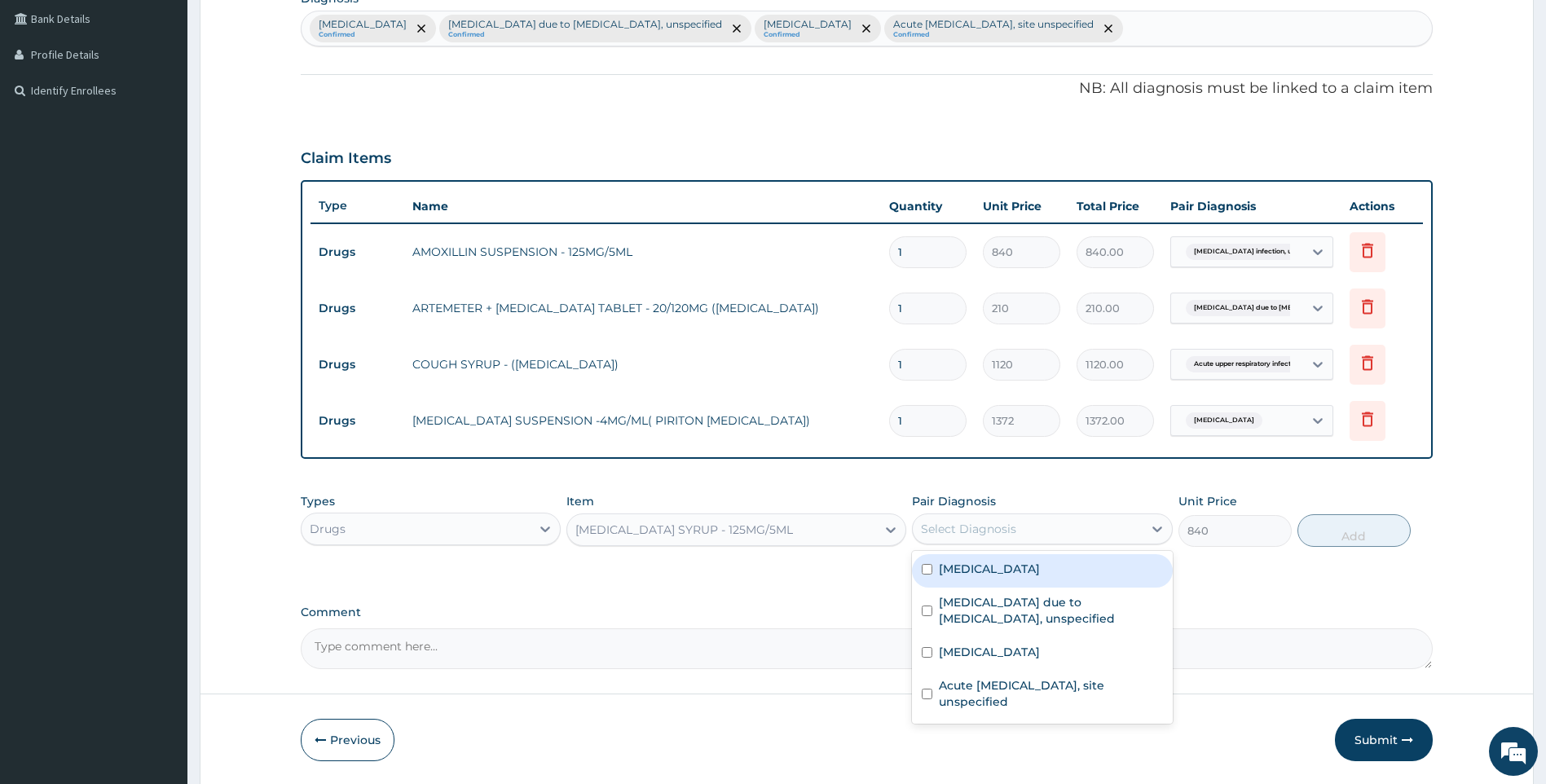
drag, startPoint x: 1022, startPoint y: 534, endPoint x: 997, endPoint y: 598, distance: 68.7
click at [1025, 538] on div "Select Diagnosis" at bounding box center [1027, 528] width 229 height 26
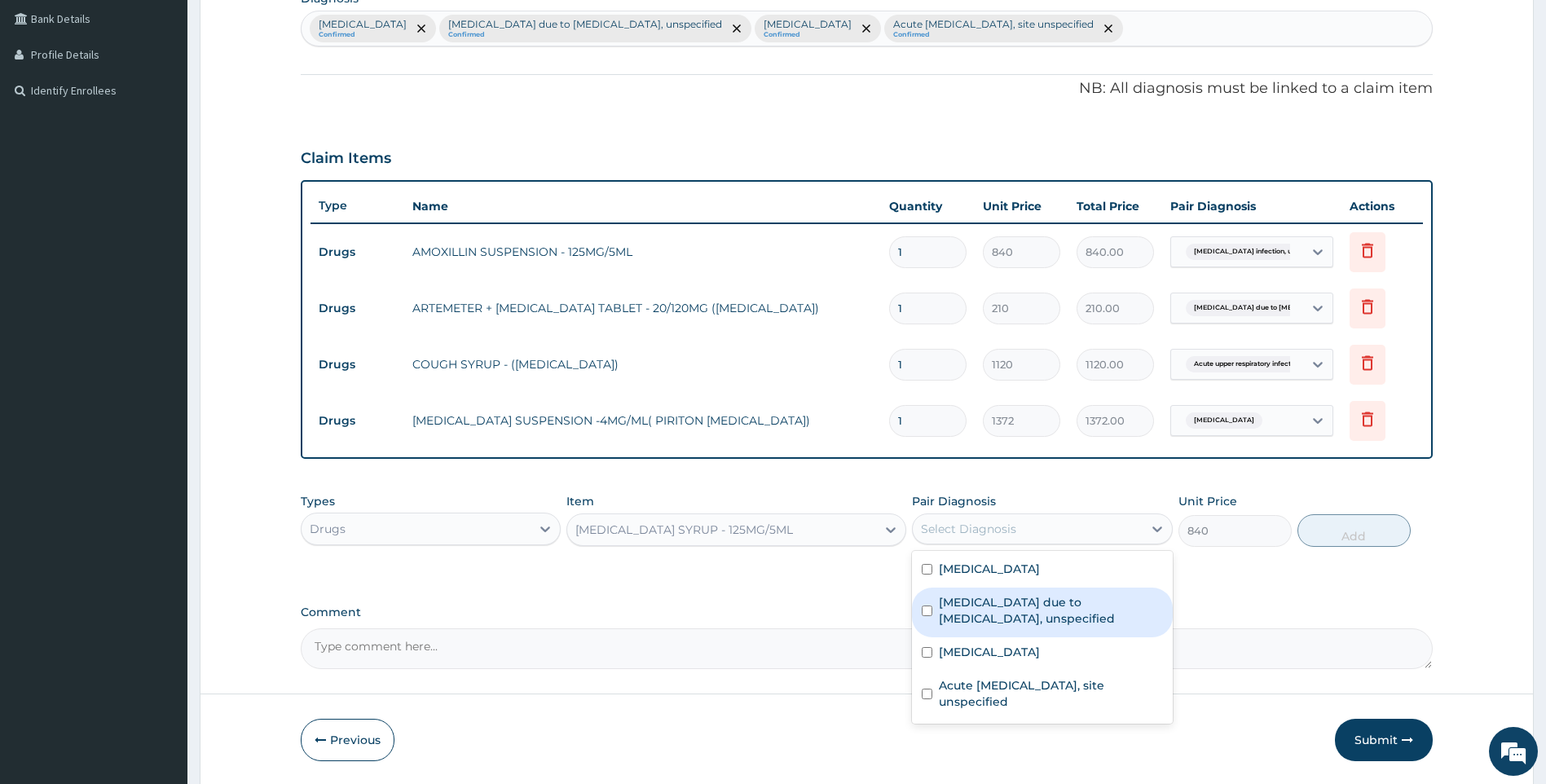
click at [1066, 613] on label "Malaria due to Plasmodium falciparum, unspecified" at bounding box center [1050, 610] width 224 height 32
checkbox input "true"
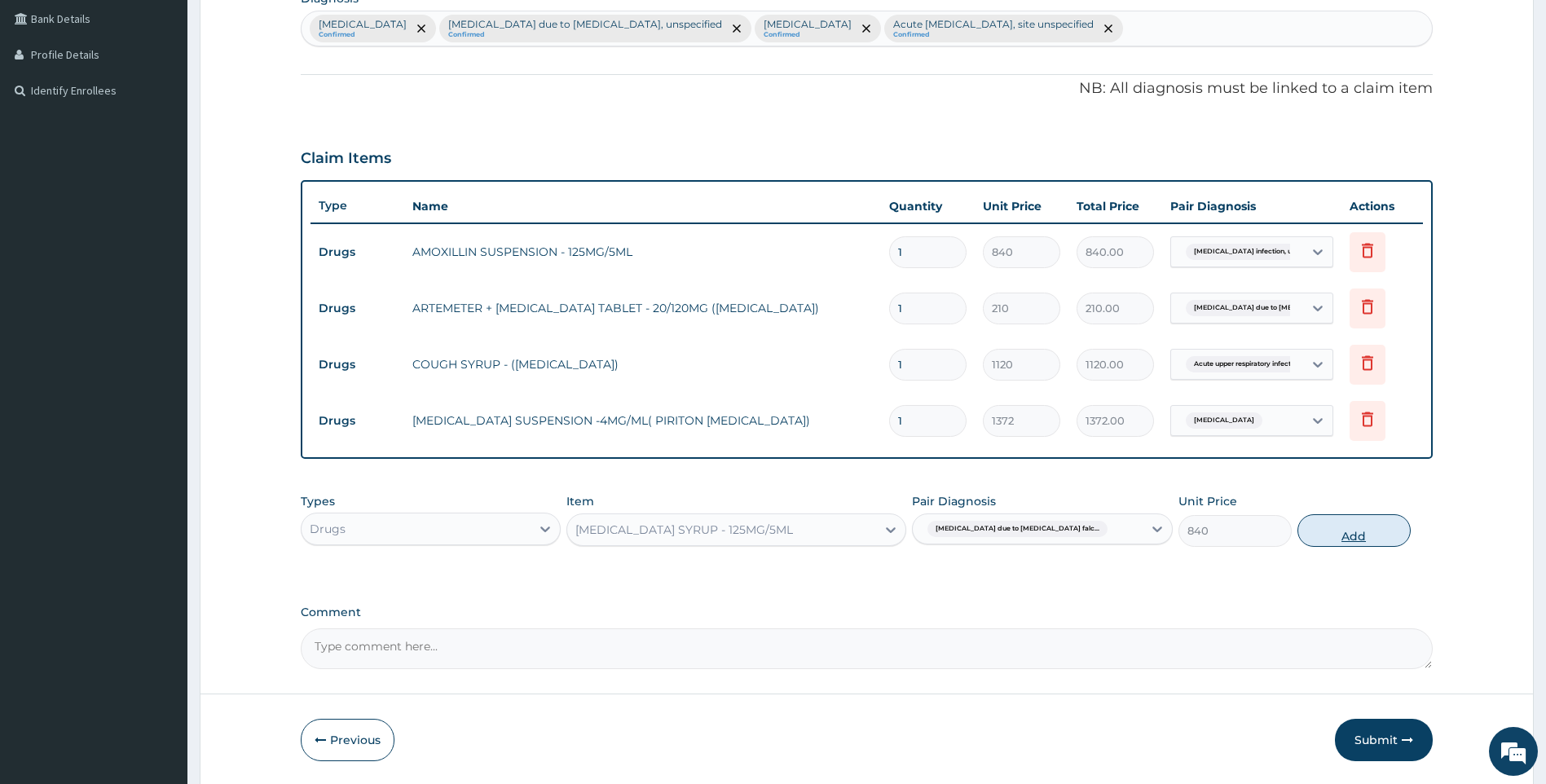
click at [1349, 528] on button "Add" at bounding box center [1354, 530] width 113 height 32
type input "0"
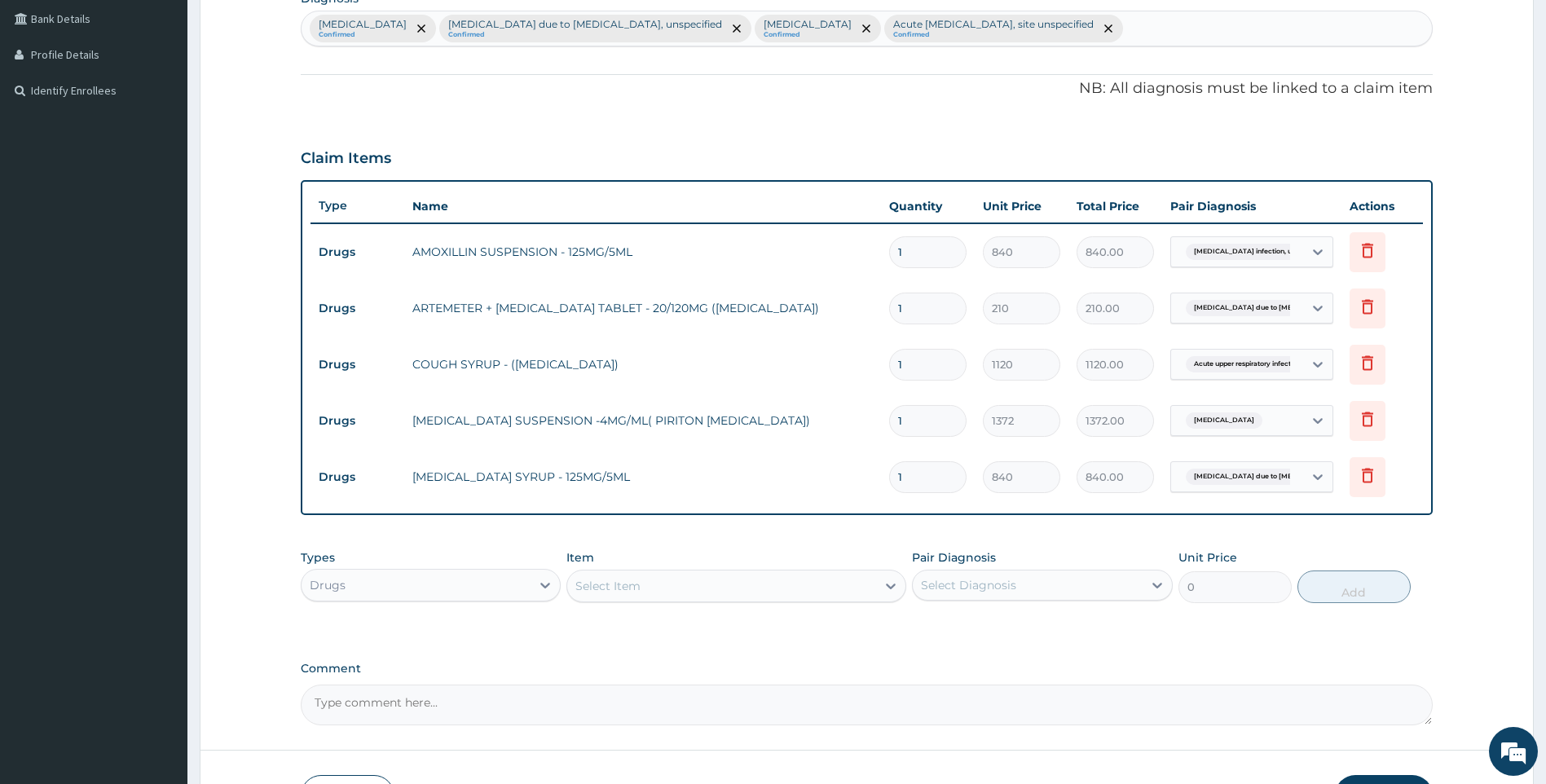
click at [516, 584] on div "Drugs" at bounding box center [416, 584] width 229 height 26
click at [417, 686] on div "Procedures" at bounding box center [431, 684] width 261 height 29
click at [383, 574] on div "Procedures" at bounding box center [416, 584] width 229 height 26
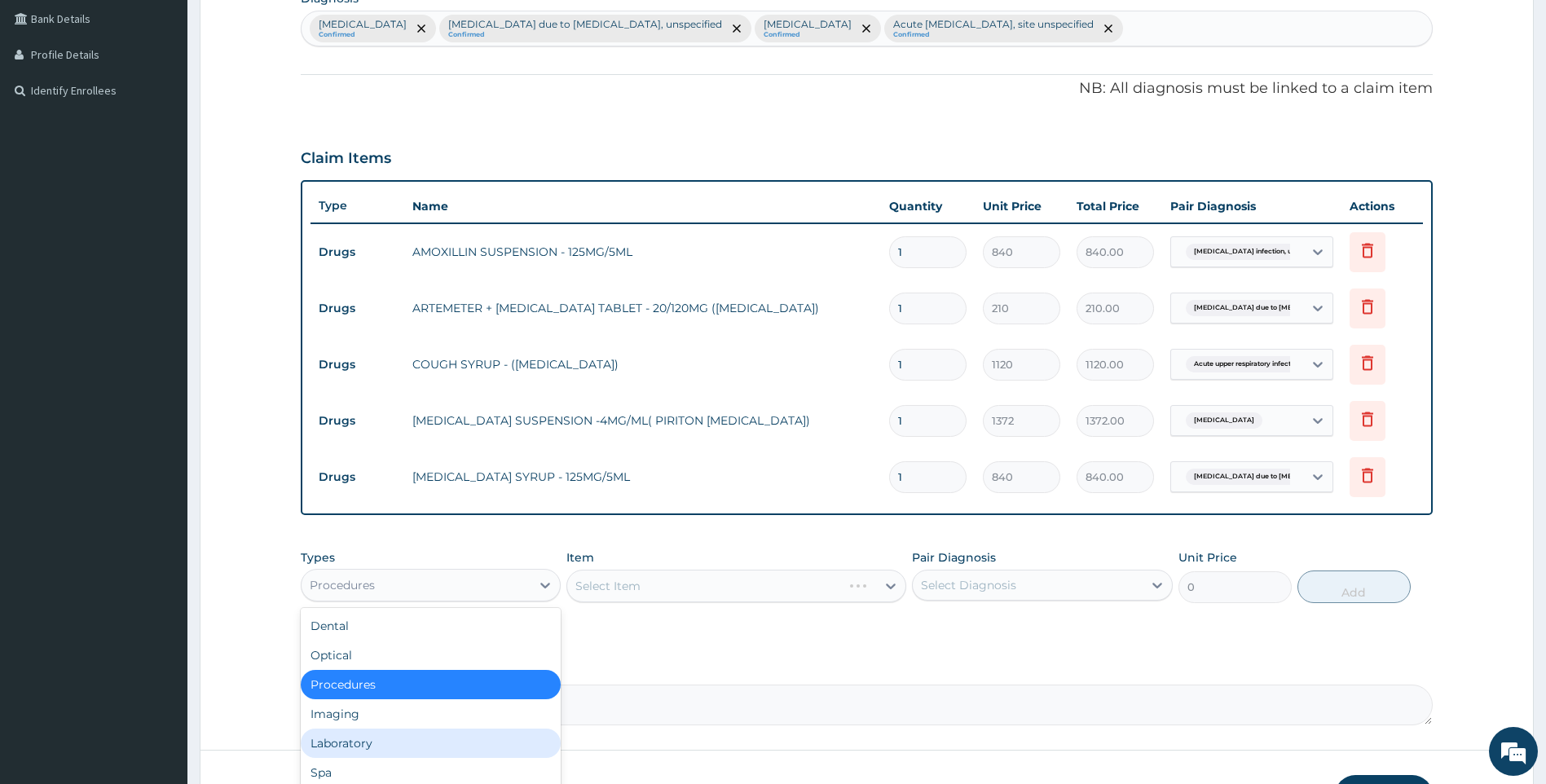
click at [354, 738] on div "Laboratory" at bounding box center [431, 742] width 261 height 29
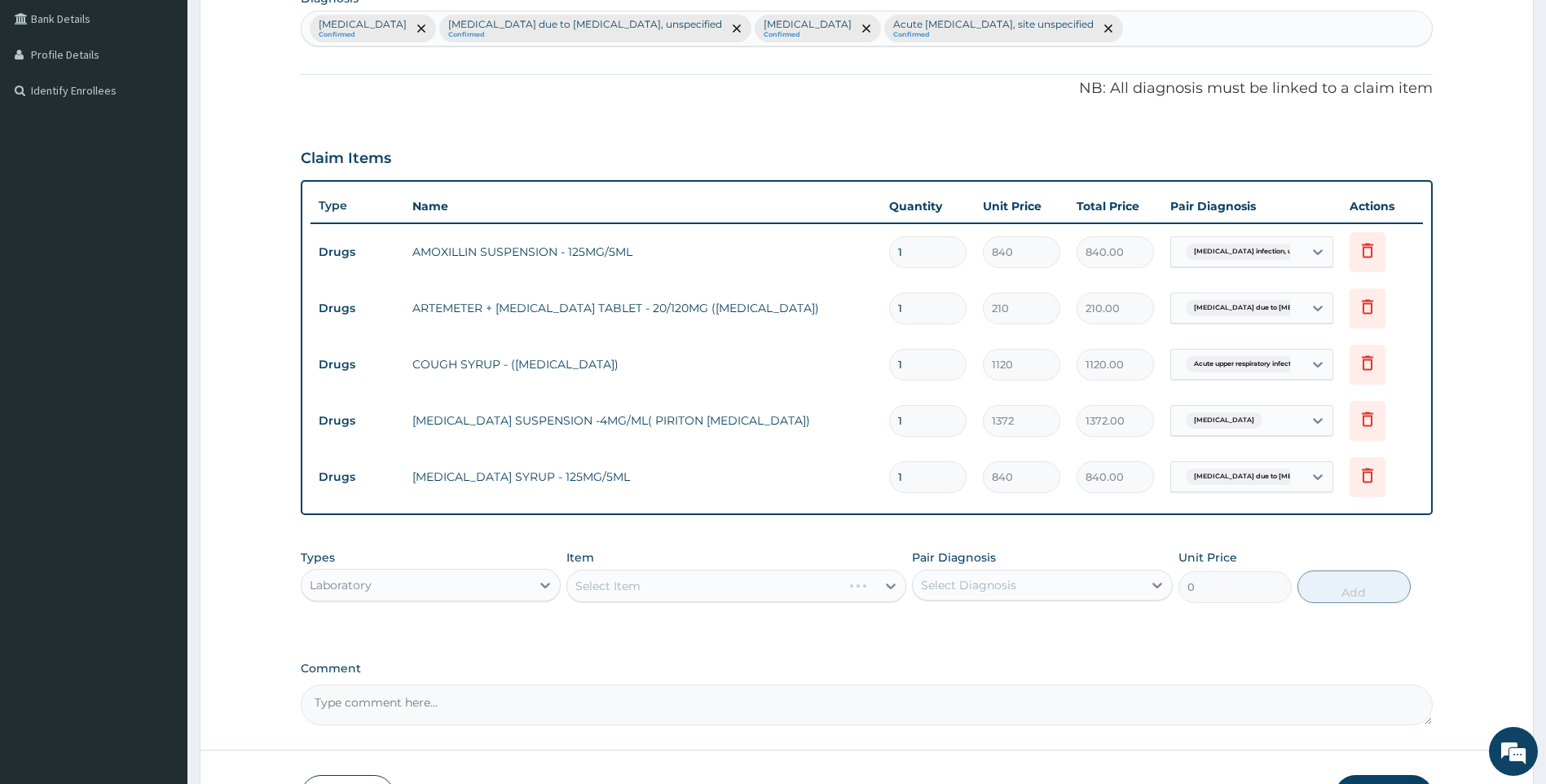
drag, startPoint x: 928, startPoint y: 307, endPoint x: 758, endPoint y: 332, distance: 171.8
click at [758, 332] on tr "Drugs ARTEMETER + LUMEFANTRINE TABLET - 20/120MG (COARTEM) 1 210 210.00 Malaria…" at bounding box center [867, 308] width 1114 height 56
type input "6"
type input "1260.00"
type input "6"
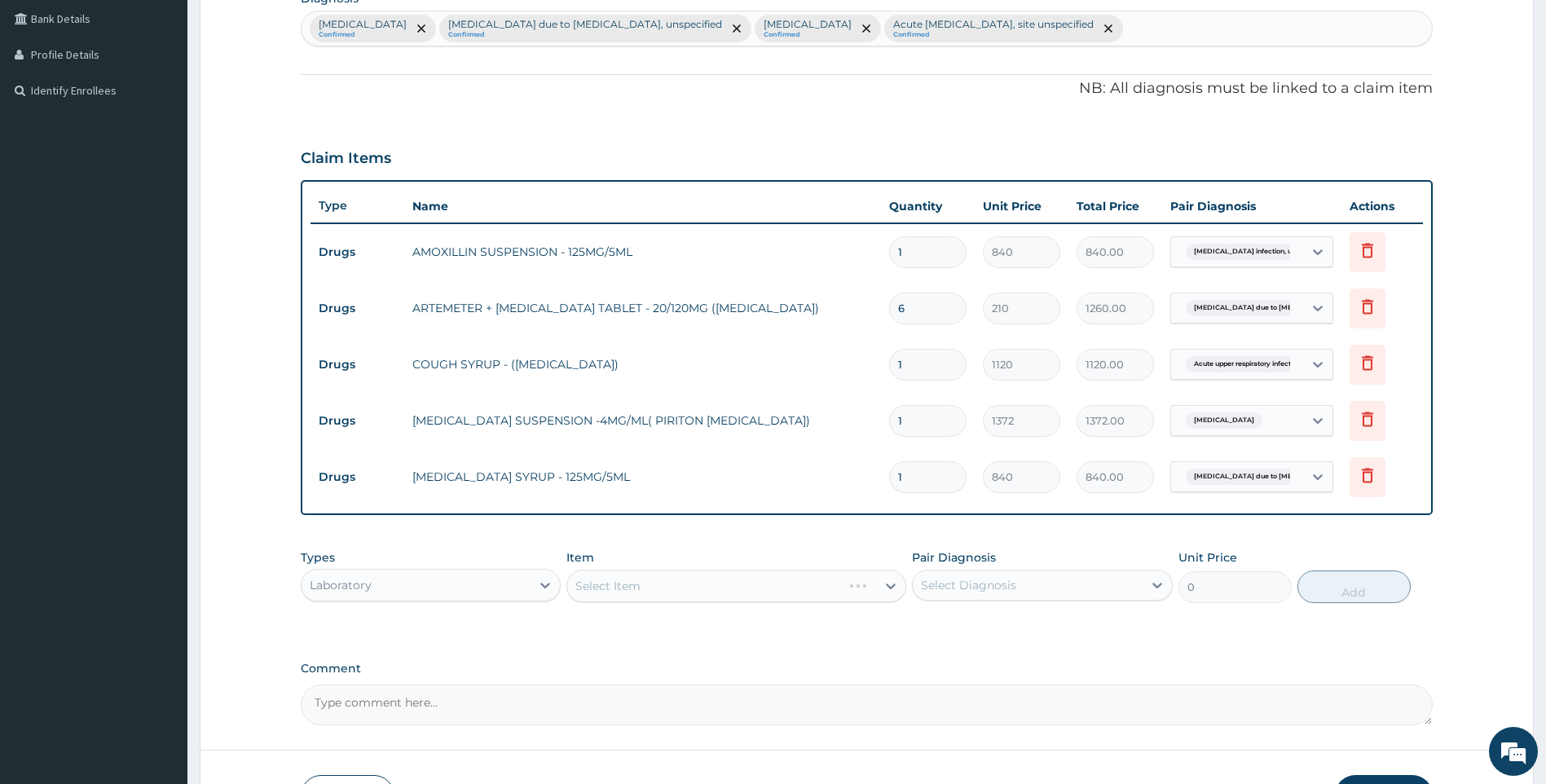
click at [736, 588] on div "Select Item" at bounding box center [736, 586] width 340 height 32
click at [664, 587] on div "Select Item" at bounding box center [736, 586] width 340 height 32
click at [664, 587] on div "Select Item" at bounding box center [736, 586] width 340 height 32
click at [664, 586] on div "Select Item" at bounding box center [736, 586] width 340 height 32
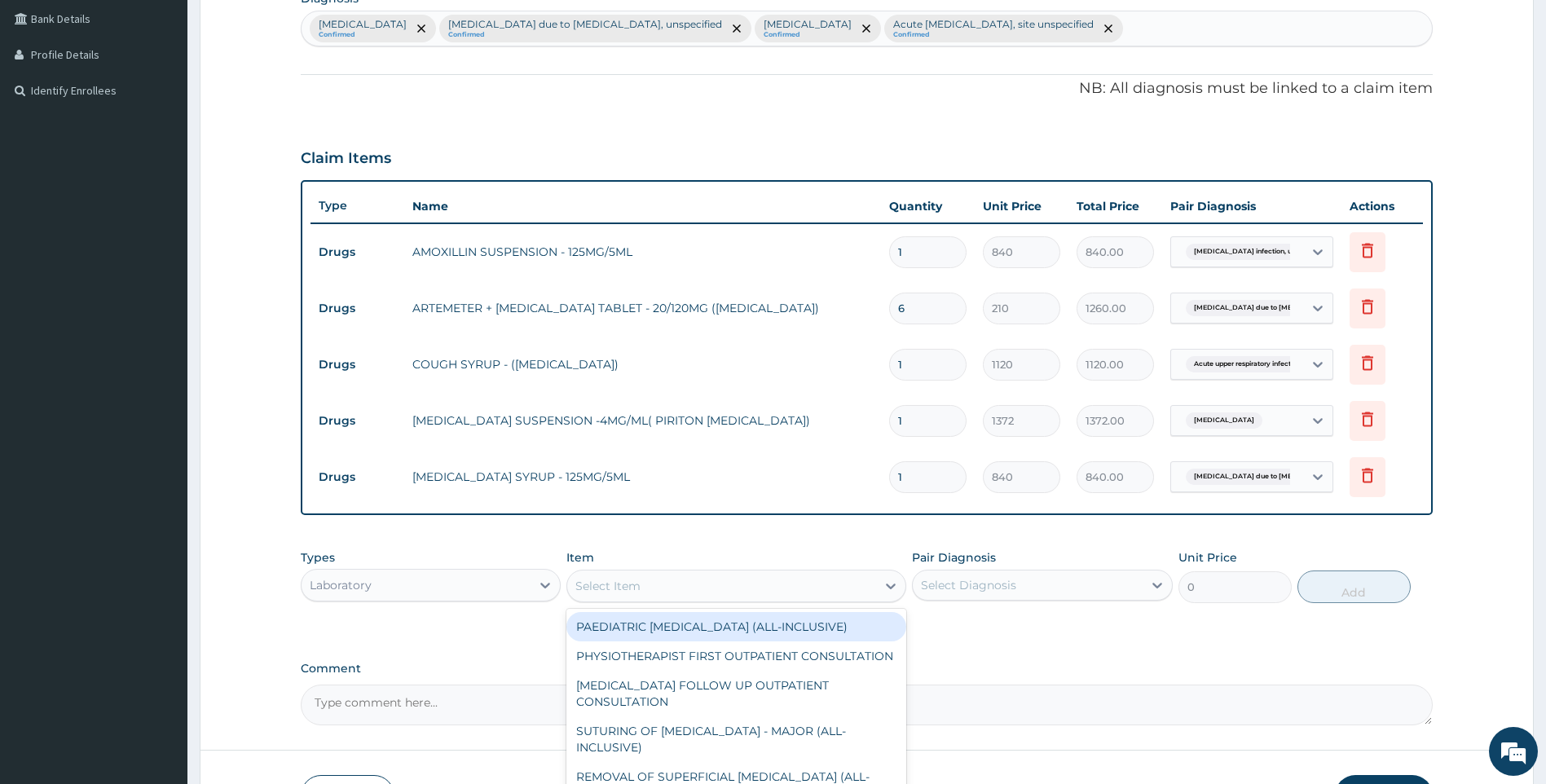
click at [612, 581] on div "Select Item" at bounding box center [608, 585] width 65 height 16
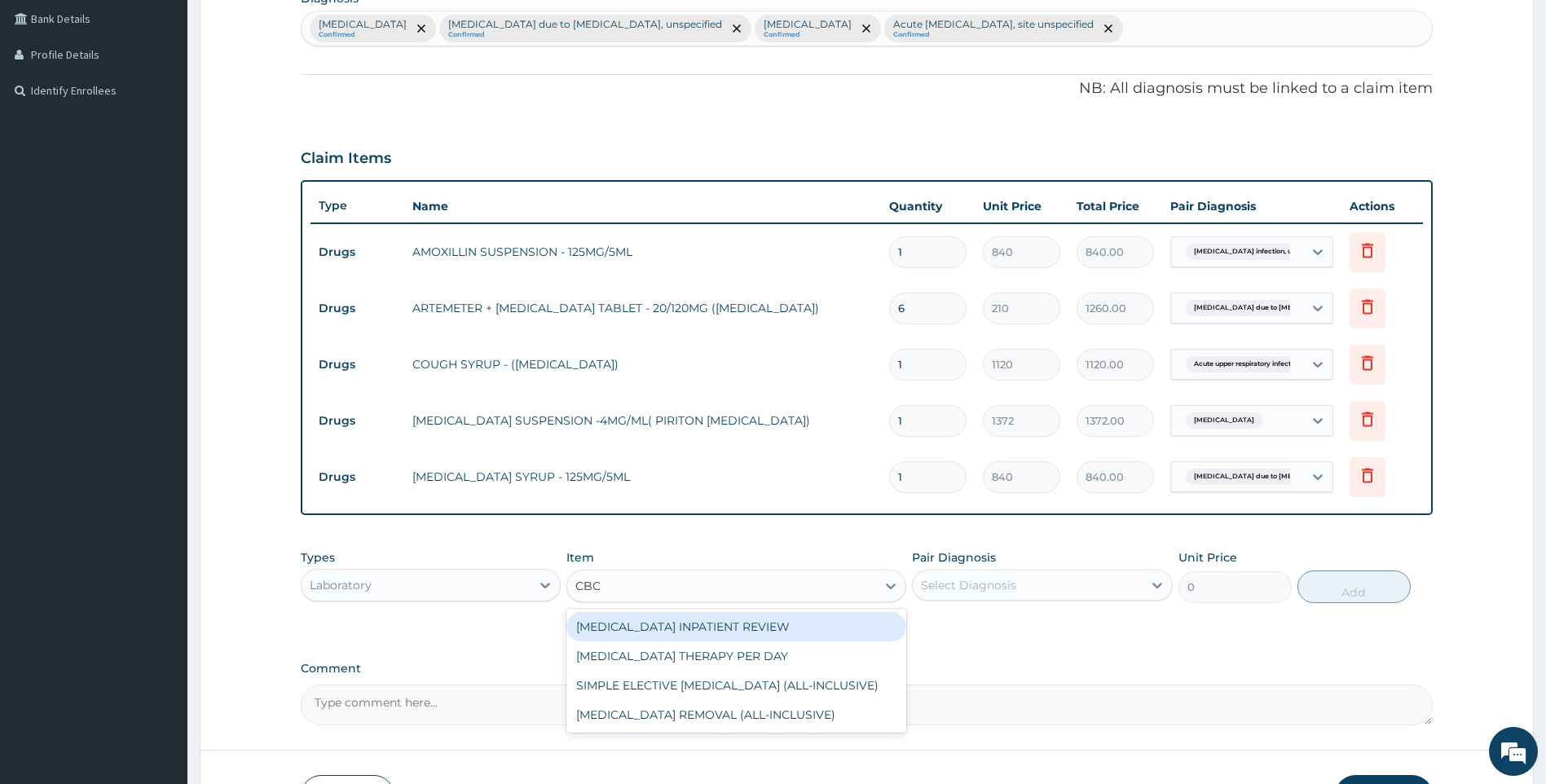
type input "CBC"
click at [496, 589] on div "Laboratory" at bounding box center [416, 584] width 229 height 26
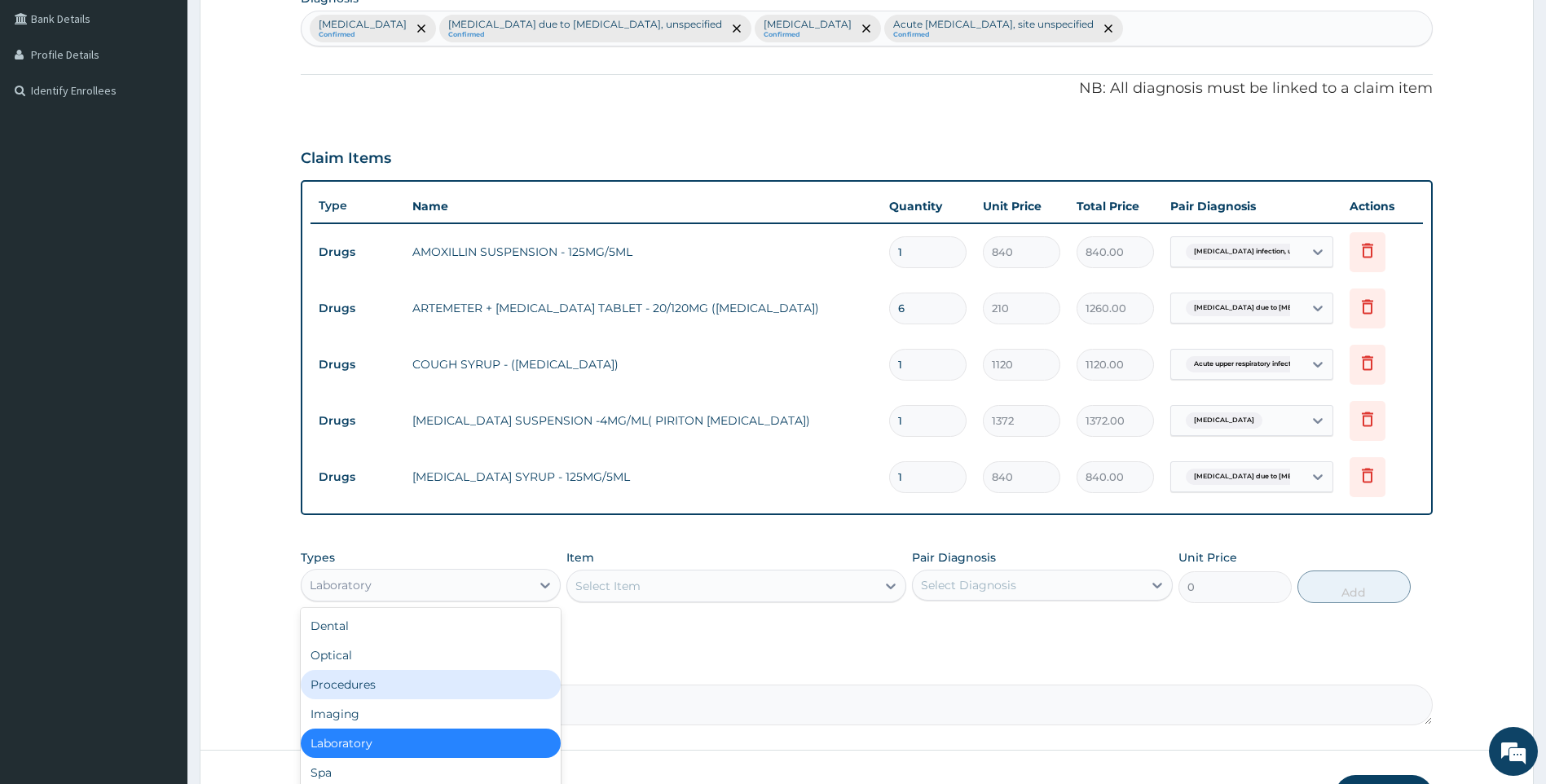
click at [393, 681] on div "Procedures" at bounding box center [431, 684] width 261 height 29
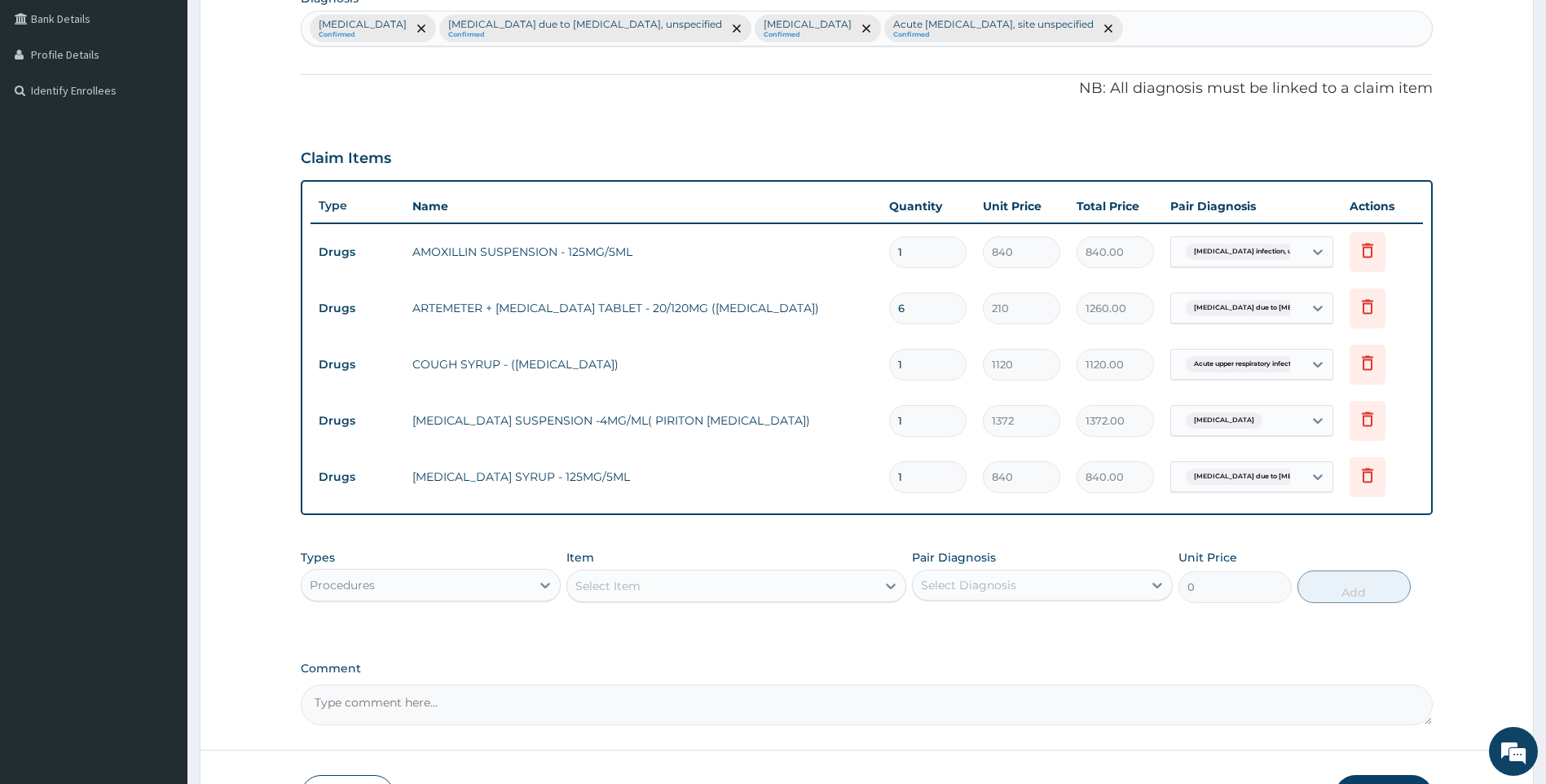
click at [649, 586] on div "Select Item" at bounding box center [722, 585] width 309 height 26
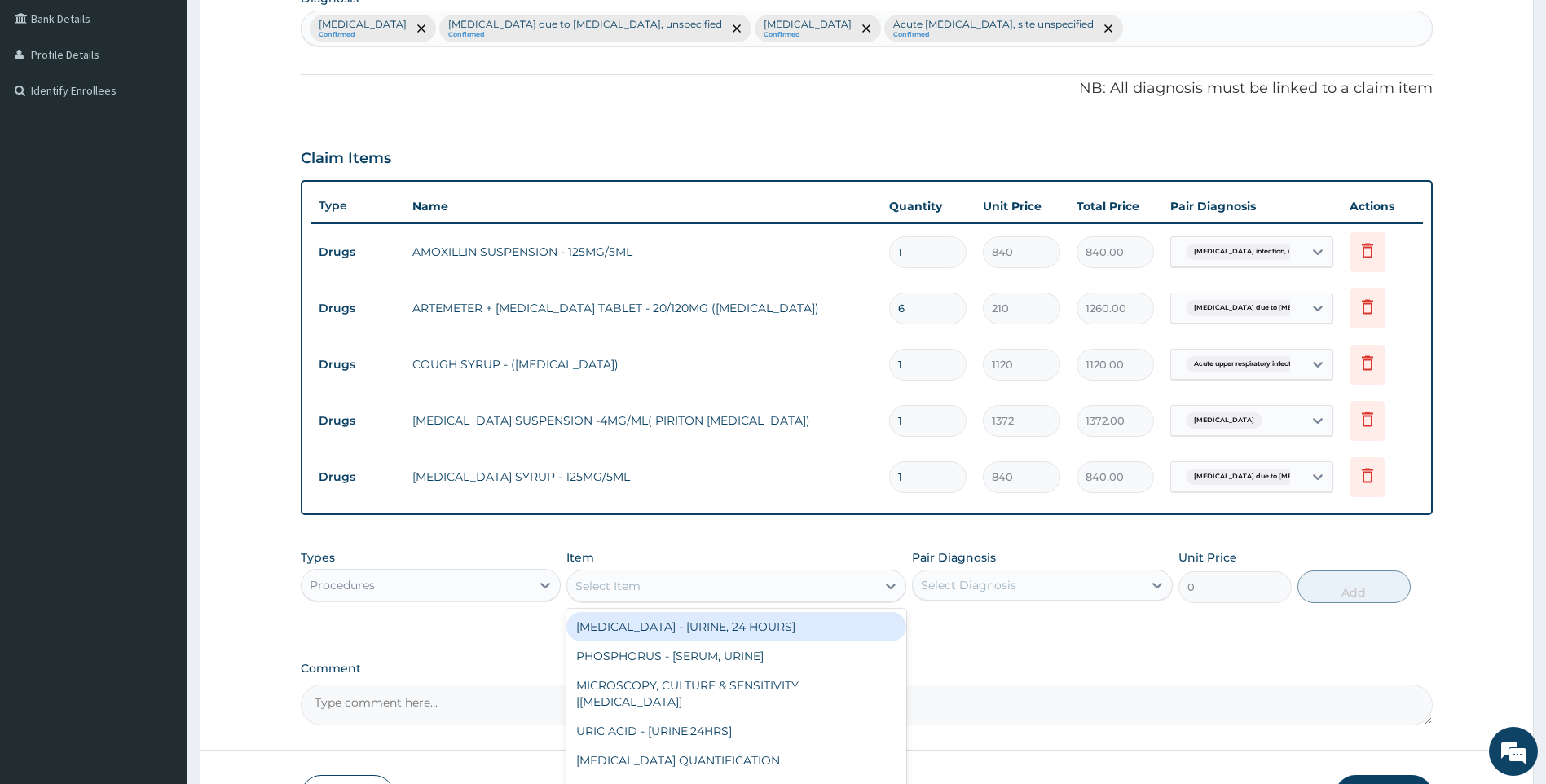
click at [490, 591] on div "Procedures" at bounding box center [416, 584] width 229 height 26
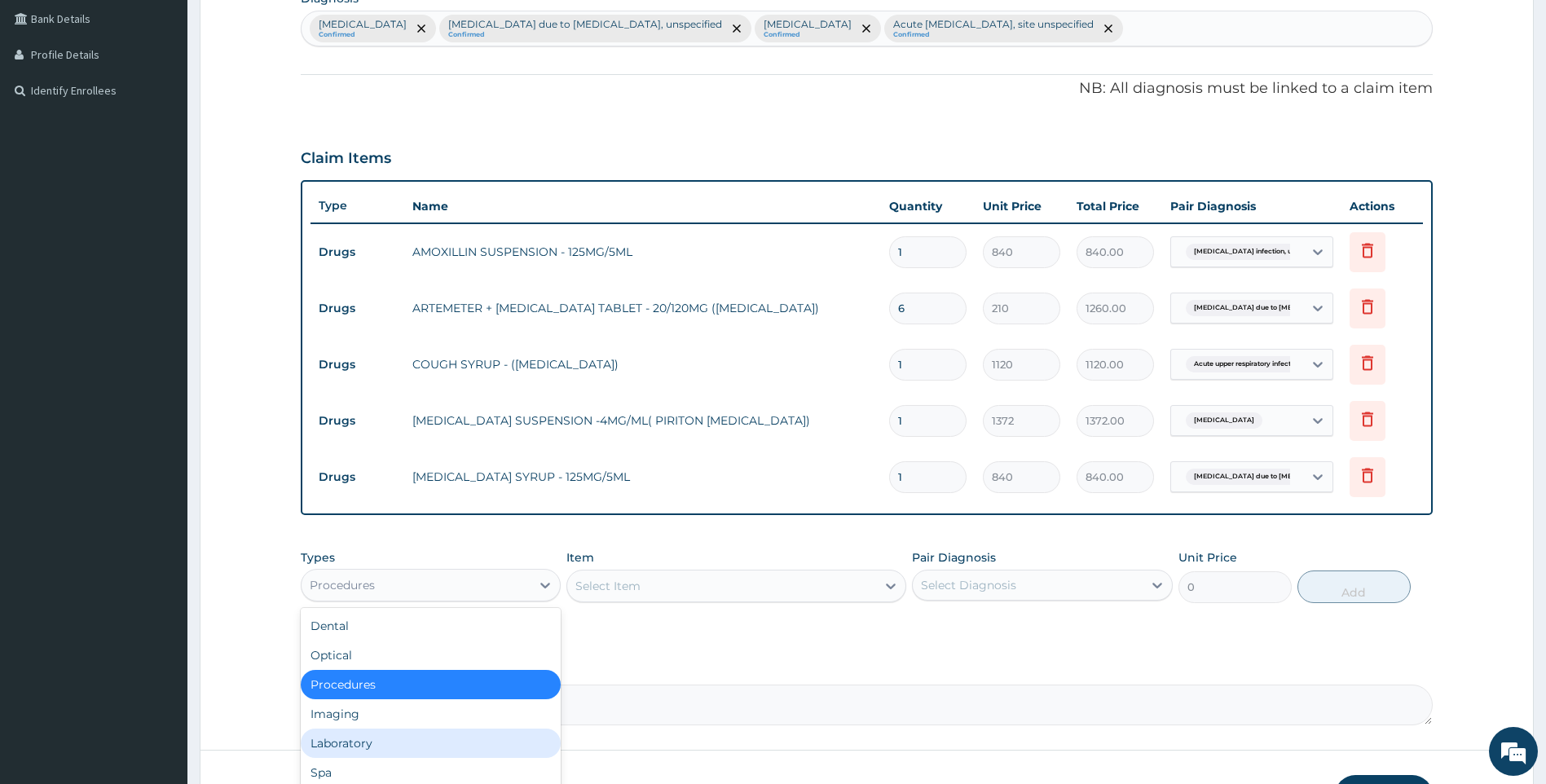
click at [364, 745] on div "Laboratory" at bounding box center [431, 742] width 261 height 29
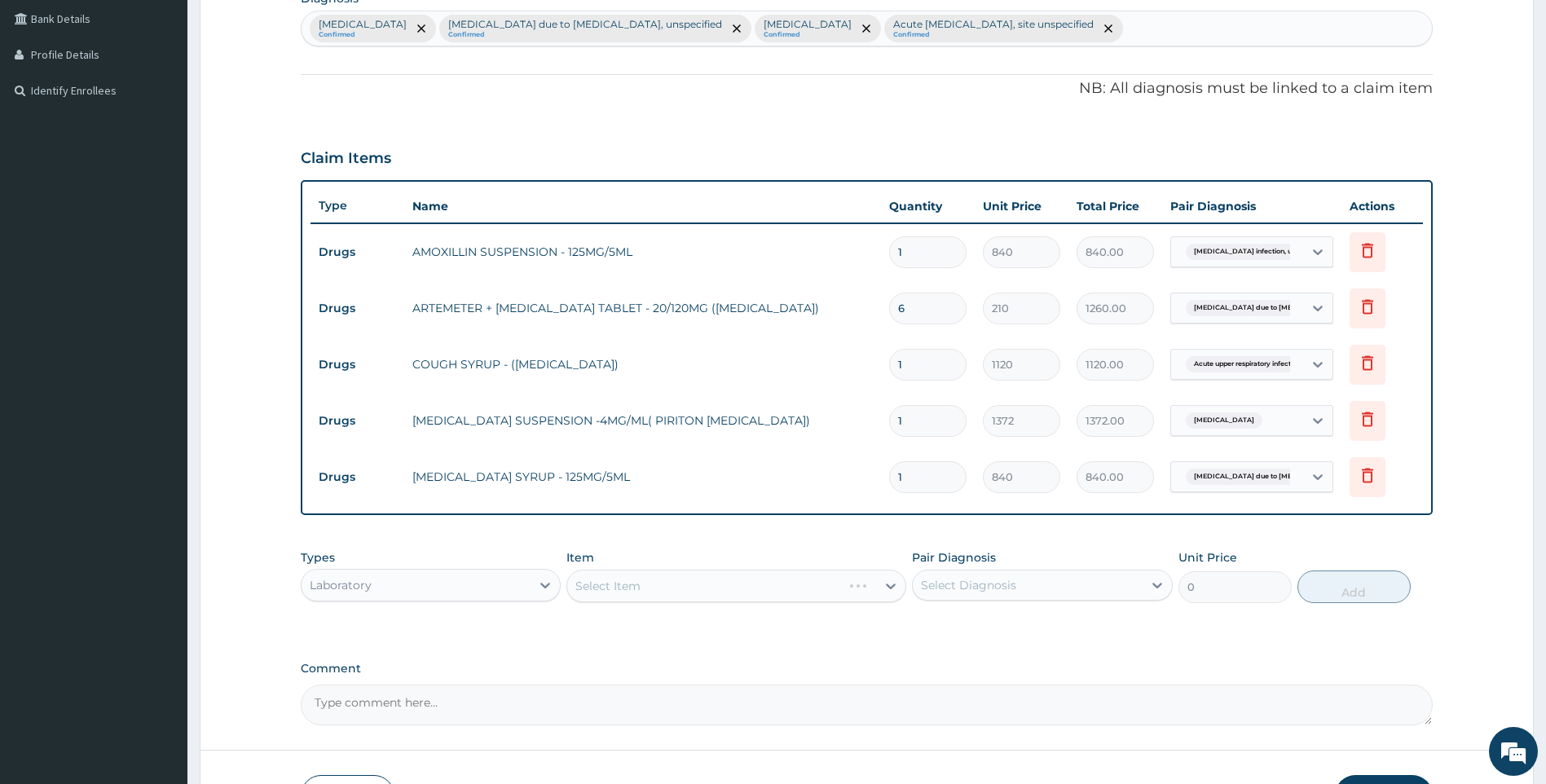
click at [671, 589] on div "Select Item" at bounding box center [736, 586] width 340 height 32
click at [664, 593] on div "Select Item" at bounding box center [736, 586] width 340 height 32
click at [669, 586] on div "Select Item" at bounding box center [736, 586] width 340 height 32
click at [661, 580] on div "Select Item" at bounding box center [736, 586] width 340 height 32
click at [714, 580] on div "Select Item" at bounding box center [736, 586] width 340 height 32
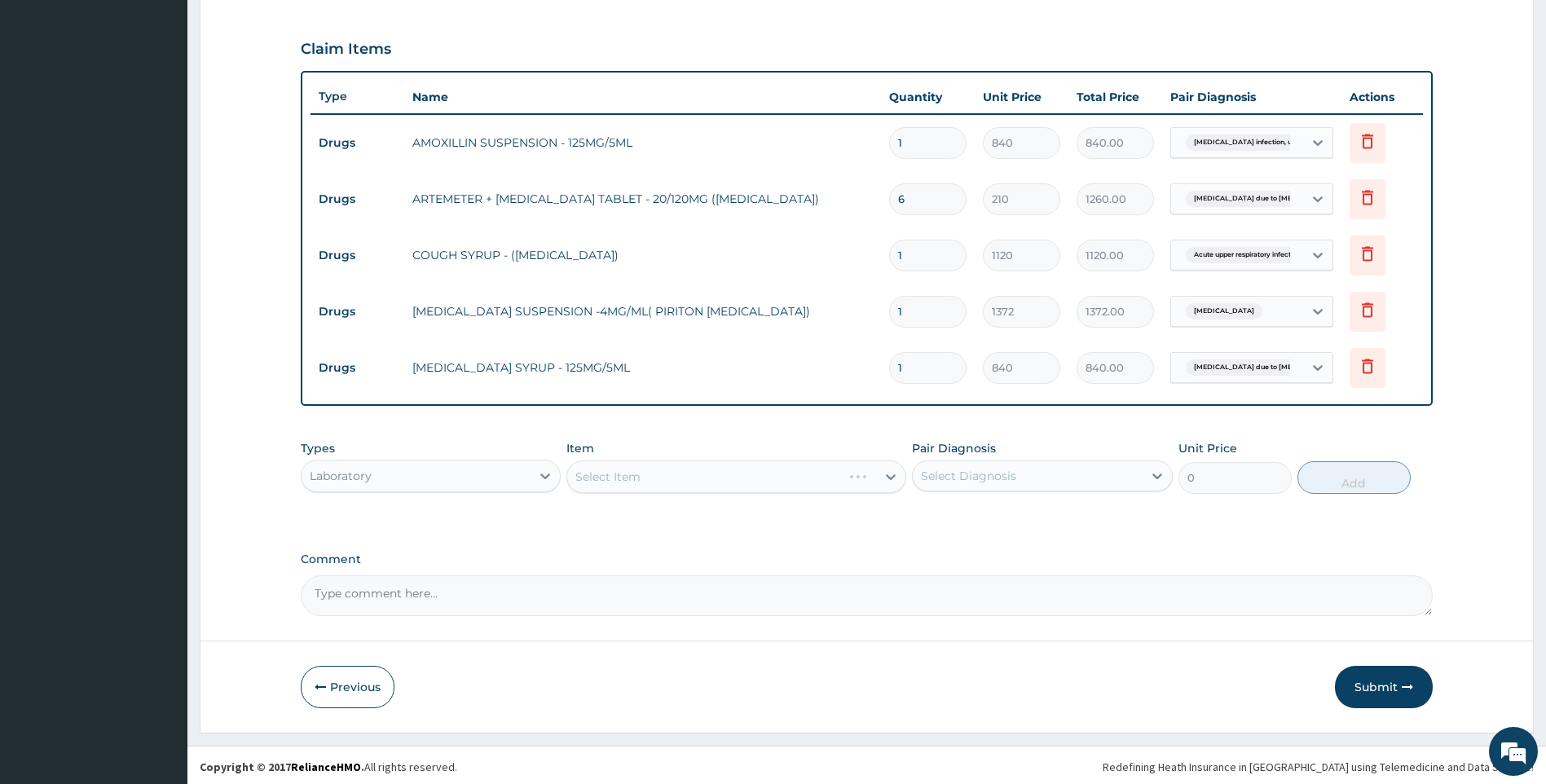
scroll to position [522, 0]
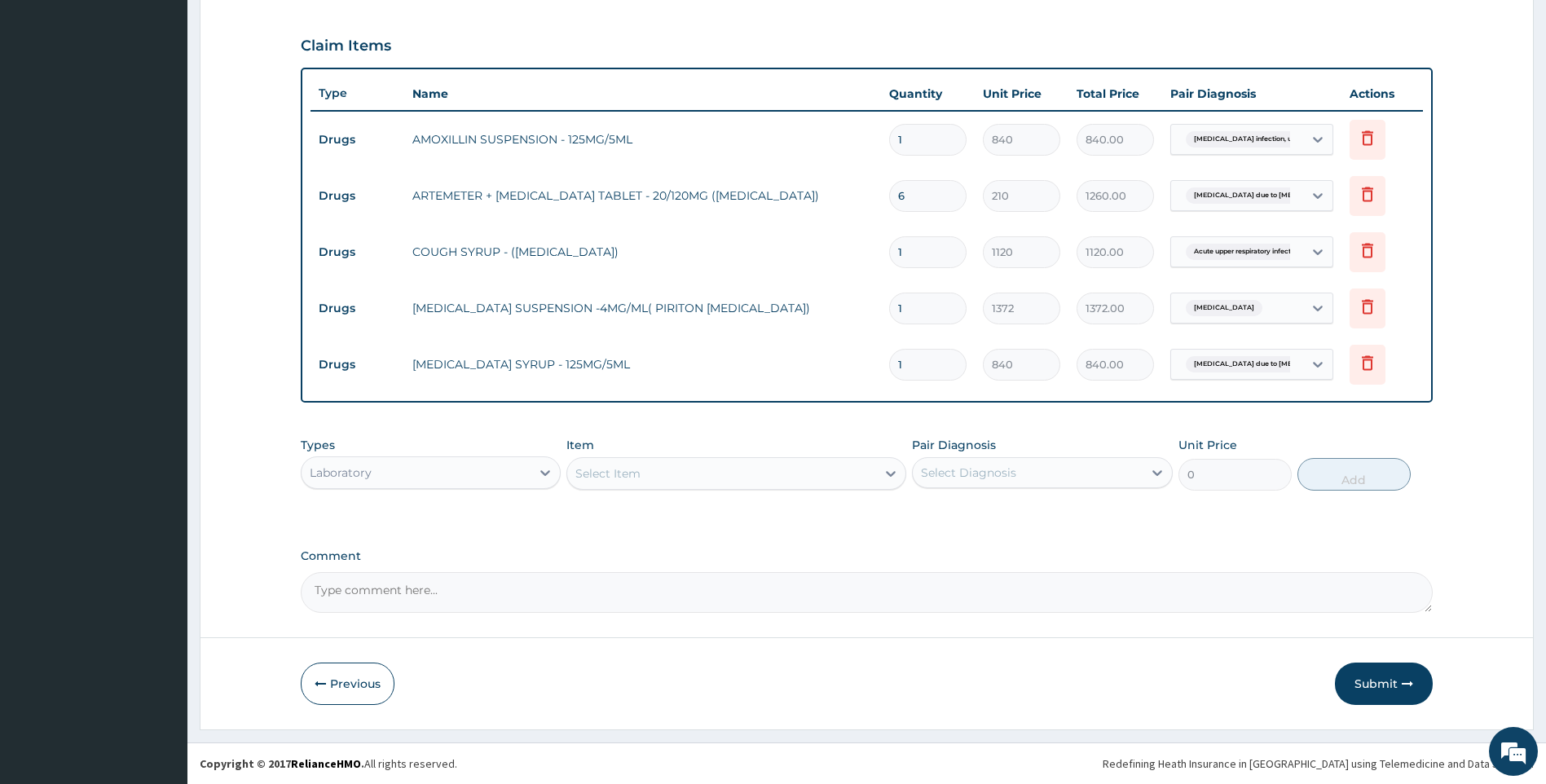
click at [779, 479] on div "Select Item" at bounding box center [722, 473] width 309 height 26
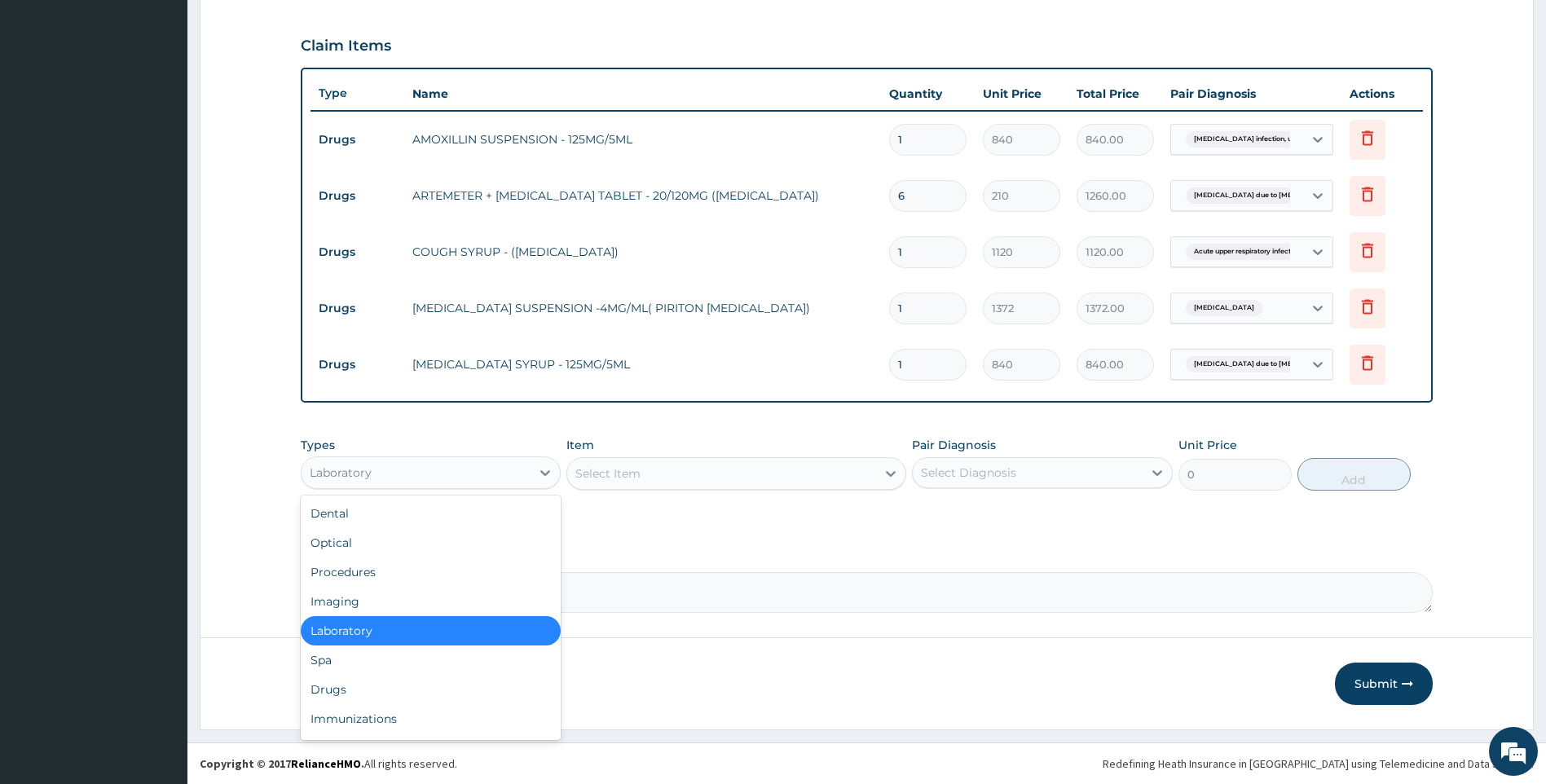
drag, startPoint x: 414, startPoint y: 474, endPoint x: 432, endPoint y: 480, distance: 19.0
click at [415, 474] on div "Laboratory" at bounding box center [416, 472] width 229 height 26
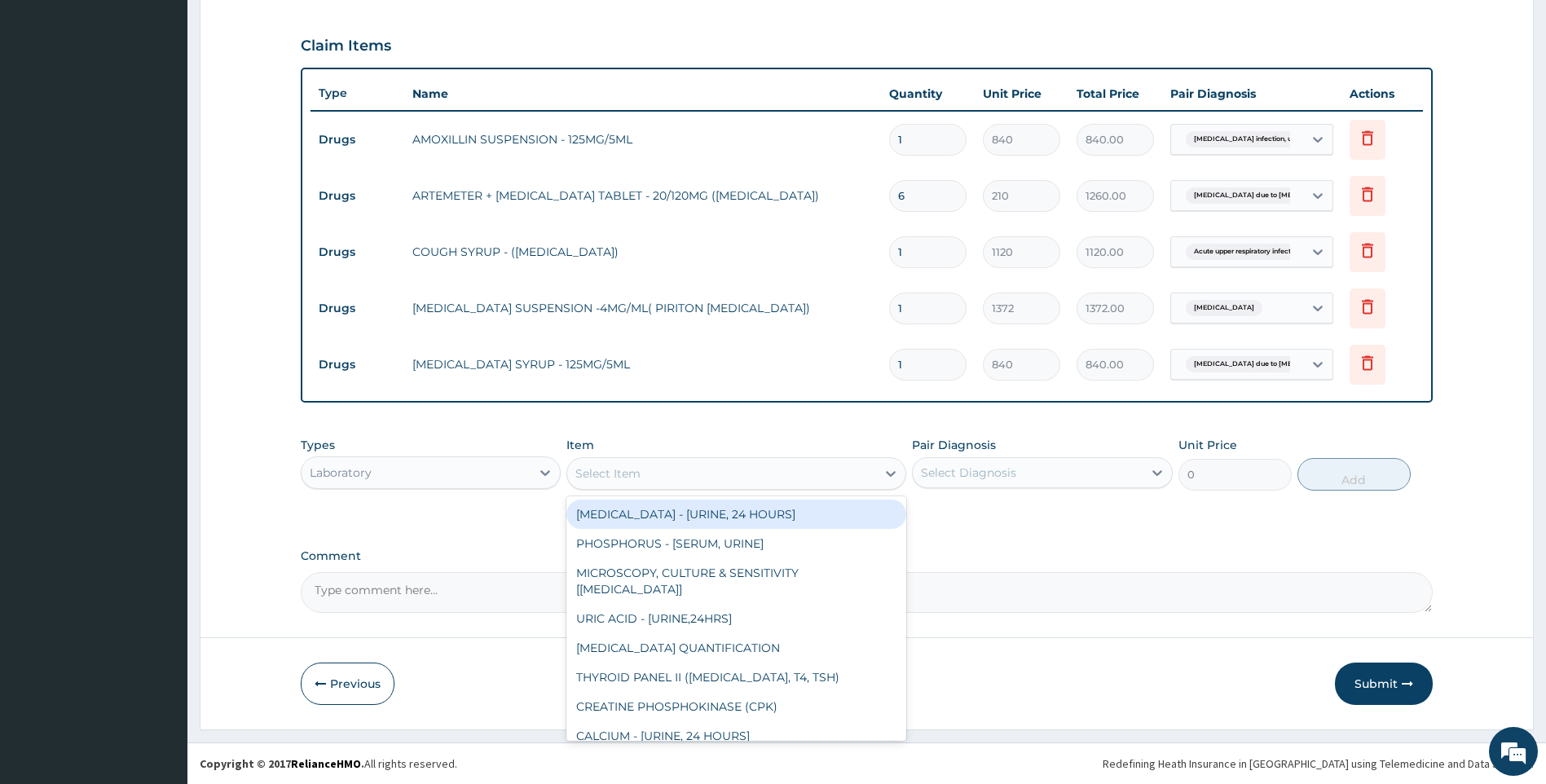
click at [625, 457] on div "Select Item" at bounding box center [736, 473] width 340 height 32
type input "CBC"
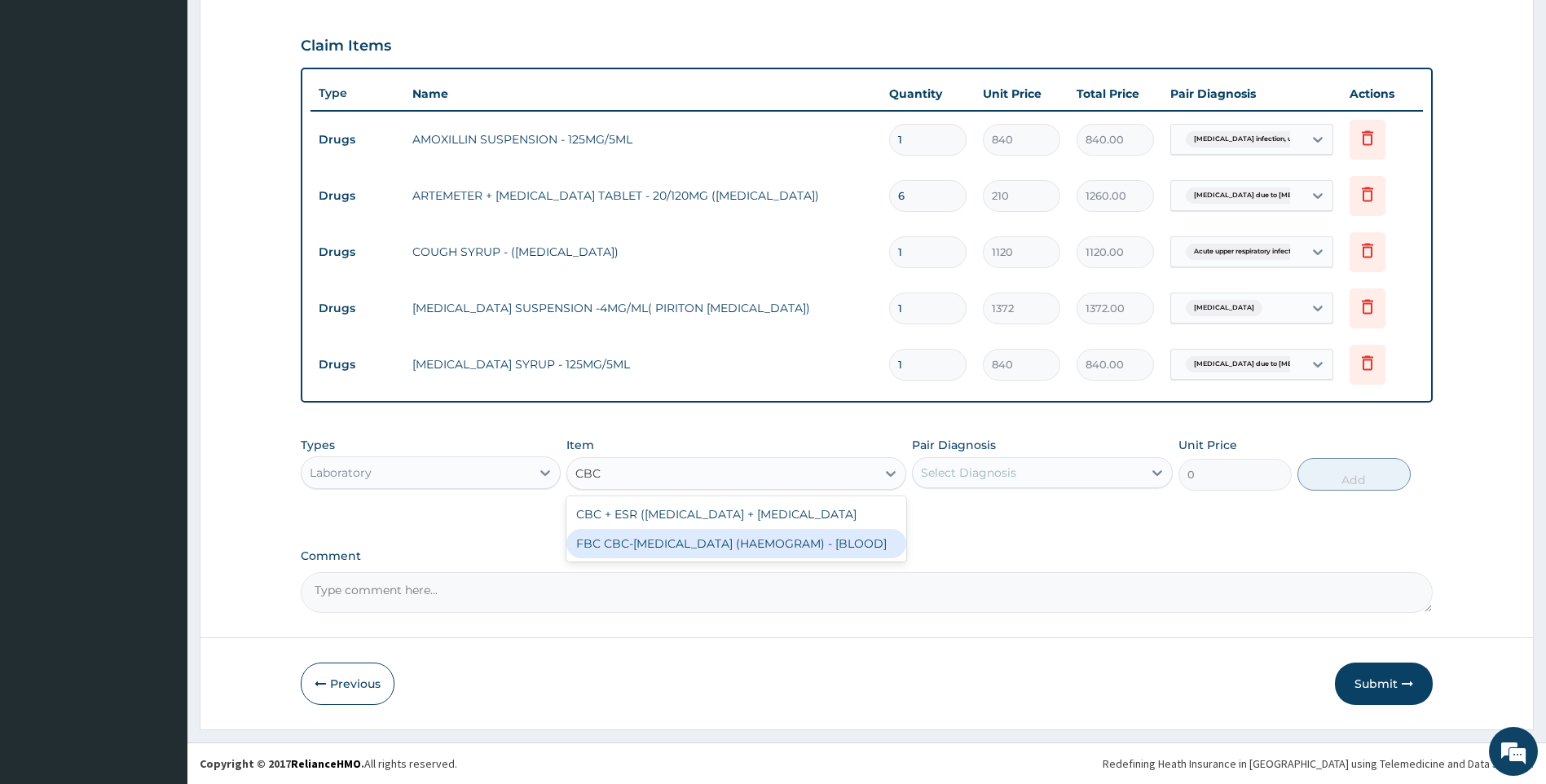
drag, startPoint x: 699, startPoint y: 558, endPoint x: 1096, endPoint y: 429, distance: 417.4
click at [707, 552] on div "FBC CBC-[MEDICAL_DATA] (HAEMOGRAM) - [BLOOD]" at bounding box center [736, 543] width 340 height 29
type input "5000"
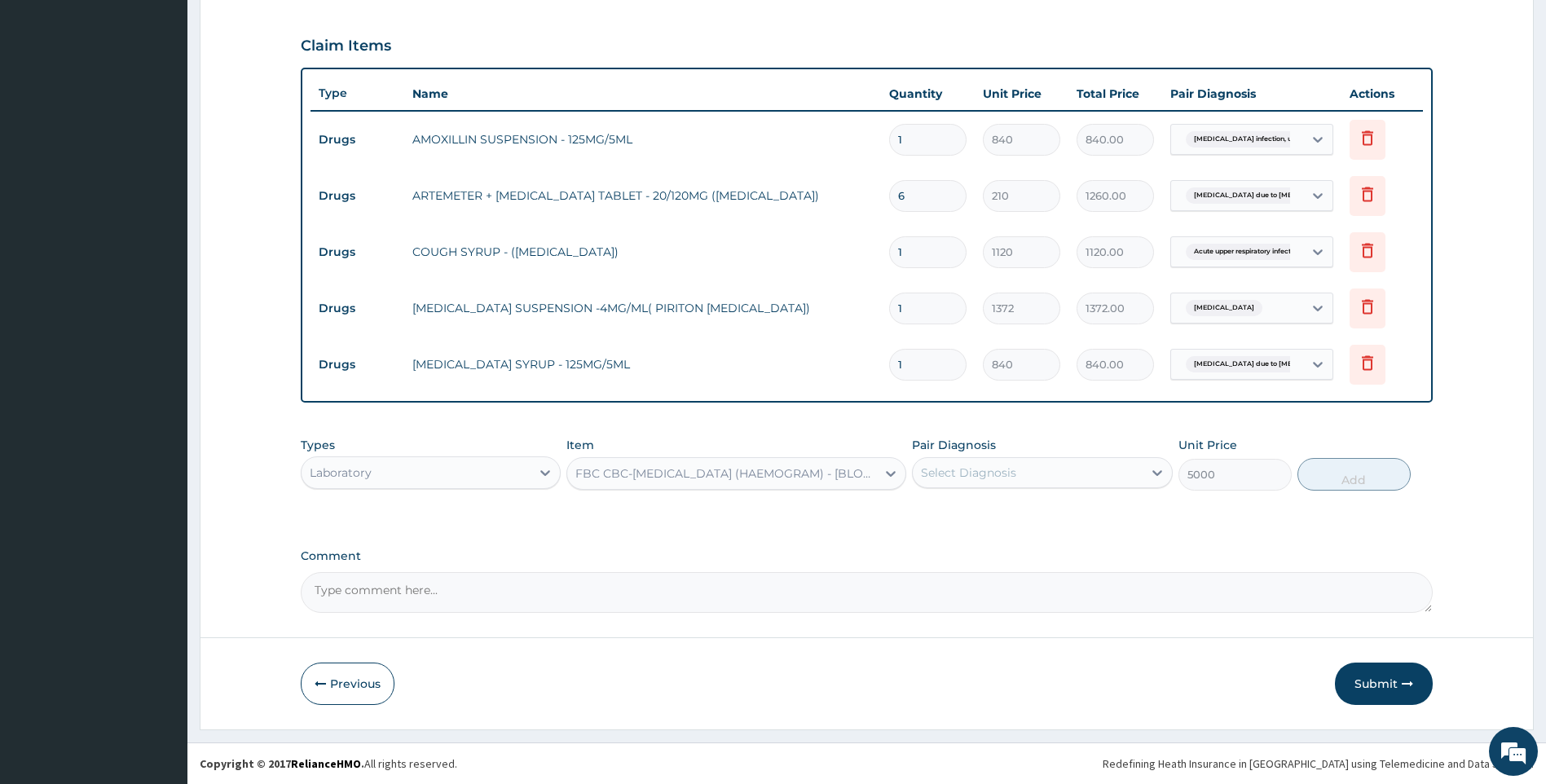
drag, startPoint x: 1107, startPoint y: 422, endPoint x: 1102, endPoint y: 443, distance: 21.6
click at [1103, 439] on div "PA Code / Prescription Code Enter Code(Secondary Care Only) Encounter Date 11-1…" at bounding box center [867, 123] width 1133 height 979
click at [1100, 459] on div "Pair Diagnosis Select Diagnosis" at bounding box center [1042, 463] width 261 height 54
drag, startPoint x: 1100, startPoint y: 461, endPoint x: 1098, endPoint y: 471, distance: 10.2
click at [1098, 471] on div "Select Diagnosis" at bounding box center [1027, 472] width 229 height 26
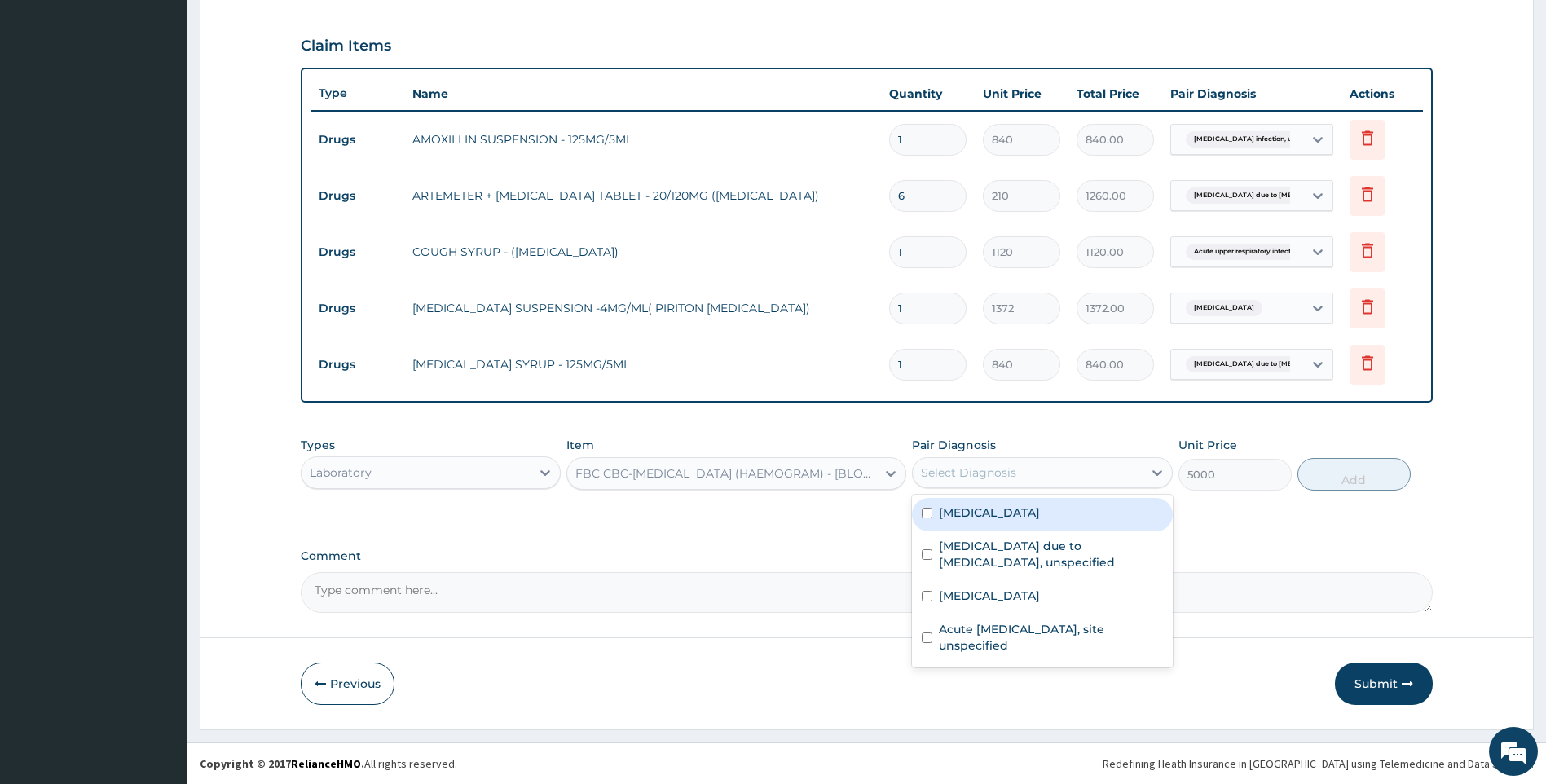
click at [1041, 519] on label "[MEDICAL_DATA]" at bounding box center [989, 512] width 101 height 16
checkbox input "true"
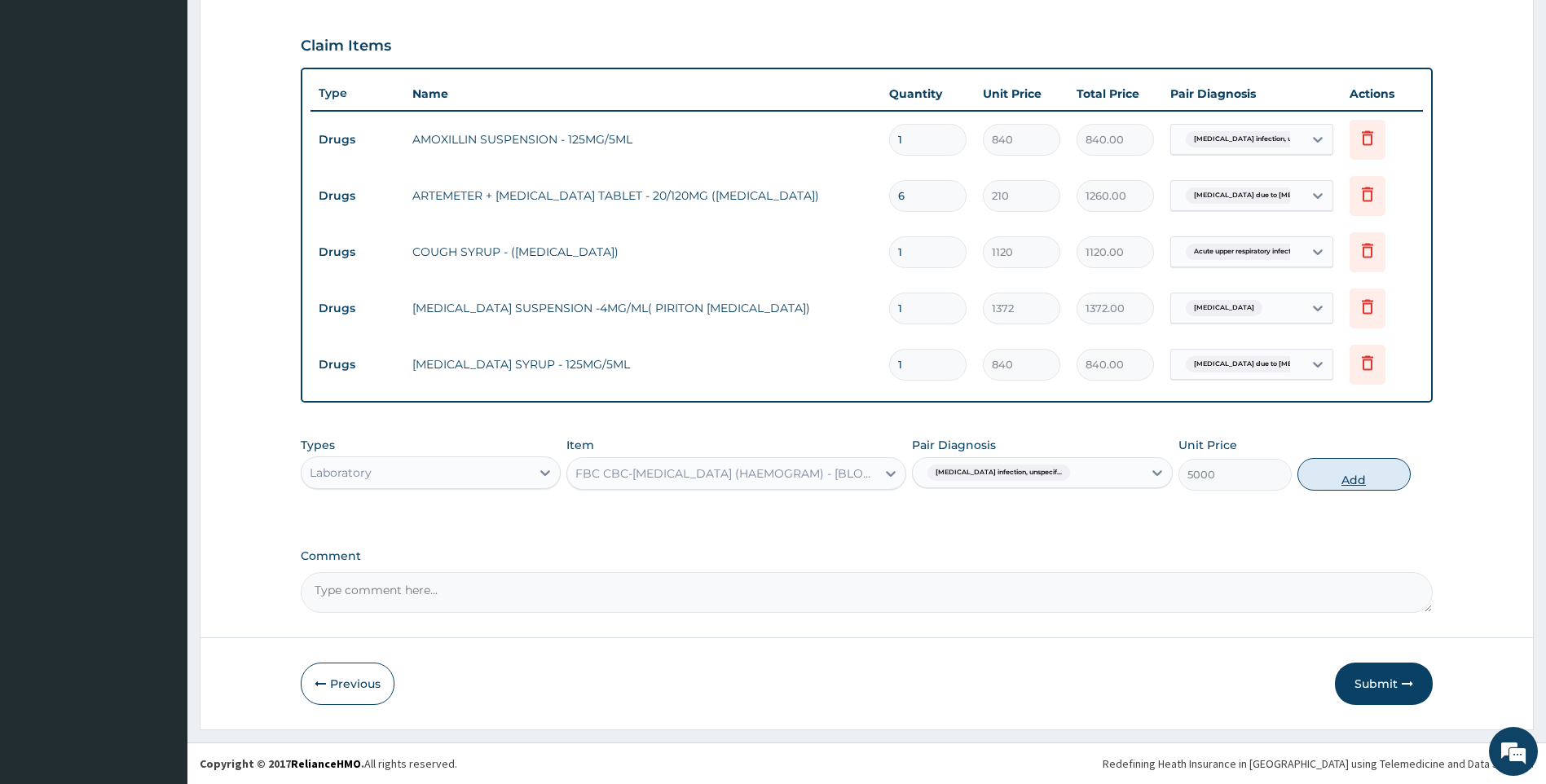
click at [1378, 479] on button "Add" at bounding box center [1354, 474] width 113 height 32
type input "0"
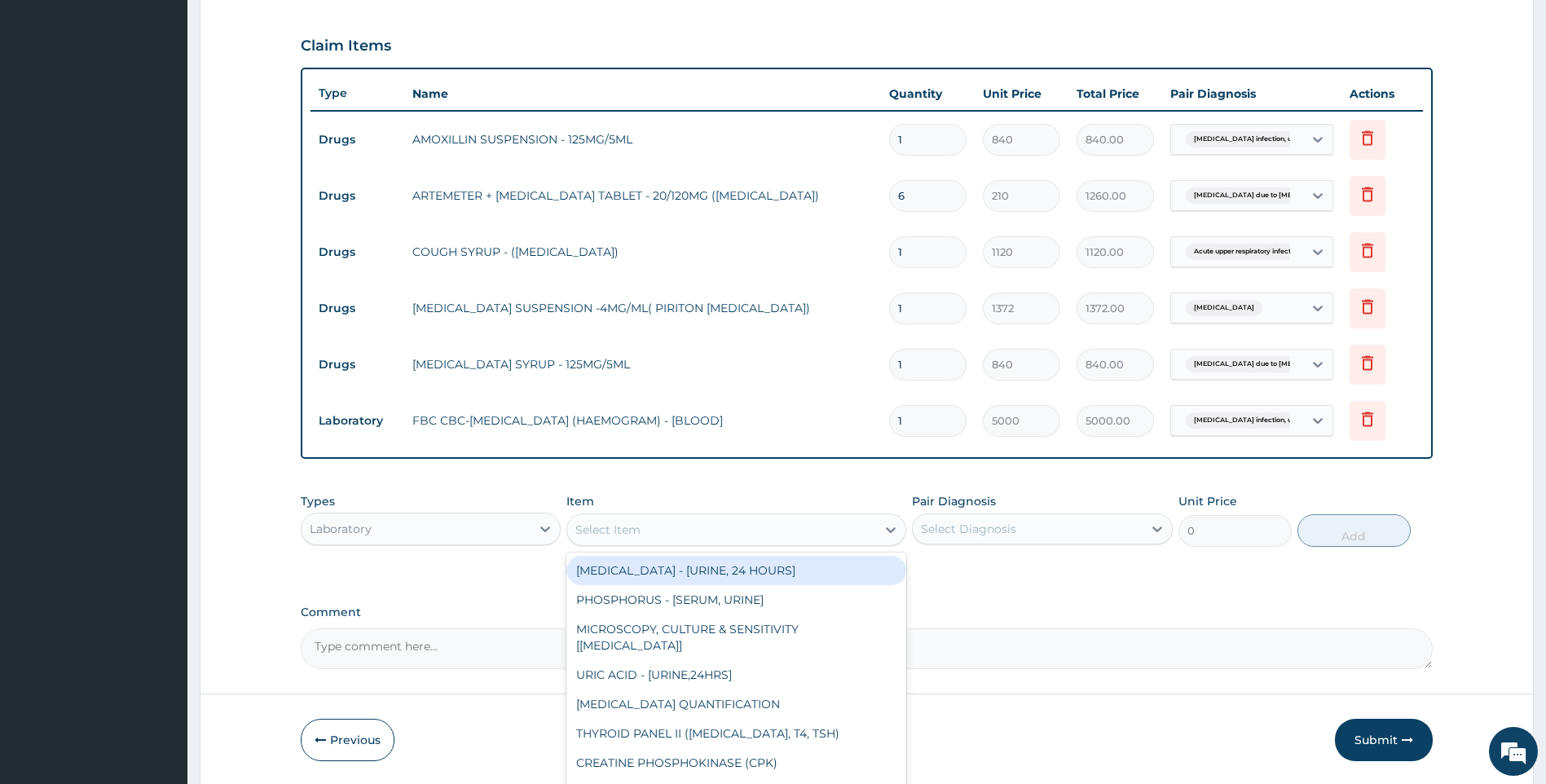
click at [787, 527] on div "Select Item" at bounding box center [722, 529] width 309 height 26
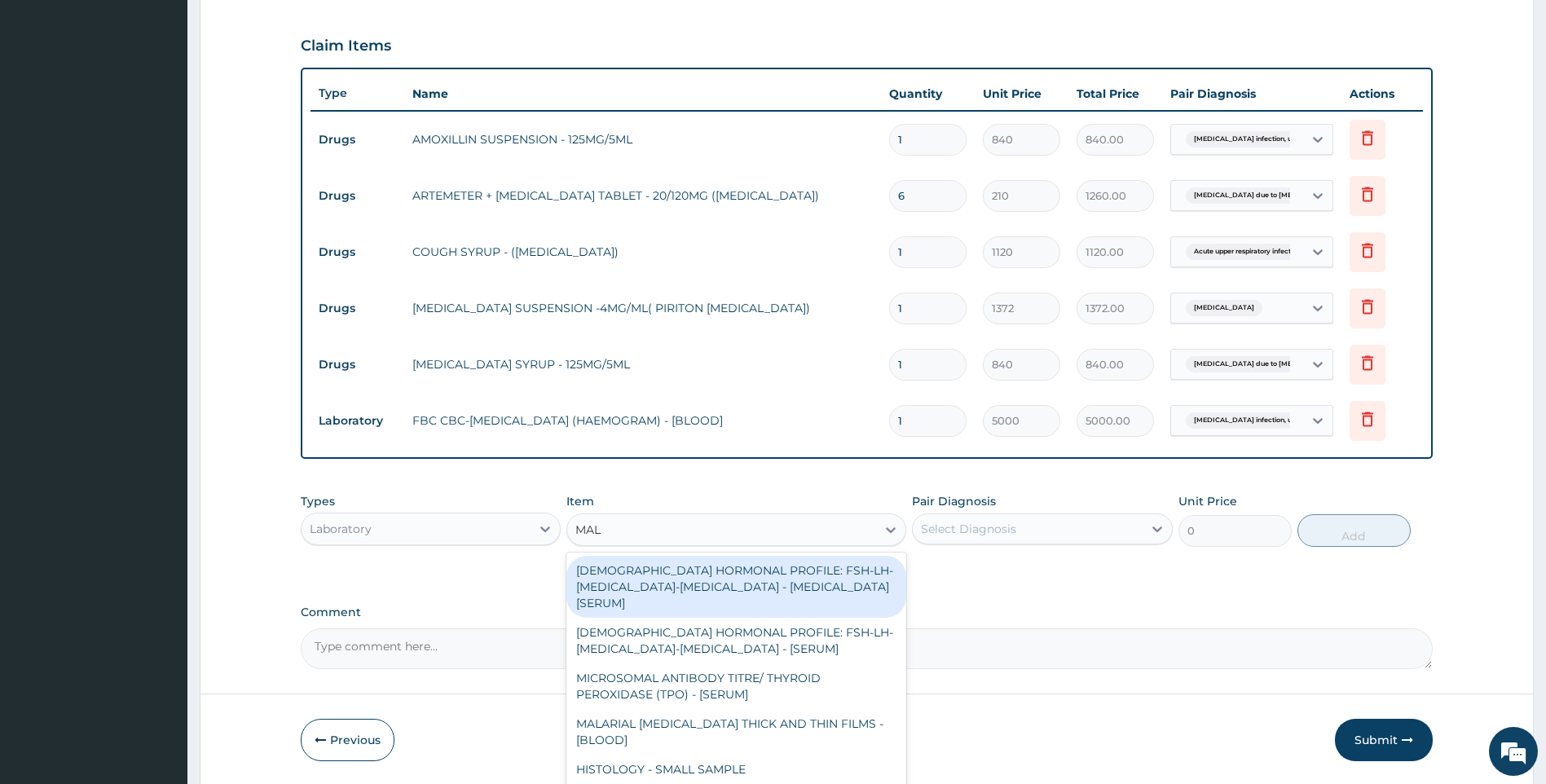
type input "MALA"
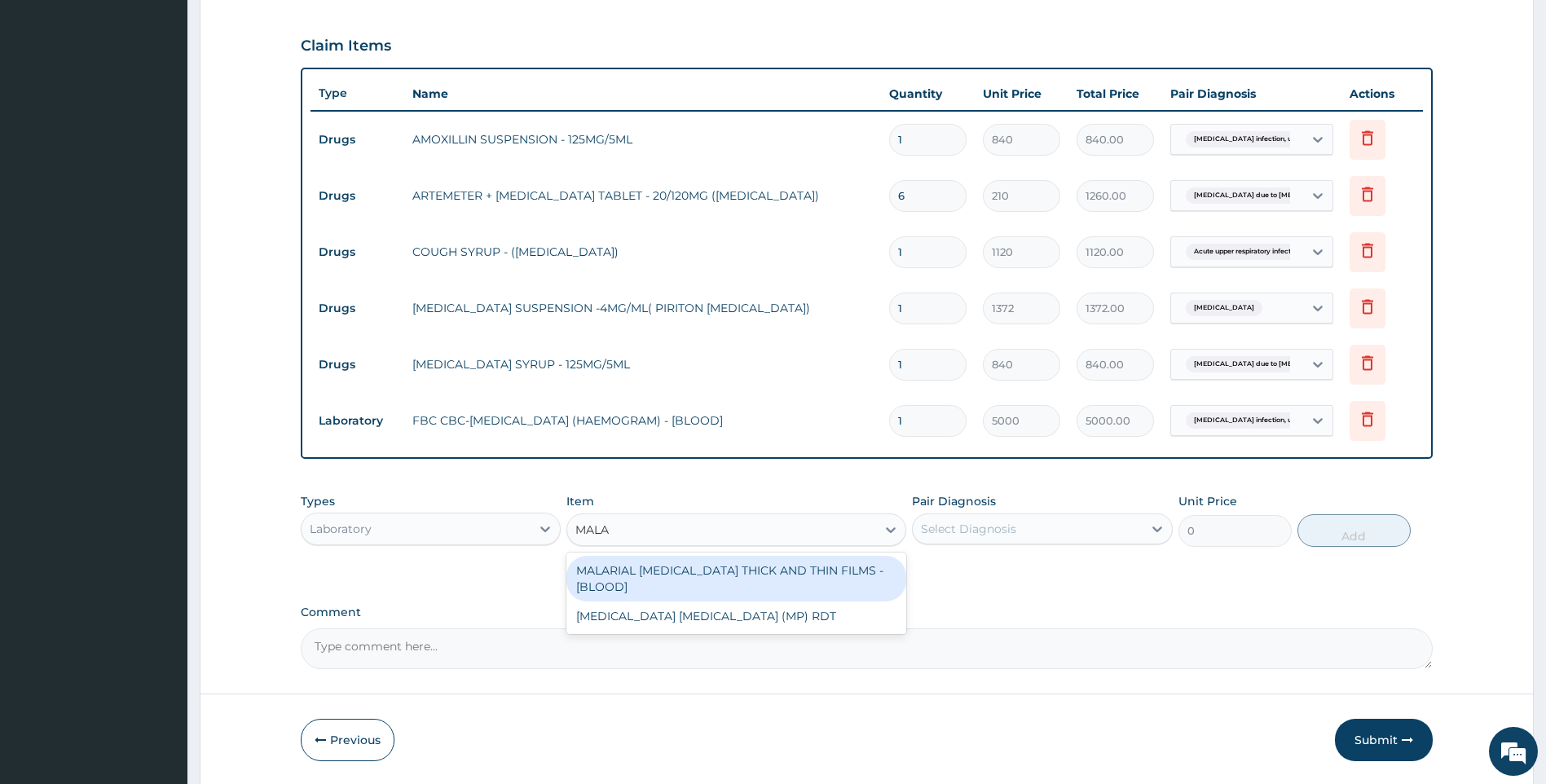
click at [793, 576] on div "MALARIAL [MEDICAL_DATA] THICK AND THIN FILMS - [BLOOD]" at bounding box center [736, 578] width 340 height 46
type input "2187.5"
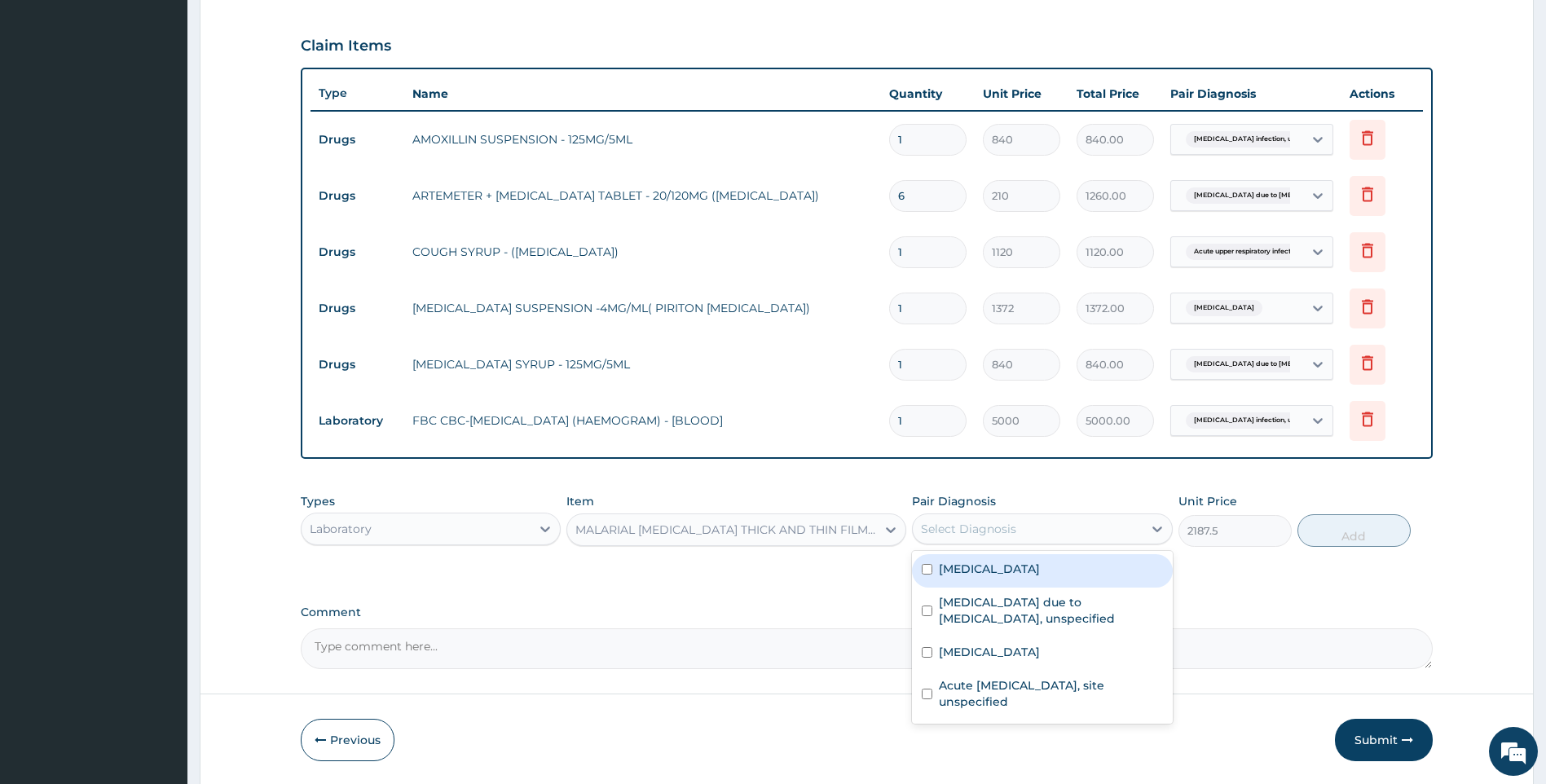
drag, startPoint x: 929, startPoint y: 533, endPoint x: 964, endPoint y: 554, distance: 40.8
click at [931, 535] on div "Select Diagnosis" at bounding box center [969, 528] width 95 height 16
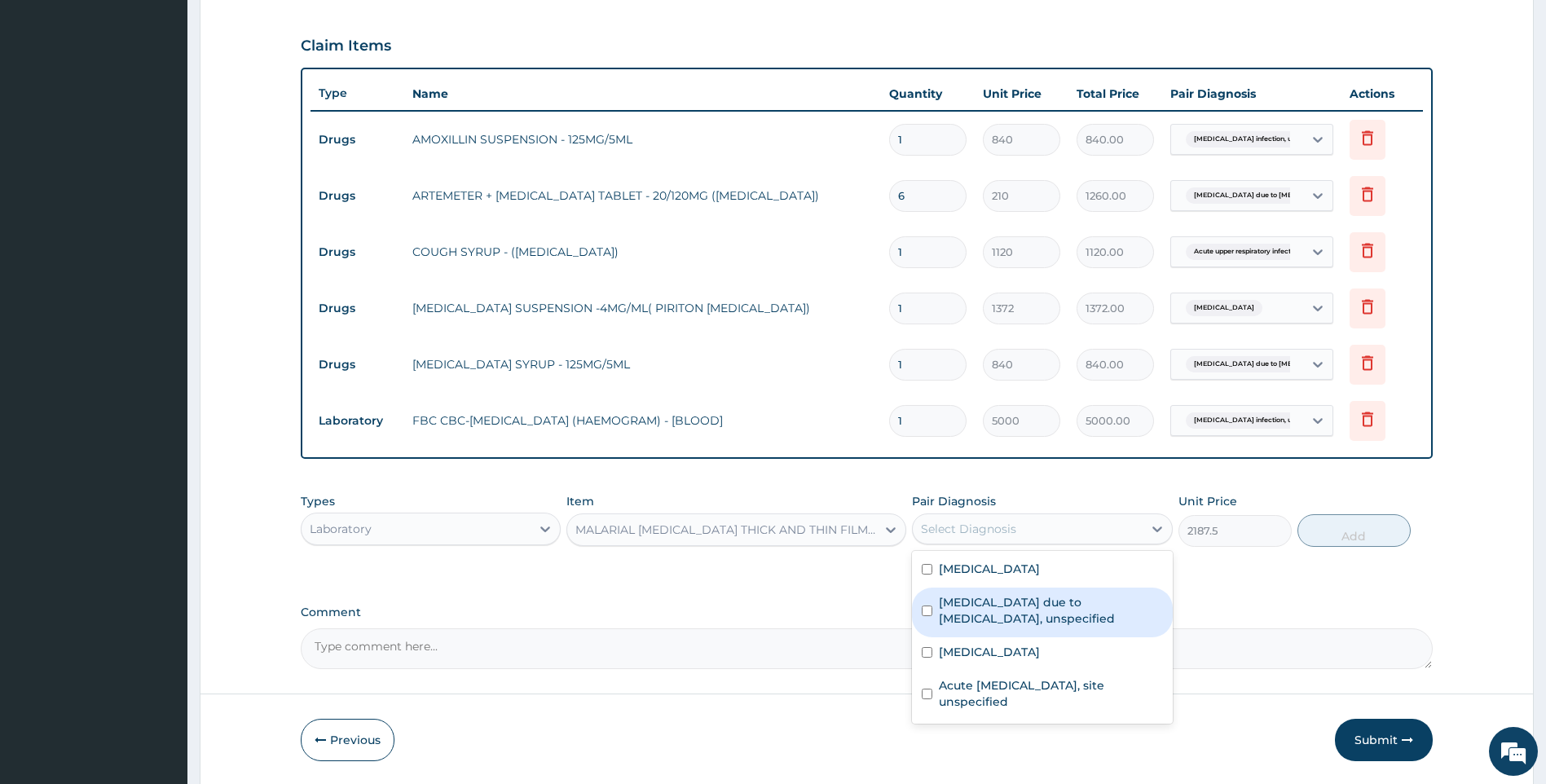
drag, startPoint x: 983, startPoint y: 612, endPoint x: 1256, endPoint y: 559, distance: 278.1
click at [985, 613] on label "[MEDICAL_DATA] due to [MEDICAL_DATA], unspecified" at bounding box center [1050, 610] width 224 height 32
checkbox input "true"
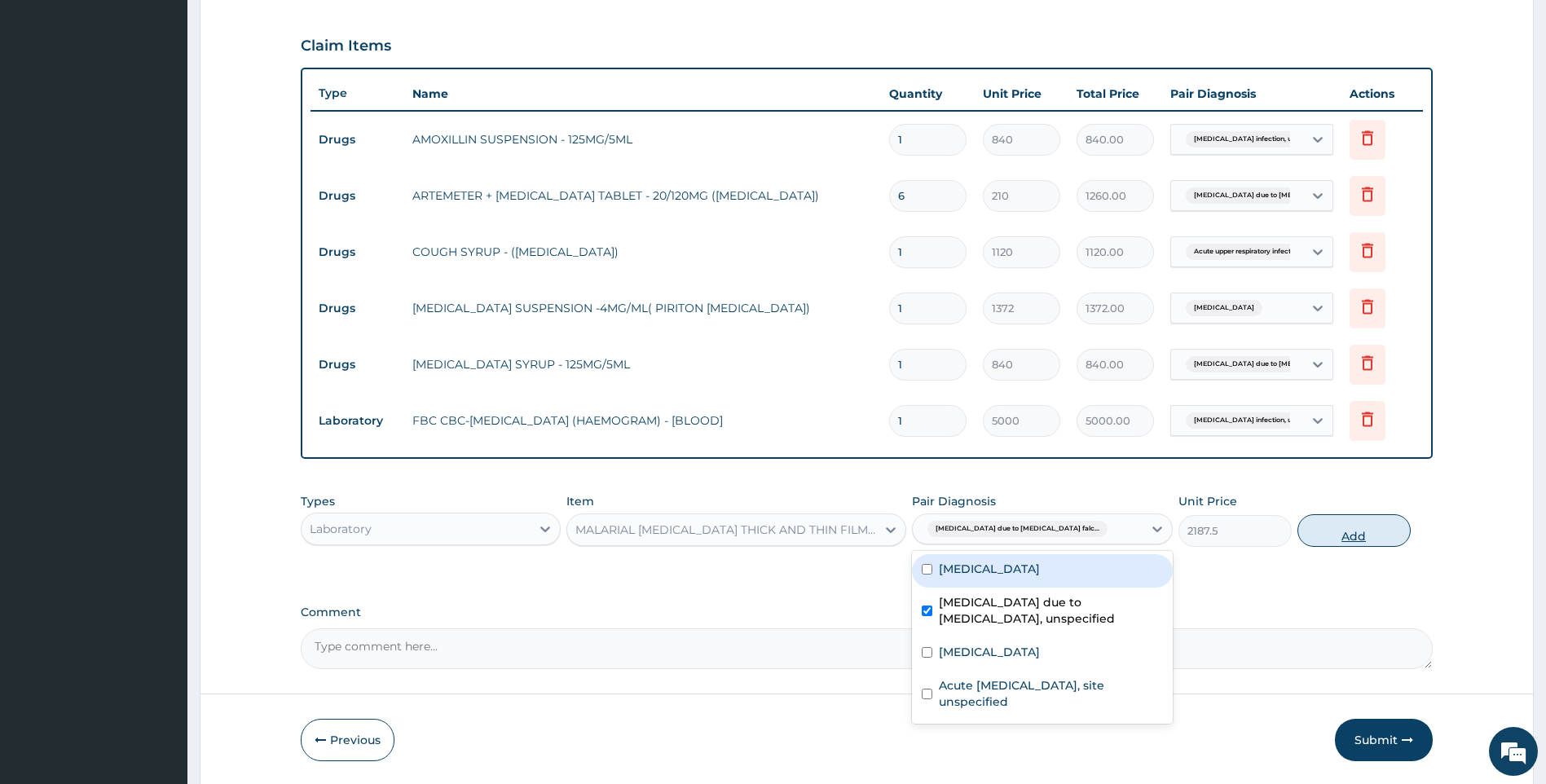
click at [1336, 529] on button "Add" at bounding box center [1354, 530] width 113 height 32
type input "0"
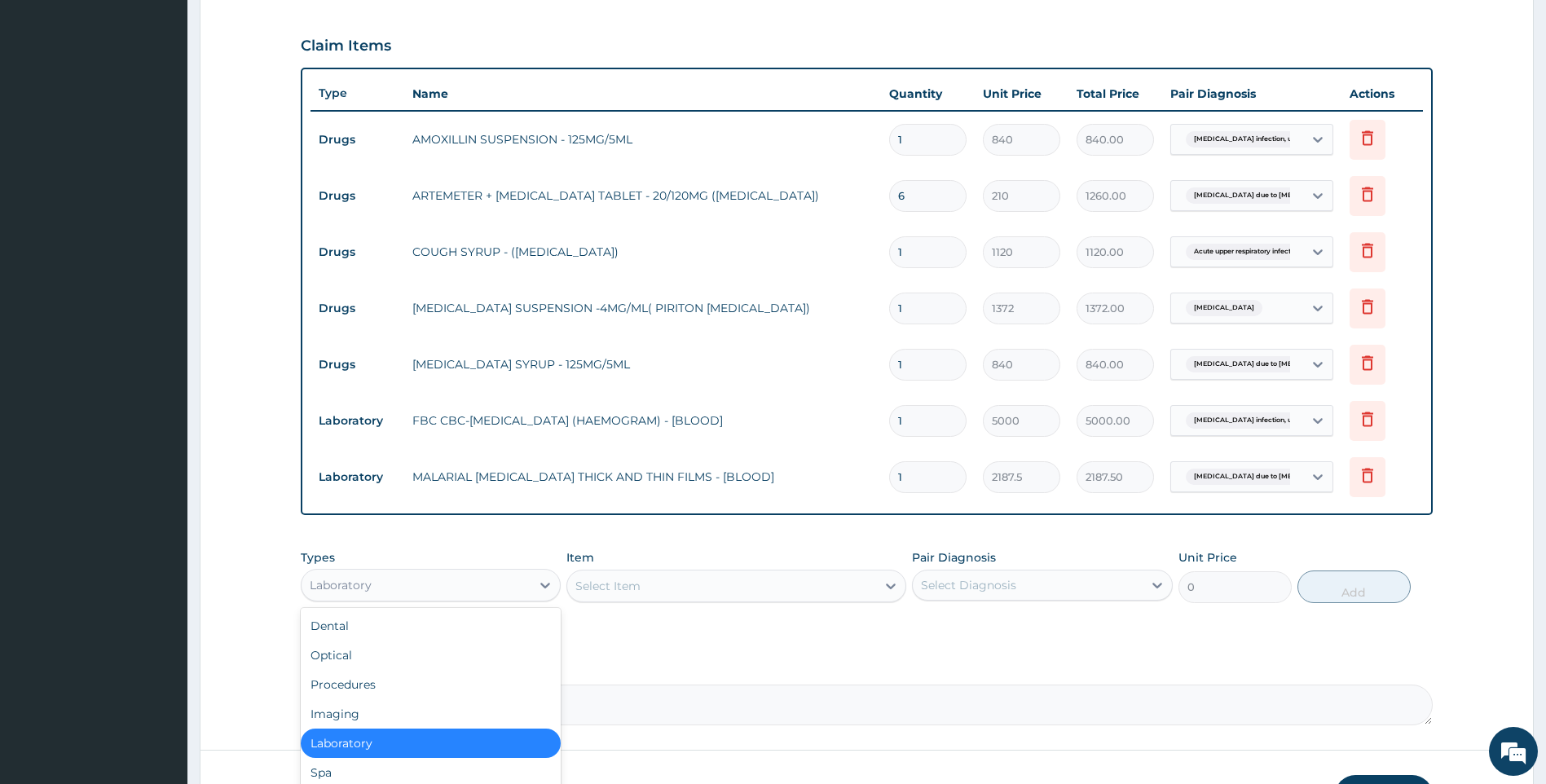
click at [485, 600] on div "Laboratory" at bounding box center [431, 585] width 261 height 32
click at [423, 691] on div "Procedures" at bounding box center [431, 684] width 261 height 29
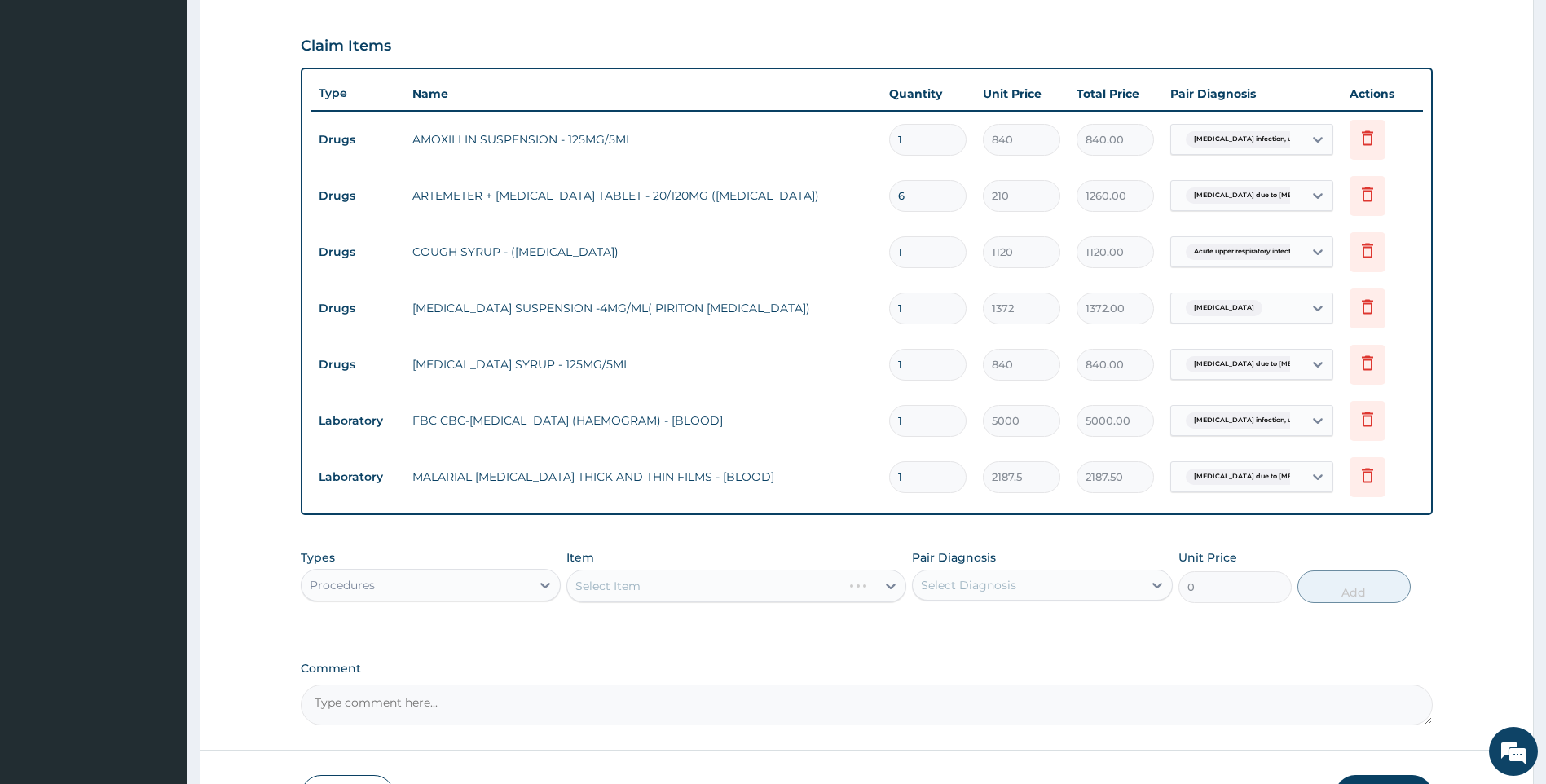
click at [717, 583] on div "Select Item" at bounding box center [736, 586] width 340 height 32
click at [705, 590] on div "Select Item" at bounding box center [722, 585] width 309 height 26
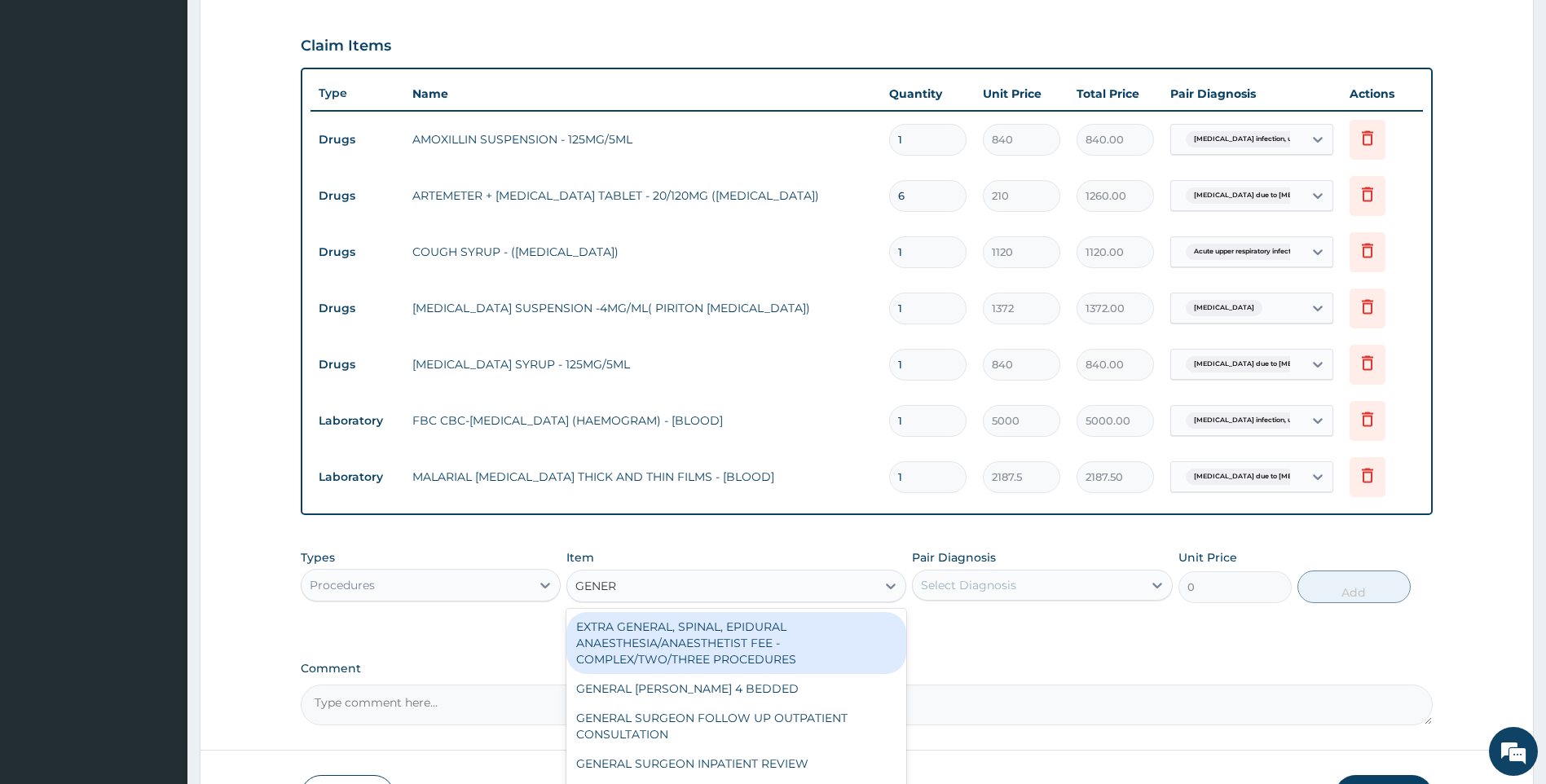
type input "GENERA"
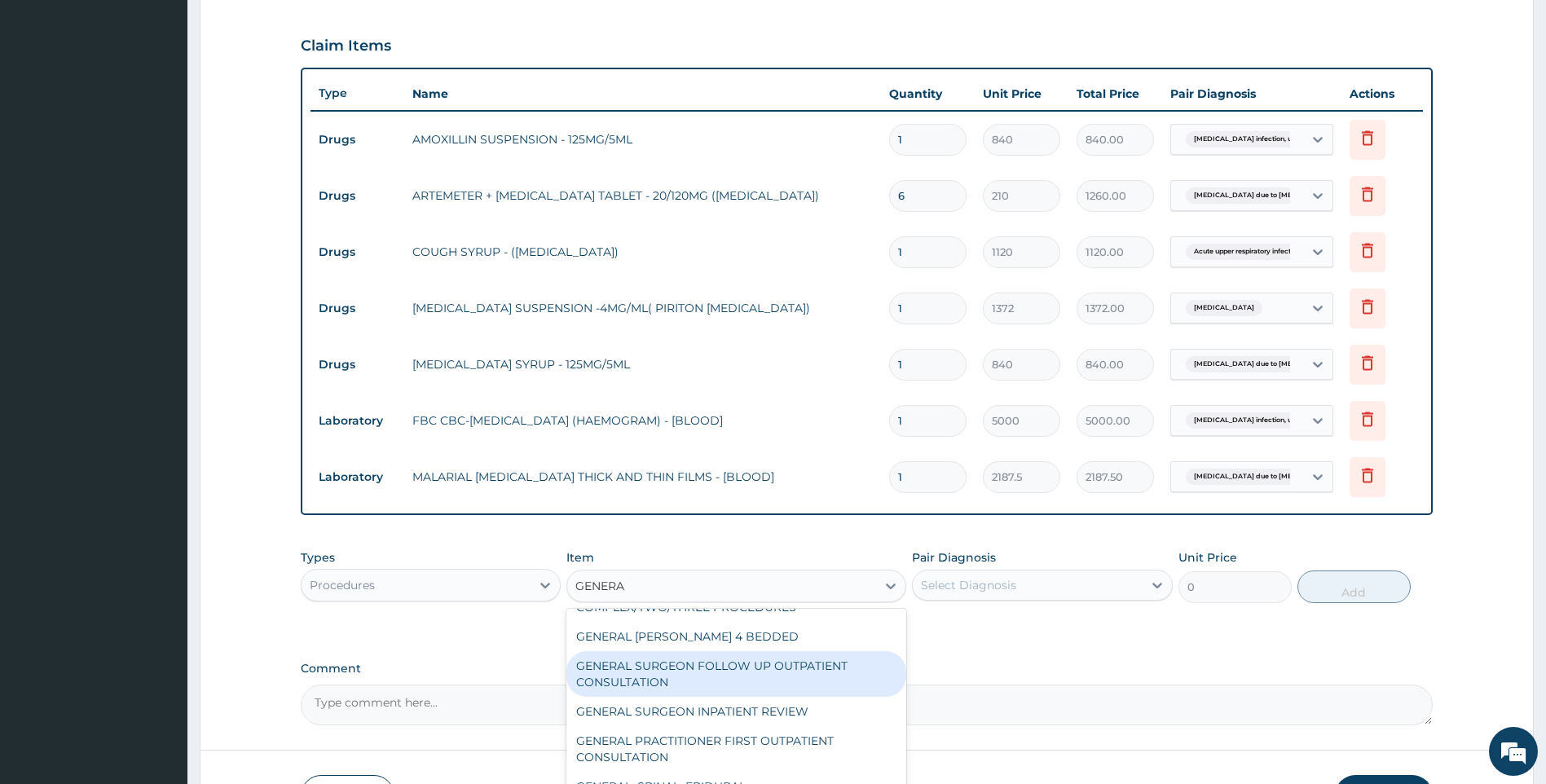
scroll to position [82, 0]
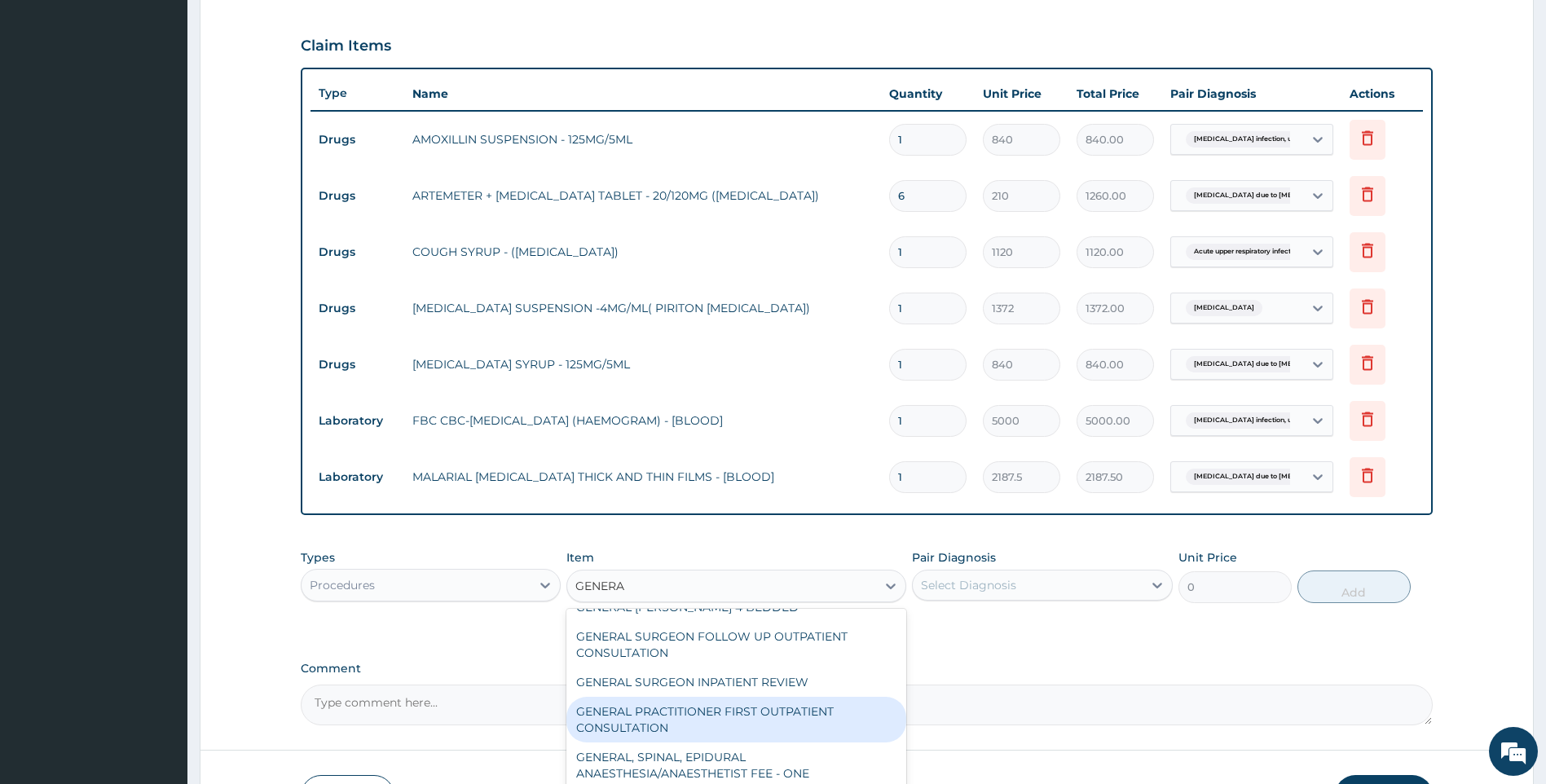
click at [806, 711] on div "GENERAL PRACTITIONER FIRST OUTPATIENT CONSULTATION" at bounding box center [736, 719] width 340 height 46
type input "3750"
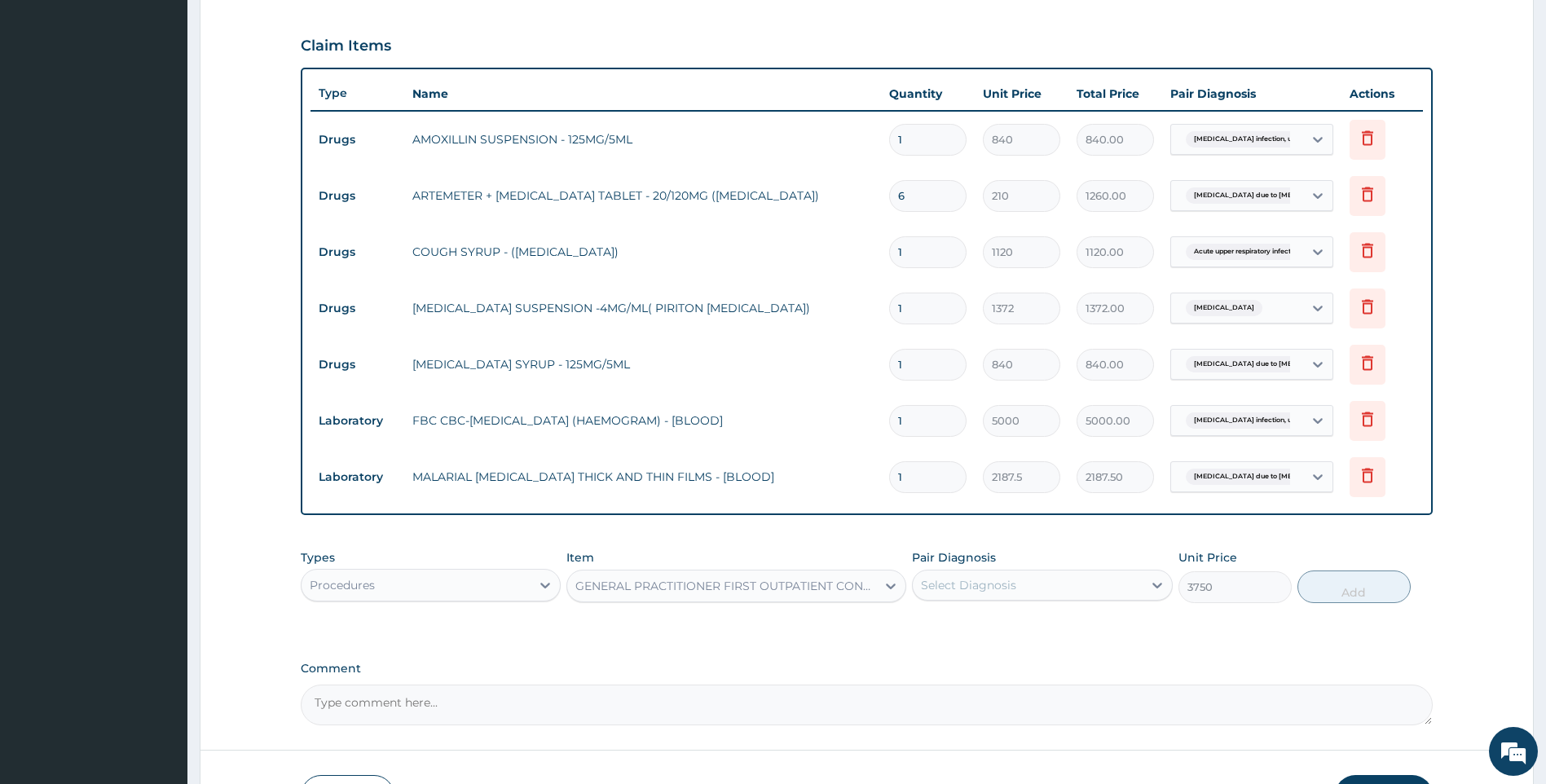
click at [1016, 602] on div "Pair Diagnosis Select Diagnosis" at bounding box center [1042, 576] width 261 height 54
drag, startPoint x: 1053, startPoint y: 586, endPoint x: 1054, endPoint y: 601, distance: 15.0
click at [1054, 597] on div "Select Diagnosis" at bounding box center [1027, 584] width 229 height 26
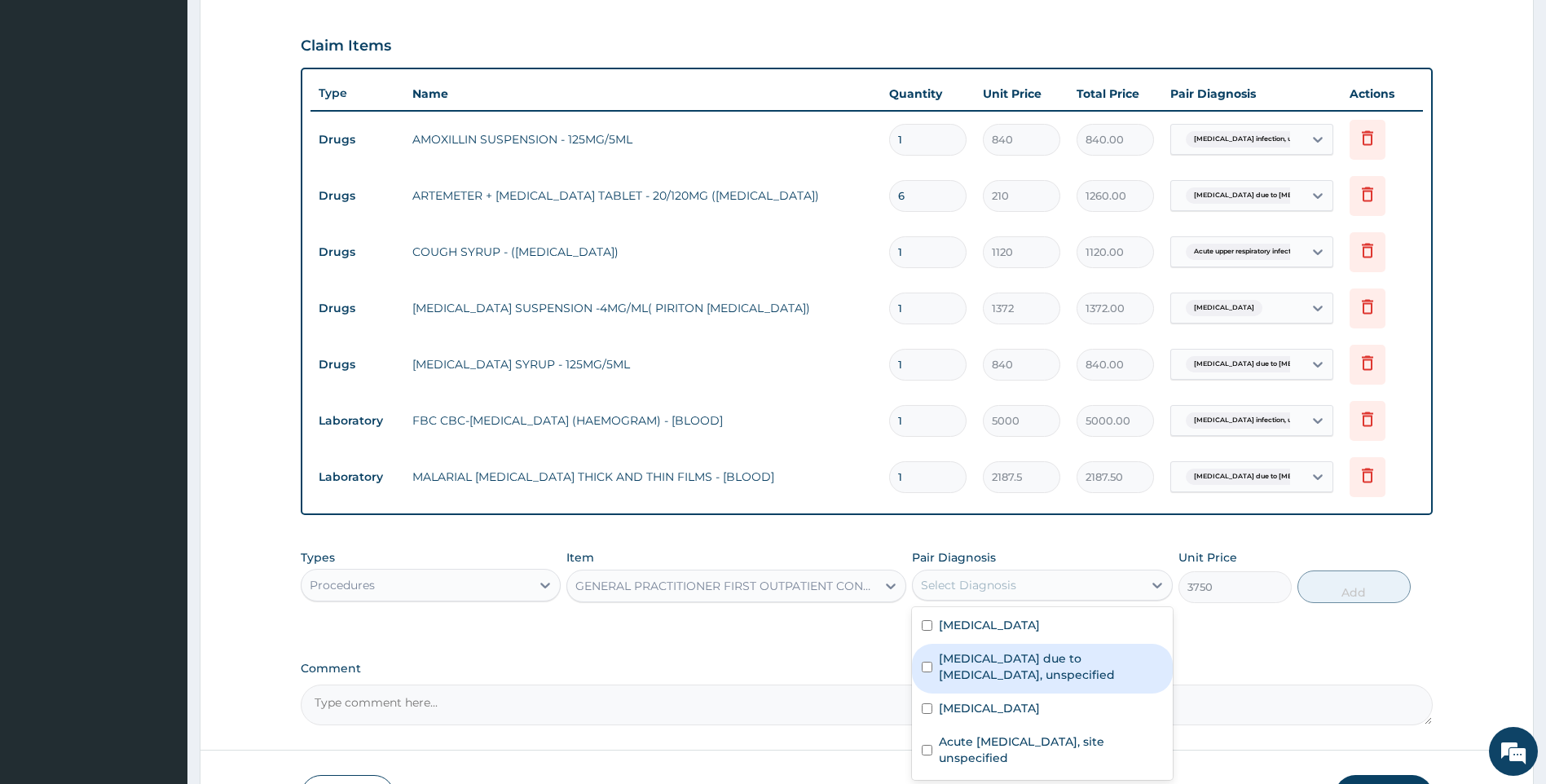
drag, startPoint x: 1045, startPoint y: 643, endPoint x: 1038, endPoint y: 666, distance: 24.0
click at [1045, 643] on div "[MEDICAL_DATA] due to [MEDICAL_DATA], unspecified" at bounding box center [1042, 668] width 261 height 49
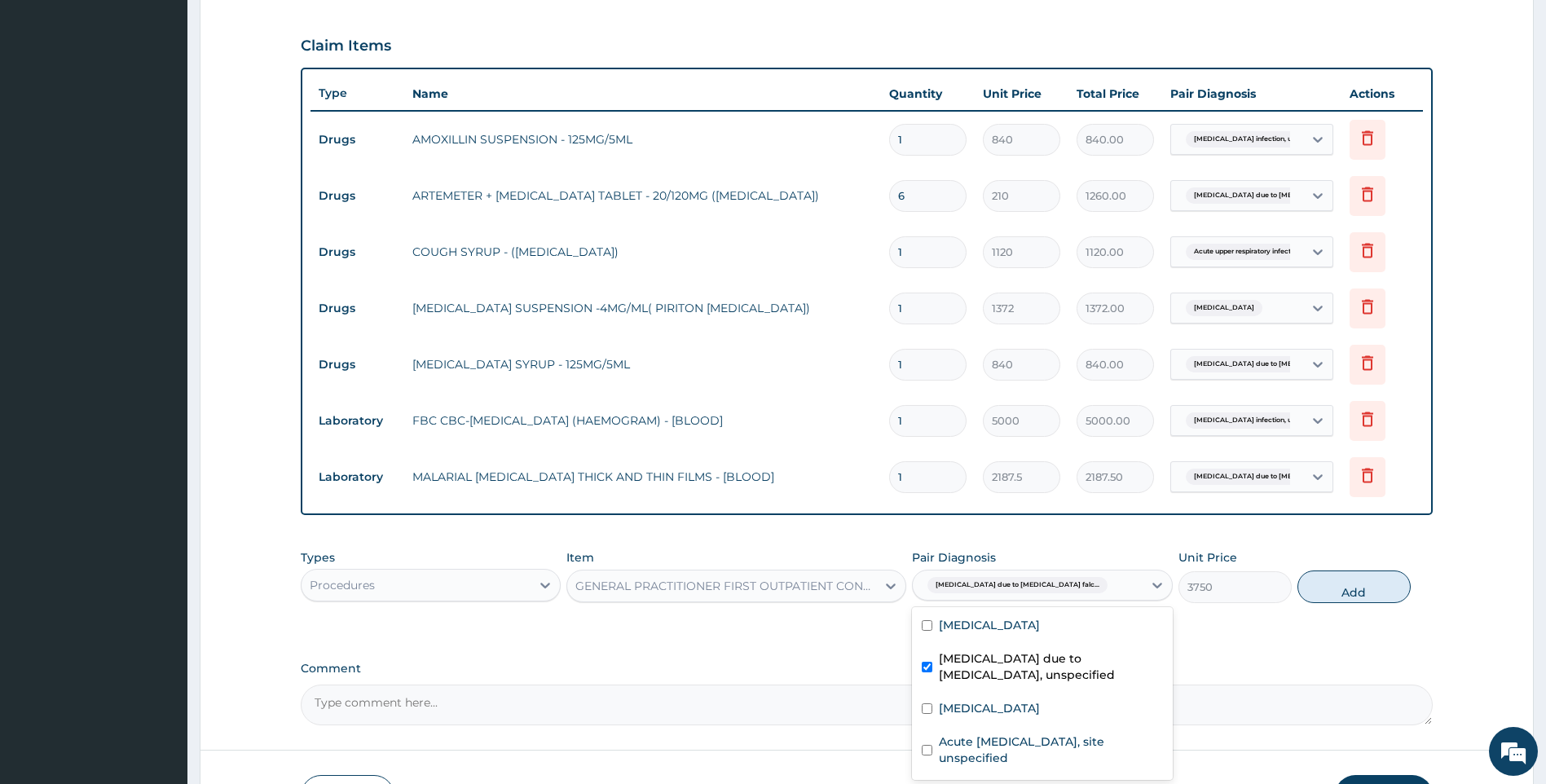
drag, startPoint x: 1038, startPoint y: 666, endPoint x: 1038, endPoint y: 697, distance: 31.0
click at [1038, 668] on label "[MEDICAL_DATA] due to [MEDICAL_DATA], unspecified" at bounding box center [1050, 666] width 224 height 32
checkbox input "false"
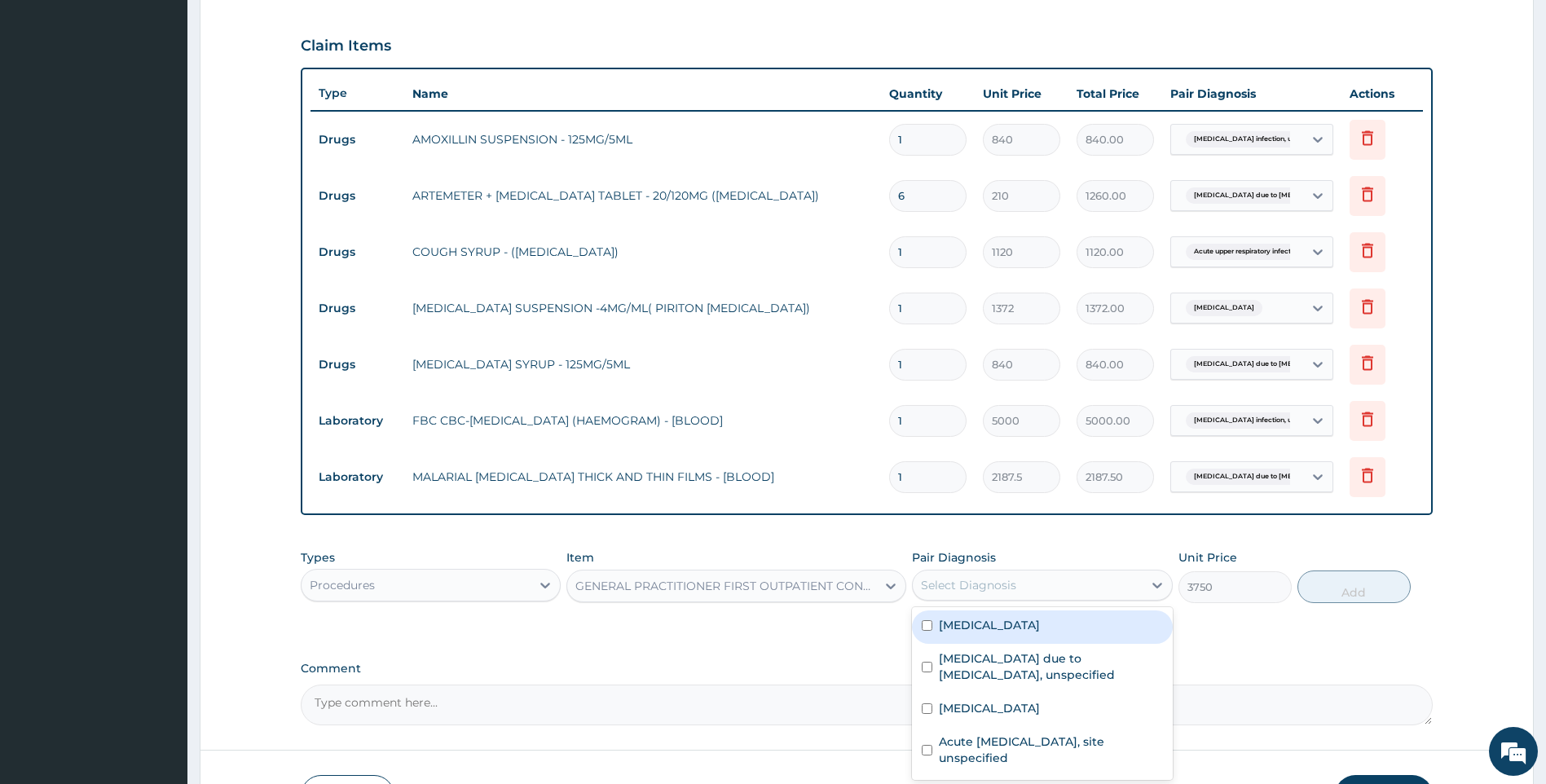
drag, startPoint x: 1041, startPoint y: 627, endPoint x: 1036, endPoint y: 689, distance: 62.2
click at [1042, 635] on div "[MEDICAL_DATA]" at bounding box center [1042, 626] width 261 height 33
checkbox input "true"
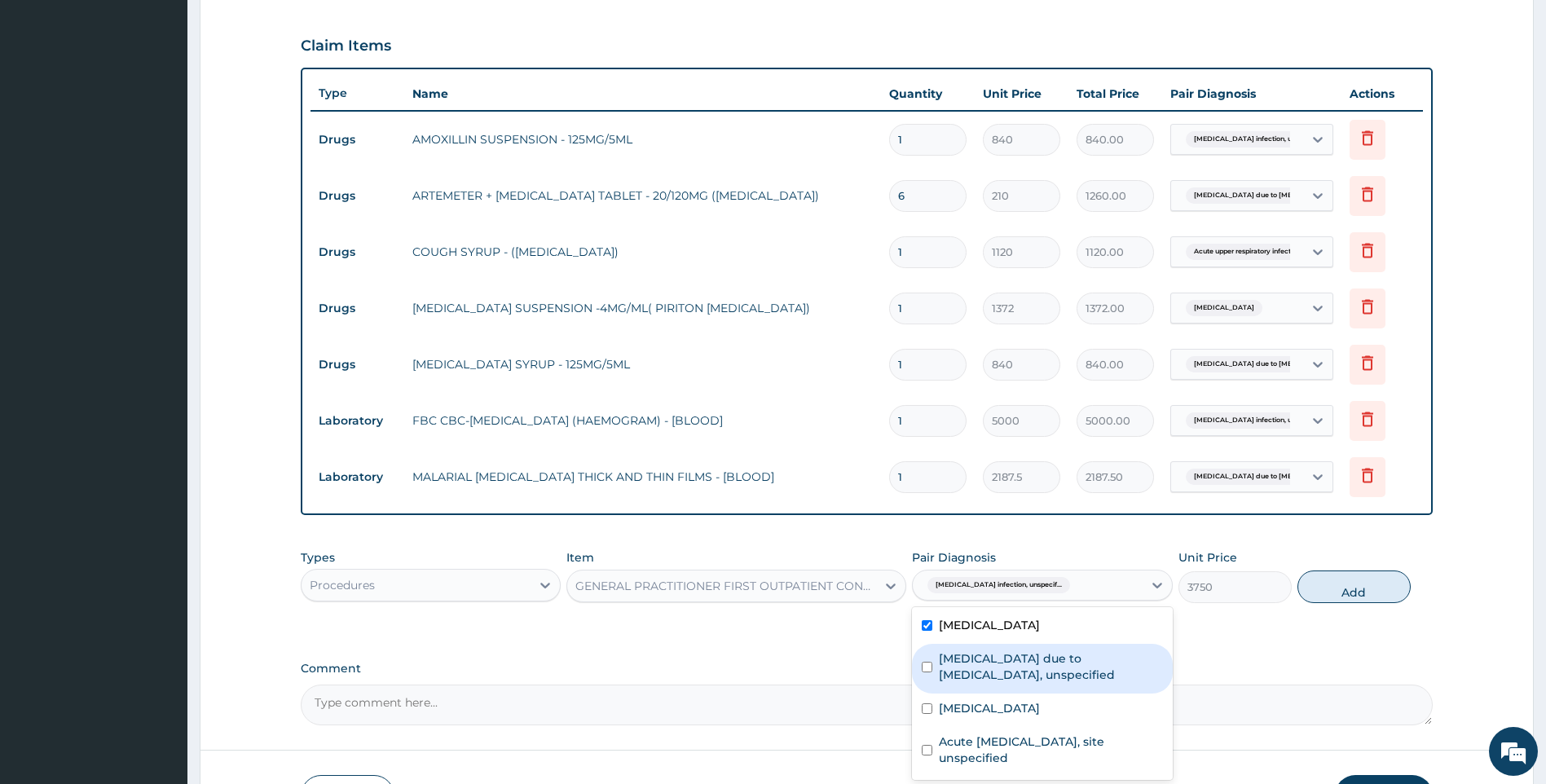
drag, startPoint x: 1045, startPoint y: 666, endPoint x: 1048, endPoint y: 675, distance: 9.5
click at [1047, 672] on label "Malaria due to Plasmodium falciparum, unspecified" at bounding box center [1050, 666] width 224 height 32
checkbox input "true"
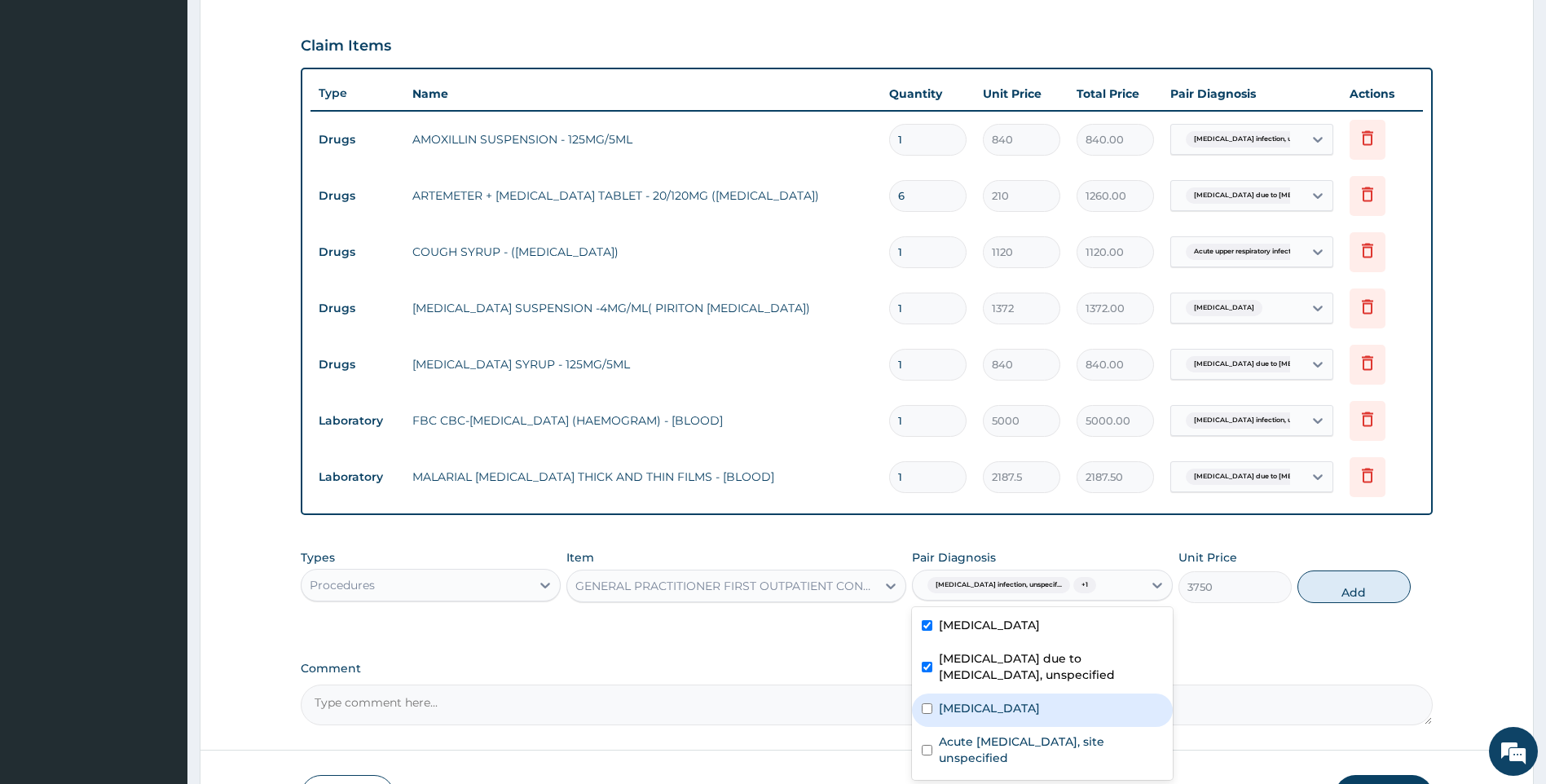
click at [1041, 712] on label "Allergic rhinitis, unspecified" at bounding box center [989, 708] width 101 height 16
checkbox input "true"
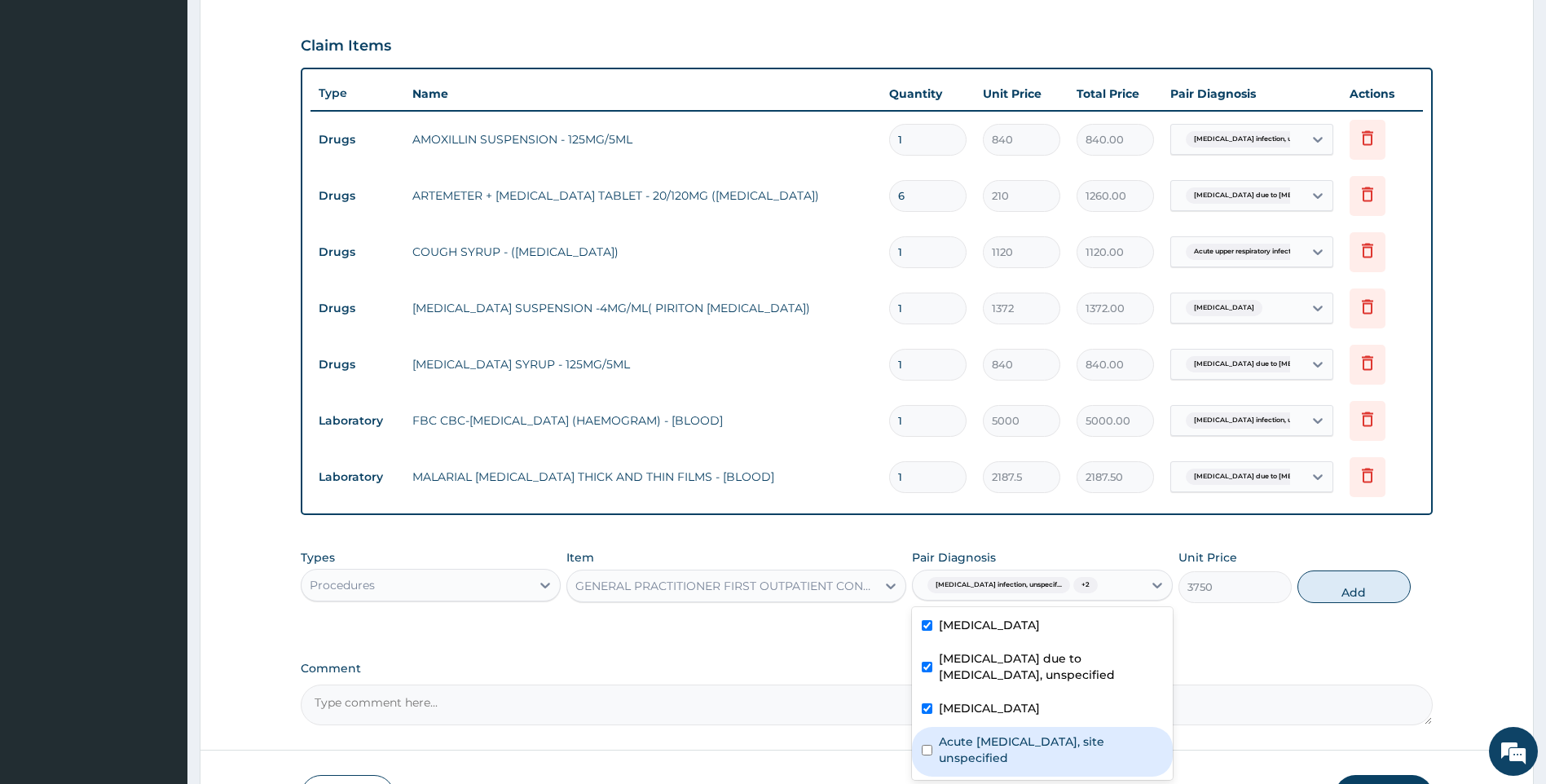
drag, startPoint x: 1026, startPoint y: 750, endPoint x: 1152, endPoint y: 700, distance: 135.6
click at [1030, 750] on label "Acute upper respiratory infection, site unspecified" at bounding box center [1050, 750] width 224 height 32
checkbox input "true"
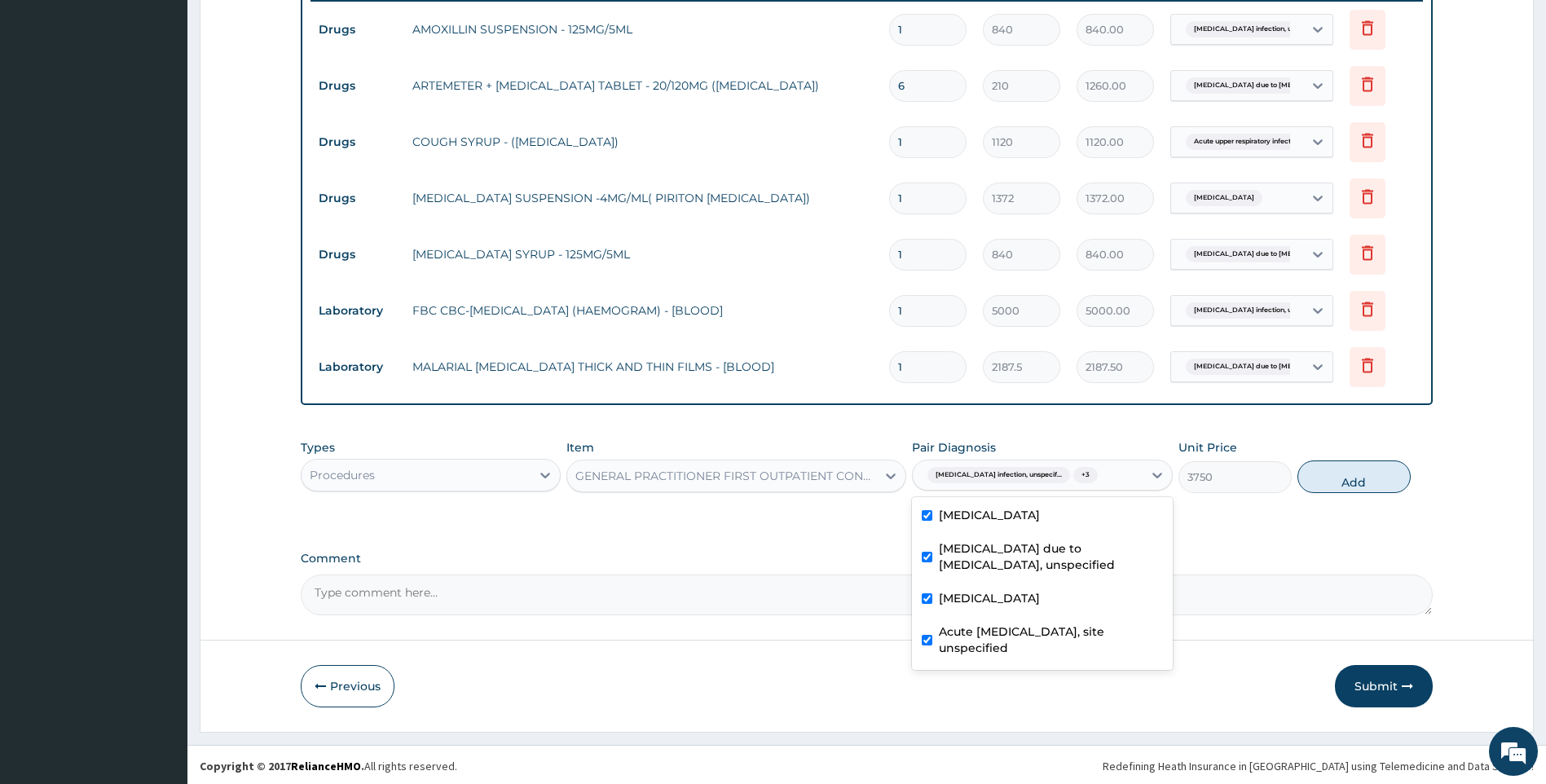
scroll to position [635, 0]
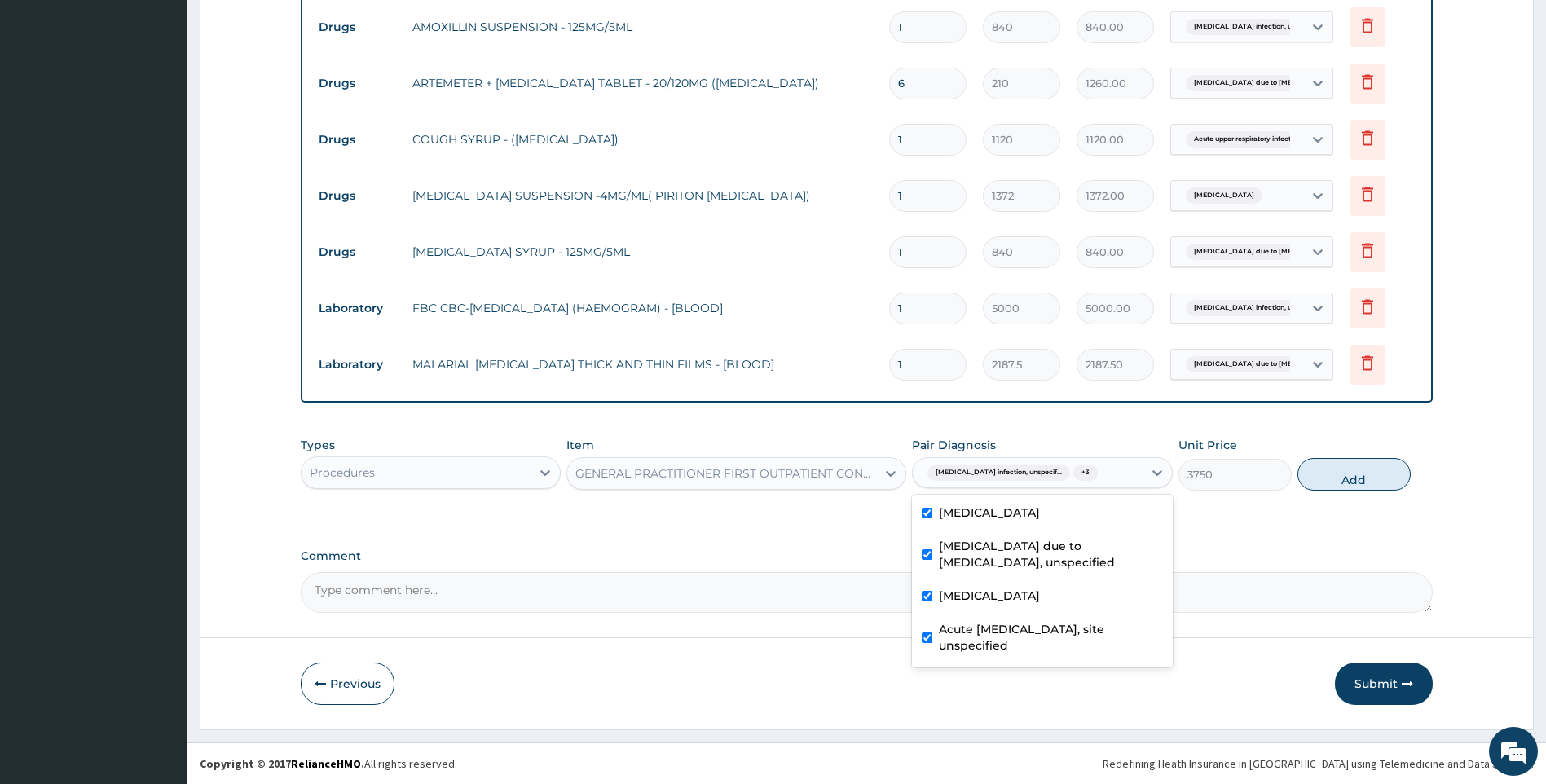
drag, startPoint x: 1343, startPoint y: 472, endPoint x: 1343, endPoint y: 491, distance: 19.0
click at [1343, 476] on button "Add" at bounding box center [1354, 474] width 113 height 32
type input "0"
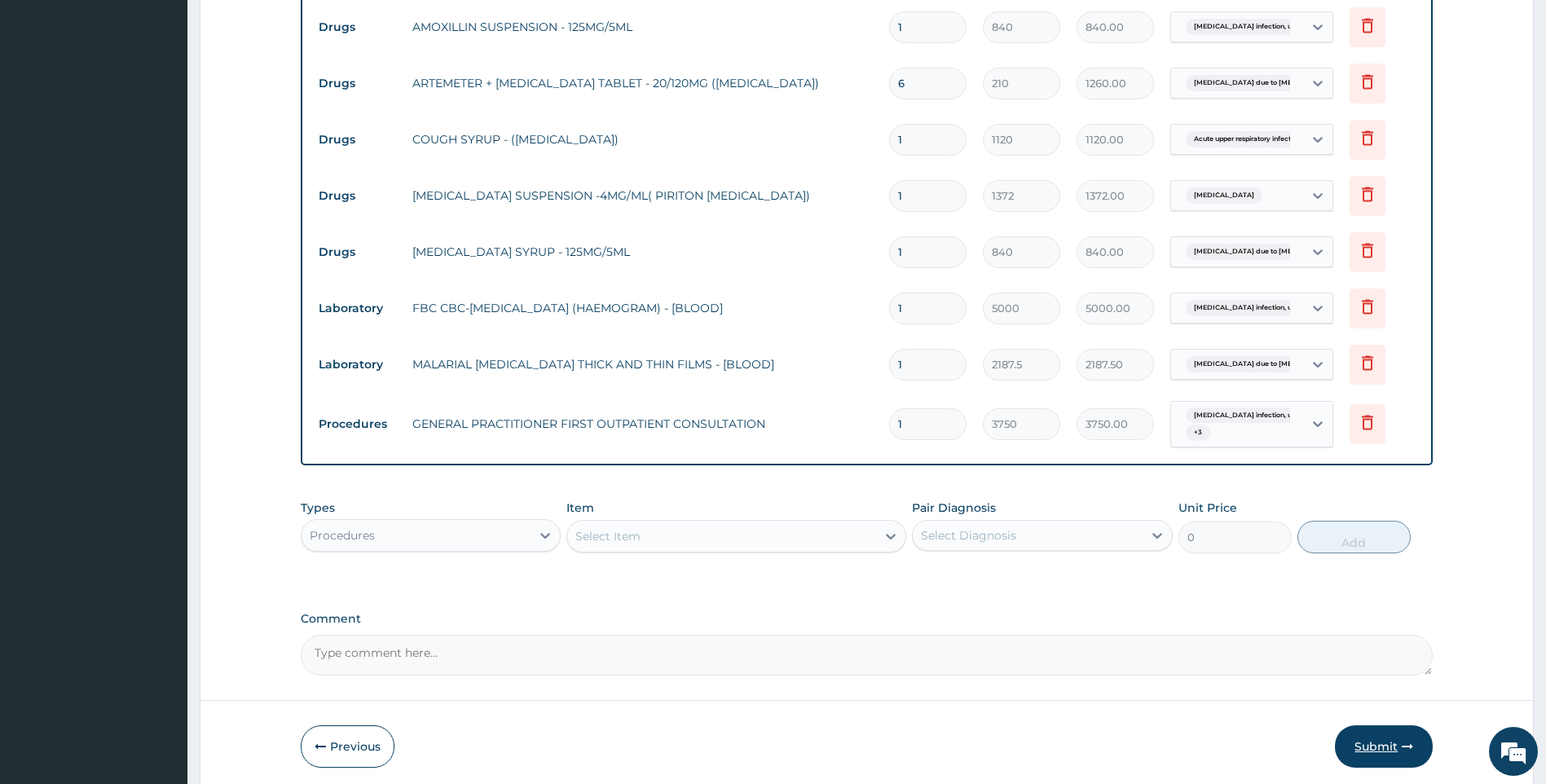
click at [1383, 749] on button "Submit" at bounding box center [1384, 746] width 98 height 43
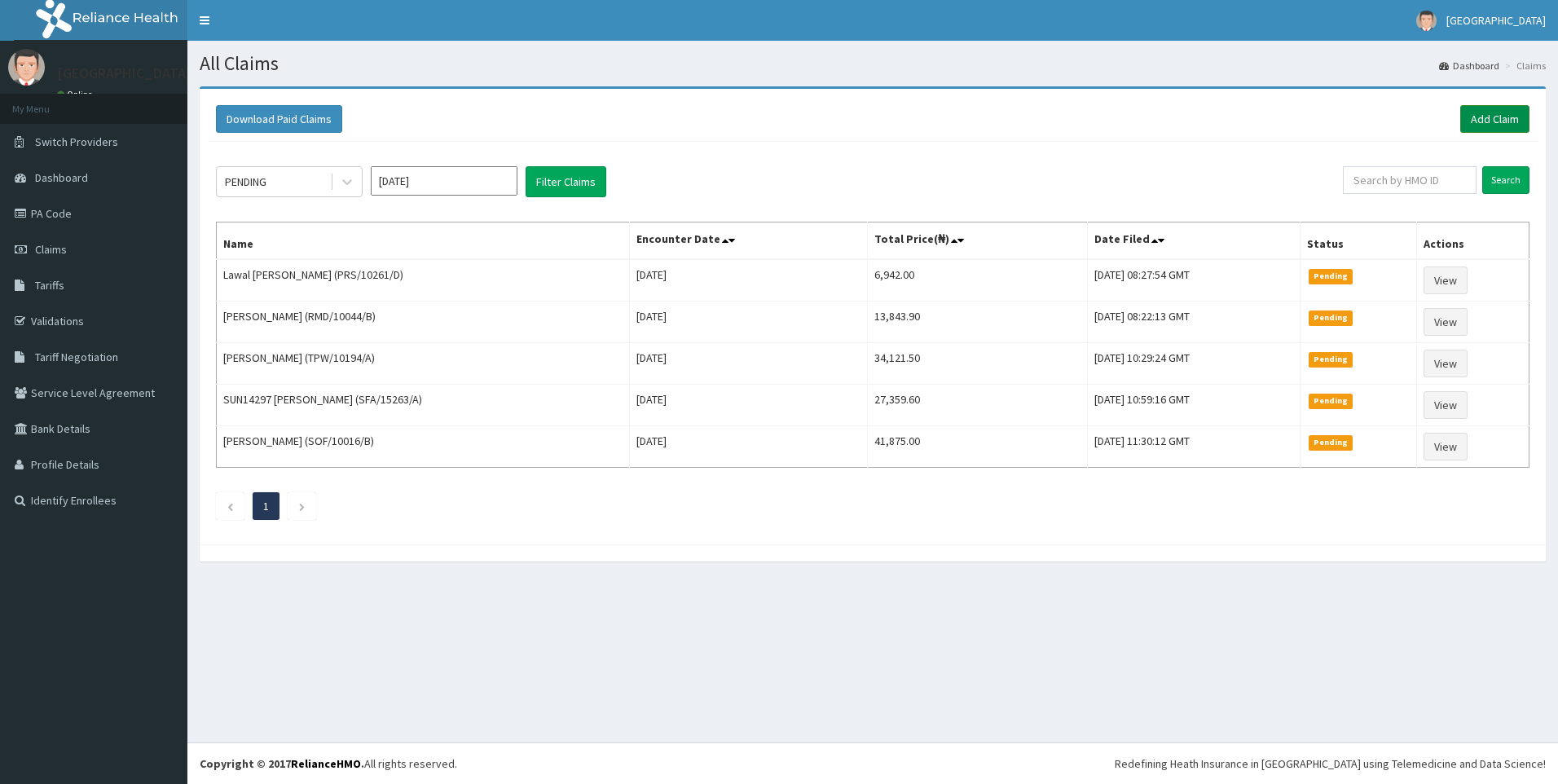
click at [1476, 111] on link "Add Claim" at bounding box center [1494, 118] width 69 height 28
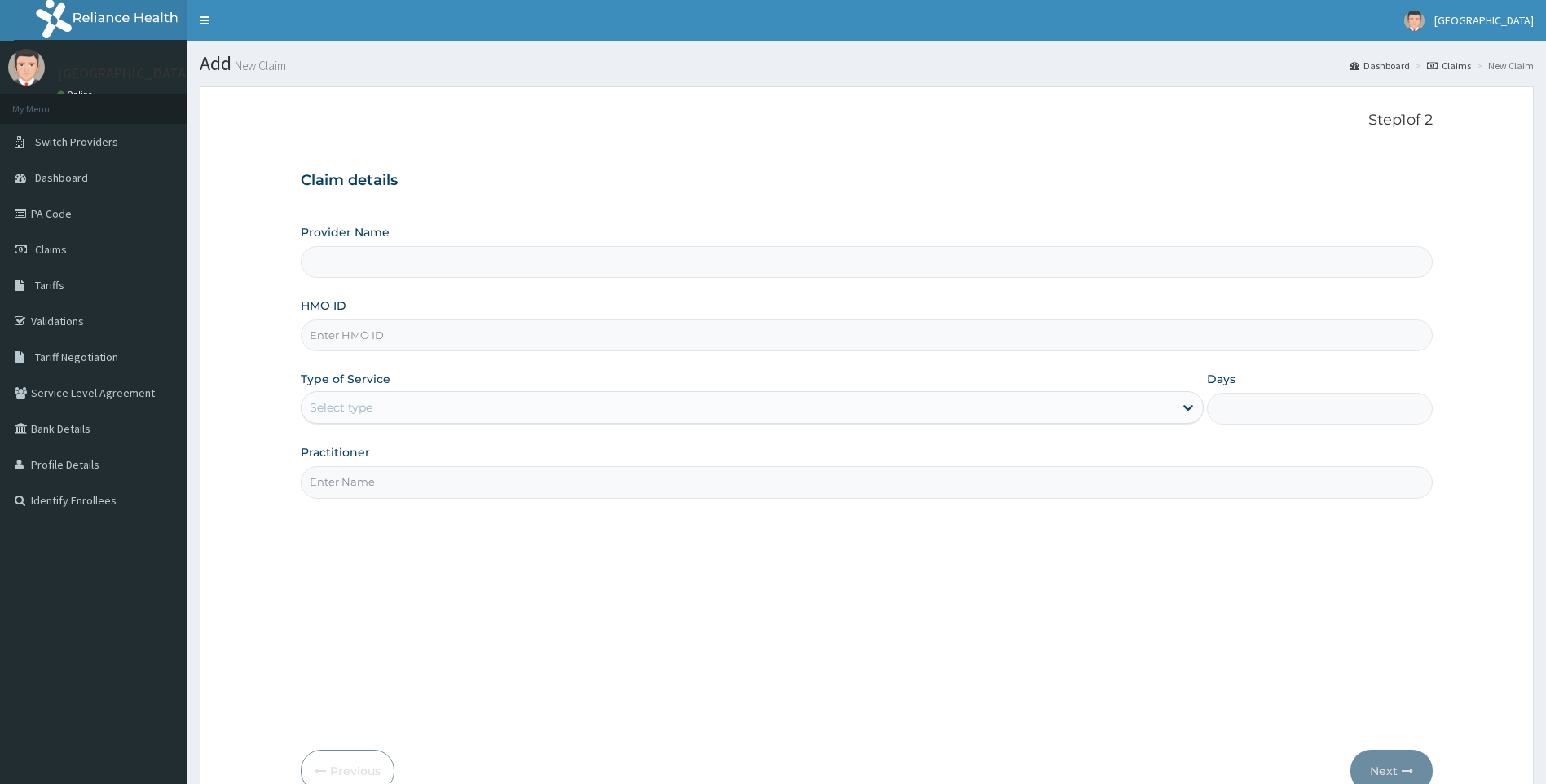
paste input "GTC/10068/C"
type input "GTC/10068/C"
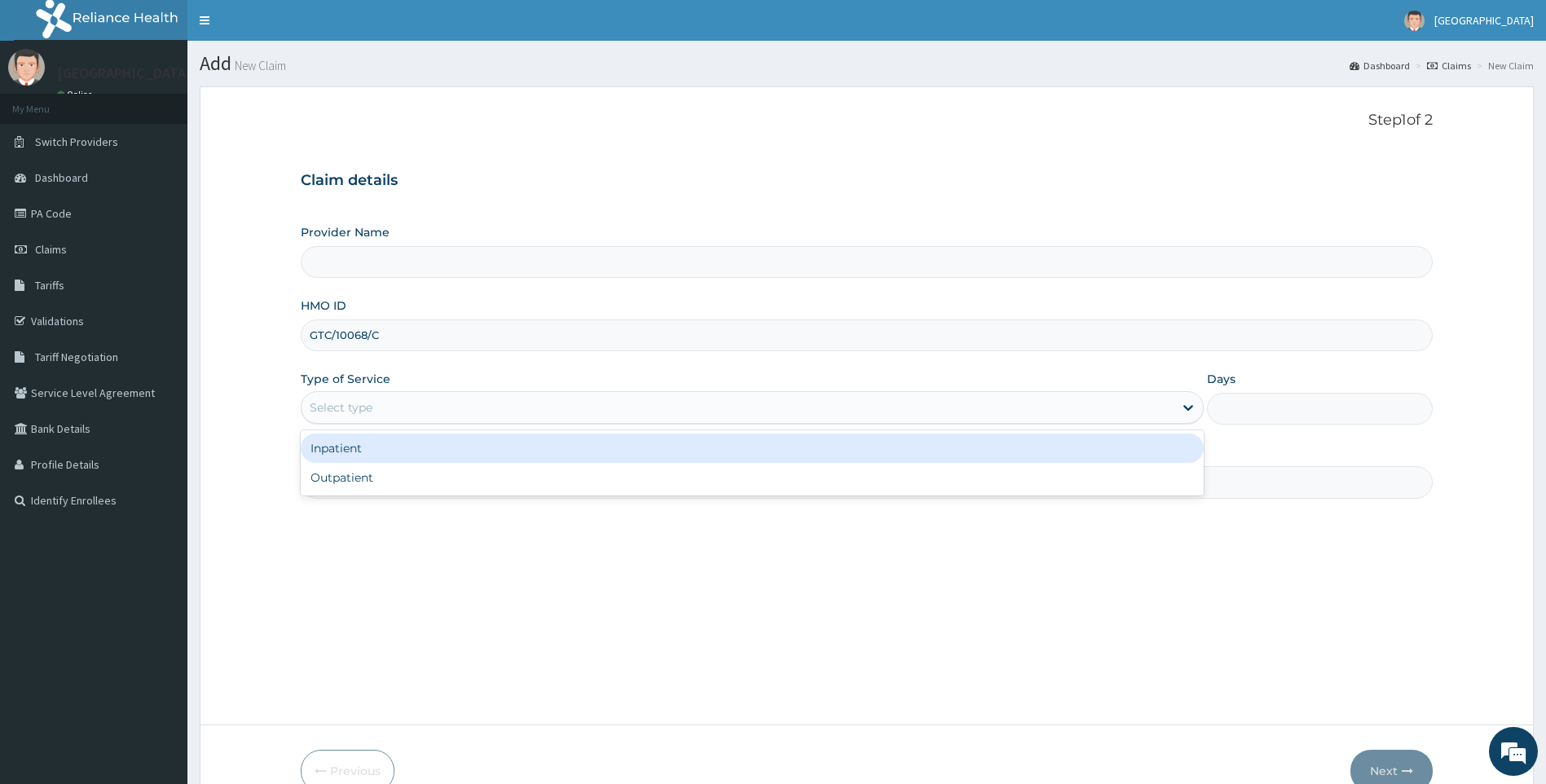
type input "[GEOGRAPHIC_DATA]"
click at [410, 406] on div "Select type" at bounding box center [738, 406] width 873 height 26
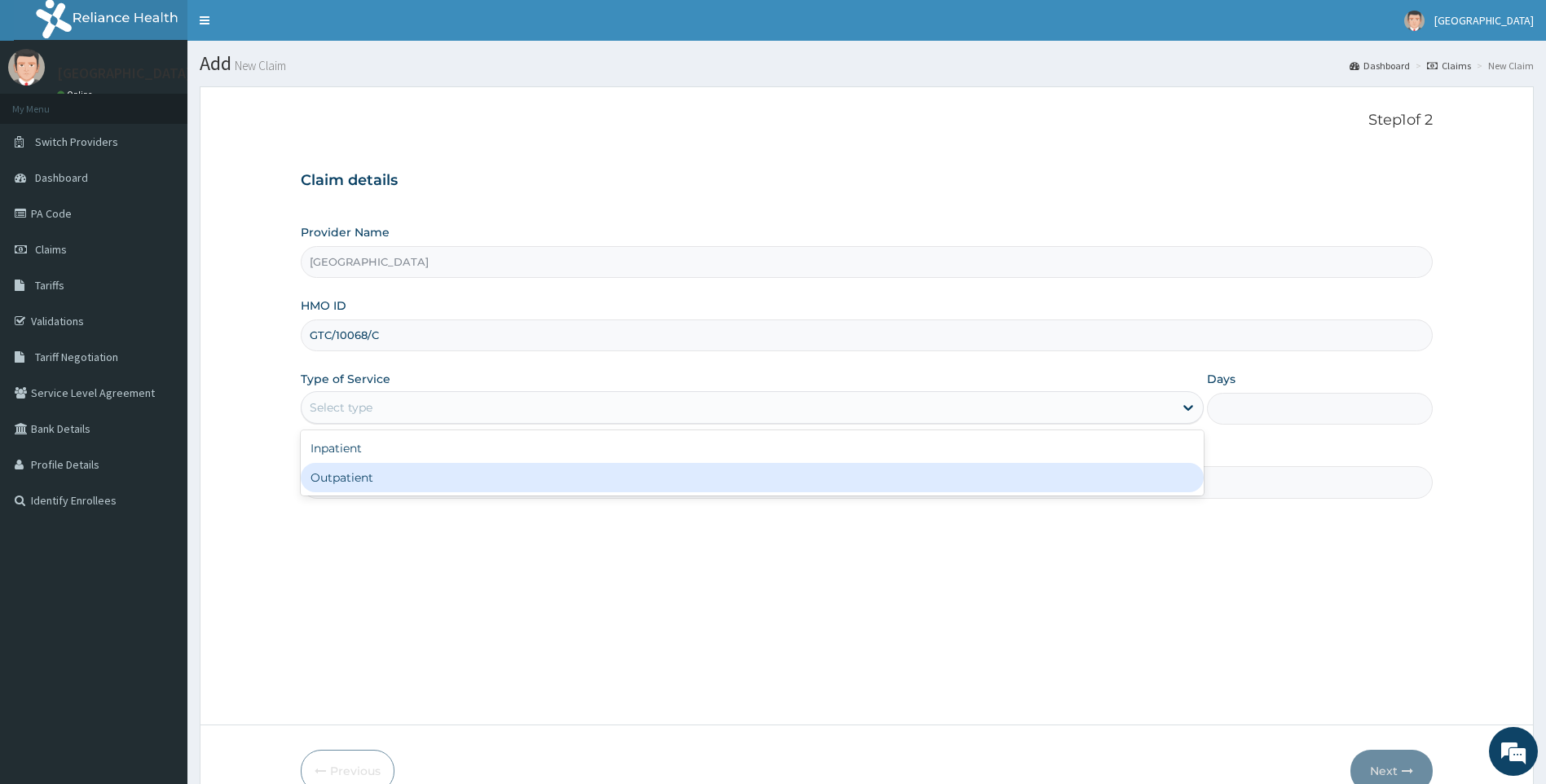
click at [402, 475] on div "Outpatient" at bounding box center [753, 477] width 904 height 29
type input "1"
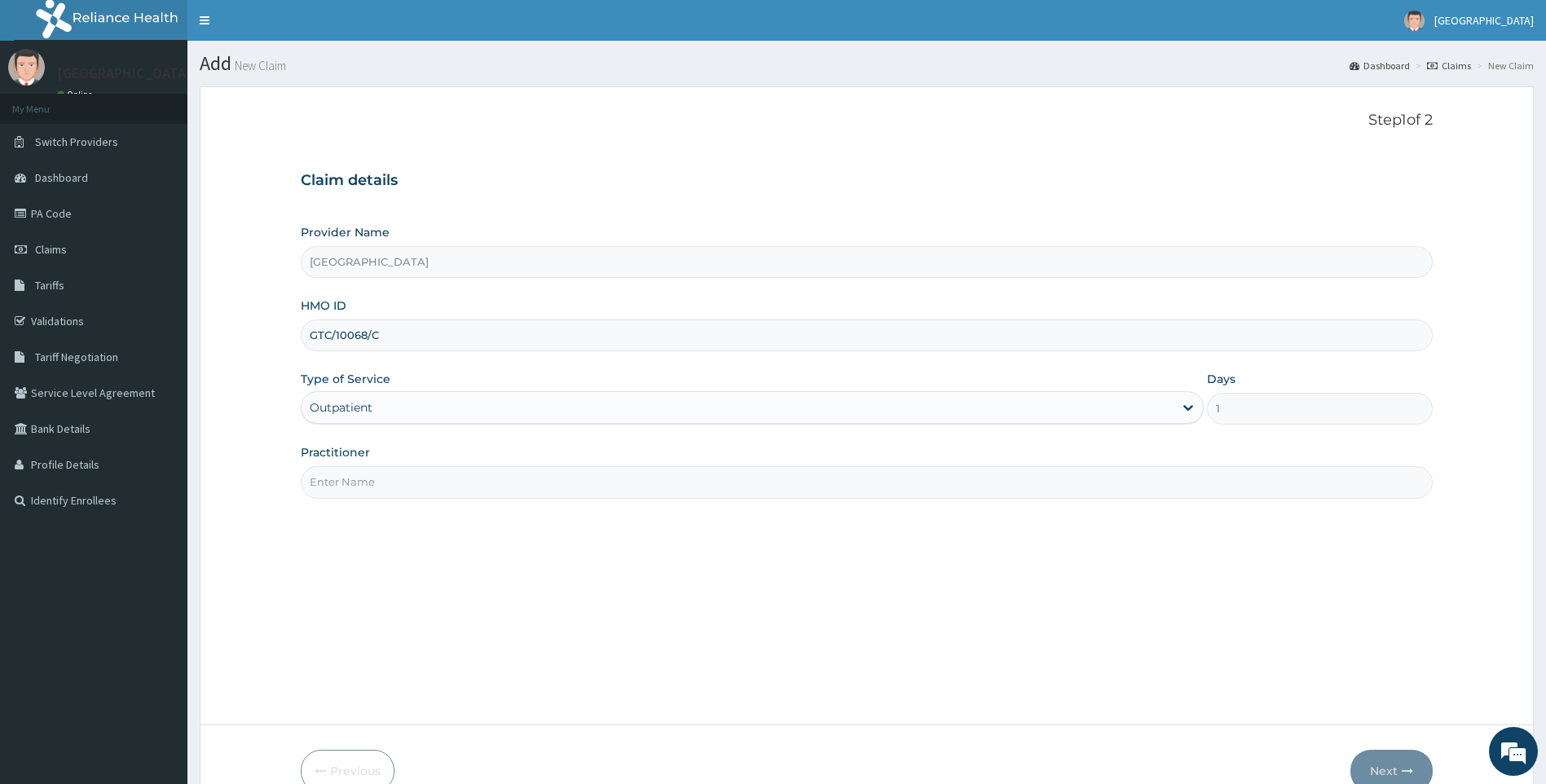
click at [372, 471] on input "Practitioner" at bounding box center [867, 481] width 1133 height 31
type input "[PERSON_NAME]"
click at [1407, 768] on icon "button" at bounding box center [1408, 771] width 11 height 11
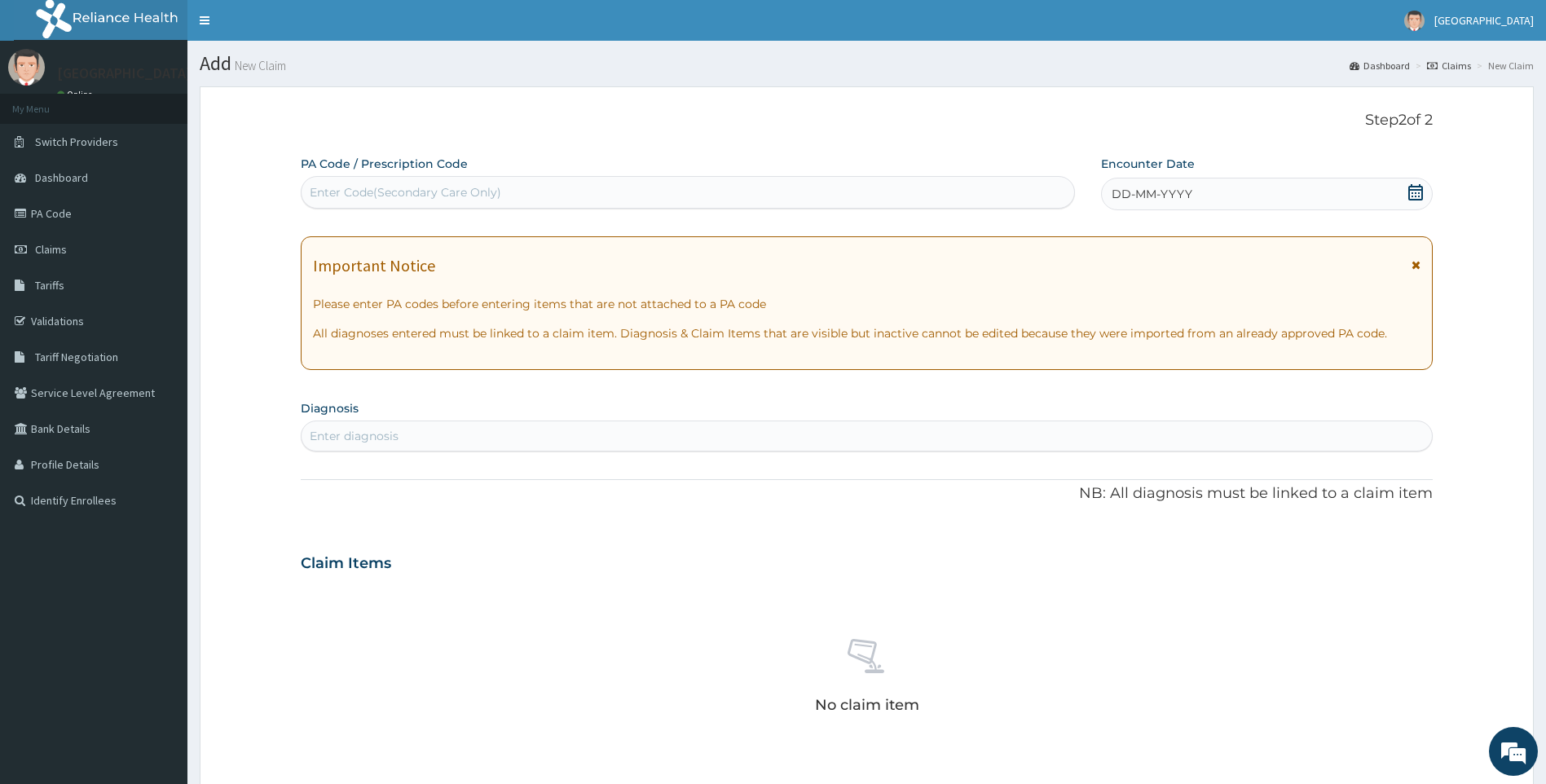
click at [1423, 190] on icon at bounding box center [1416, 192] width 14 height 16
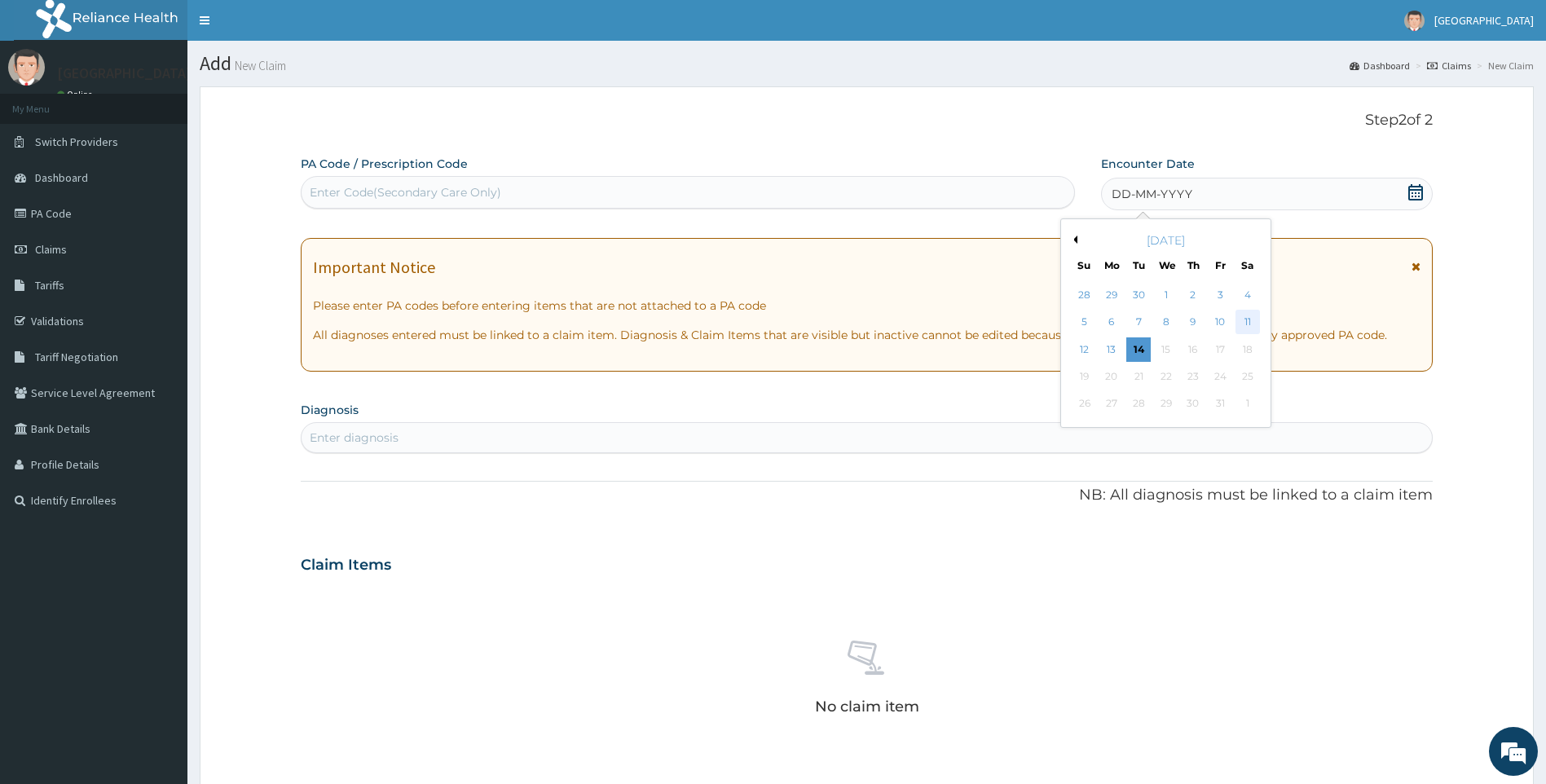
click at [1249, 321] on div "11" at bounding box center [1248, 323] width 25 height 25
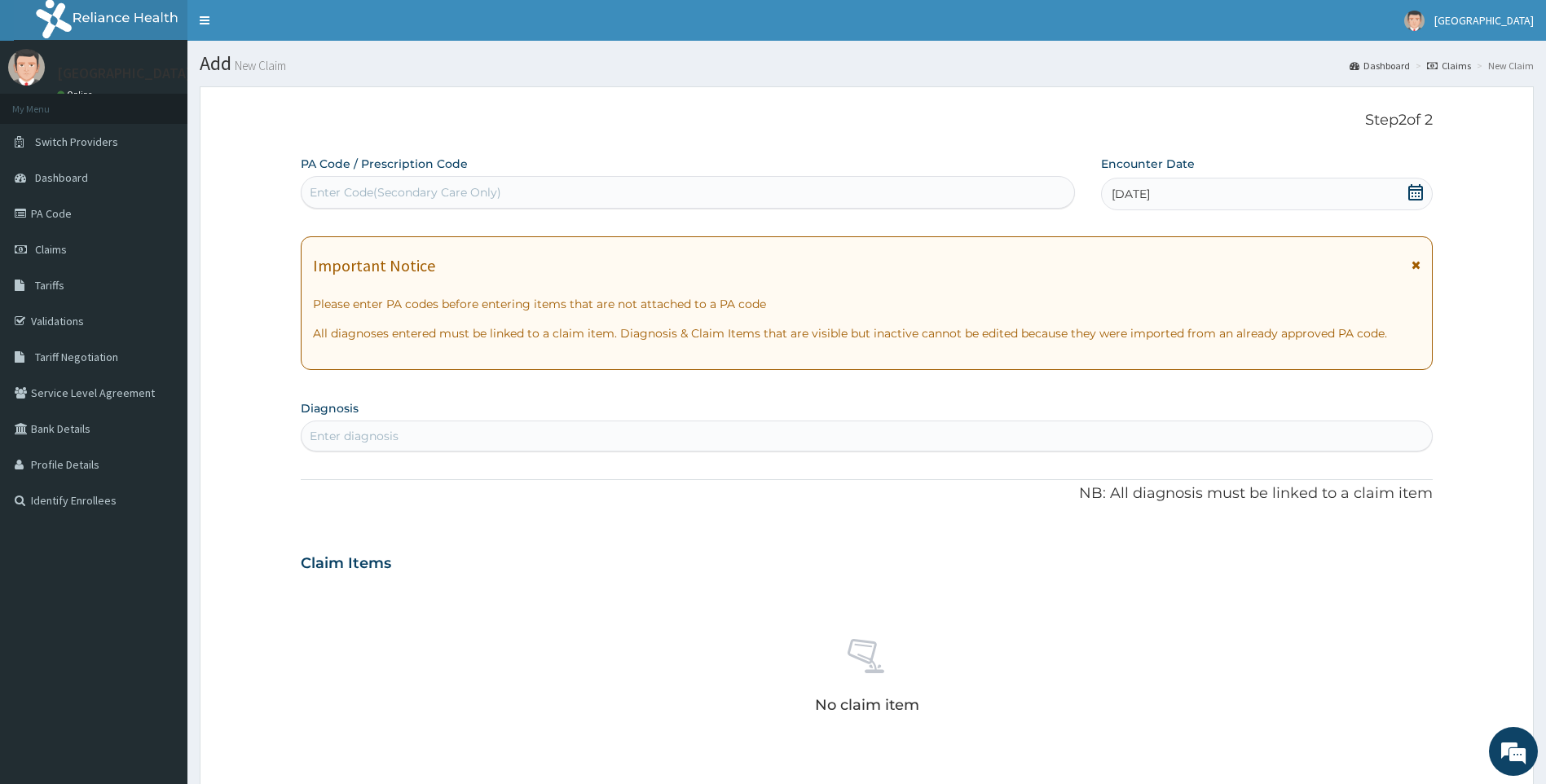
click at [728, 420] on section "Diagnosis Enter diagnosis" at bounding box center [867, 423] width 1133 height 55
click at [724, 435] on div "Enter diagnosis" at bounding box center [867, 435] width 1131 height 26
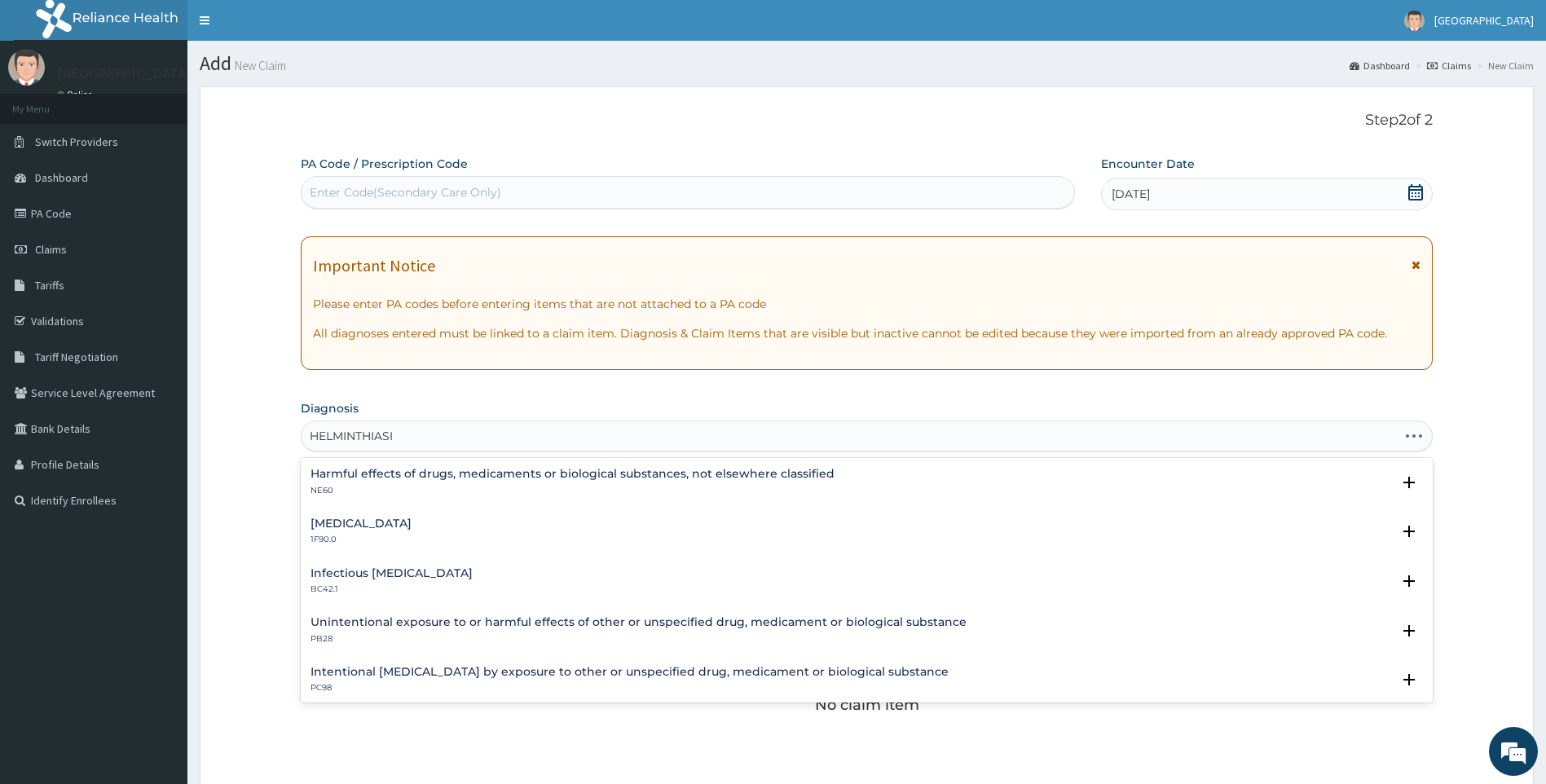
type input "[MEDICAL_DATA]"
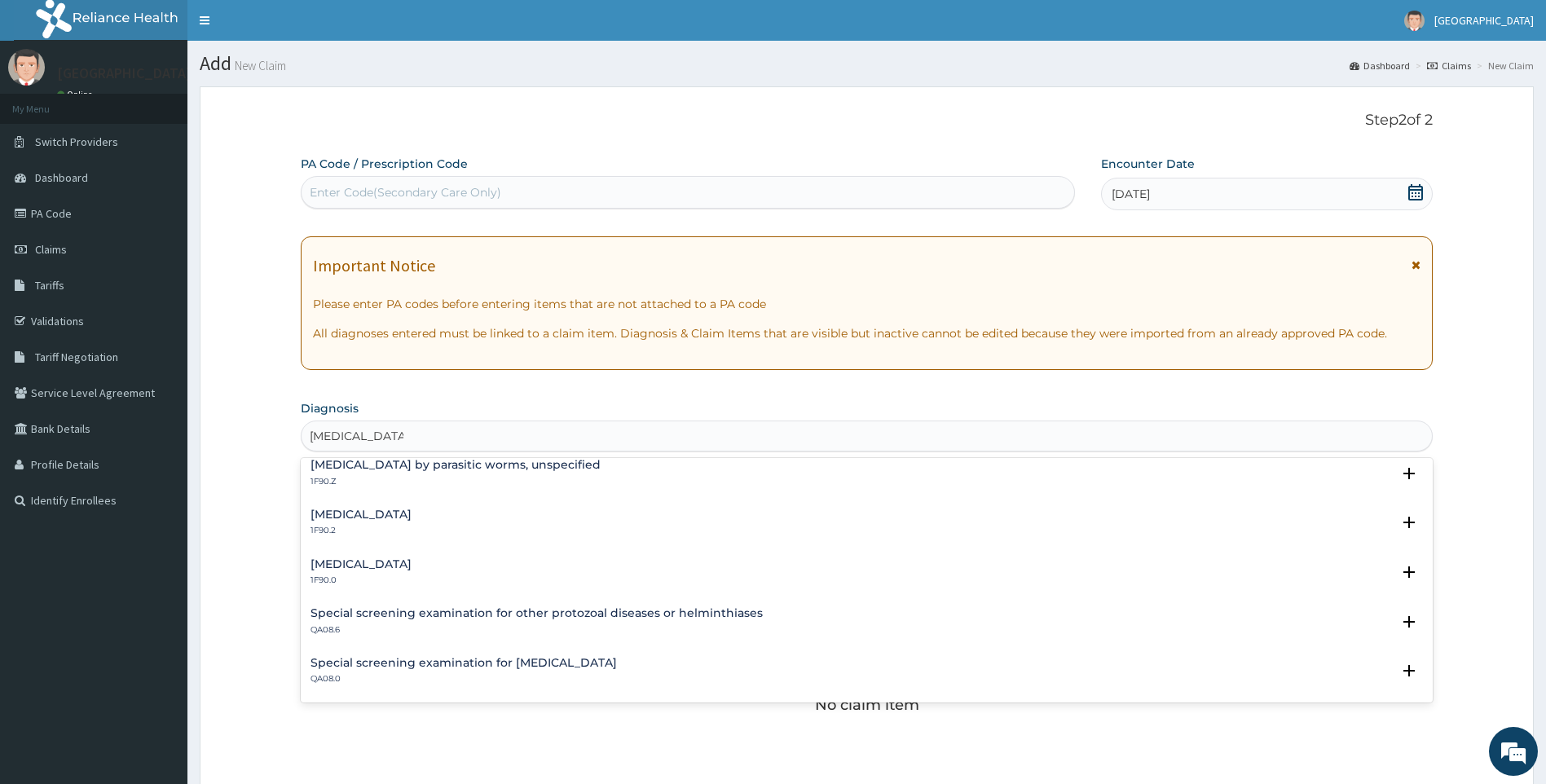
scroll to position [9, 0]
click at [383, 509] on h4 "[MEDICAL_DATA]" at bounding box center [361, 514] width 101 height 12
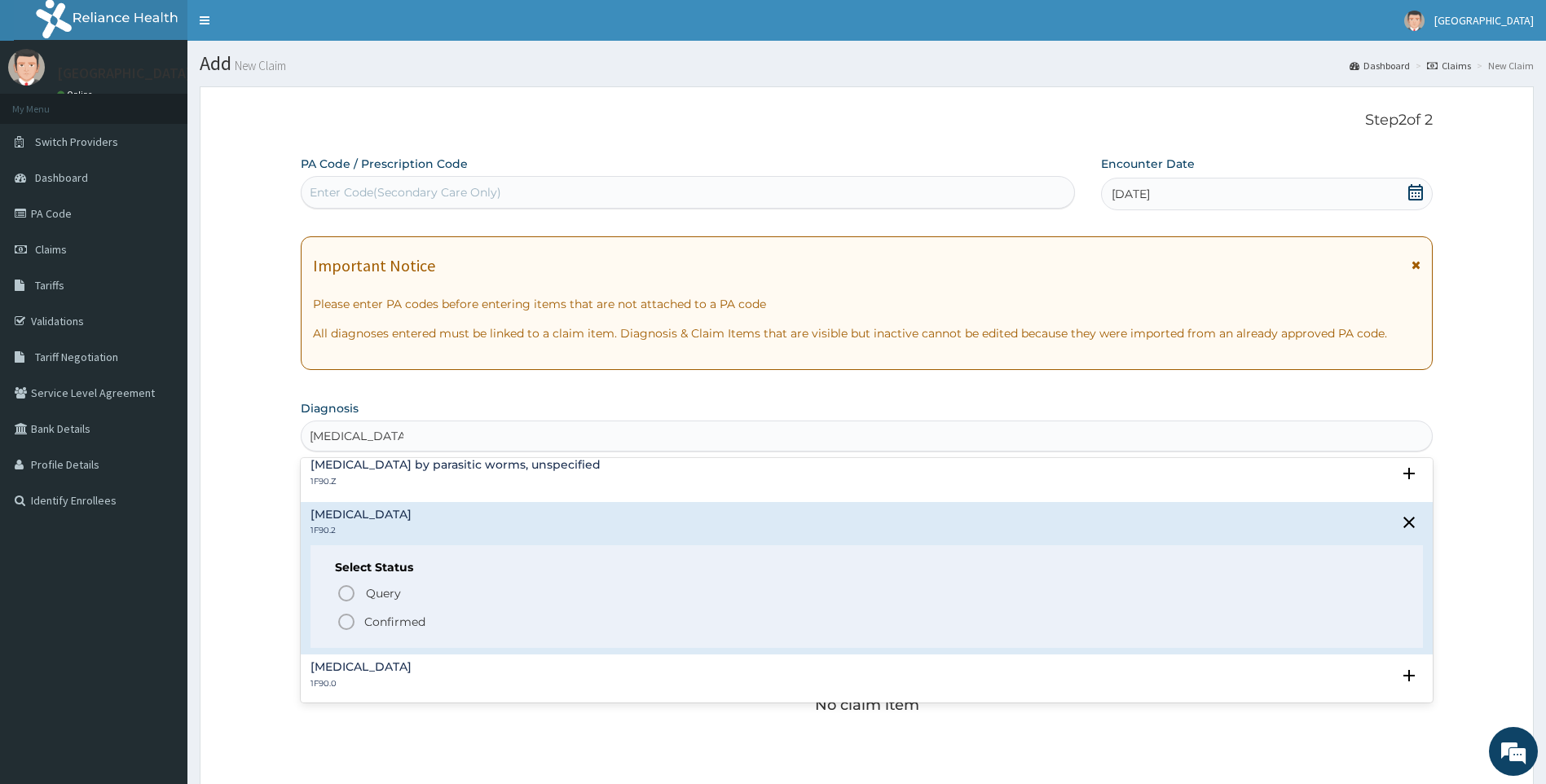
click at [387, 620] on p "Confirmed" at bounding box center [395, 621] width 61 height 16
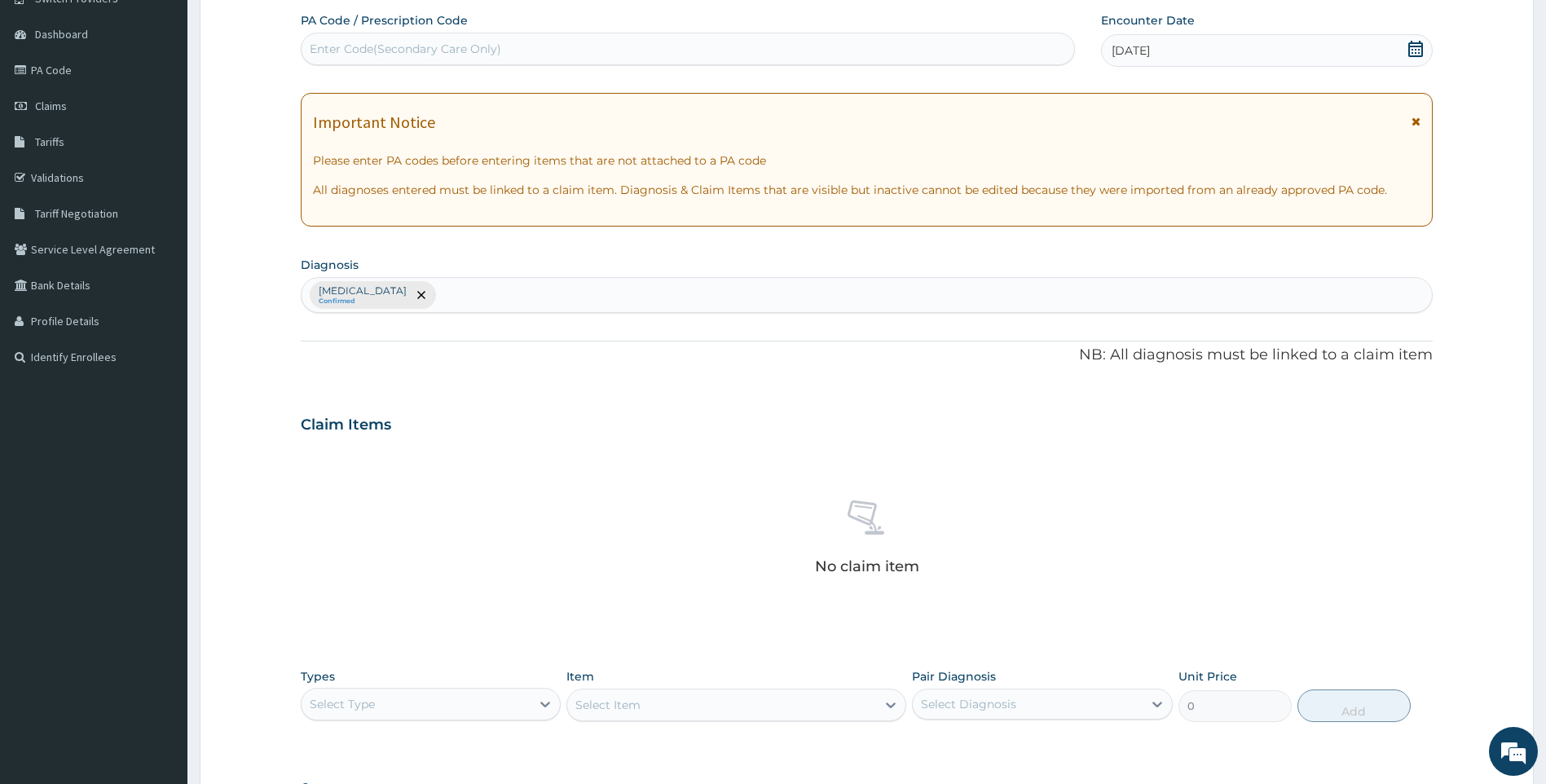
scroll to position [245, 0]
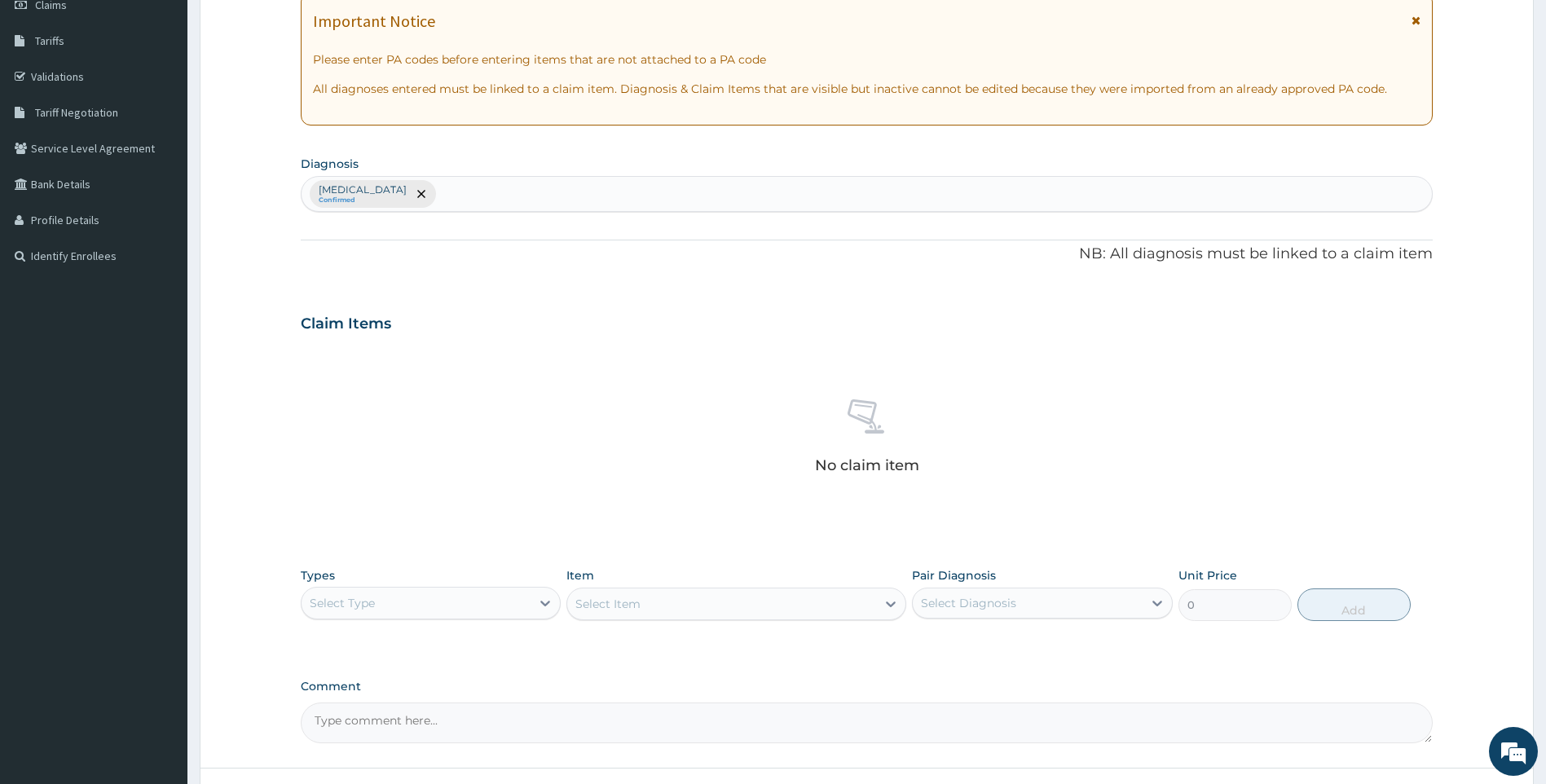
click at [421, 601] on div "Select Type" at bounding box center [416, 602] width 229 height 26
click at [337, 766] on div "Drugs" at bounding box center [431, 764] width 261 height 29
click at [634, 186] on div "[MEDICAL_DATA] Confirmed" at bounding box center [867, 194] width 1131 height 34
type input "PEPTIC"
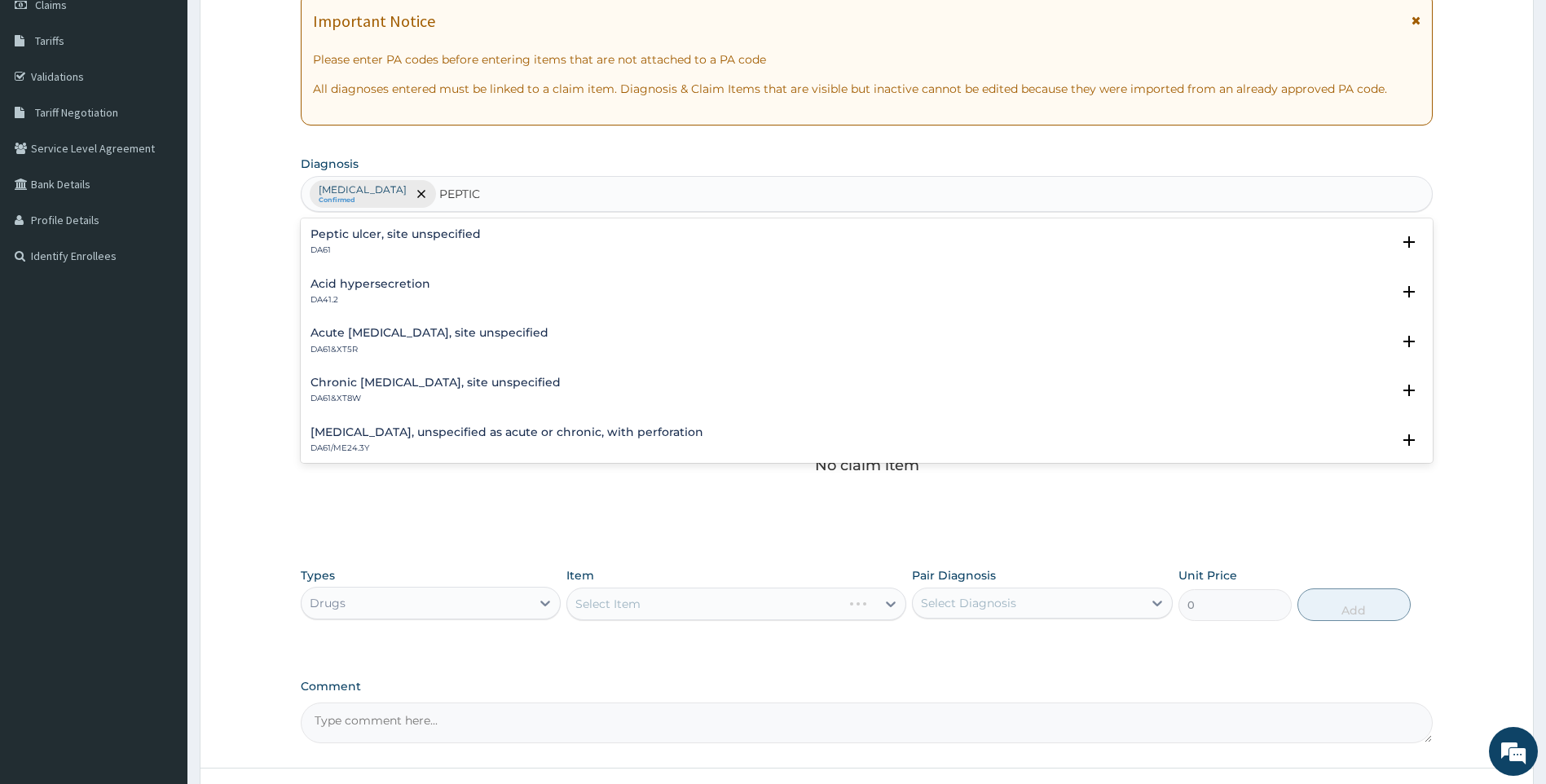
click at [425, 332] on h4 "Acute [MEDICAL_DATA], site unspecified" at bounding box center [429, 332] width 238 height 12
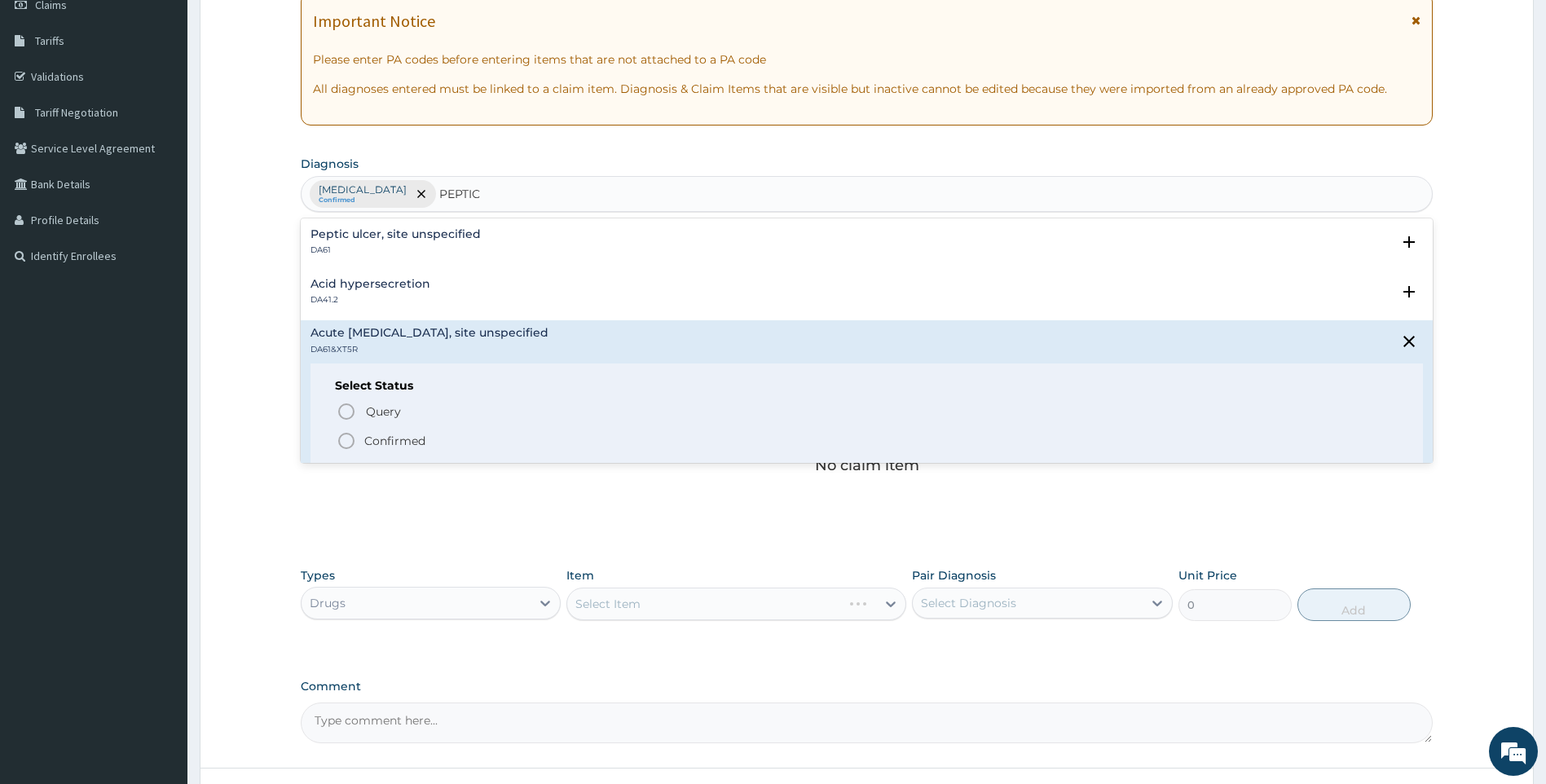
click at [450, 228] on h4 "Peptic ulcer, site unspecified" at bounding box center [395, 234] width 170 height 12
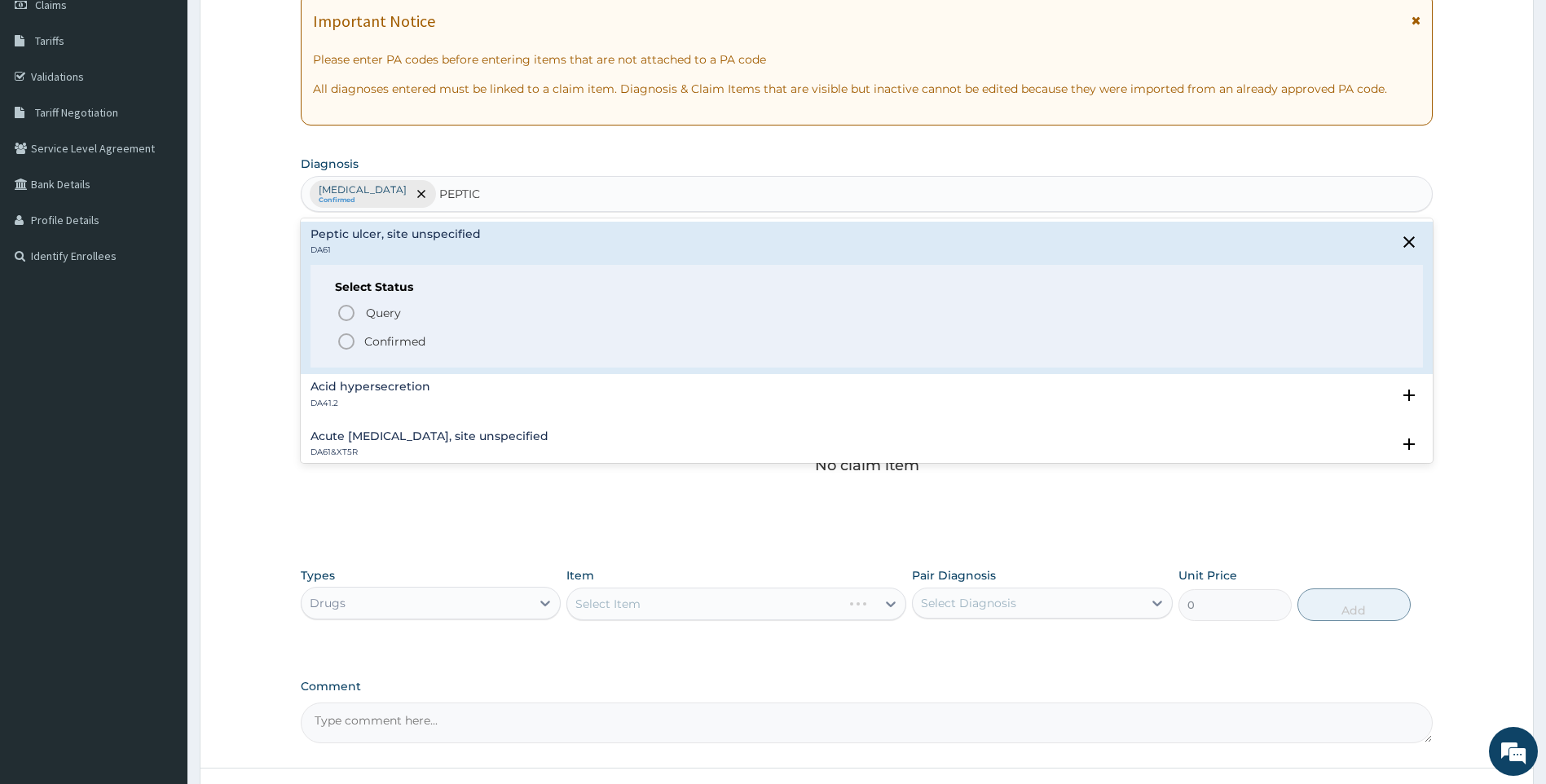
click at [383, 343] on p "Confirmed" at bounding box center [395, 341] width 61 height 16
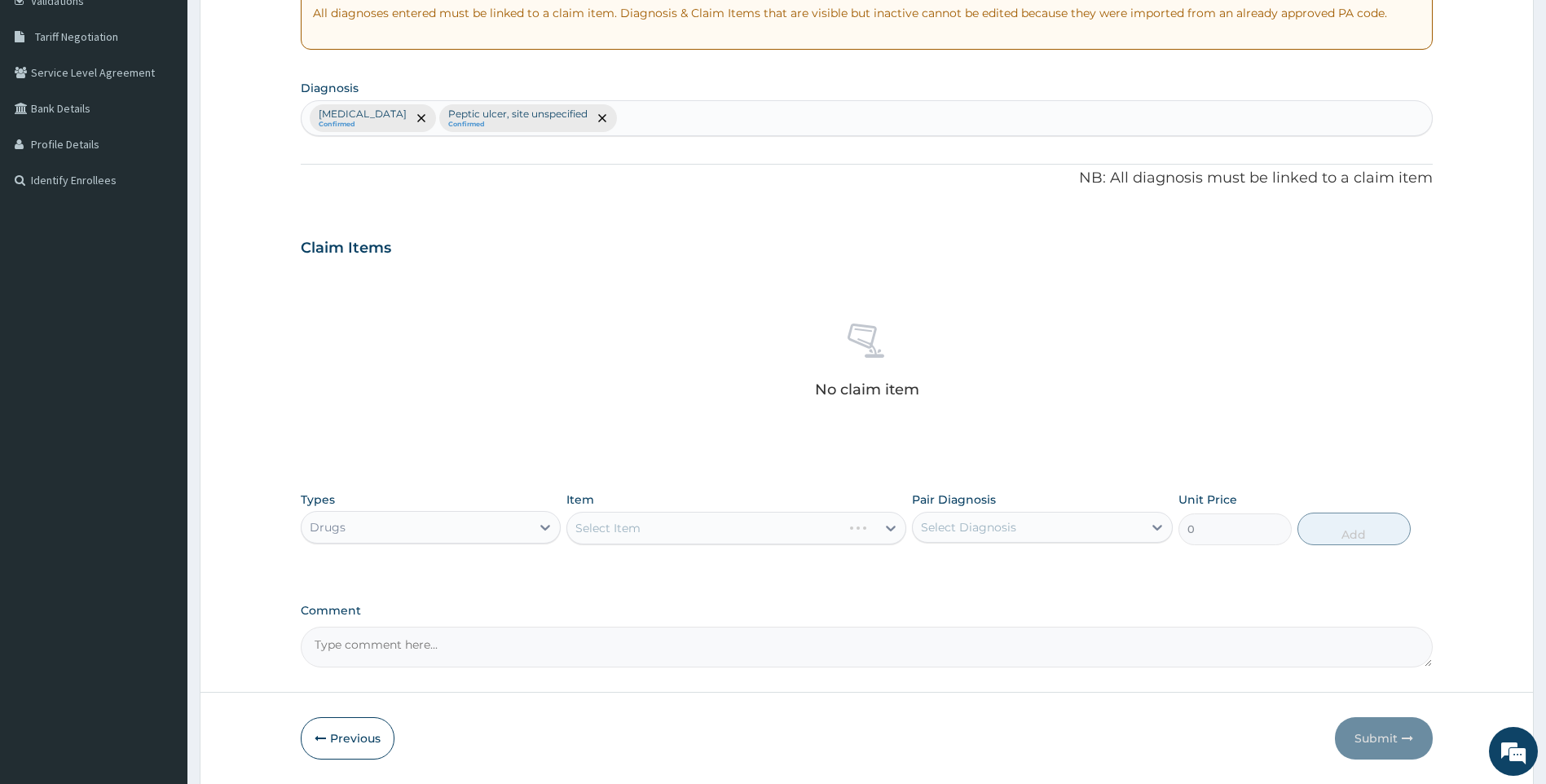
scroll to position [375, 0]
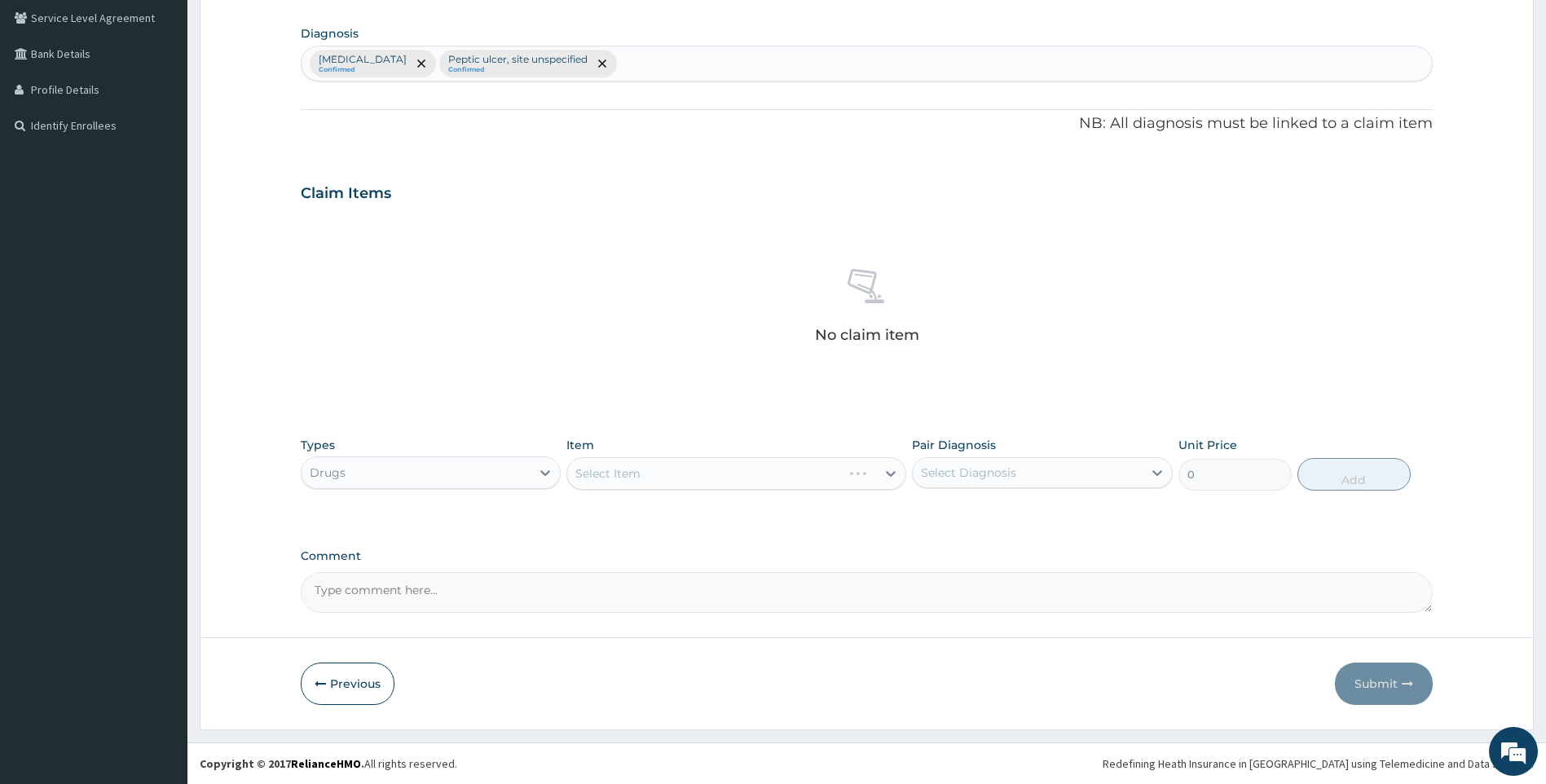
click at [628, 480] on div "Select Item" at bounding box center [736, 473] width 340 height 32
click at [695, 477] on div "Select Item" at bounding box center [736, 473] width 340 height 32
click at [706, 475] on div "Select Item" at bounding box center [736, 473] width 340 height 32
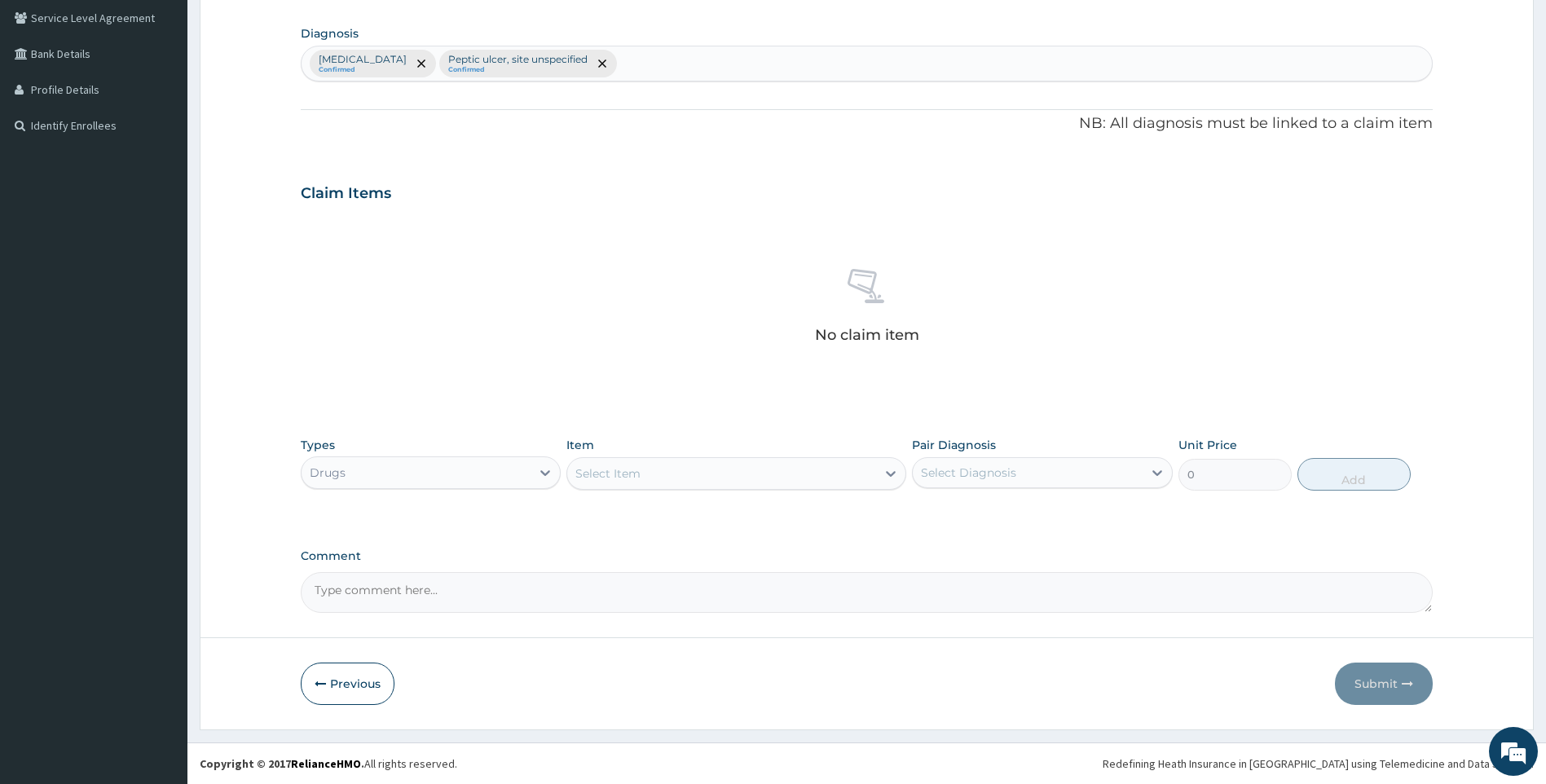
click at [787, 536] on div "PA Code / Prescription Code Enter Code(Secondary Care Only) Encounter Date 11-1…" at bounding box center [867, 197] width 1133 height 832
click at [826, 478] on div "Select Item" at bounding box center [722, 473] width 309 height 26
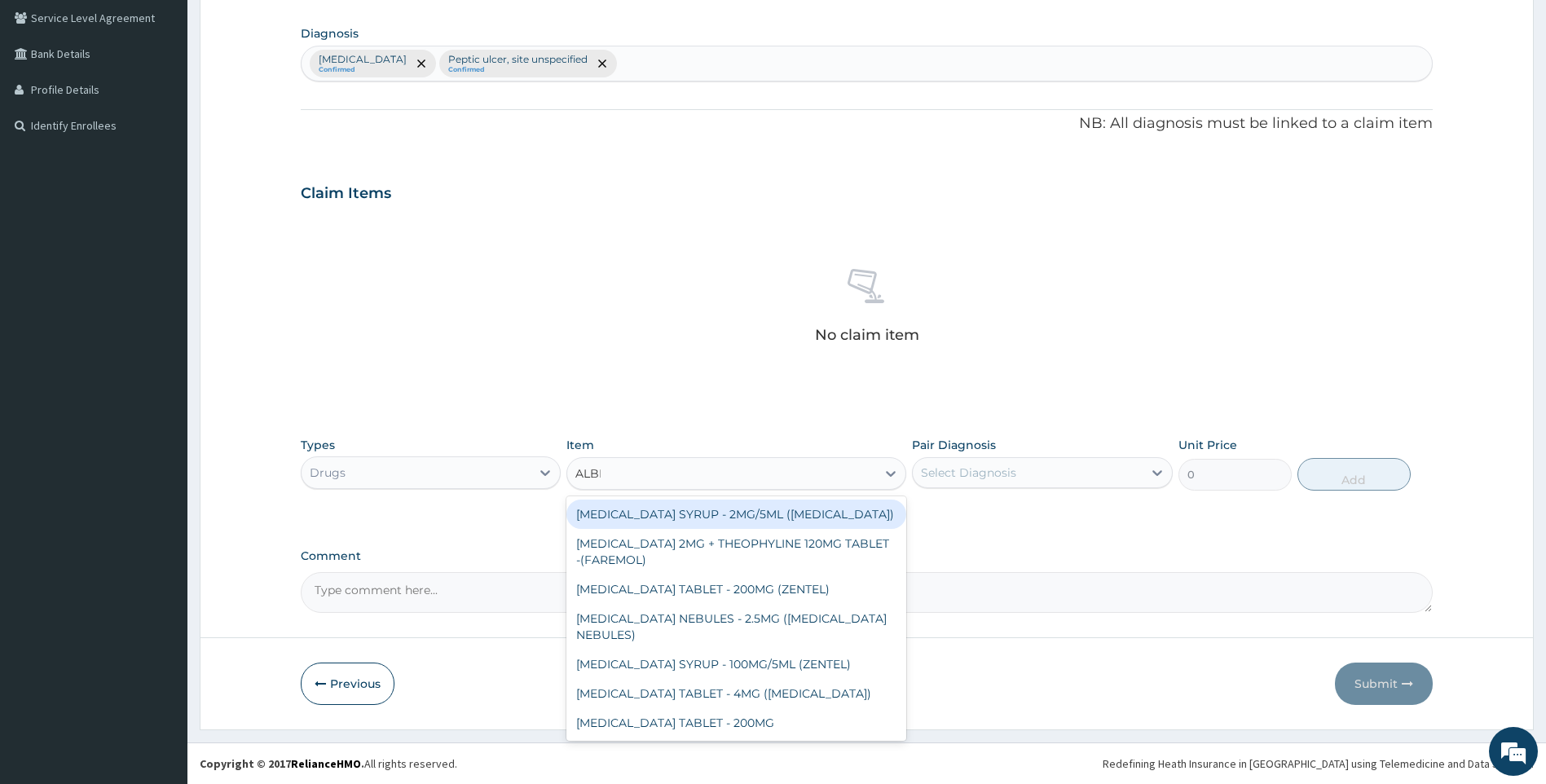
type input "ALBEN"
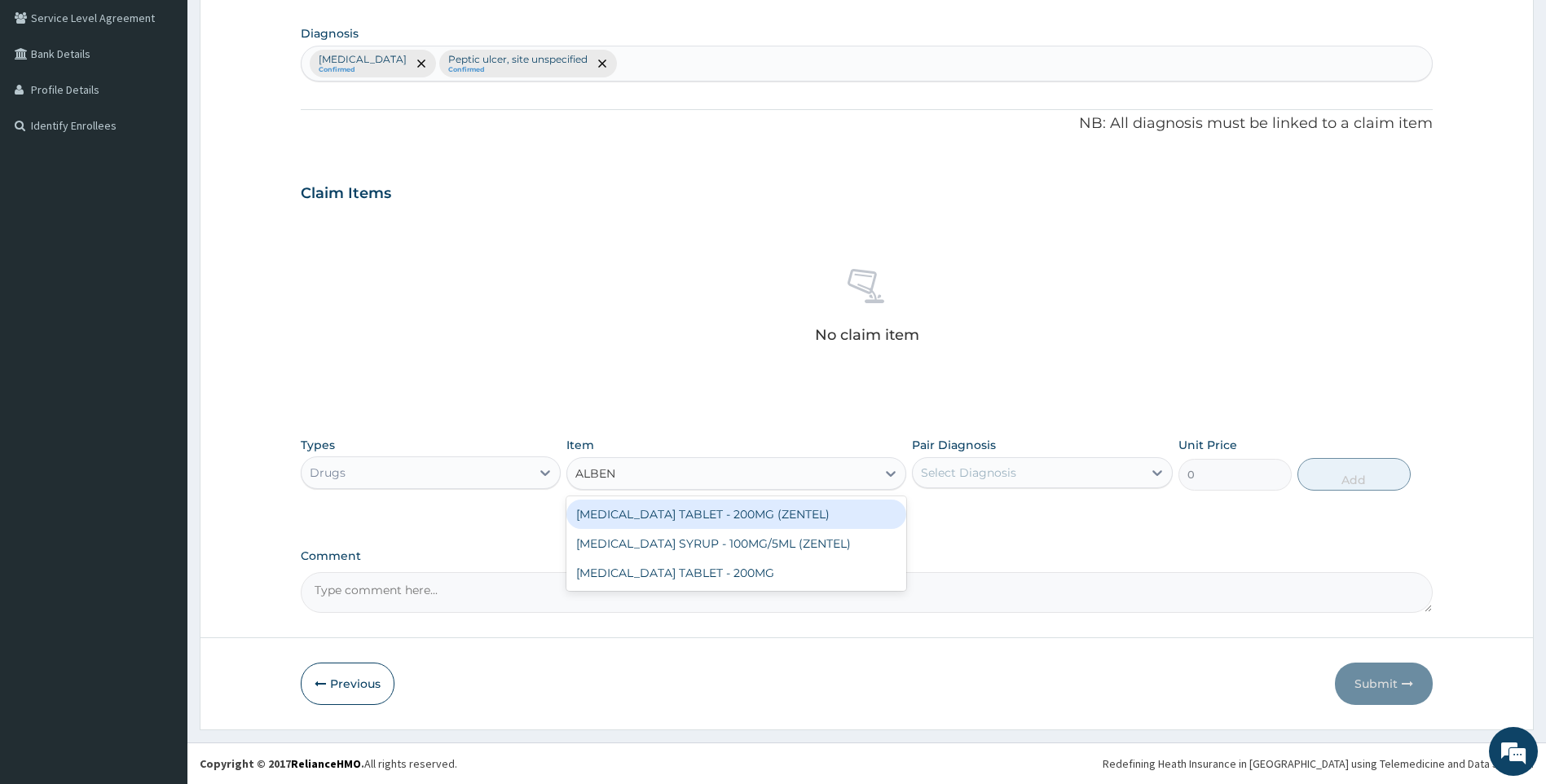
drag, startPoint x: 789, startPoint y: 513, endPoint x: 873, endPoint y: 496, distance: 85.7
click at [790, 512] on div "ALBENDAZOLE TABLET - 200MG (ZENTEL)" at bounding box center [736, 514] width 340 height 29
type input "560"
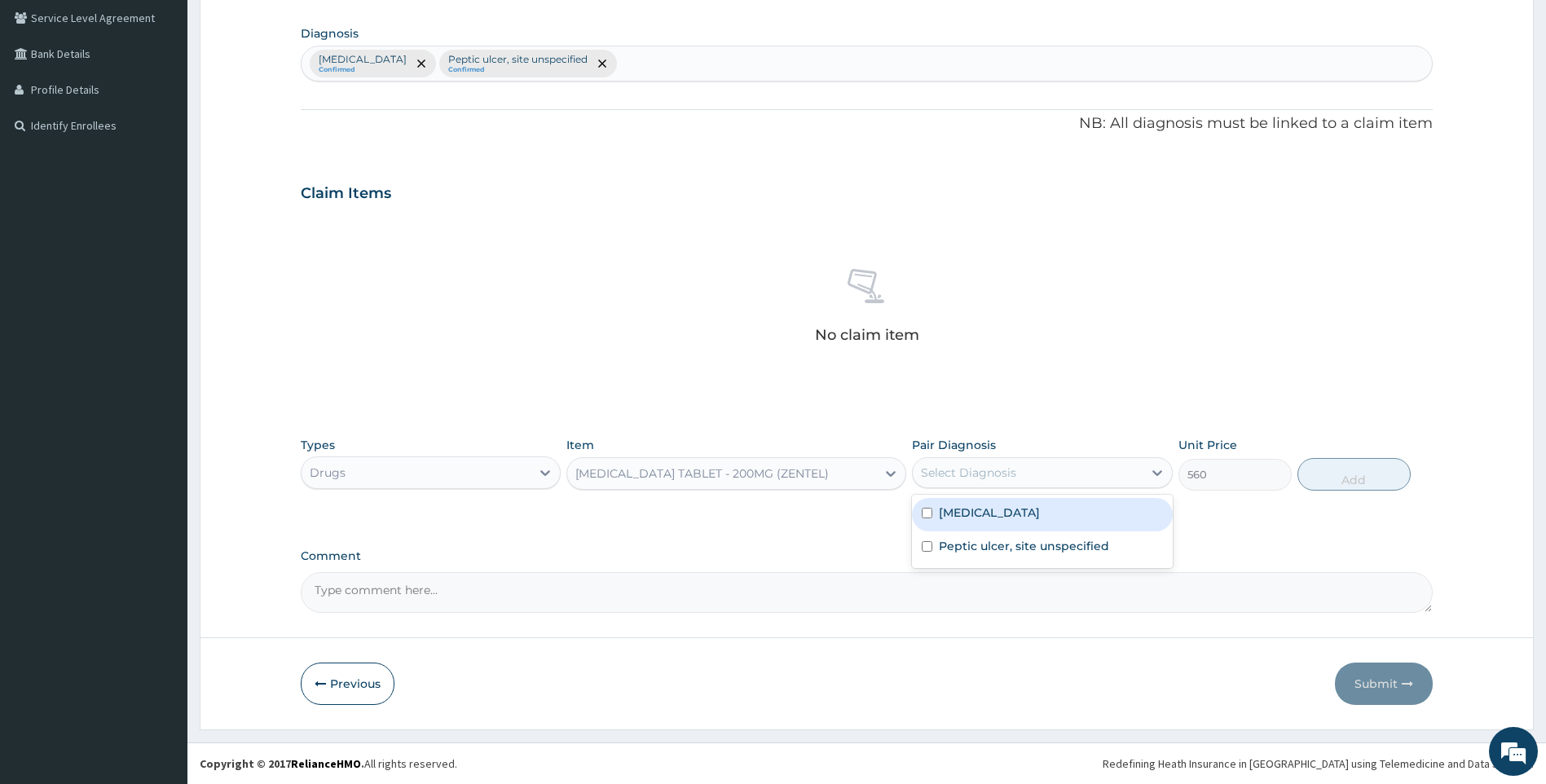
click at [980, 470] on div "Select Diagnosis" at bounding box center [969, 472] width 95 height 16
click at [1011, 501] on div "Intestinal helminthiasis, unspecified" at bounding box center [1042, 514] width 261 height 33
checkbox input "true"
click at [1336, 474] on button "Add" at bounding box center [1354, 474] width 113 height 32
type input "0"
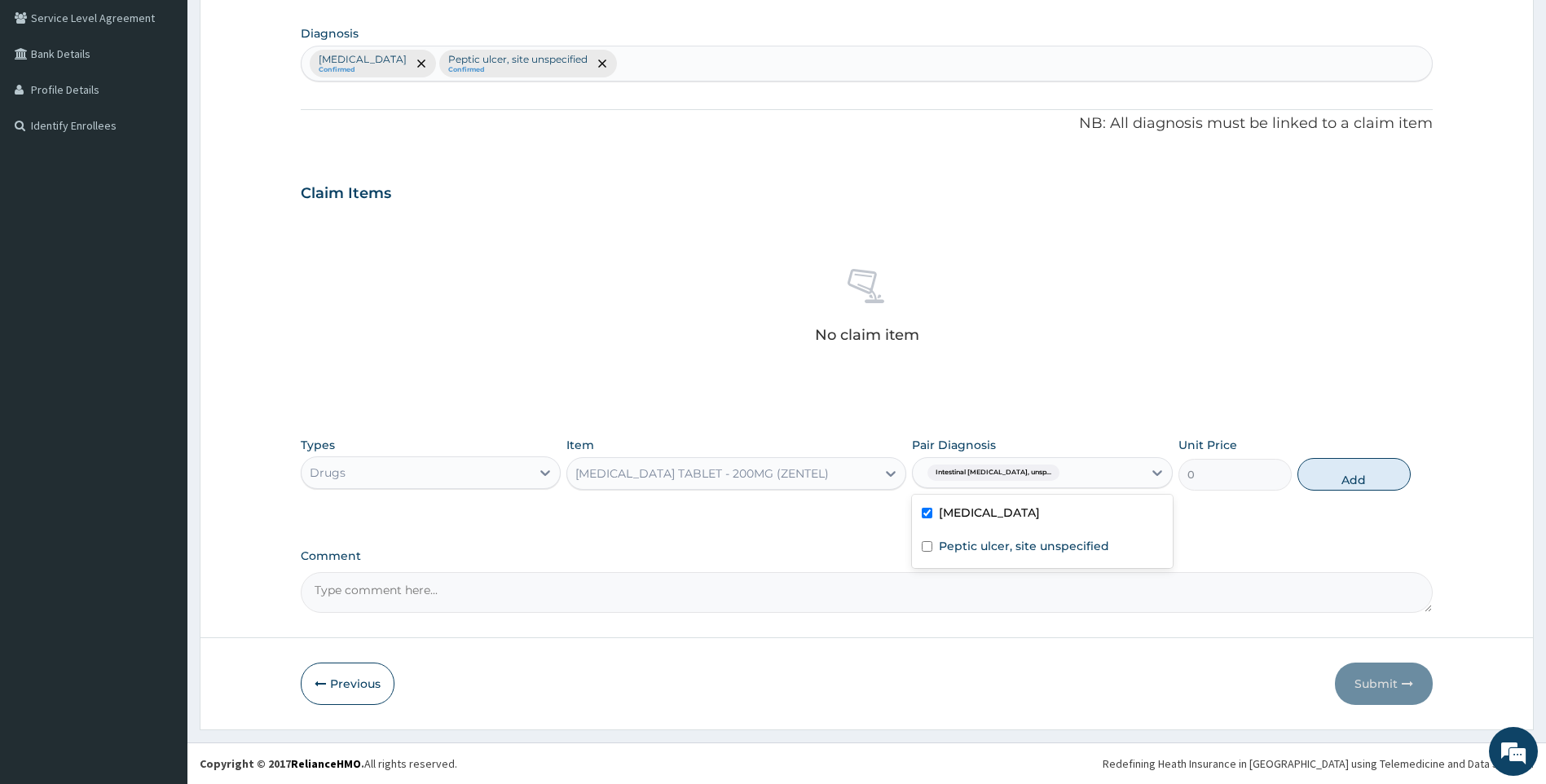
scroll to position [298, 0]
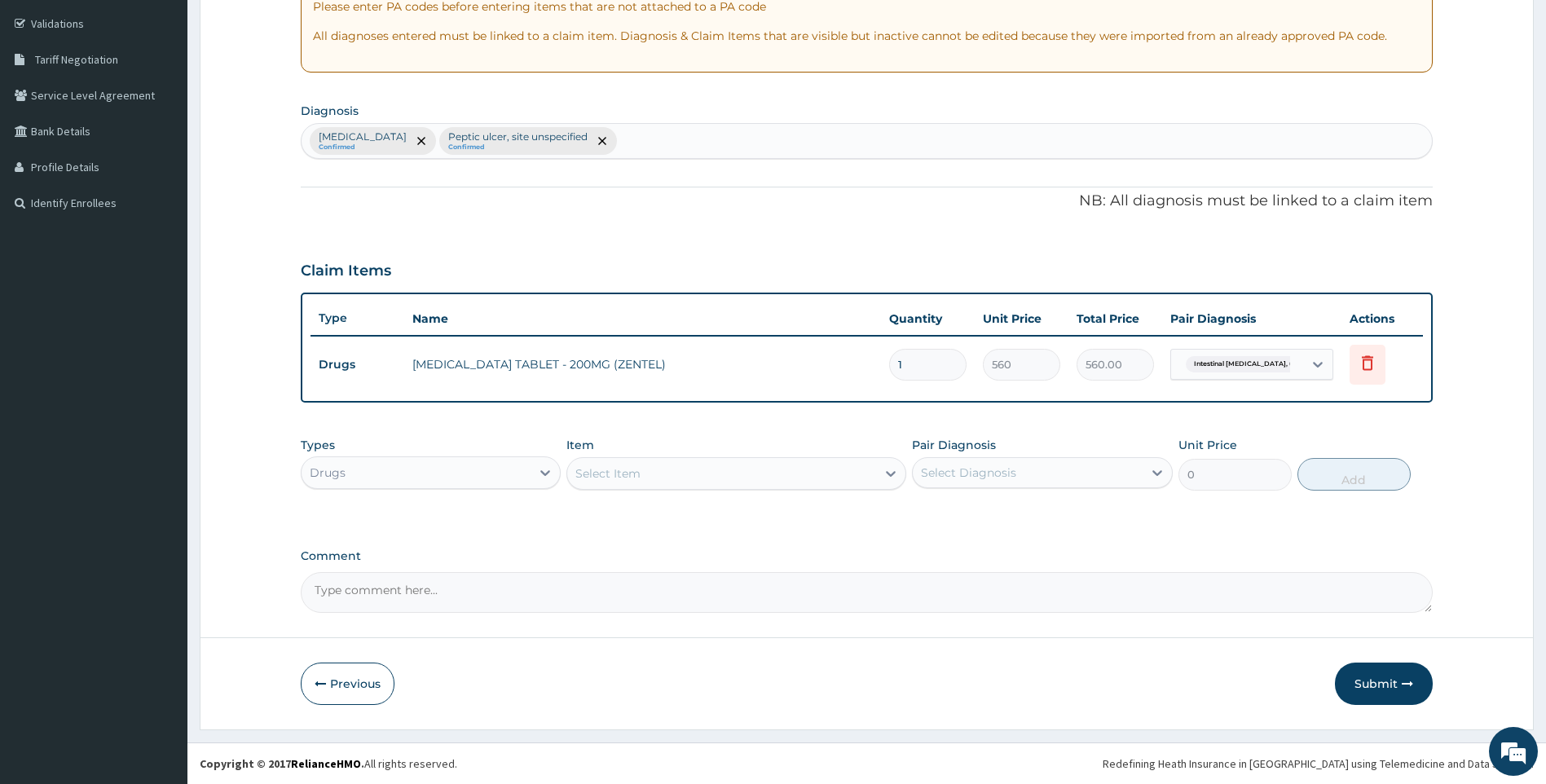
click at [767, 478] on div "Select Item" at bounding box center [722, 473] width 309 height 26
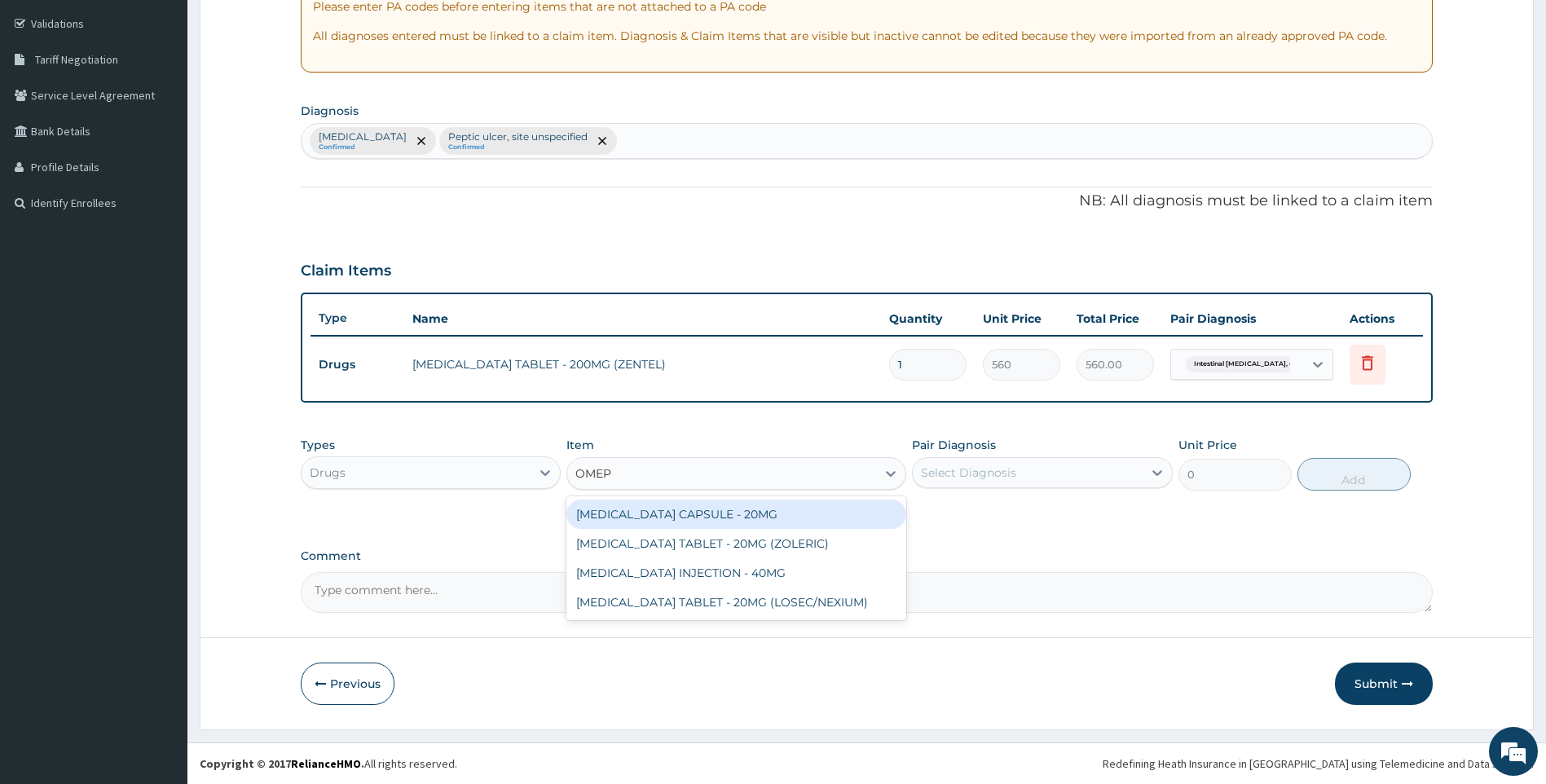
type input "OMEPR"
click at [743, 519] on div "OMEPRAZOLE CAPSULE - 20MG" at bounding box center [736, 514] width 340 height 29
type input "140"
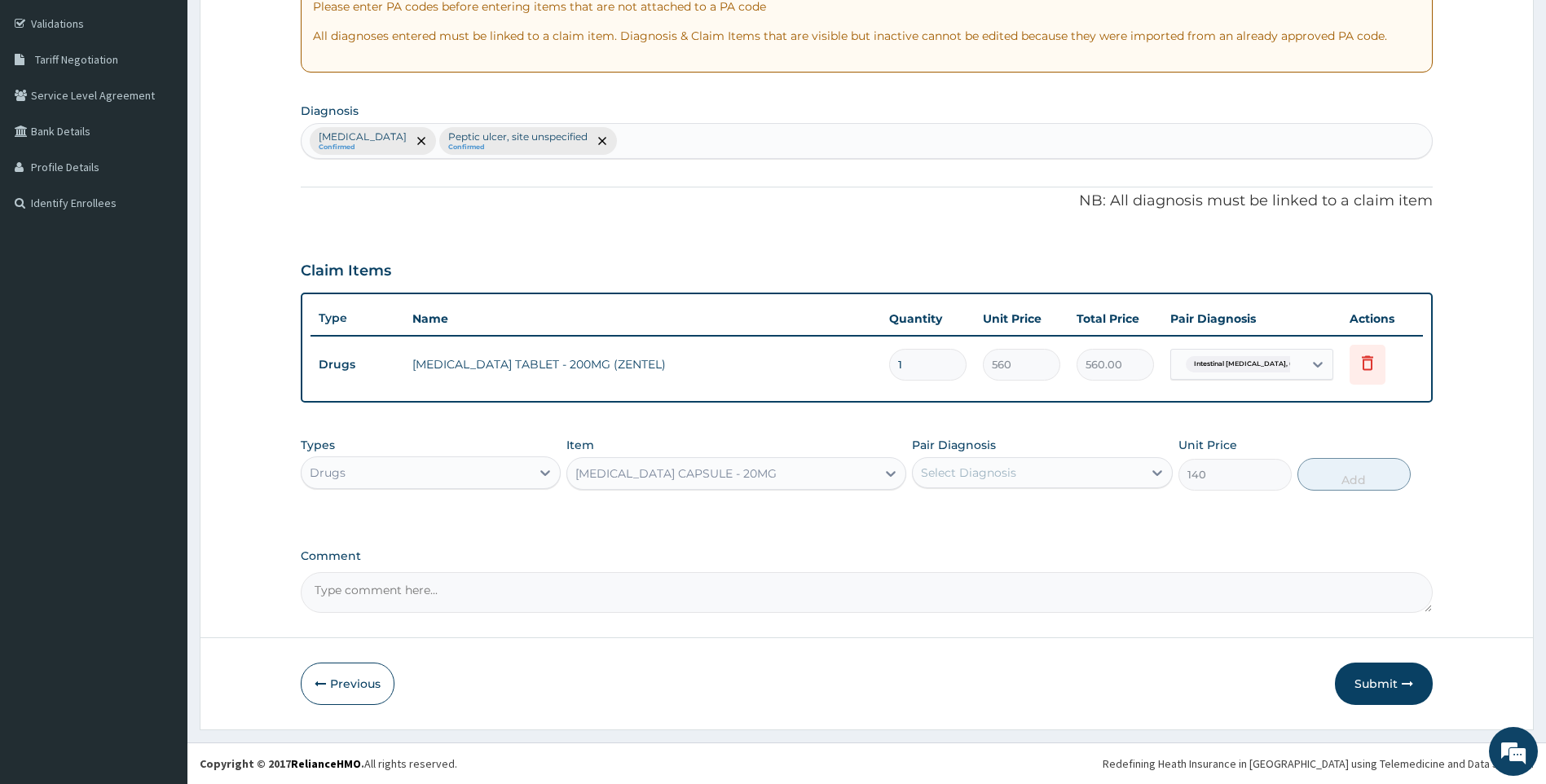
click at [1026, 471] on div "Select Diagnosis" at bounding box center [1027, 472] width 229 height 26
drag, startPoint x: 1024, startPoint y: 547, endPoint x: 1296, endPoint y: 492, distance: 277.5
click at [1027, 548] on label "Peptic ulcer, site unspecified" at bounding box center [1023, 545] width 170 height 16
checkbox input "true"
click at [1347, 481] on button "Add" at bounding box center [1354, 474] width 113 height 32
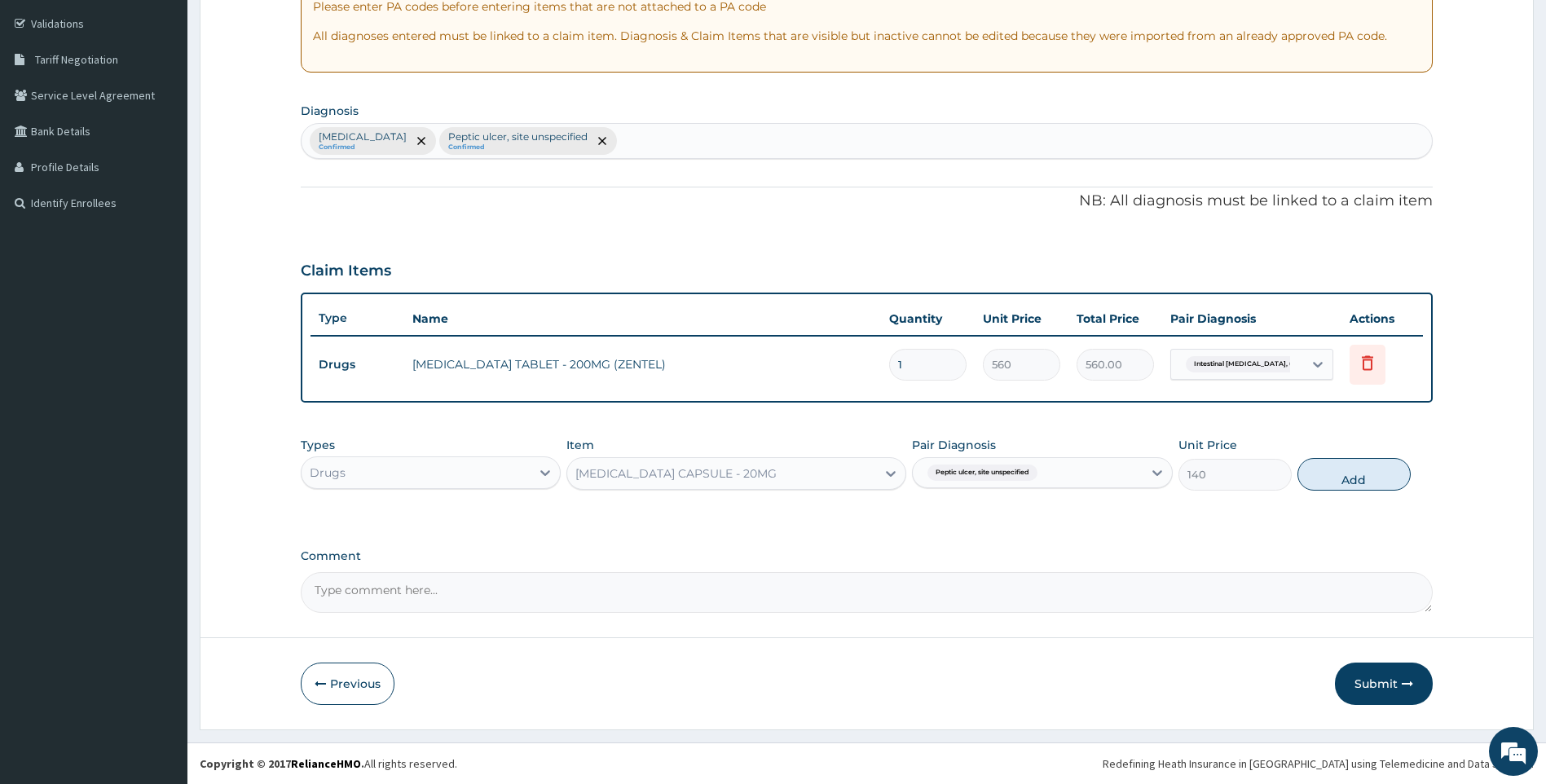
type input "0"
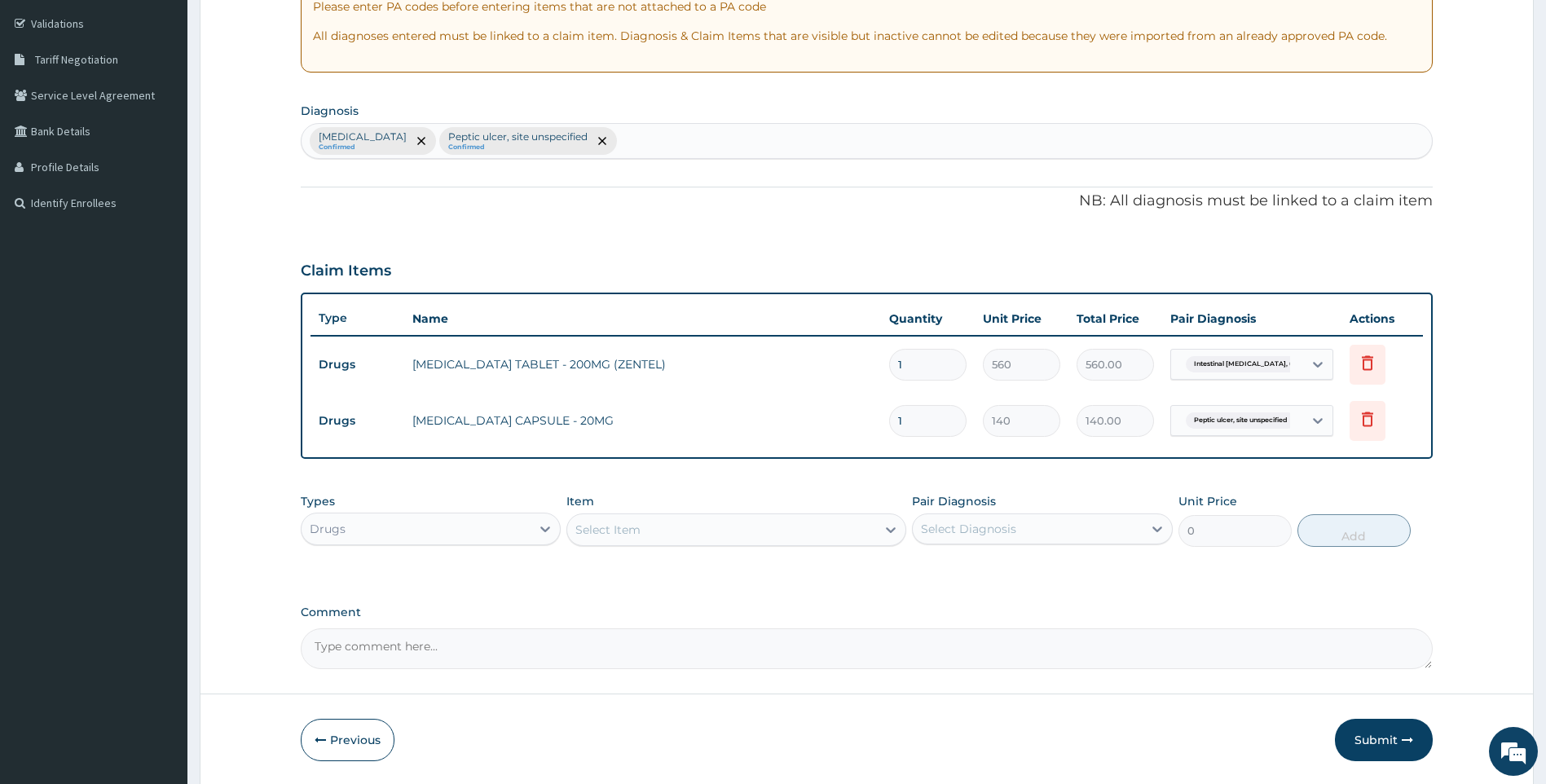
type input "14"
type input "1960.00"
type input "14"
click at [440, 519] on div "Types Drugs" at bounding box center [431, 519] width 261 height 54
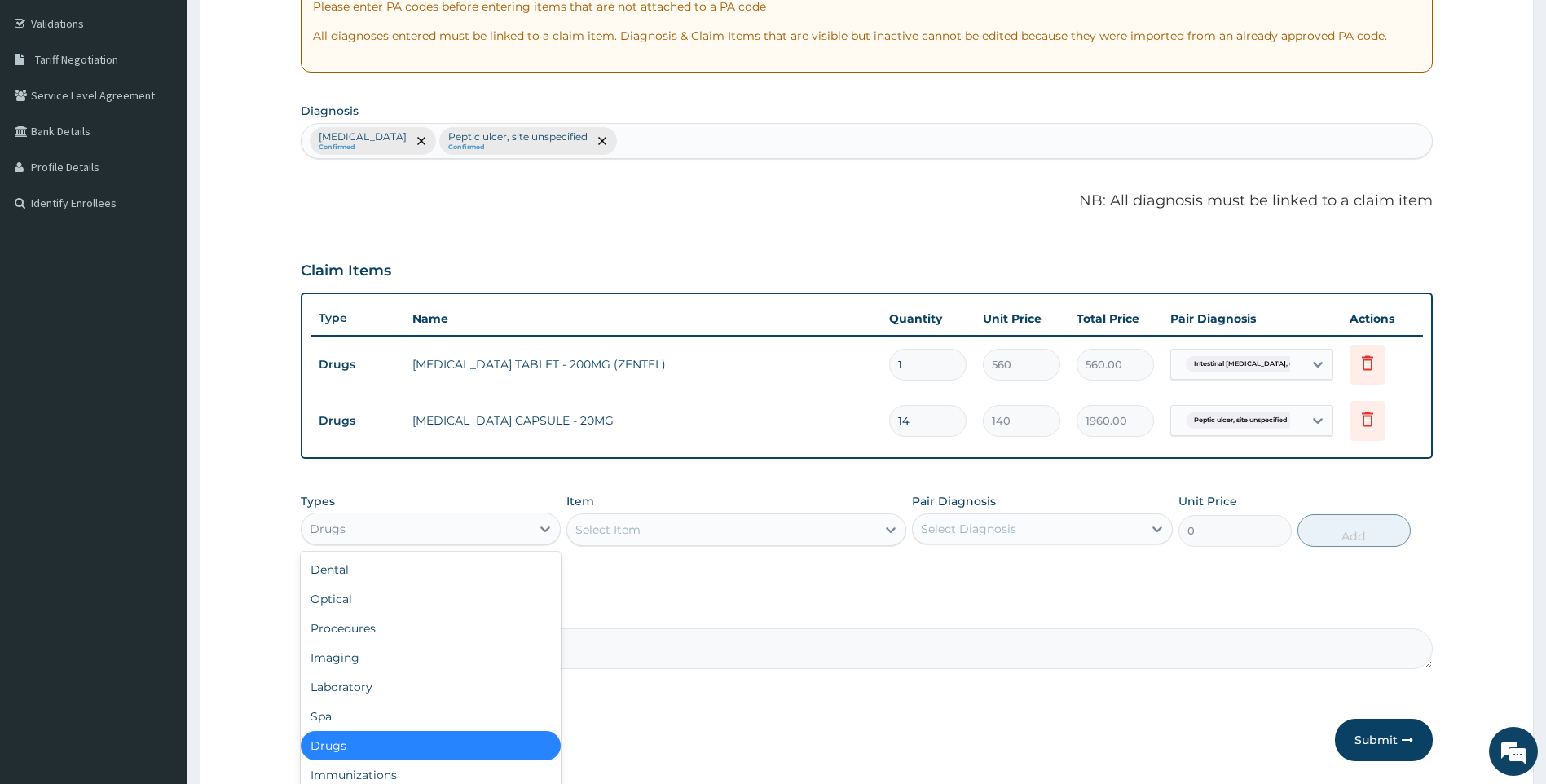
drag, startPoint x: 440, startPoint y: 520, endPoint x: 416, endPoint y: 576, distance: 60.9
click at [417, 534] on div "Drugs" at bounding box center [416, 528] width 229 height 26
click at [411, 637] on div "Procedures" at bounding box center [431, 628] width 261 height 29
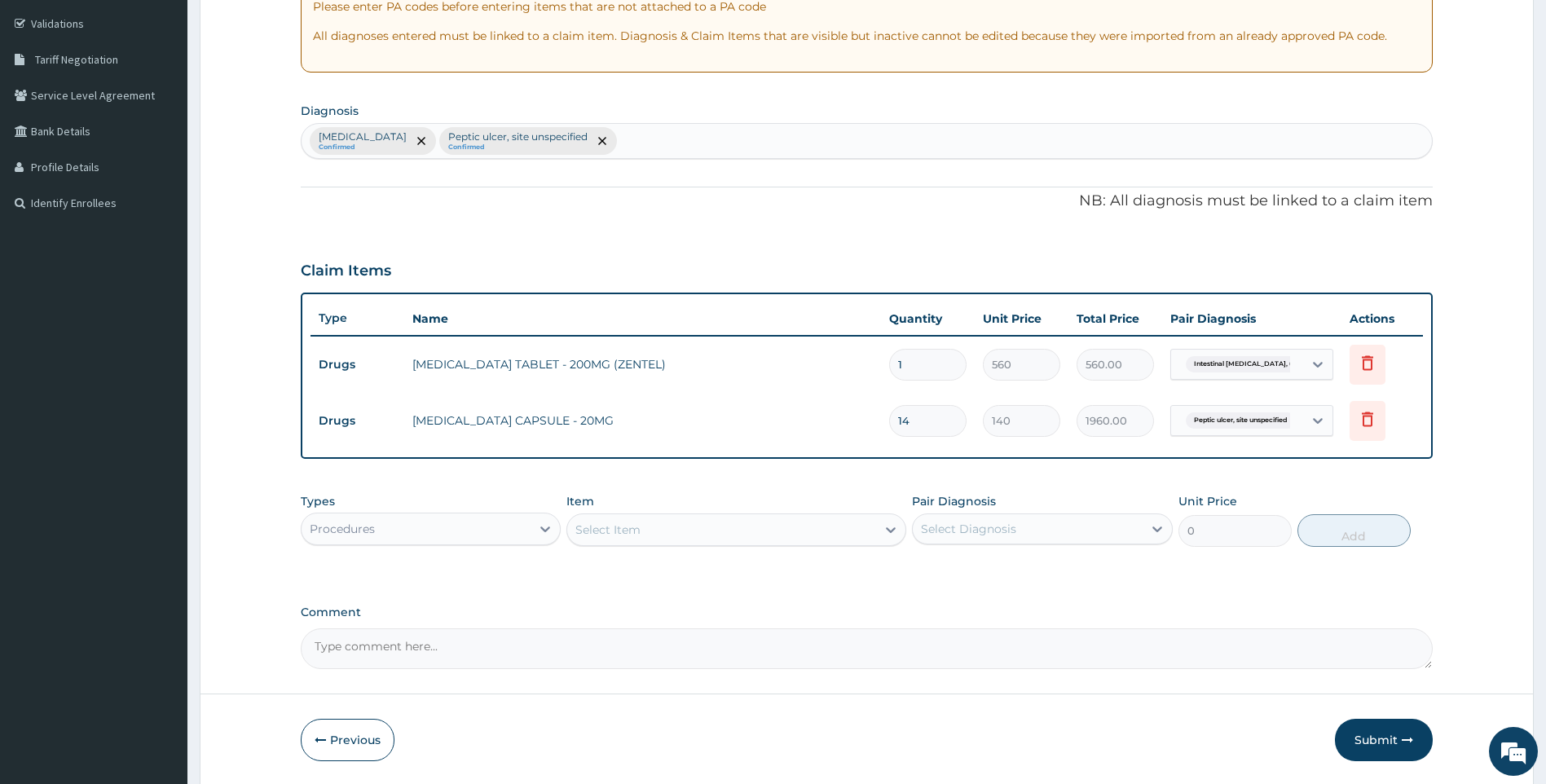
click at [735, 531] on div "Select Item" at bounding box center [722, 529] width 309 height 26
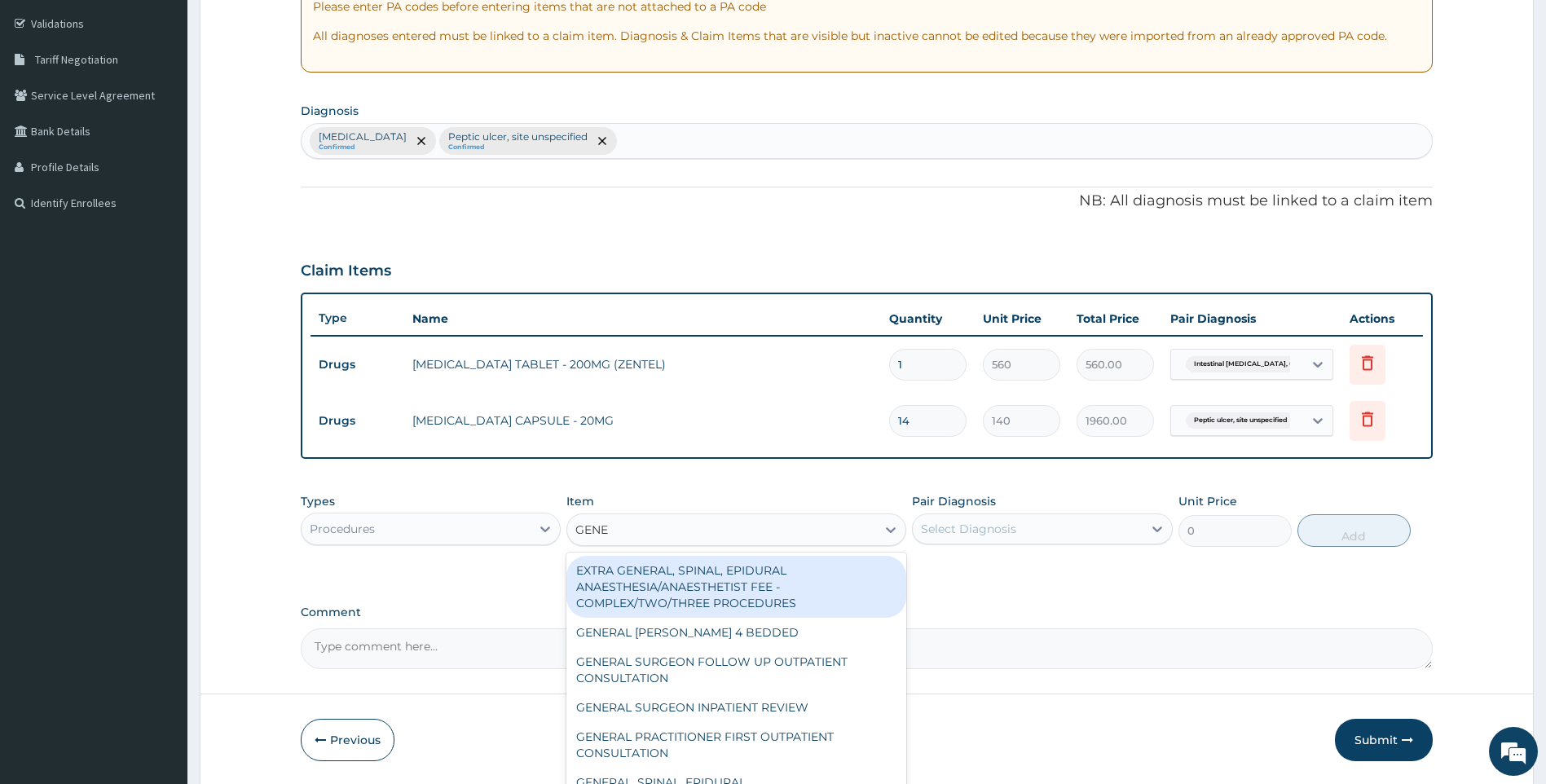
type input "GENER"
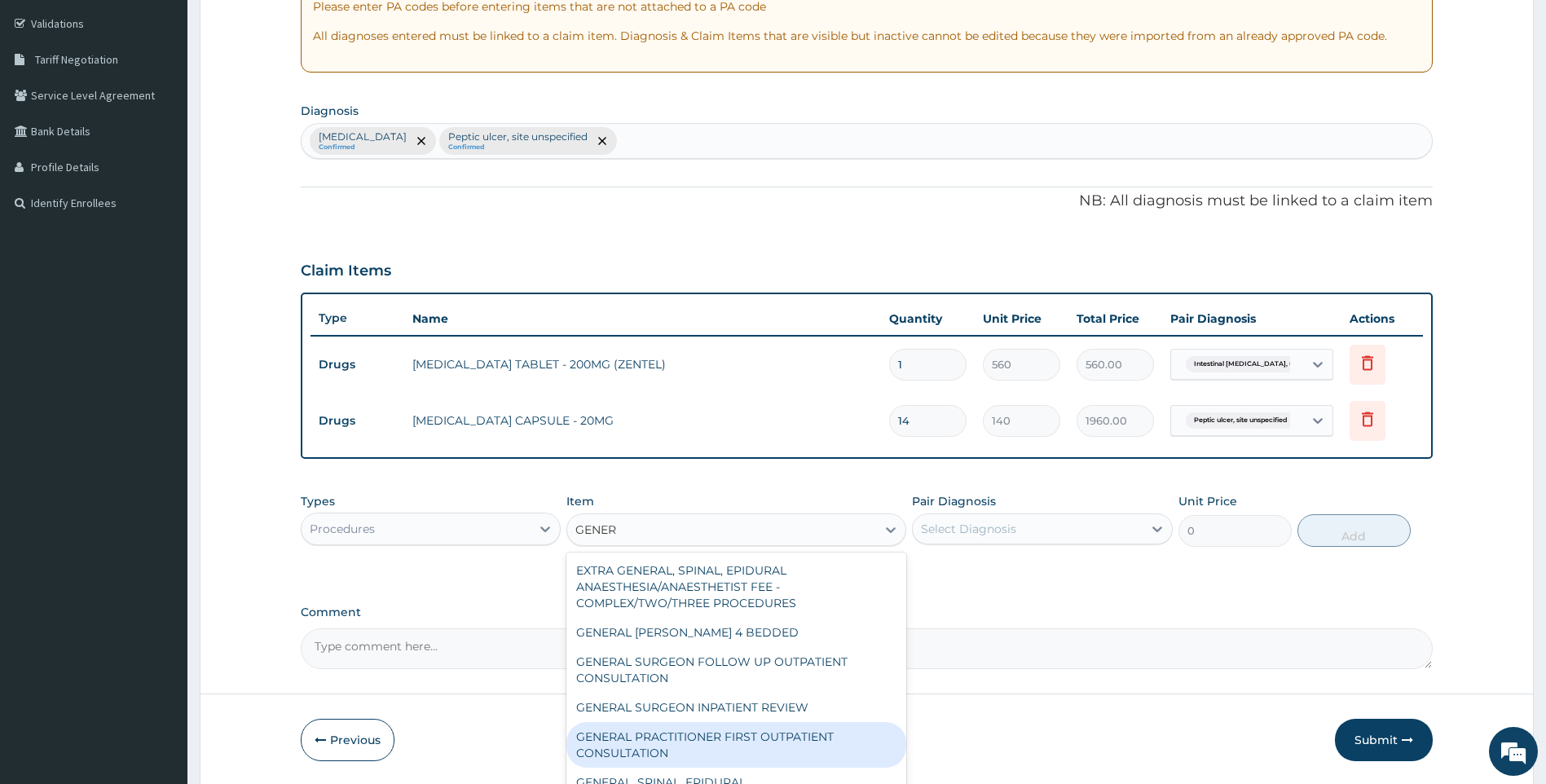
click at [783, 736] on div "GENERAL PRACTITIONER FIRST OUTPATIENT CONSULTATION" at bounding box center [736, 745] width 340 height 46
type input "3750"
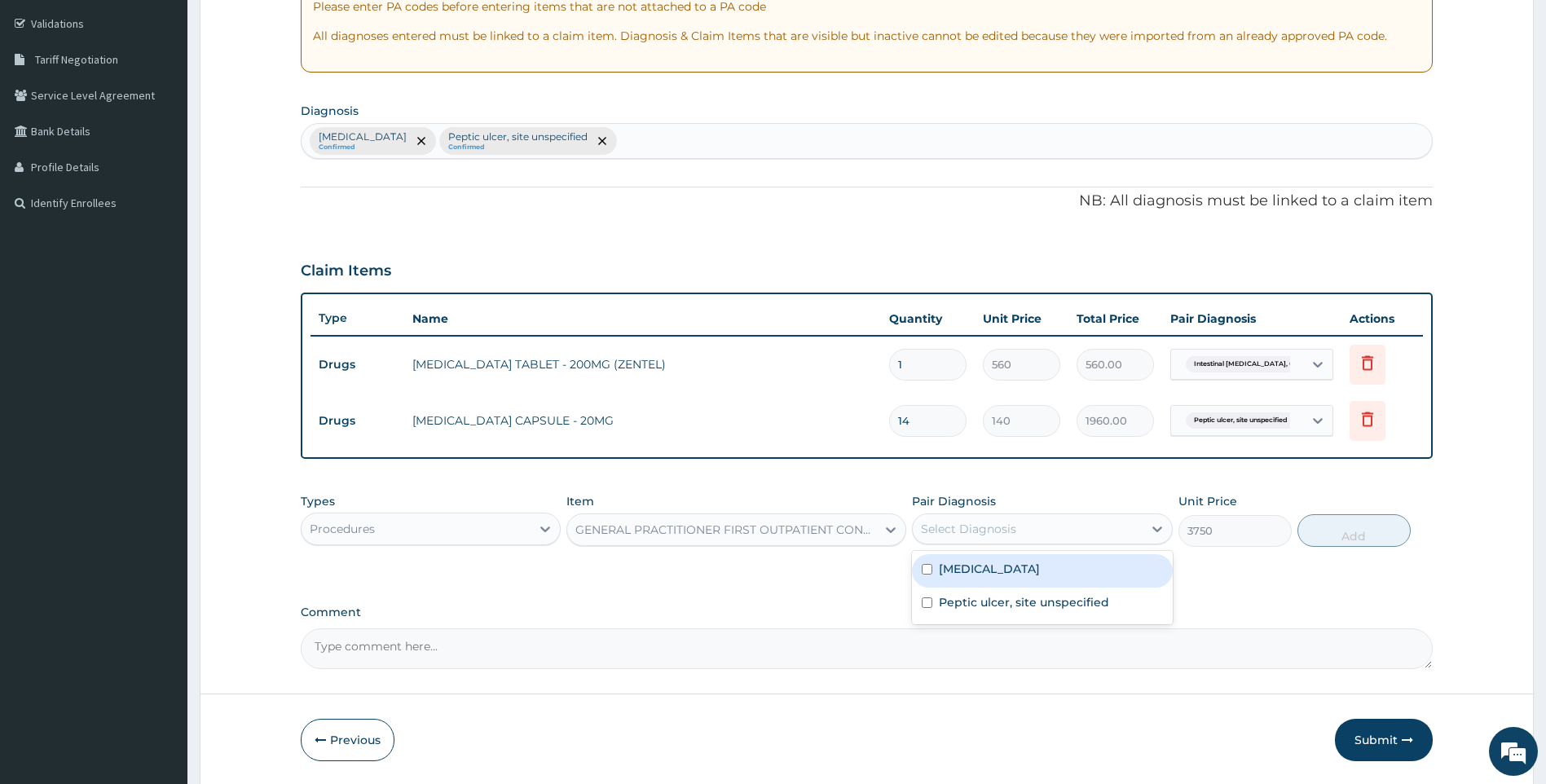
drag, startPoint x: 1023, startPoint y: 537, endPoint x: 1023, endPoint y: 587, distance: 50.0
click at [1023, 539] on div "Select Diagnosis" at bounding box center [1027, 528] width 229 height 26
drag, startPoint x: 1038, startPoint y: 562, endPoint x: 1030, endPoint y: 580, distance: 19.7
click at [1038, 570] on label "Intestinal helminthiasis, unspecified" at bounding box center [989, 568] width 101 height 16
checkbox input "true"
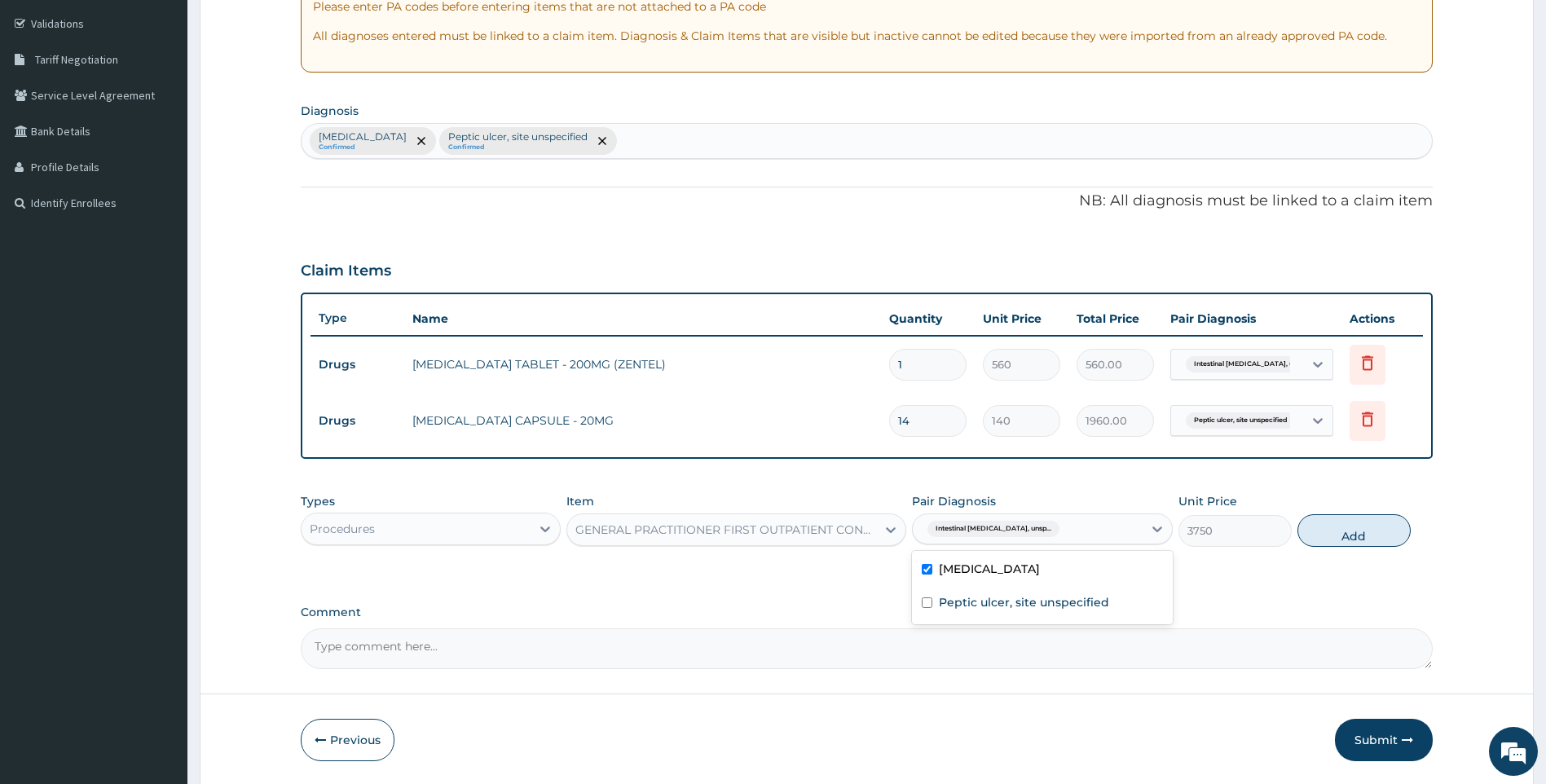
drag, startPoint x: 1024, startPoint y: 585, endPoint x: 1021, endPoint y: 599, distance: 14.3
click at [1021, 598] on div "Intestinal helminthiasis, unspecified Peptic ulcer, site unspecified" at bounding box center [1042, 587] width 261 height 73
click at [1021, 599] on label "Peptic ulcer, site unspecified" at bounding box center [1023, 601] width 170 height 16
checkbox input "true"
drag, startPoint x: 1342, startPoint y: 528, endPoint x: 1342, endPoint y: 537, distance: 9.0
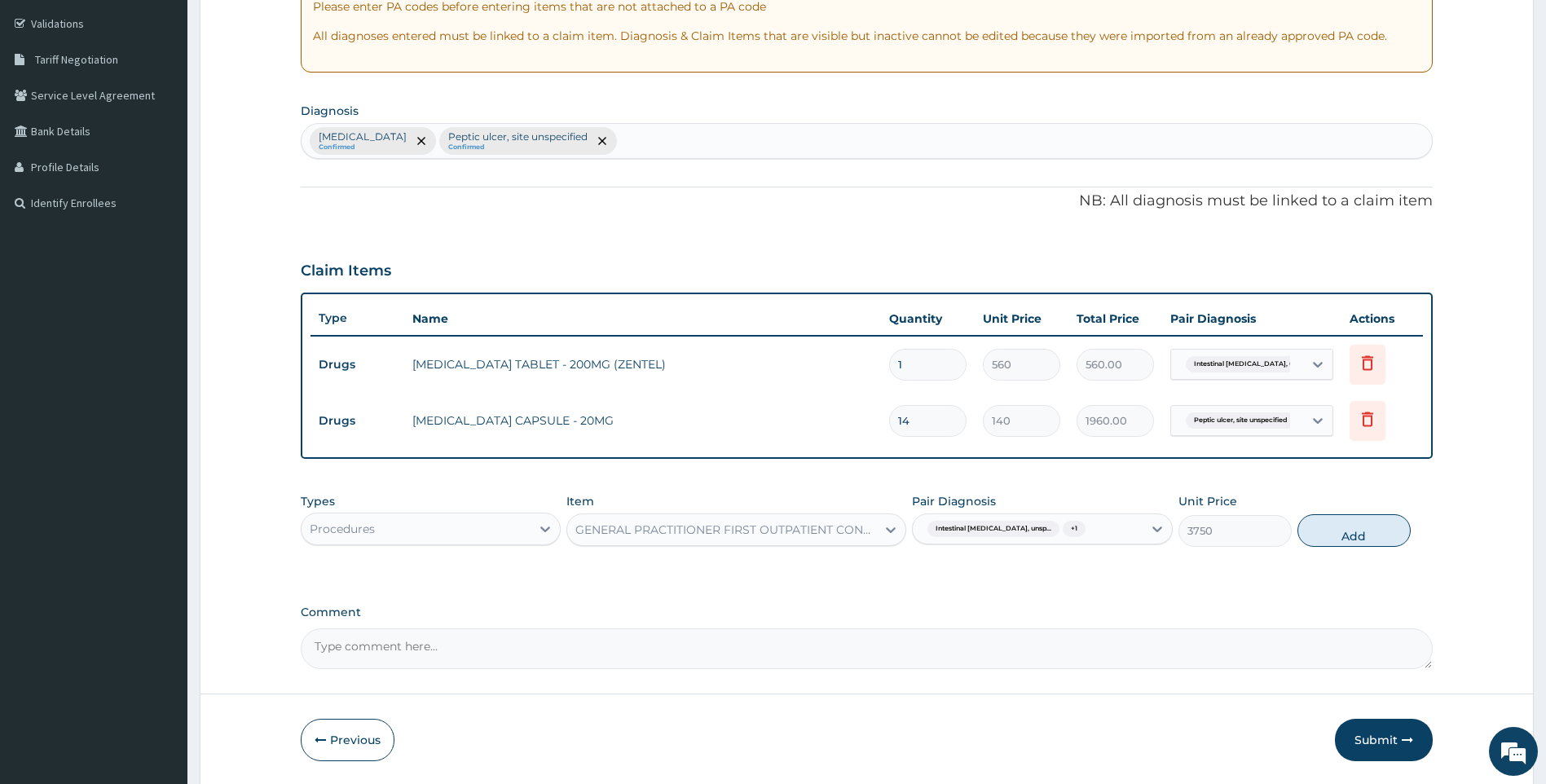
click at [1342, 536] on button "Add" at bounding box center [1354, 530] width 113 height 32
type input "0"
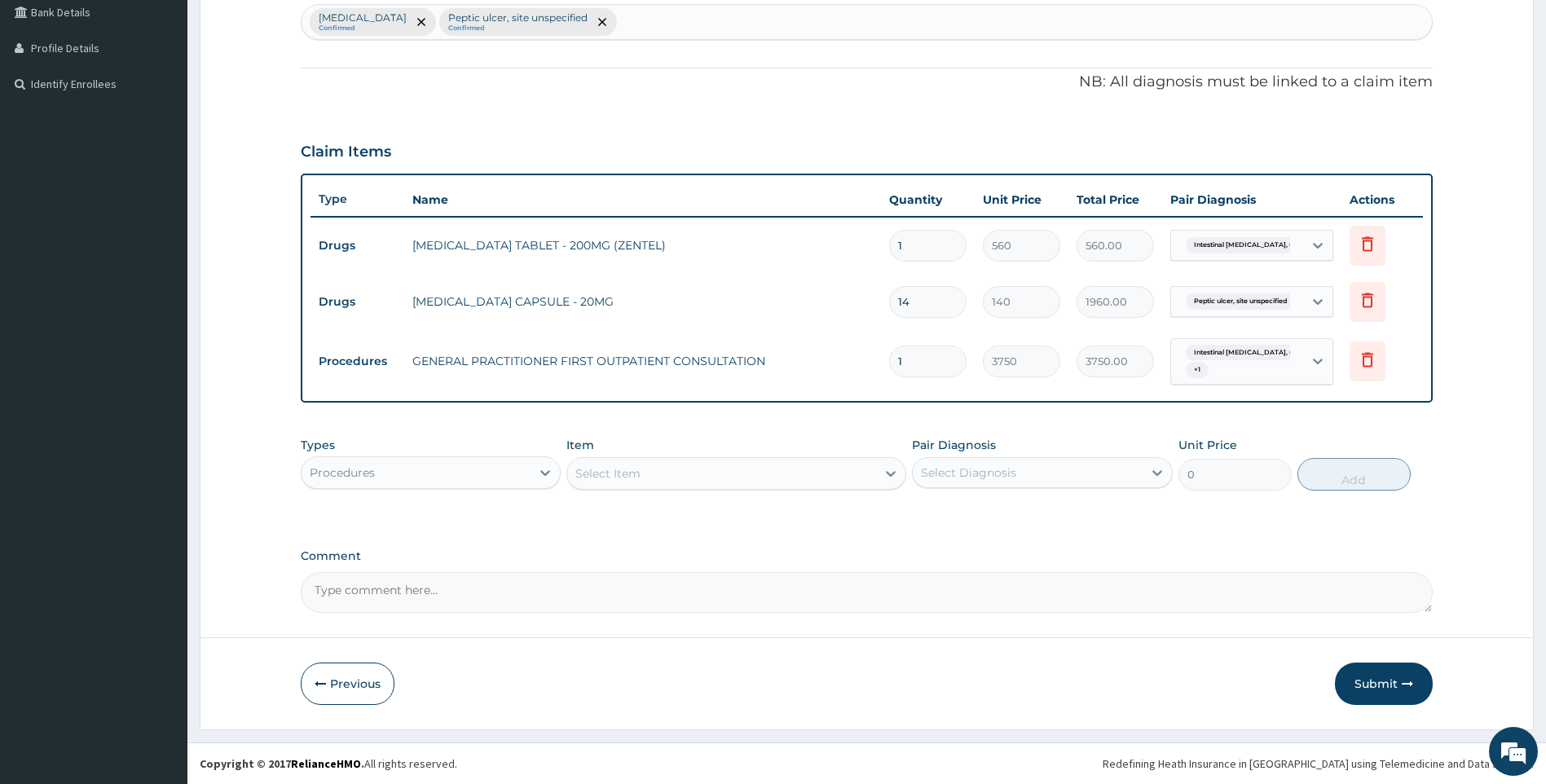
click at [1396, 684] on button "Submit" at bounding box center [1384, 683] width 98 height 43
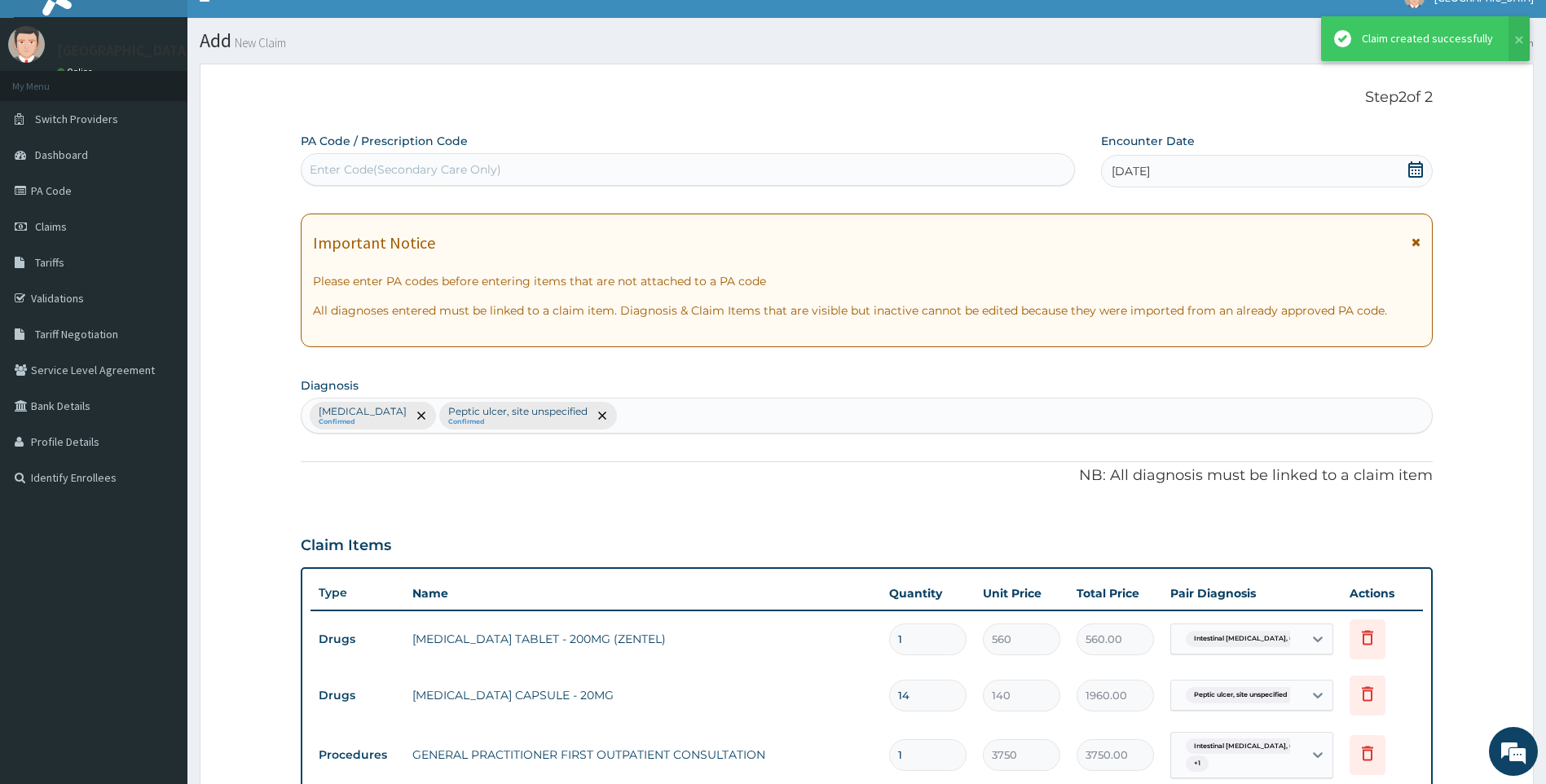
scroll to position [417, 0]
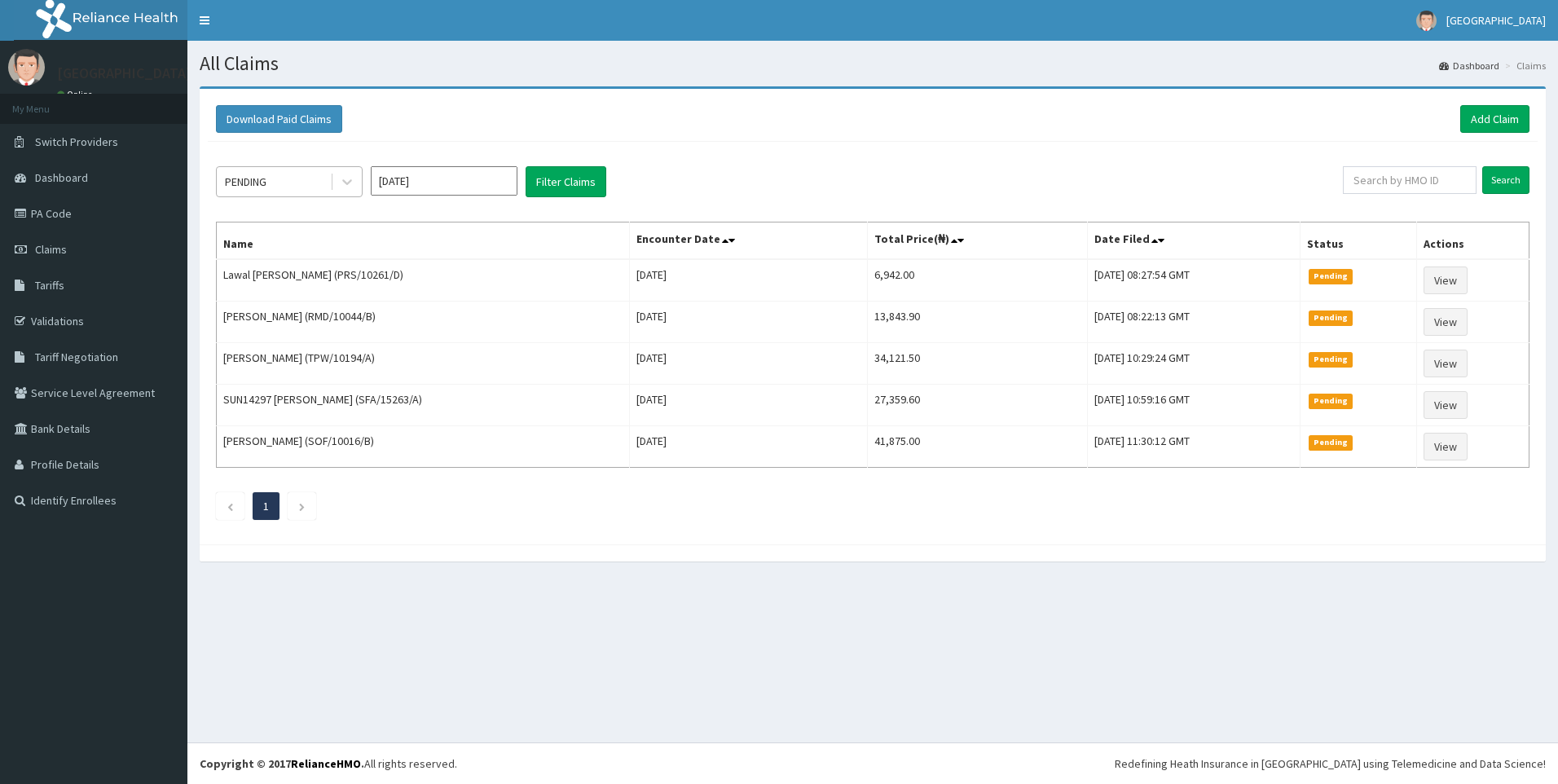
click at [286, 173] on div "PENDING" at bounding box center [273, 181] width 113 height 26
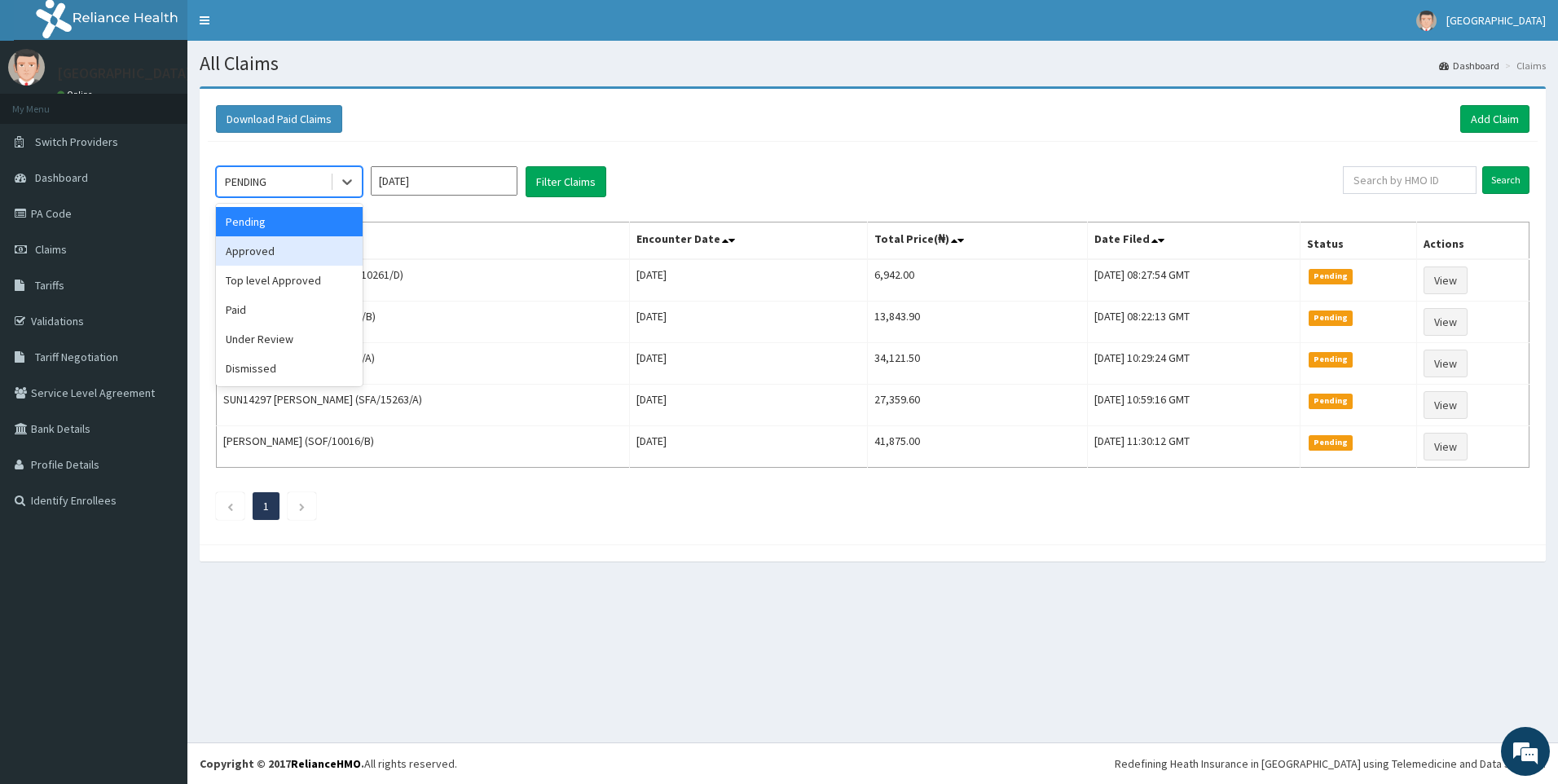
click at [273, 255] on div "Approved" at bounding box center [289, 250] width 147 height 29
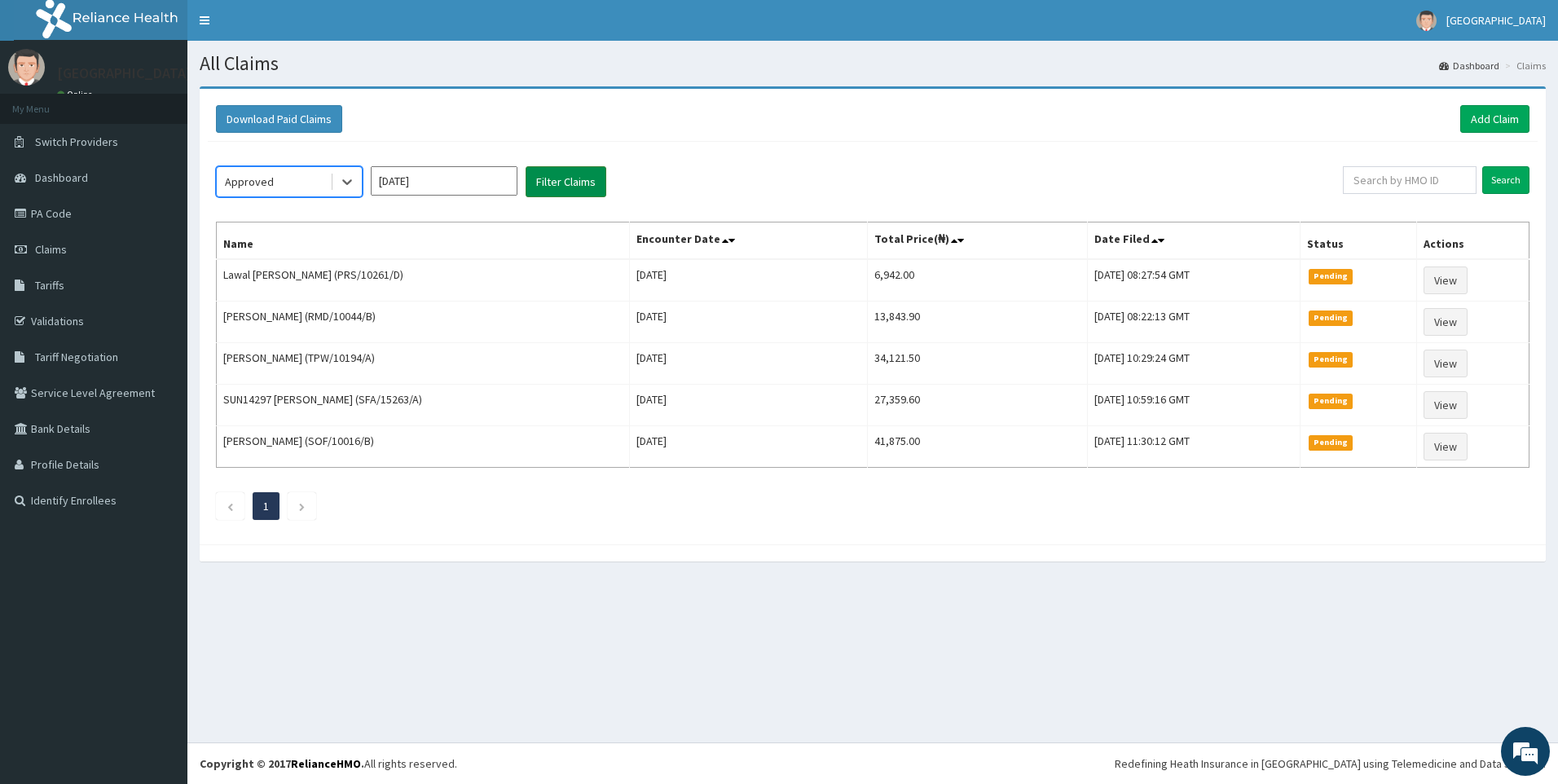
click at [597, 177] on button "Filter Claims" at bounding box center [565, 182] width 81 height 31
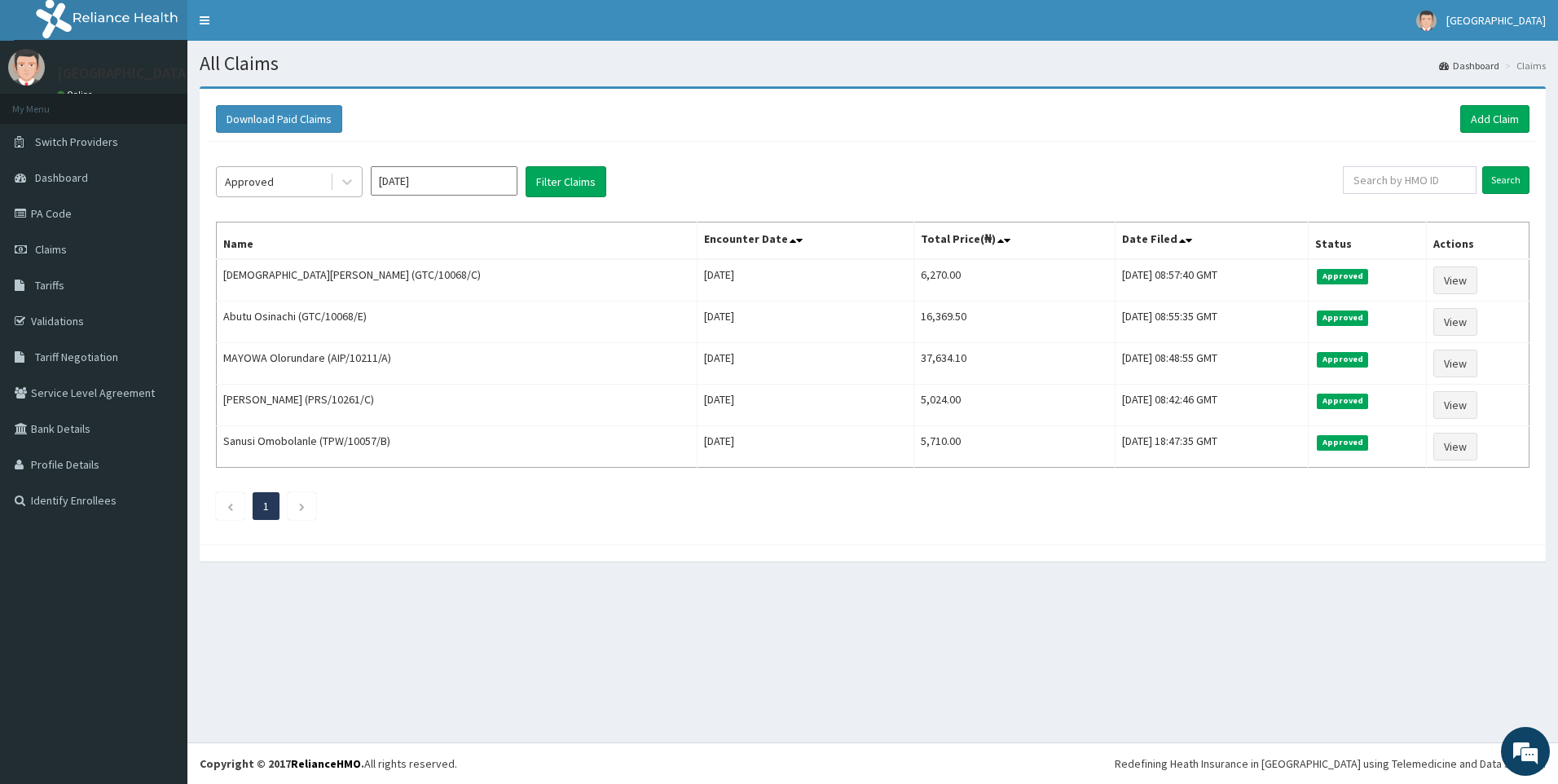
click at [298, 186] on div "Approved" at bounding box center [273, 181] width 113 height 26
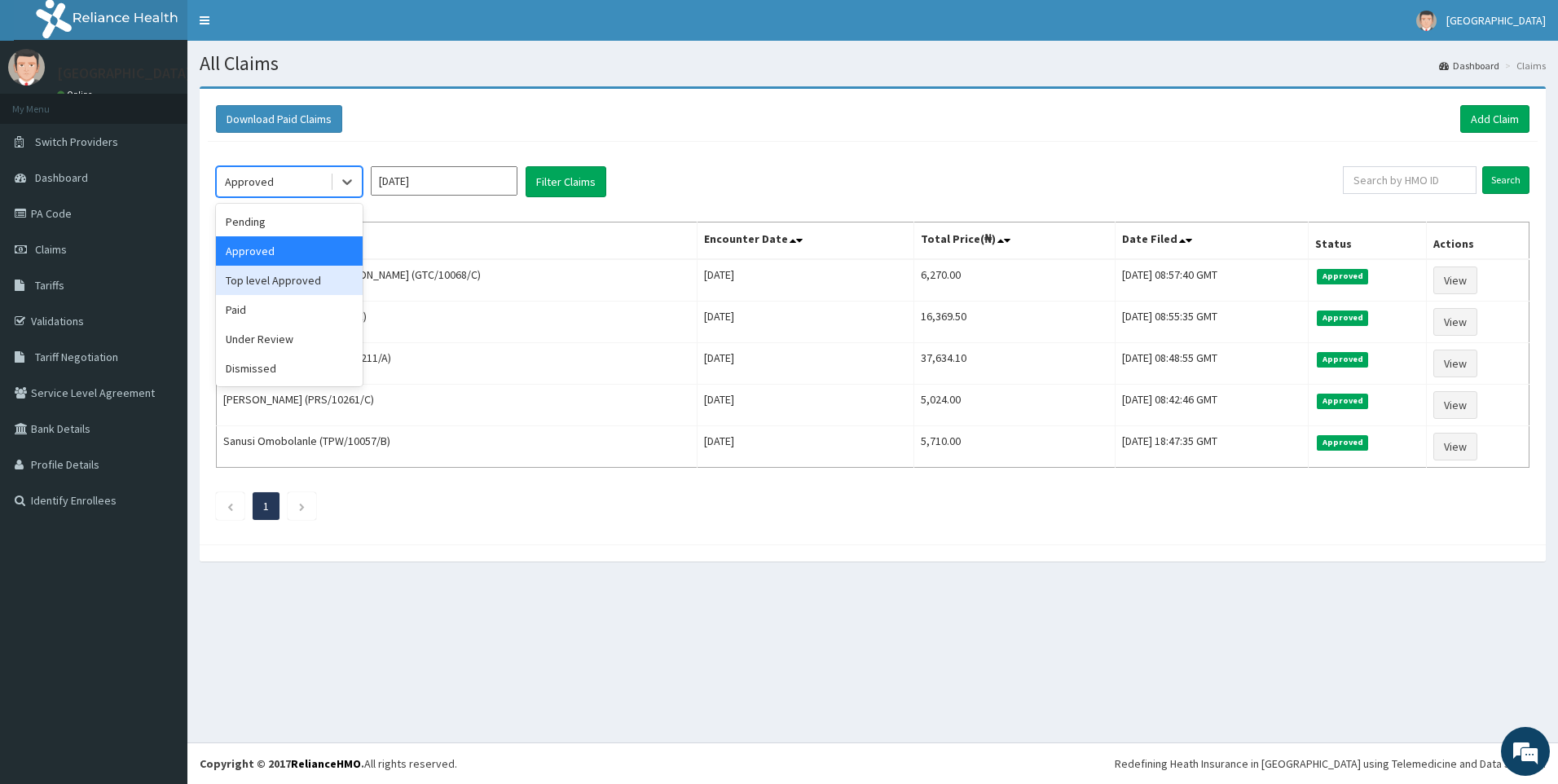
drag, startPoint x: 269, startPoint y: 283, endPoint x: 440, endPoint y: 244, distance: 175.4
click at [270, 282] on div "Top level Approved" at bounding box center [289, 280] width 147 height 29
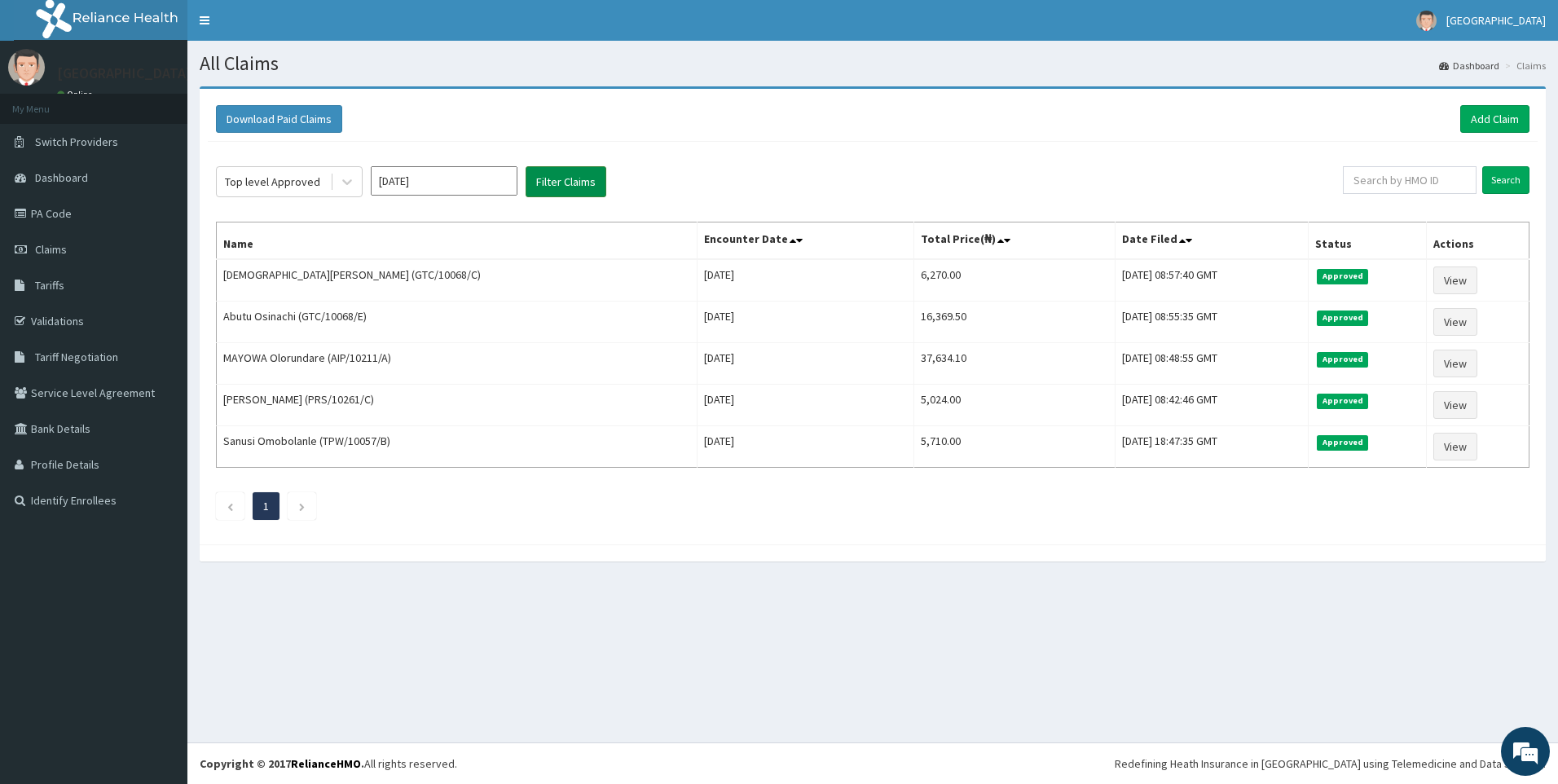
click at [559, 185] on button "Filter Claims" at bounding box center [565, 182] width 81 height 31
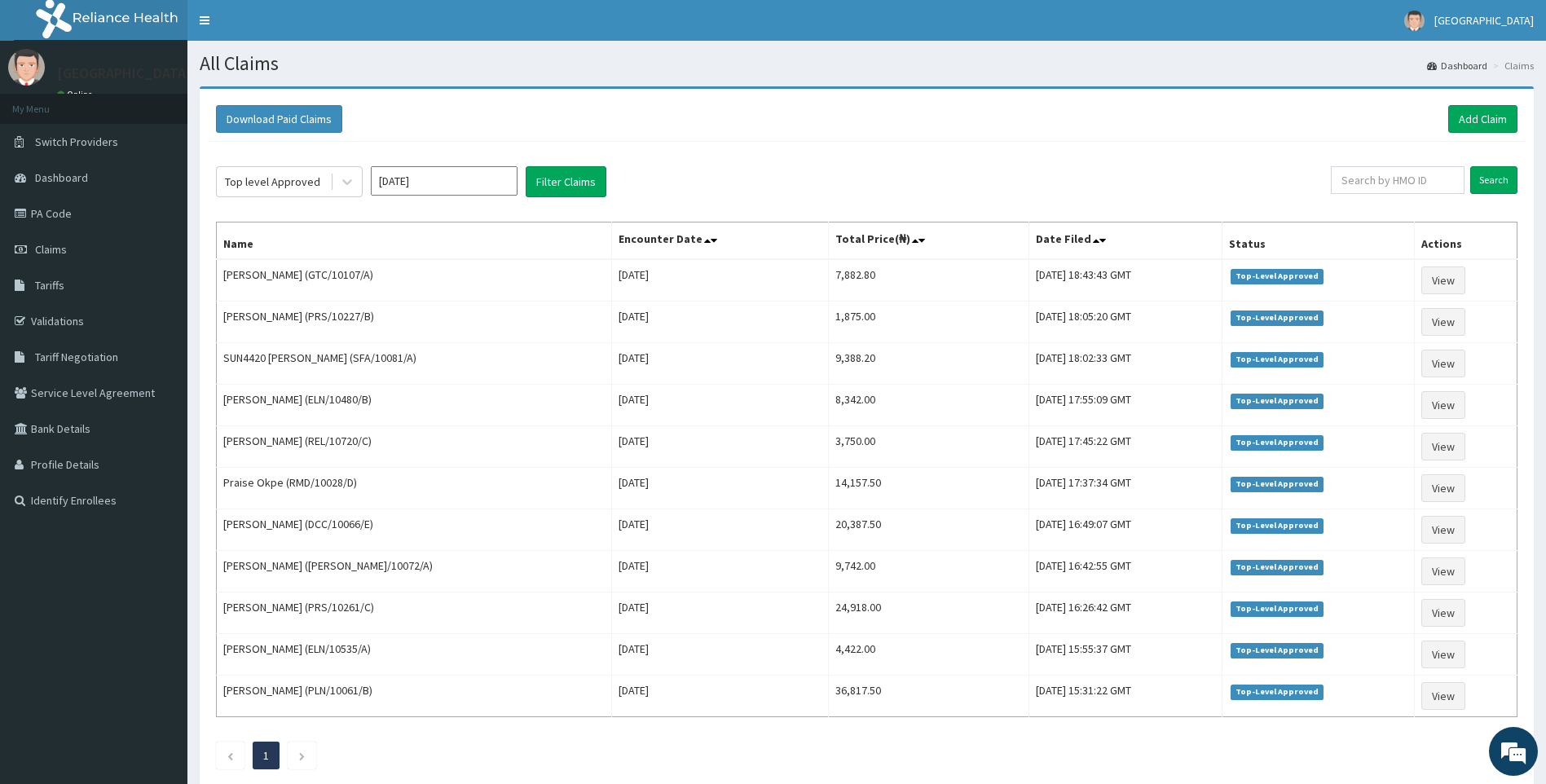
click at [1524, 105] on div "Download Paid Claims Add Claim" at bounding box center [866, 119] width 1318 height 45
click at [1496, 113] on link "Add Claim" at bounding box center [1483, 118] width 69 height 28
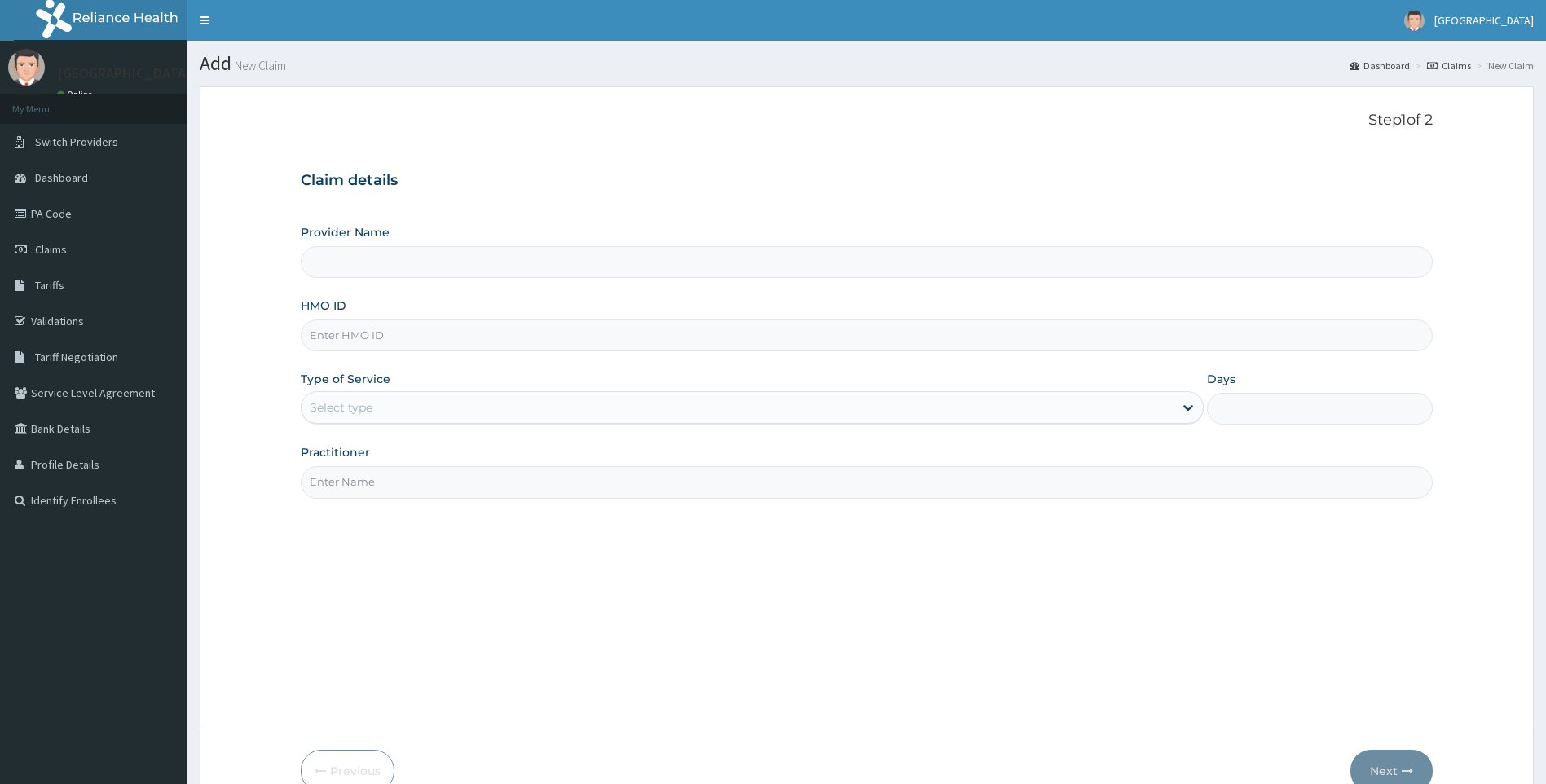
paste input "RMD/10059/D"
type input "RMD/10059/D"
type input "[GEOGRAPHIC_DATA]"
type input "RMD/10059/D"
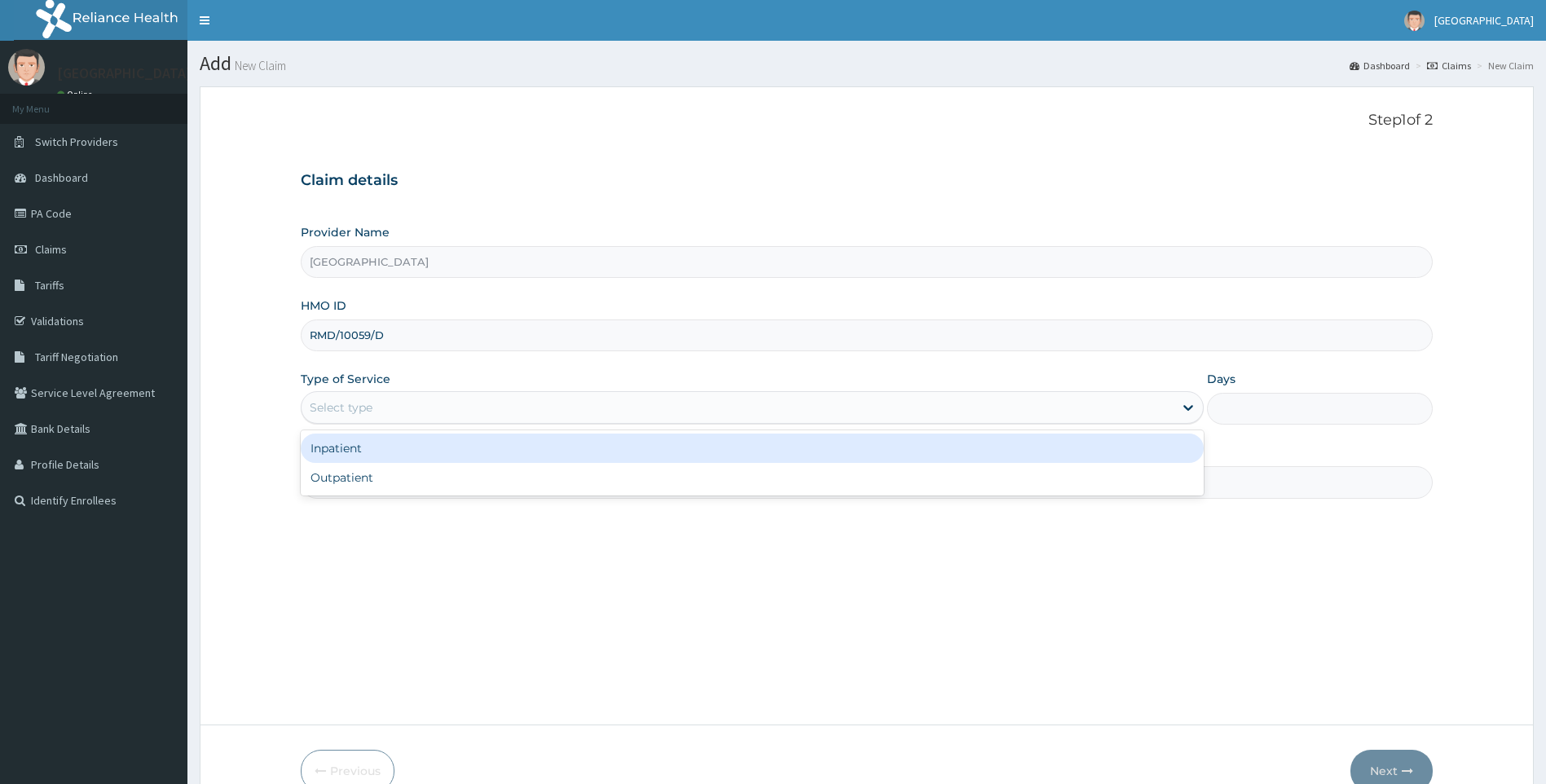
click at [432, 416] on div "Select type" at bounding box center [738, 406] width 873 height 26
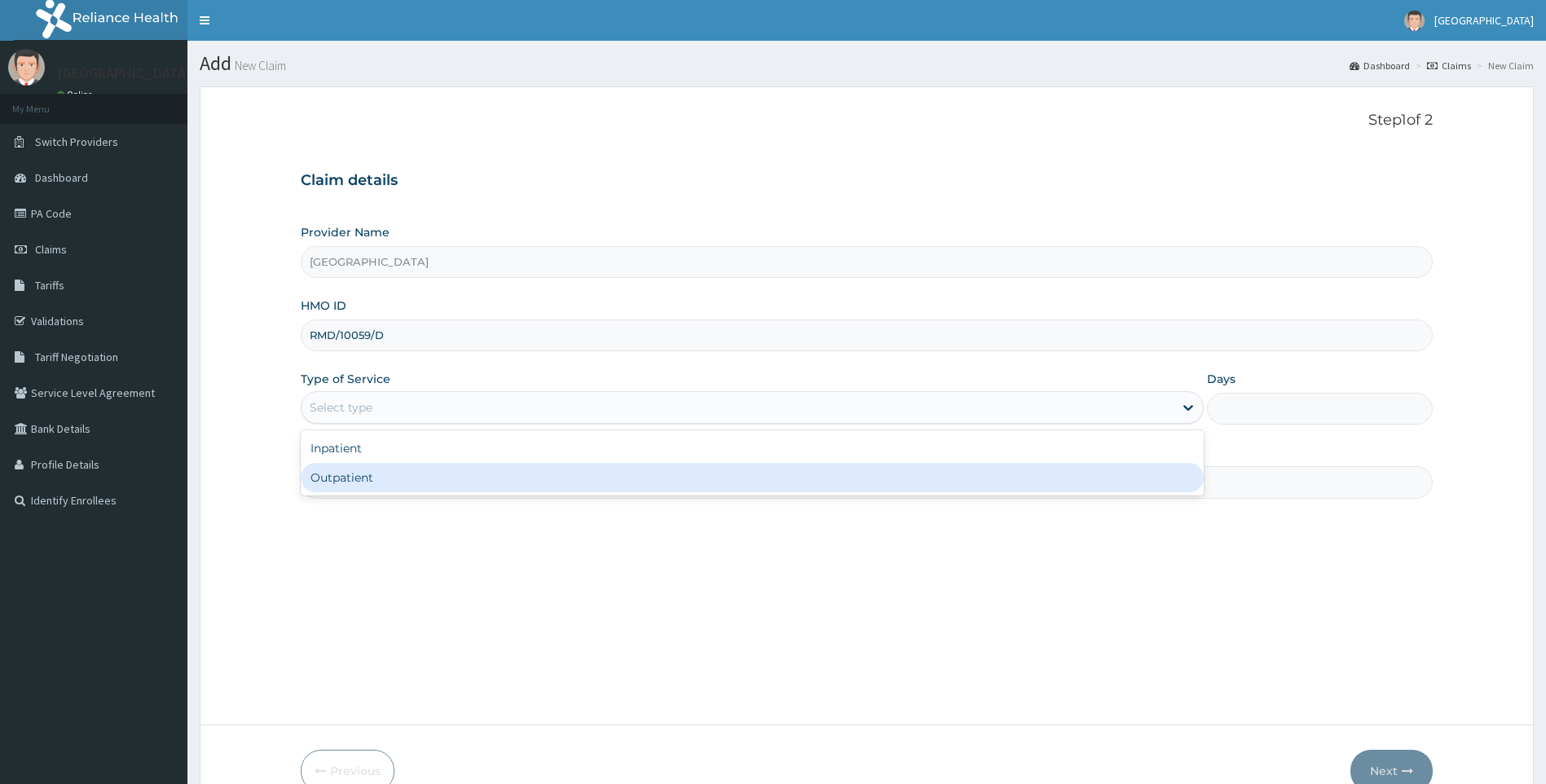
click at [406, 471] on div "Outpatient" at bounding box center [753, 477] width 904 height 29
type input "1"
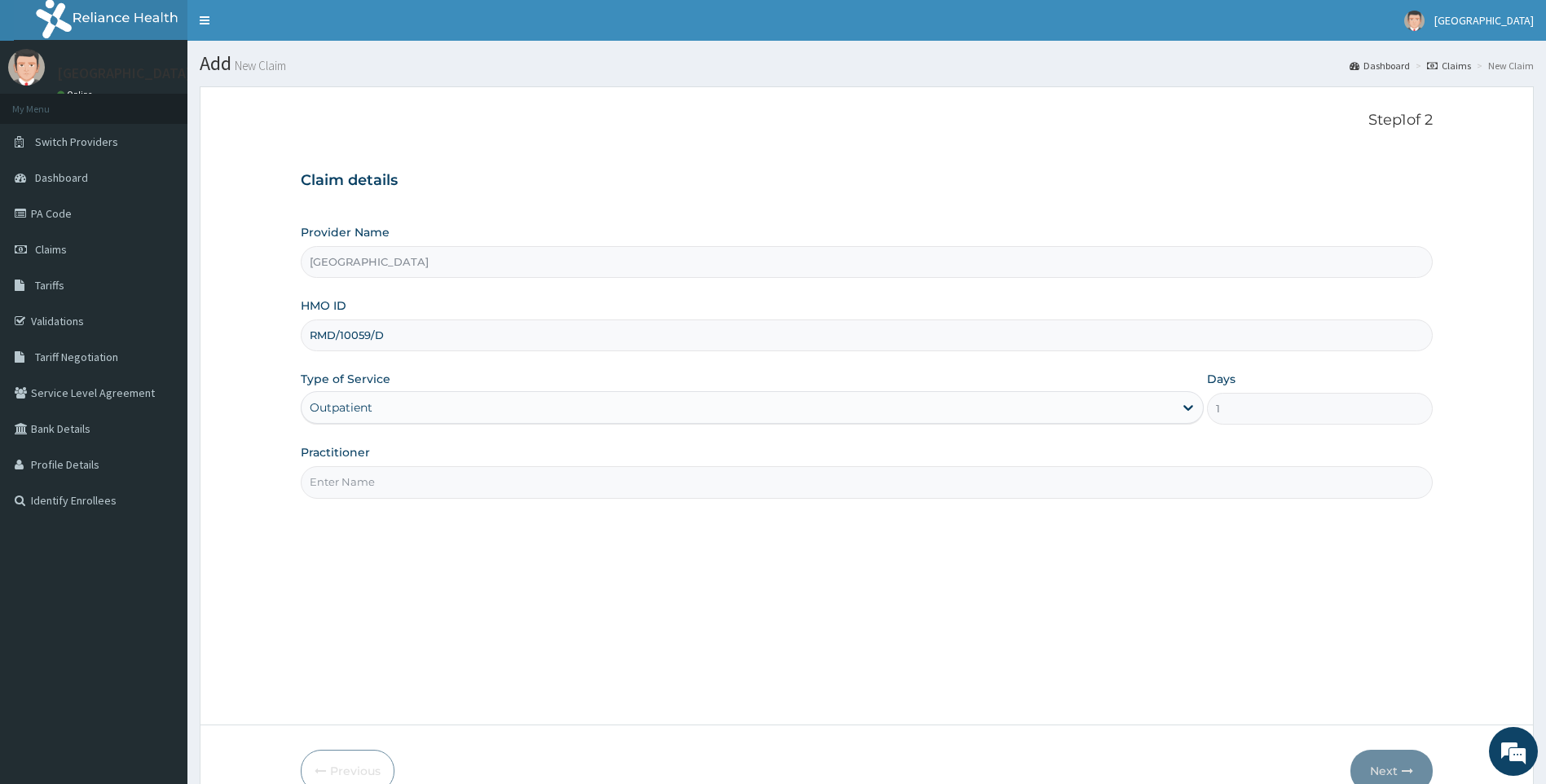
click at [385, 483] on input "Practitioner" at bounding box center [867, 481] width 1133 height 31
drag, startPoint x: 479, startPoint y: 467, endPoint x: 477, endPoint y: 486, distance: 19.1
click at [479, 467] on input "Practitioner" at bounding box center [867, 481] width 1133 height 31
type input "DR [PERSON_NAME]"
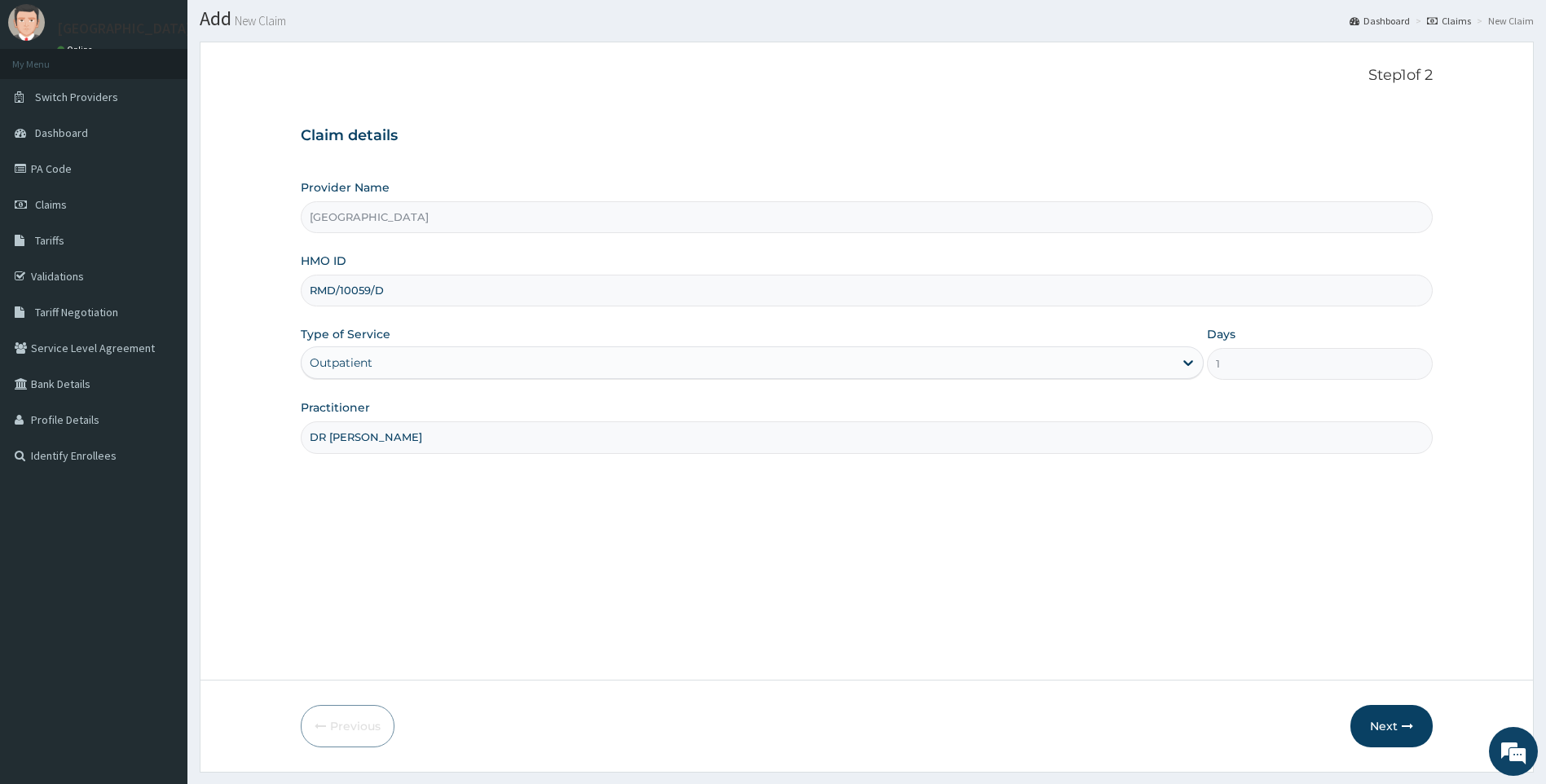
scroll to position [88, 0]
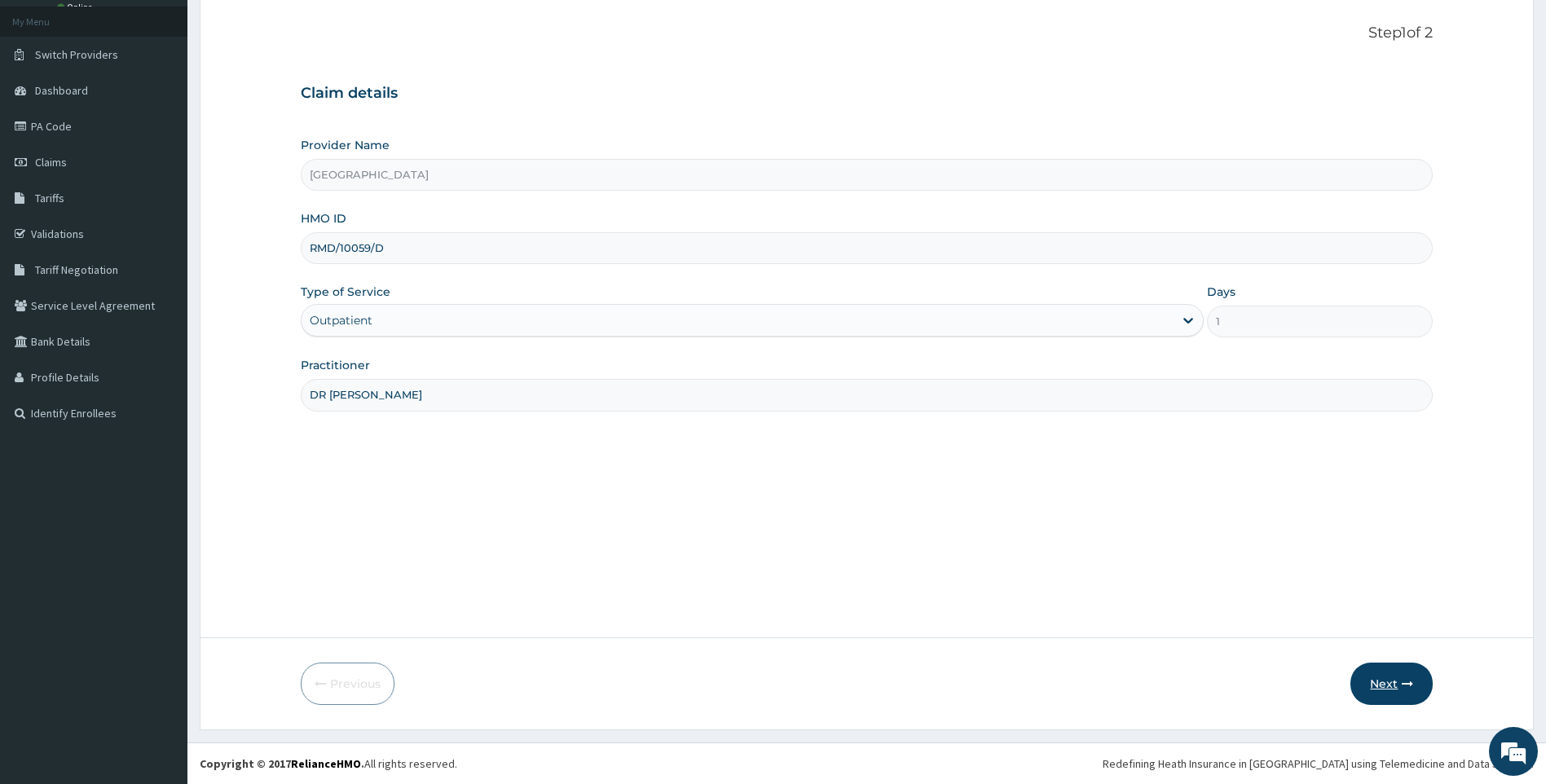
click at [1417, 683] on button "Next" at bounding box center [1392, 683] width 82 height 43
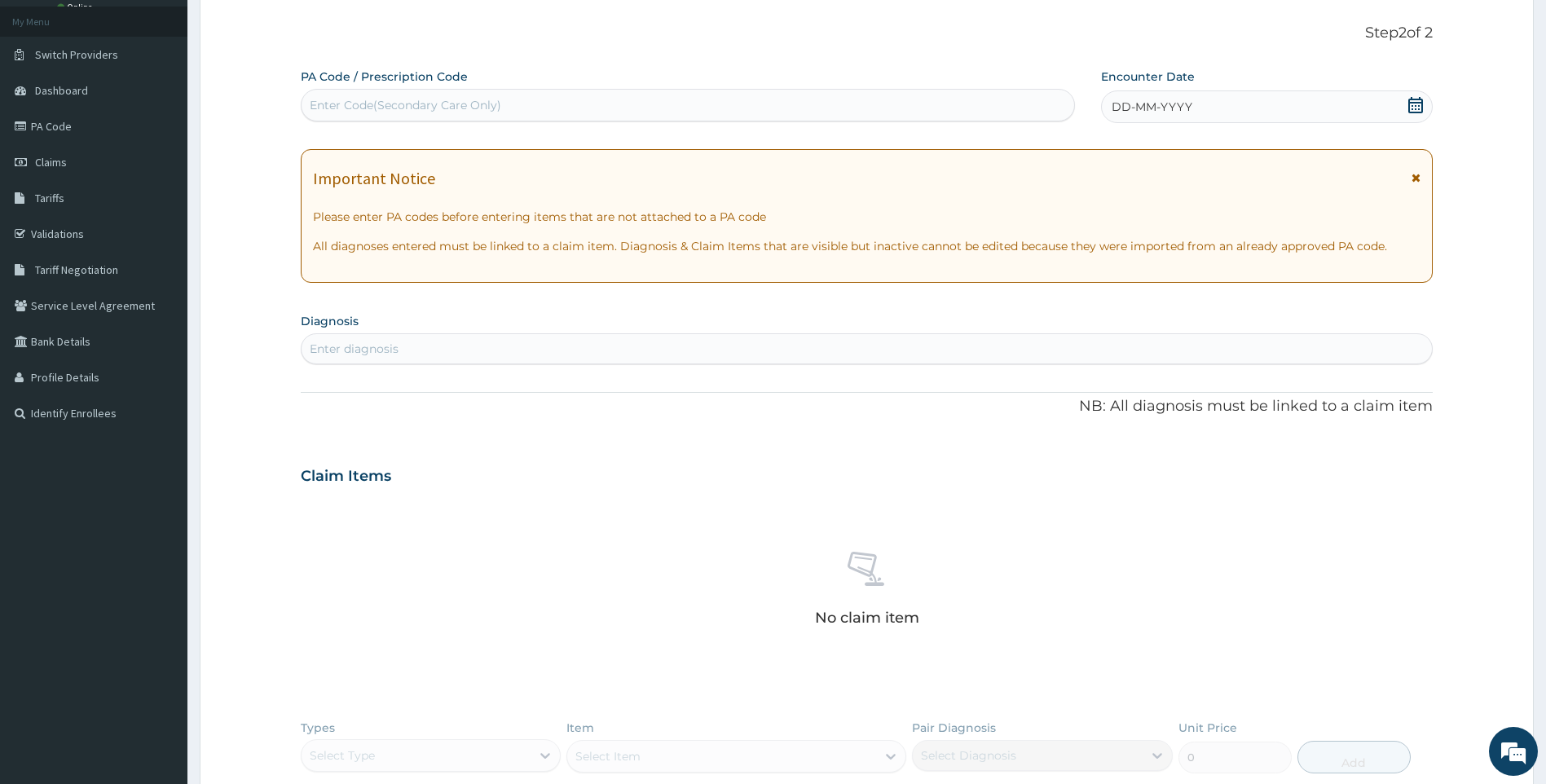
scroll to position [0, 0]
click at [1414, 106] on icon at bounding box center [1416, 105] width 14 height 16
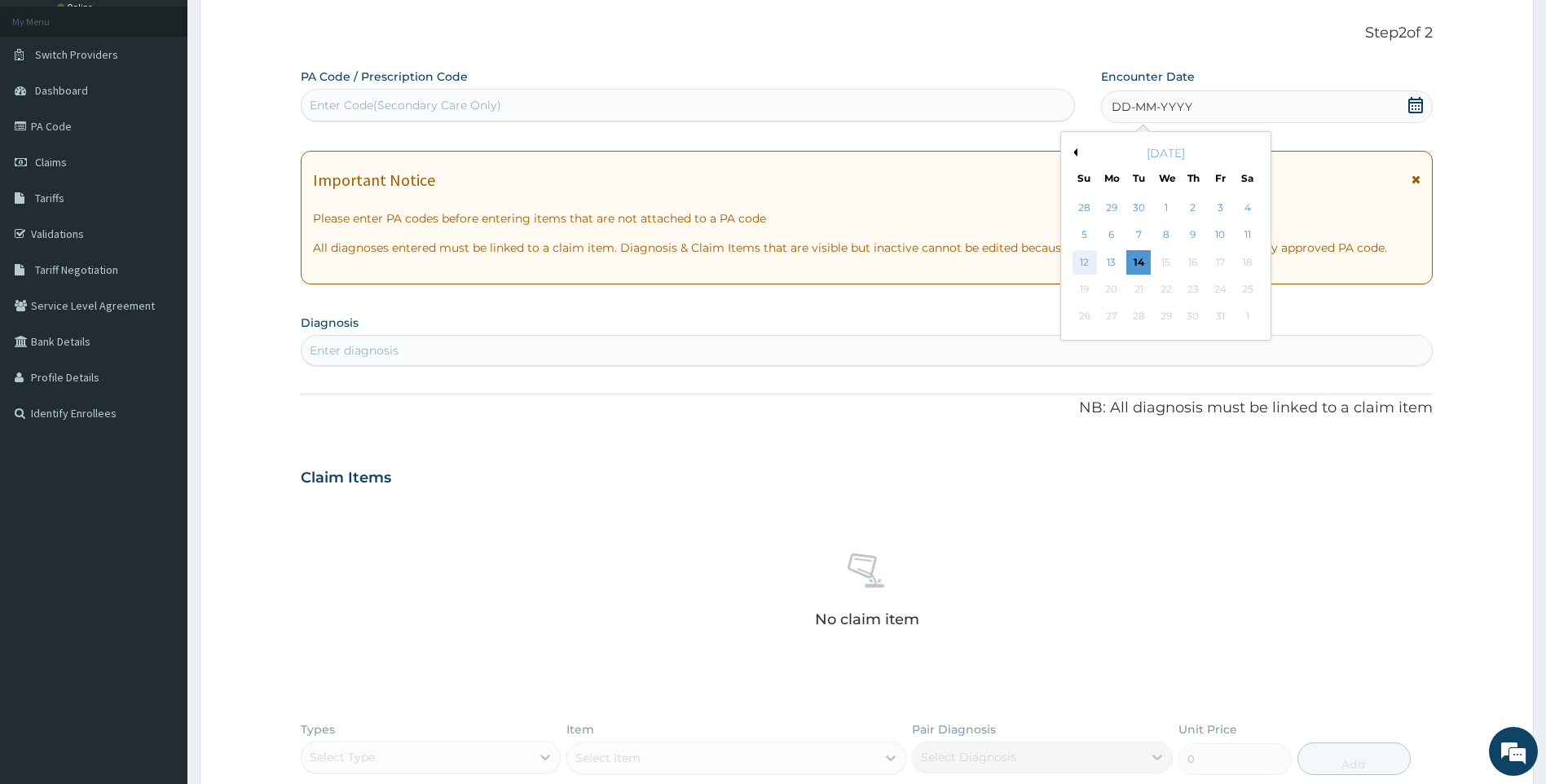
click at [1083, 260] on div "12" at bounding box center [1085, 263] width 25 height 25
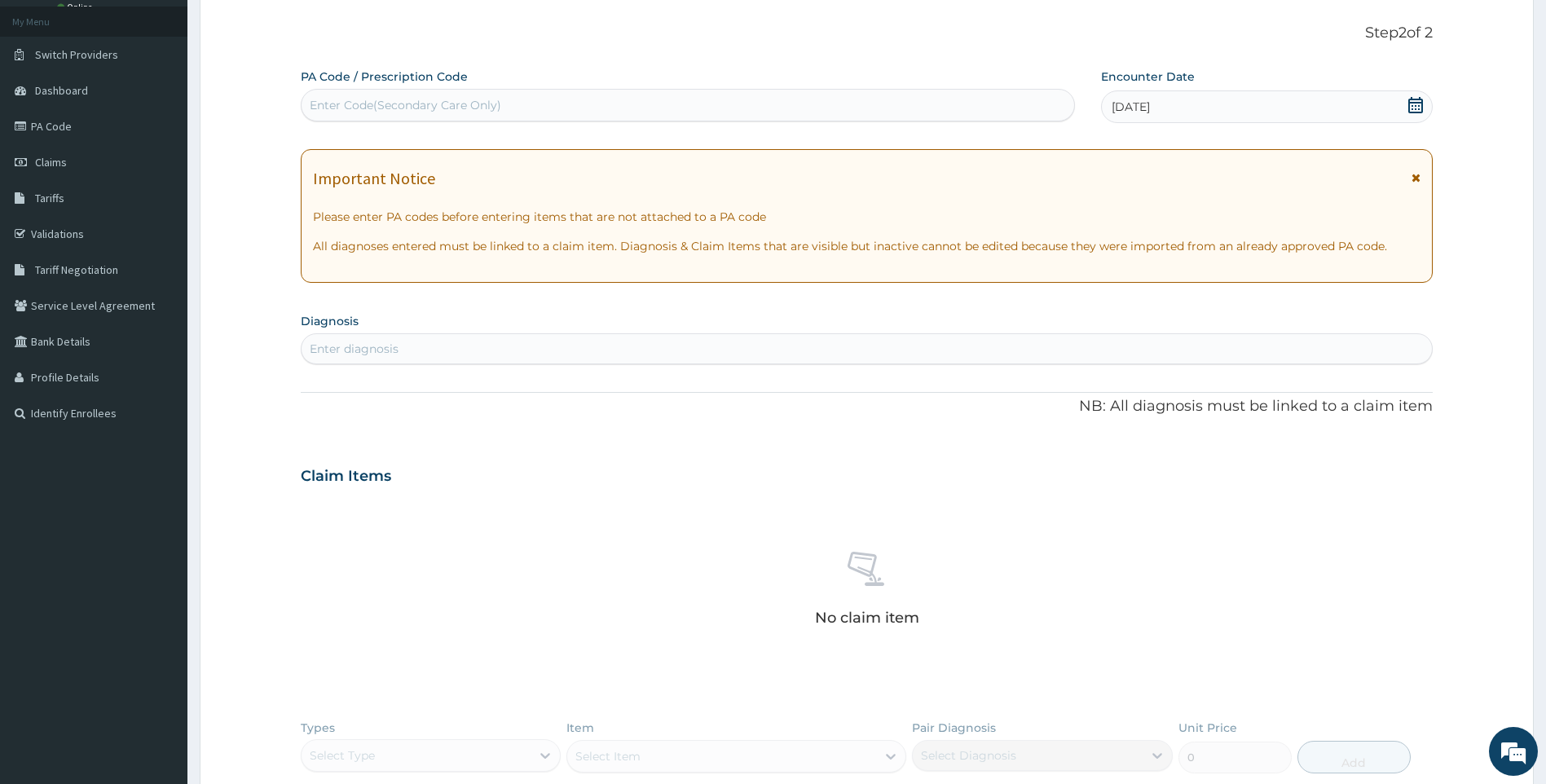
click at [602, 348] on div "Enter diagnosis" at bounding box center [867, 348] width 1131 height 26
type input "[MEDICAL_DATA]"
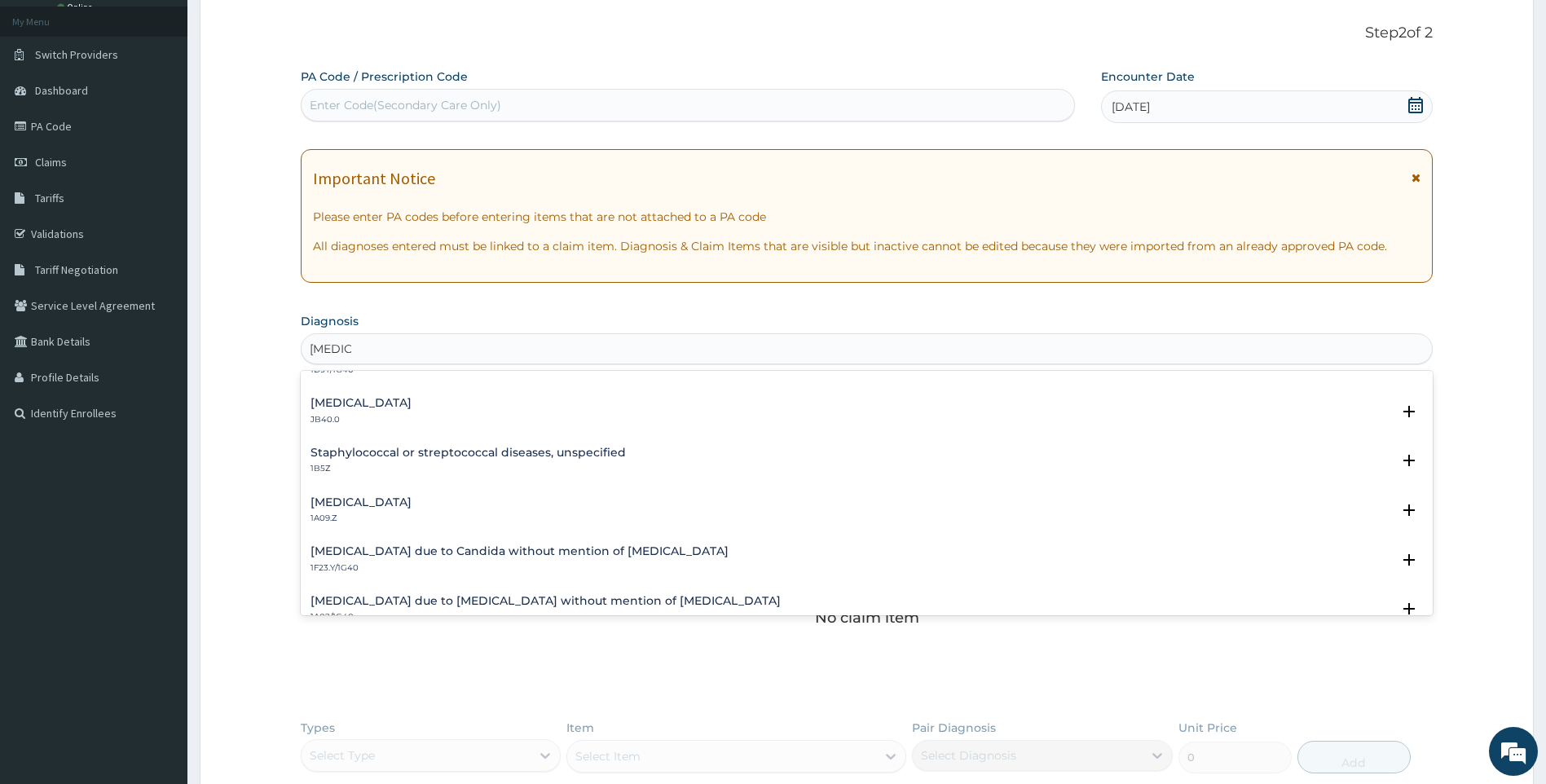
scroll to position [245, 0]
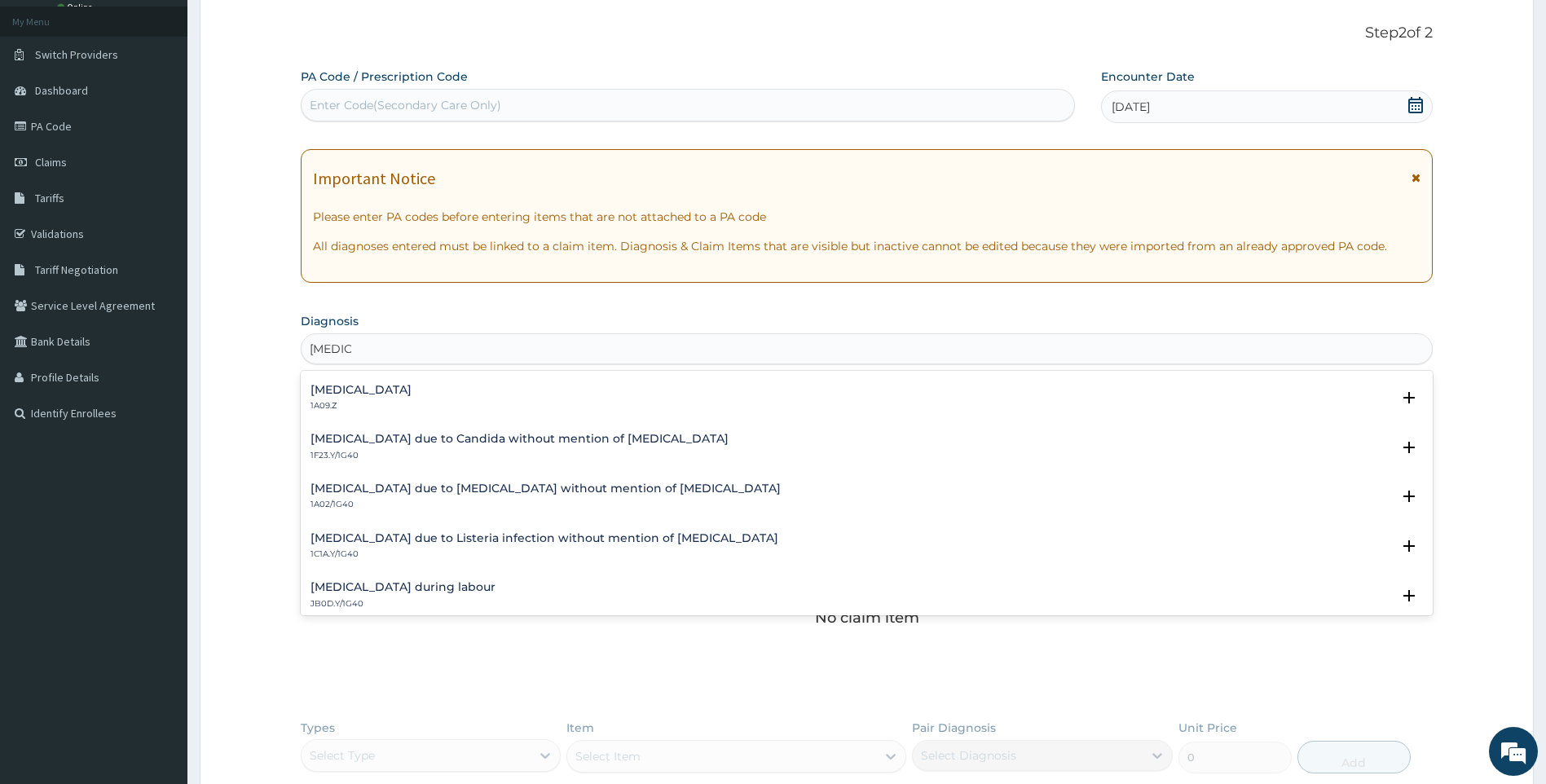
click at [411, 395] on h4 "[MEDICAL_DATA]" at bounding box center [361, 389] width 101 height 12
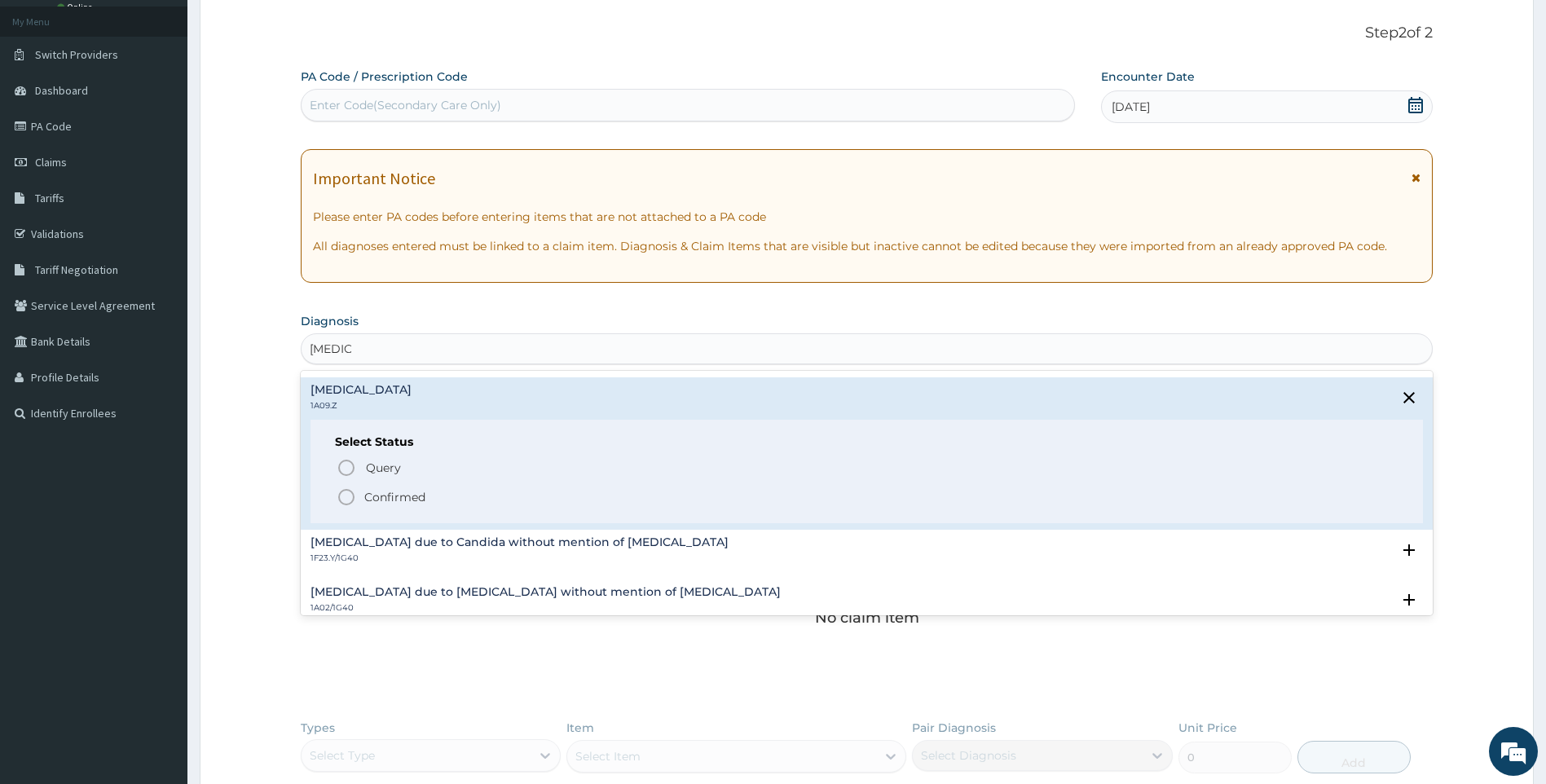
click at [374, 495] on p "Confirmed" at bounding box center [395, 497] width 61 height 16
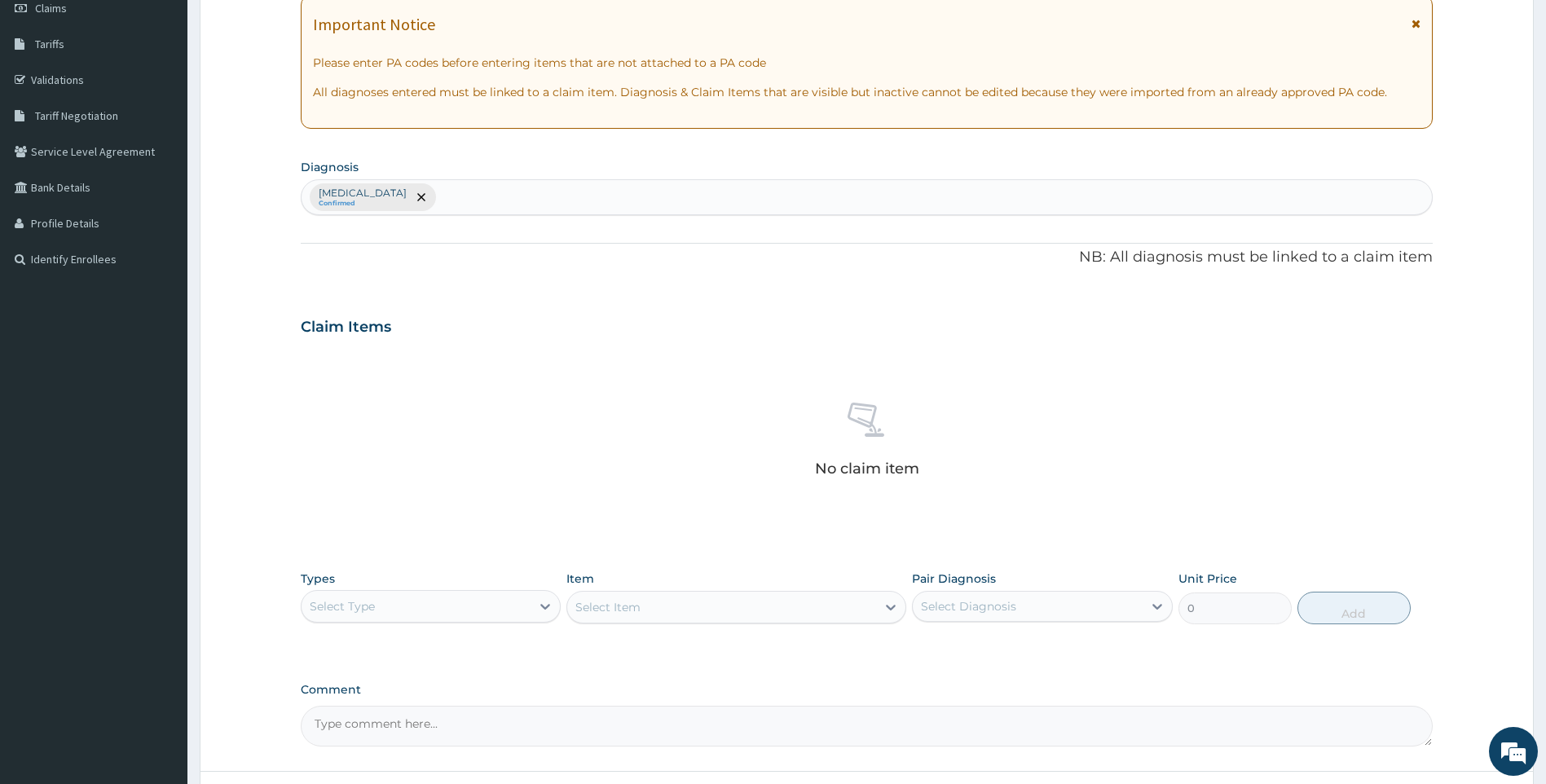
scroll to position [375, 0]
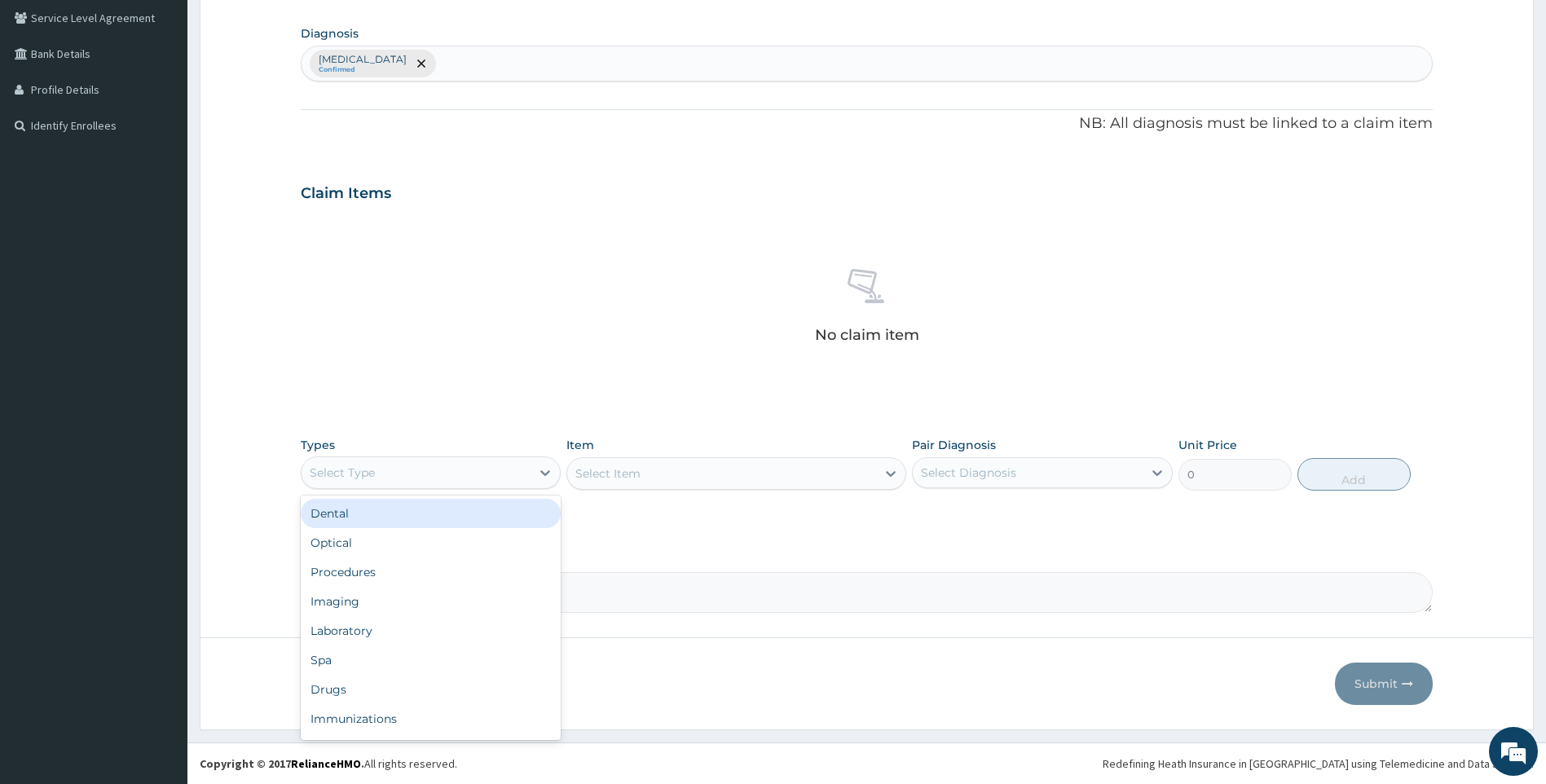
click at [472, 471] on div "Select Type" at bounding box center [416, 472] width 229 height 26
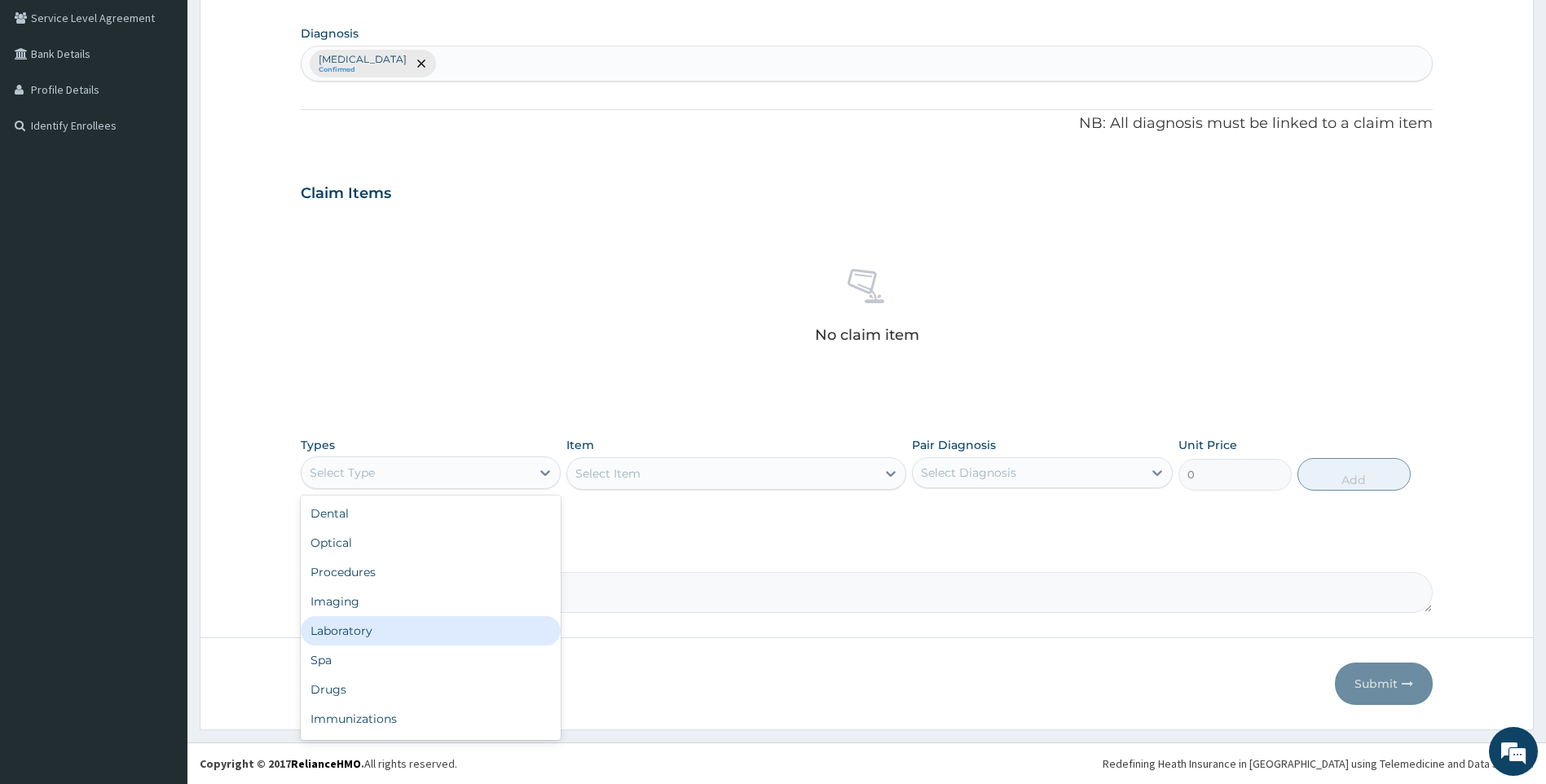
drag, startPoint x: 349, startPoint y: 637, endPoint x: 359, endPoint y: 598, distance: 40.3
click at [349, 637] on div "Laboratory" at bounding box center [431, 630] width 261 height 29
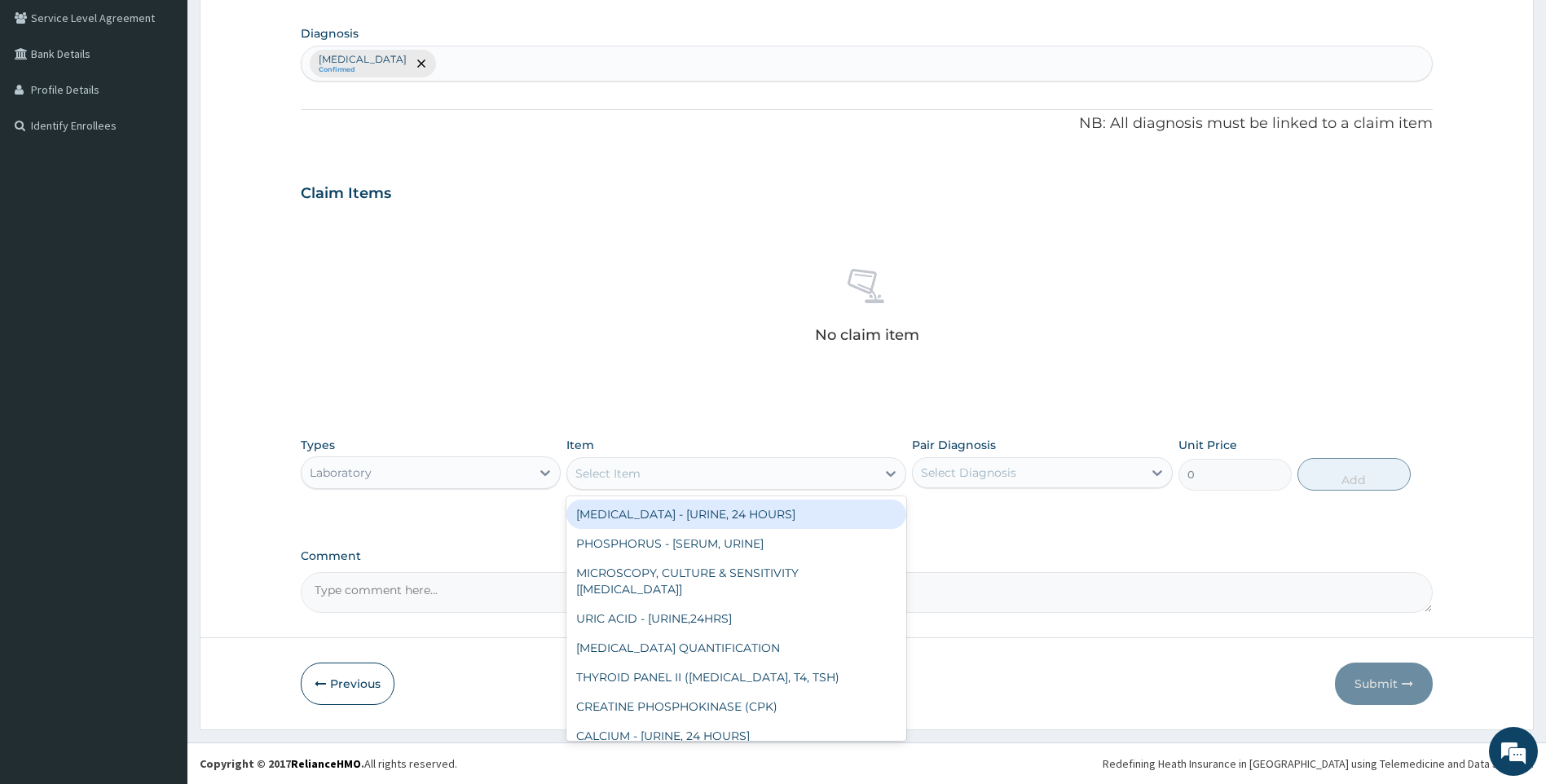
click at [677, 467] on div "Select Item" at bounding box center [722, 473] width 309 height 26
click at [731, 474] on div "Select Item" at bounding box center [722, 473] width 309 height 26
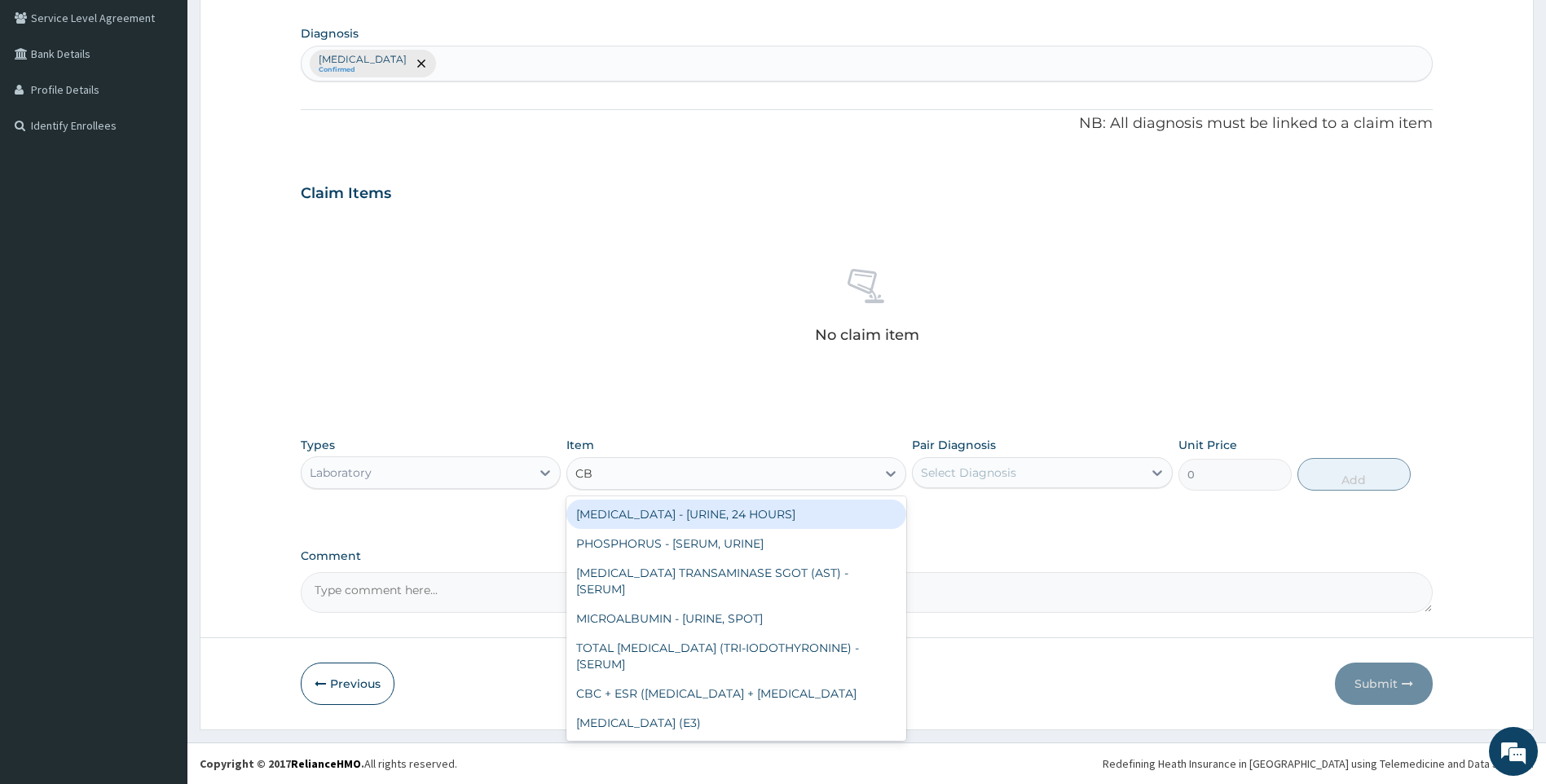
type input "CBC"
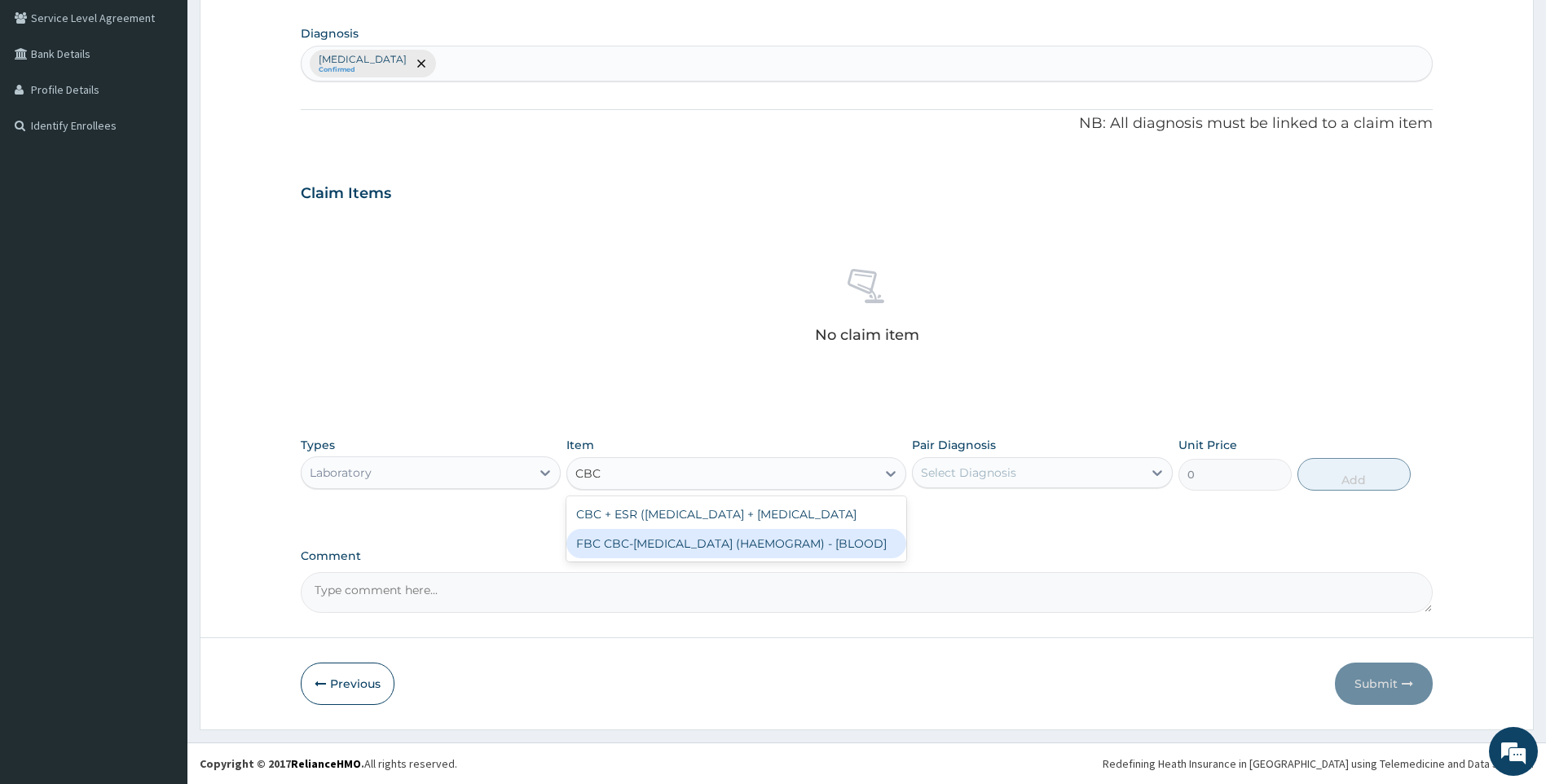
click at [779, 559] on div "FBC CBC-COMPLETE BLOOD COUNT (HAEMOGRAM) - [BLOOD]" at bounding box center [736, 543] width 340 height 29
type input "5000"
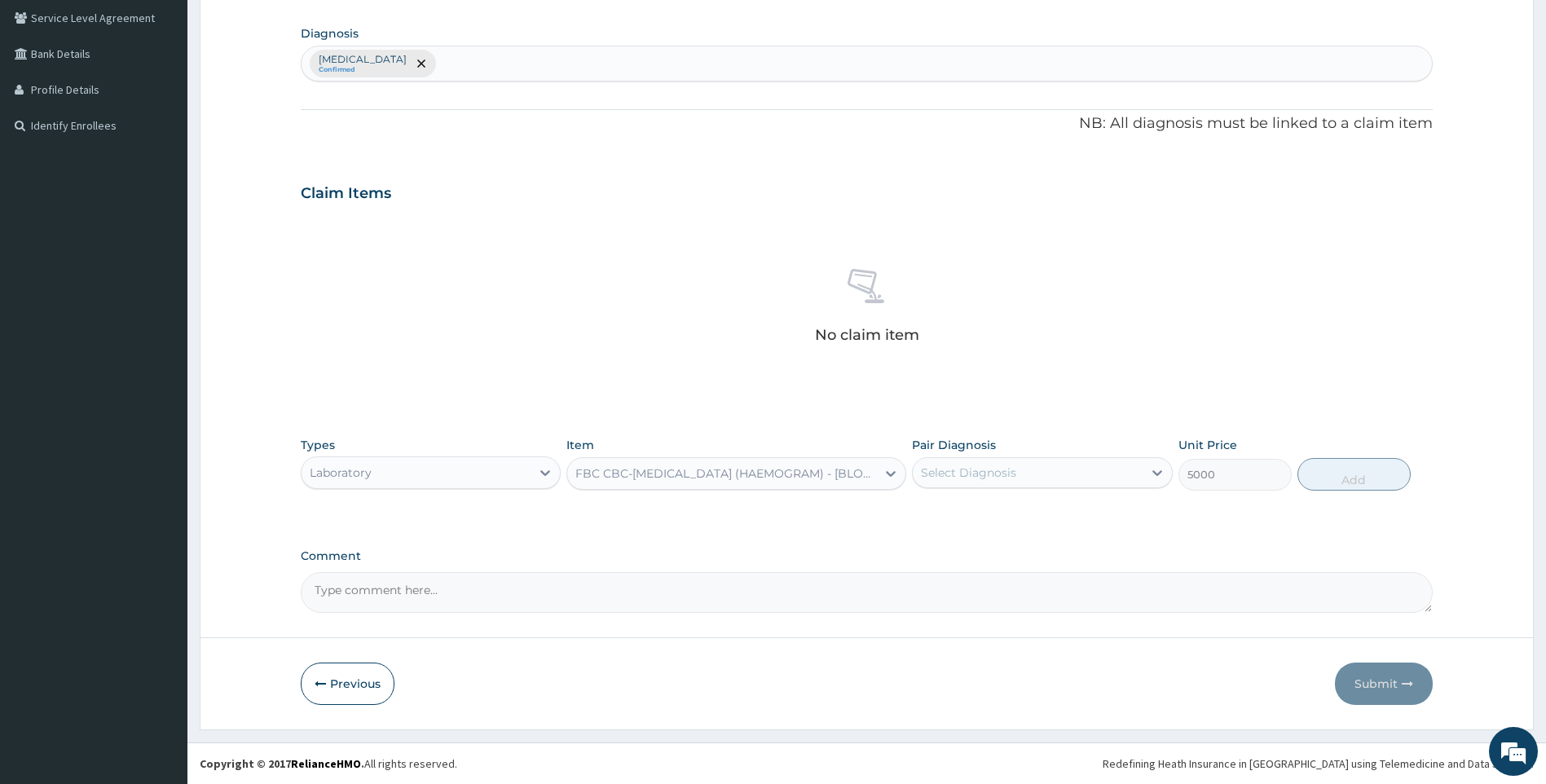
click at [1028, 466] on div "Select Diagnosis" at bounding box center [1027, 472] width 229 height 26
drag, startPoint x: 1028, startPoint y: 505, endPoint x: 1320, endPoint y: 468, distance: 294.3
click at [1029, 505] on label "Salmonella infection, unspecified" at bounding box center [989, 512] width 101 height 16
checkbox input "true"
click at [1320, 468] on button "Add" at bounding box center [1354, 474] width 113 height 32
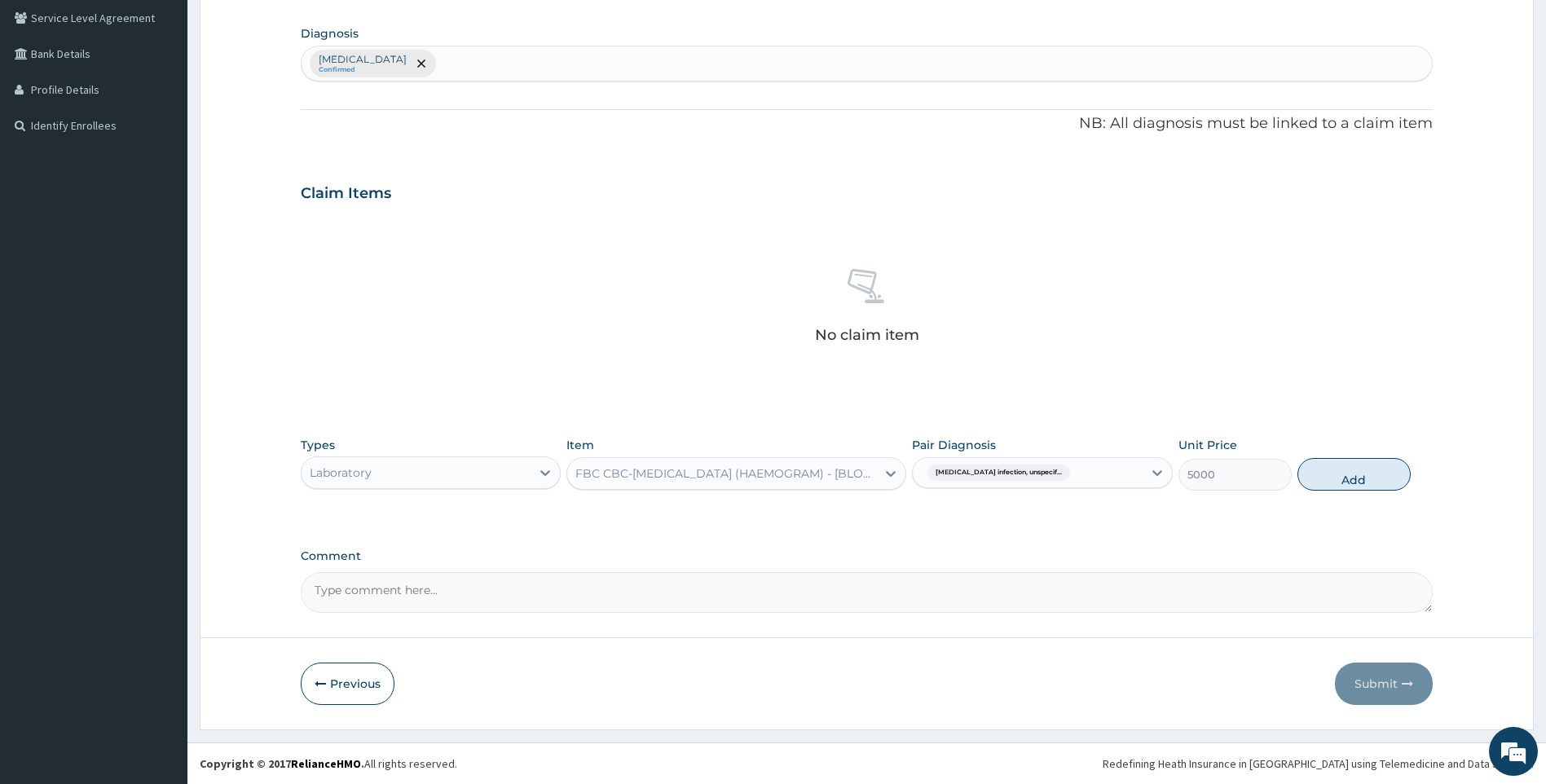
type input "0"
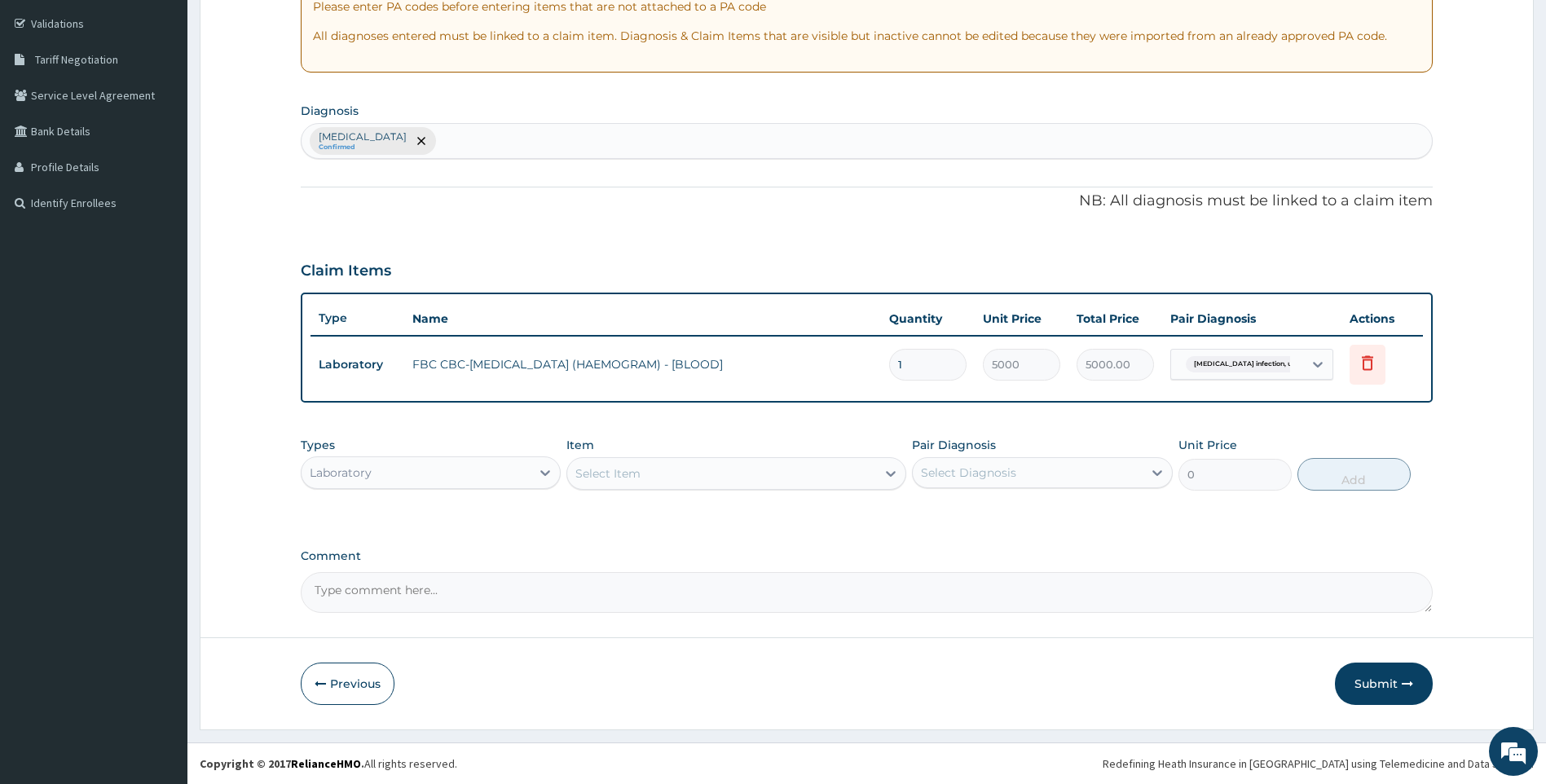
click at [542, 139] on div "Salmonella infection, unspecified Confirmed" at bounding box center [867, 141] width 1131 height 34
type input "[MEDICAL_DATA]"
click at [785, 477] on div "Select Item" at bounding box center [722, 473] width 309 height 26
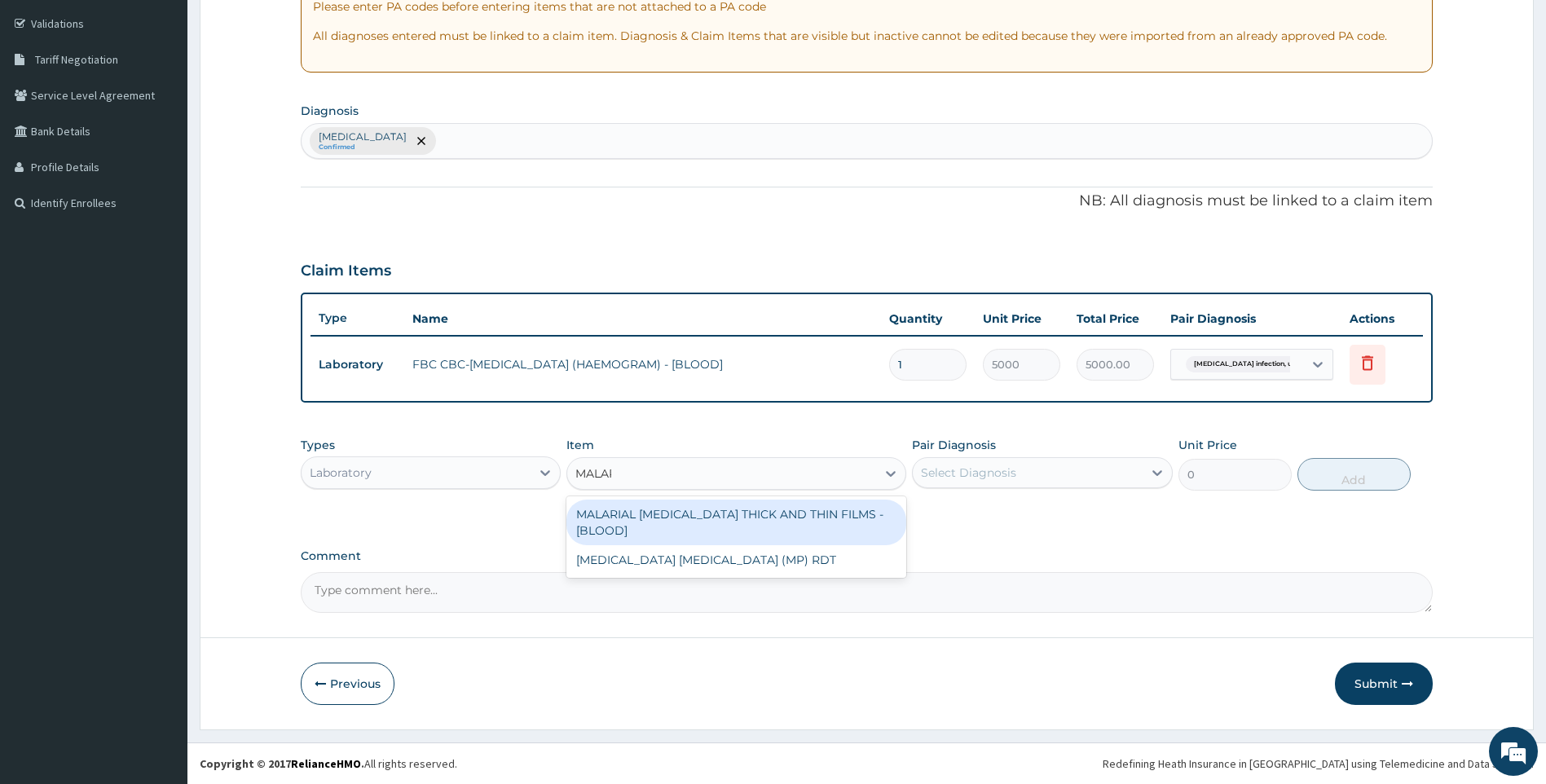
type input "MALARI"
click at [783, 517] on div "MALARIAL [MEDICAL_DATA] THICK AND THIN FILMS - [BLOOD]" at bounding box center [736, 522] width 340 height 46
type input "2187.5"
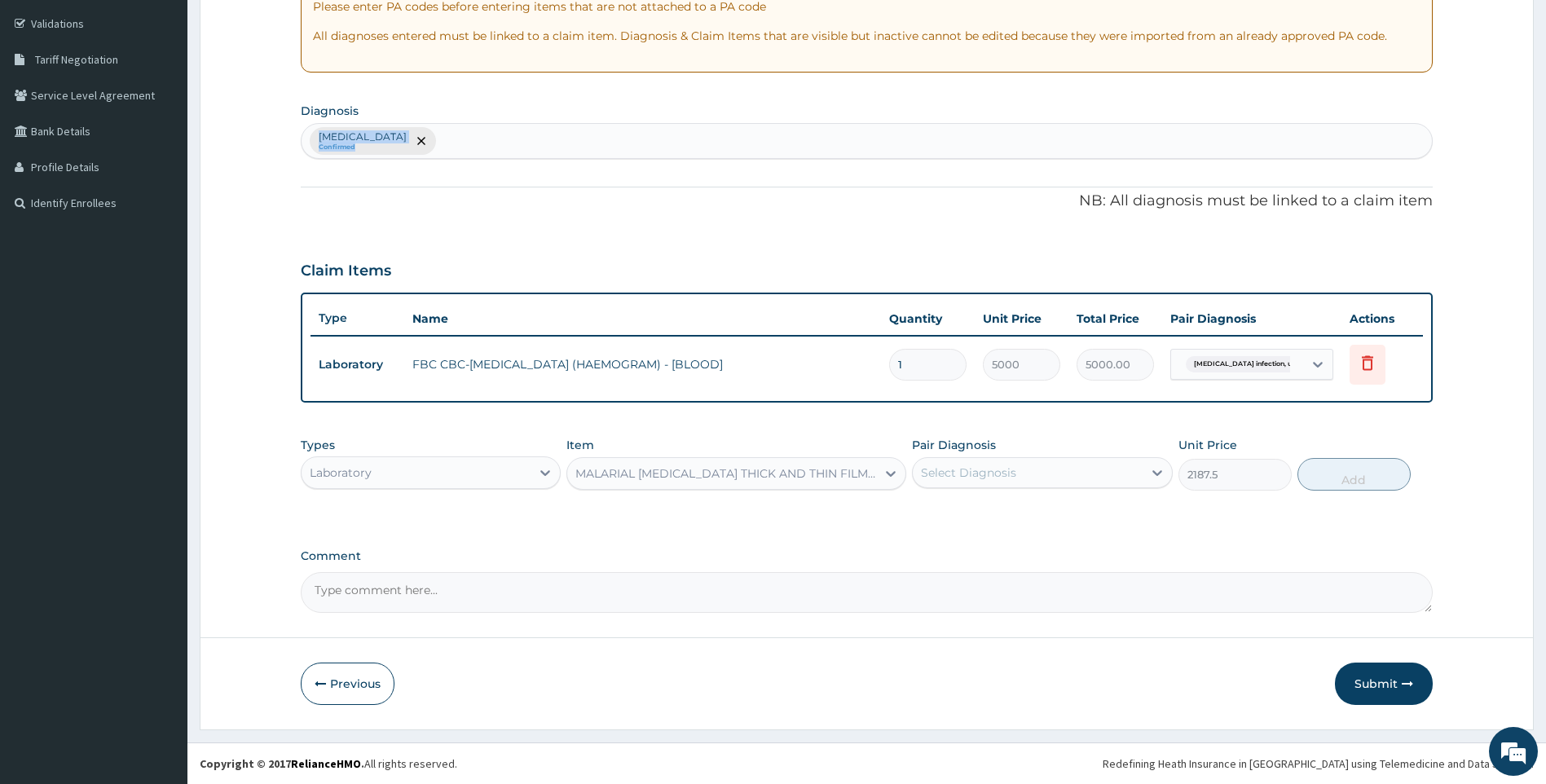
click at [557, 127] on section "Diagnosis Salmonella infection, unspecified Confirmed" at bounding box center [867, 128] width 1133 height 60
drag, startPoint x: 557, startPoint y: 127, endPoint x: 589, endPoint y: 151, distance: 40.0
click at [589, 151] on div "Salmonella infection, unspecified Confirmed" at bounding box center [867, 141] width 1131 height 34
type input "[MEDICAL_DATA]"
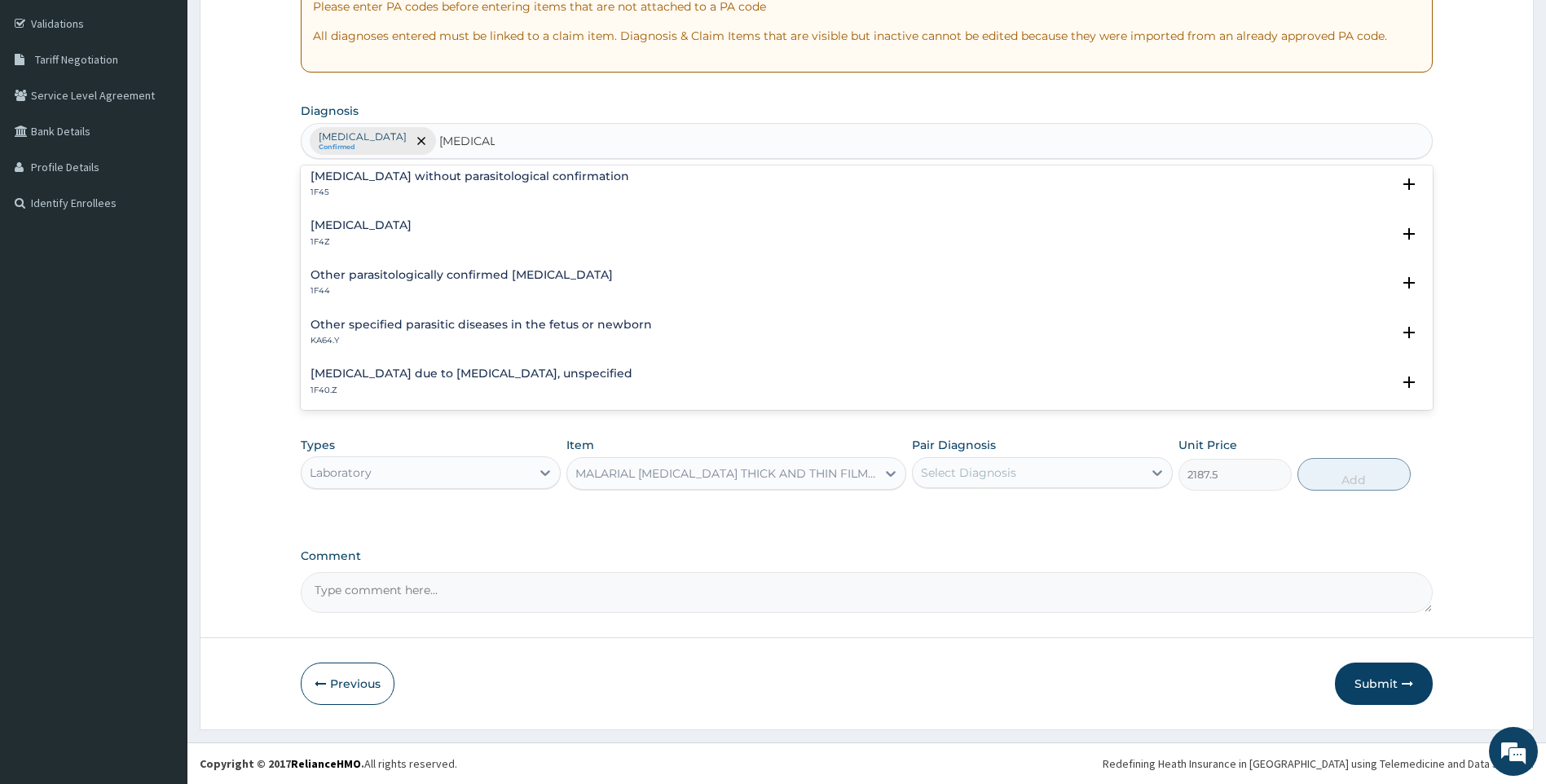
scroll to position [163, 0]
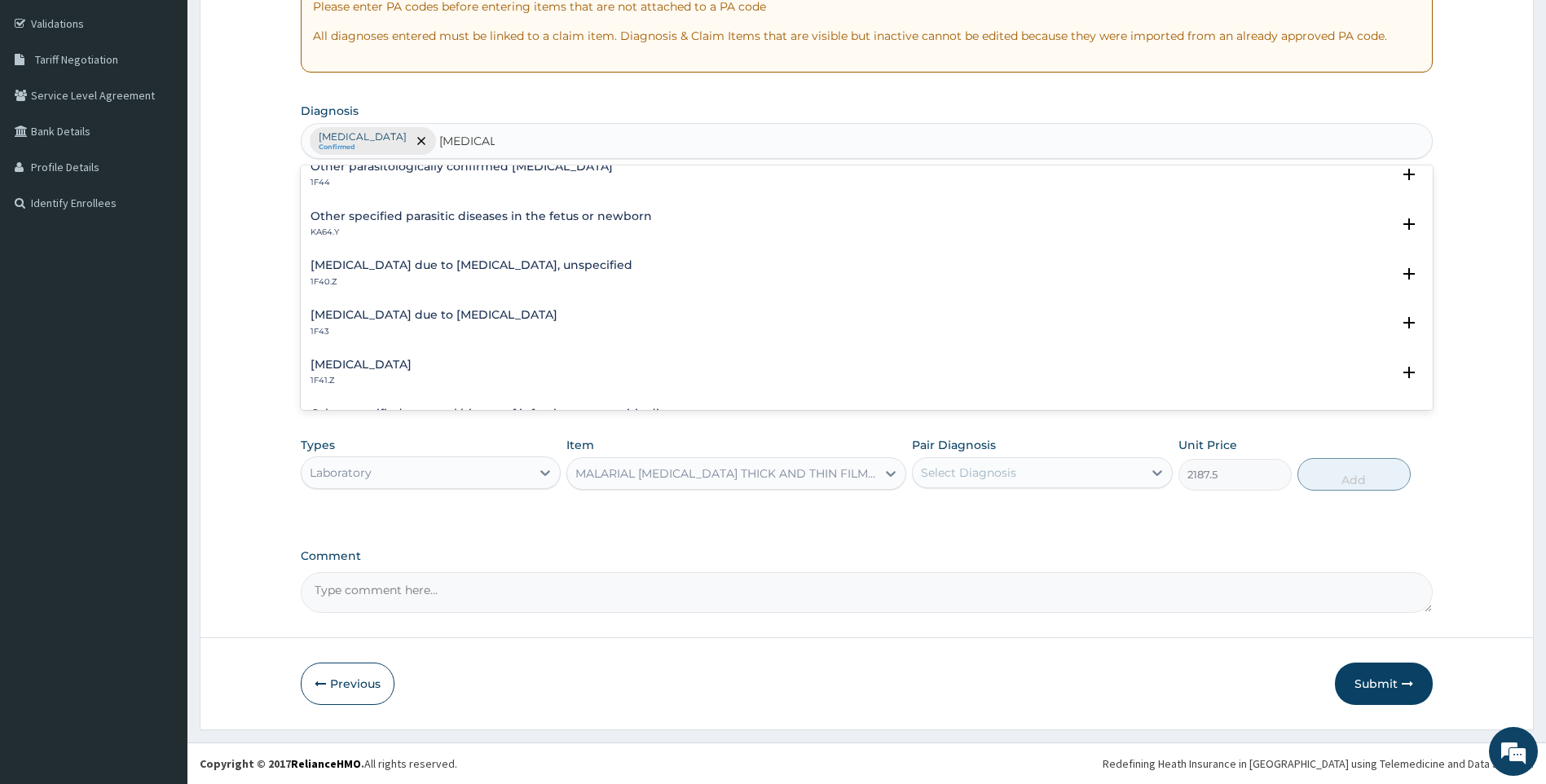
click at [541, 266] on h4 "[MEDICAL_DATA] due to [MEDICAL_DATA], unspecified" at bounding box center [471, 265] width 322 height 12
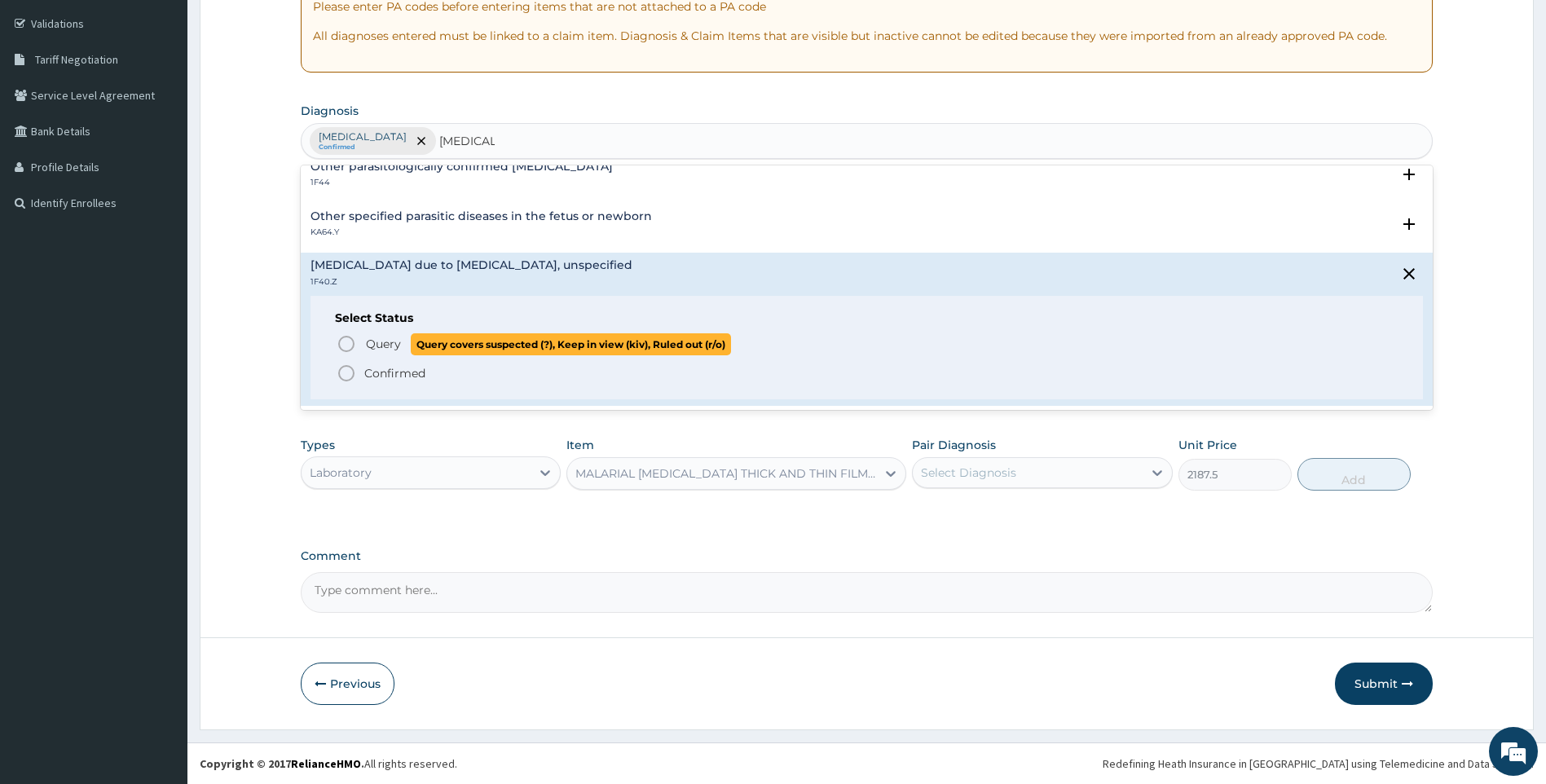
click at [384, 345] on span "Query" at bounding box center [383, 343] width 35 height 16
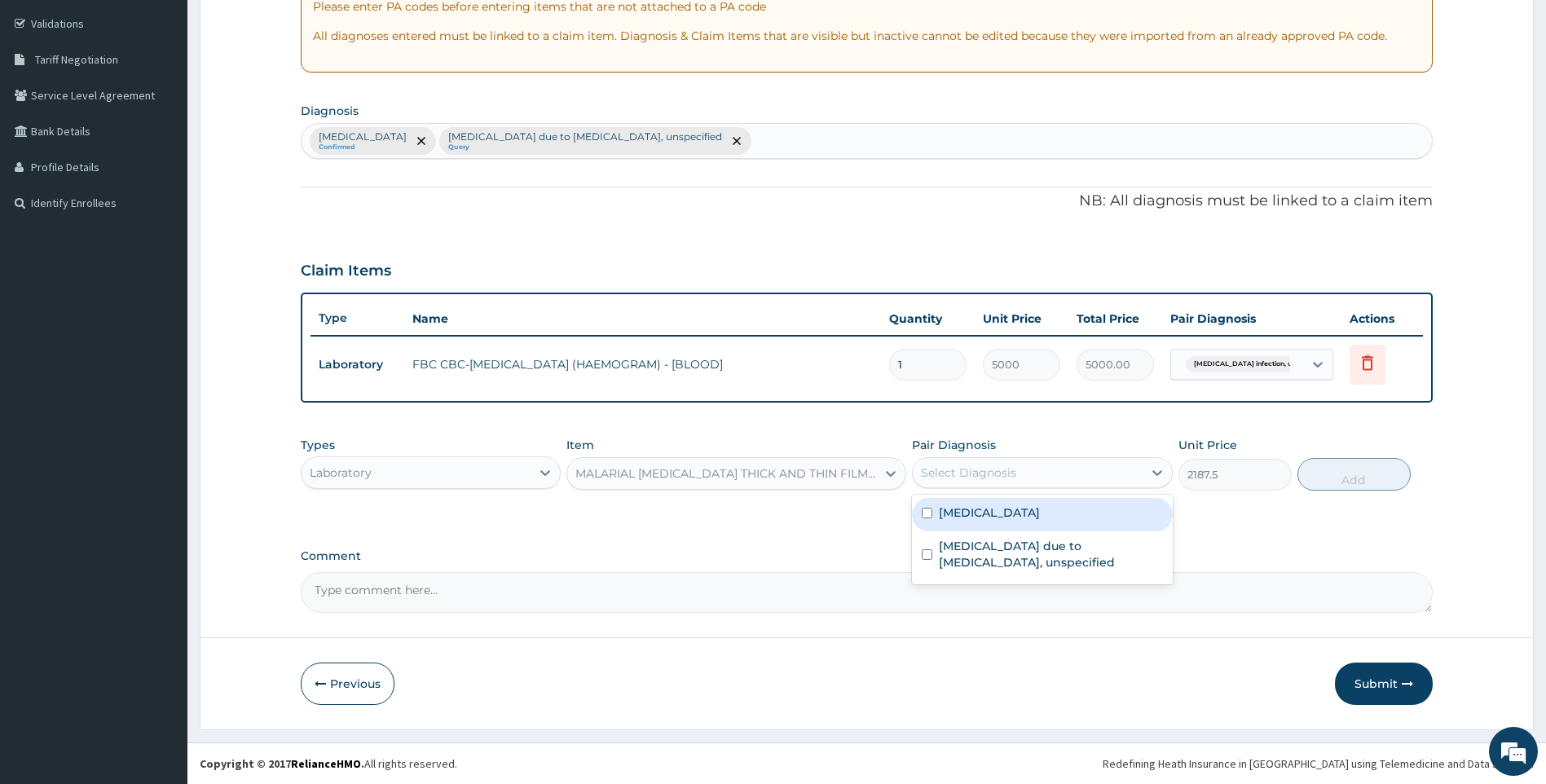
drag, startPoint x: 1006, startPoint y: 467, endPoint x: 1008, endPoint y: 479, distance: 12.2
click at [1006, 475] on div "Select Diagnosis" at bounding box center [969, 472] width 95 height 16
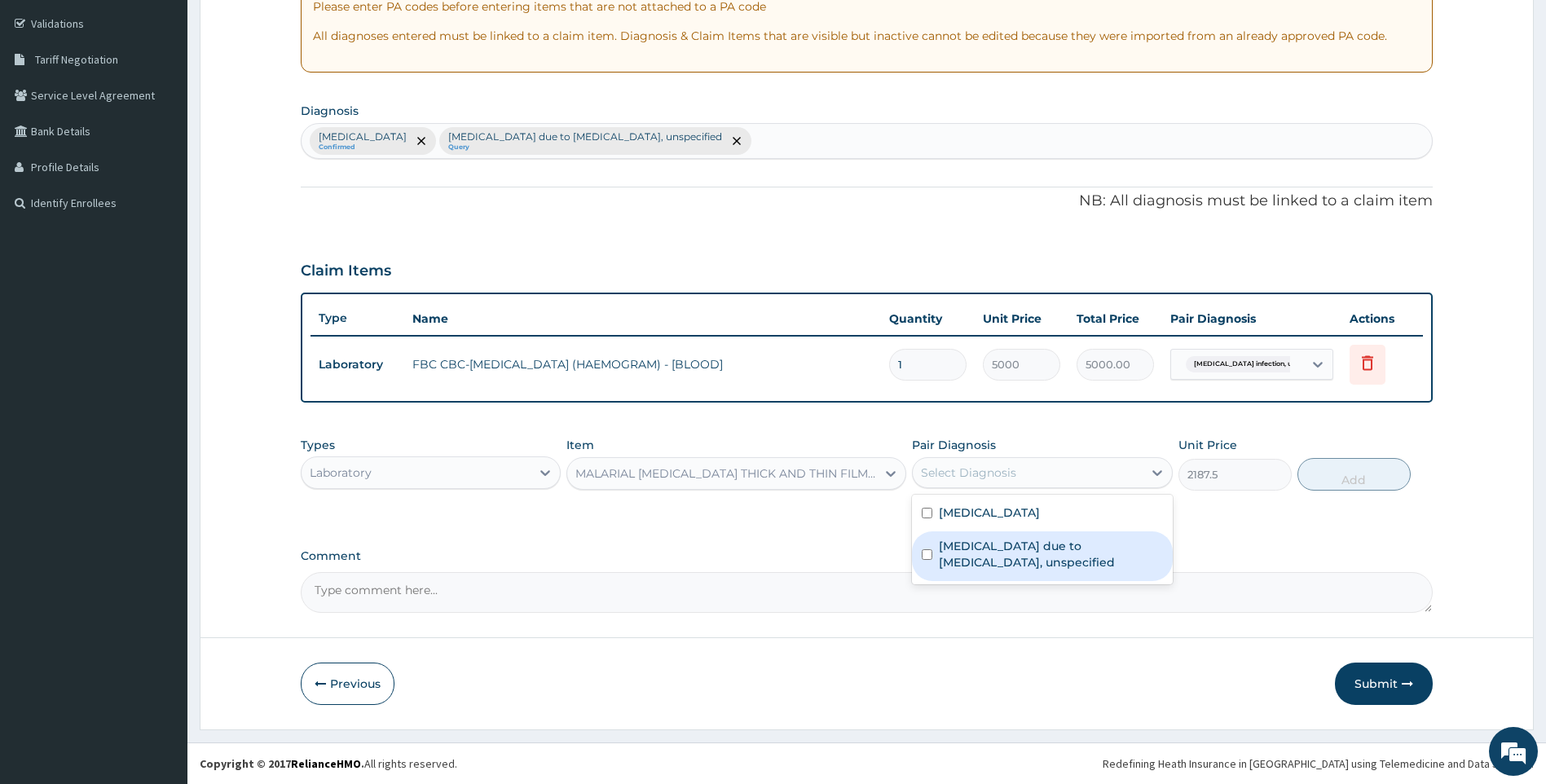
click at [1007, 553] on label "[MEDICAL_DATA] due to [MEDICAL_DATA], unspecified" at bounding box center [1050, 554] width 224 height 32
checkbox input "true"
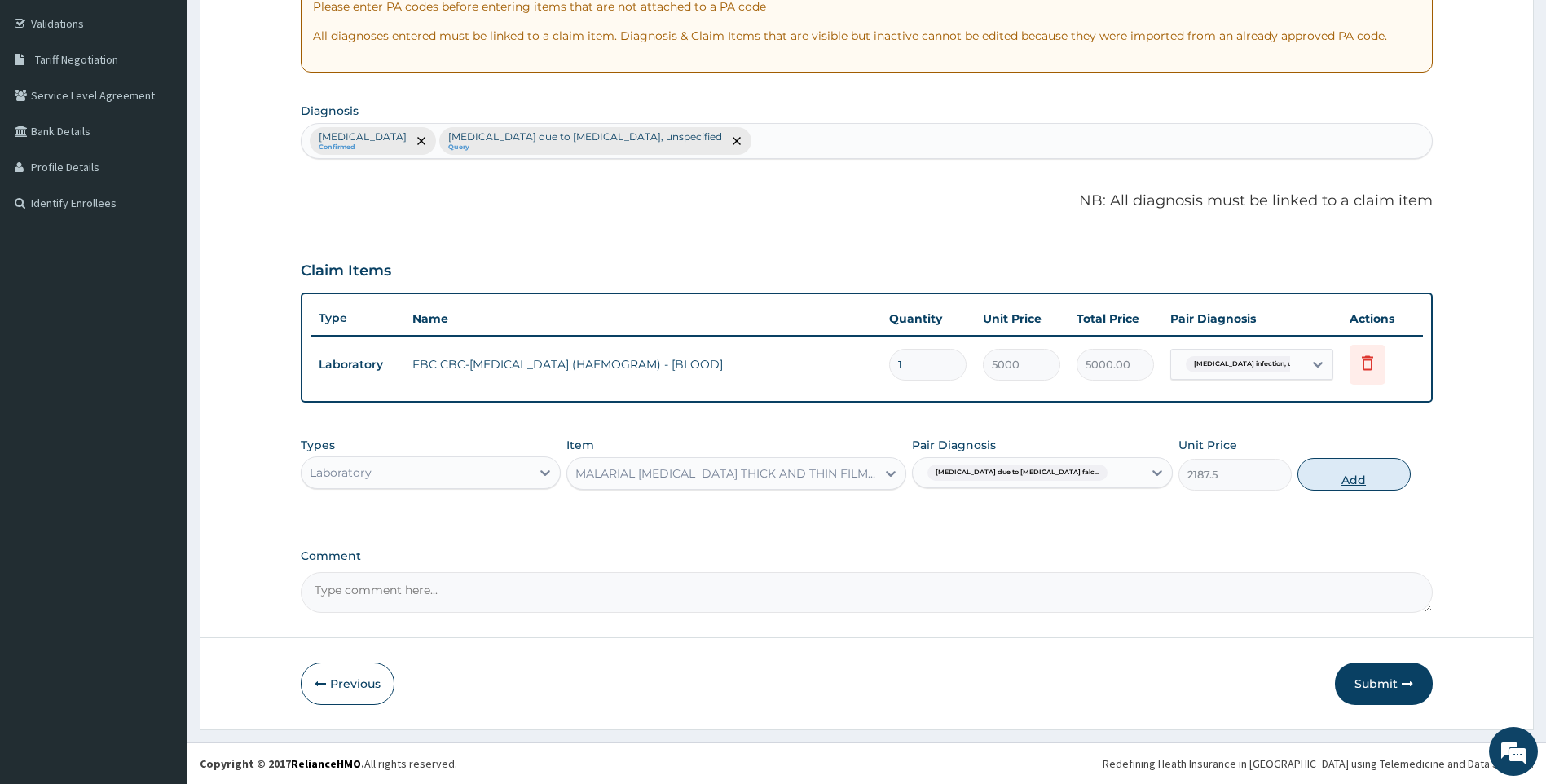
click at [1313, 488] on button "Add" at bounding box center [1354, 474] width 113 height 32
type input "0"
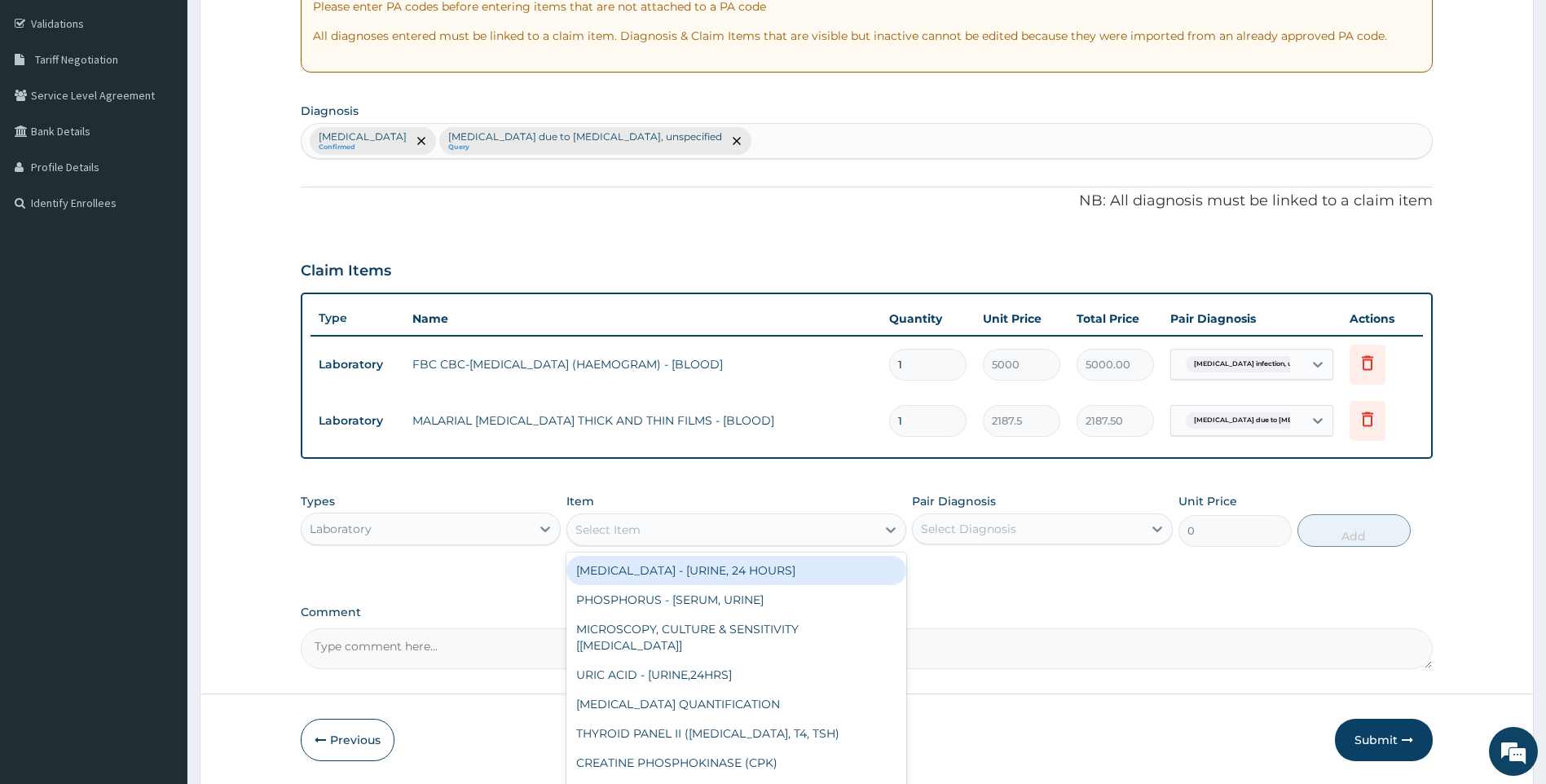
click at [673, 532] on div "Select Item" at bounding box center [722, 529] width 309 height 26
click at [717, 530] on div "Select Item" at bounding box center [722, 529] width 309 height 26
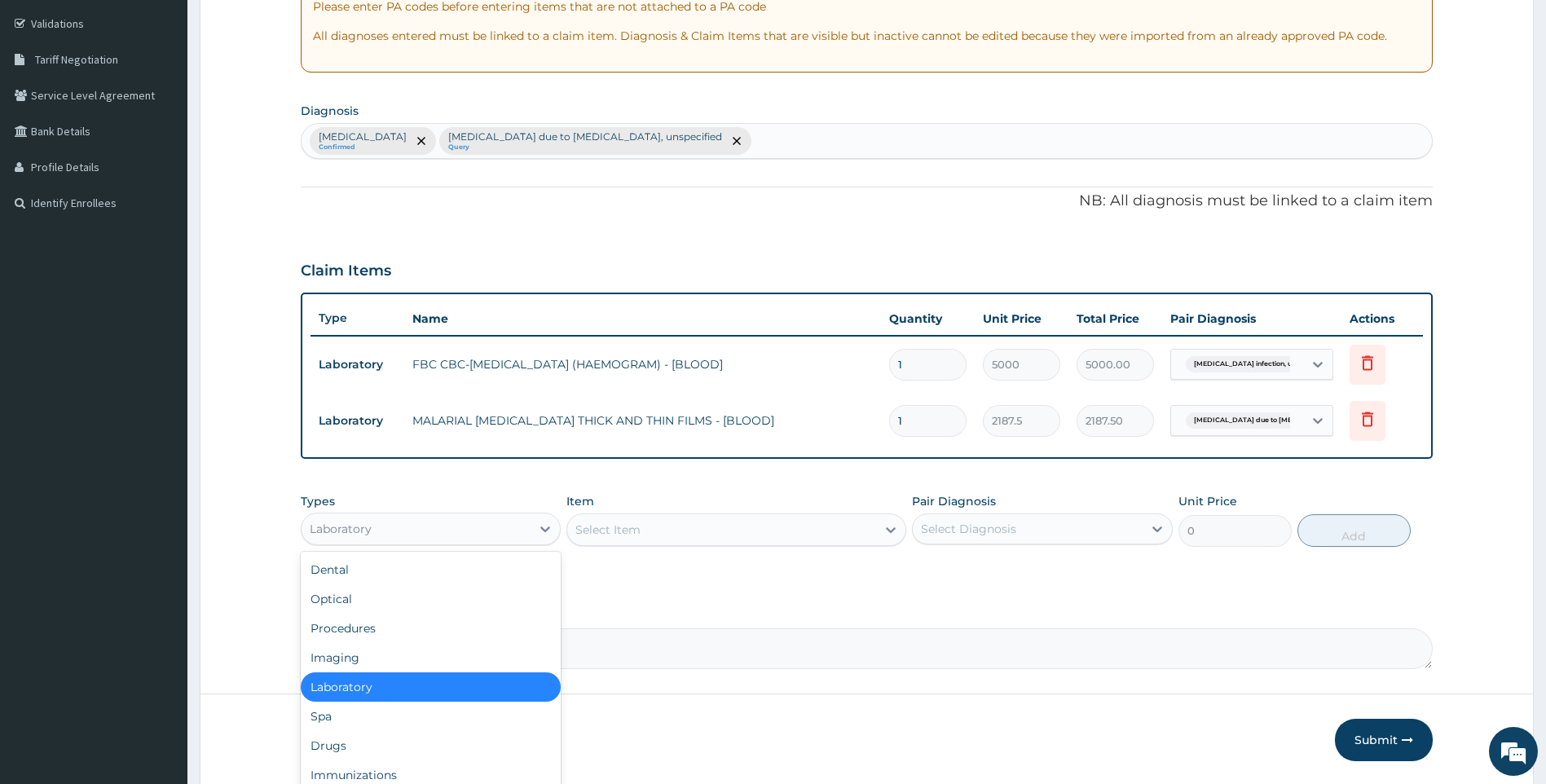
drag, startPoint x: 457, startPoint y: 532, endPoint x: 457, endPoint y: 550, distance: 18.0
click at [459, 533] on div "Laboratory" at bounding box center [416, 528] width 229 height 26
drag, startPoint x: 373, startPoint y: 743, endPoint x: 322, endPoint y: 518, distance: 230.7
click at [375, 720] on div "Dental Optical Procedures Imaging Laboratory Spa Drugs Immunizations Others Gym" at bounding box center [431, 674] width 261 height 245
click at [332, 684] on div "Laboratory" at bounding box center [431, 686] width 261 height 29
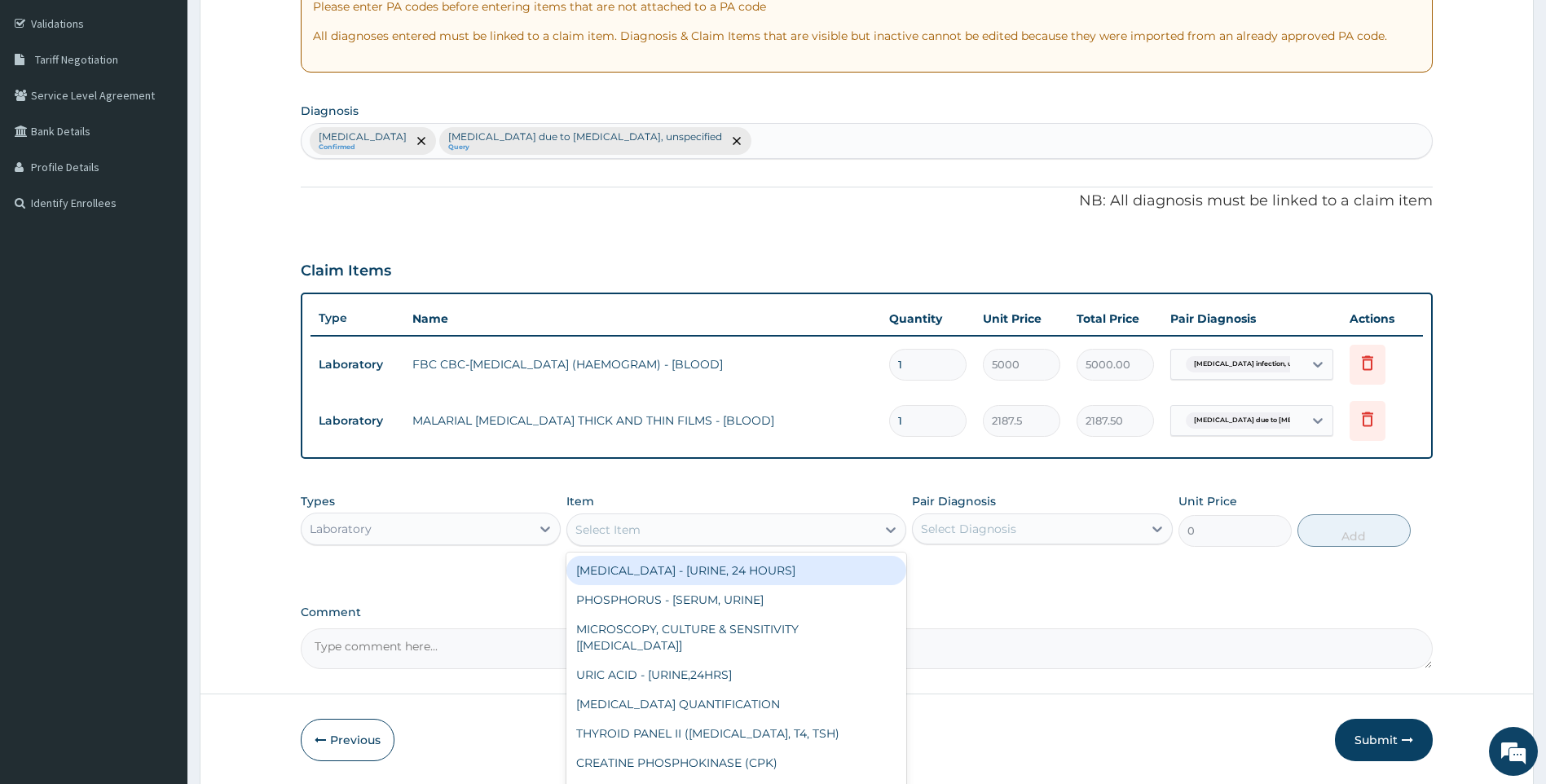
click at [654, 519] on div "Select Item" at bounding box center [722, 529] width 309 height 26
click at [492, 527] on div "Laboratory" at bounding box center [416, 528] width 229 height 26
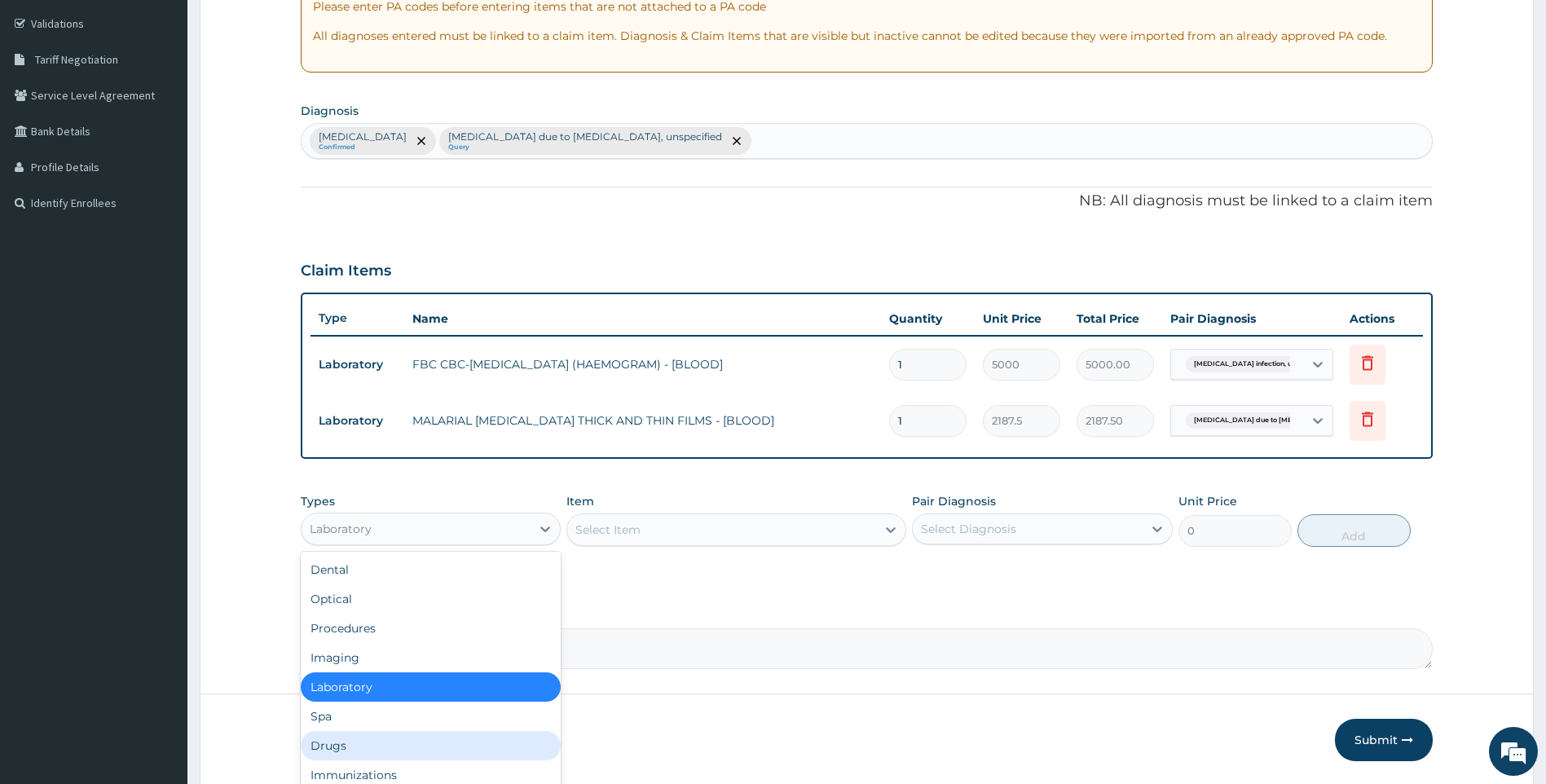
click at [356, 745] on div "Drugs" at bounding box center [431, 745] width 261 height 29
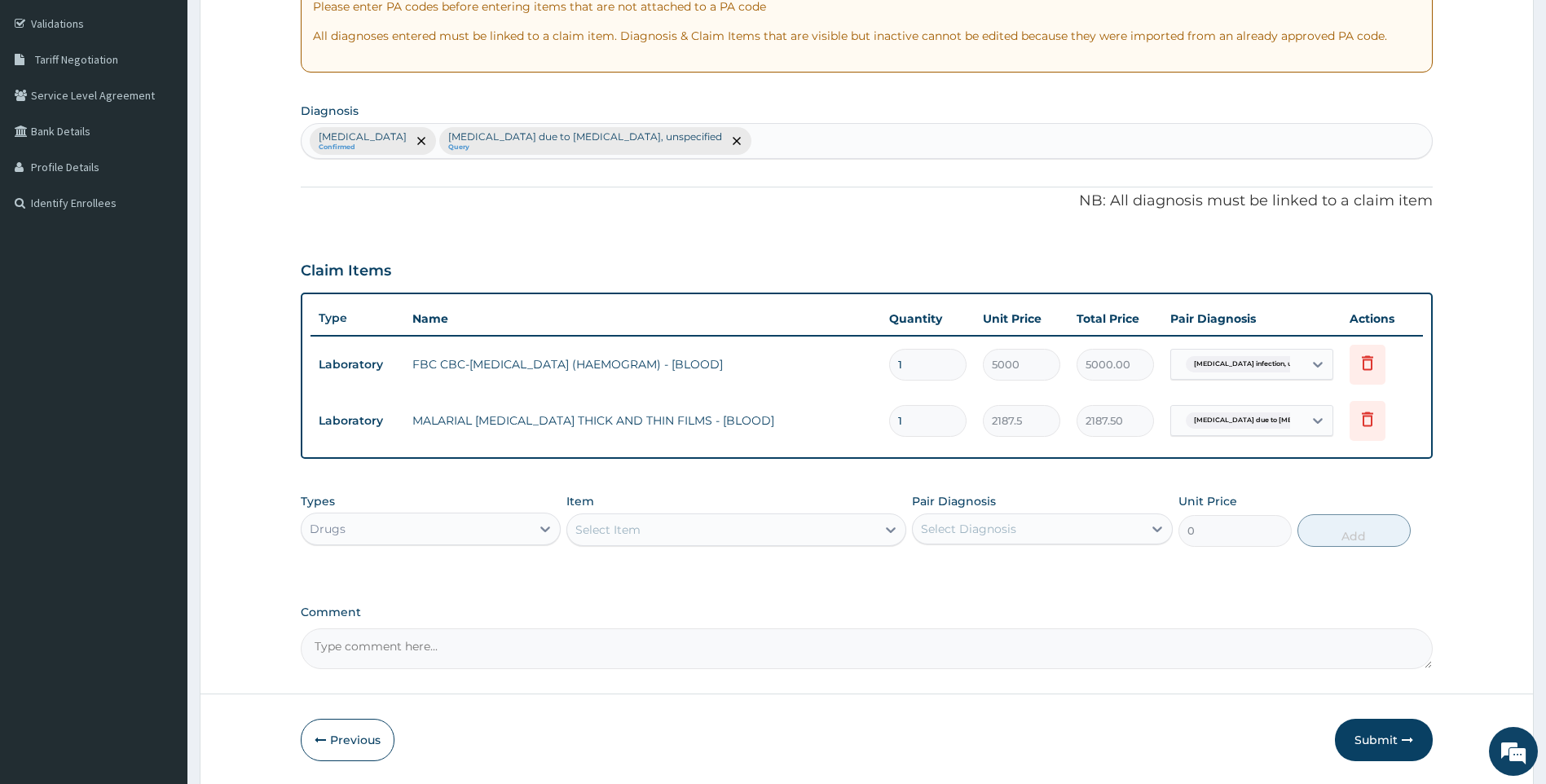
click at [658, 530] on div "Select Item" at bounding box center [722, 529] width 309 height 26
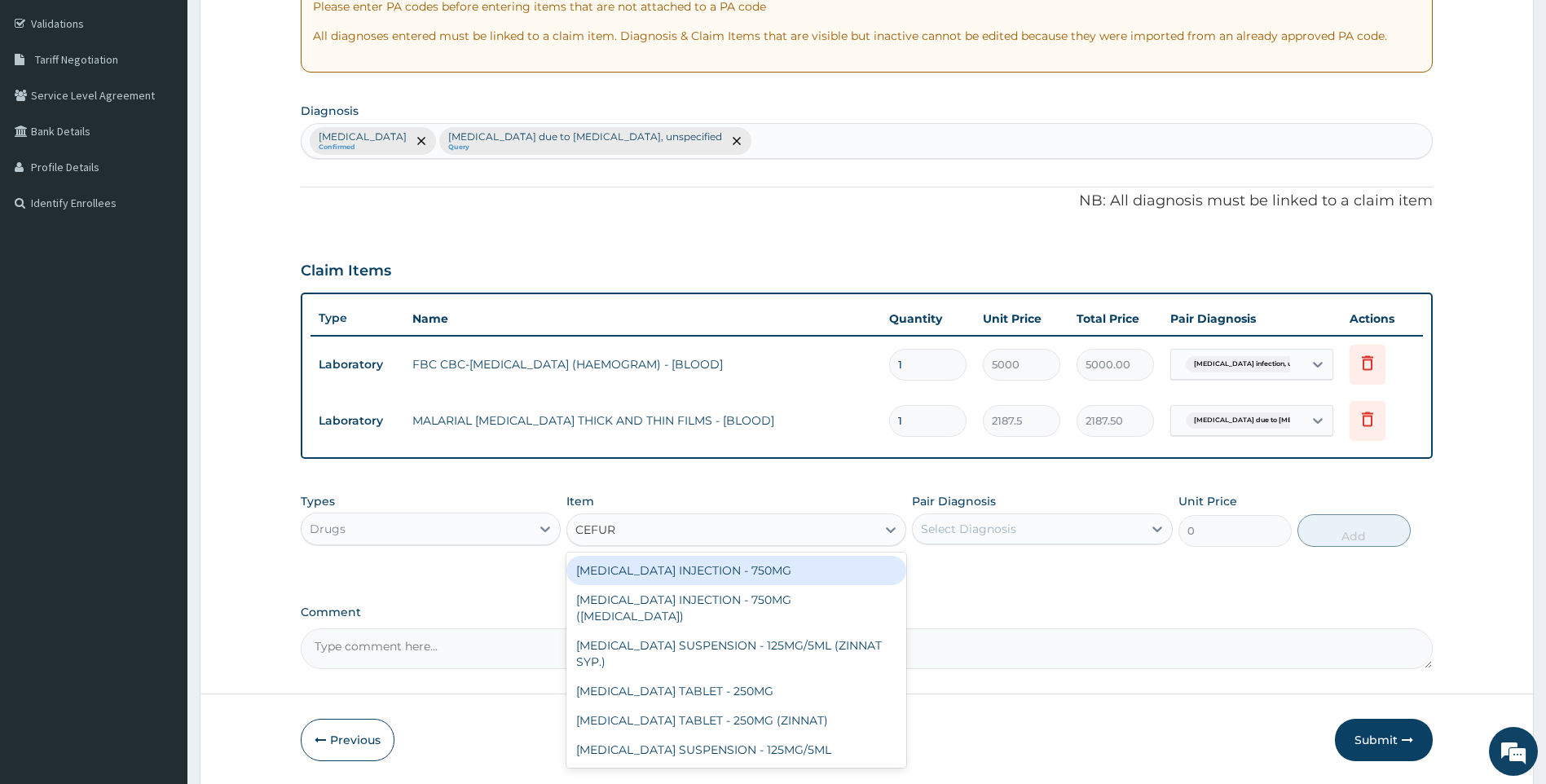
type input "CEFURO"
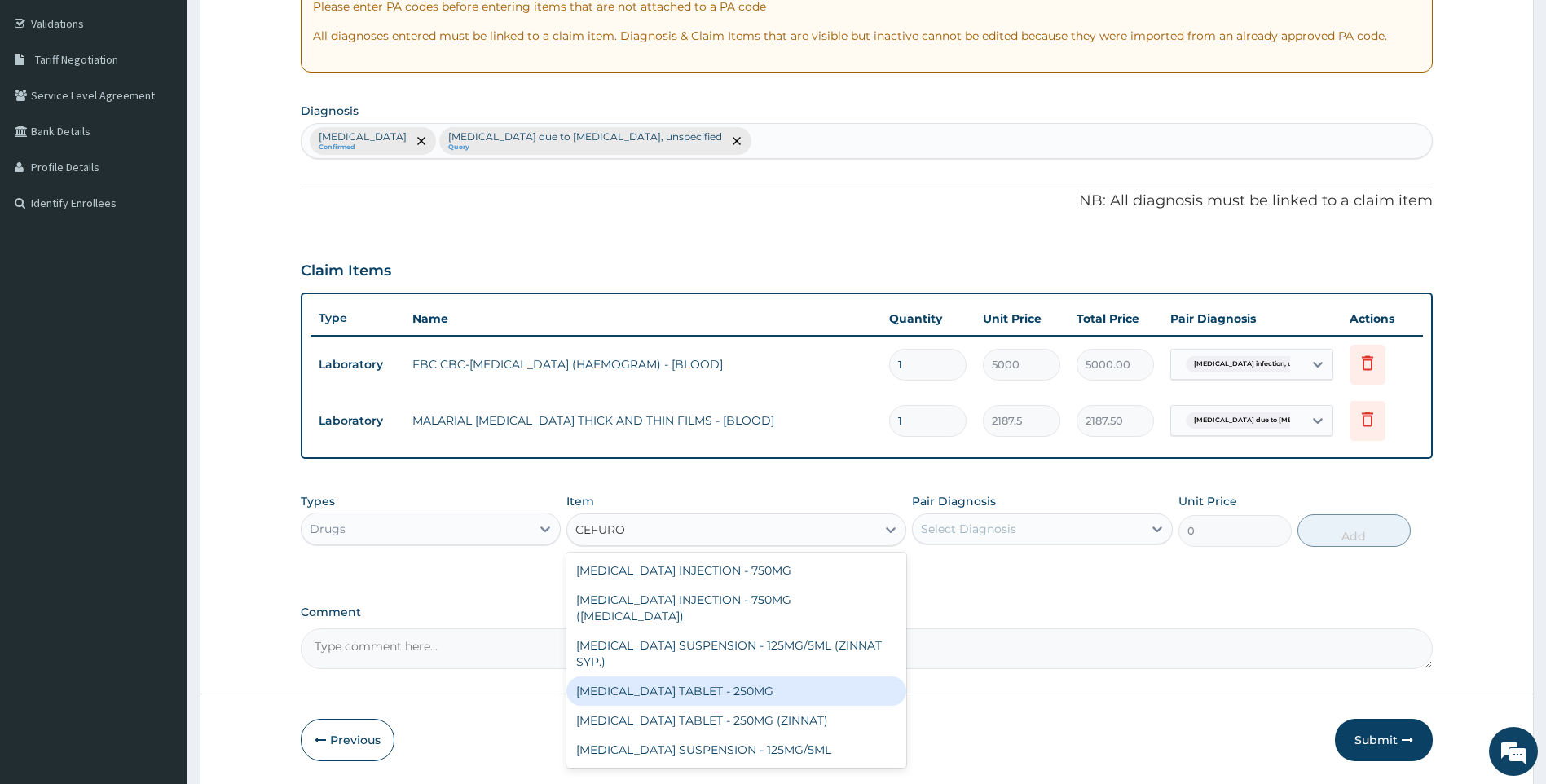
click at [763, 676] on div "CEFUROXIME TABLET - 250MG" at bounding box center [736, 691] width 340 height 29
type input "420"
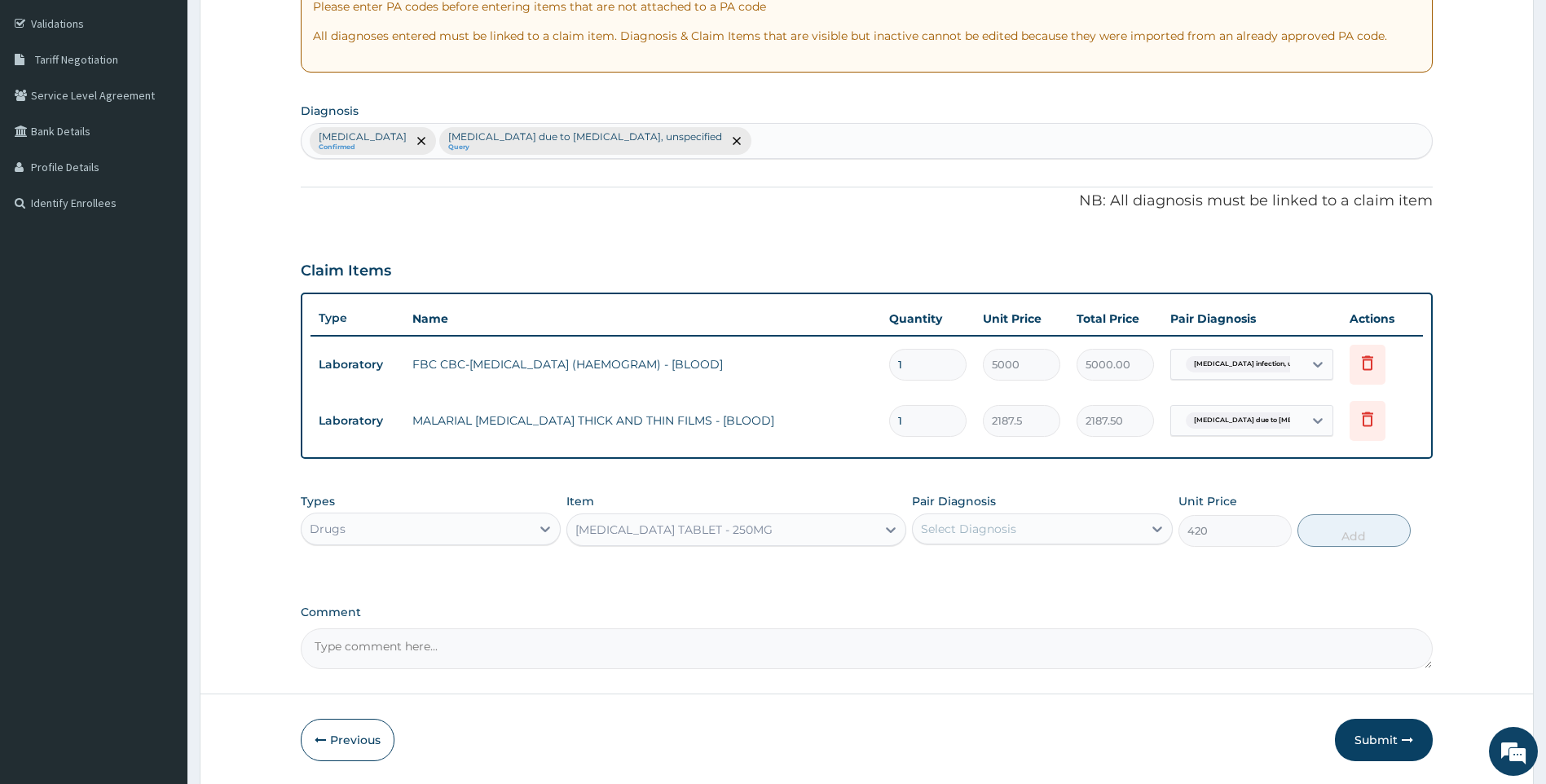
drag, startPoint x: 973, startPoint y: 519, endPoint x: 980, endPoint y: 526, distance: 9.9
click at [976, 522] on div "Select Diagnosis" at bounding box center [1027, 528] width 229 height 26
click at [998, 570] on label "[MEDICAL_DATA]" at bounding box center [989, 568] width 101 height 16
checkbox input "true"
click at [1353, 538] on button "Add" at bounding box center [1354, 530] width 113 height 32
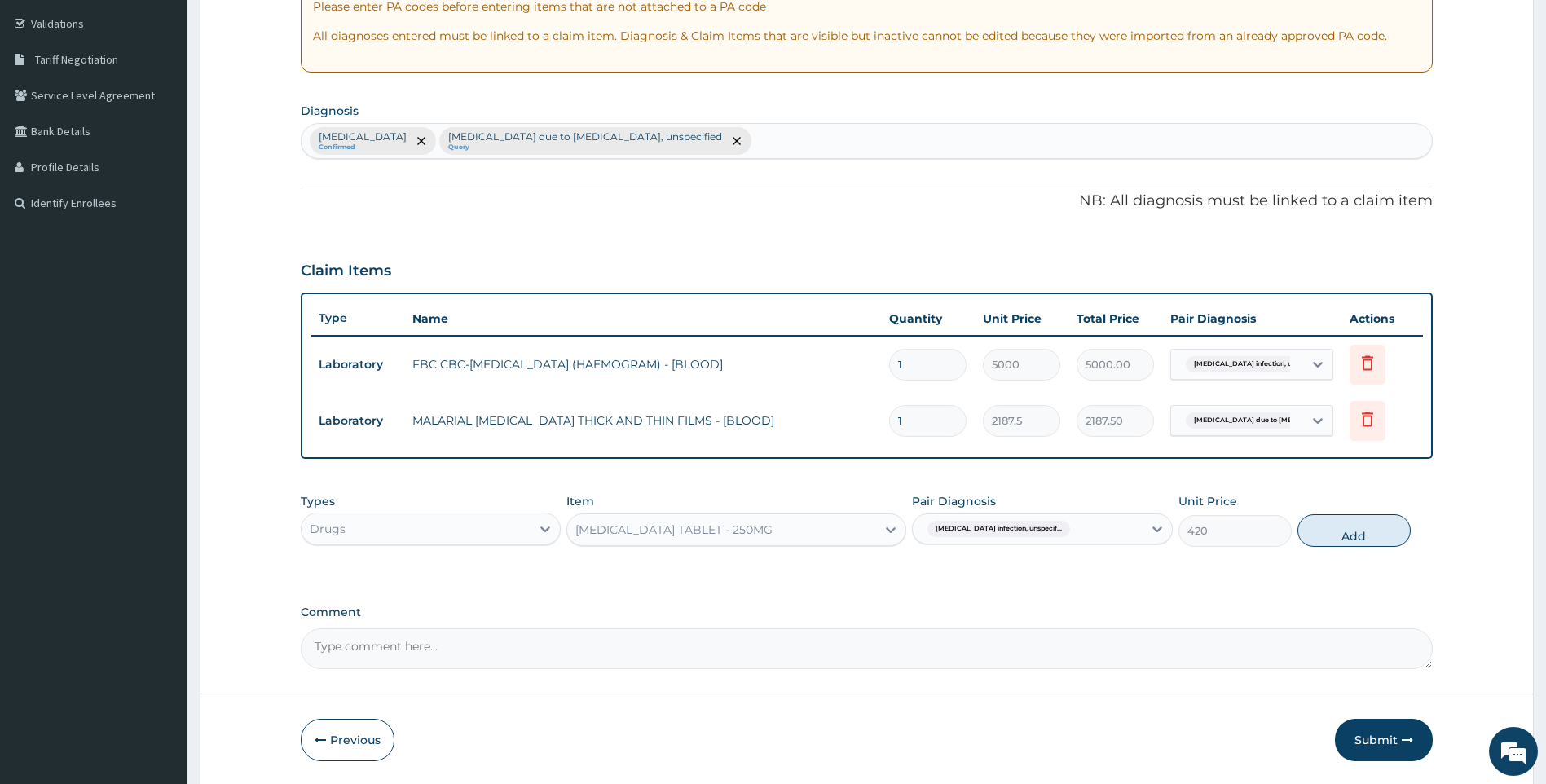
type input "0"
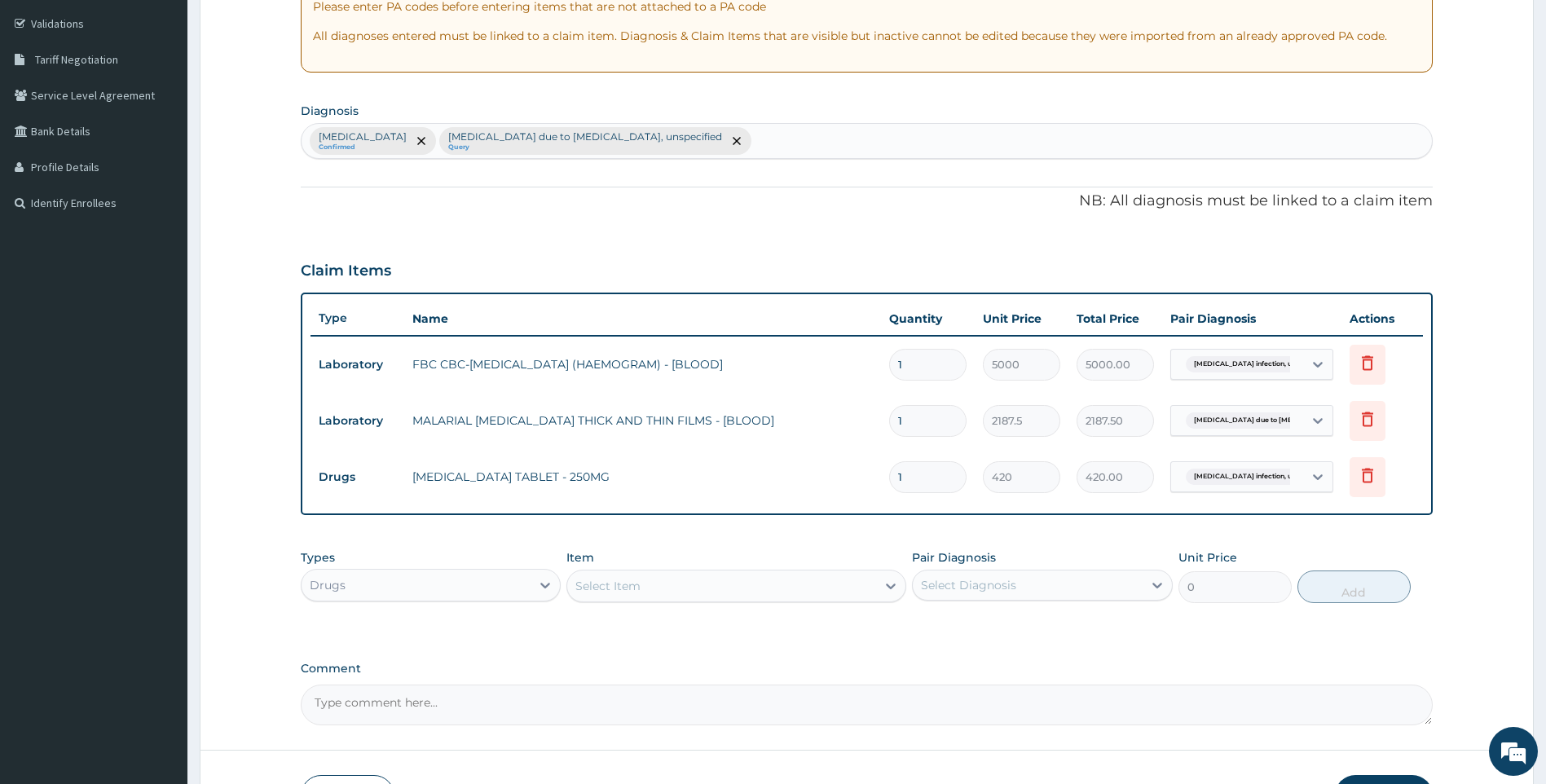
click at [933, 472] on input "1" at bounding box center [927, 477] width 77 height 31
type input "10"
type input "4200.00"
type input "10"
click at [483, 586] on div "Drugs" at bounding box center [416, 584] width 229 height 26
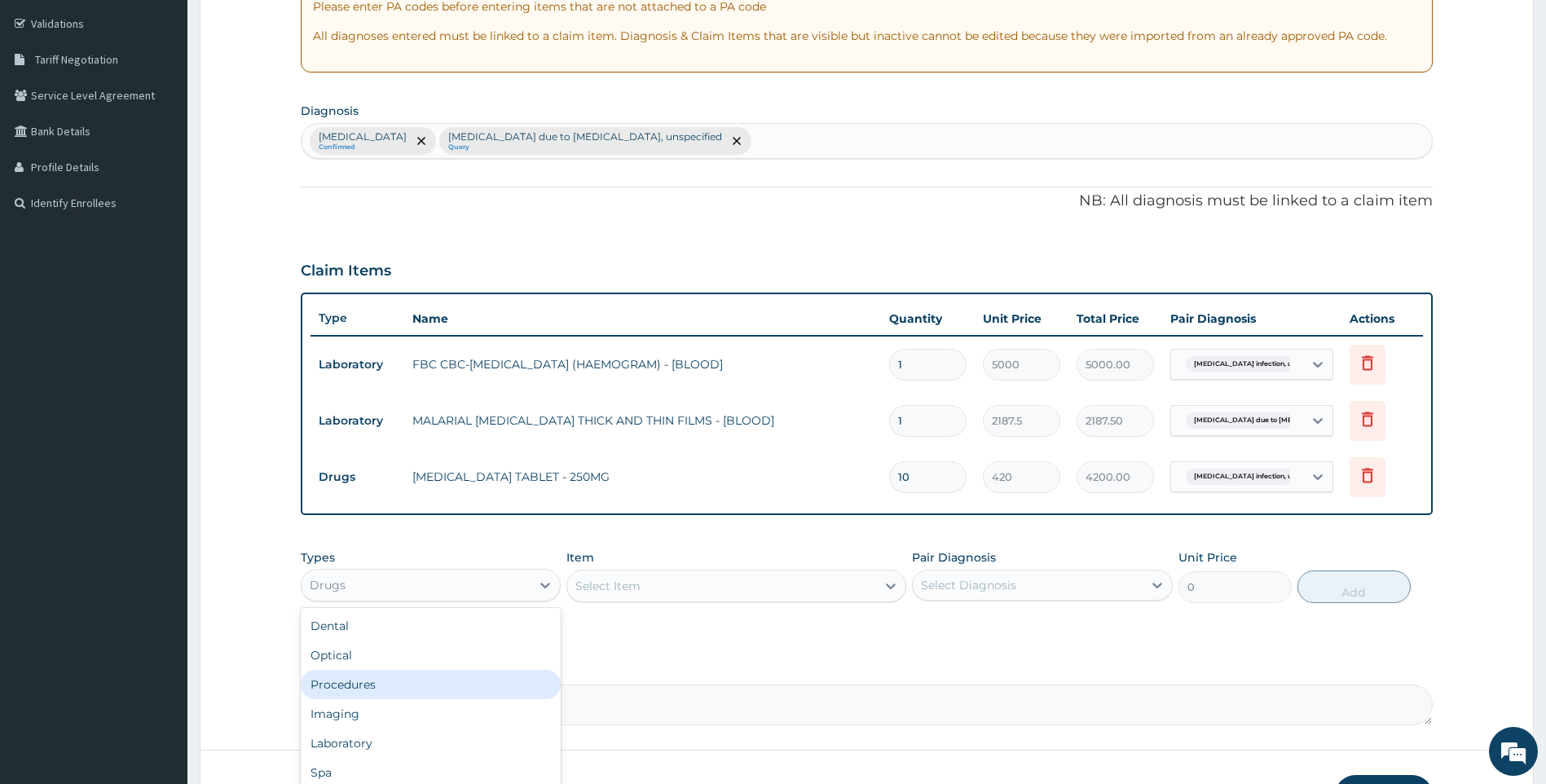
click at [419, 683] on div "Procedures" at bounding box center [431, 684] width 261 height 29
click at [741, 574] on div "Select Item" at bounding box center [736, 586] width 340 height 32
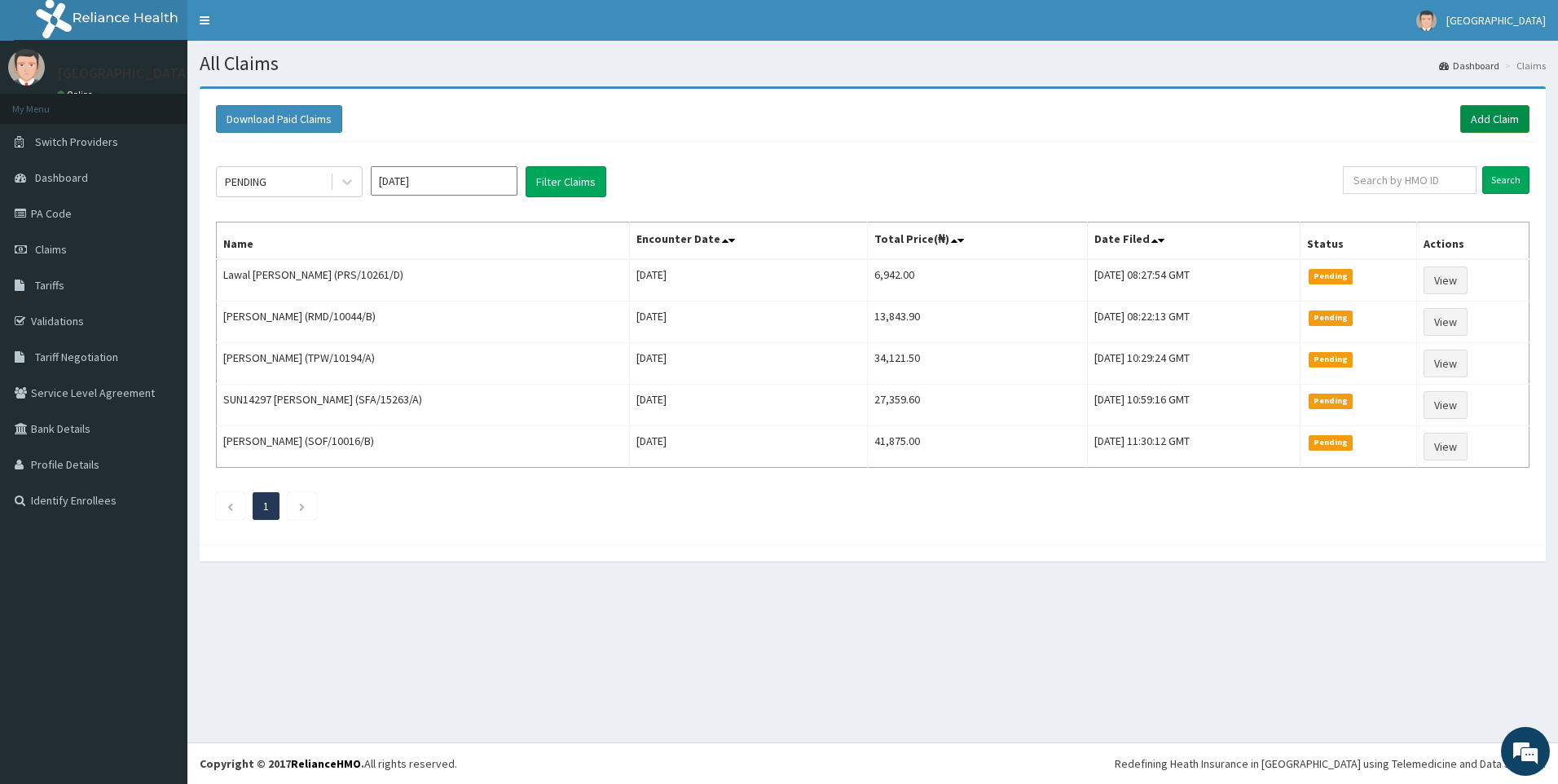
click at [1487, 119] on link "Add Claim" at bounding box center [1494, 118] width 69 height 28
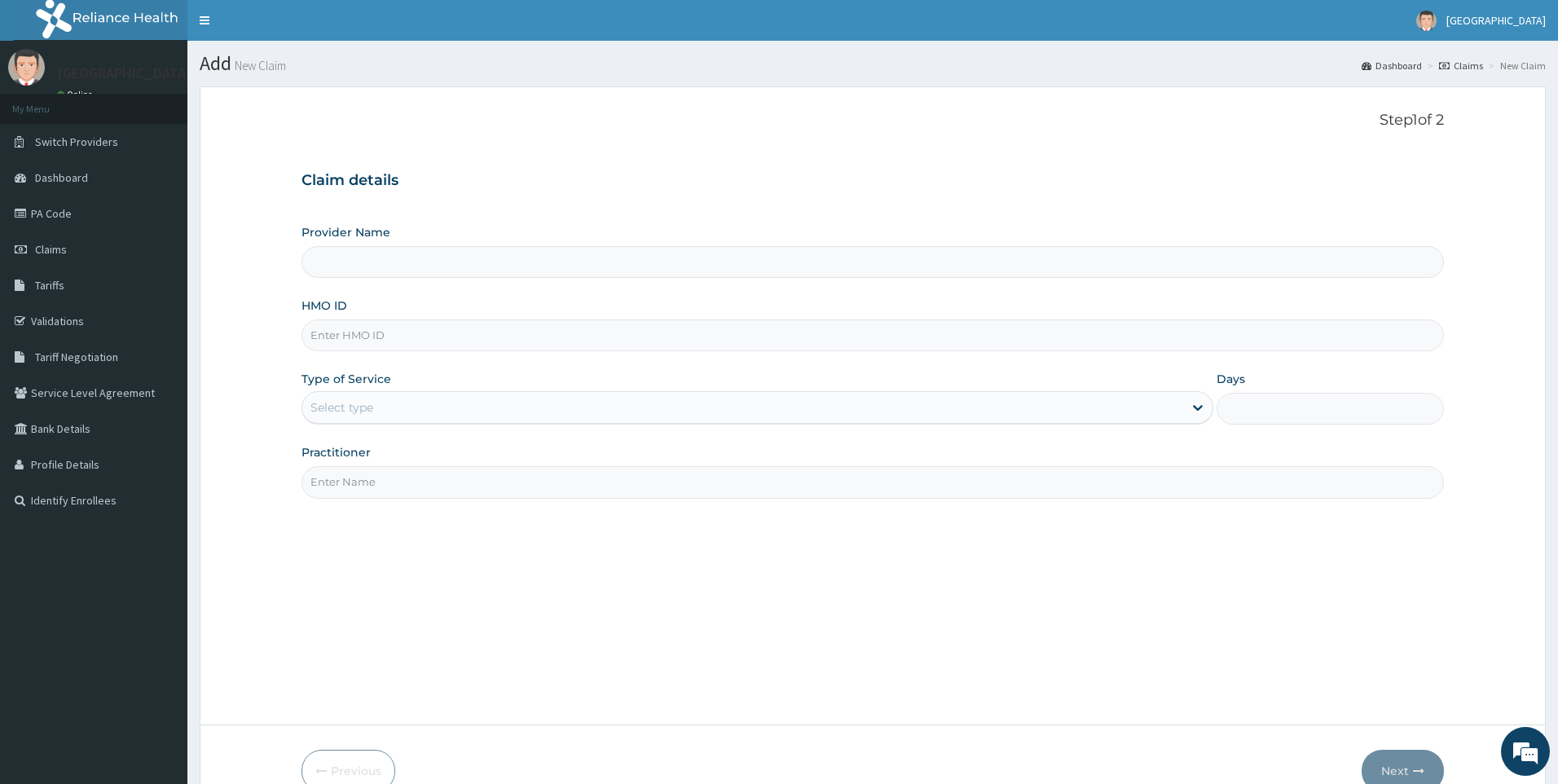
type input "[GEOGRAPHIC_DATA]"
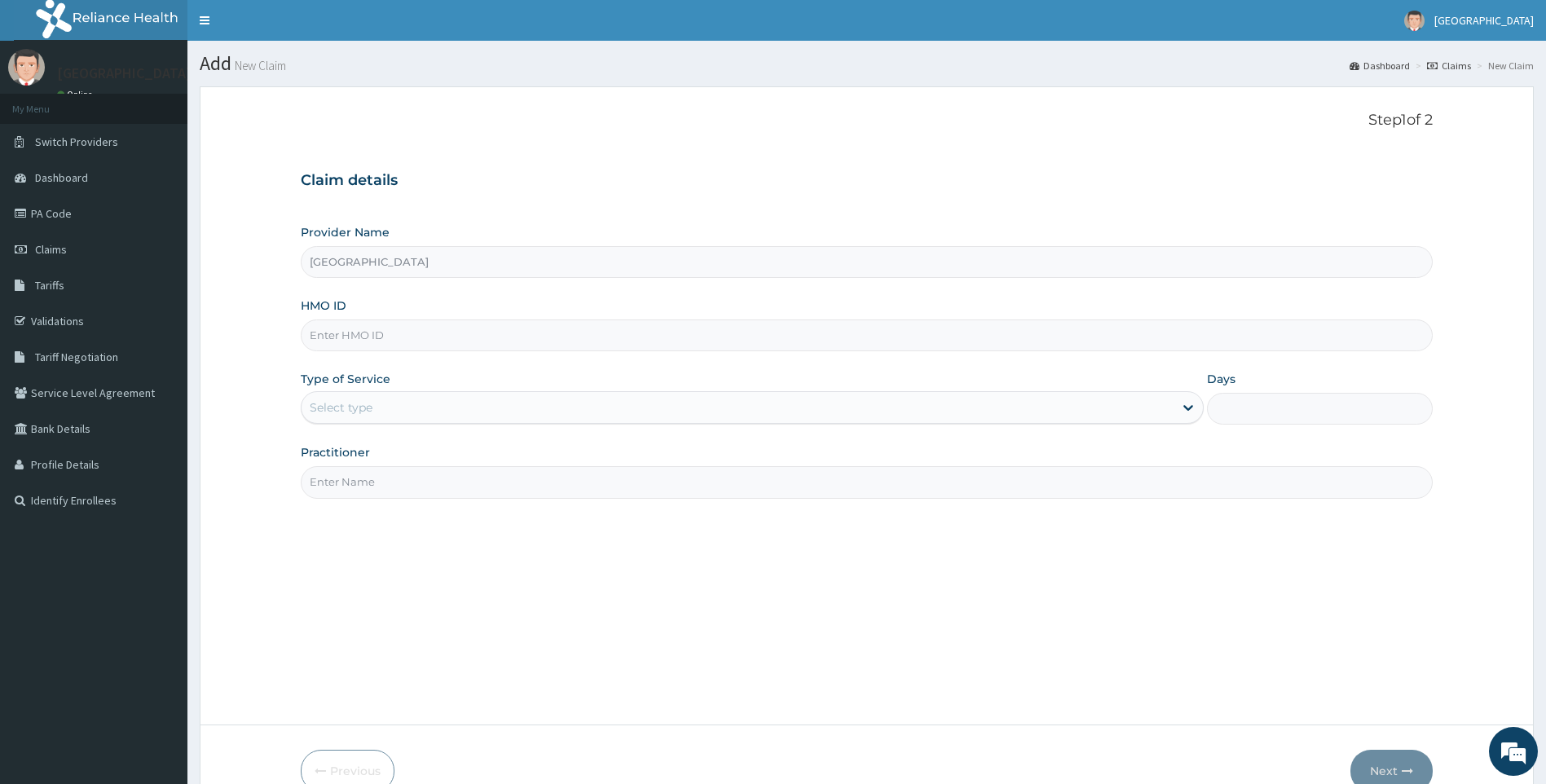
paste input "RMD/10059/D"
type input "RMD/10059/D"
click at [513, 419] on div "Select type" at bounding box center [738, 406] width 873 height 26
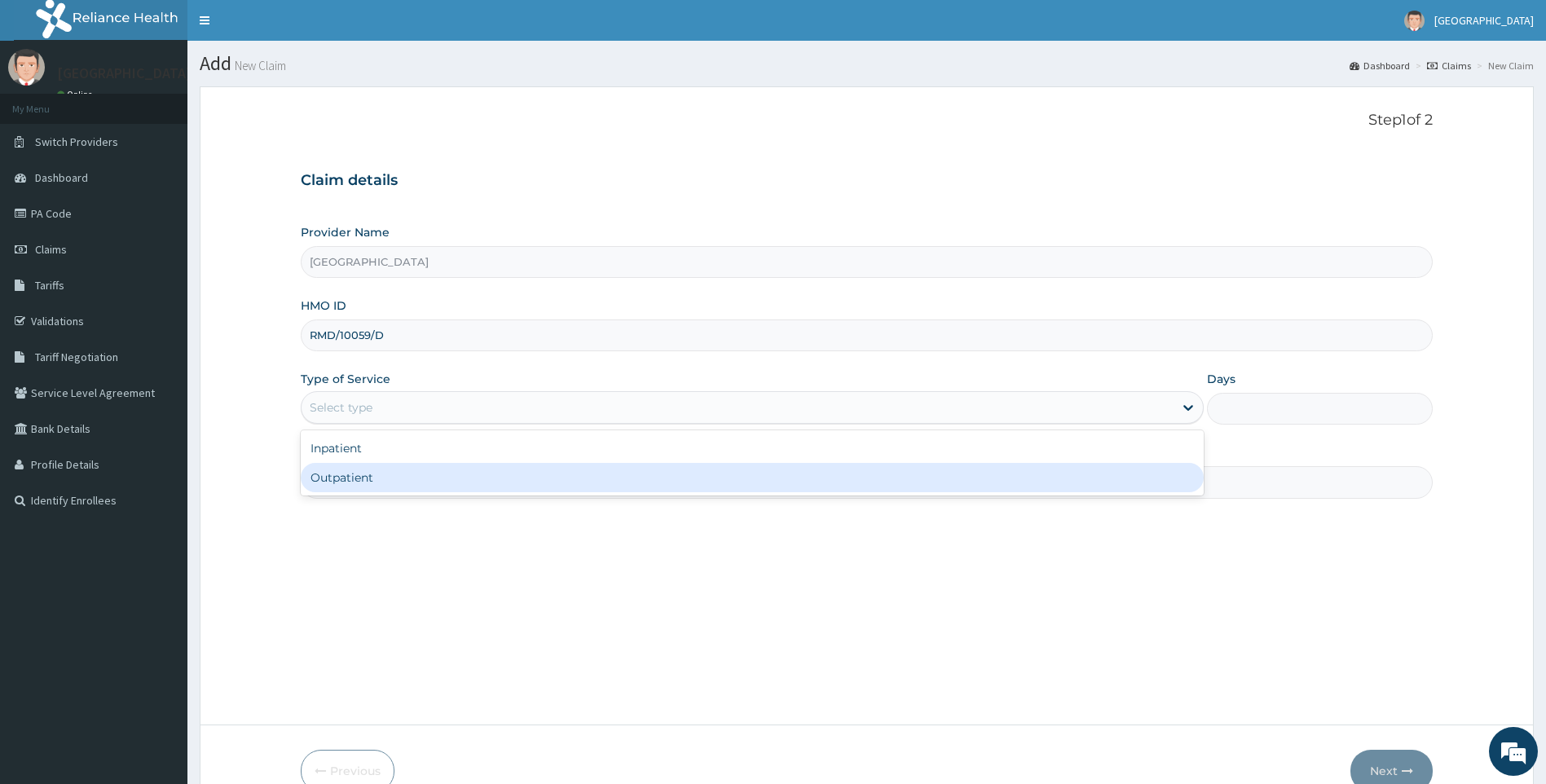
drag, startPoint x: 489, startPoint y: 464, endPoint x: 489, endPoint y: 474, distance: 10.0
click at [489, 466] on div "Outpatient" at bounding box center [753, 477] width 904 height 29
type input "1"
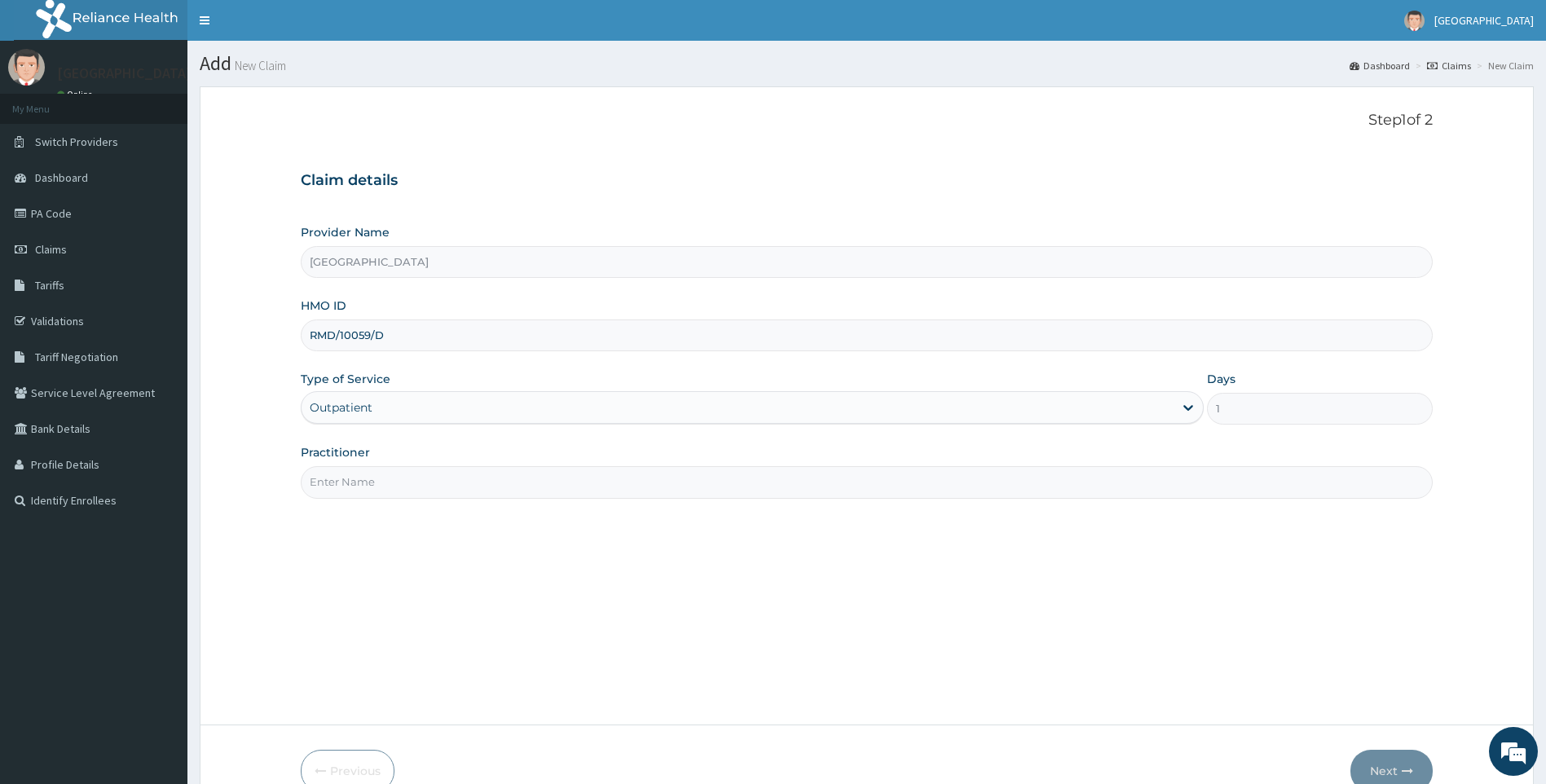
click at [482, 485] on input "Practitioner" at bounding box center [867, 481] width 1133 height 31
type input "[PERSON_NAME]"
click at [1393, 765] on button "Next" at bounding box center [1392, 771] width 82 height 43
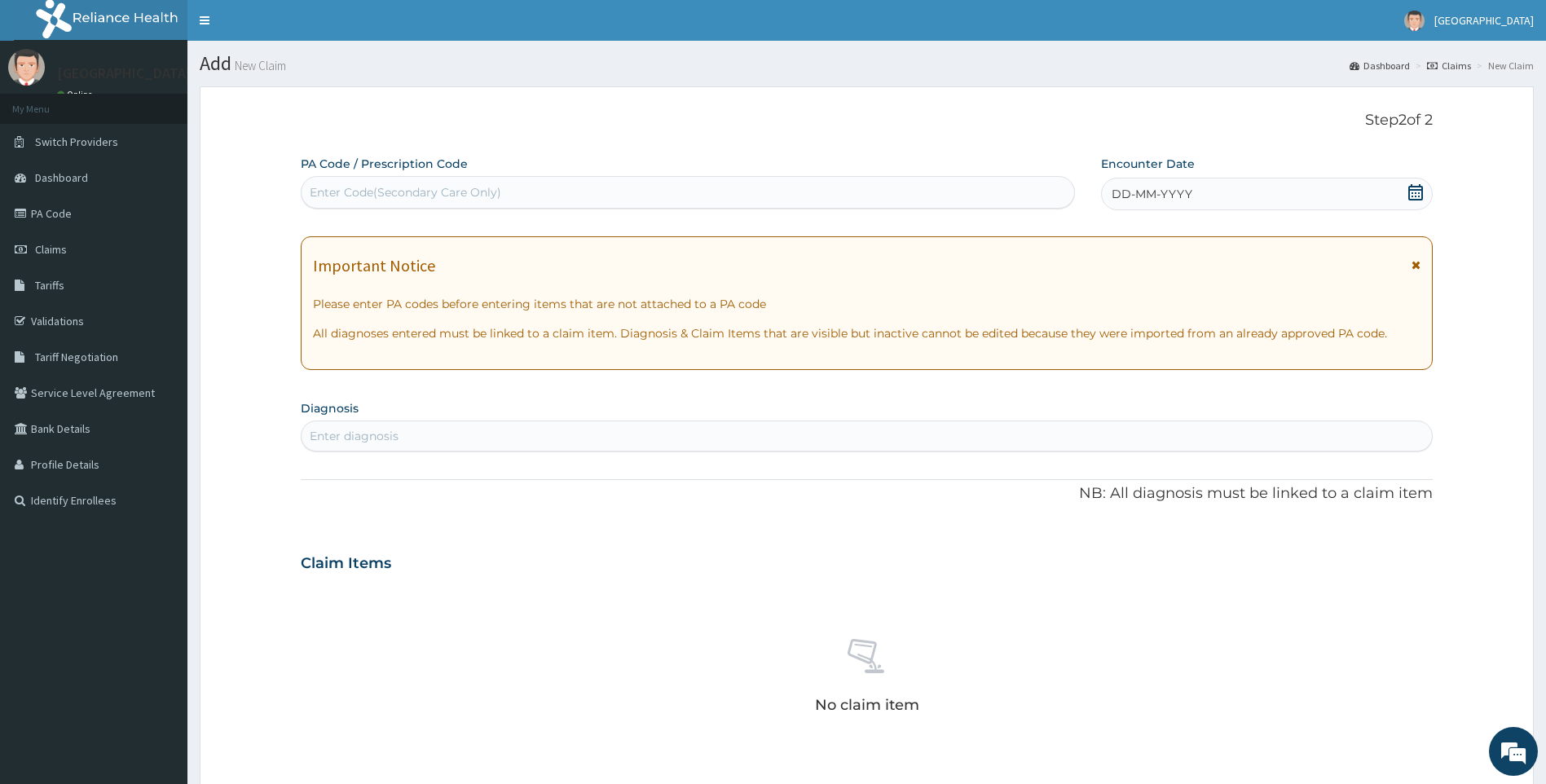
drag, startPoint x: 1420, startPoint y: 186, endPoint x: 1397, endPoint y: 198, distance: 25.9
click at [1418, 188] on icon at bounding box center [1416, 192] width 16 height 16
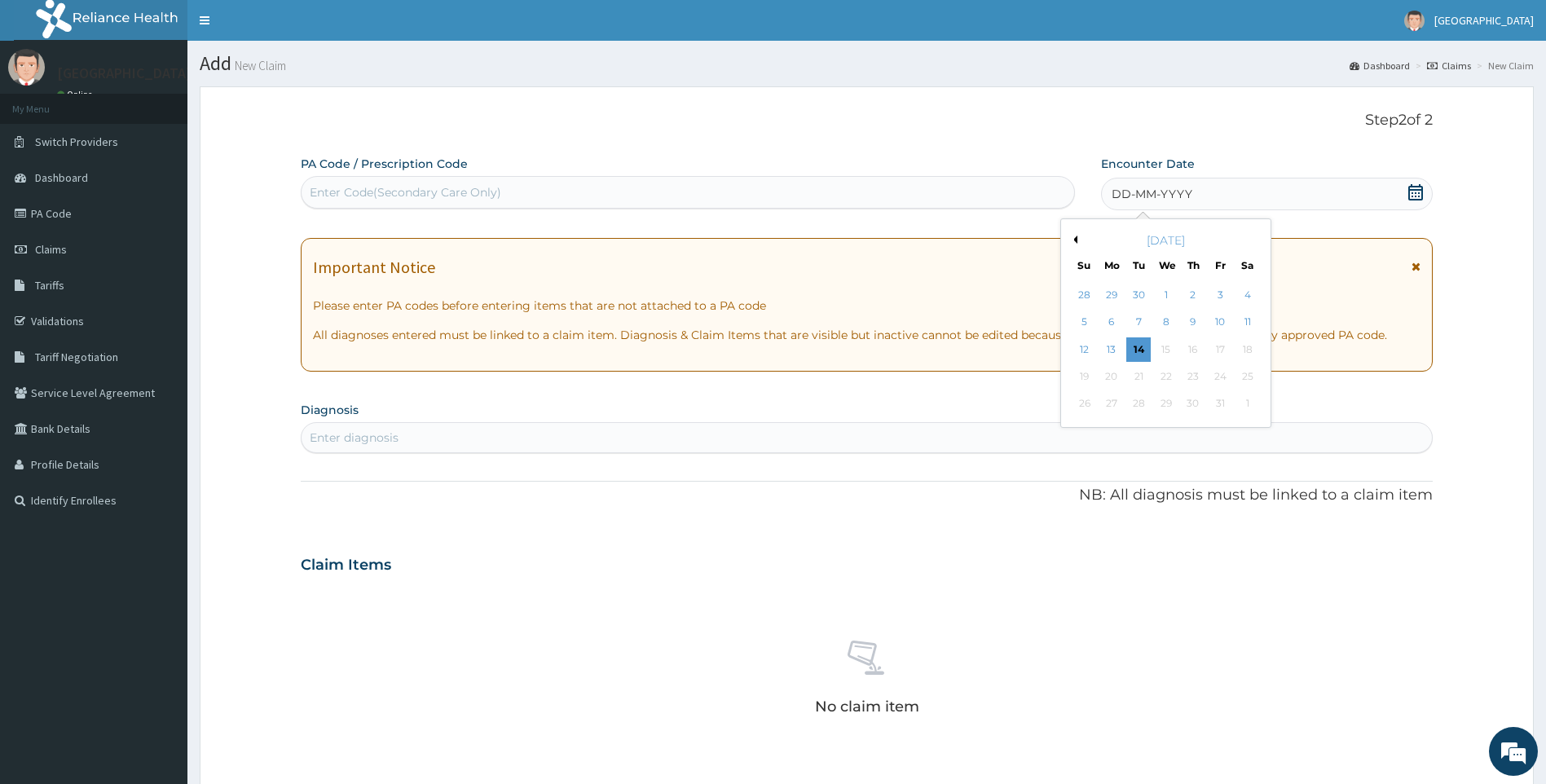
drag, startPoint x: 1246, startPoint y: 316, endPoint x: 941, endPoint y: 328, distance: 305.2
click at [1244, 321] on div "11" at bounding box center [1248, 323] width 25 height 25
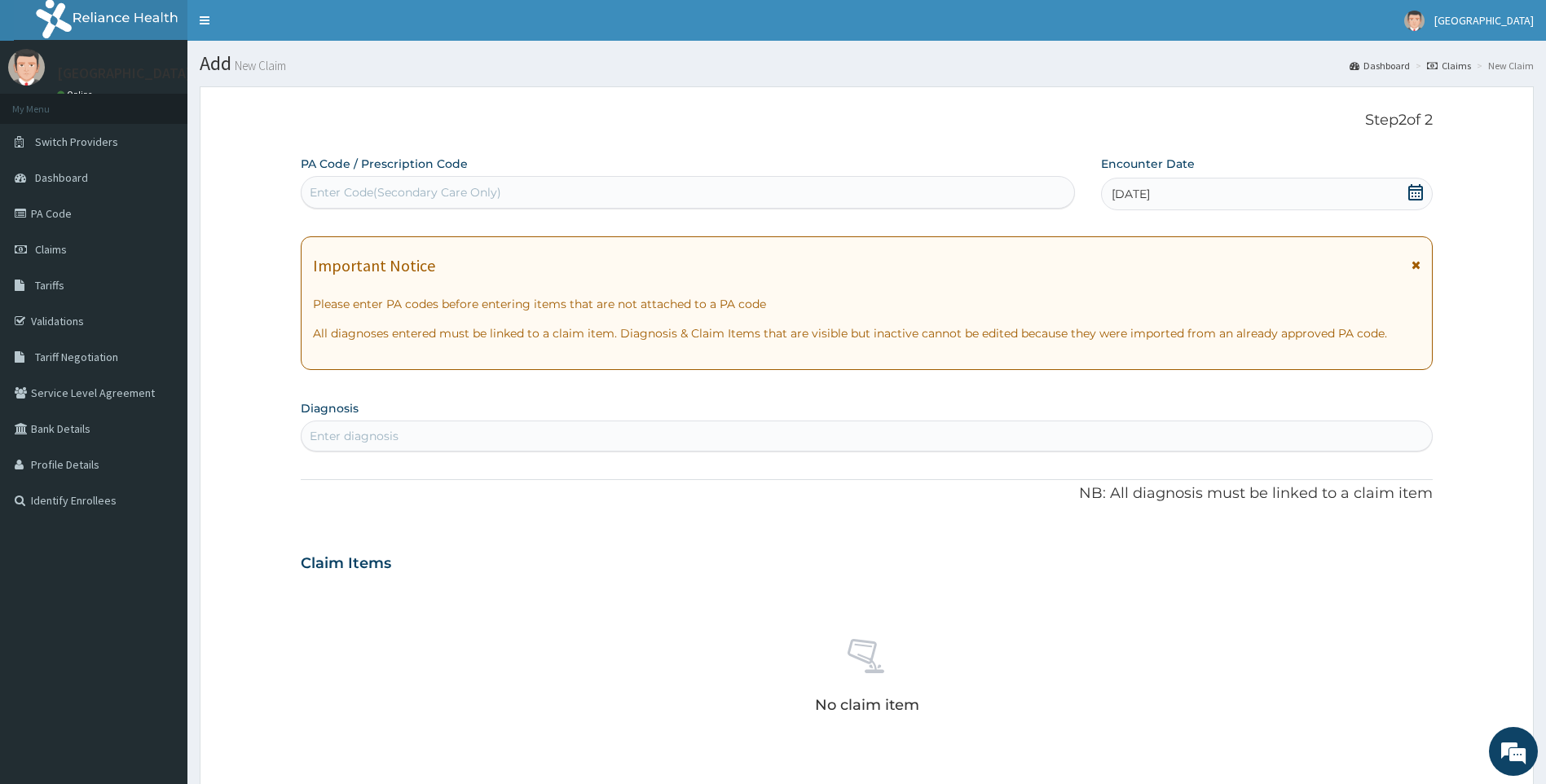
click at [598, 412] on section "Diagnosis Enter diagnosis" at bounding box center [867, 423] width 1133 height 55
drag, startPoint x: 366, startPoint y: 445, endPoint x: 378, endPoint y: 440, distance: 13.0
click at [367, 445] on div "Enter diagnosis" at bounding box center [867, 435] width 1131 height 26
click at [378, 440] on div "Enter diagnosis" at bounding box center [353, 436] width 89 height 16
click at [377, 434] on div "Enter diagnosis" at bounding box center [353, 436] width 89 height 16
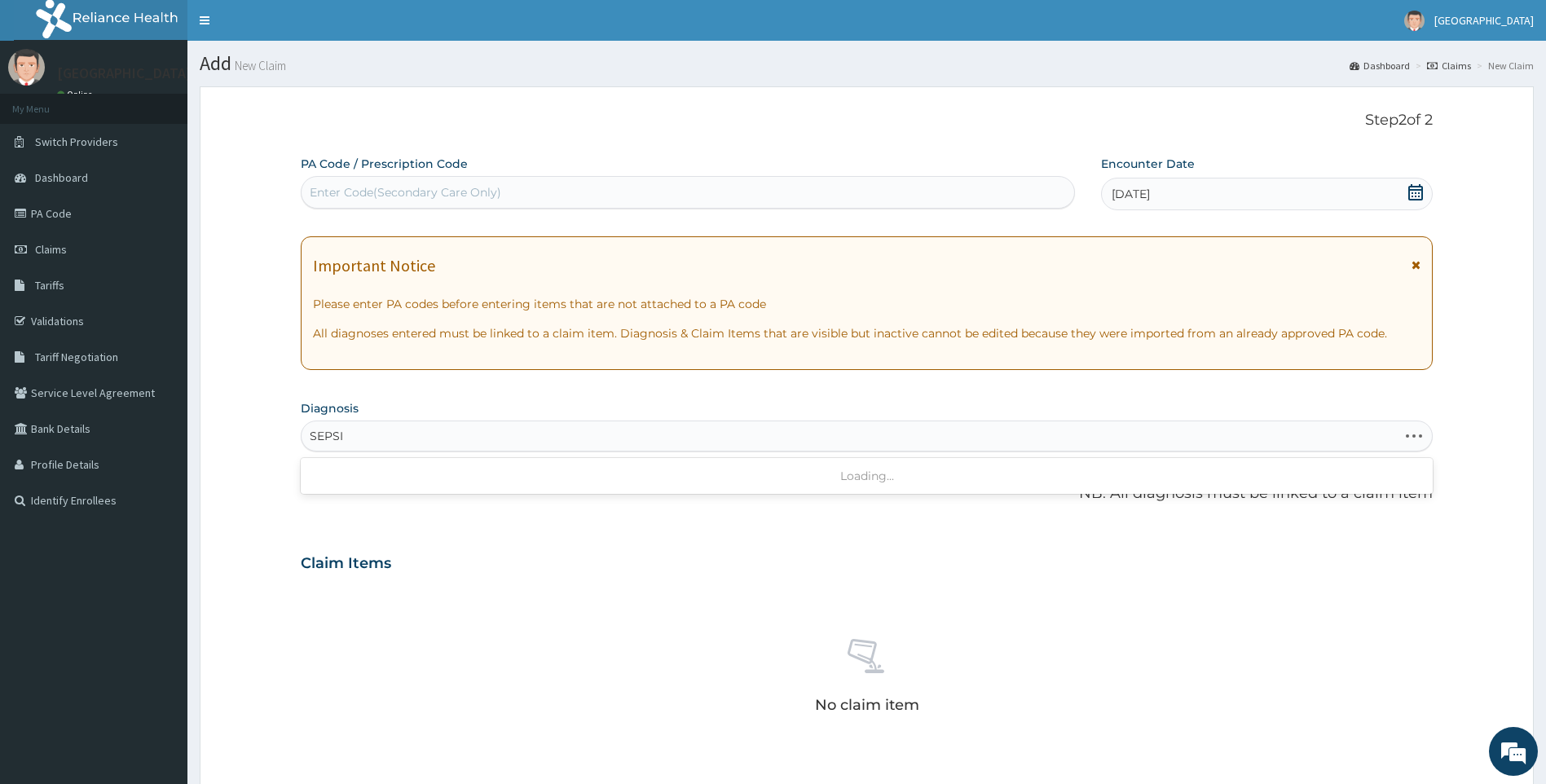
type input "[MEDICAL_DATA]"
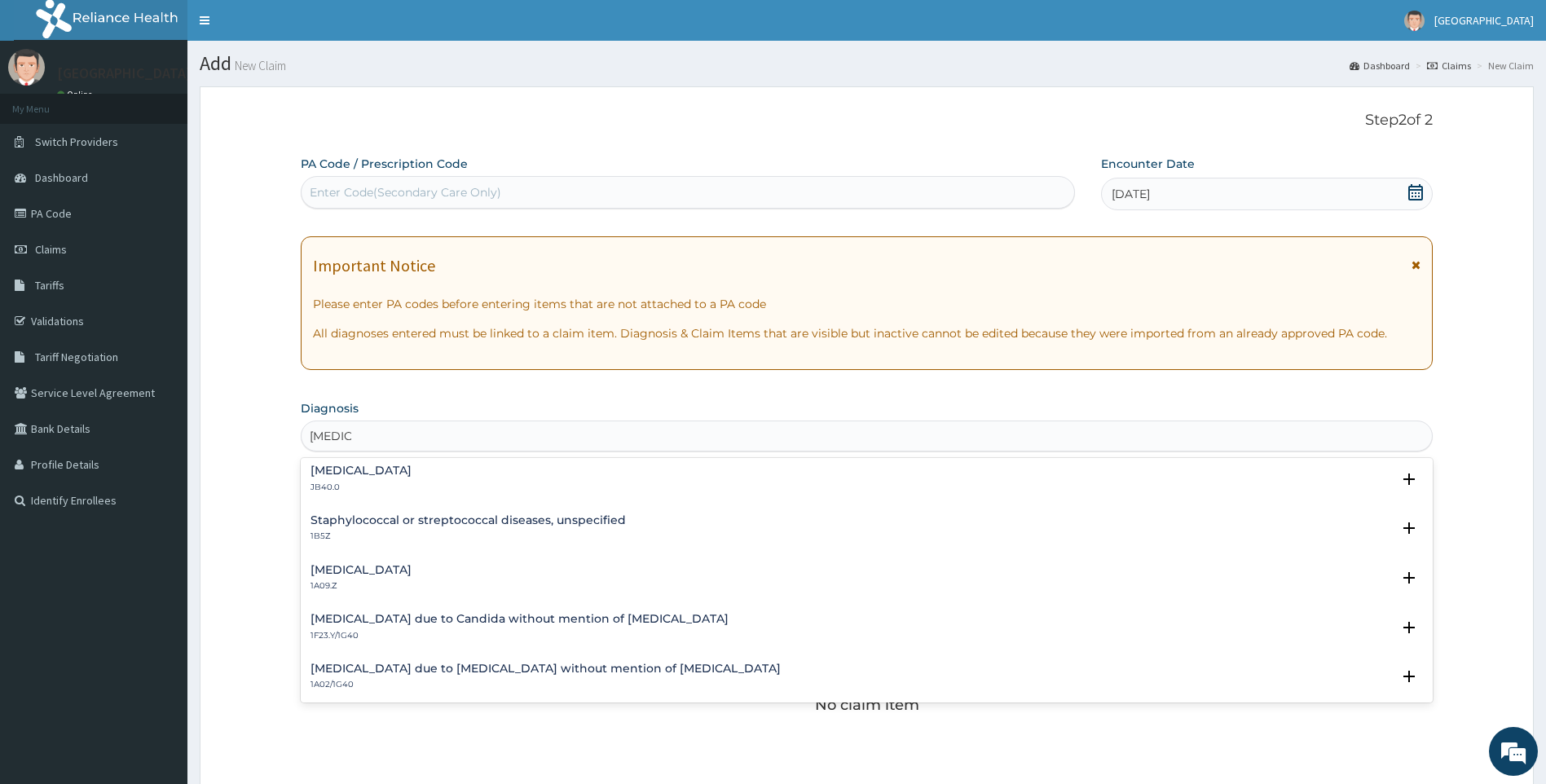
scroll to position [163, 0]
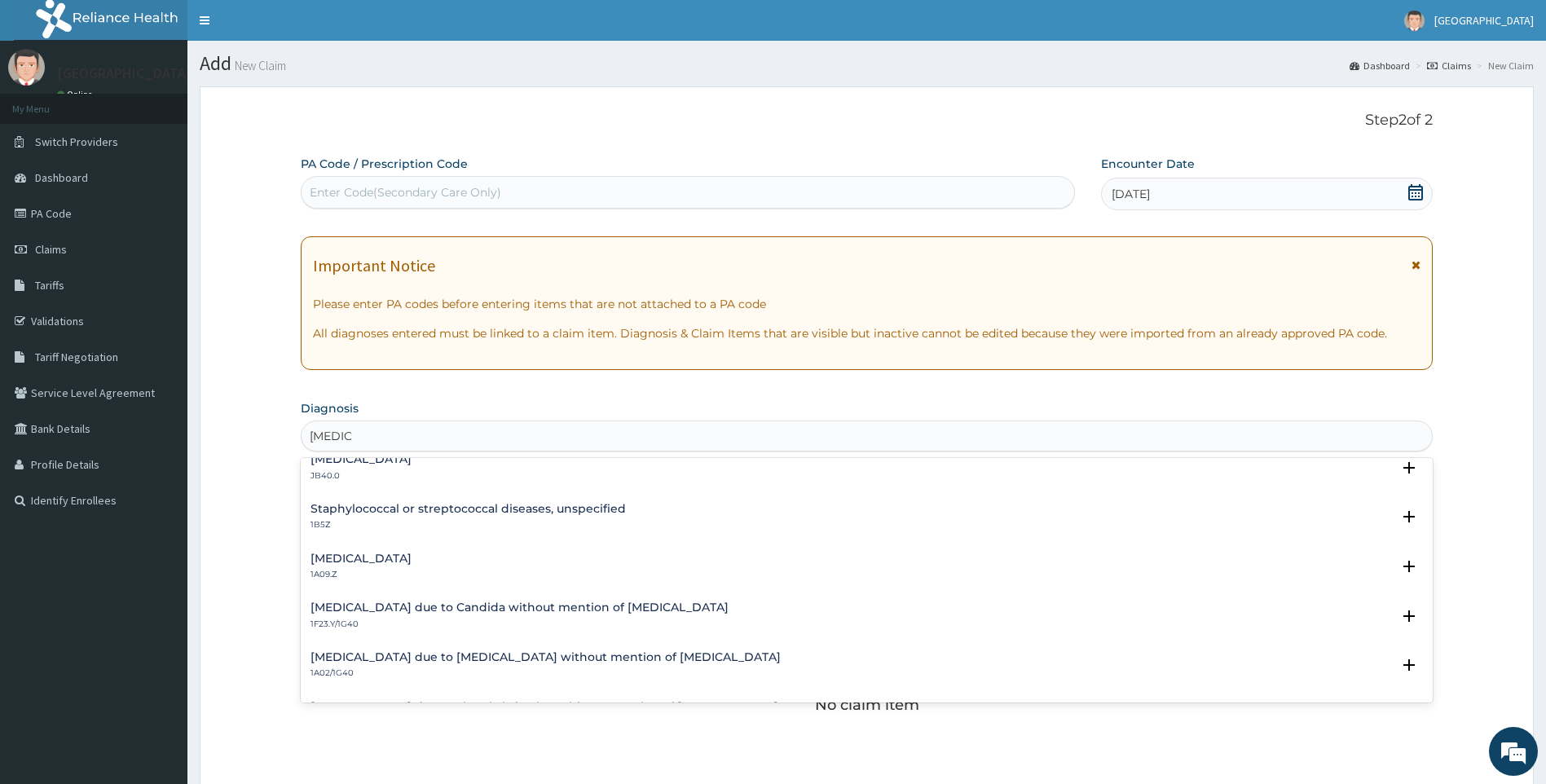
click at [411, 565] on div "[MEDICAL_DATA] 1A09.Z" at bounding box center [361, 567] width 101 height 29
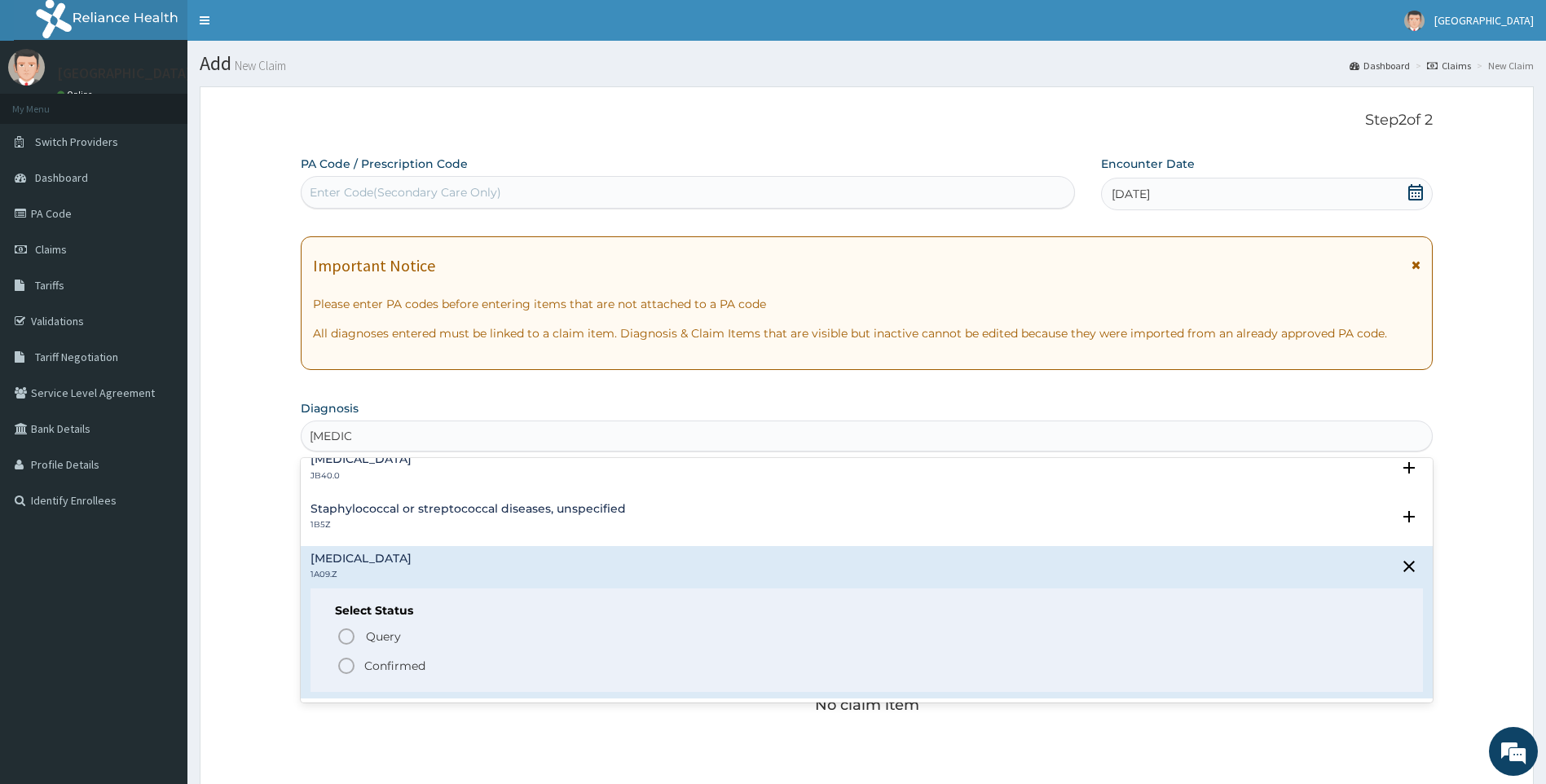
click at [373, 662] on p "Confirmed" at bounding box center [395, 665] width 61 height 16
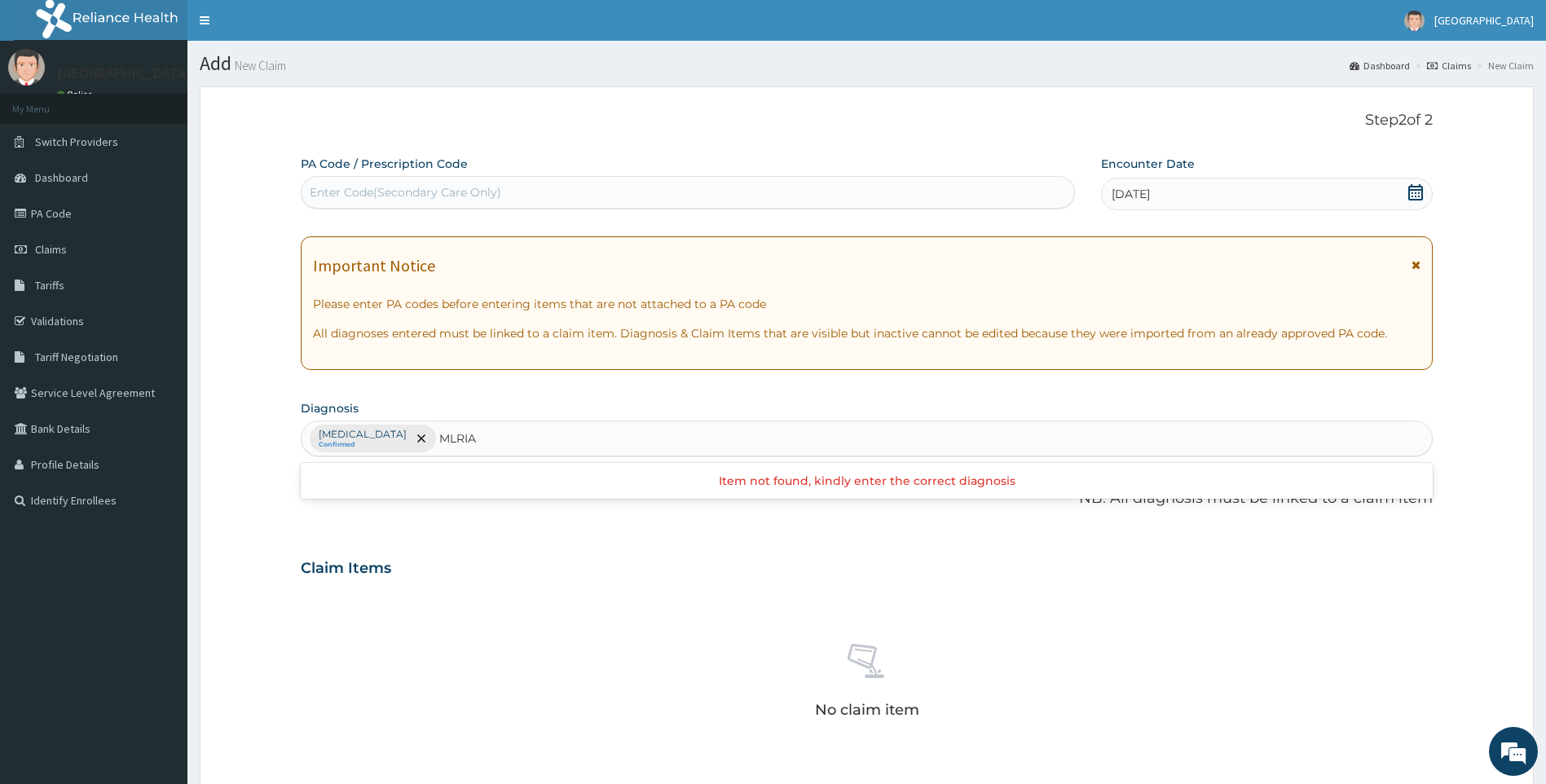
click at [479, 440] on input "MLRIA" at bounding box center [459, 438] width 39 height 16
click at [486, 440] on input "MALRIA" at bounding box center [464, 438] width 48 height 16
type input "[MEDICAL_DATA]"
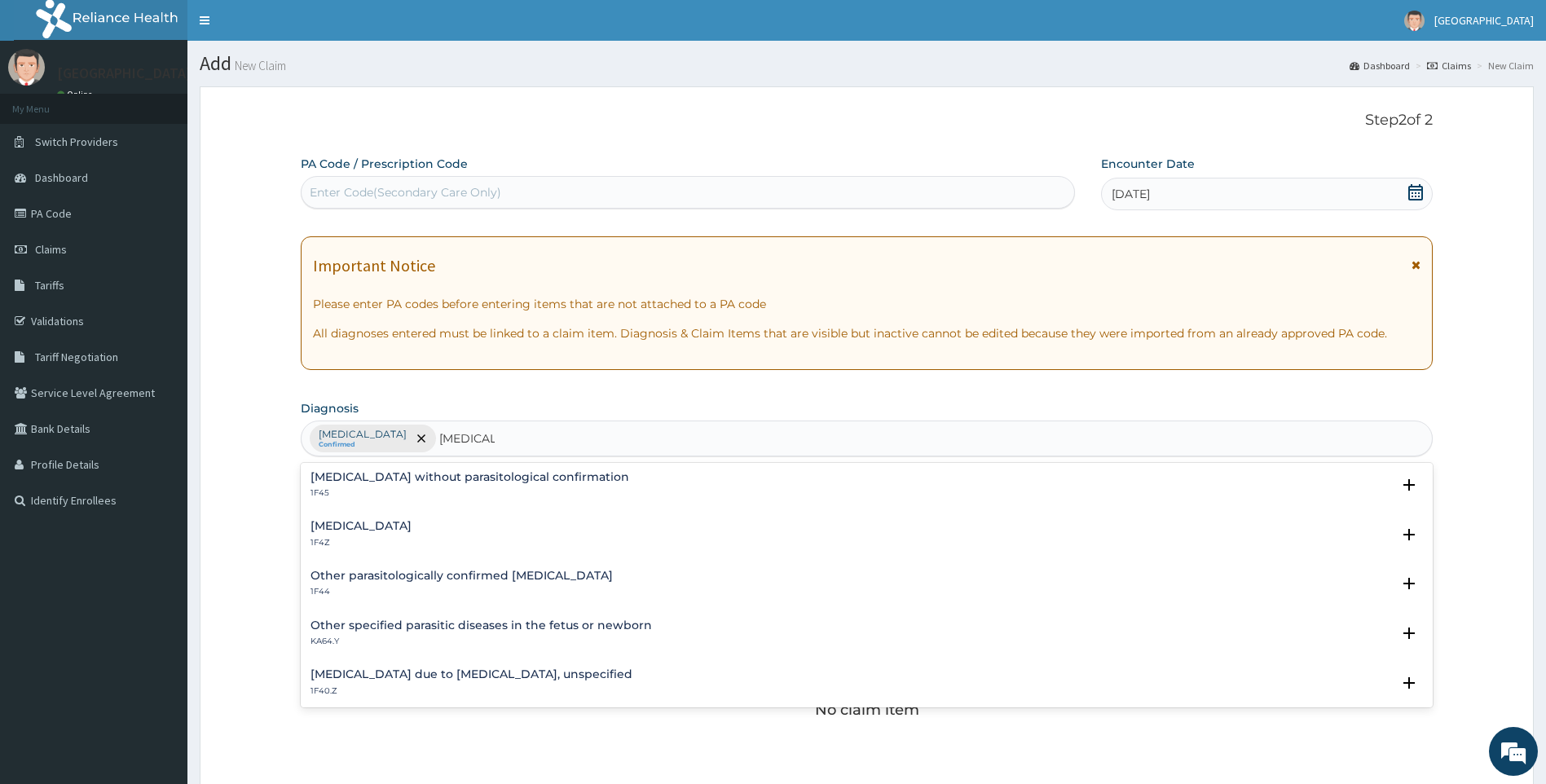
scroll to position [82, 0]
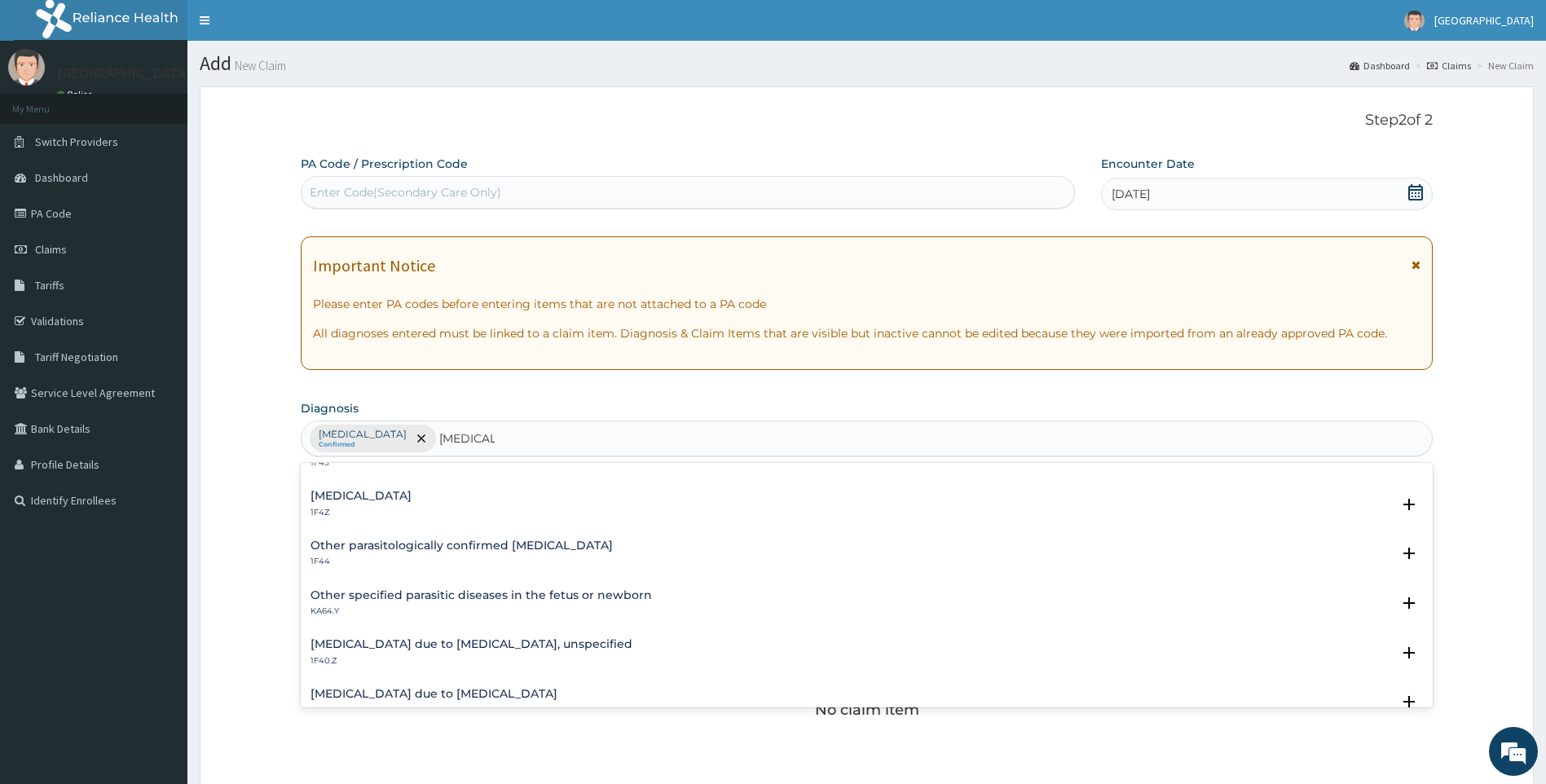
click at [490, 643] on h4 "[MEDICAL_DATA] due to [MEDICAL_DATA], unspecified" at bounding box center [471, 643] width 322 height 12
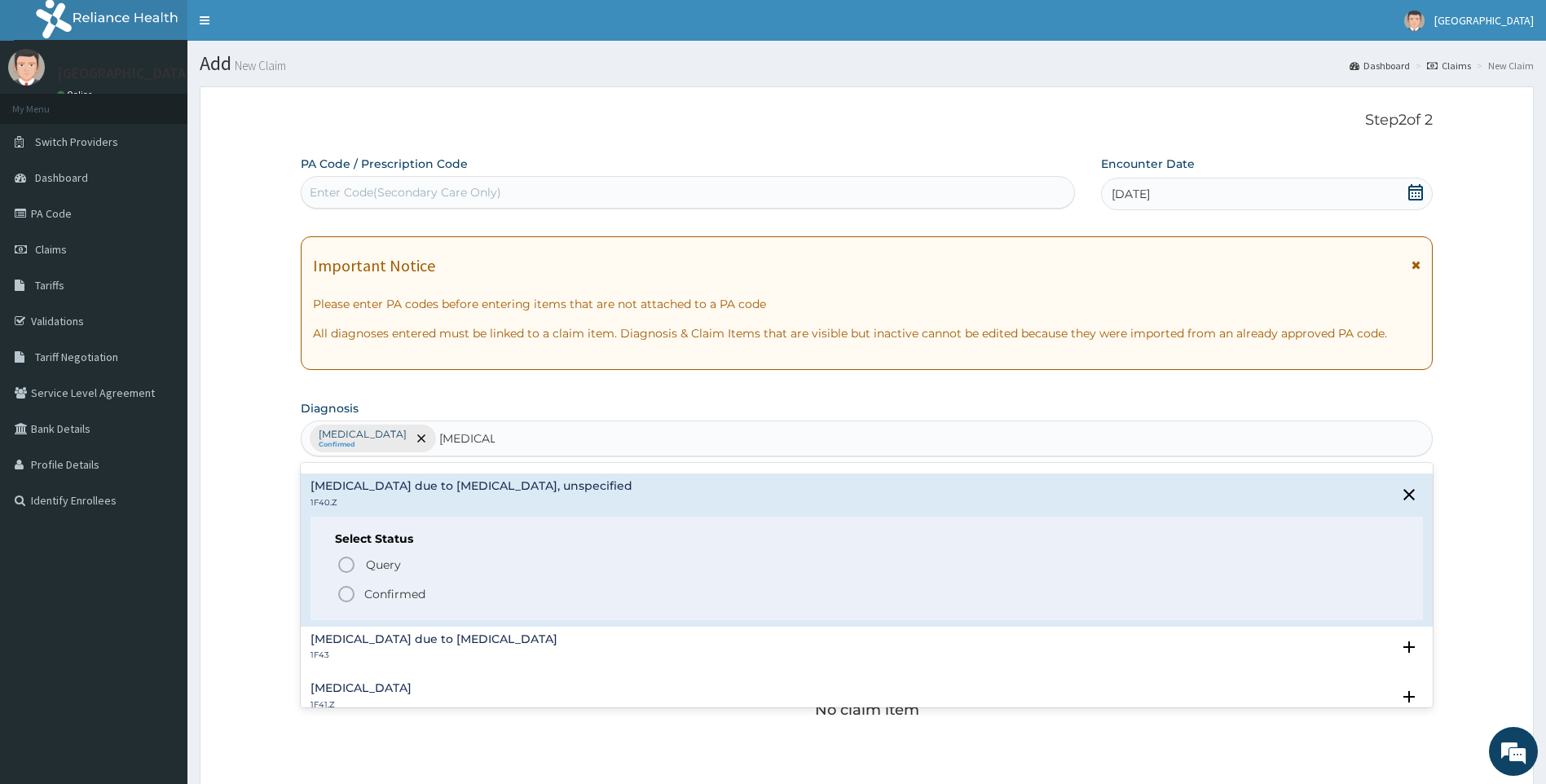
scroll to position [245, 0]
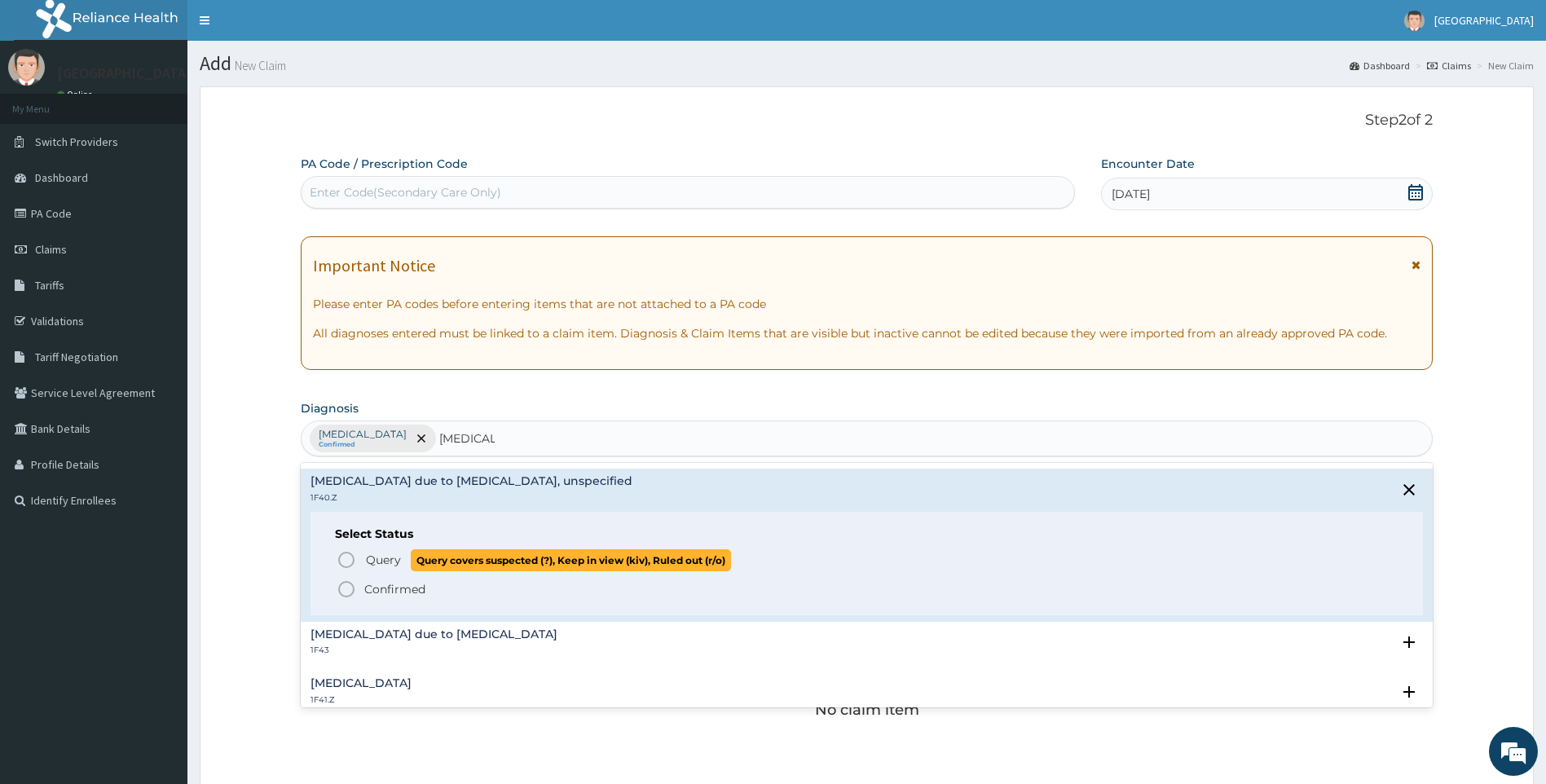
click at [386, 562] on span "Query" at bounding box center [383, 559] width 35 height 16
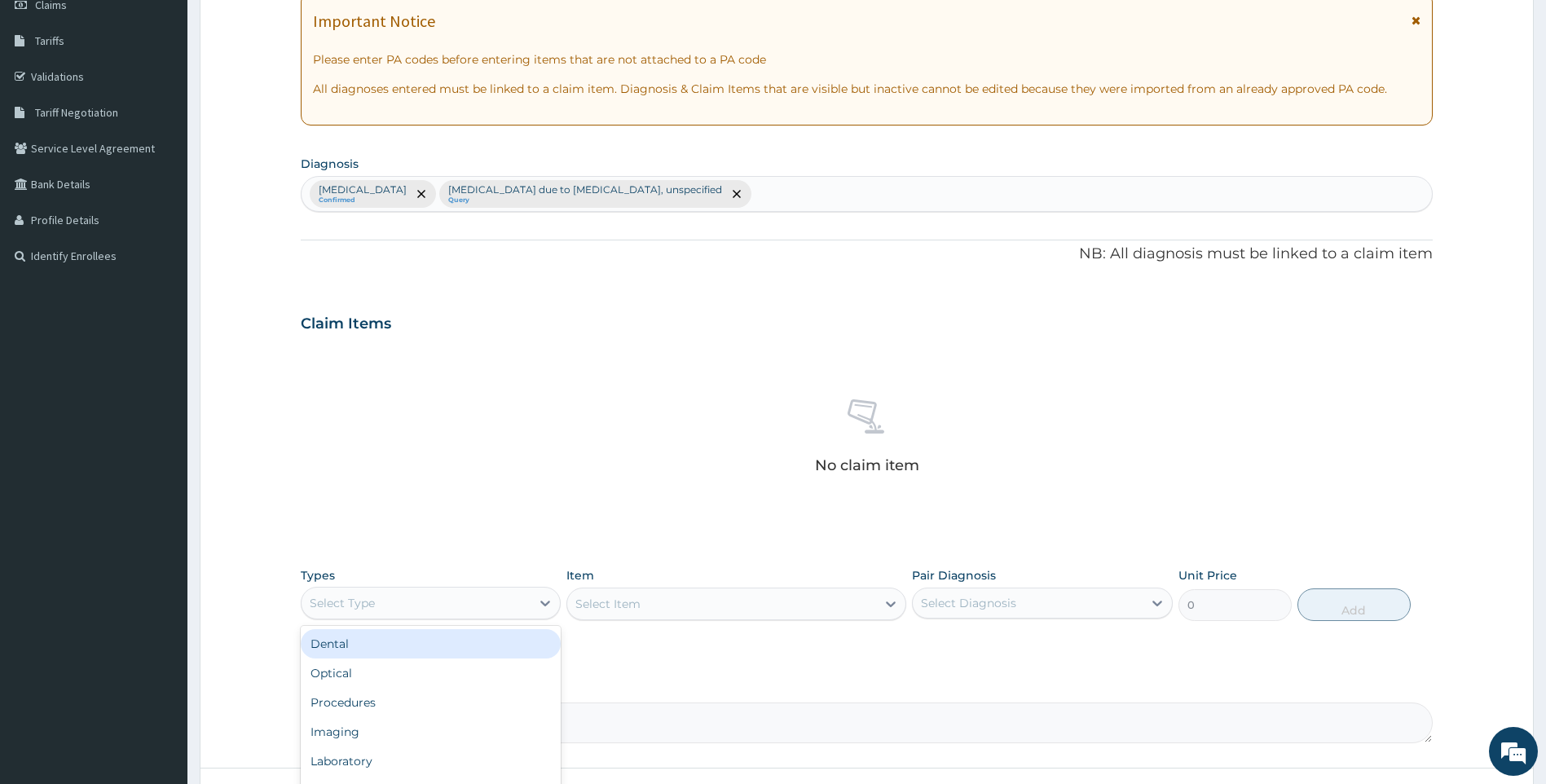
drag, startPoint x: 403, startPoint y: 598, endPoint x: 406, endPoint y: 625, distance: 27.2
click at [406, 609] on div "Select Type" at bounding box center [416, 602] width 229 height 26
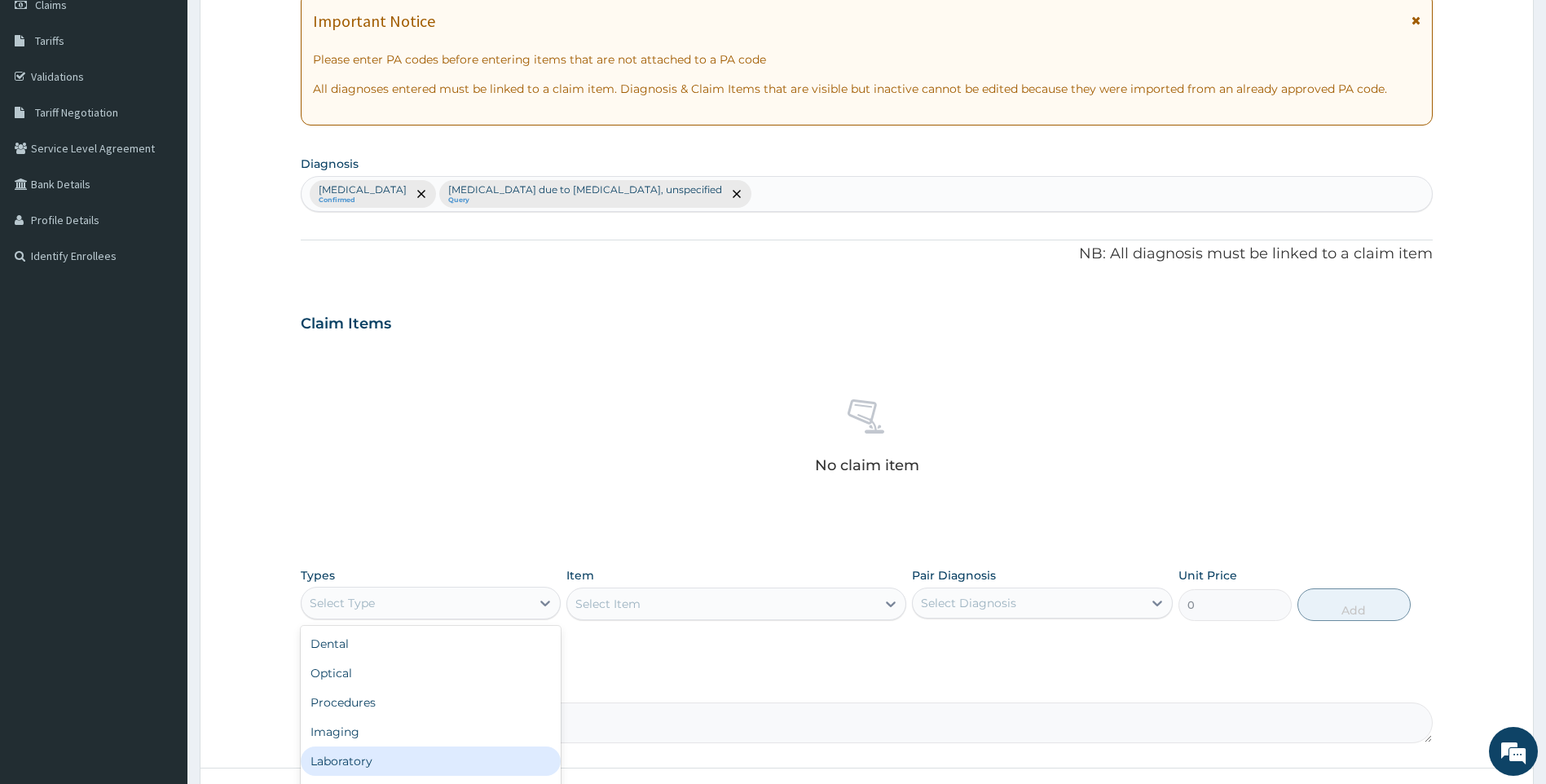
scroll to position [55, 0]
drag, startPoint x: 351, startPoint y: 763, endPoint x: 327, endPoint y: 683, distance: 83.5
click at [350, 763] on div "Drugs" at bounding box center [431, 764] width 261 height 29
click at [776, 601] on div "Select Item" at bounding box center [722, 603] width 309 height 26
click at [752, 607] on div "Select Item" at bounding box center [722, 603] width 309 height 26
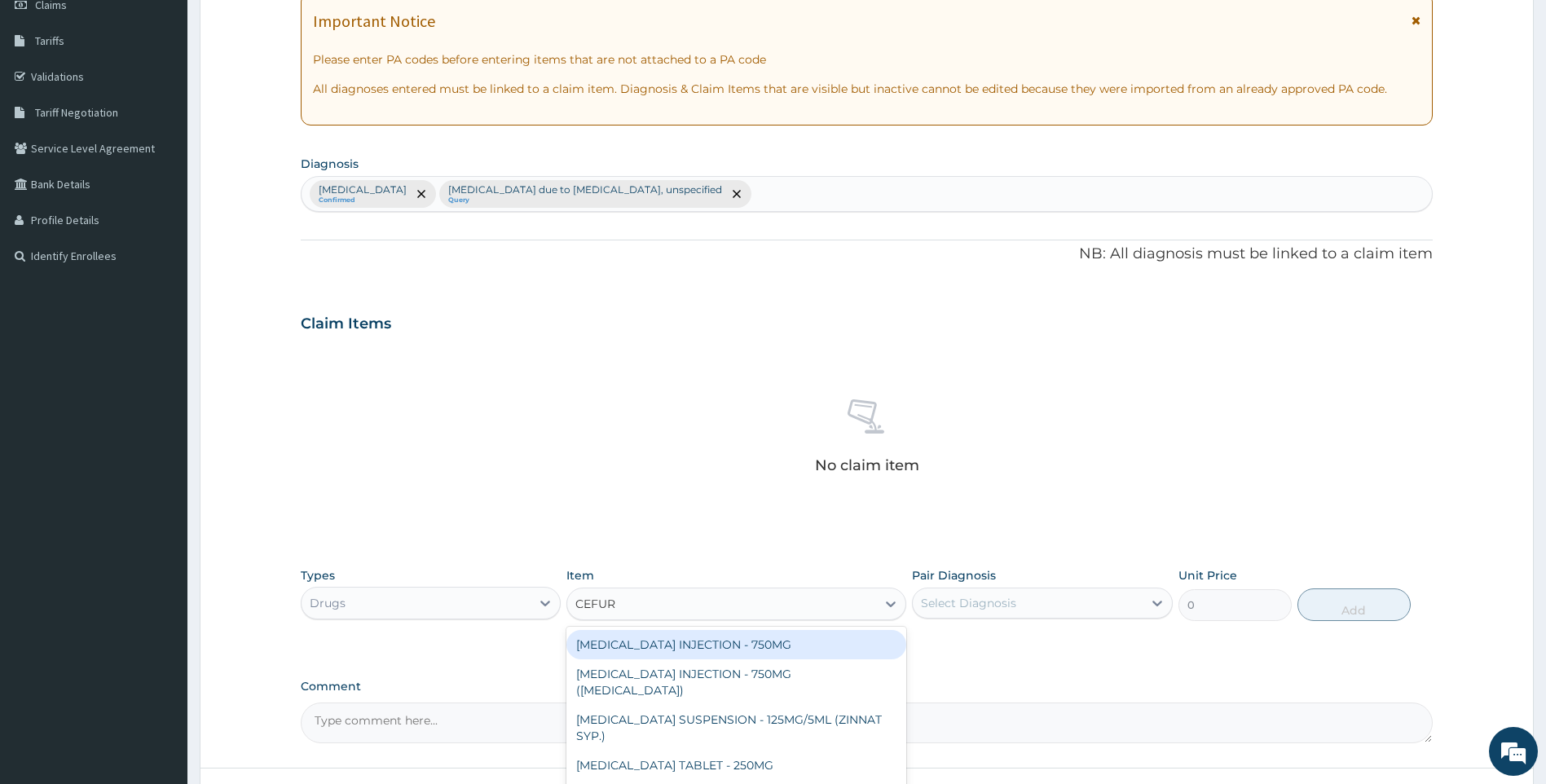
type input "CEFURO"
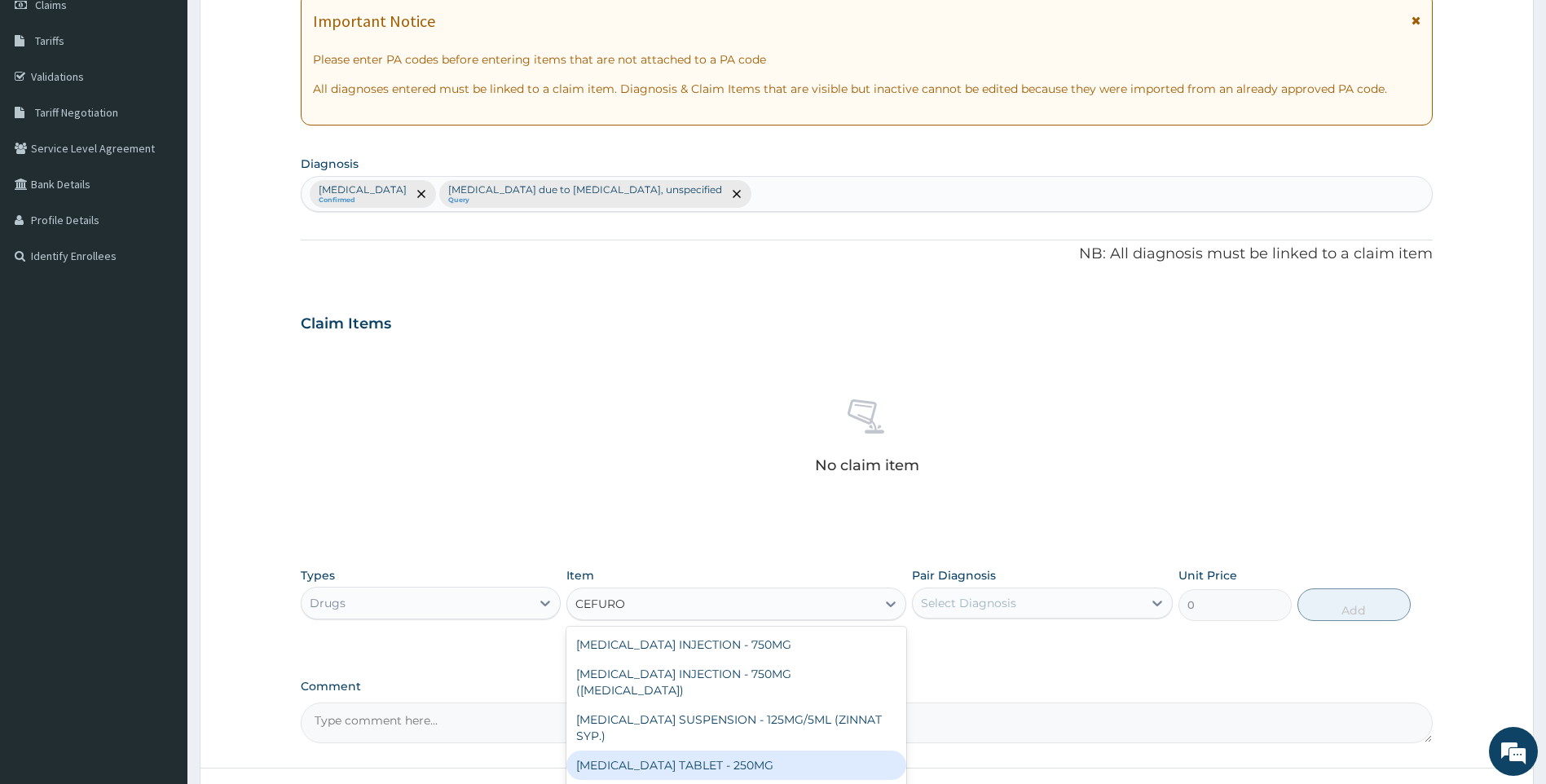
click at [793, 751] on div "[MEDICAL_DATA] TABLET - 250MG" at bounding box center [736, 765] width 340 height 29
type input "420"
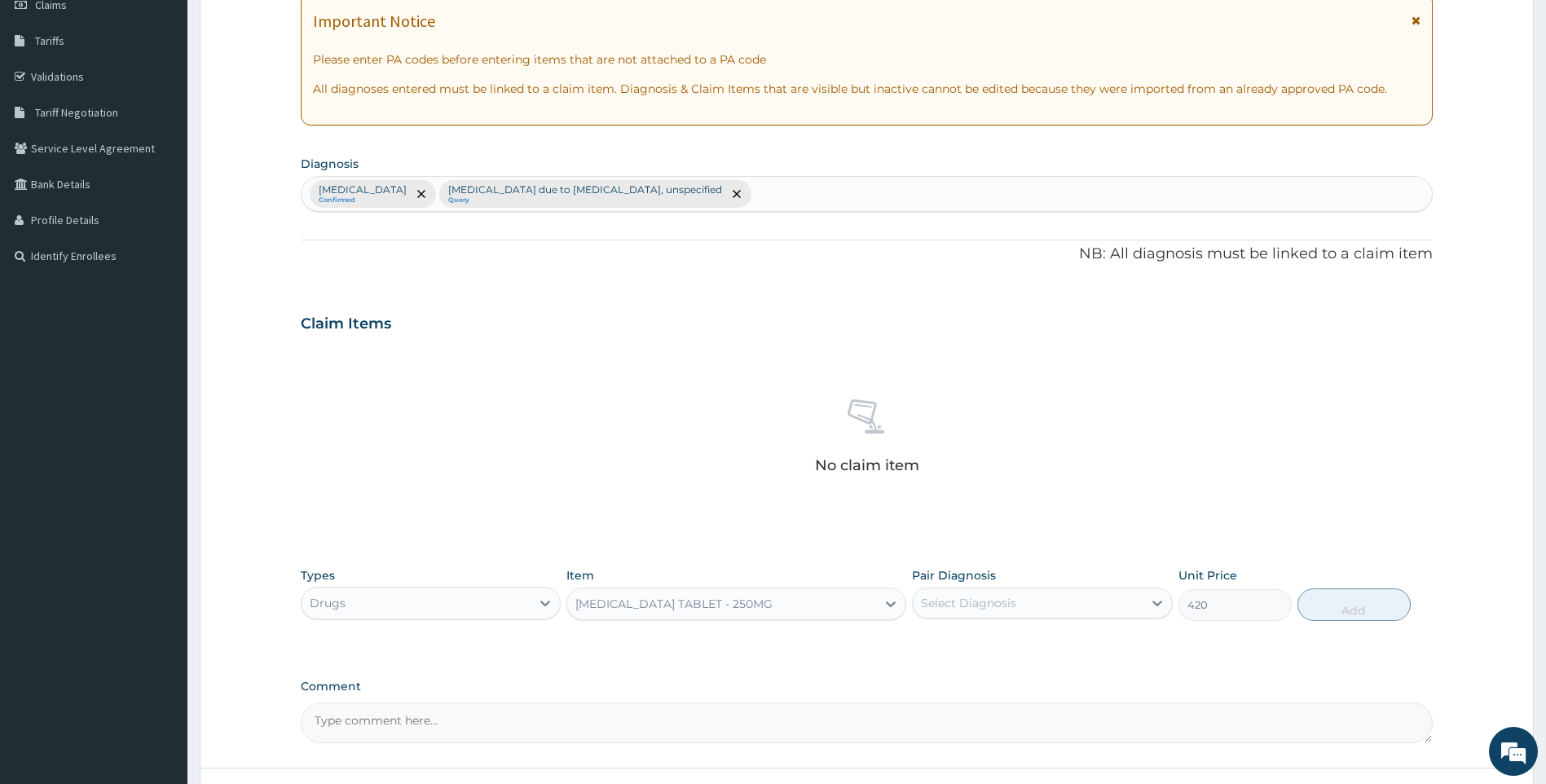
click at [972, 619] on div "Pair Diagnosis Select Diagnosis" at bounding box center [1042, 594] width 261 height 54
click at [1004, 609] on div "Select Diagnosis" at bounding box center [969, 602] width 95 height 16
drag, startPoint x: 1029, startPoint y: 641, endPoint x: 1347, endPoint y: 609, distance: 319.6
click at [1029, 640] on label "[MEDICAL_DATA]" at bounding box center [989, 642] width 101 height 16
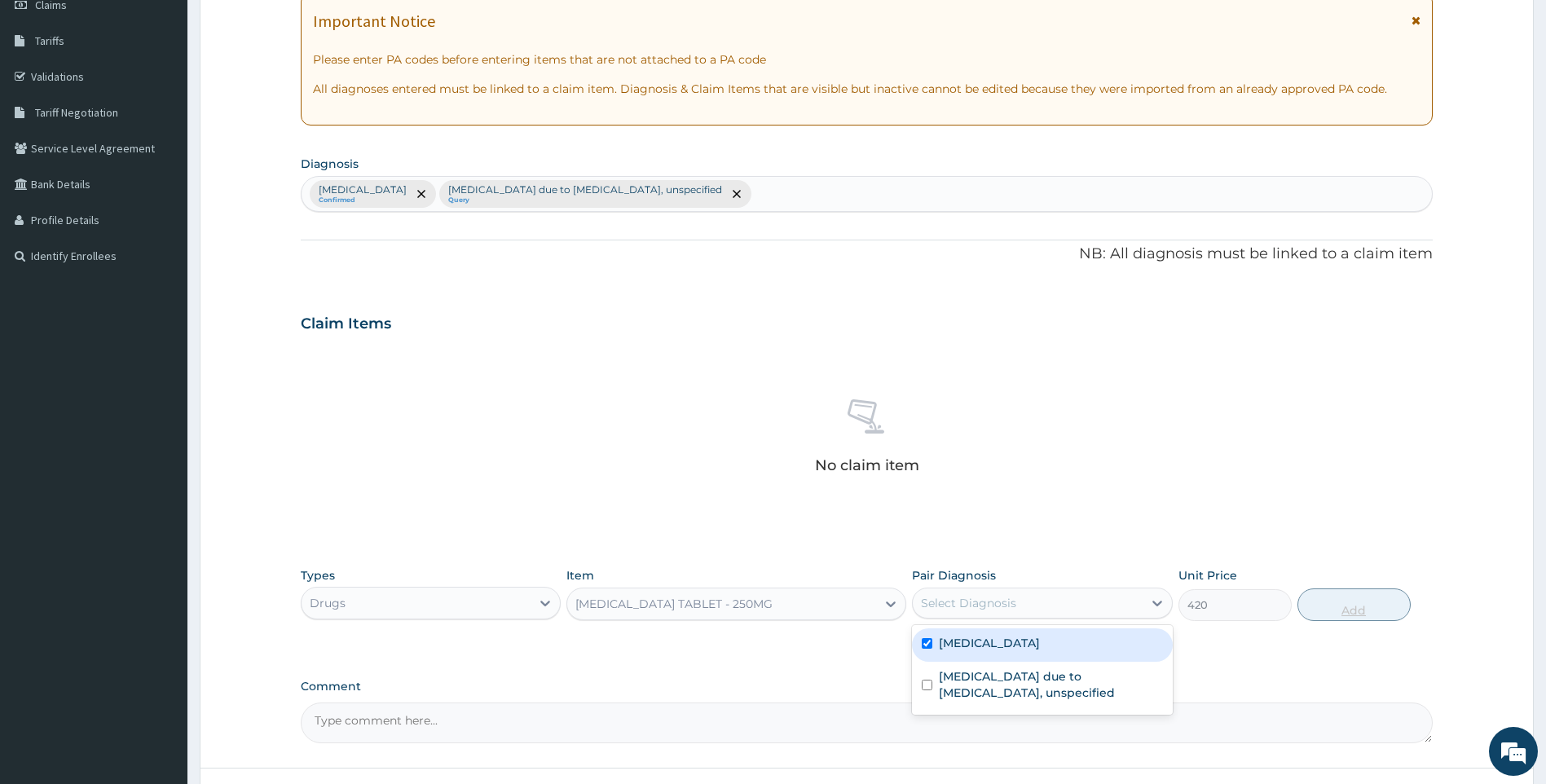
checkbox input "true"
click at [1347, 609] on button "Add" at bounding box center [1354, 604] width 113 height 32
type input "0"
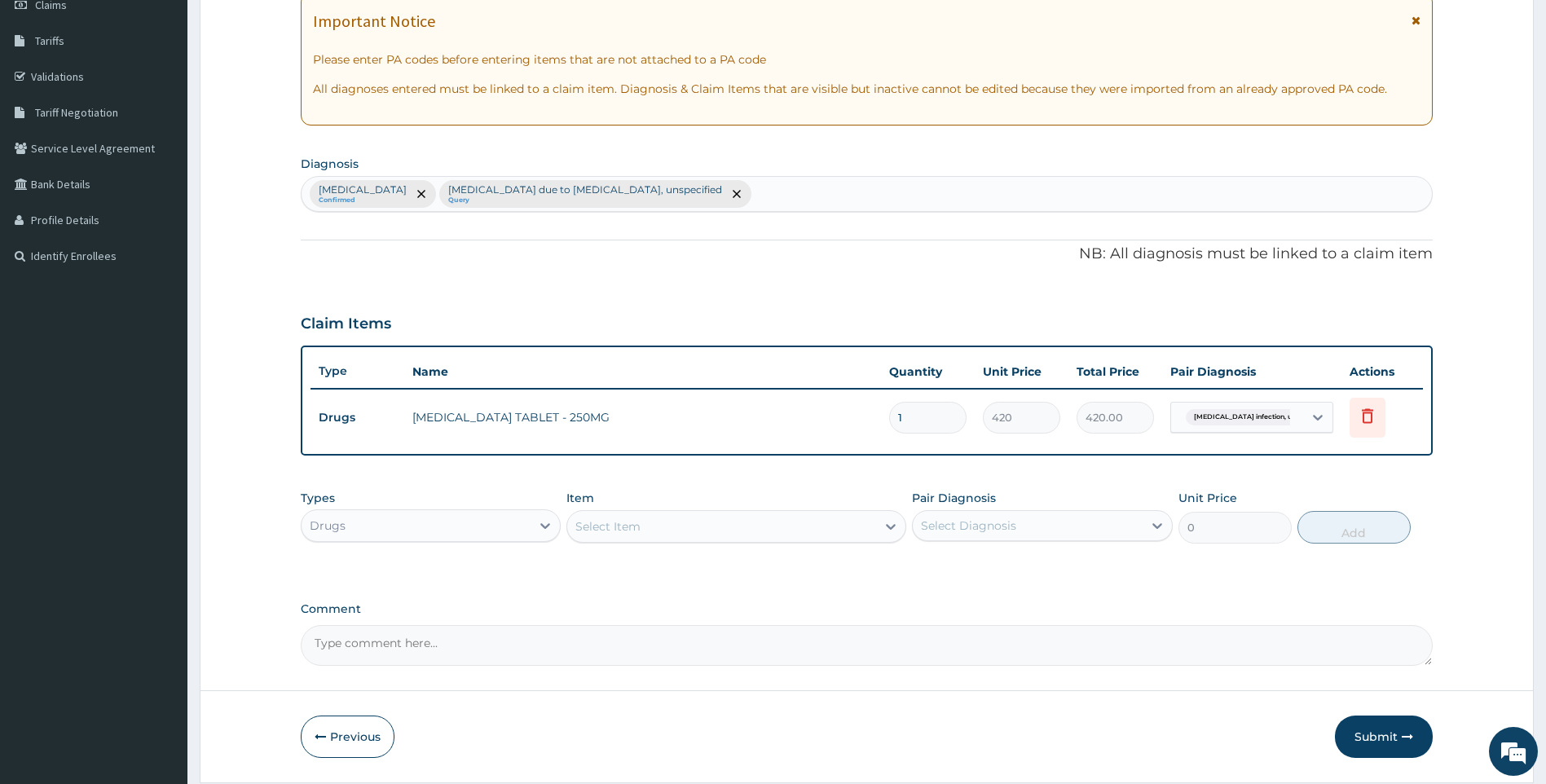
type input "10"
type input "4200.00"
type input "10"
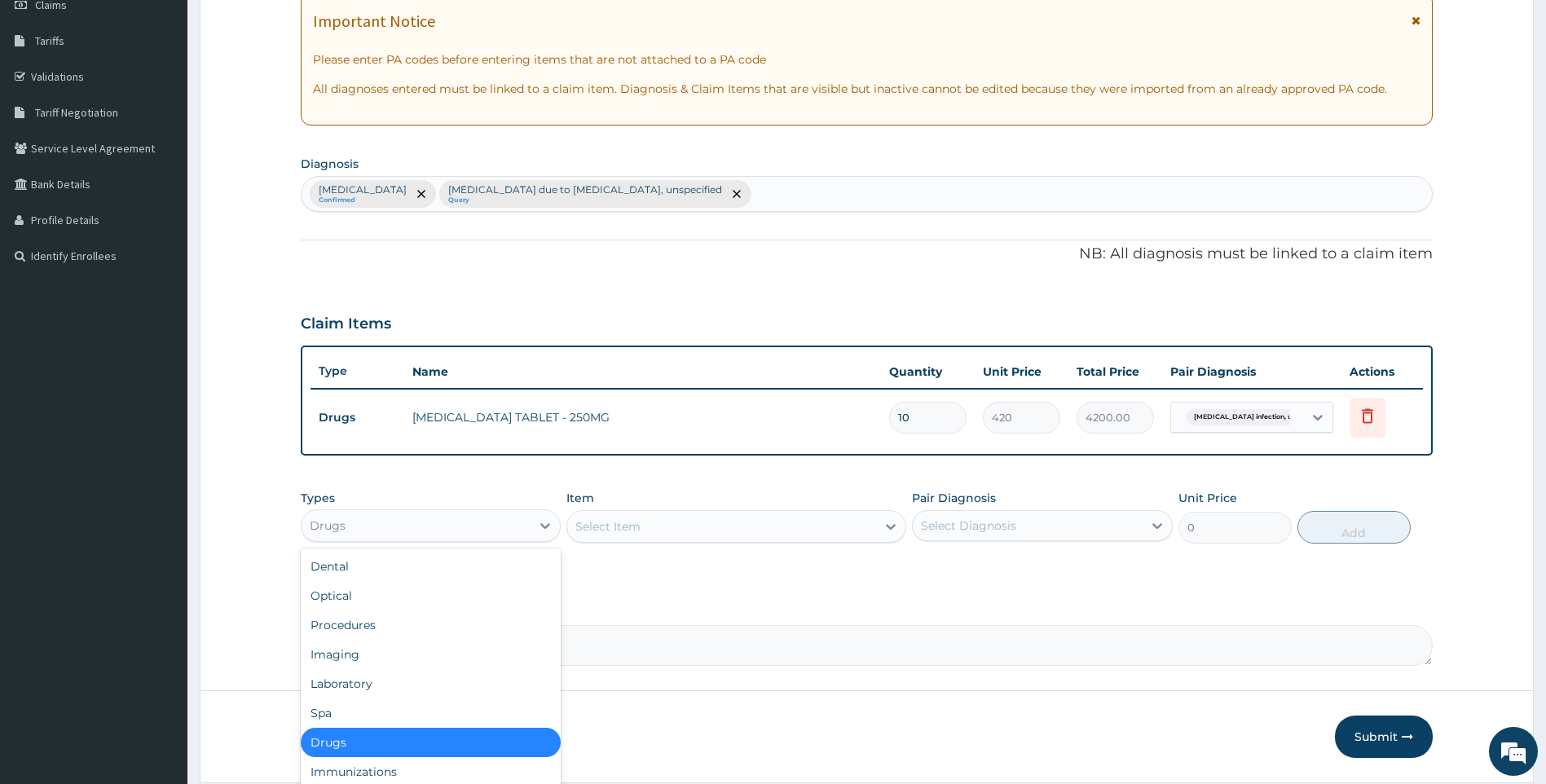
click at [472, 521] on div "Drugs" at bounding box center [416, 525] width 229 height 26
click at [394, 689] on div "Laboratory" at bounding box center [431, 683] width 261 height 29
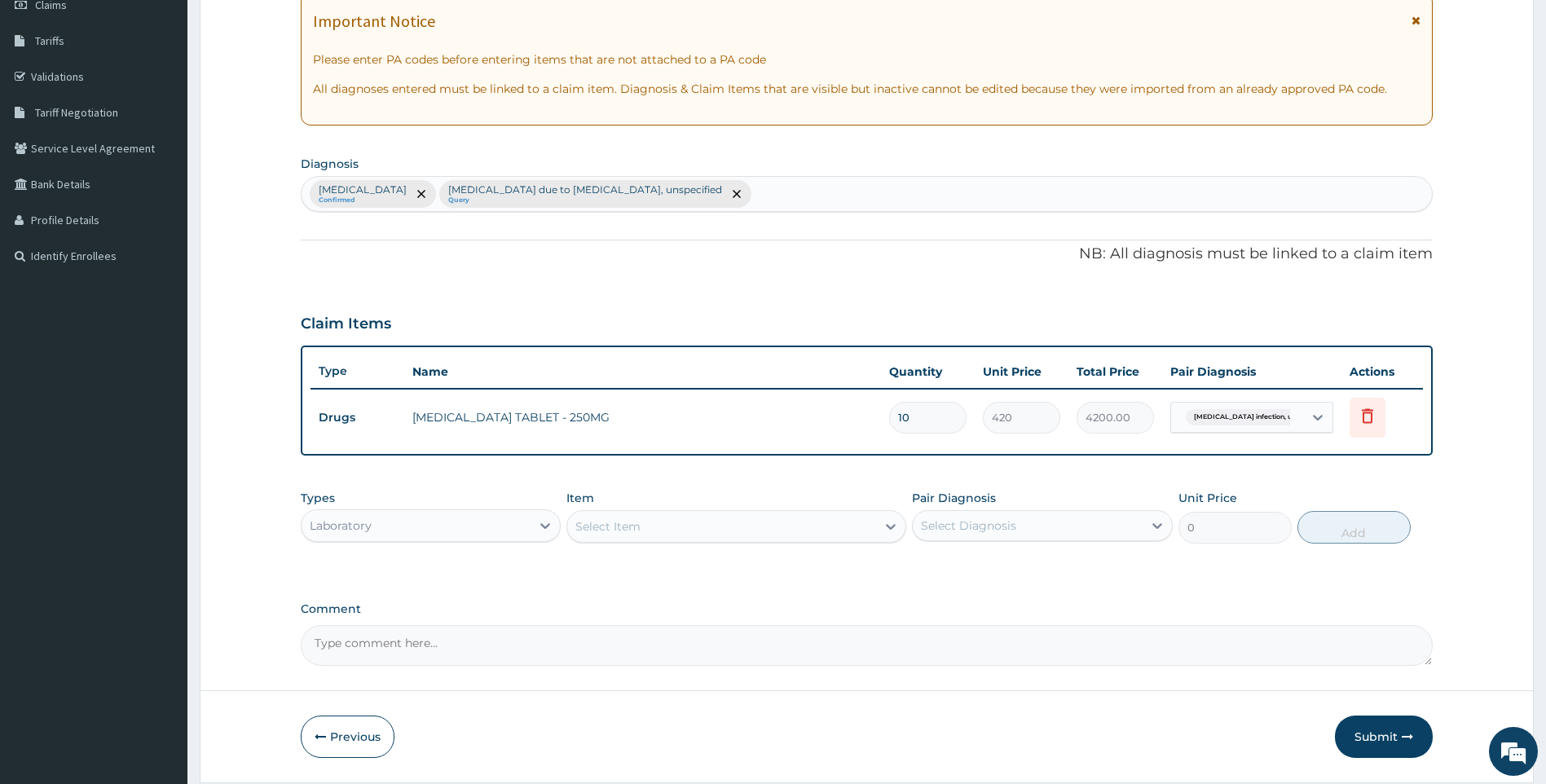
click at [640, 519] on div "Select Item" at bounding box center [608, 526] width 65 height 16
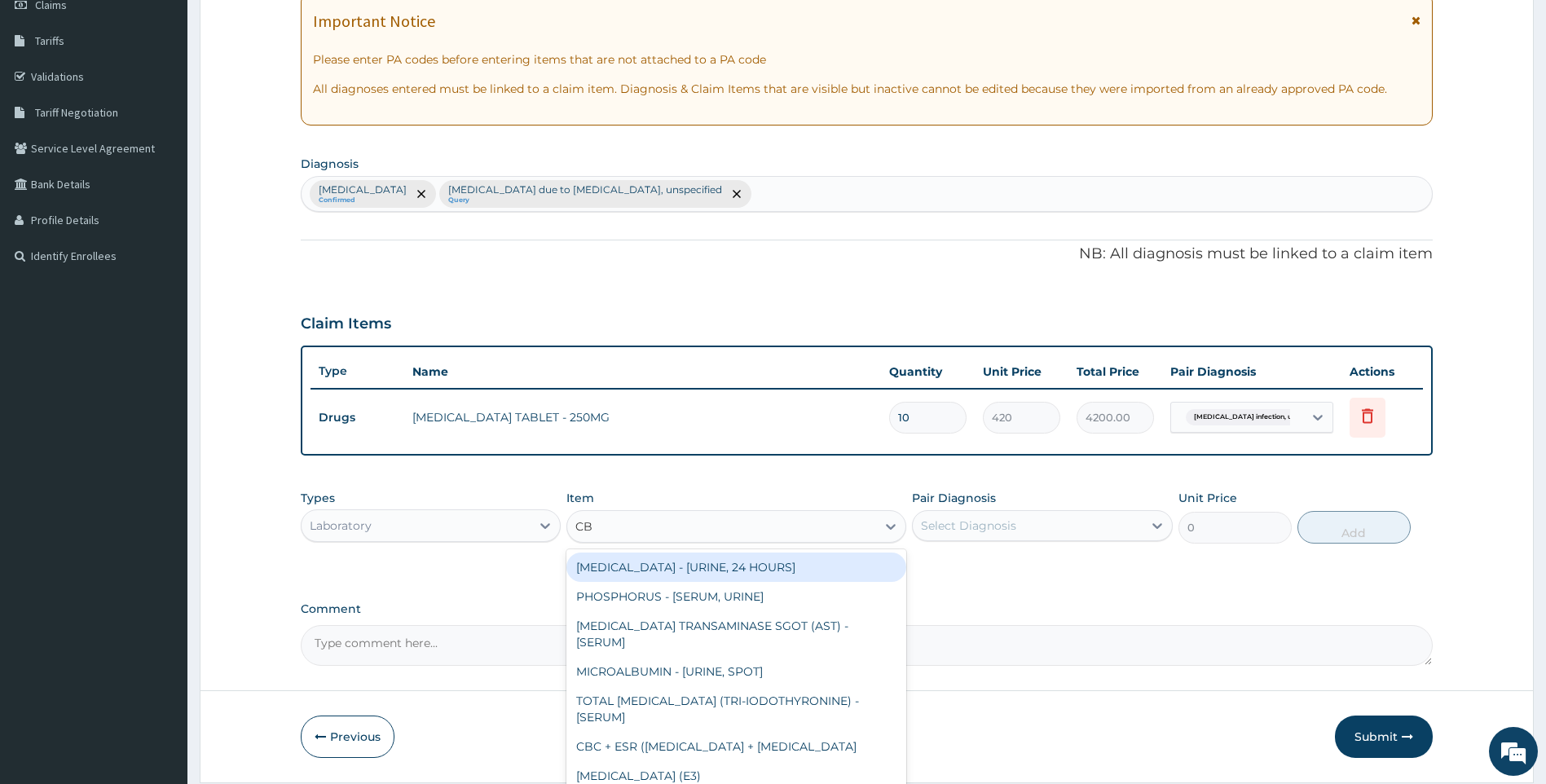
type input "CBC"
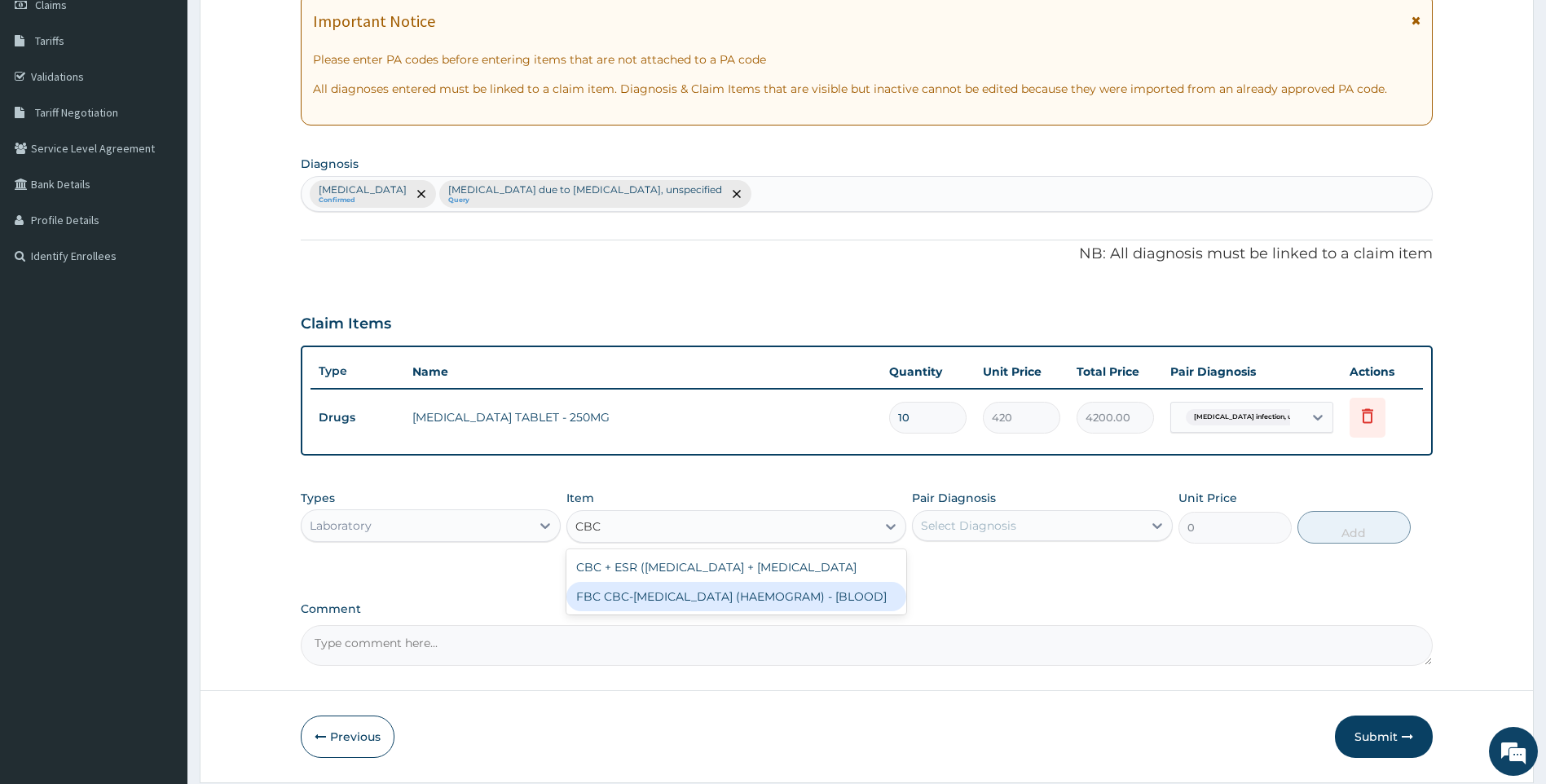
click at [742, 611] on div "FBC CBC-[MEDICAL_DATA] (HAEMOGRAM) - [BLOOD]" at bounding box center [736, 596] width 340 height 29
type input "5000"
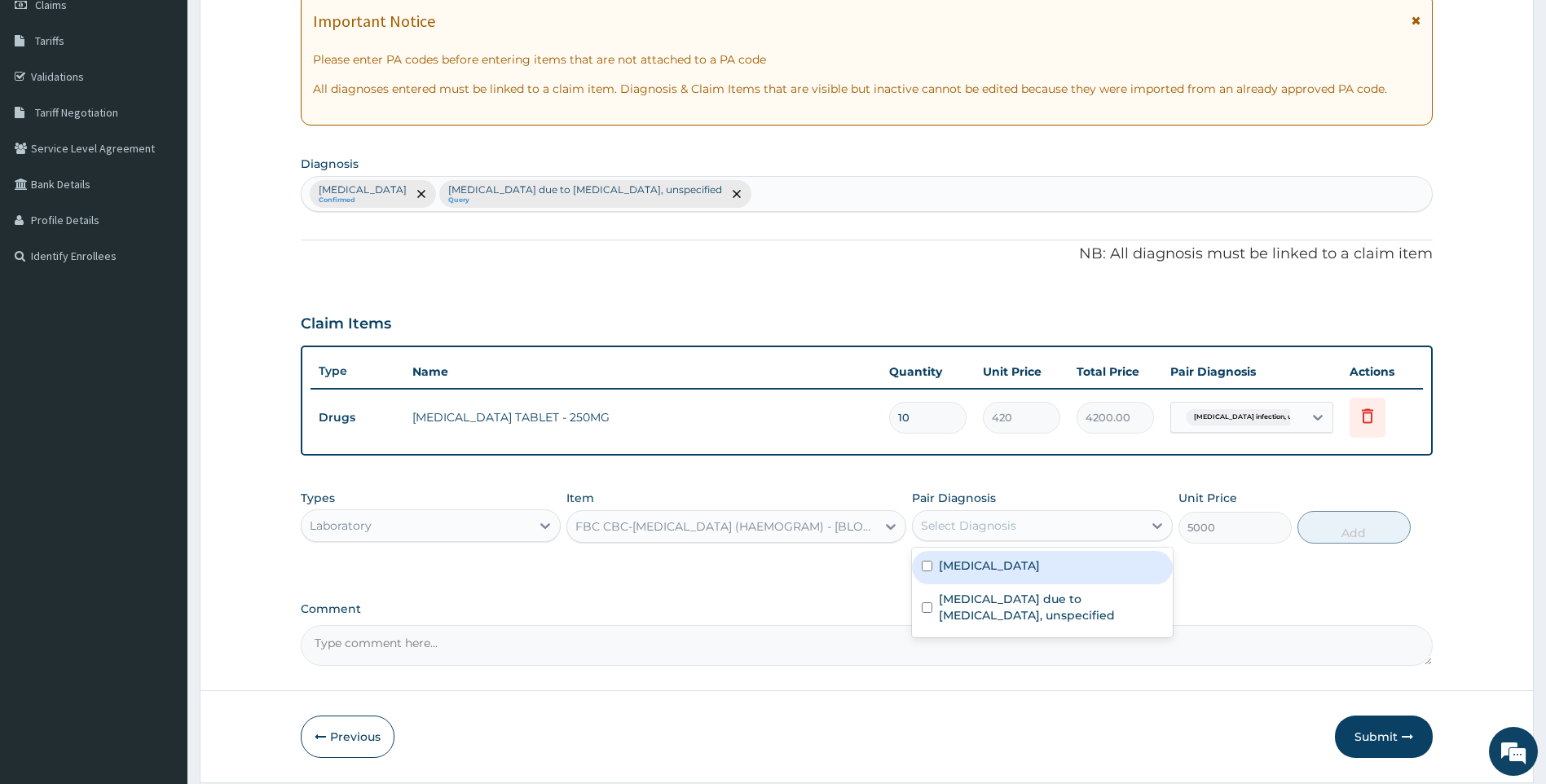
click at [1115, 529] on div "Select Diagnosis" at bounding box center [1027, 525] width 229 height 26
click at [1041, 570] on label "[MEDICAL_DATA]" at bounding box center [989, 565] width 101 height 16
checkbox input "true"
click at [1369, 533] on button "Add" at bounding box center [1354, 527] width 113 height 32
type input "0"
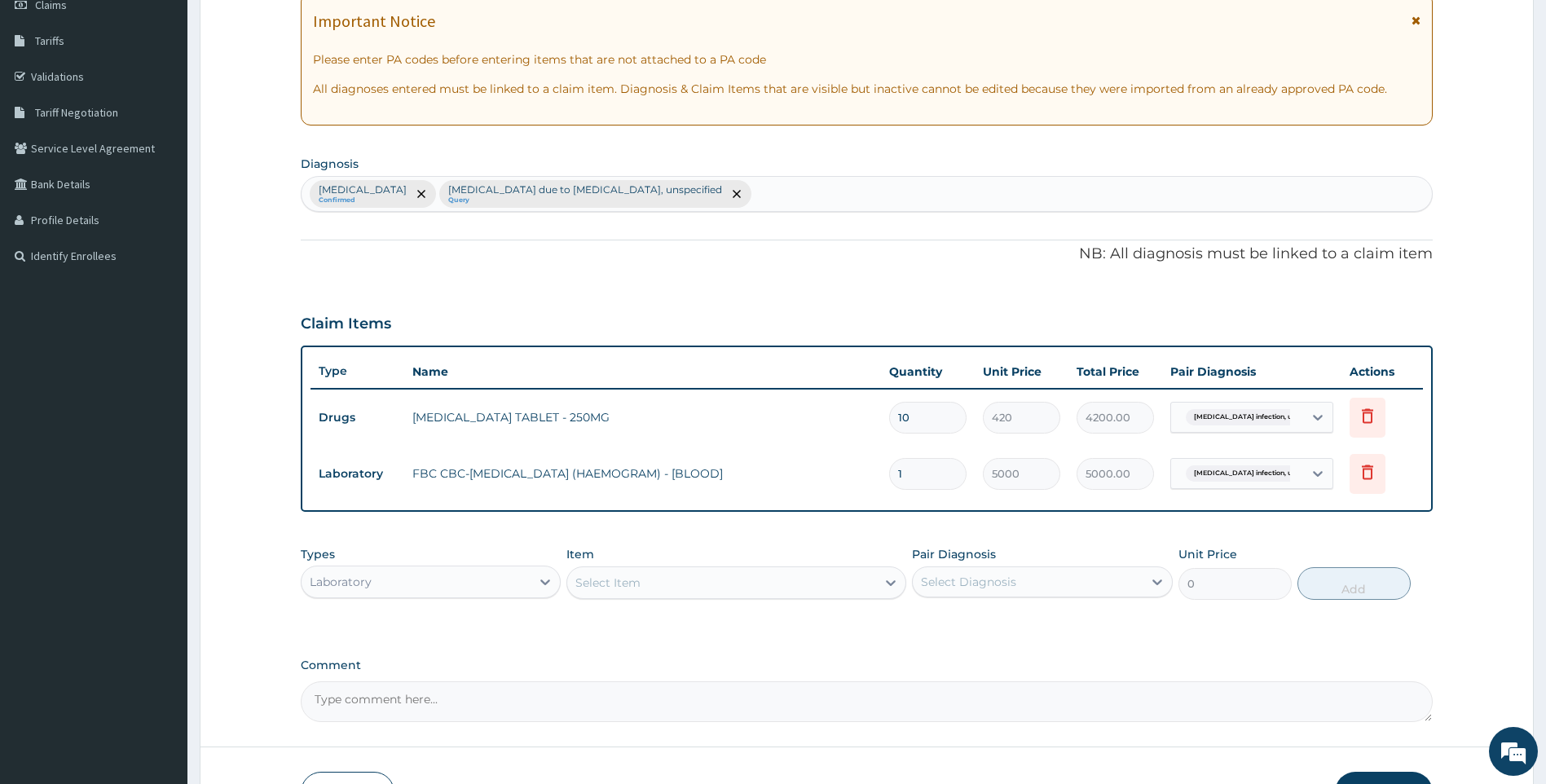
click at [761, 580] on div "Select Item" at bounding box center [722, 582] width 309 height 26
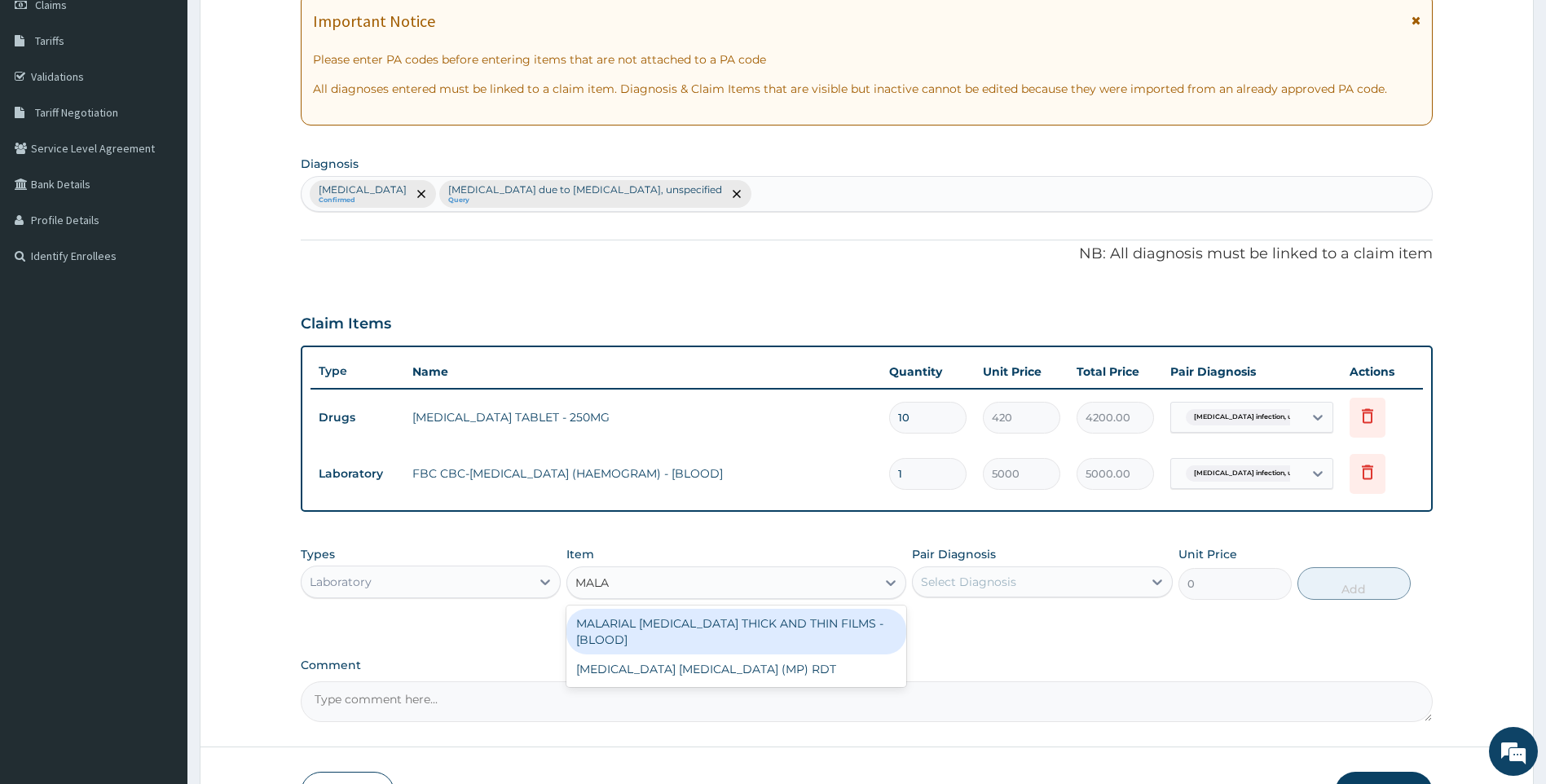
type input "MALAR"
click at [785, 615] on div "MALARIAL [MEDICAL_DATA] THICK AND THIN FILMS - [BLOOD]" at bounding box center [736, 632] width 340 height 46
type input "2187.5"
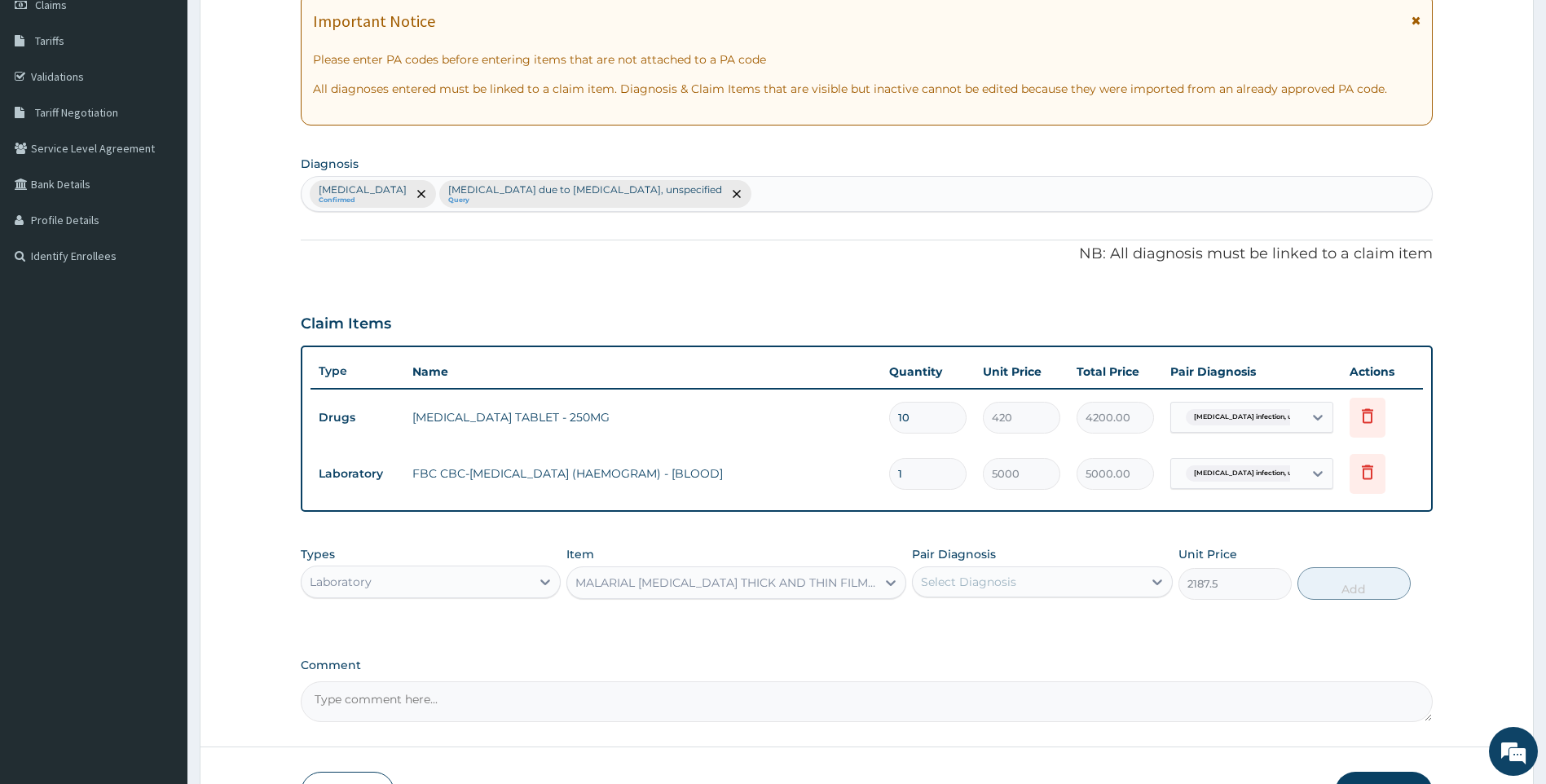
click at [1020, 586] on div "Select Diagnosis" at bounding box center [1027, 581] width 229 height 26
click at [1041, 627] on label "[MEDICAL_DATA]" at bounding box center [989, 621] width 101 height 16
checkbox input "true"
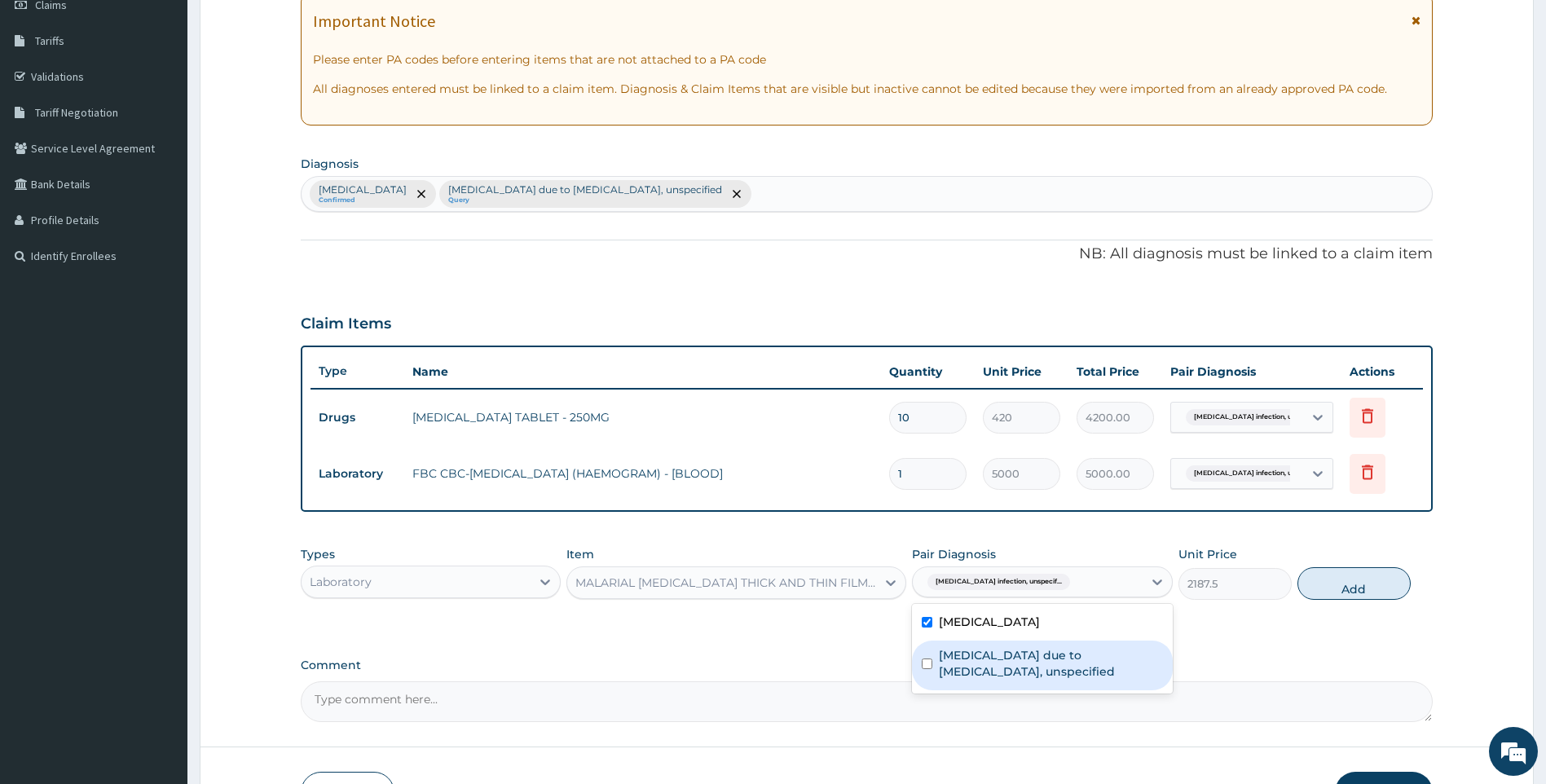
click at [1034, 660] on label "[MEDICAL_DATA] due to [MEDICAL_DATA], unspecified" at bounding box center [1050, 663] width 224 height 32
checkbox input "true"
drag, startPoint x: 1049, startPoint y: 629, endPoint x: 1128, endPoint y: 615, distance: 80.2
click at [1041, 628] on label "[MEDICAL_DATA]" at bounding box center [989, 621] width 101 height 16
checkbox input "false"
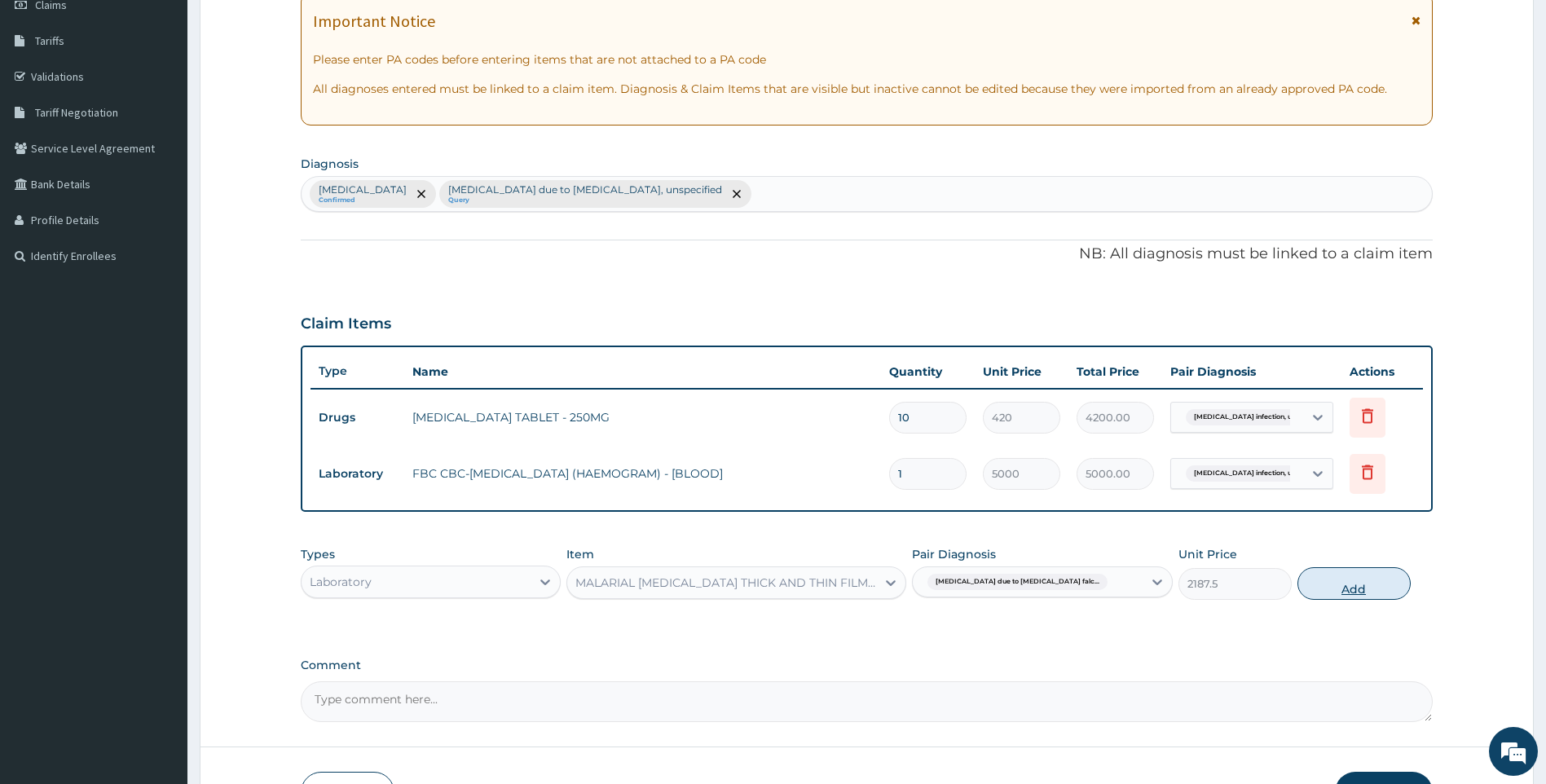
drag, startPoint x: 1351, startPoint y: 580, endPoint x: 763, endPoint y: 632, distance: 590.3
click at [1349, 580] on button "Add" at bounding box center [1354, 583] width 113 height 32
type input "0"
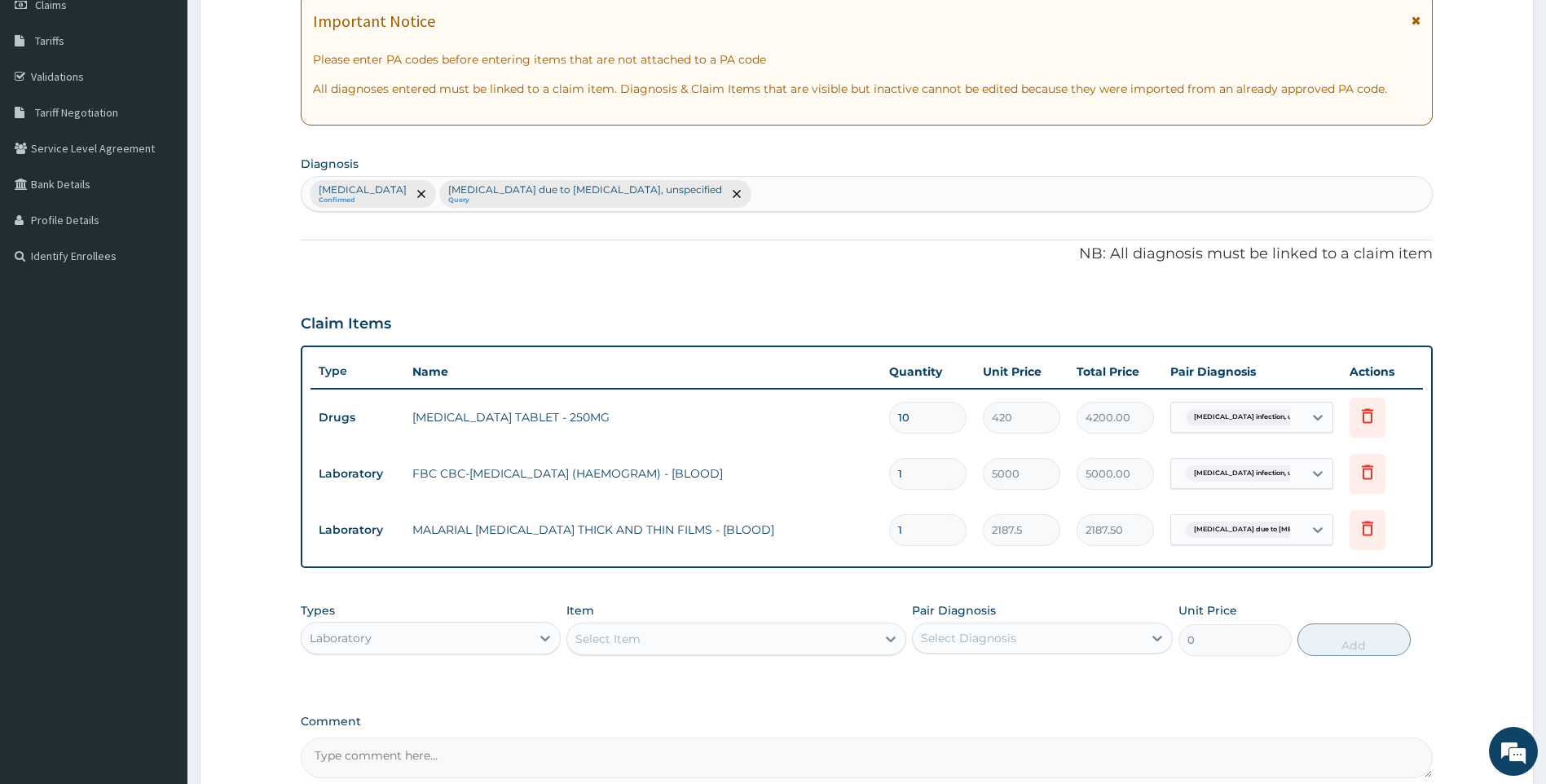
click at [485, 637] on div "Laboratory" at bounding box center [416, 637] width 229 height 26
drag, startPoint x: 383, startPoint y: 735, endPoint x: 477, endPoint y: 691, distance: 103.8
click at [384, 731] on div "Procedures" at bounding box center [431, 736] width 261 height 29
click at [627, 649] on div "Select Item" at bounding box center [736, 638] width 340 height 32
click at [649, 637] on div "Select Item" at bounding box center [722, 638] width 309 height 26
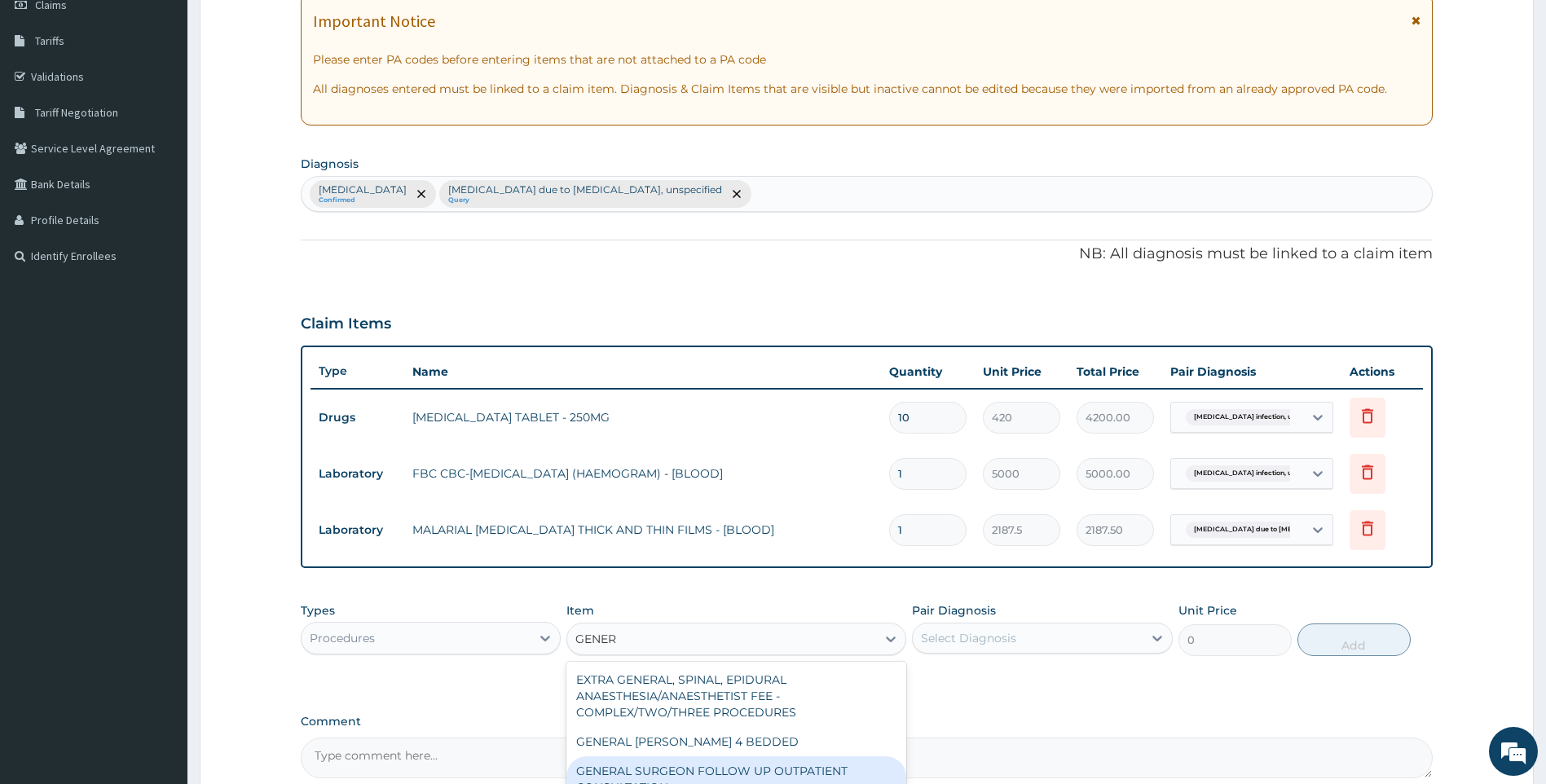
type input "GENERA"
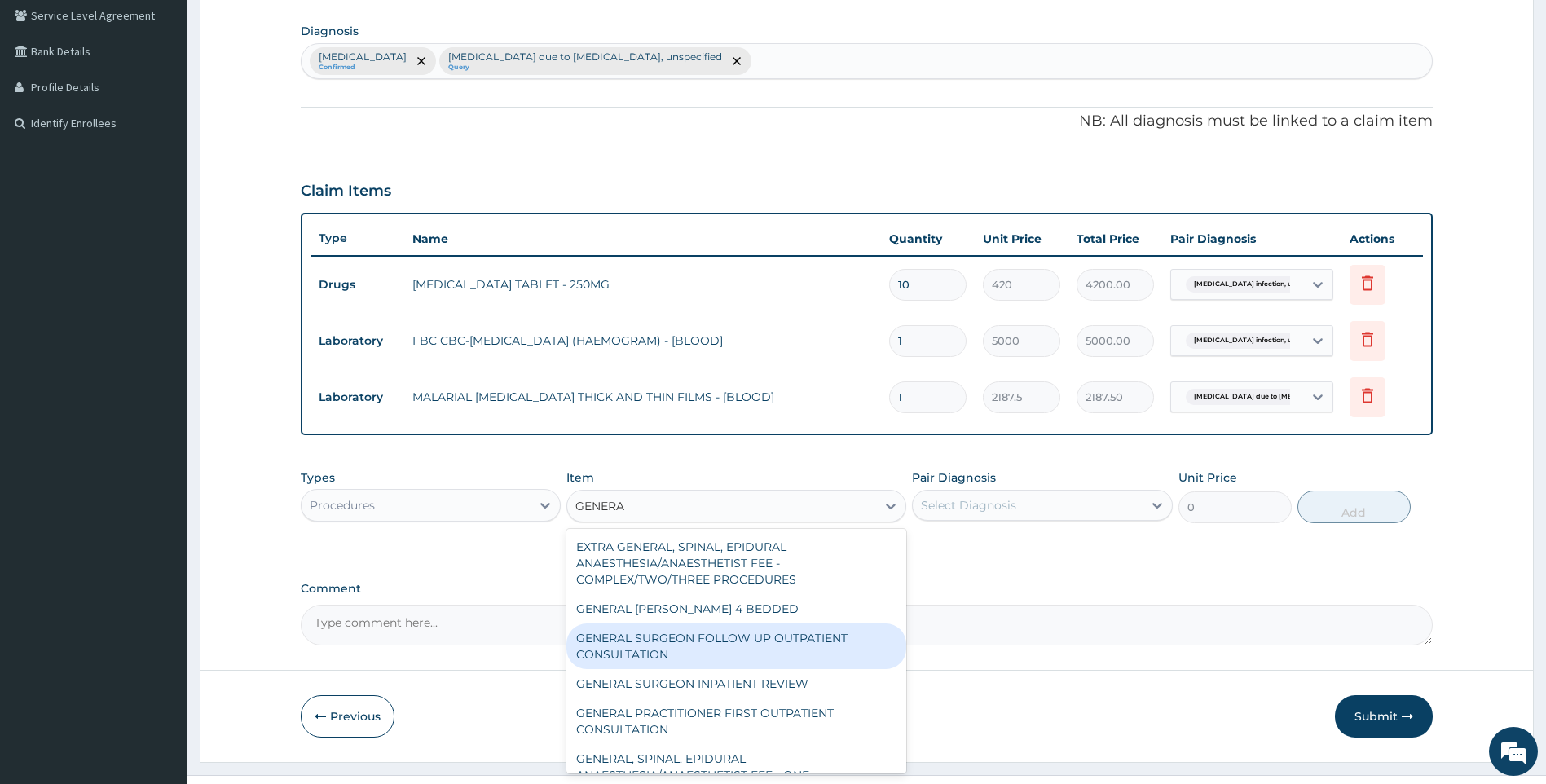
scroll to position [407, 0]
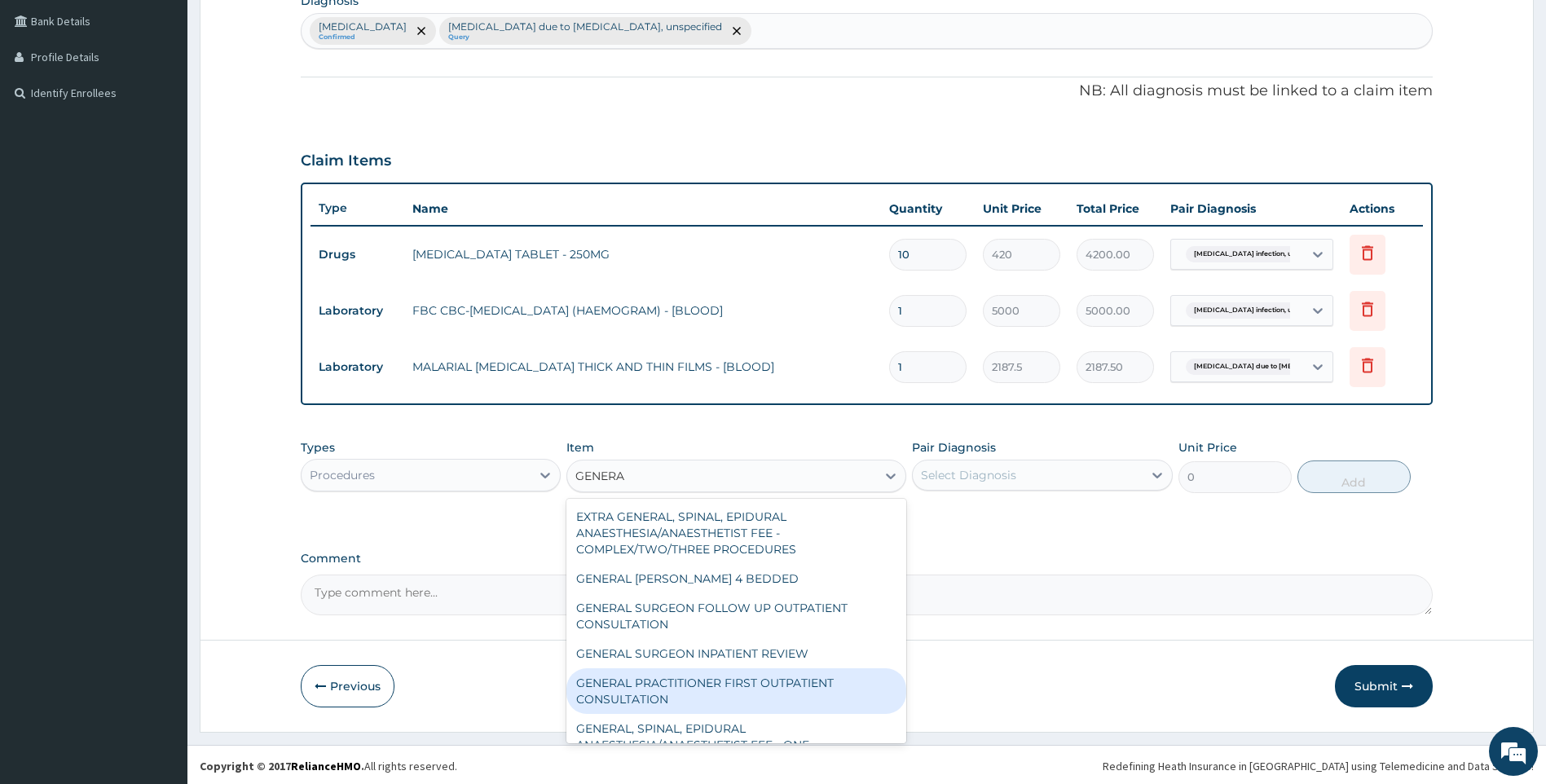
click at [800, 678] on div "GENERAL PRACTITIONER FIRST OUTPATIENT CONSULTATION" at bounding box center [736, 691] width 340 height 46
type input "3750"
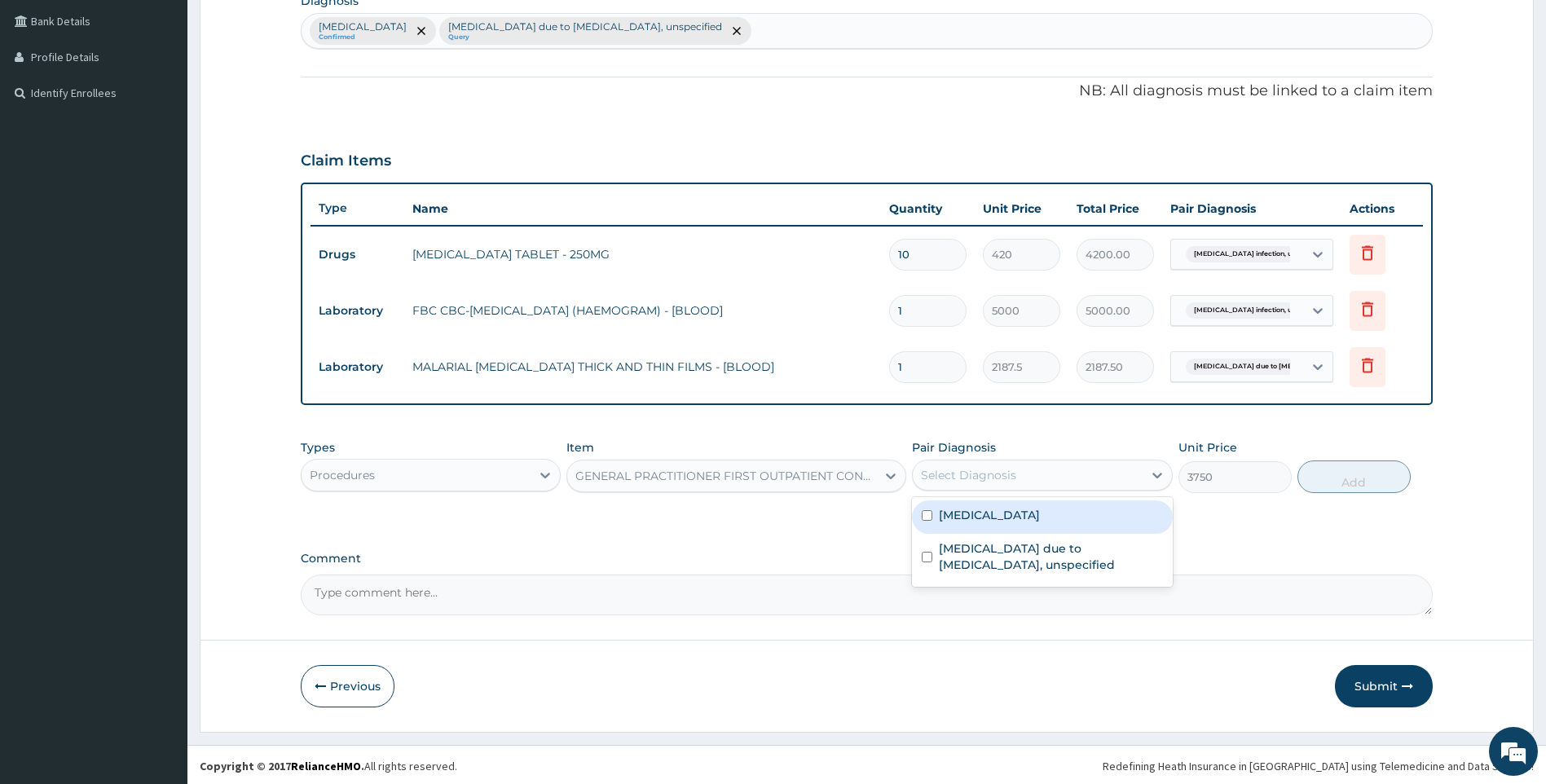
click at [1054, 485] on div "Select Diagnosis" at bounding box center [1027, 474] width 229 height 26
click at [1035, 519] on label "[MEDICAL_DATA]" at bounding box center [989, 515] width 101 height 16
checkbox input "true"
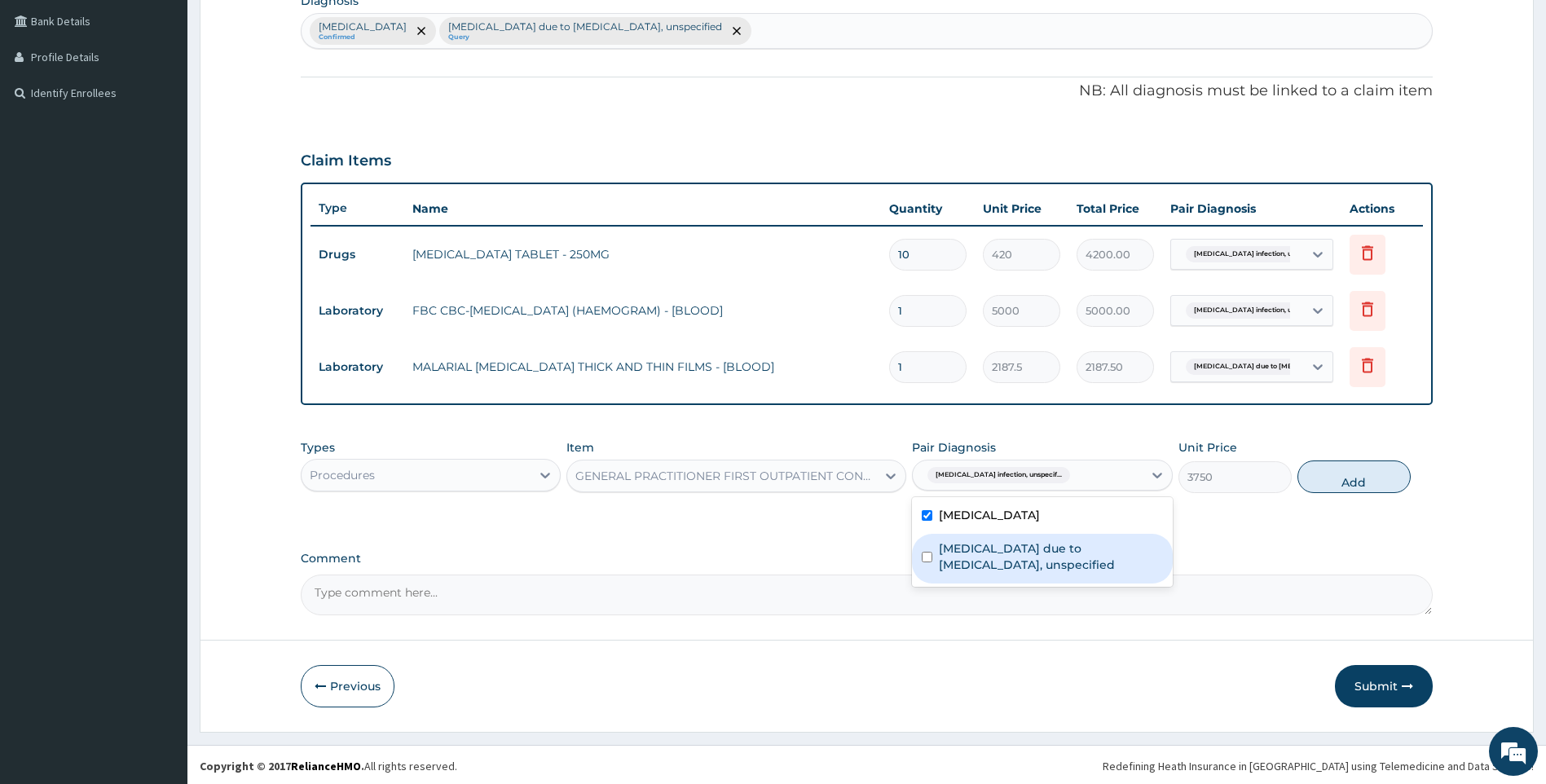
click at [1037, 551] on label "[MEDICAL_DATA] due to [MEDICAL_DATA], unspecified" at bounding box center [1050, 557] width 224 height 32
checkbox input "true"
click at [1333, 484] on button "Add" at bounding box center [1354, 477] width 113 height 32
type input "0"
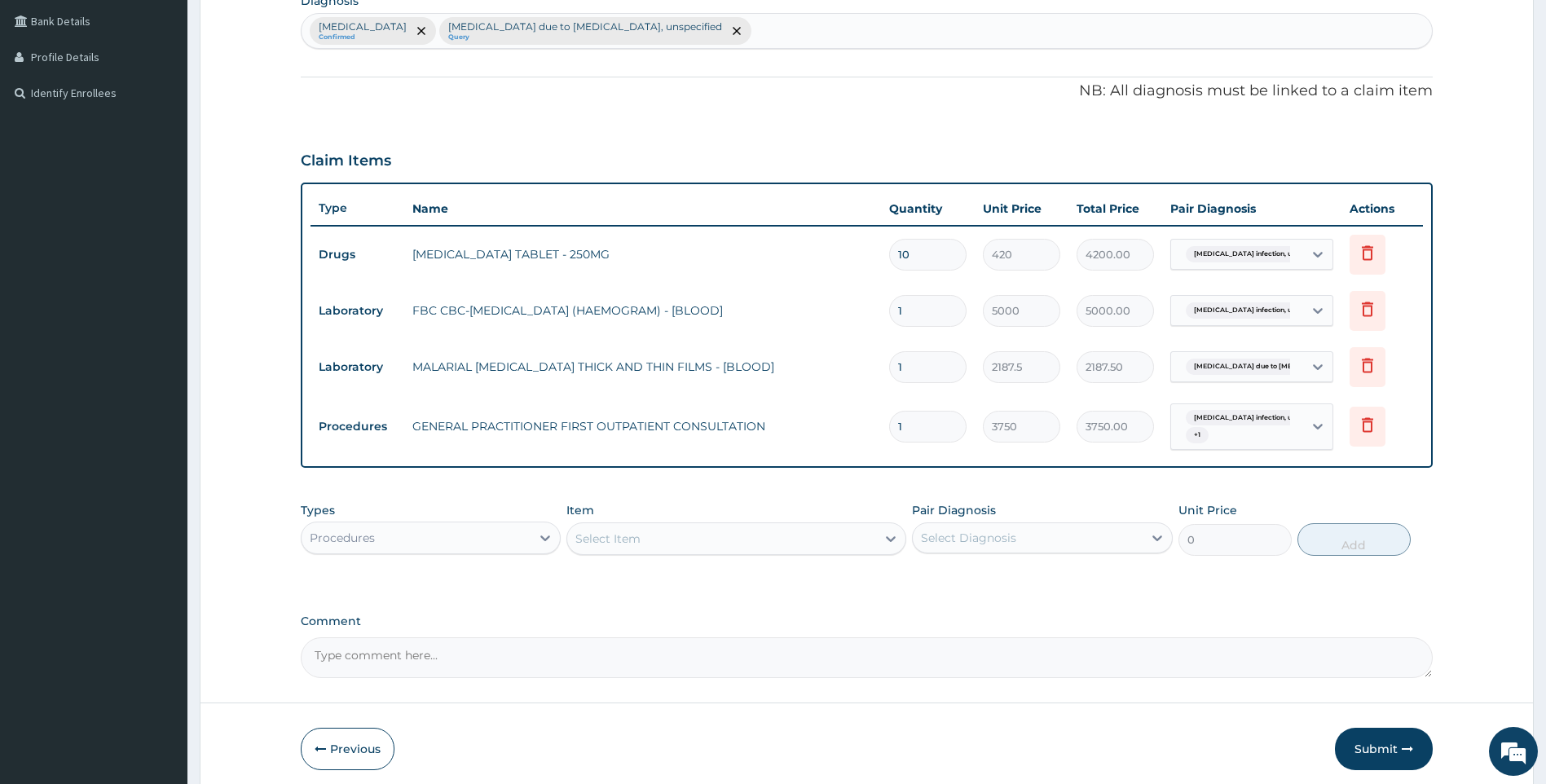
scroll to position [473, 0]
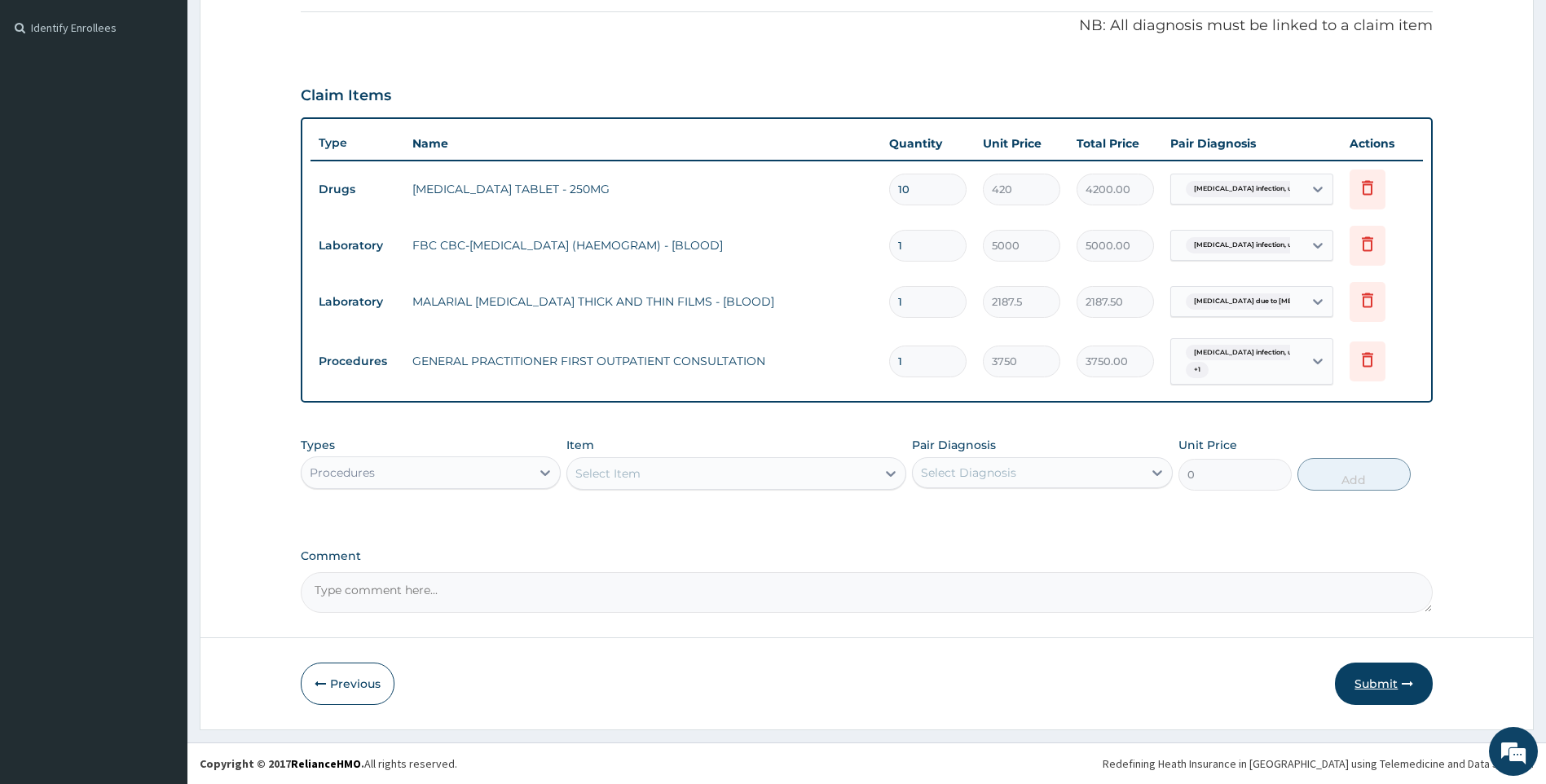
drag, startPoint x: 1391, startPoint y: 686, endPoint x: 763, endPoint y: 448, distance: 671.6
click at [1389, 686] on button "Submit" at bounding box center [1384, 683] width 98 height 43
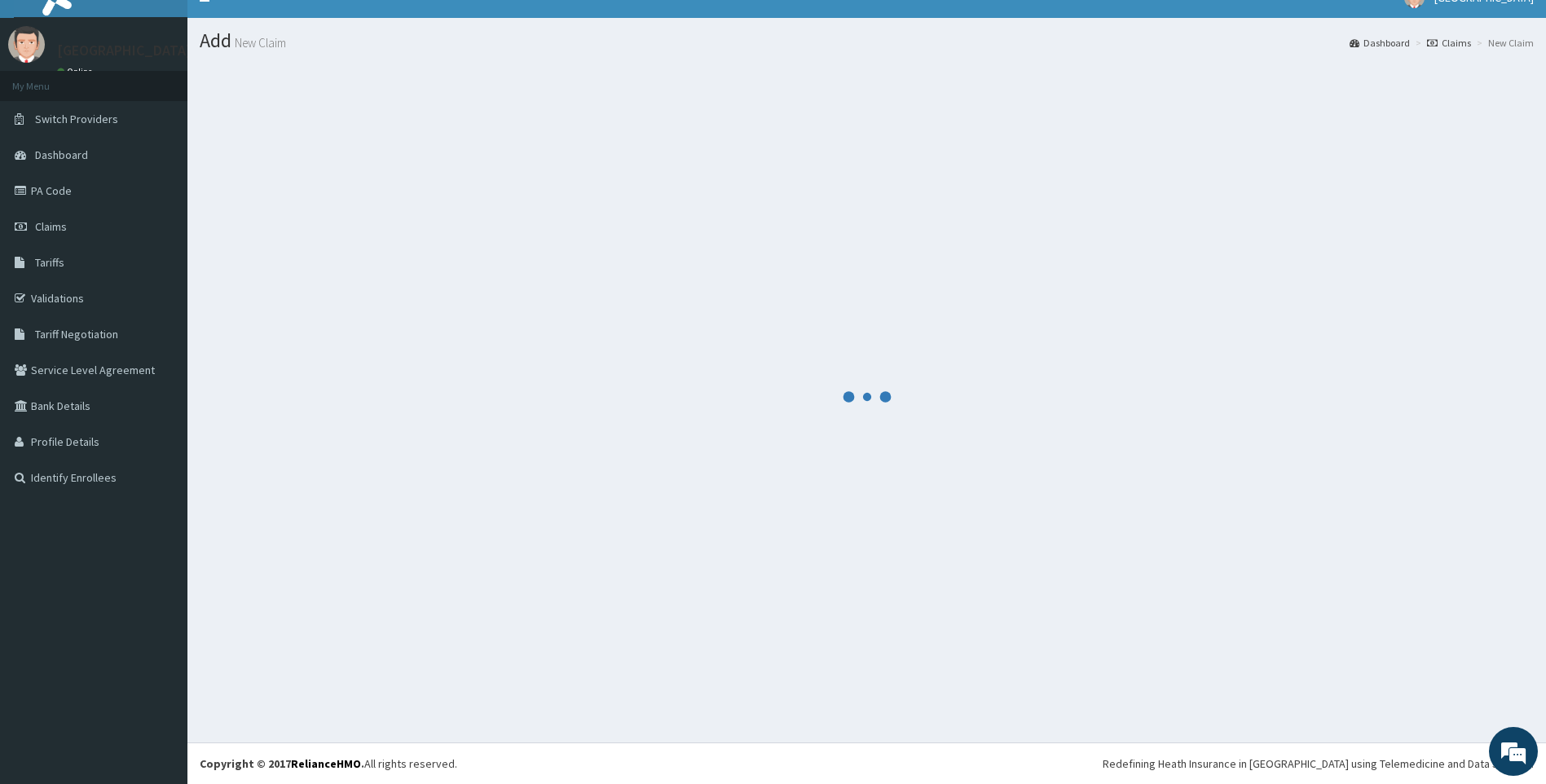
scroll to position [23, 0]
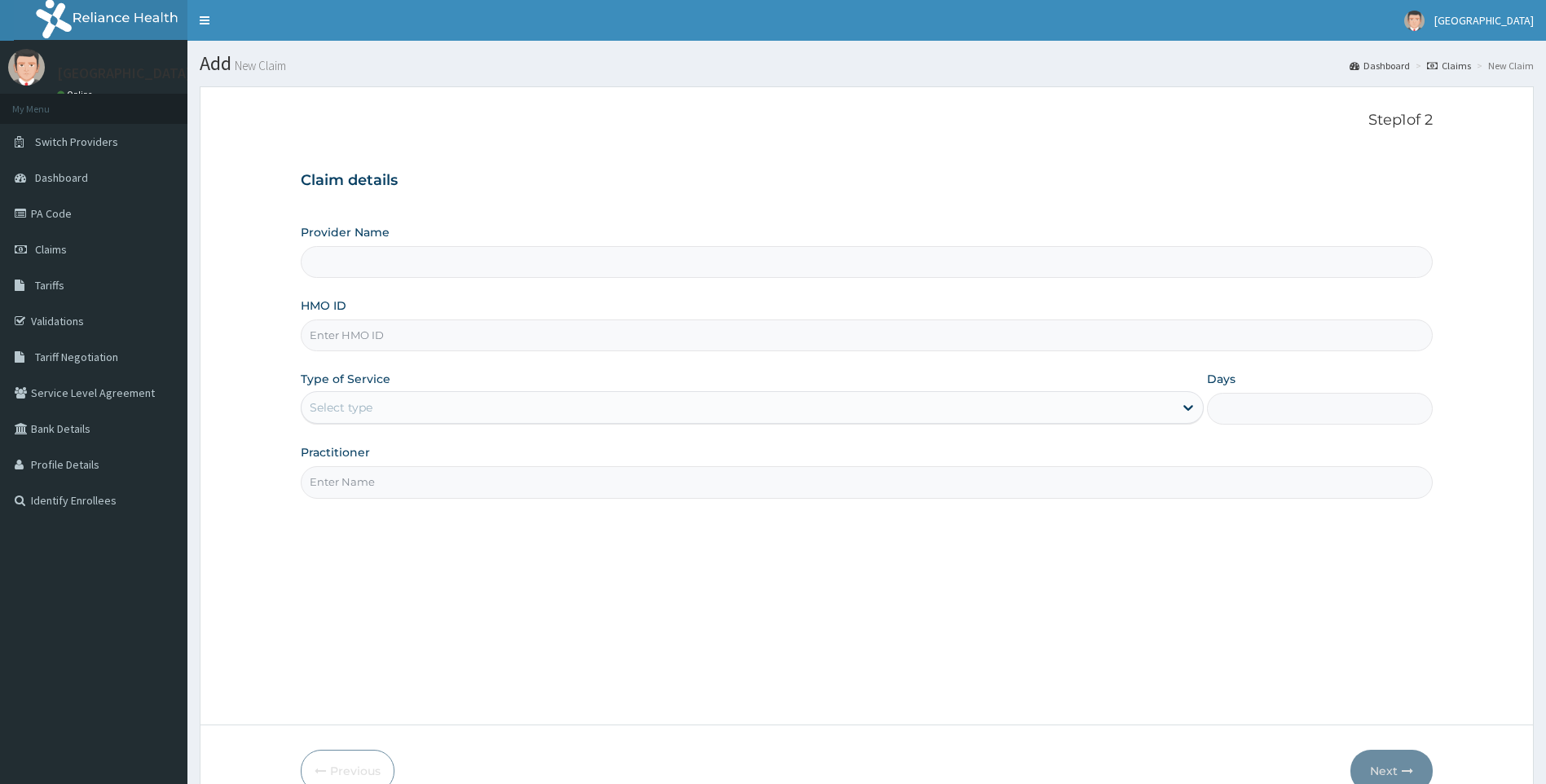
type input "[GEOGRAPHIC_DATA]"
paste input "REL/10714/A"
type input "REL/10714/A"
click at [406, 419] on div "Select type" at bounding box center [738, 406] width 873 height 26
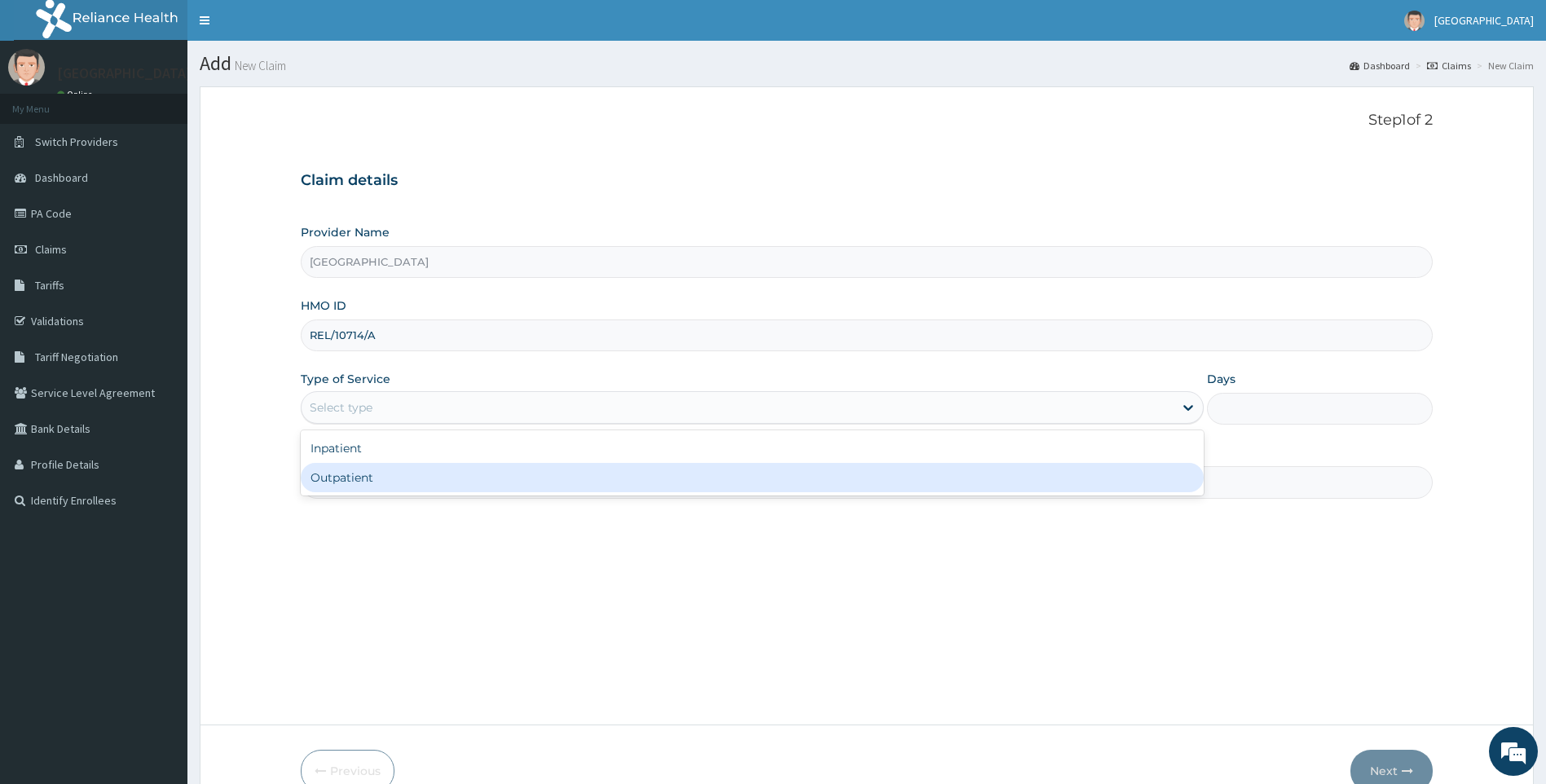
click at [414, 475] on div "Outpatient" at bounding box center [753, 477] width 904 height 29
type input "1"
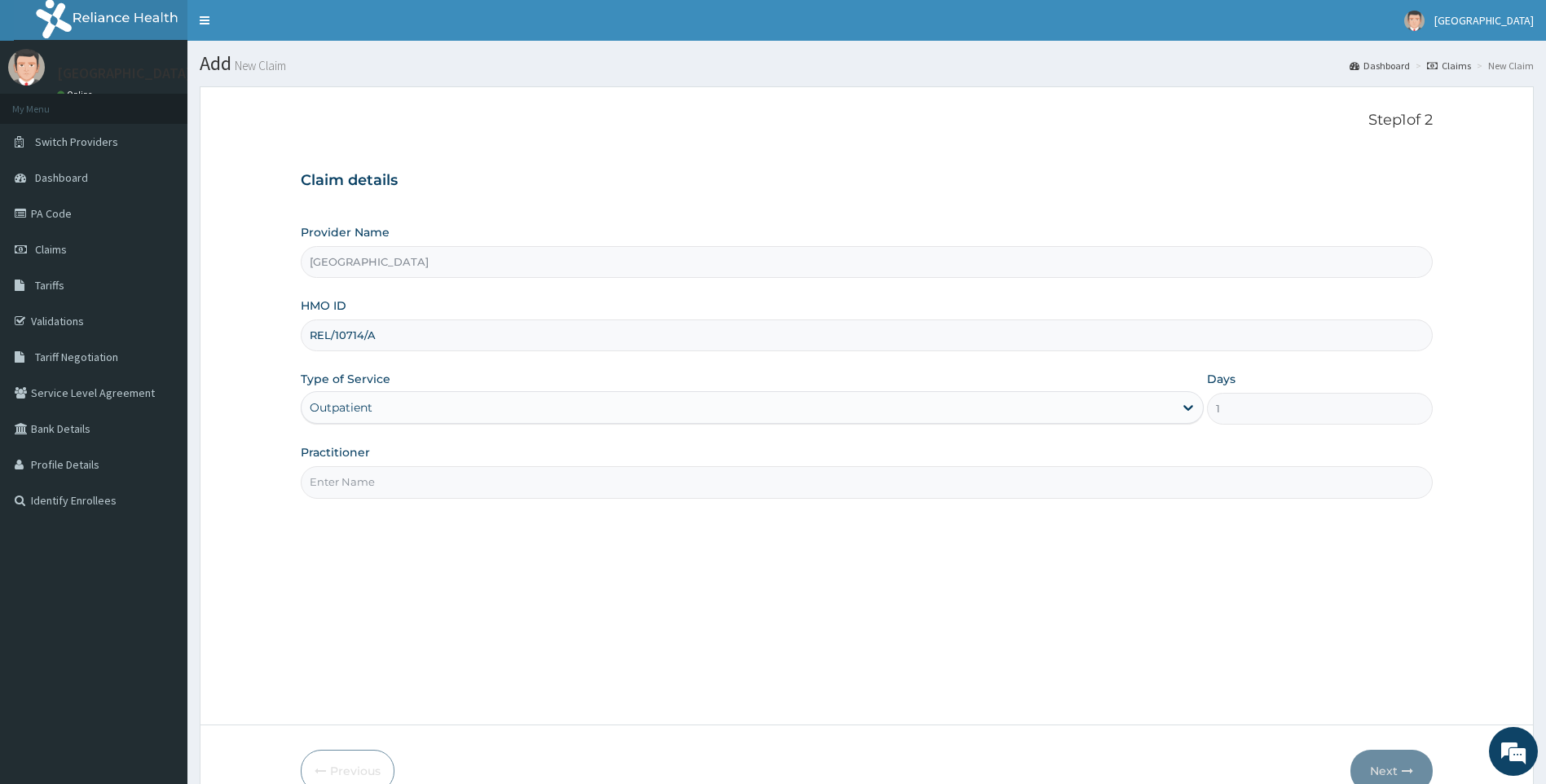
click at [422, 489] on input "Practitioner" at bounding box center [867, 481] width 1133 height 31
drag, startPoint x: 477, startPoint y: 472, endPoint x: 466, endPoint y: 495, distance: 25.5
click at [477, 472] on input "Practitioner" at bounding box center [867, 481] width 1133 height 31
type input "DR OBIJOLE"
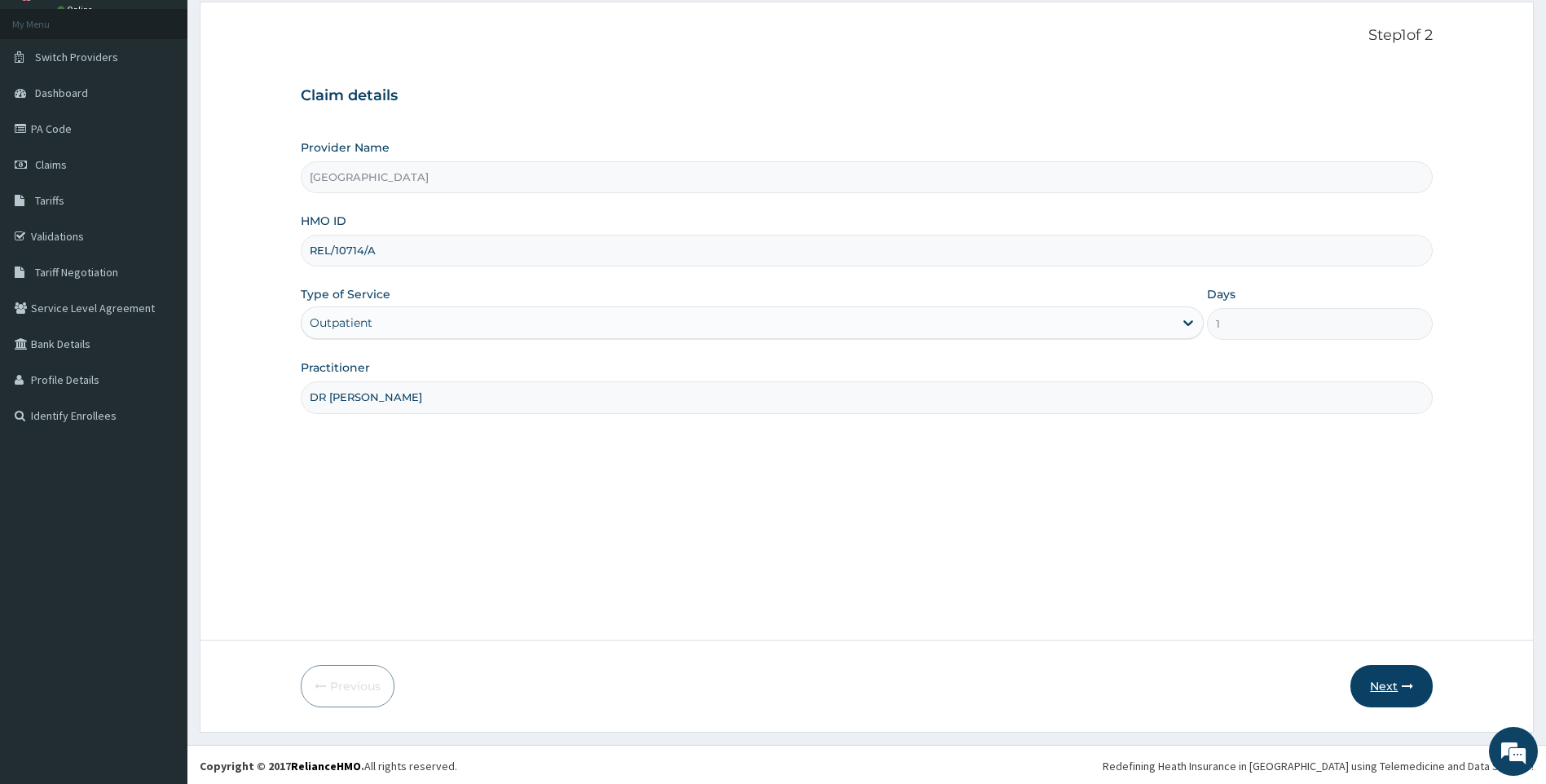
scroll to position [88, 0]
click at [1394, 685] on button "Next" at bounding box center [1392, 683] width 82 height 43
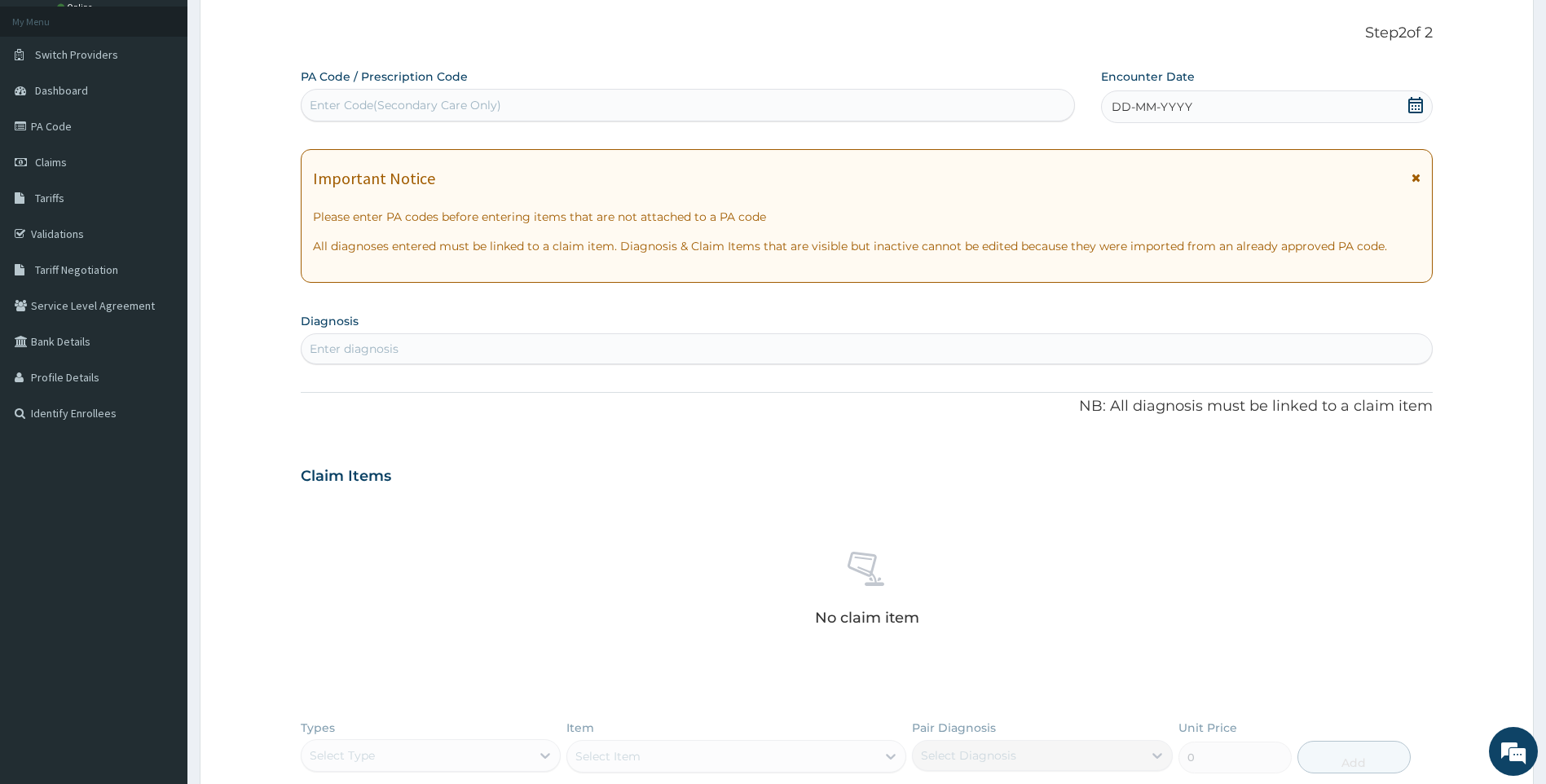
drag, startPoint x: 1420, startPoint y: 110, endPoint x: 1389, endPoint y: 133, distance: 38.6
click at [1420, 111] on icon at bounding box center [1416, 105] width 16 height 16
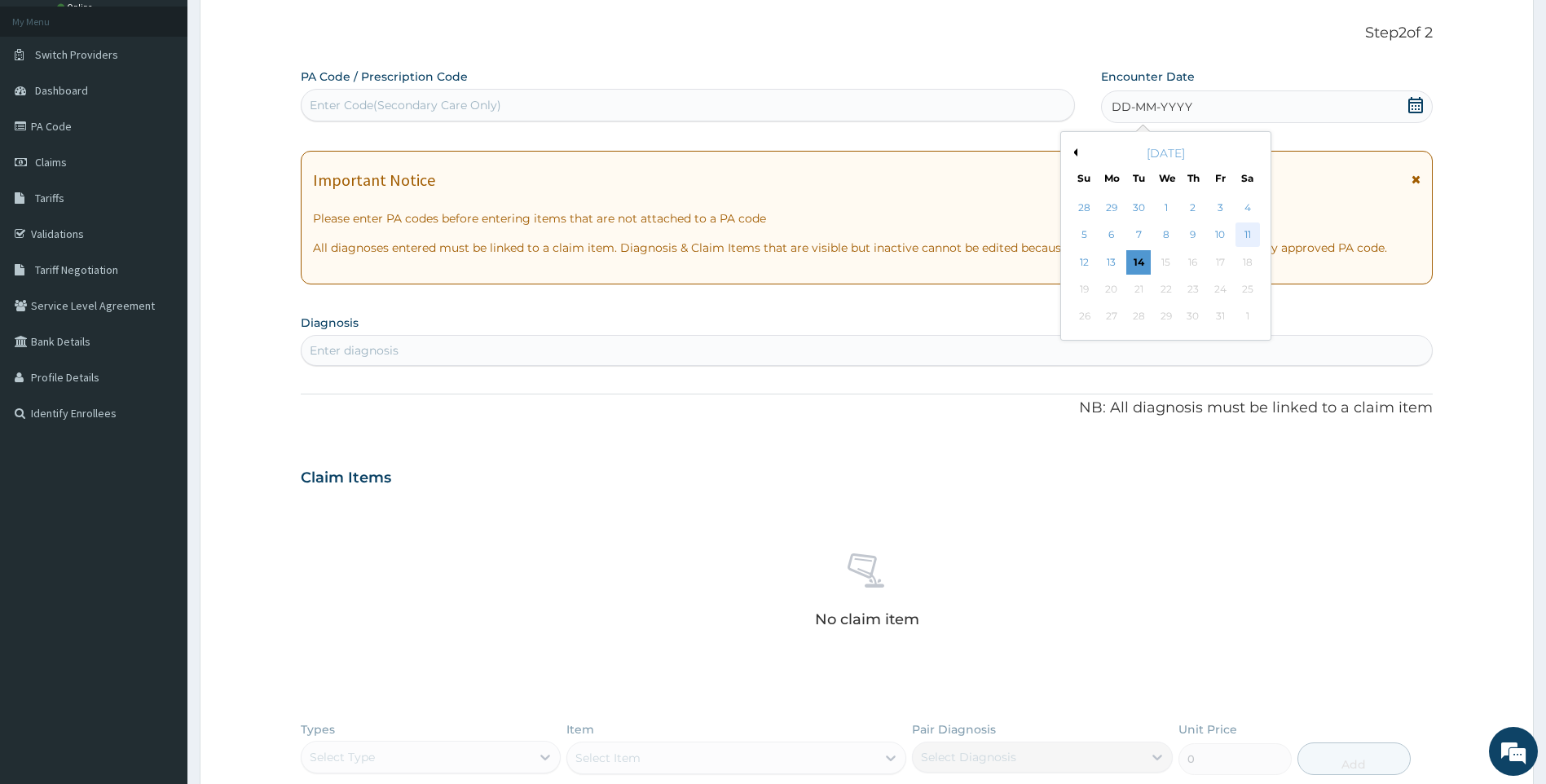
scroll to position [0, 0]
click at [1086, 264] on div "12" at bounding box center [1085, 263] width 25 height 25
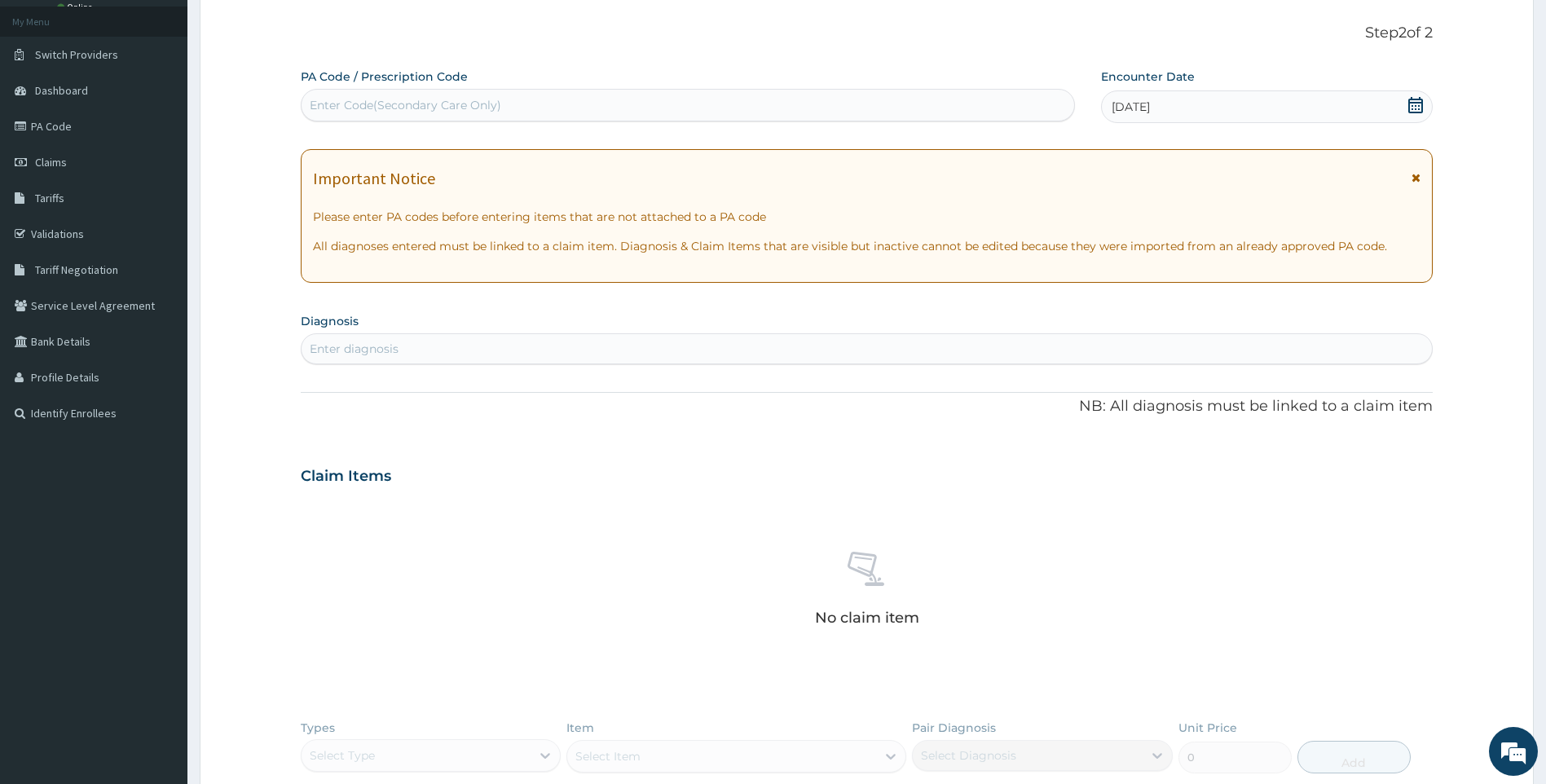
click at [316, 362] on div "Enter diagnosis" at bounding box center [867, 348] width 1131 height 26
click at [337, 351] on div "Enter diagnosis" at bounding box center [353, 348] width 89 height 16
type input "ASTHMA"
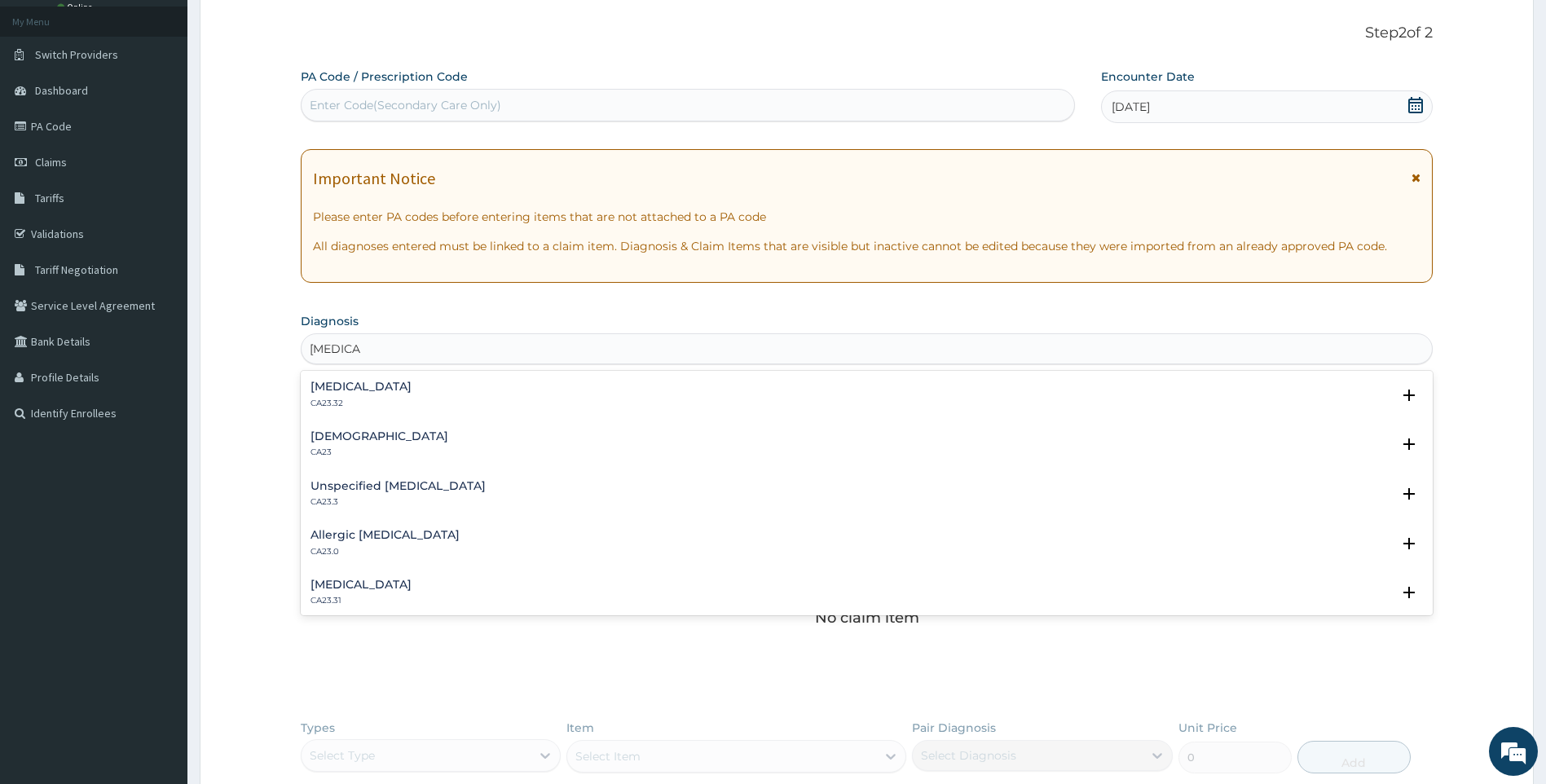
click at [411, 383] on h4 "Unspecified asthma, uncomplicated" at bounding box center [361, 386] width 101 height 12
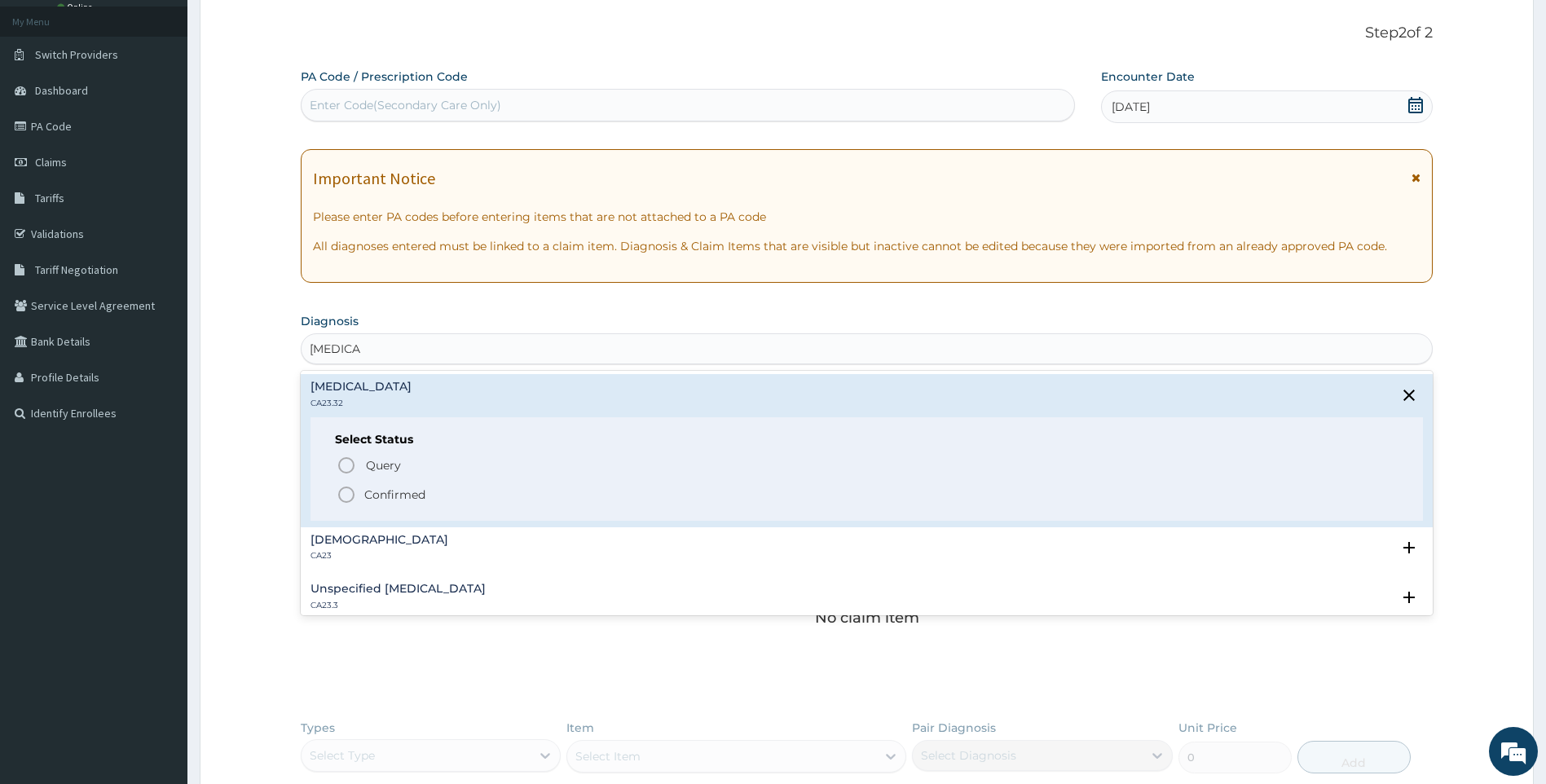
click at [379, 492] on p "Confirmed" at bounding box center [395, 494] width 61 height 16
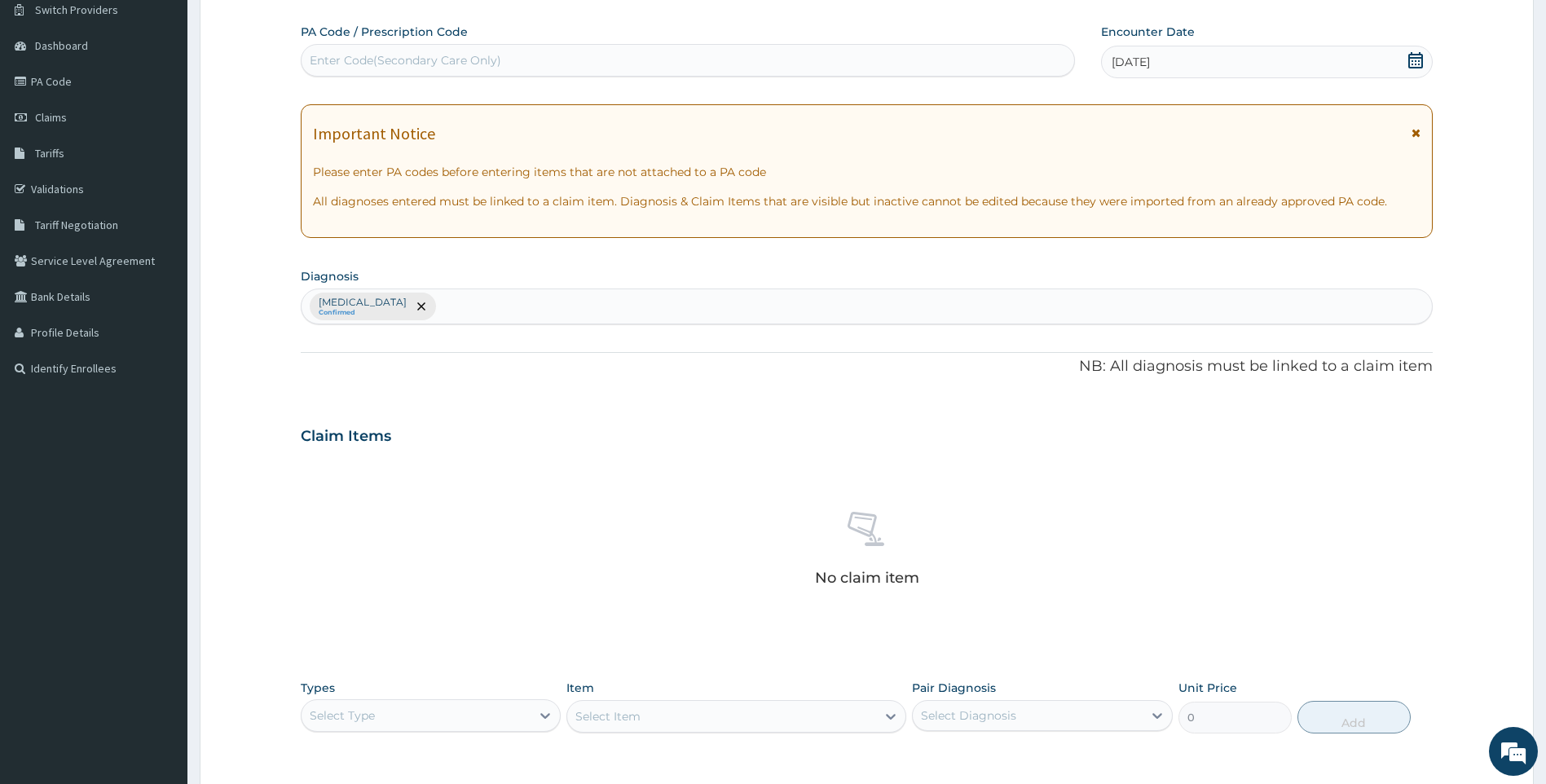
scroll to position [375, 0]
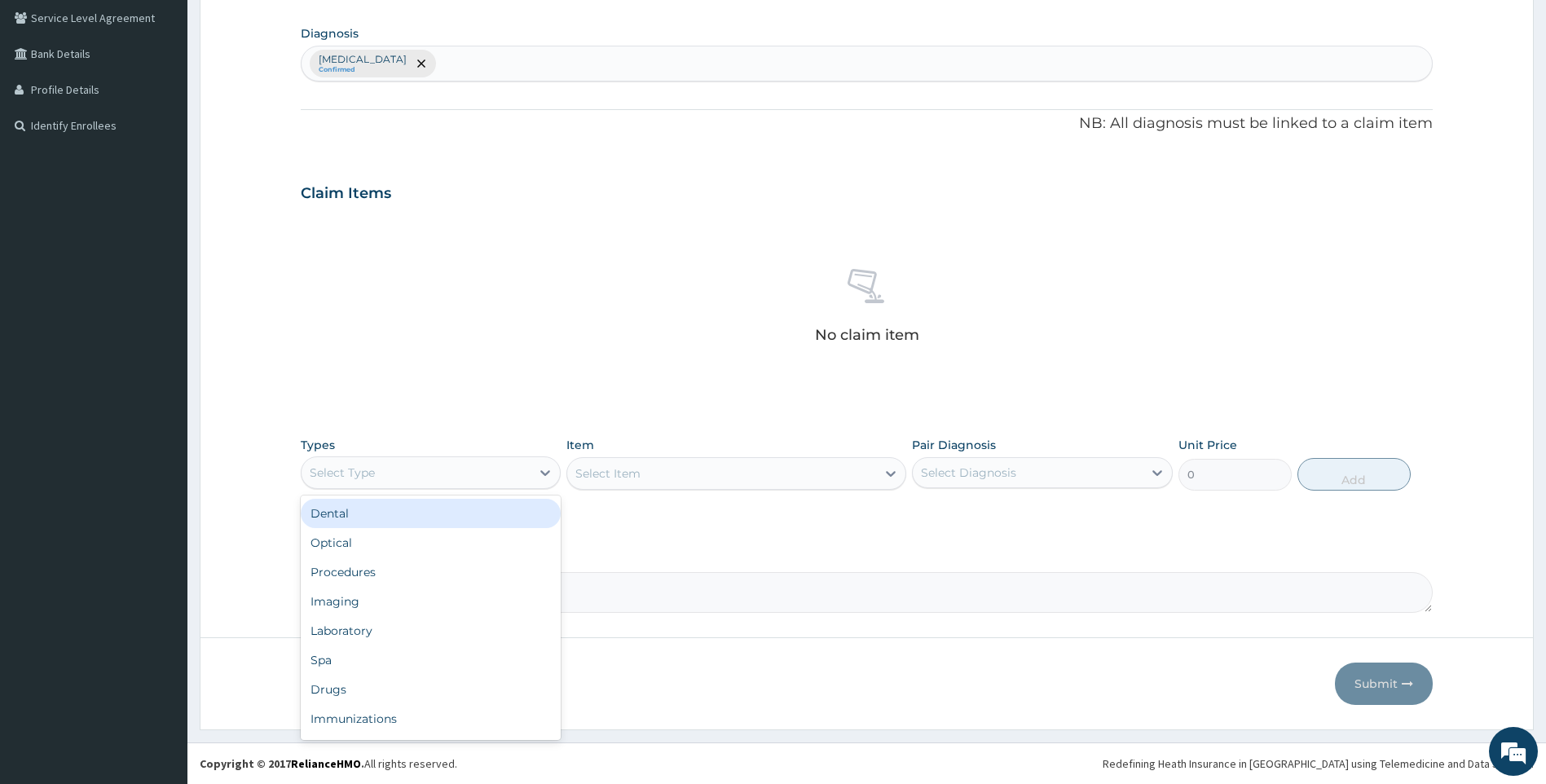
click at [456, 471] on div "Select Type" at bounding box center [416, 472] width 229 height 26
click at [354, 689] on div "Drugs" at bounding box center [431, 689] width 261 height 29
click at [553, 50] on div "Unspecified asthma, uncomplicated Confirmed" at bounding box center [867, 64] width 1131 height 34
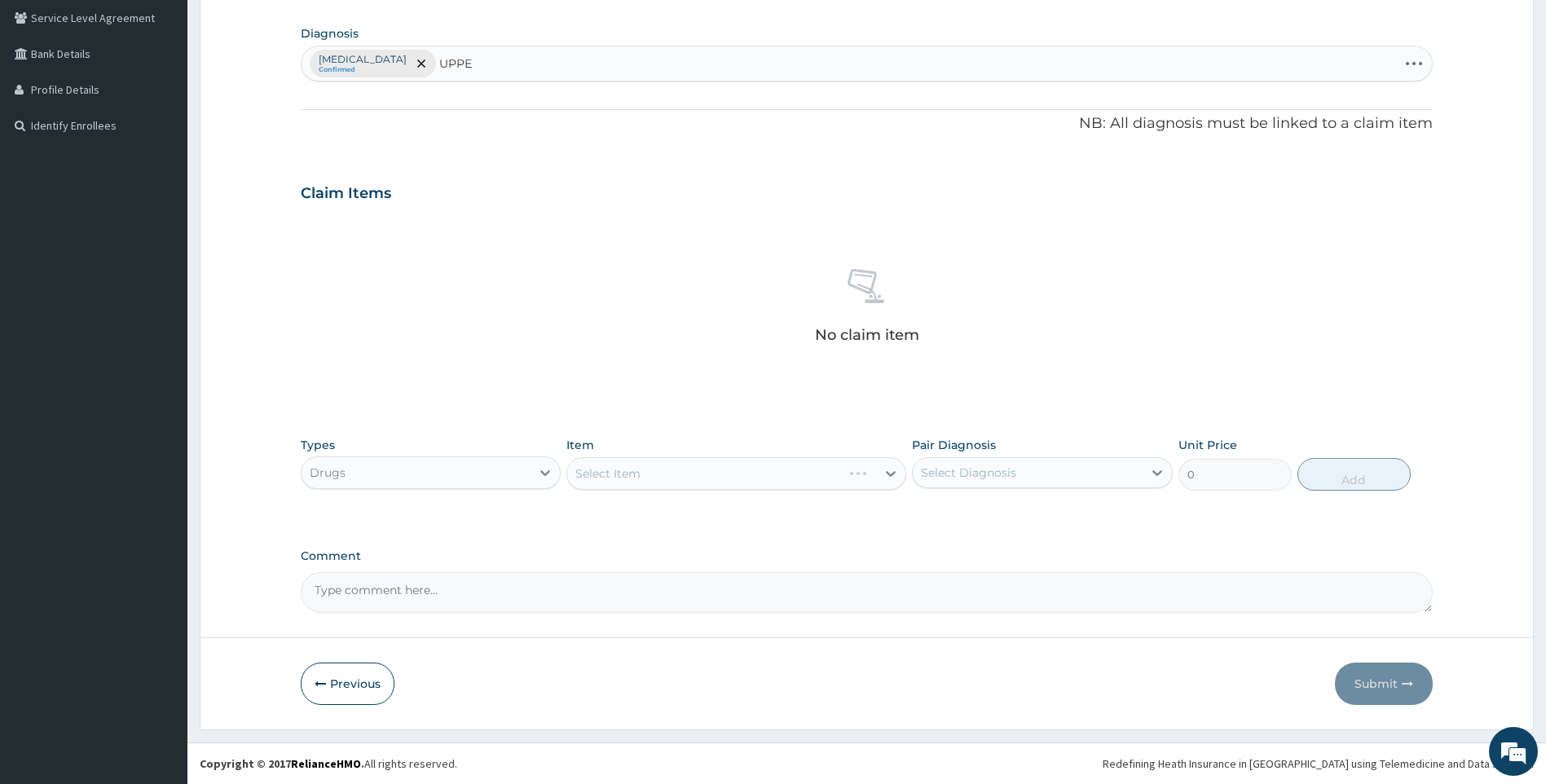
type input "UPPER"
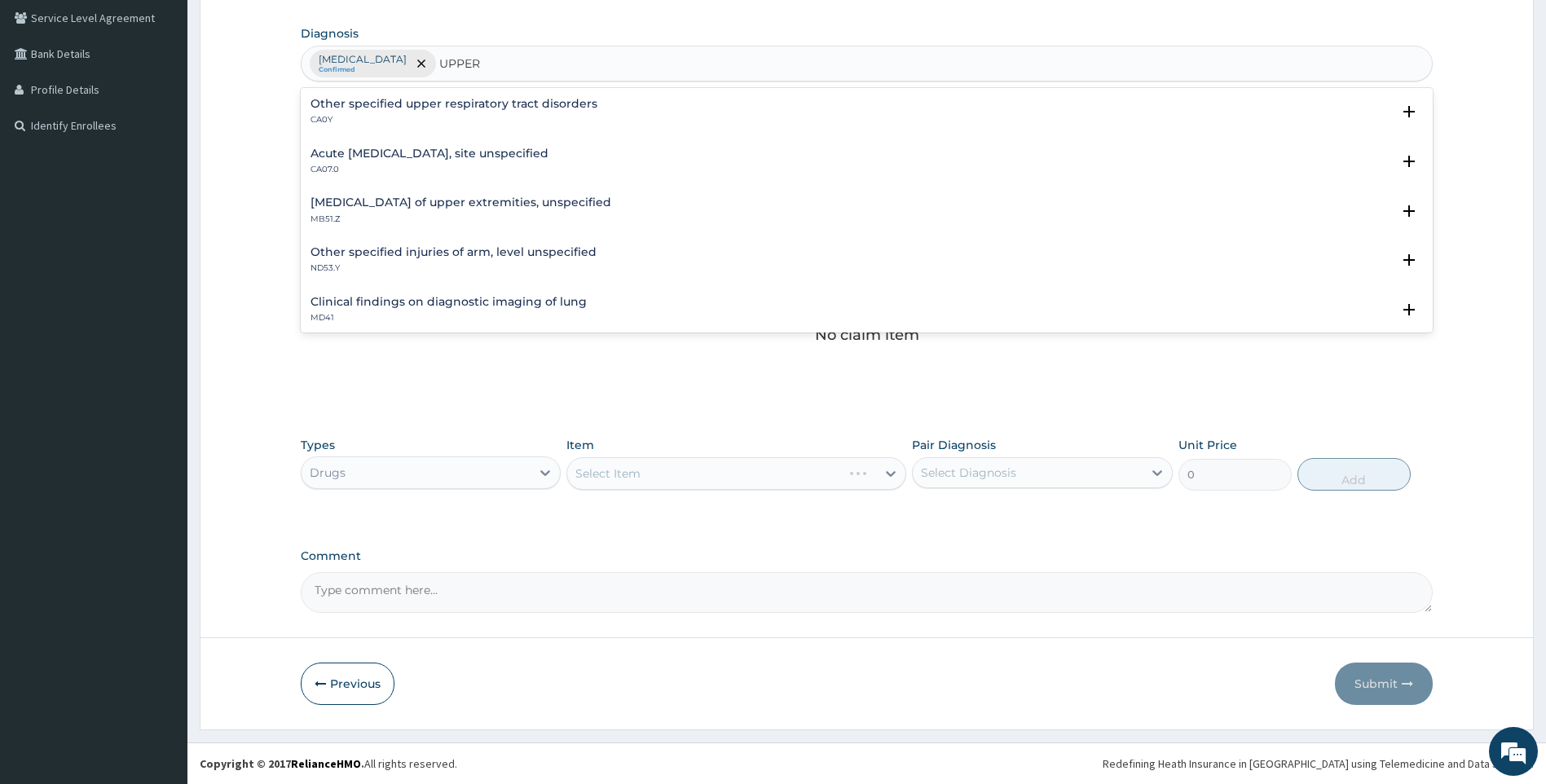
click at [373, 152] on h4 "Acute upper respiratory infection, site unspecified" at bounding box center [429, 153] width 238 height 12
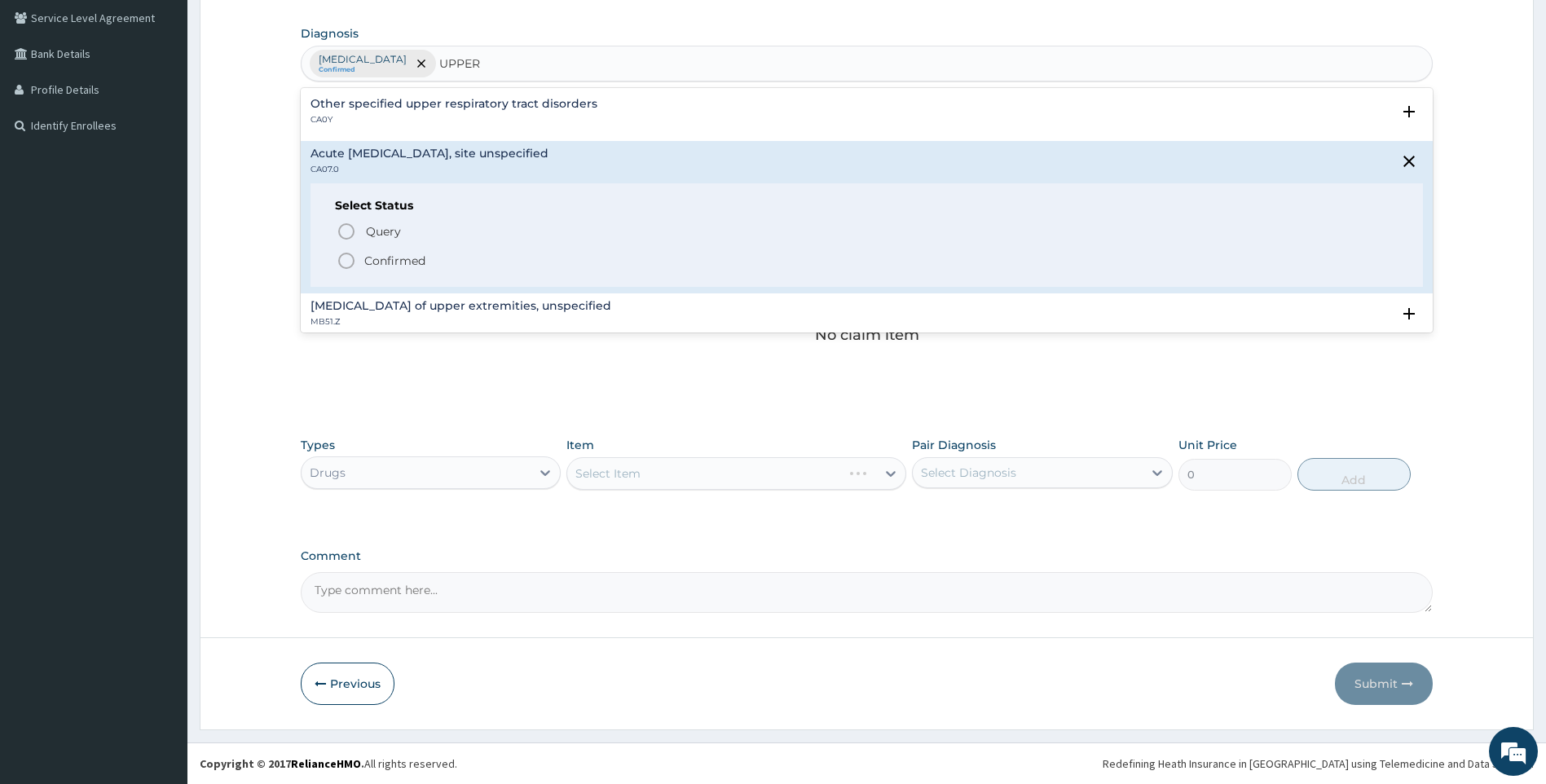
click at [379, 251] on div "Query Query covers suspected (?), Keep in view (kiv), Ruled out (r/o) Confirmed" at bounding box center [867, 245] width 1064 height 49
click at [366, 262] on p "Confirmed" at bounding box center [395, 260] width 61 height 16
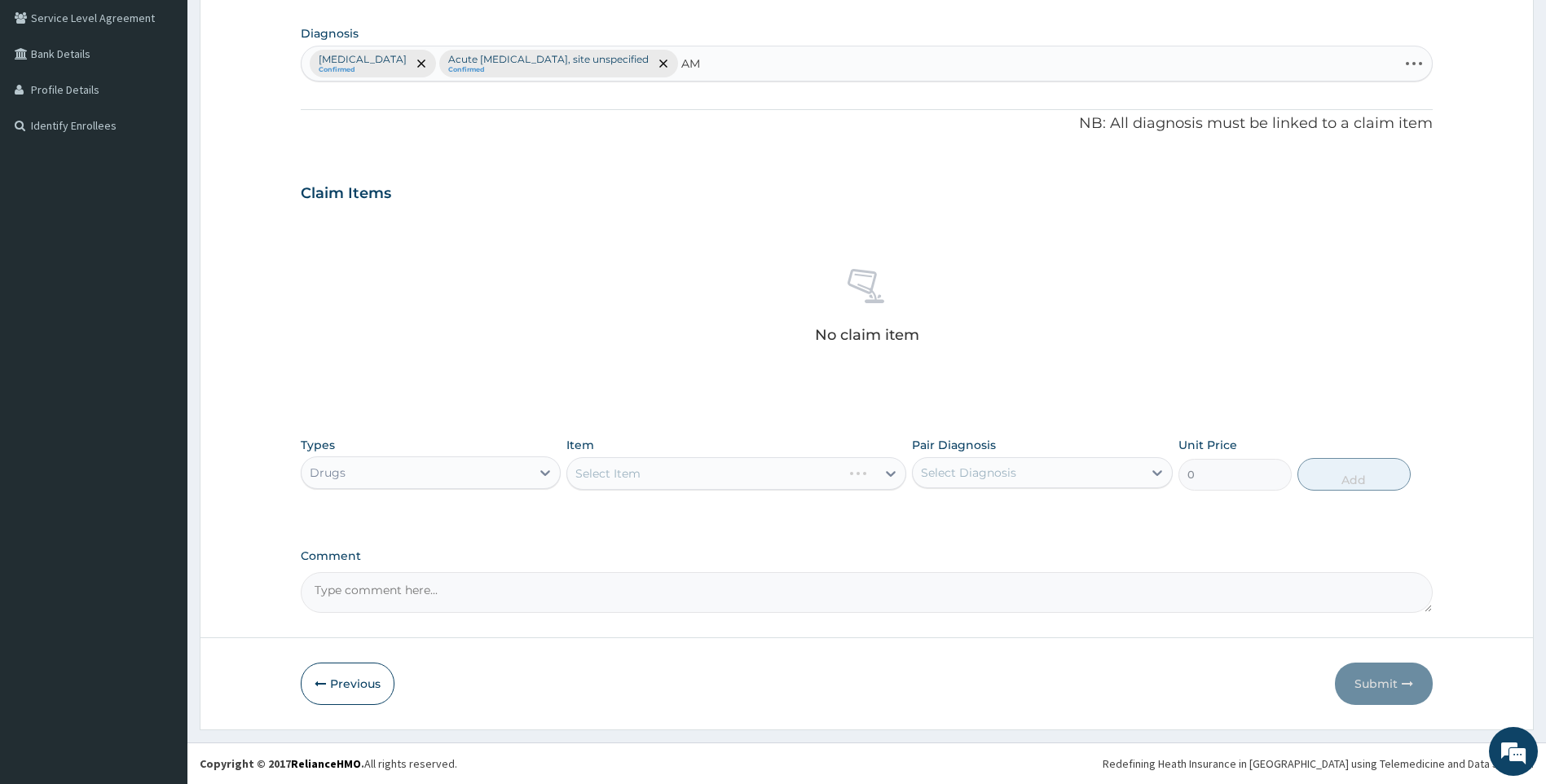
type input "A"
type input "[MEDICAL_DATA]"
click at [859, 479] on div "Select Item" at bounding box center [736, 473] width 340 height 32
click at [866, 480] on div "Select Item" at bounding box center [736, 473] width 340 height 32
click at [876, 60] on div "Unspecified asthma, uncomplicated Confirmed Acute upper respiratory infection, …" at bounding box center [867, 64] width 1131 height 34
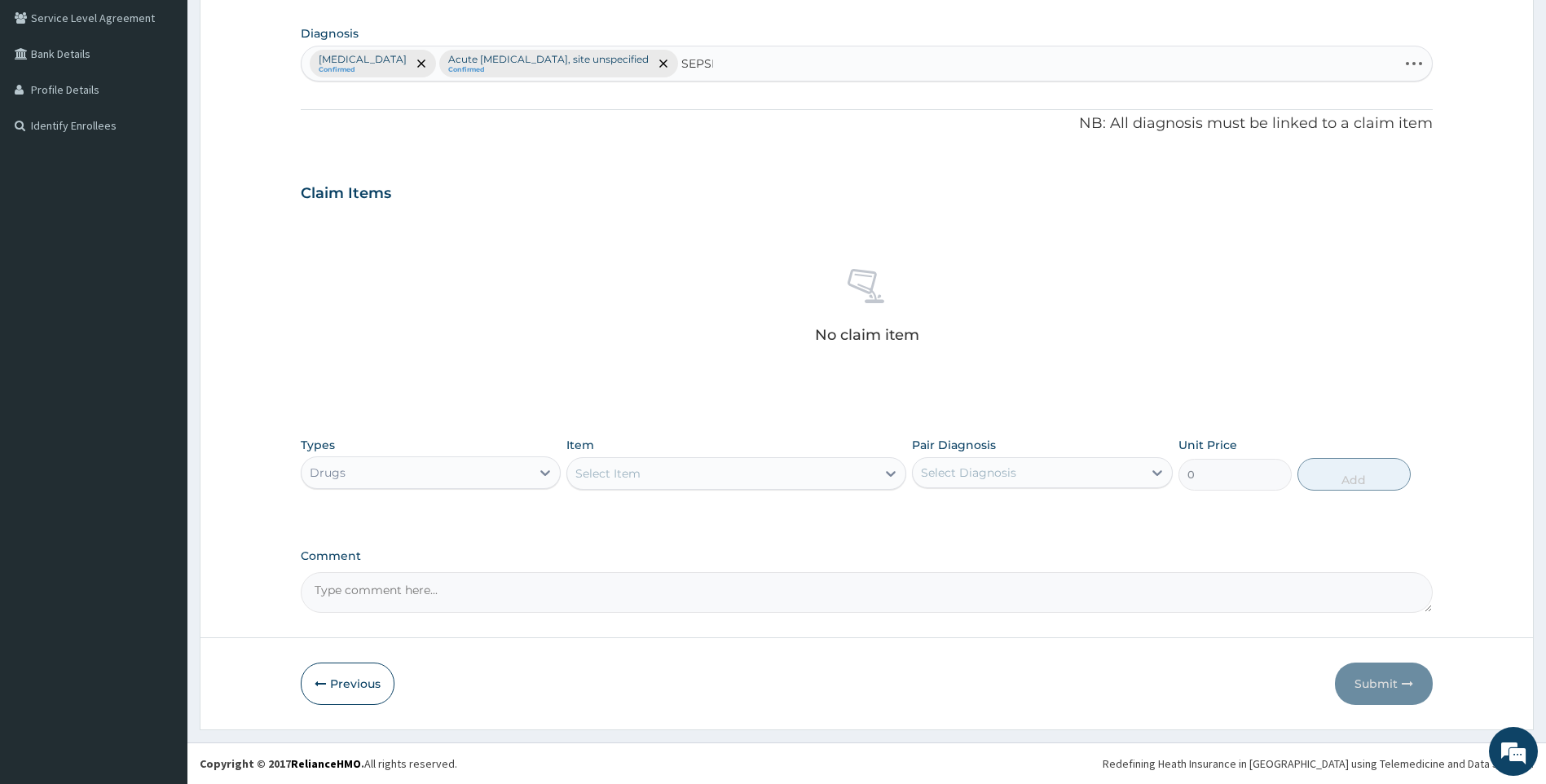
type input "[MEDICAL_DATA]"
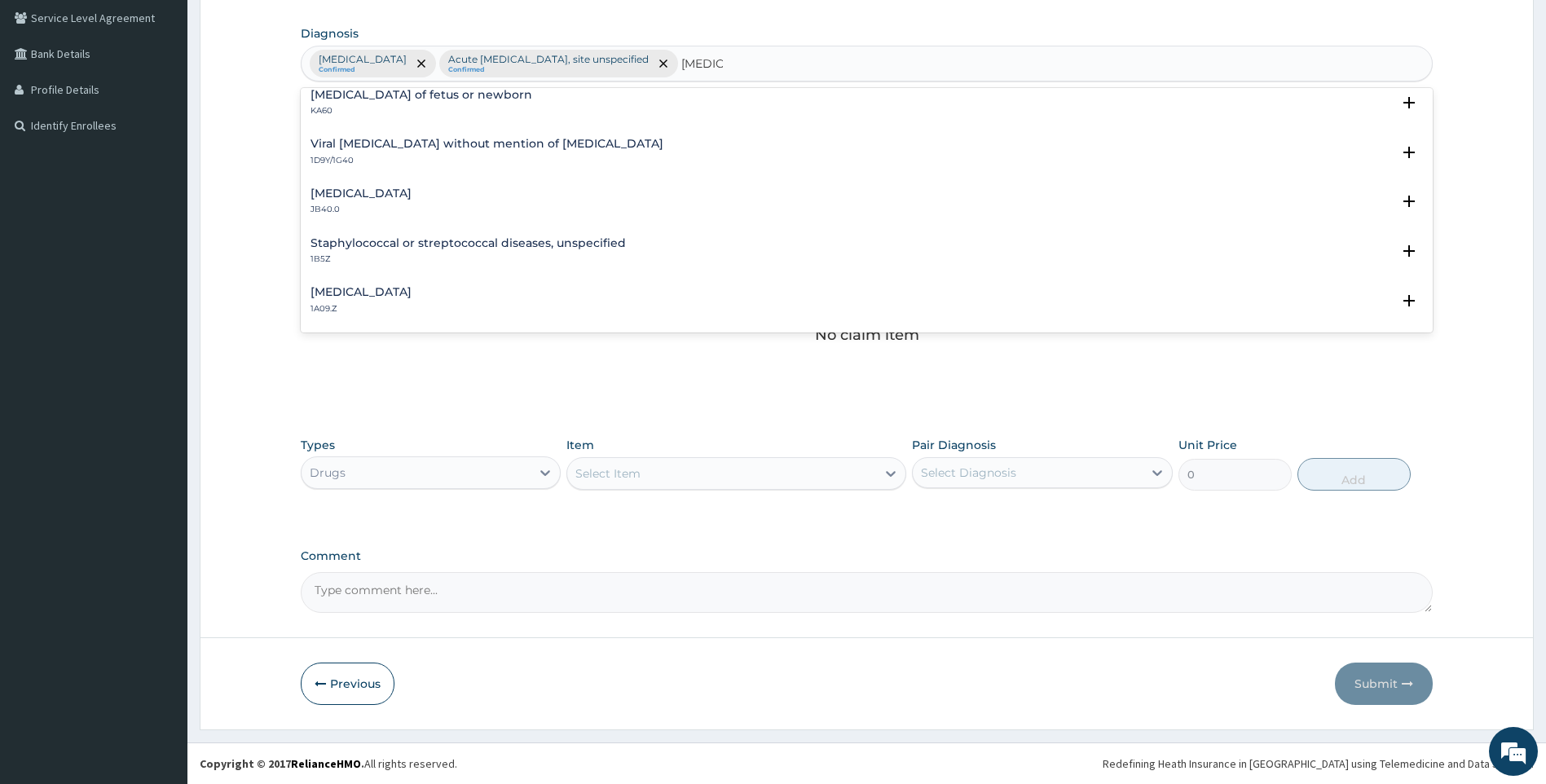
scroll to position [163, 0]
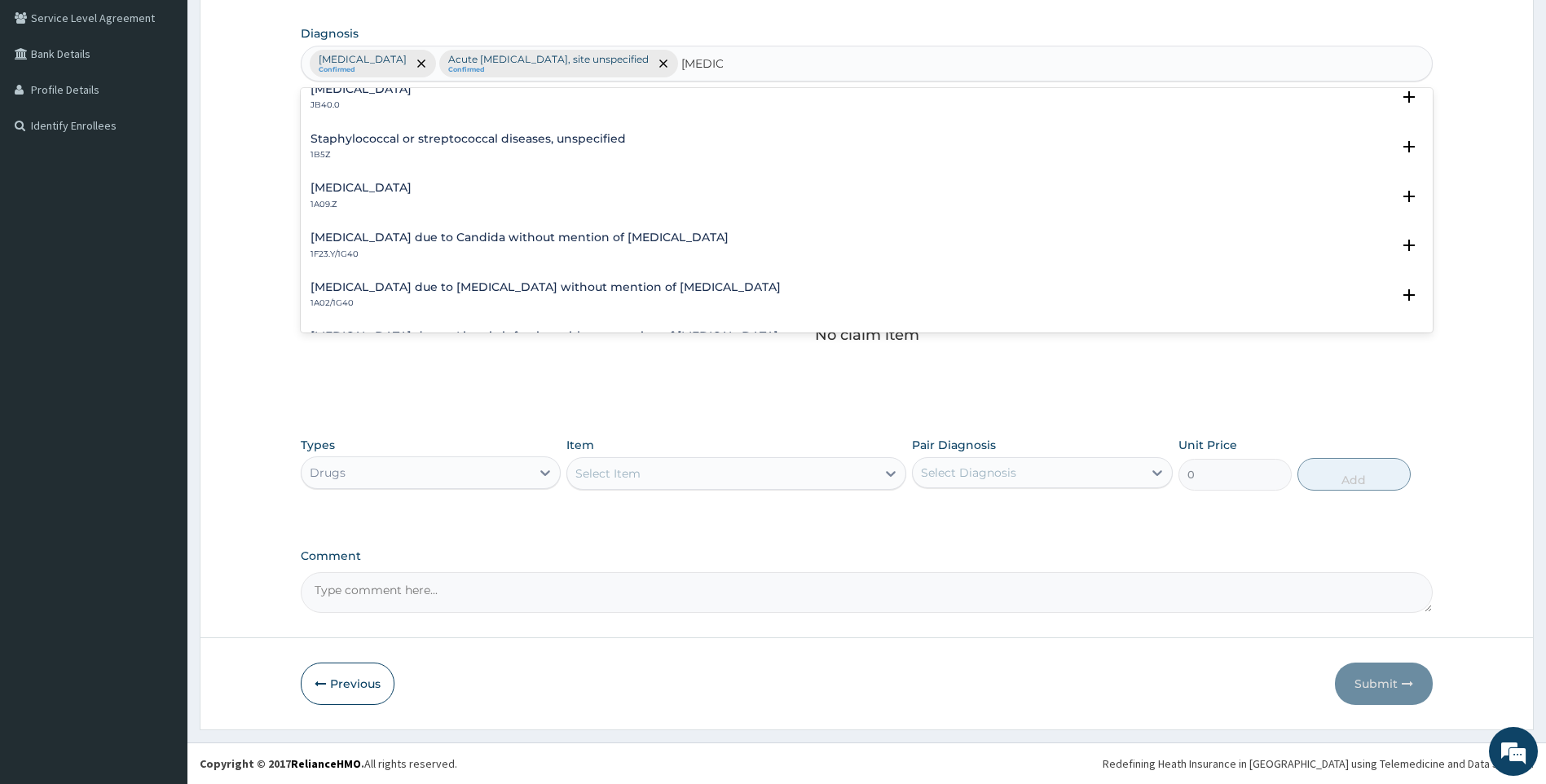
click at [411, 184] on h4 "Salmonella infection, unspecified" at bounding box center [361, 187] width 101 height 12
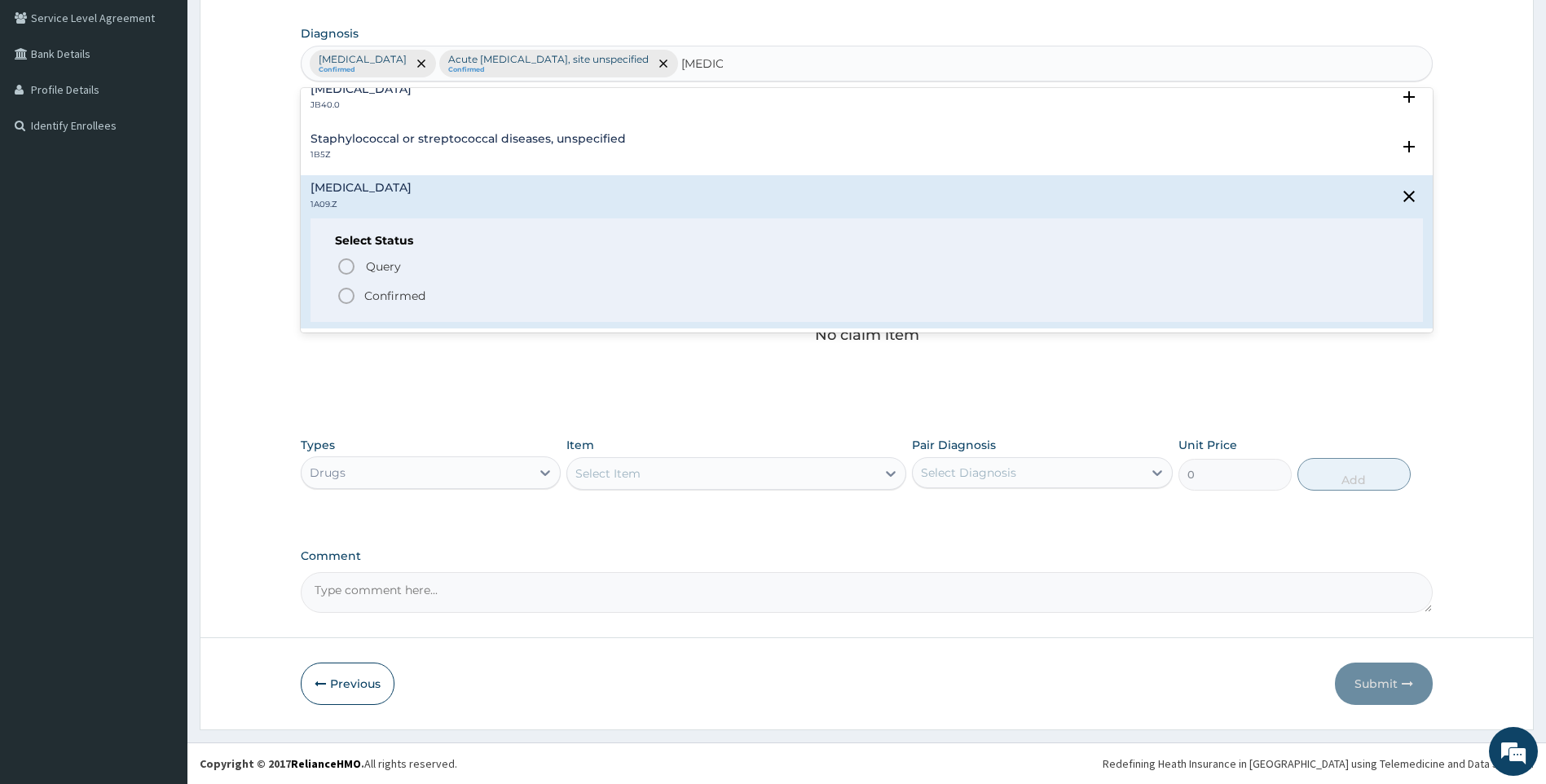
click at [406, 296] on p "Confirmed" at bounding box center [395, 295] width 61 height 16
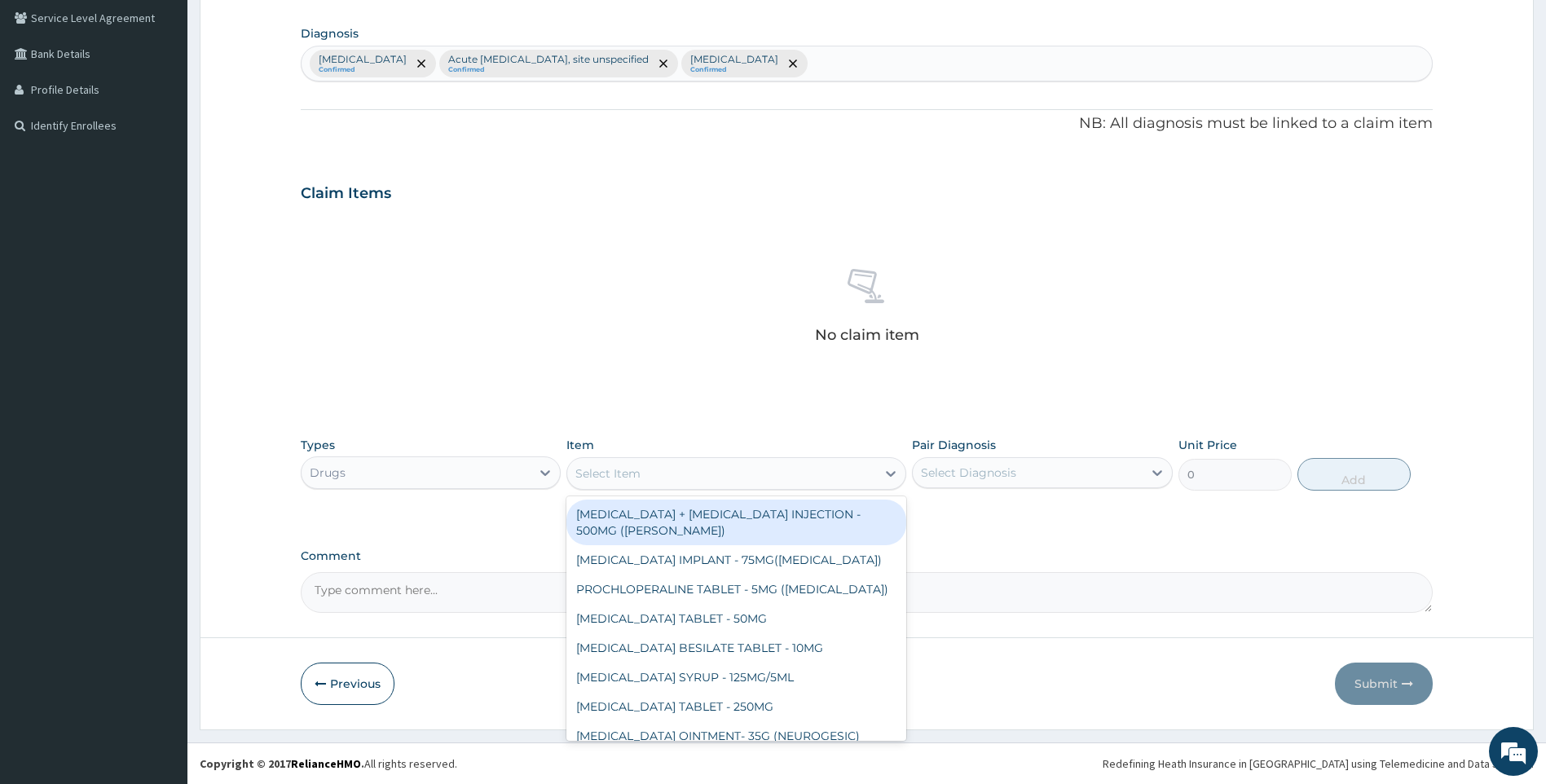
click at [691, 481] on div "Select Item" at bounding box center [722, 473] width 309 height 26
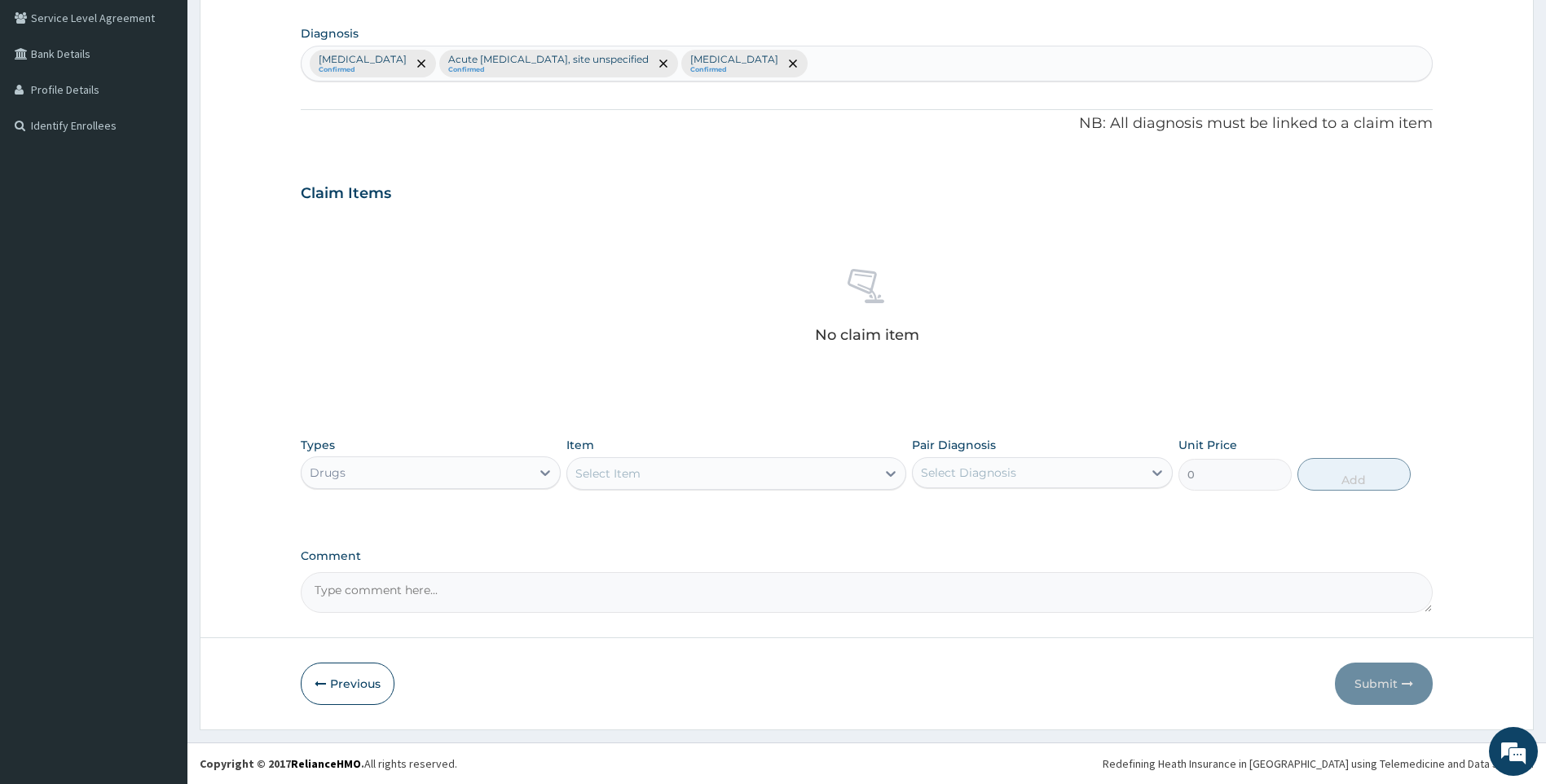
click at [687, 471] on div "Select Item" at bounding box center [722, 473] width 309 height 26
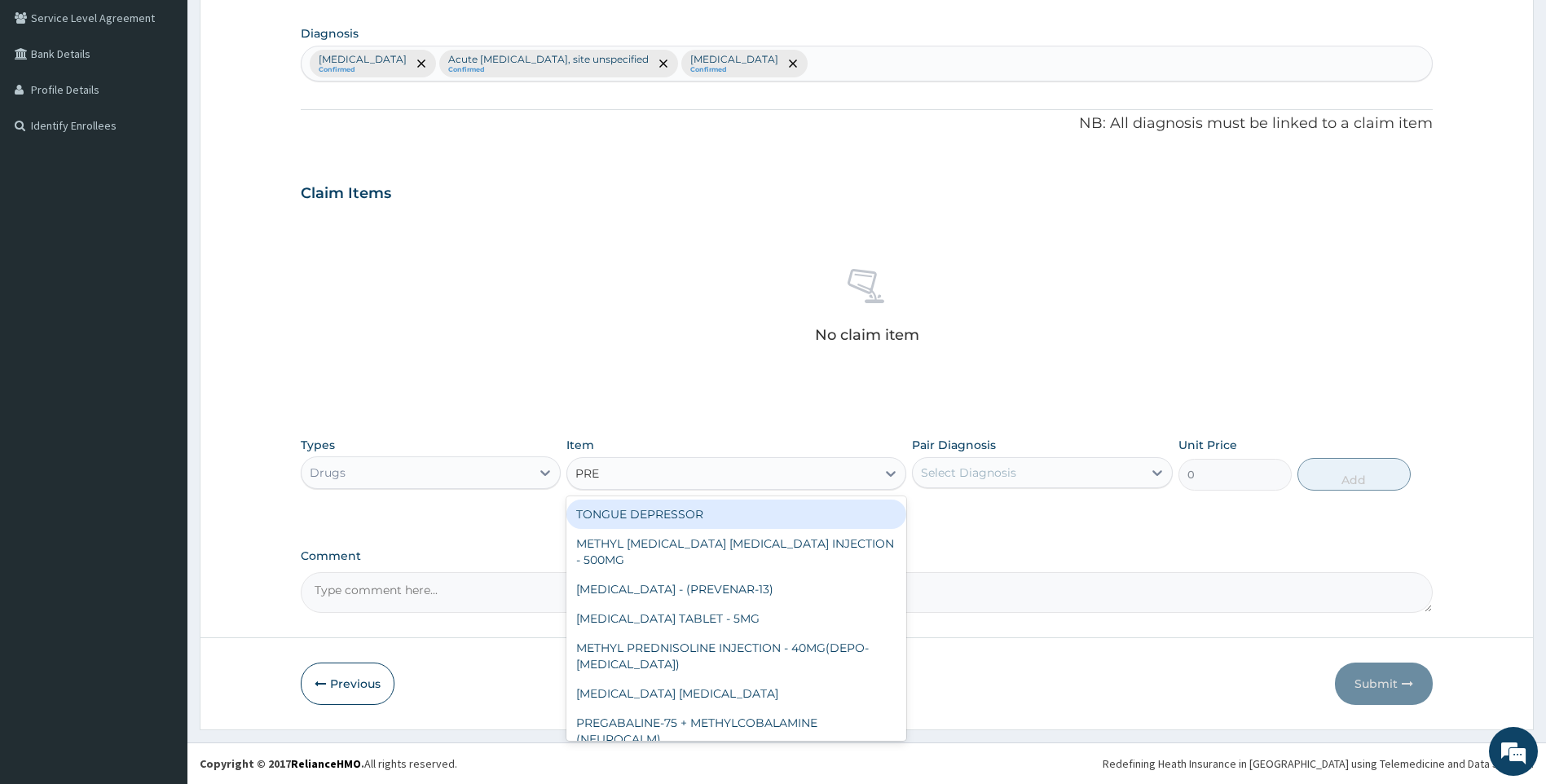
type input "PRED"
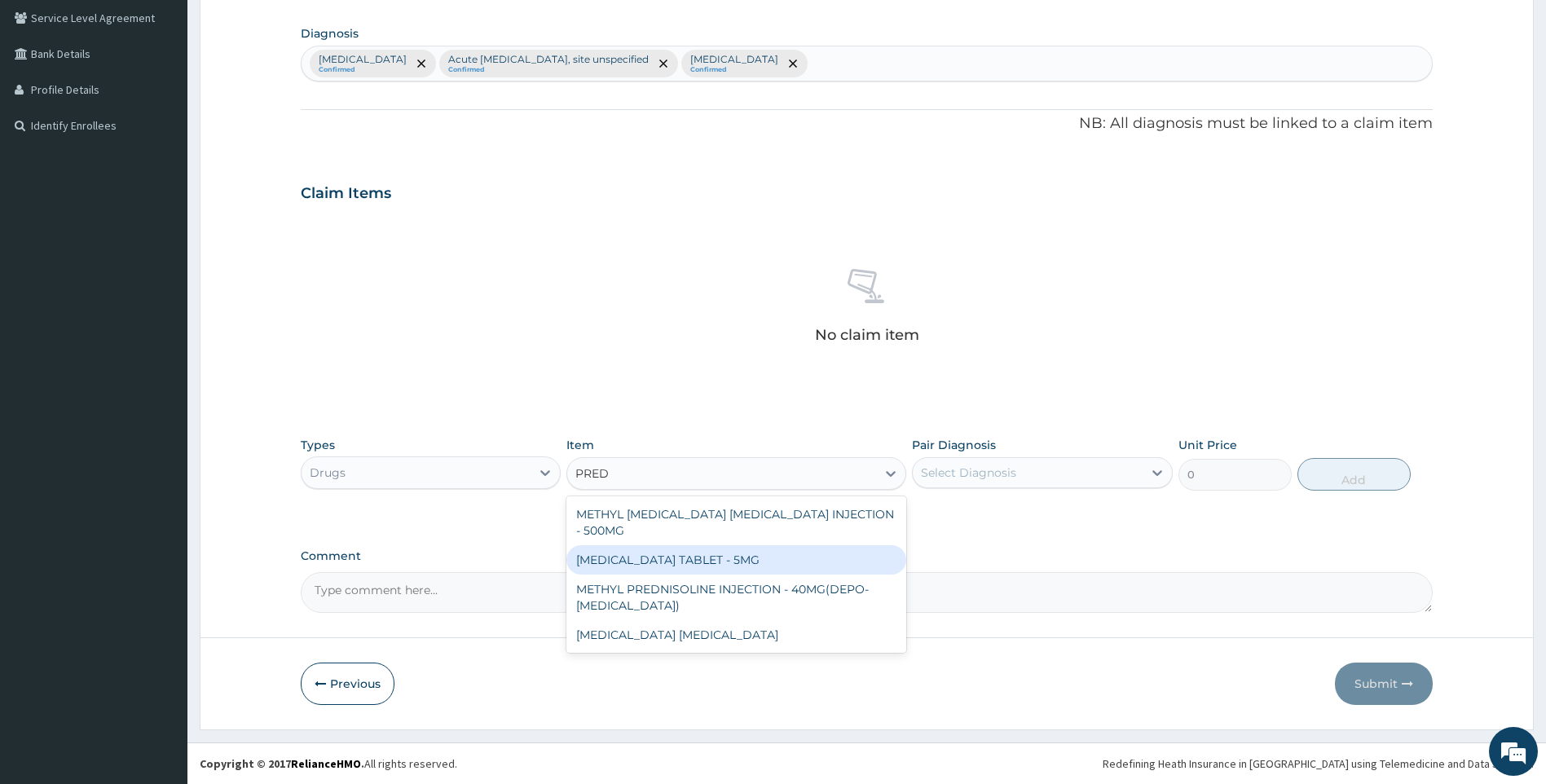
click at [726, 560] on div "PREDNISOLONE TABLET - 5MG" at bounding box center [736, 559] width 340 height 29
type input "42"
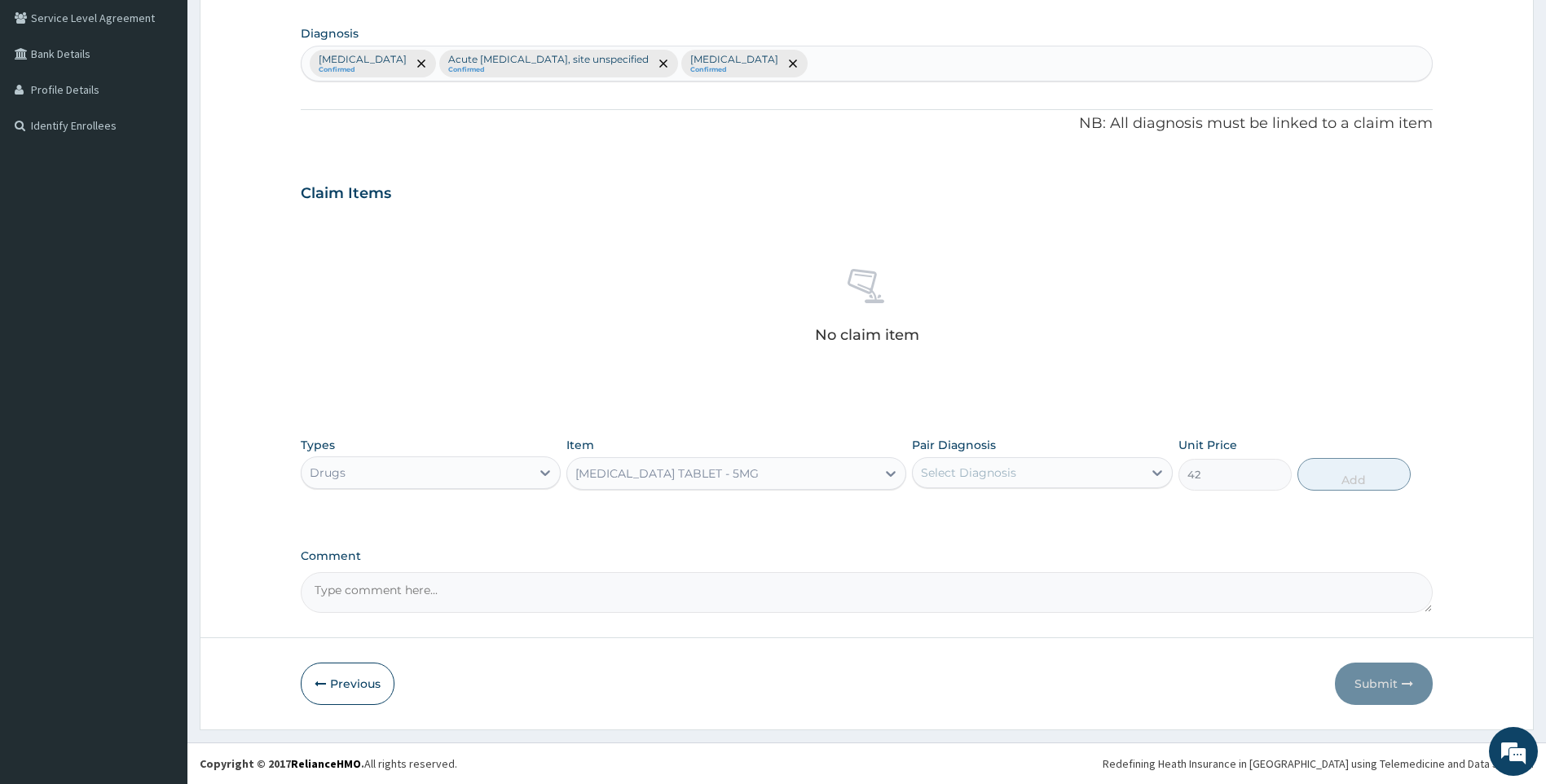
click at [1090, 467] on div "Select Diagnosis" at bounding box center [1027, 472] width 229 height 26
click at [1031, 471] on div "Select Diagnosis" at bounding box center [1027, 472] width 229 height 26
click at [1016, 86] on div "PA Code / Prescription Code Enter Code(Secondary Care Only) Encounter Date 12-1…" at bounding box center [867, 197] width 1133 height 832
click at [1041, 71] on div "Unspecified asthma, uncomplicated Confirmed Acute upper respiratory infection, …" at bounding box center [867, 64] width 1131 height 34
click at [791, 473] on div "PREDNISOLONE TABLET - 5MG" at bounding box center [722, 473] width 309 height 26
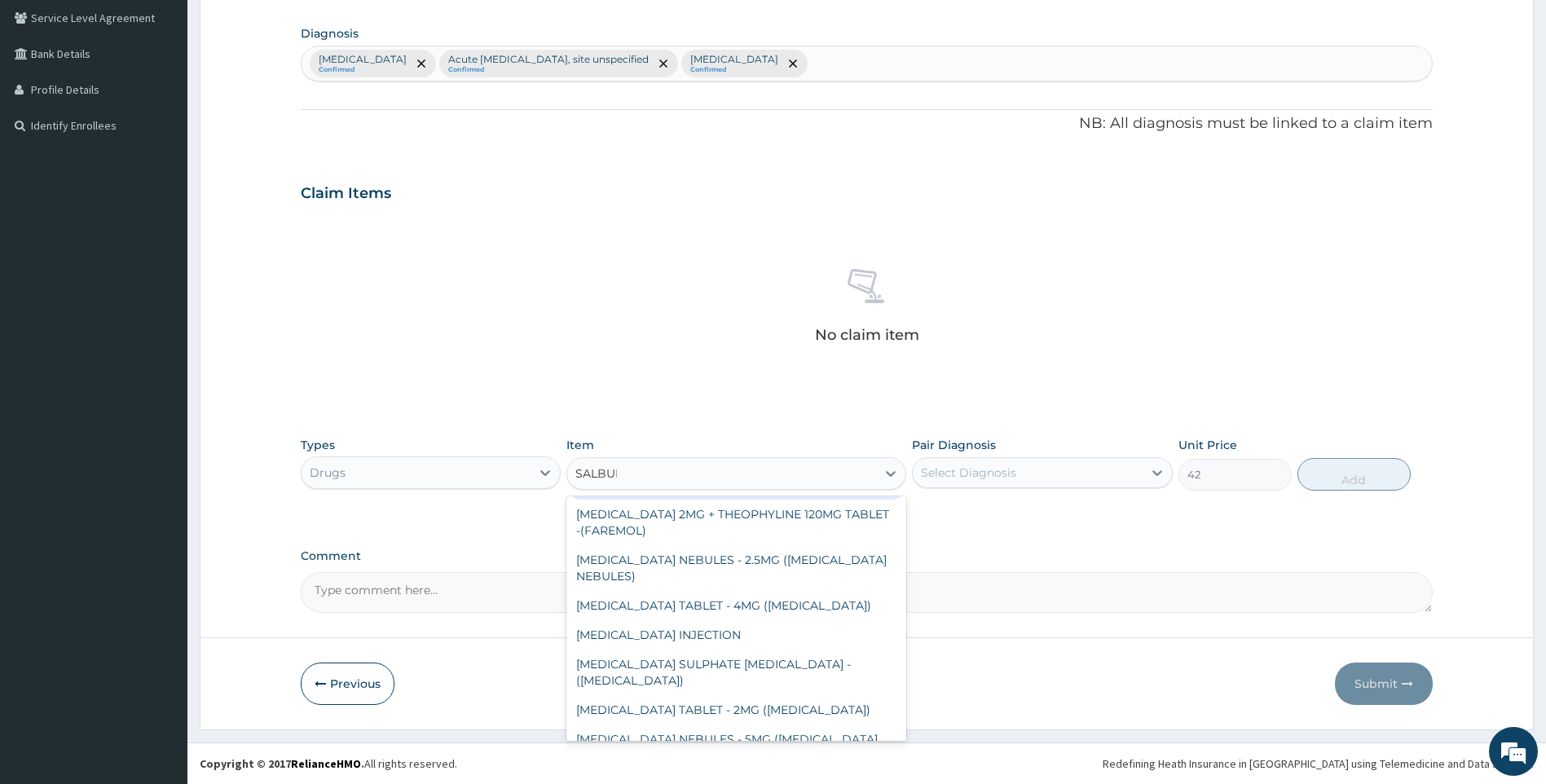
scroll to position [0, 0]
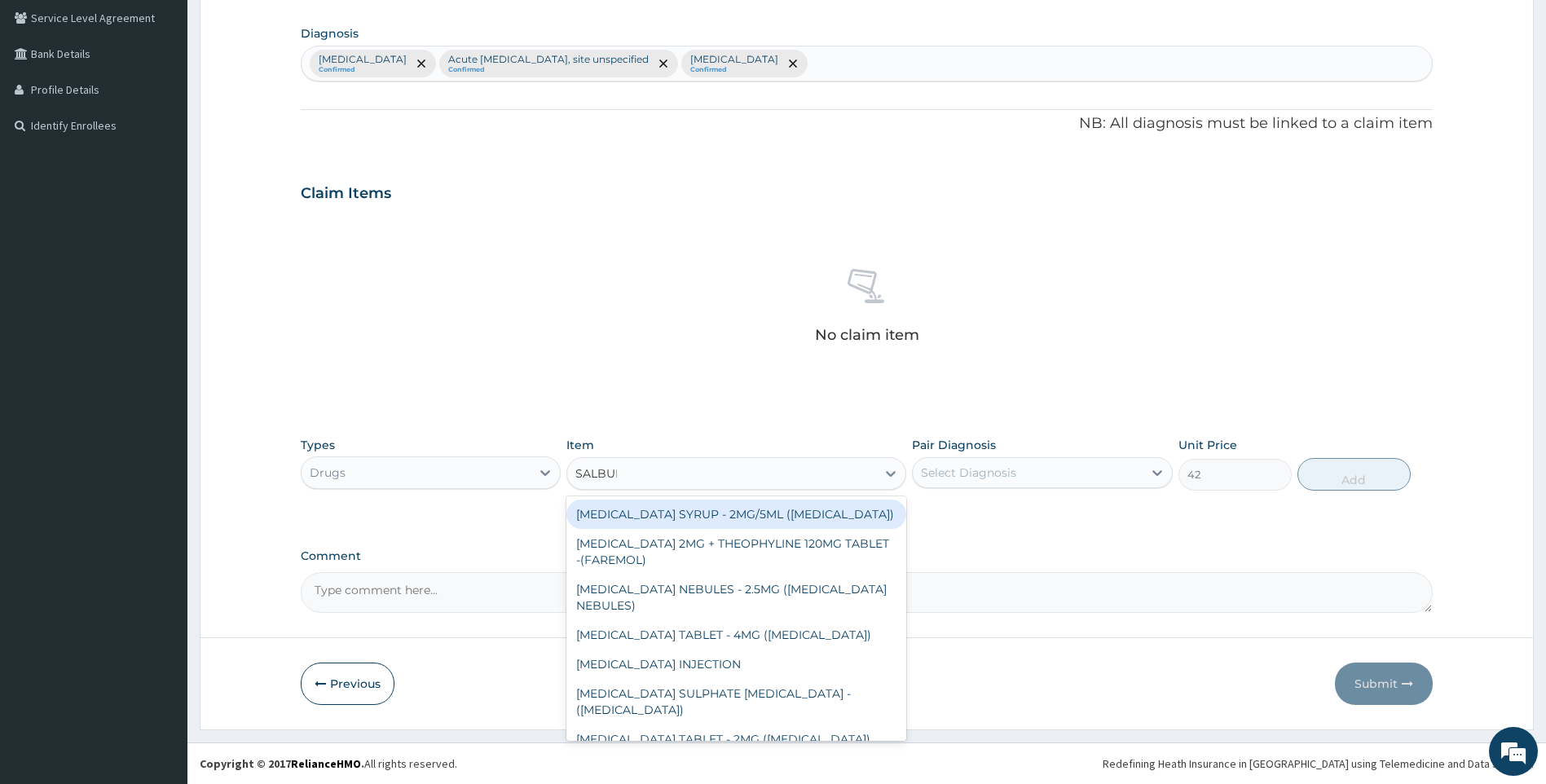
type input "SALBU"
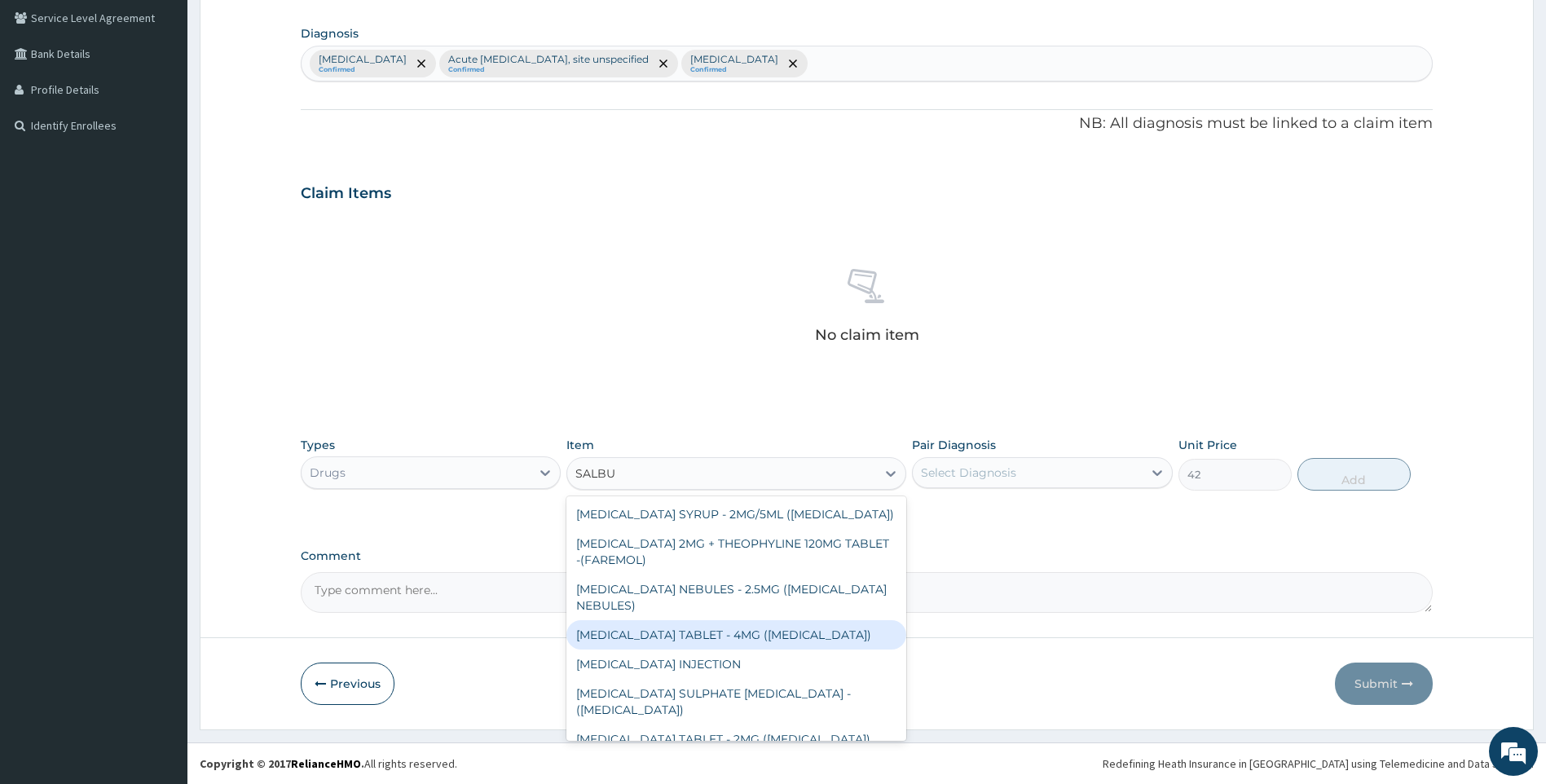
scroll to position [29, 0]
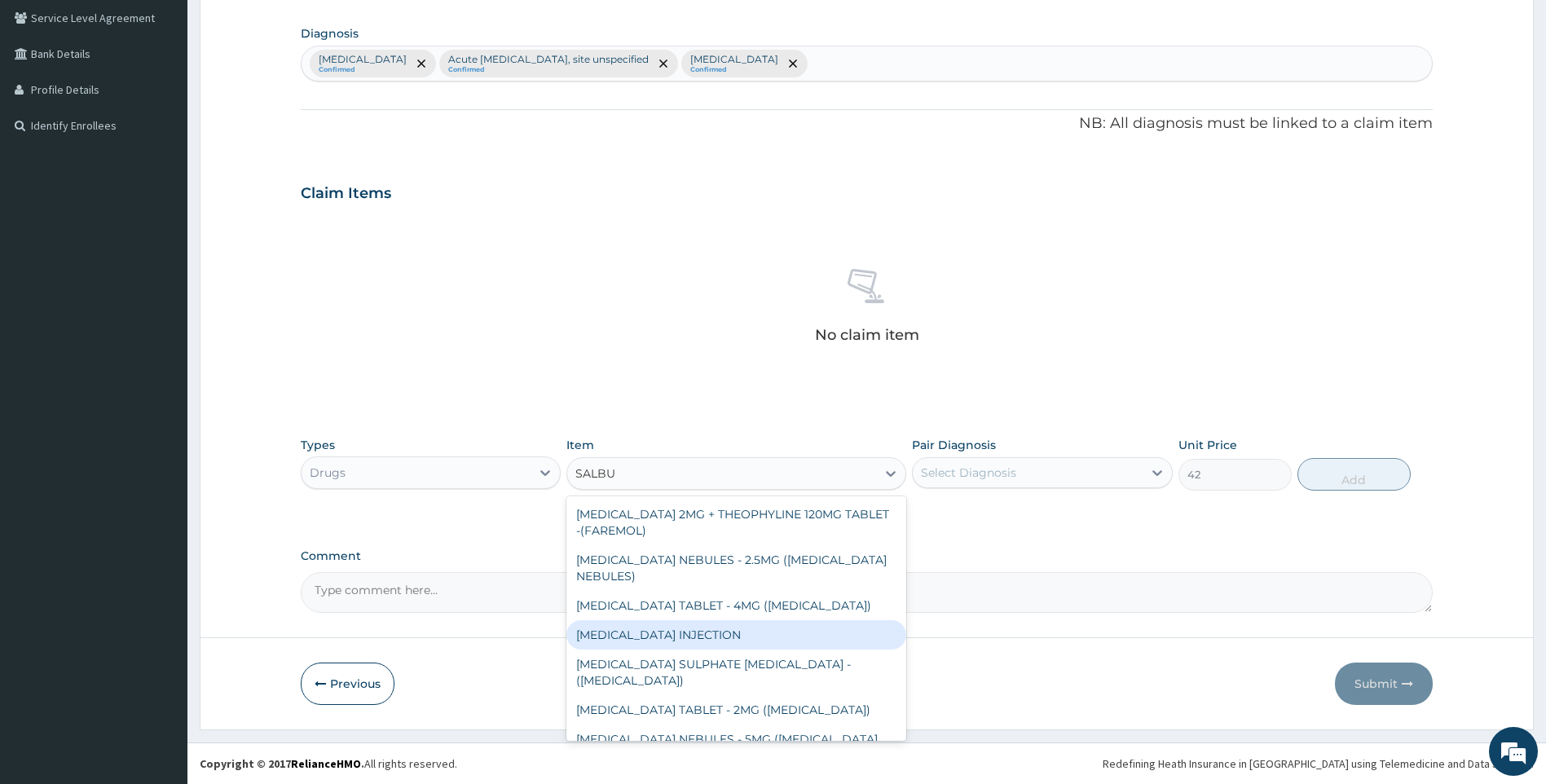
click at [768, 634] on div "SALBUTAMOL INJECTION" at bounding box center [736, 635] width 340 height 29
type input "475.99999999999994"
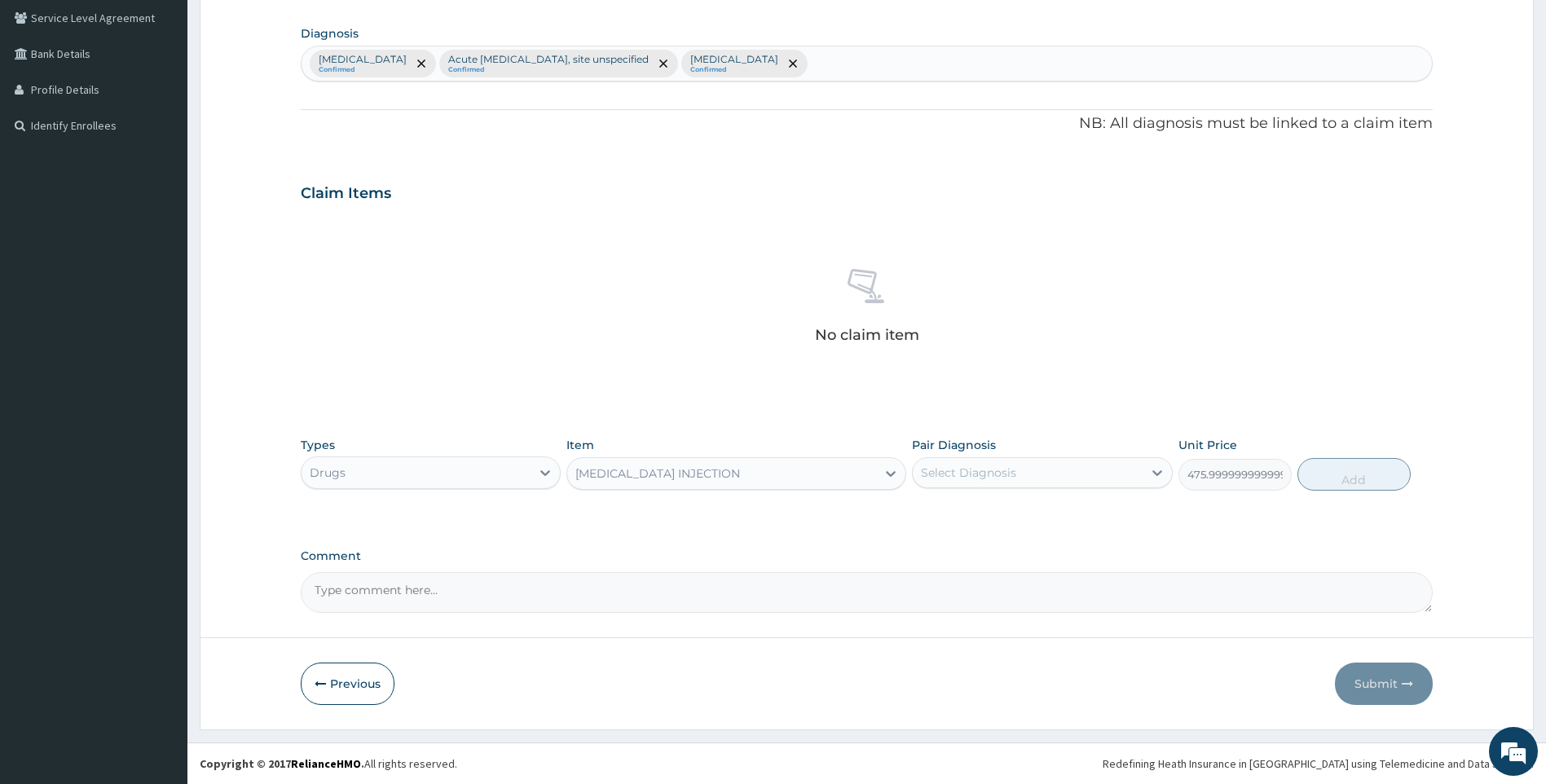
click at [1023, 472] on div "Select Diagnosis" at bounding box center [1027, 472] width 229 height 26
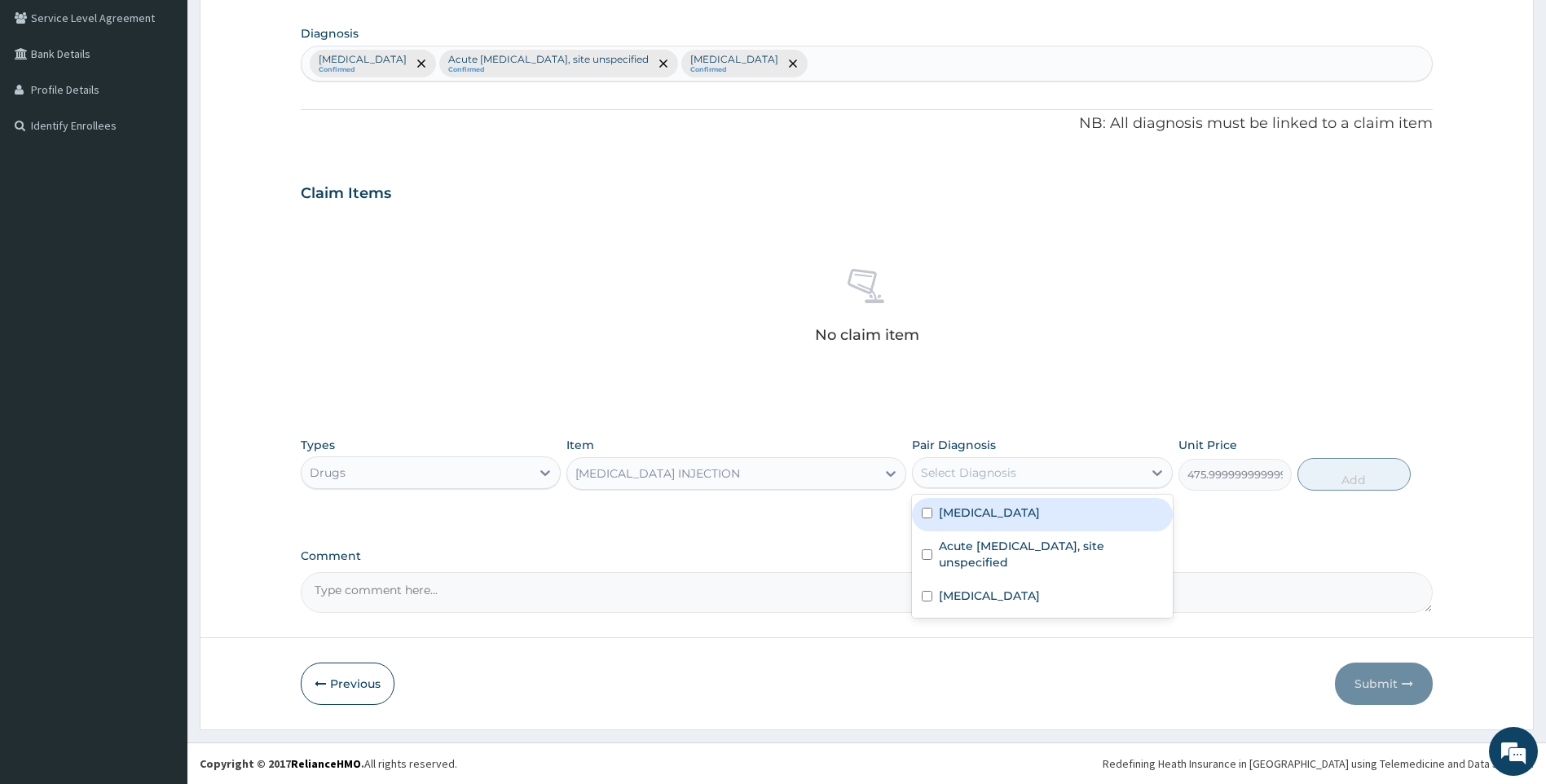
click at [1041, 516] on label "Unspecified asthma, uncomplicated" at bounding box center [989, 512] width 101 height 16
checkbox input "true"
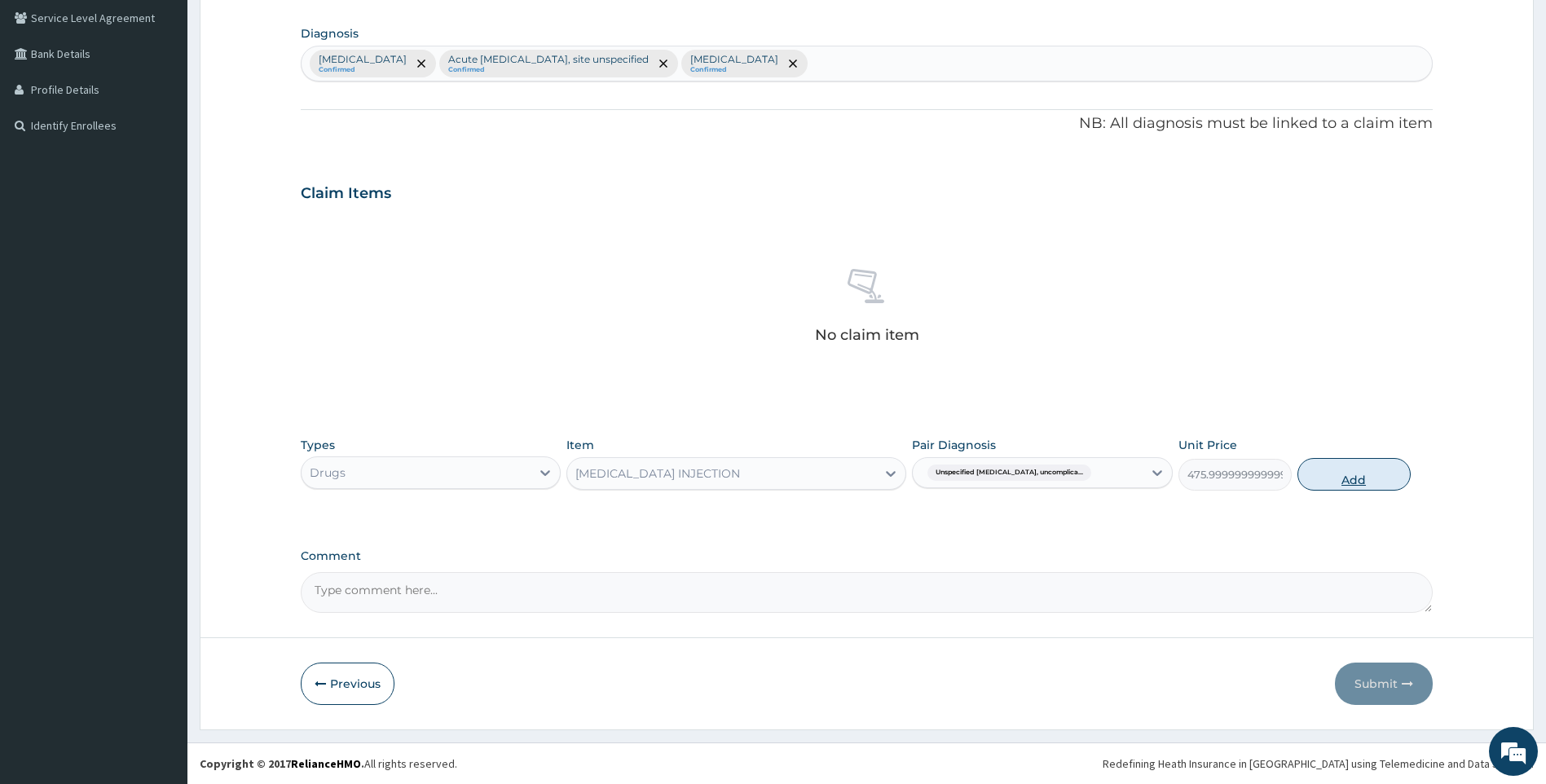
click at [1324, 473] on button "Add" at bounding box center [1354, 474] width 113 height 32
type input "0"
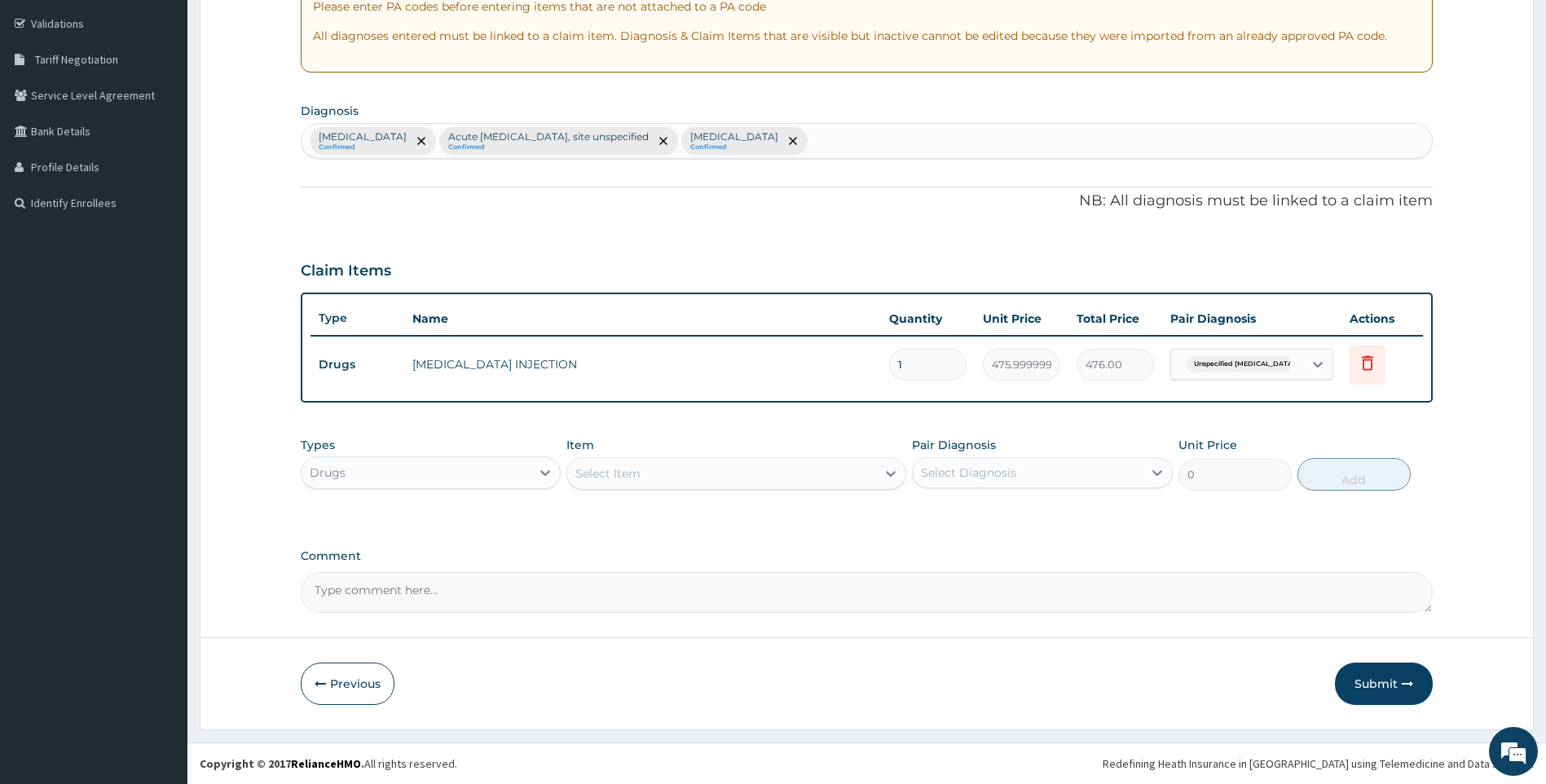
drag, startPoint x: 918, startPoint y: 365, endPoint x: 836, endPoint y: 376, distance: 82.7
click at [837, 379] on tr "Drugs SALBUTAMOL INJECTION 1 475.99999999999994 476.00 Unspecified asthma, unco…" at bounding box center [867, 364] width 1114 height 56
type input "2"
type input "952.00"
type input "2"
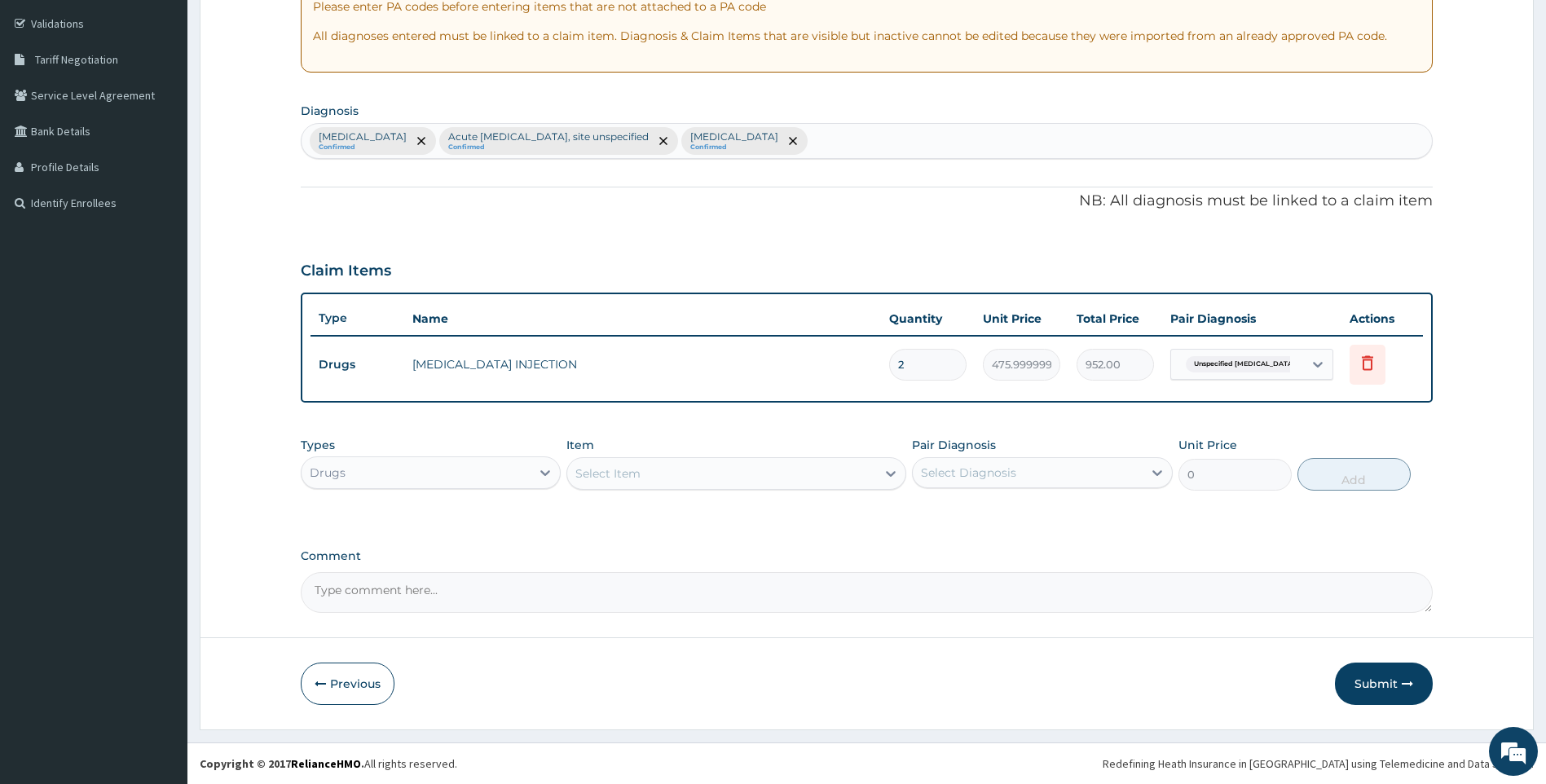
click at [711, 474] on div "Select Item" at bounding box center [722, 473] width 309 height 26
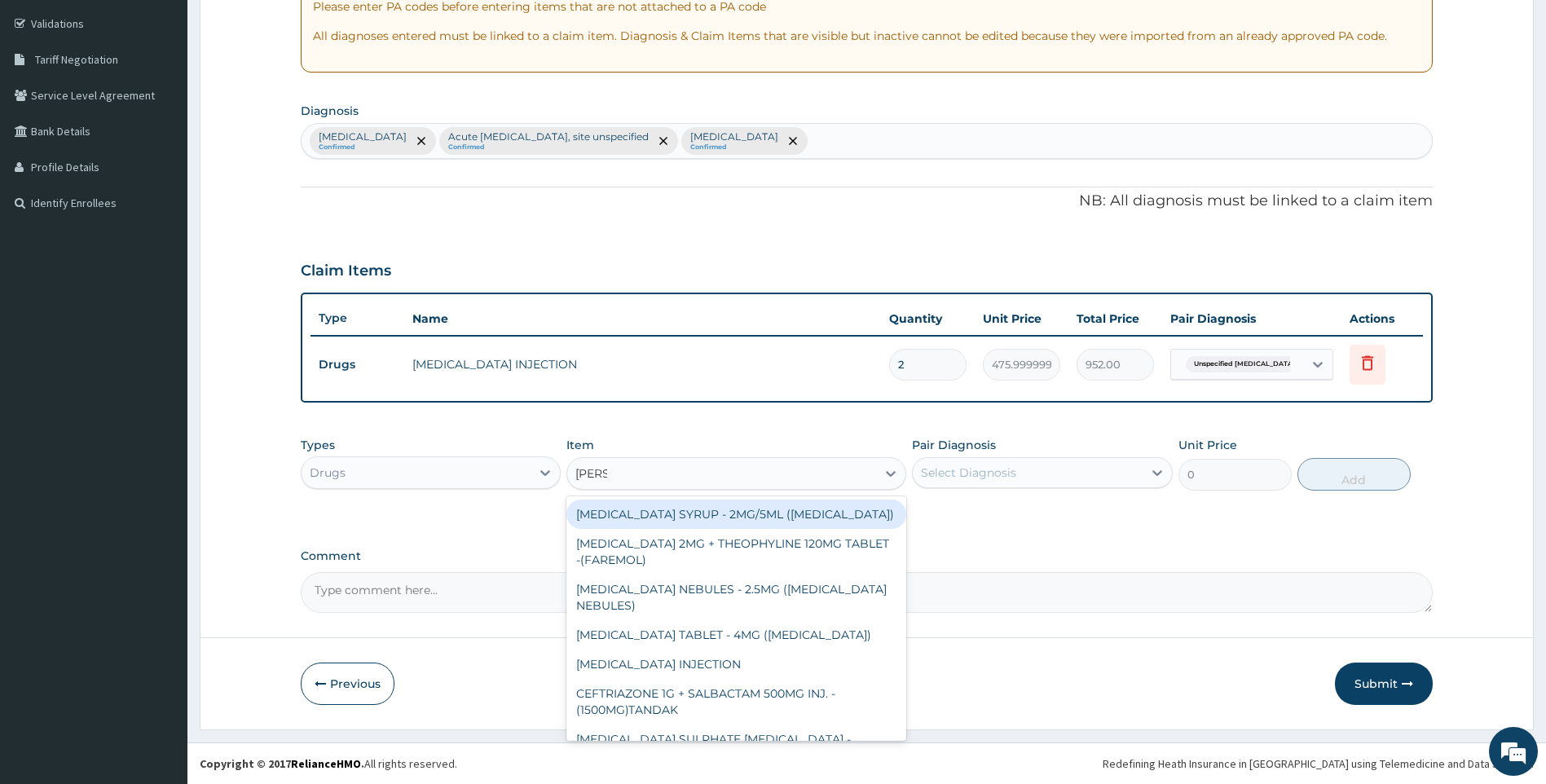
type input "SALBU"
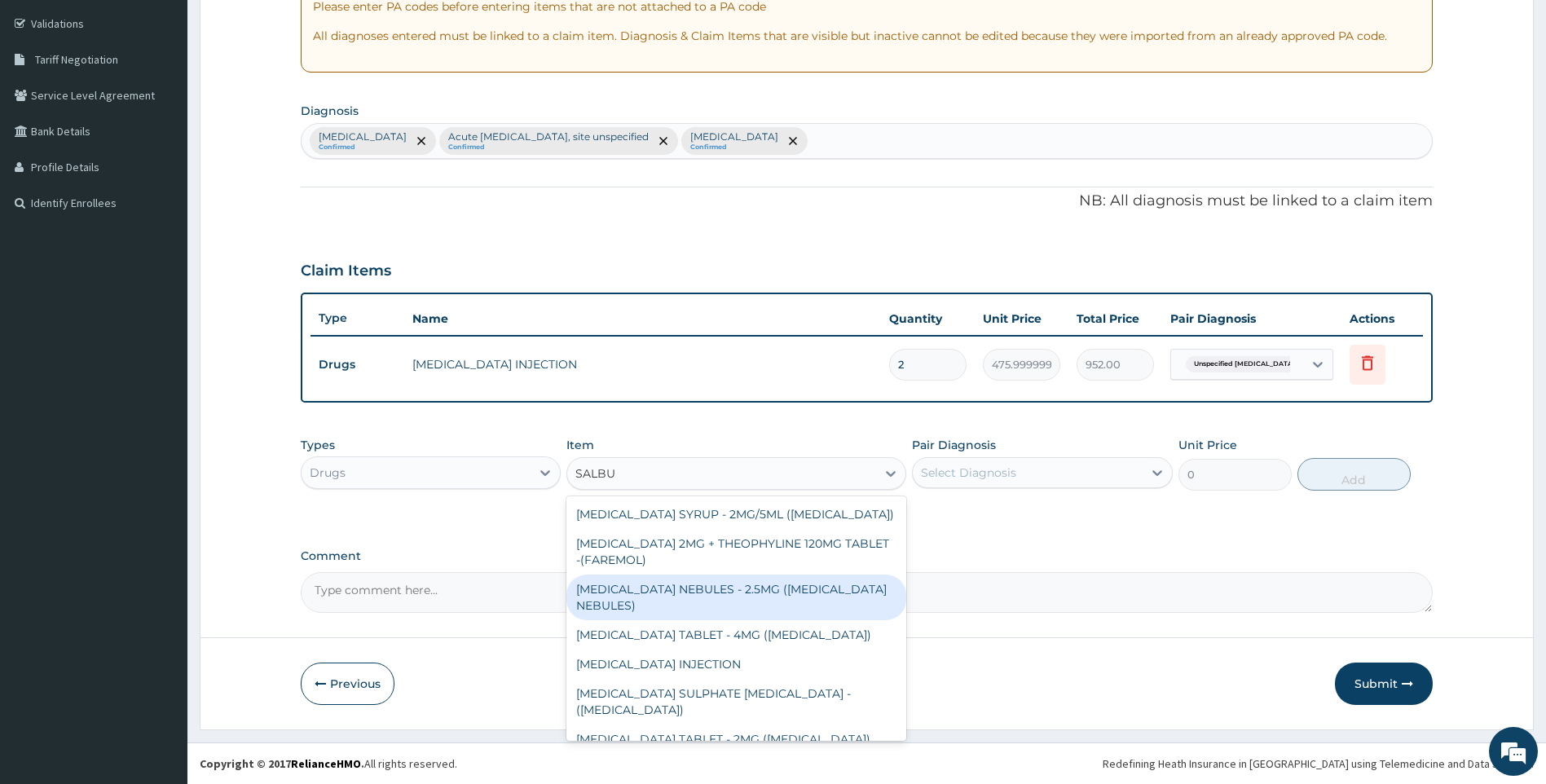
scroll to position [29, 0]
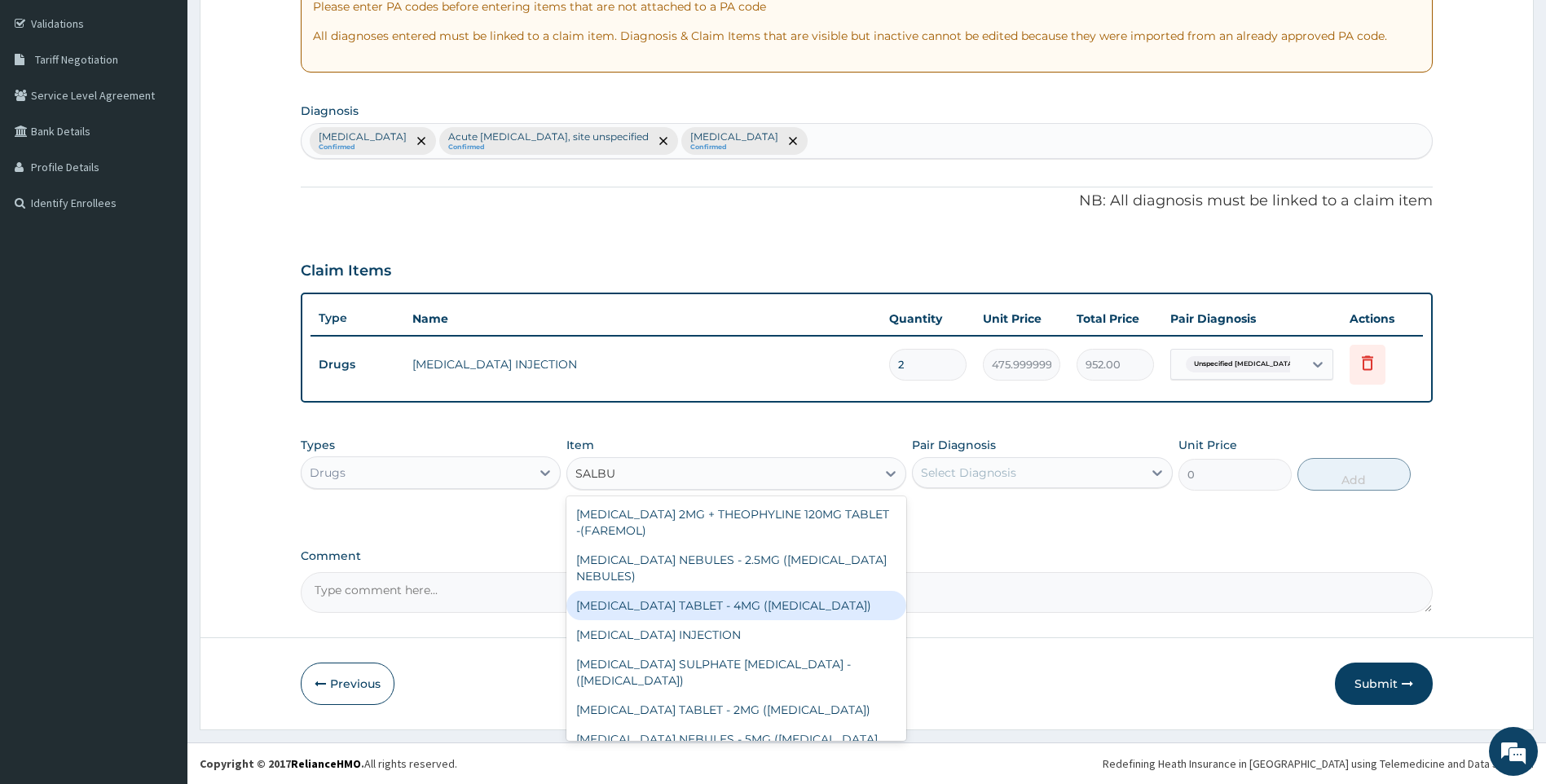
click at [773, 604] on div "SALBUTAMOL TABLET - 4MG (VENTOLIN)" at bounding box center [736, 605] width 340 height 29
type input "56"
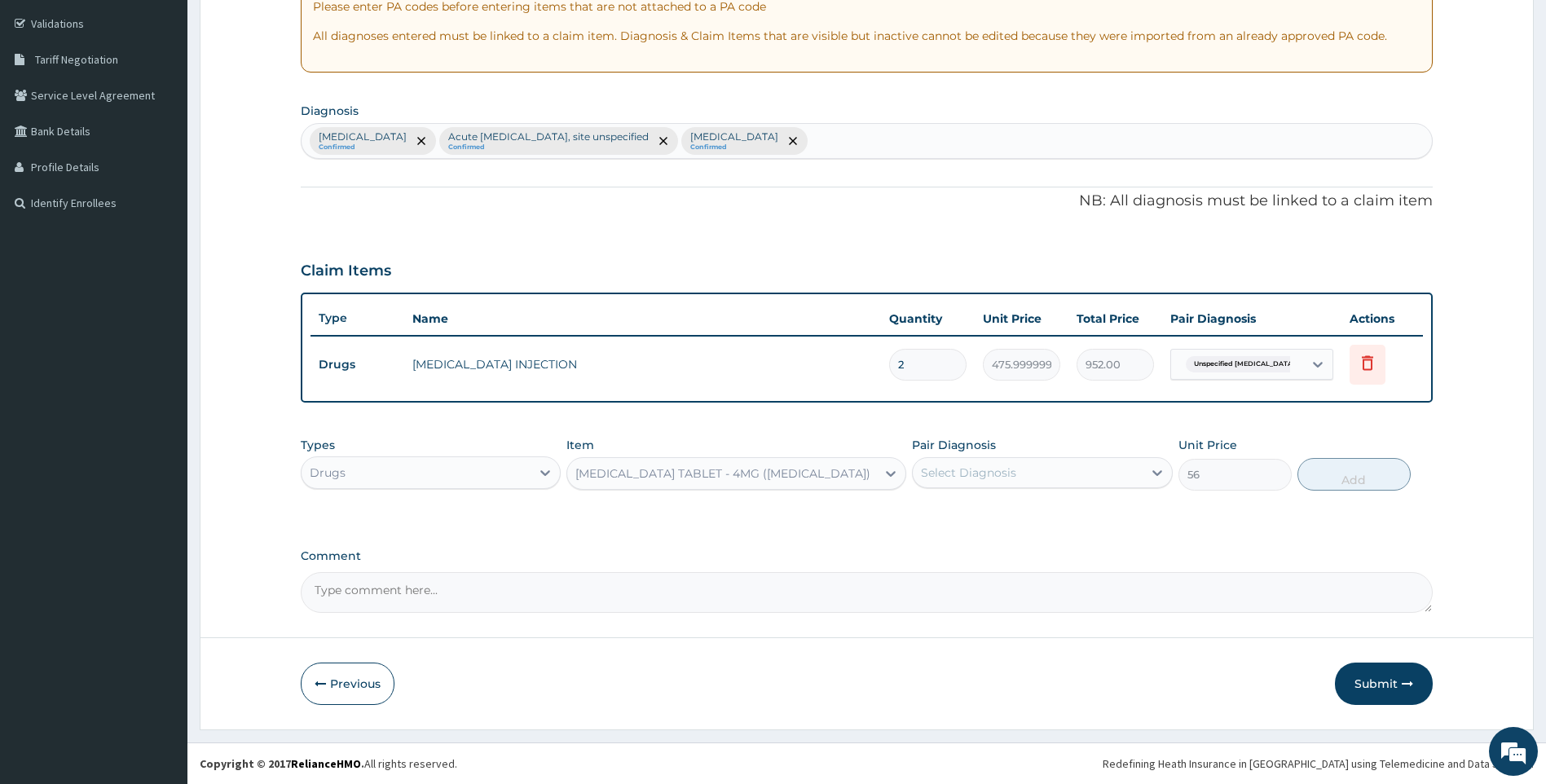
drag, startPoint x: 1105, startPoint y: 466, endPoint x: 1102, endPoint y: 484, distance: 18.2
click at [1105, 472] on div "Select Diagnosis" at bounding box center [1027, 472] width 229 height 26
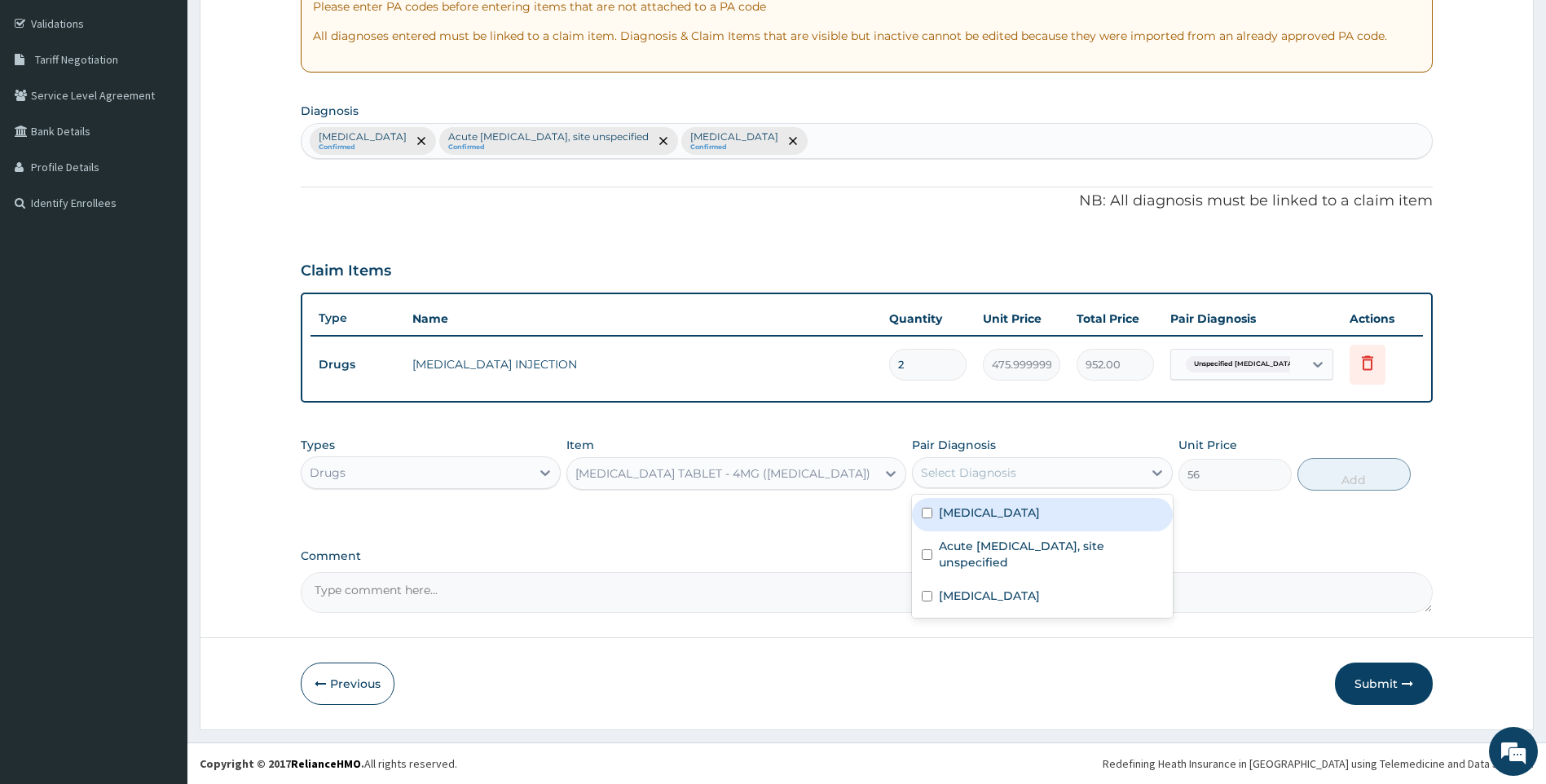
drag, startPoint x: 1064, startPoint y: 514, endPoint x: 1108, endPoint y: 522, distance: 44.7
click at [1092, 520] on div "Unspecified asthma, uncomplicated" at bounding box center [1042, 514] width 261 height 33
checkbox input "true"
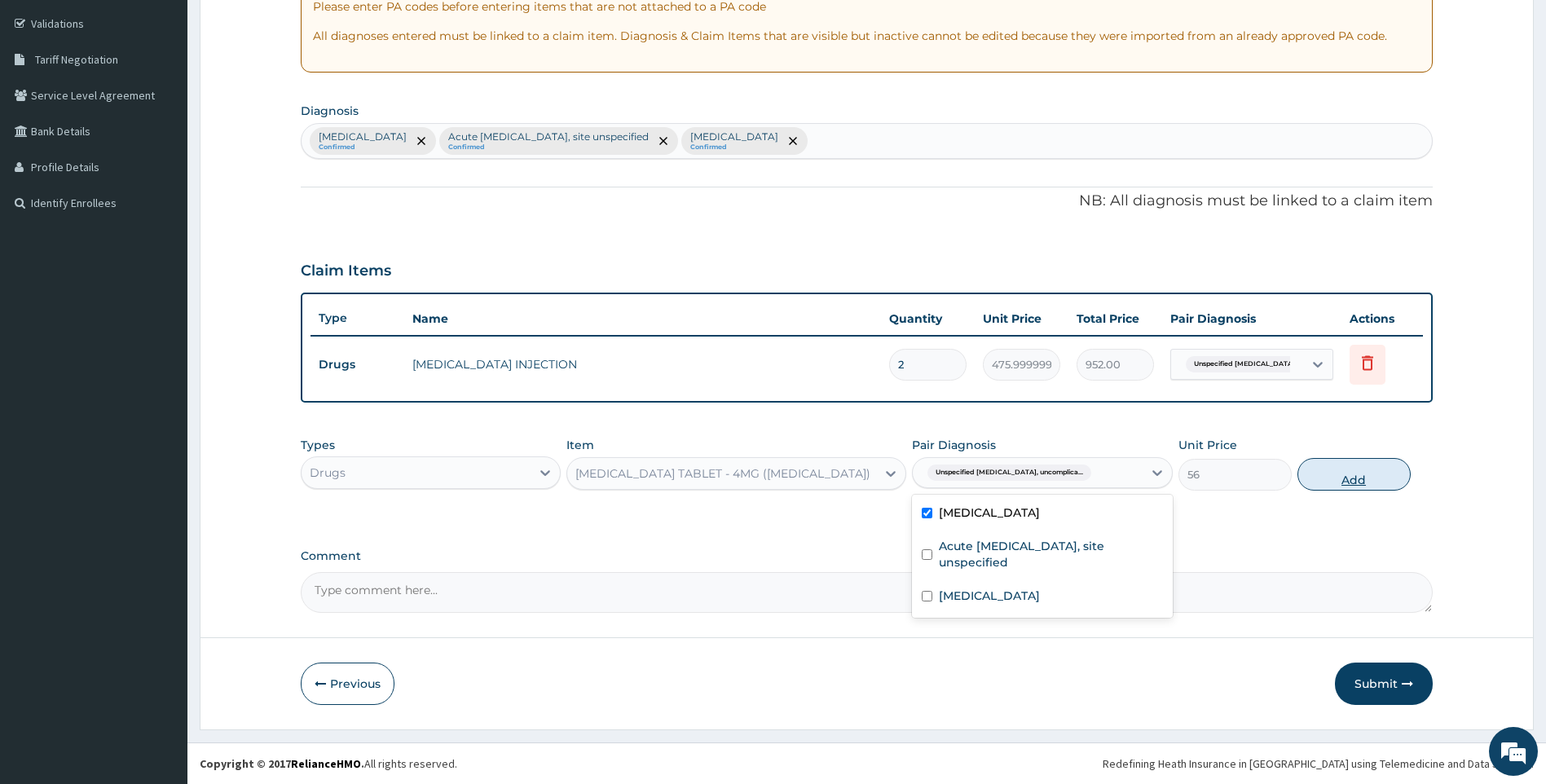
click at [1359, 483] on button "Add" at bounding box center [1354, 474] width 113 height 32
type input "0"
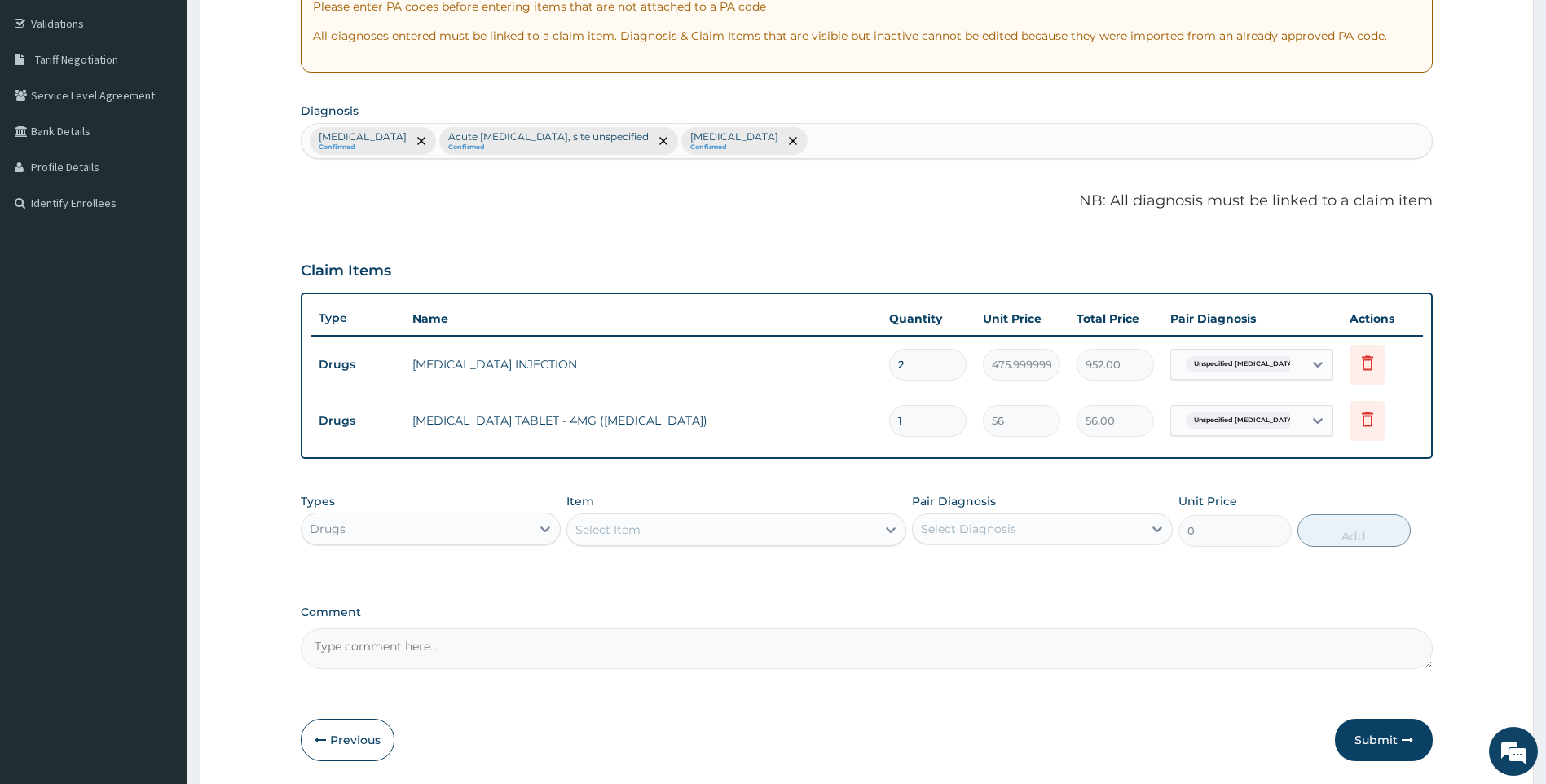
type input "14"
type input "784.00"
type input "14"
click at [724, 525] on div "Select Item" at bounding box center [722, 529] width 309 height 26
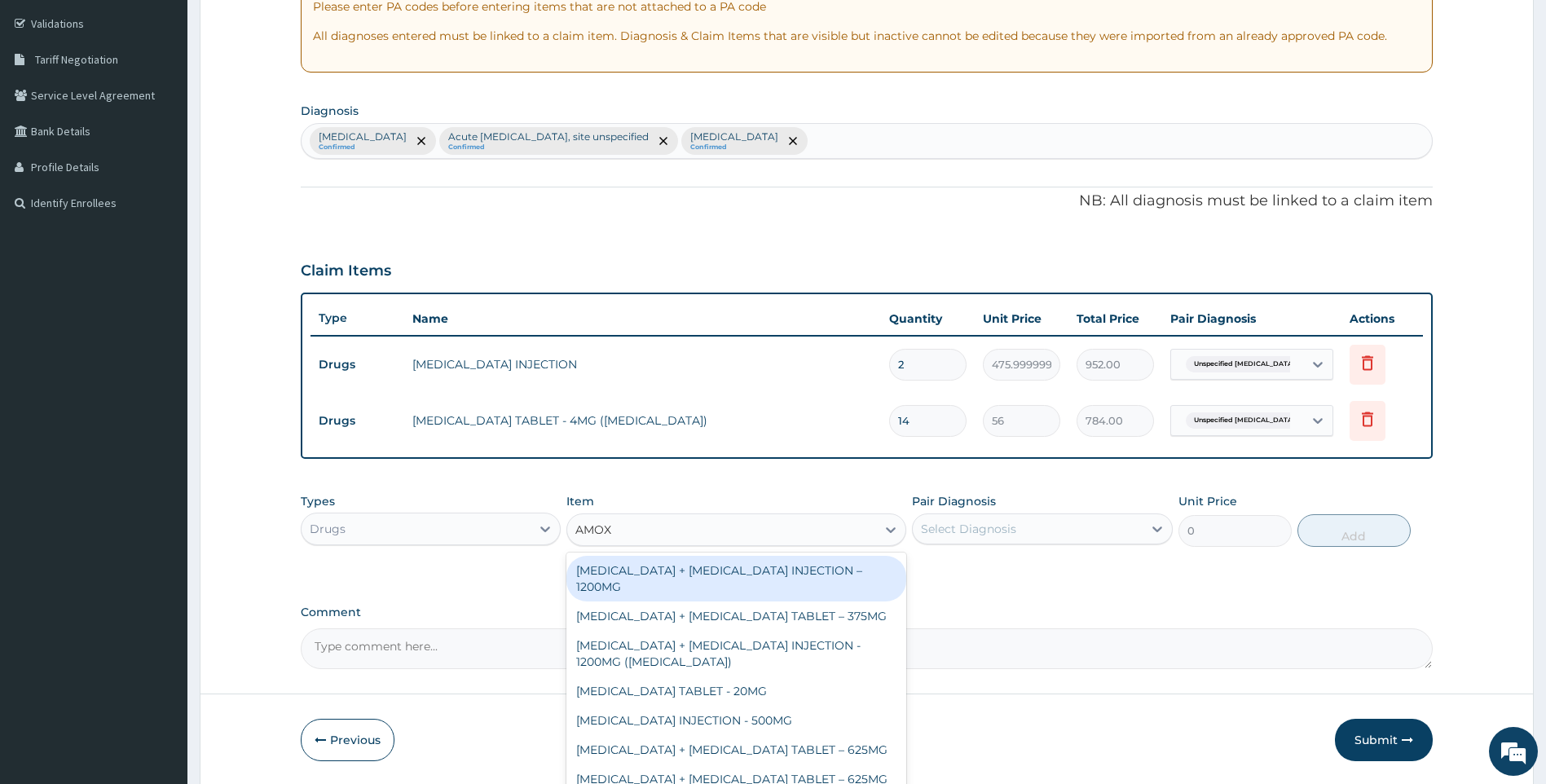
type input "AMOXI"
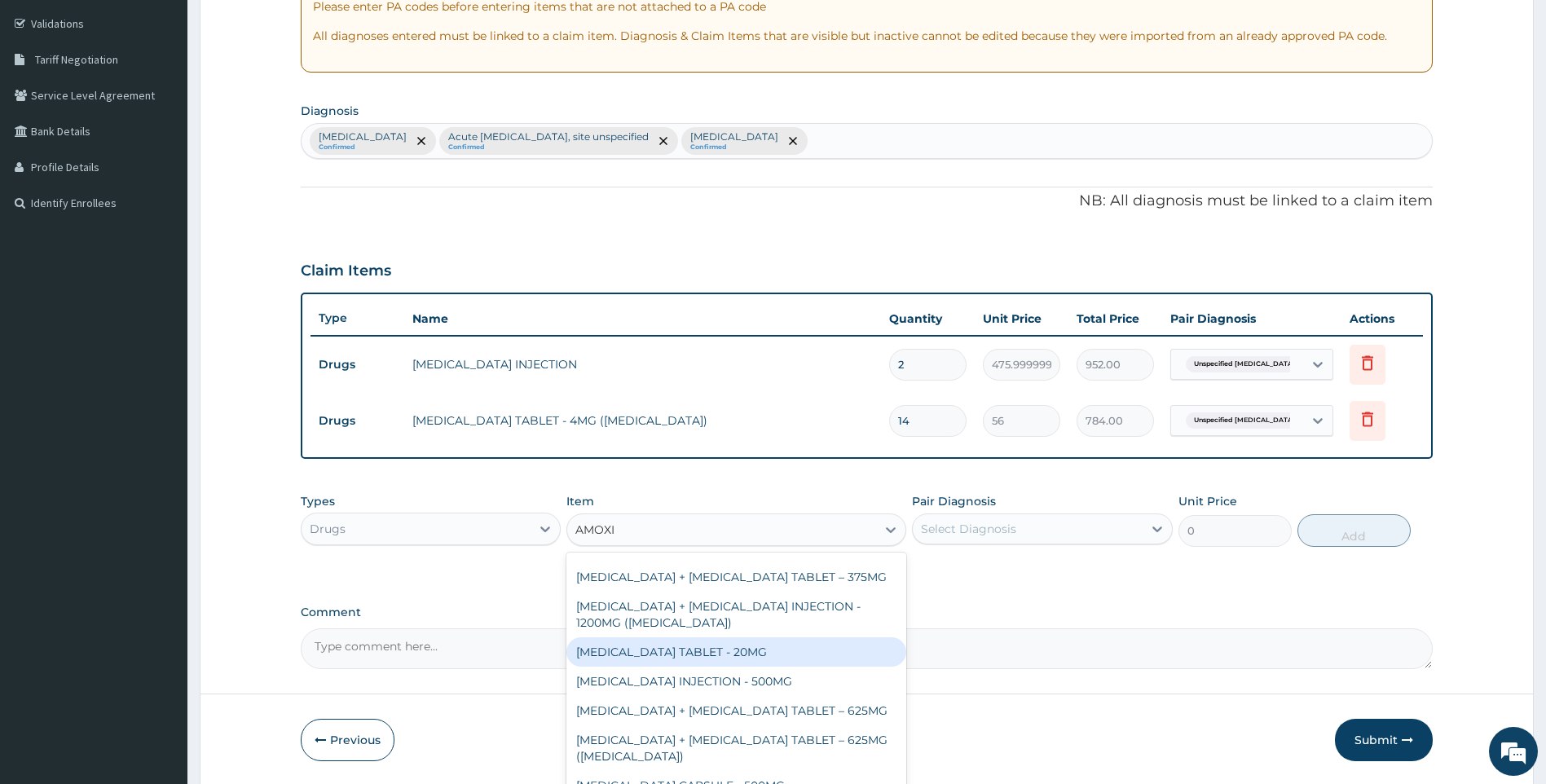
scroll to position [82, 0]
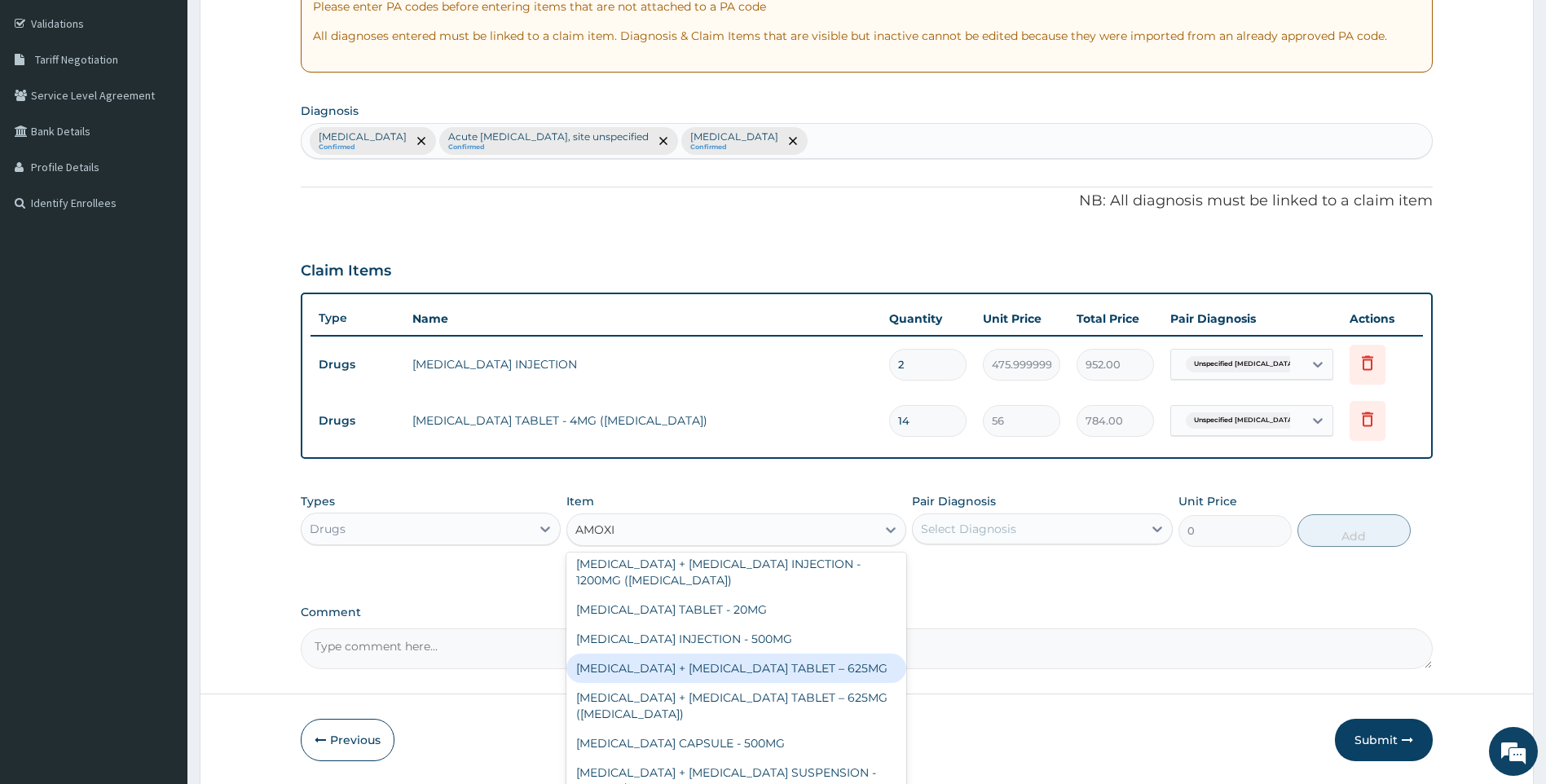
drag, startPoint x: 846, startPoint y: 660, endPoint x: 1001, endPoint y: 598, distance: 166.9
click at [847, 660] on div "AMOXICILLIN + CLAVULANIC ACID TABLET – 625MG" at bounding box center [736, 668] width 340 height 29
type input "420"
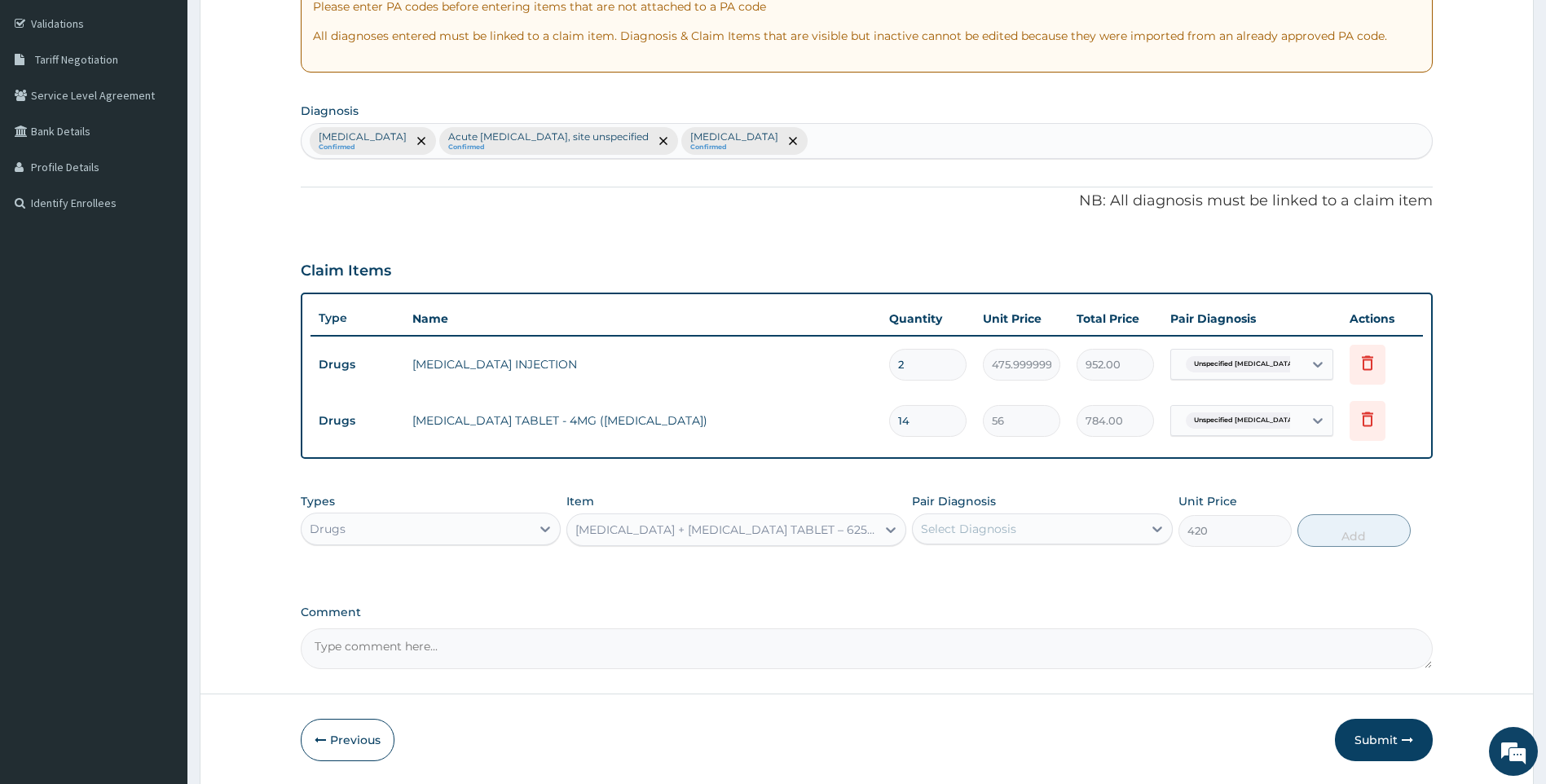
click at [1024, 512] on div "Pair Diagnosis Select Diagnosis" at bounding box center [1042, 519] width 261 height 54
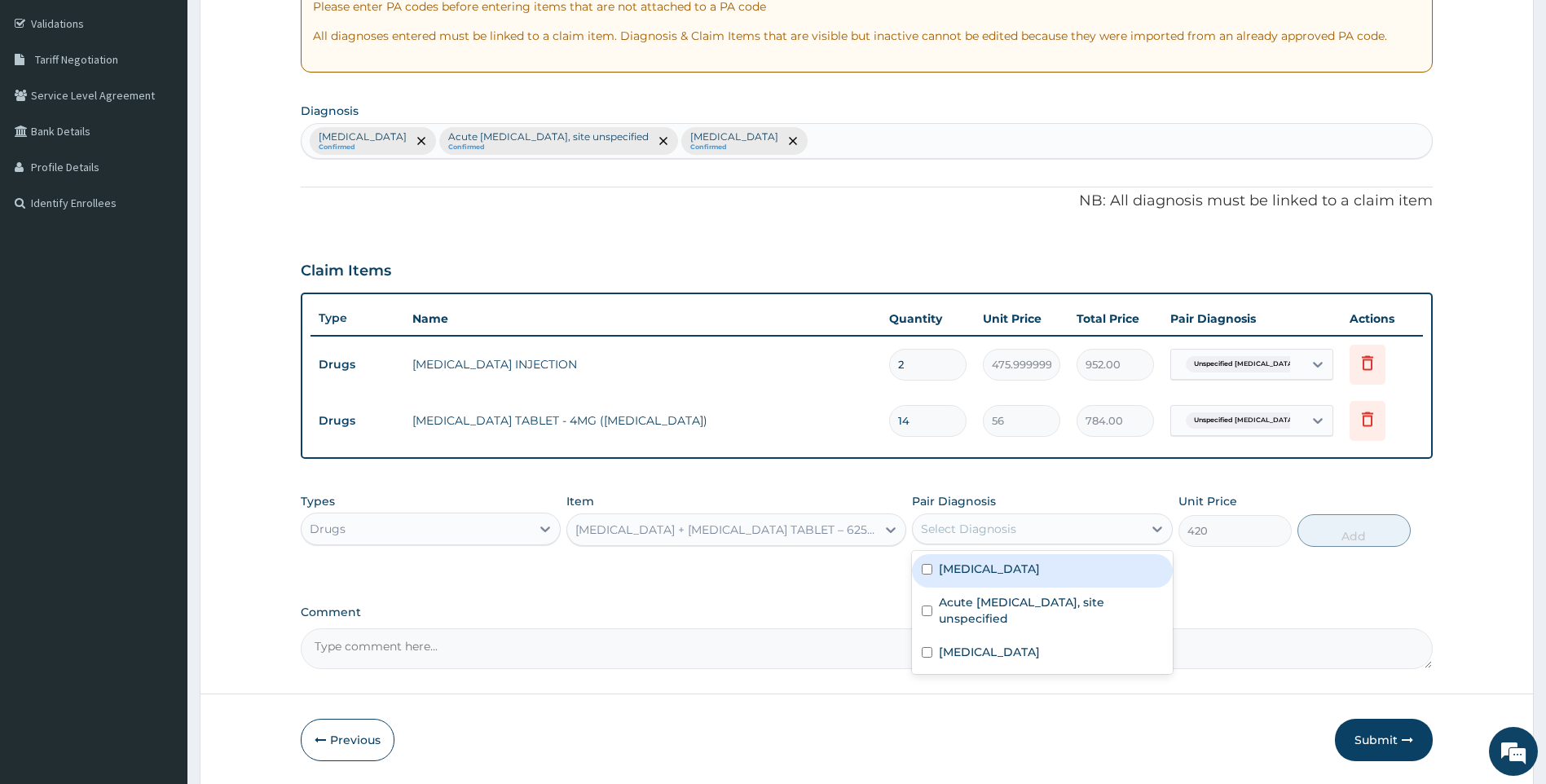
drag, startPoint x: 1029, startPoint y: 524, endPoint x: 1029, endPoint y: 548, distance: 24.0
click at [1029, 526] on div "Select Diagnosis" at bounding box center [1027, 528] width 229 height 26
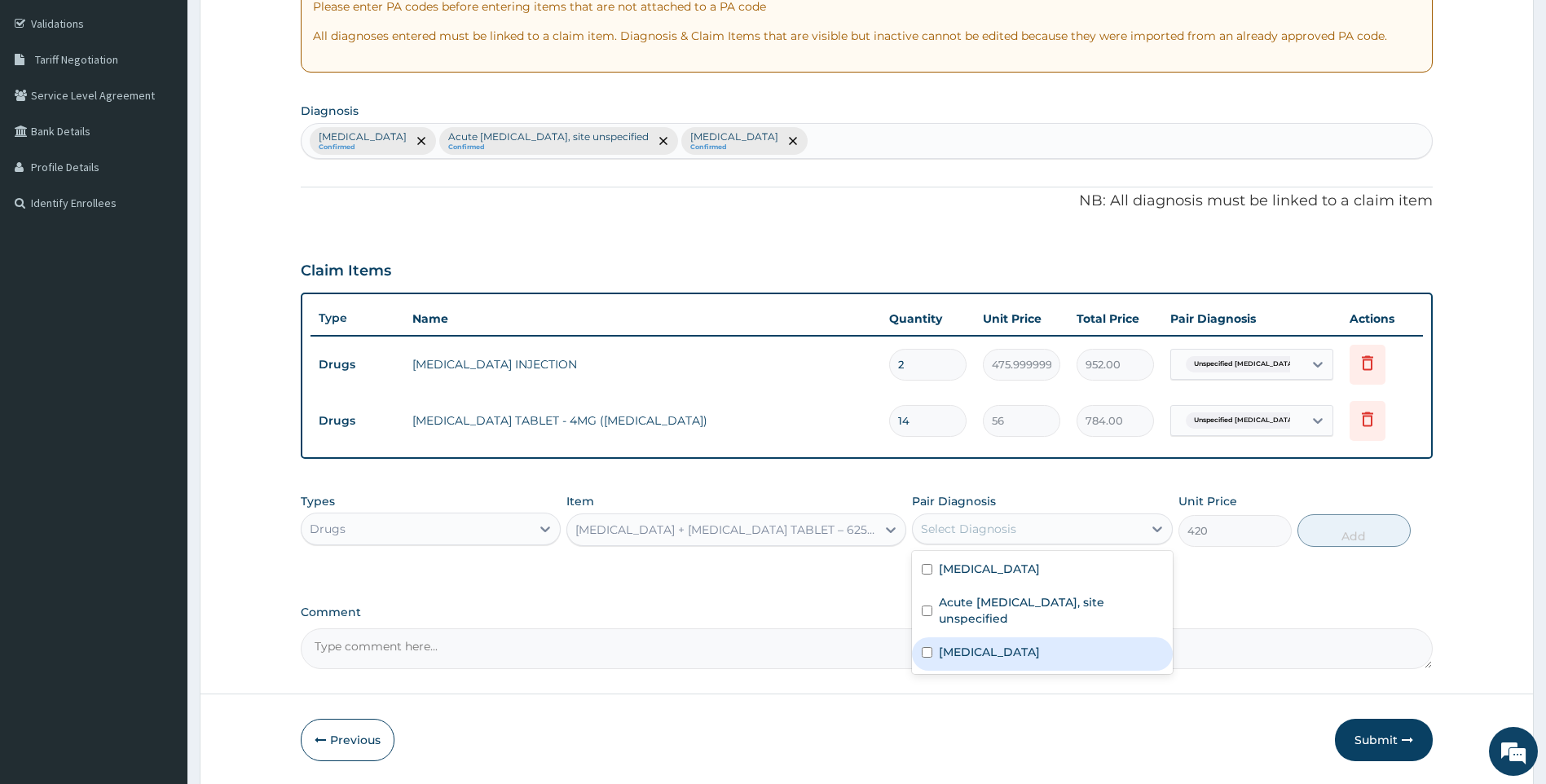
click at [1020, 647] on div "Salmonella infection, unspecified" at bounding box center [1042, 654] width 261 height 33
checkbox input "true"
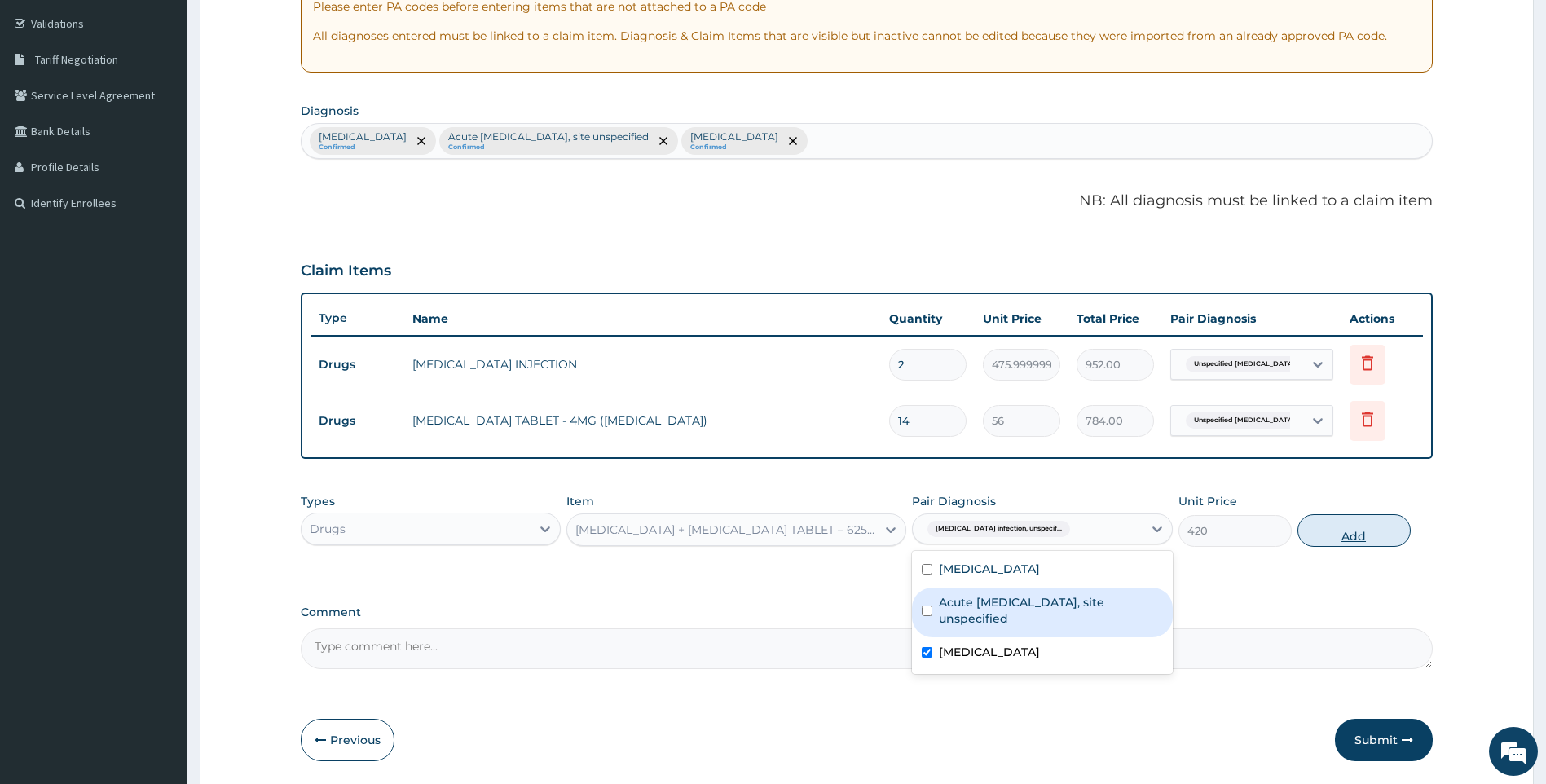
drag, startPoint x: 1375, startPoint y: 526, endPoint x: 1075, endPoint y: 520, distance: 300.1
click at [1371, 528] on button "Add" at bounding box center [1354, 530] width 113 height 32
type input "0"
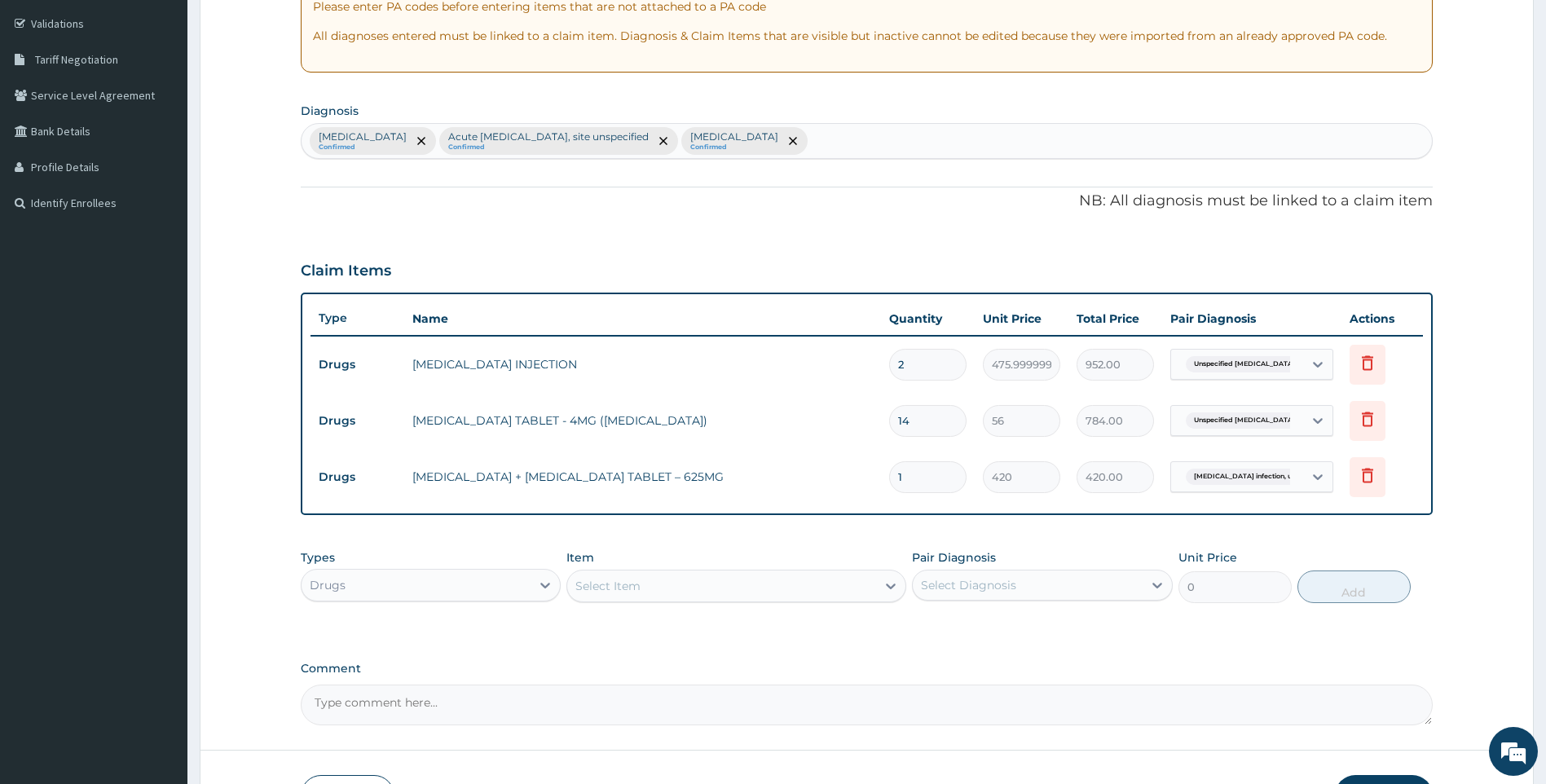
type input "14"
type input "5880.00"
type input "14"
click at [810, 576] on div "Select Item" at bounding box center [722, 585] width 309 height 26
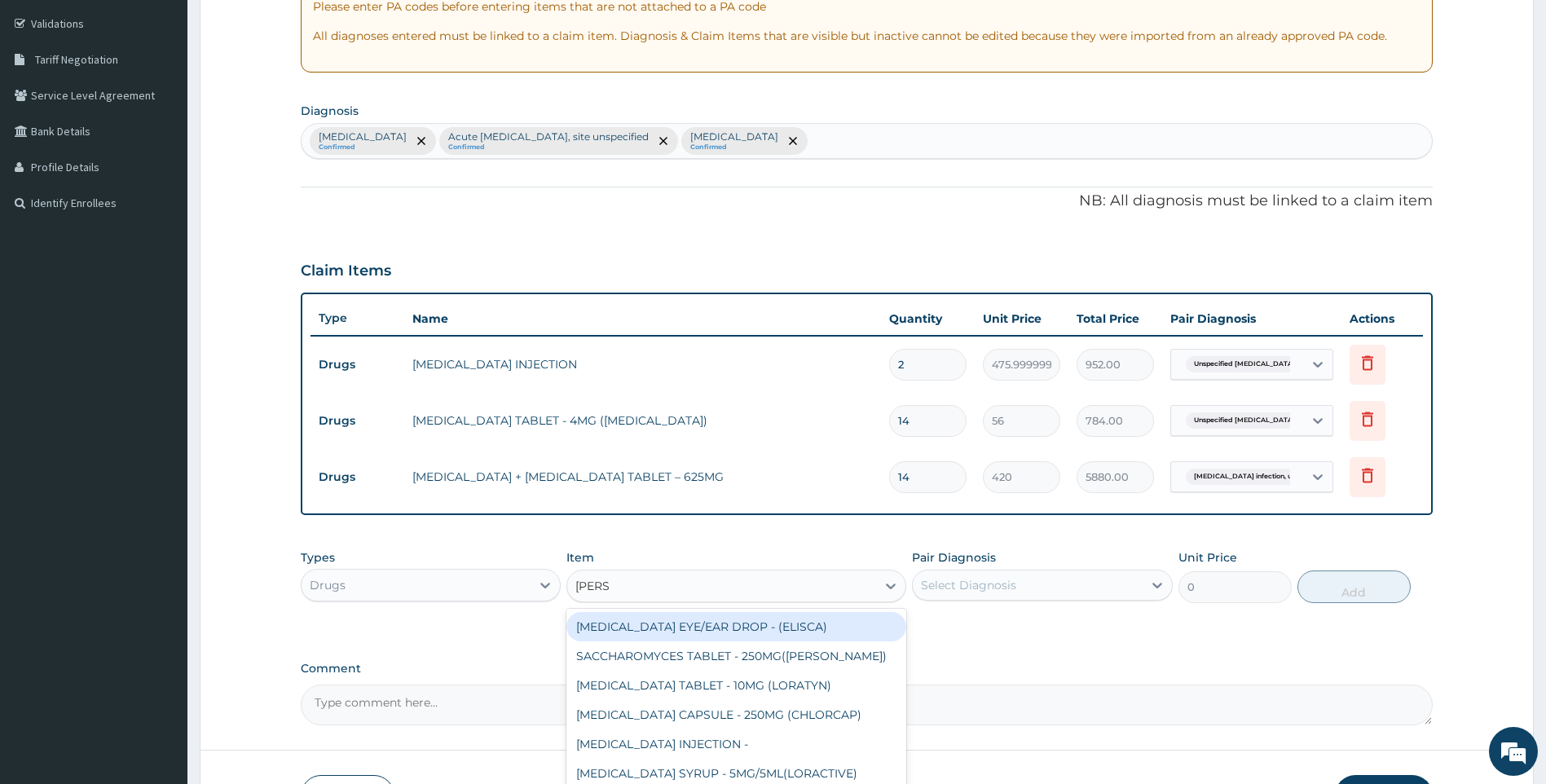
type input "LORAT"
drag, startPoint x: 699, startPoint y: 628, endPoint x: 771, endPoint y: 606, distance: 75.3
click at [700, 628] on div "LORATADINE TABLET - 10MG (LORATYN)" at bounding box center [736, 626] width 340 height 29
type input "98"
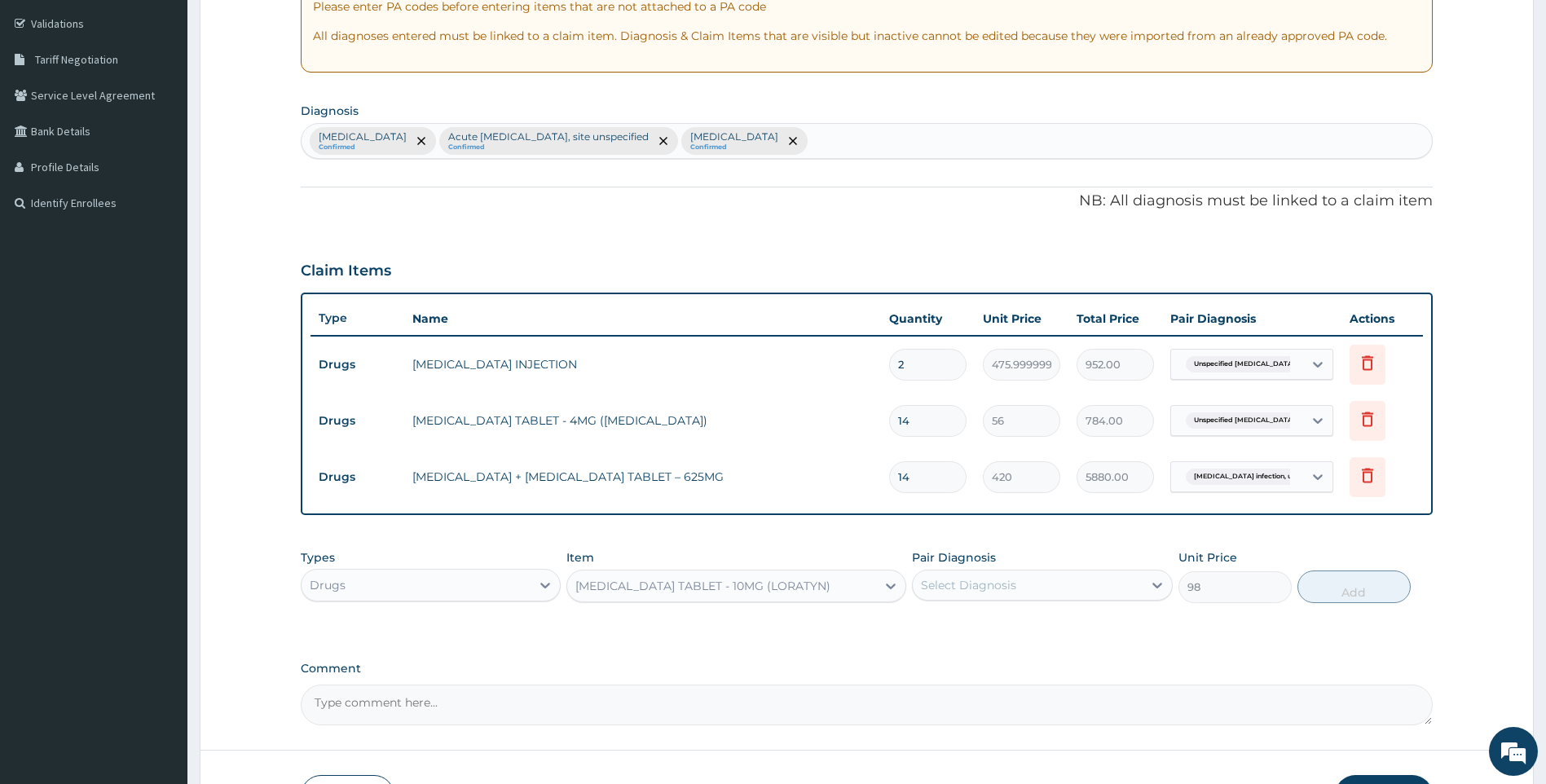
click at [1101, 596] on div "Select Diagnosis" at bounding box center [1027, 584] width 229 height 26
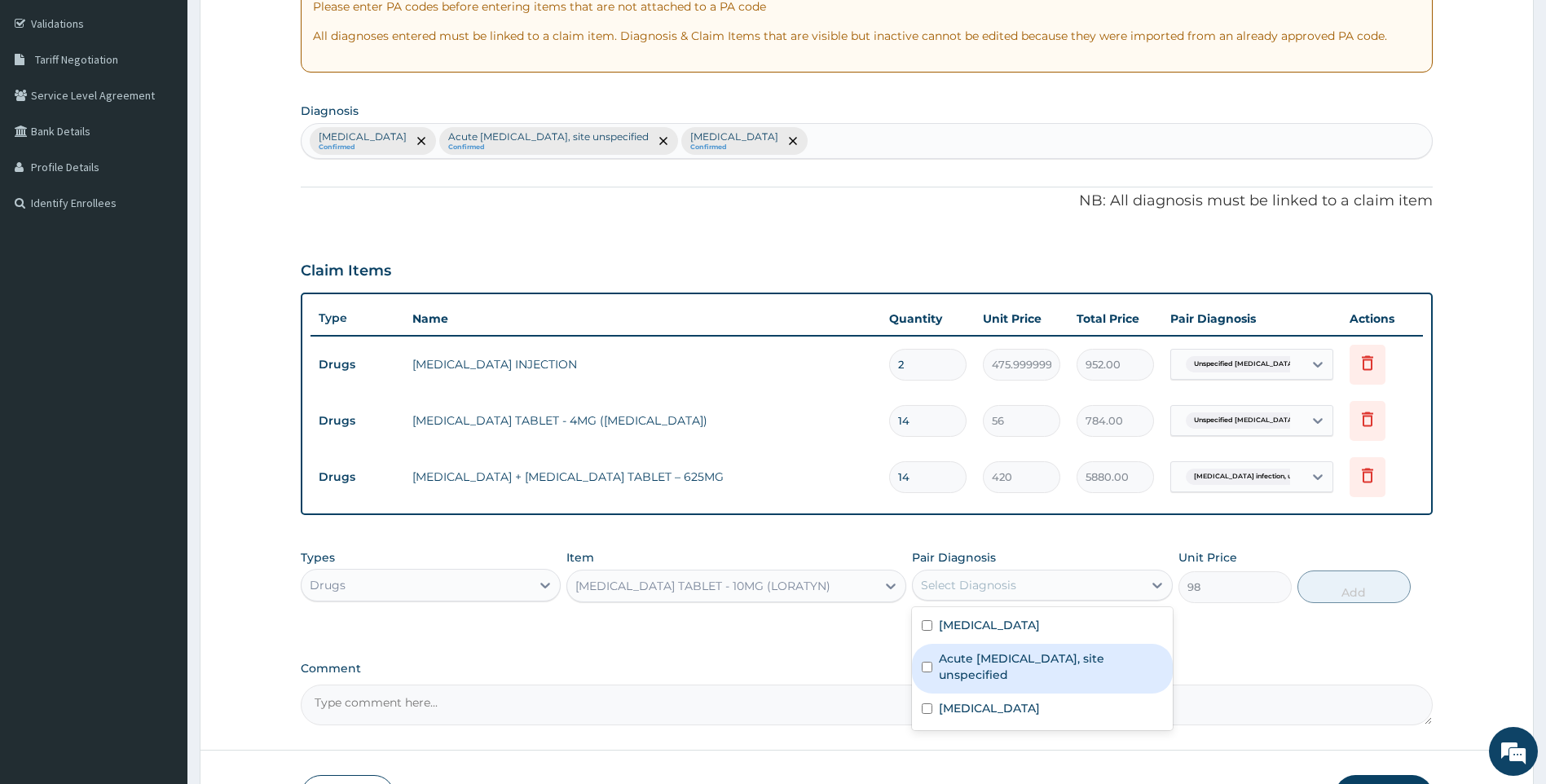
drag, startPoint x: 1071, startPoint y: 667, endPoint x: 1195, endPoint y: 632, distance: 128.8
click at [1075, 666] on label "Acute upper respiratory infection, site unspecified" at bounding box center [1050, 666] width 224 height 32
checkbox input "true"
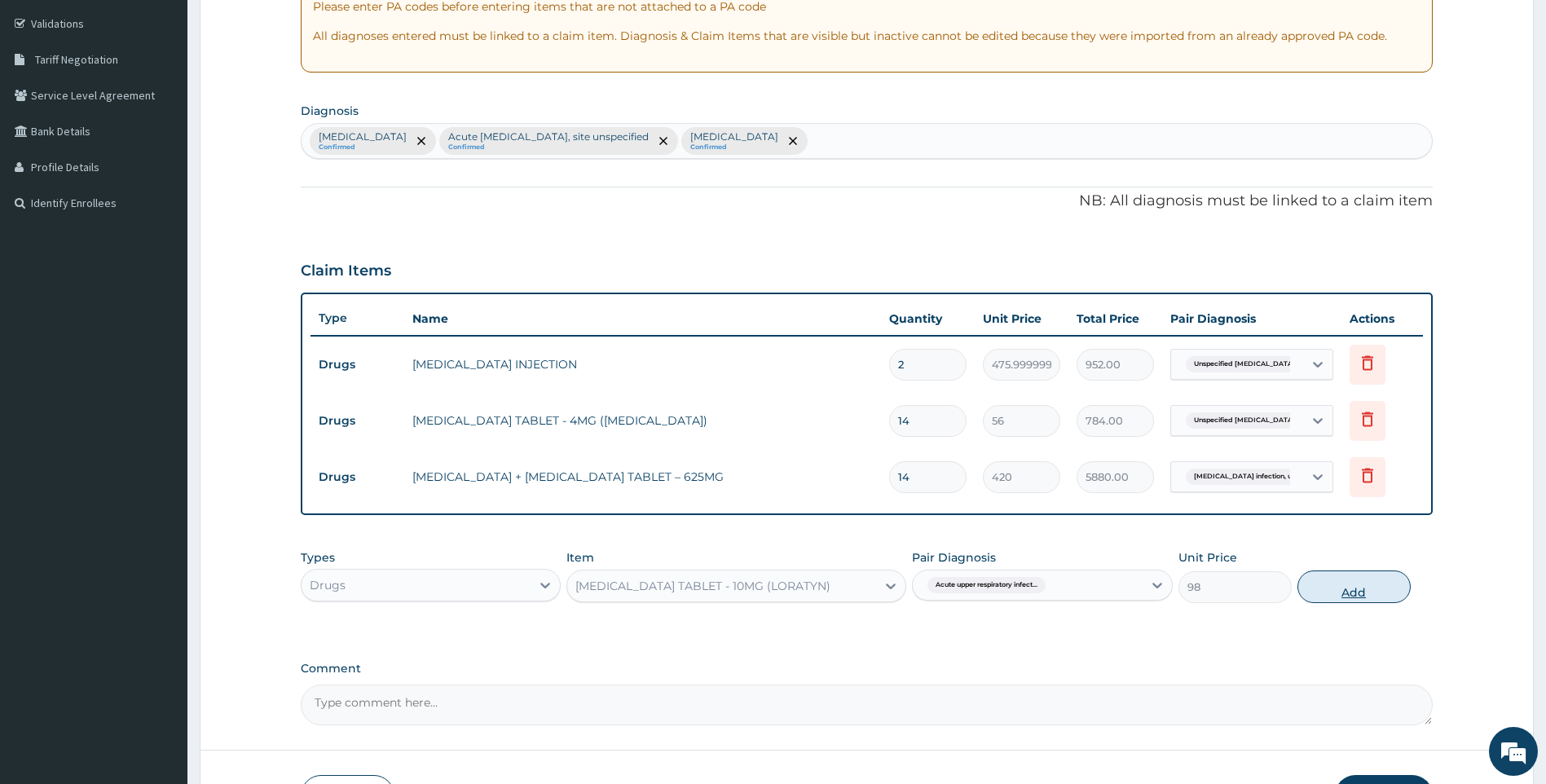
click at [1357, 592] on button "Add" at bounding box center [1354, 586] width 113 height 32
type input "0"
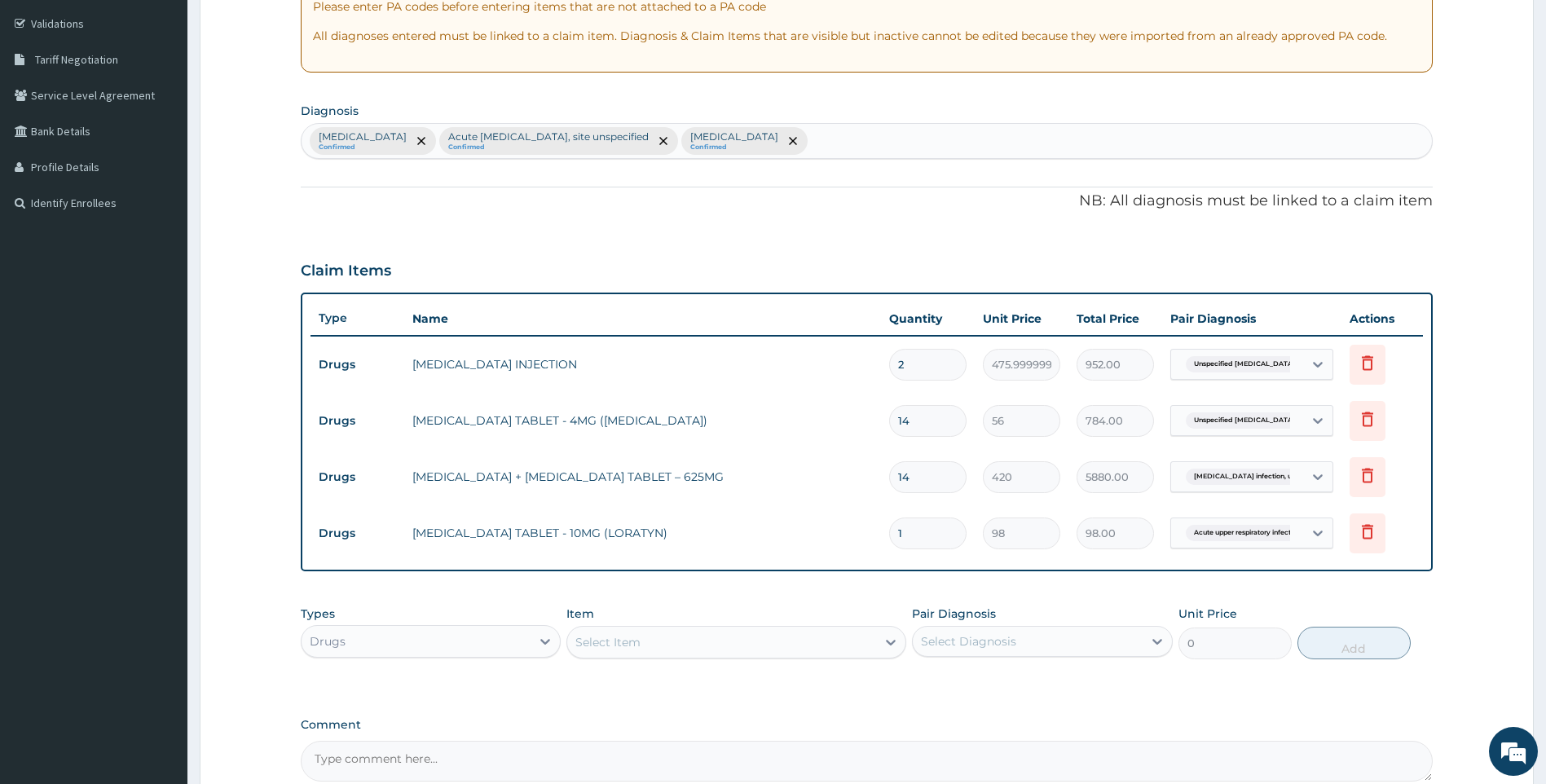
type input "10"
type input "980.00"
type input "10"
click at [497, 645] on div "Drugs" at bounding box center [416, 640] width 229 height 26
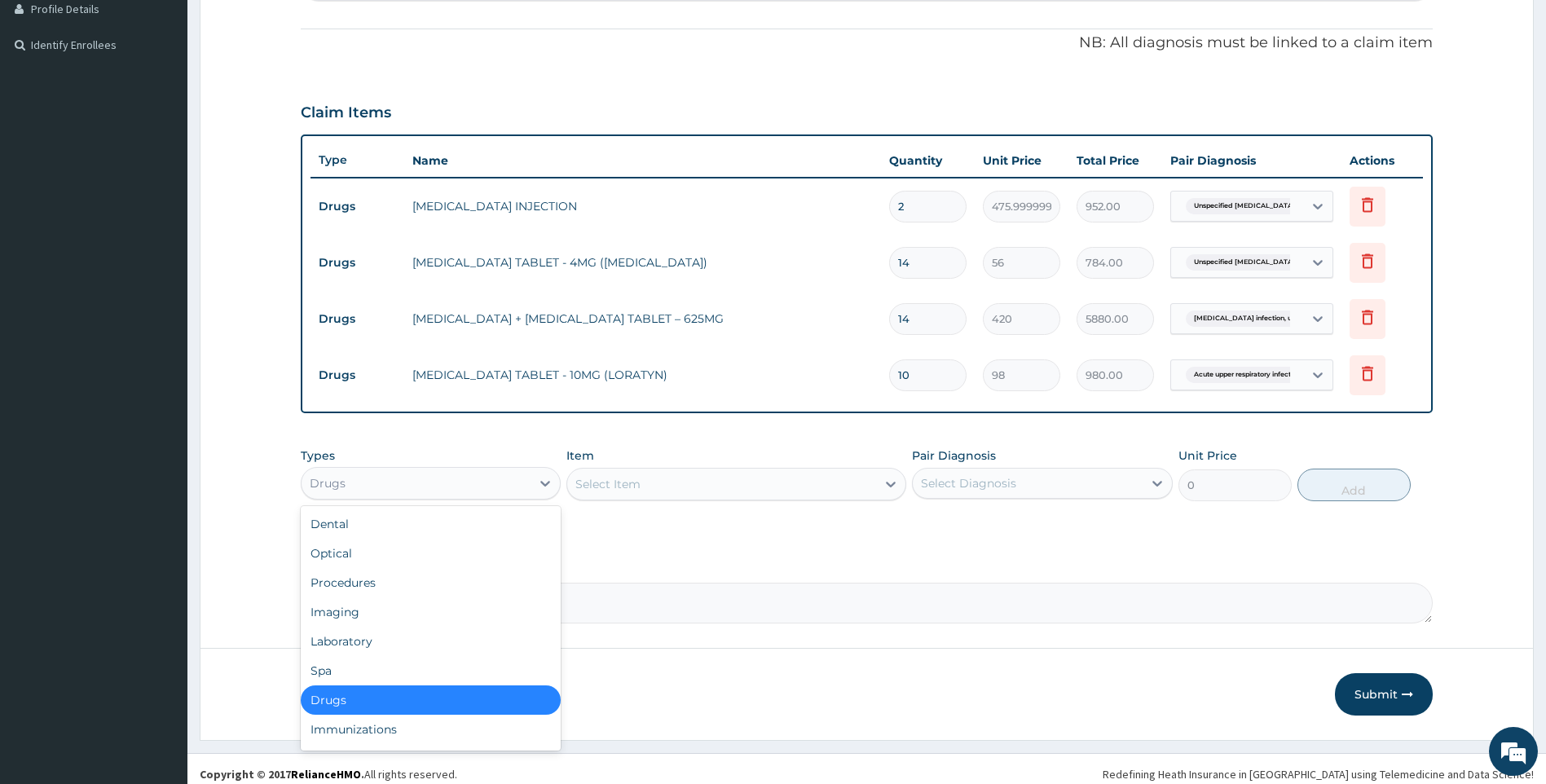
scroll to position [461, 0]
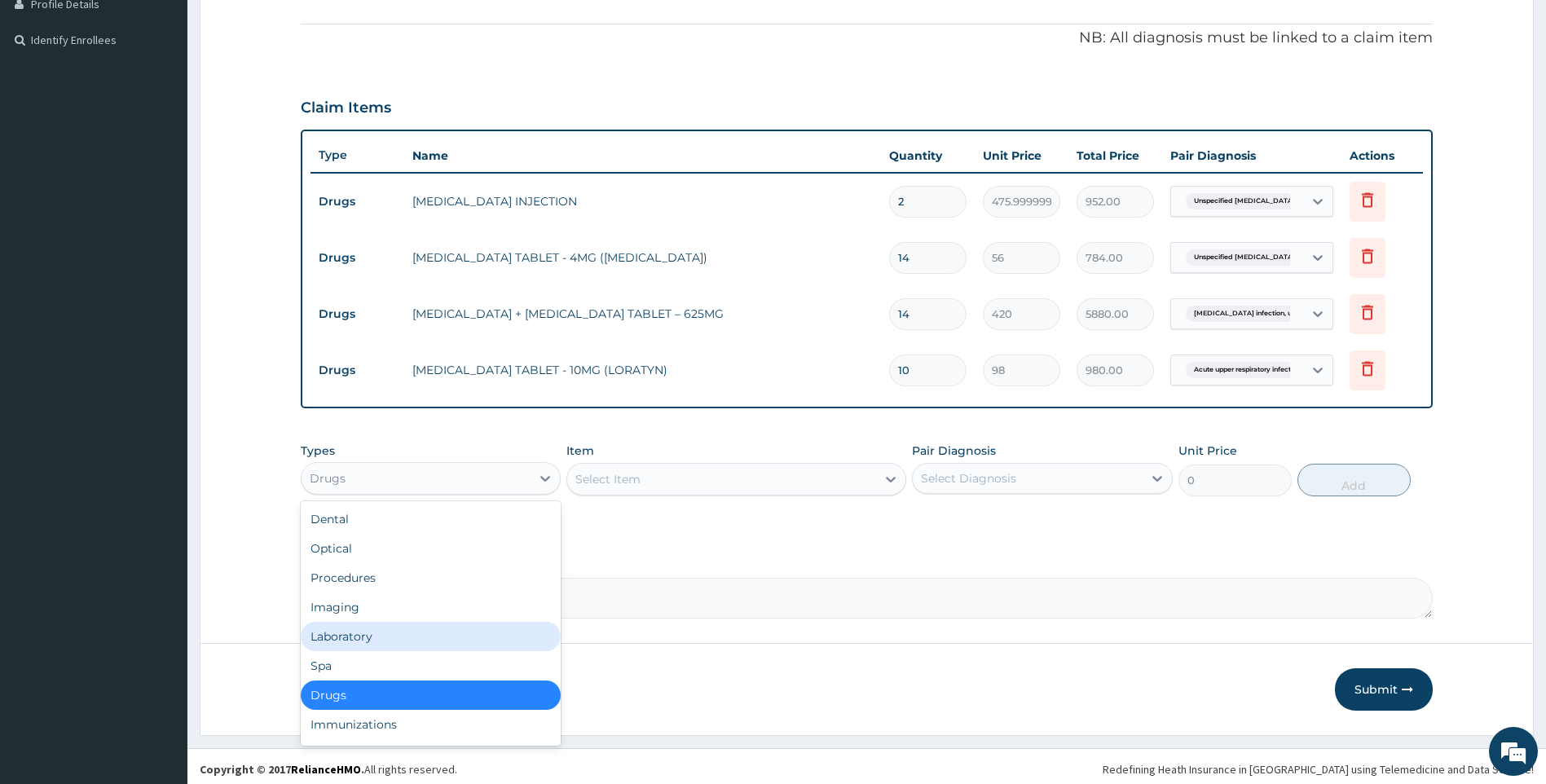
drag, startPoint x: 367, startPoint y: 636, endPoint x: 367, endPoint y: 611, distance: 25.0
click at [367, 634] on div "Laboratory" at bounding box center [431, 636] width 261 height 29
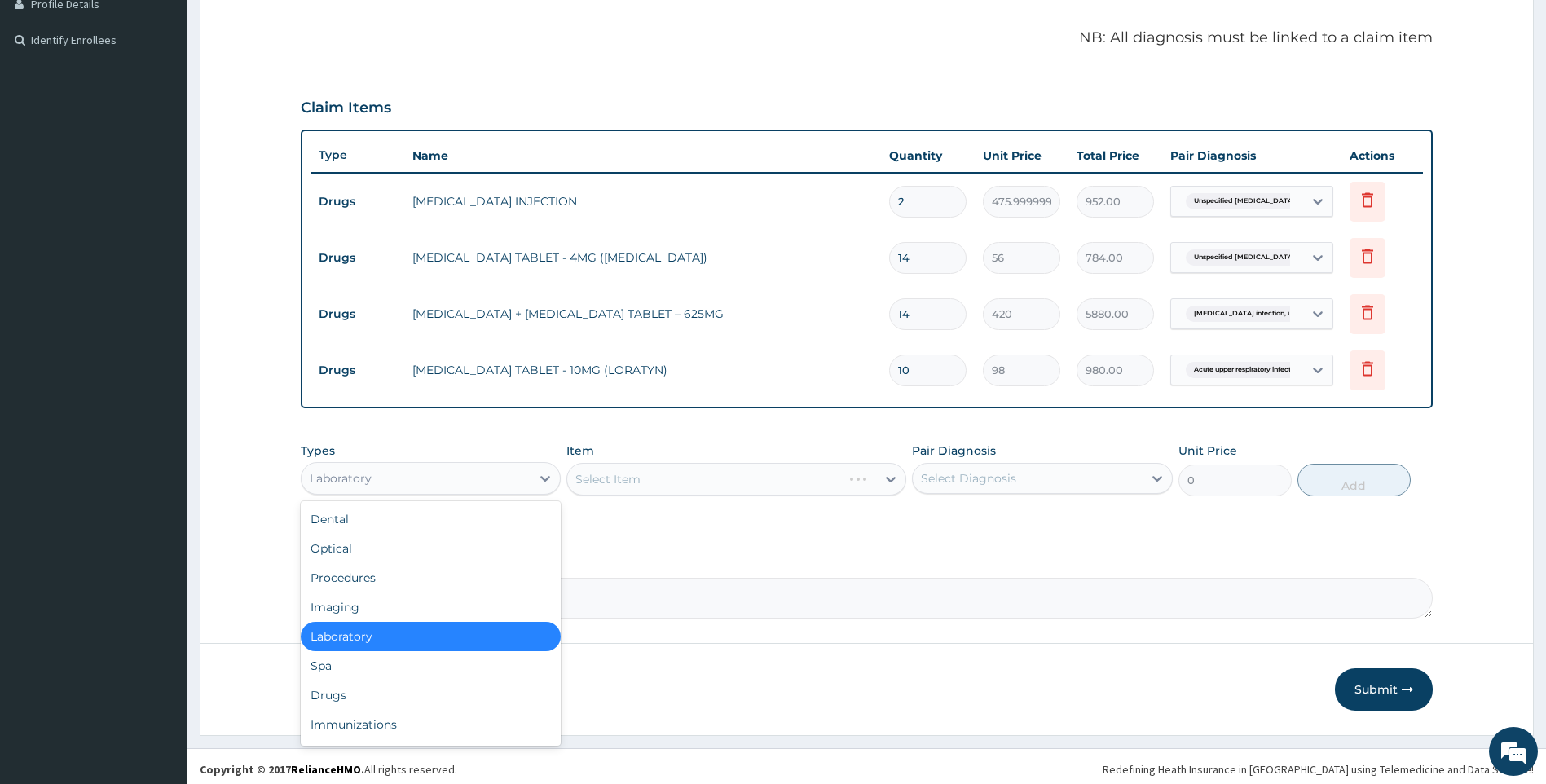
click at [488, 483] on div "Laboratory" at bounding box center [416, 478] width 229 height 26
click at [367, 688] on div "Drugs" at bounding box center [431, 695] width 261 height 29
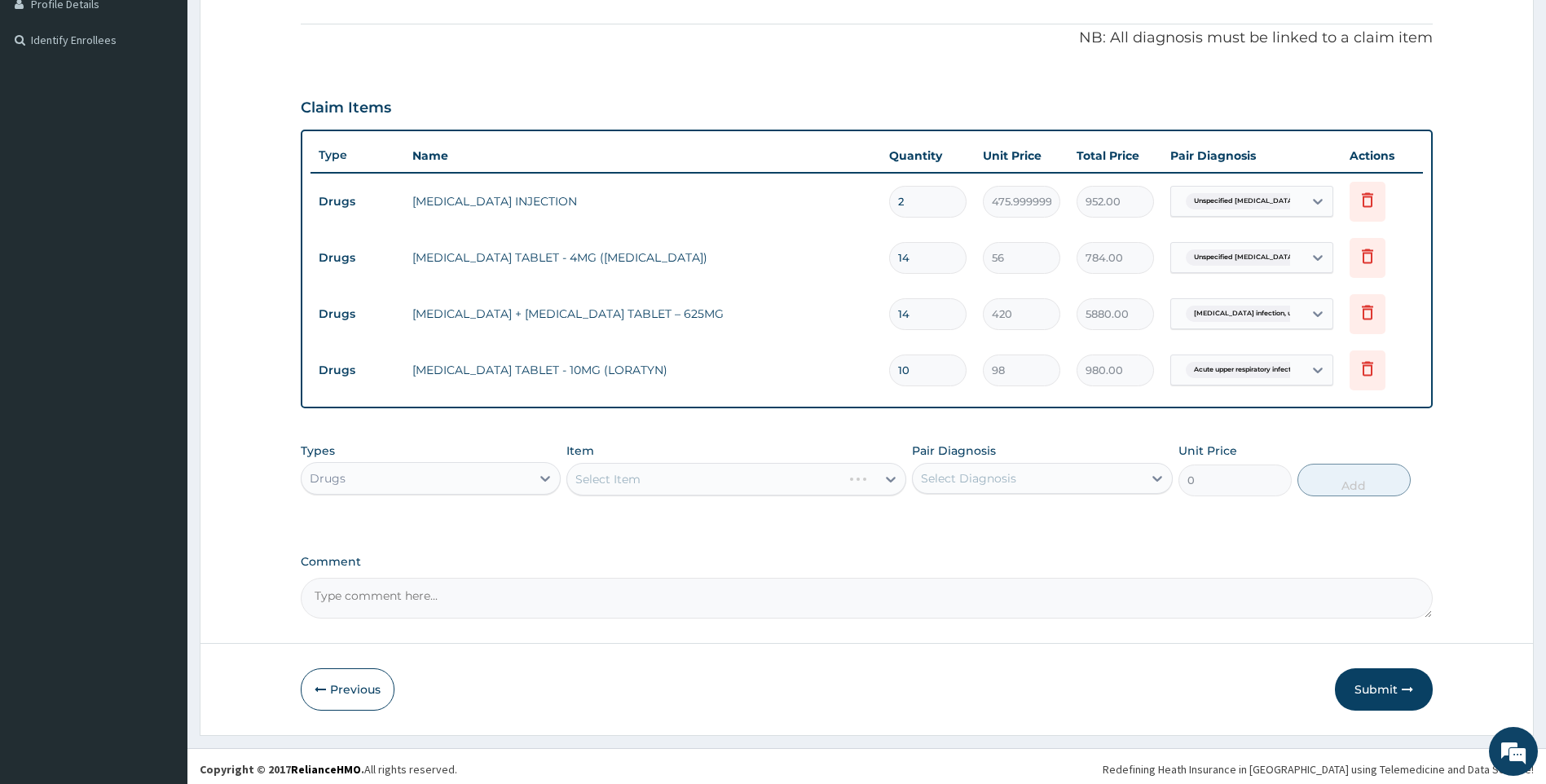
click at [683, 473] on div "Select Item" at bounding box center [736, 479] width 340 height 32
click at [862, 475] on div "Select Item" at bounding box center [736, 479] width 340 height 32
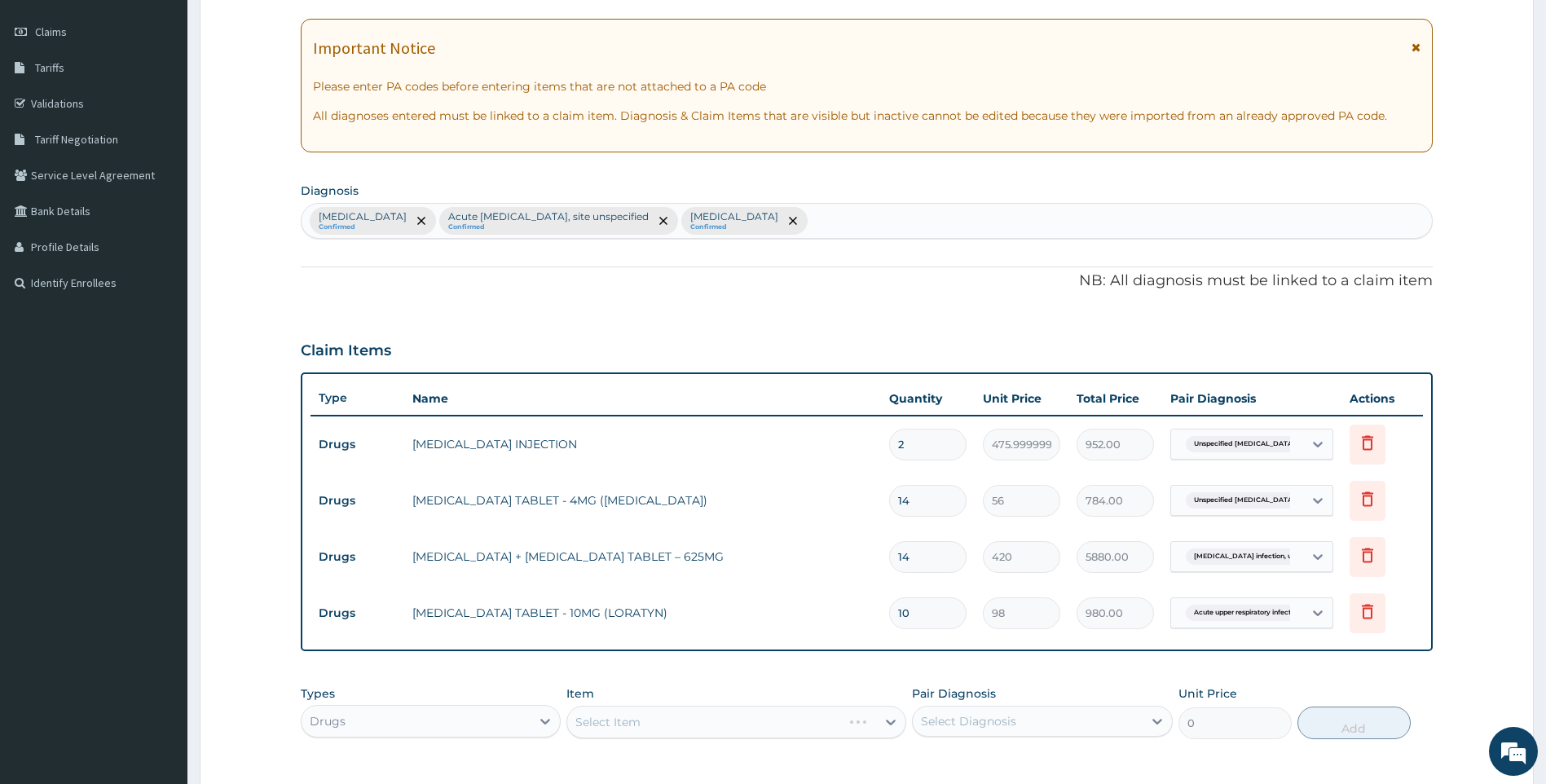
scroll to position [216, 0]
click at [789, 726] on div "Select Item" at bounding box center [736, 723] width 340 height 32
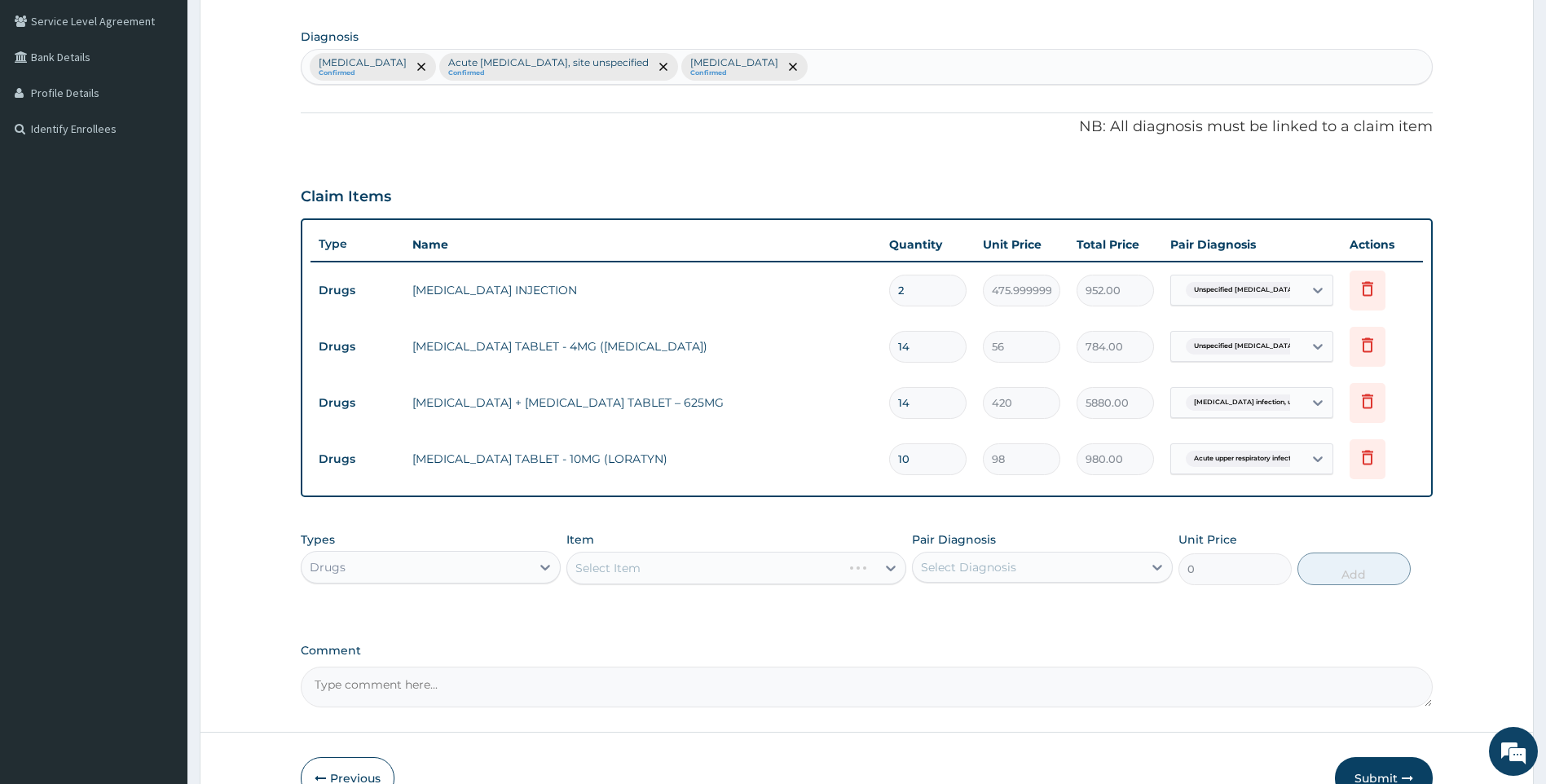
scroll to position [379, 0]
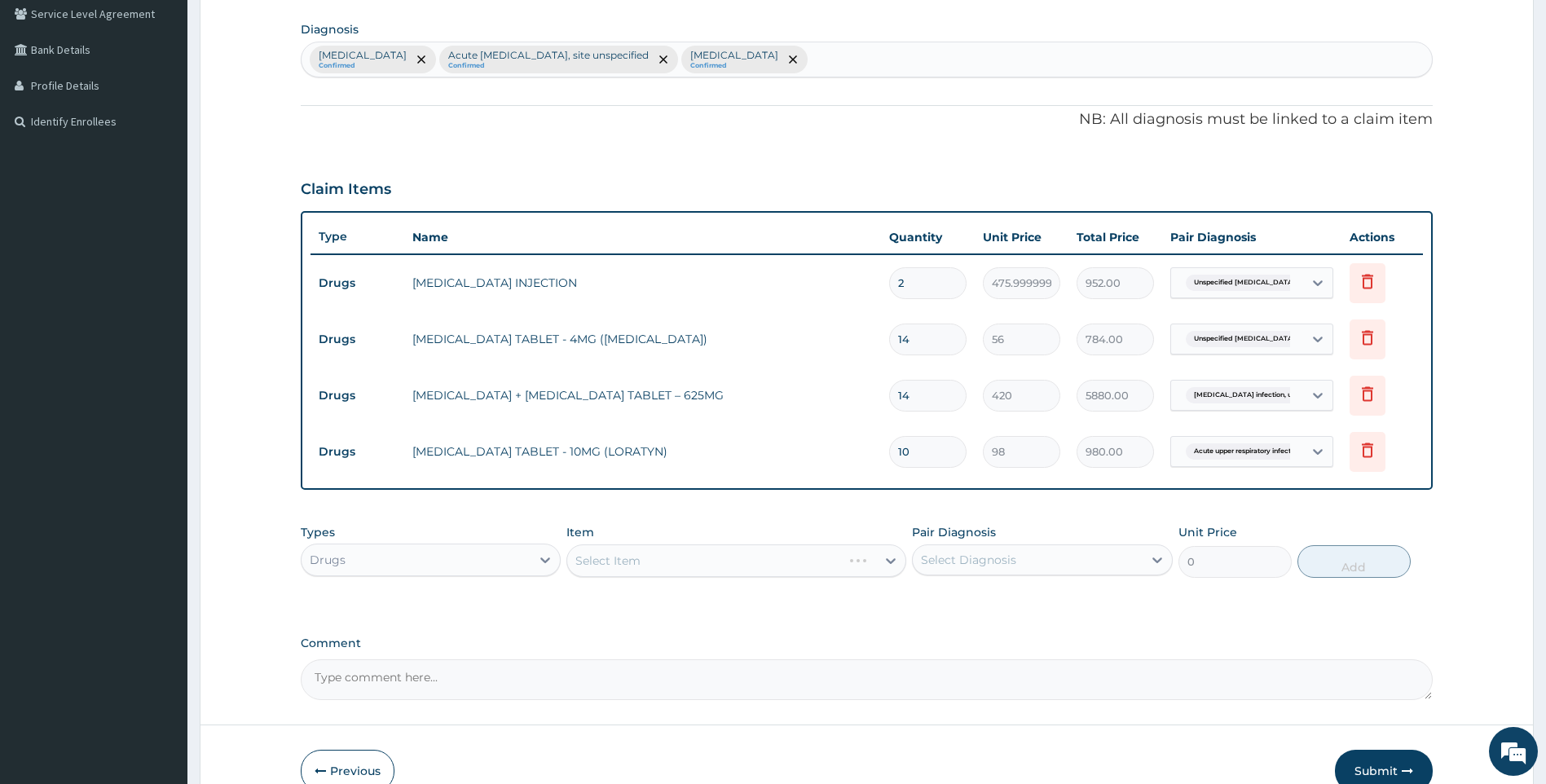
click at [666, 566] on div "Select Item" at bounding box center [736, 560] width 340 height 32
drag, startPoint x: 632, startPoint y: 541, endPoint x: 630, endPoint y: 560, distance: 19.1
click at [632, 559] on div "Item Select Item" at bounding box center [736, 551] width 340 height 54
click at [630, 564] on div "Select Item" at bounding box center [736, 560] width 340 height 32
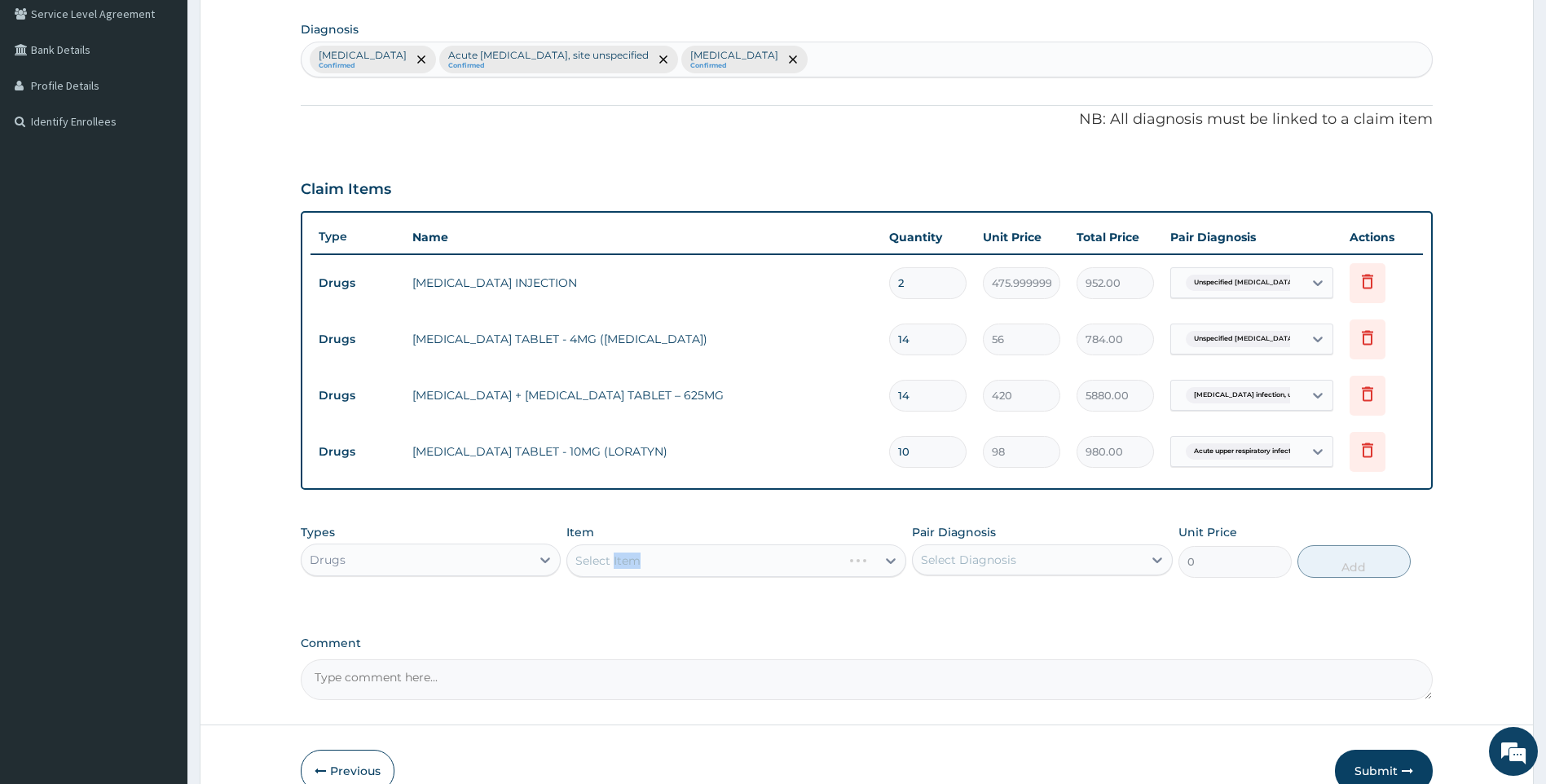
drag, startPoint x: 630, startPoint y: 564, endPoint x: 644, endPoint y: 563, distance: 14.0
click at [644, 563] on div "Select Item" at bounding box center [736, 560] width 340 height 32
click at [664, 564] on div "Select Item" at bounding box center [736, 560] width 340 height 32
click at [663, 568] on div "Select Item" at bounding box center [736, 560] width 340 height 32
click at [749, 554] on div "Select Item" at bounding box center [736, 560] width 340 height 32
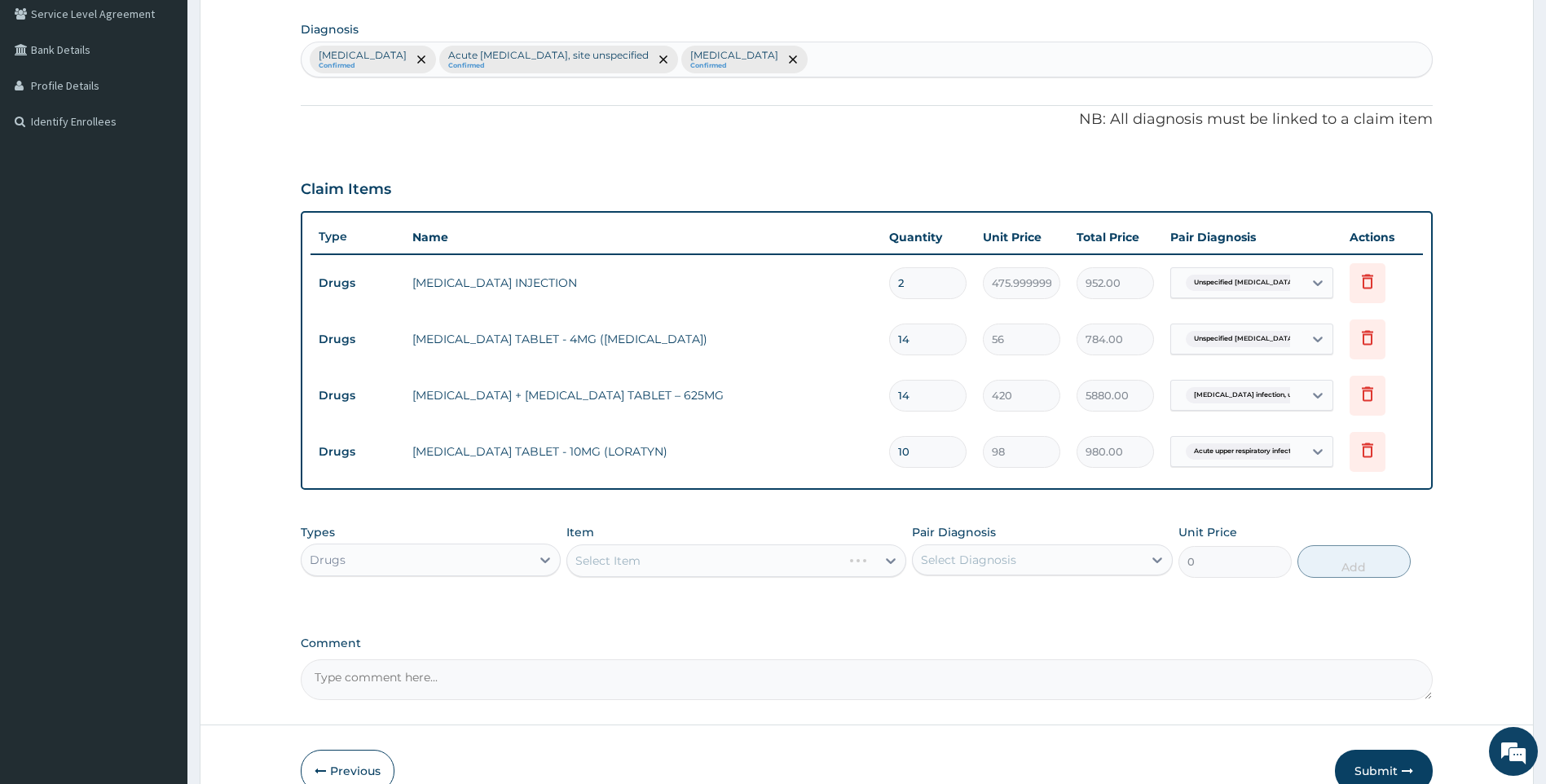
click at [798, 564] on div "Select Item" at bounding box center [736, 560] width 340 height 32
click at [826, 564] on div "Select Item" at bounding box center [736, 560] width 340 height 32
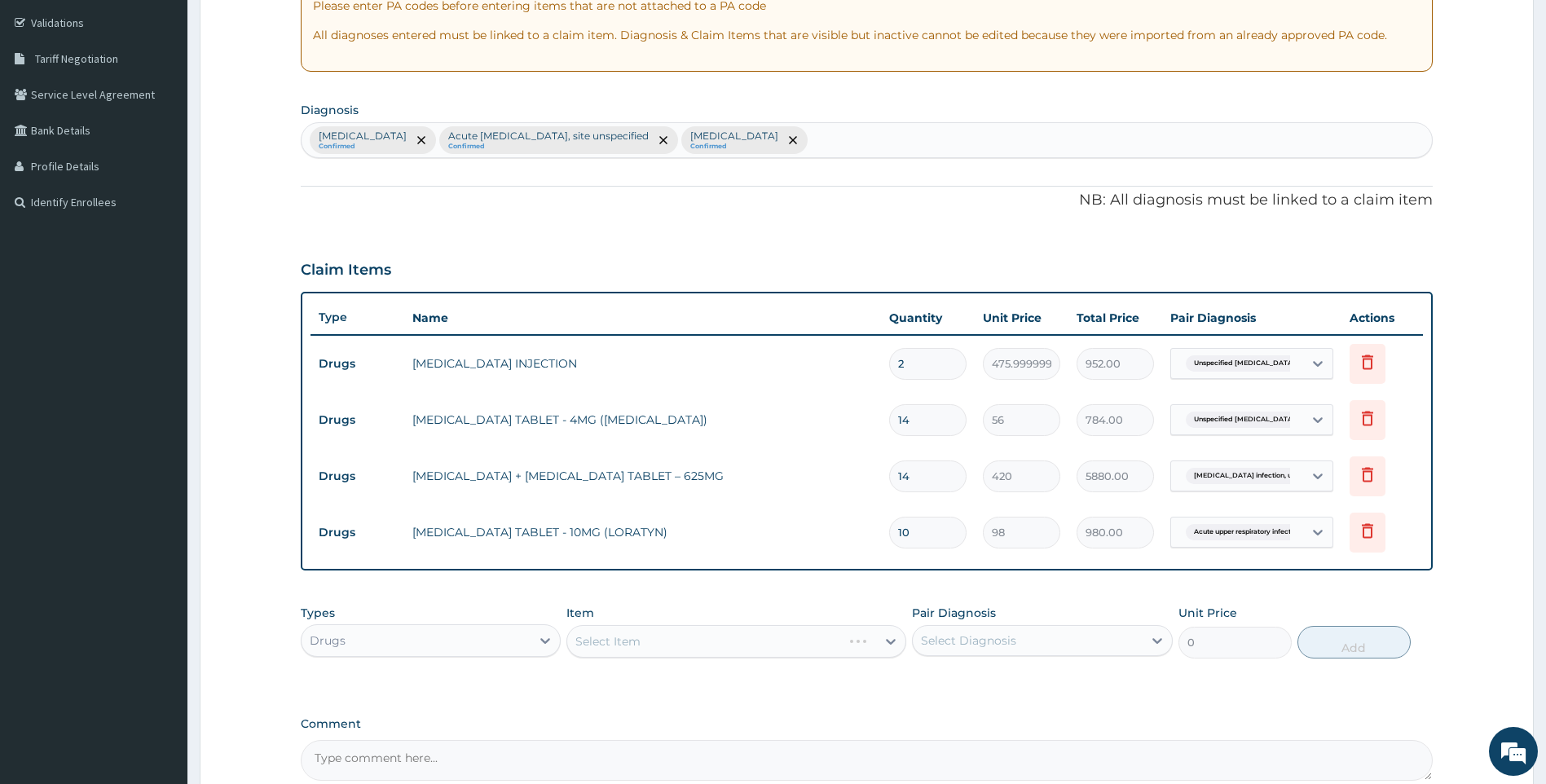
scroll to position [298, 0]
drag, startPoint x: 862, startPoint y: 641, endPoint x: 886, endPoint y: 640, distance: 24.0
click at [862, 642] on div "Select Item" at bounding box center [736, 642] width 340 height 32
click at [887, 639] on div "Select Item" at bounding box center [736, 642] width 340 height 32
drag, startPoint x: 880, startPoint y: 639, endPoint x: 833, endPoint y: 644, distance: 47.3
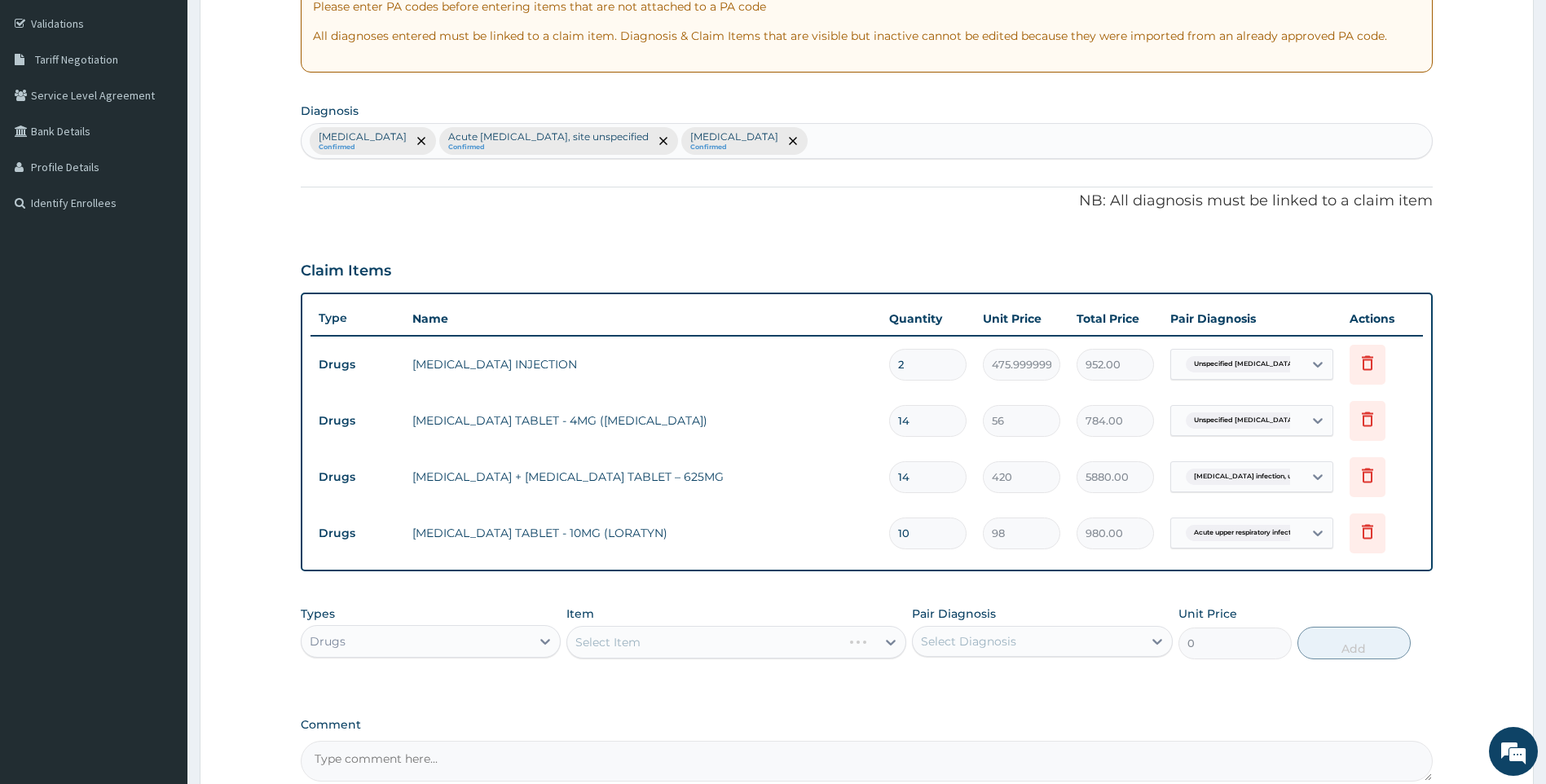
click at [878, 640] on div "Select Item" at bounding box center [736, 642] width 340 height 32
click at [828, 646] on div "Select Item" at bounding box center [736, 642] width 340 height 32
click at [708, 631] on div "Select Item" at bounding box center [736, 642] width 340 height 32
click at [710, 635] on div "Select Item" at bounding box center [736, 642] width 340 height 32
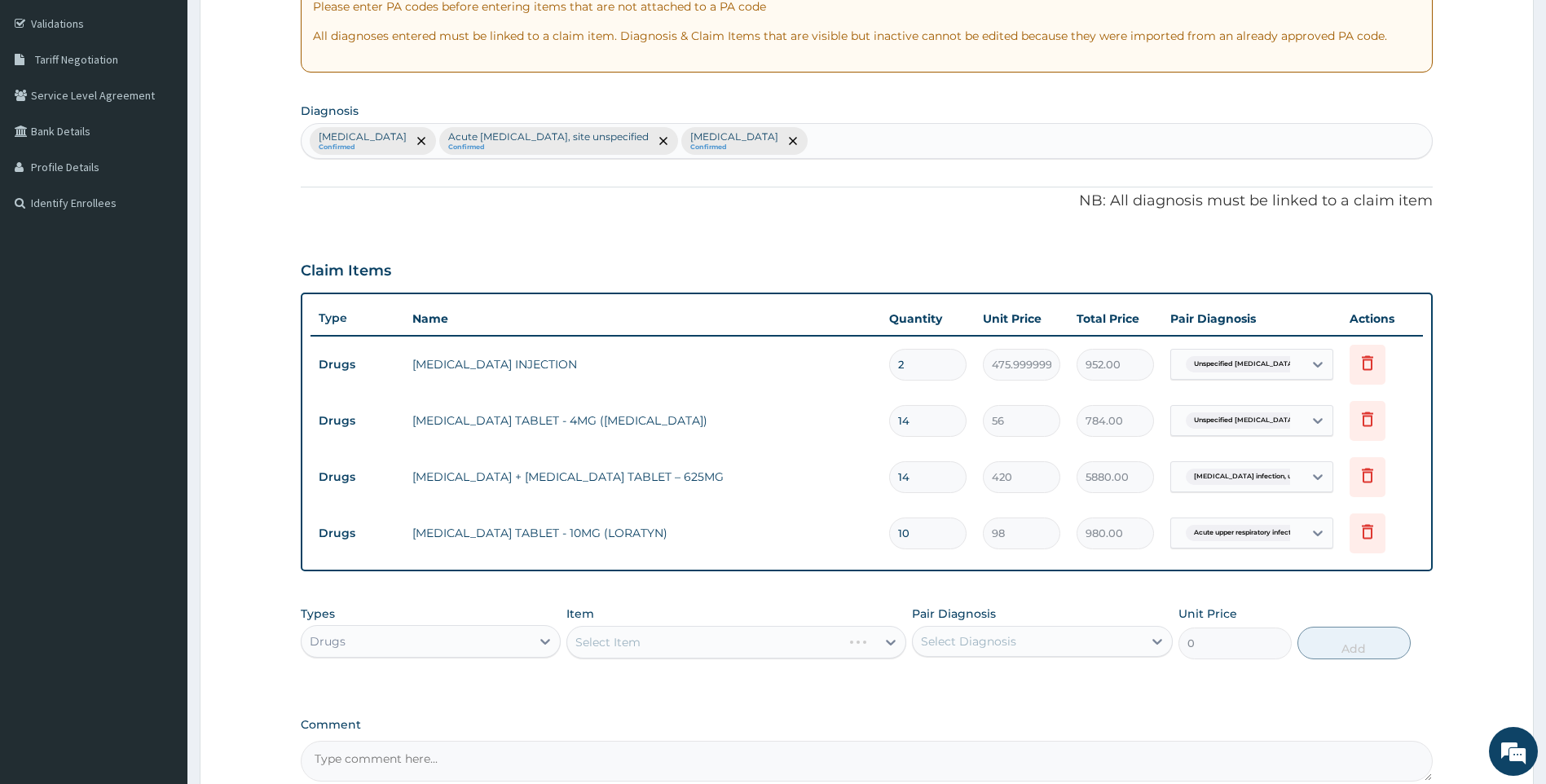
click at [632, 643] on div "Select Item" at bounding box center [736, 642] width 340 height 32
click at [634, 643] on div "Select Item" at bounding box center [736, 642] width 340 height 32
click at [638, 642] on div "Select Item" at bounding box center [736, 642] width 340 height 32
click at [701, 648] on div "Select Item" at bounding box center [736, 642] width 340 height 32
click at [772, 643] on div "Select Item" at bounding box center [736, 642] width 340 height 32
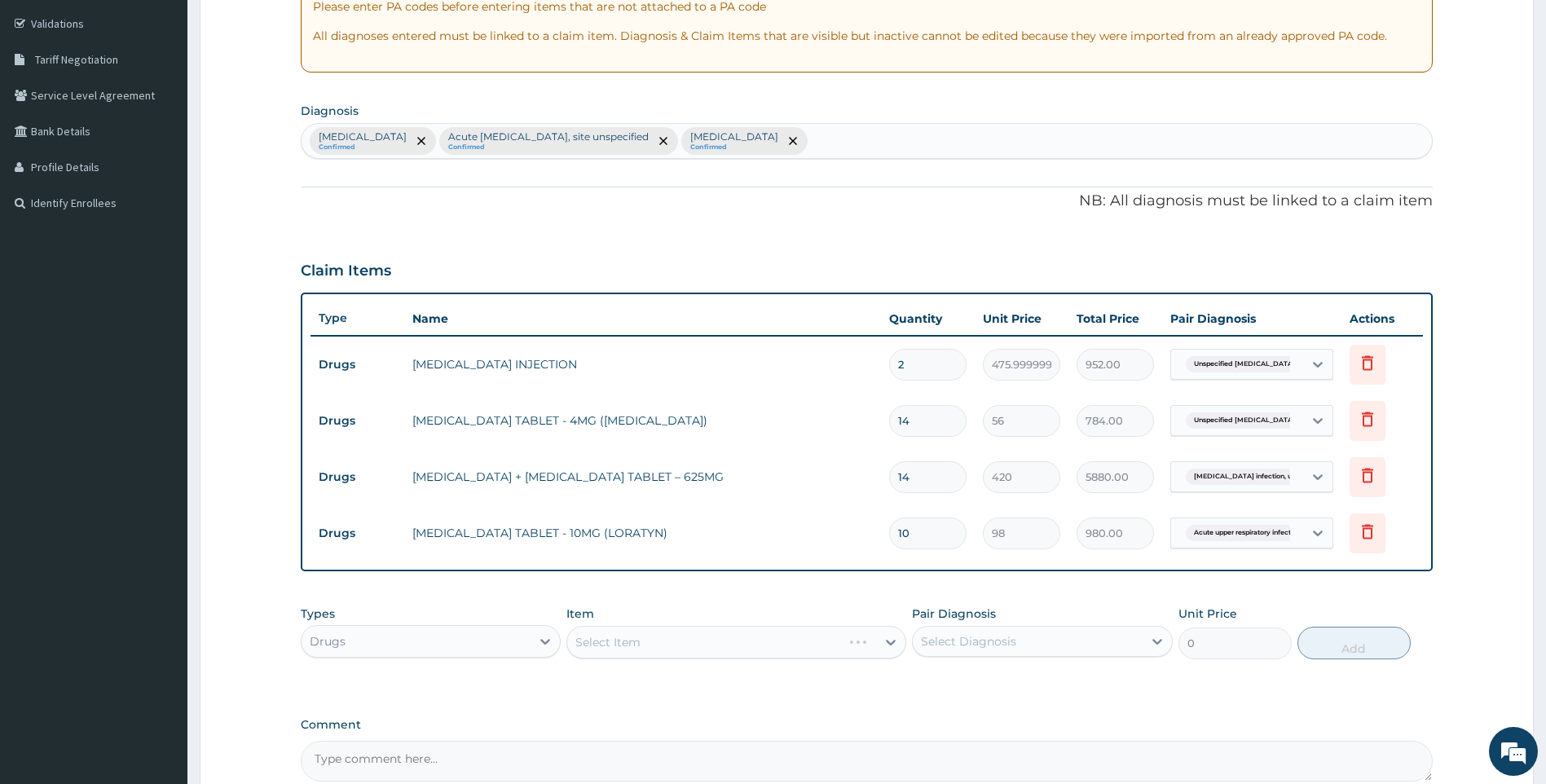
click at [823, 630] on div "Select Item" at bounding box center [736, 642] width 340 height 32
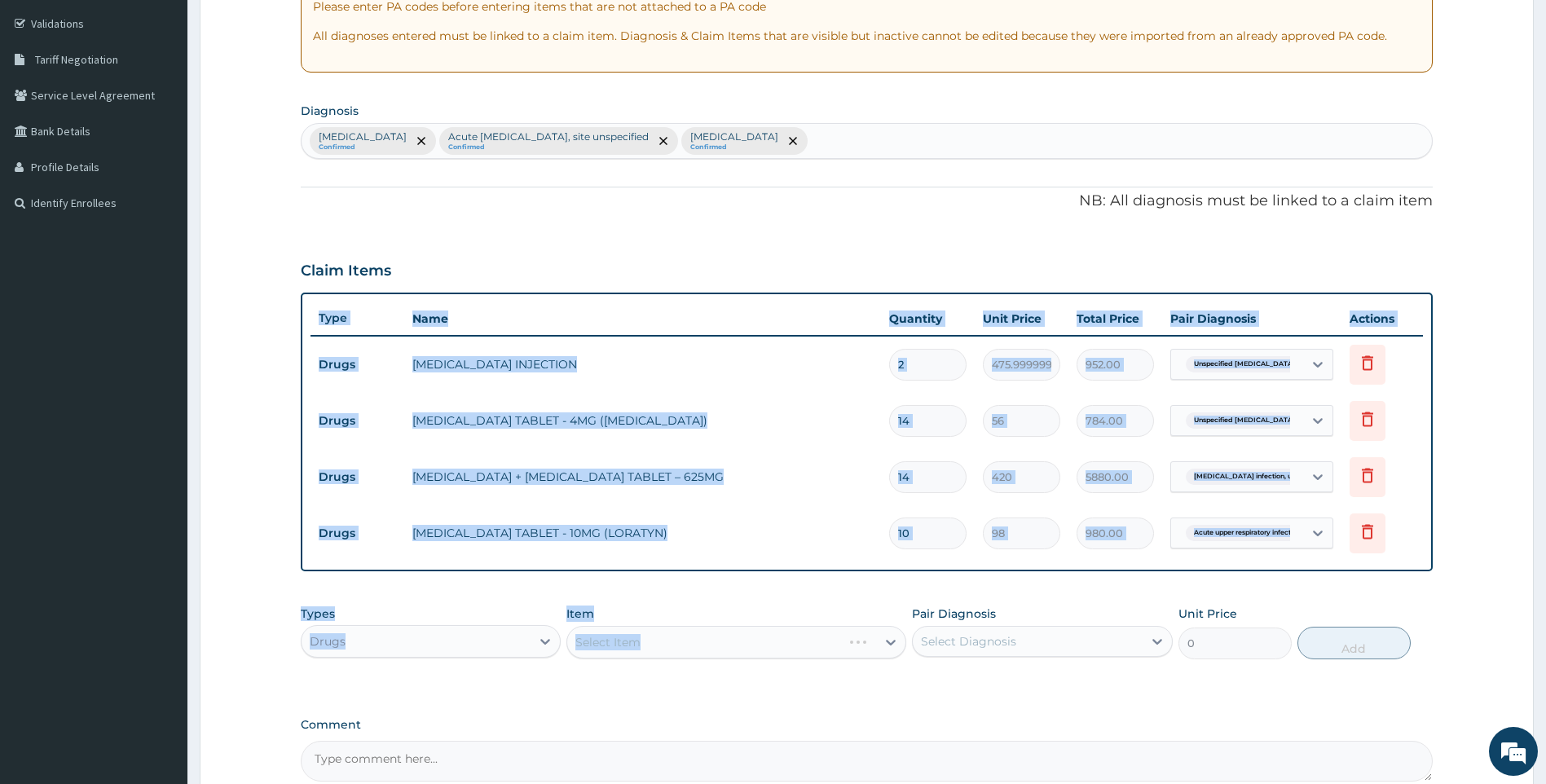
drag, startPoint x: 820, startPoint y: 641, endPoint x: 828, endPoint y: 559, distance: 82.4
click at [829, 560] on div "PA Code / Prescription Code Enter Code(Secondary Care Only) Encounter Date 12-1…" at bounding box center [867, 320] width 1133 height 923
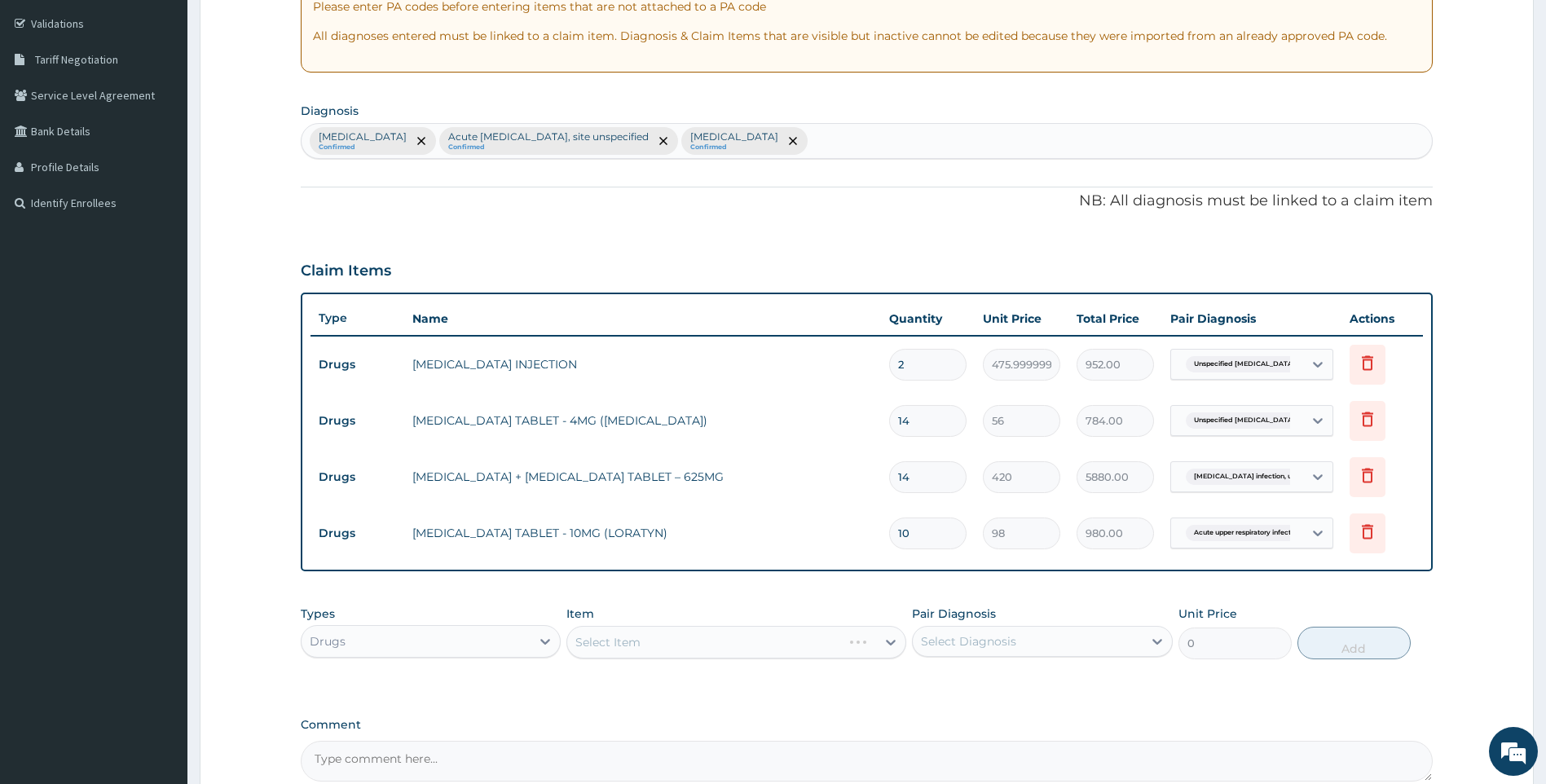
click at [868, 644] on div "Select Item" at bounding box center [736, 642] width 340 height 32
click at [871, 646] on div "Select Item" at bounding box center [736, 642] width 340 height 32
click at [814, 644] on div "Select Item" at bounding box center [736, 642] width 340 height 32
click at [818, 650] on div "Select Item" at bounding box center [736, 642] width 340 height 32
click at [853, 634] on div "Select Item" at bounding box center [736, 642] width 340 height 32
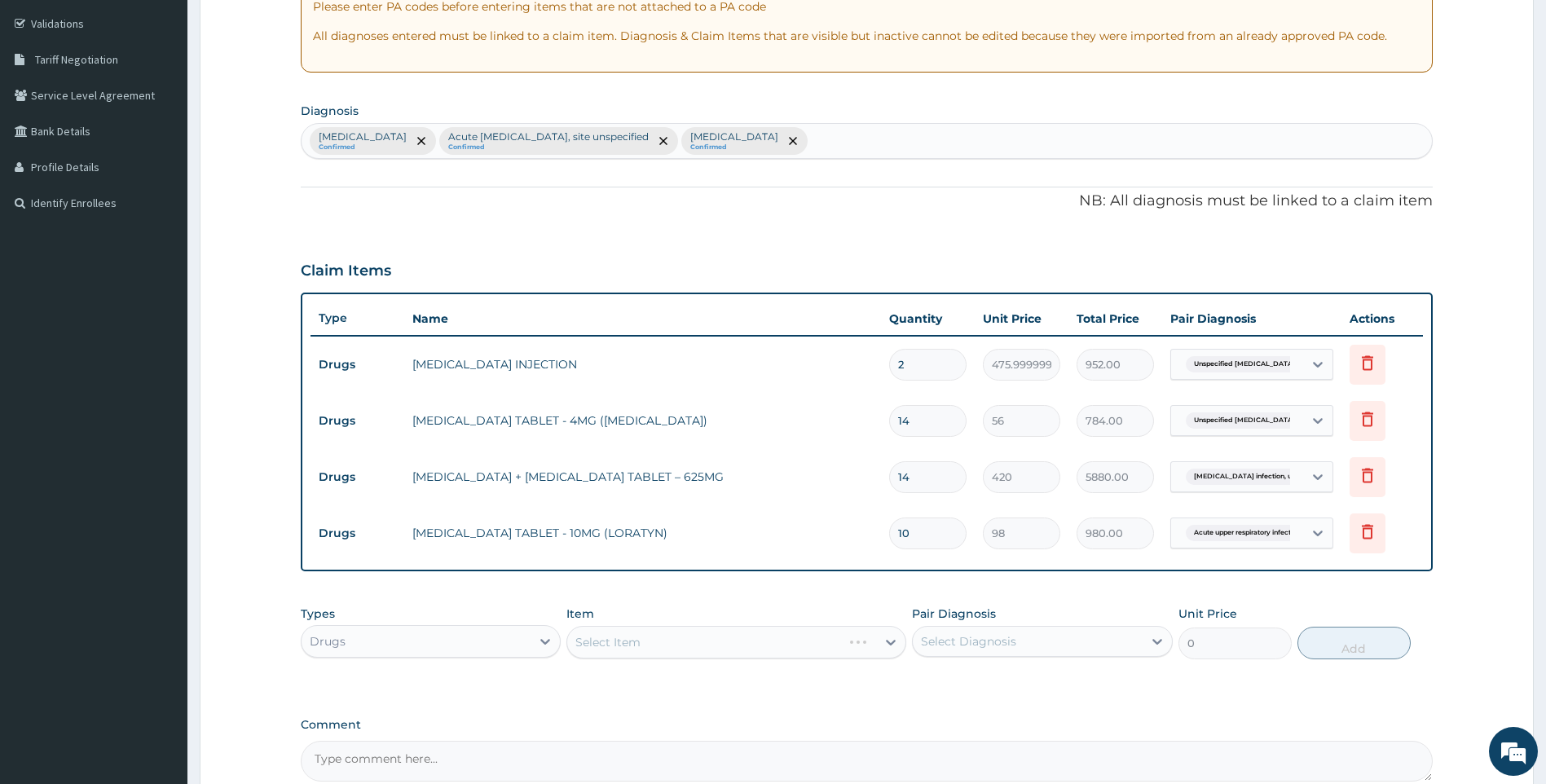
click at [872, 640] on div "Select Item" at bounding box center [736, 642] width 340 height 32
click at [615, 646] on div "Select Item" at bounding box center [608, 641] width 65 height 16
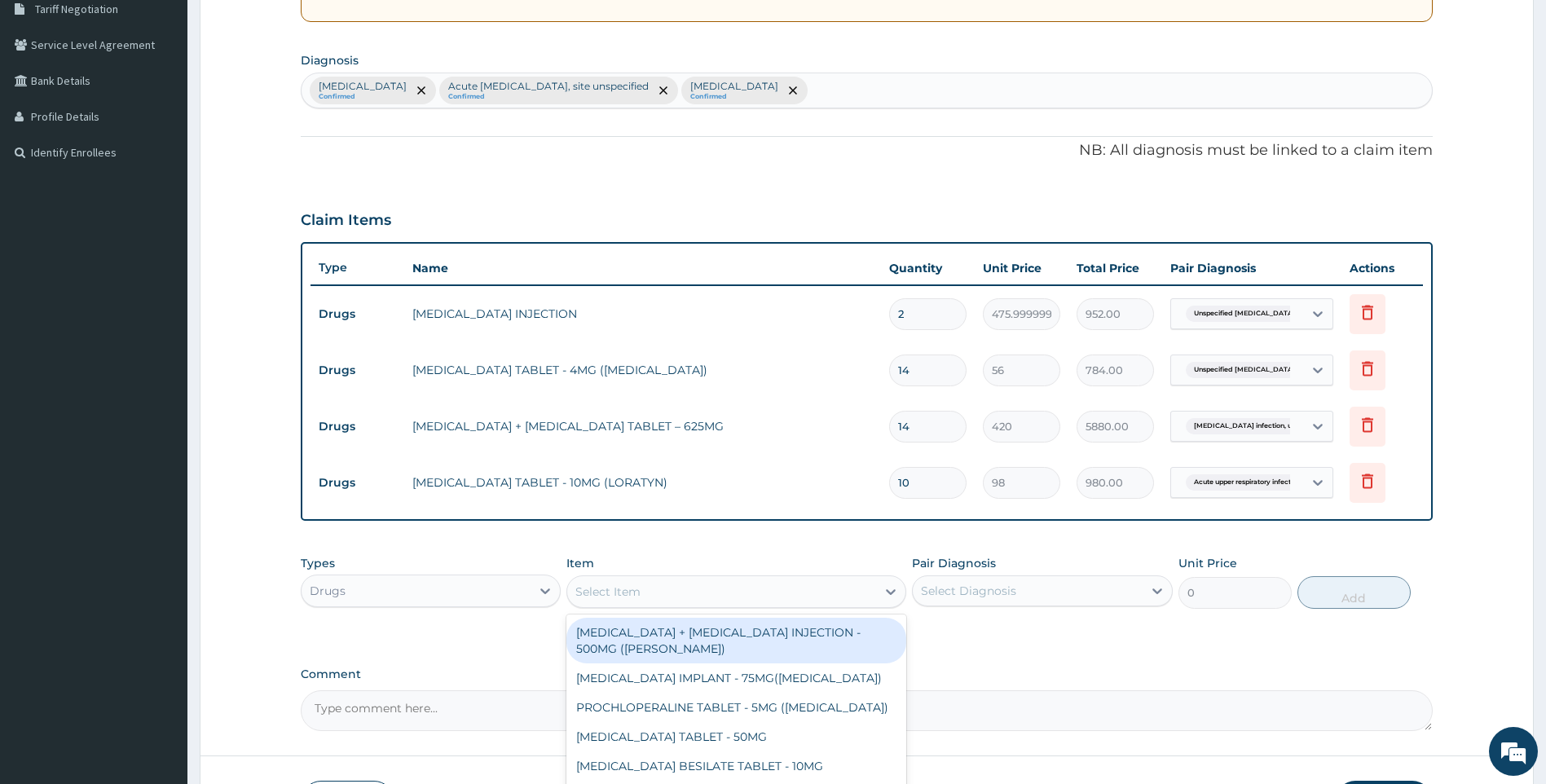
scroll to position [461, 0]
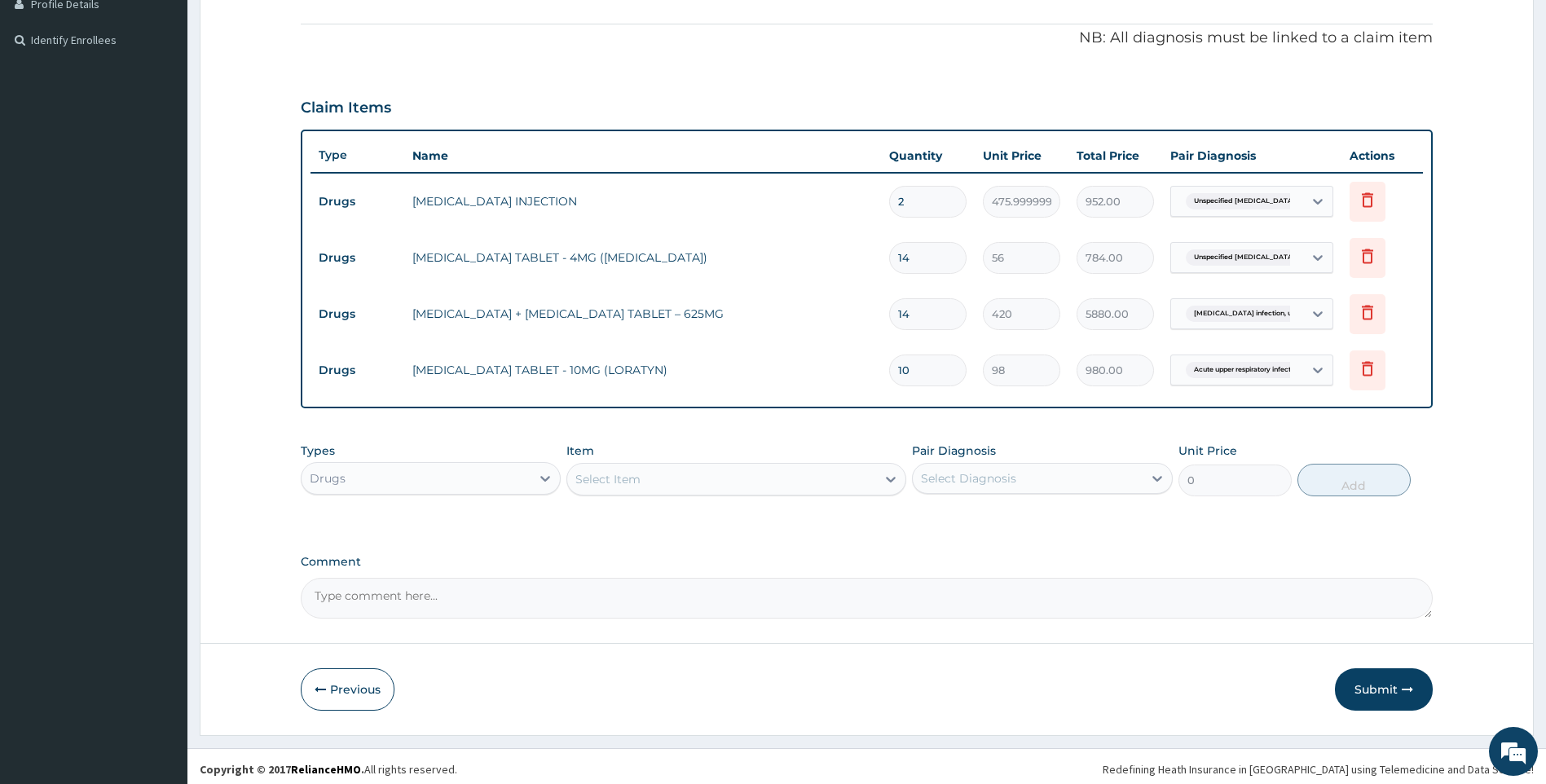
click at [655, 479] on div "Select Item" at bounding box center [722, 479] width 309 height 26
click at [655, 483] on div "Select Item" at bounding box center [722, 479] width 309 height 26
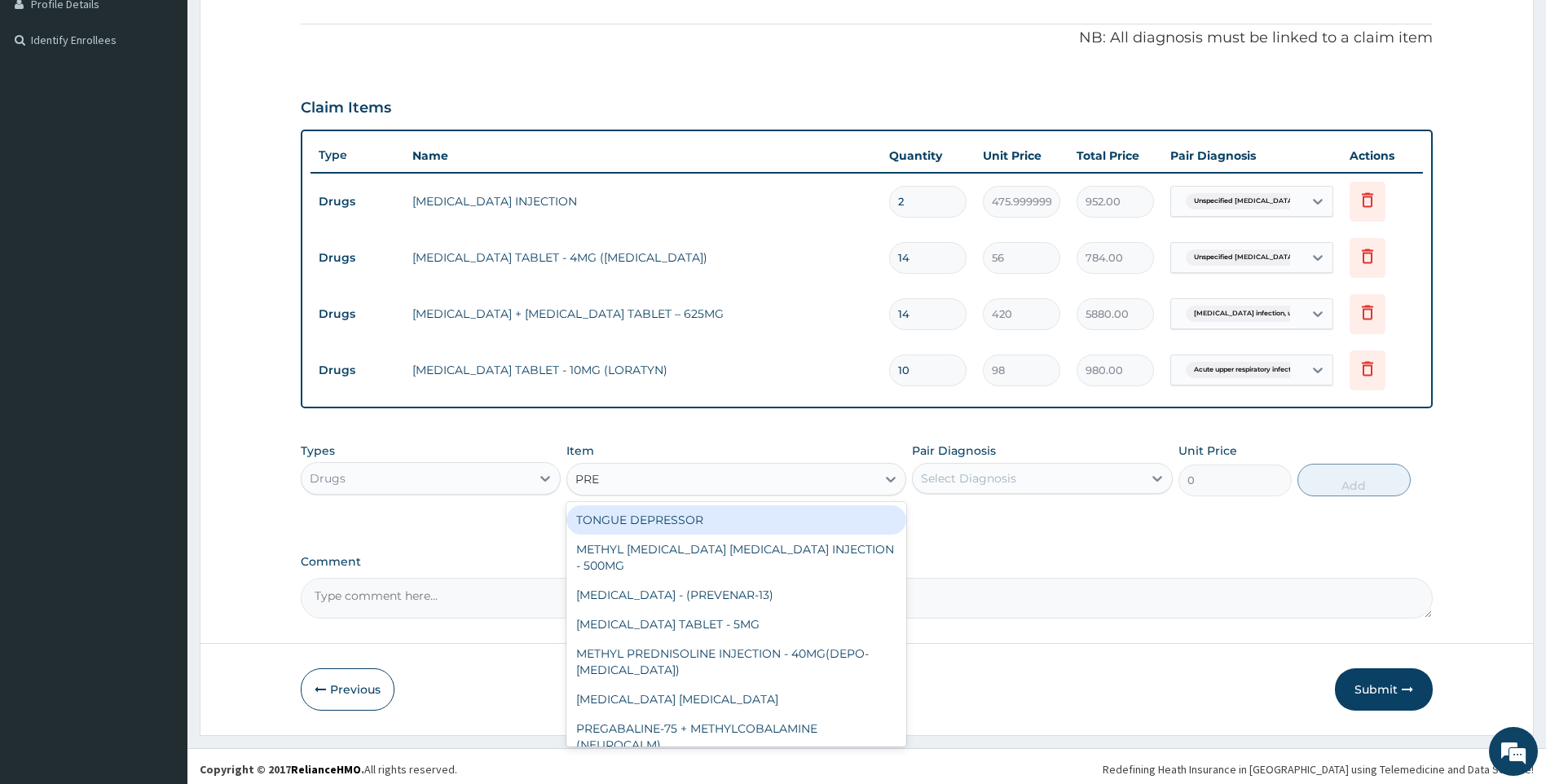
type input "PRED"
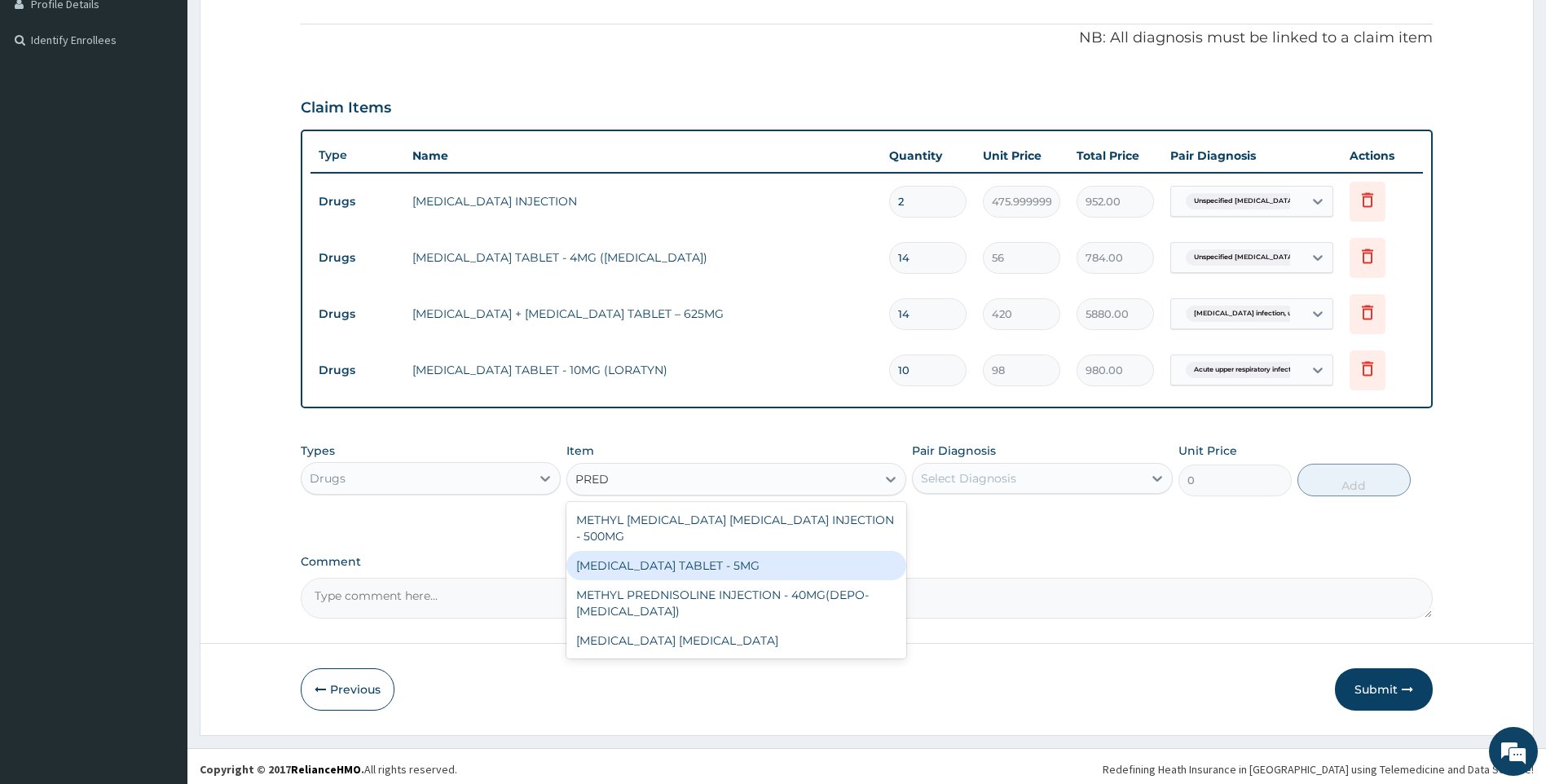
drag, startPoint x: 737, startPoint y: 561, endPoint x: 989, endPoint y: 505, distance: 258.1
click at [741, 561] on div "PREDNISOLONE TABLET - 5MG" at bounding box center [736, 565] width 340 height 29
type input "42"
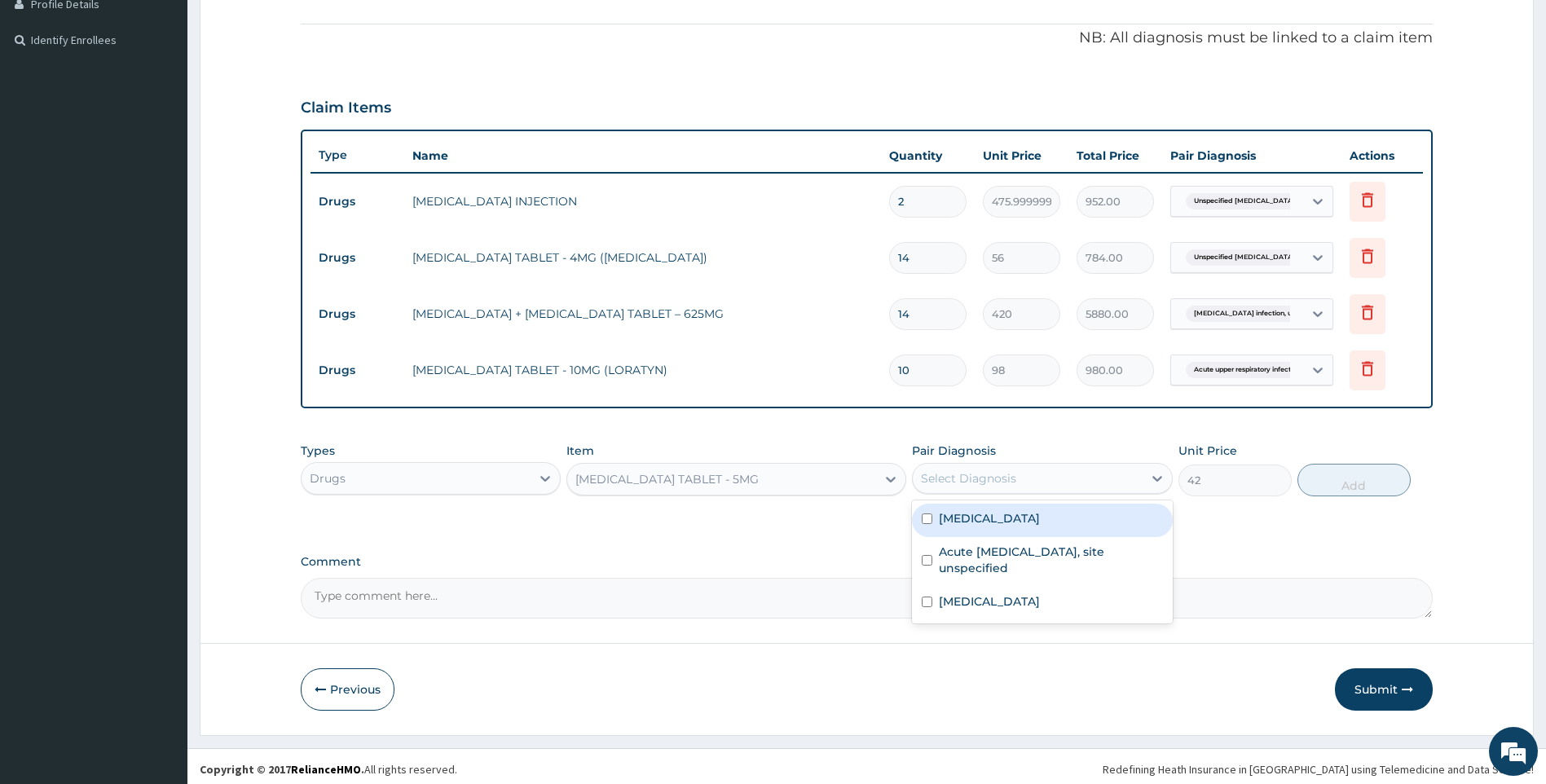
drag, startPoint x: 1012, startPoint y: 488, endPoint x: 1027, endPoint y: 496, distance: 17.0
click at [1014, 488] on div "Select Diagnosis" at bounding box center [1027, 478] width 229 height 26
drag, startPoint x: 1025, startPoint y: 522, endPoint x: 1278, endPoint y: 499, distance: 254.0
click at [1041, 524] on label "Unspecified asthma, uncomplicated" at bounding box center [989, 518] width 101 height 16
checkbox input "true"
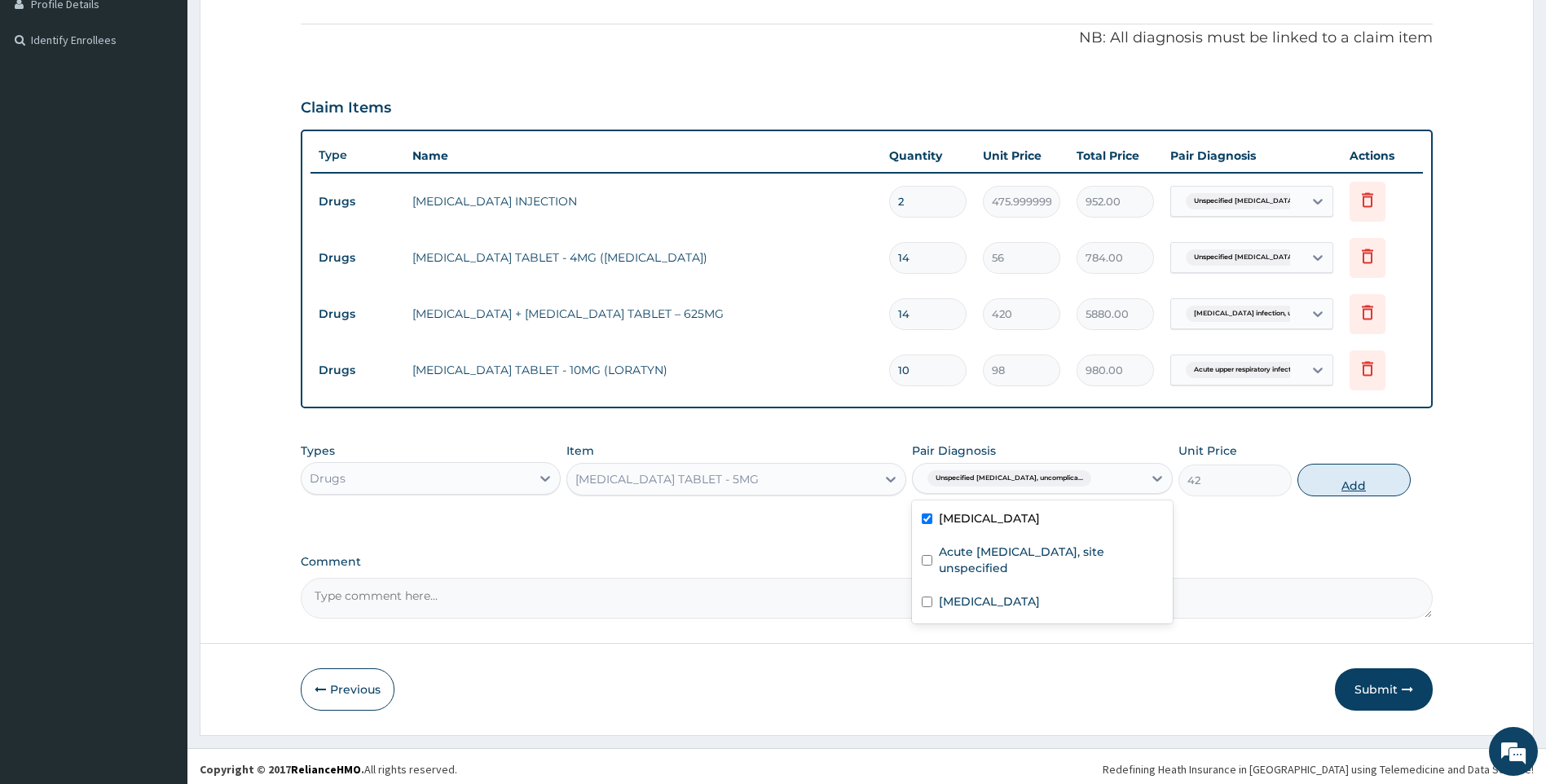
click at [1318, 485] on button "Add" at bounding box center [1354, 480] width 113 height 32
type input "0"
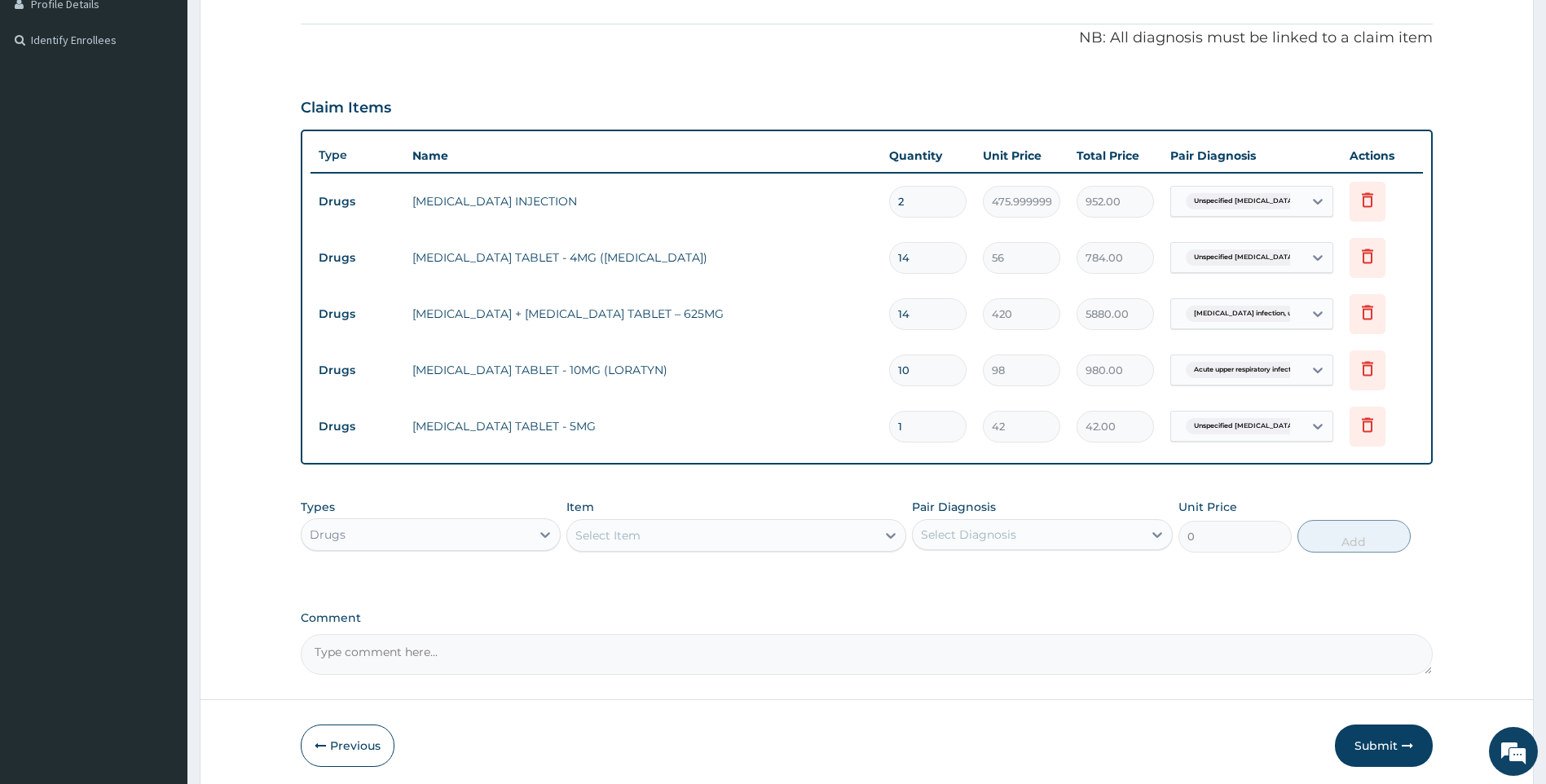
click at [722, 530] on div "Select Item" at bounding box center [722, 535] width 309 height 26
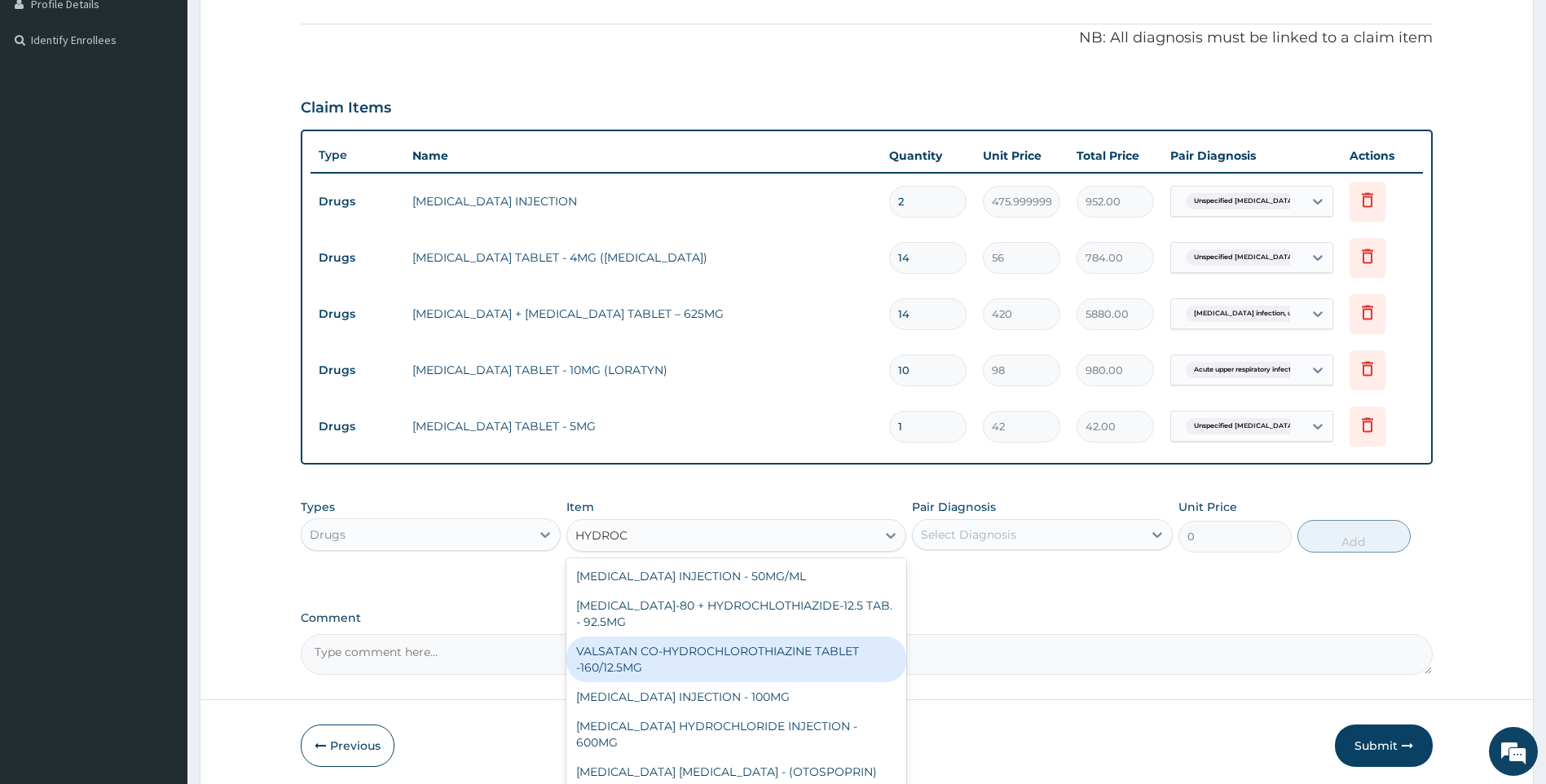
type input "HYDROCO"
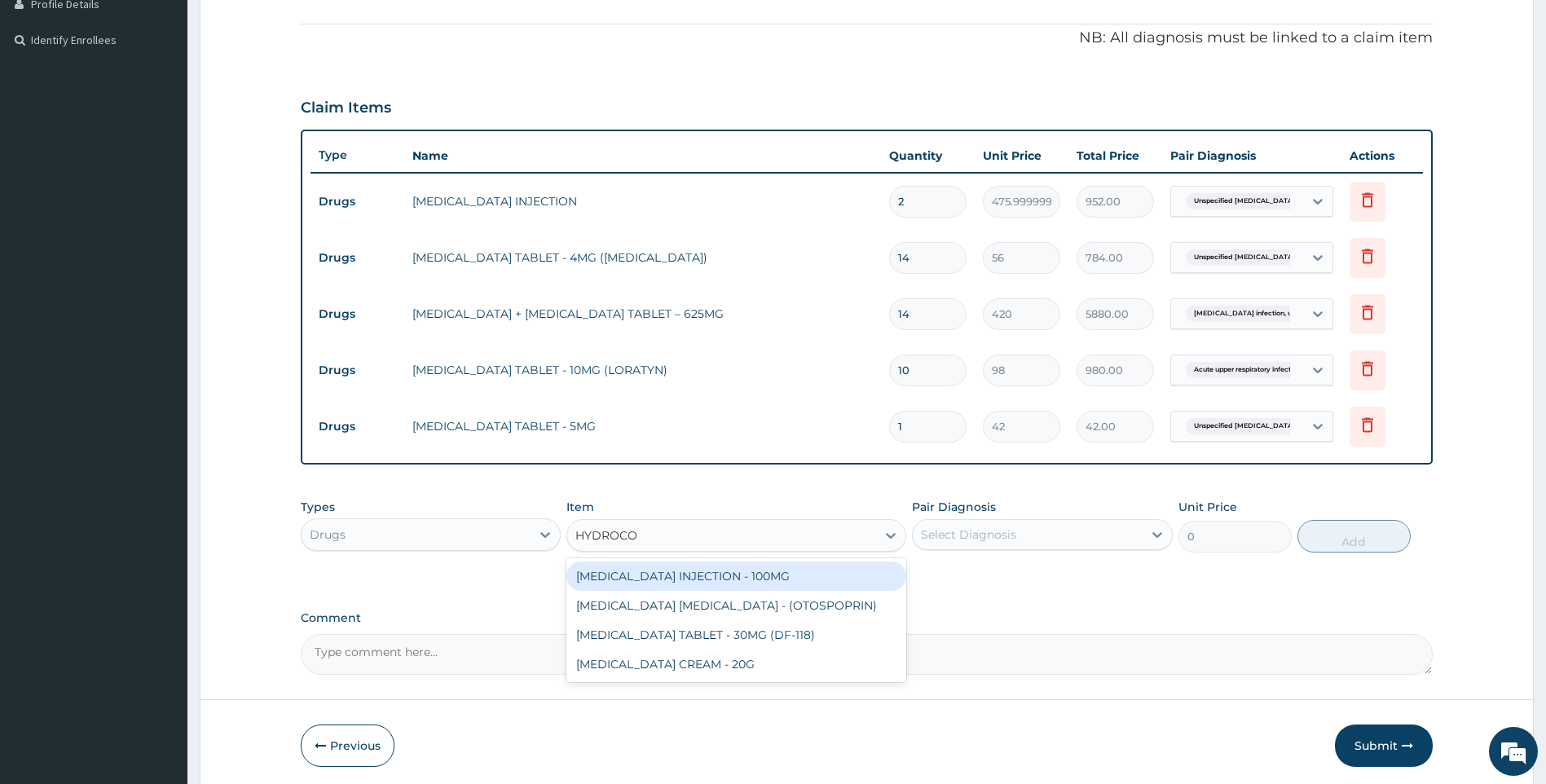
drag, startPoint x: 734, startPoint y: 574, endPoint x: 759, endPoint y: 570, distance: 25.3
click at [731, 574] on div "HYDROCORTISONE INJECTION - 100MG" at bounding box center [736, 576] width 340 height 29
type input "840"
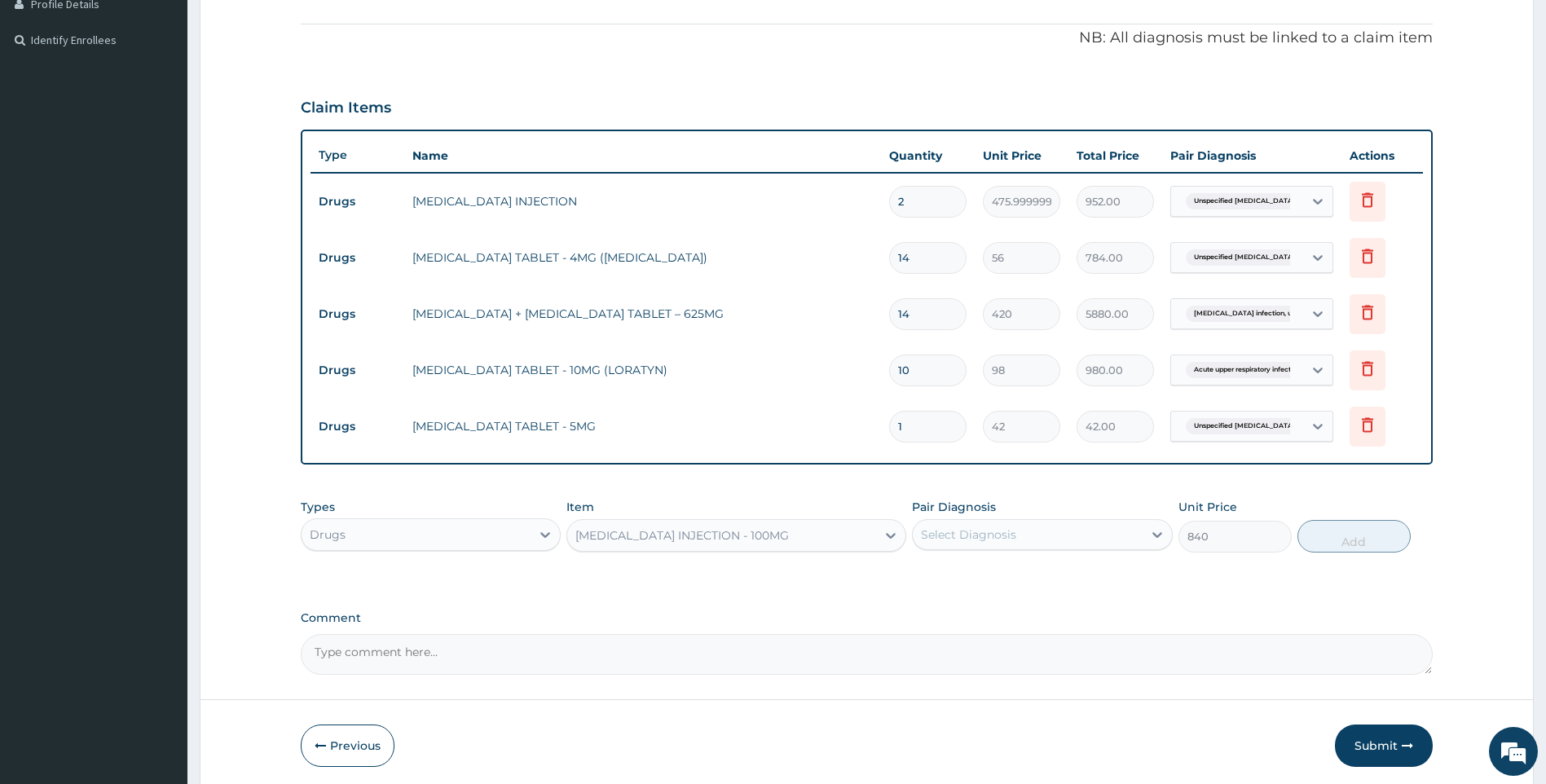
drag, startPoint x: 924, startPoint y: 547, endPoint x: 974, endPoint y: 547, distance: 50.0
click at [929, 547] on div "Select Diagnosis" at bounding box center [1027, 534] width 229 height 26
click at [981, 546] on div "Select Diagnosis" at bounding box center [1027, 534] width 229 height 26
click at [1005, 532] on div "Select Diagnosis" at bounding box center [969, 534] width 95 height 16
click at [1007, 574] on label "Unspecified asthma, uncomplicated" at bounding box center [989, 574] width 101 height 16
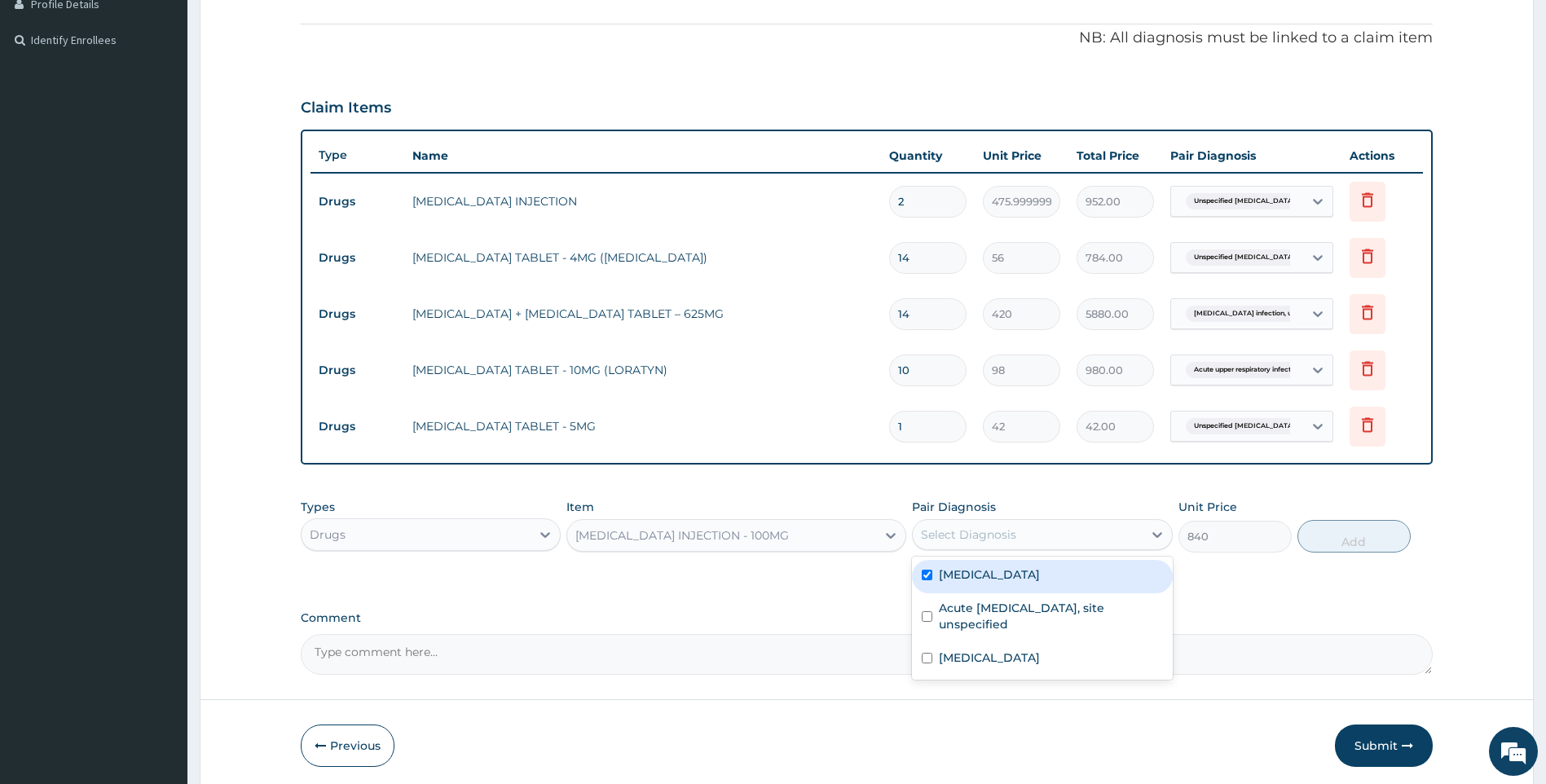
checkbox input "true"
click at [1332, 538] on button "Add" at bounding box center [1354, 536] width 113 height 32
type input "0"
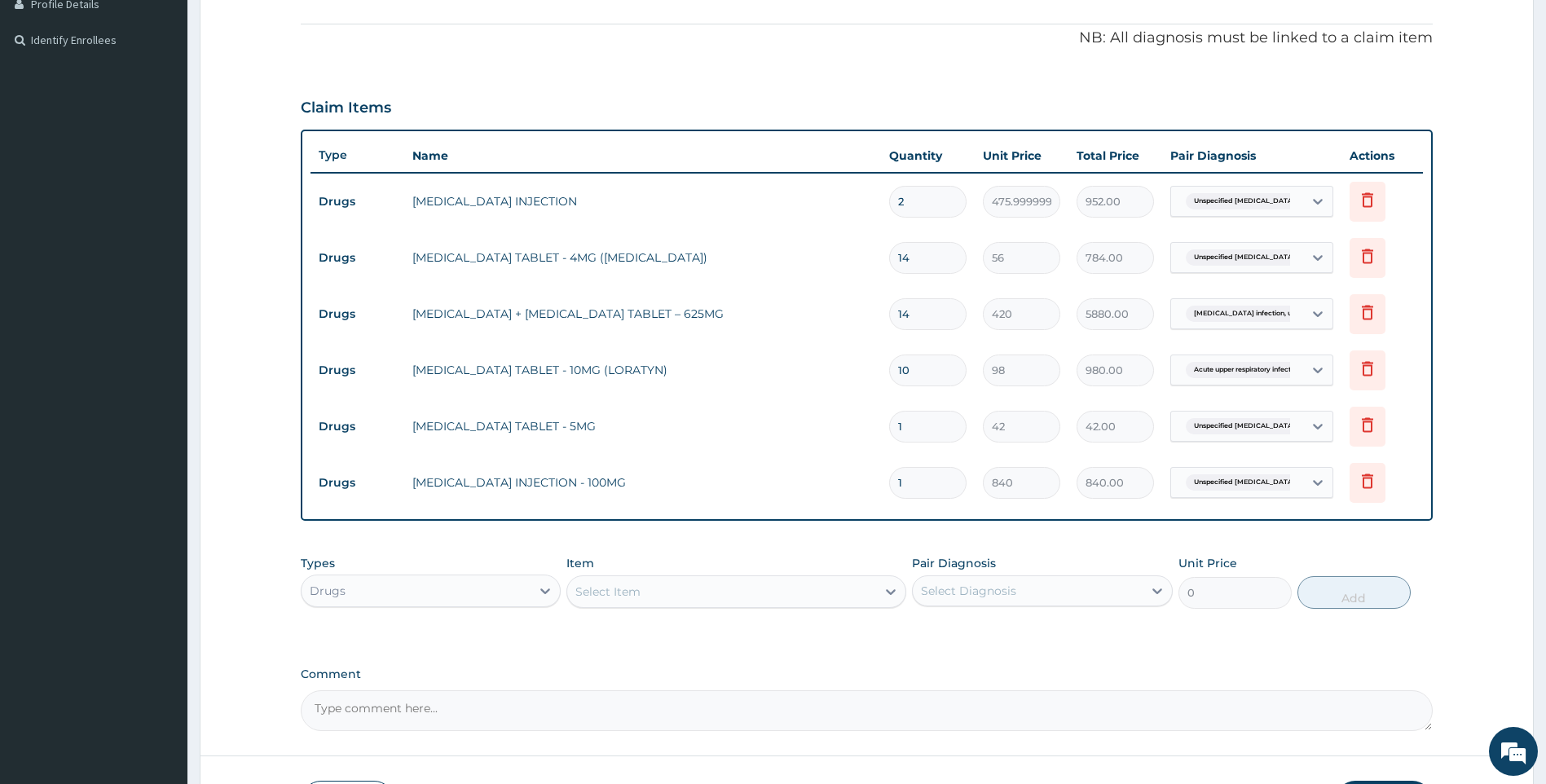
click at [483, 591] on div "Drugs" at bounding box center [416, 590] width 229 height 26
click at [373, 692] on div "Procedures" at bounding box center [431, 690] width 261 height 29
click at [711, 592] on div "Select Item" at bounding box center [736, 592] width 340 height 32
click at [787, 598] on div "Select Item" at bounding box center [736, 592] width 340 height 32
click at [793, 589] on div "Select Item" at bounding box center [736, 592] width 340 height 32
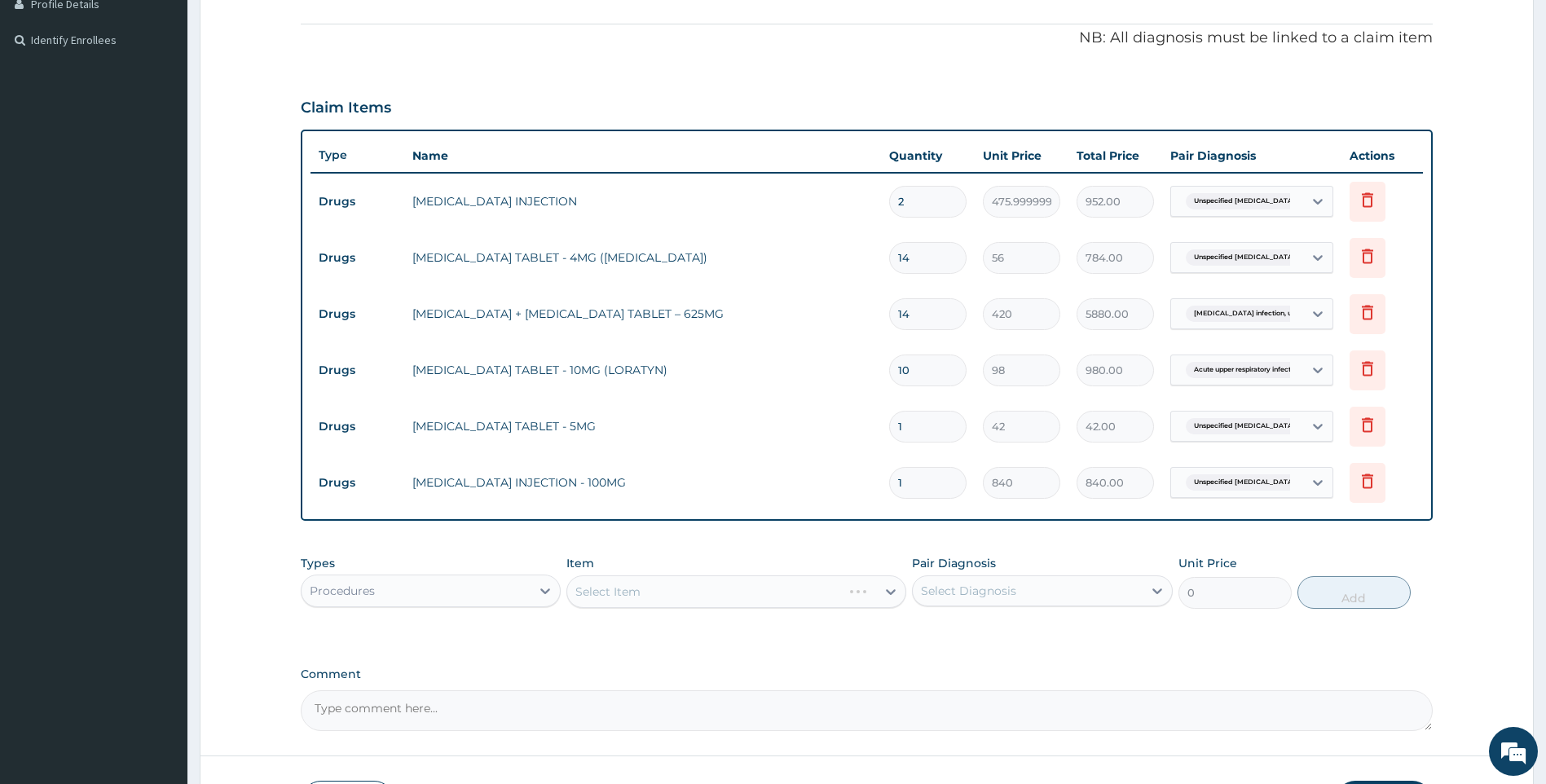
click at [794, 591] on div "Select Item" at bounding box center [736, 592] width 340 height 32
click at [801, 591] on div "Select Item" at bounding box center [736, 592] width 340 height 32
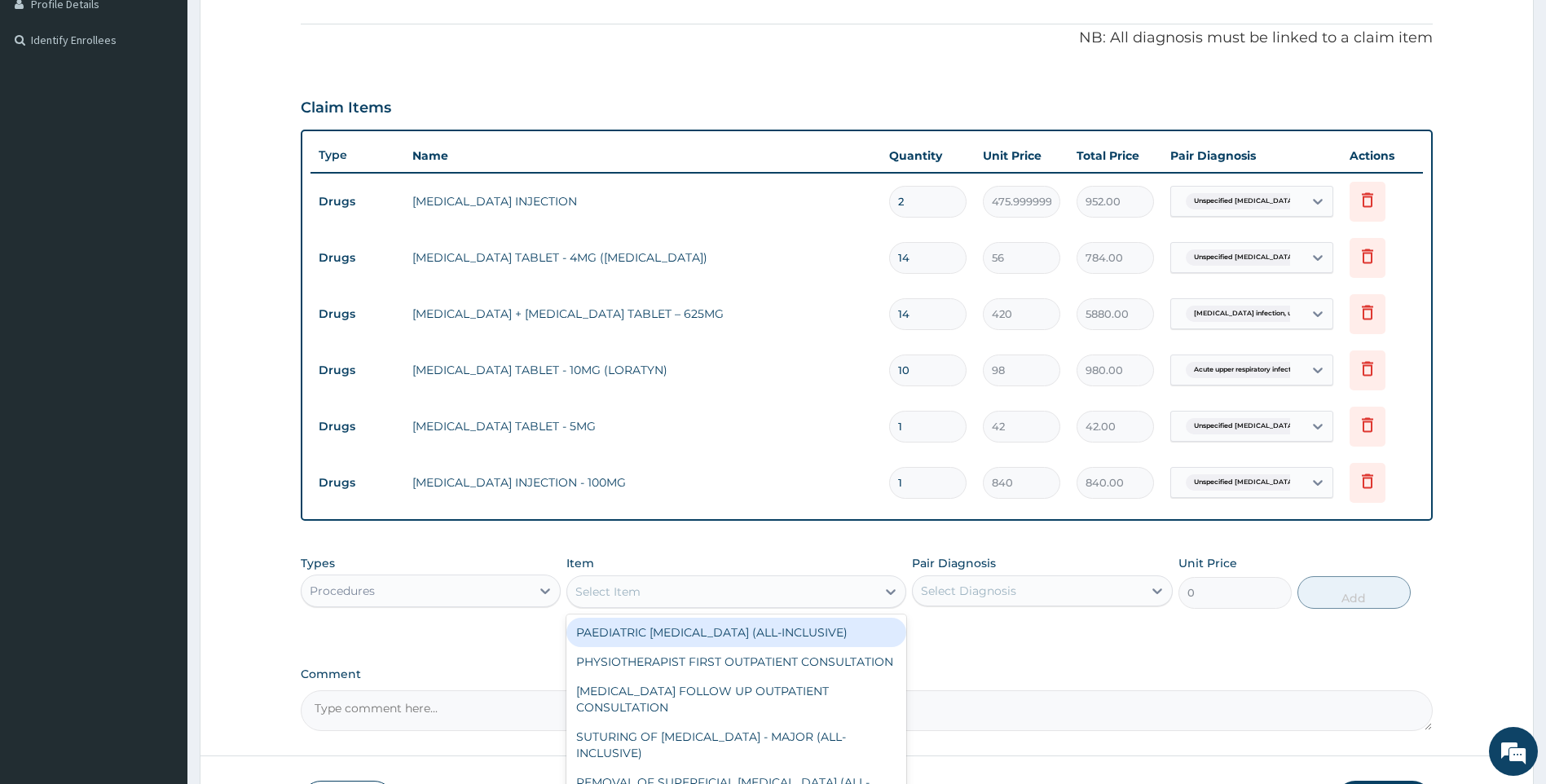
click at [812, 595] on div "Select Item" at bounding box center [722, 591] width 309 height 26
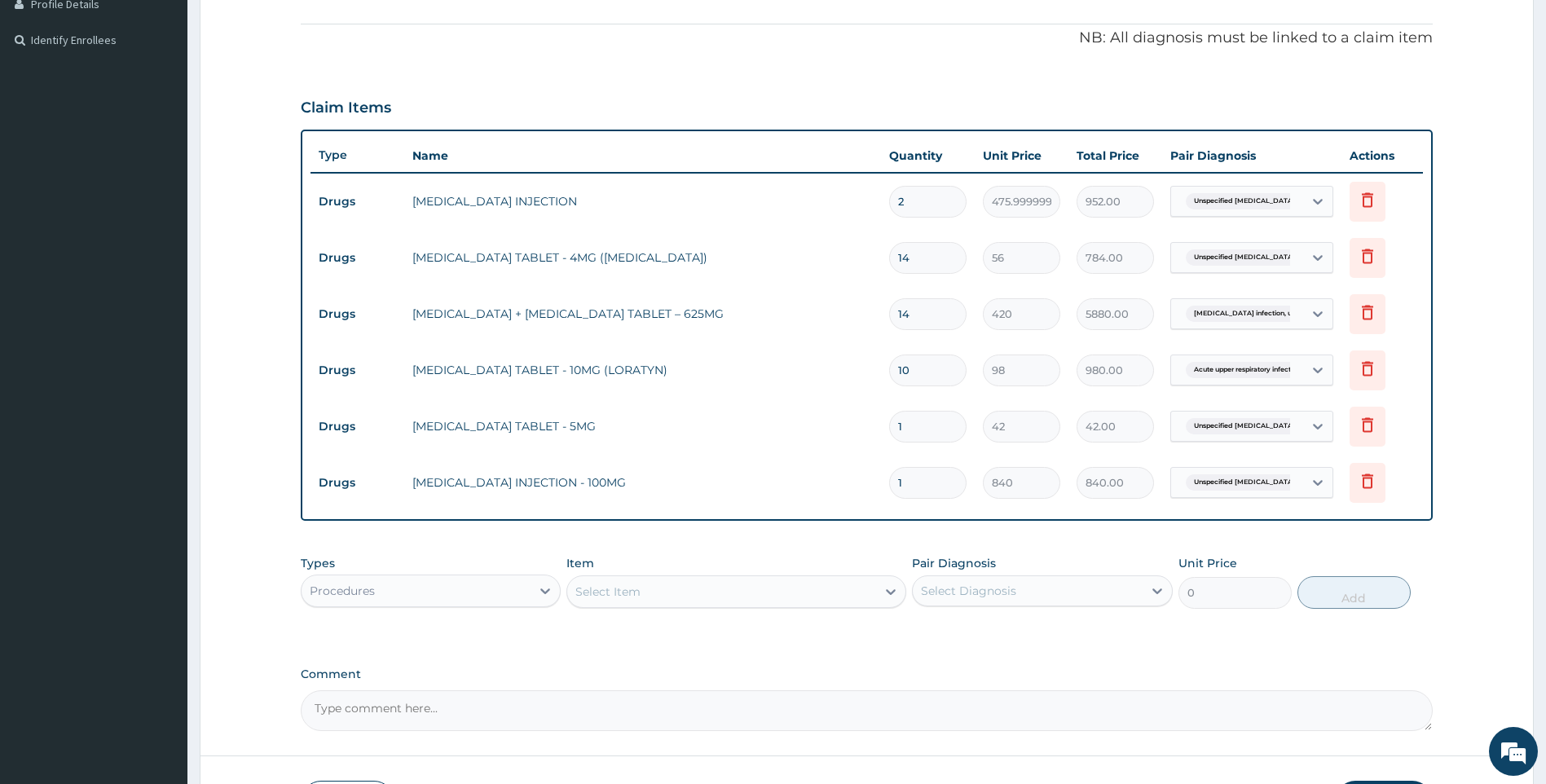
click at [822, 594] on div "Select Item" at bounding box center [722, 591] width 309 height 26
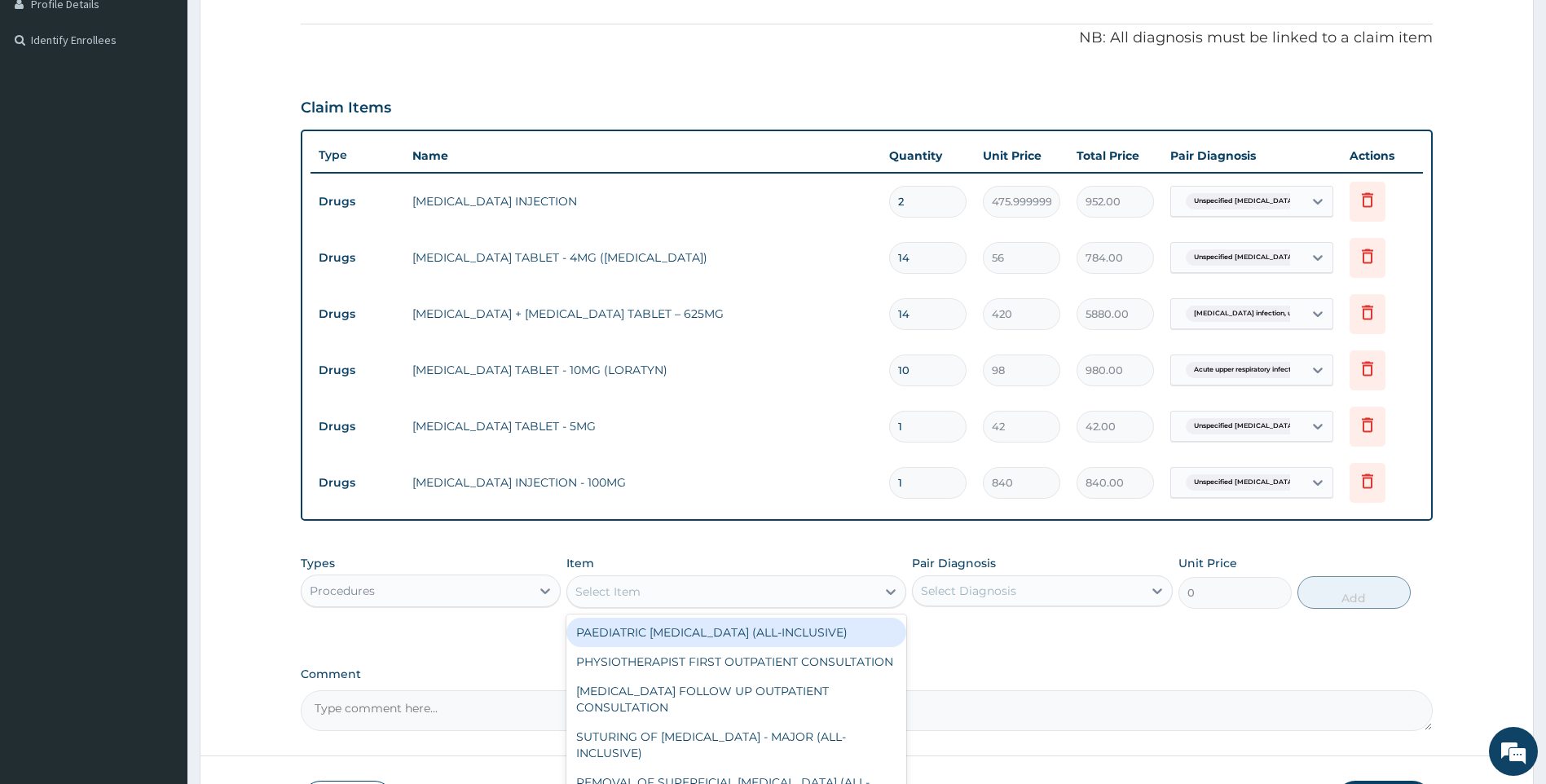
click at [822, 594] on div "Select Item" at bounding box center [722, 591] width 309 height 26
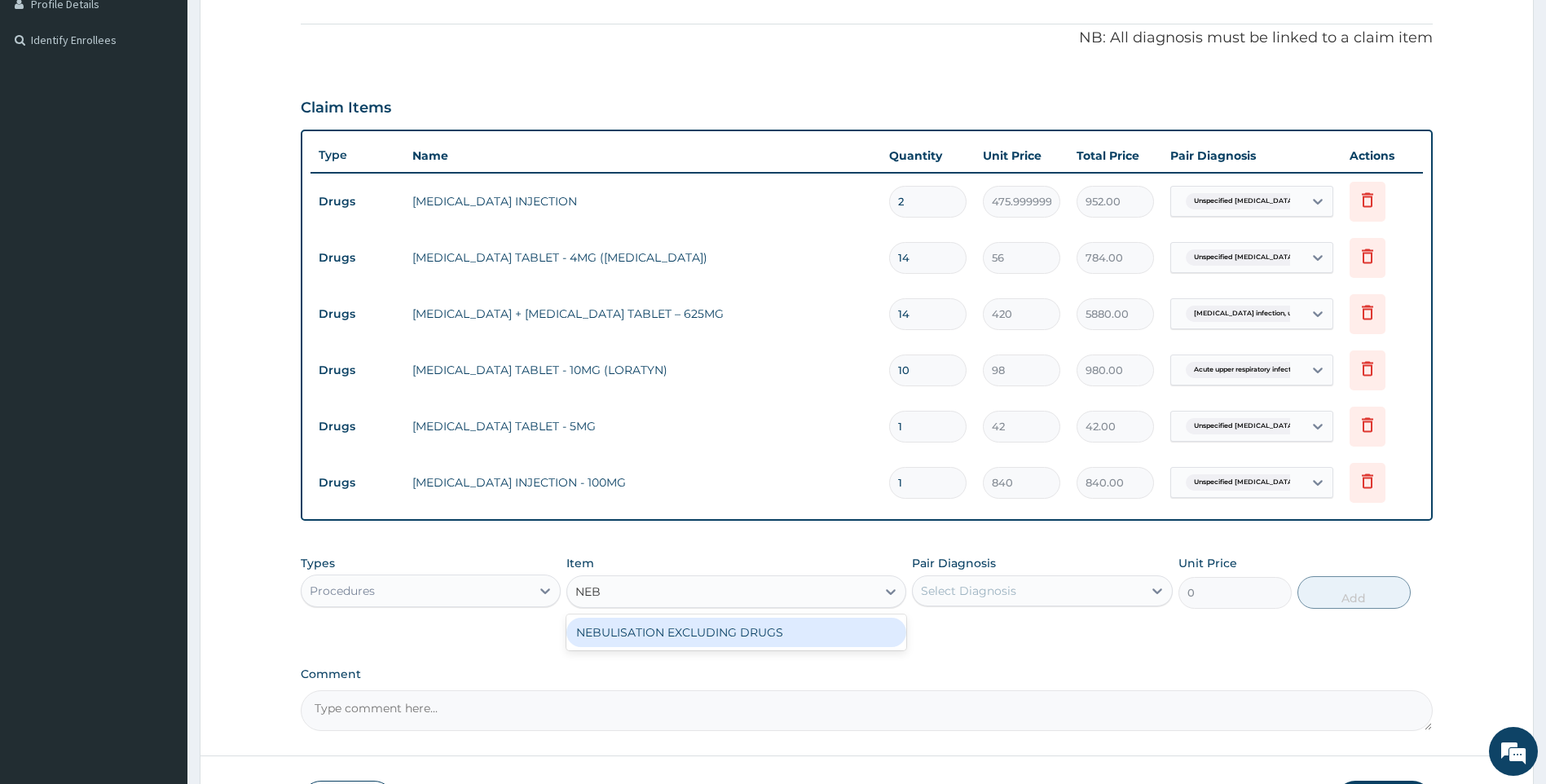
type input "NEBU"
drag, startPoint x: 763, startPoint y: 628, endPoint x: 1068, endPoint y: 599, distance: 306.4
click at [763, 628] on div "NEBULISATION EXCLUDING DRUGS" at bounding box center [736, 632] width 340 height 29
type input "3750"
click at [1079, 595] on div "Select Diagnosis" at bounding box center [1027, 590] width 229 height 26
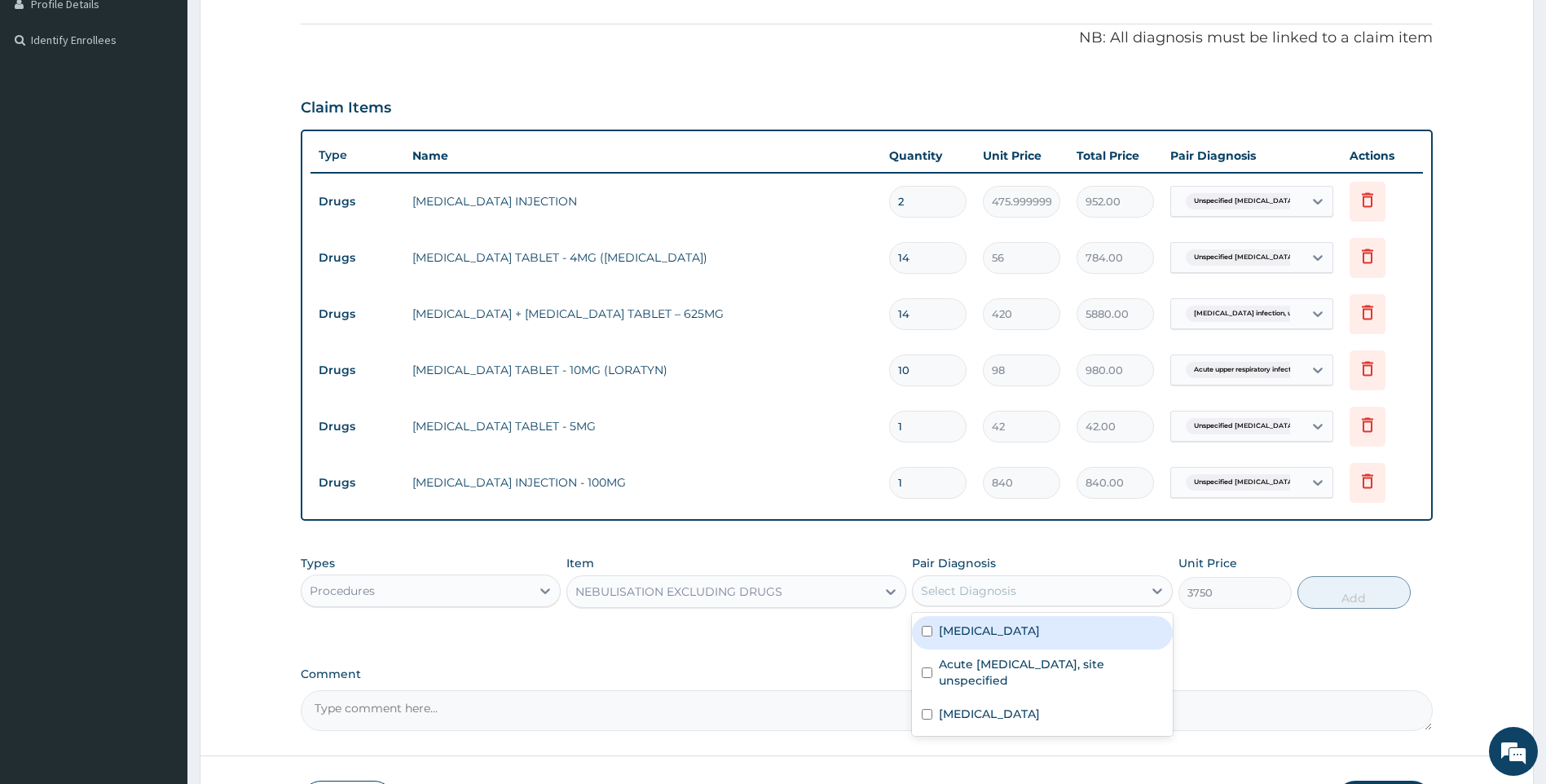
drag, startPoint x: 1046, startPoint y: 632, endPoint x: 1236, endPoint y: 607, distance: 191.6
click at [1041, 631] on label "Unspecified asthma, uncomplicated" at bounding box center [989, 630] width 101 height 16
checkbox input "true"
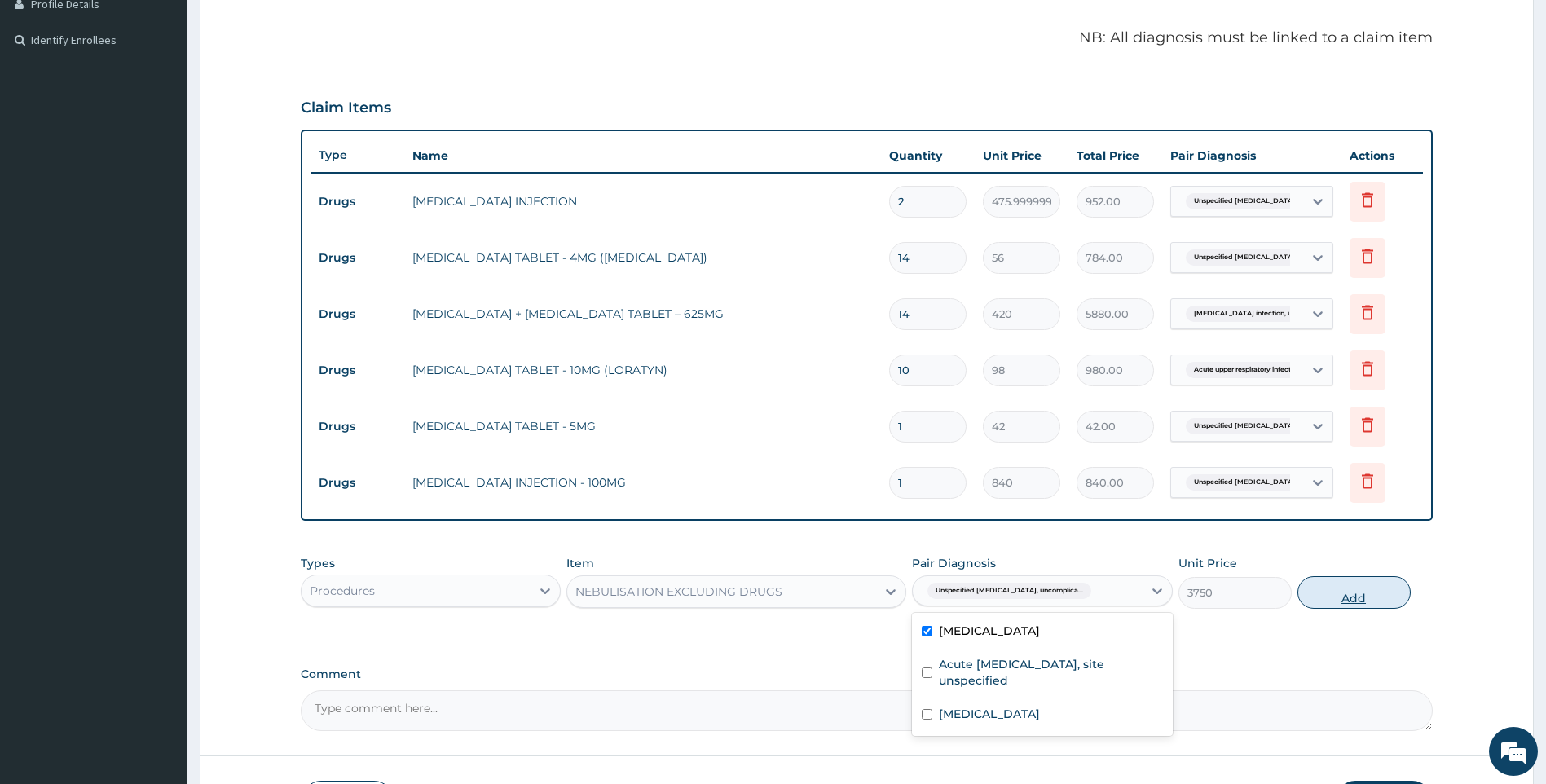
click at [1336, 592] on button "Add" at bounding box center [1354, 592] width 113 height 32
type input "0"
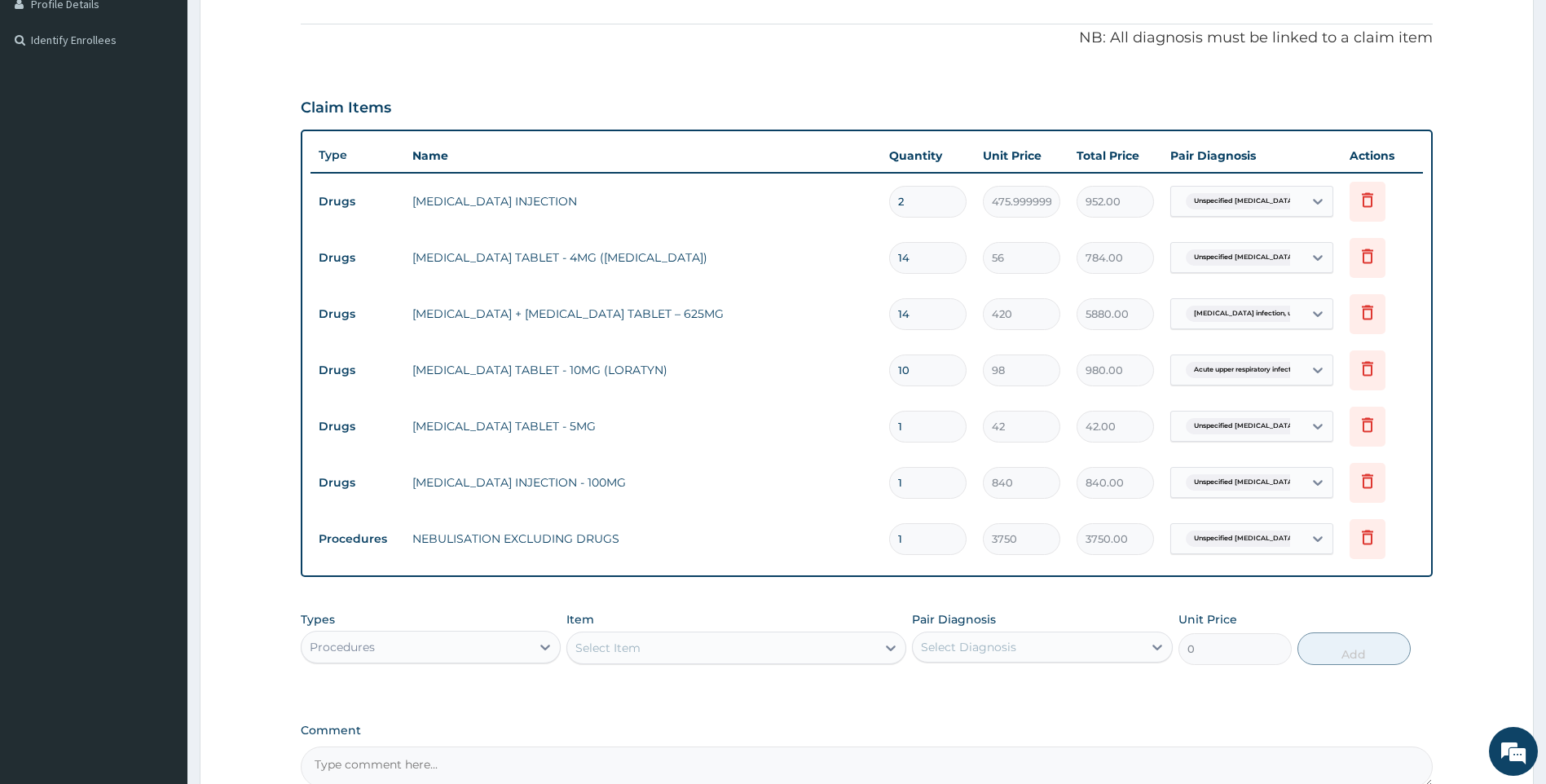
click at [623, 640] on div "Select Item" at bounding box center [608, 647] width 65 height 16
type input "NEBU"
click at [812, 605] on div "Types Procedures Item Select Item Pair Diagnosis Select Diagnosis Unit Price 0 …" at bounding box center [867, 638] width 1133 height 70
click at [644, 643] on div "Select Item" at bounding box center [722, 647] width 309 height 26
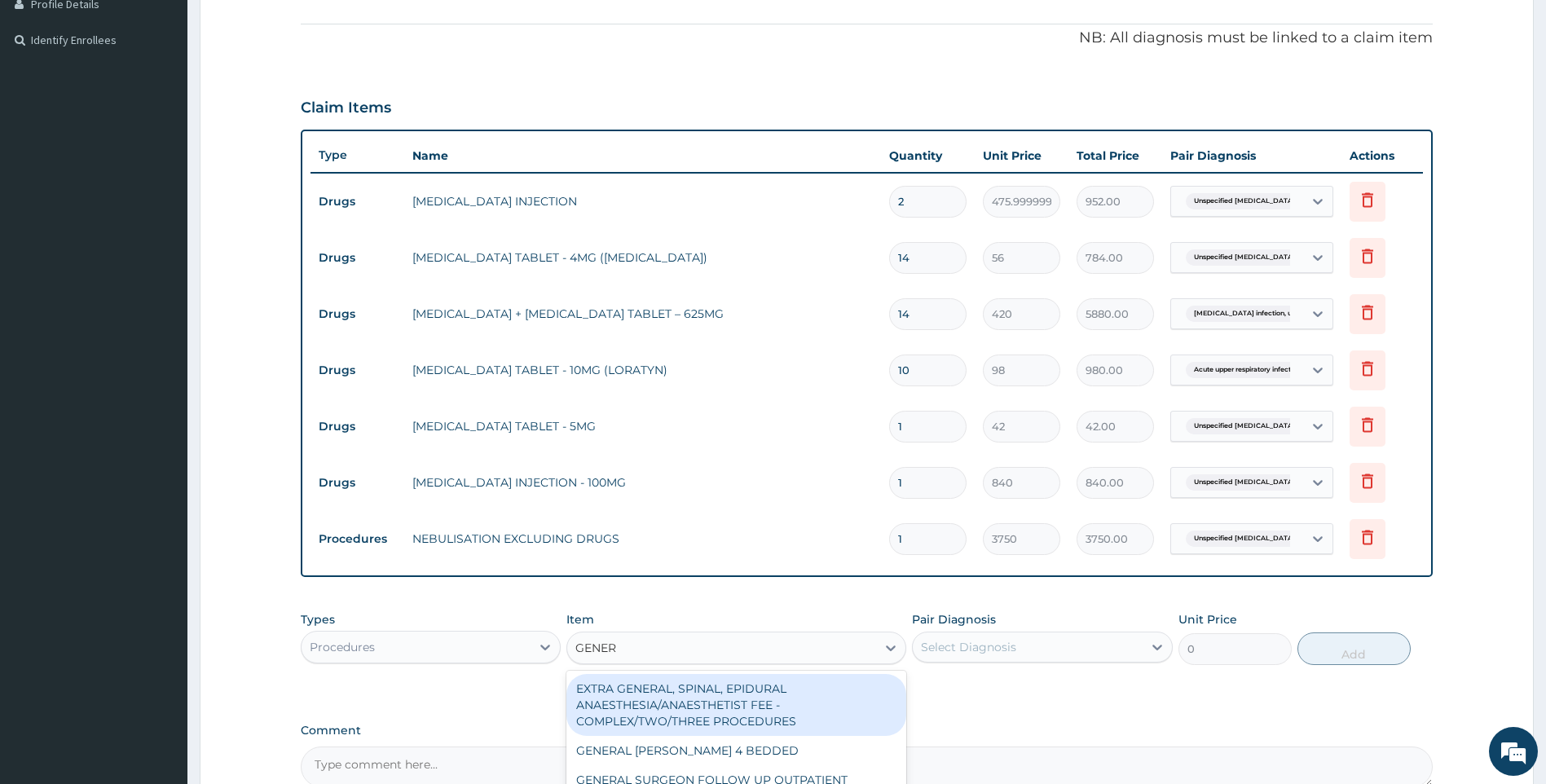
type input "GENERA"
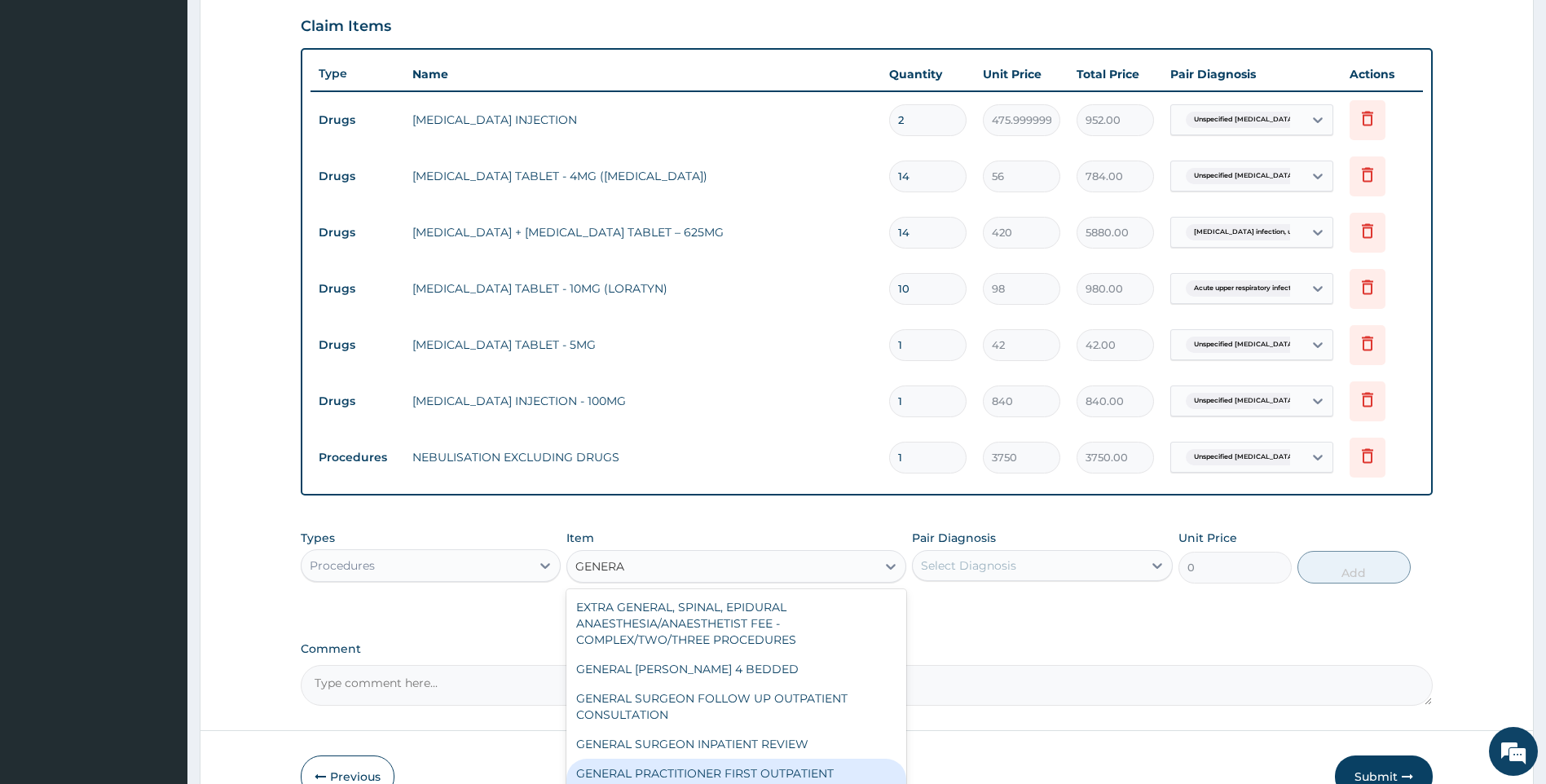
drag, startPoint x: 763, startPoint y: 776, endPoint x: 836, endPoint y: 701, distance: 104.7
click at [763, 774] on div "GENERAL PRACTITIONER FIRST OUTPATIENT CONSULTATION" at bounding box center [736, 781] width 340 height 46
type input "3750"
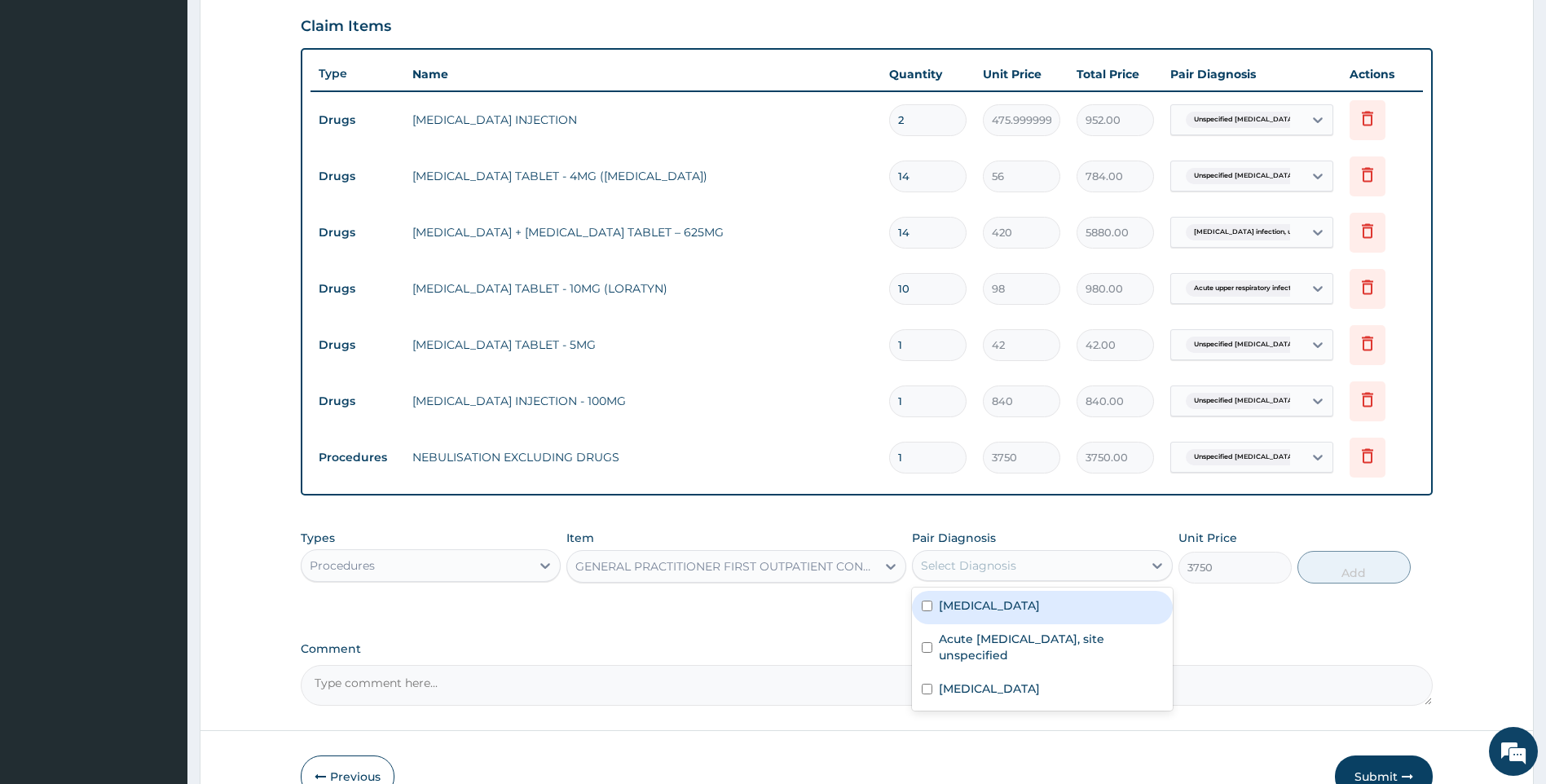
click at [1073, 567] on div "Select Diagnosis" at bounding box center [1027, 565] width 229 height 26
click at [1041, 600] on label "Unspecified asthma, uncomplicated" at bounding box center [989, 605] width 101 height 16
checkbox input "true"
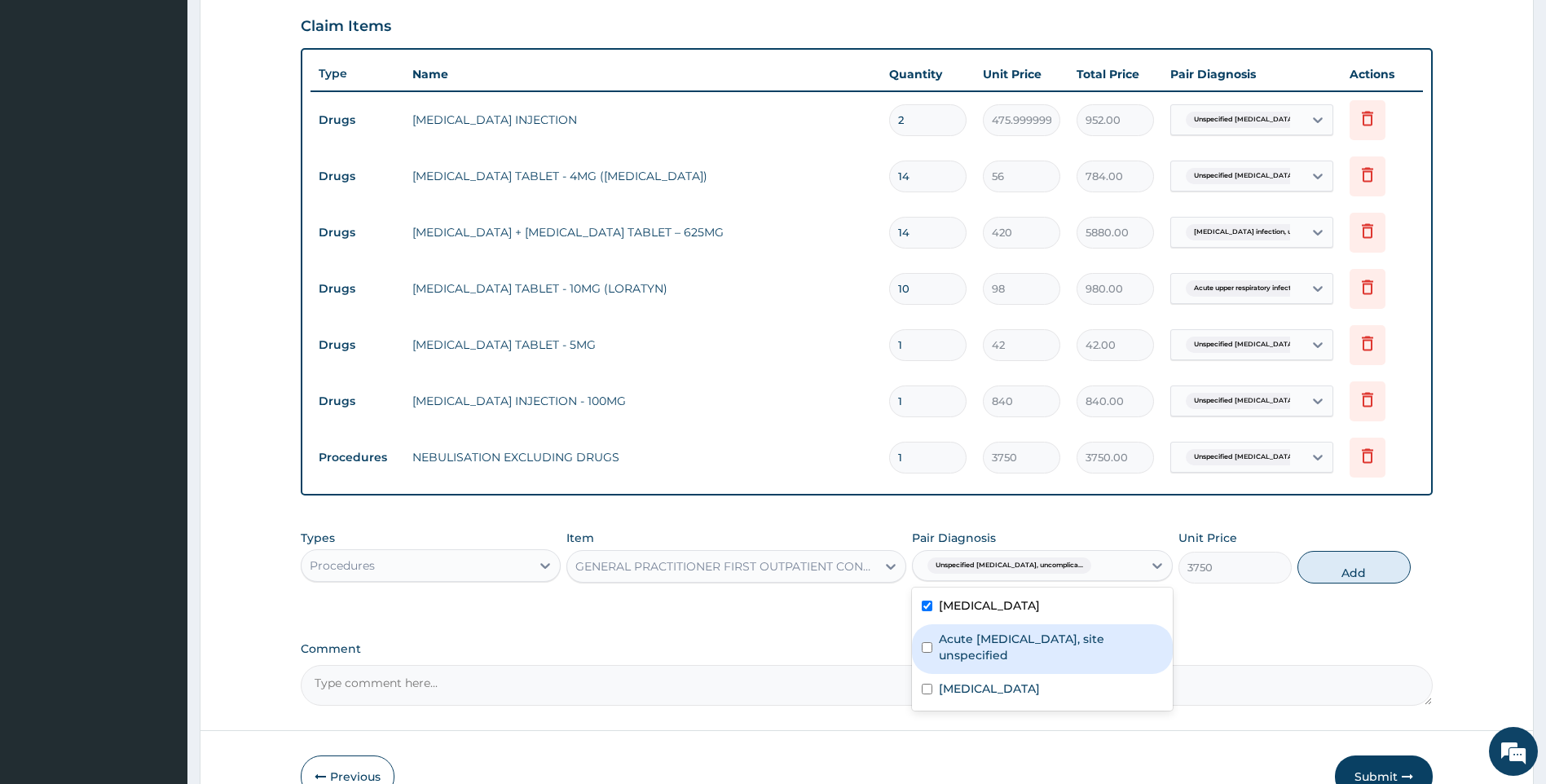
drag, startPoint x: 1041, startPoint y: 630, endPoint x: 1041, endPoint y: 655, distance: 25.0
click at [1041, 636] on label "Acute upper respiratory infection, site unspecified" at bounding box center [1050, 647] width 224 height 32
checkbox input "true"
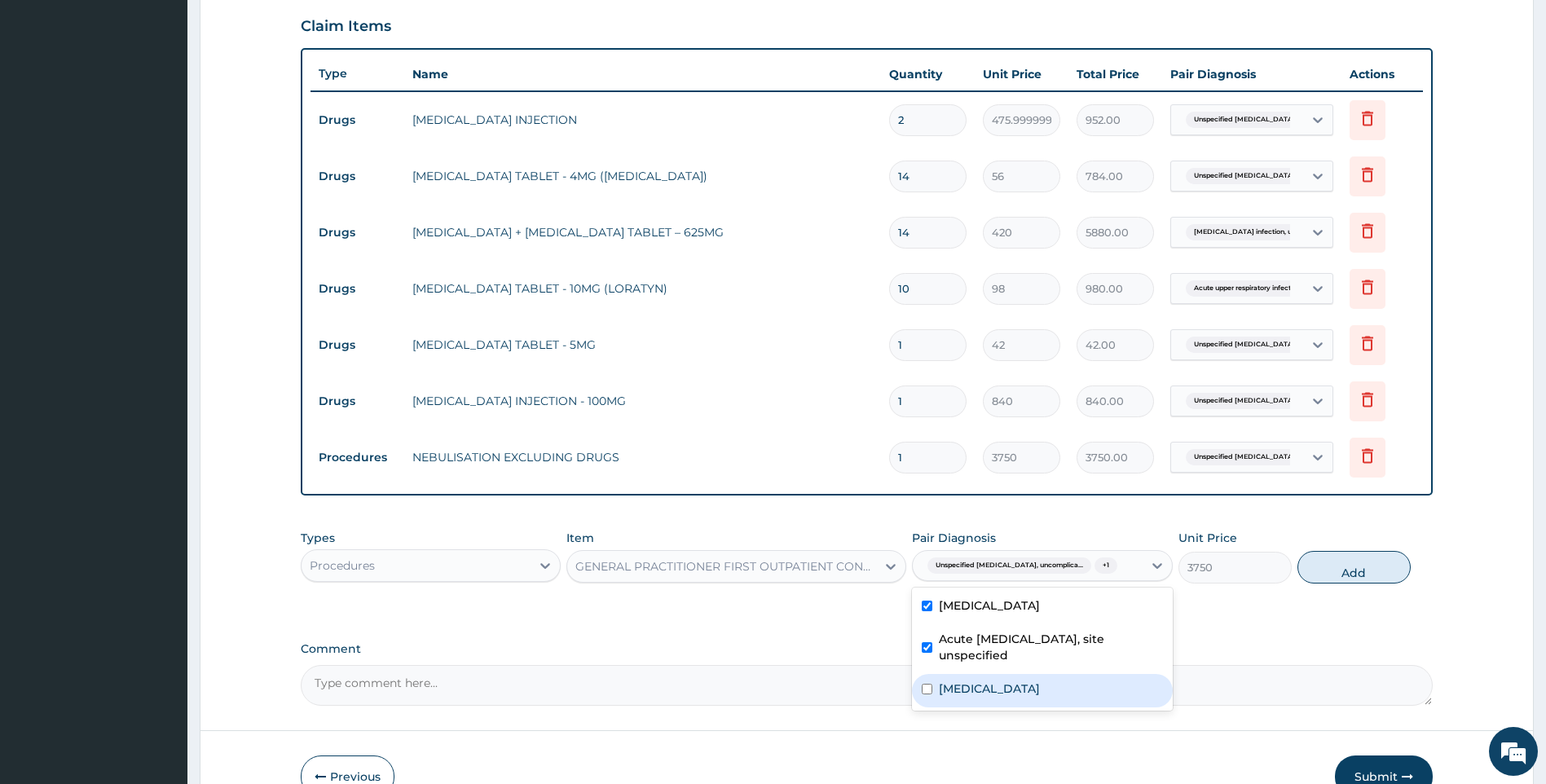
click at [1031, 678] on div "Salmonella infection, unspecified" at bounding box center [1042, 690] width 261 height 33
checkbox input "true"
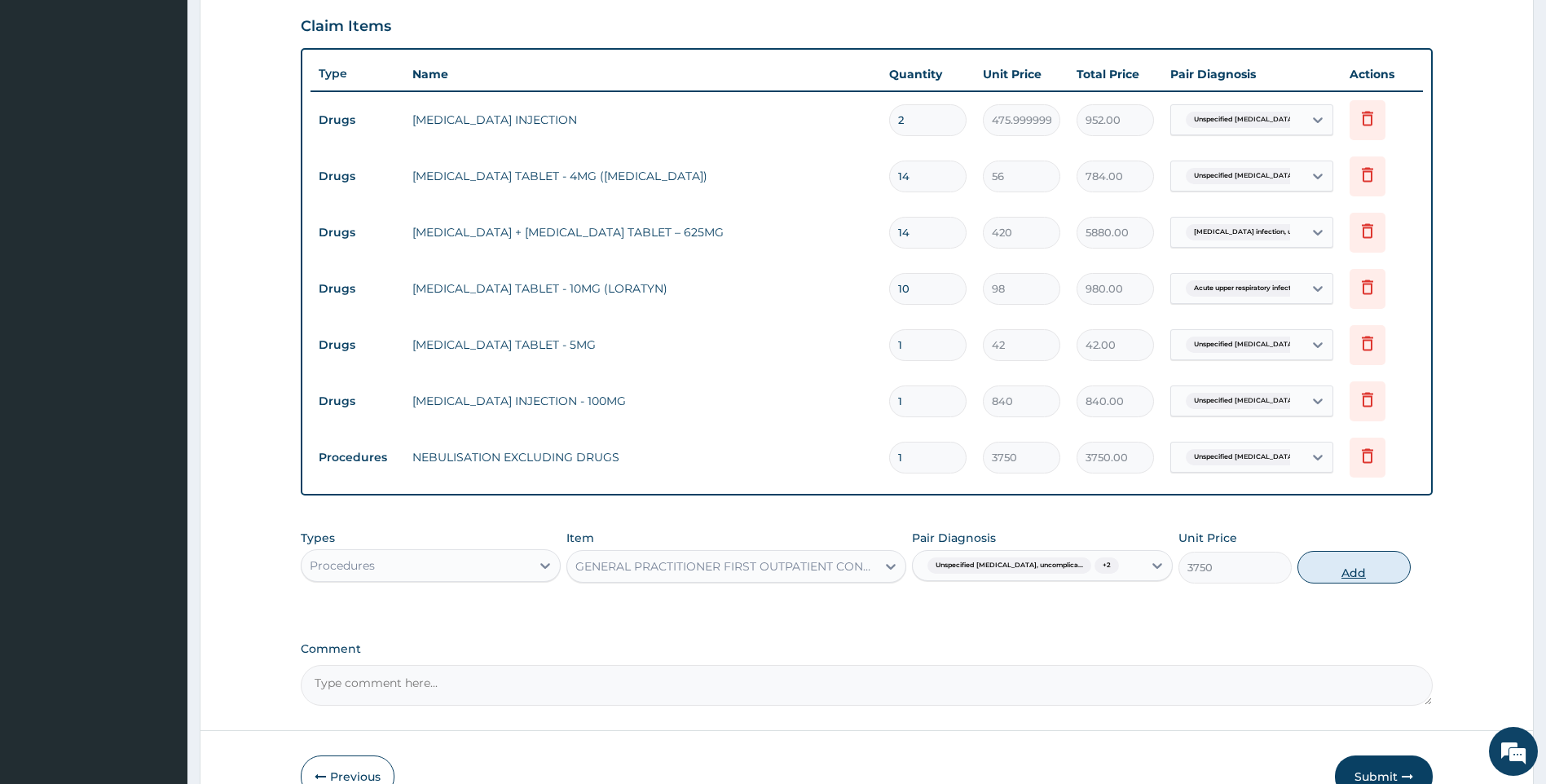
click at [1380, 565] on button "Add" at bounding box center [1354, 567] width 113 height 32
type input "0"
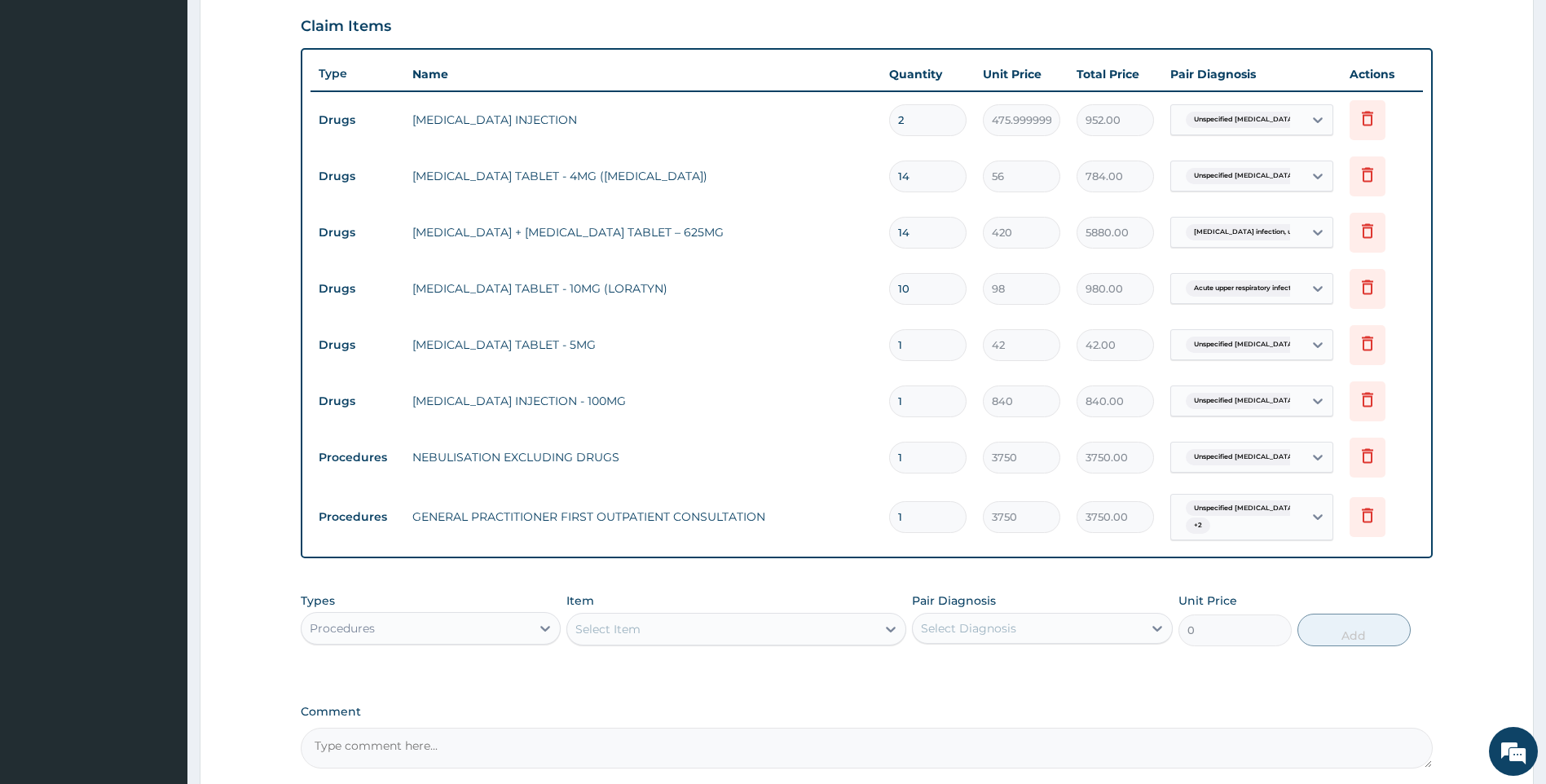
scroll to position [697, 0]
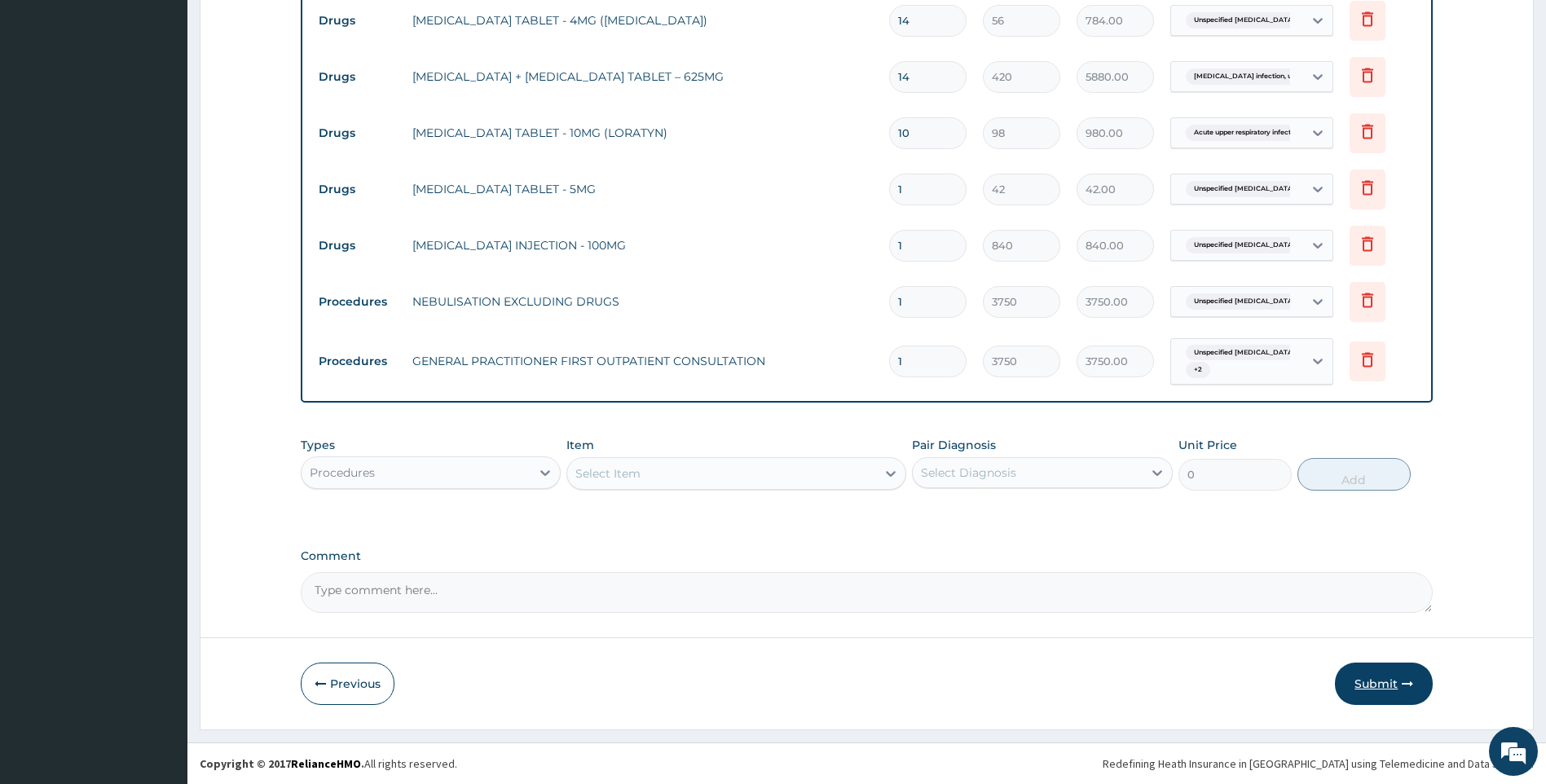
drag, startPoint x: 1415, startPoint y: 688, endPoint x: 1403, endPoint y: 690, distance: 12.2
click at [1415, 688] on button "Submit" at bounding box center [1384, 683] width 98 height 43
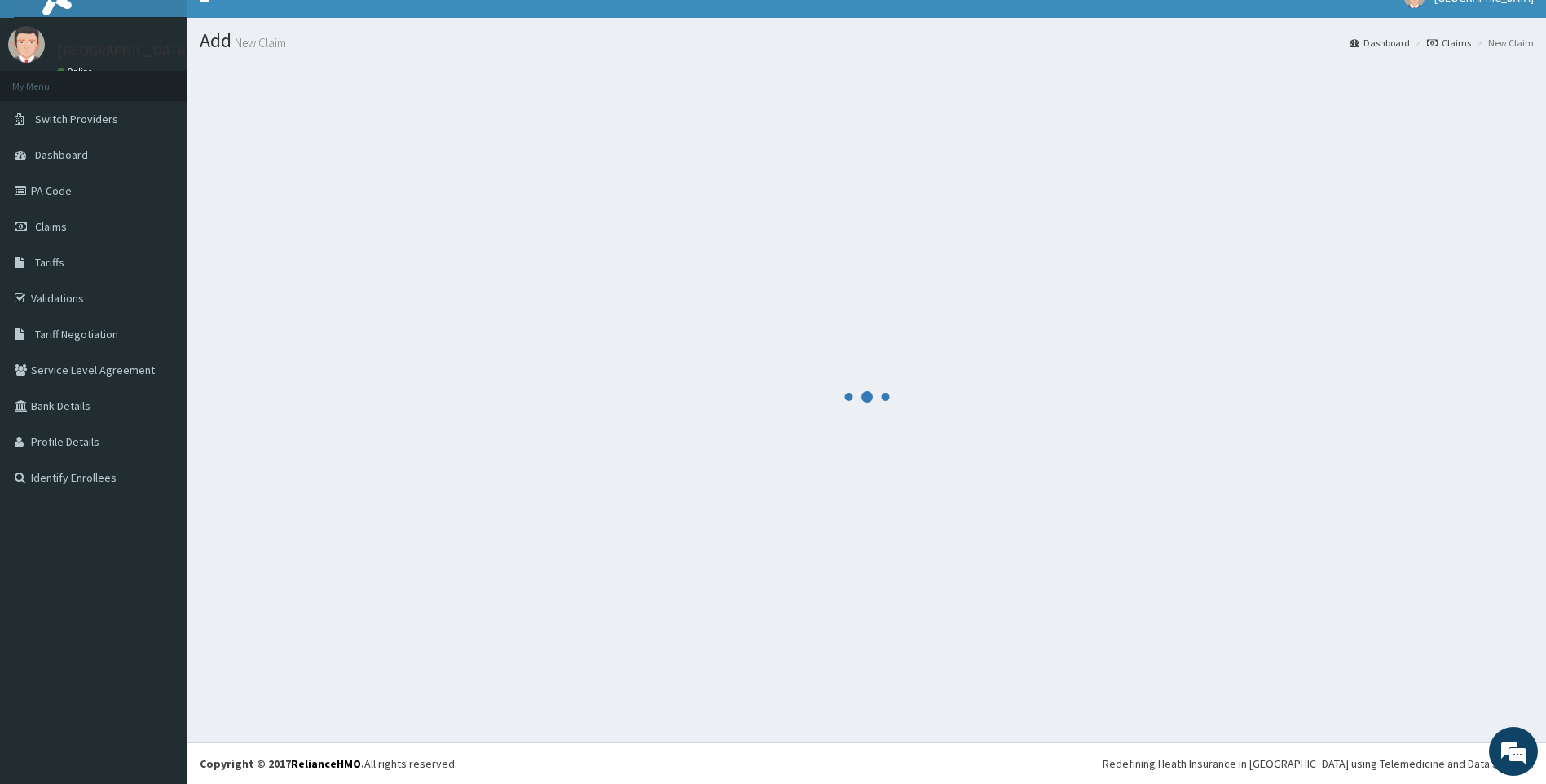
scroll to position [23, 0]
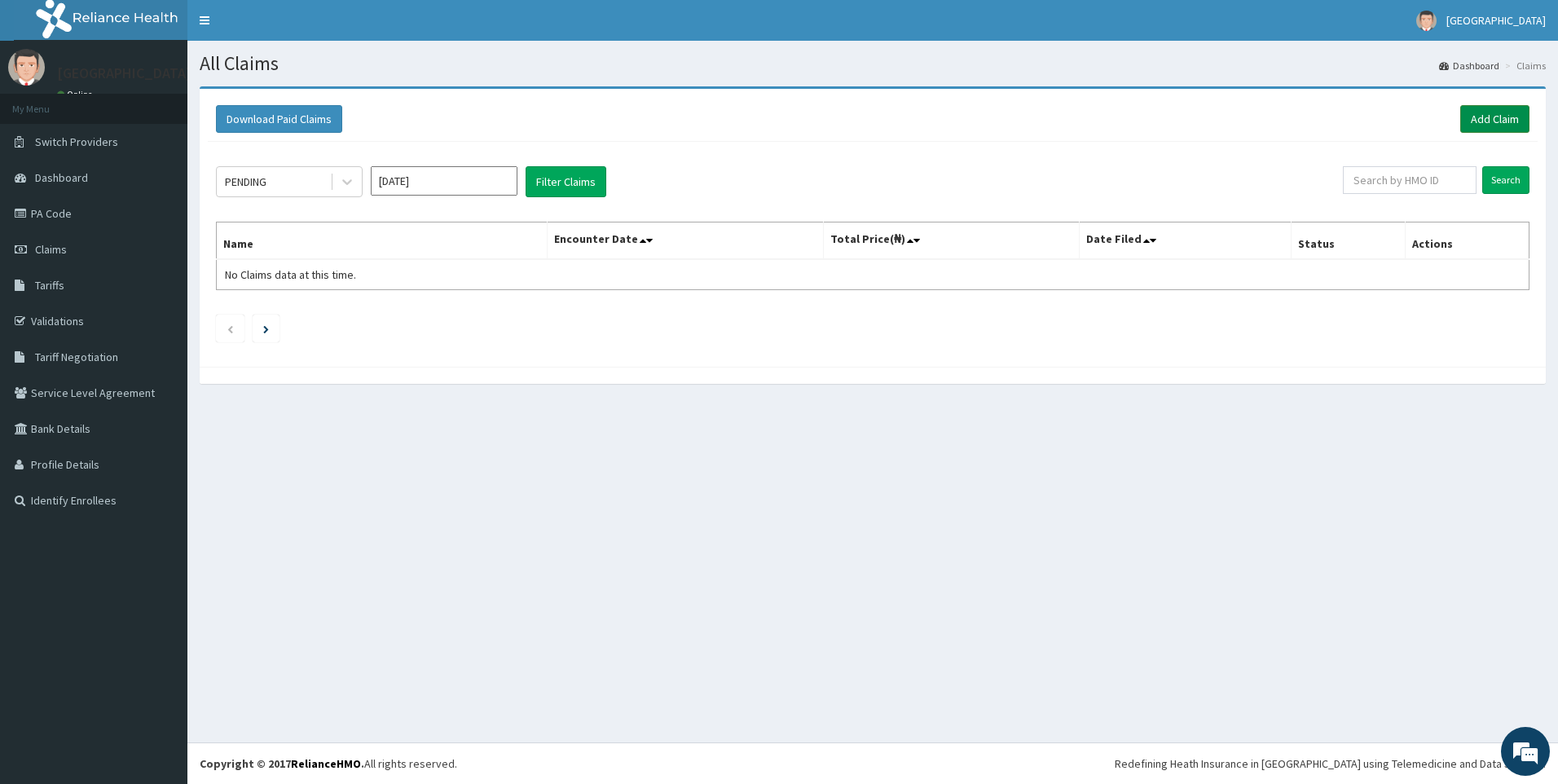
click at [1490, 116] on link "Add Claim" at bounding box center [1494, 118] width 69 height 28
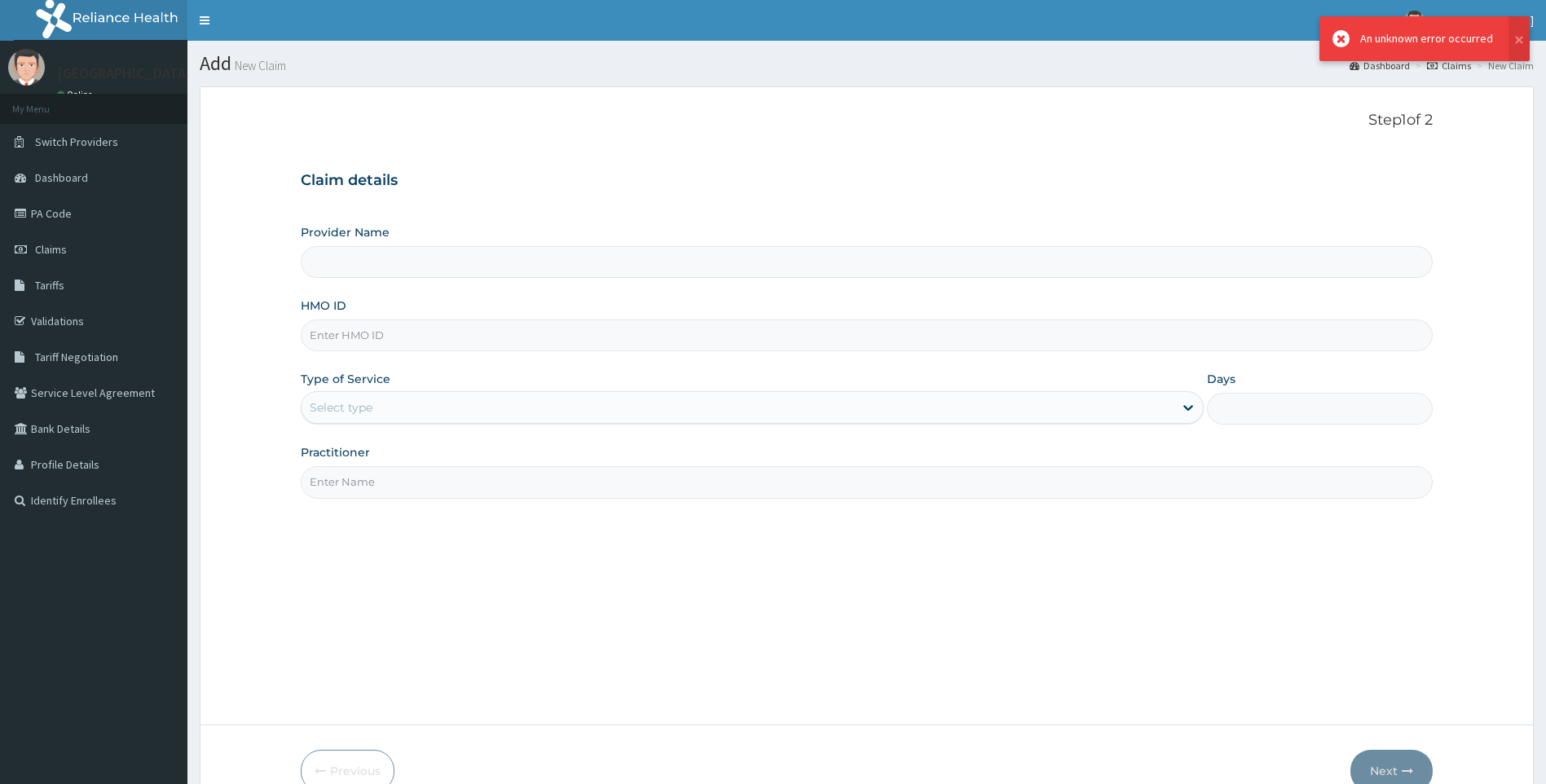
paste input "GSV/11374/A"
type input "GSV/11374/A"
click at [427, 422] on div "Select type" at bounding box center [753, 407] width 904 height 32
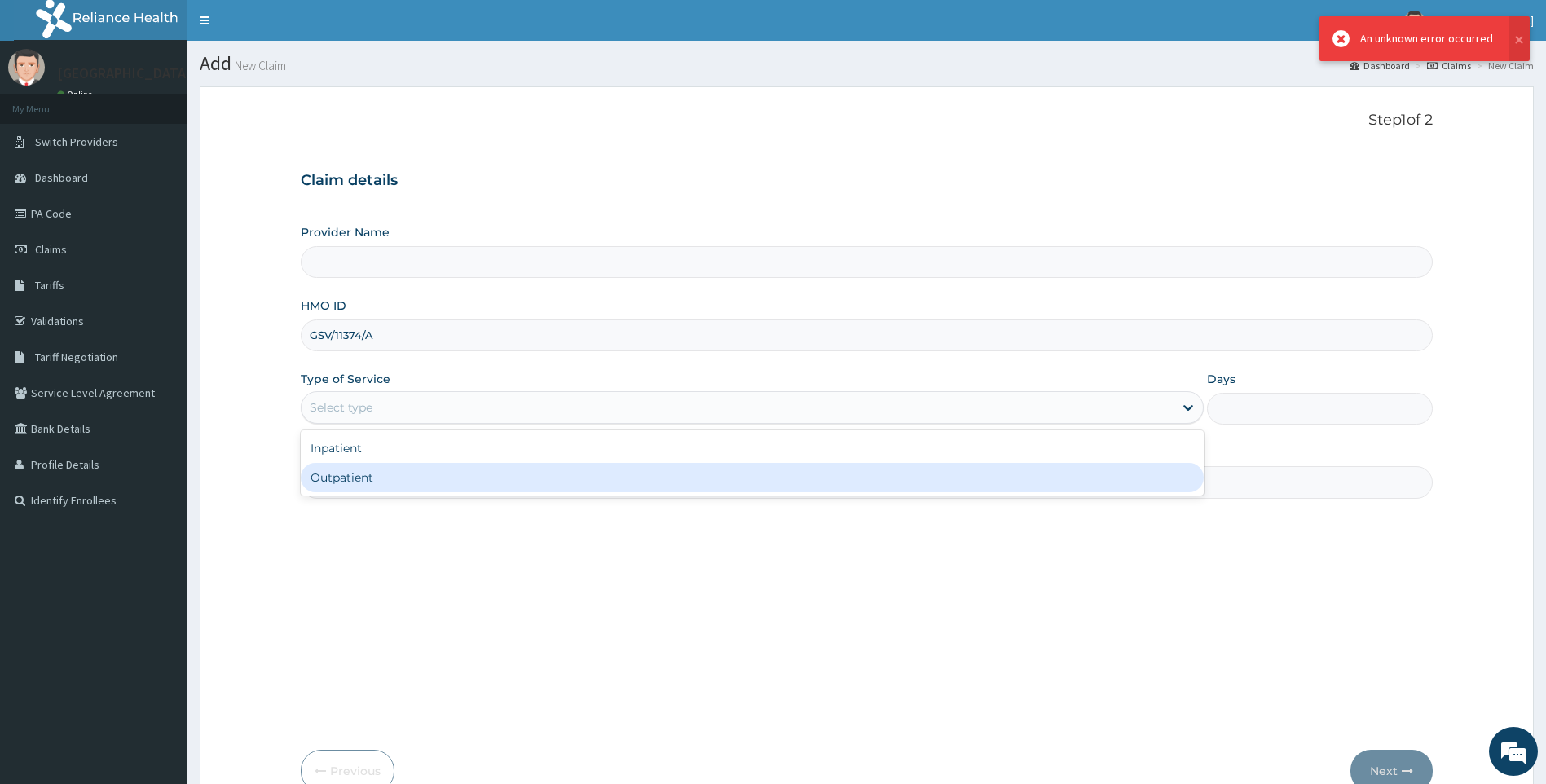
click at [419, 477] on div "Outpatient" at bounding box center [753, 477] width 904 height 29
type input "1"
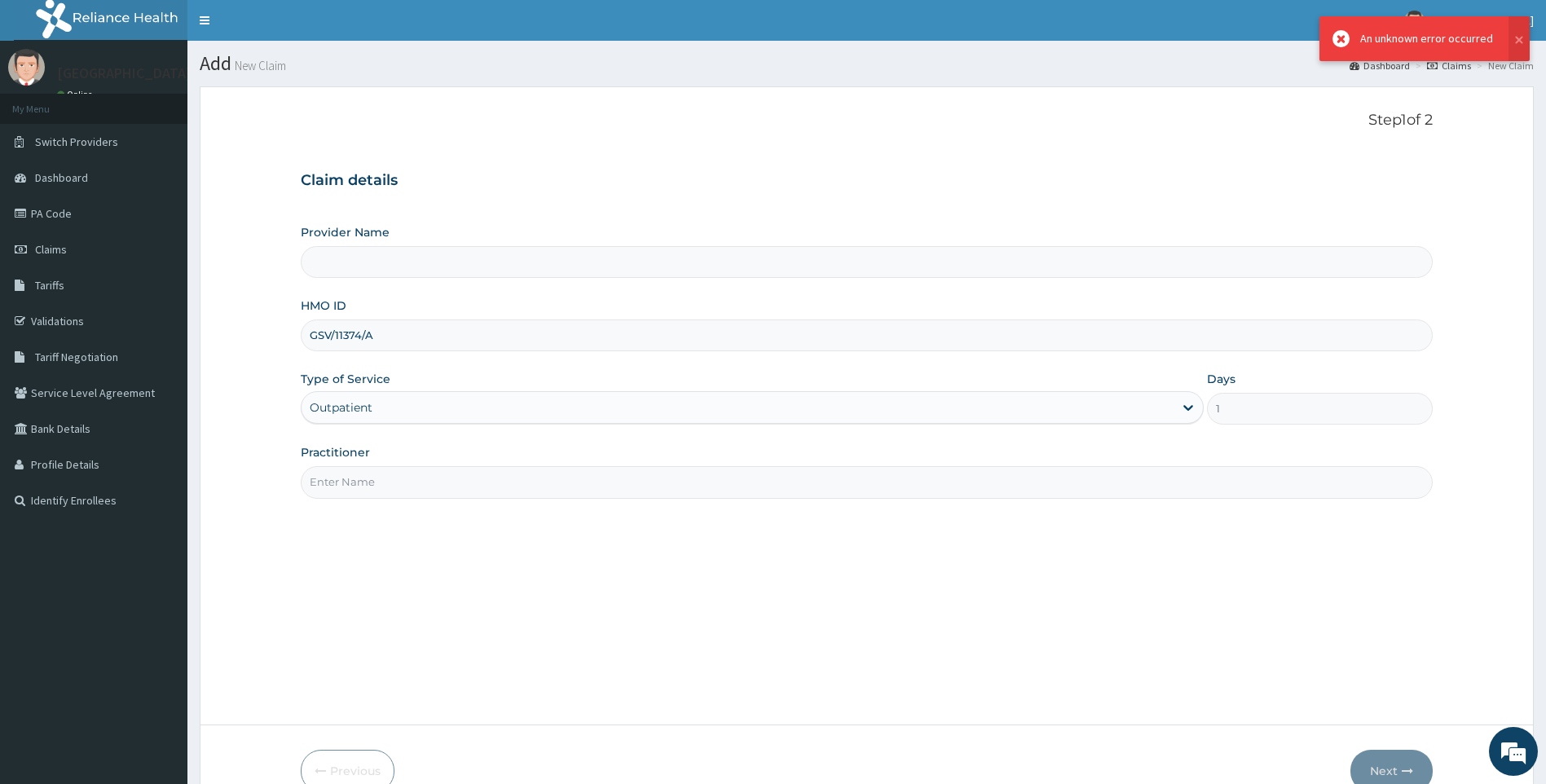
click at [408, 496] on input "Practitioner" at bounding box center [867, 481] width 1133 height 31
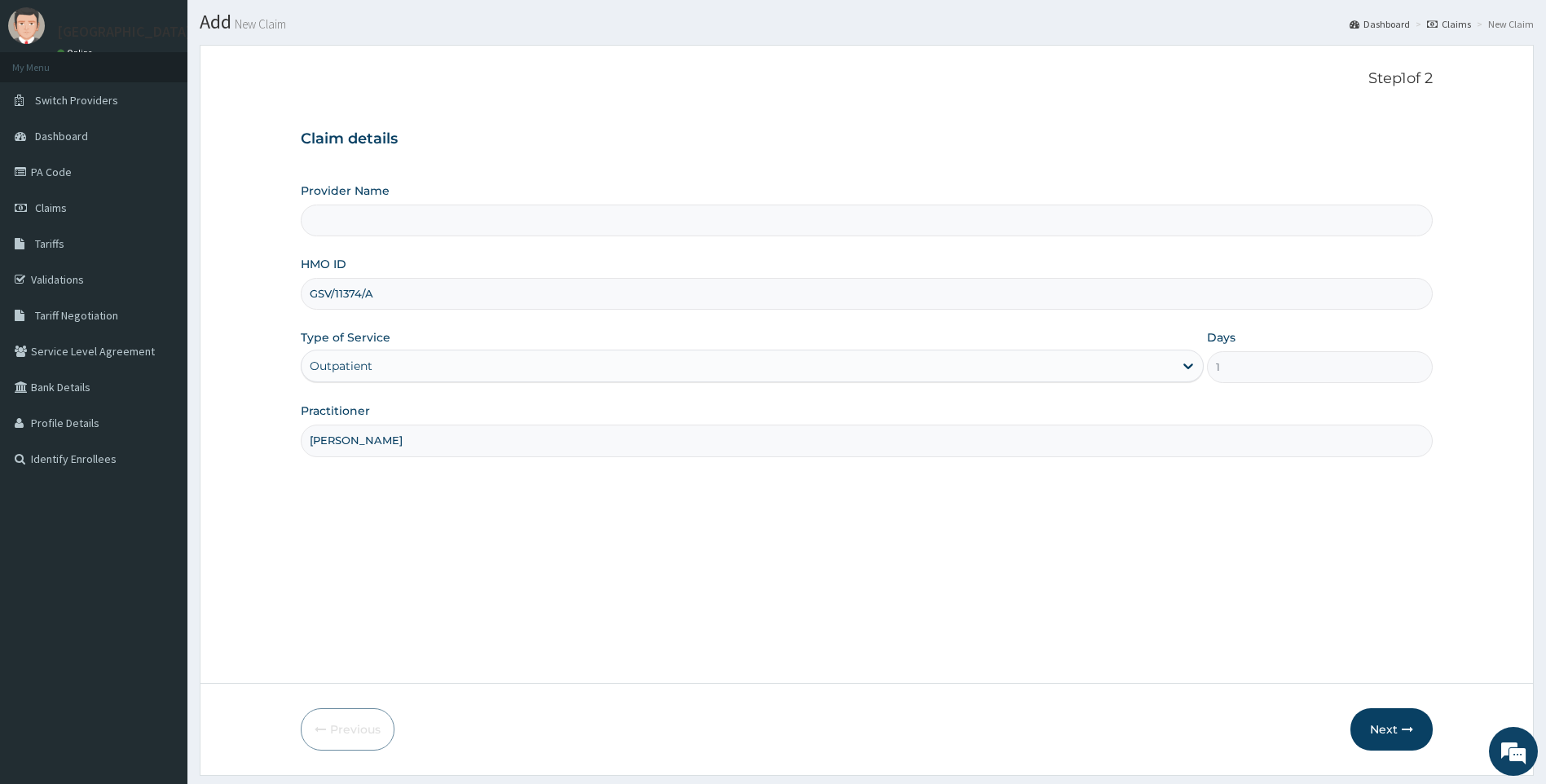
scroll to position [88, 0]
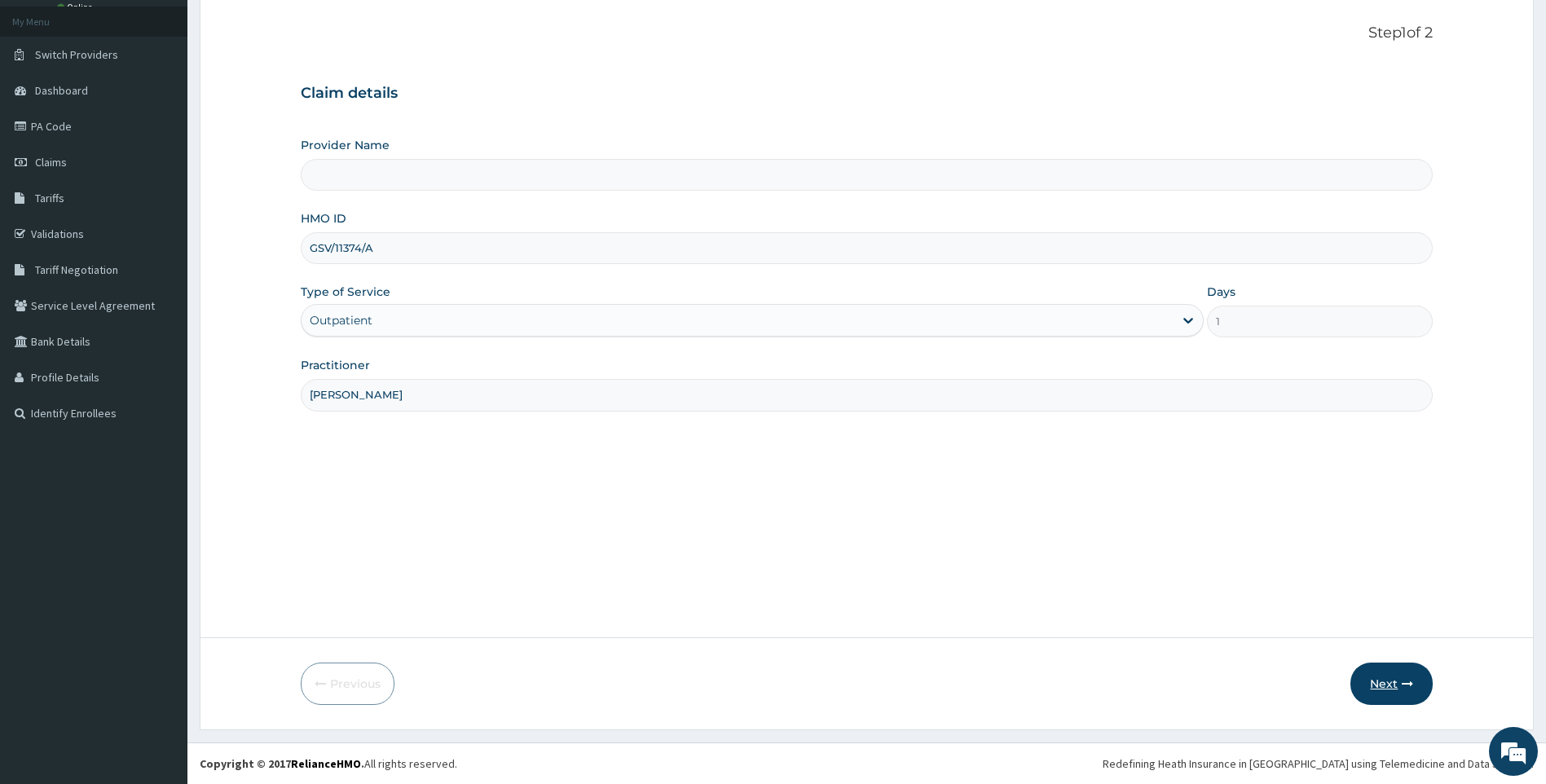
type input "[PERSON_NAME]"
click at [1386, 684] on button "Next" at bounding box center [1392, 683] width 82 height 43
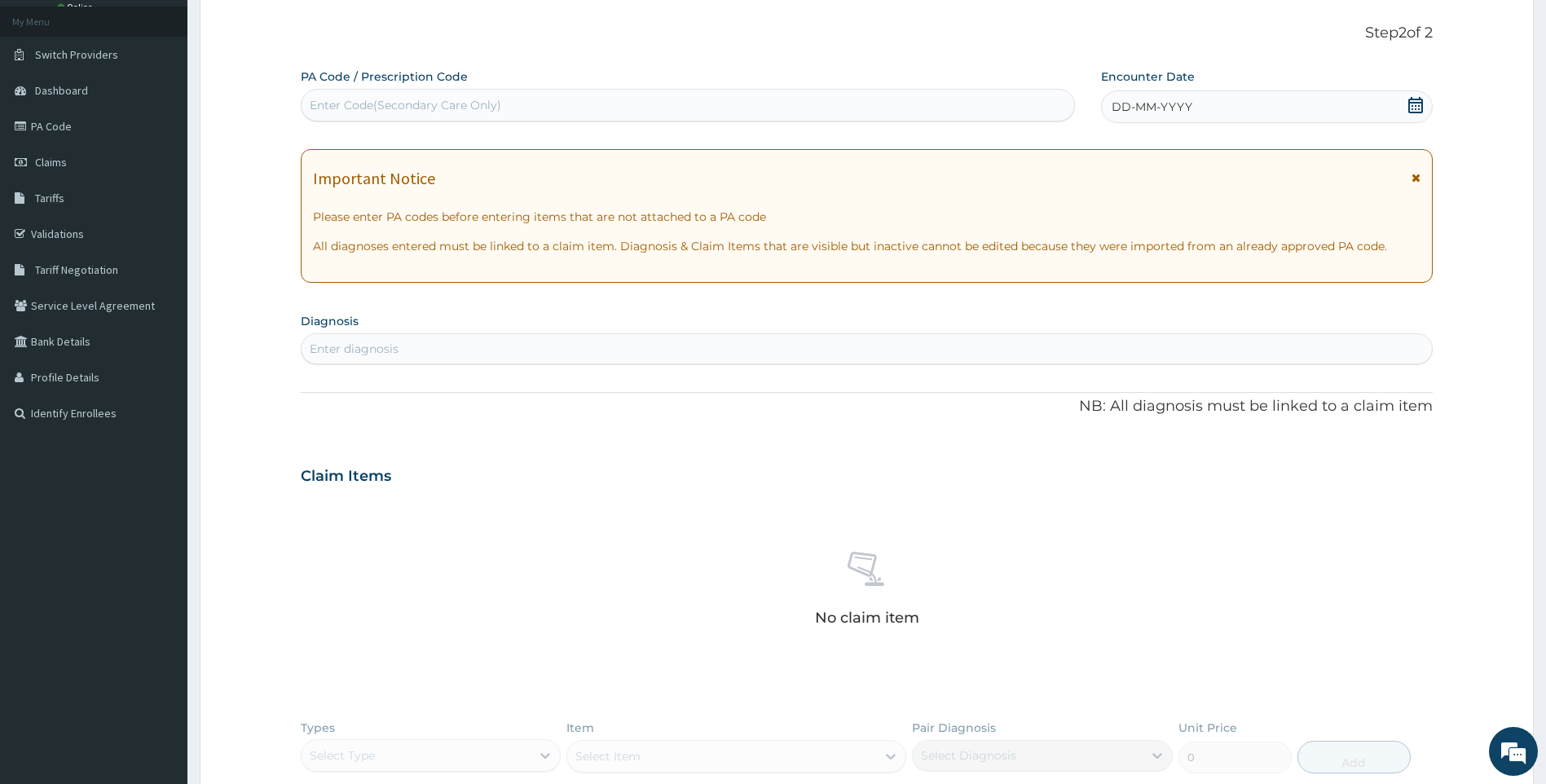
click at [1414, 103] on icon at bounding box center [1416, 105] width 14 height 16
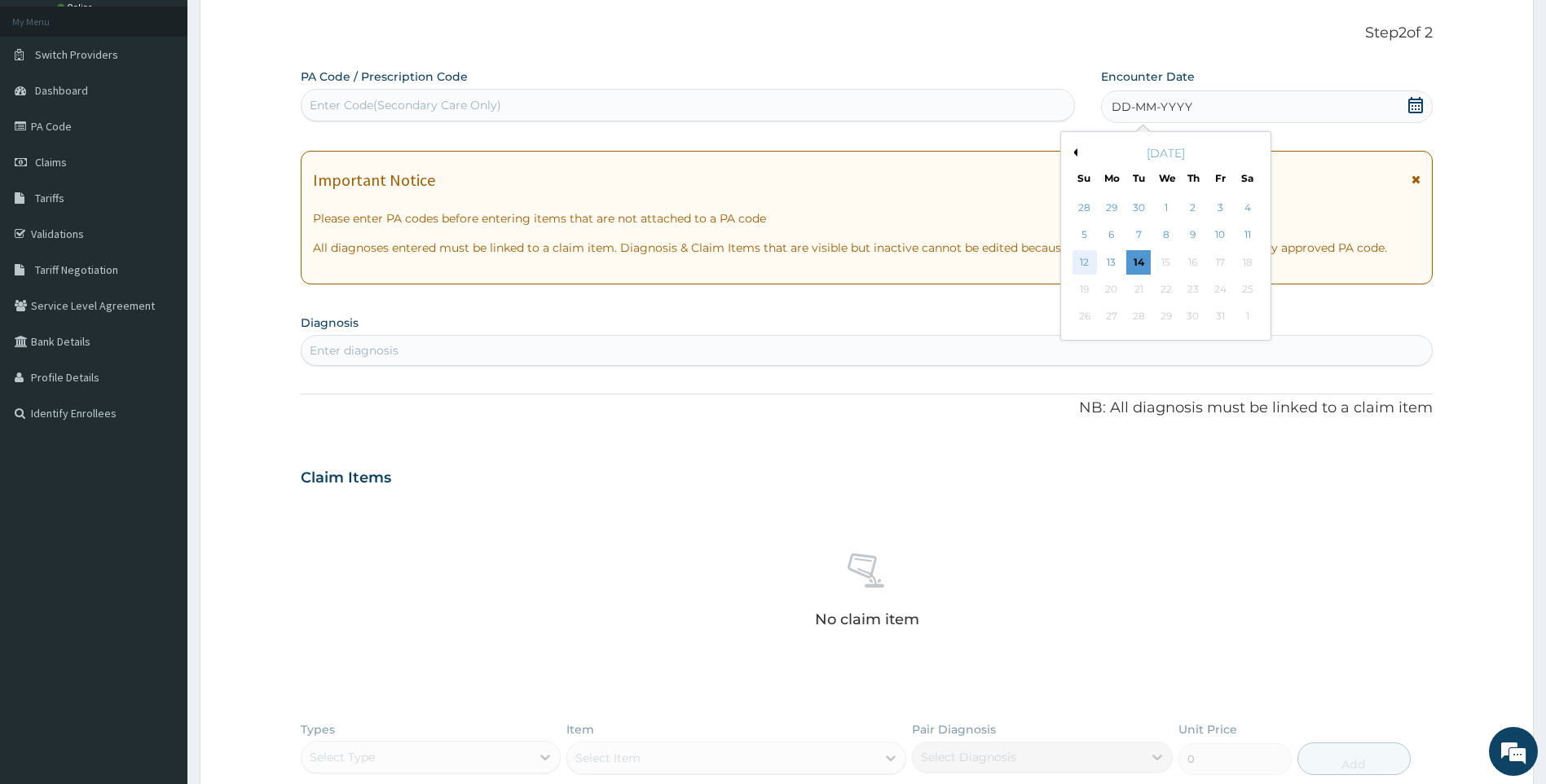
click at [1091, 260] on div "12" at bounding box center [1085, 263] width 25 height 25
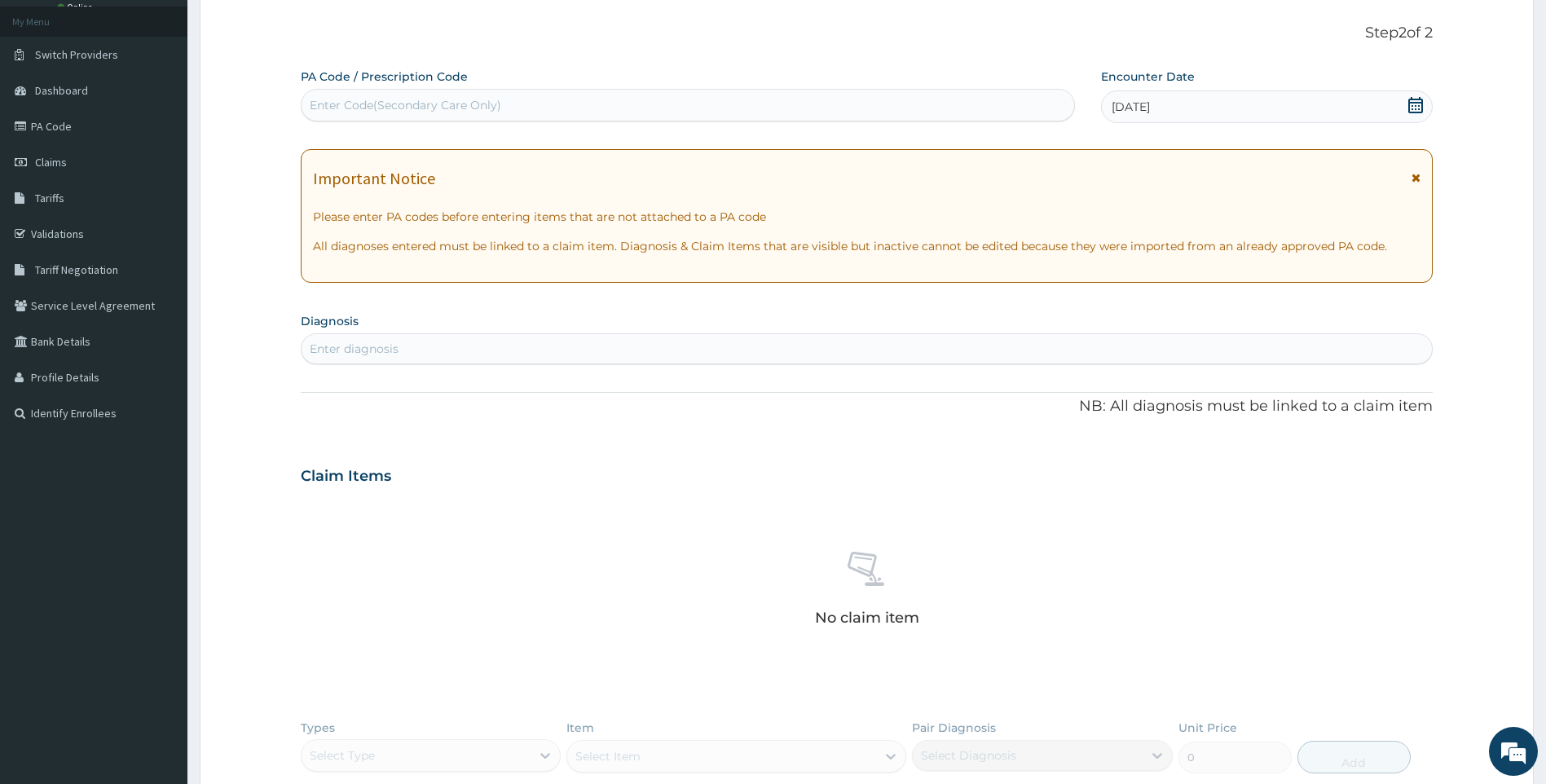
click at [816, 349] on div "Enter diagnosis" at bounding box center [867, 348] width 1131 height 26
type input "[MEDICAL_DATA]"
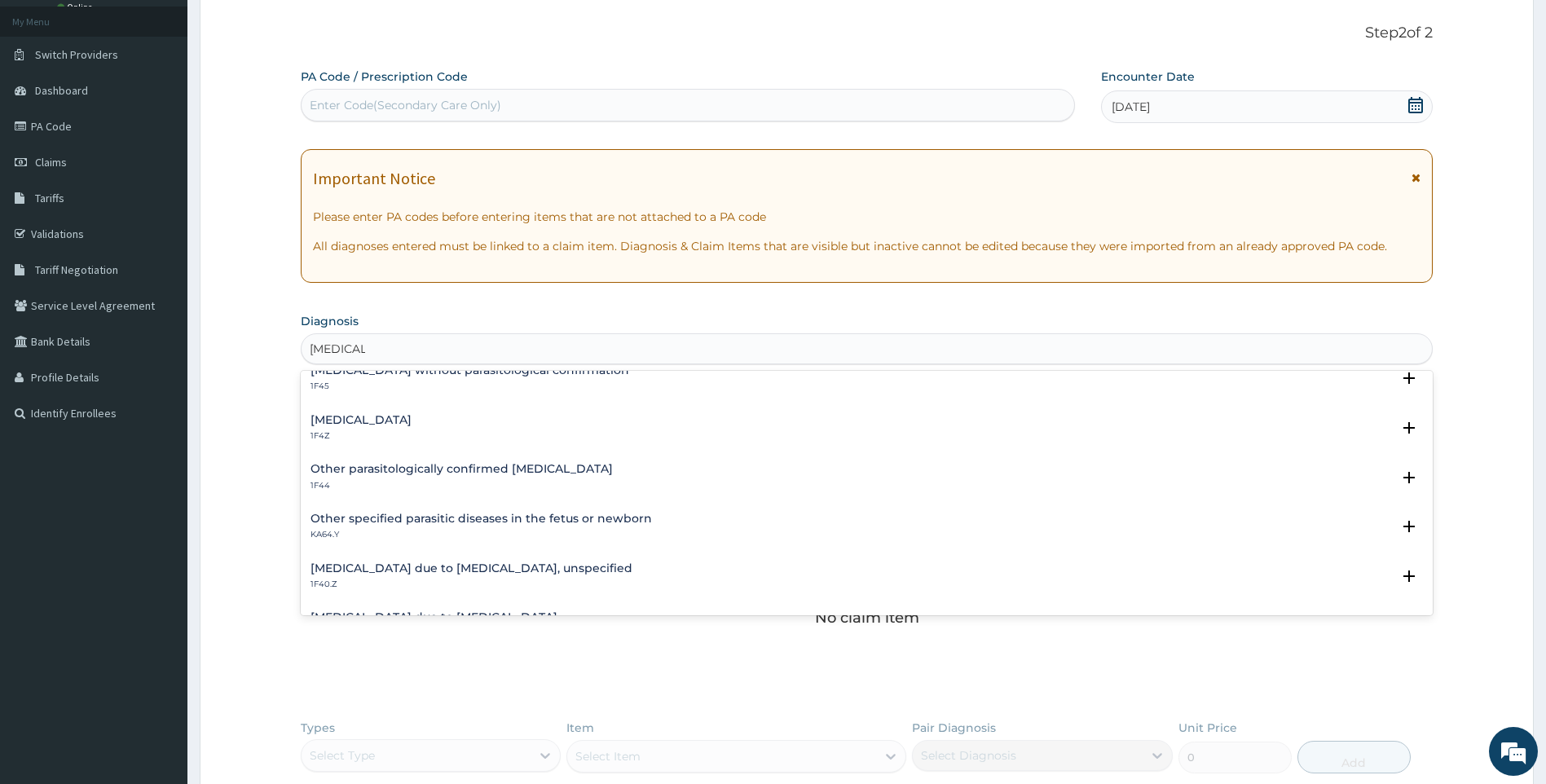
scroll to position [245, 0]
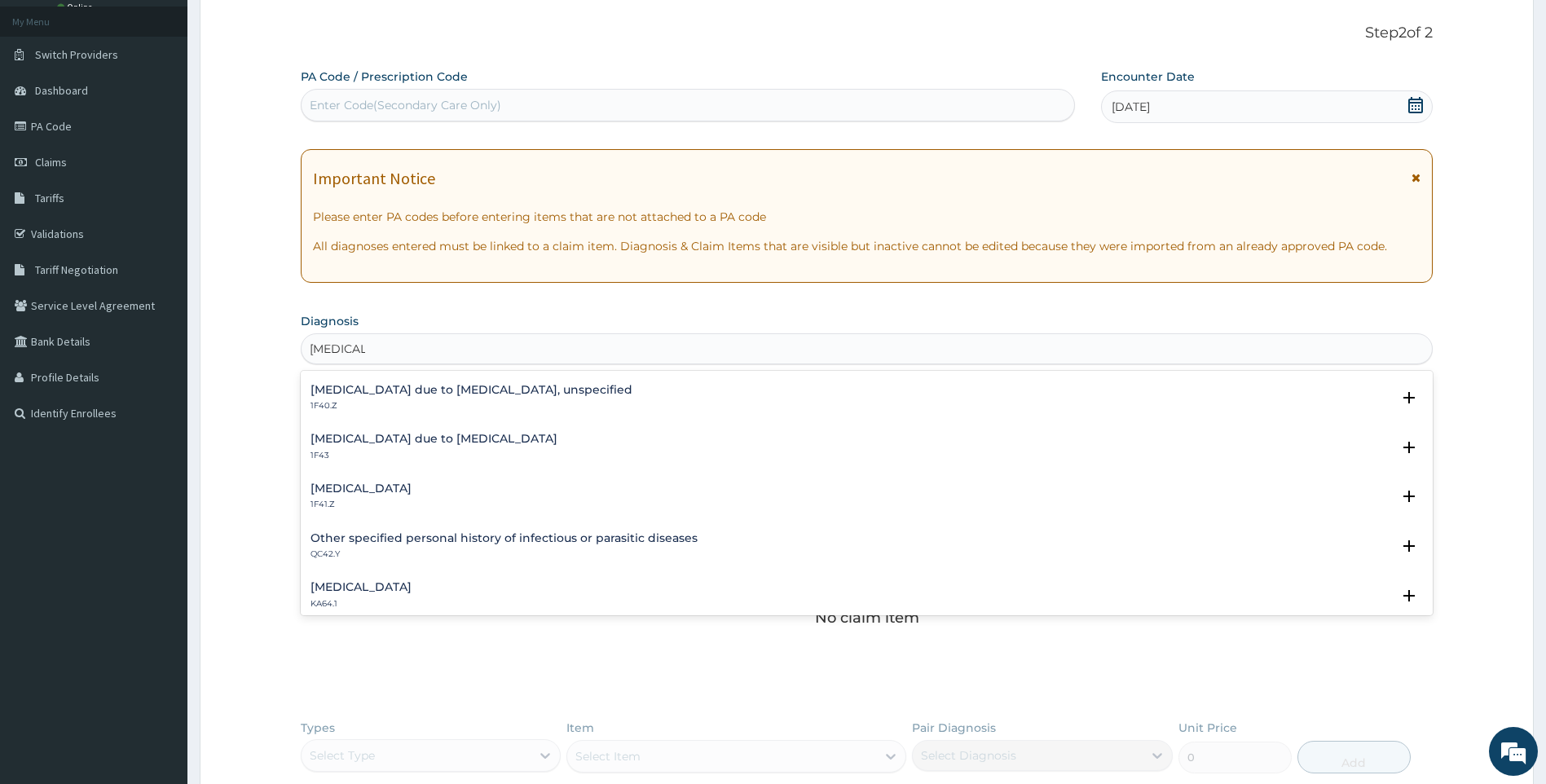
click at [461, 397] on div "[MEDICAL_DATA] due to [MEDICAL_DATA], unspecified 1F40.Z" at bounding box center [471, 398] width 322 height 29
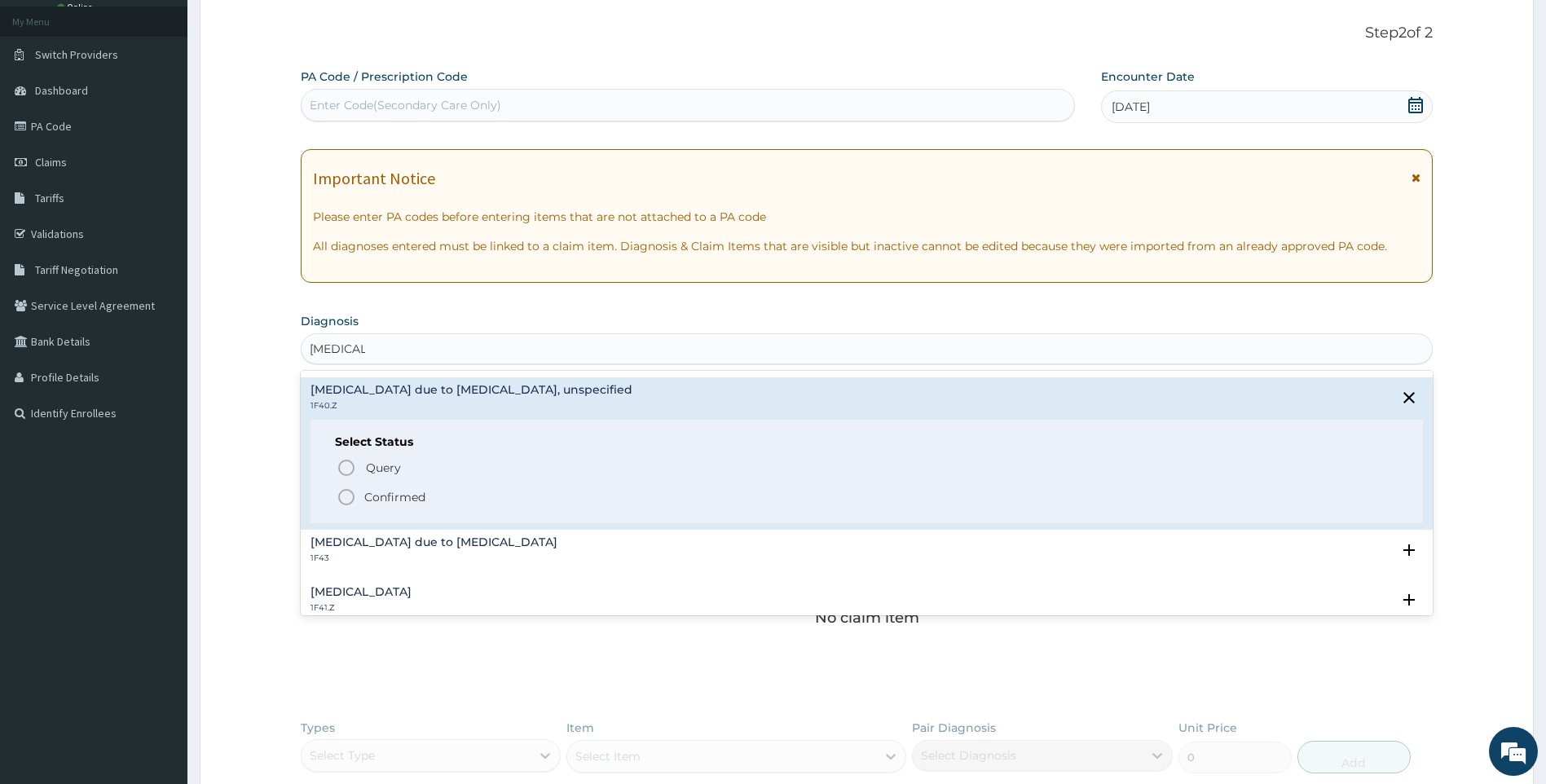
click at [376, 497] on p "Confirmed" at bounding box center [395, 497] width 61 height 16
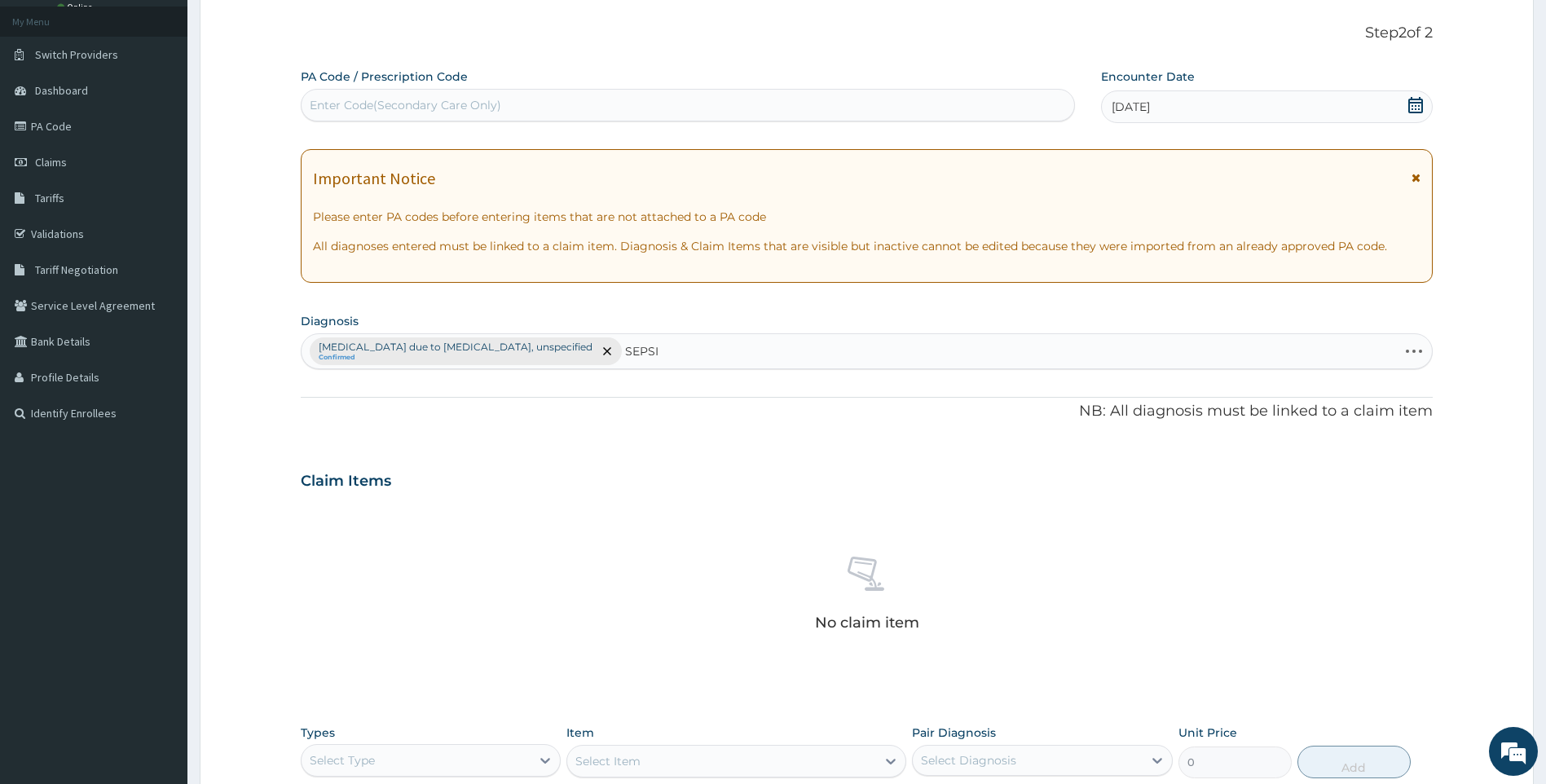
type input "[MEDICAL_DATA]"
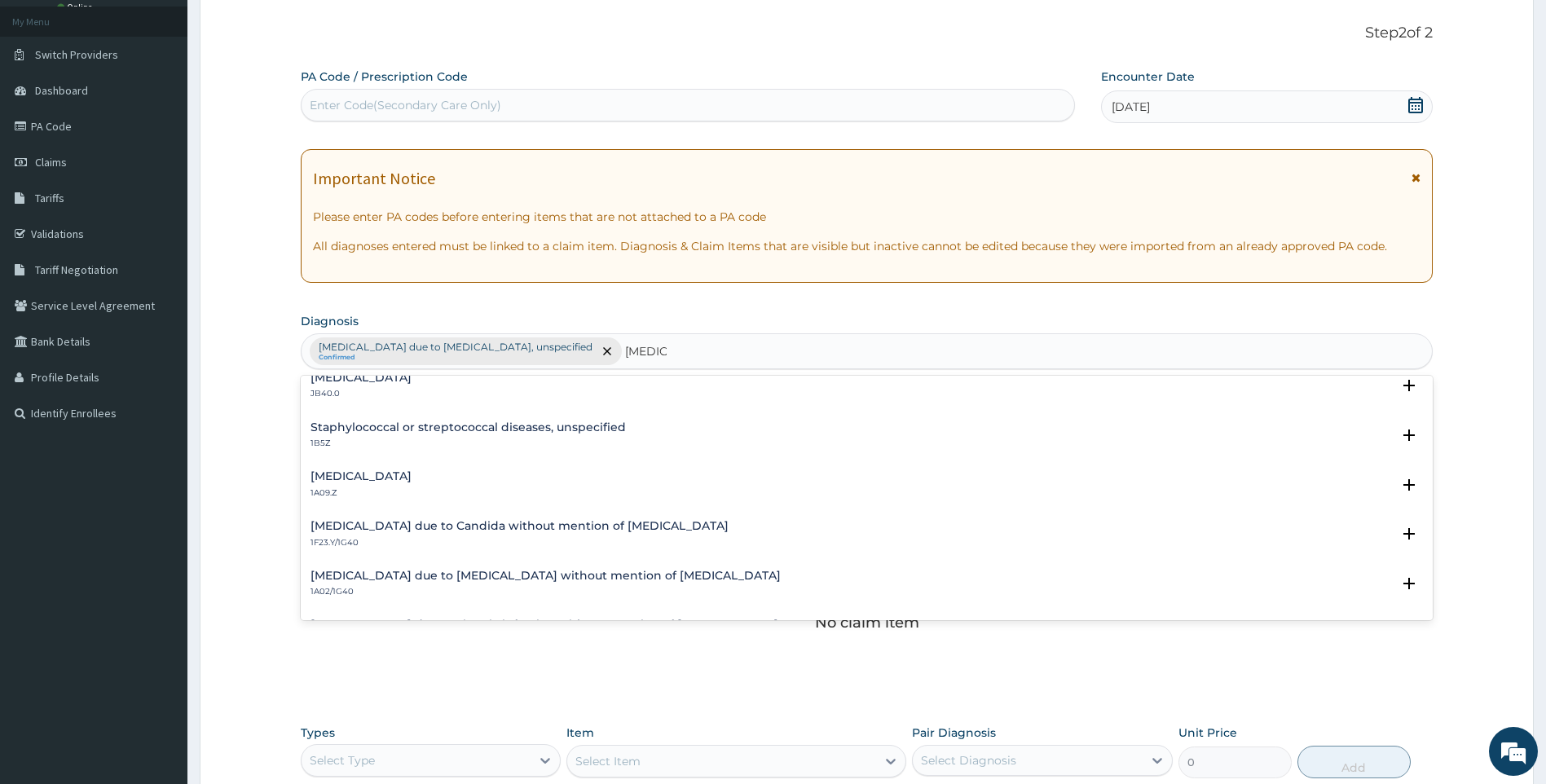
scroll to position [163, 0]
click at [411, 473] on h4 "[MEDICAL_DATA]" at bounding box center [361, 475] width 101 height 12
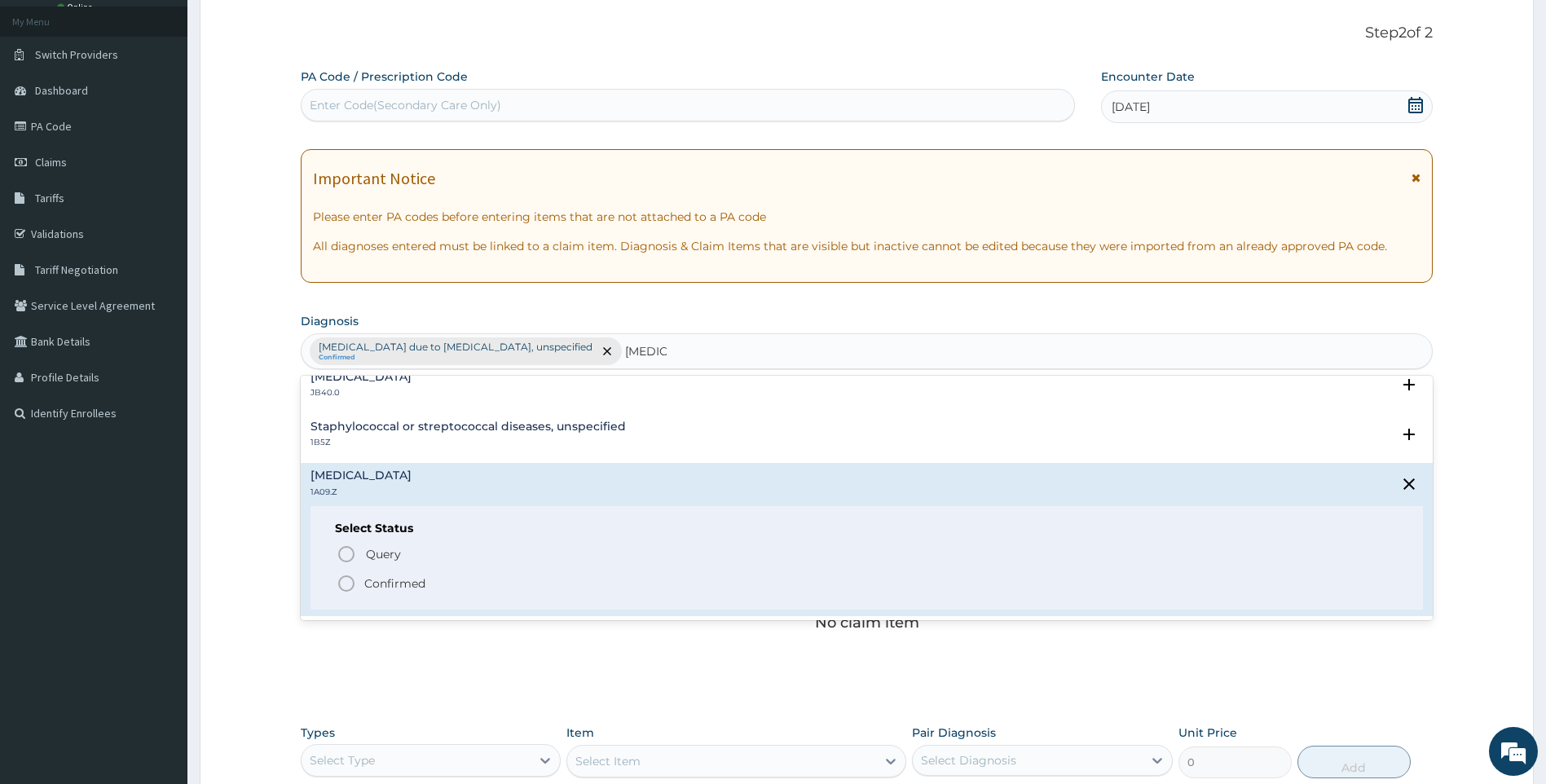
click at [365, 580] on p "Confirmed" at bounding box center [395, 583] width 61 height 16
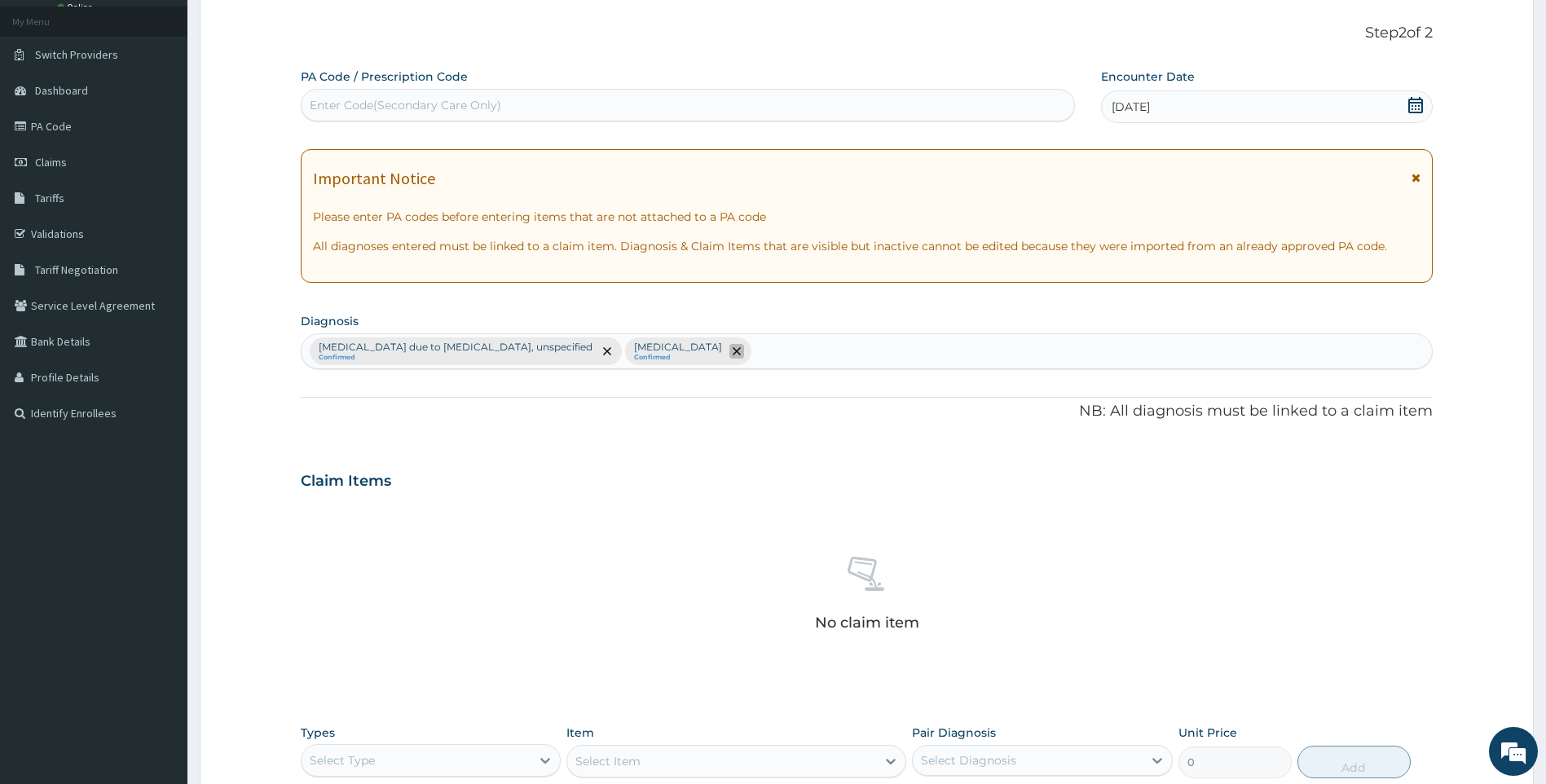
click at [744, 343] on span "remove selection option" at bounding box center [736, 350] width 14 height 14
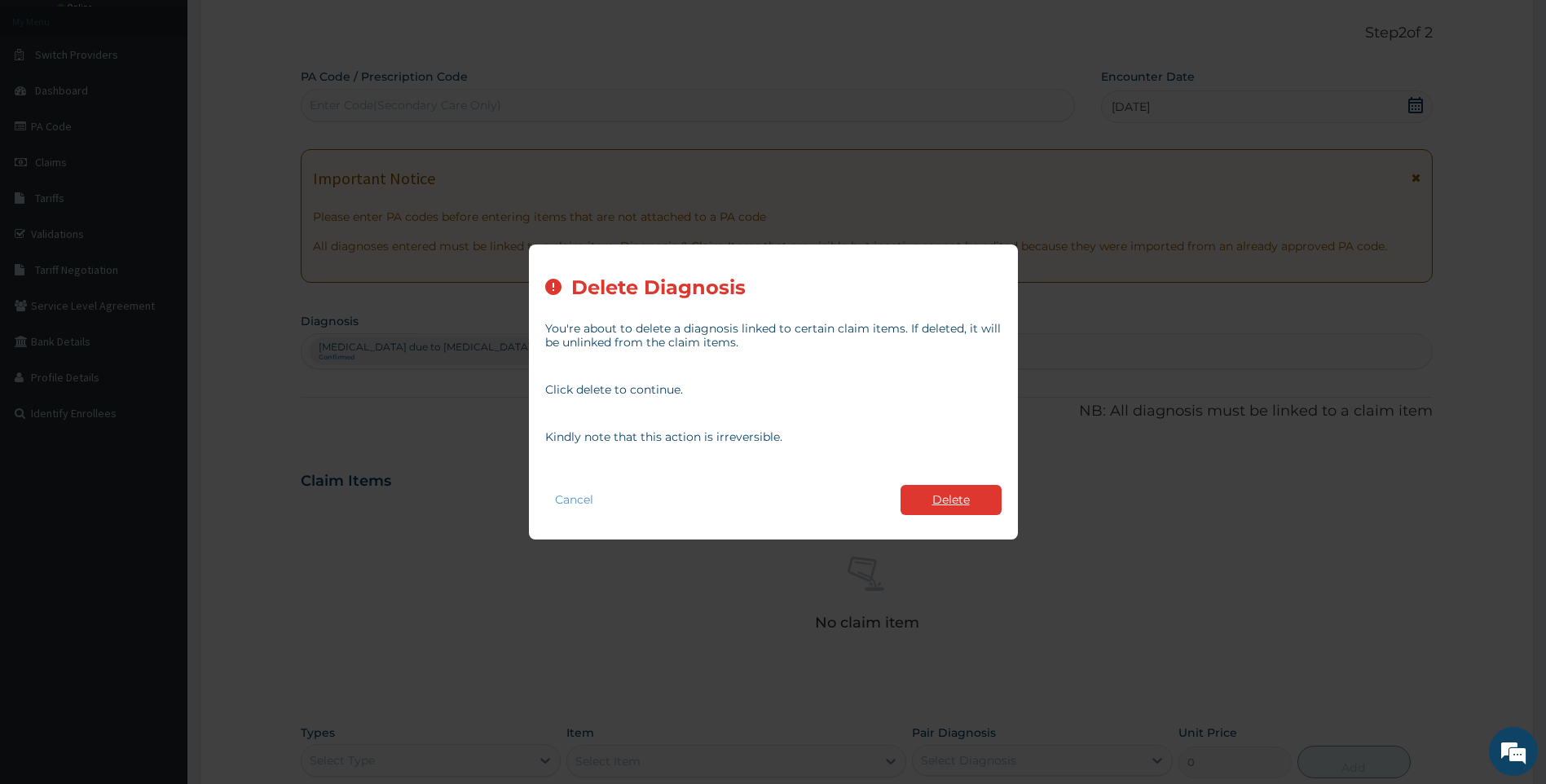
click at [949, 490] on button "Delete" at bounding box center [951, 500] width 101 height 30
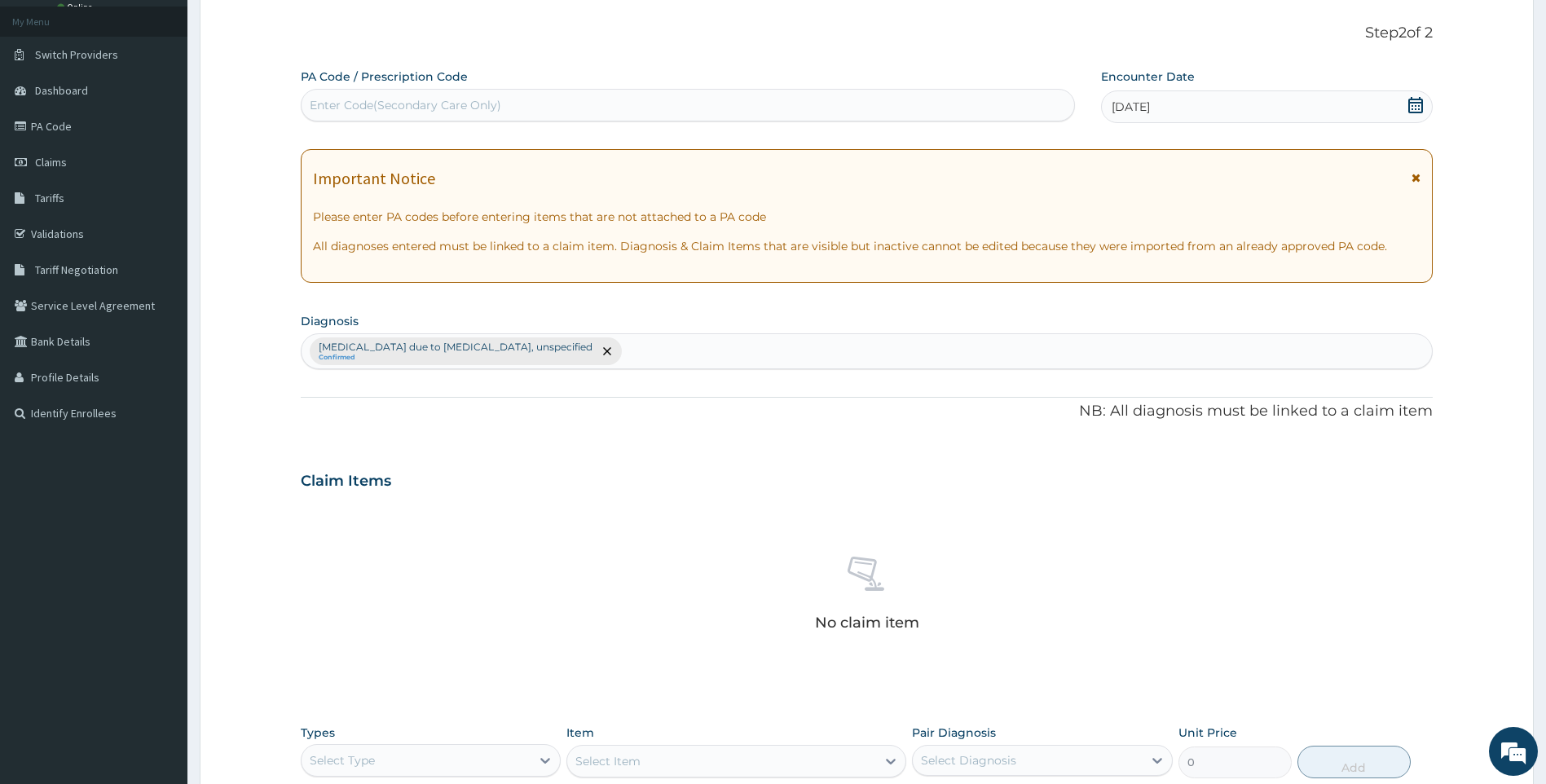
click at [704, 339] on div "[MEDICAL_DATA] due to [MEDICAL_DATA], unspecified Confirmed" at bounding box center [867, 351] width 1131 height 34
type input "[MEDICAL_DATA]"
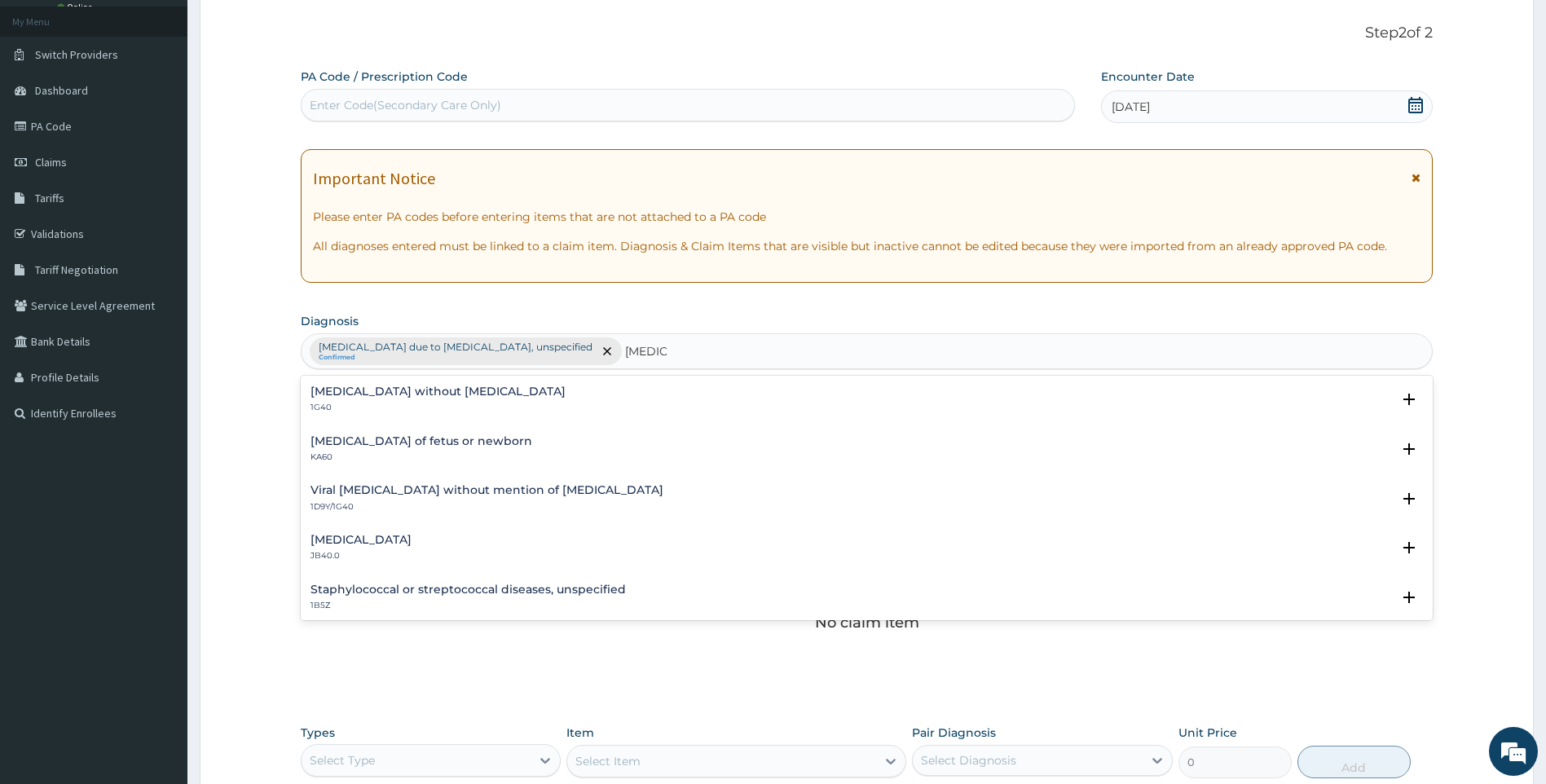
scroll to position [82, 0]
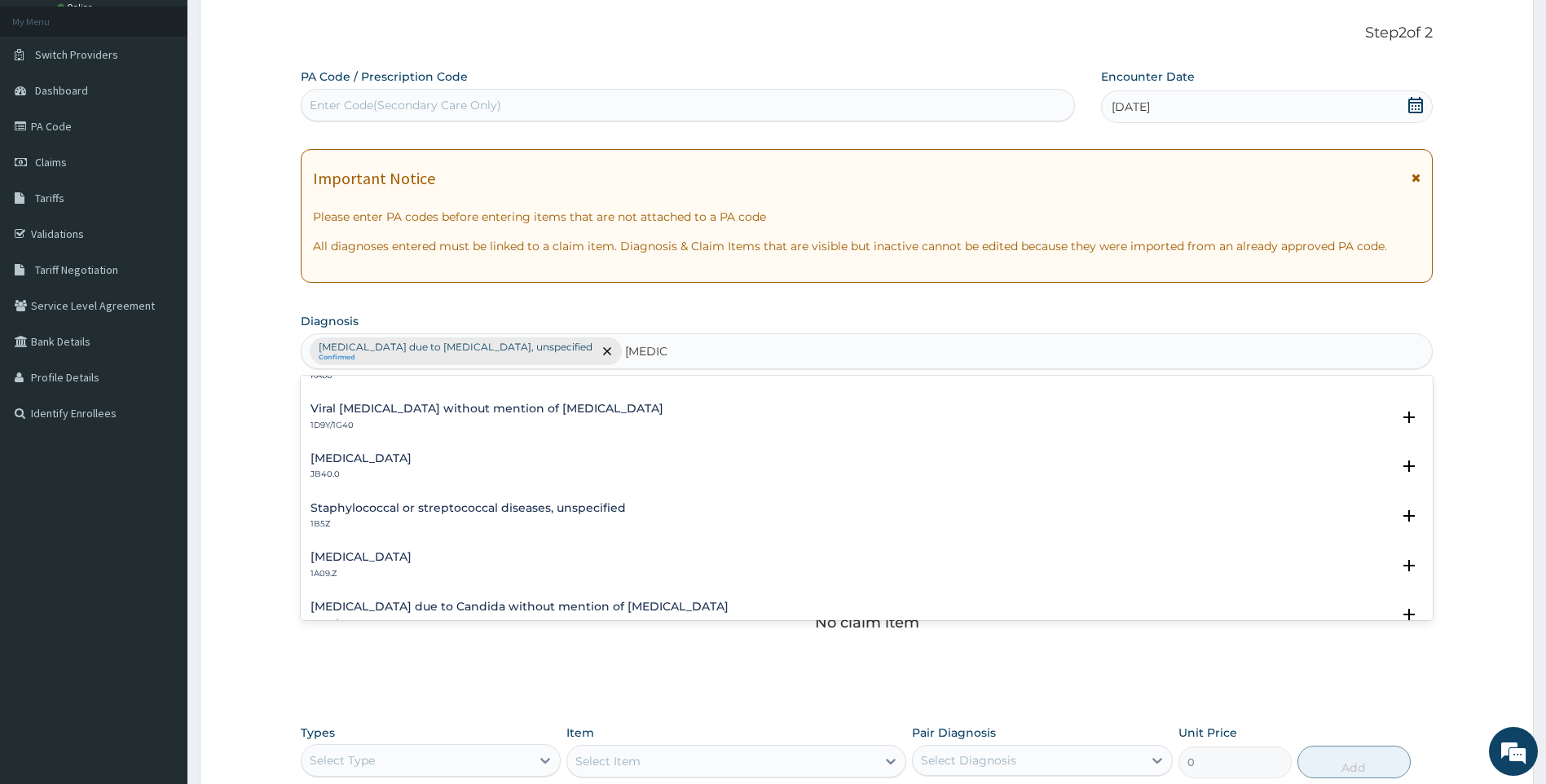
click at [411, 565] on div "Salmonella infection, unspecified 1A09.Z" at bounding box center [361, 565] width 101 height 29
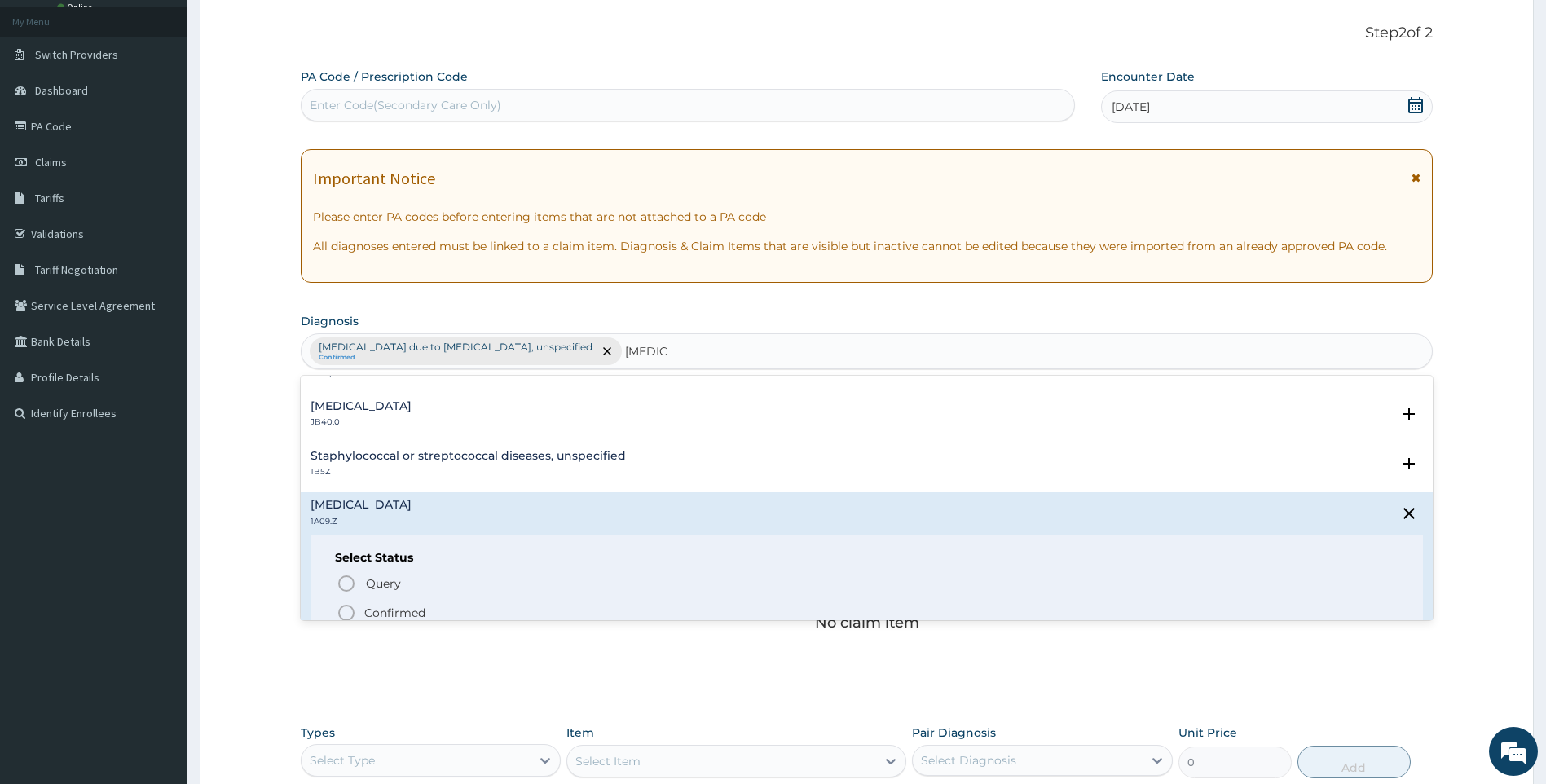
scroll to position [163, 0]
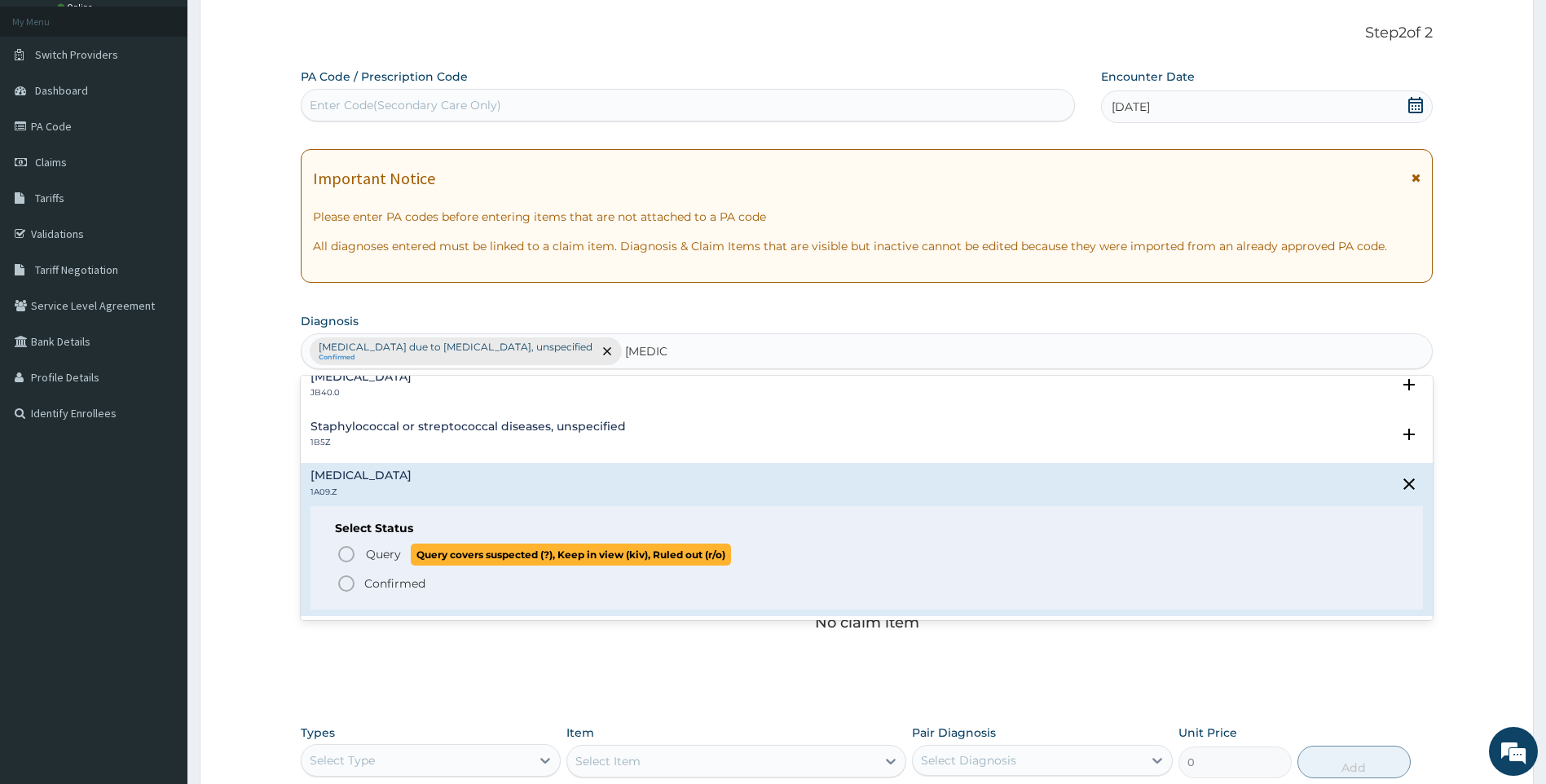
drag, startPoint x: 387, startPoint y: 555, endPoint x: 448, endPoint y: 561, distance: 61.3
click at [389, 557] on span "Query" at bounding box center [383, 554] width 35 height 16
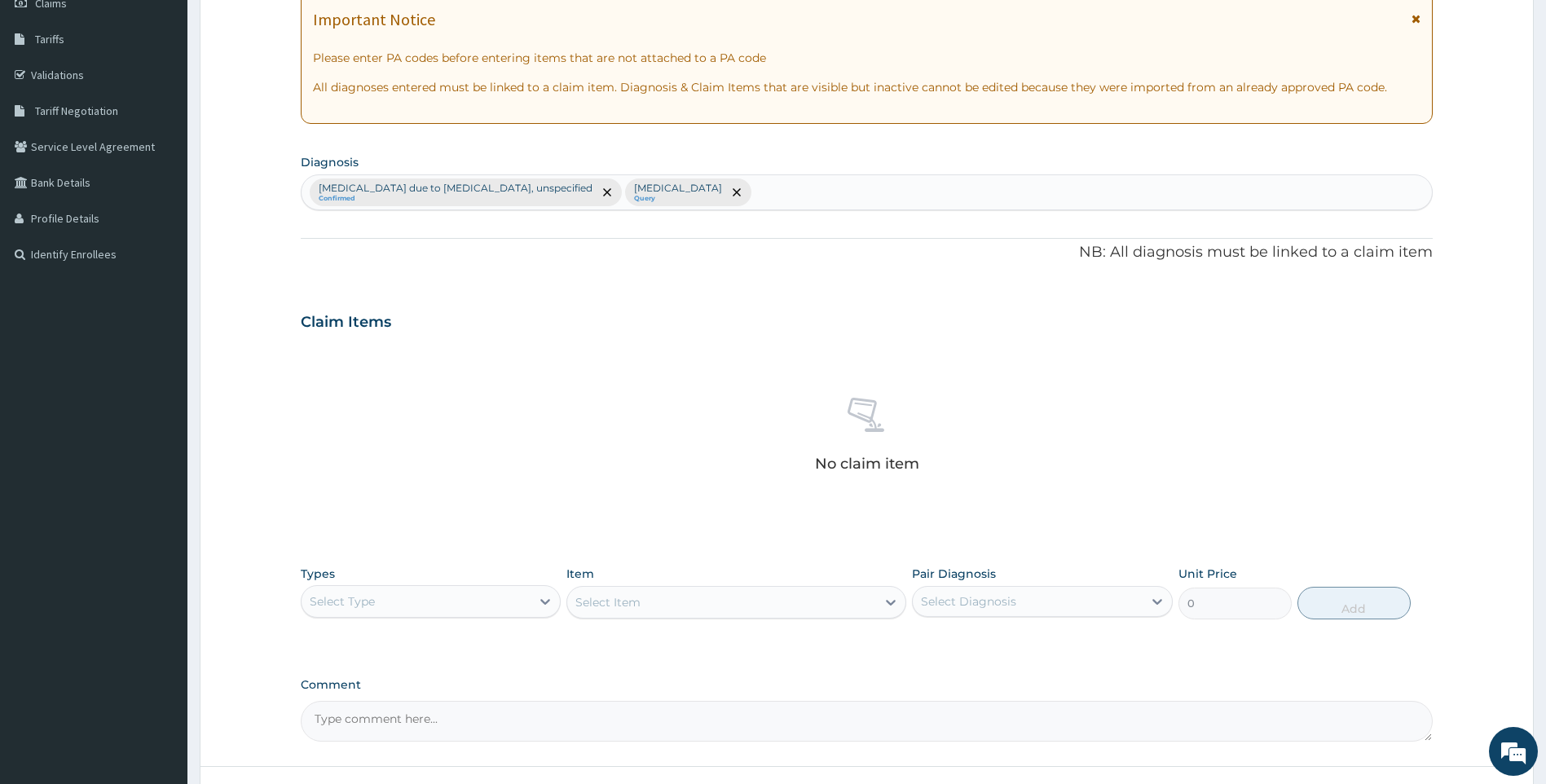
scroll to position [250, 0]
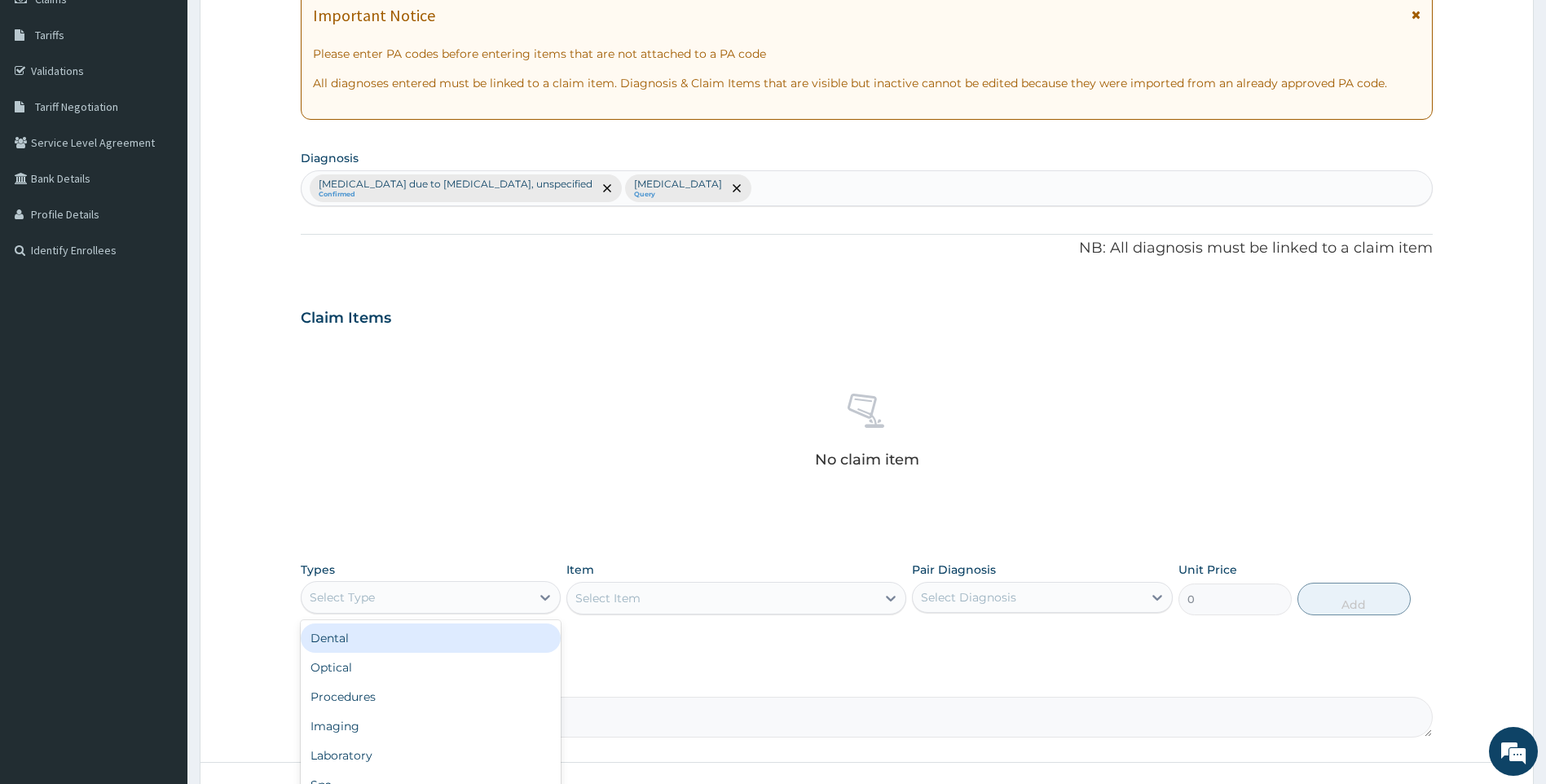
click at [412, 594] on div "Select Type" at bounding box center [416, 597] width 229 height 26
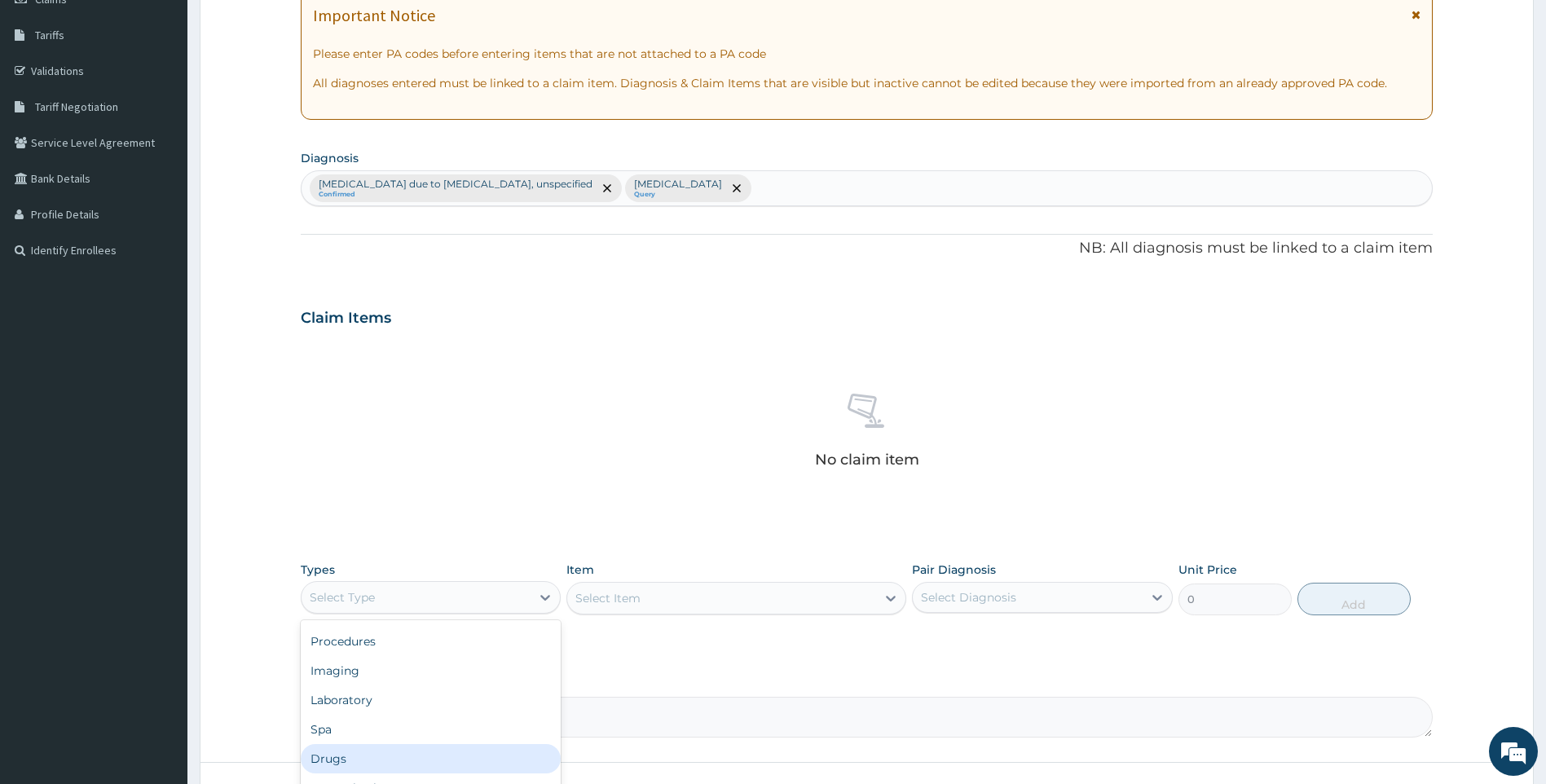
drag, startPoint x: 356, startPoint y: 764, endPoint x: 358, endPoint y: 746, distance: 18.1
click at [357, 764] on div "Drugs" at bounding box center [431, 758] width 261 height 29
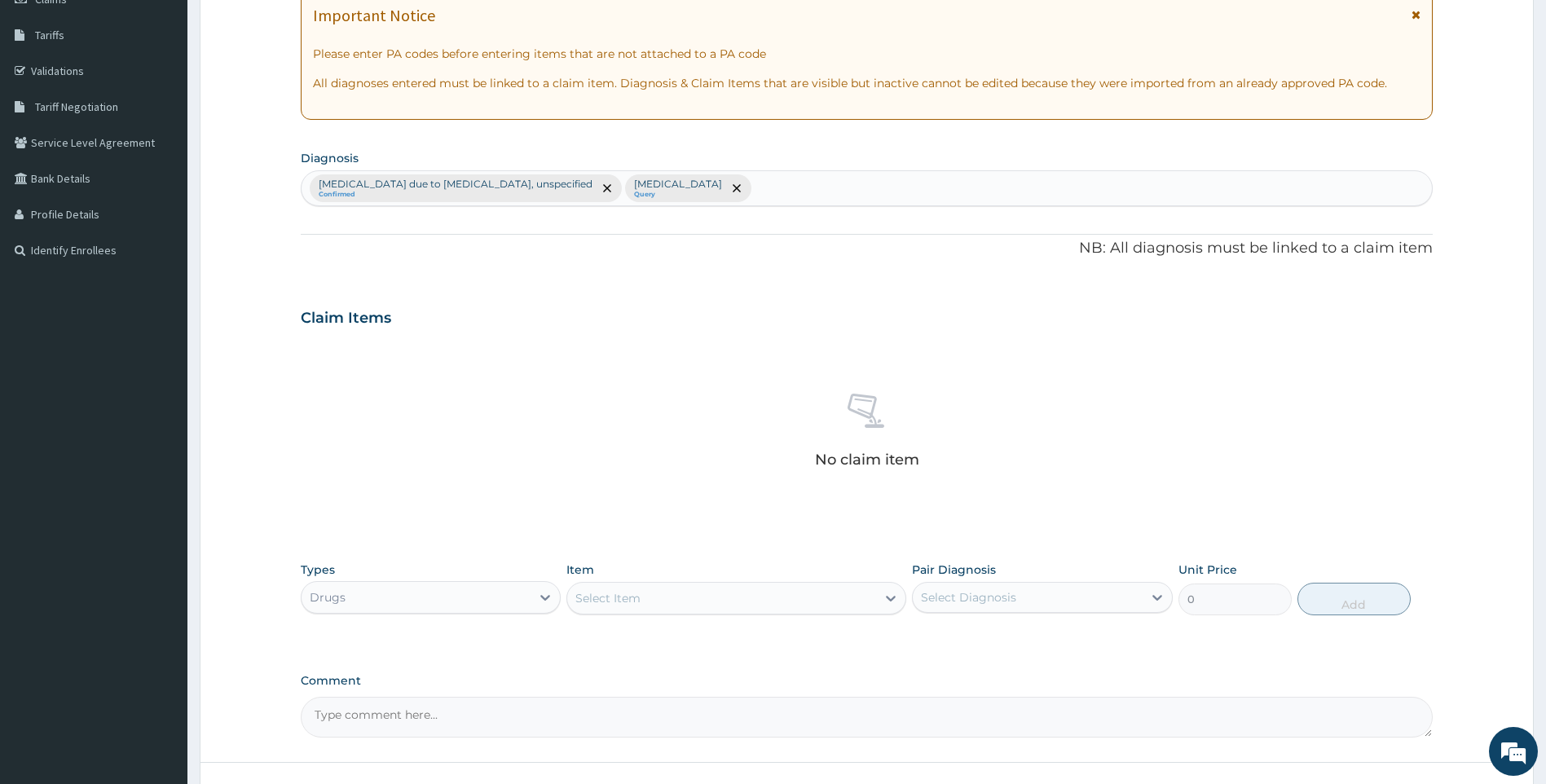
click at [737, 605] on div "Select Item" at bounding box center [722, 598] width 309 height 26
click at [687, 592] on div "Select Item" at bounding box center [722, 598] width 309 height 26
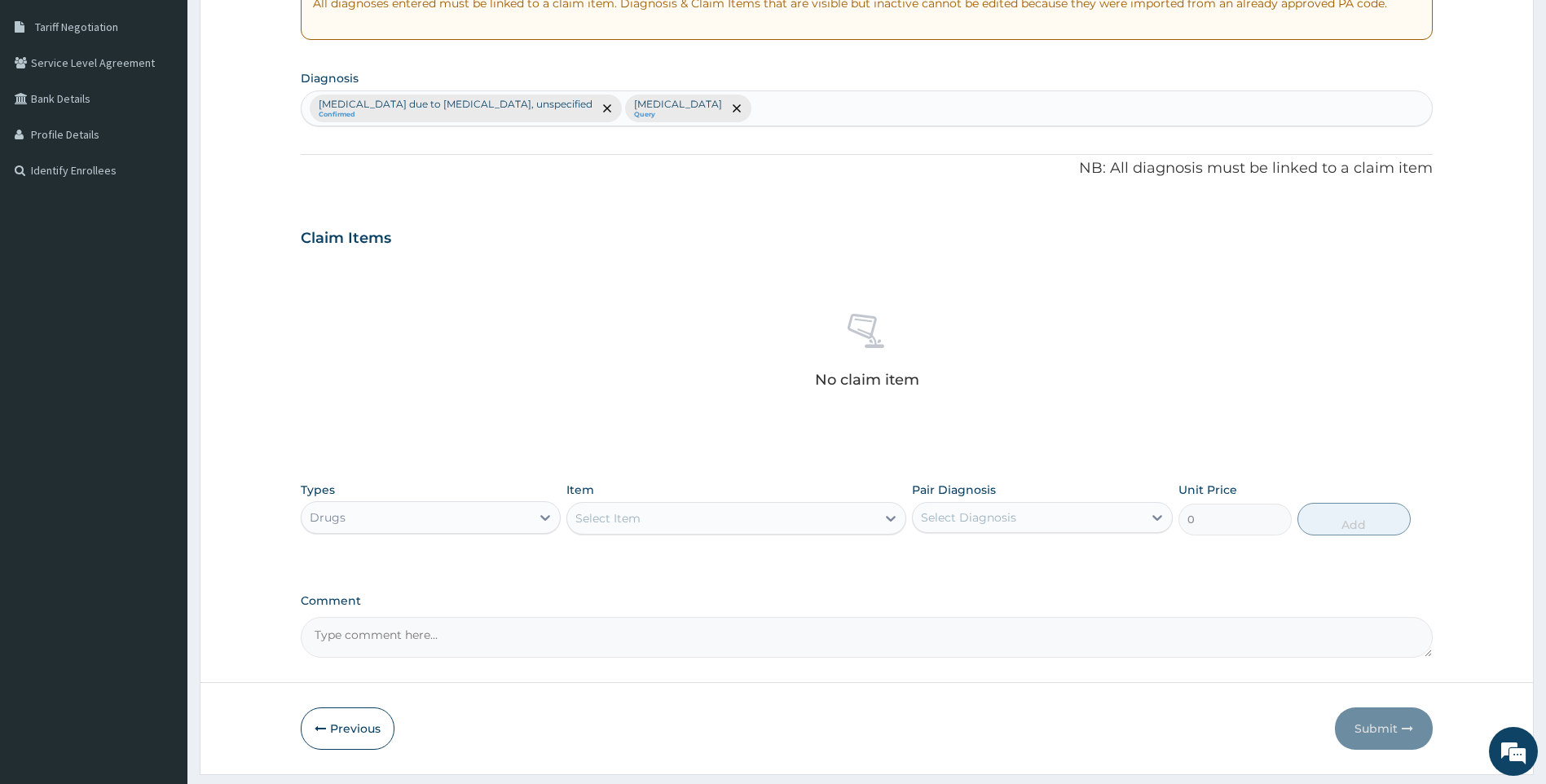
scroll to position [331, 0]
click at [807, 521] on div "Select Item" at bounding box center [722, 516] width 309 height 26
drag, startPoint x: 763, startPoint y: 515, endPoint x: 656, endPoint y: 504, distance: 107.6
click at [762, 515] on div "Select Item" at bounding box center [722, 516] width 309 height 26
click at [795, 519] on div "Select Item" at bounding box center [722, 516] width 309 height 26
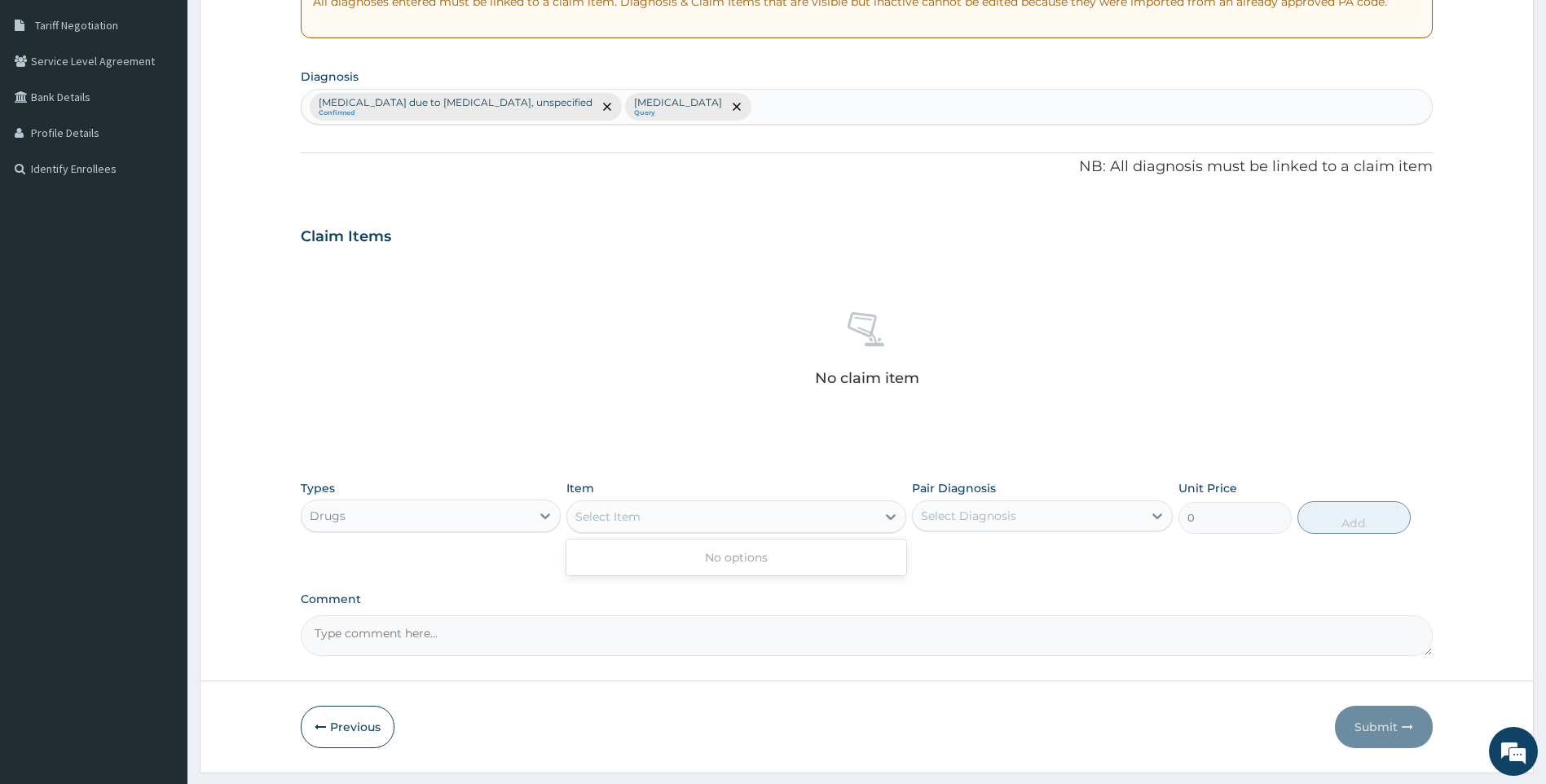
click at [695, 443] on div "No claim item" at bounding box center [867, 351] width 1133 height 187
click at [734, 511] on div "Select Item" at bounding box center [722, 516] width 309 height 26
click at [755, 522] on div "Select Item" at bounding box center [722, 516] width 309 height 26
click at [381, 523] on div "Drugs" at bounding box center [416, 515] width 229 height 26
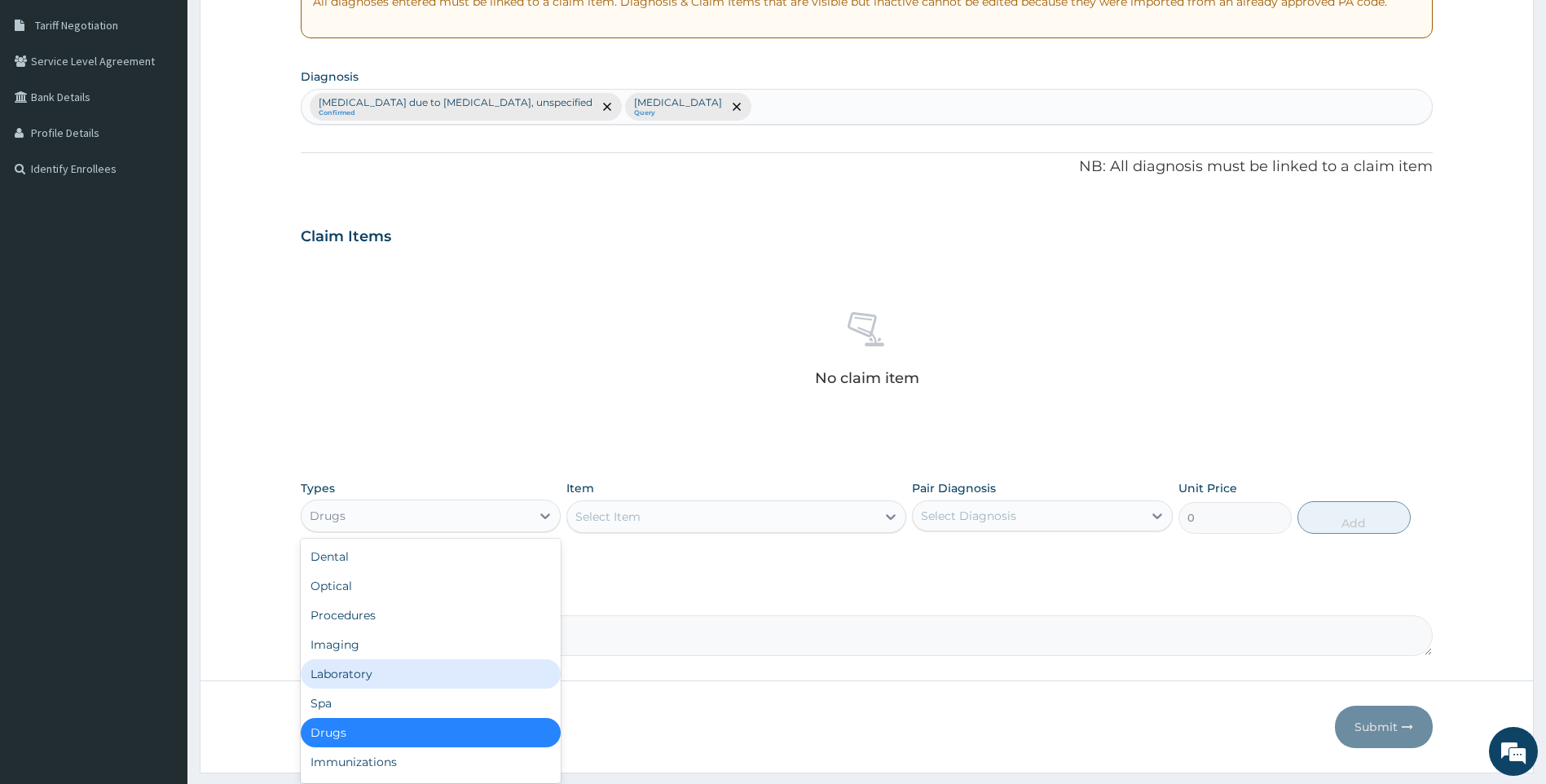
click at [404, 674] on div "Laboratory" at bounding box center [431, 674] width 261 height 29
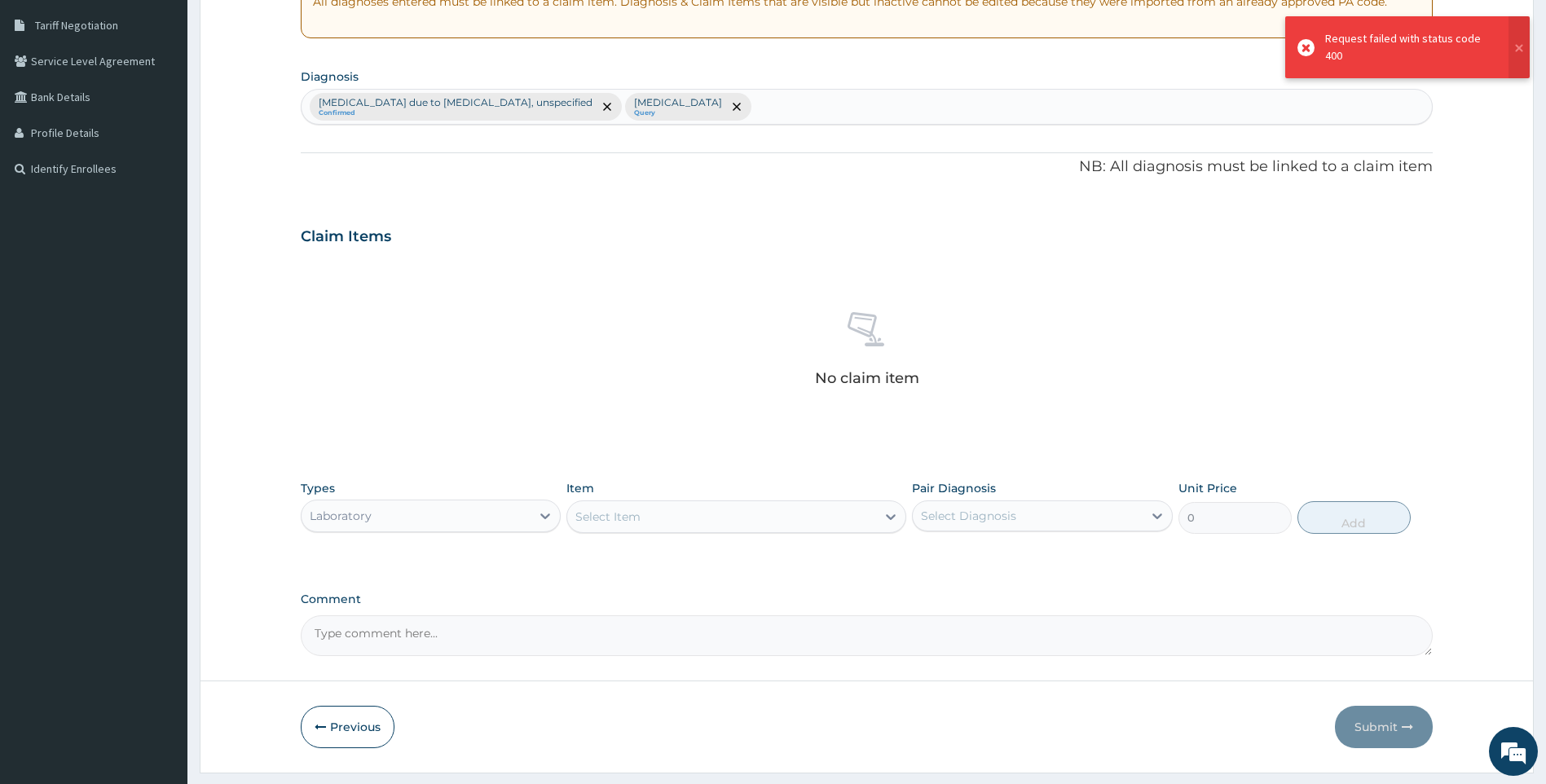
click at [694, 512] on div "Select Item" at bounding box center [722, 516] width 309 height 26
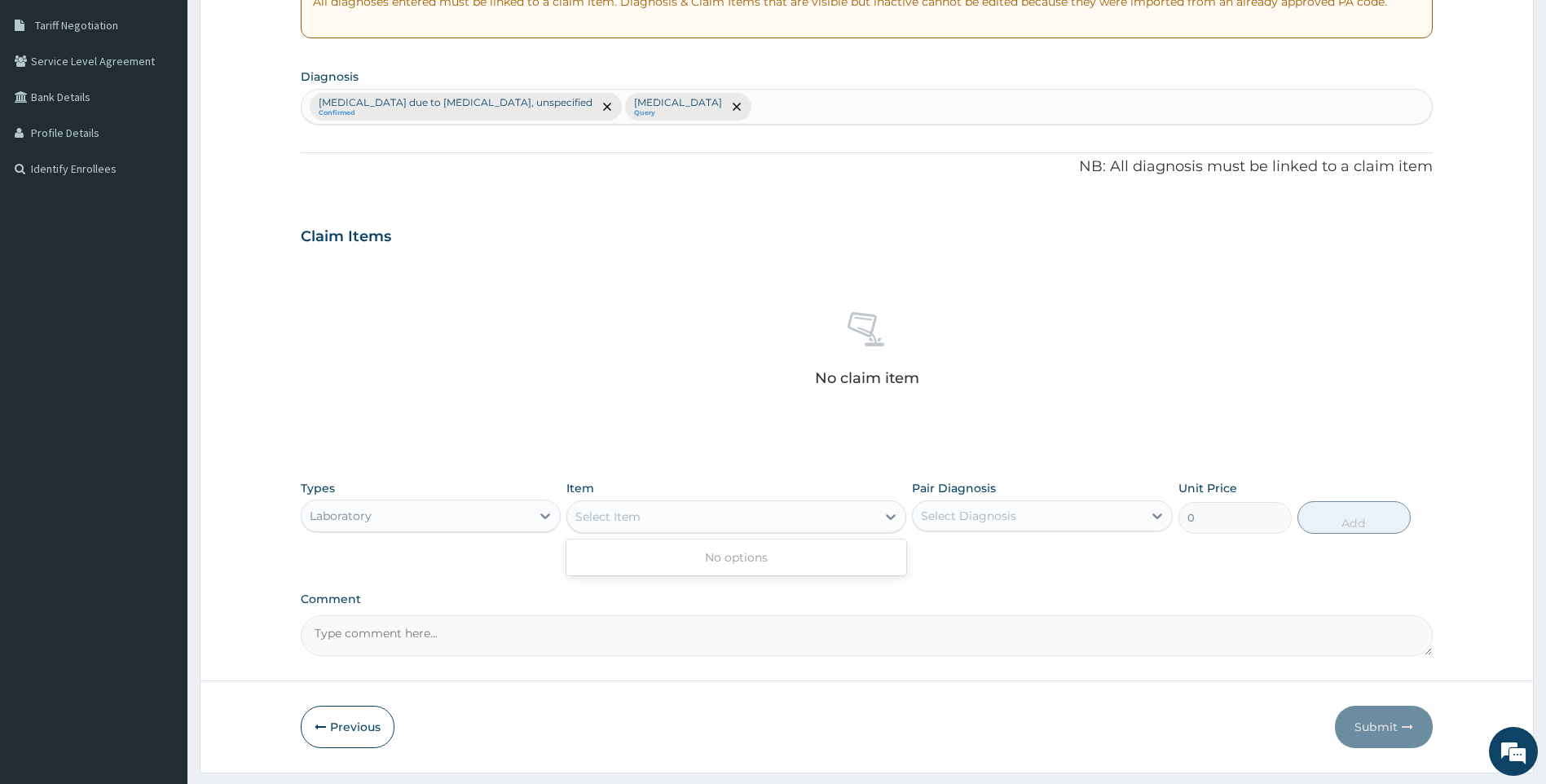
click at [717, 518] on div "Select Item" at bounding box center [722, 516] width 309 height 26
click at [714, 521] on div "Select Item" at bounding box center [722, 516] width 309 height 26
drag, startPoint x: 663, startPoint y: 524, endPoint x: 652, endPoint y: 524, distance: 11.0
click at [663, 525] on div "Select Item" at bounding box center [722, 516] width 309 height 26
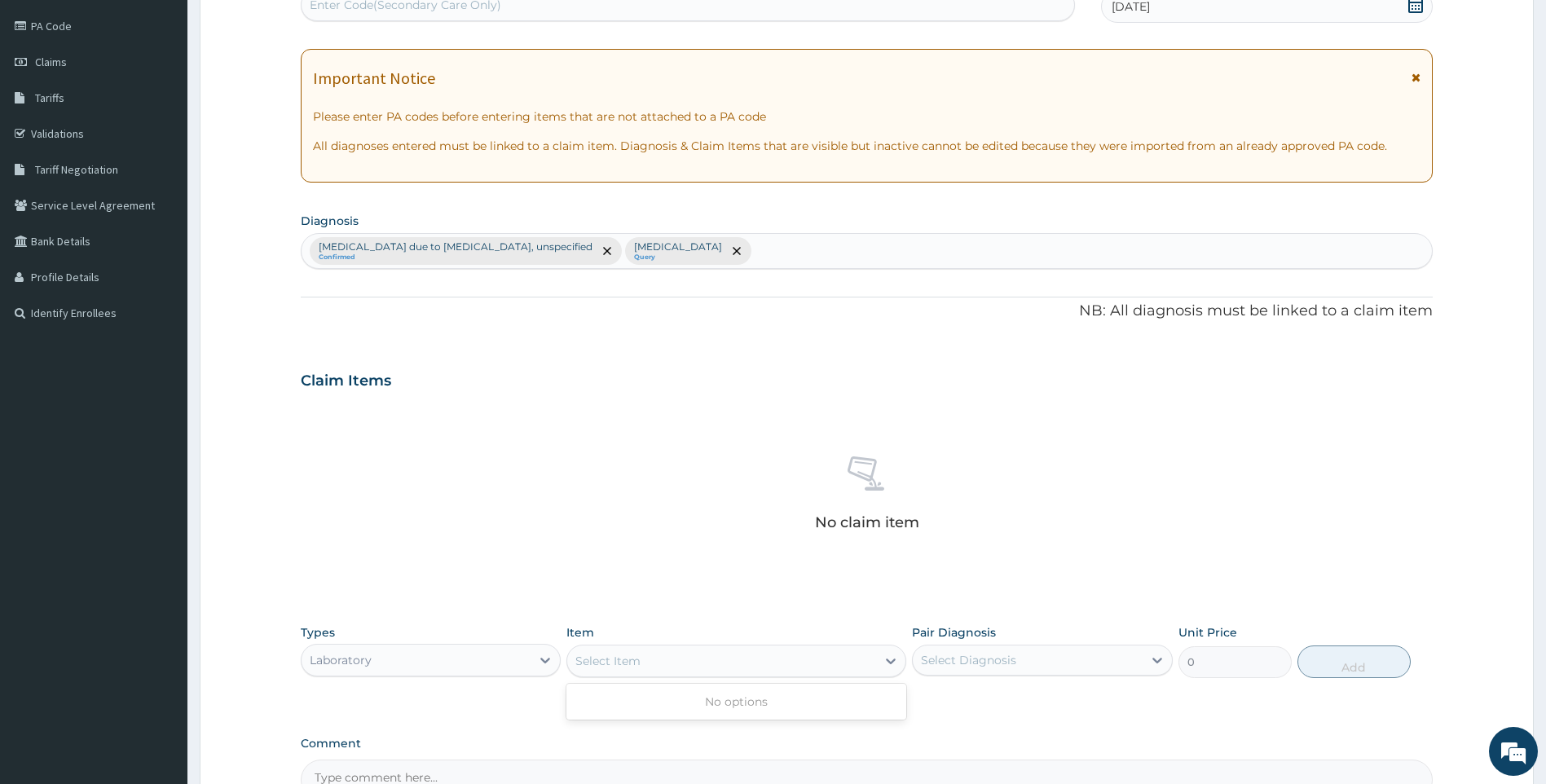
scroll to position [88, 0]
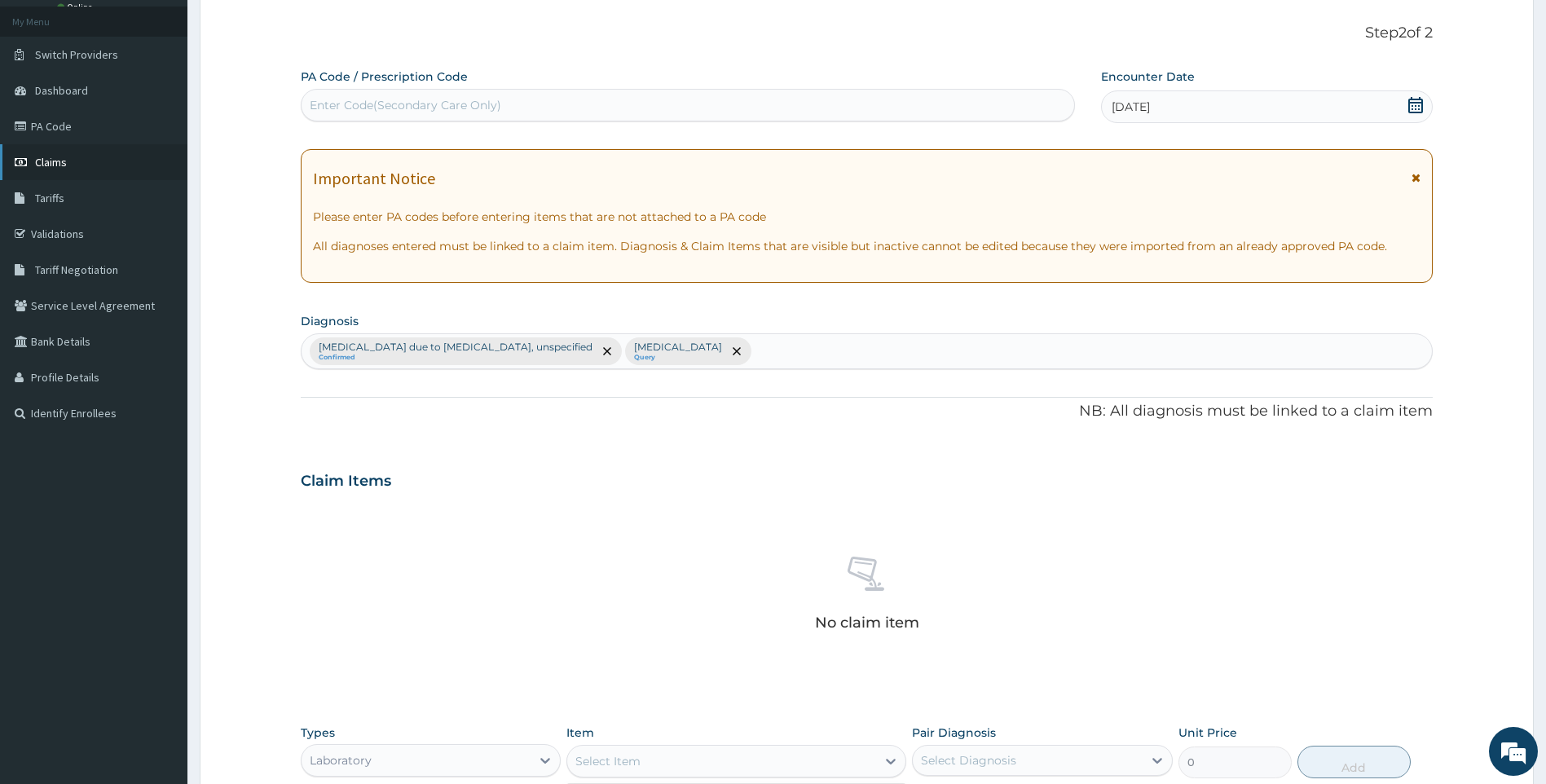
click at [60, 165] on span "Claims" at bounding box center [50, 162] width 31 height 14
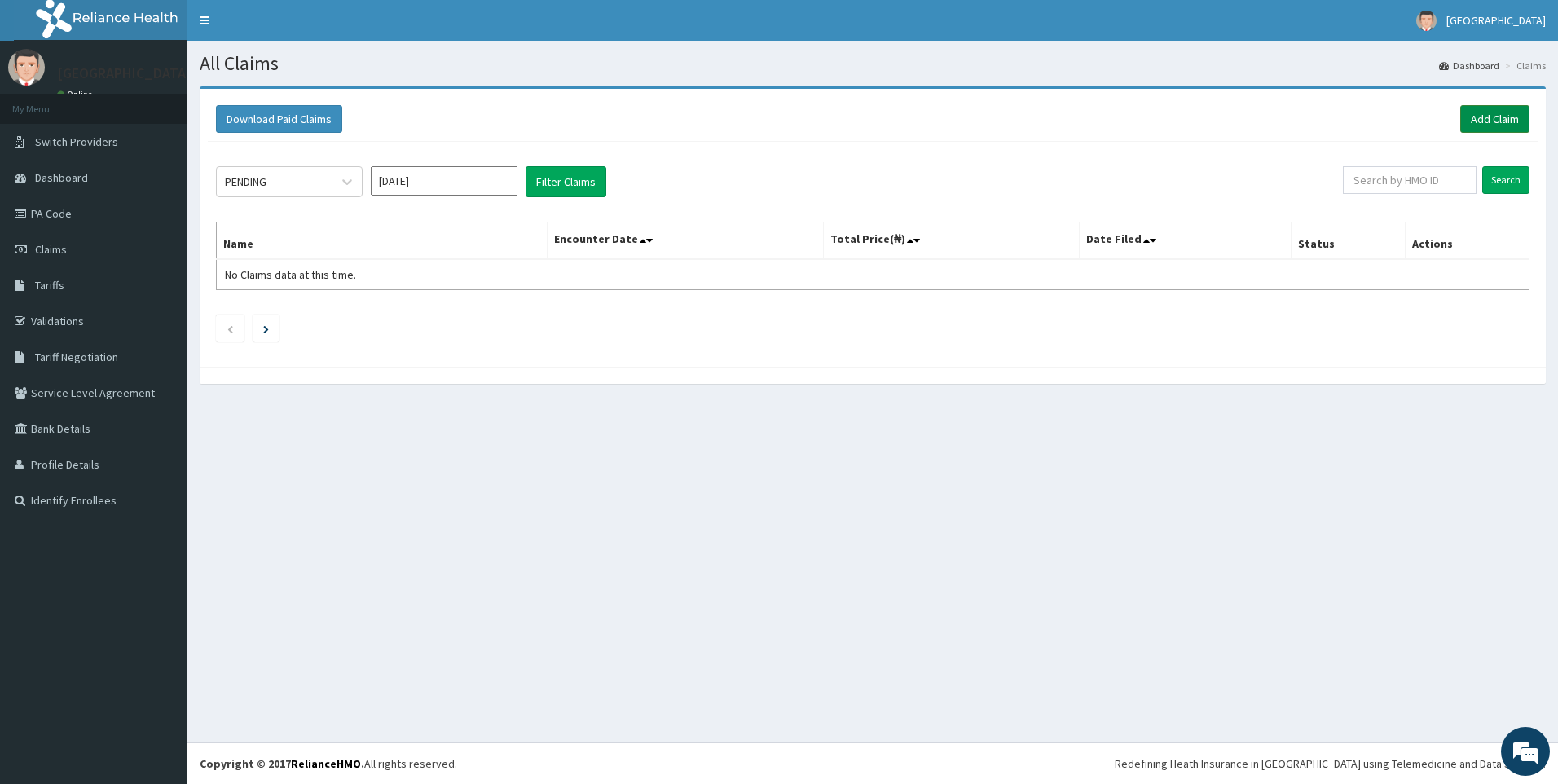
click at [1464, 115] on link "Add Claim" at bounding box center [1494, 118] width 69 height 28
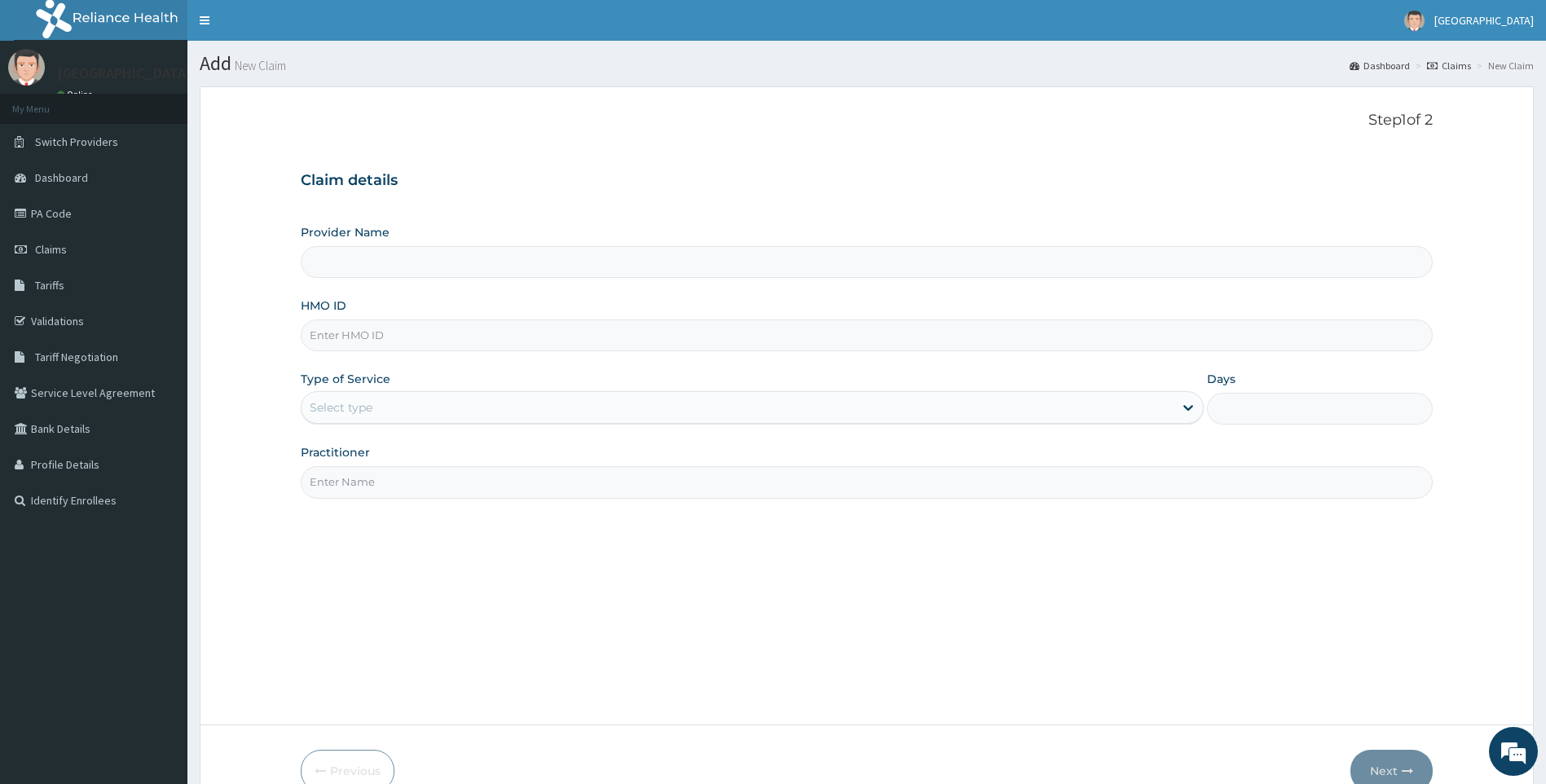
drag, startPoint x: 685, startPoint y: 357, endPoint x: 552, endPoint y: 340, distance: 134.1
paste input "GSV/11374/A"
type input "GSV/11374/A"
drag, startPoint x: 467, startPoint y: 410, endPoint x: 467, endPoint y: 424, distance: 14.0
click at [467, 411] on div "Select type" at bounding box center [738, 406] width 873 height 26
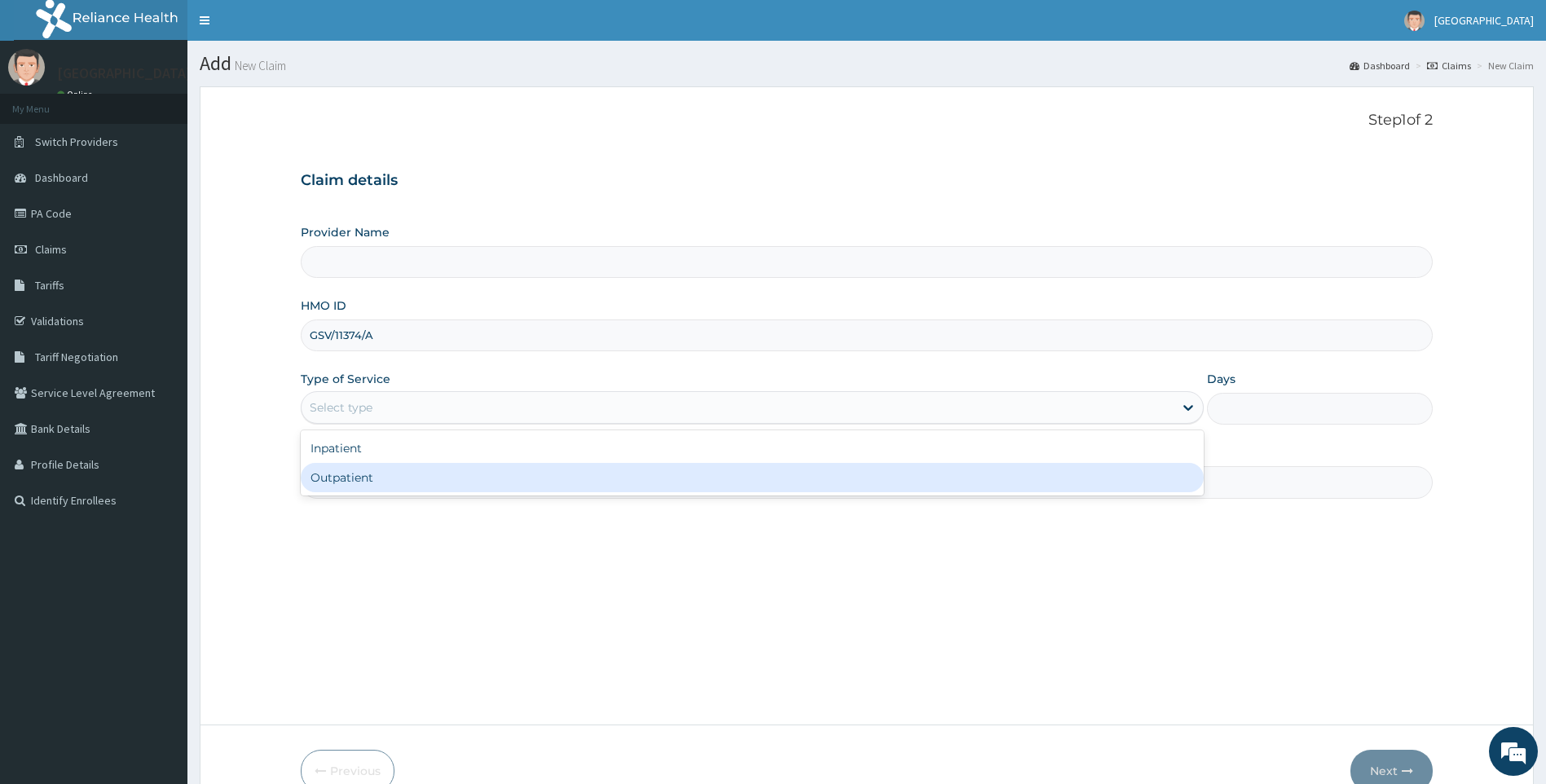
click at [423, 479] on div "Outpatient" at bounding box center [753, 477] width 904 height 29
type input "1"
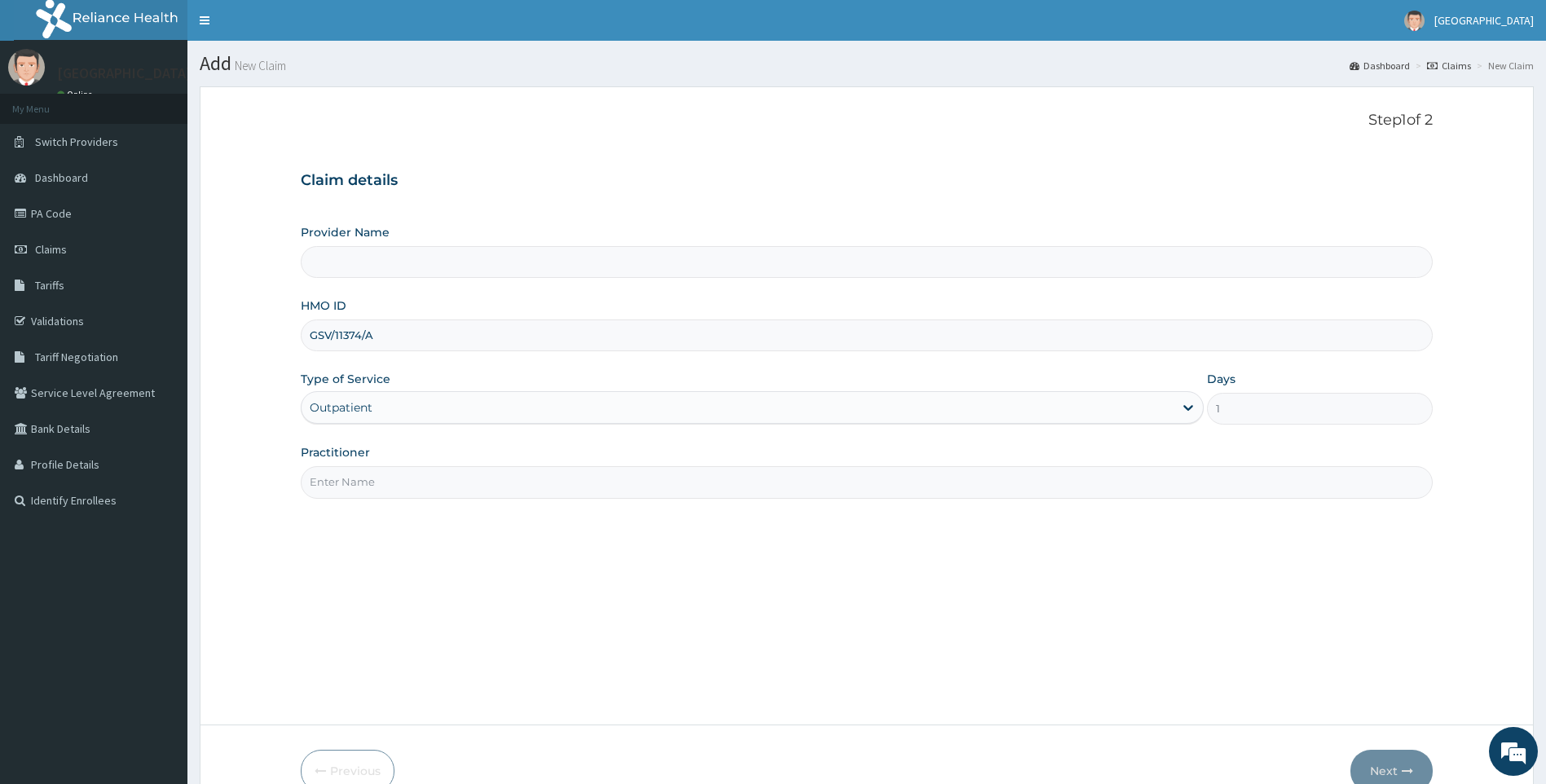
click at [426, 490] on input "Practitioner" at bounding box center [867, 481] width 1133 height 31
type input "[PERSON_NAME]"
click at [1403, 773] on icon "button" at bounding box center [1408, 771] width 11 height 11
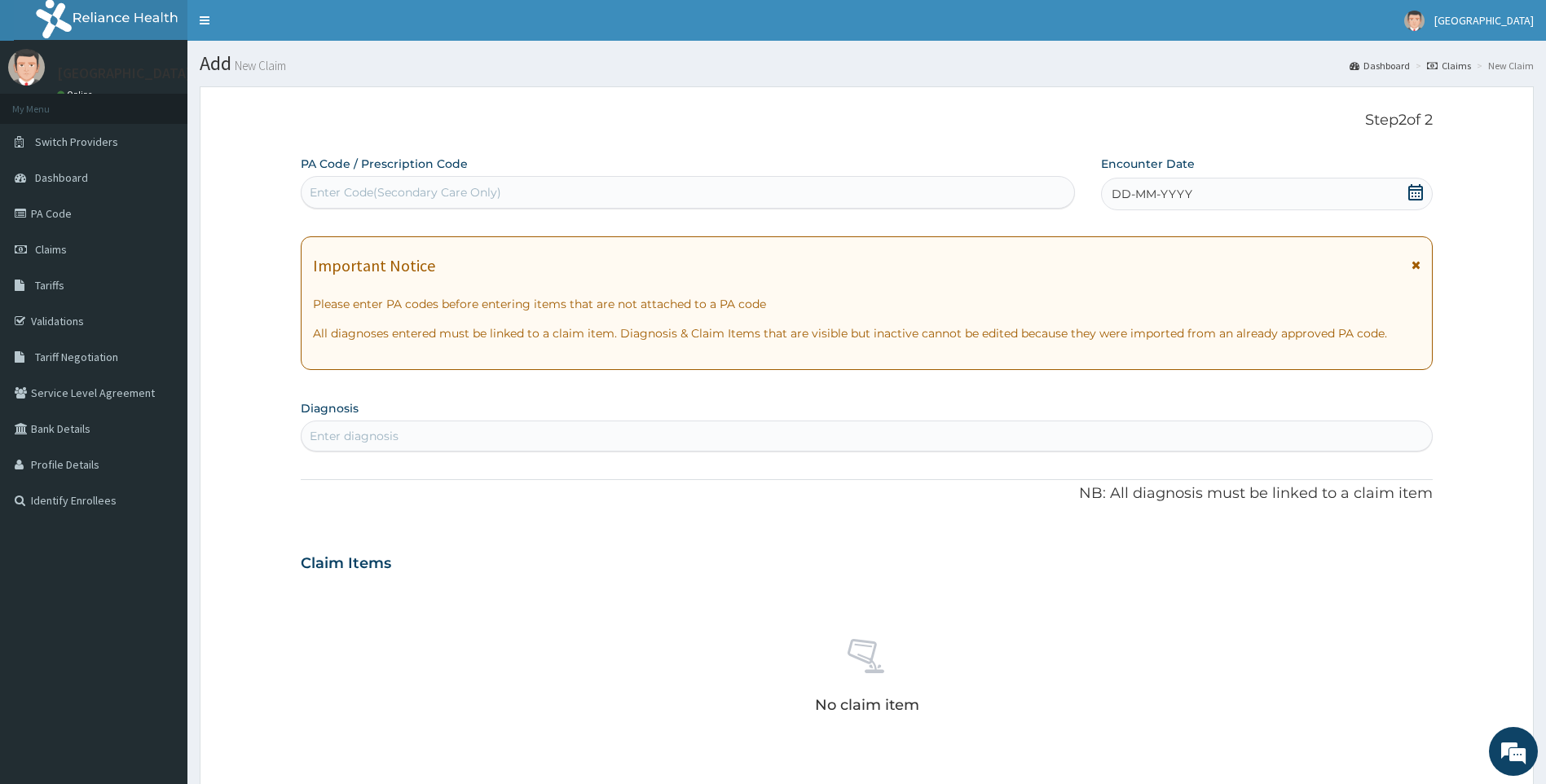
click at [1416, 190] on icon at bounding box center [1416, 192] width 14 height 16
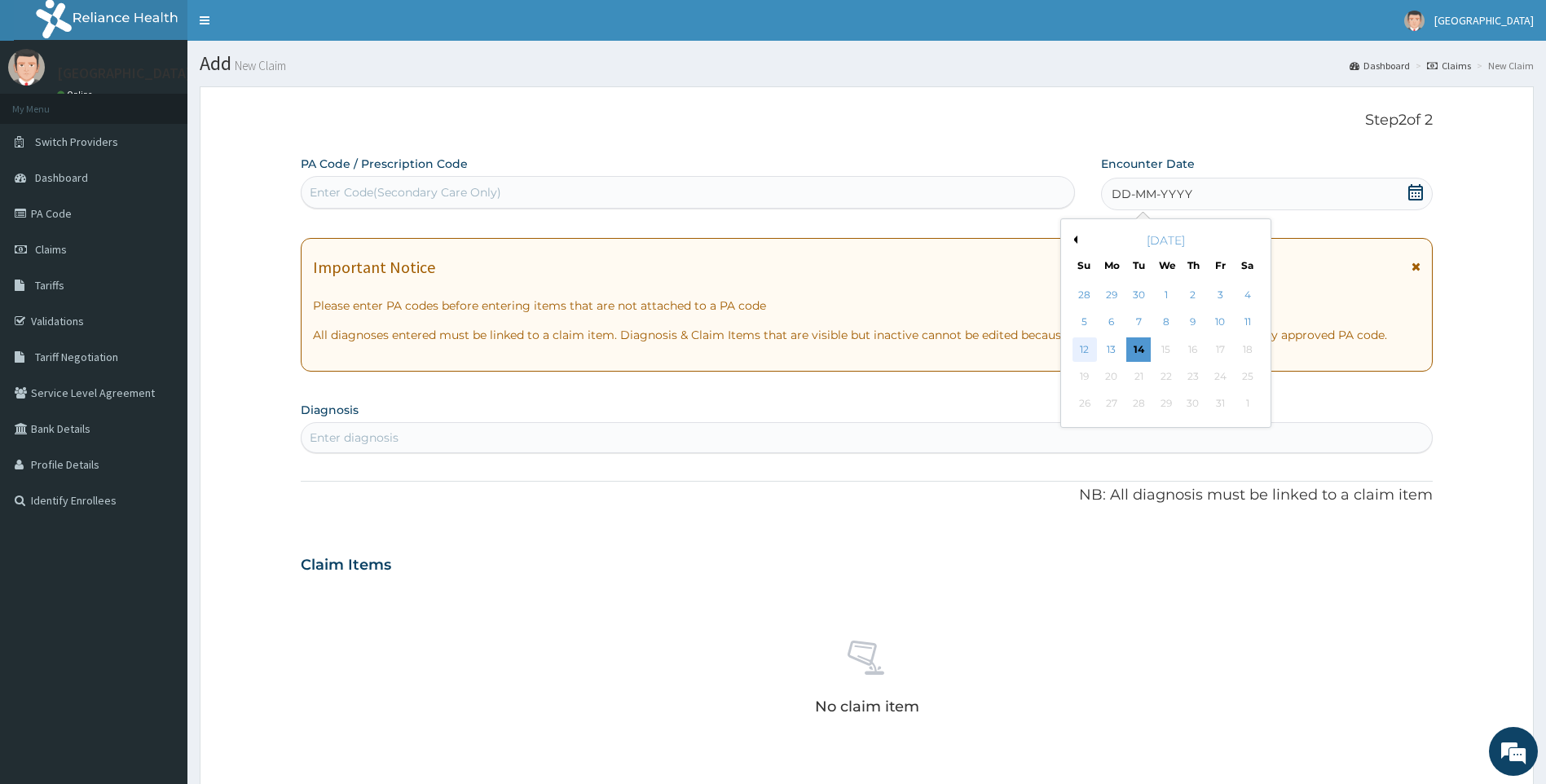
click at [1082, 343] on div "12" at bounding box center [1085, 349] width 25 height 25
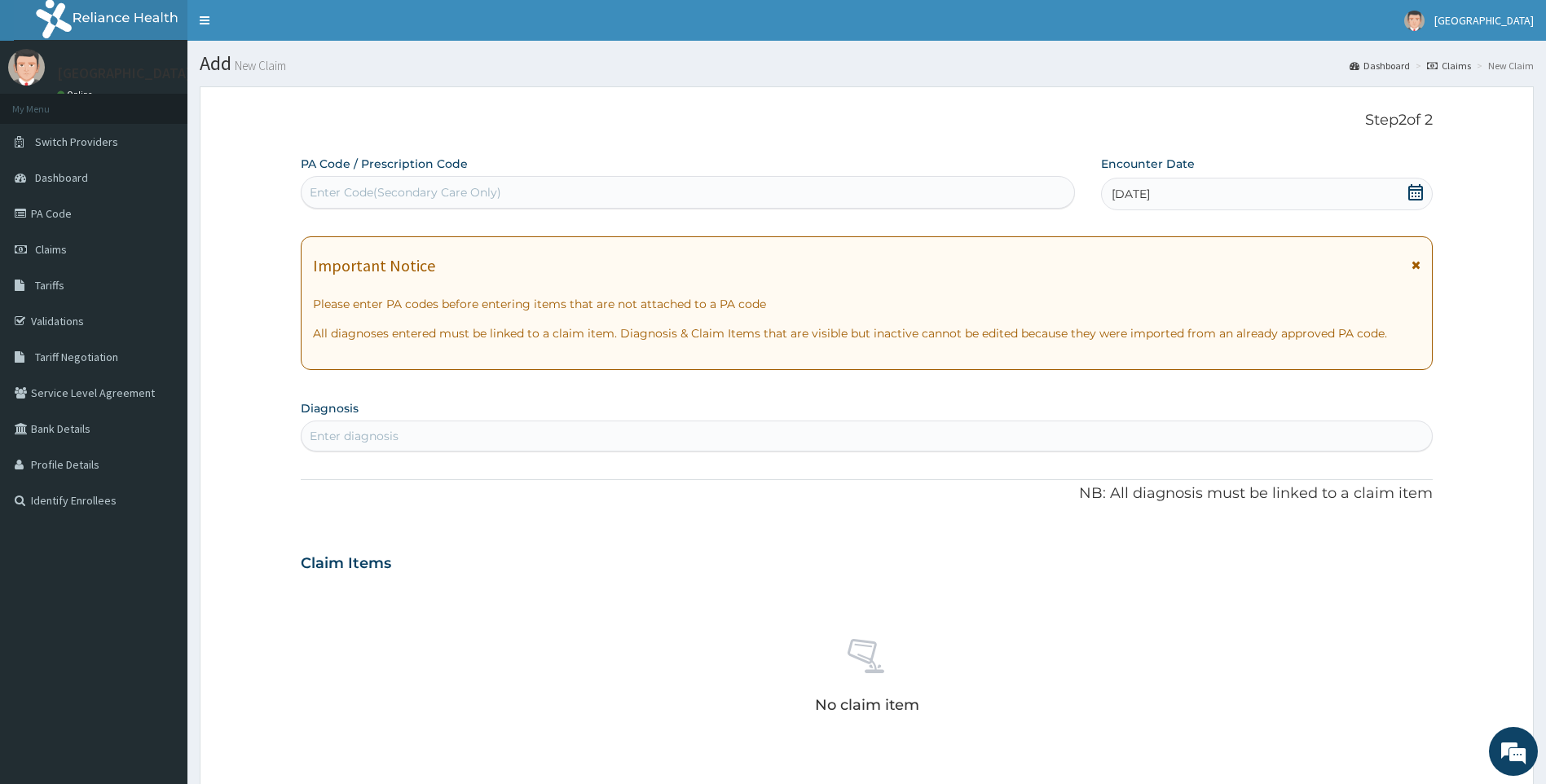
click at [709, 440] on div "Enter diagnosis" at bounding box center [867, 435] width 1131 height 26
type input "[MEDICAL_DATA]"
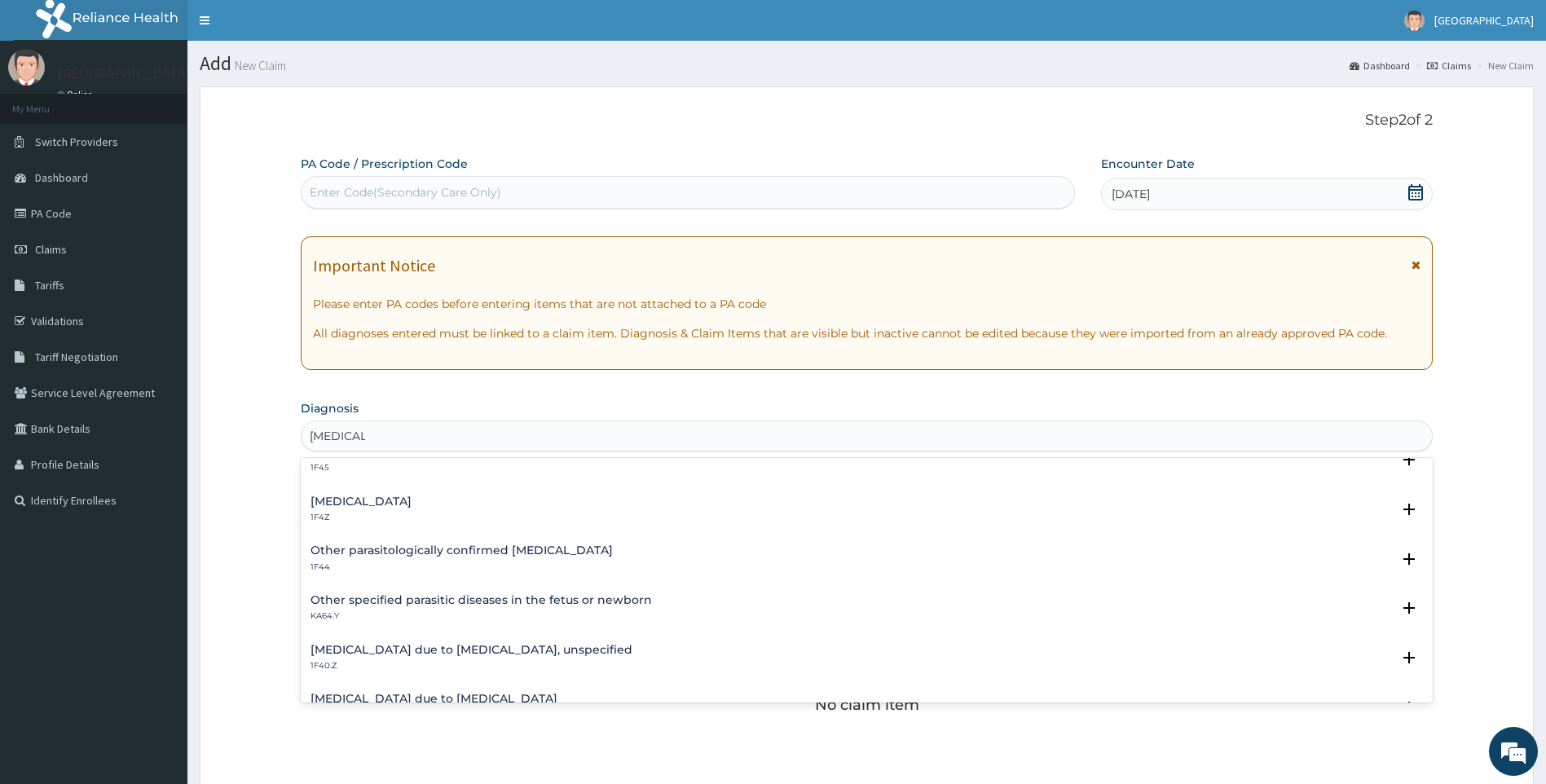
scroll to position [163, 0]
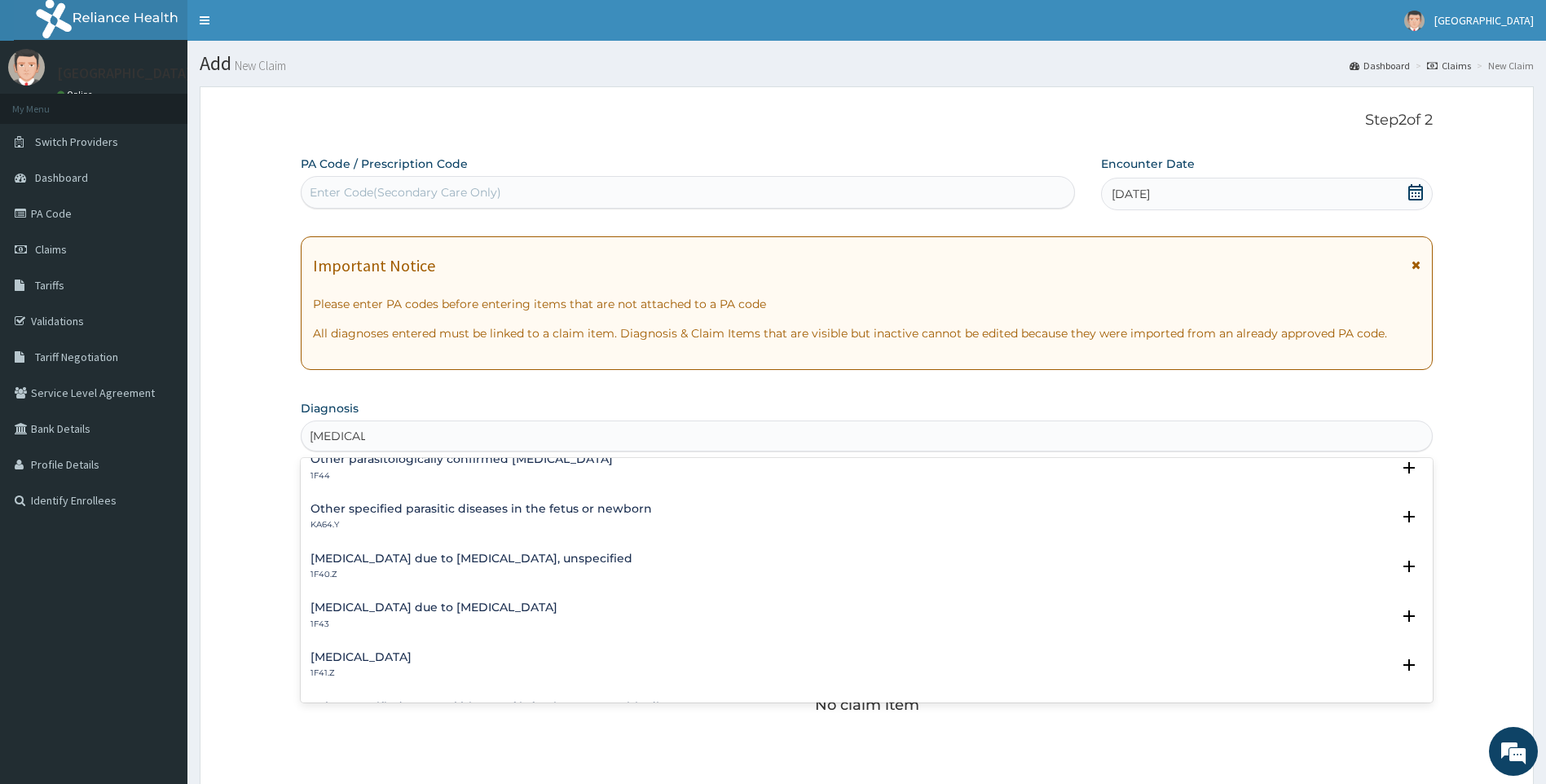
click at [470, 559] on h4 "[MEDICAL_DATA] due to [MEDICAL_DATA], unspecified" at bounding box center [471, 559] width 322 height 12
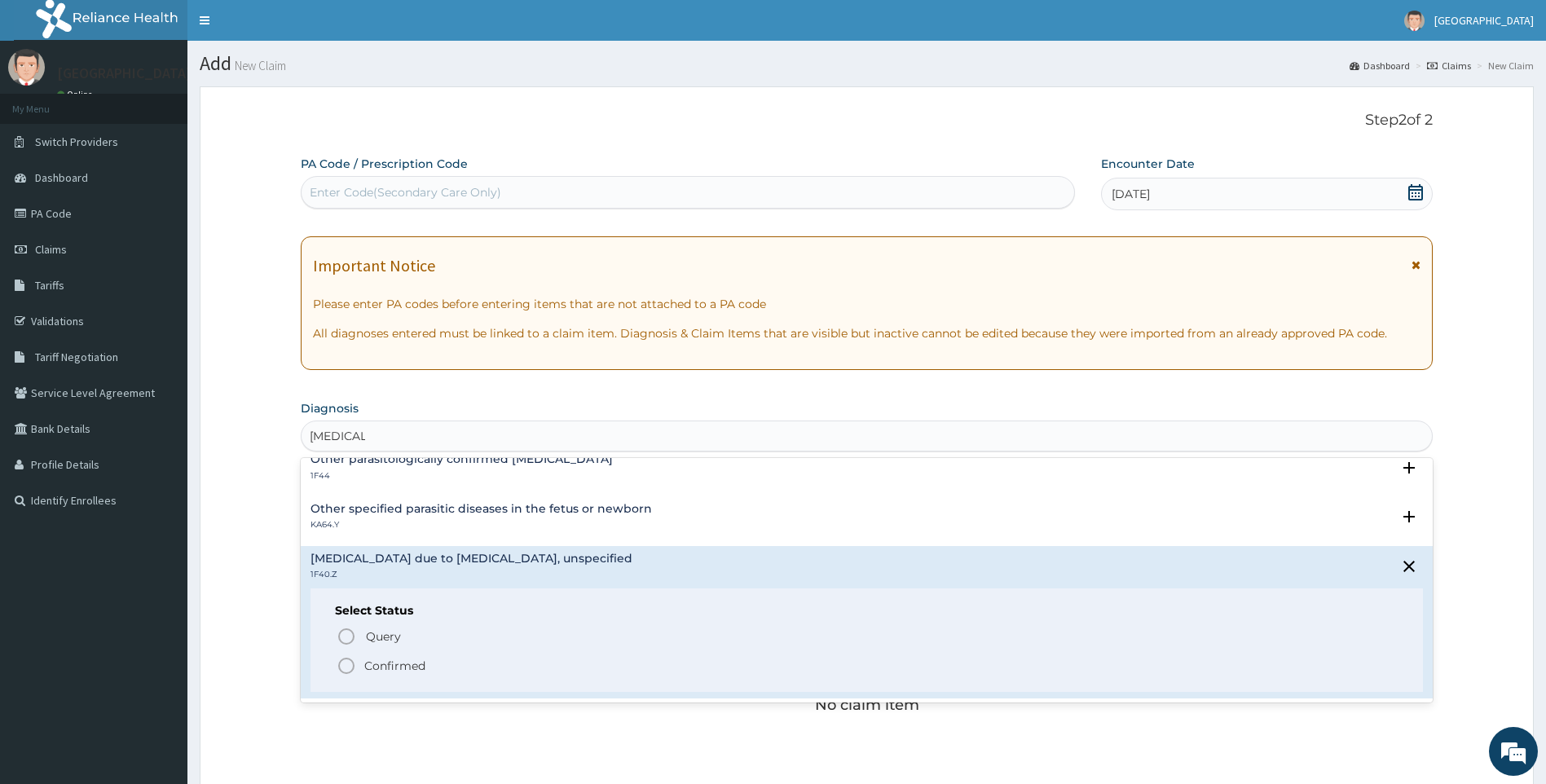
click at [399, 662] on p "Confirmed" at bounding box center [395, 665] width 61 height 16
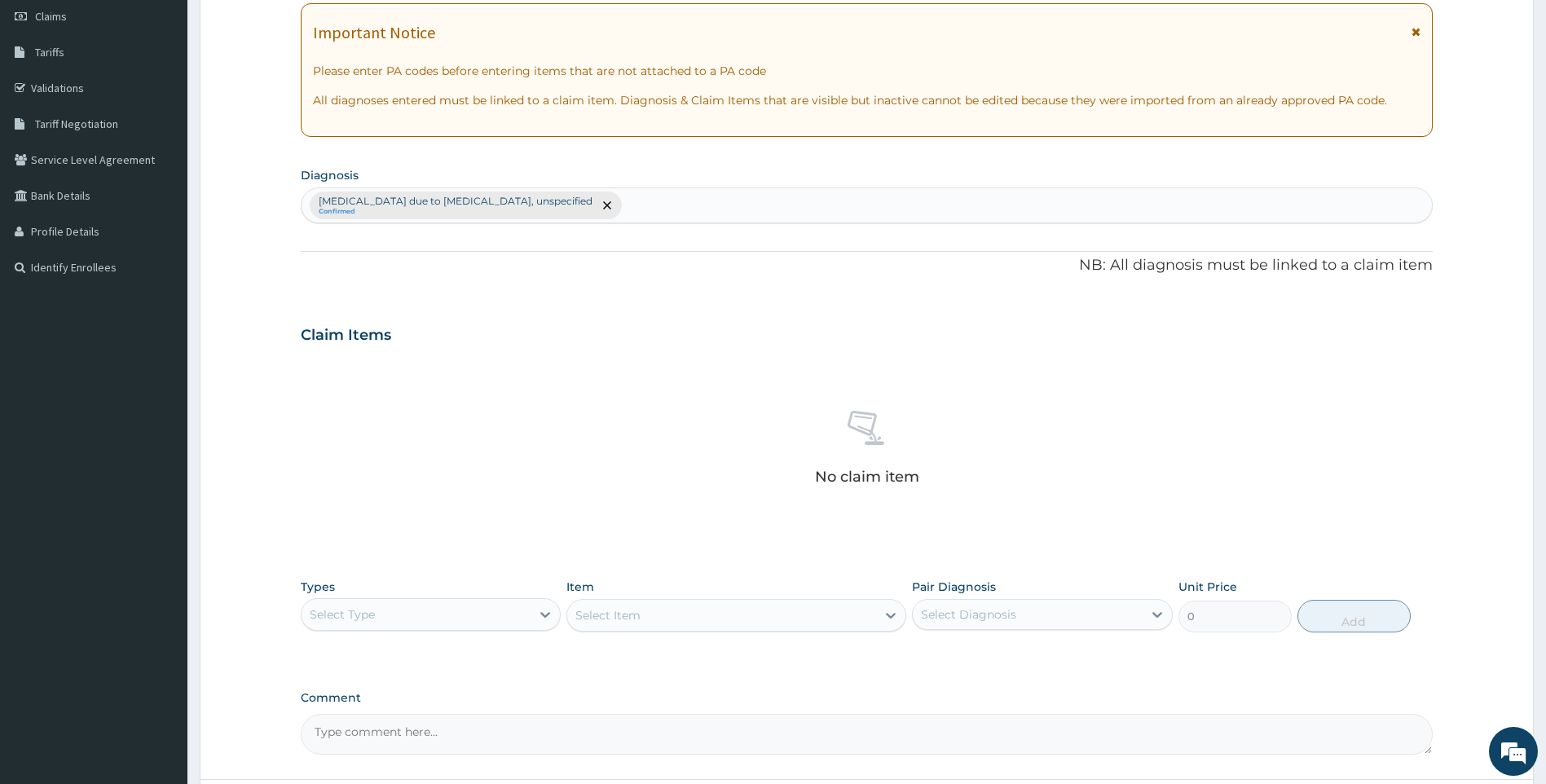
scroll to position [245, 0]
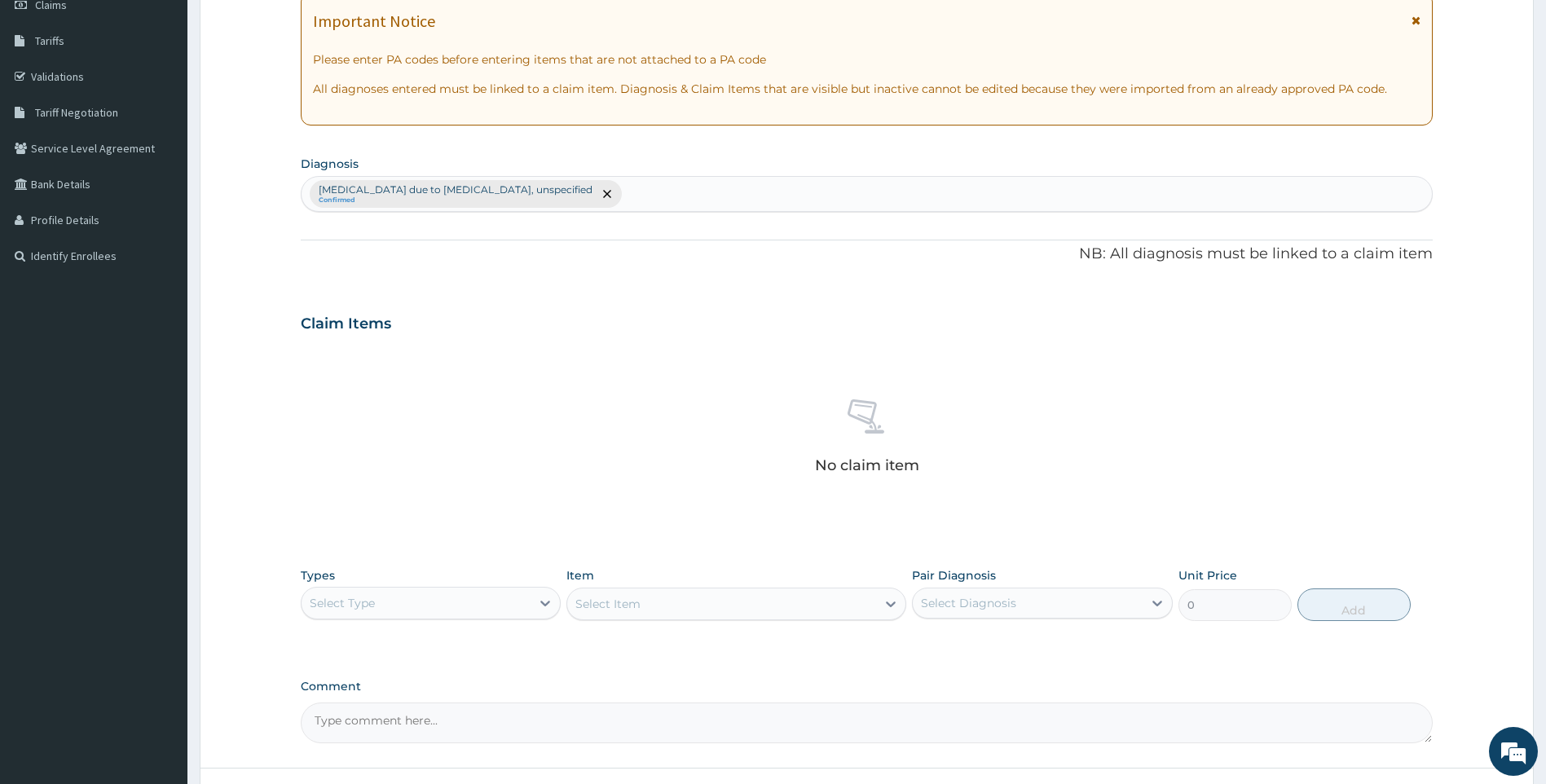
click at [402, 609] on div "Select Type" at bounding box center [416, 602] width 229 height 26
click at [379, 711] on div "Laboratory" at bounding box center [431, 705] width 261 height 29
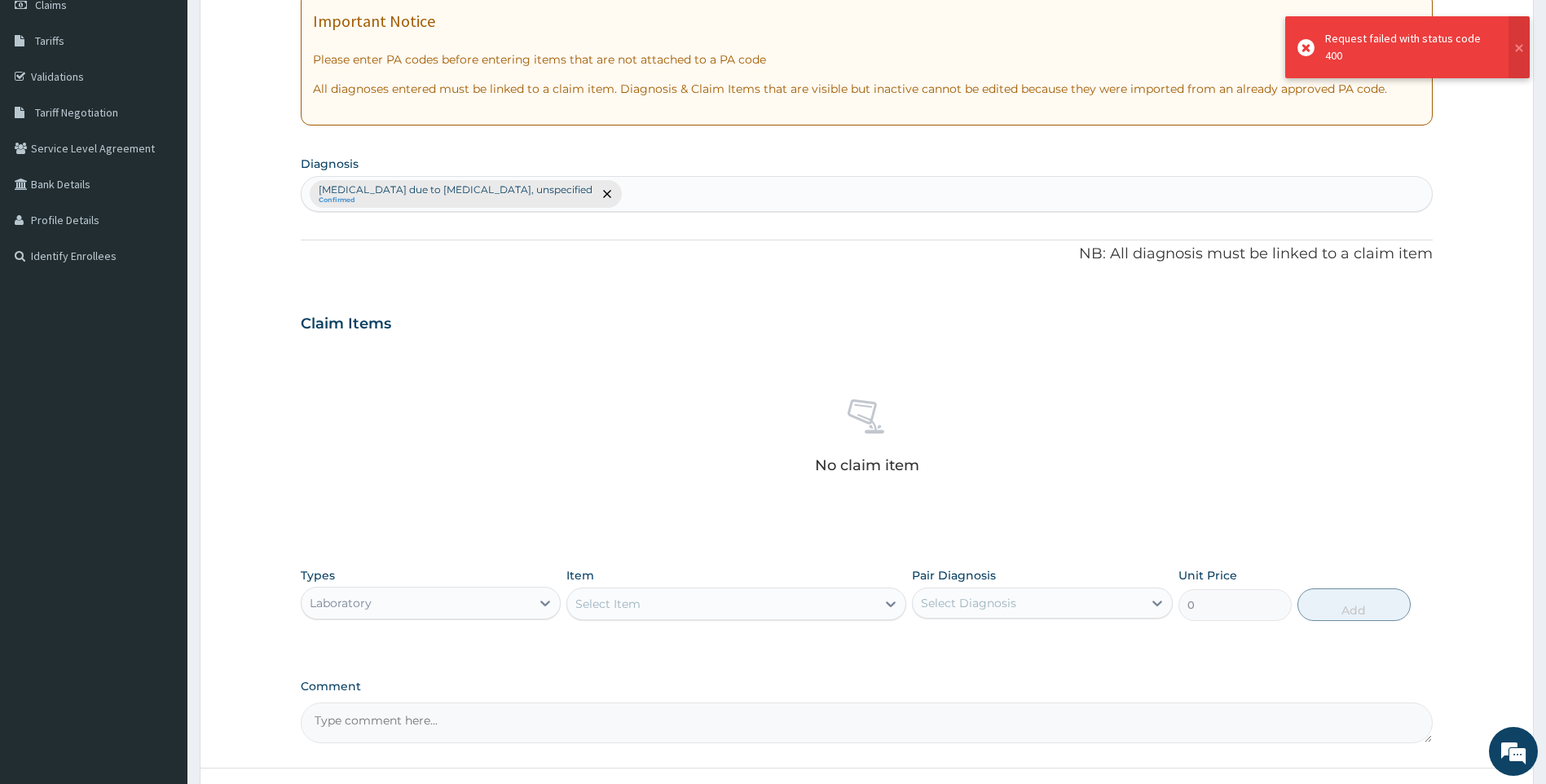
click at [644, 191] on div "[MEDICAL_DATA] due to [MEDICAL_DATA], unspecified Confirmed" at bounding box center [867, 194] width 1131 height 34
type input "[MEDICAL_DATA]"
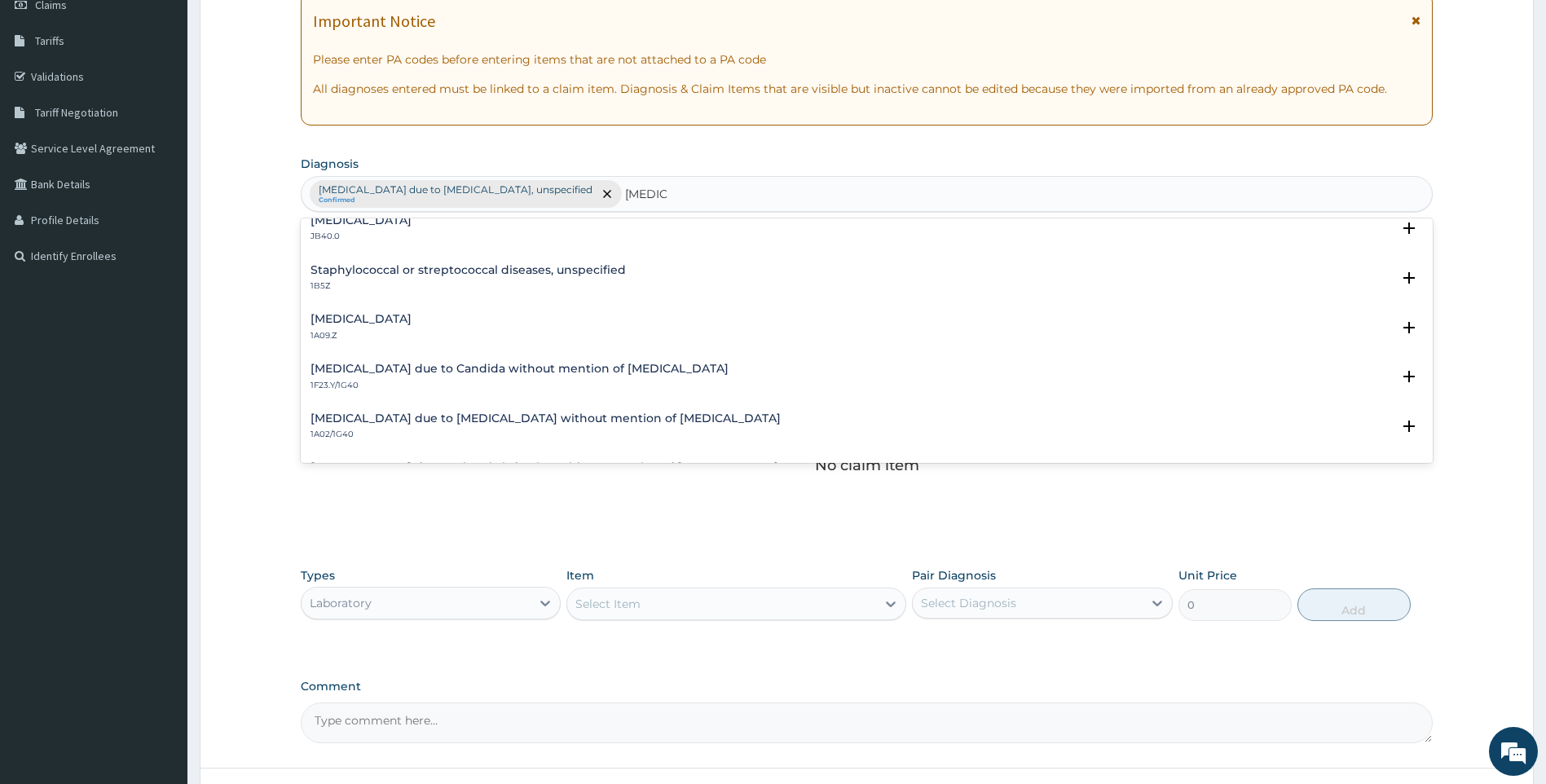
scroll to position [163, 0]
click at [434, 306] on div "[MEDICAL_DATA] 1A09.Z Select Status Query Query covers suspected (?), Keep in v…" at bounding box center [867, 330] width 1133 height 49
click at [411, 315] on h4 "[MEDICAL_DATA]" at bounding box center [361, 318] width 101 height 12
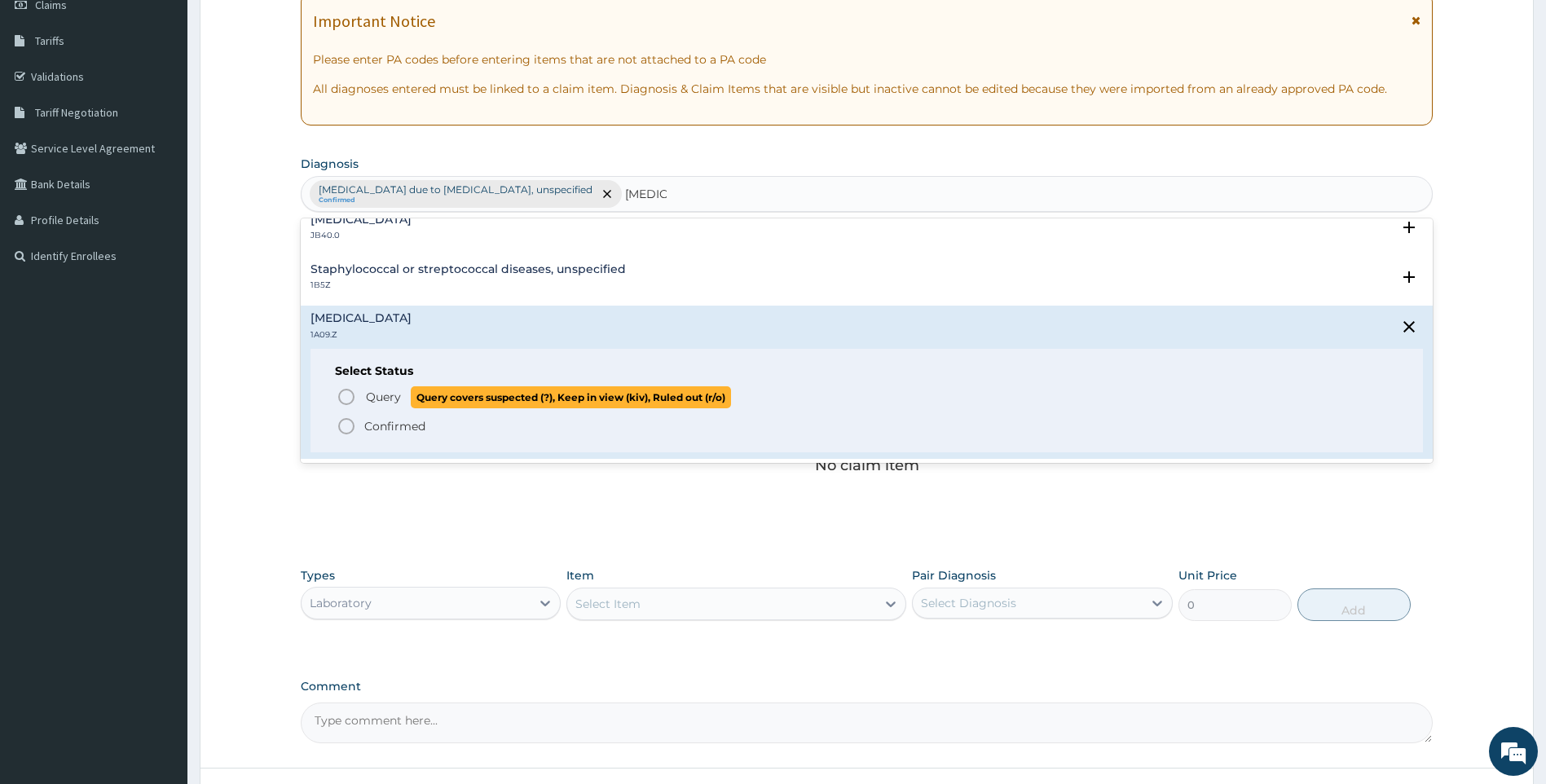
drag, startPoint x: 395, startPoint y: 395, endPoint x: 433, endPoint y: 428, distance: 50.3
click at [395, 400] on span "Query" at bounding box center [383, 396] width 35 height 16
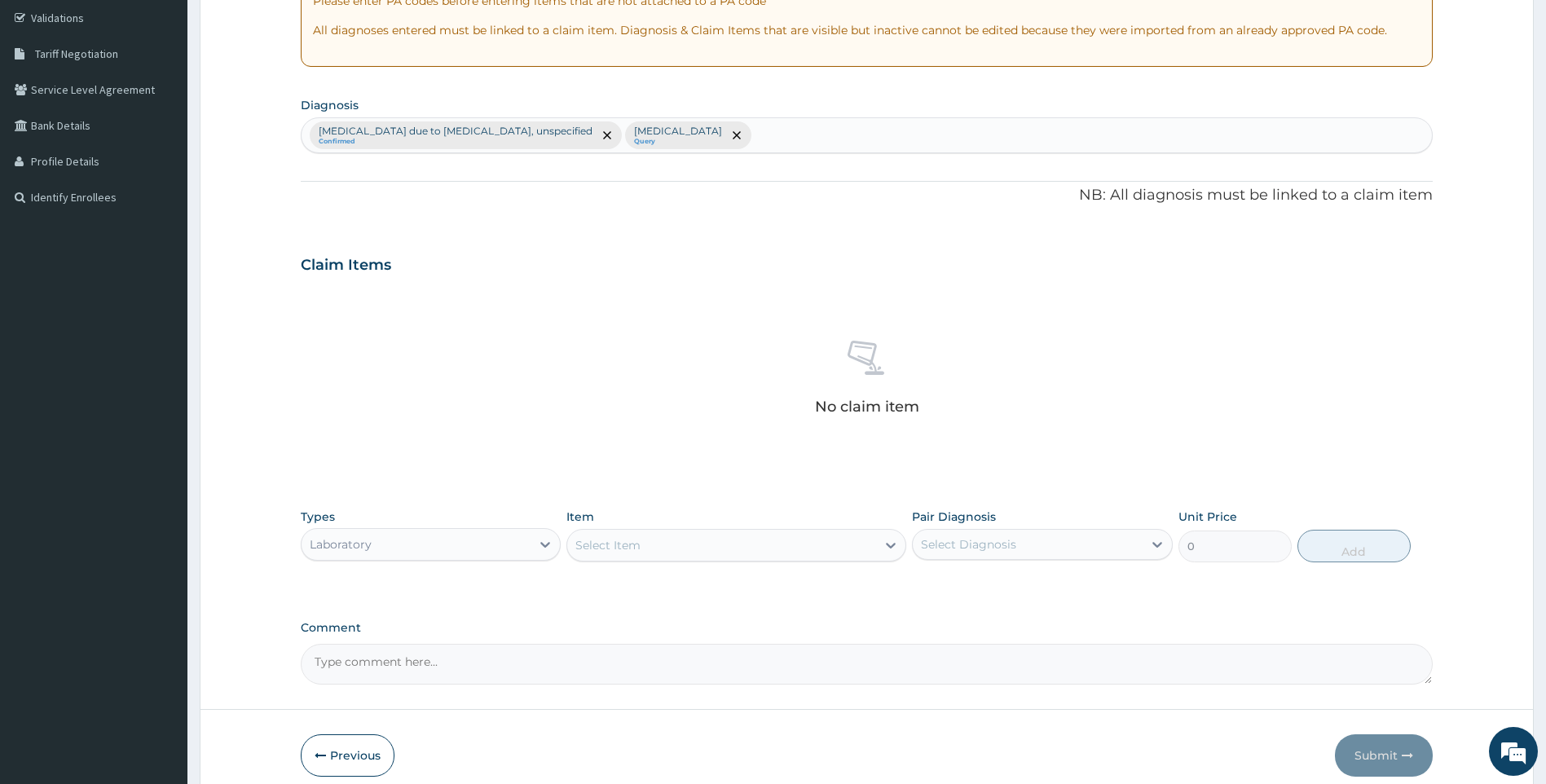
scroll to position [375, 0]
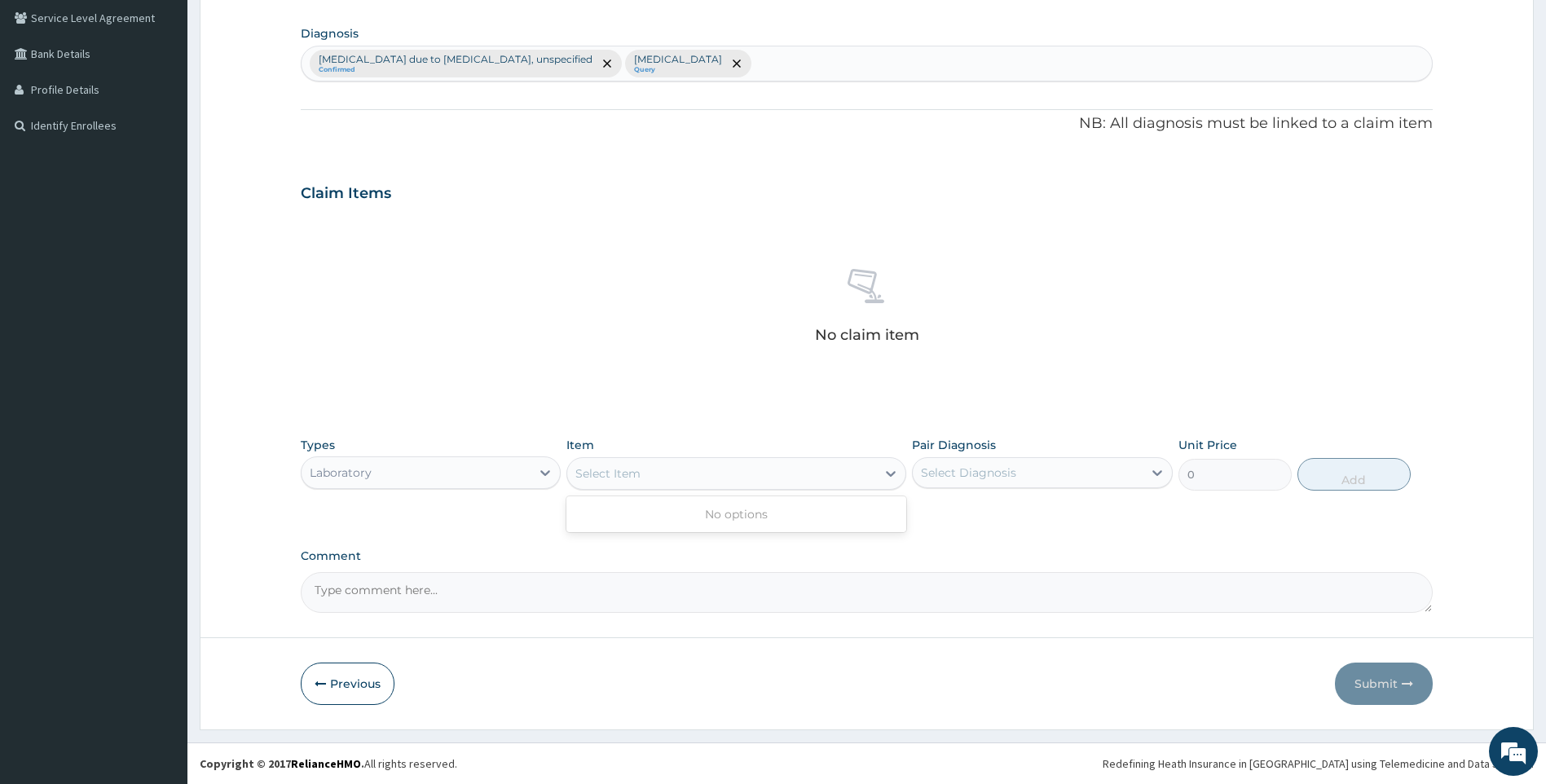
click at [638, 473] on div "Select Item" at bounding box center [608, 473] width 65 height 16
click at [750, 473] on div "Select Item" at bounding box center [722, 473] width 309 height 26
click at [787, 467] on div "Select Item" at bounding box center [722, 473] width 309 height 26
click at [783, 459] on div "Select Item" at bounding box center [736, 473] width 340 height 32
click at [784, 472] on div "Select Item" at bounding box center [722, 473] width 309 height 26
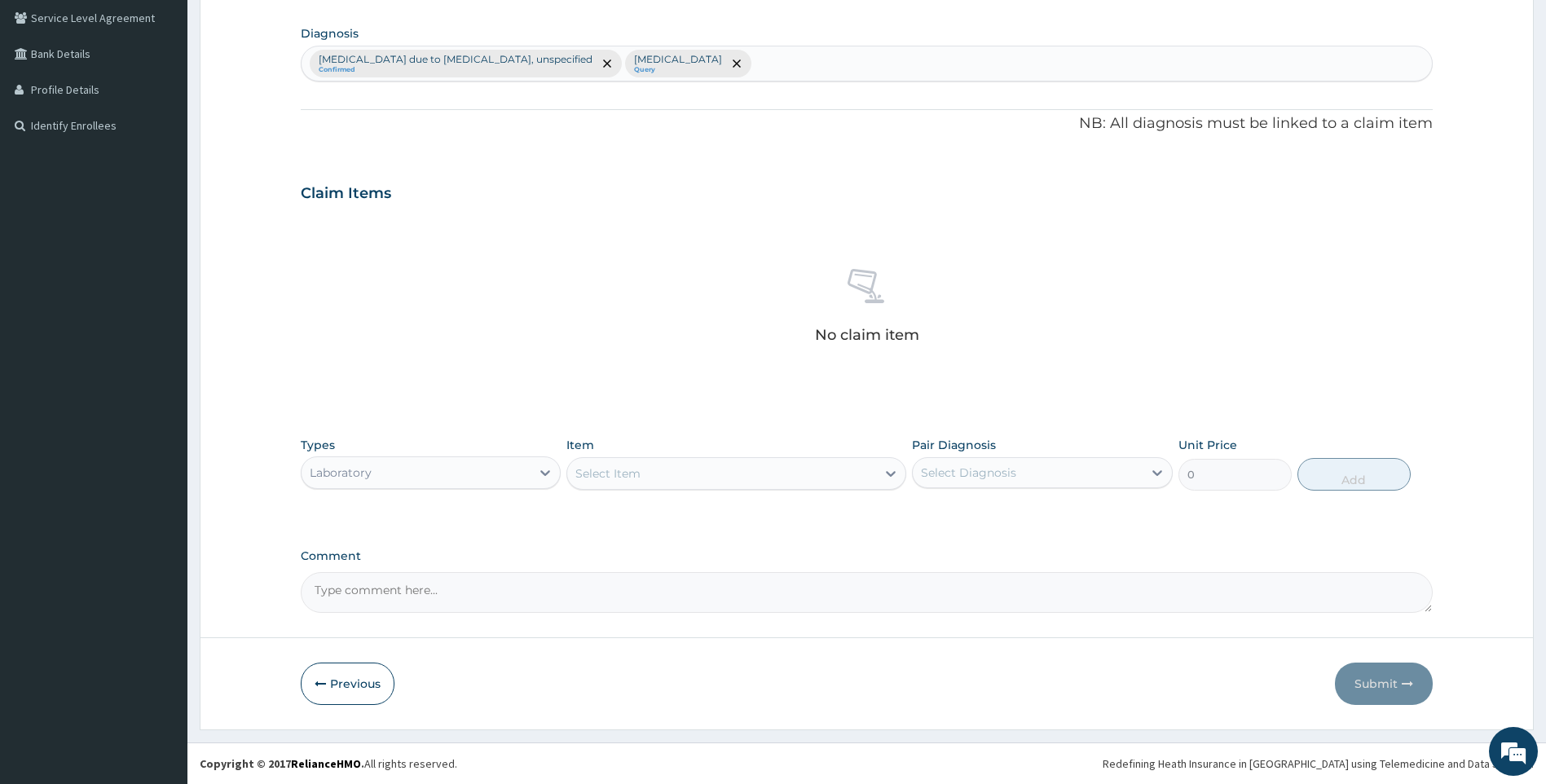
click at [671, 456] on div "Item Select is focused ,type to refine list, press Down to open the menu, Selec…" at bounding box center [736, 463] width 340 height 54
click at [671, 457] on div "Select Item" at bounding box center [736, 473] width 340 height 32
click at [662, 470] on div "Select Item" at bounding box center [722, 473] width 309 height 26
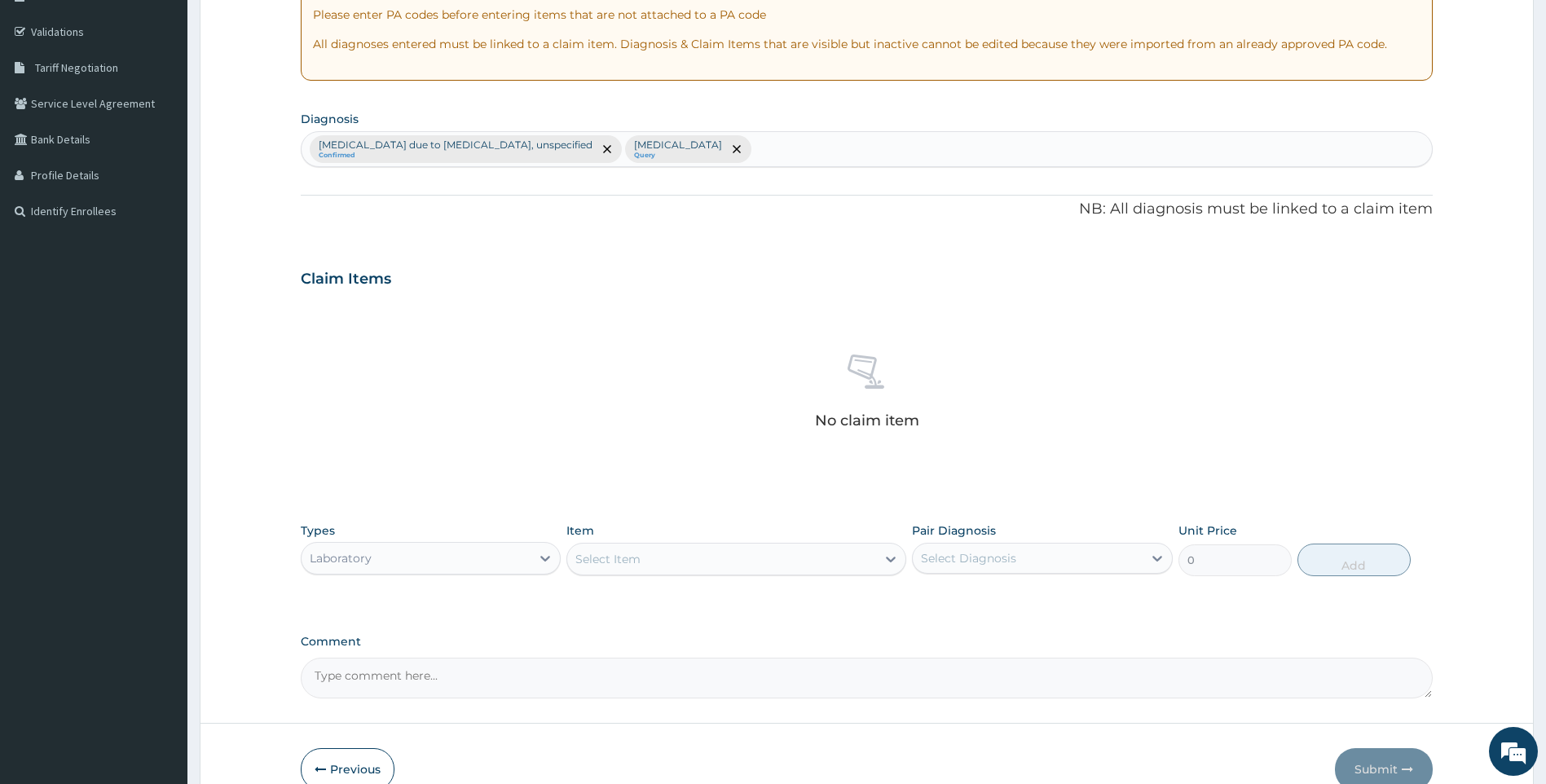
scroll to position [212, 0]
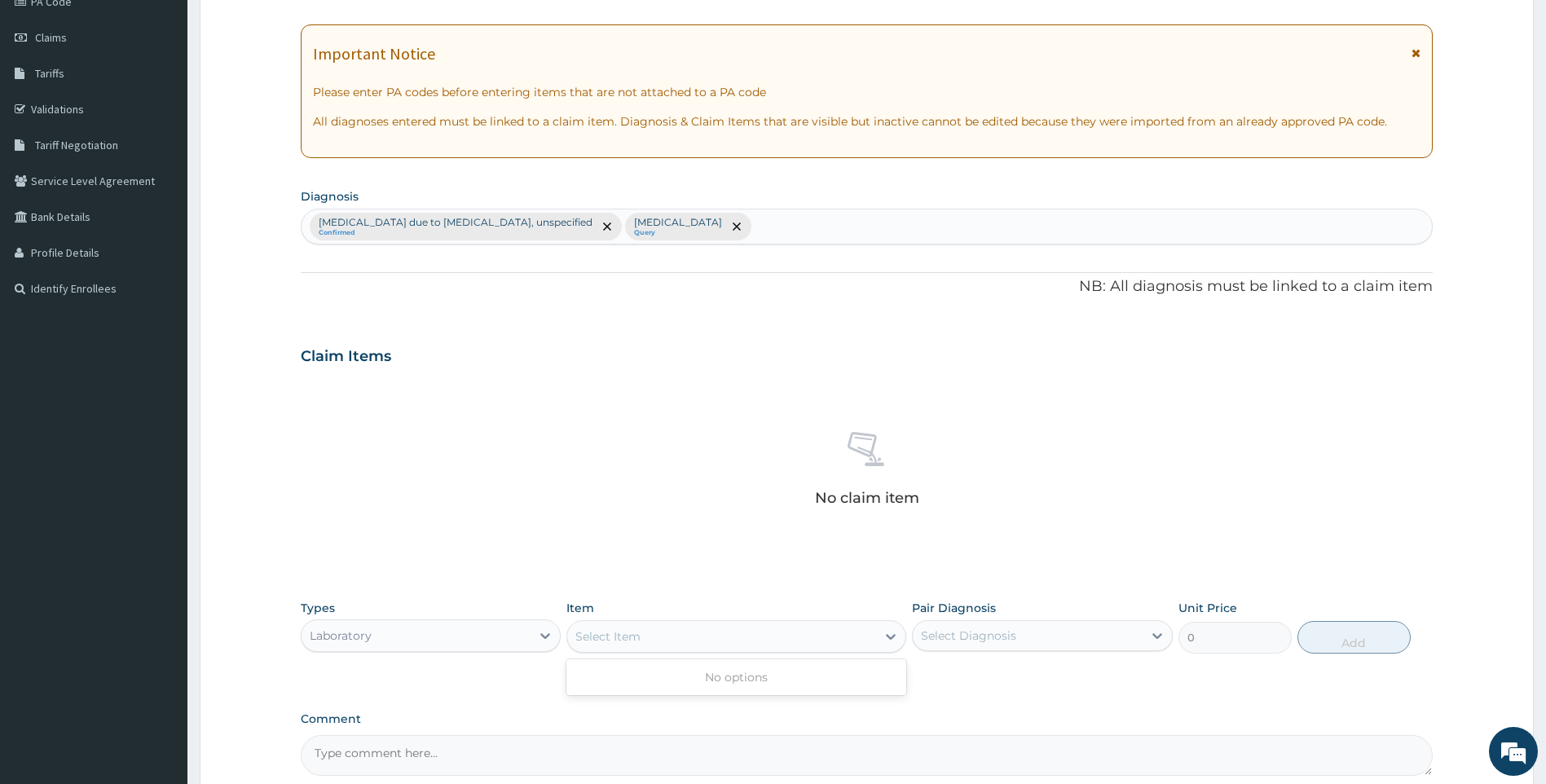
click at [694, 643] on div "Select Item" at bounding box center [722, 636] width 309 height 26
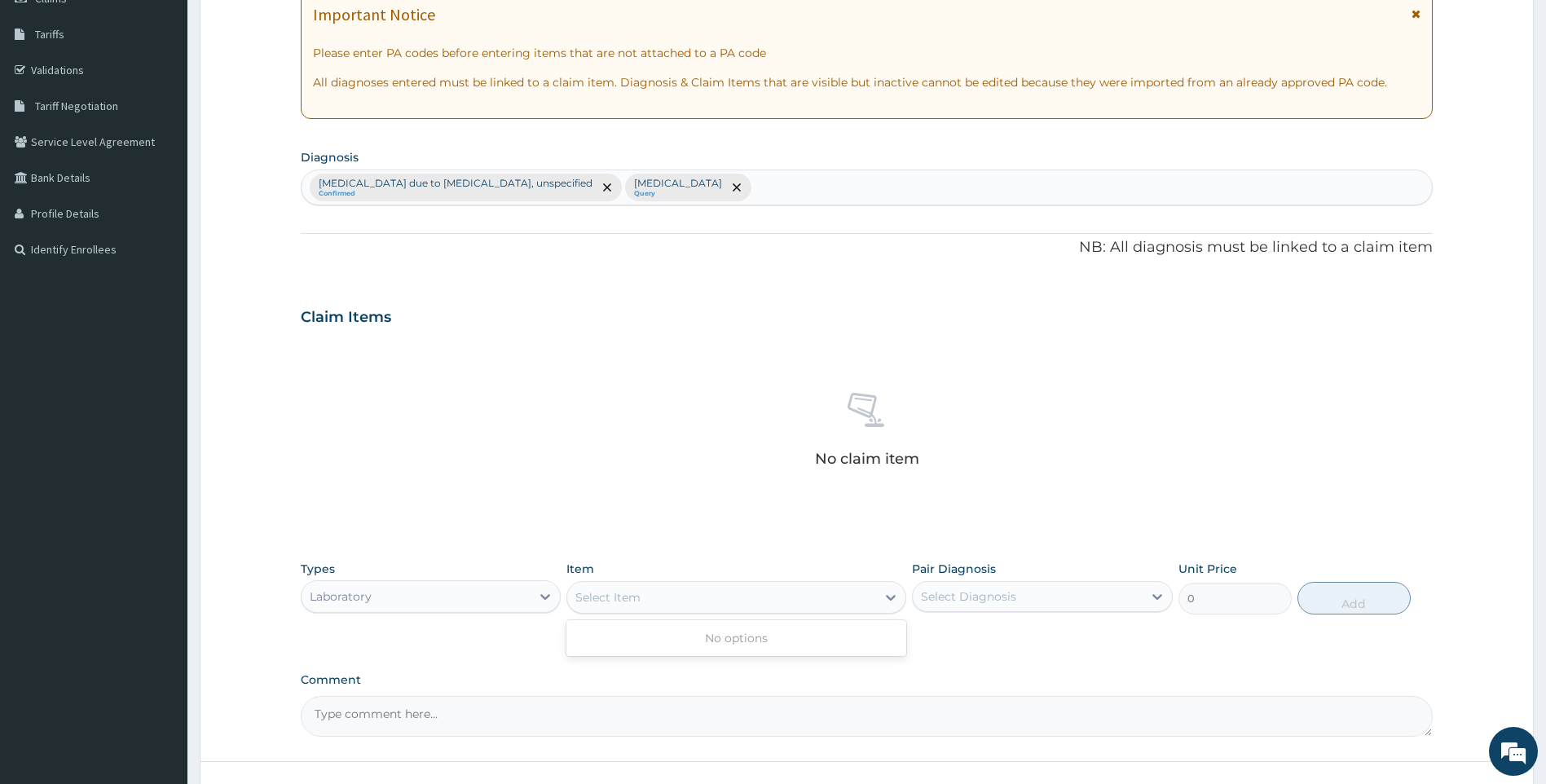
scroll to position [293, 0]
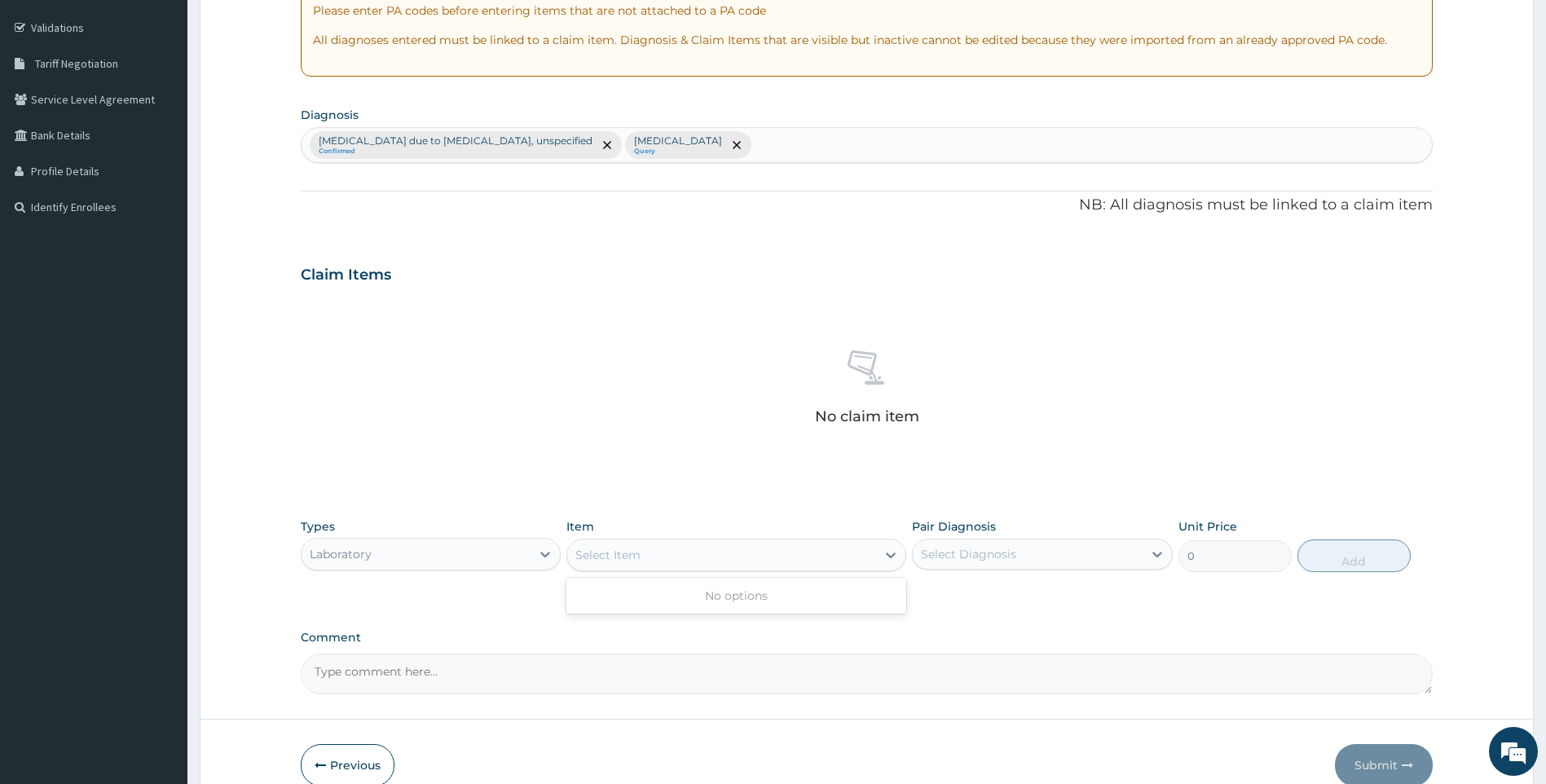
click at [728, 603] on div "No options" at bounding box center [736, 595] width 340 height 29
click at [622, 563] on div "Select Item" at bounding box center [722, 554] width 309 height 26
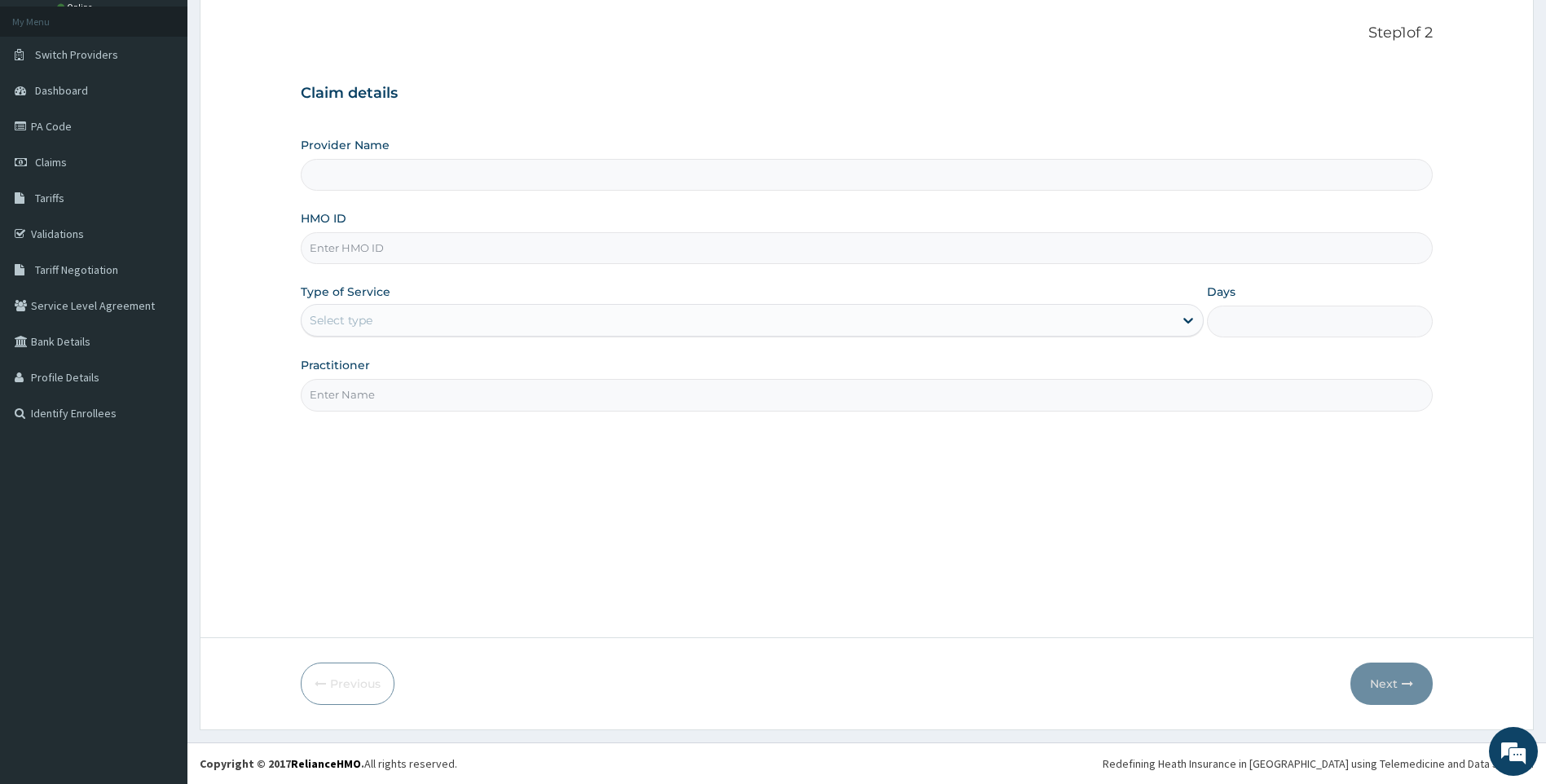
paste input "GSV/11374/A"
type input "GSV/11374/A"
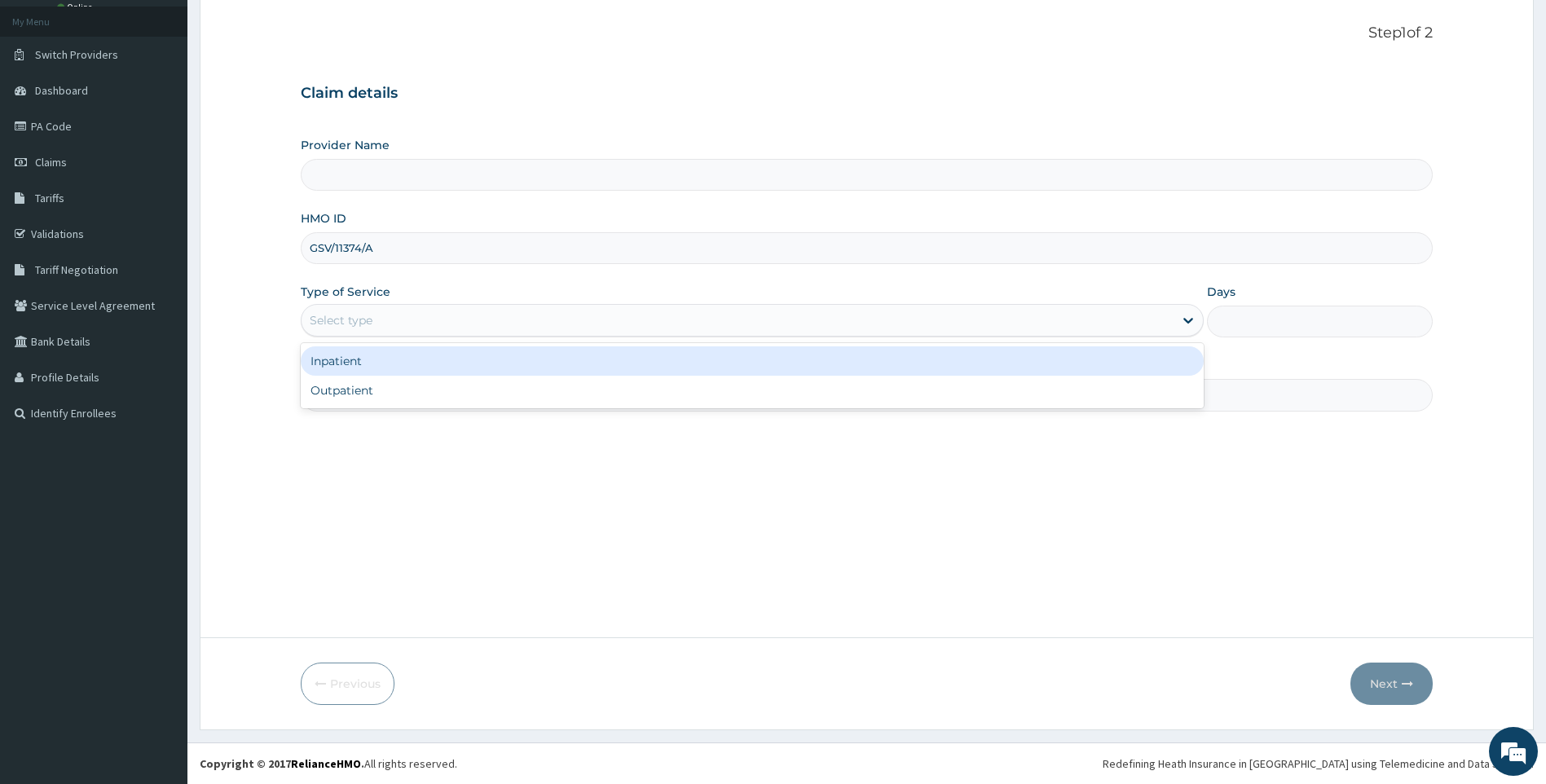
click at [492, 325] on div "Select type" at bounding box center [738, 320] width 873 height 26
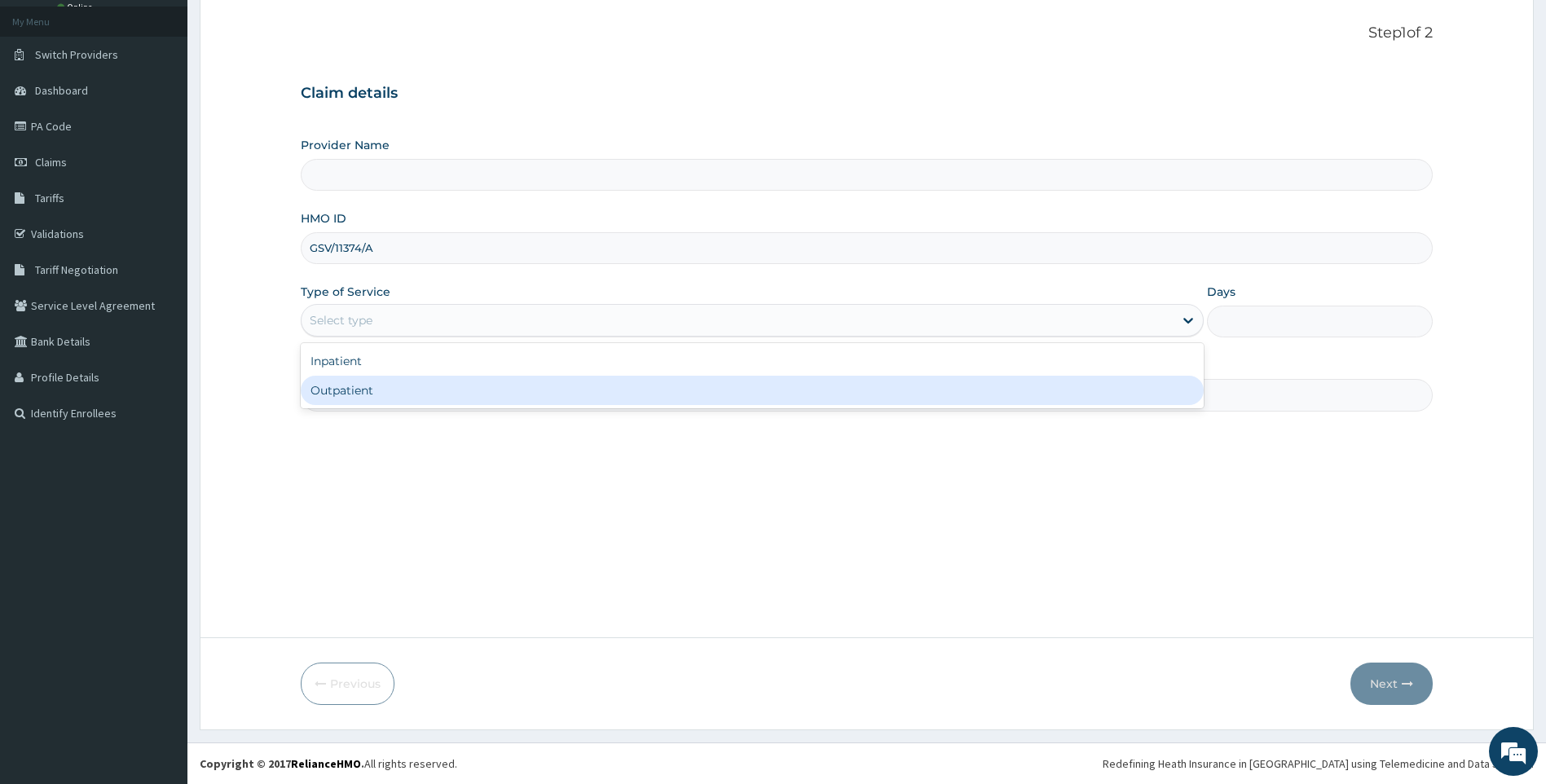
click at [465, 393] on div "Outpatient" at bounding box center [753, 390] width 904 height 29
type input "1"
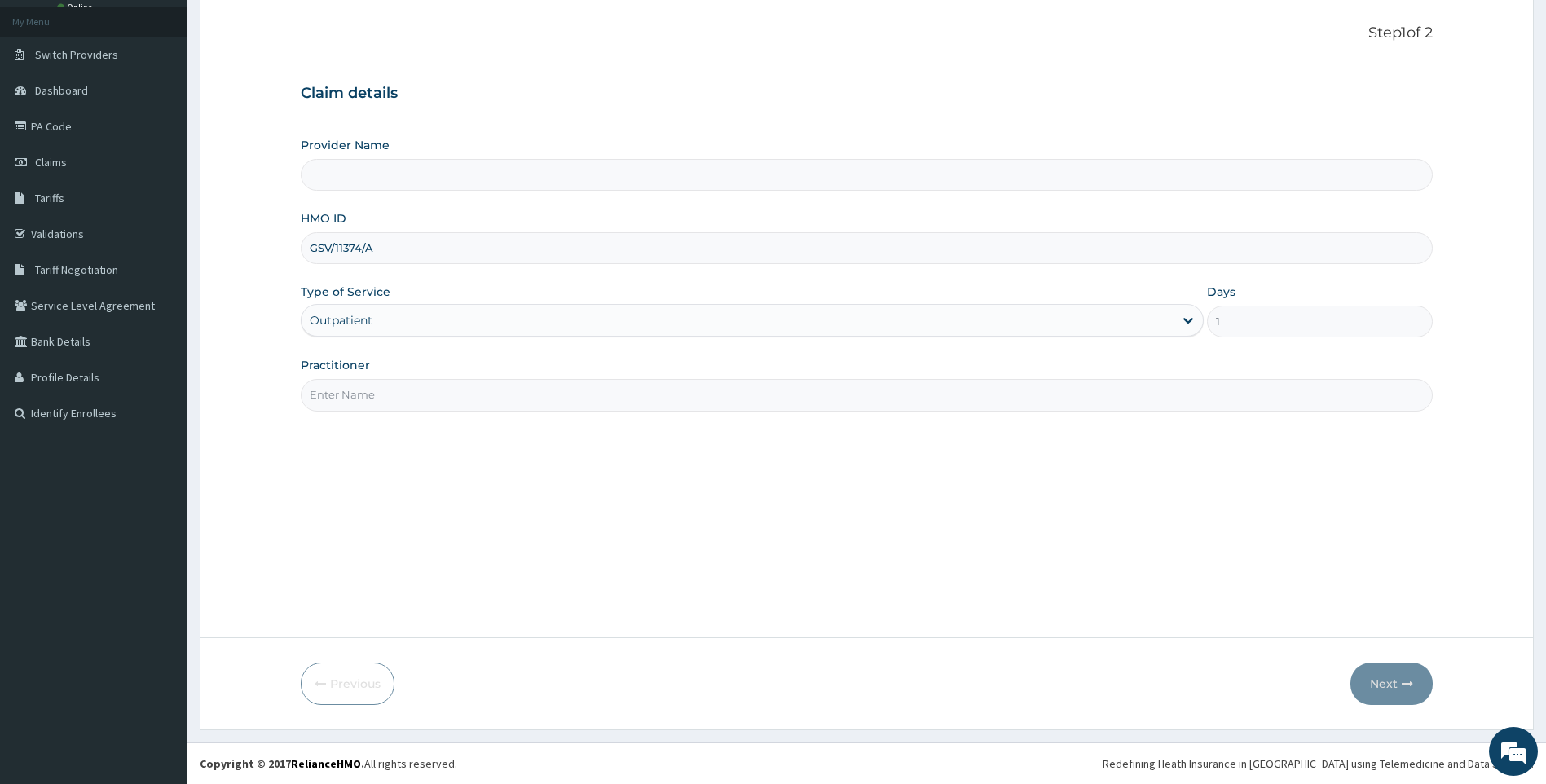
click at [452, 408] on input "Practitioner" at bounding box center [867, 394] width 1133 height 31
type input "[PERSON_NAME]"
click at [1385, 676] on button "Next" at bounding box center [1392, 683] width 82 height 43
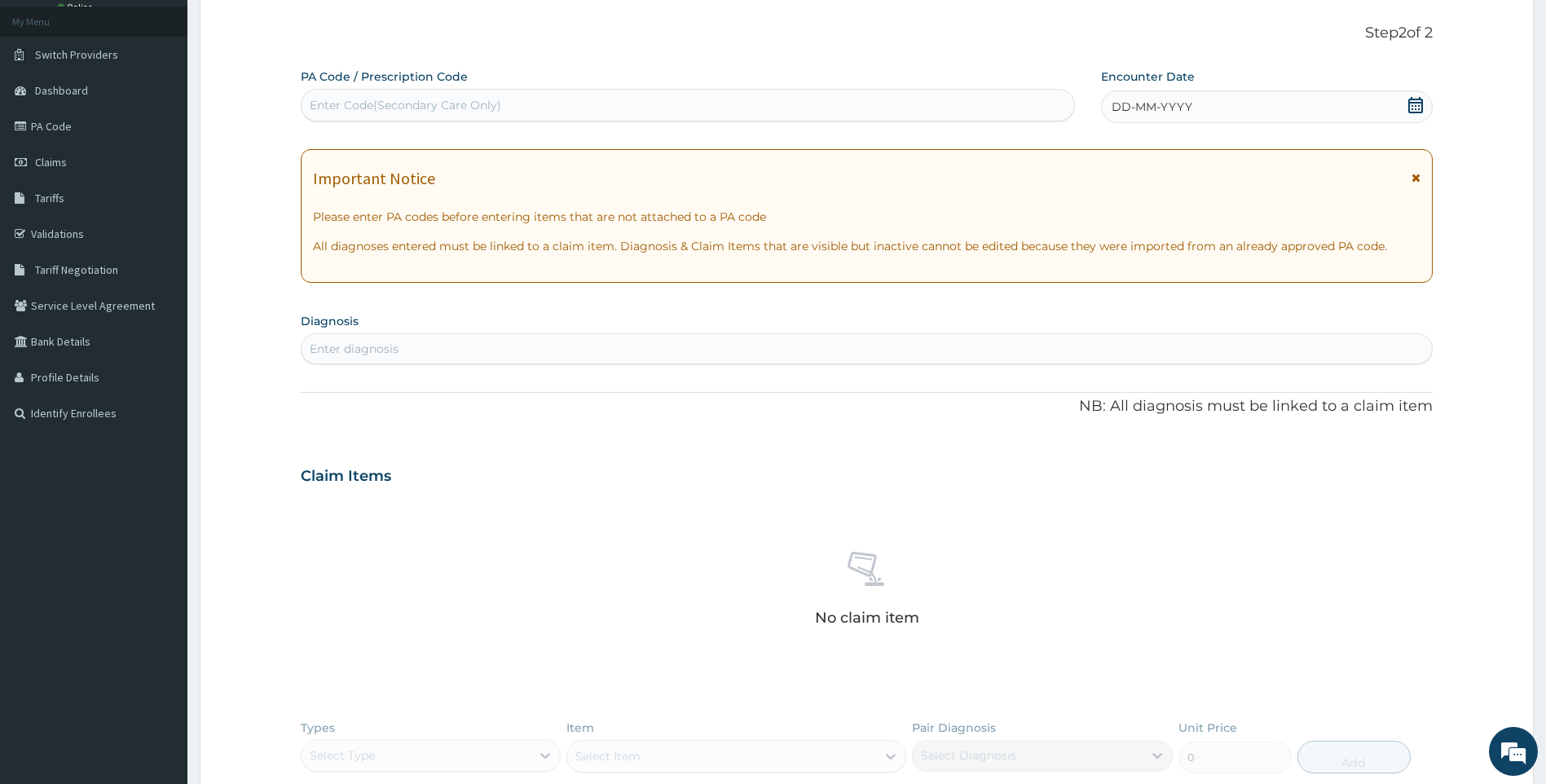
click at [517, 360] on div "Enter diagnosis" at bounding box center [867, 348] width 1131 height 26
click at [514, 344] on div "Enter diagnosis" at bounding box center [867, 348] width 1131 height 26
type input "MALARIA"
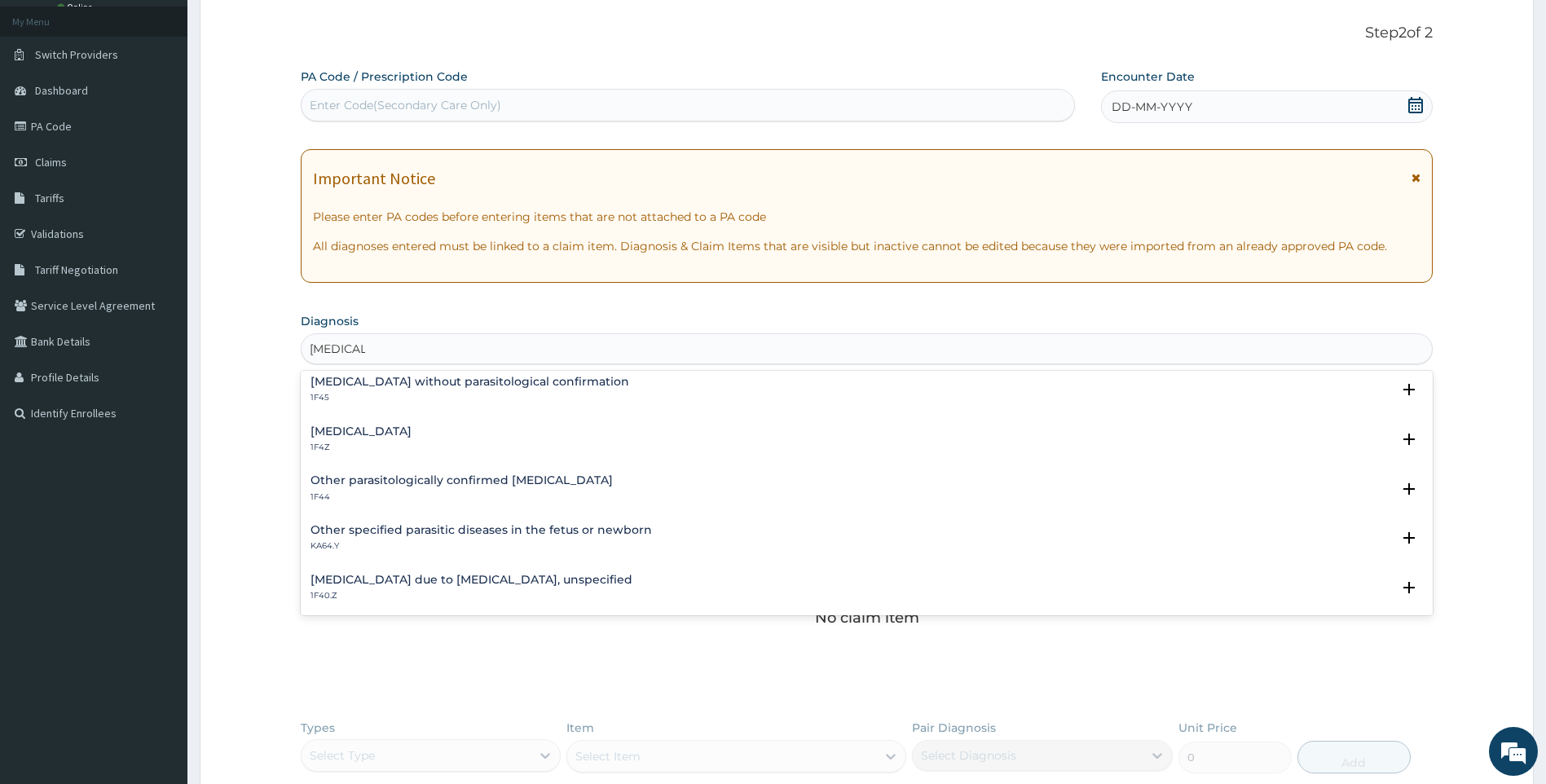
scroll to position [82, 0]
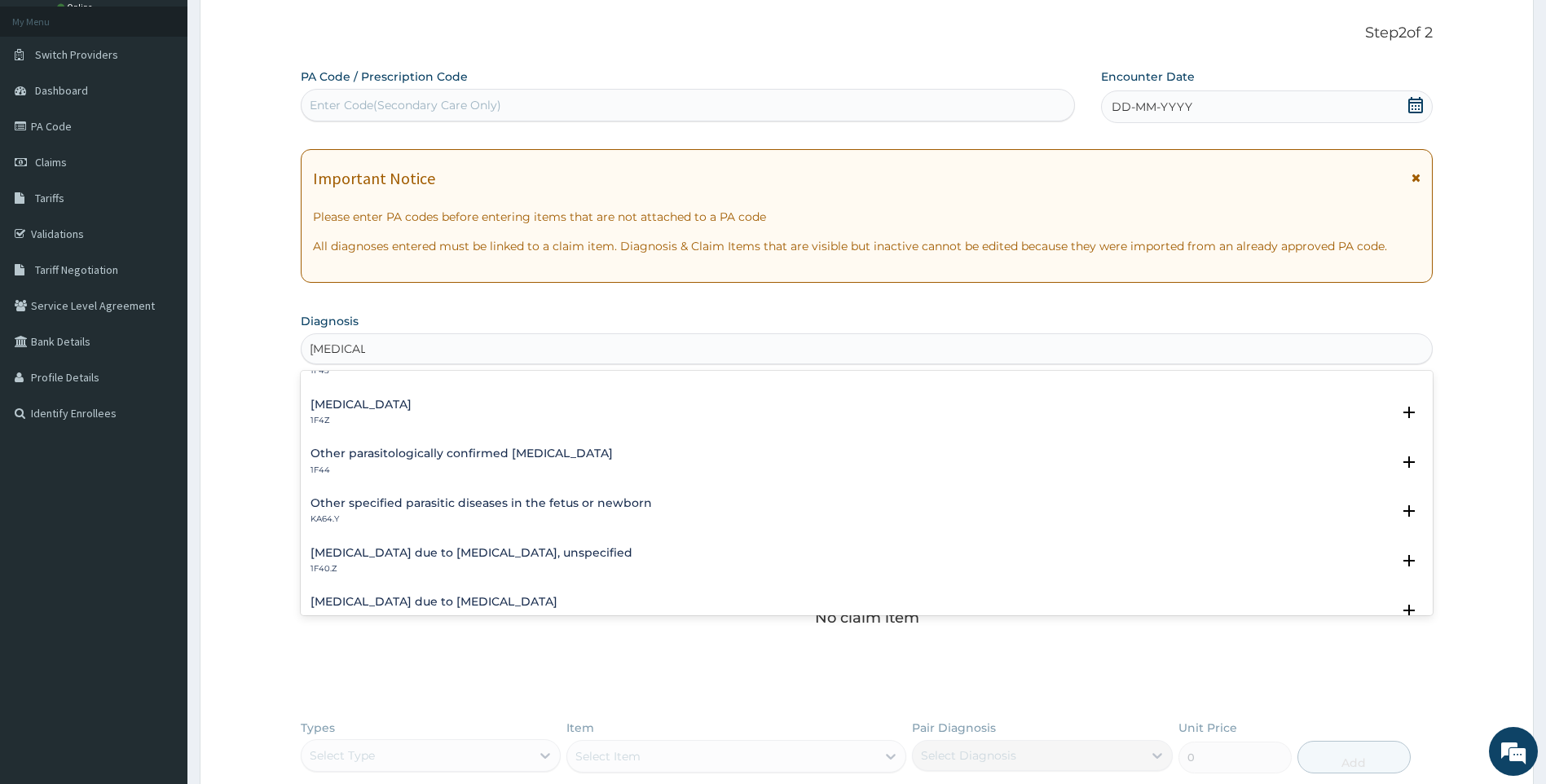
click at [473, 556] on h4 "Malaria due to Plasmodium falciparum, unspecified" at bounding box center [471, 553] width 322 height 12
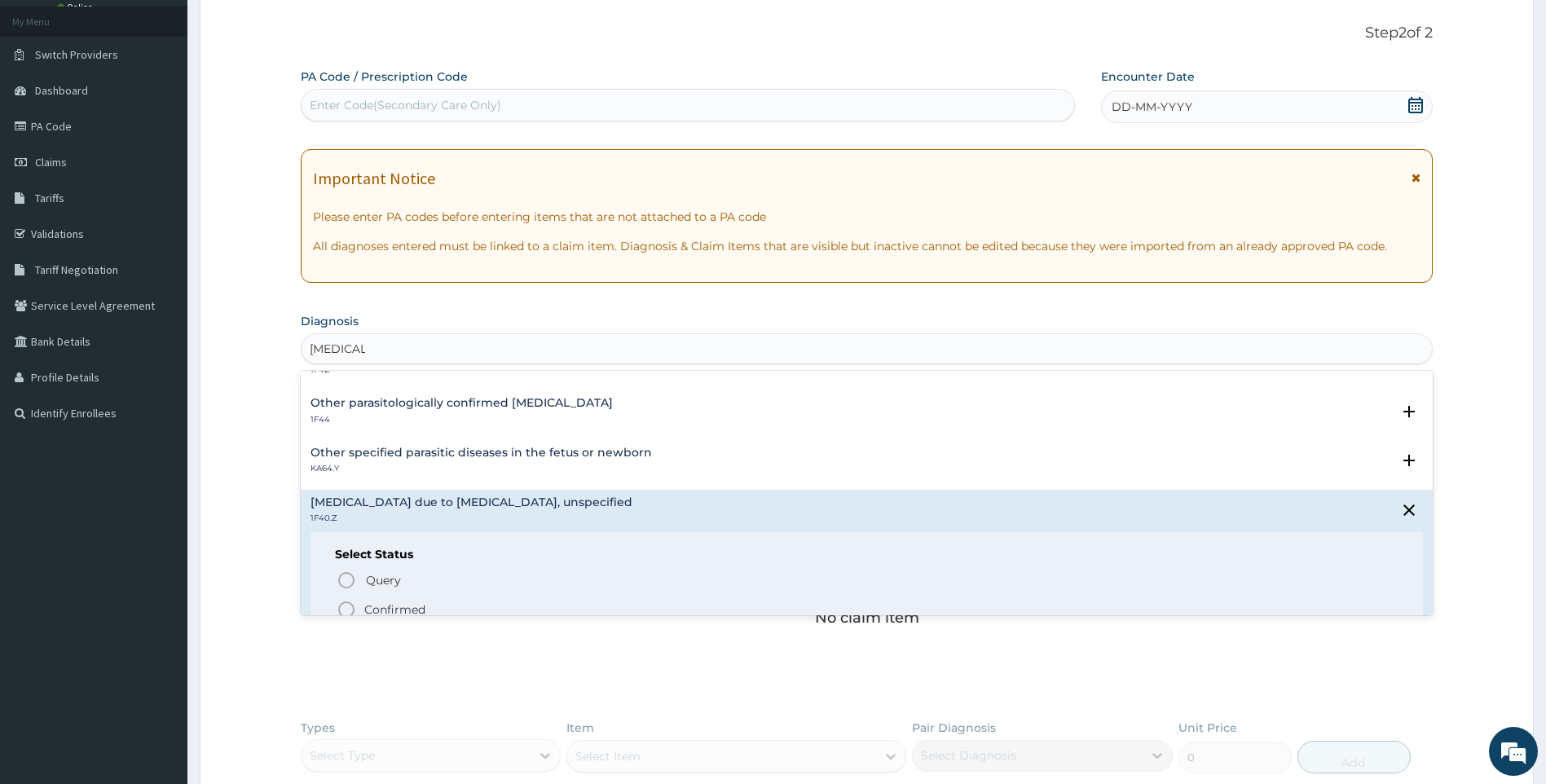
scroll to position [163, 0]
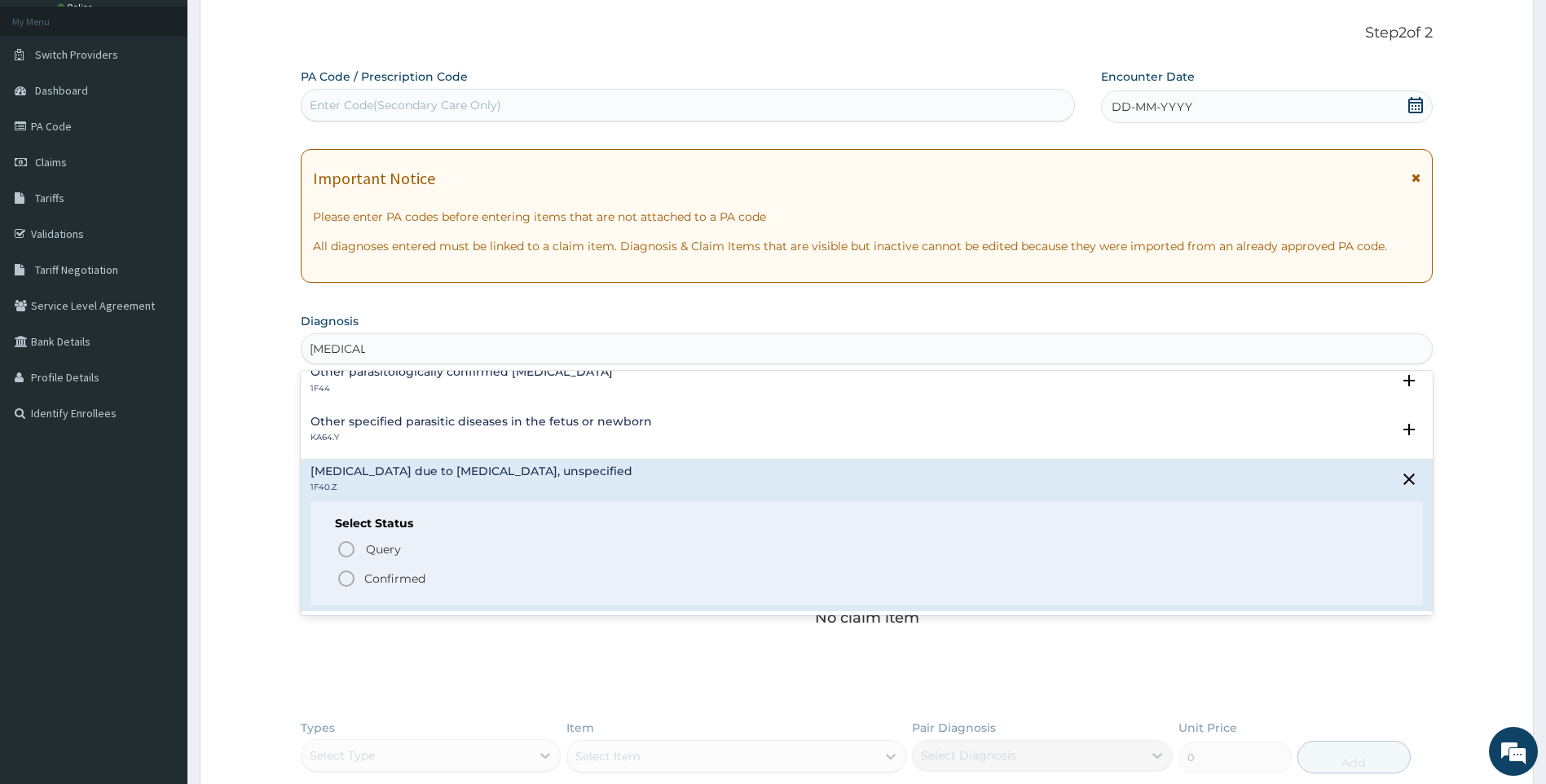
click at [389, 580] on p "Confirmed" at bounding box center [395, 578] width 61 height 16
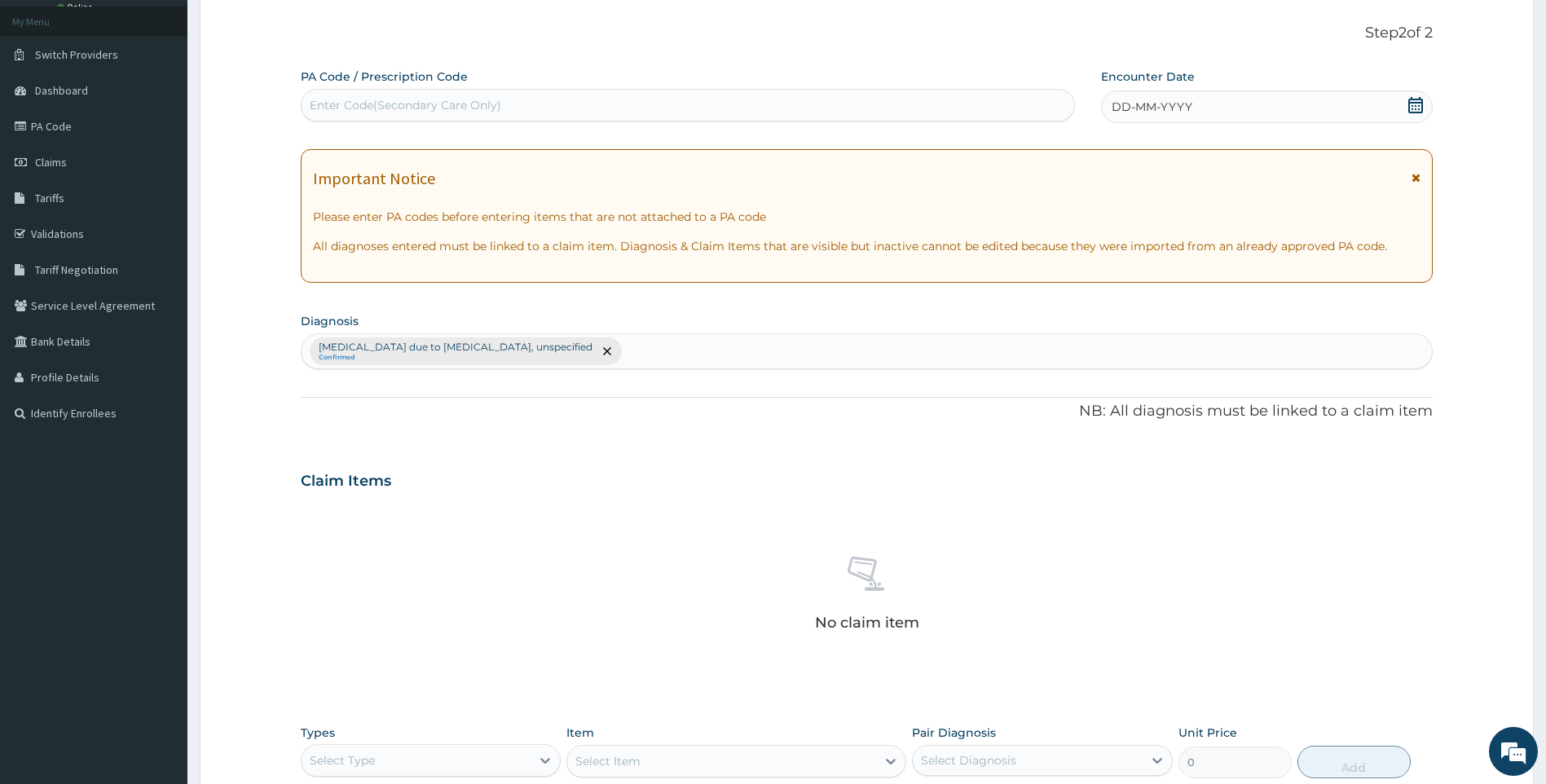
scroll to position [250, 0]
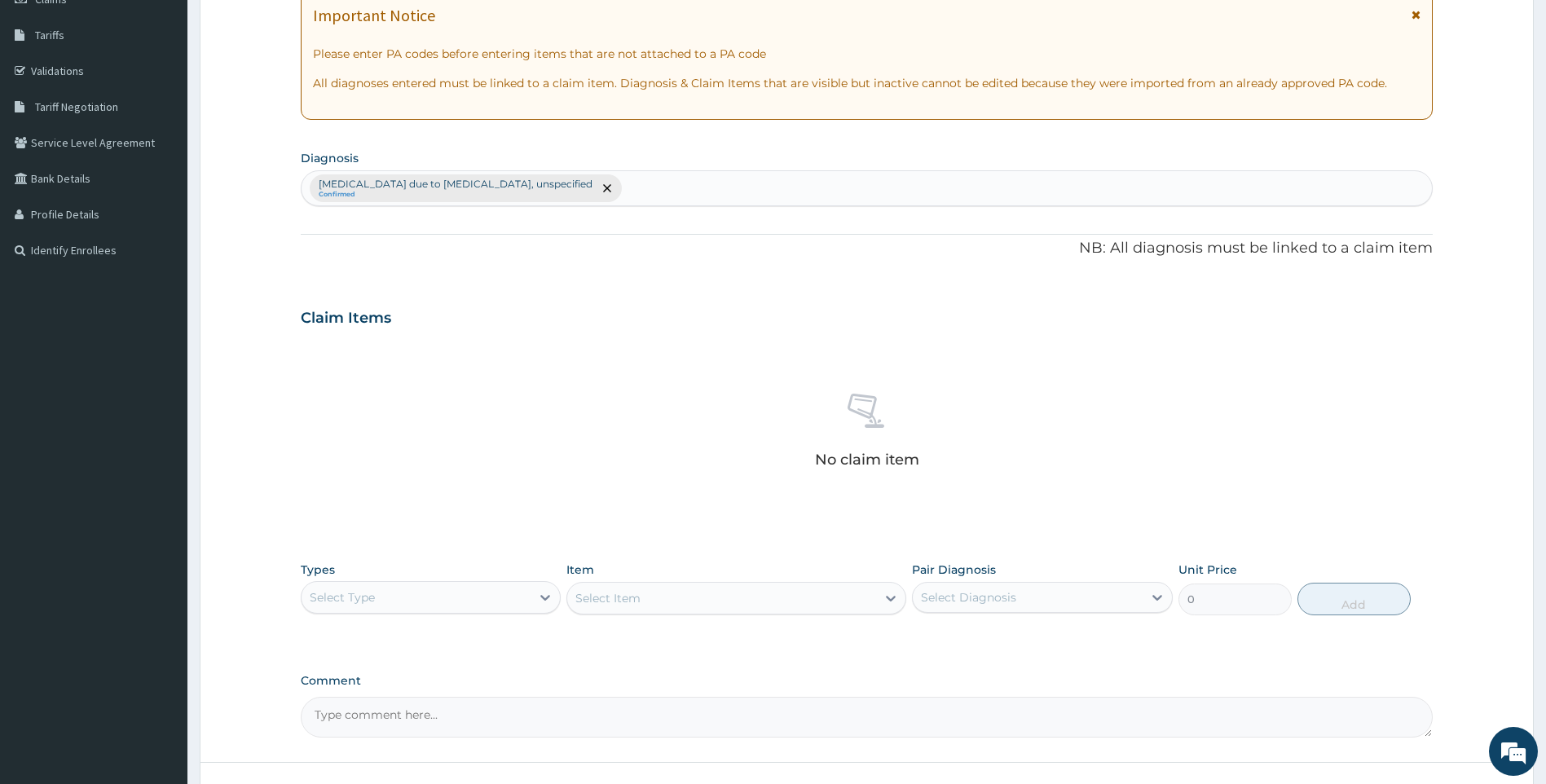
click at [471, 607] on div "Select Type" at bounding box center [416, 597] width 229 height 26
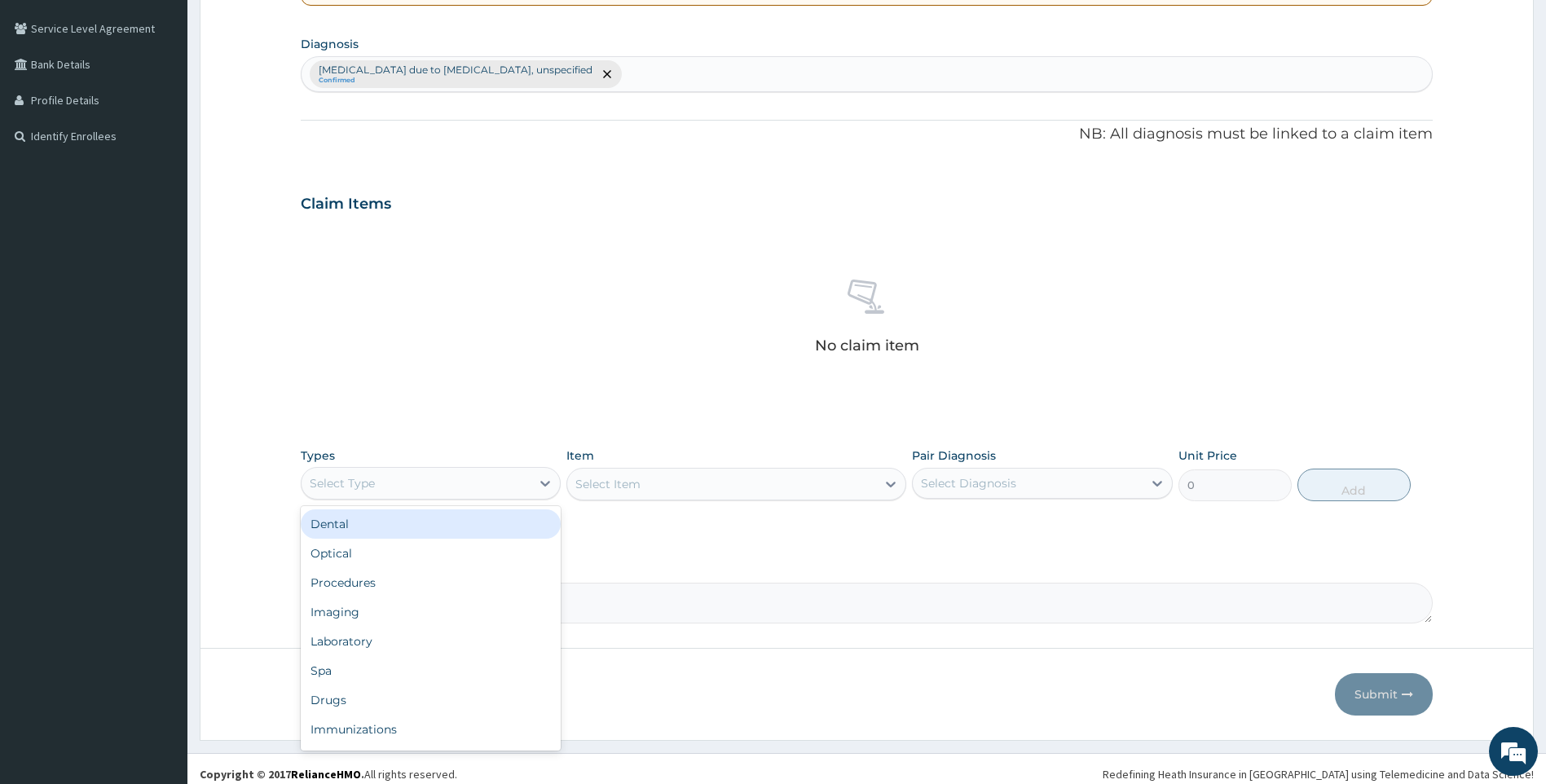
scroll to position [375, 0]
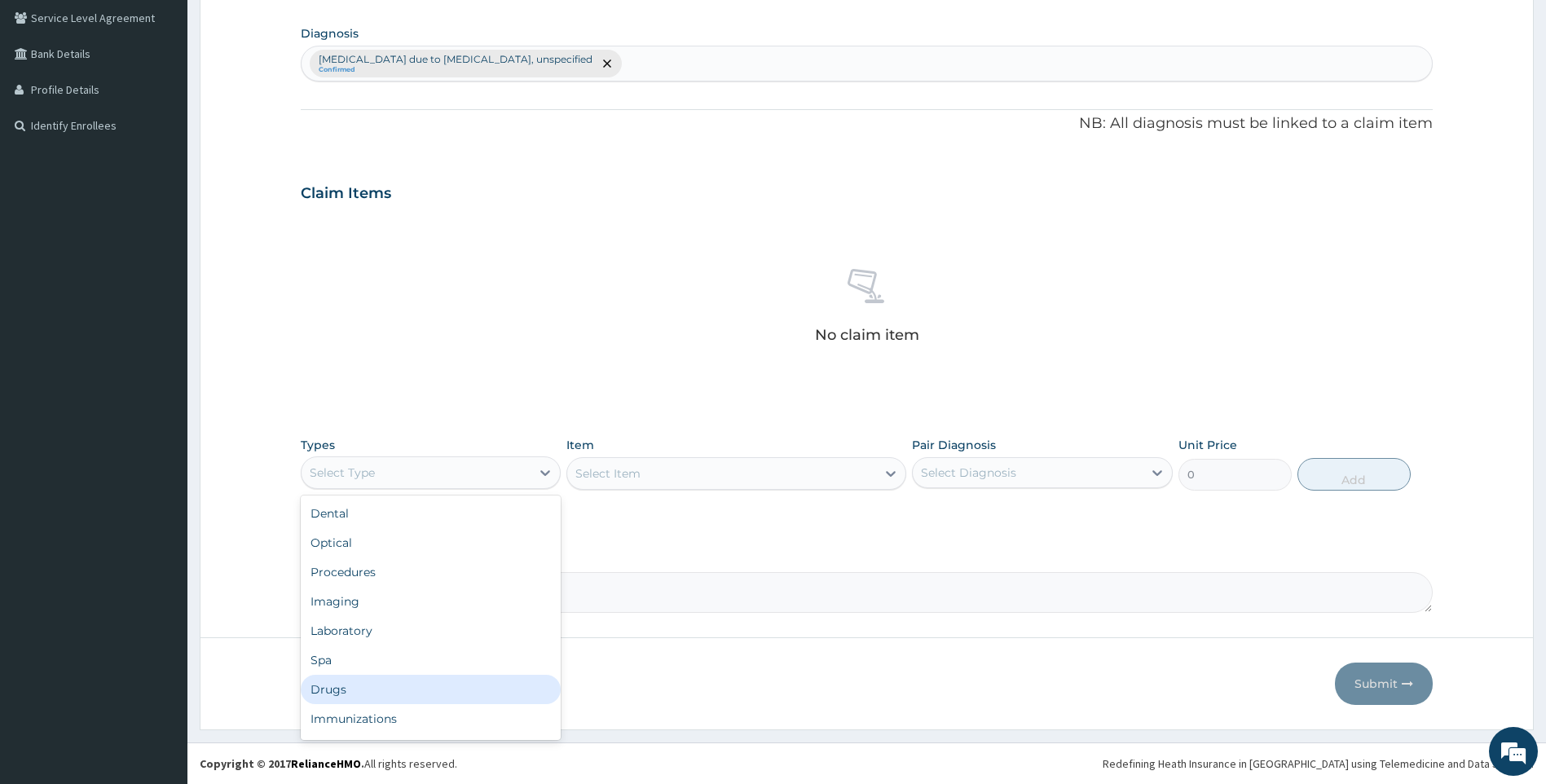
click at [372, 683] on div "Drugs" at bounding box center [431, 689] width 261 height 29
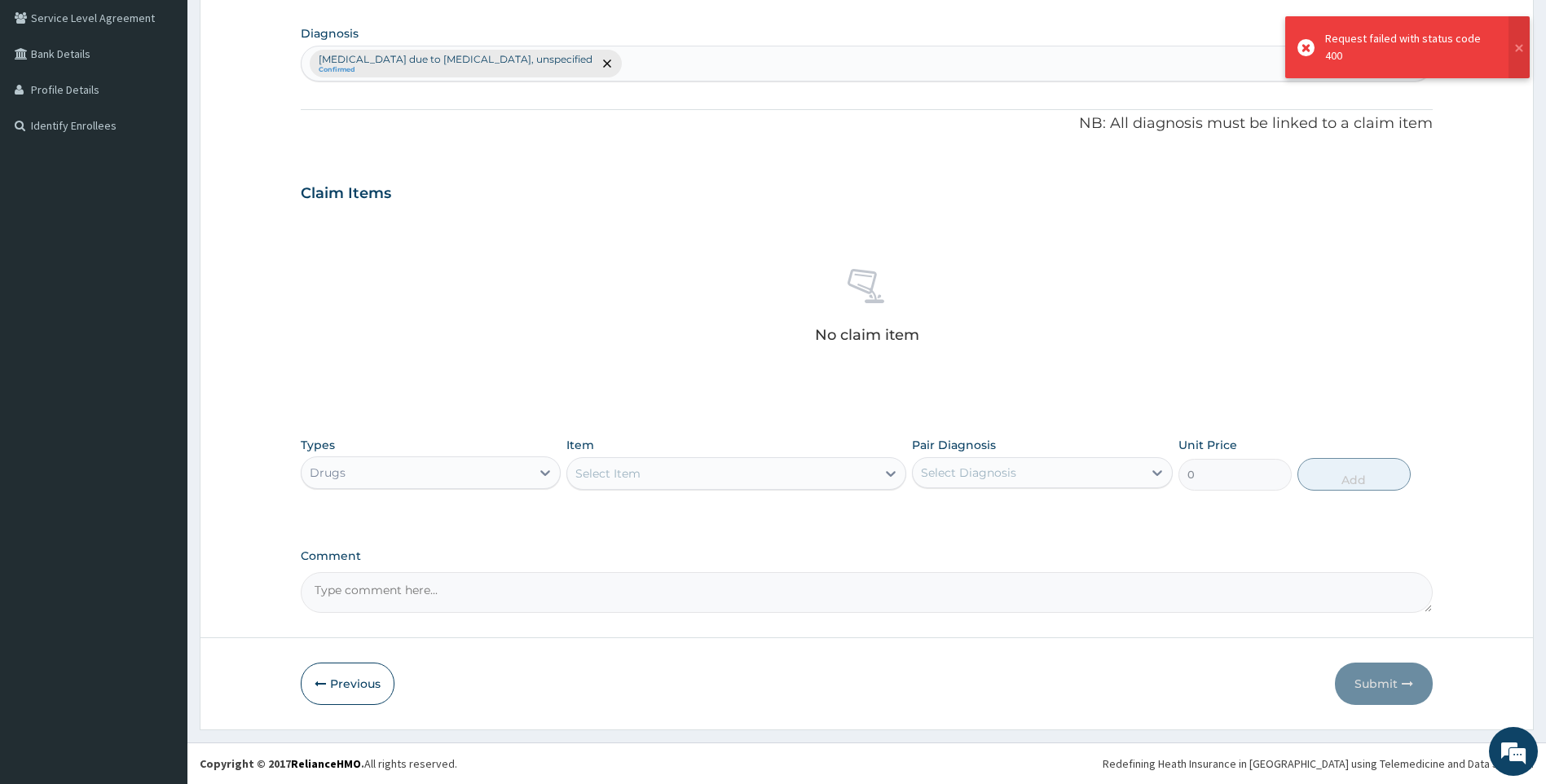
click at [635, 64] on div "Malaria due to Plasmodium falciparum, unspecified Confirmed" at bounding box center [867, 64] width 1131 height 34
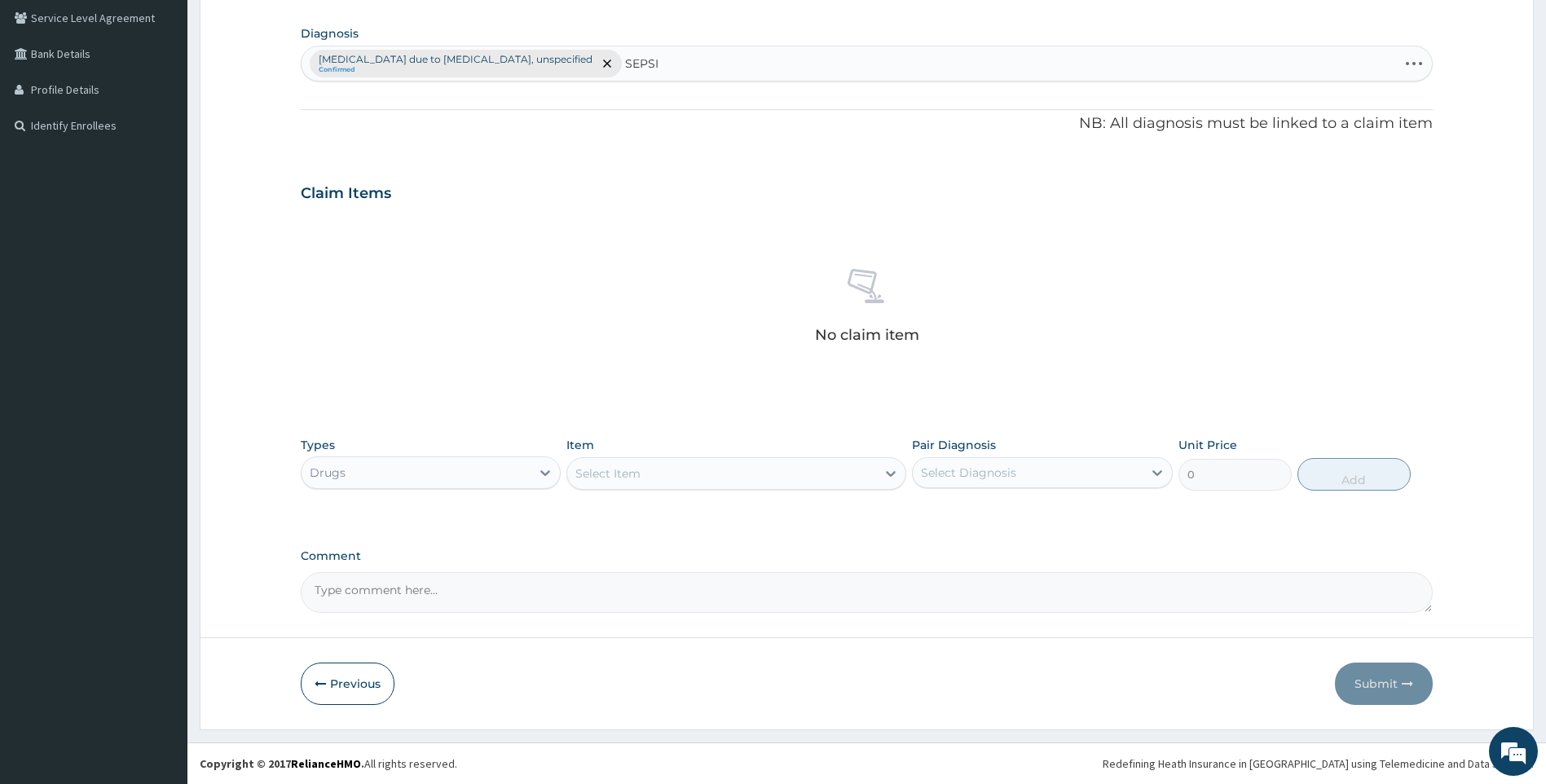
type input "SEPSIS"
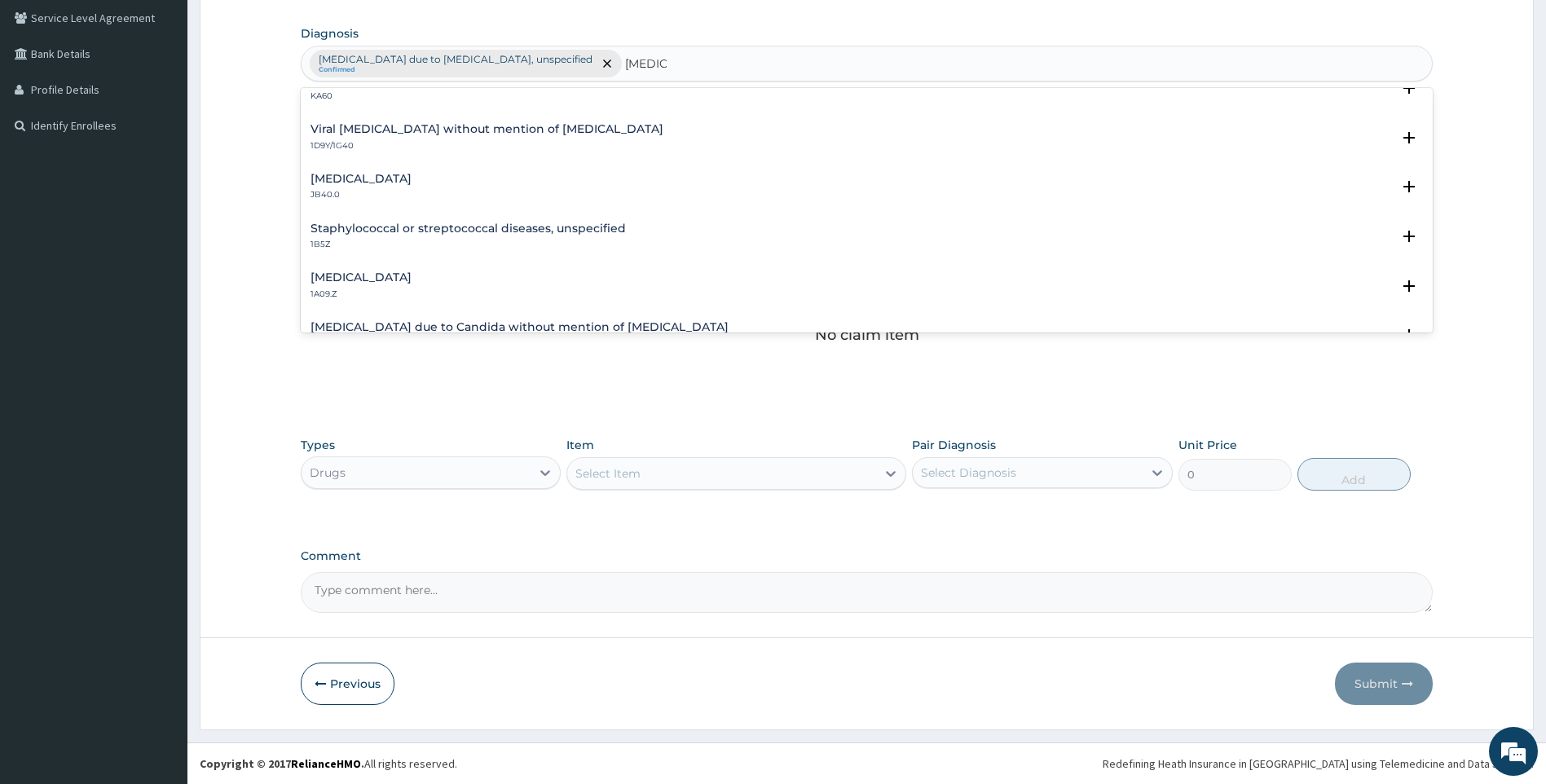
scroll to position [163, 0]
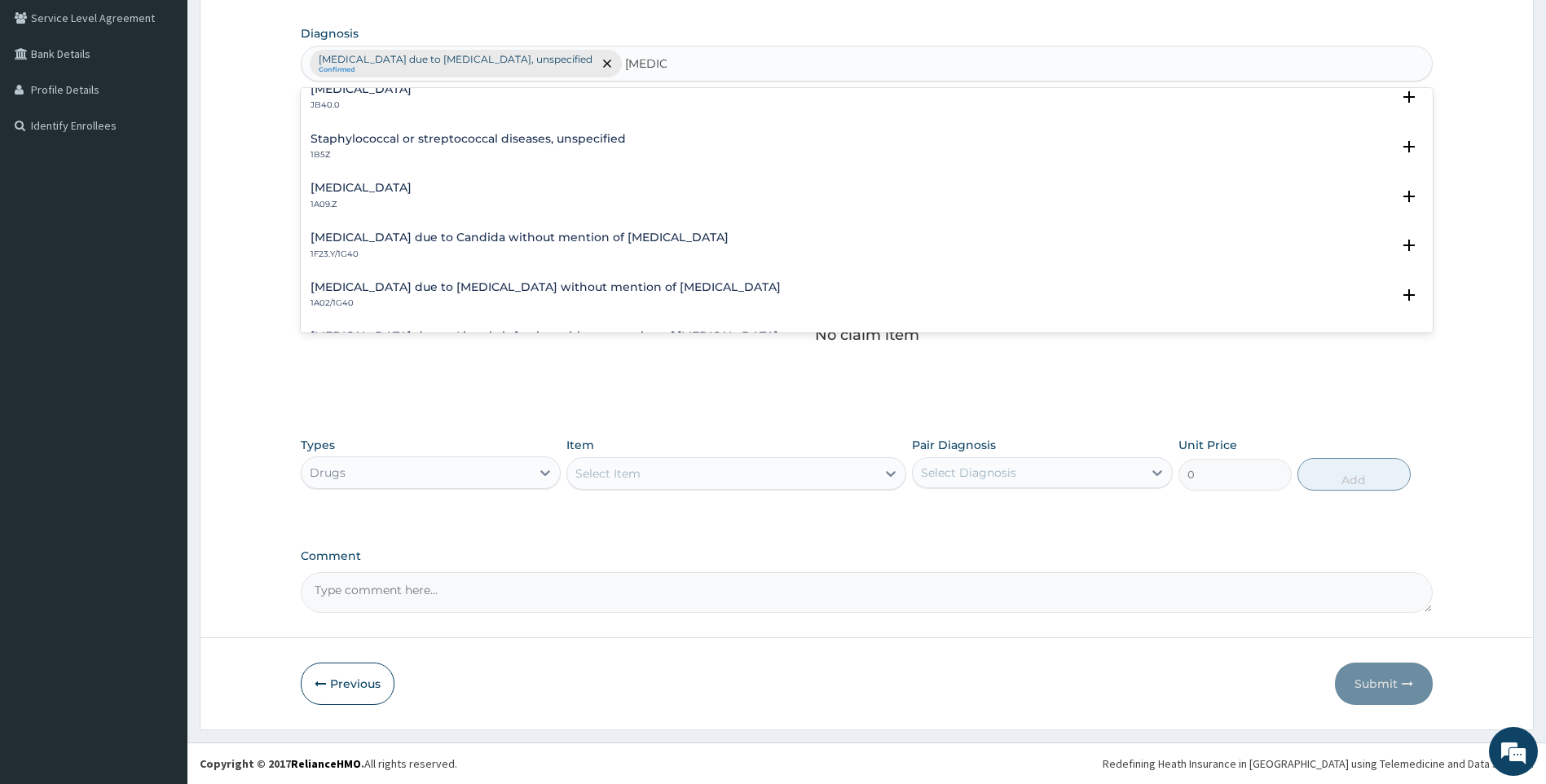
click at [411, 182] on h4 "Salmonella infection, unspecified" at bounding box center [361, 187] width 101 height 12
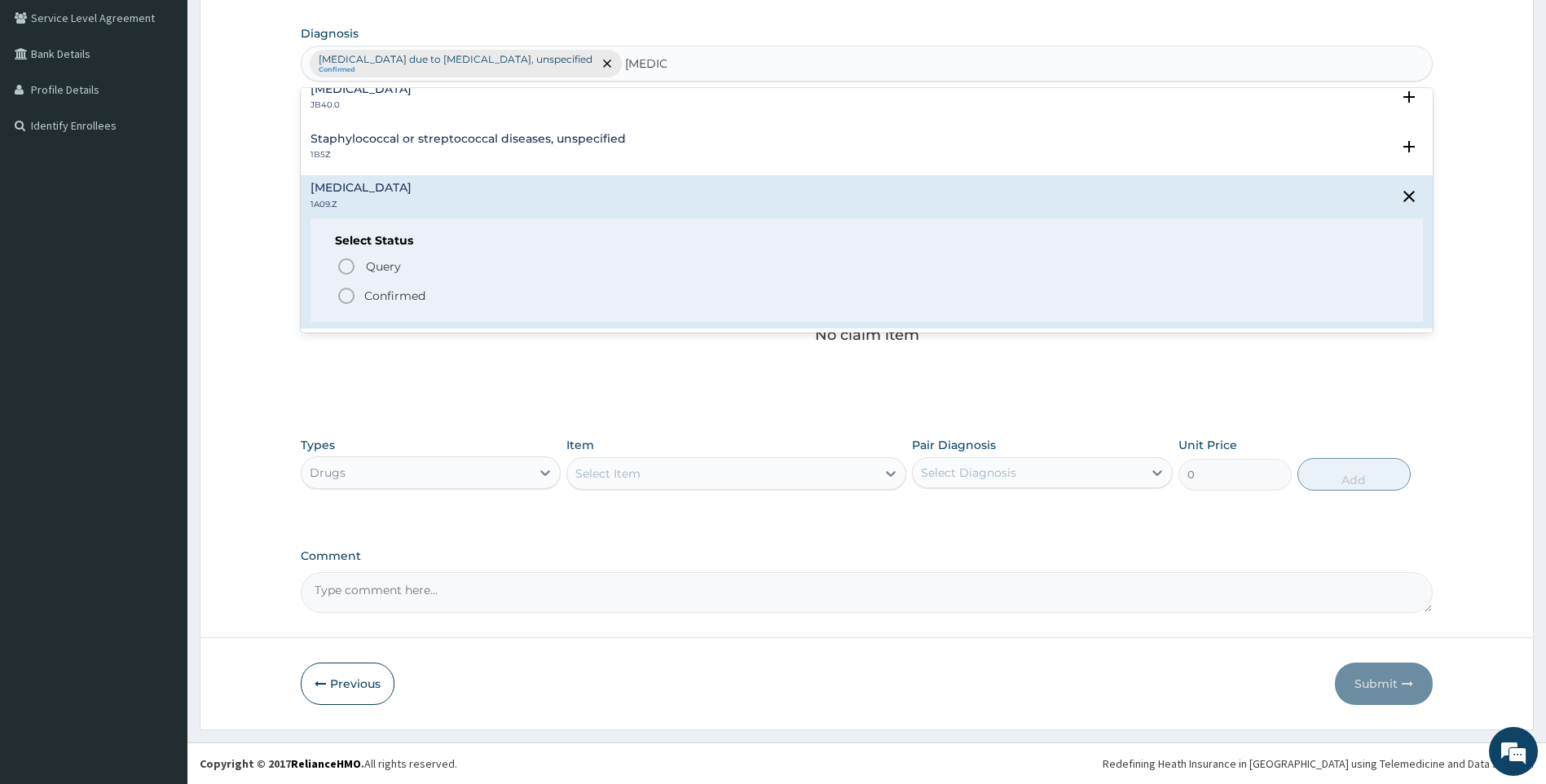
click at [383, 292] on p "Confirmed" at bounding box center [395, 295] width 61 height 16
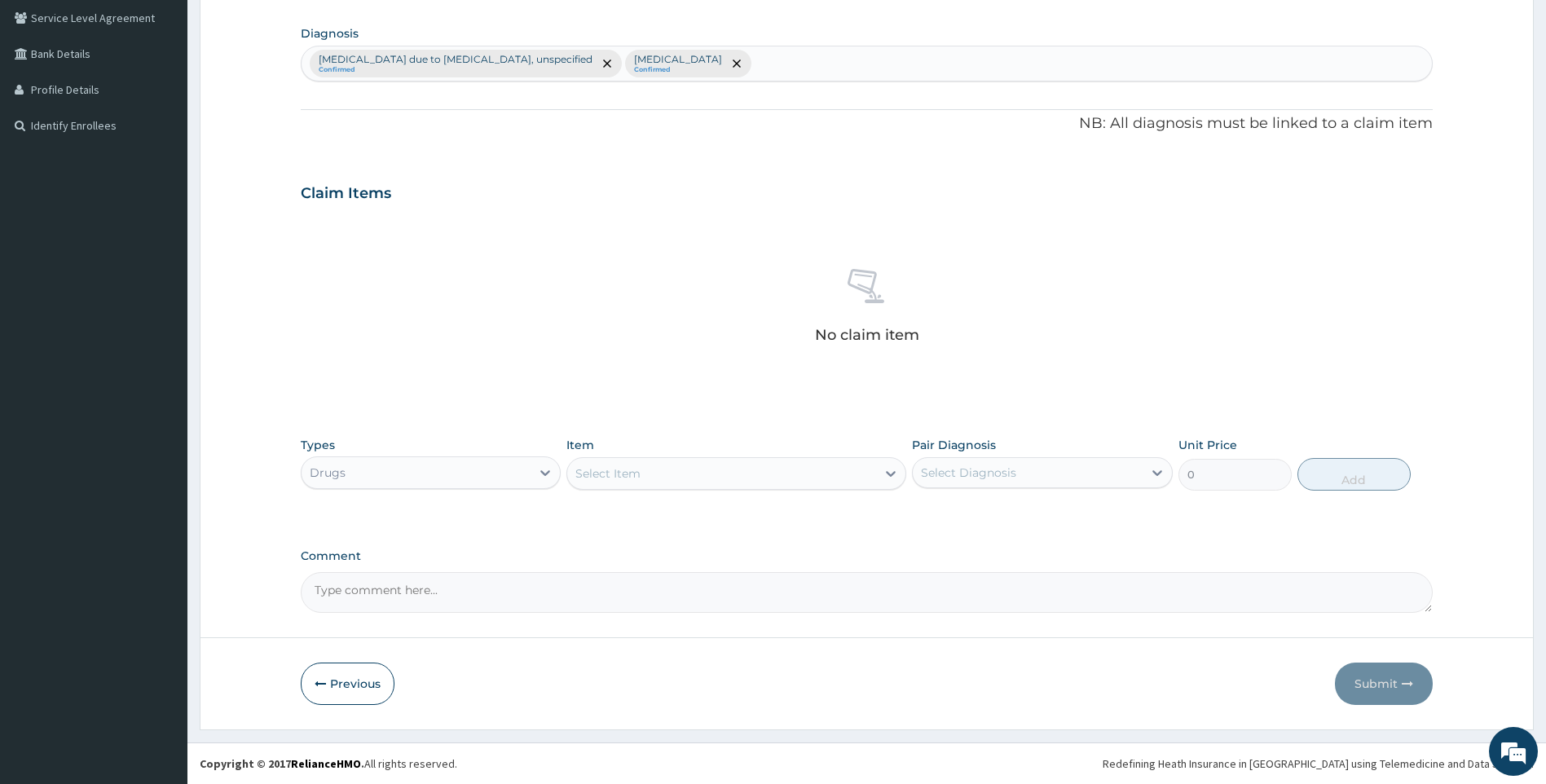
click at [811, 468] on div "Select Item" at bounding box center [722, 473] width 309 height 26
click at [746, 480] on div "Select Item" at bounding box center [722, 473] width 309 height 26
click at [785, 479] on div "Select Item" at bounding box center [722, 473] width 309 height 26
click at [644, 461] on div "Select Item" at bounding box center [722, 473] width 309 height 26
click at [805, 476] on div "Select Item" at bounding box center [722, 473] width 309 height 26
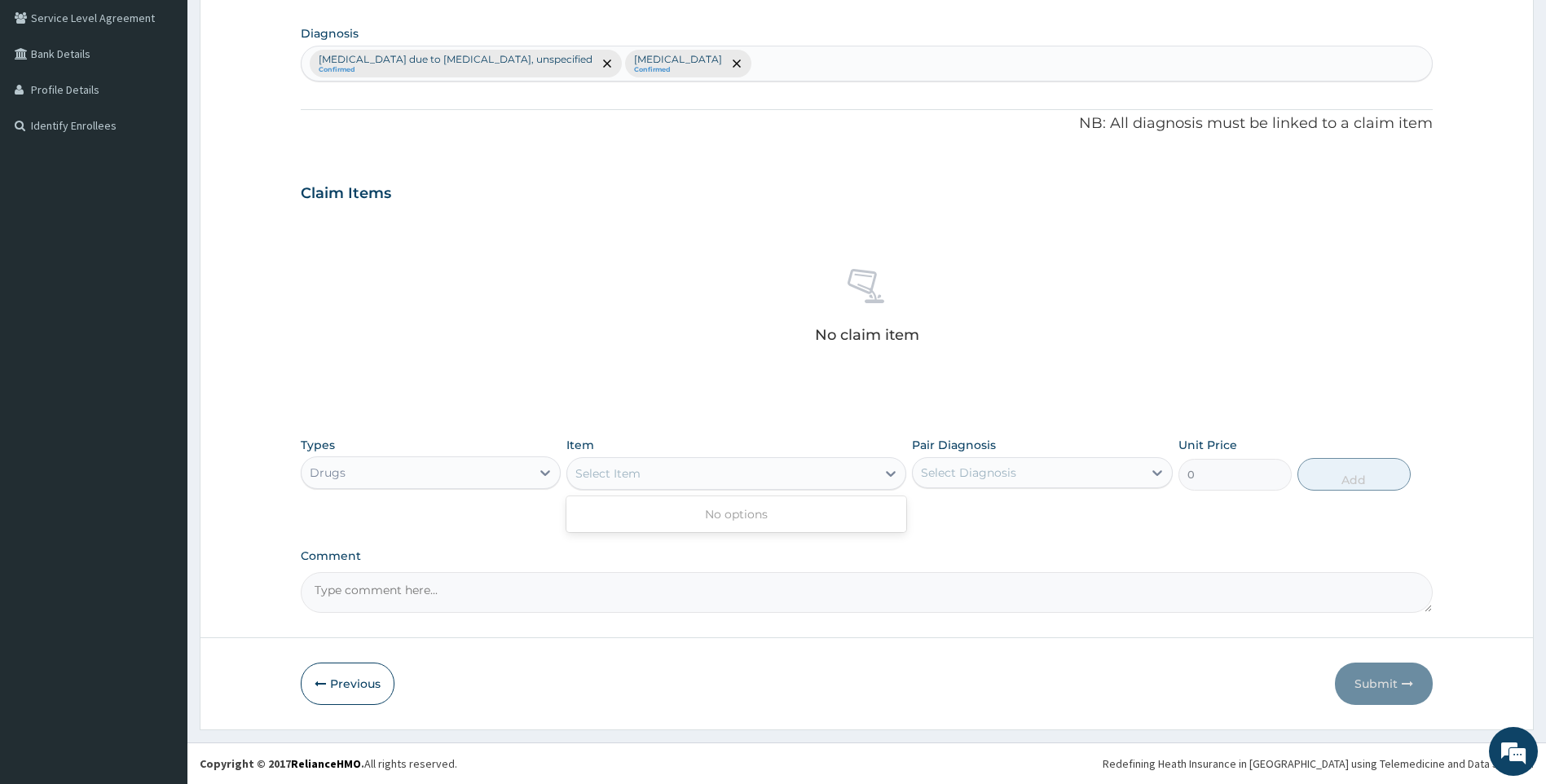
click at [807, 476] on div "Select Item" at bounding box center [722, 473] width 309 height 26
drag, startPoint x: 807, startPoint y: 476, endPoint x: 1085, endPoint y: 546, distance: 286.7
click at [808, 477] on div "Select Item" at bounding box center [722, 473] width 309 height 26
click at [1328, 253] on div "No claim item" at bounding box center [867, 308] width 1133 height 187
click at [746, 479] on div "Select Item" at bounding box center [722, 473] width 309 height 26
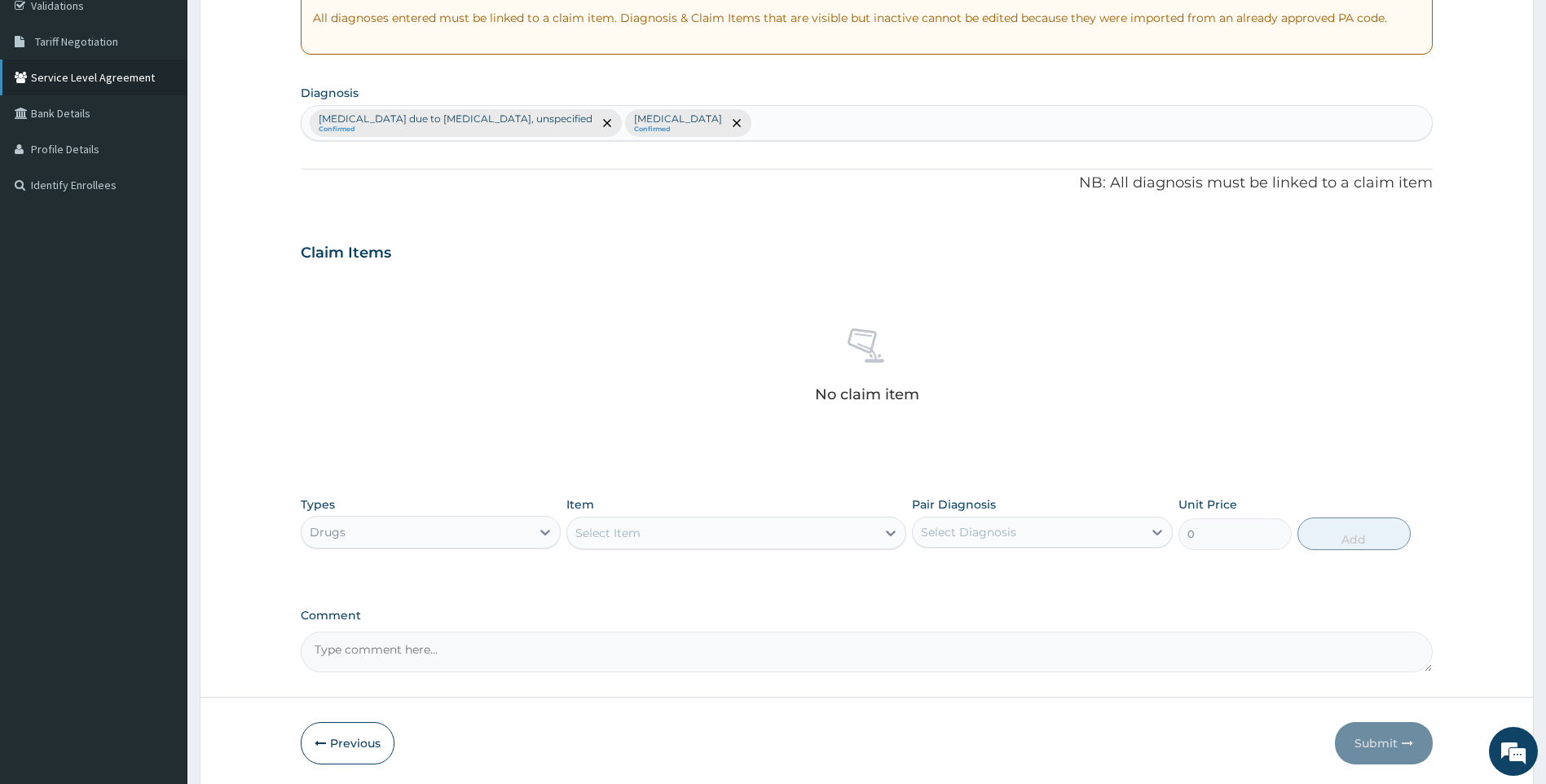
scroll to position [212, 0]
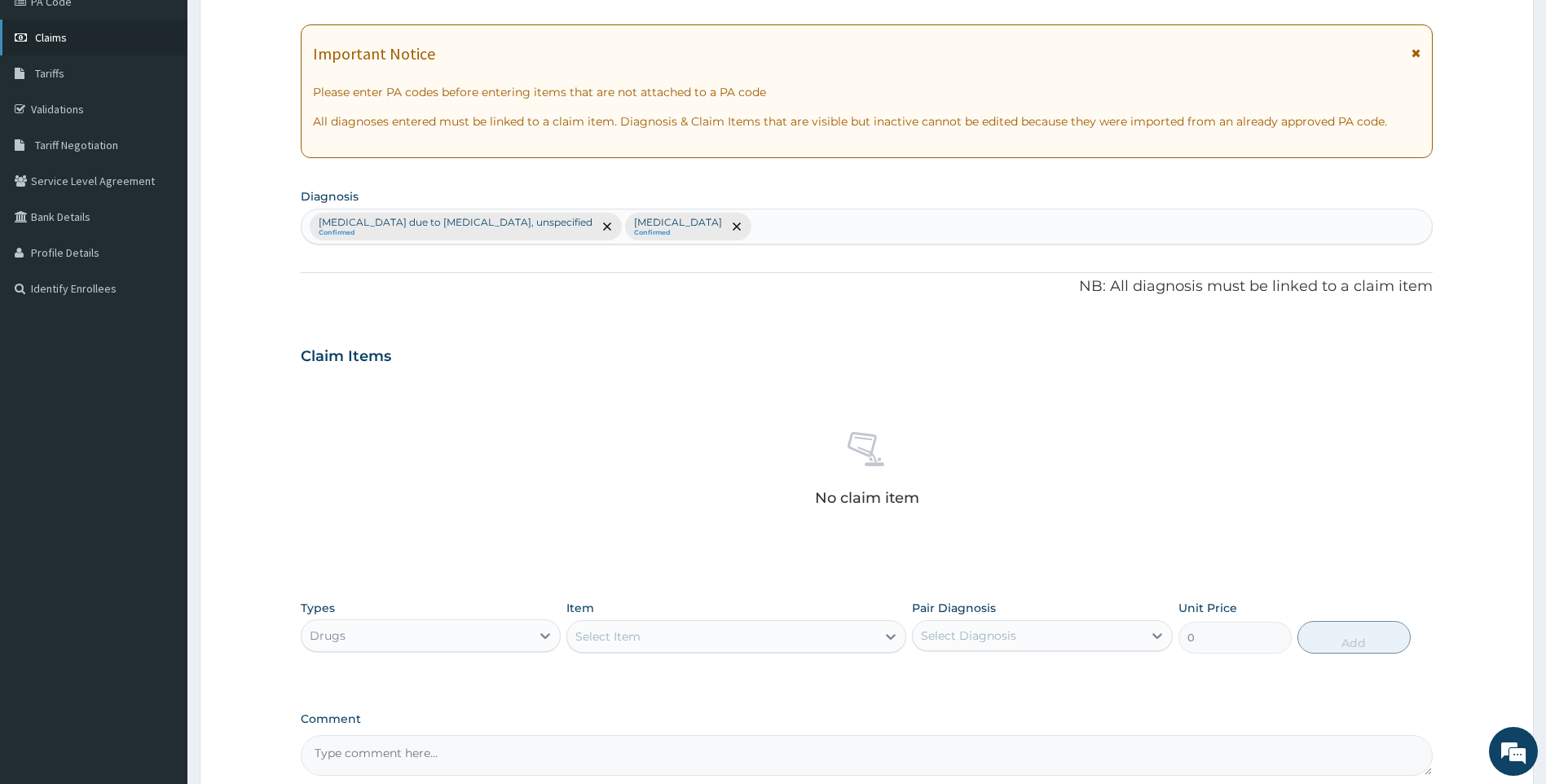
click at [65, 39] on span "Claims" at bounding box center [50, 37] width 31 height 14
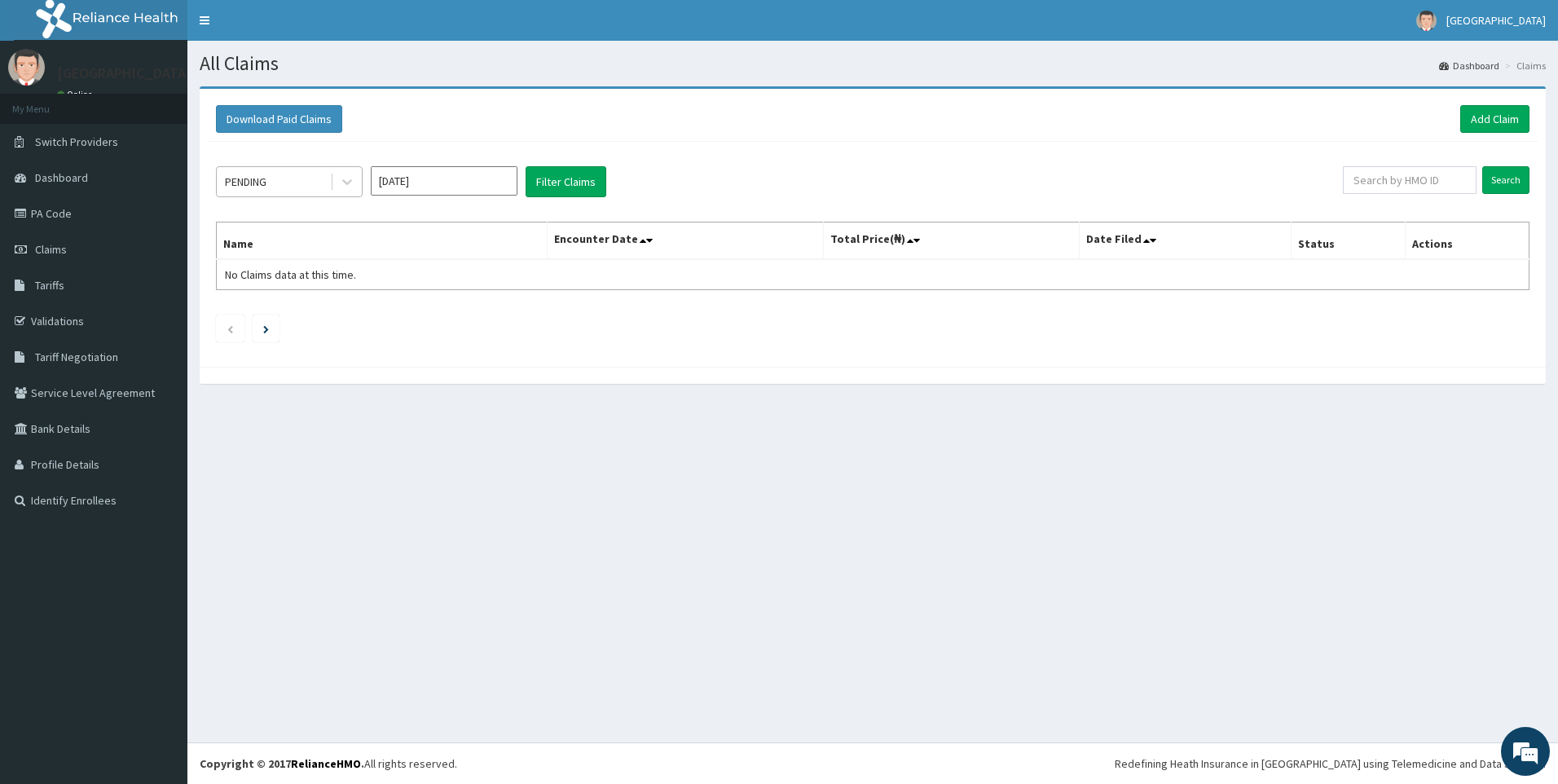
click at [323, 181] on div "PENDING" at bounding box center [273, 181] width 113 height 26
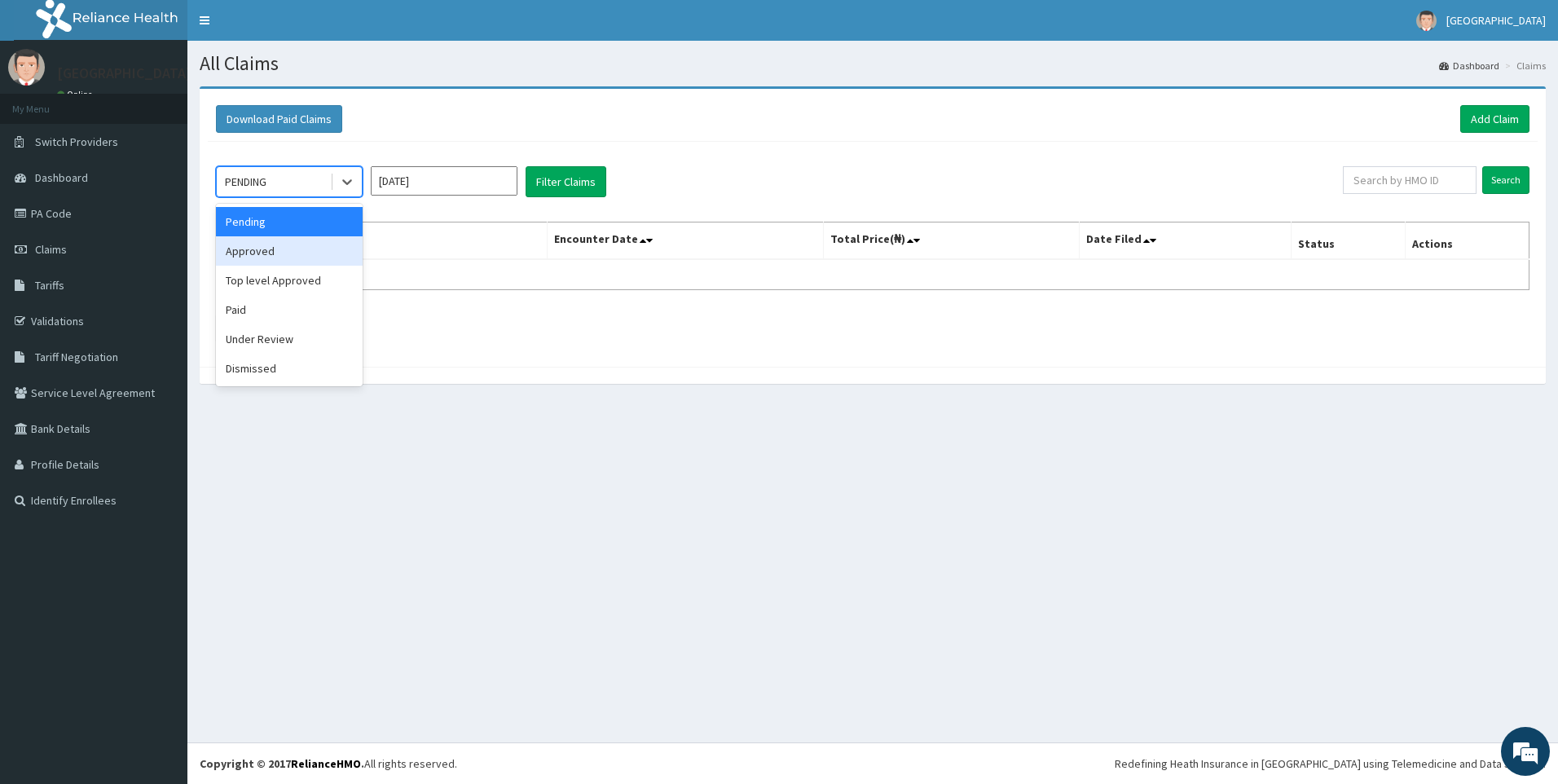
drag, startPoint x: 304, startPoint y: 255, endPoint x: 374, endPoint y: 256, distance: 70.0
click at [305, 255] on div "Approved" at bounding box center [289, 250] width 147 height 29
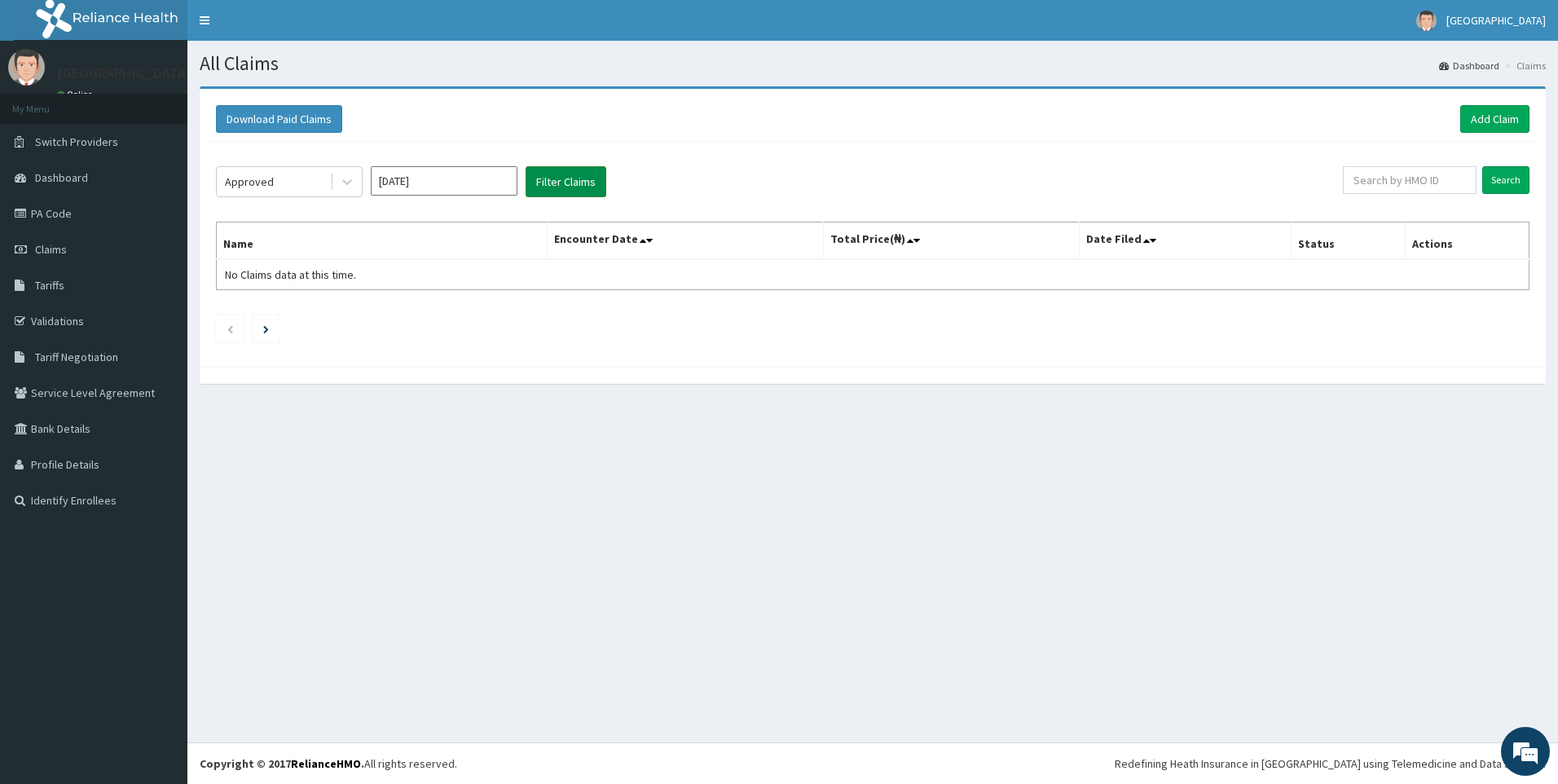
click at [581, 191] on button "Filter Claims" at bounding box center [565, 182] width 81 height 31
drag, startPoint x: 546, startPoint y: 170, endPoint x: 554, endPoint y: 184, distance: 16.1
click at [547, 174] on button "Filter Claims" at bounding box center [565, 182] width 81 height 31
click at [554, 184] on button "Filter Claims" at bounding box center [565, 182] width 81 height 31
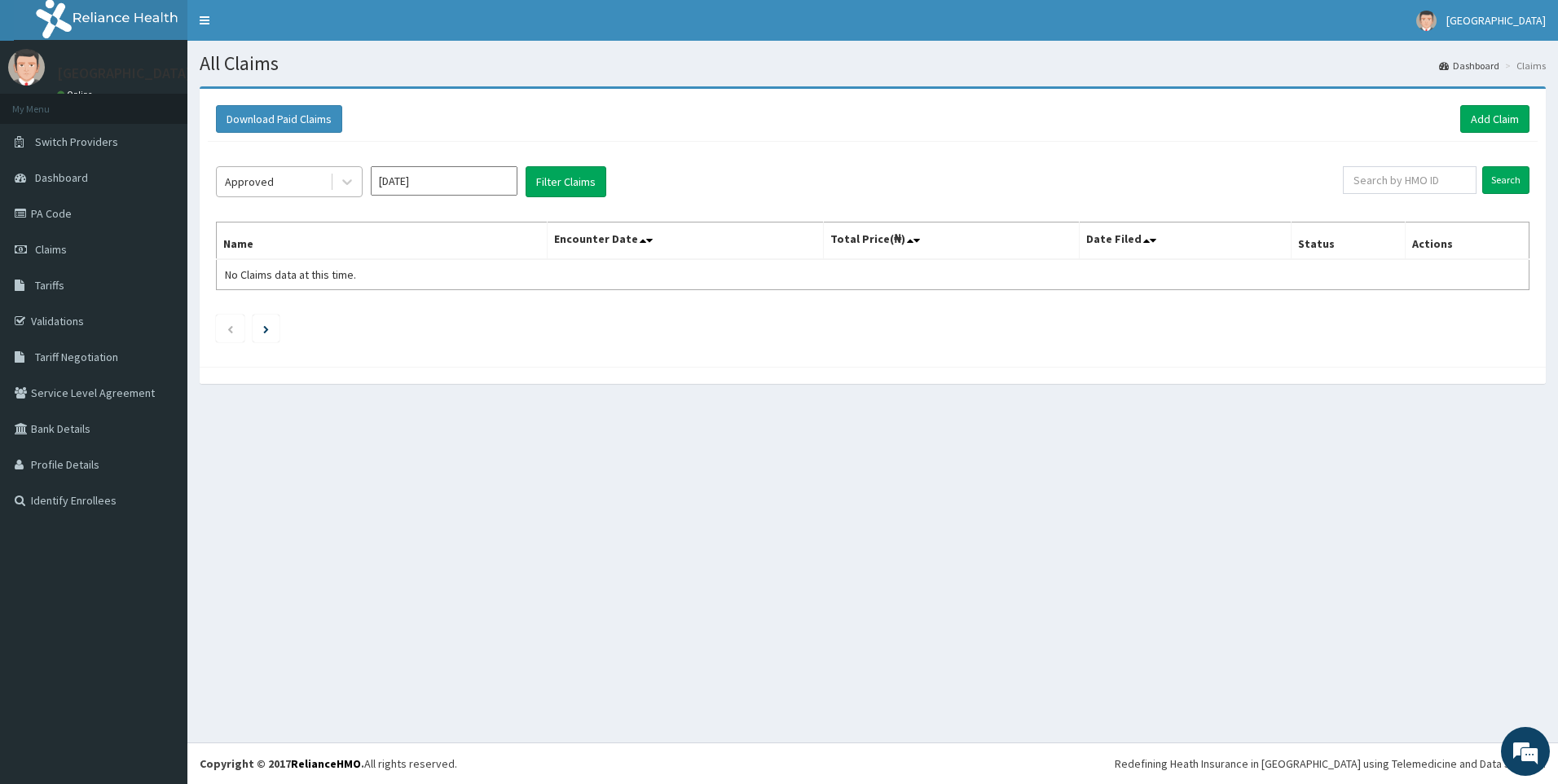
click at [293, 181] on div "Approved" at bounding box center [273, 181] width 113 height 26
click at [268, 252] on div "Approved" at bounding box center [289, 250] width 147 height 29
click at [586, 190] on button "Filter Claims" at bounding box center [565, 182] width 81 height 31
